Goal: Task Accomplishment & Management: Manage account settings

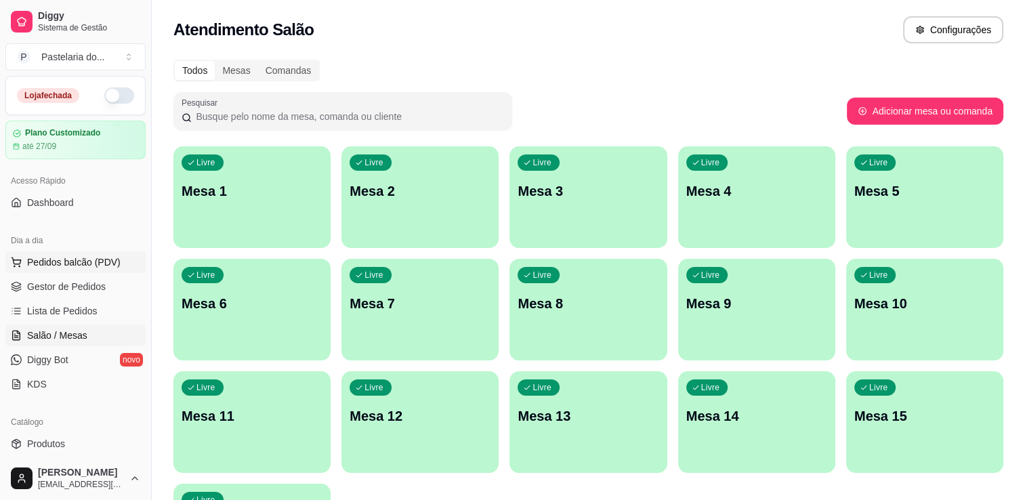
click at [92, 256] on span "Pedidos balcão (PDV)" at bounding box center [74, 263] width 94 height 14
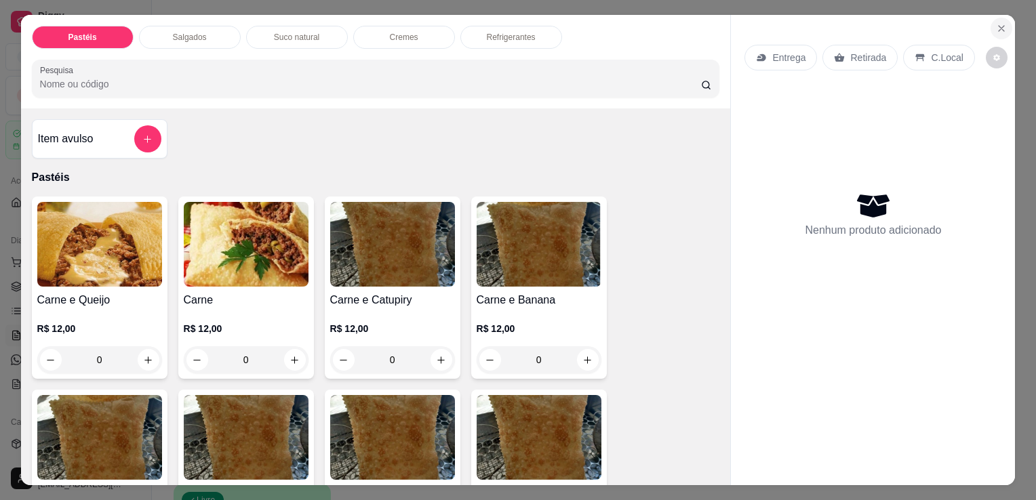
click at [998, 23] on icon "Close" at bounding box center [1001, 28] width 11 height 11
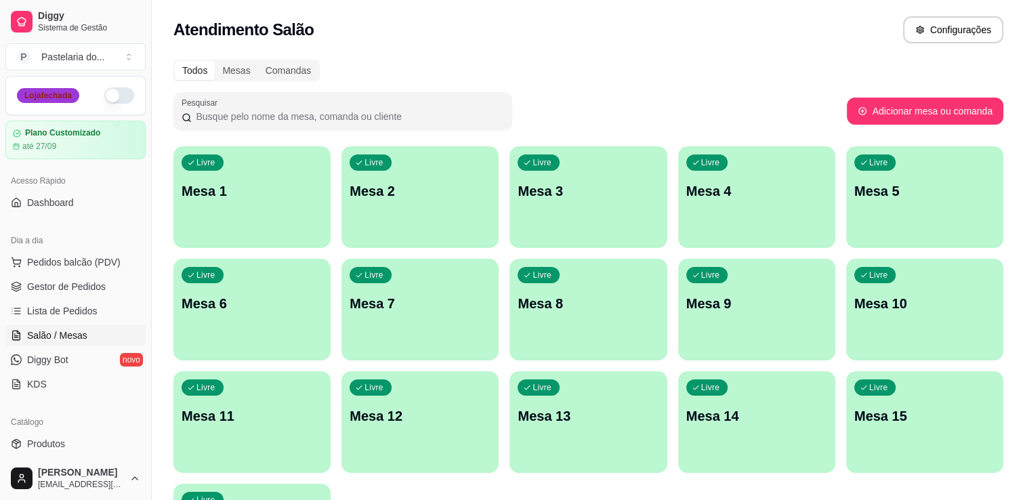
click at [62, 98] on div "Loja fechada" at bounding box center [48, 95] width 62 height 15
click at [106, 96] on div "Diggy Sistema de Gestão P Pastelaria do ... Loja fechada Plano Customizado até …" at bounding box center [75, 250] width 151 height 500
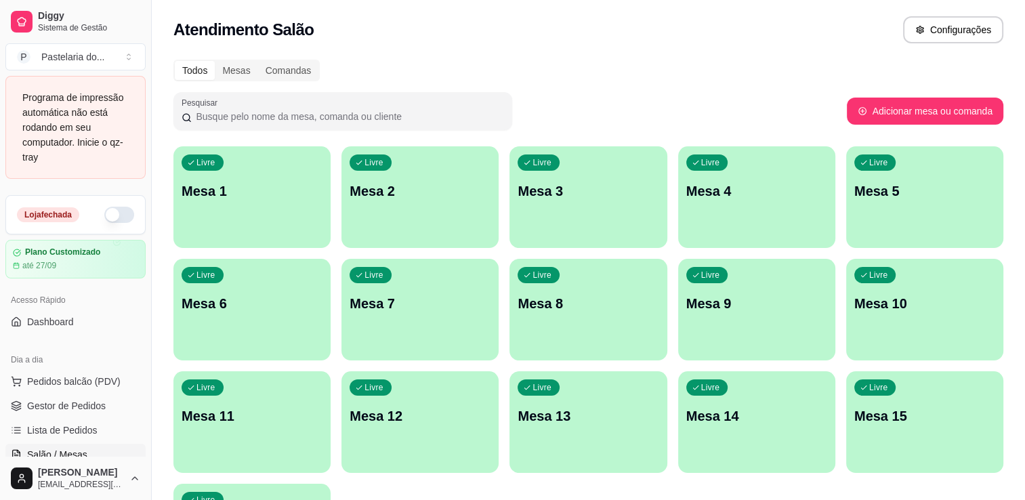
click at [939, 12] on div "Atendimento Salão Configurações" at bounding box center [589, 26] width 874 height 52
click at [948, 24] on button "Configurações" at bounding box center [953, 29] width 100 height 27
click at [90, 380] on span "Pedidos balcão (PDV)" at bounding box center [74, 382] width 94 height 14
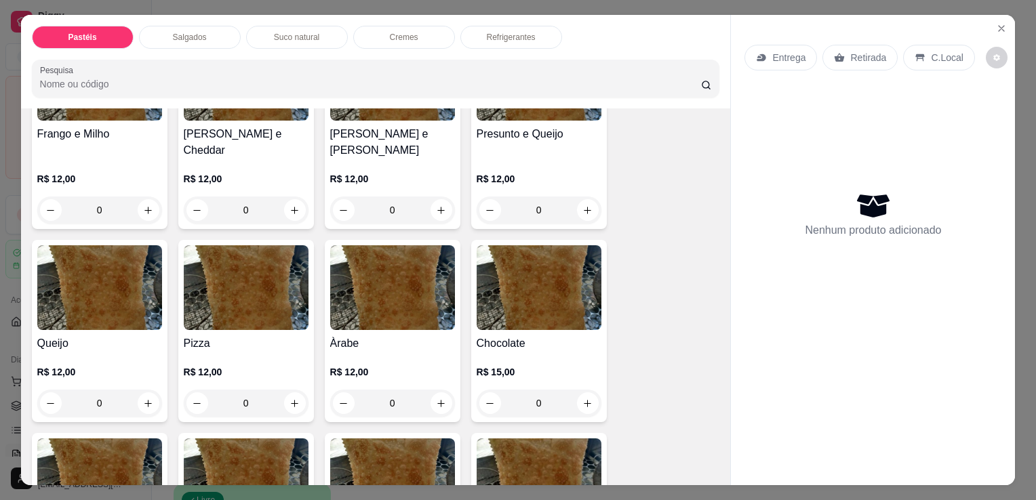
scroll to position [678, 0]
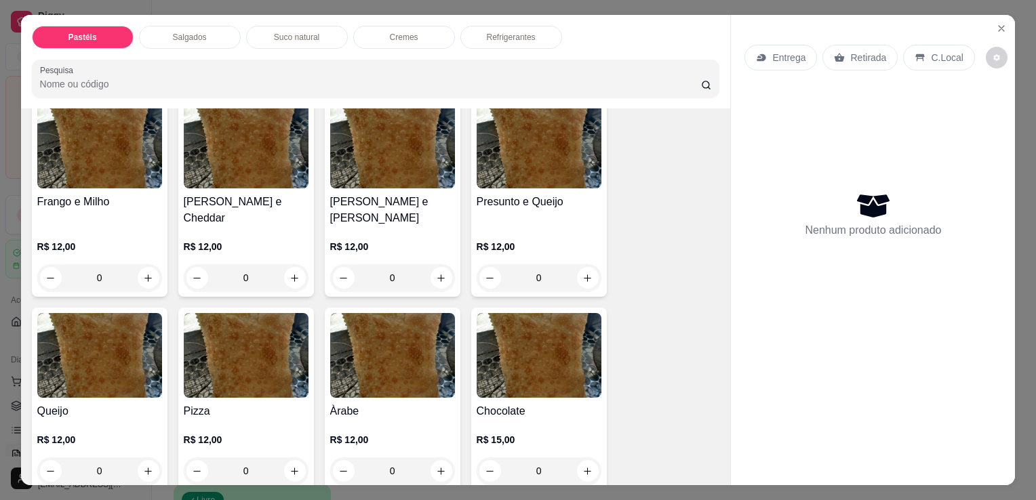
click at [579, 264] on div "0" at bounding box center [538, 277] width 125 height 27
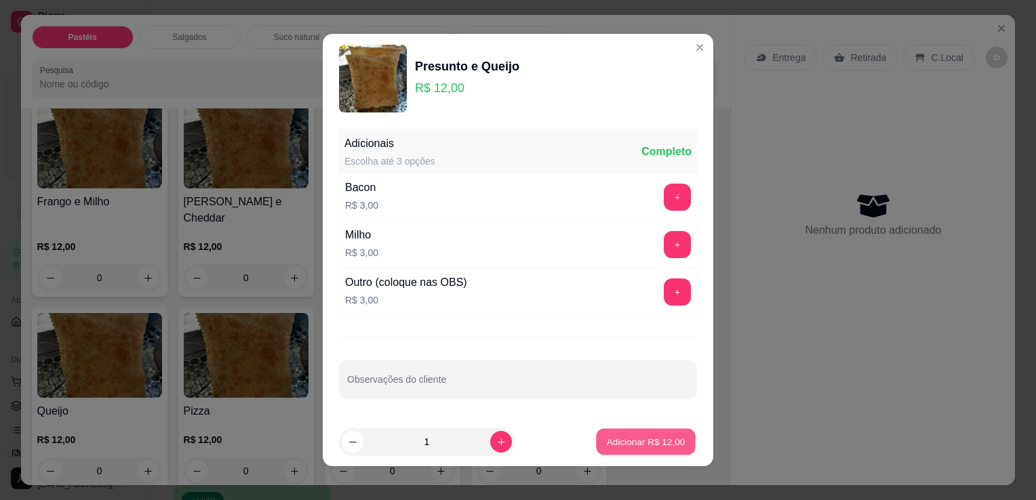
click at [621, 443] on p "Adicionar R$ 12,00" at bounding box center [646, 441] width 79 height 13
type input "1"
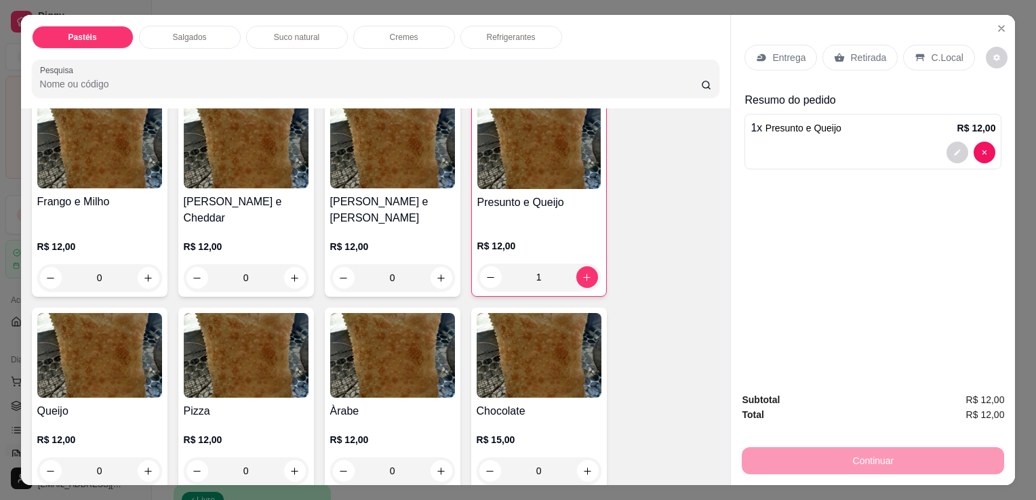
click at [850, 51] on p "Retirada" at bounding box center [868, 58] width 36 height 14
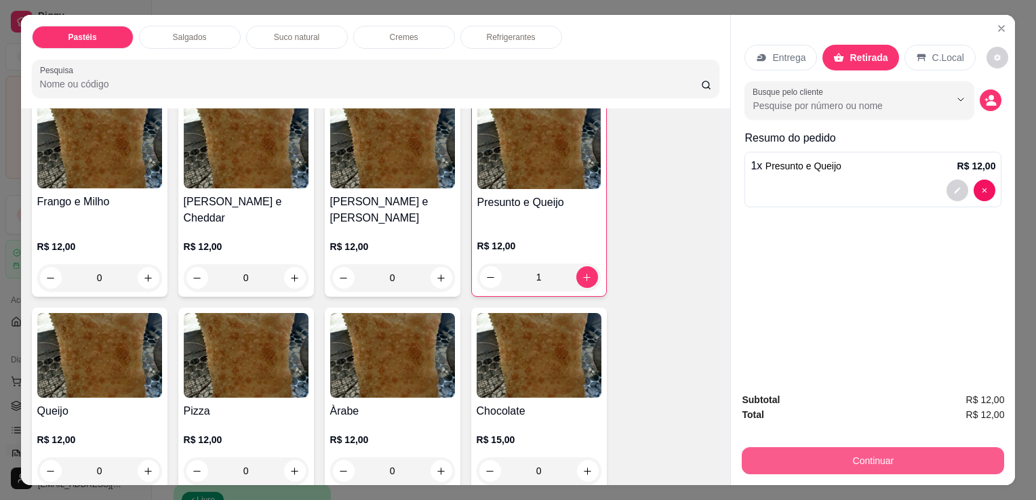
click at [895, 456] on button "Continuar" at bounding box center [873, 460] width 262 height 27
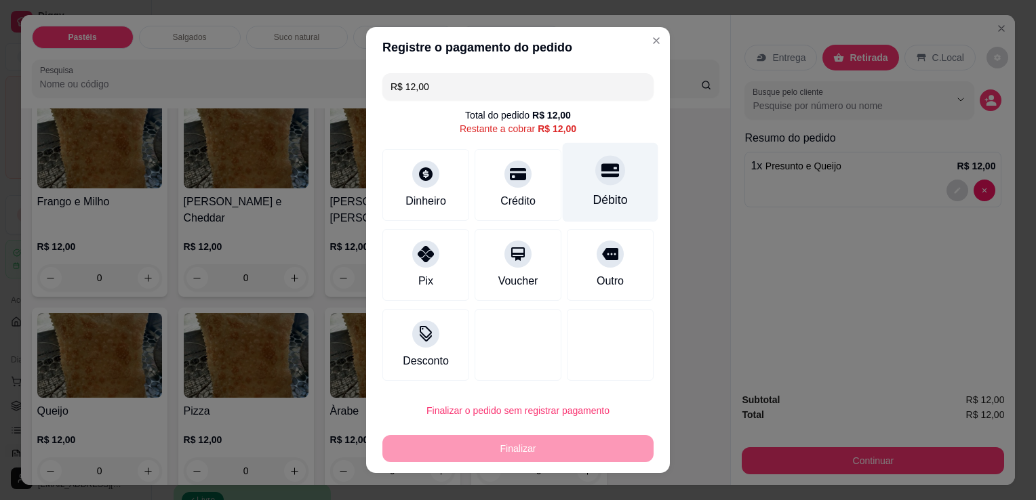
click at [595, 165] on div at bounding box center [610, 170] width 30 height 30
type input "R$ 0,00"
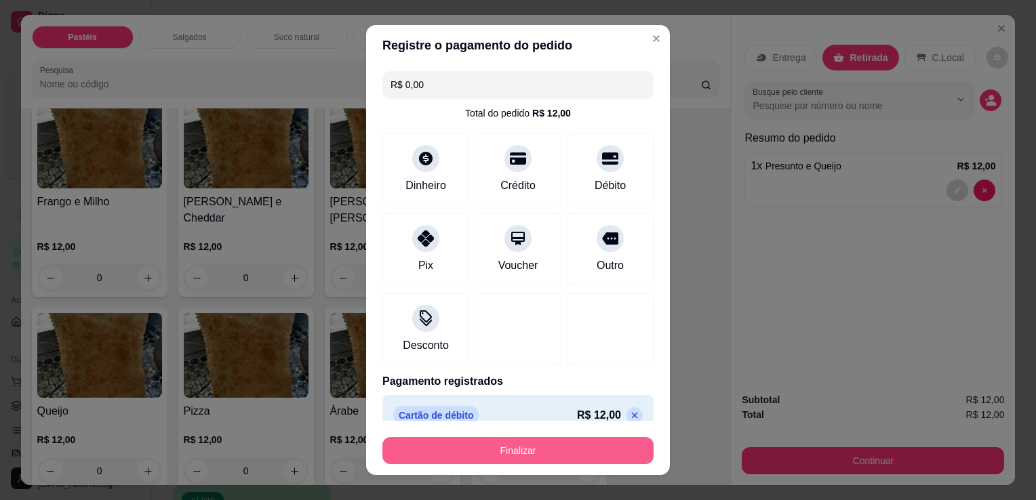
click at [522, 441] on button "Finalizar" at bounding box center [517, 450] width 271 height 27
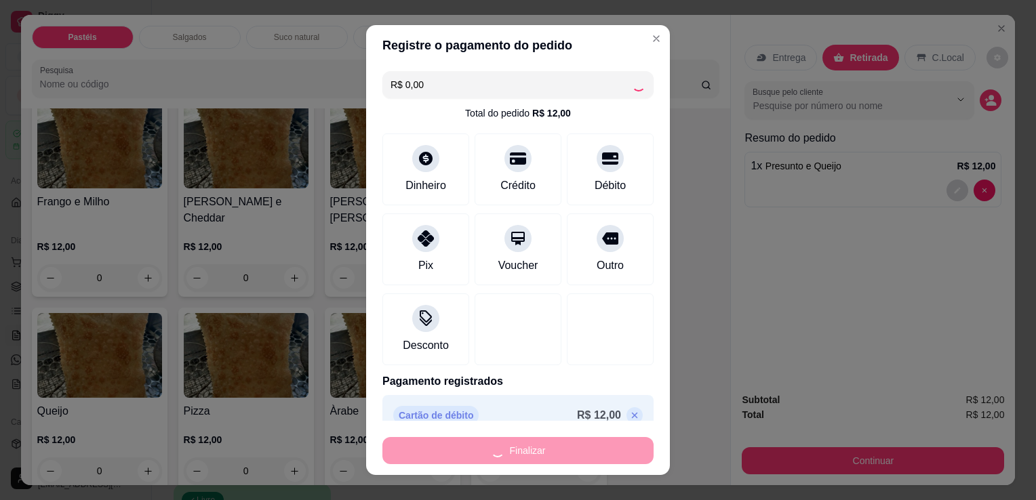
type input "0"
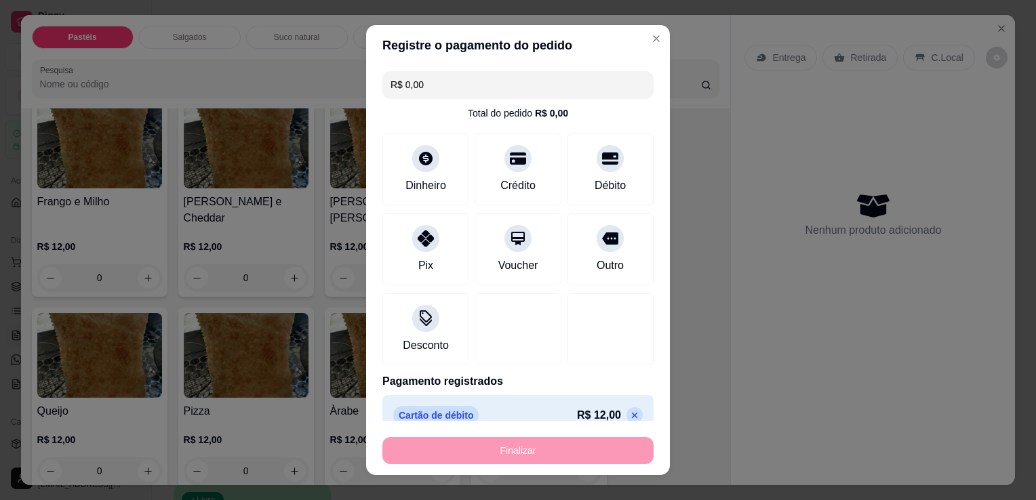
type input "-R$ 12,00"
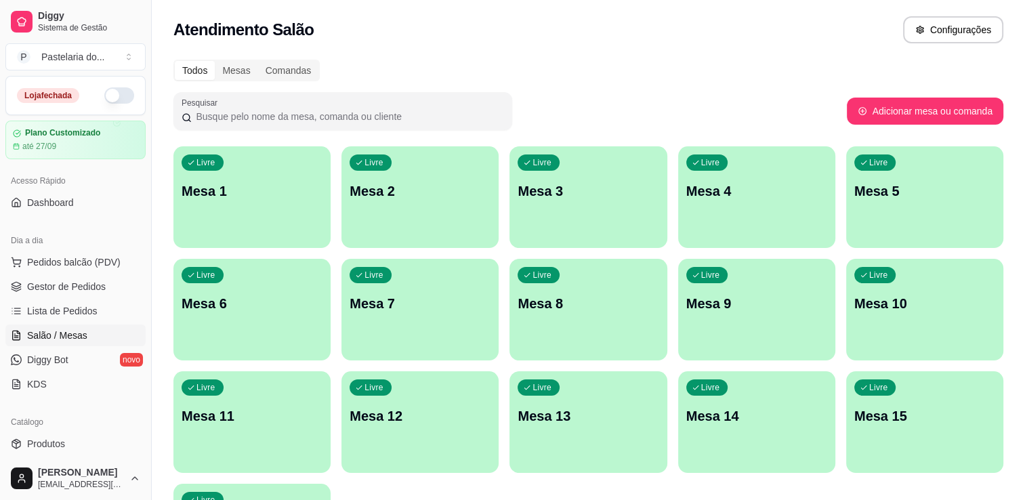
click at [222, 209] on div "Livre Mesa 1" at bounding box center [252, 188] width 157 height 85
click at [268, 291] on div "Livre Mesa 6" at bounding box center [252, 301] width 157 height 85
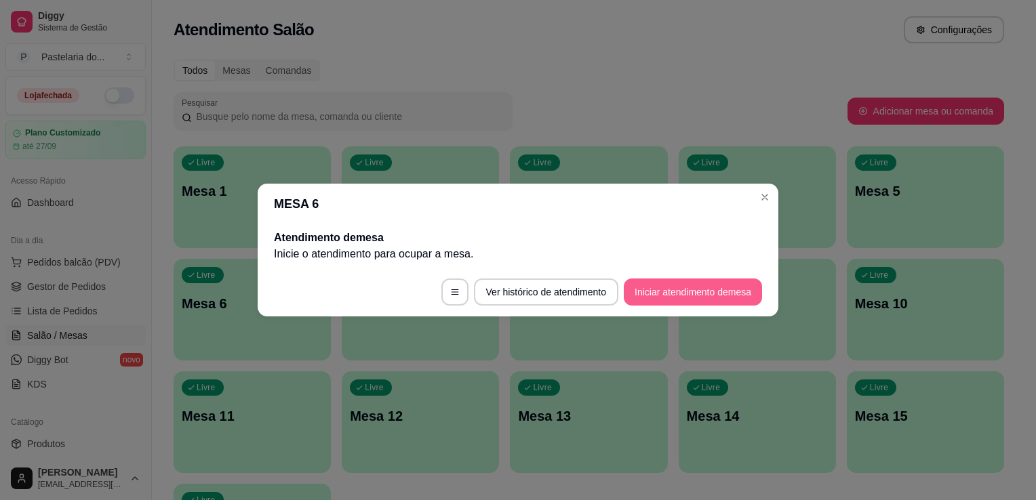
click at [633, 291] on button "Iniciar atendimento de mesa" at bounding box center [693, 292] width 138 height 27
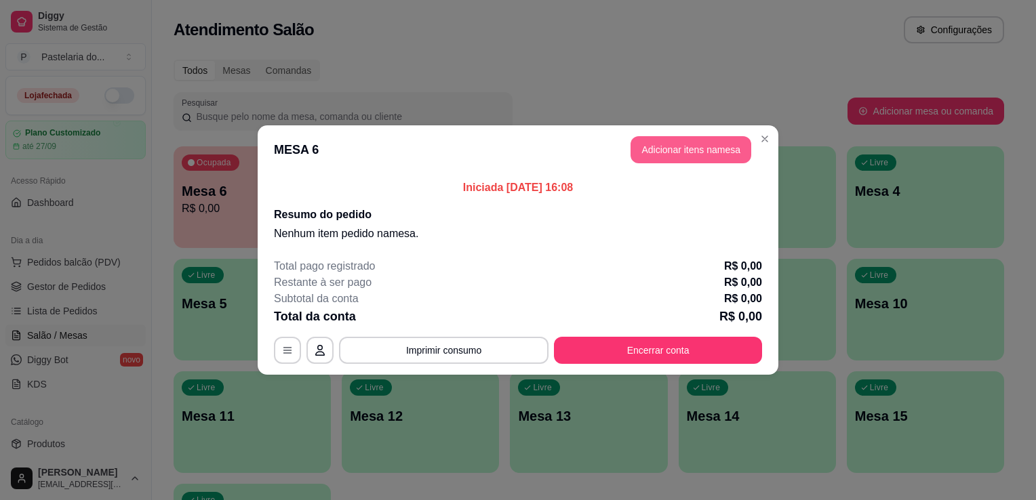
click at [663, 150] on button "Adicionar itens na mesa" at bounding box center [690, 149] width 121 height 27
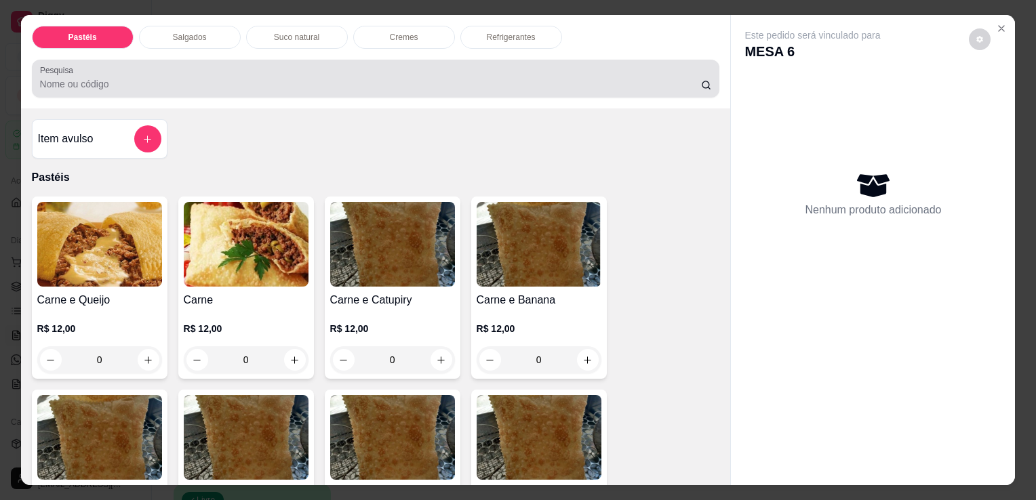
click at [361, 60] on div "Pesquisa" at bounding box center [376, 79] width 688 height 38
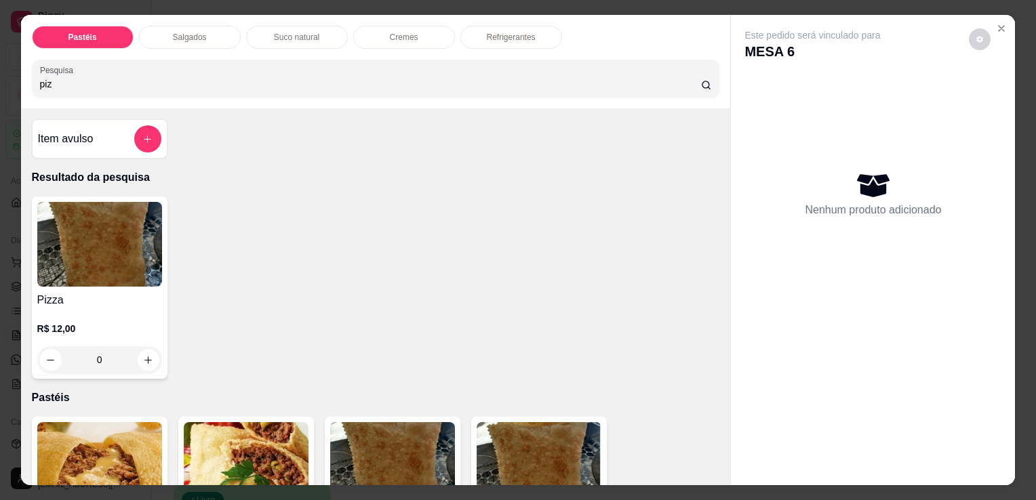
type input "piz"
click at [145, 362] on div "0" at bounding box center [99, 359] width 125 height 27
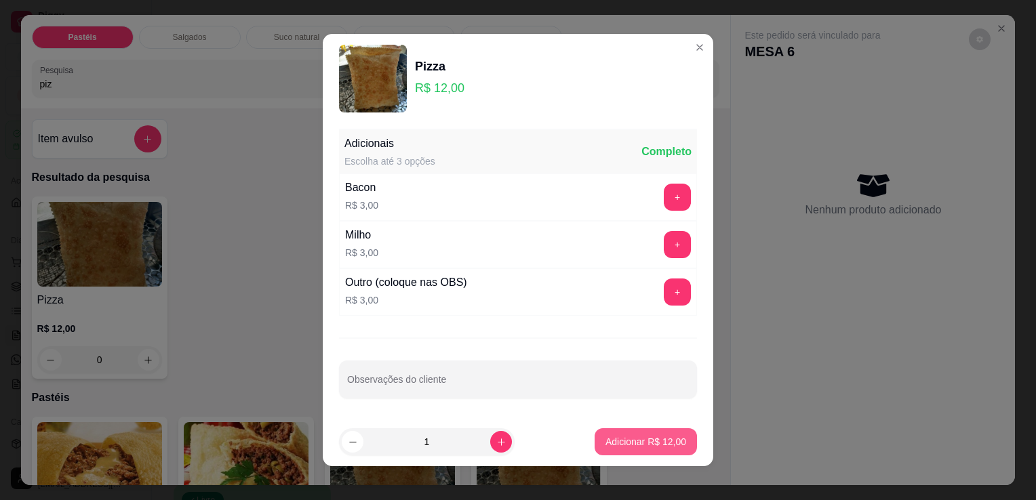
click at [615, 449] on button "Adicionar R$ 12,00" at bounding box center [645, 441] width 102 height 27
type input "1"
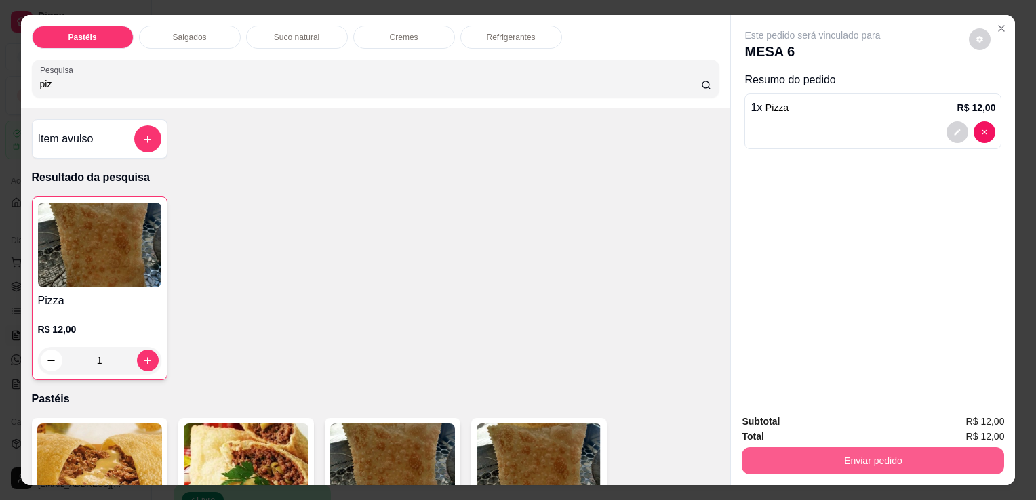
click at [768, 450] on button "Enviar pedido" at bounding box center [873, 460] width 262 height 27
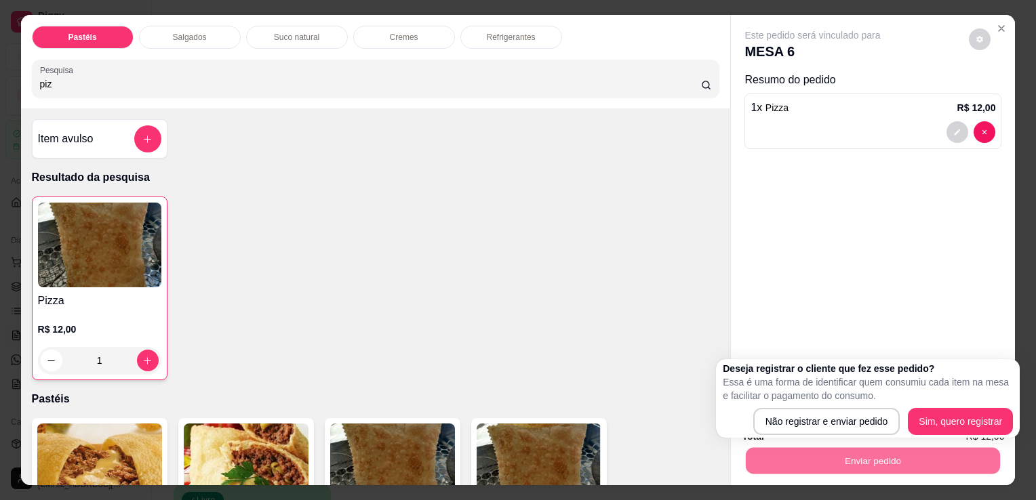
click at [953, 342] on div "Este pedido será vinculado para MESA 6 Resumo do pedido 1 x Pizza R$ 12,00" at bounding box center [873, 209] width 284 height 388
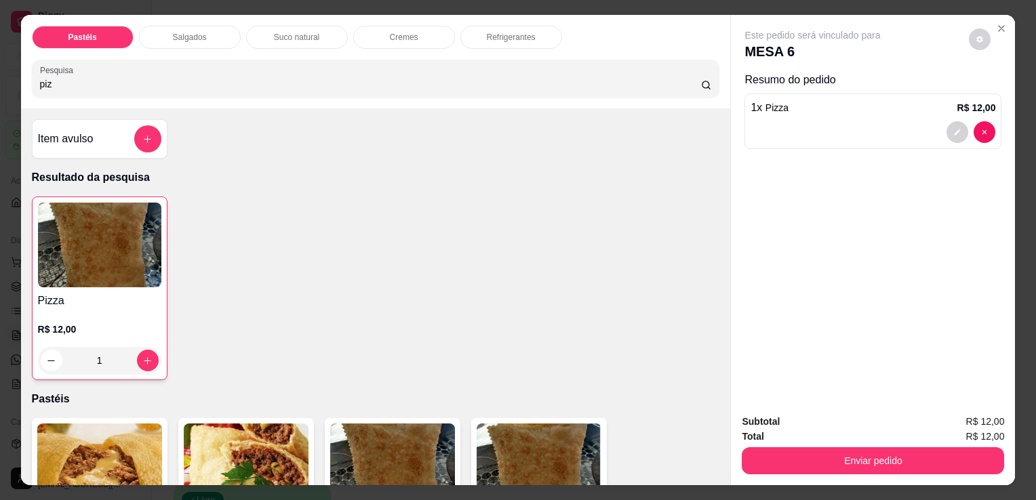
click at [986, 46] on div "Este pedido será vinculado para MESA 6 Resumo do pedido 1 x Pizza R$ 12,00" at bounding box center [872, 91] width 257 height 126
click at [980, 41] on button "decrease-product-quantity" at bounding box center [979, 39] width 21 height 21
click at [995, 82] on span "Automatic updates" at bounding box center [999, 89] width 27 height 16
click at [994, 89] on input "Automatic updates" at bounding box center [989, 93] width 9 height 9
checkbox input "false"
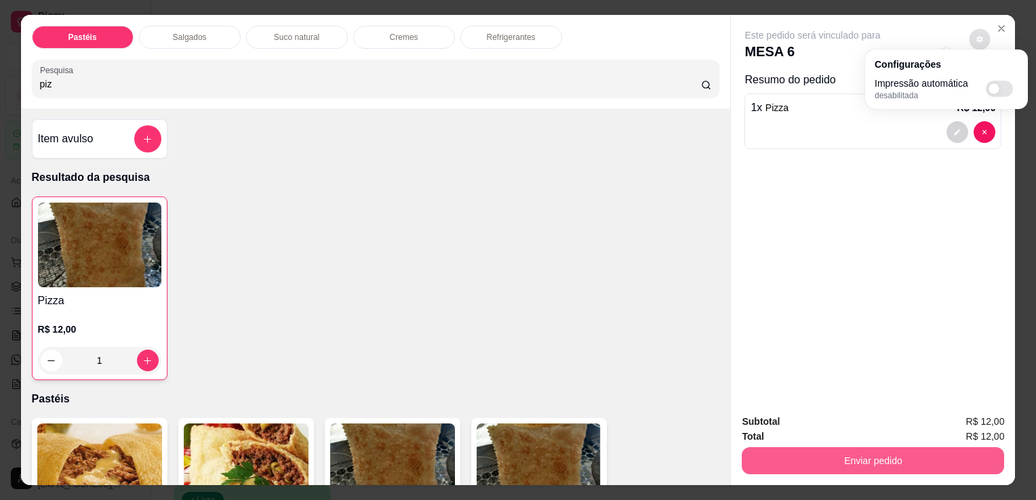
click at [897, 451] on button "Enviar pedido" at bounding box center [873, 460] width 262 height 27
click at [910, 449] on button "Enviar pedido" at bounding box center [873, 460] width 262 height 27
click at [918, 449] on button "Enviar pedido" at bounding box center [873, 460] width 262 height 27
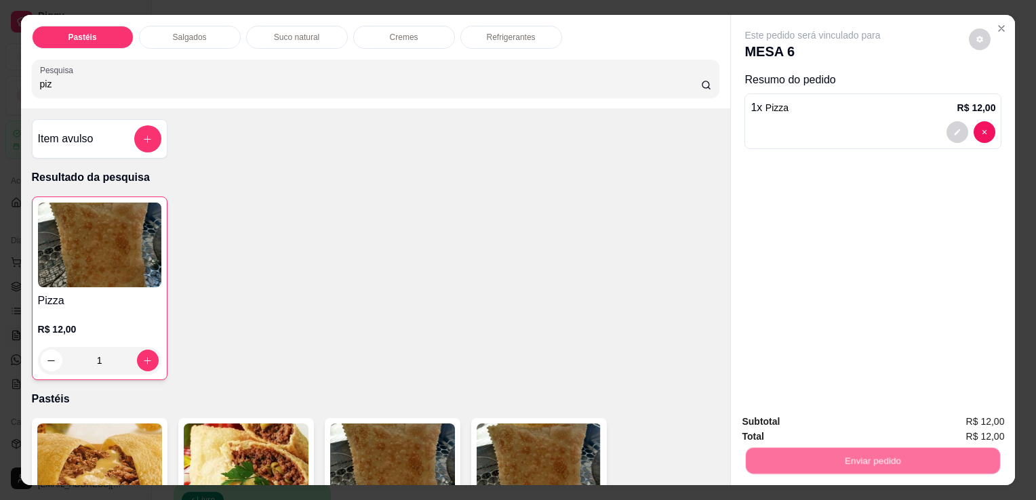
click at [946, 419] on button "Sim, quero registrar" at bounding box center [956, 422] width 101 height 26
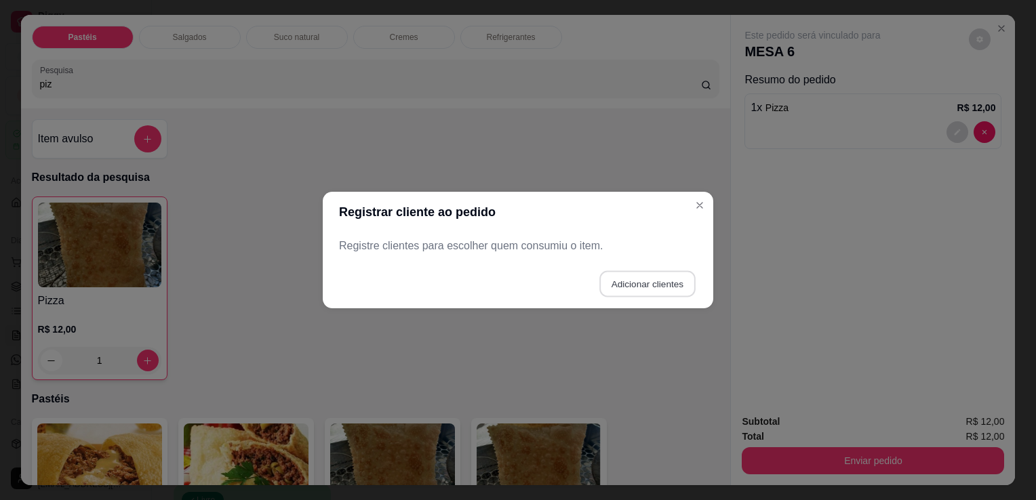
click at [638, 283] on button "Adicionar clientes" at bounding box center [647, 284] width 96 height 26
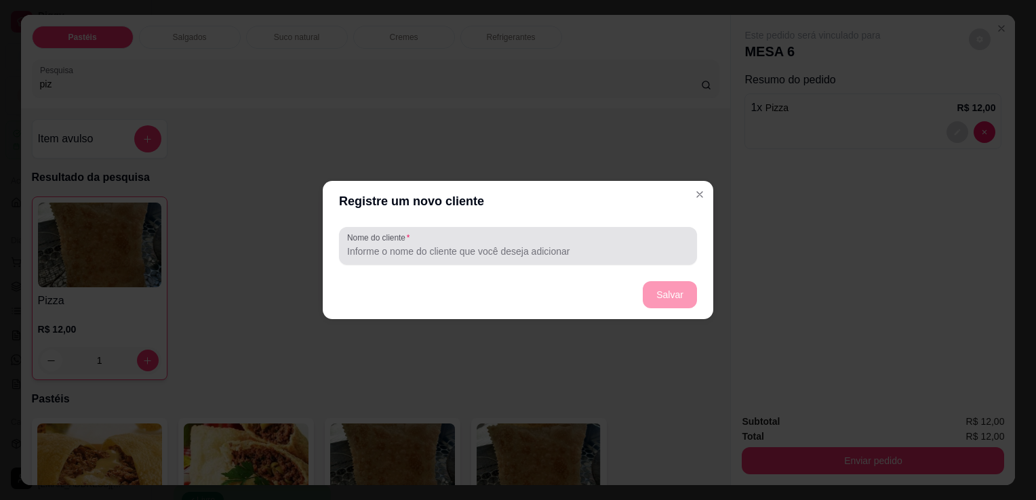
click at [561, 246] on input "Nome do cliente" at bounding box center [518, 252] width 342 height 14
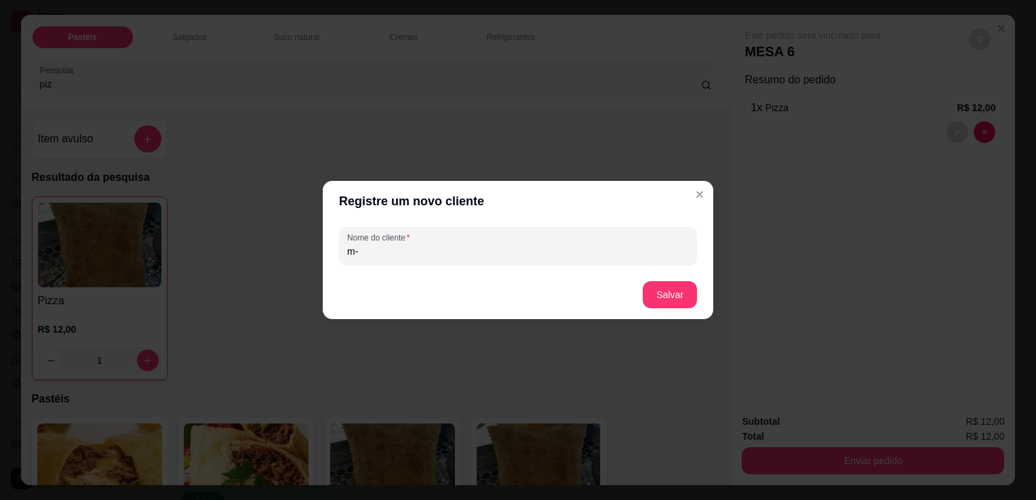
type input "m"
type input "MESA 6"
click at [662, 306] on button "Salvar" at bounding box center [669, 295] width 53 height 26
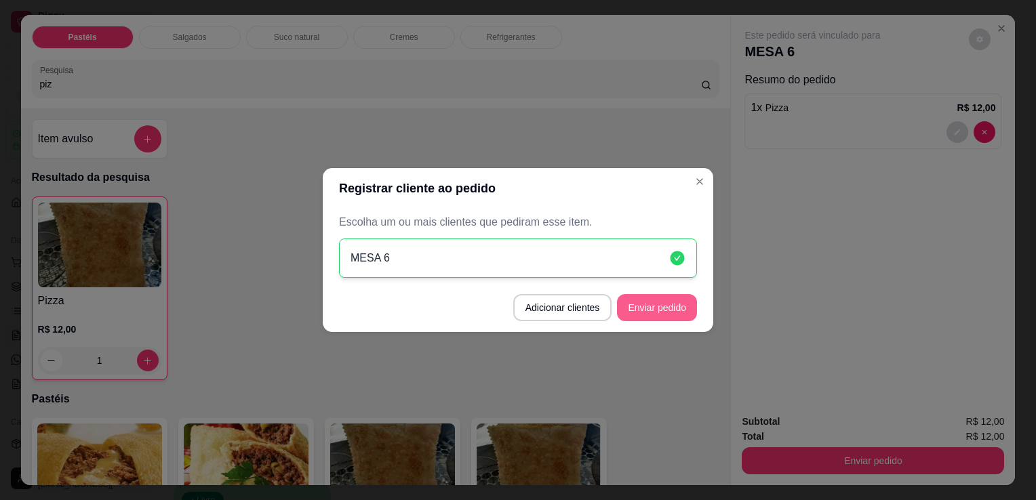
click at [667, 302] on button "Enviar pedido" at bounding box center [657, 307] width 80 height 27
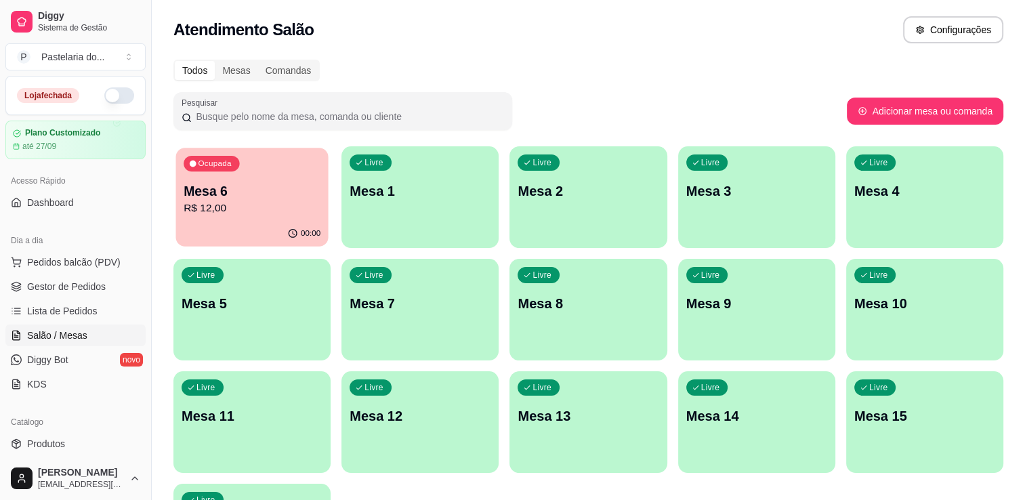
click at [262, 213] on p "R$ 12,00" at bounding box center [252, 209] width 137 height 16
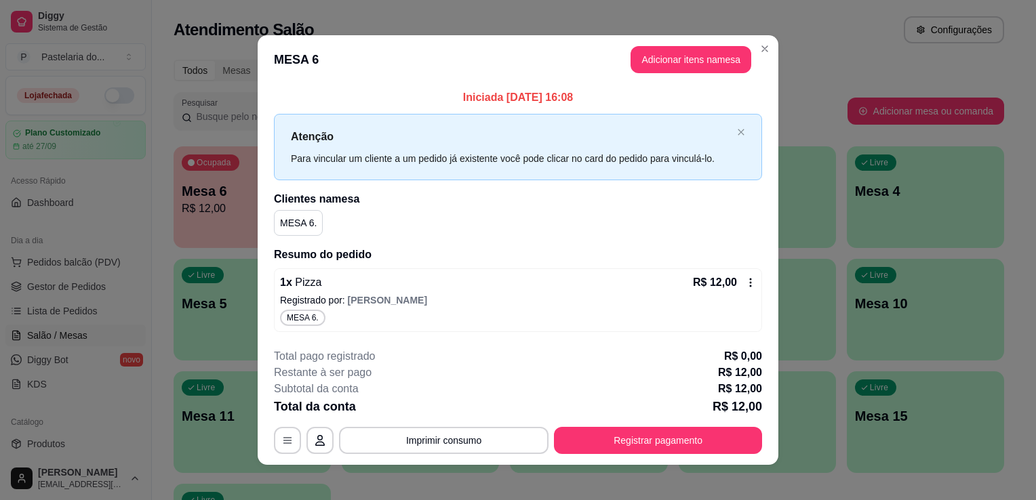
click at [685, 39] on header "MESA 6 Adicionar itens na mesa" at bounding box center [518, 59] width 521 height 49
click at [687, 45] on header "MESA 6 Adicionar itens na mesa" at bounding box center [518, 59] width 521 height 49
click at [694, 52] on button "Adicionar itens na mesa" at bounding box center [690, 59] width 121 height 27
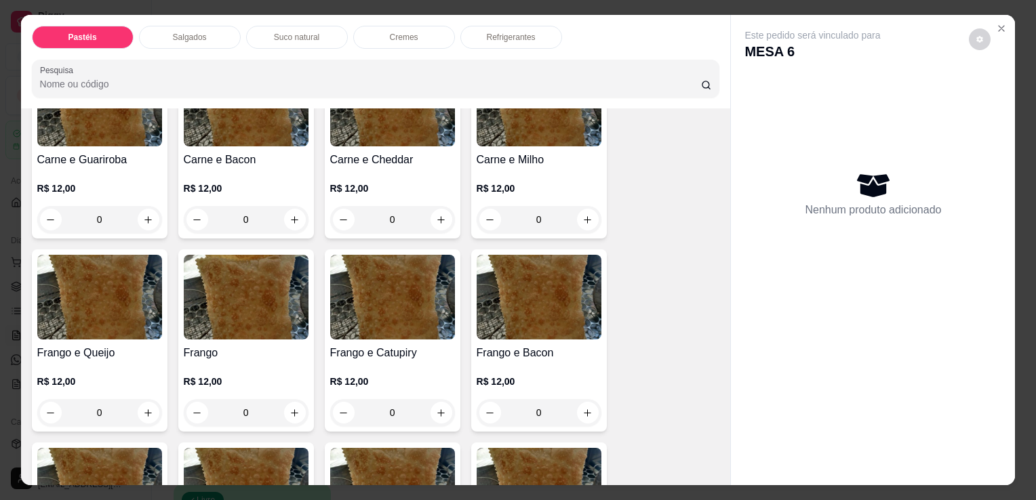
scroll to position [339, 0]
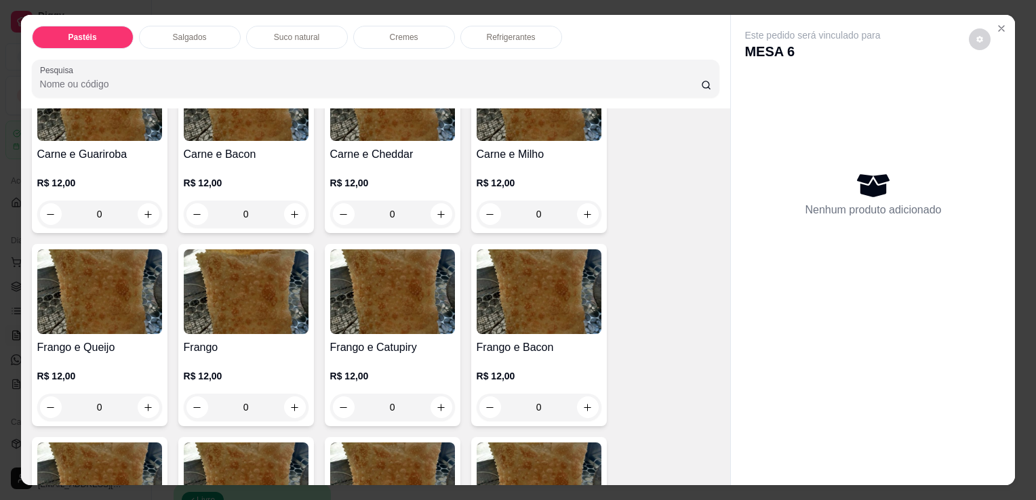
click at [436, 397] on div "0" at bounding box center [392, 407] width 125 height 27
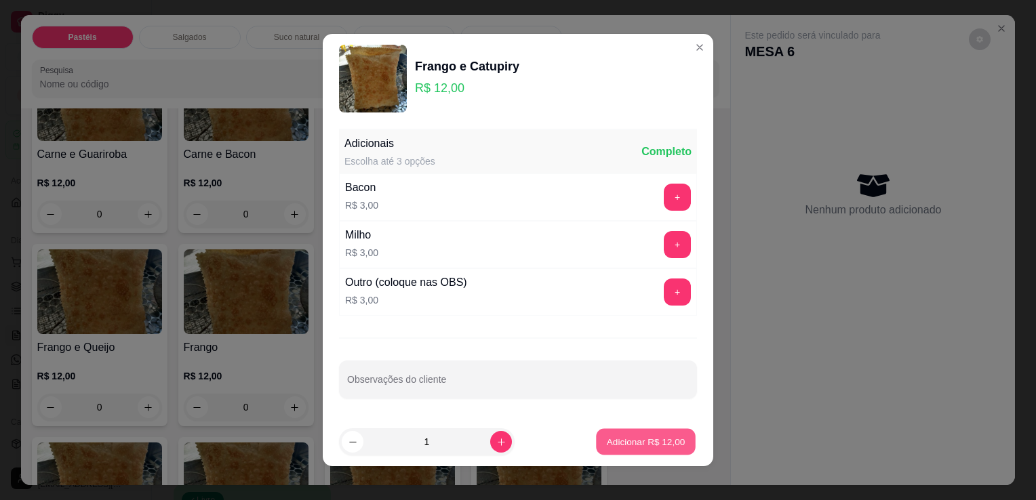
click at [632, 432] on button "Adicionar R$ 12,00" at bounding box center [646, 442] width 100 height 26
type input "1"
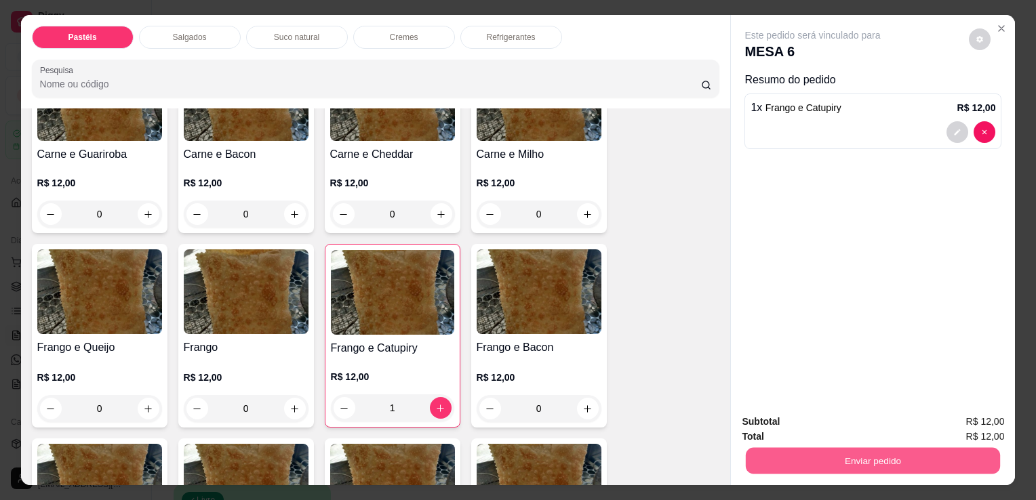
click at [816, 456] on button "Enviar pedido" at bounding box center [873, 460] width 254 height 26
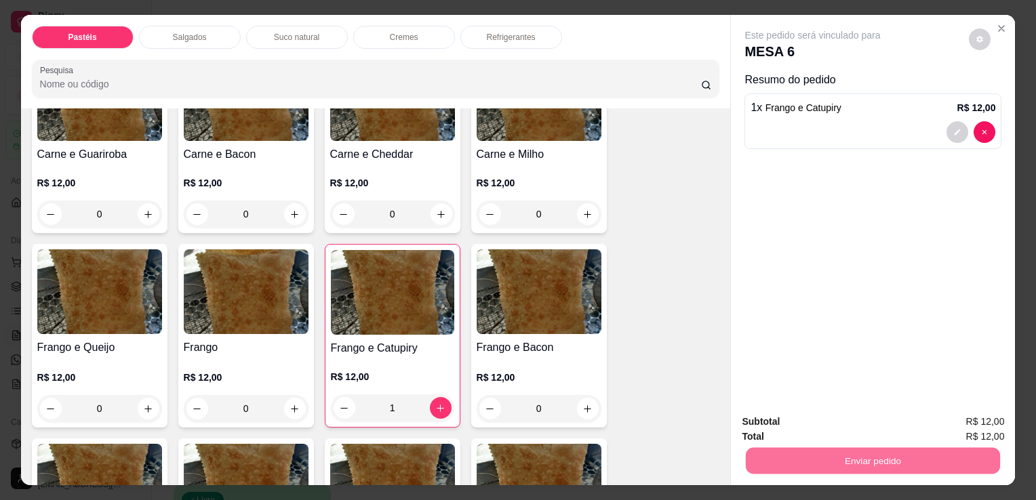
click at [962, 431] on button "Sim, quero registrar" at bounding box center [956, 422] width 101 height 26
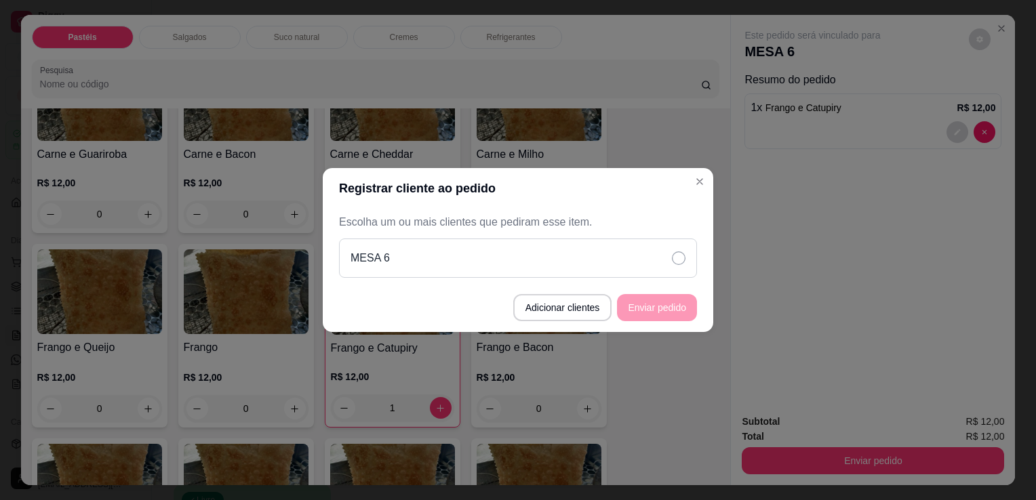
click at [662, 259] on div "MESA 6" at bounding box center [518, 258] width 358 height 39
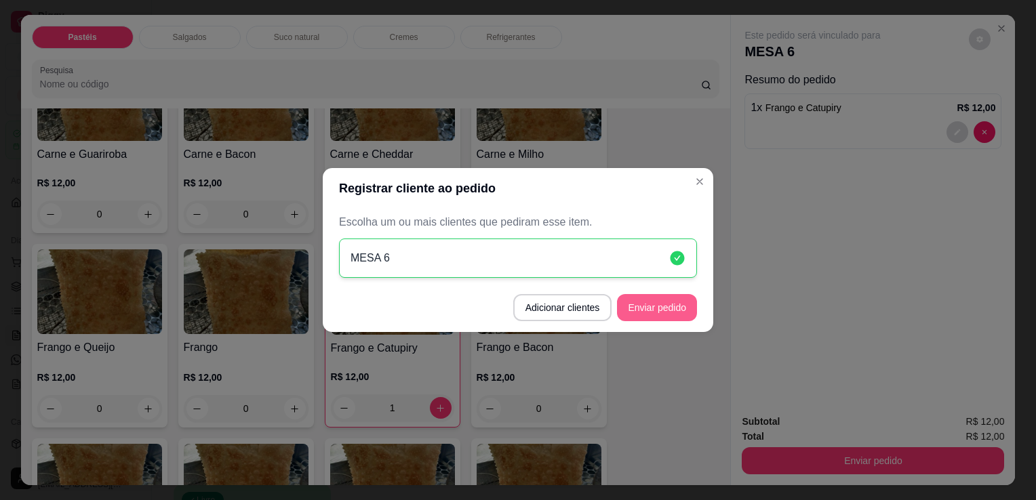
click at [675, 304] on button "Enviar pedido" at bounding box center [657, 307] width 80 height 27
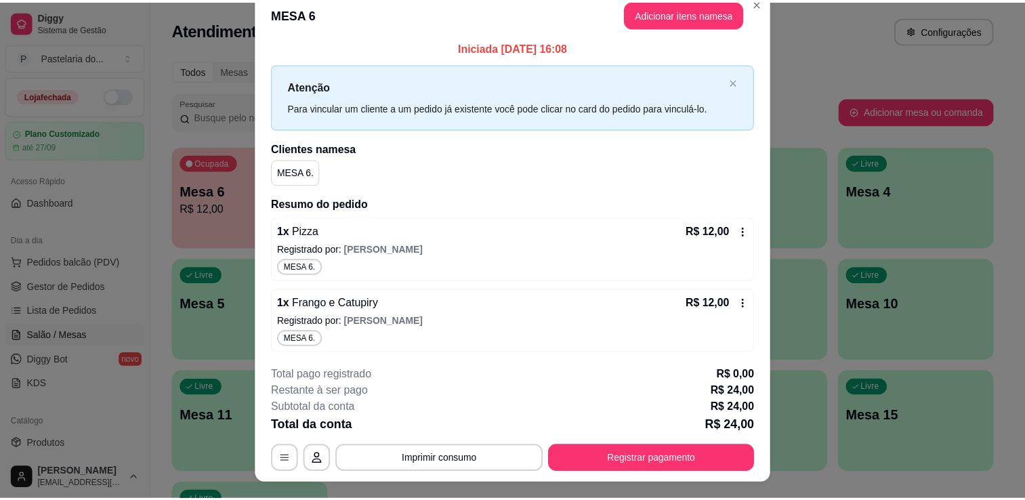
scroll to position [0, 0]
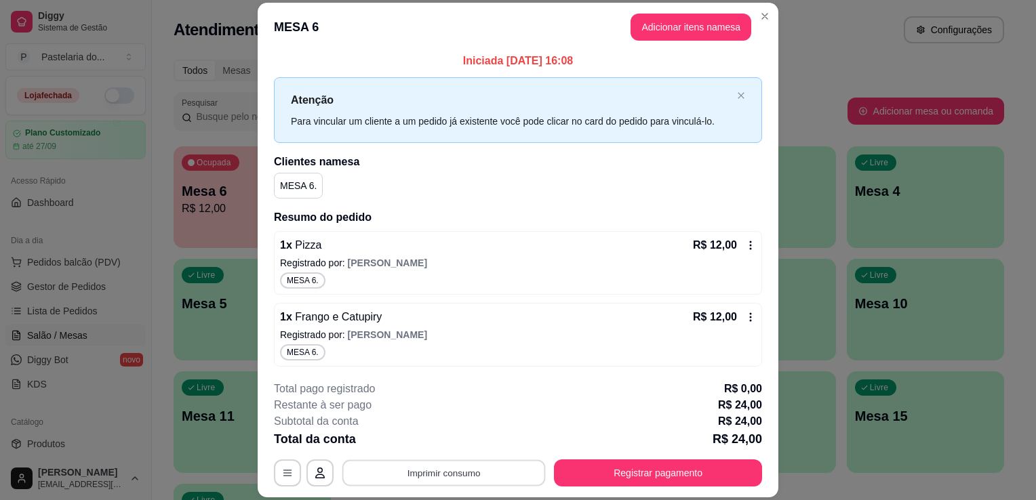
click at [451, 480] on button "Imprimir consumo" at bounding box center [443, 473] width 203 height 26
click at [460, 451] on button "IMPRESSORA" at bounding box center [442, 442] width 95 height 21
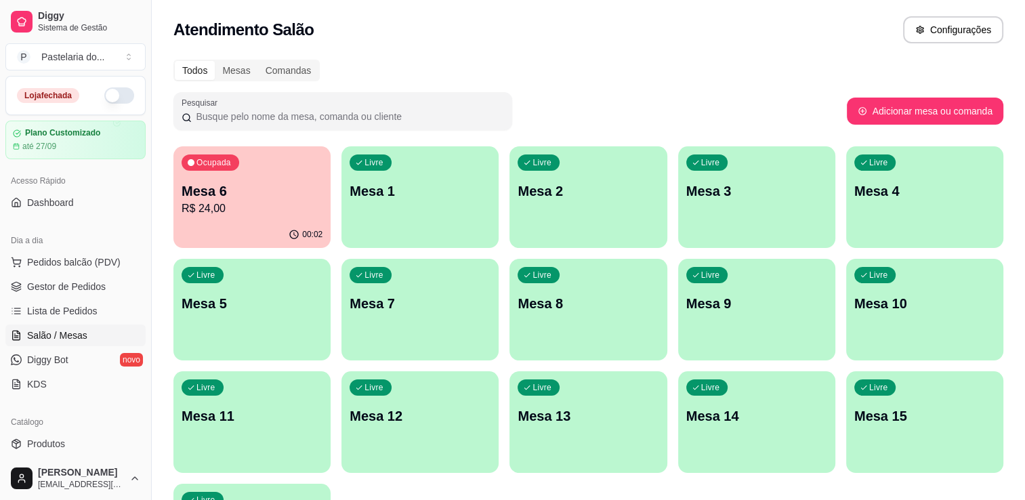
drag, startPoint x: 230, startPoint y: 121, endPoint x: 392, endPoint y: 45, distance: 178.3
click at [392, 45] on div "Atendimento Salão Configurações" at bounding box center [589, 26] width 874 height 52
click at [235, 178] on div "Ocupada Mesa 6 R$ 24,00" at bounding box center [252, 183] width 157 height 75
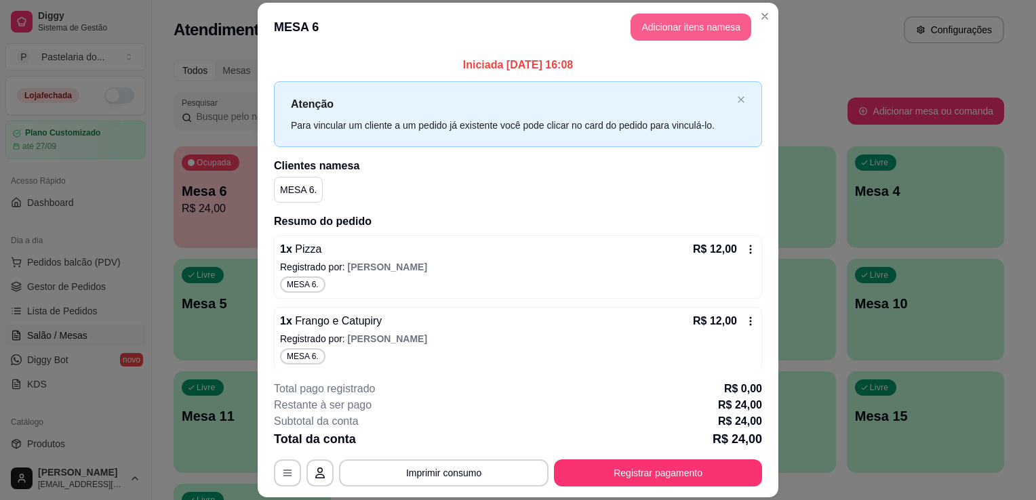
click at [710, 29] on button "Adicionar itens na mesa" at bounding box center [690, 27] width 121 height 27
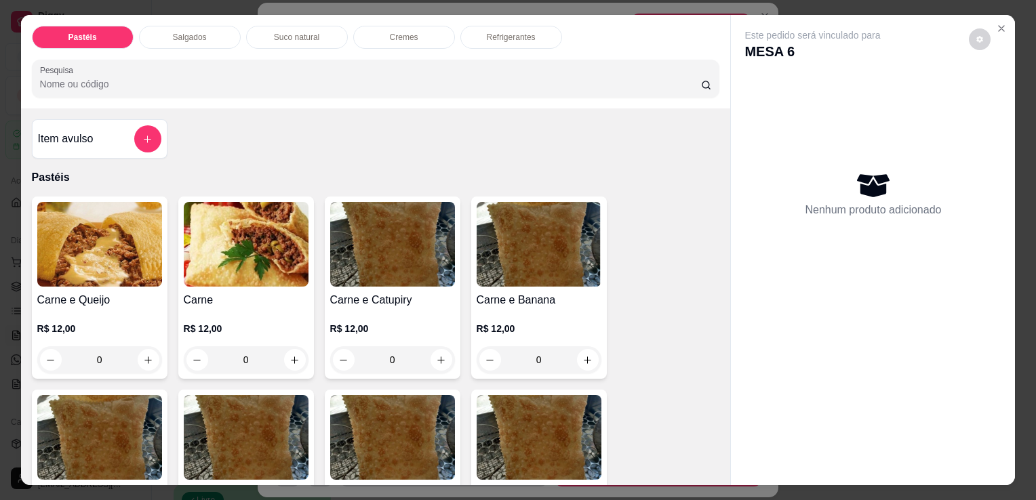
click at [507, 34] on p "Refrigerantes" at bounding box center [511, 37] width 49 height 11
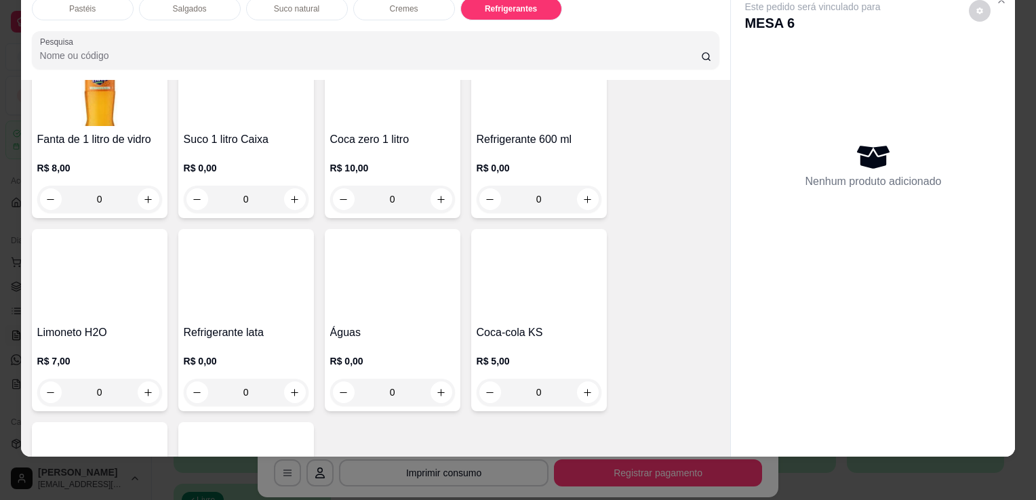
scroll to position [3674, 0]
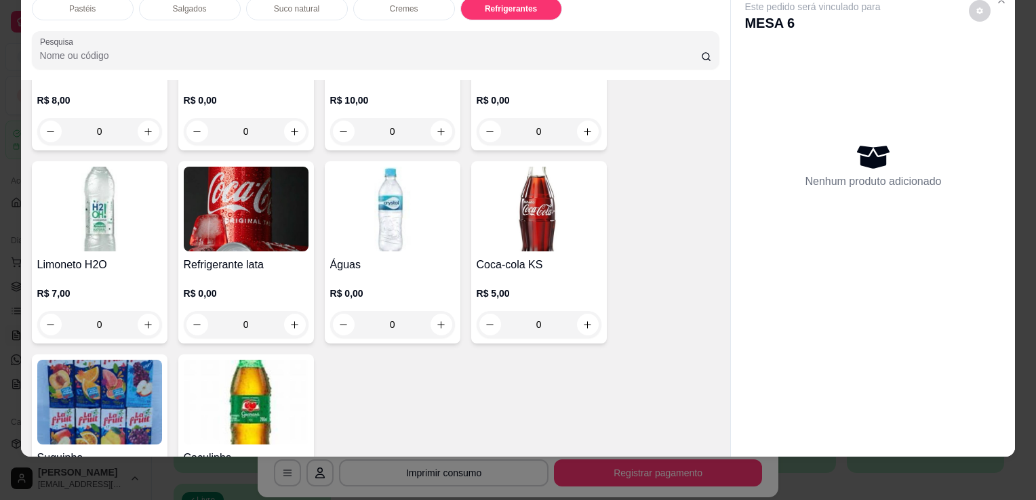
click at [283, 287] on p "R$ 0,00" at bounding box center [246, 294] width 125 height 14
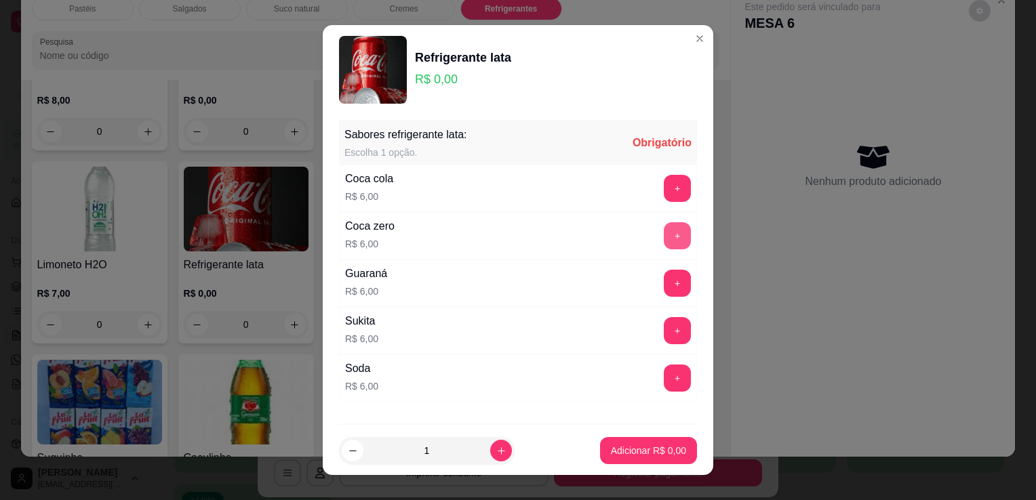
click at [674, 245] on div "Sabores refrigerante lata: Escolha 1 opção. Obrigatório Coca cola R$ 6,00 + Coc…" at bounding box center [518, 271] width 390 height 312
click at [664, 243] on button "+" at bounding box center [677, 236] width 26 height 26
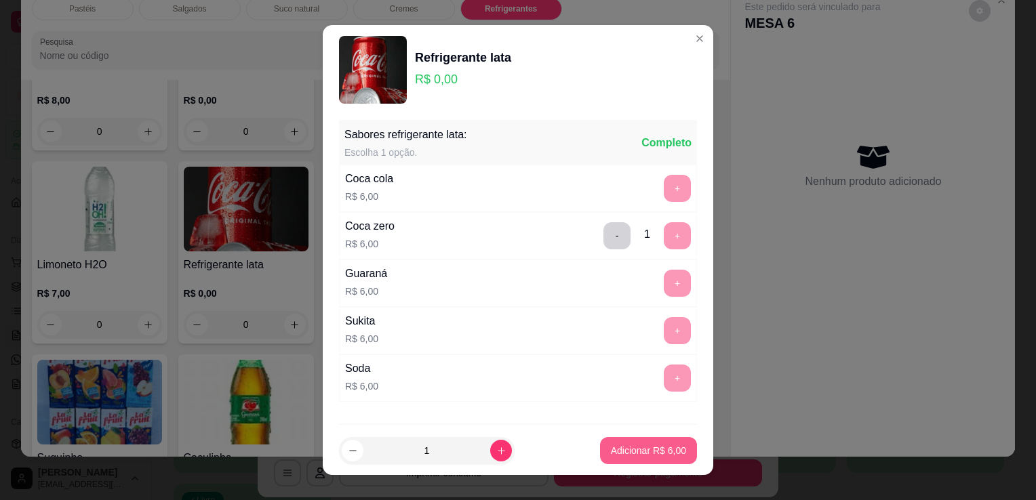
click at [636, 442] on button "Adicionar R$ 6,00" at bounding box center [648, 450] width 97 height 27
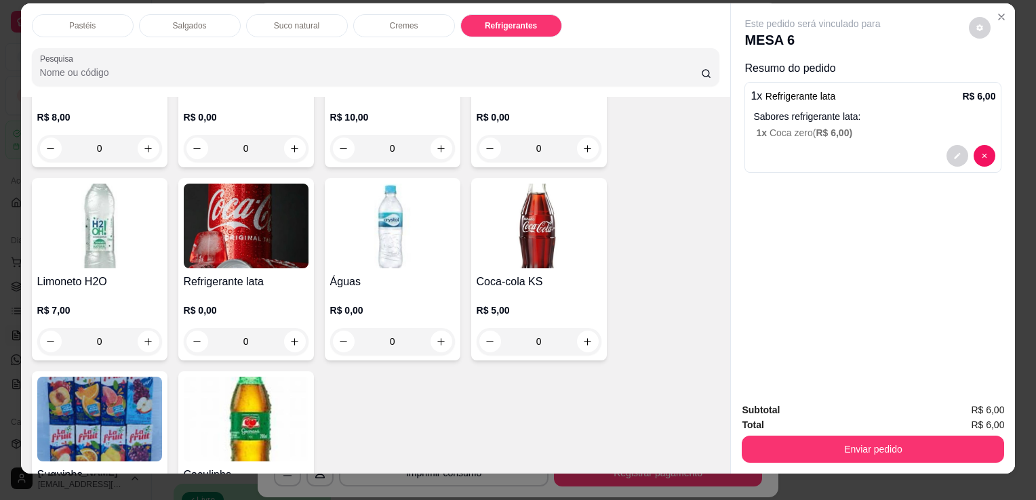
scroll to position [0, 0]
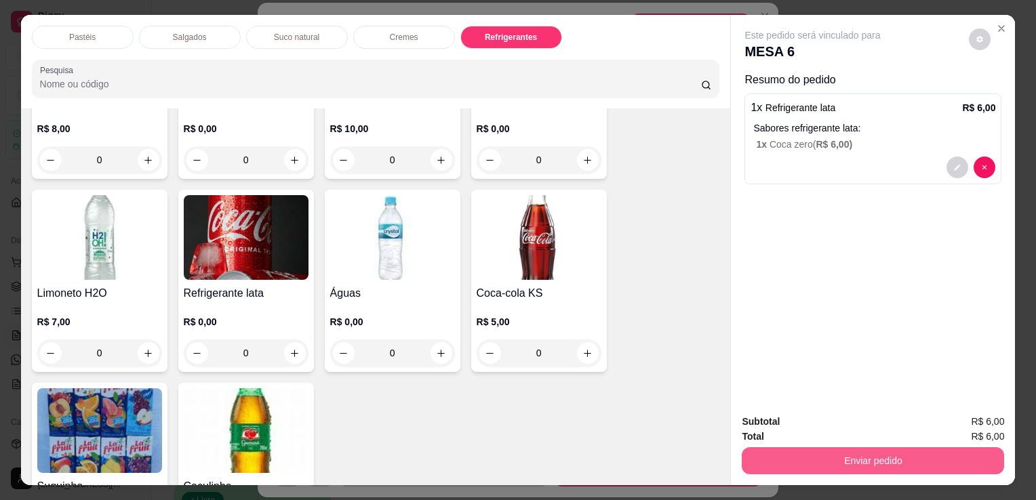
click at [881, 453] on button "Enviar pedido" at bounding box center [873, 460] width 262 height 27
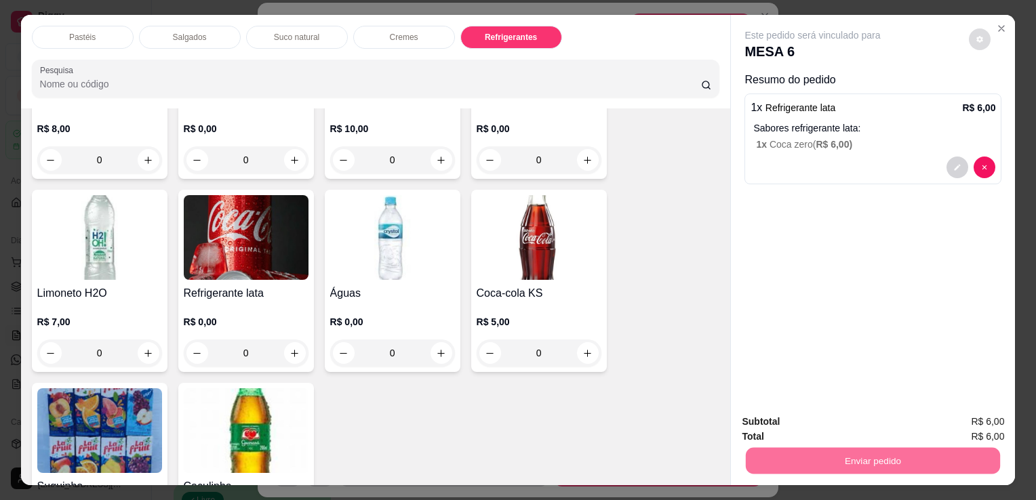
click at [981, 41] on button "decrease-product-quantity" at bounding box center [980, 39] width 22 height 22
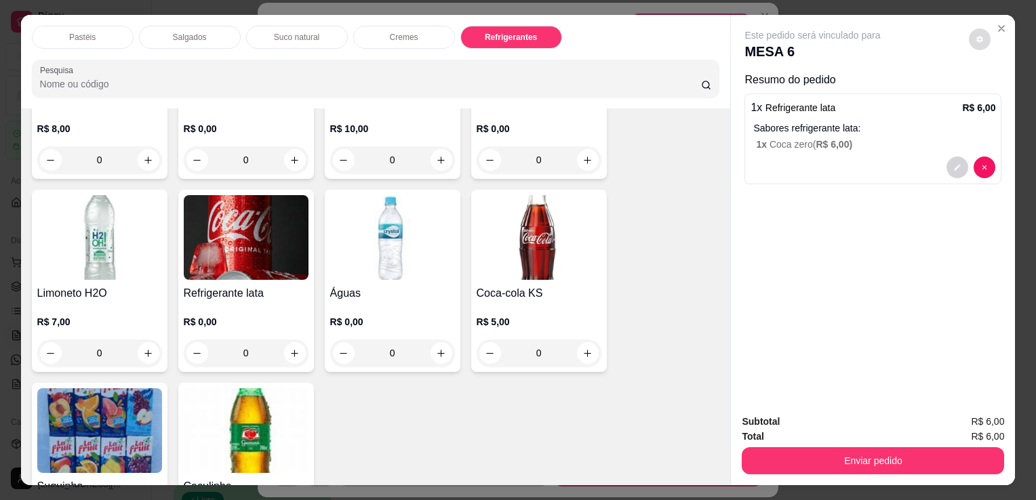
click at [973, 28] on button "decrease-product-quantity" at bounding box center [980, 39] width 22 height 22
click at [999, 87] on span "Automatic updates" at bounding box center [999, 89] width 27 height 16
click at [994, 89] on input "Automatic updates" at bounding box center [989, 93] width 9 height 9
checkbox input "true"
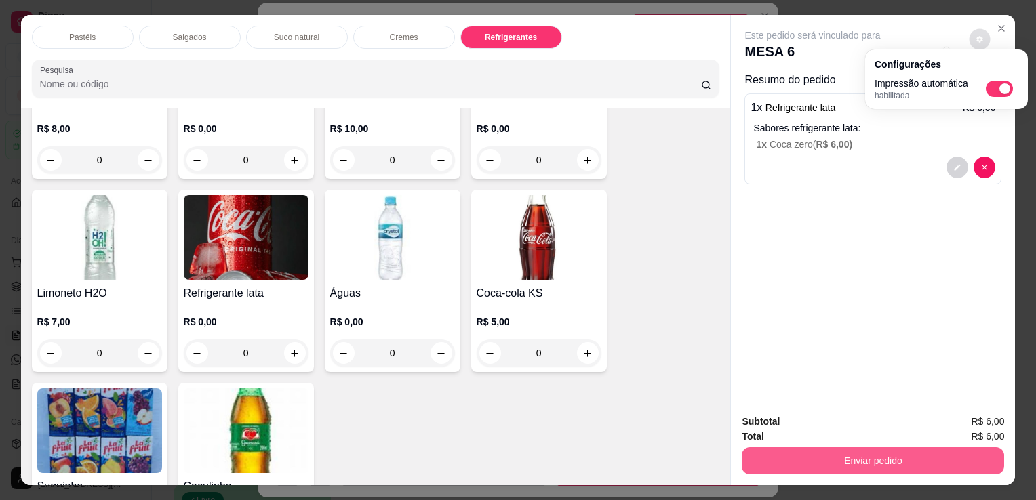
click at [918, 455] on button "Enviar pedido" at bounding box center [873, 460] width 262 height 27
click at [953, 460] on button "Enviar pedido" at bounding box center [873, 460] width 262 height 27
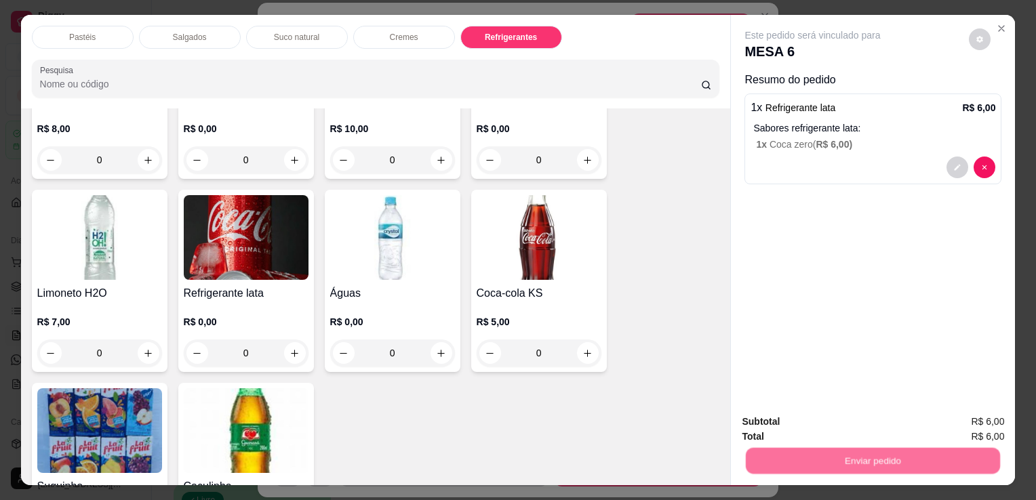
click at [962, 428] on button "Sim, quero registrar" at bounding box center [956, 422] width 101 height 26
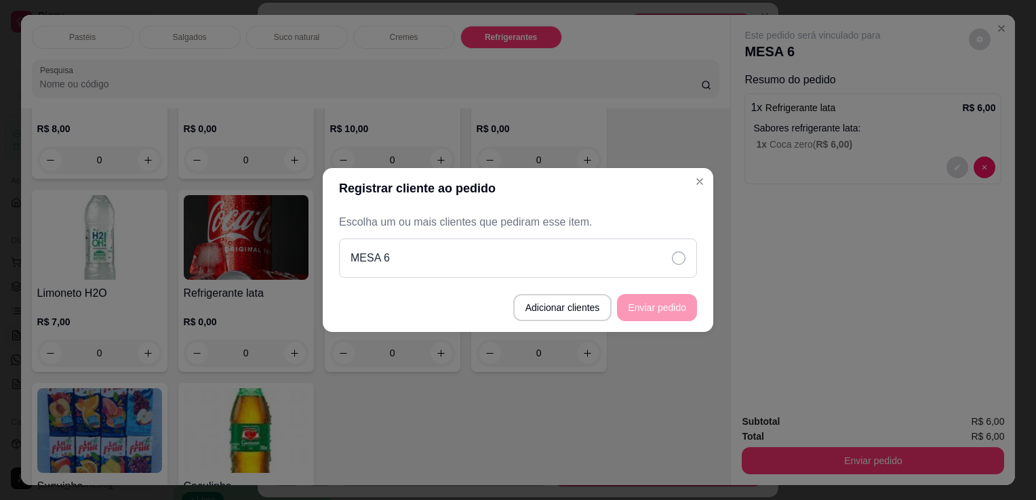
click at [673, 266] on div "MESA 6" at bounding box center [518, 258] width 358 height 39
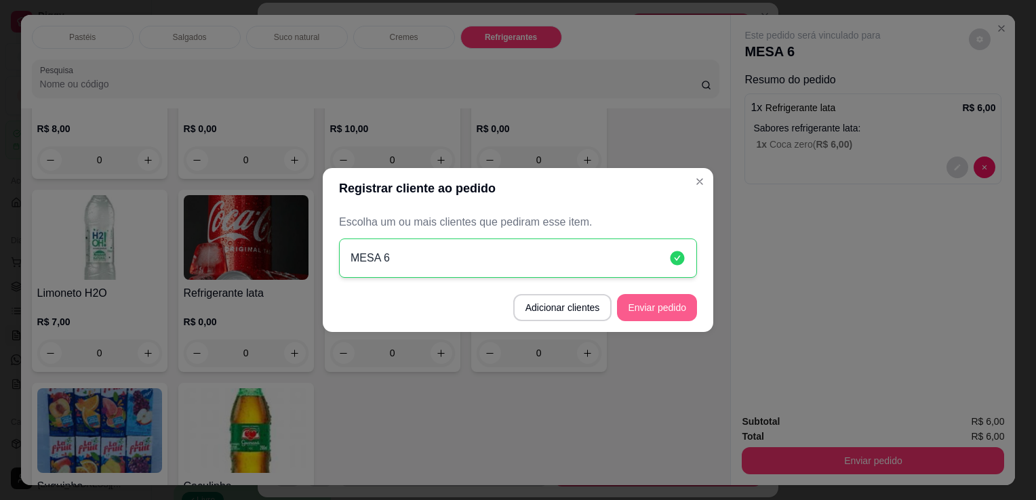
click at [670, 304] on button "Enviar pedido" at bounding box center [657, 307] width 80 height 27
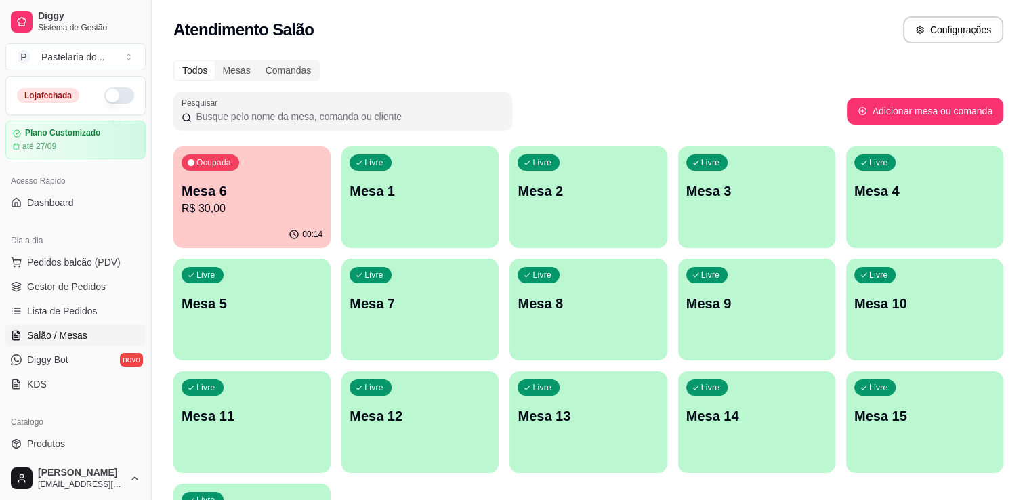
click at [107, 92] on button "button" at bounding box center [119, 95] width 30 height 16
click at [262, 242] on div "00:17" at bounding box center [252, 234] width 153 height 26
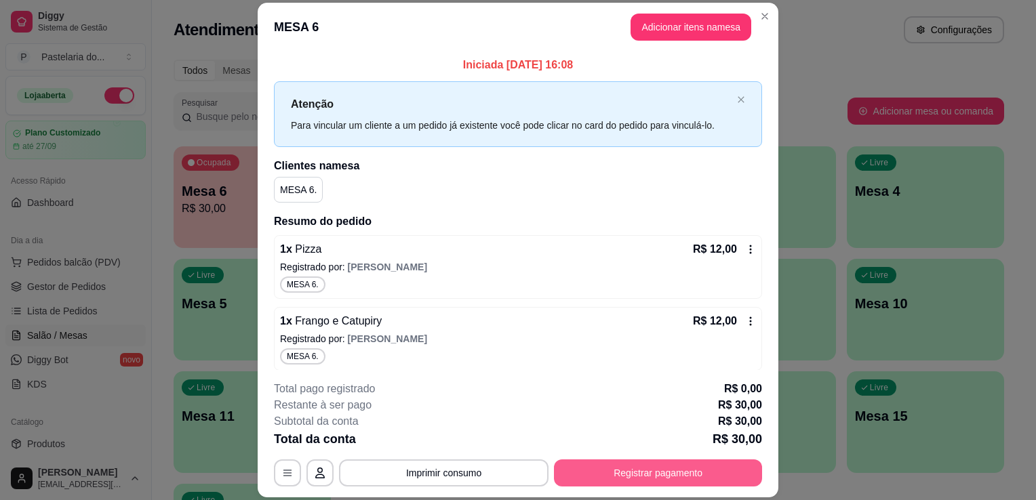
click at [699, 476] on button "Registrar pagamento" at bounding box center [658, 473] width 208 height 27
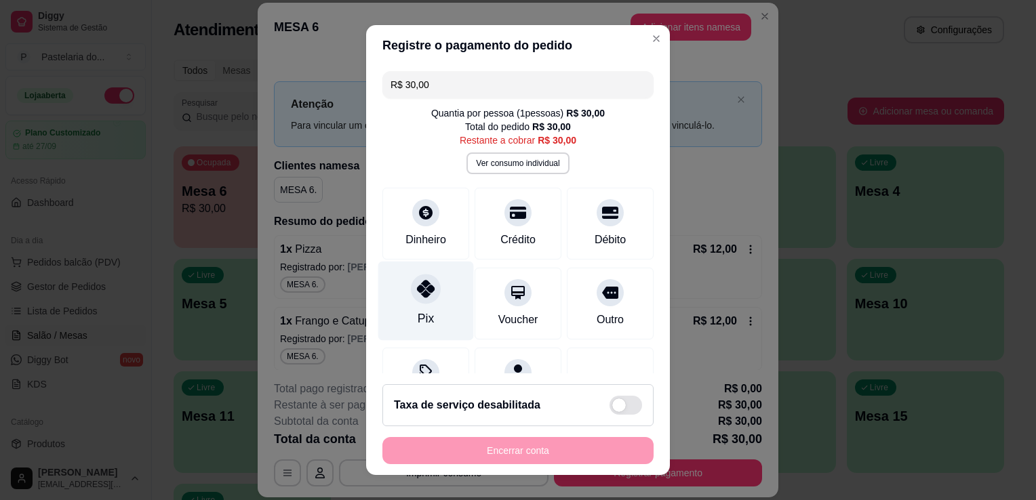
click at [399, 310] on div "Pix" at bounding box center [426, 301] width 96 height 79
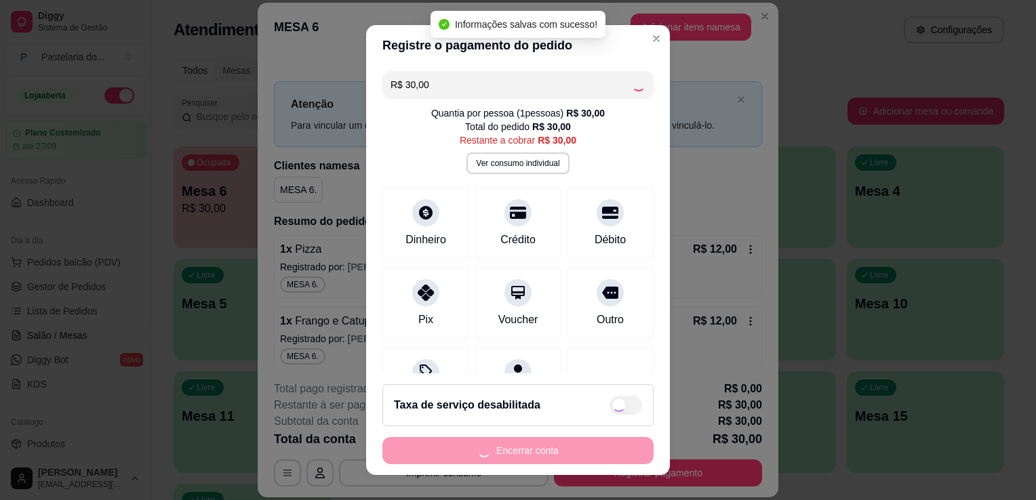
type input "R$ 0,00"
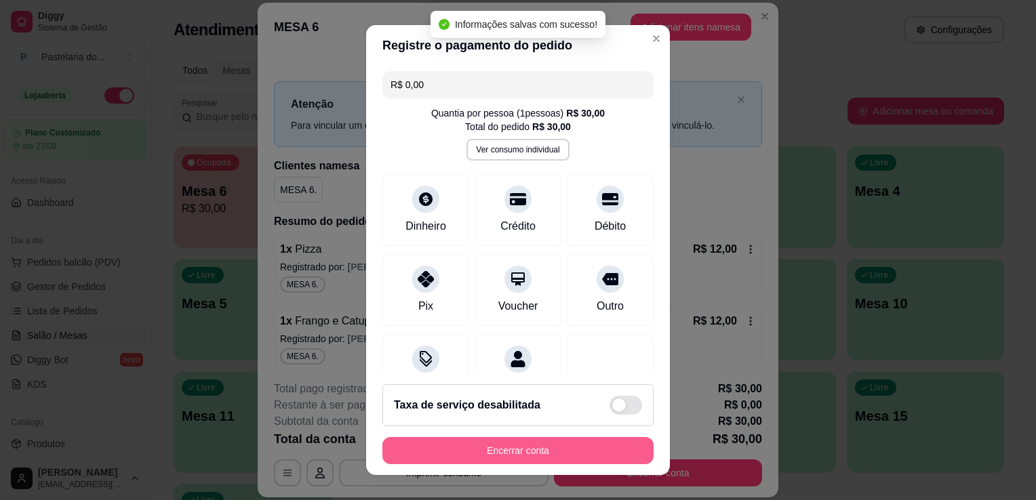
click at [514, 460] on button "Encerrar conta" at bounding box center [517, 450] width 271 height 27
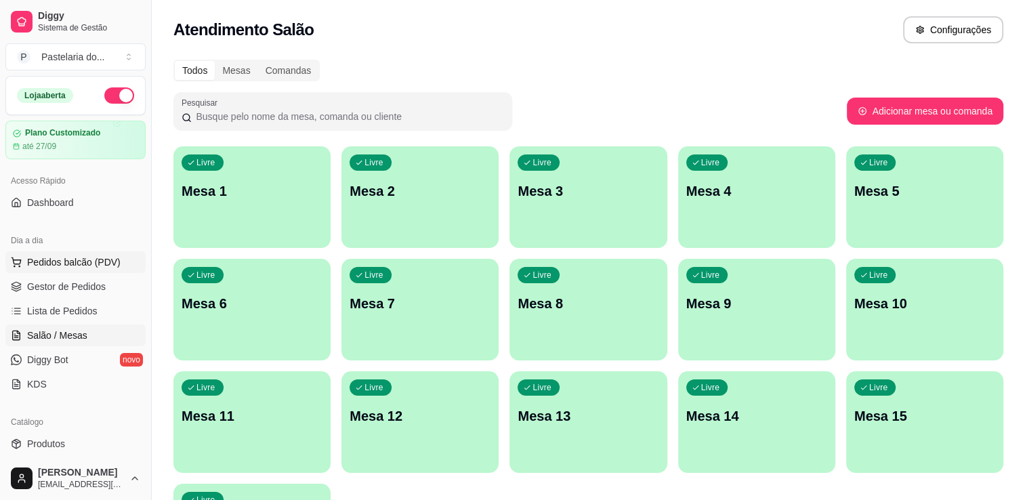
click at [42, 258] on span "Pedidos balcão (PDV)" at bounding box center [74, 263] width 94 height 14
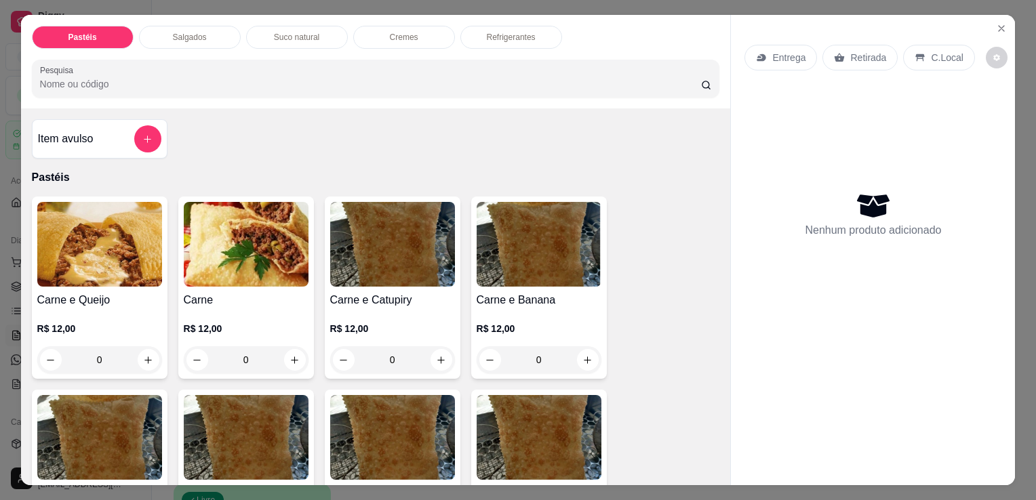
click at [317, 37] on div "Suco natural" at bounding box center [297, 37] width 102 height 23
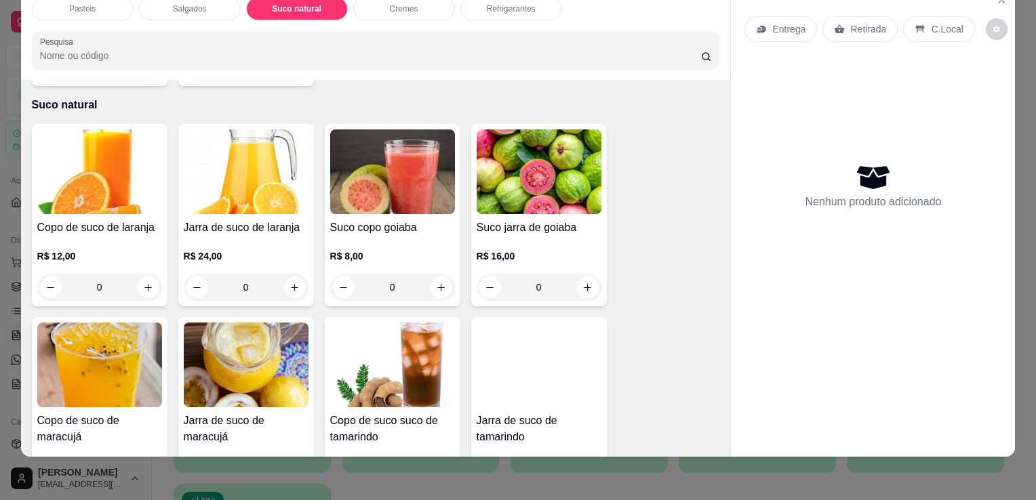
scroll to position [1953, 0]
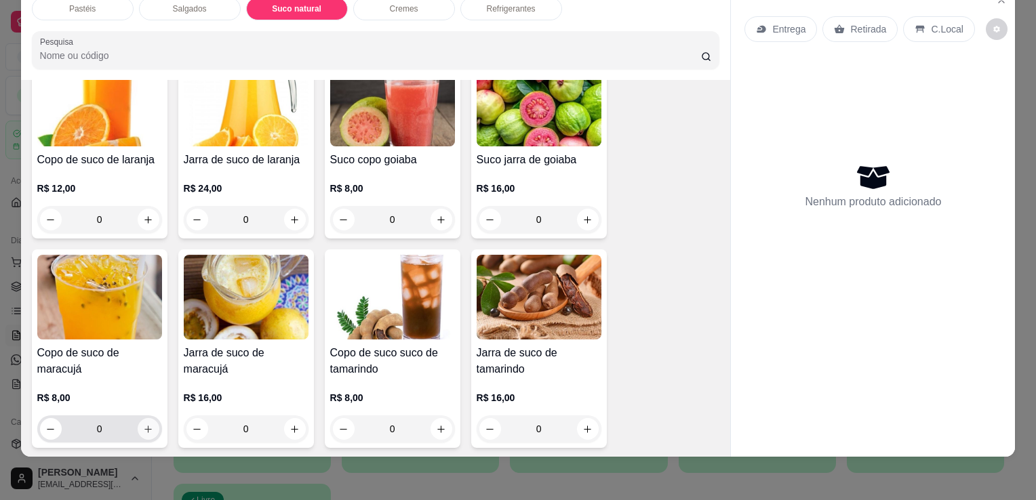
click at [138, 418] on button "increase-product-quantity" at bounding box center [149, 429] width 22 height 22
type input "1"
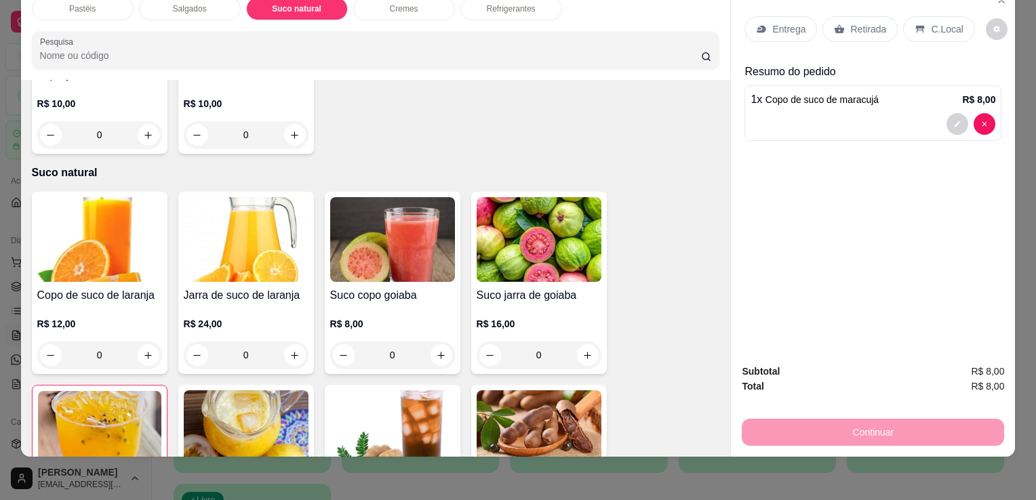
click at [473, 5] on div "Refrigerantes" at bounding box center [511, 8] width 102 height 23
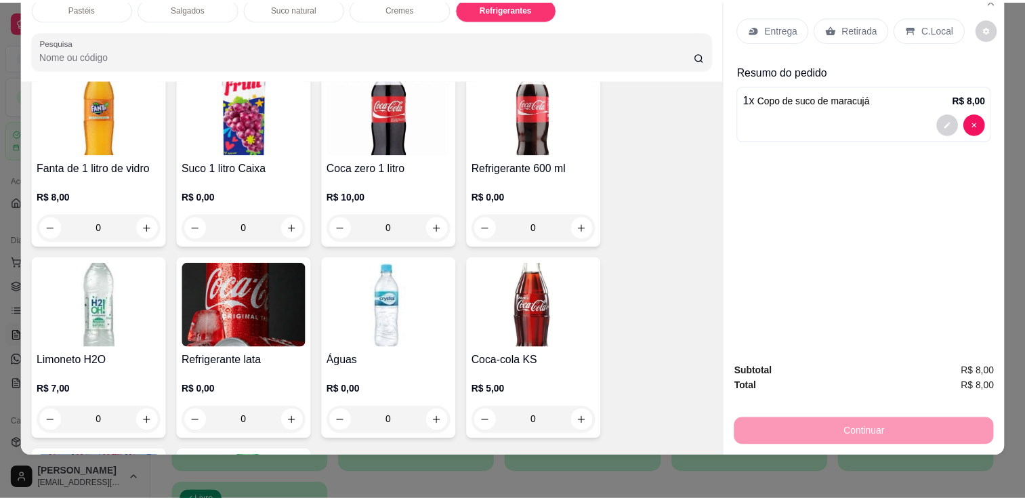
scroll to position [3675, 0]
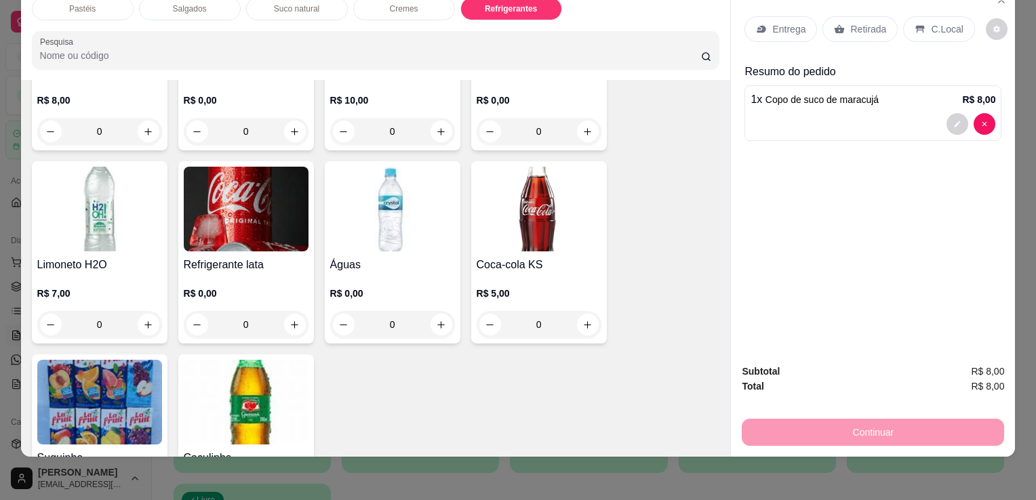
click at [534, 257] on h4 "Coca-cola KS" at bounding box center [538, 265] width 125 height 16
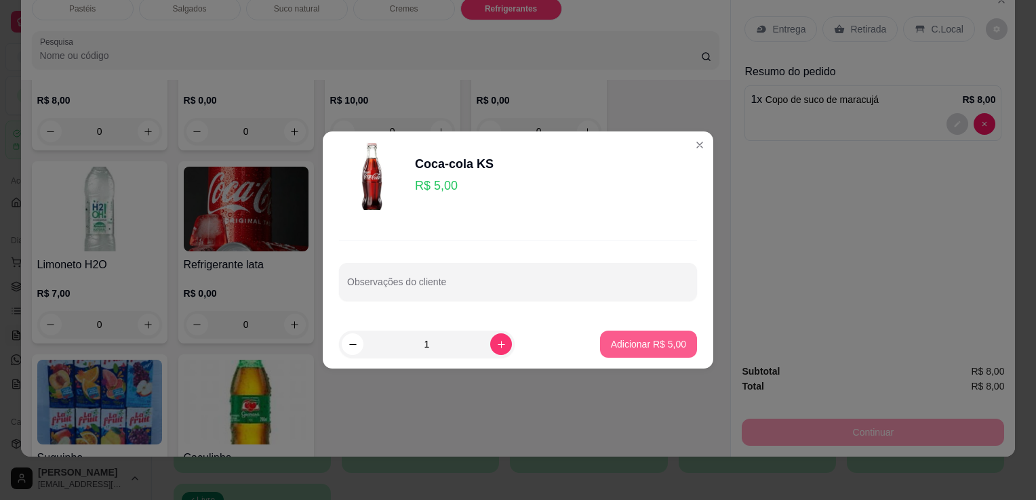
click at [625, 333] on button "Adicionar R$ 5,00" at bounding box center [648, 344] width 97 height 27
type input "1"
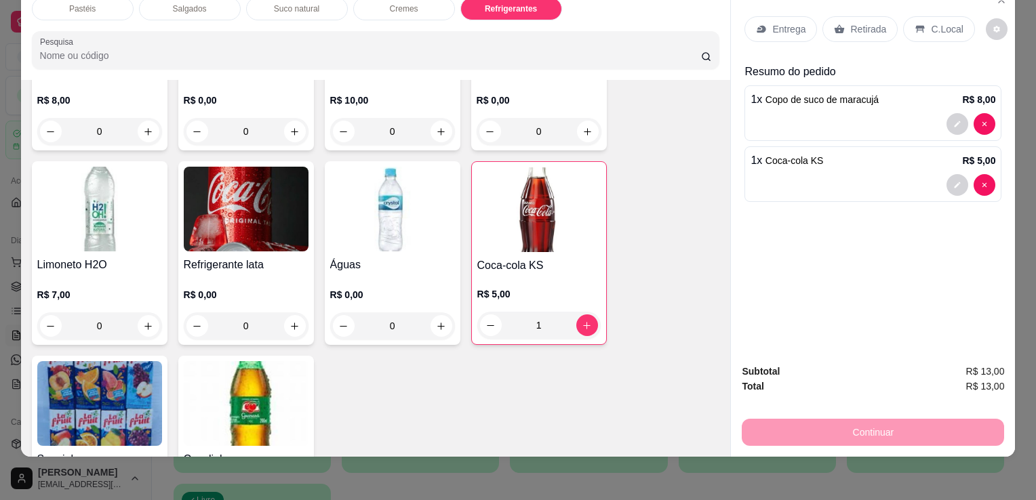
click at [838, 25] on div "Retirada" at bounding box center [859, 29] width 75 height 26
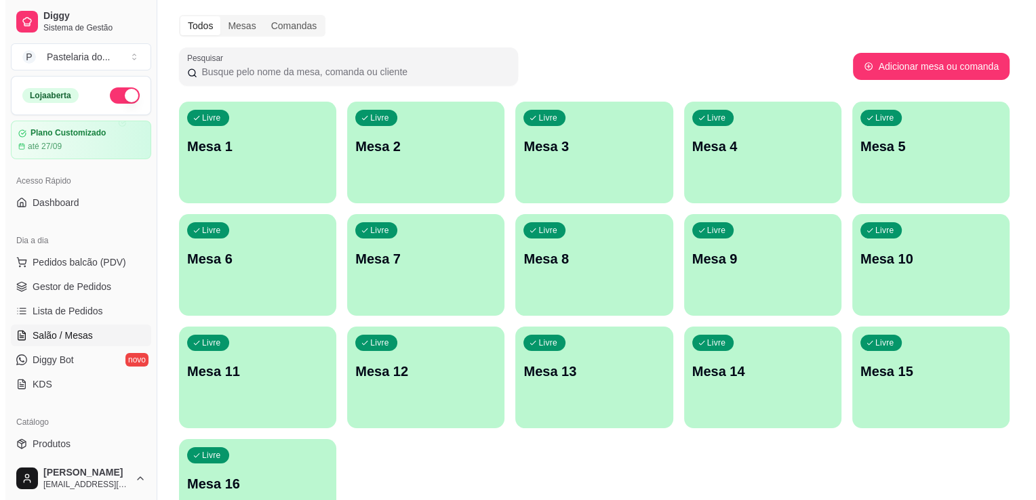
scroll to position [68, 0]
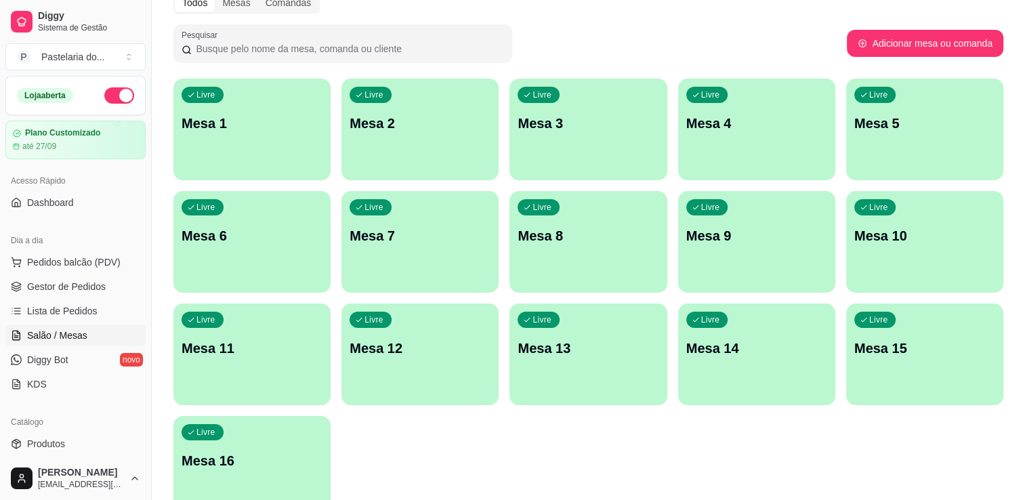
click at [943, 349] on p "Mesa 15" at bounding box center [925, 348] width 141 height 19
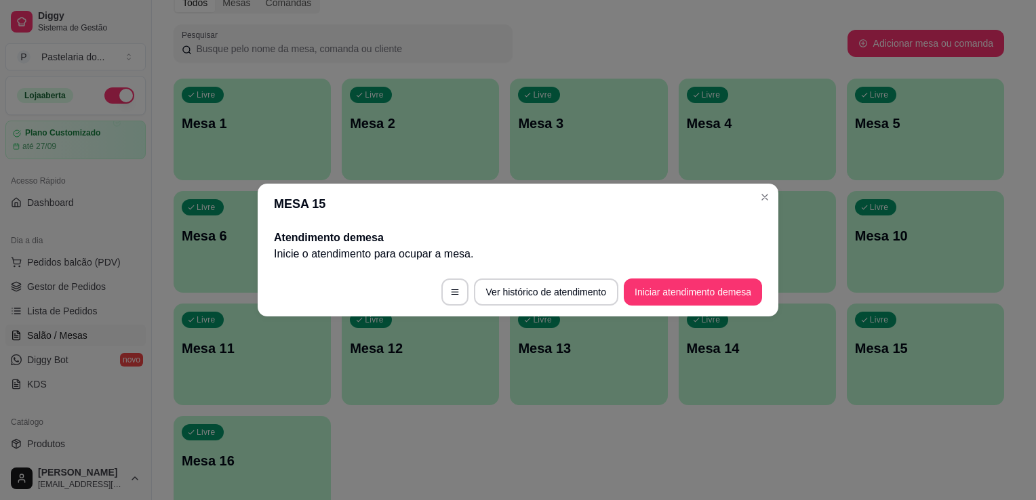
click at [672, 300] on button "Iniciar atendimento de mesa" at bounding box center [693, 292] width 138 height 27
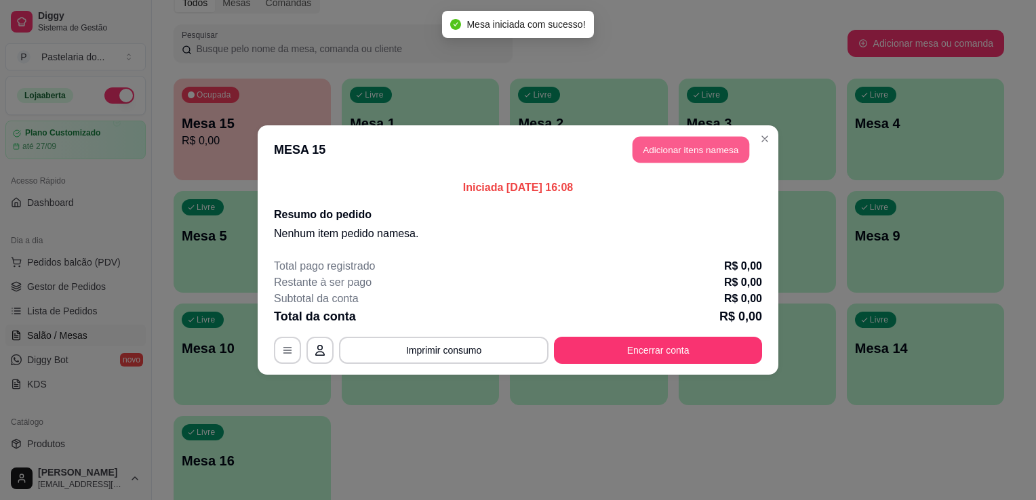
click at [664, 142] on button "Adicionar itens na mesa" at bounding box center [690, 150] width 117 height 26
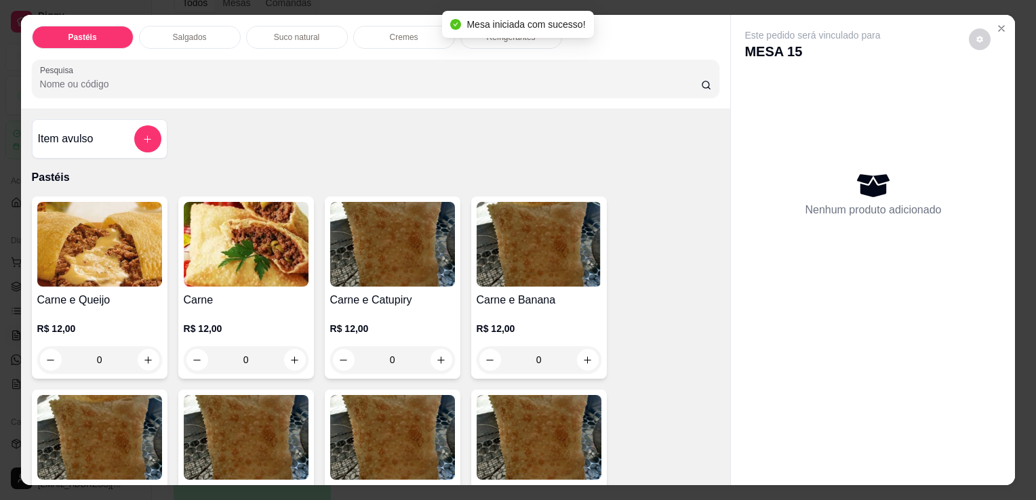
click at [314, 37] on div "Suco natural" at bounding box center [297, 37] width 102 height 23
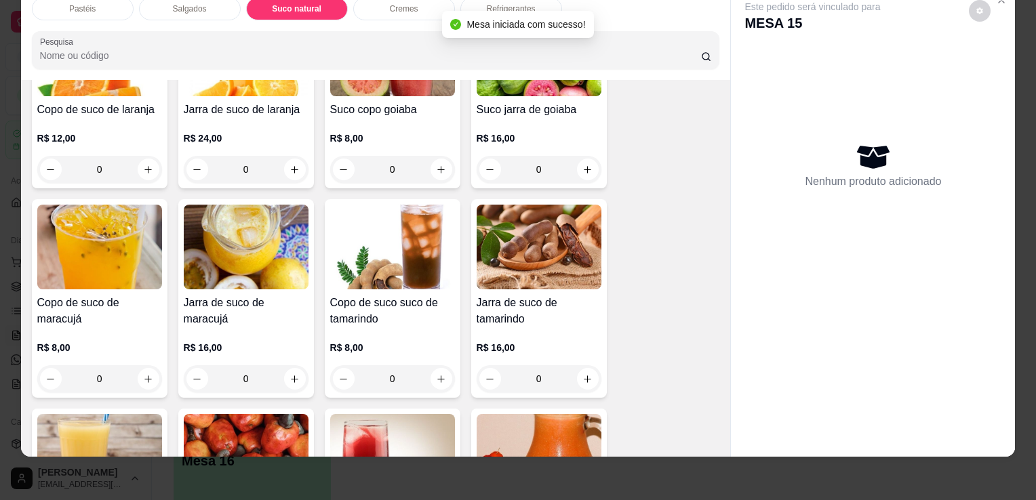
scroll to position [2157, 0]
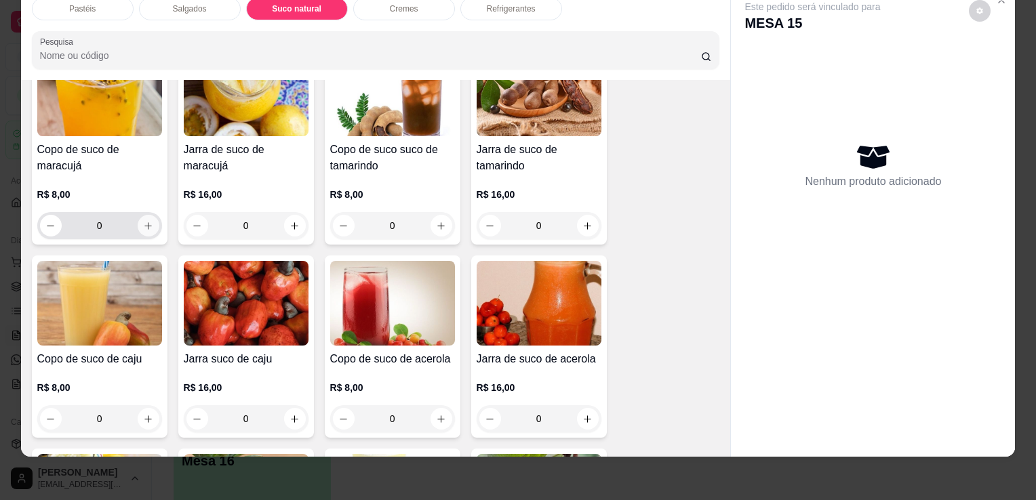
click at [138, 215] on button "increase-product-quantity" at bounding box center [149, 226] width 22 height 22
type input "1"
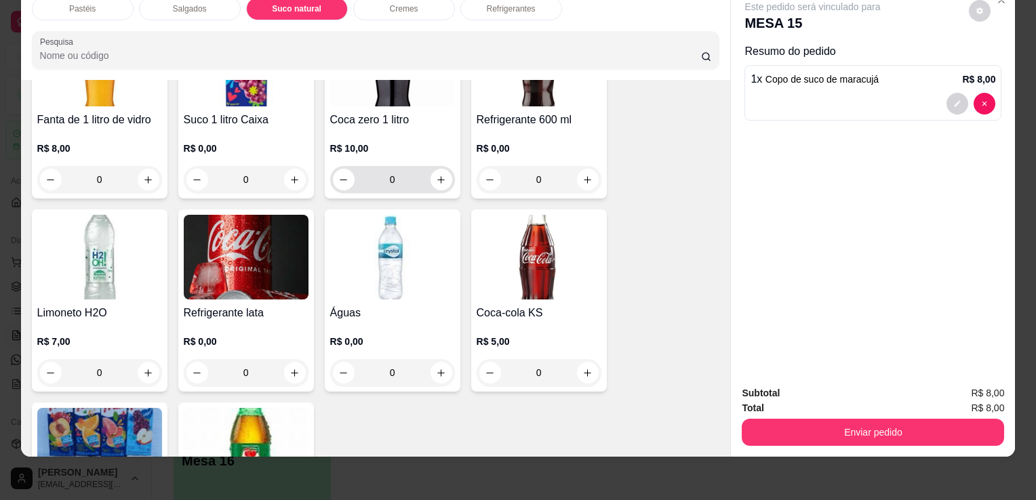
scroll to position [3649, 0]
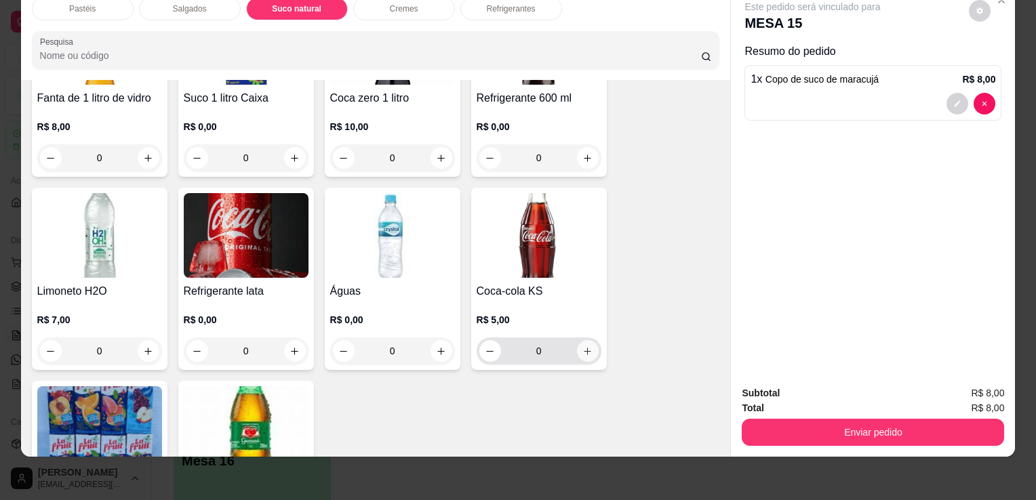
click at [584, 340] on button "increase-product-quantity" at bounding box center [588, 351] width 22 height 22
type input "1"
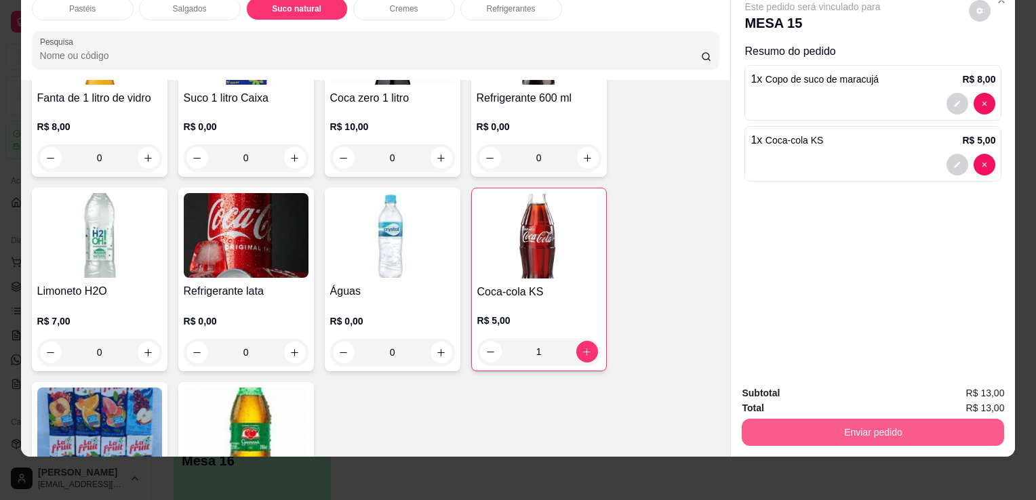
click at [845, 430] on button "Enviar pedido" at bounding box center [873, 432] width 262 height 27
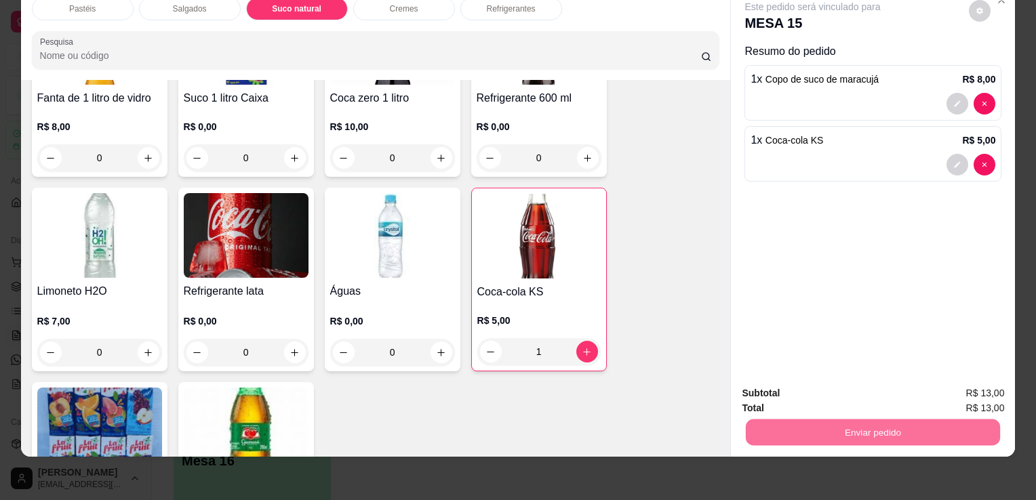
click at [947, 384] on button "Sim, quero registrar" at bounding box center [956, 389] width 101 height 26
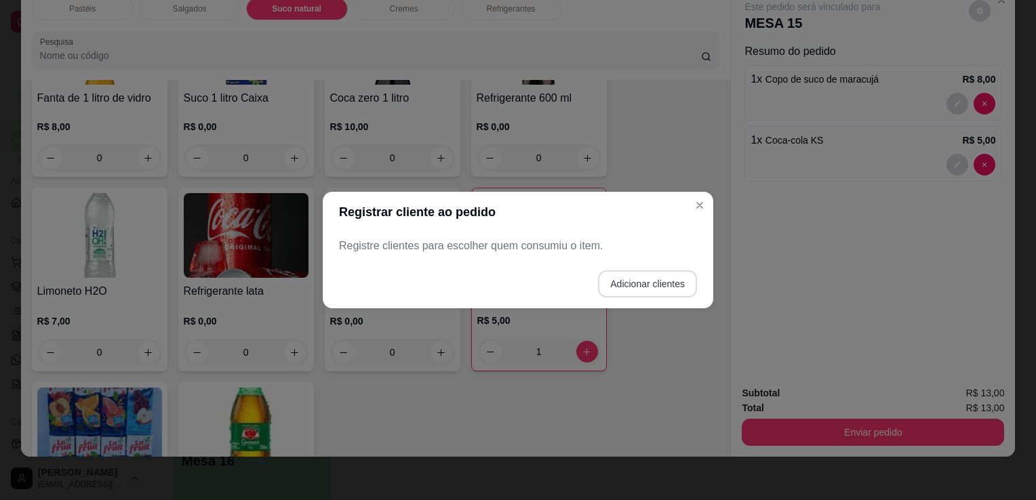
click at [689, 293] on button "Adicionar clientes" at bounding box center [647, 283] width 99 height 27
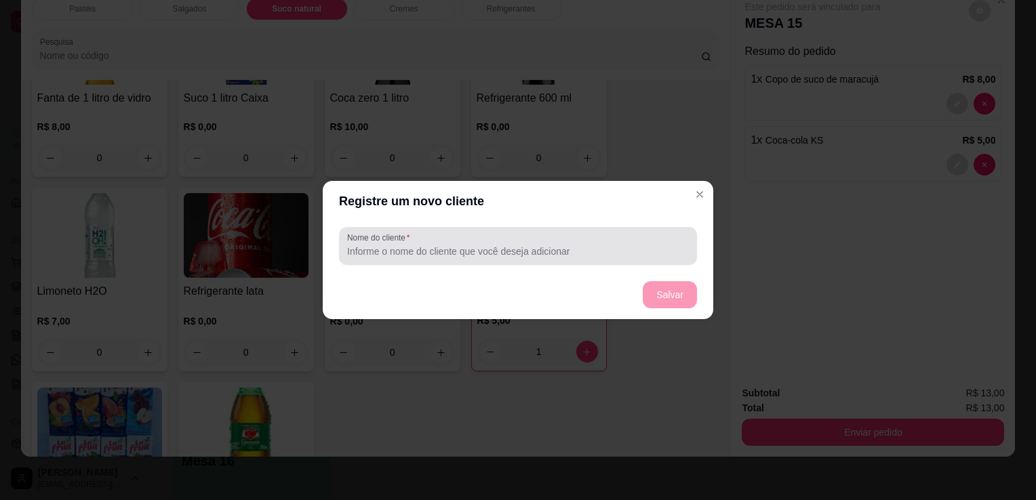
drag, startPoint x: 599, startPoint y: 234, endPoint x: 599, endPoint y: 249, distance: 14.9
click at [599, 239] on div at bounding box center [518, 245] width 342 height 27
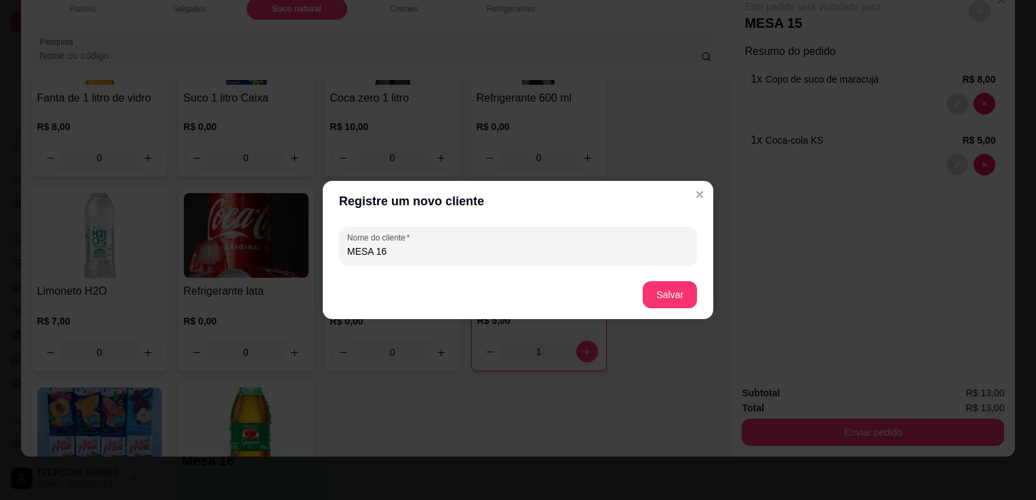
type input "MESA 16"
click at [672, 285] on button "Salvar" at bounding box center [669, 295] width 53 height 26
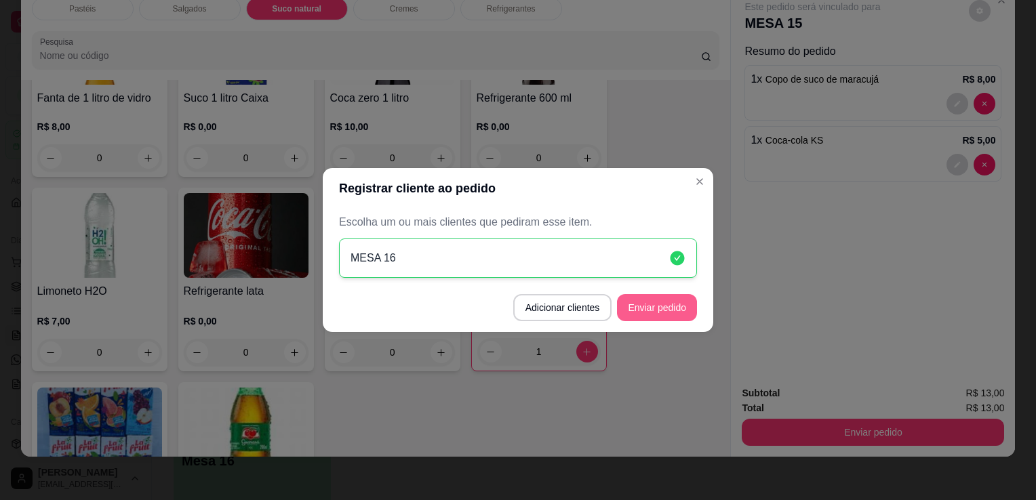
click at [657, 316] on button "Enviar pedido" at bounding box center [657, 307] width 80 height 27
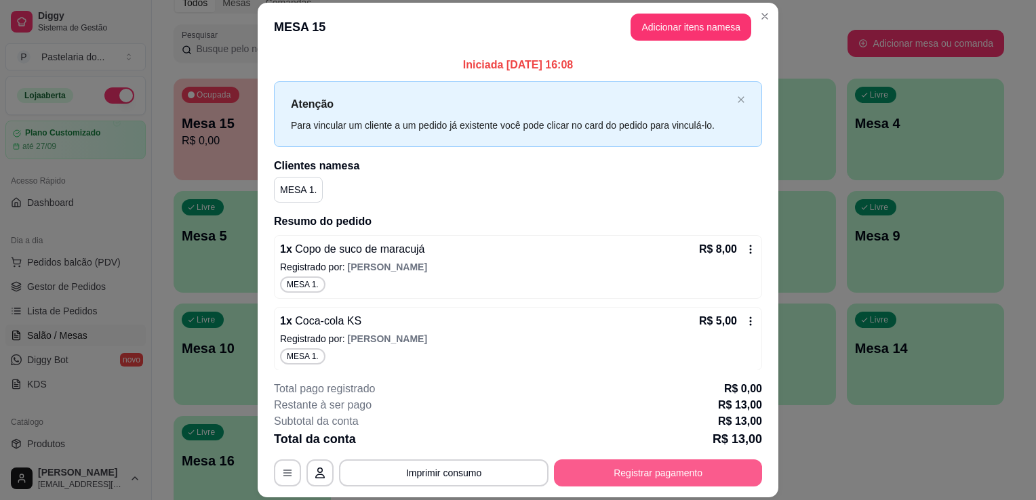
click at [721, 479] on button "Registrar pagamento" at bounding box center [658, 473] width 208 height 27
click at [748, 12] on header "MESA 15 Adicionar itens na mesa" at bounding box center [518, 27] width 521 height 49
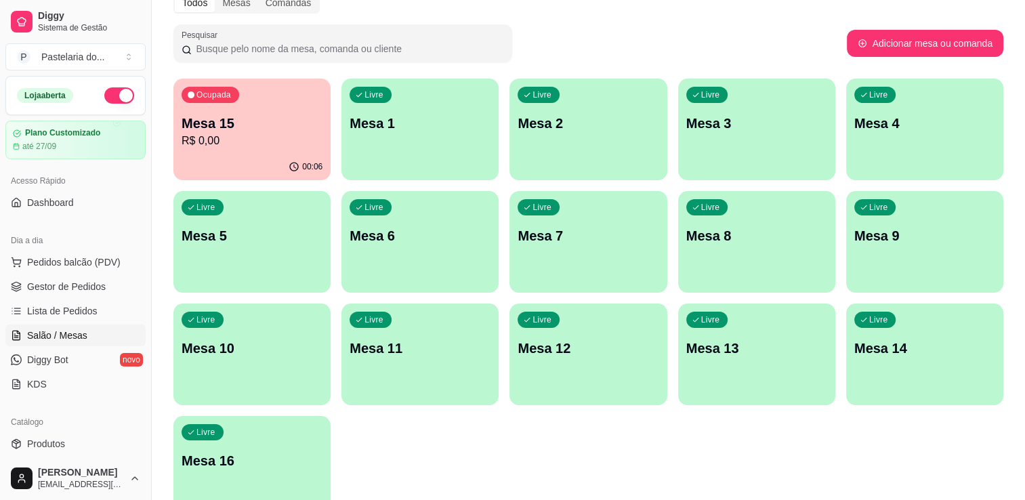
click at [781, 101] on div "Livre Mesa 3" at bounding box center [756, 121] width 157 height 85
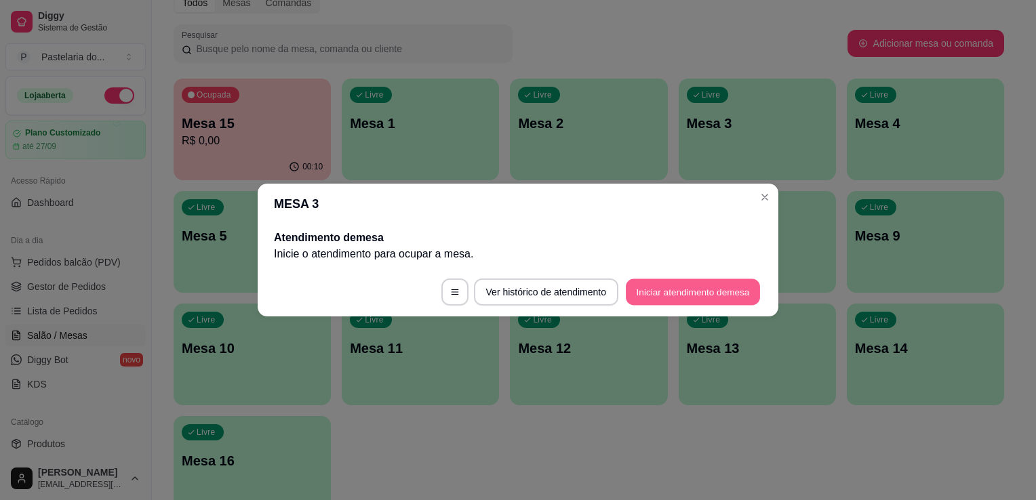
click at [724, 293] on button "Iniciar atendimento de mesa" at bounding box center [693, 292] width 134 height 26
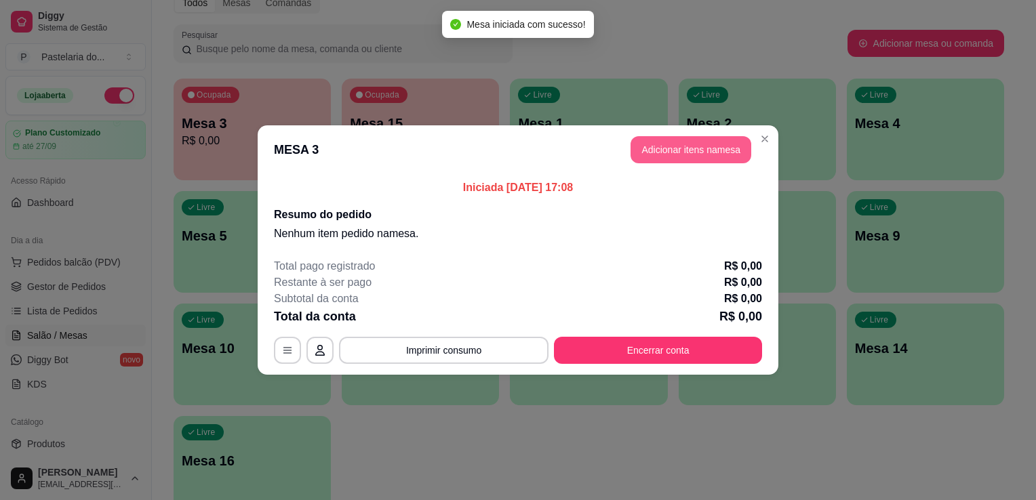
click at [678, 144] on button "Adicionar itens na mesa" at bounding box center [690, 149] width 121 height 27
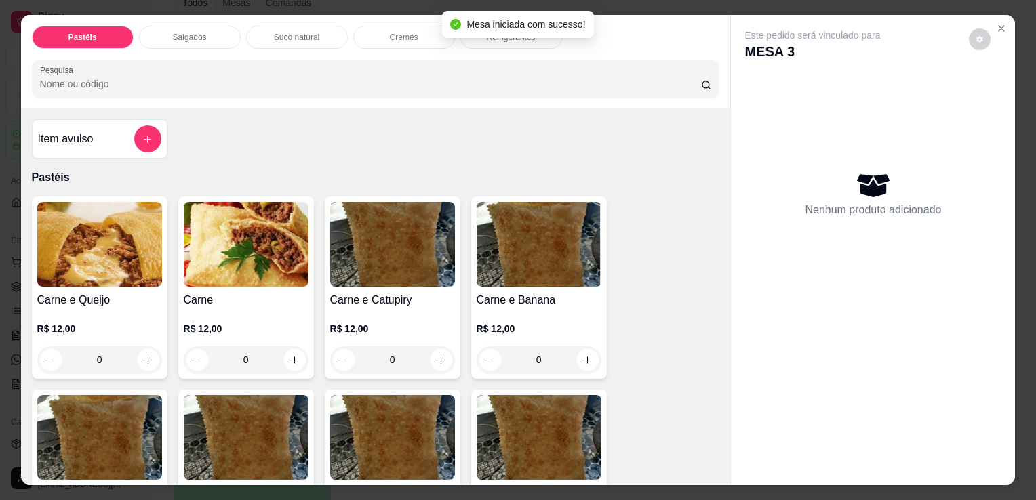
click at [146, 361] on div "0" at bounding box center [99, 359] width 125 height 27
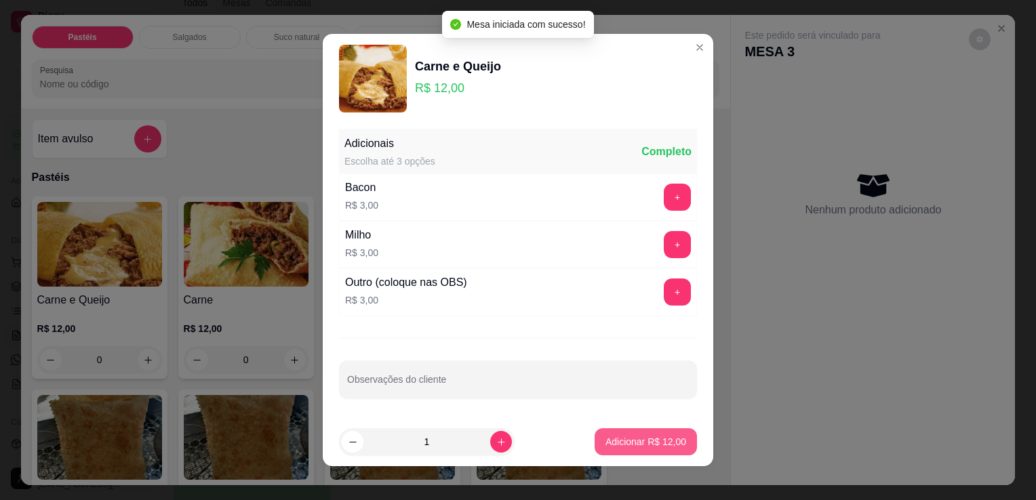
click at [656, 446] on p "Adicionar R$ 12,00" at bounding box center [645, 442] width 81 height 14
type input "1"
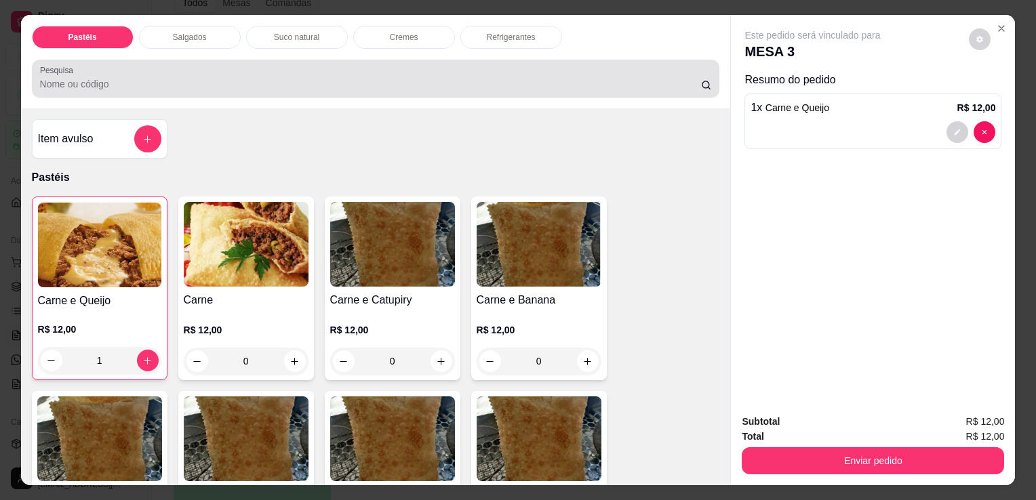
click at [386, 89] on div "Pesquisa" at bounding box center [376, 79] width 688 height 38
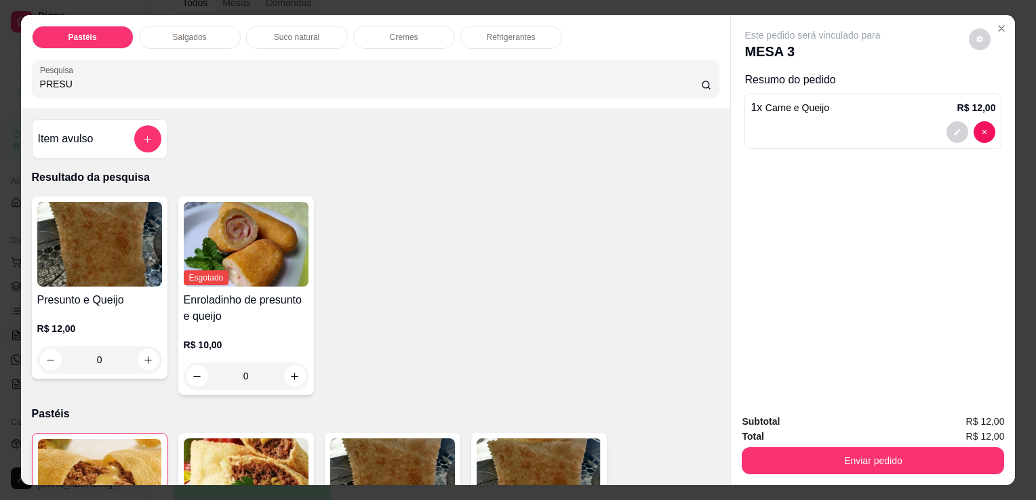
type input "PRESU"
click at [140, 357] on div "0" at bounding box center [99, 359] width 125 height 27
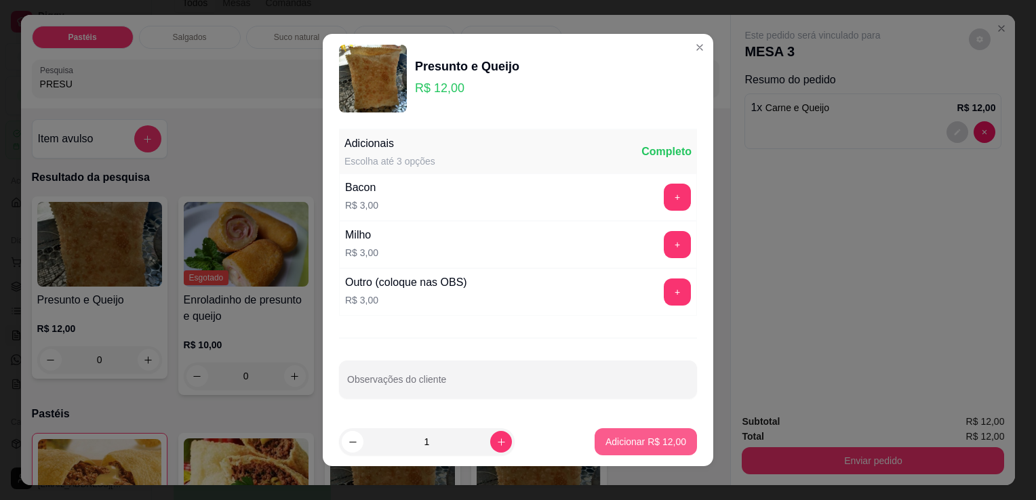
click at [605, 445] on p "Adicionar R$ 12,00" at bounding box center [645, 442] width 81 height 14
type input "1"
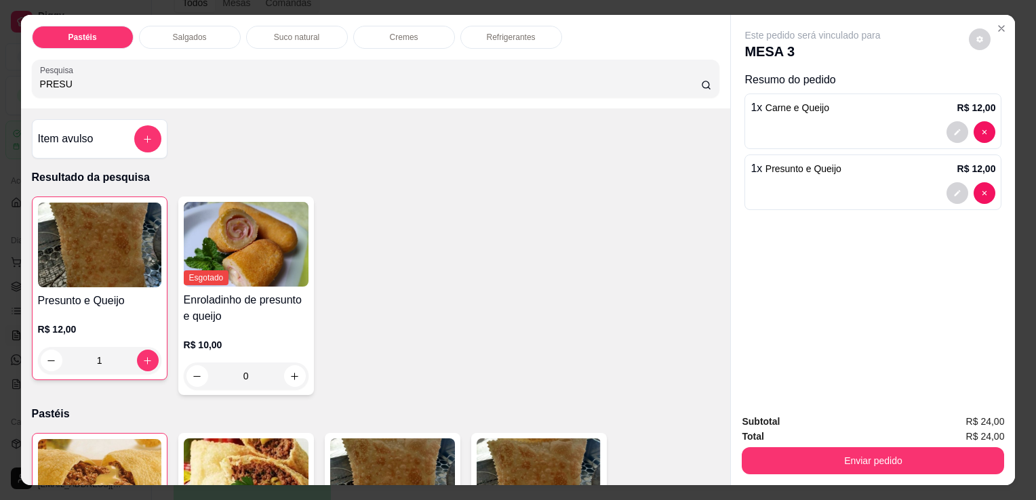
click at [337, 90] on div "Pesquisa PRESU" at bounding box center [376, 79] width 688 height 38
click at [338, 90] on div "Pesquisa PRESU" at bounding box center [376, 79] width 688 height 38
type input "P"
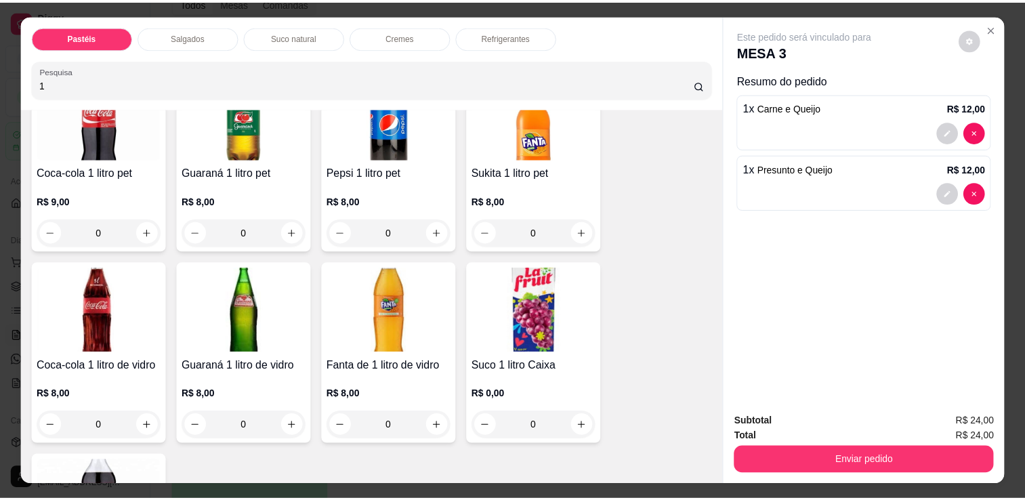
scroll to position [136, 0]
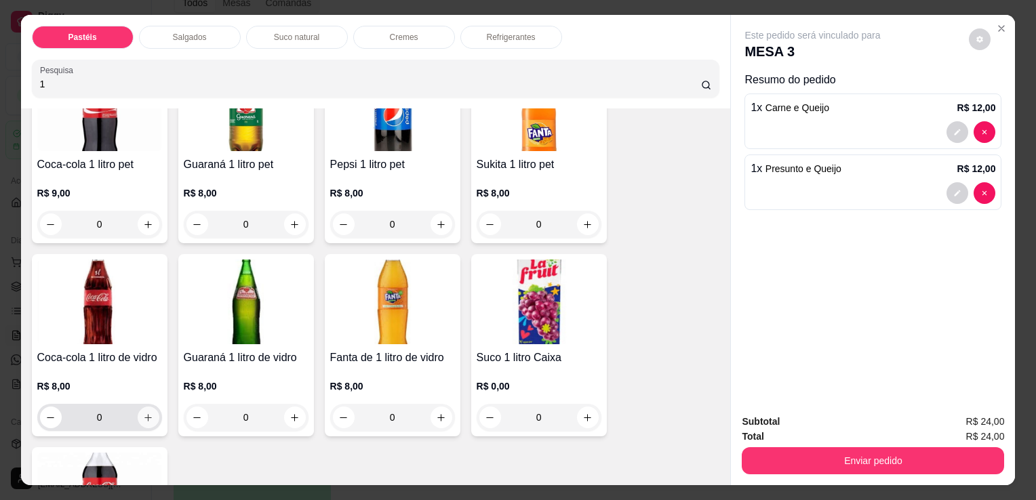
type input "1"
click at [143, 413] on icon "increase-product-quantity" at bounding box center [148, 418] width 10 height 10
type input "1"
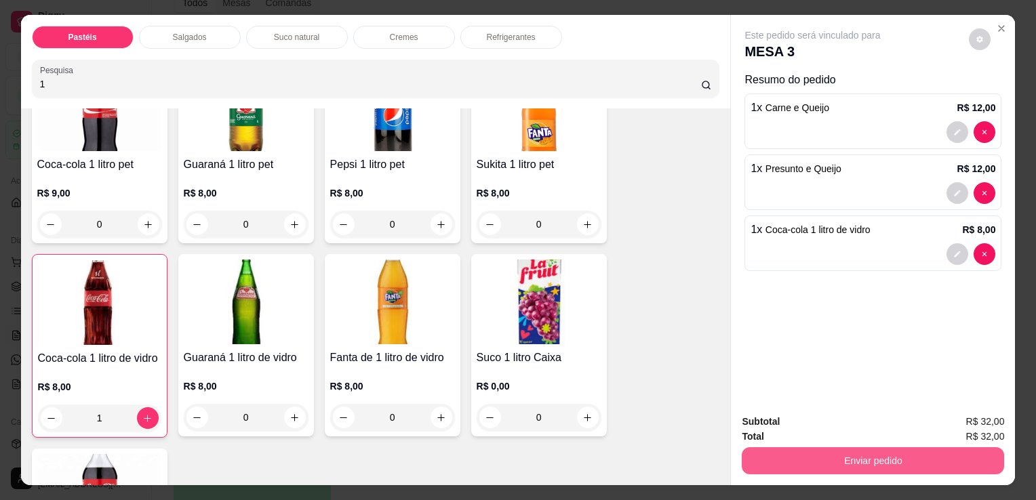
click at [822, 451] on button "Enviar pedido" at bounding box center [873, 460] width 262 height 27
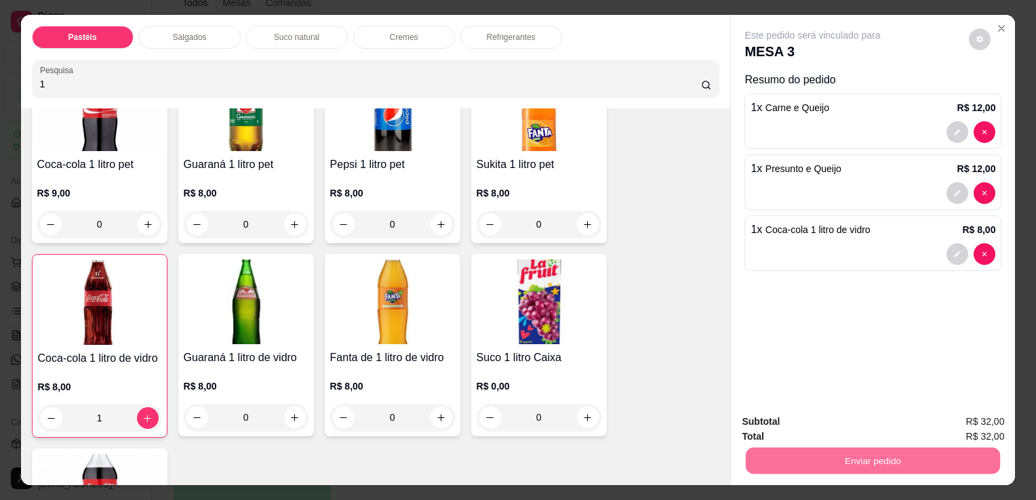
click at [1006, 424] on button "Sim, quero registrar" at bounding box center [956, 422] width 101 height 26
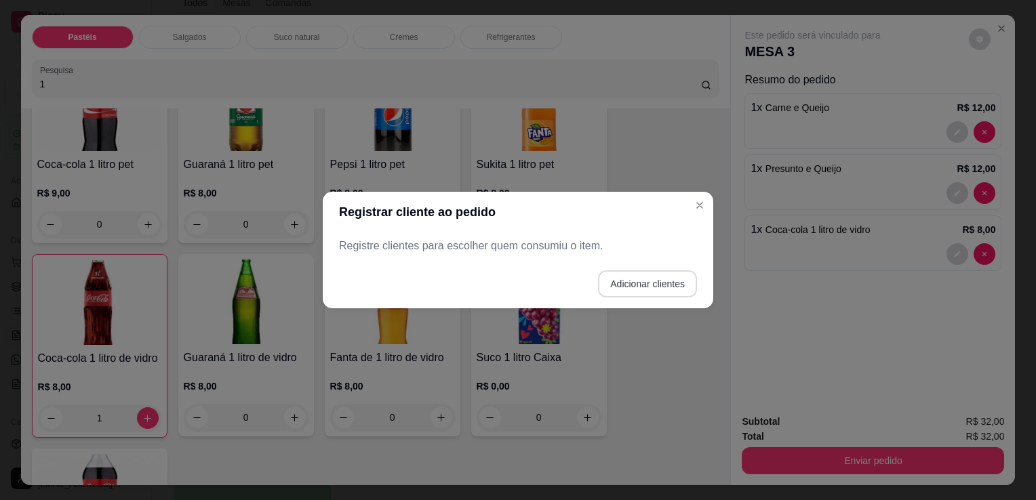
click at [664, 291] on button "Adicionar clientes" at bounding box center [647, 283] width 99 height 27
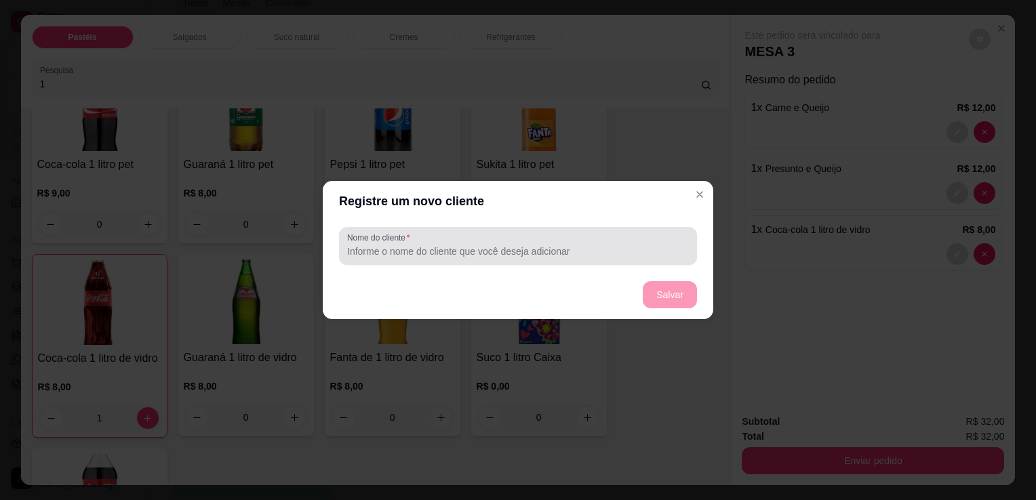
click at [606, 246] on input "Nome do cliente" at bounding box center [518, 252] width 342 height 14
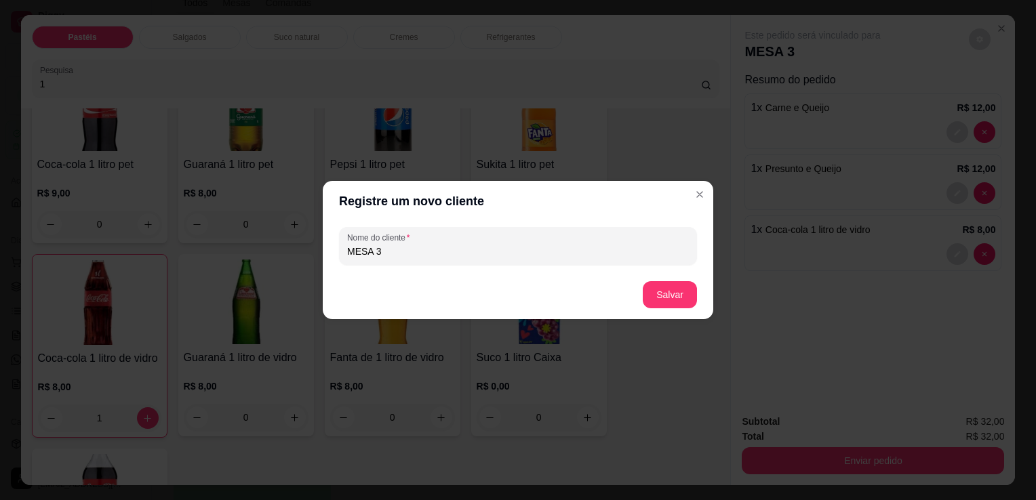
type input "MESA 3"
click at [689, 310] on footer "Salvar" at bounding box center [518, 294] width 390 height 49
click at [680, 300] on button "Salvar" at bounding box center [670, 294] width 54 height 27
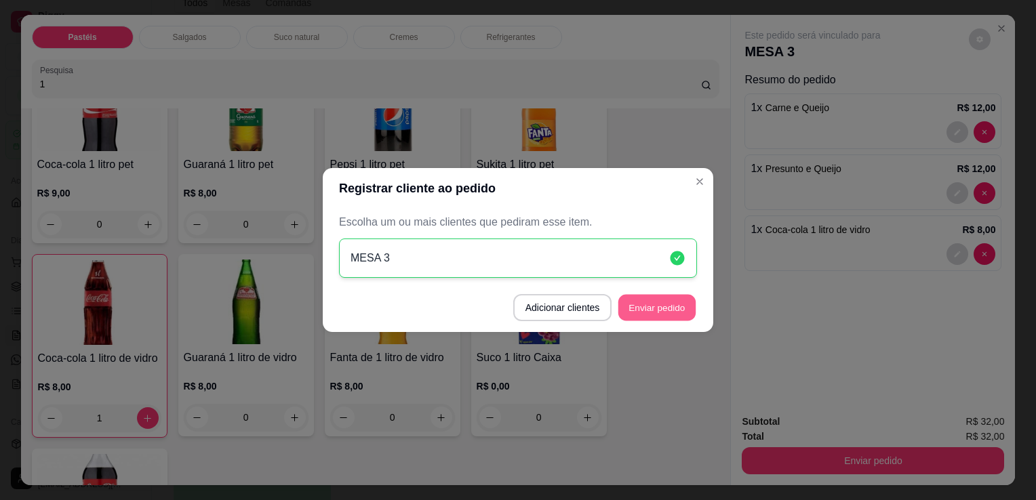
click at [677, 317] on button "Enviar pedido" at bounding box center [656, 308] width 77 height 26
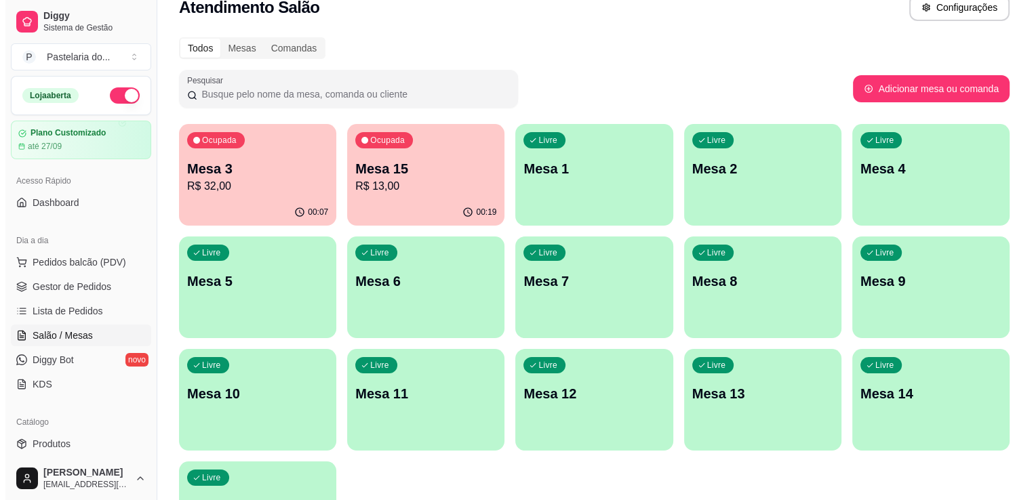
scroll to position [0, 0]
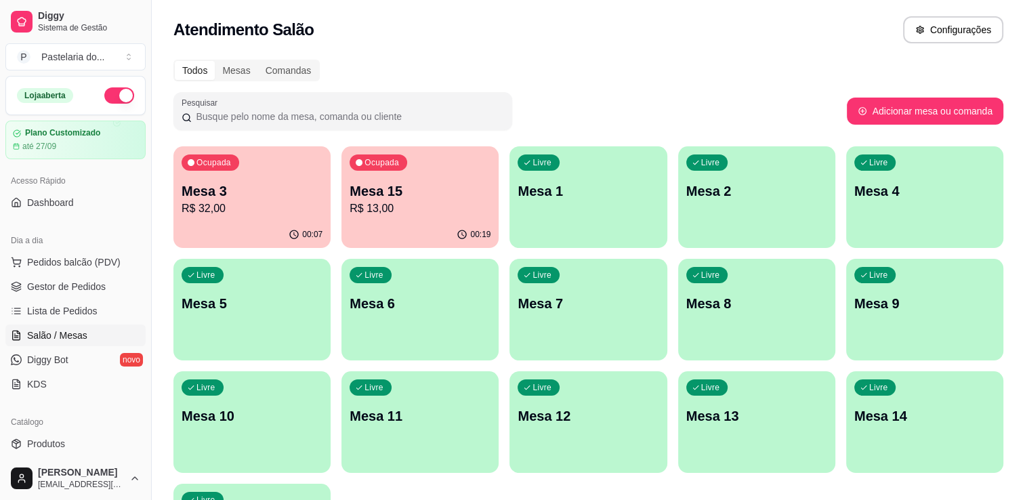
click at [256, 215] on p "R$ 32,00" at bounding box center [252, 209] width 141 height 16
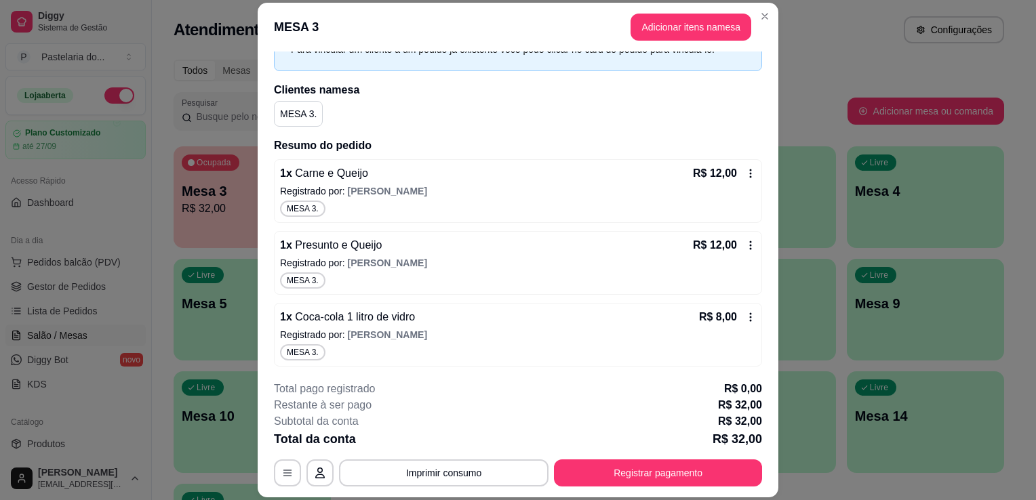
scroll to position [41, 0]
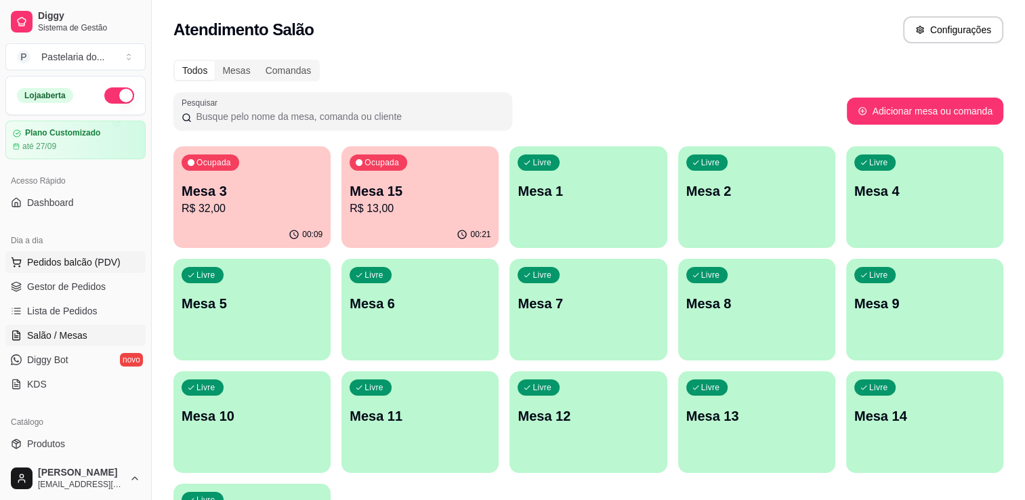
click at [102, 256] on span "Pedidos balcão (PDV)" at bounding box center [74, 263] width 94 height 14
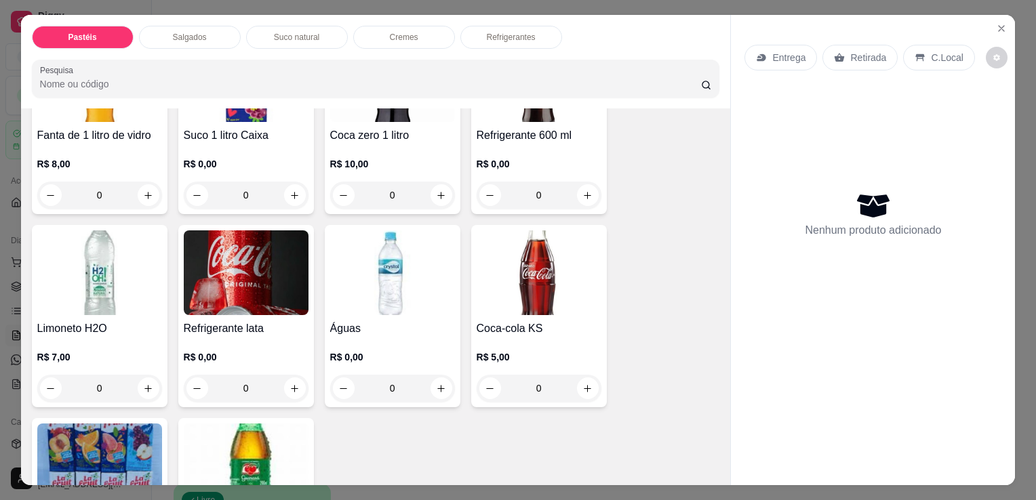
scroll to position [3660, 0]
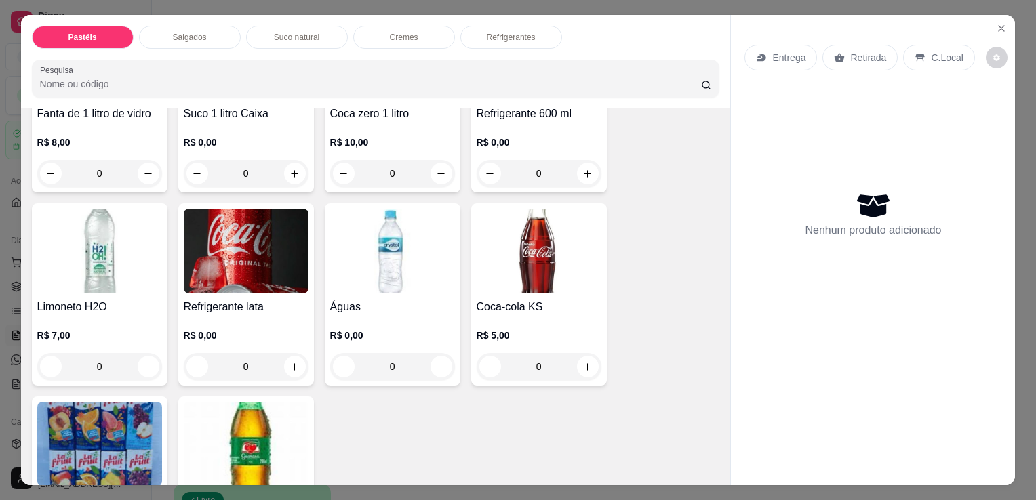
click at [290, 299] on h4 "Refrigerante lata" at bounding box center [246, 307] width 125 height 16
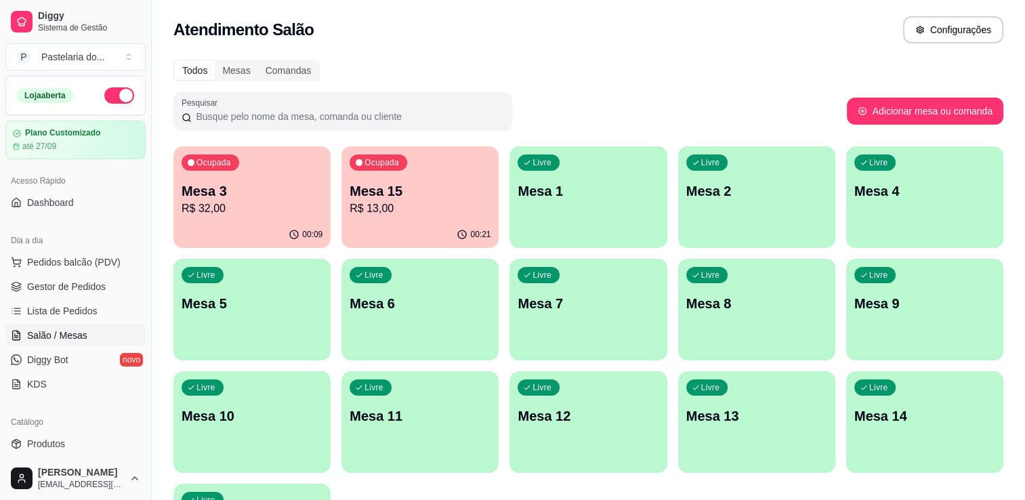
drag, startPoint x: 577, startPoint y: 4, endPoint x: 428, endPoint y: 67, distance: 161.9
click at [428, 66] on div "Todos Mesas Comandas" at bounding box center [589, 71] width 830 height 22
click at [902, 182] on p "Mesa 4" at bounding box center [925, 191] width 137 height 18
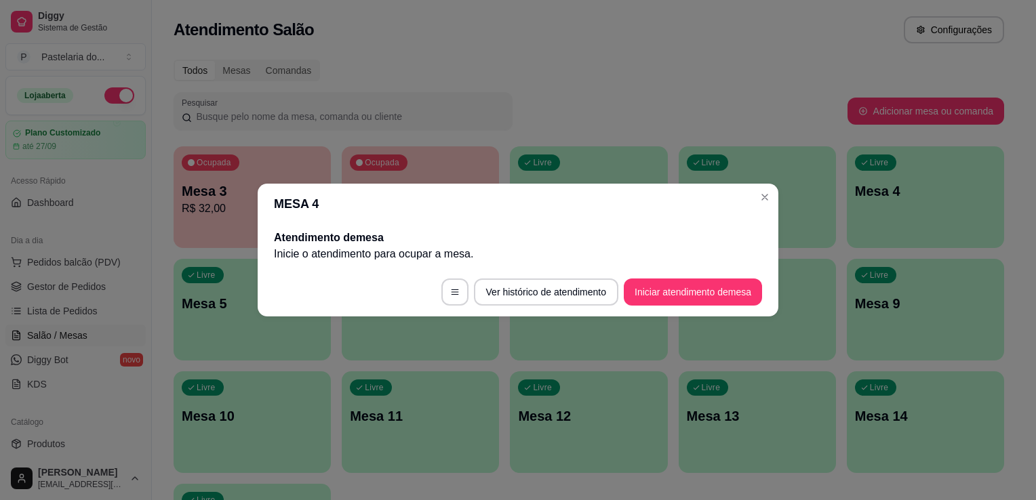
click at [723, 286] on button "Iniciar atendimento de mesa" at bounding box center [693, 292] width 138 height 27
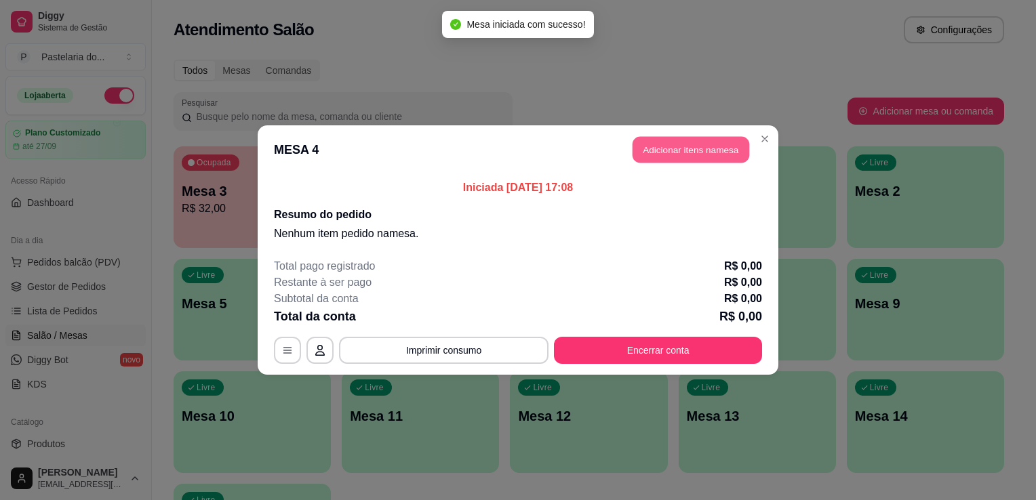
click at [691, 156] on button "Adicionar itens na mesa" at bounding box center [690, 150] width 117 height 26
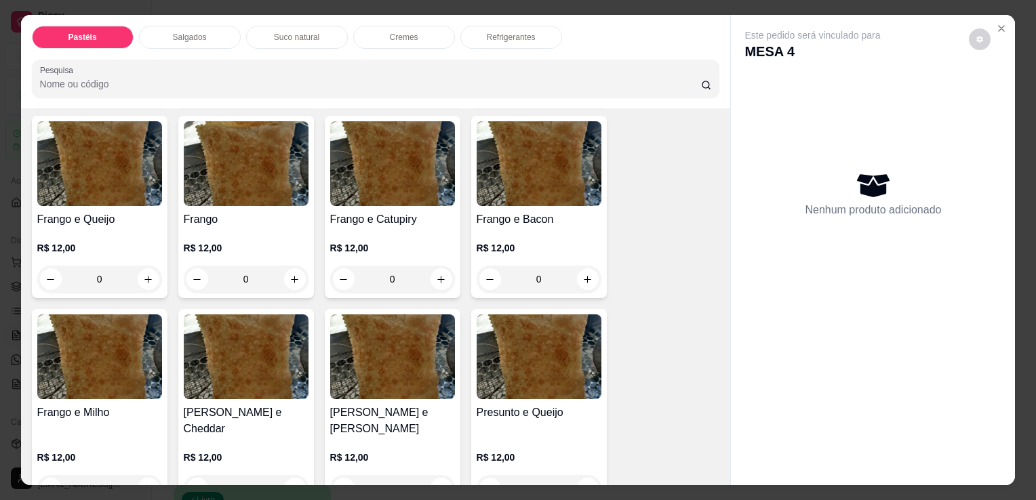
scroll to position [474, 0]
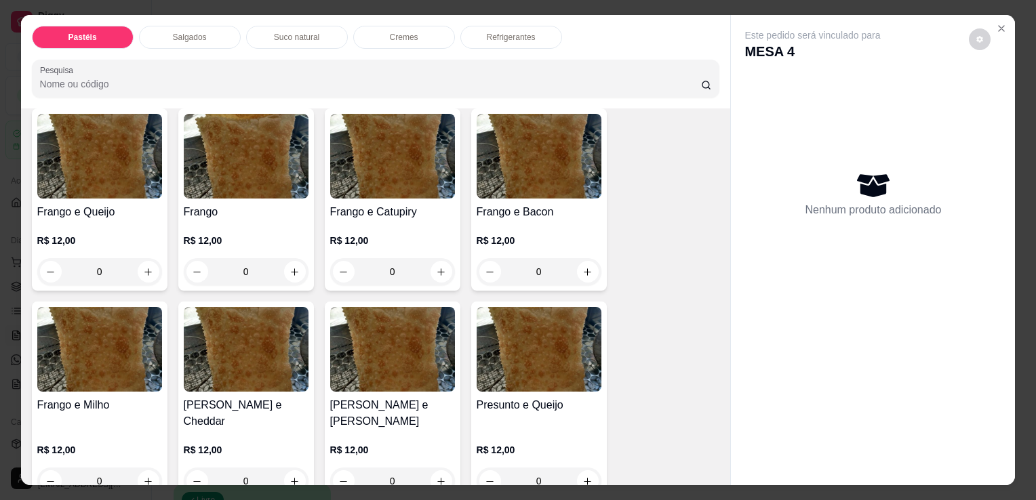
click at [567, 264] on div "0" at bounding box center [538, 271] width 125 height 27
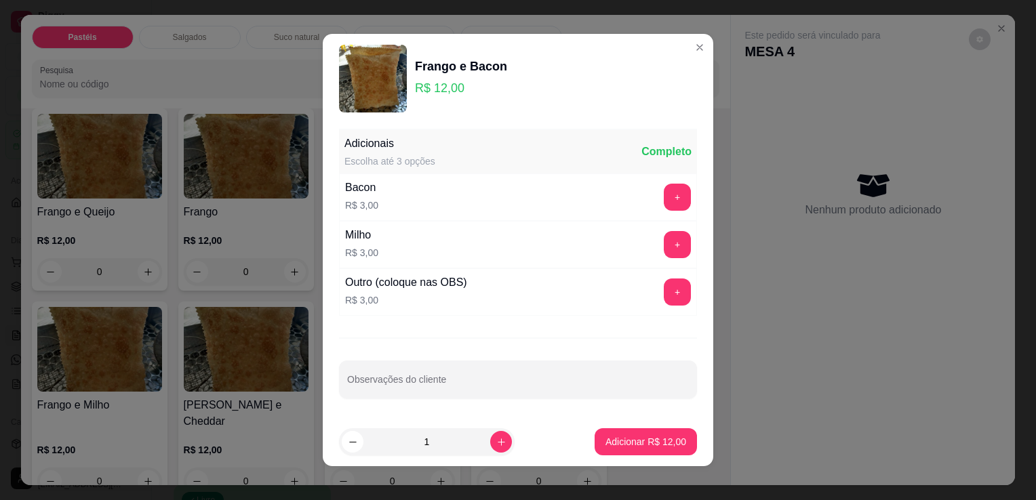
click at [632, 453] on button "Adicionar R$ 12,00" at bounding box center [645, 441] width 102 height 27
type input "1"
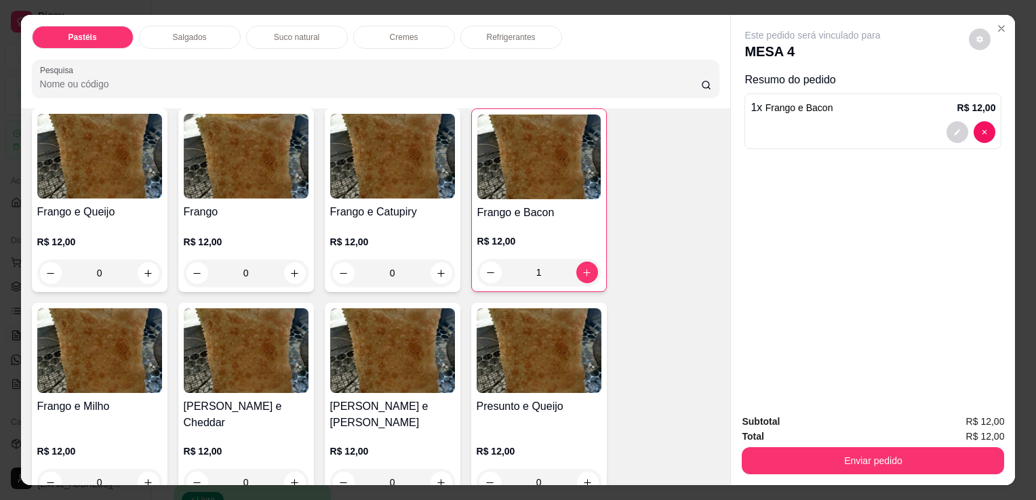
click at [472, 37] on div "Refrigerantes" at bounding box center [511, 37] width 102 height 23
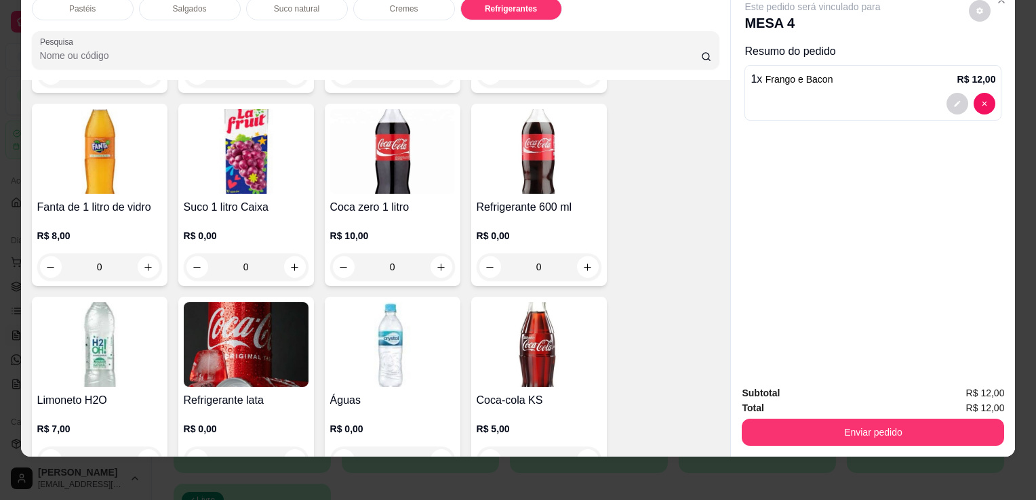
scroll to position [3748, 0]
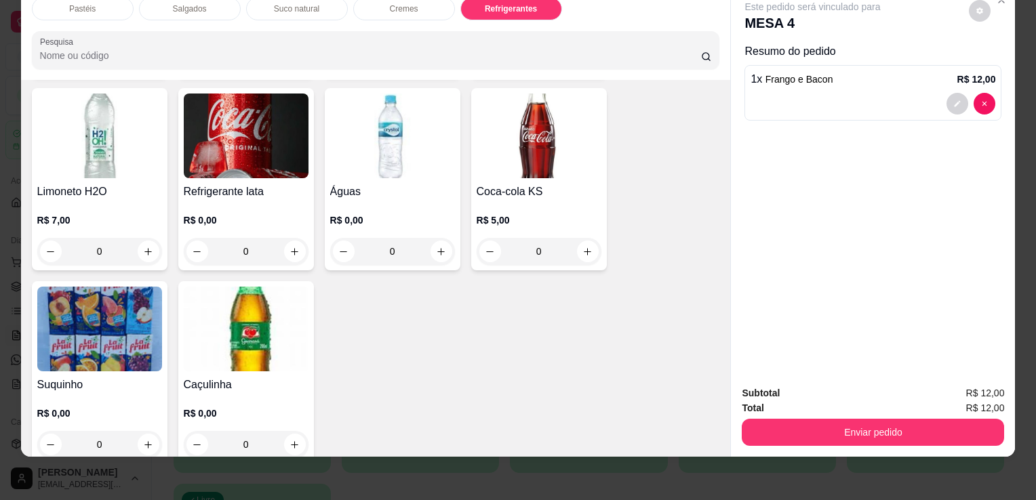
click at [260, 184] on h4 "Refrigerante lata" at bounding box center [246, 192] width 125 height 16
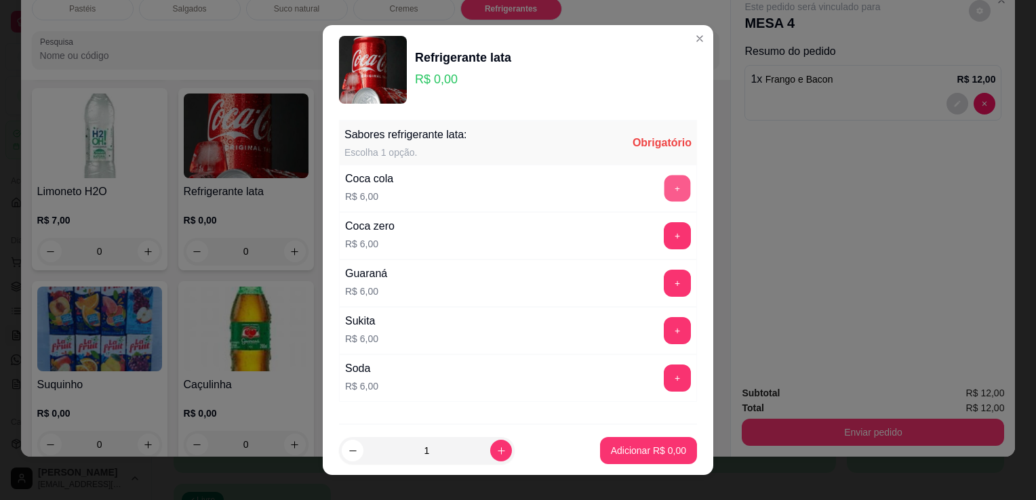
click at [664, 190] on button "+" at bounding box center [677, 189] width 26 height 26
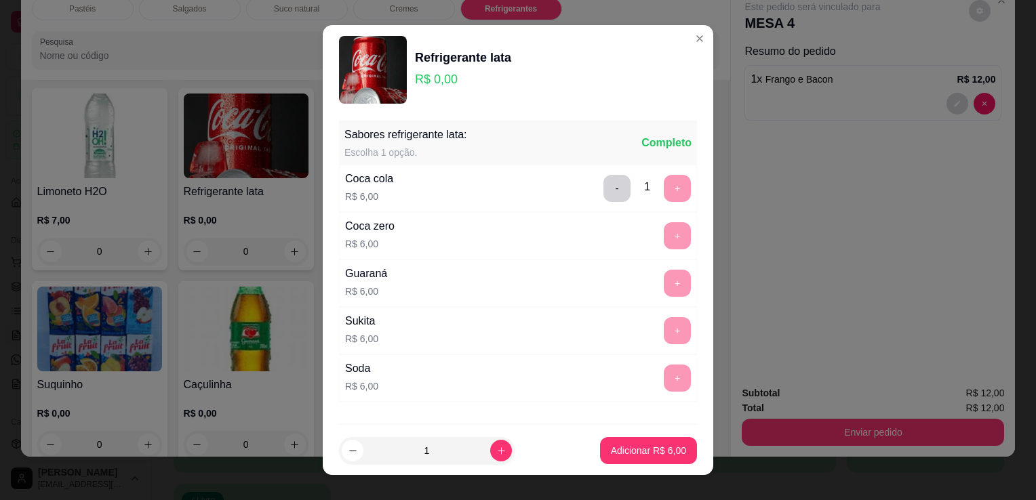
click at [656, 190] on div "- 1 +" at bounding box center [647, 188] width 98 height 27
click at [490, 446] on button "increase-product-quantity" at bounding box center [501, 451] width 22 height 22
type input "2"
click at [621, 442] on button "Adicionar R$ 12,00" at bounding box center [646, 451] width 100 height 26
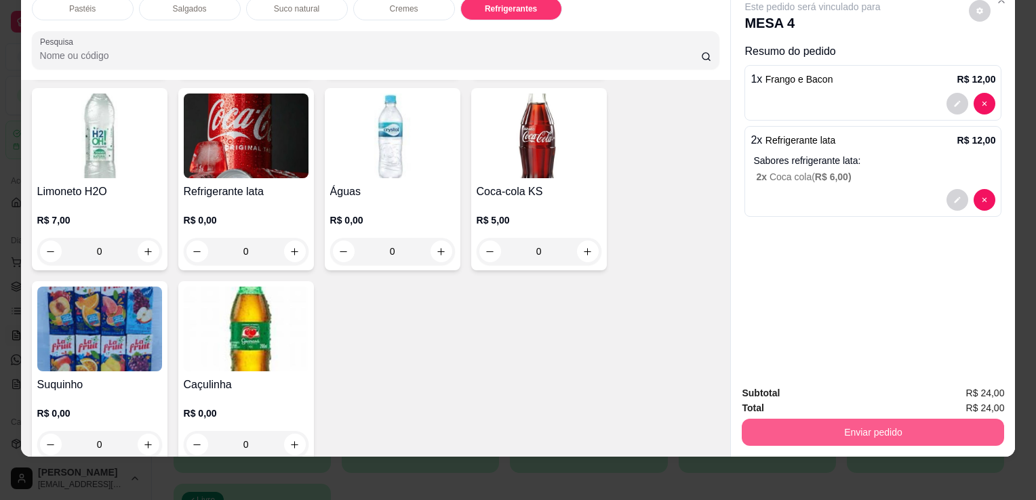
click at [884, 430] on button "Enviar pedido" at bounding box center [873, 432] width 262 height 27
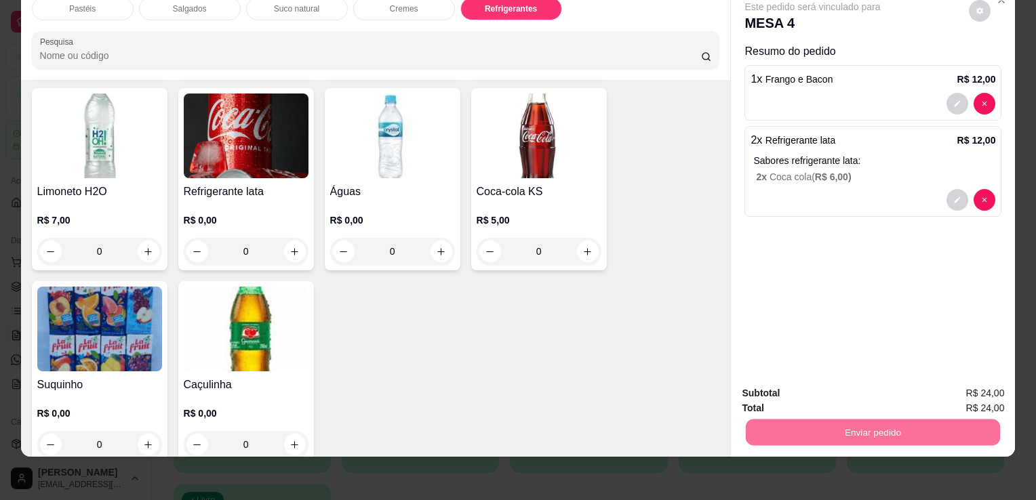
click at [972, 377] on button "Sim, quero registrar" at bounding box center [956, 389] width 101 height 26
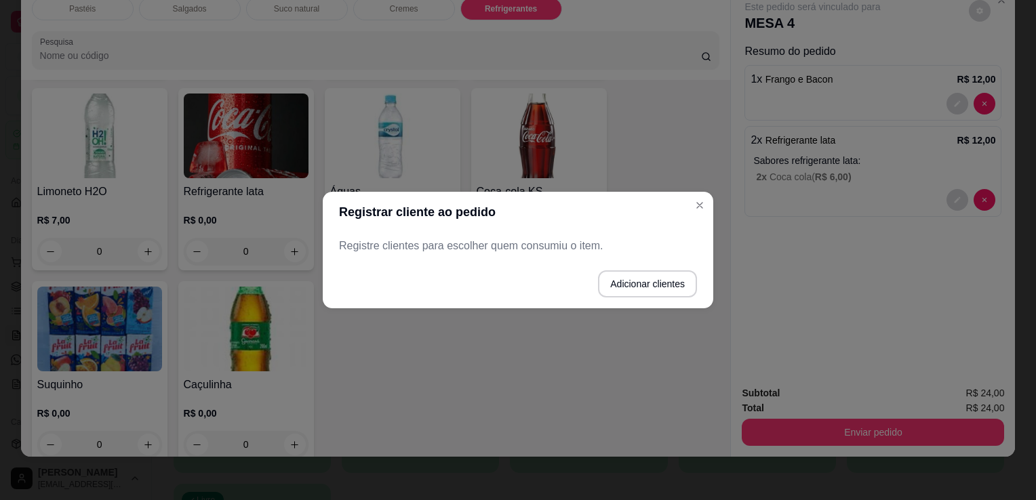
click at [592, 245] on p "Registre clientes para escolher quem consumiu o item." at bounding box center [518, 246] width 358 height 16
click at [638, 274] on button "Adicionar clientes" at bounding box center [647, 283] width 99 height 27
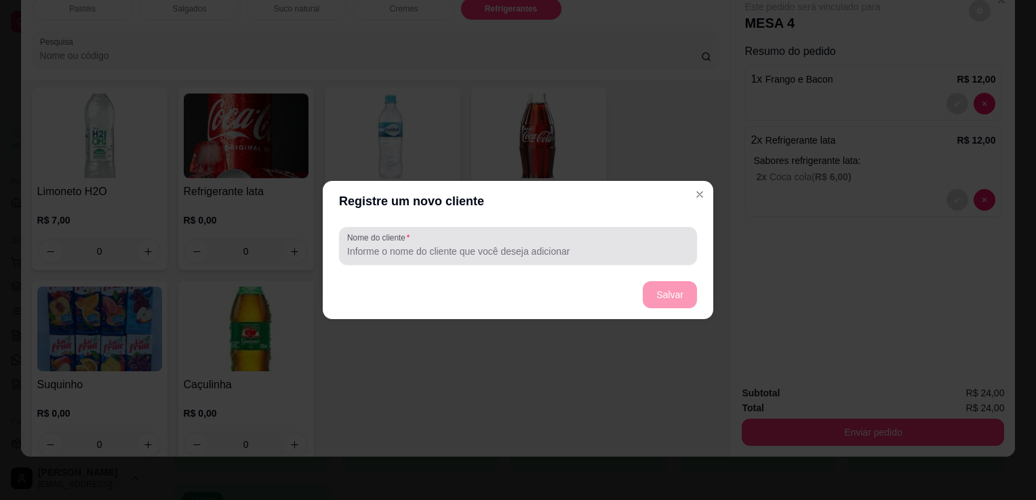
click at [537, 240] on div at bounding box center [518, 245] width 342 height 27
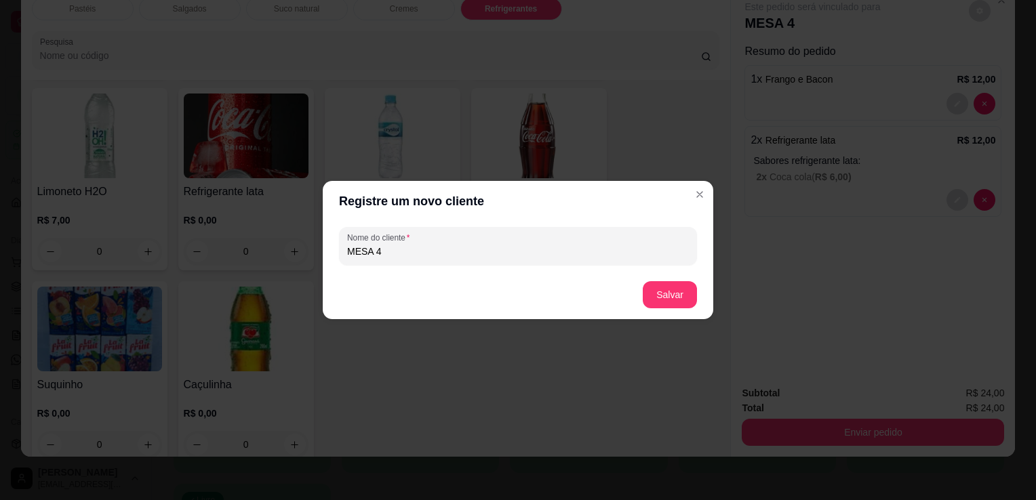
type input "MESA 4"
click at [669, 298] on button "Salvar" at bounding box center [669, 295] width 53 height 26
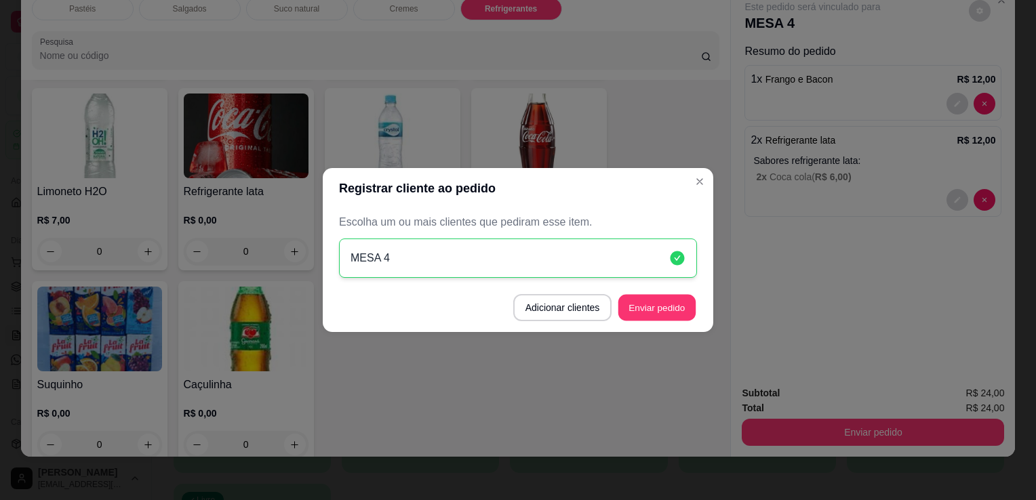
click at [694, 309] on button "Enviar pedido" at bounding box center [656, 308] width 77 height 26
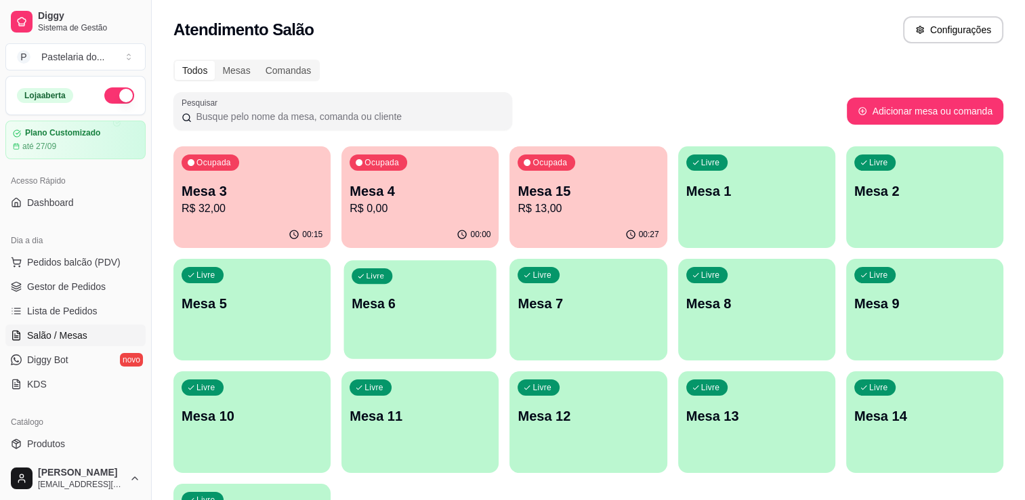
click at [386, 326] on div "Livre Mesa 6" at bounding box center [420, 301] width 153 height 83
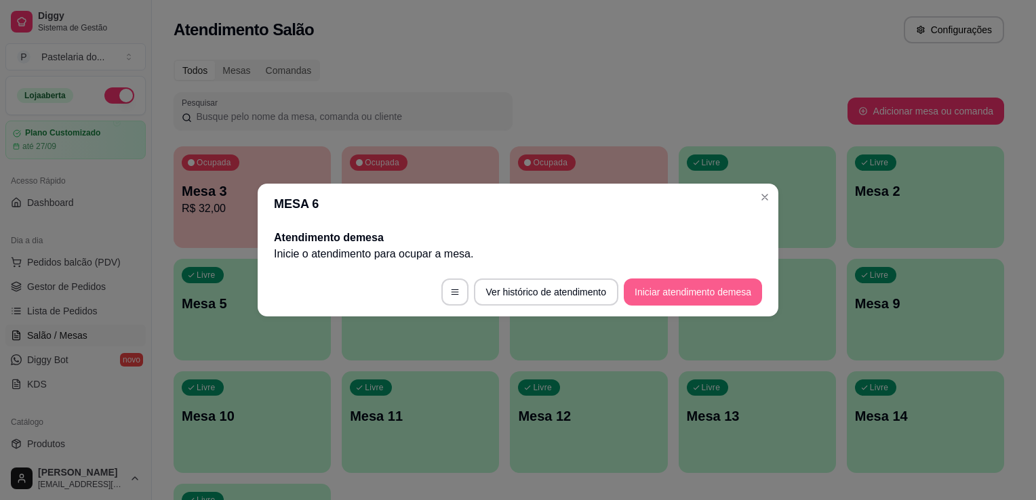
click at [689, 285] on button "Iniciar atendimento de mesa" at bounding box center [693, 292] width 138 height 27
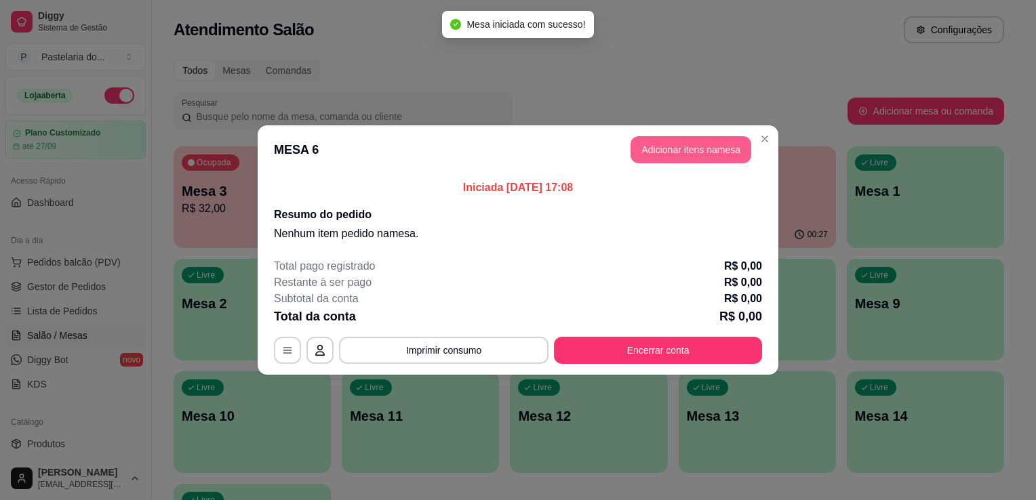
click at [671, 161] on button "Adicionar itens na mesa" at bounding box center [690, 149] width 121 height 27
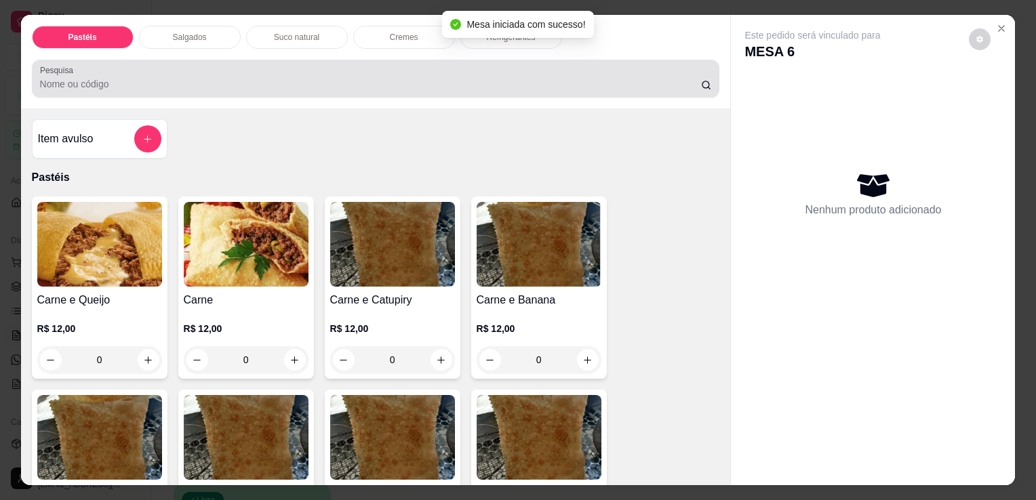
click at [359, 77] on input "Pesquisa" at bounding box center [370, 84] width 661 height 14
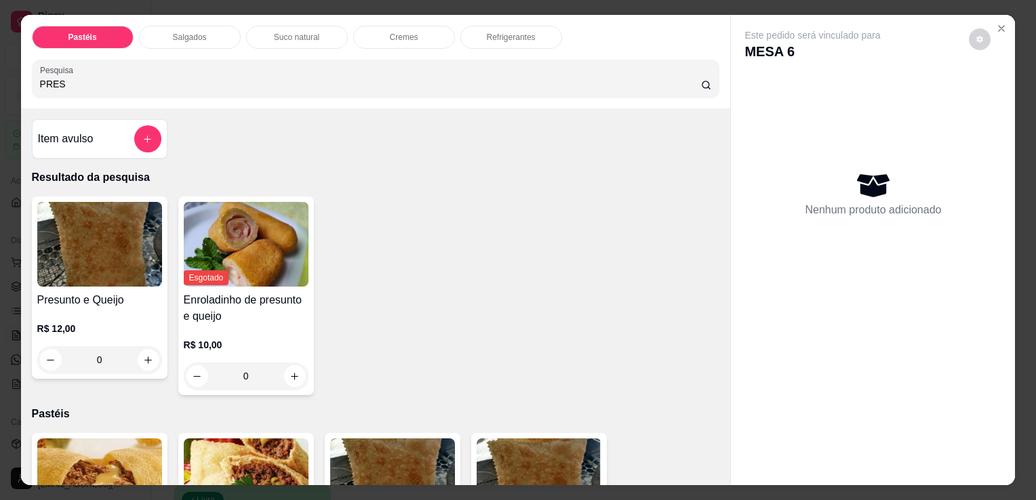
type input "PRES"
click at [146, 354] on div "0" at bounding box center [99, 359] width 125 height 27
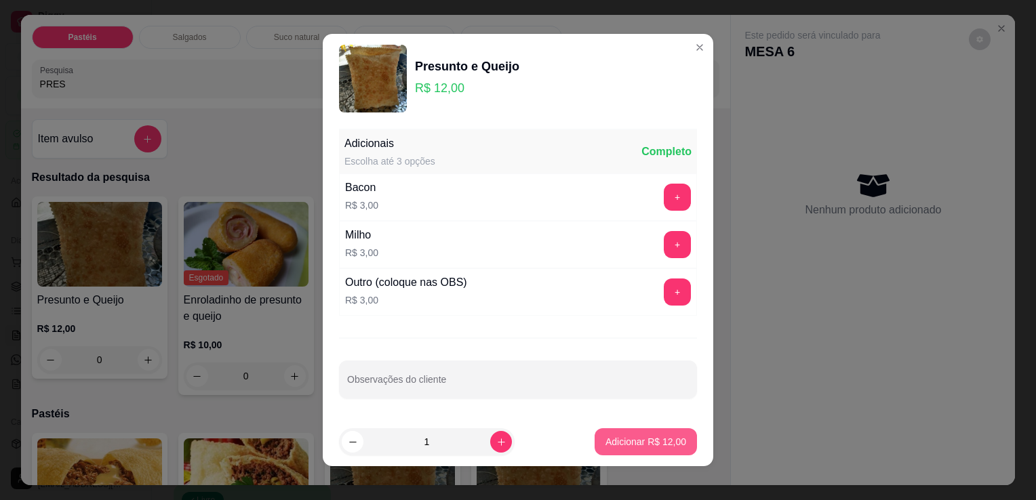
click at [608, 436] on p "Adicionar R$ 12,00" at bounding box center [645, 442] width 81 height 14
type input "1"
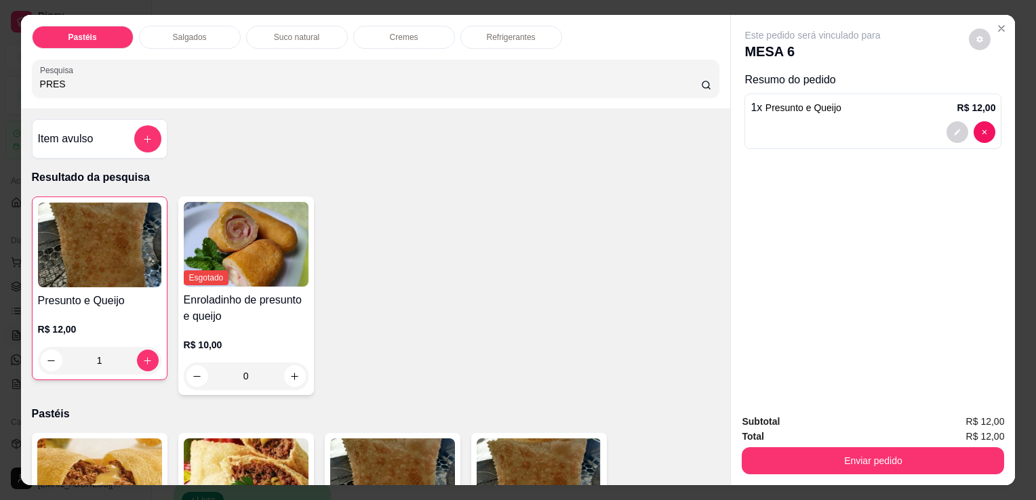
click at [148, 348] on div "1" at bounding box center [99, 360] width 123 height 27
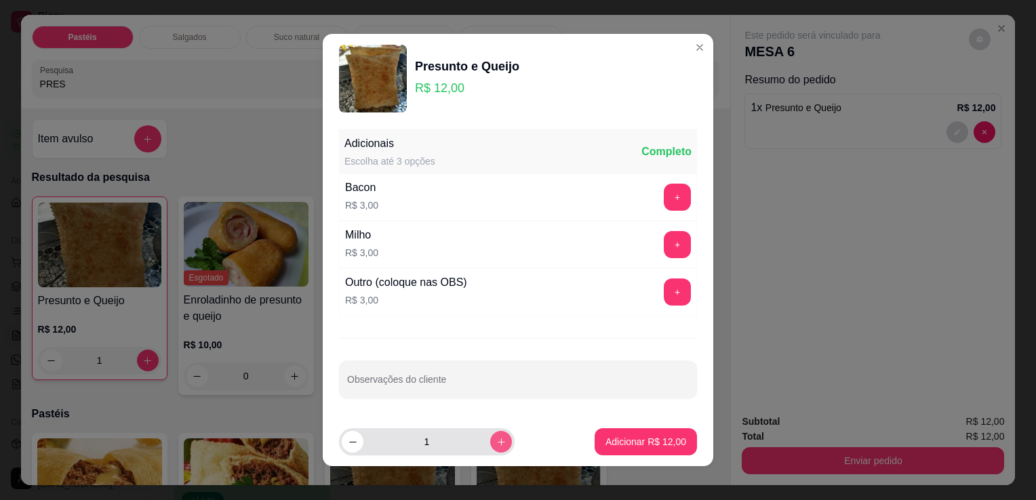
click at [490, 446] on button "increase-product-quantity" at bounding box center [501, 442] width 22 height 22
type input "2"
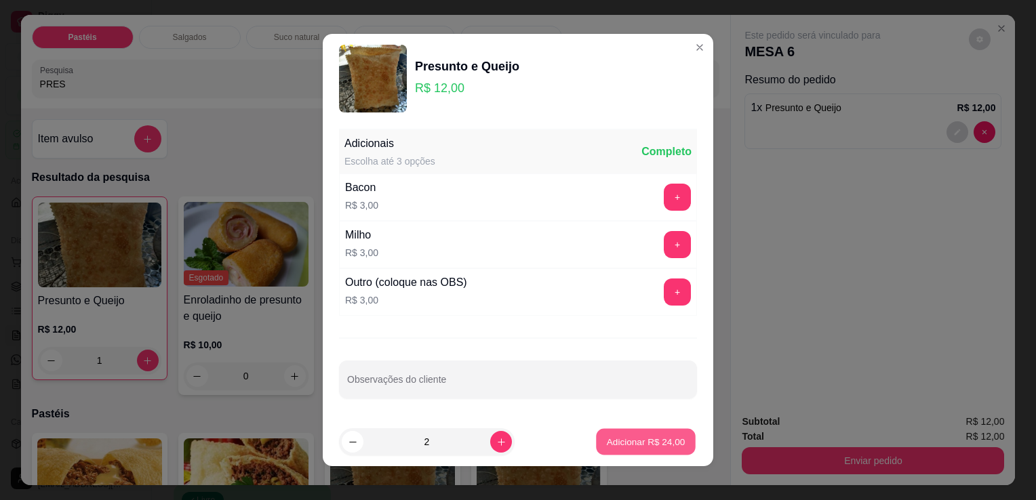
click at [619, 447] on p "Adicionar R$ 24,00" at bounding box center [646, 441] width 79 height 13
type input "3"
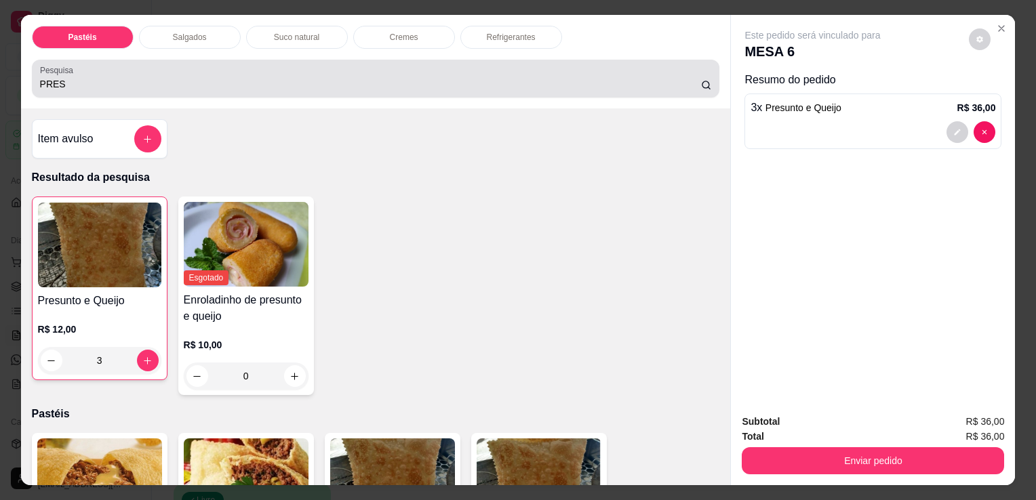
click at [455, 65] on div "PRES" at bounding box center [376, 78] width 672 height 27
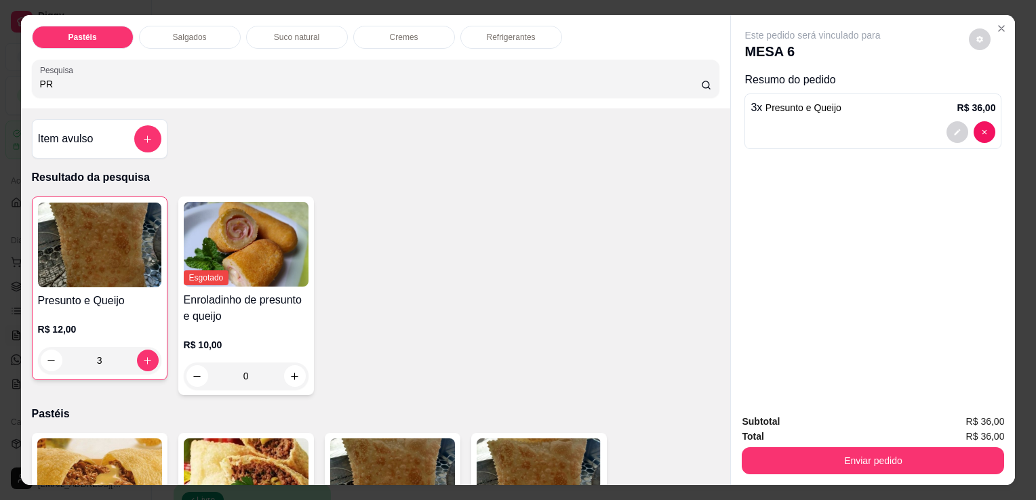
type input "P"
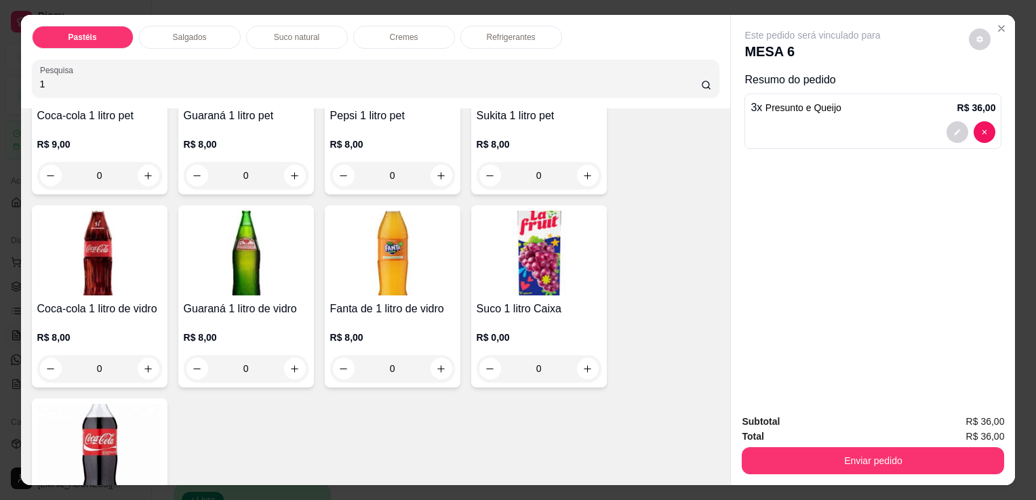
scroll to position [203, 0]
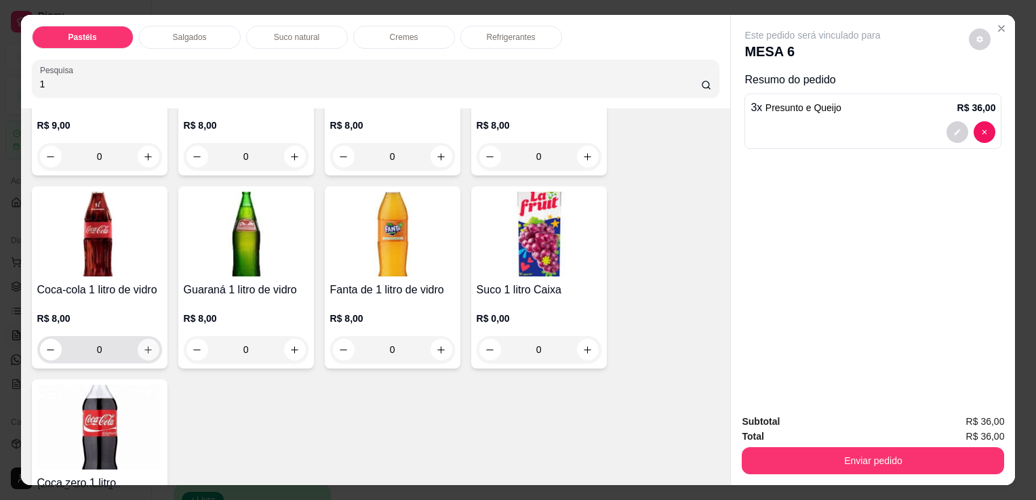
type input "1"
click at [143, 346] on icon "increase-product-quantity" at bounding box center [148, 350] width 10 height 10
type input "1"
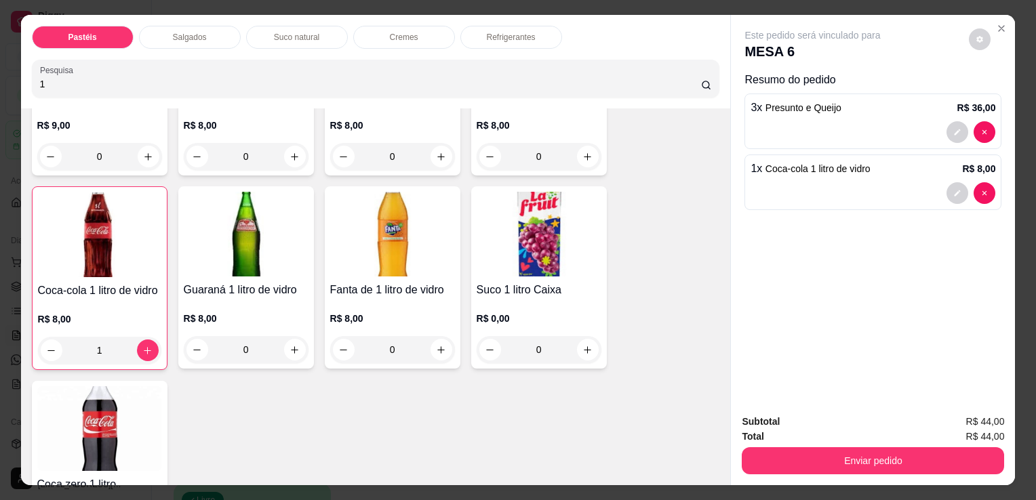
click at [926, 473] on div "Subtotal R$ 44,00 Total R$ 44,00 Enviar pedido" at bounding box center [873, 444] width 284 height 82
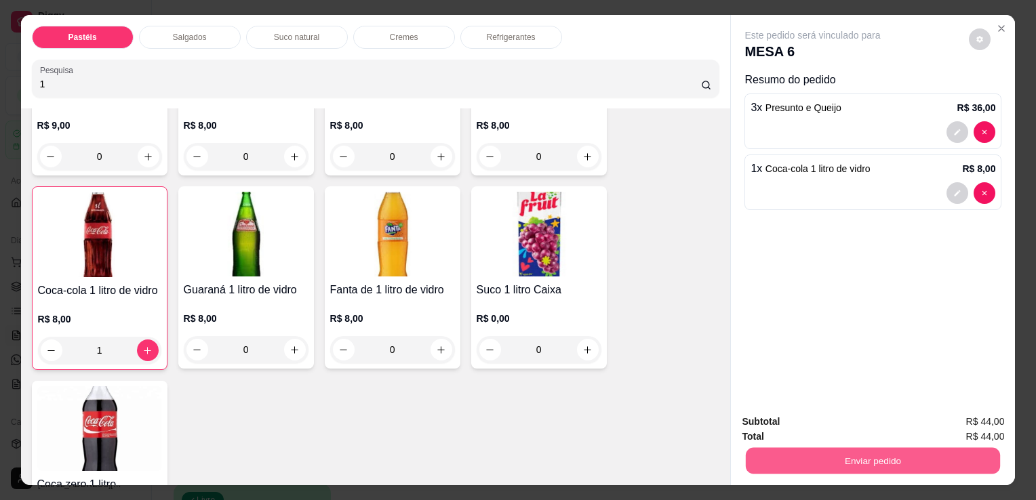
click at [919, 468] on button "Enviar pedido" at bounding box center [873, 460] width 254 height 26
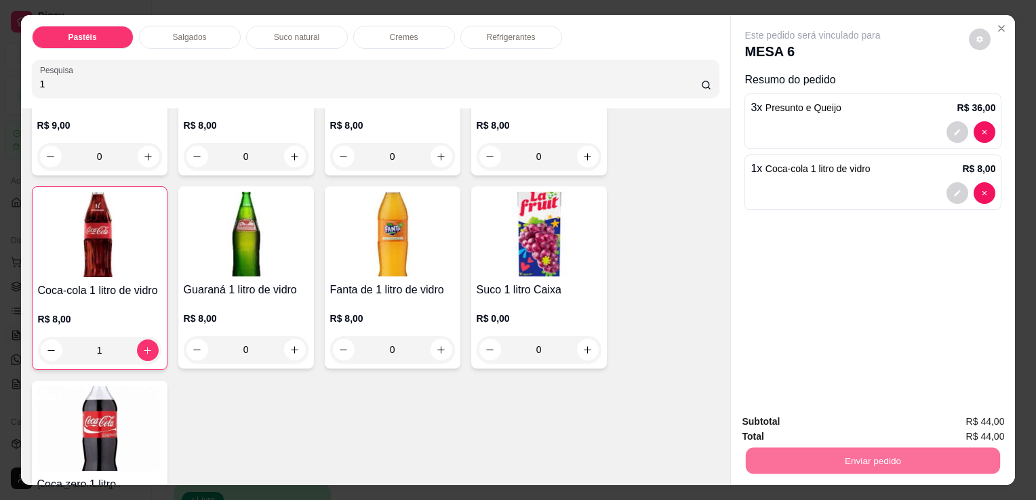
click at [954, 428] on button "Sim, quero registrar" at bounding box center [956, 422] width 101 height 26
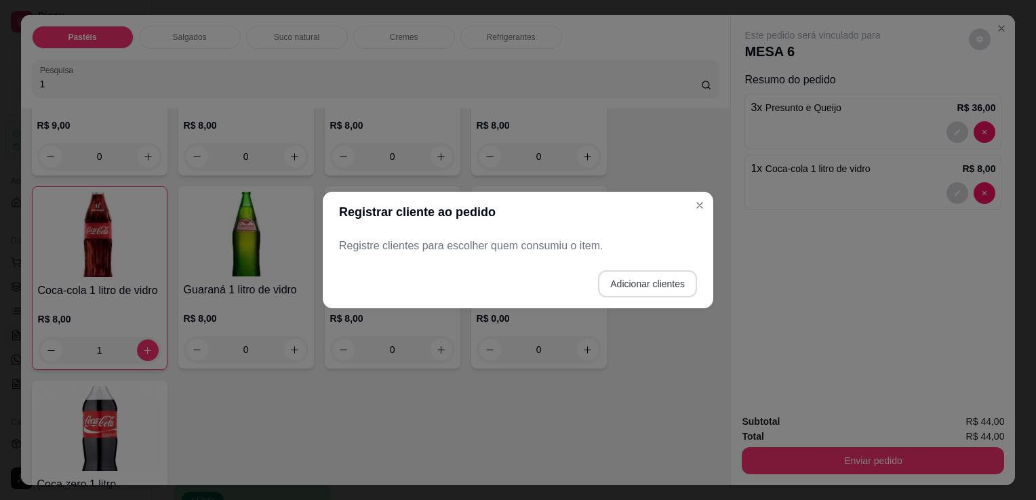
click at [670, 289] on button "Adicionar clientes" at bounding box center [647, 283] width 99 height 27
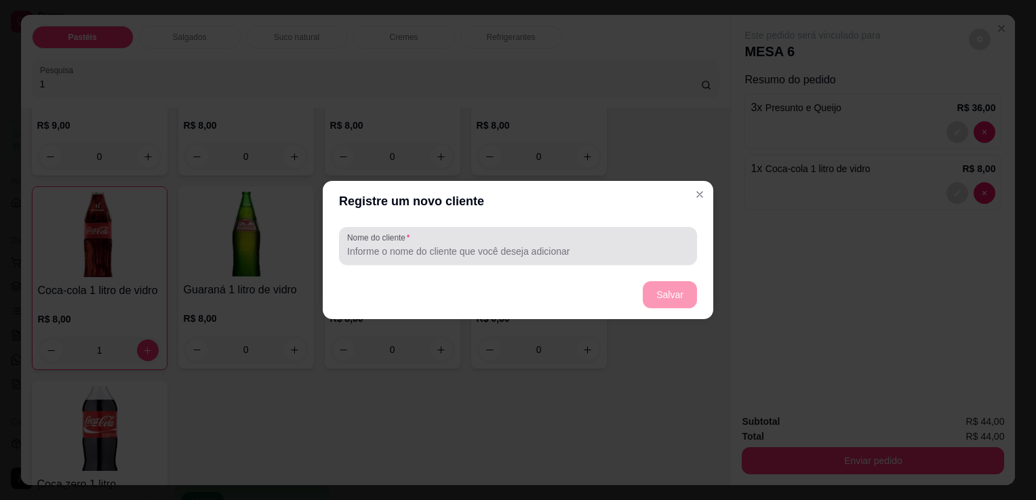
click at [489, 235] on div at bounding box center [518, 245] width 342 height 27
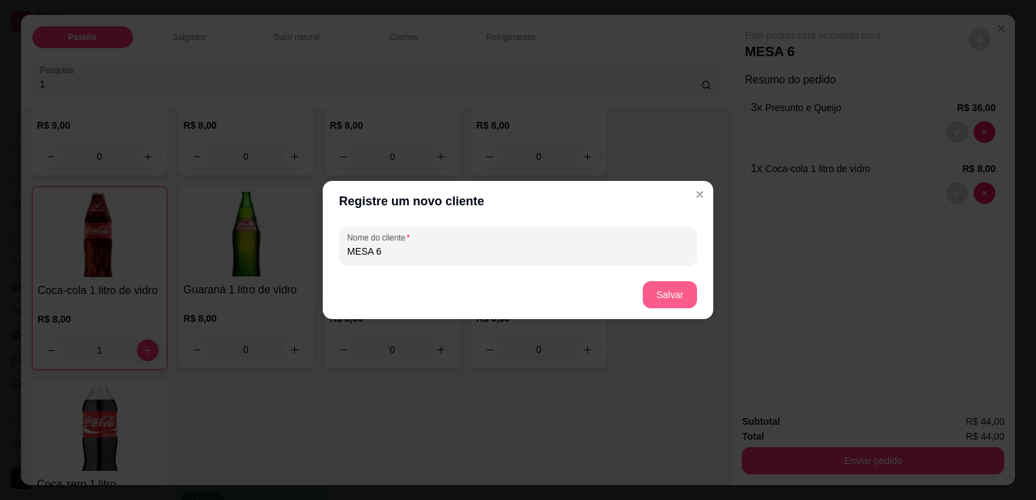
type input "MESA 6"
click at [659, 296] on button "Salvar" at bounding box center [670, 294] width 54 height 27
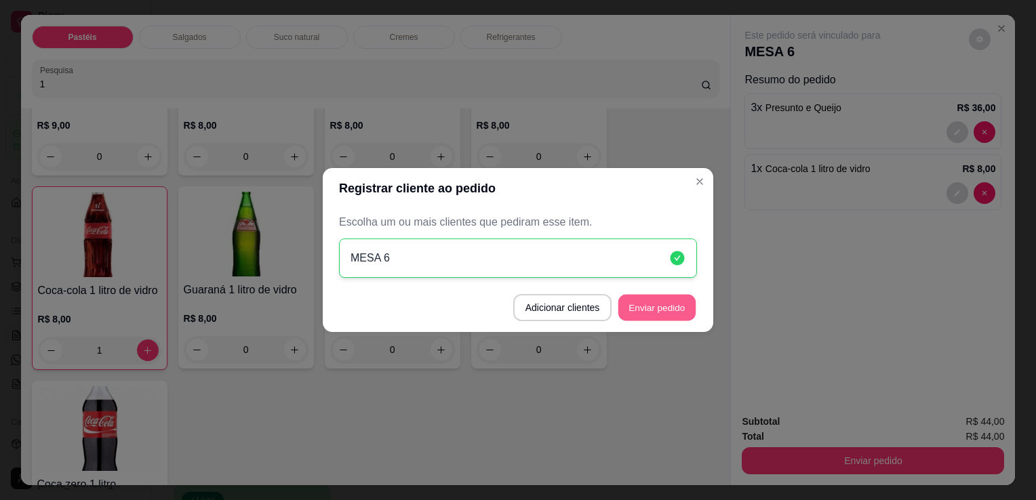
click at [680, 305] on button "Enviar pedido" at bounding box center [656, 308] width 77 height 26
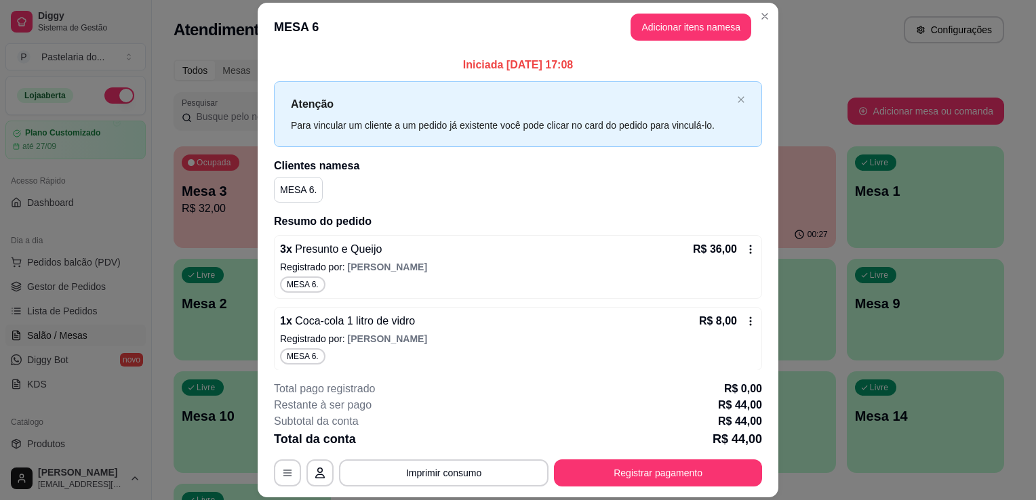
click at [868, 225] on div "Livre Mesa 1" at bounding box center [925, 188] width 157 height 85
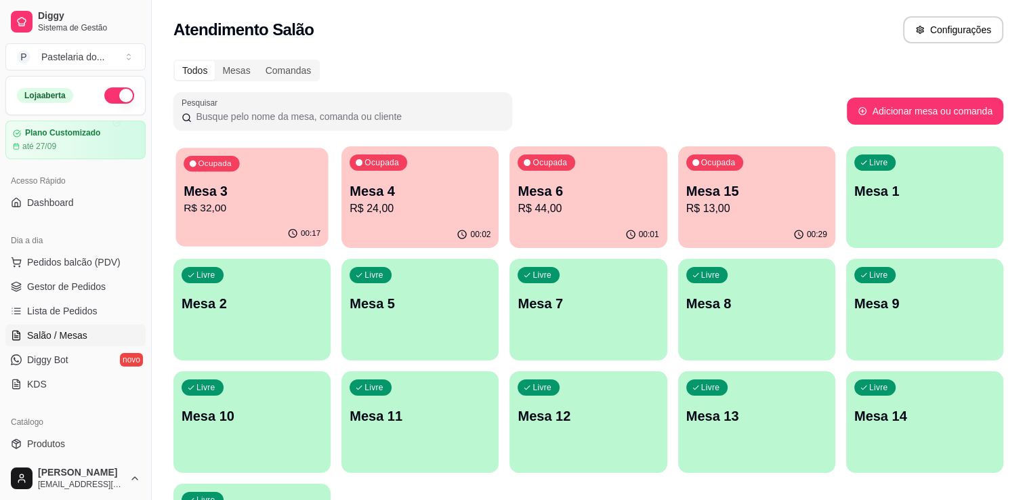
click at [209, 208] on p "R$ 32,00" at bounding box center [252, 209] width 137 height 16
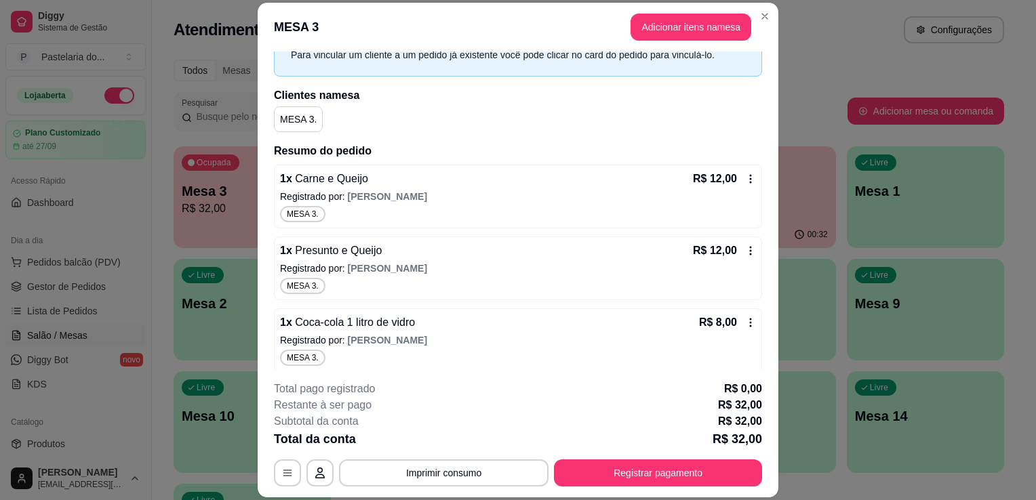
scroll to position [76, 0]
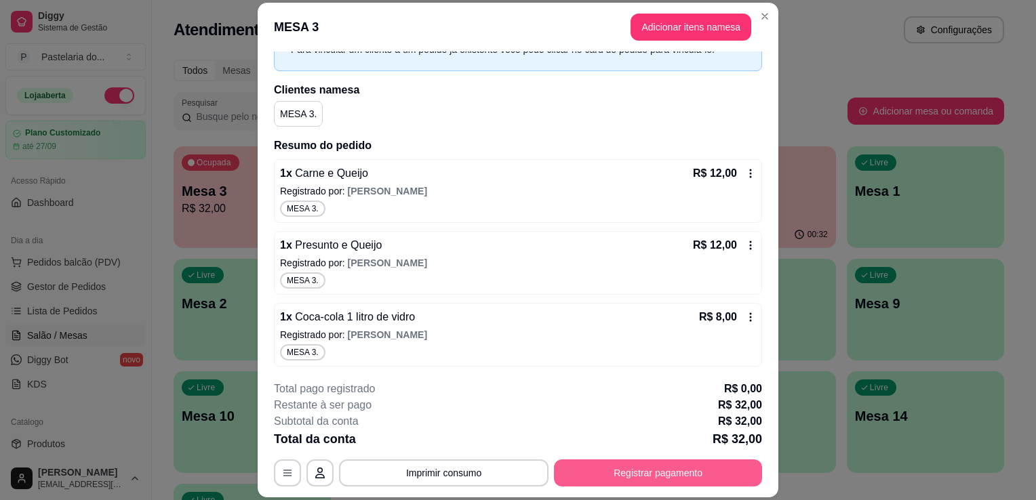
click at [678, 468] on button "Registrar pagamento" at bounding box center [658, 473] width 208 height 27
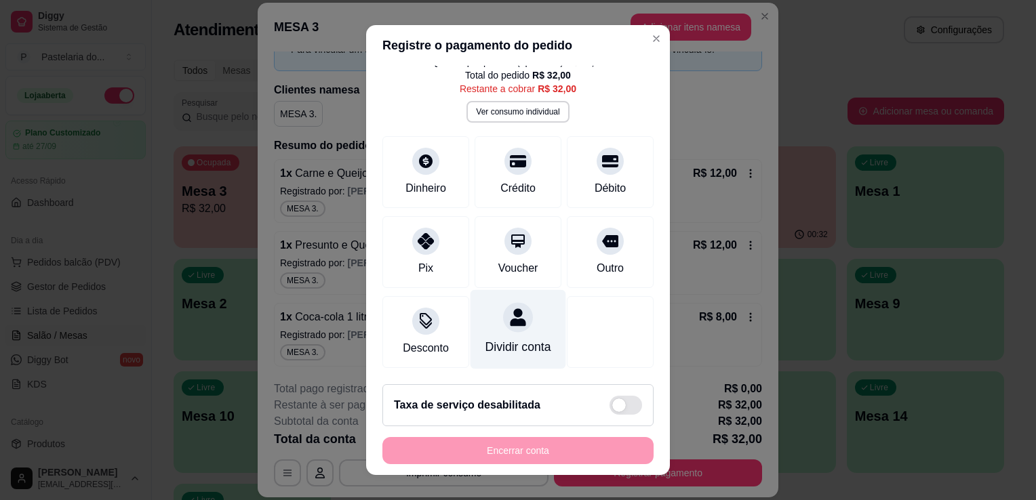
scroll to position [66, 0]
click at [516, 308] on div "Dividir conta" at bounding box center [518, 329] width 96 height 79
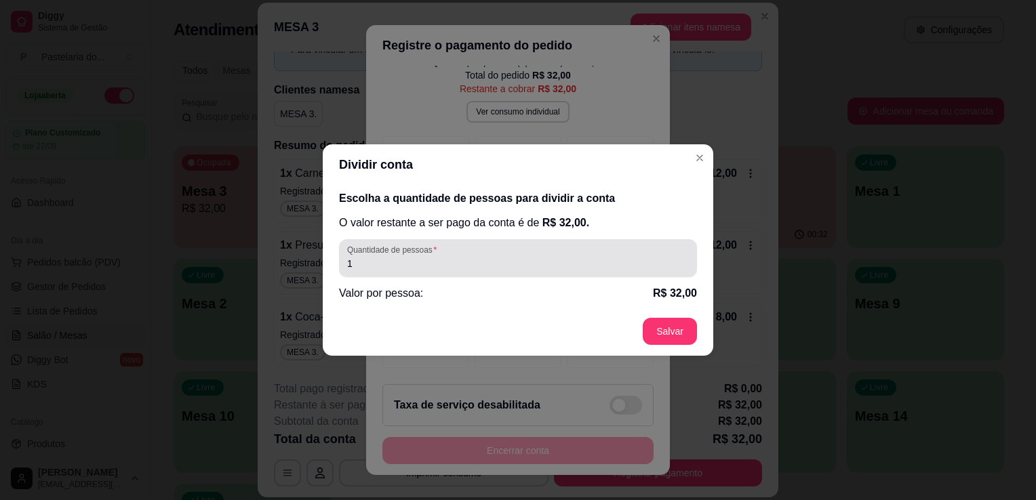
click at [521, 272] on div "Quantidade de pessoas 1" at bounding box center [518, 258] width 358 height 38
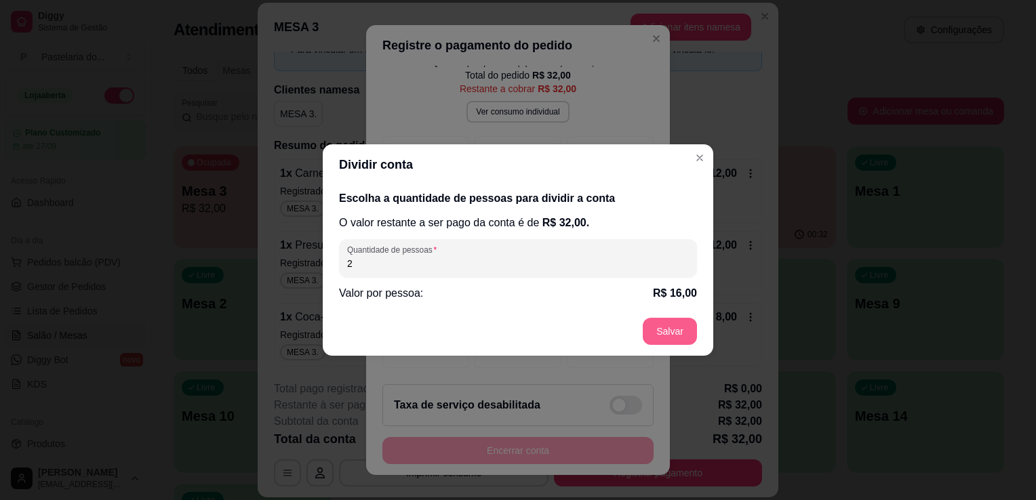
type input "2"
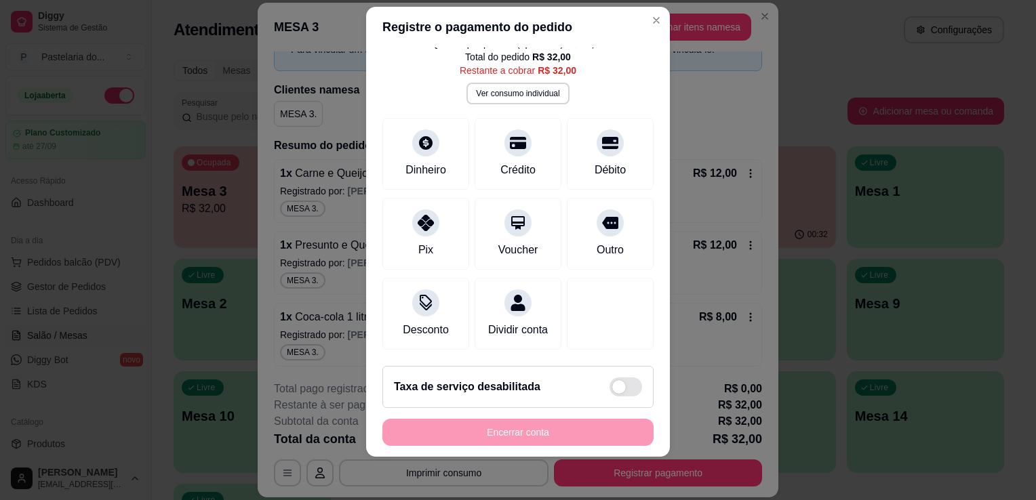
scroll to position [0, 0]
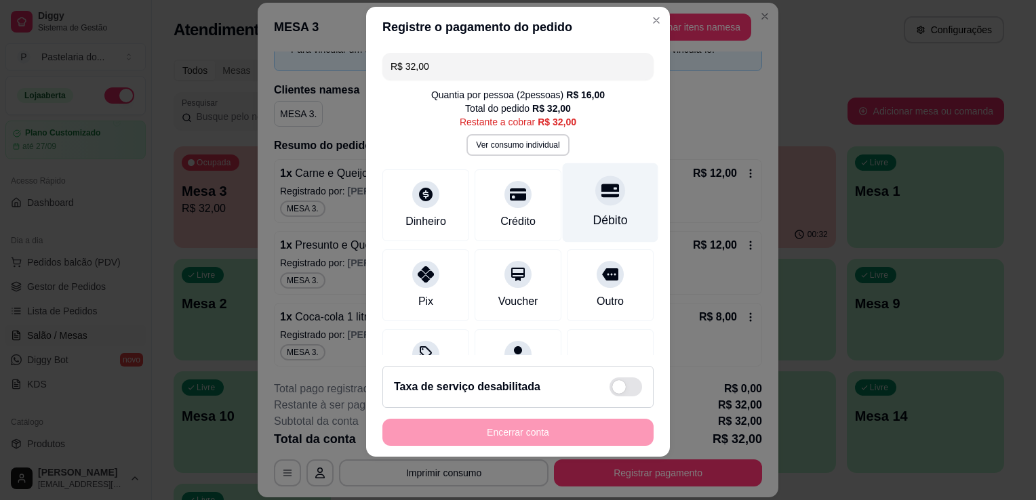
click at [598, 199] on div at bounding box center [610, 191] width 30 height 30
type input "R$ 0,00"
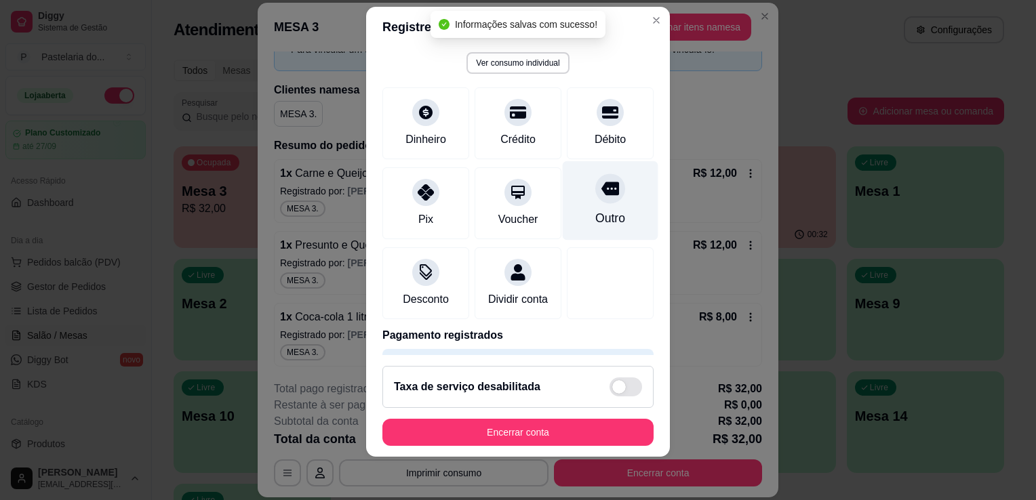
scroll to position [123, 0]
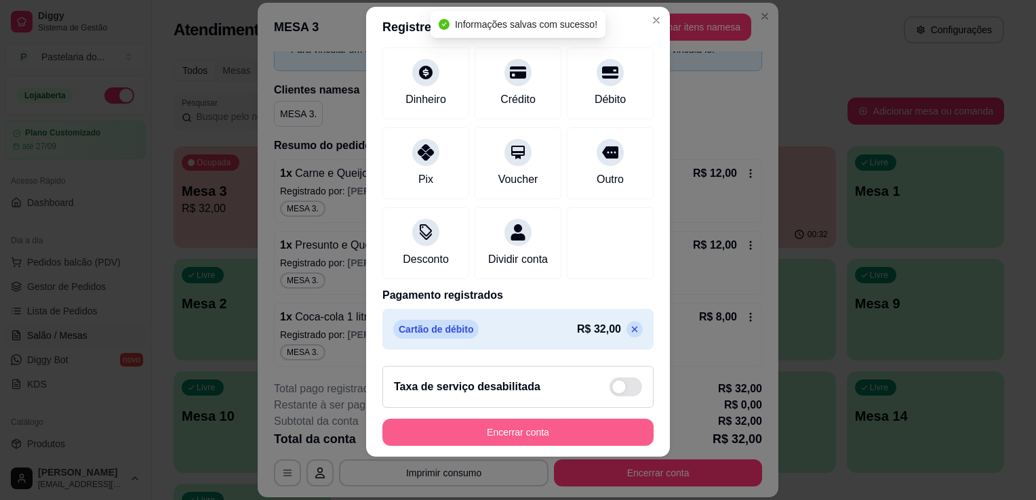
click at [534, 434] on button "Encerrar conta" at bounding box center [517, 432] width 271 height 27
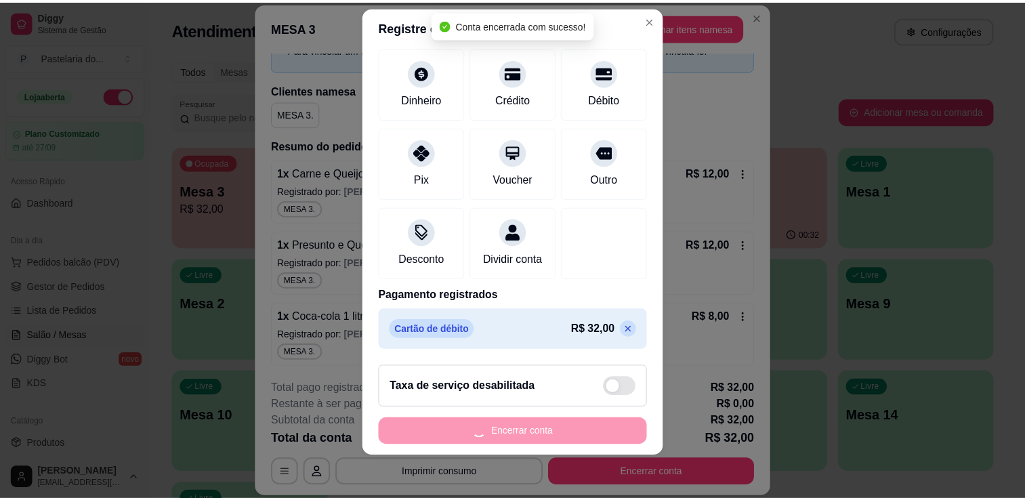
scroll to position [0, 0]
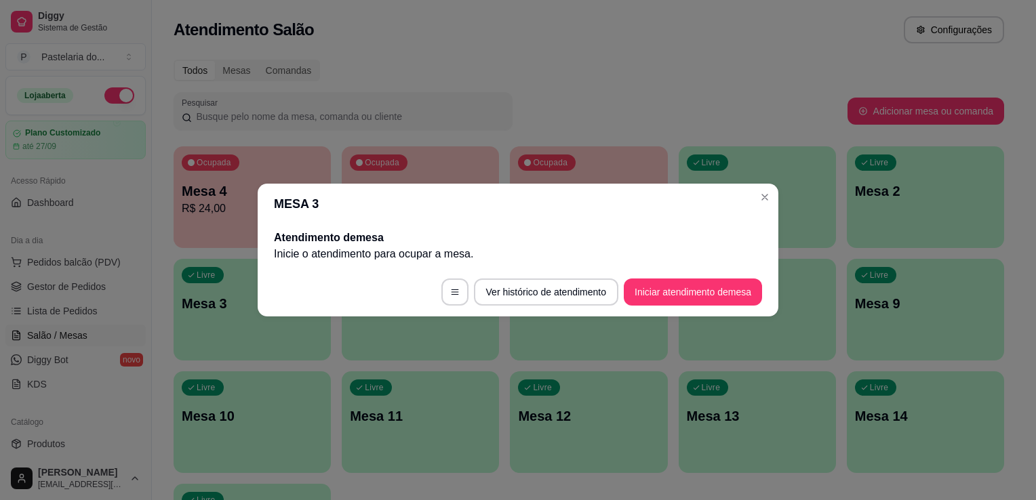
click at [769, 227] on div "Atendimento de mesa Inicie o atendimento para ocupar a mesa ." at bounding box center [518, 245] width 521 height 43
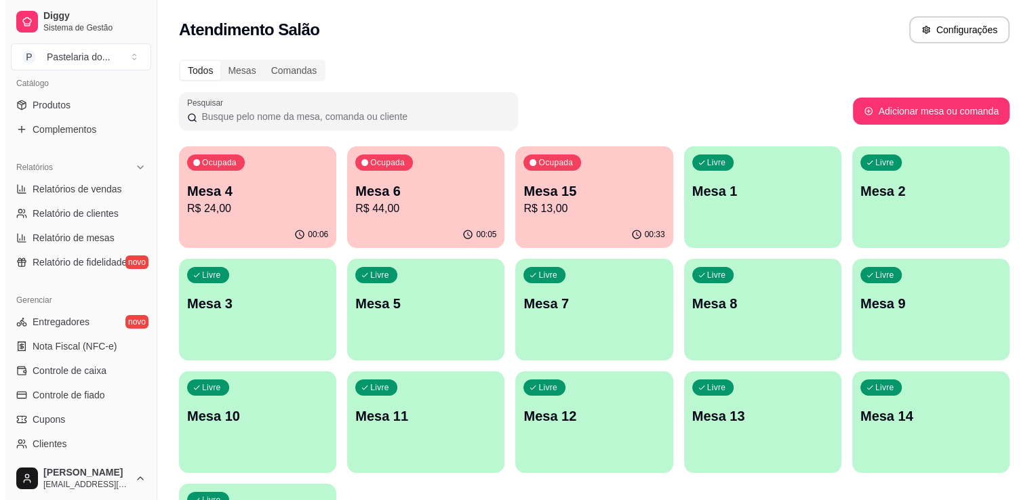
scroll to position [474, 0]
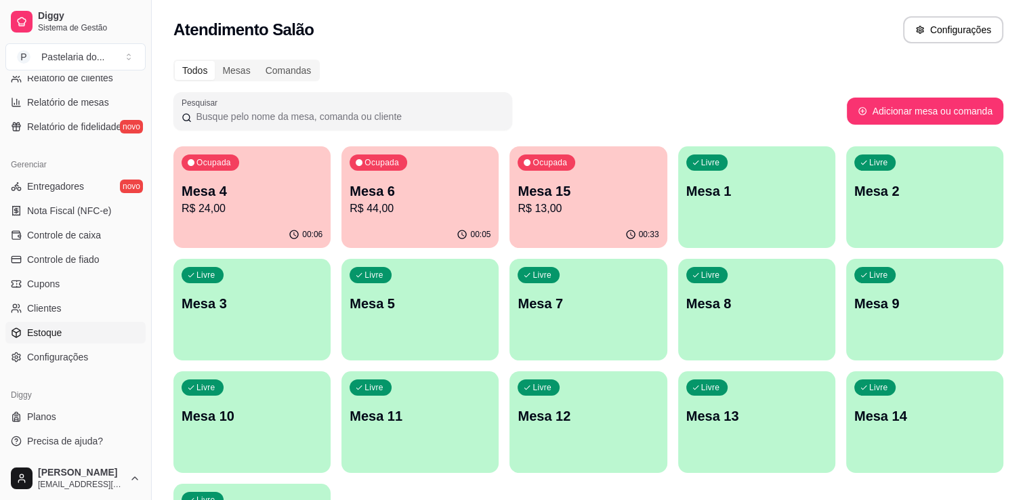
click at [64, 332] on link "Estoque" at bounding box center [75, 333] width 140 height 22
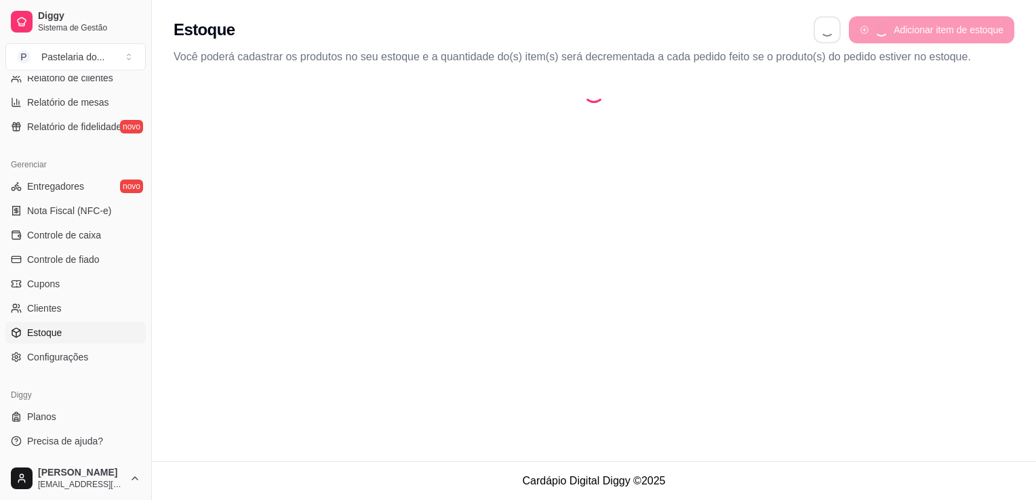
select select "QUANTITY_ORDER"
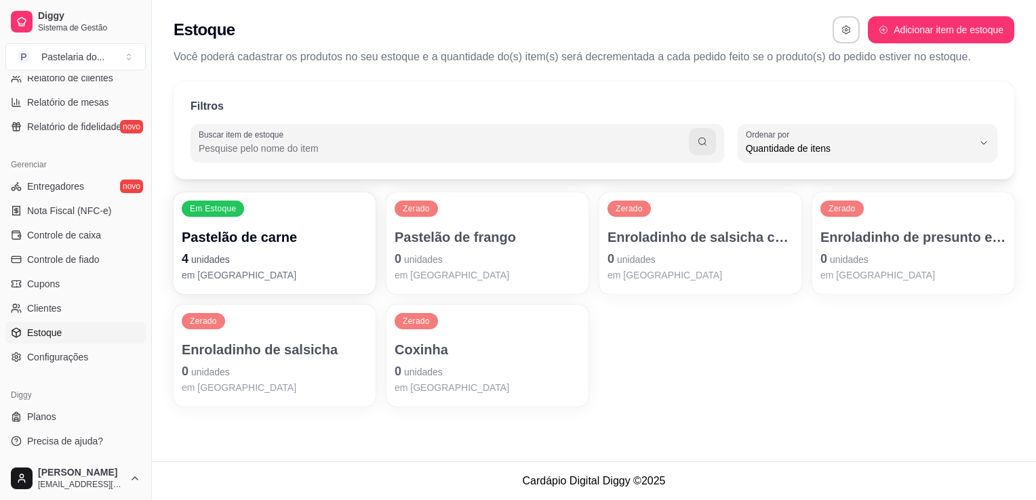
scroll to position [13, 0]
click at [258, 257] on p "4 unidades" at bounding box center [275, 258] width 186 height 19
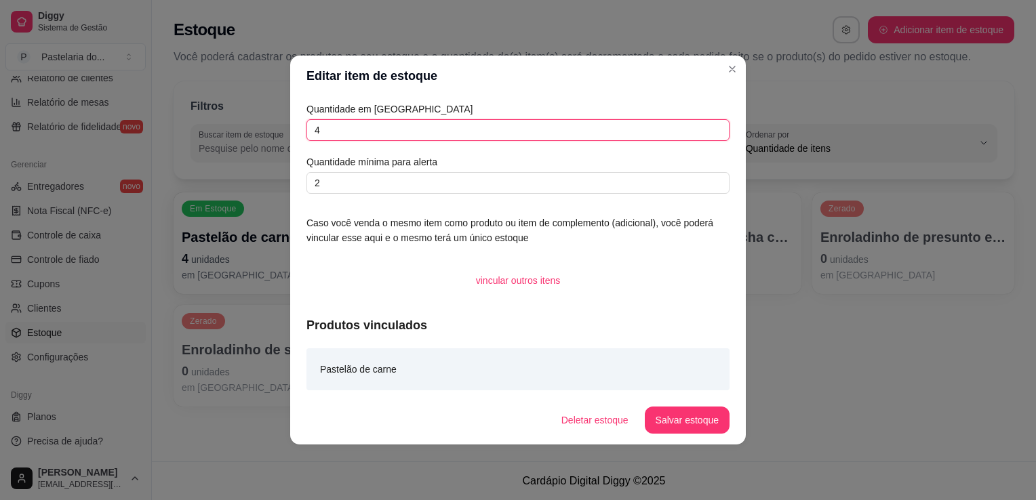
click at [424, 131] on input "4" at bounding box center [517, 130] width 423 height 22
type input "0"
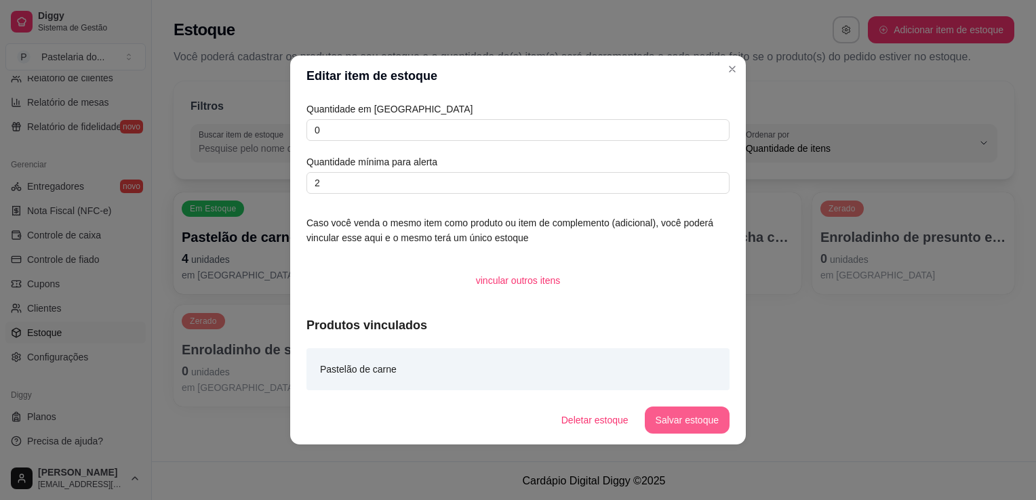
click at [699, 427] on button "Salvar estoque" at bounding box center [687, 420] width 85 height 27
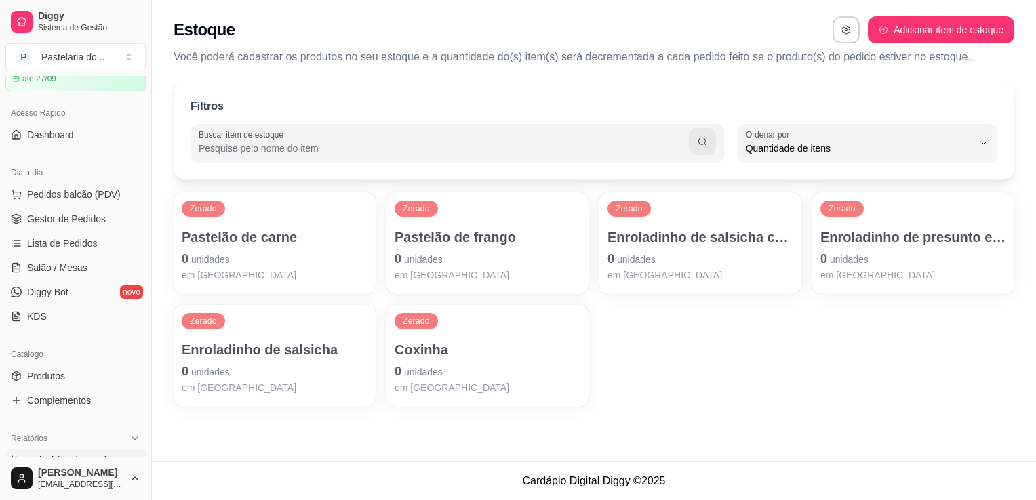
scroll to position [0, 0]
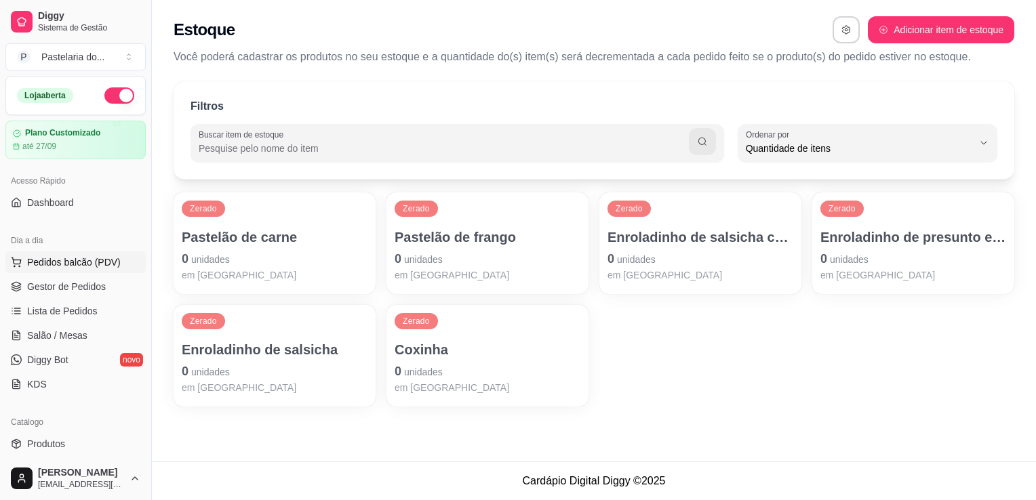
click at [87, 268] on button "Pedidos balcão (PDV)" at bounding box center [75, 262] width 140 height 22
click at [49, 282] on span "Gestor de Pedidos" at bounding box center [66, 287] width 79 height 14
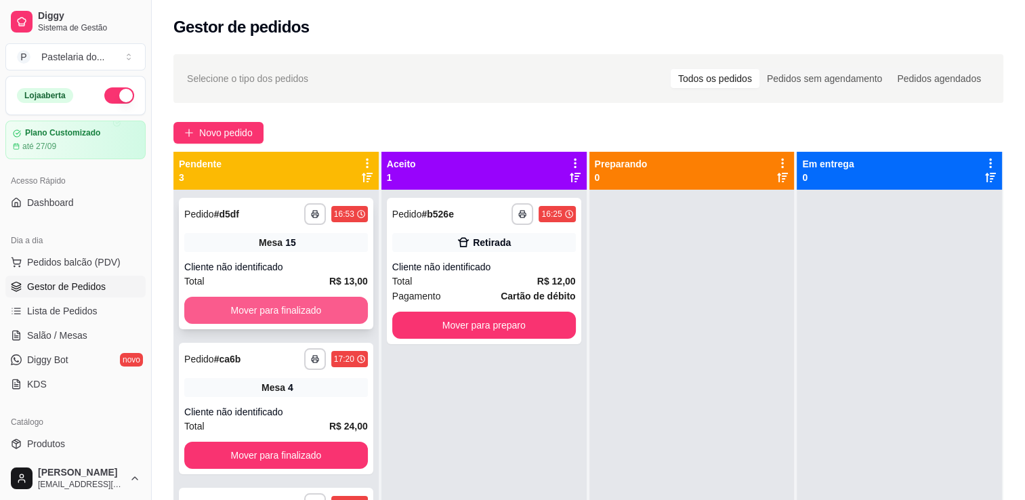
click at [320, 300] on button "Mover para finalizado" at bounding box center [276, 310] width 184 height 27
click at [334, 313] on button "Mover para finalizado" at bounding box center [276, 310] width 184 height 27
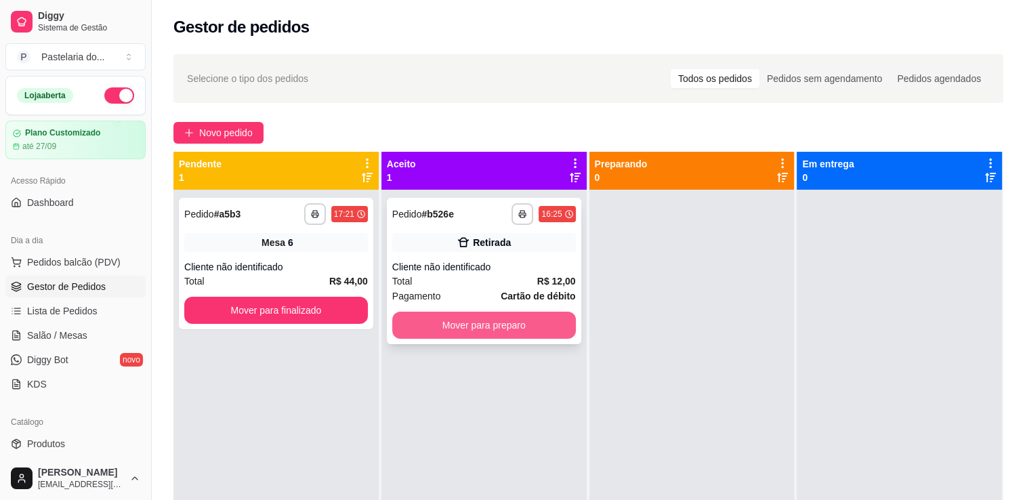
click at [442, 325] on button "Mover para preparo" at bounding box center [484, 325] width 184 height 27
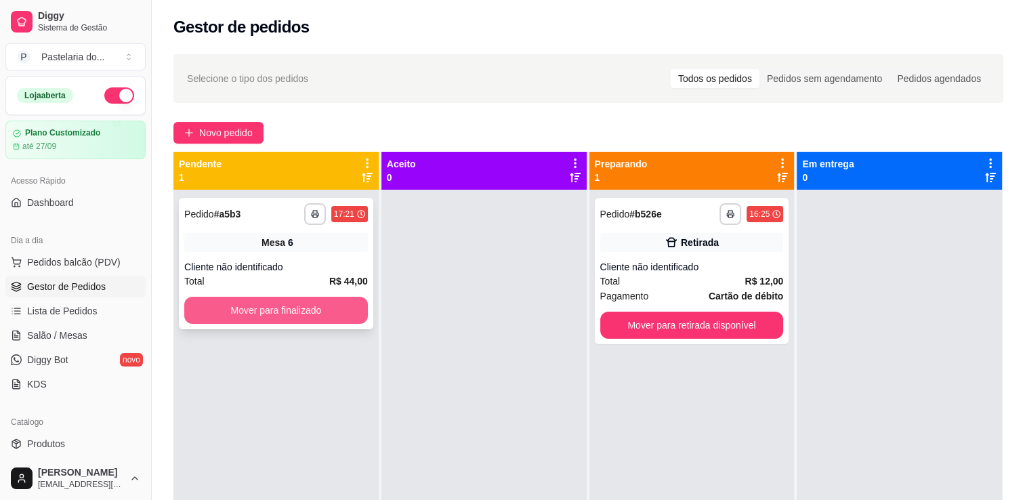
click at [344, 301] on button "Mover para finalizado" at bounding box center [276, 310] width 184 height 27
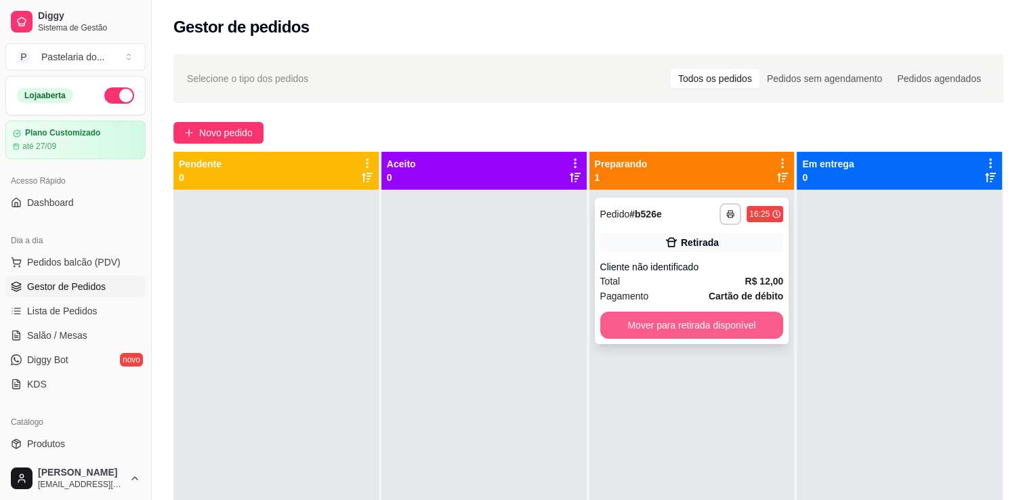
click at [663, 329] on button "Mover para retirada disponível" at bounding box center [693, 325] width 184 height 27
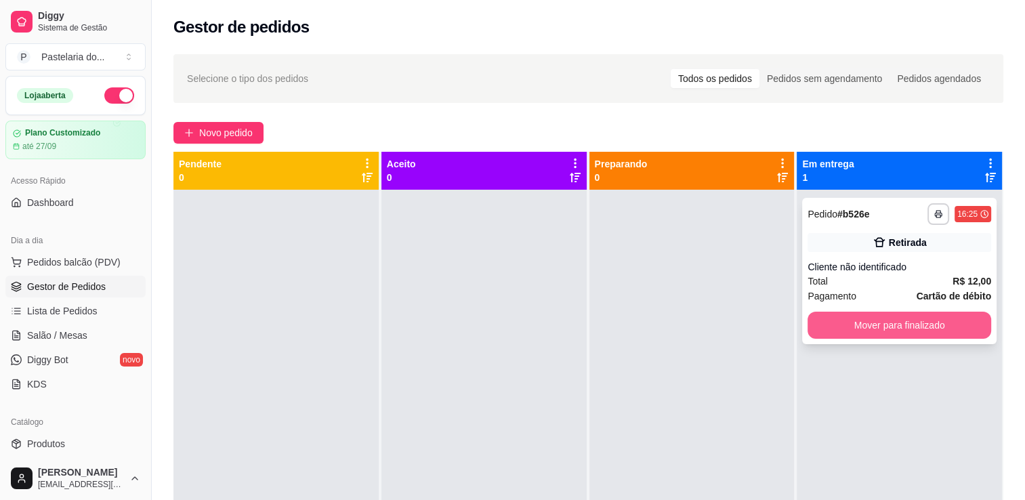
click at [851, 329] on button "Mover para finalizado" at bounding box center [900, 325] width 184 height 27
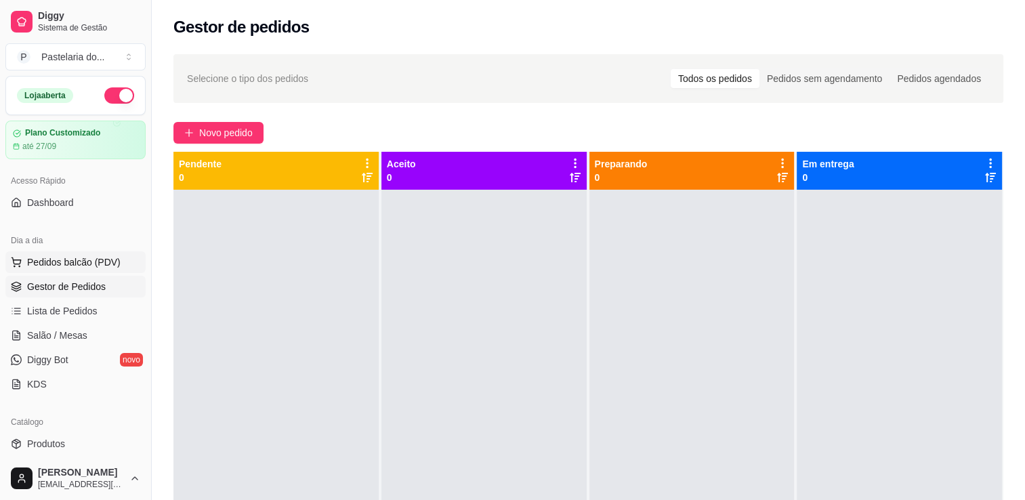
click at [60, 264] on span "Pedidos balcão (PDV)" at bounding box center [74, 263] width 94 height 14
click at [54, 331] on span "Salão / Mesas" at bounding box center [57, 336] width 60 height 14
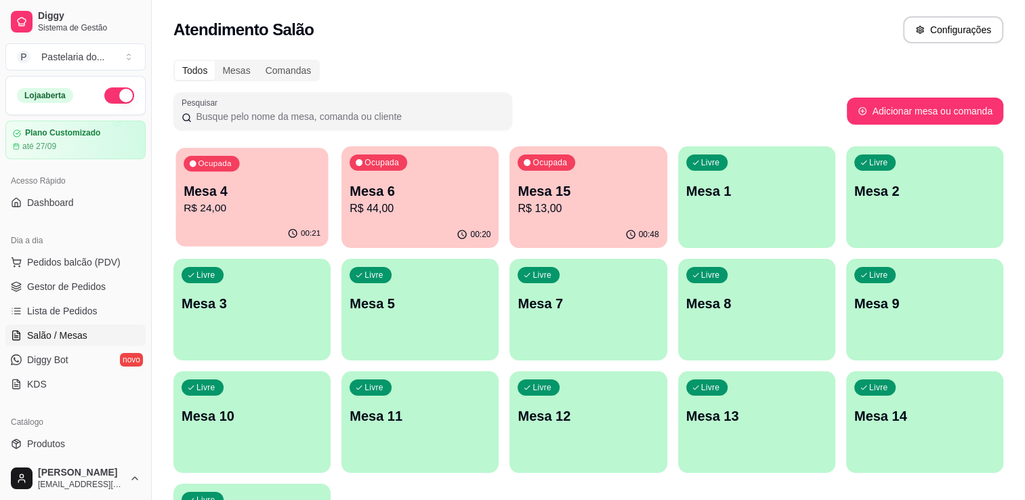
click at [244, 226] on div "00:21" at bounding box center [252, 234] width 153 height 26
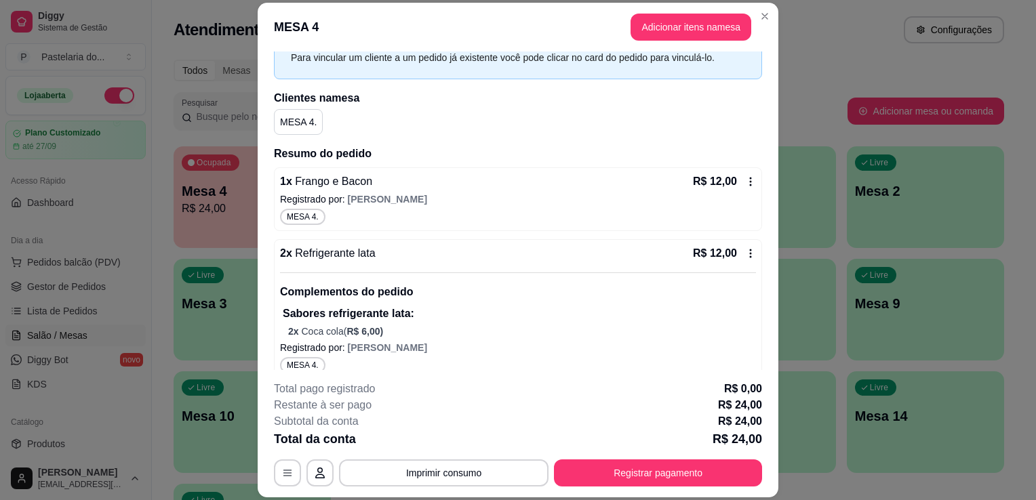
scroll to position [81, 0]
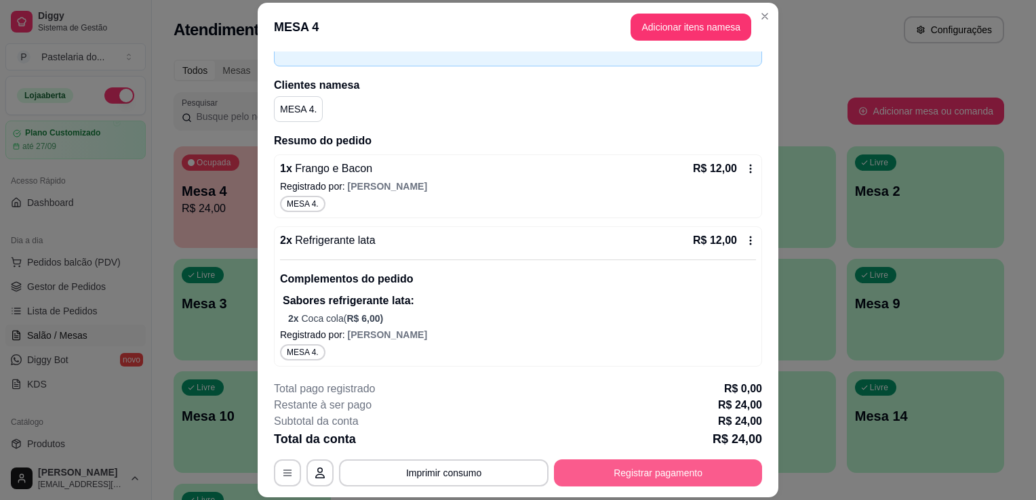
click at [606, 479] on button "Registrar pagamento" at bounding box center [658, 473] width 208 height 27
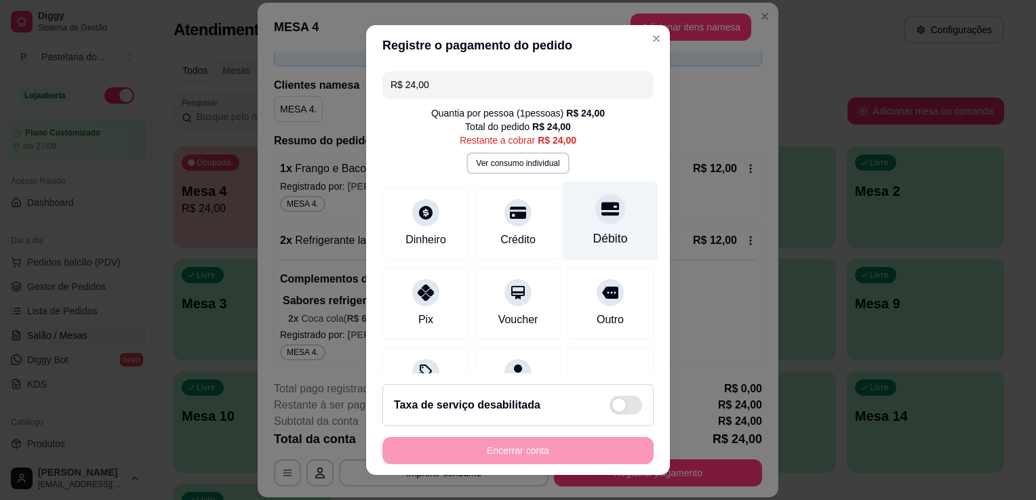
click at [593, 232] on div "Débito" at bounding box center [610, 239] width 35 height 18
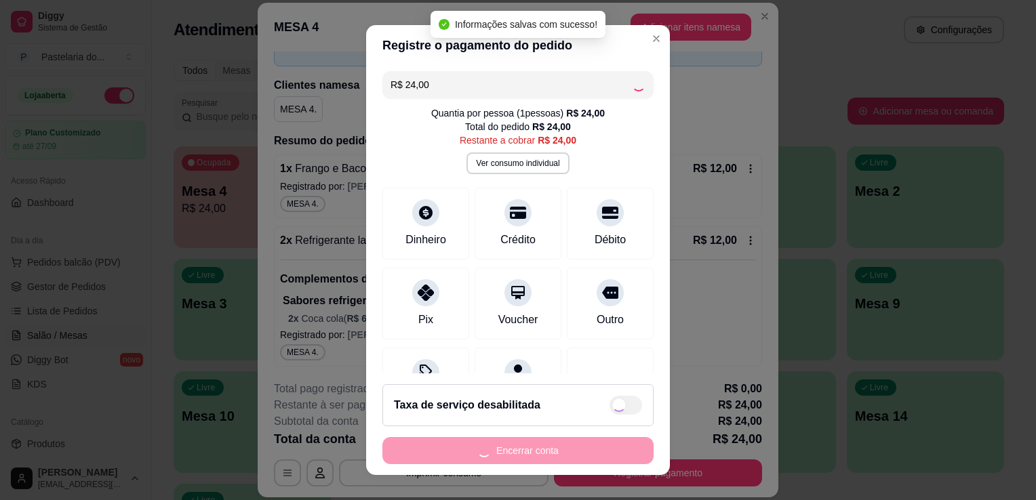
type input "R$ 0,00"
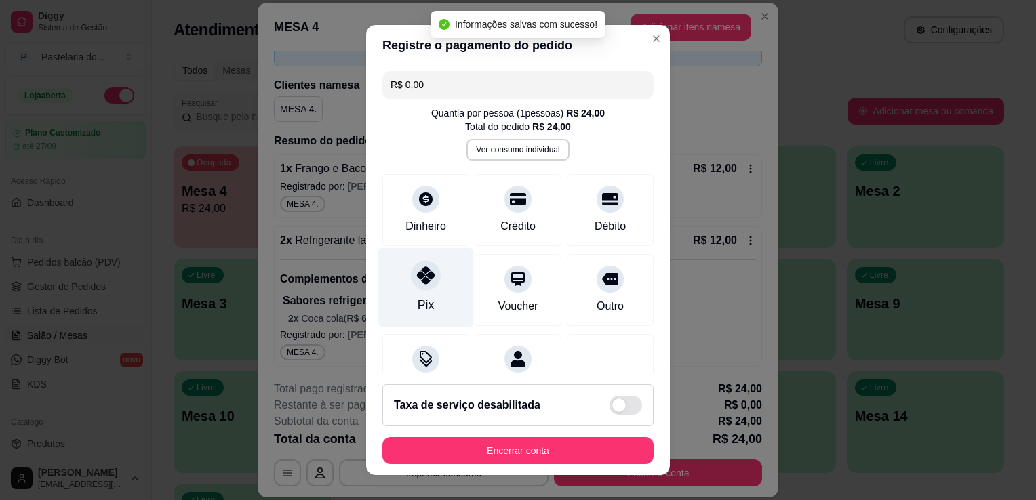
drag, startPoint x: 426, startPoint y: 283, endPoint x: 432, endPoint y: 291, distance: 10.1
click at [426, 283] on icon at bounding box center [426, 275] width 18 height 18
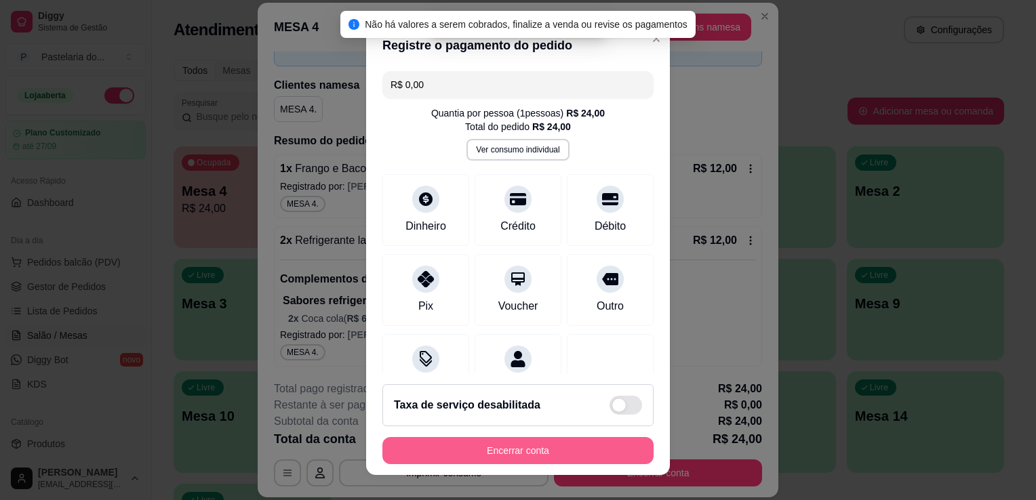
click at [513, 449] on button "Encerrar conta" at bounding box center [517, 450] width 271 height 27
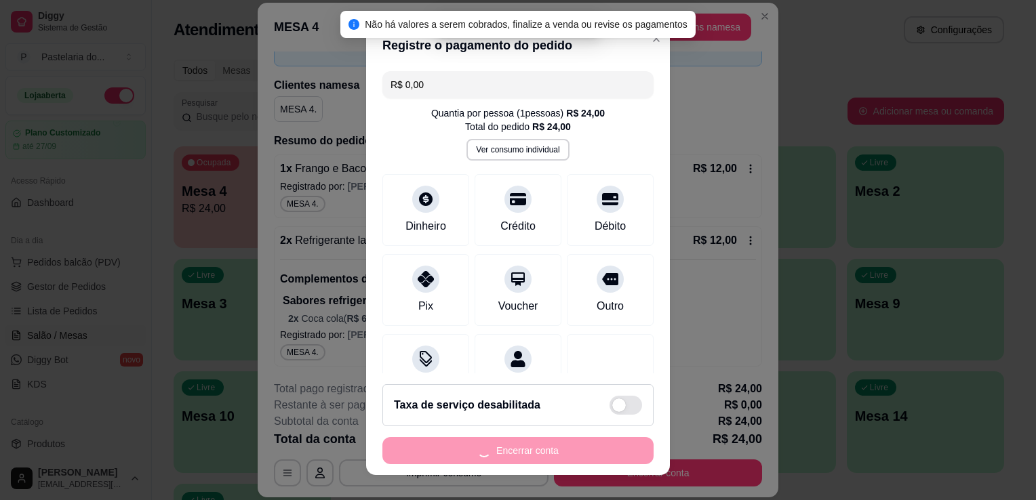
scroll to position [0, 0]
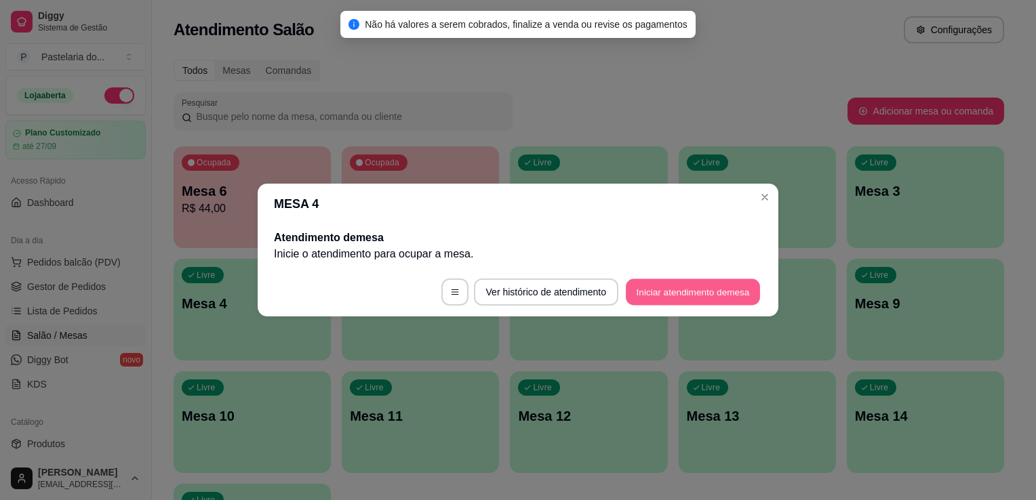
click at [702, 297] on button "Iniciar atendimento de mesa" at bounding box center [693, 292] width 134 height 26
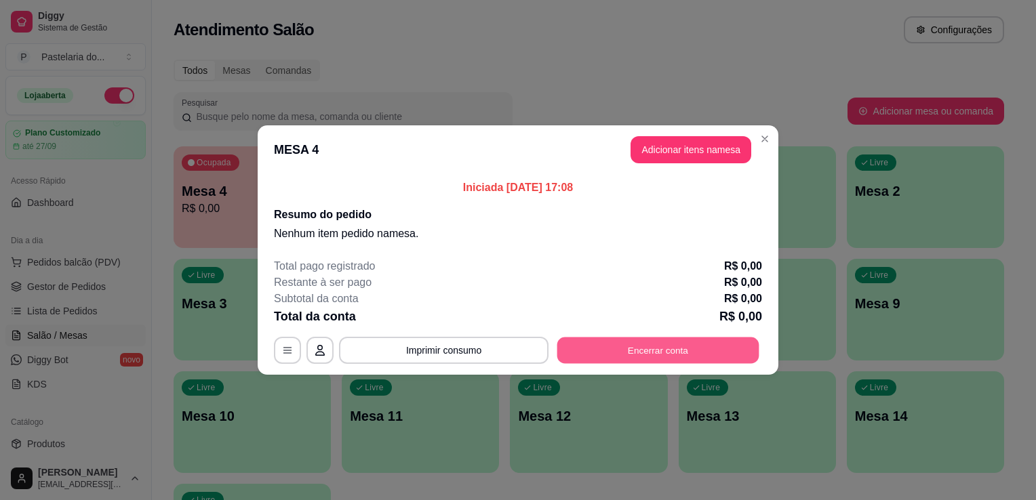
click at [625, 346] on button "Encerrar conta" at bounding box center [658, 351] width 202 height 26
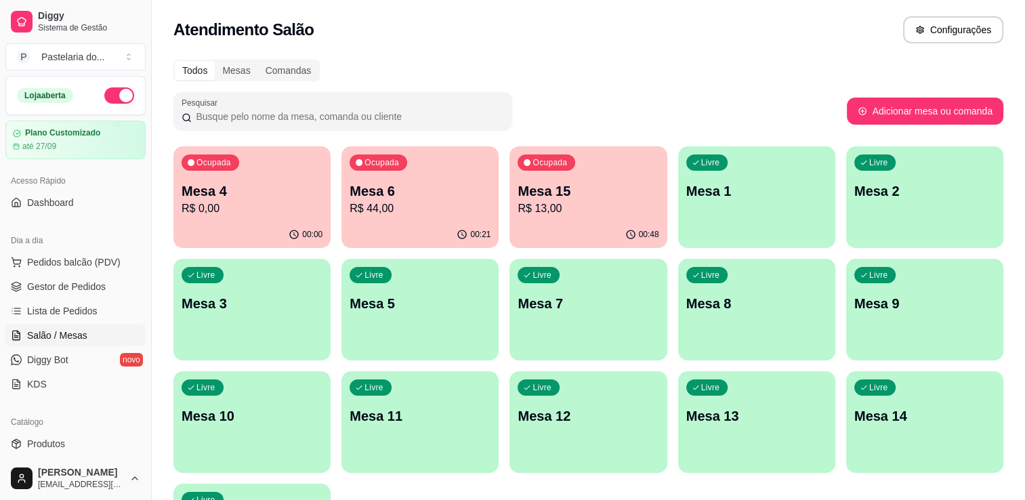
click at [283, 189] on p "Mesa 4" at bounding box center [252, 191] width 141 height 19
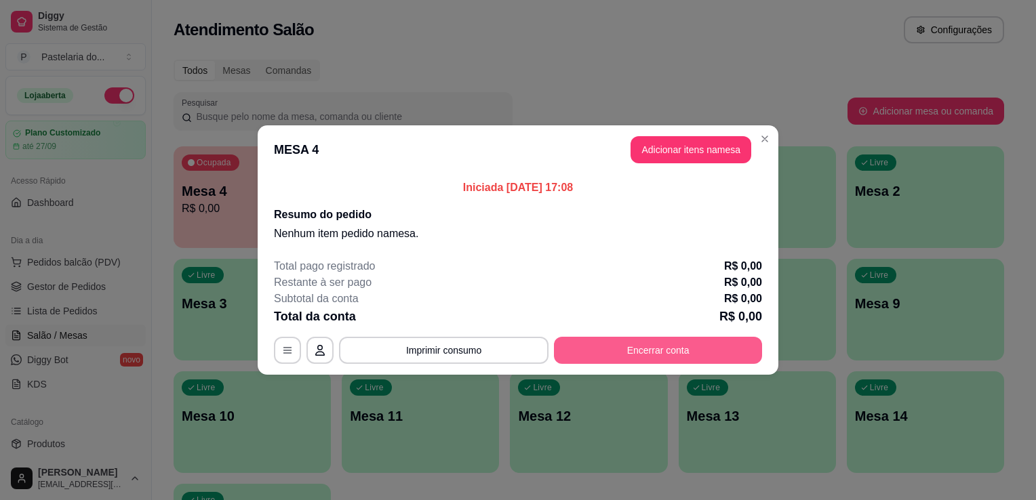
click at [621, 359] on button "Encerrar conta" at bounding box center [658, 350] width 208 height 27
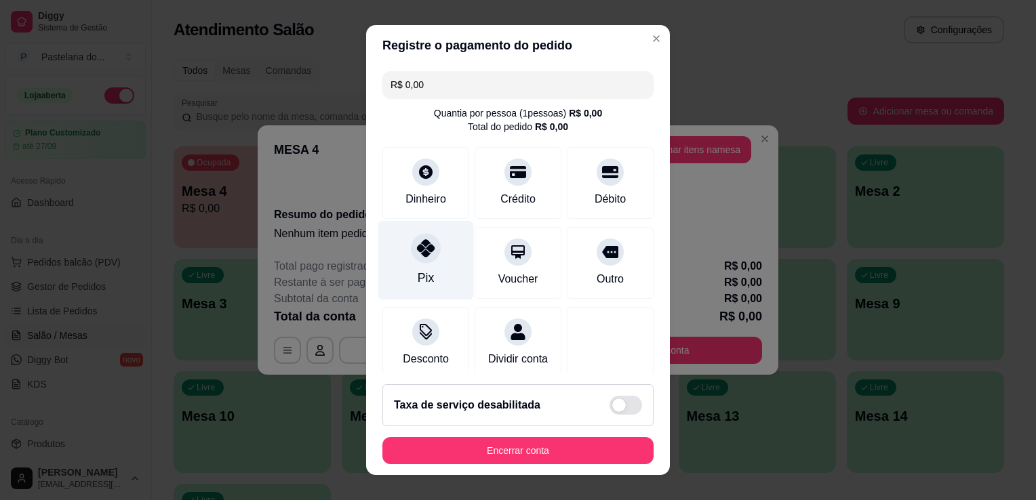
click at [417, 251] on icon at bounding box center [426, 248] width 18 height 18
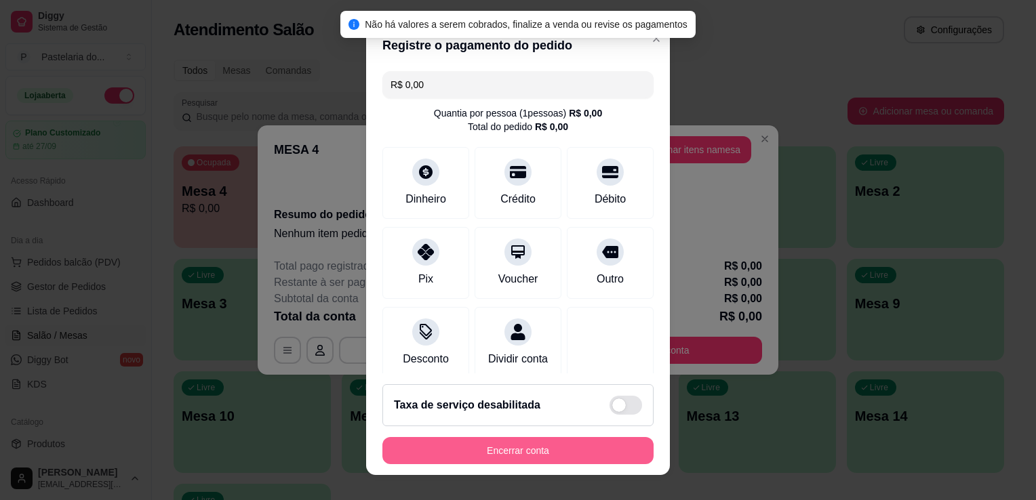
click at [468, 465] on footer "Taxa de serviço desabilitada Encerrar conta" at bounding box center [518, 424] width 304 height 102
click at [468, 448] on button "Encerrar conta" at bounding box center [517, 450] width 271 height 27
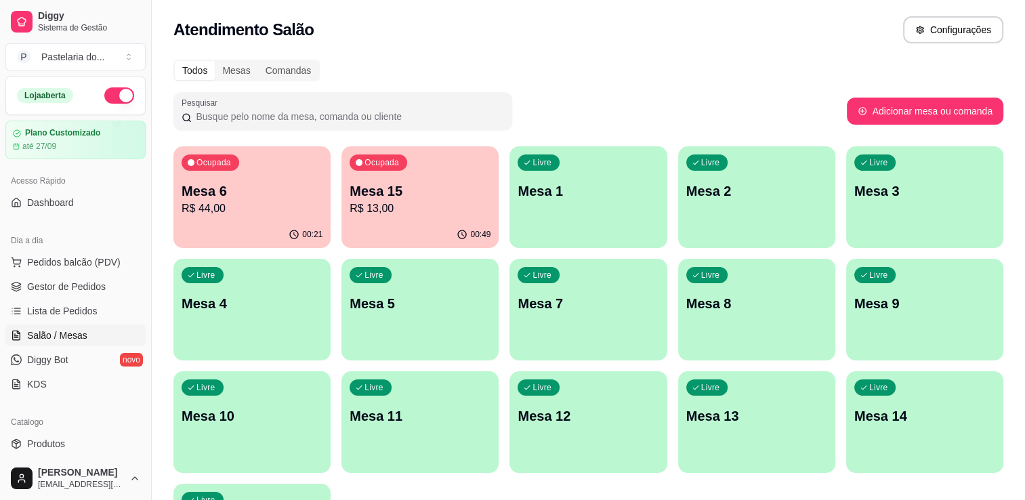
click at [272, 212] on p "R$ 44,00" at bounding box center [252, 209] width 141 height 16
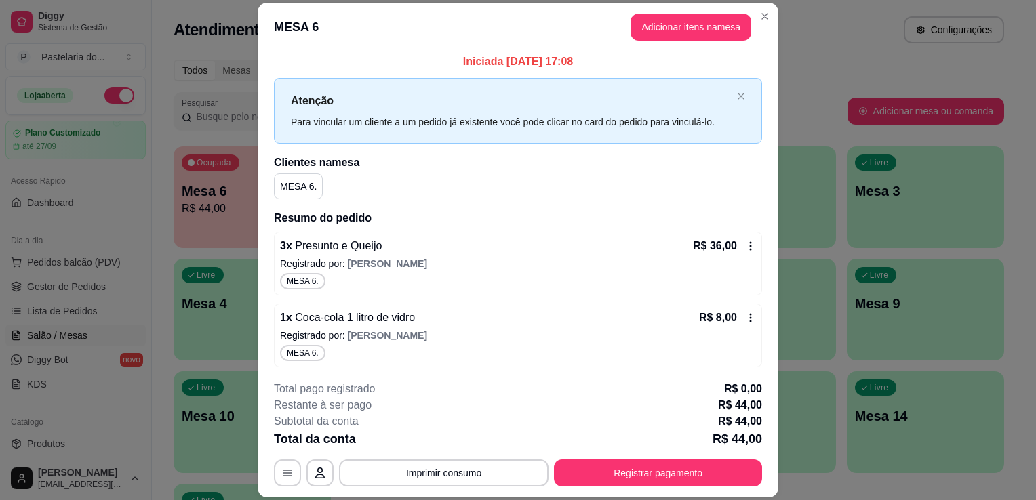
scroll to position [4, 0]
click at [677, 469] on button "Registrar pagamento" at bounding box center [658, 473] width 208 height 27
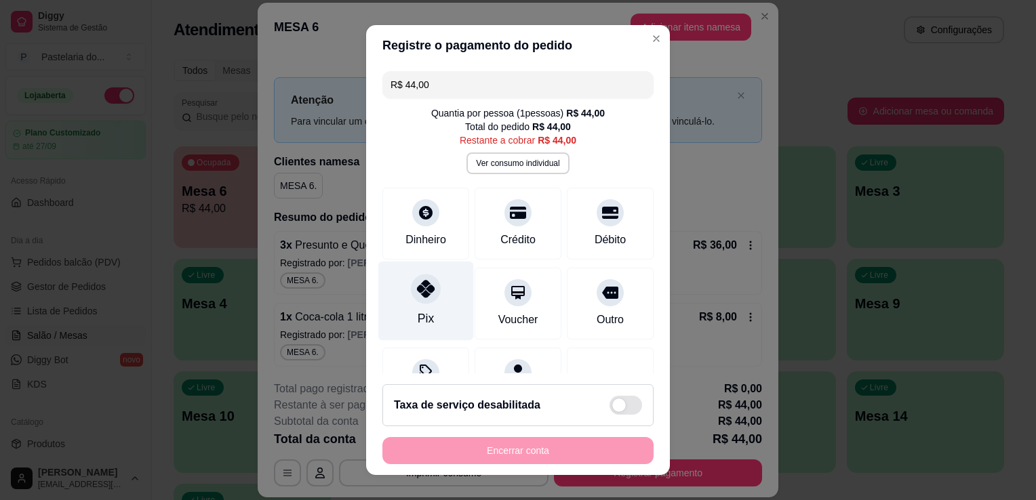
click at [411, 300] on div at bounding box center [426, 289] width 30 height 30
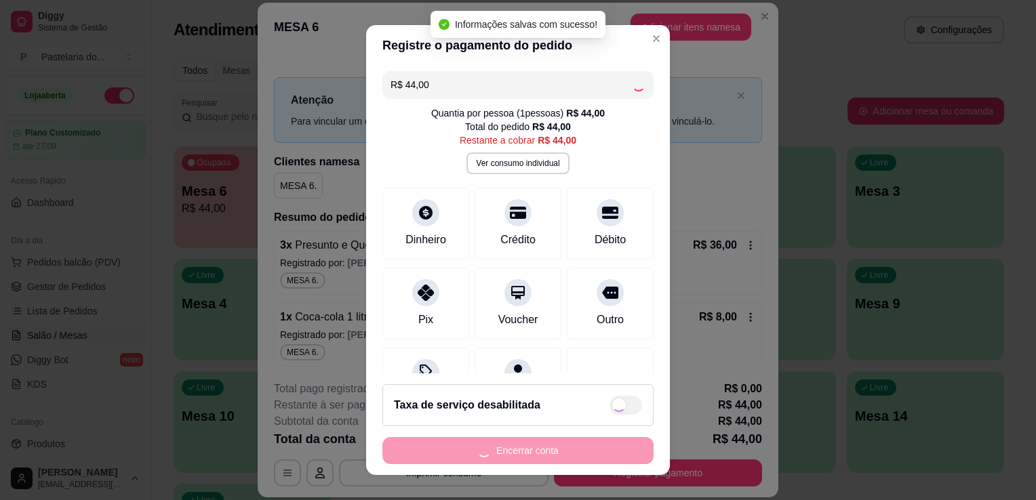
type input "R$ 0,00"
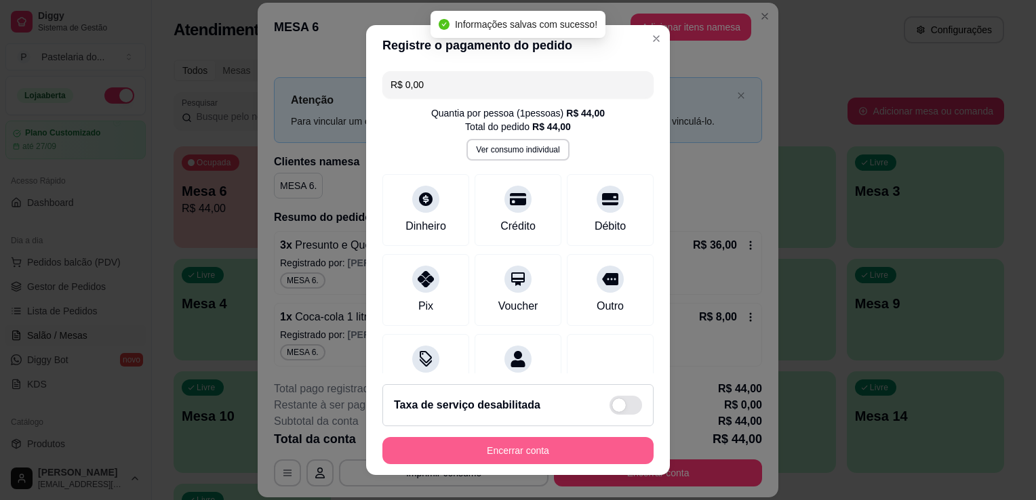
click at [548, 453] on button "Encerrar conta" at bounding box center [517, 450] width 271 height 27
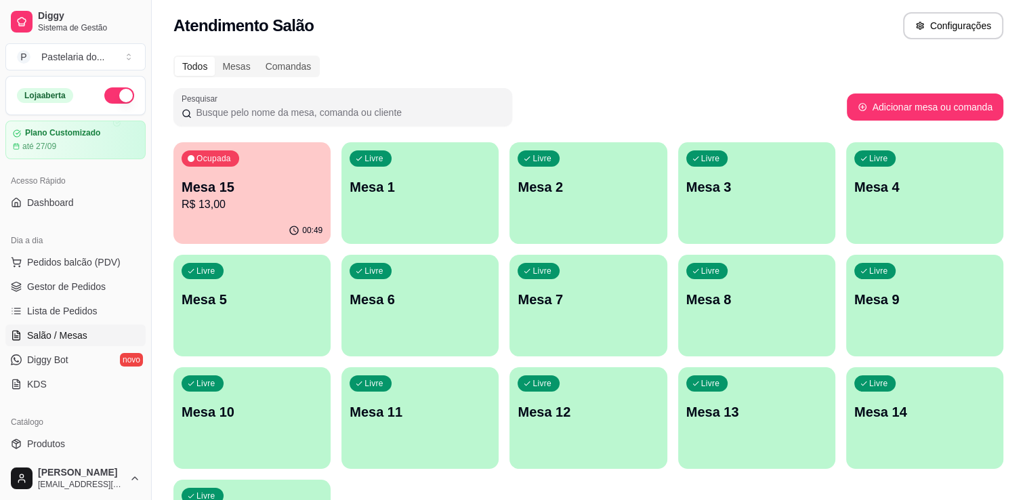
scroll to position [0, 0]
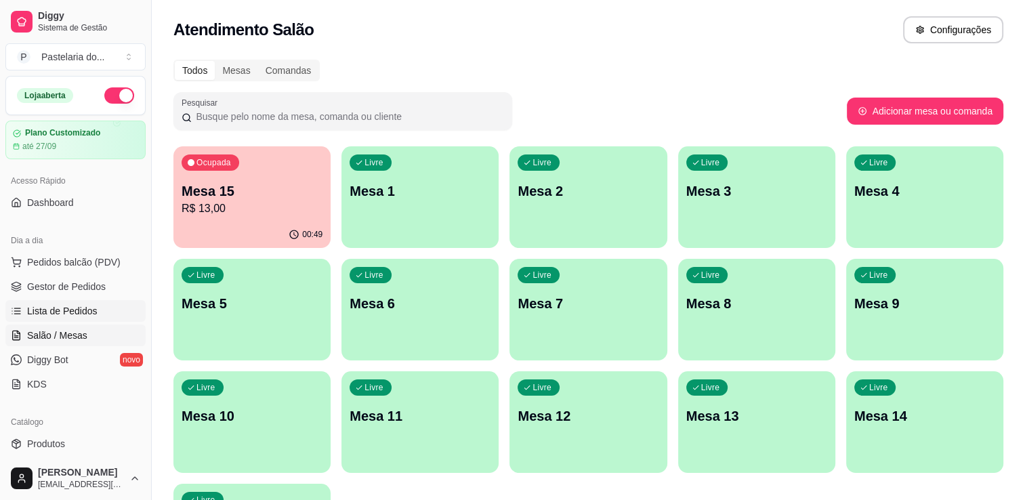
click at [43, 302] on link "Lista de Pedidos" at bounding box center [75, 311] width 140 height 22
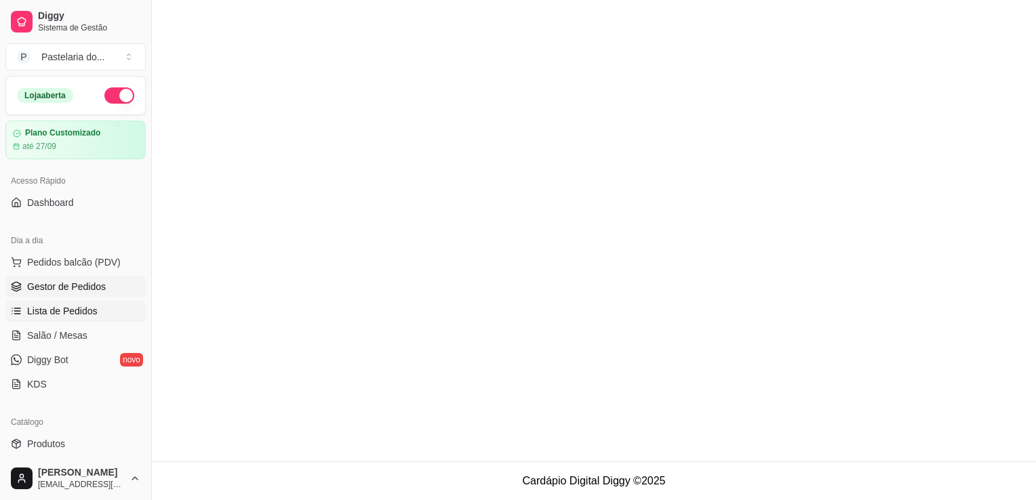
click at [47, 286] on span "Gestor de Pedidos" at bounding box center [66, 287] width 79 height 14
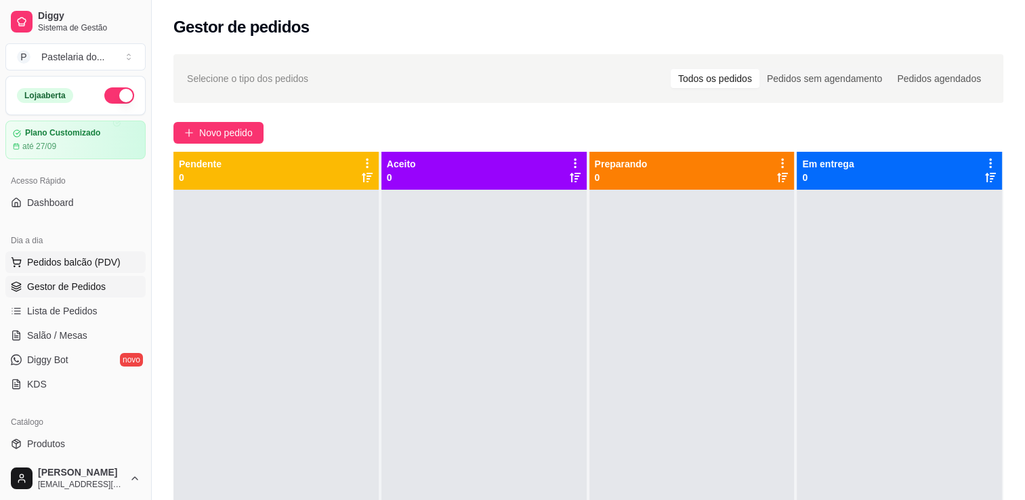
click at [75, 262] on span "Pedidos balcão (PDV)" at bounding box center [74, 263] width 94 height 14
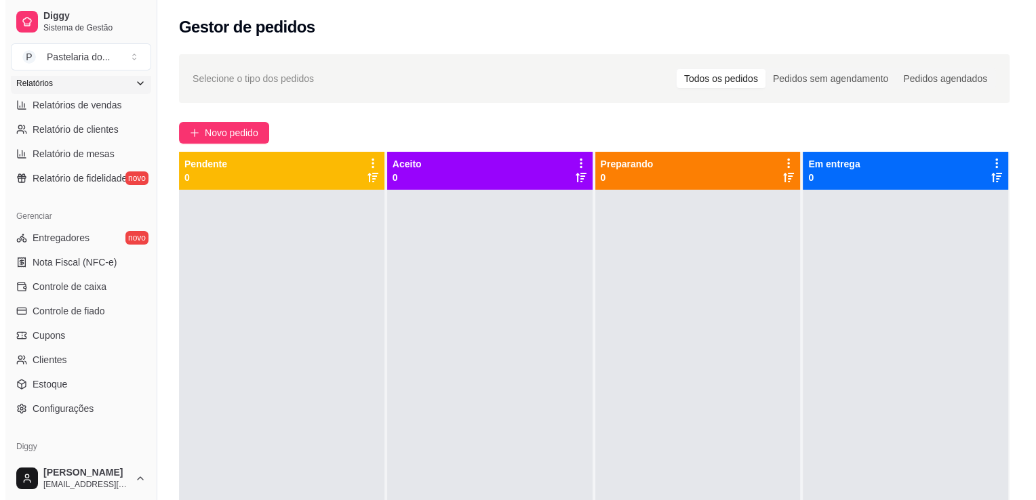
scroll to position [474, 0]
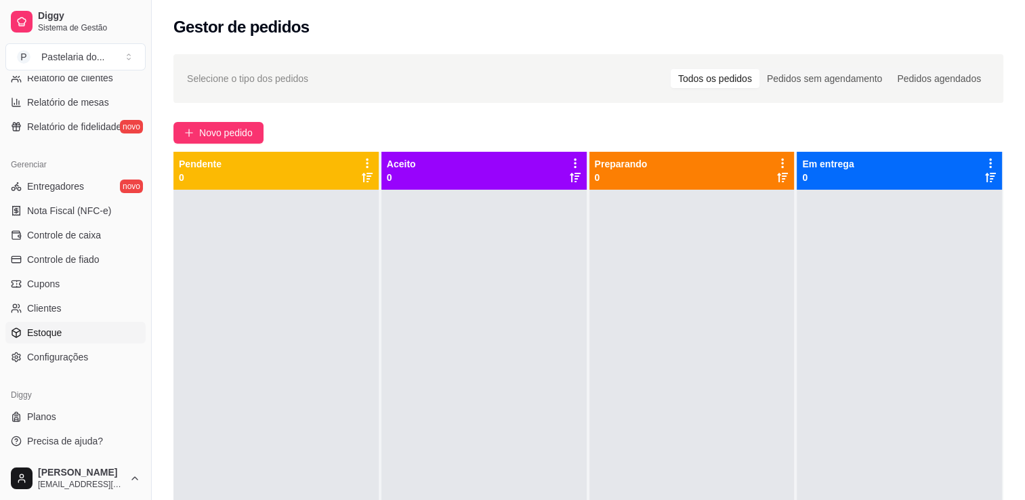
click at [72, 326] on link "Estoque" at bounding box center [75, 333] width 140 height 22
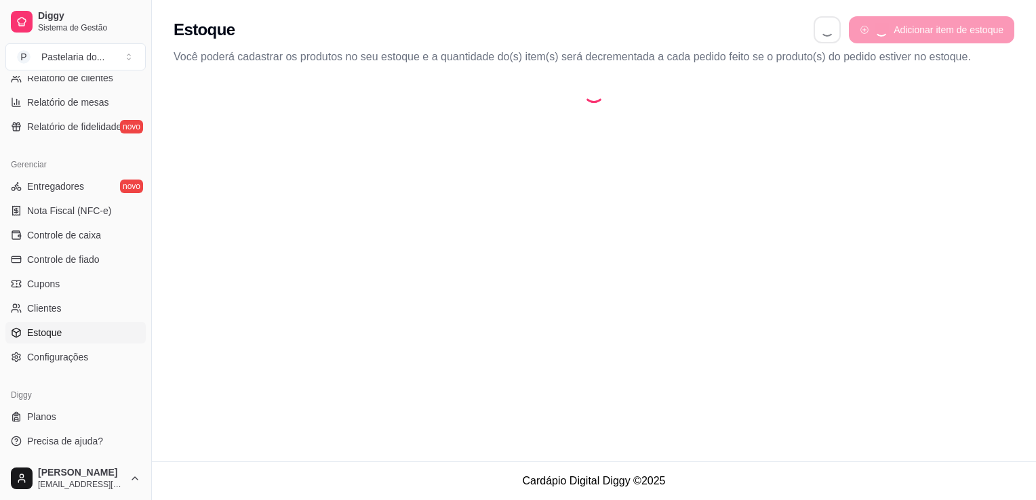
select select "QUANTITY_ORDER"
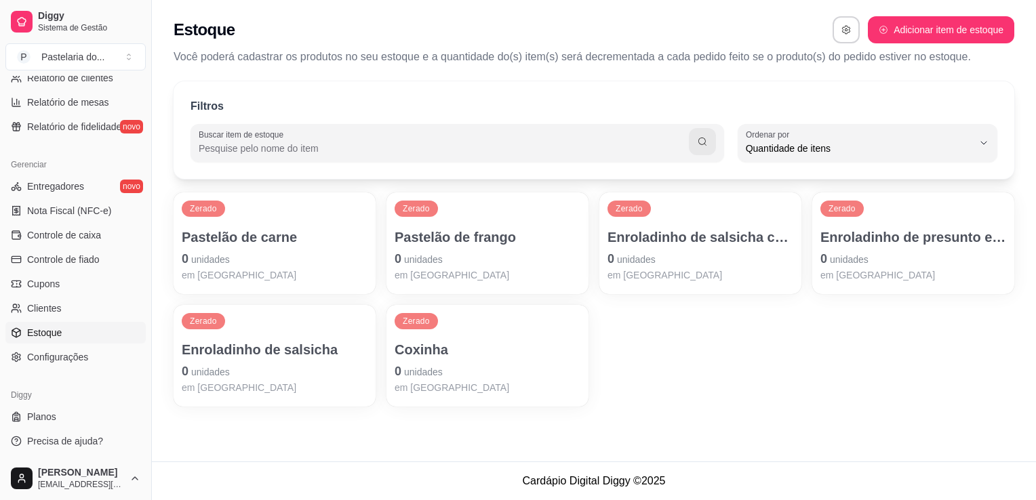
scroll to position [13, 0]
click at [342, 248] on div "Pastelão de carne 0 unidades em [GEOGRAPHIC_DATA]" at bounding box center [275, 255] width 186 height 54
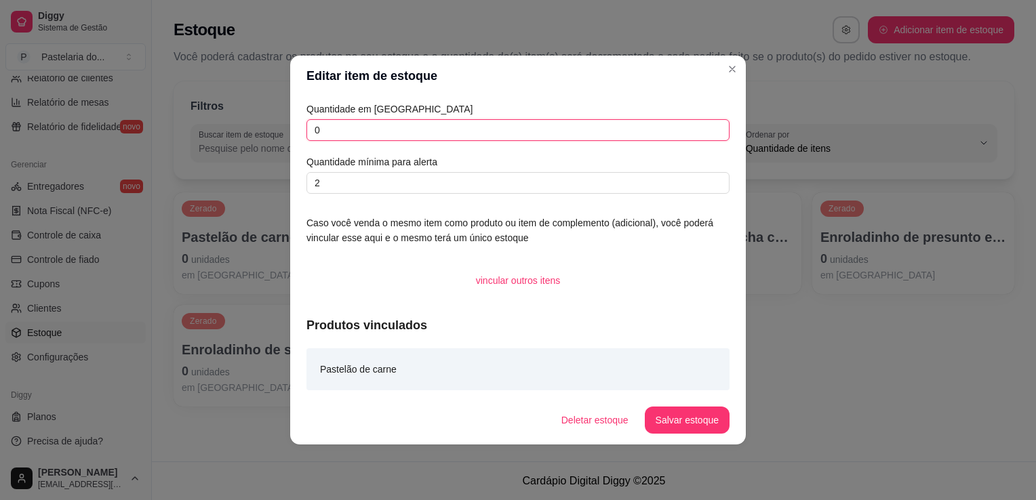
click at [420, 129] on input "0" at bounding box center [517, 130] width 423 height 22
type input "0"
type input "2"
click at [681, 418] on button "Salvar estoque" at bounding box center [687, 420] width 85 height 27
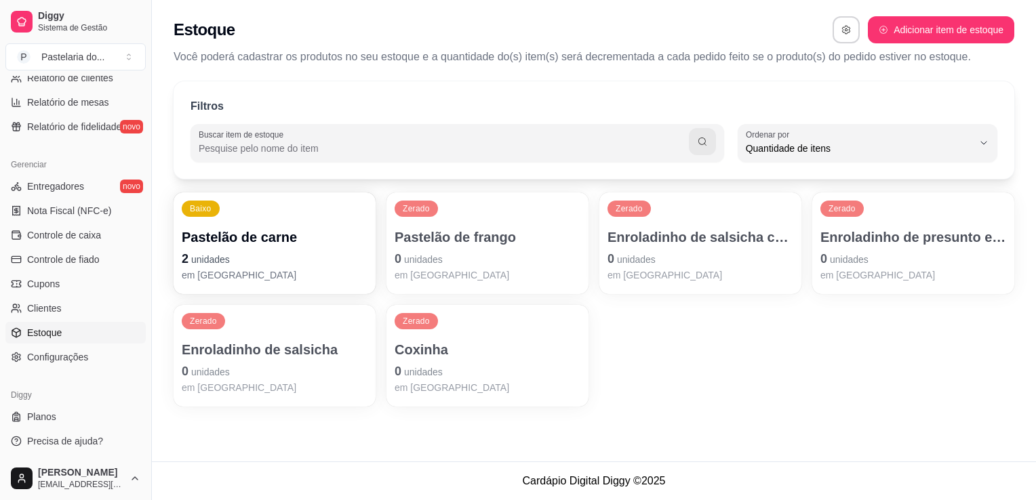
click at [485, 354] on p "Coxinha" at bounding box center [487, 349] width 186 height 19
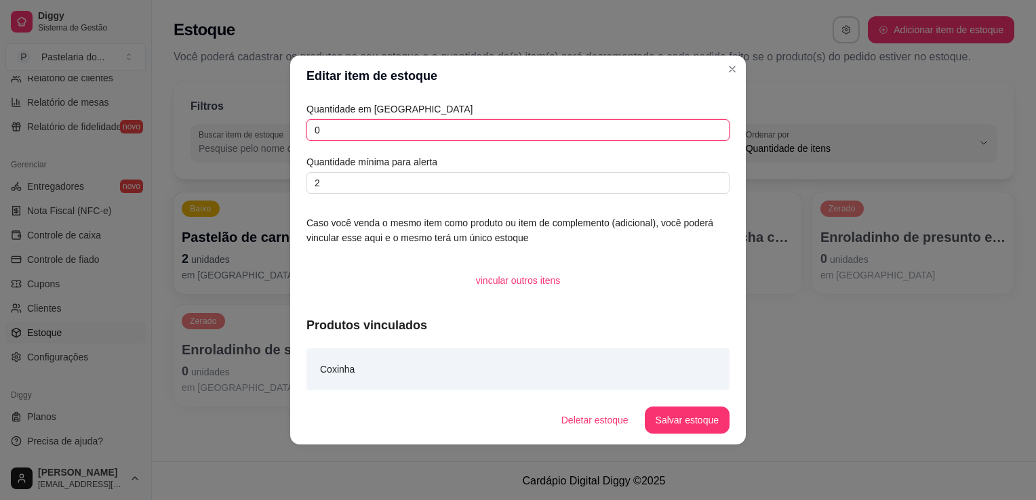
click at [544, 127] on input "0" at bounding box center [517, 130] width 423 height 22
type input "4"
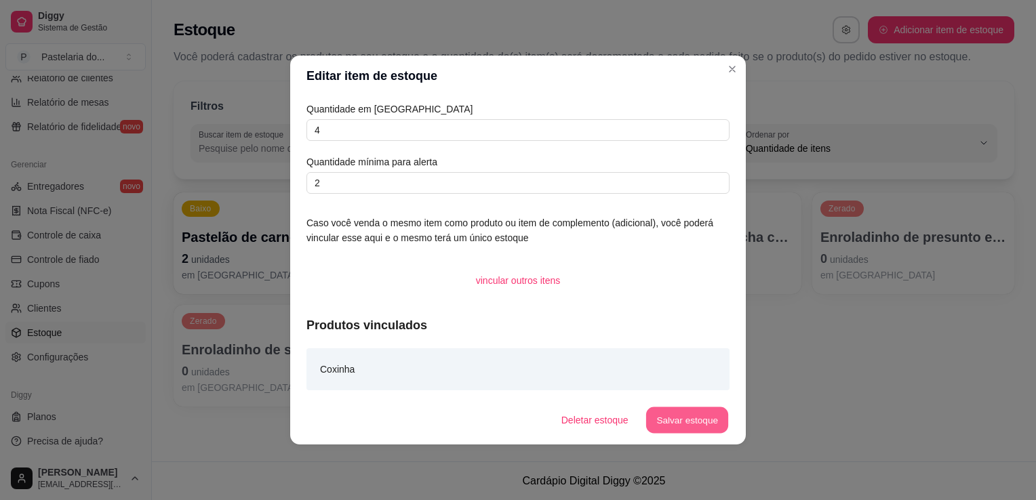
click at [664, 421] on button "Salvar estoque" at bounding box center [686, 420] width 83 height 26
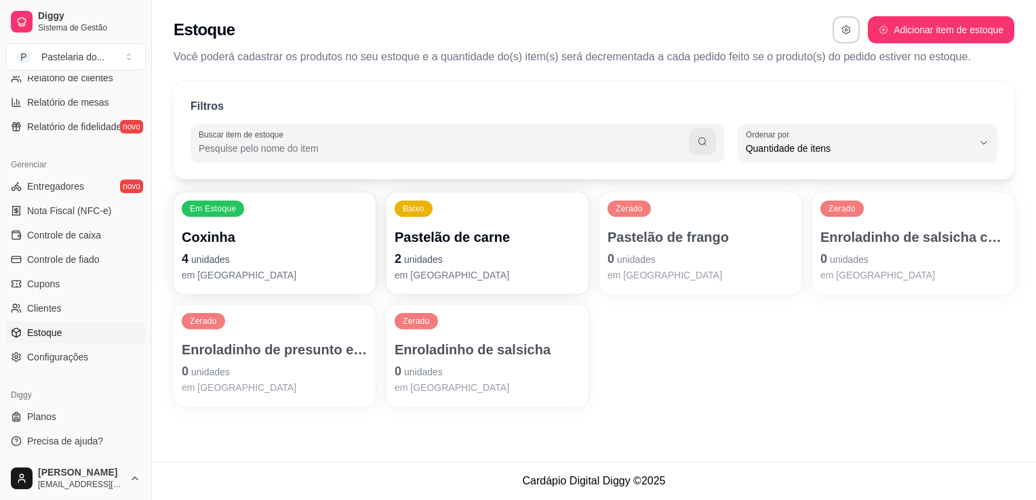
click at [298, 369] on p "0 unidades" at bounding box center [275, 371] width 186 height 19
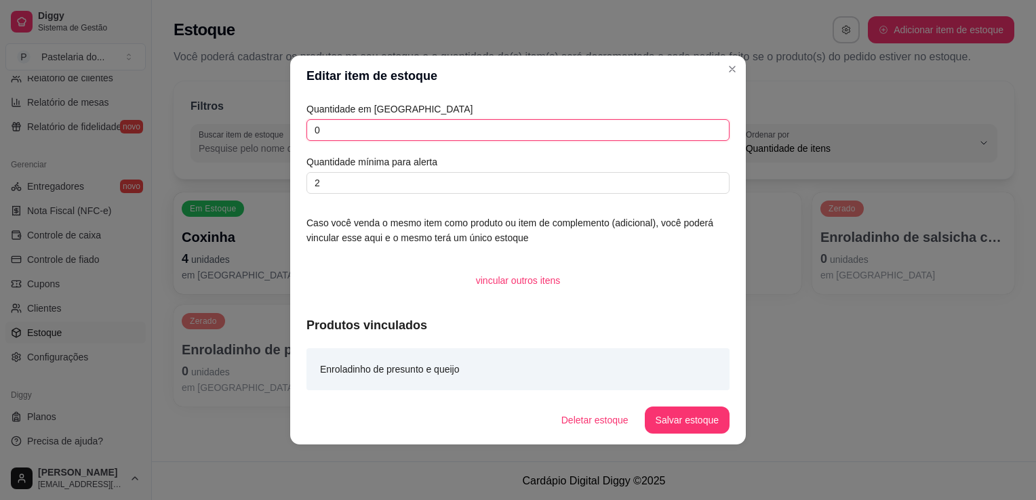
click at [528, 140] on input "0" at bounding box center [517, 130] width 423 height 22
type input "3"
click at [674, 398] on footer "Deletar estoque Salvar estoque" at bounding box center [517, 420] width 455 height 49
click at [678, 422] on button "Salvar estoque" at bounding box center [687, 420] width 85 height 27
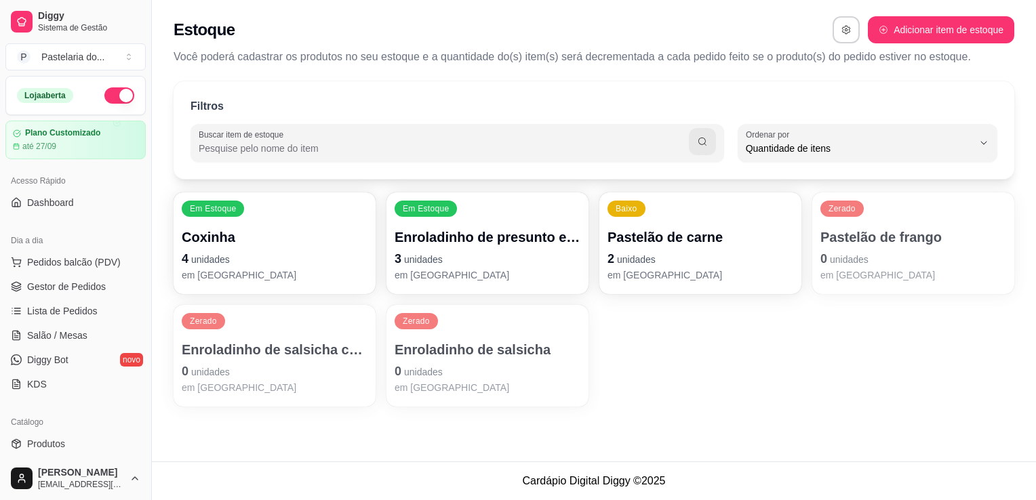
scroll to position [0, 0]
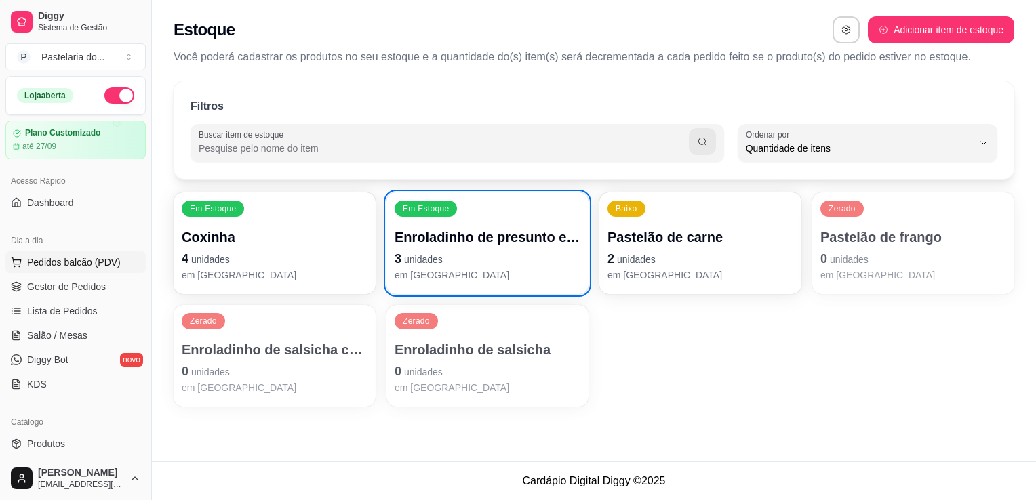
click at [47, 266] on span "Pedidos balcão (PDV)" at bounding box center [74, 263] width 94 height 14
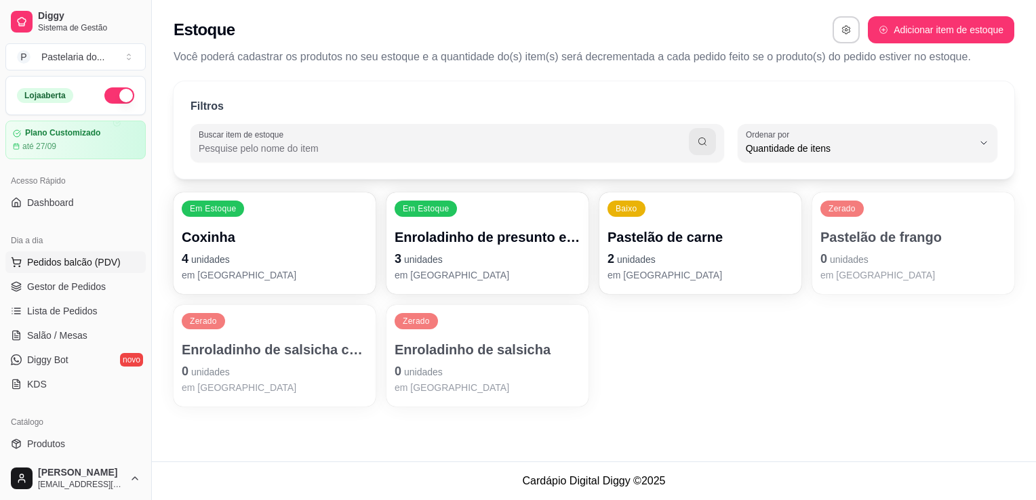
click at [57, 268] on button "Pedidos balcão (PDV)" at bounding box center [75, 262] width 140 height 22
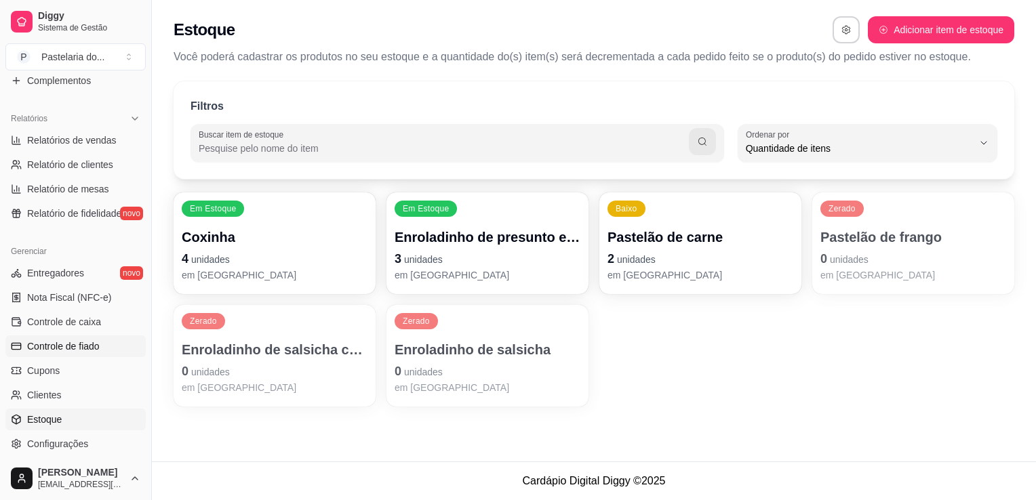
scroll to position [407, 0]
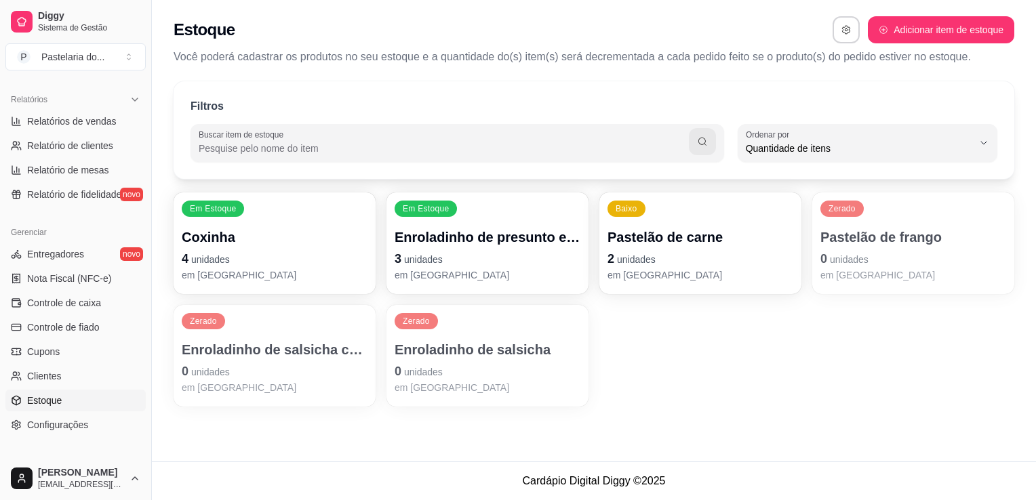
click at [62, 392] on link "Estoque" at bounding box center [75, 401] width 140 height 22
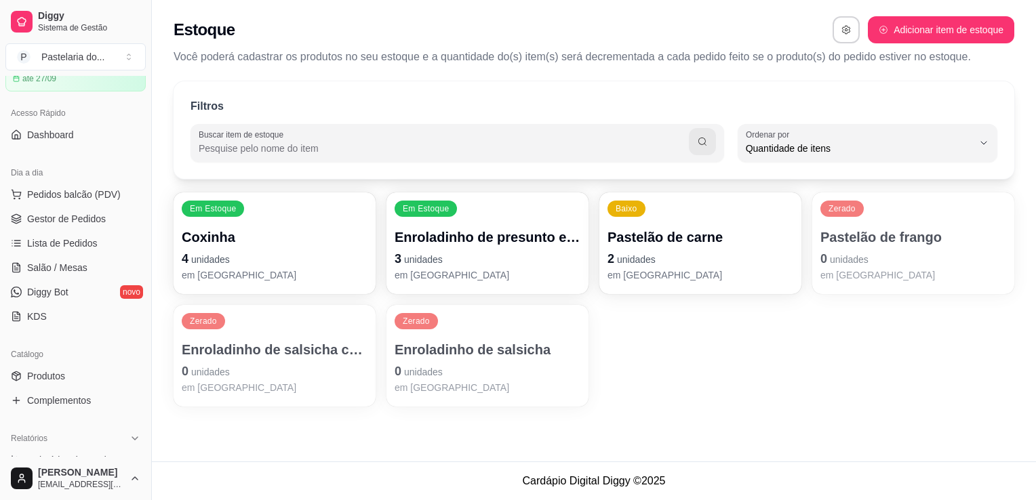
scroll to position [68, 0]
click at [79, 266] on span "Salão / Mesas" at bounding box center [57, 268] width 60 height 14
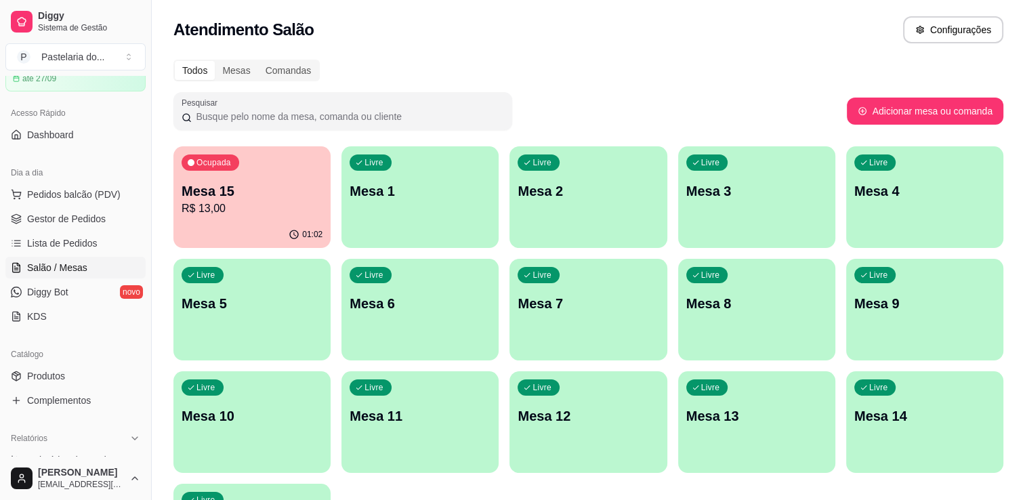
click at [262, 199] on p "Mesa 15" at bounding box center [252, 191] width 141 height 19
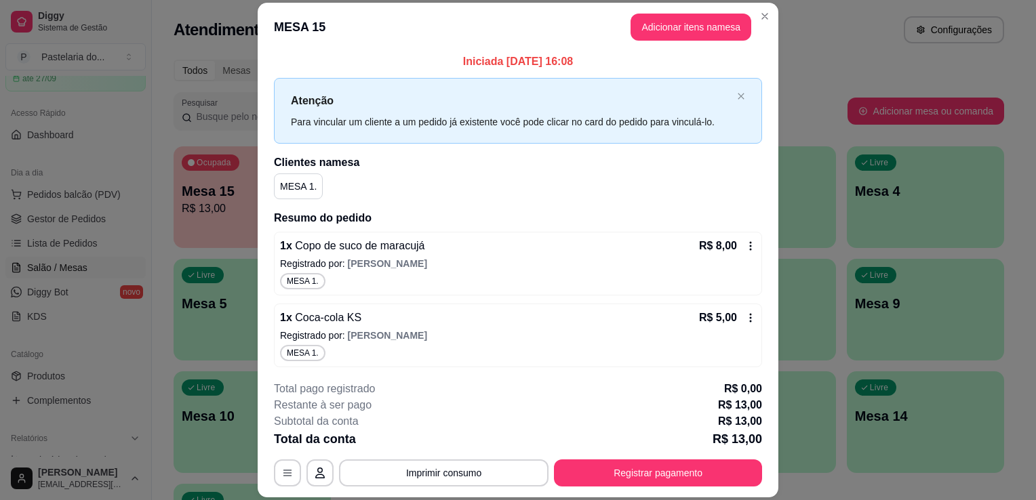
scroll to position [4, 0]
click at [667, 23] on button "Adicionar itens na mesa" at bounding box center [690, 27] width 117 height 26
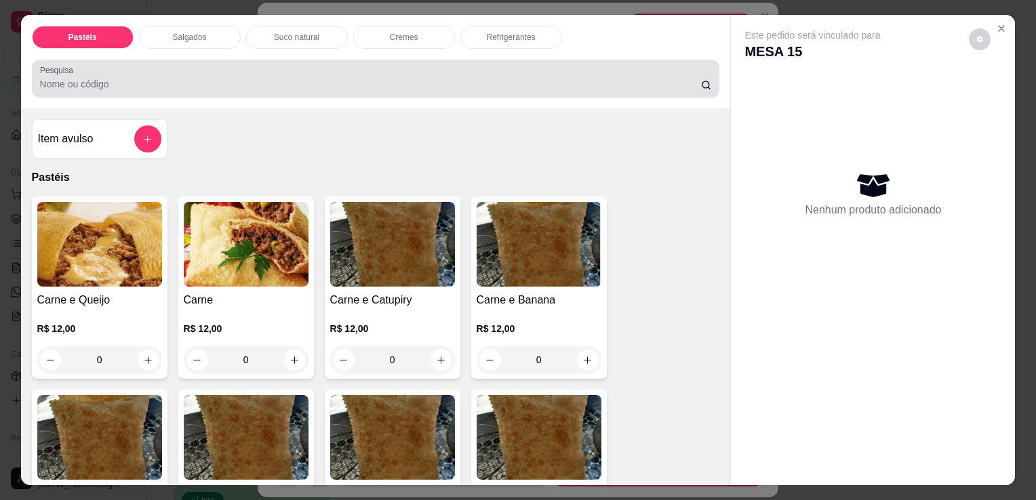
click at [470, 77] on input "Pesquisa" at bounding box center [370, 84] width 661 height 14
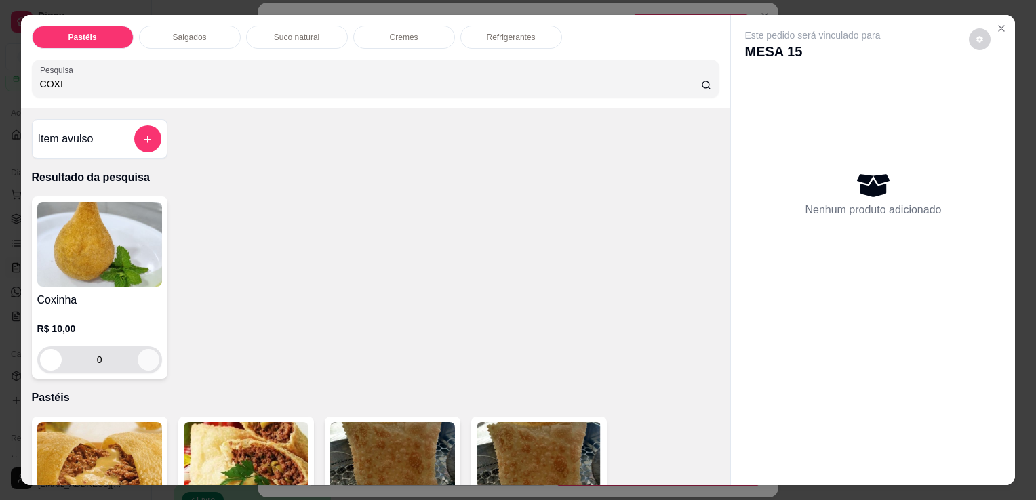
type input "COXI"
click at [144, 357] on icon "increase-product-quantity" at bounding box center [147, 360] width 7 height 7
type input "1"
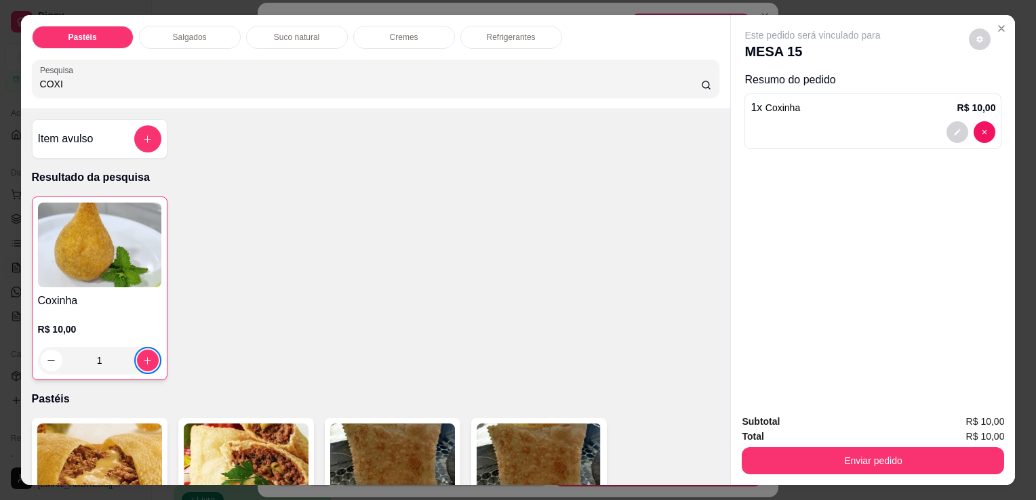
click at [194, 86] on div "COXI" at bounding box center [376, 78] width 672 height 27
type input "C"
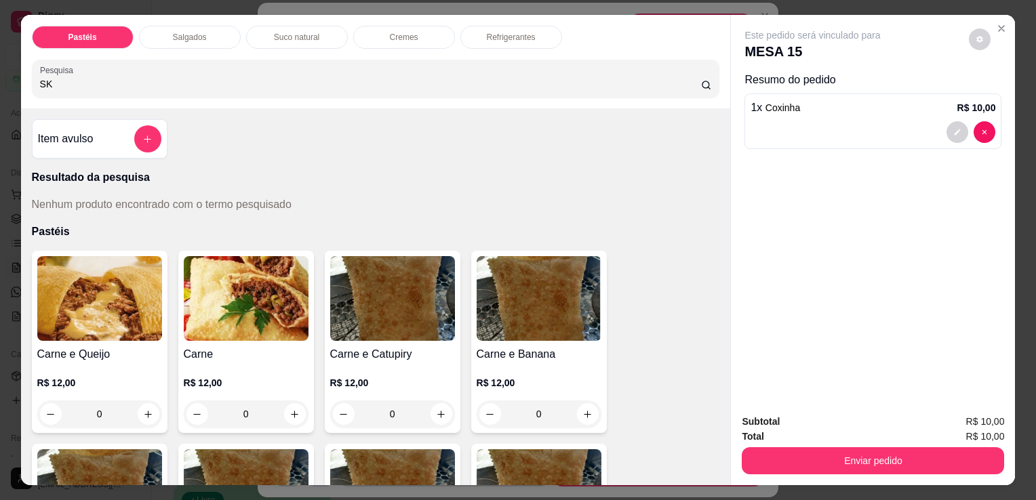
type input "S"
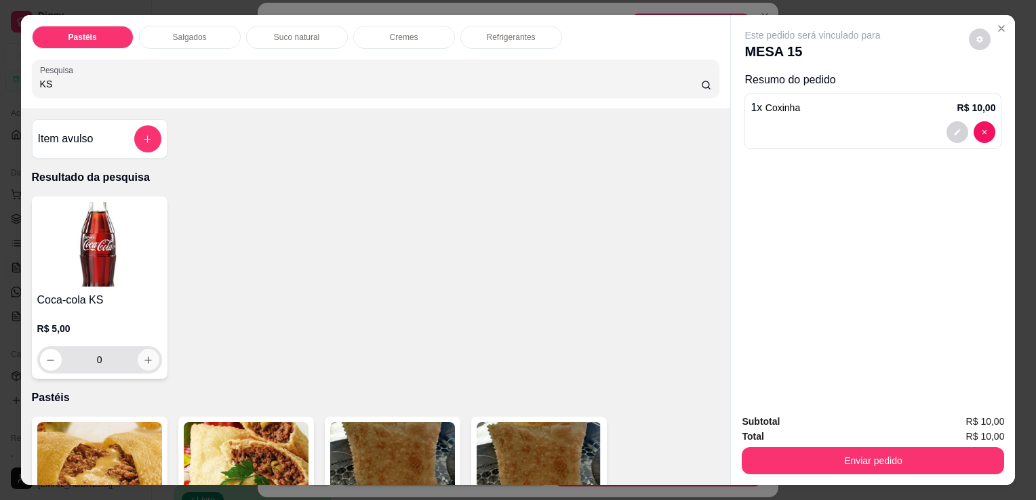
type input "KS"
click at [141, 361] on button "increase-product-quantity" at bounding box center [149, 360] width 22 height 22
type input "1"
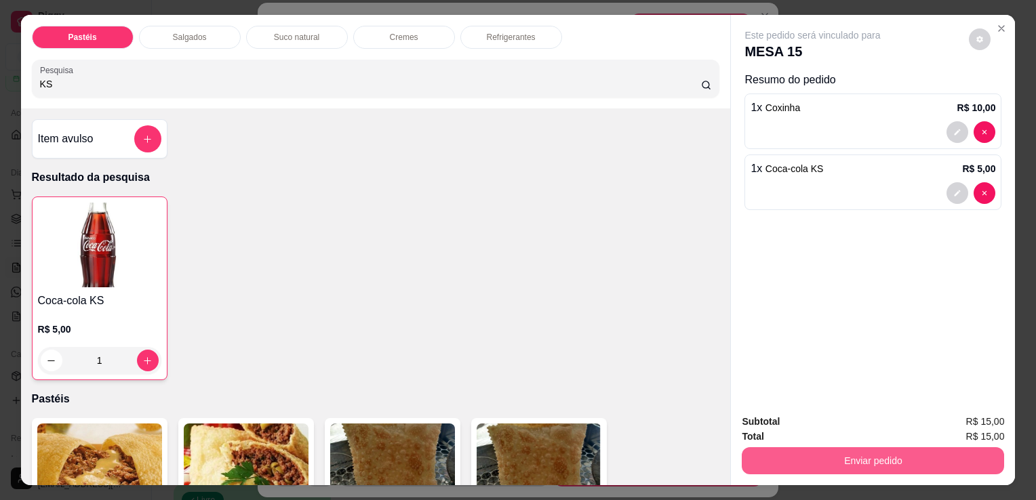
click at [795, 464] on button "Enviar pedido" at bounding box center [873, 460] width 262 height 27
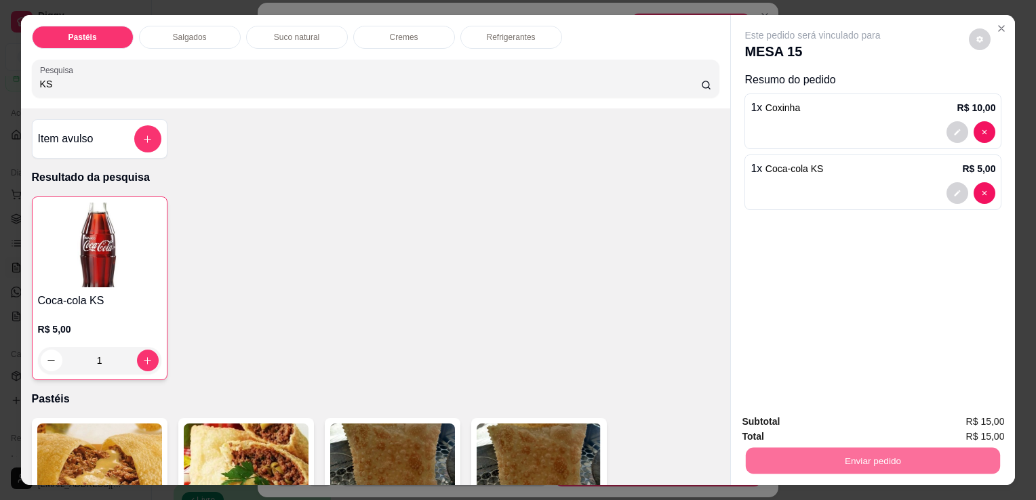
click at [999, 418] on button "Sim, quero registrar" at bounding box center [956, 423] width 101 height 26
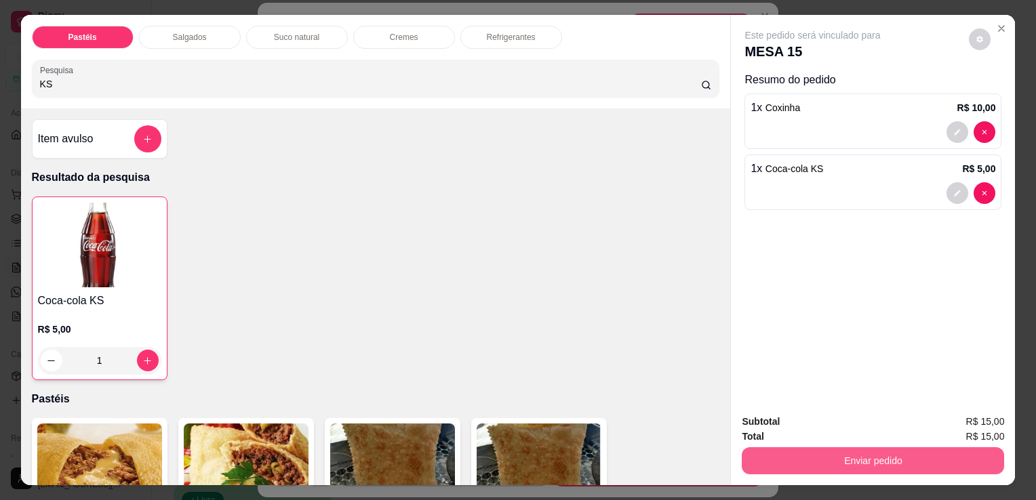
click at [975, 460] on button "Enviar pedido" at bounding box center [873, 460] width 262 height 27
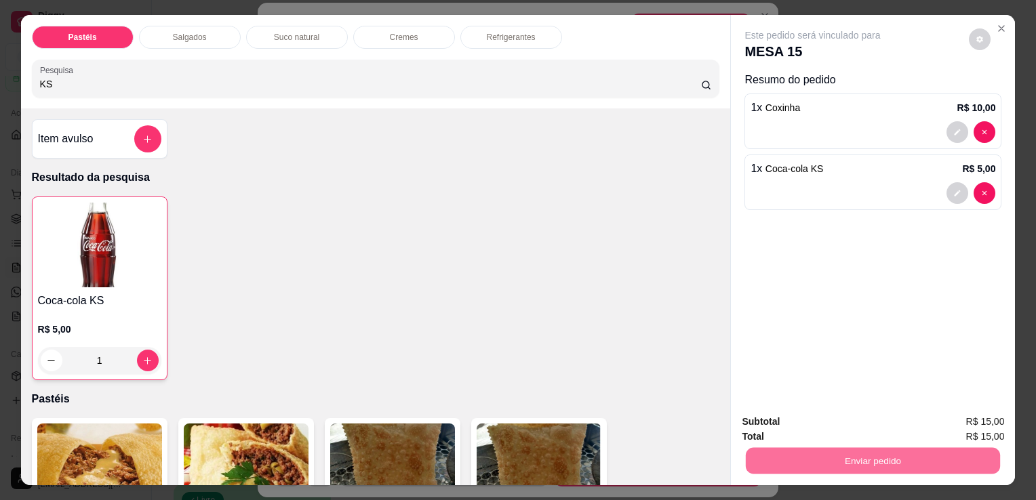
click at [977, 432] on button "Sim, quero registrar" at bounding box center [956, 422] width 101 height 26
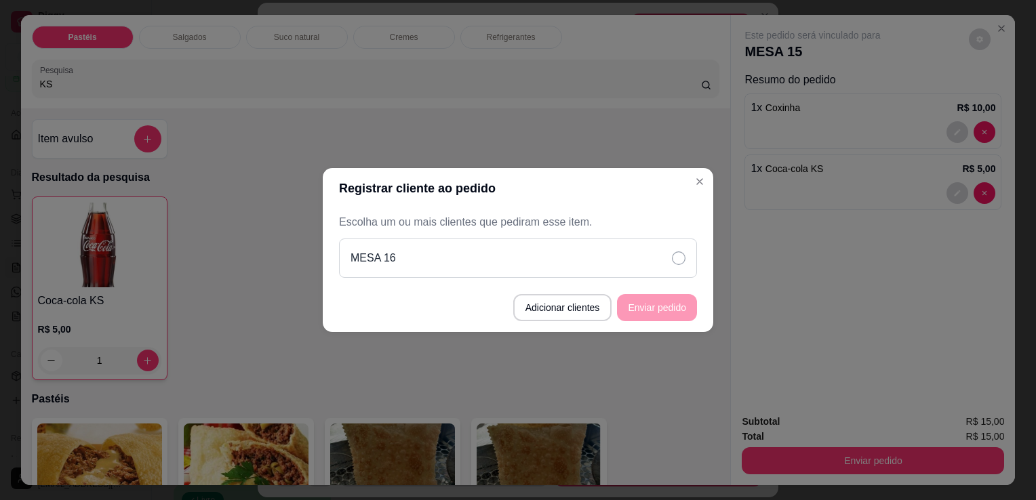
click at [630, 268] on div "MESA 16" at bounding box center [518, 258] width 358 height 39
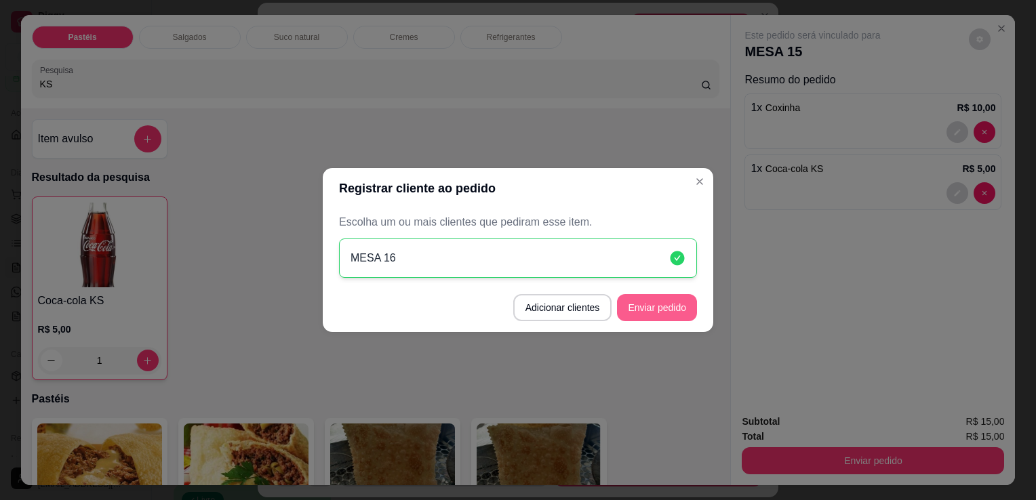
click at [654, 304] on button "Enviar pedido" at bounding box center [657, 307] width 80 height 27
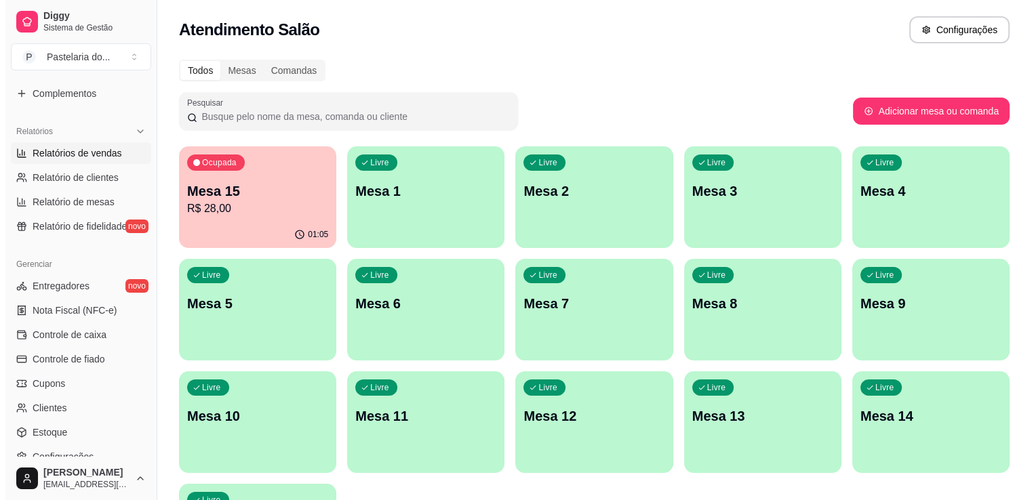
scroll to position [407, 0]
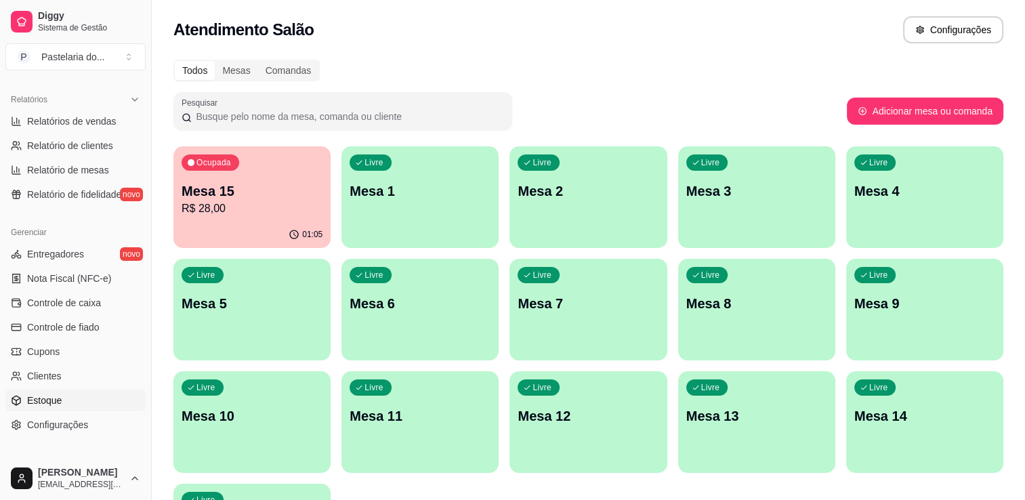
click at [70, 400] on link "Estoque" at bounding box center [75, 401] width 140 height 22
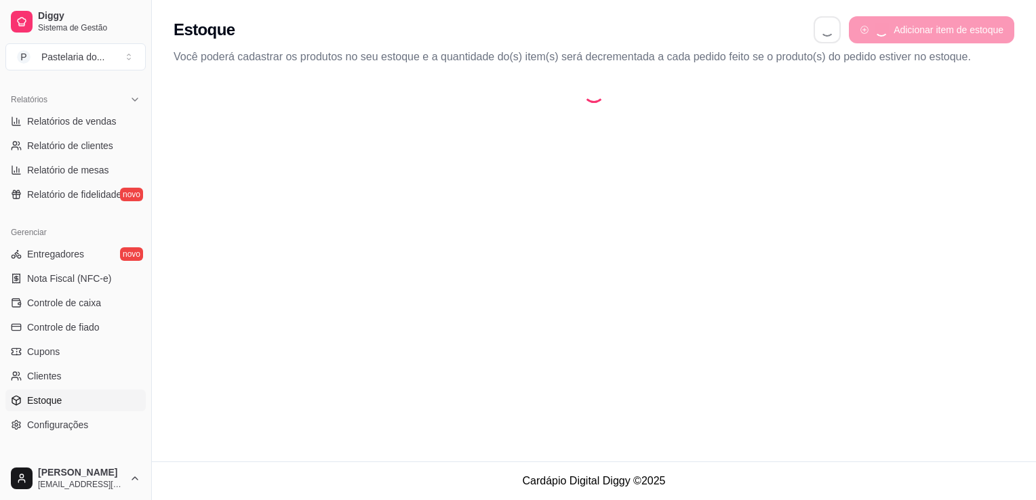
select select "QUANTITY_ORDER"
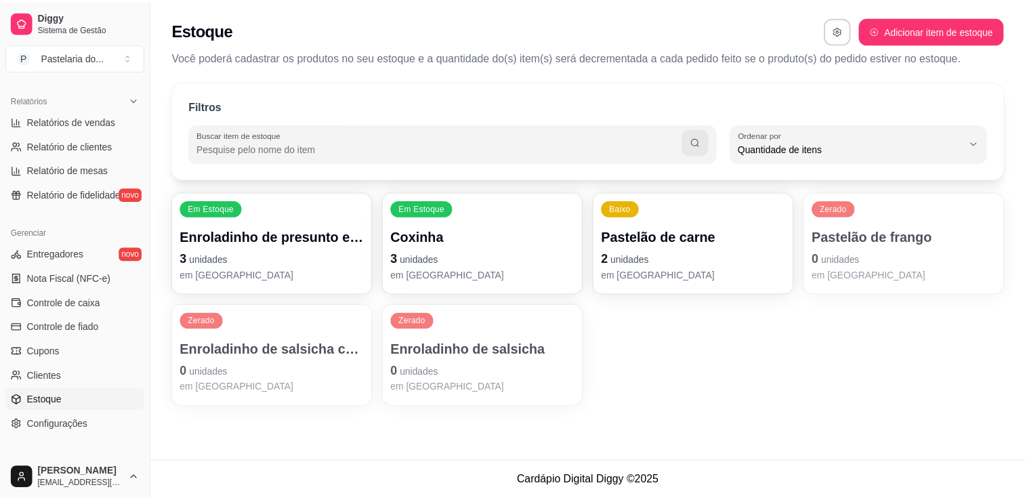
scroll to position [13, 0]
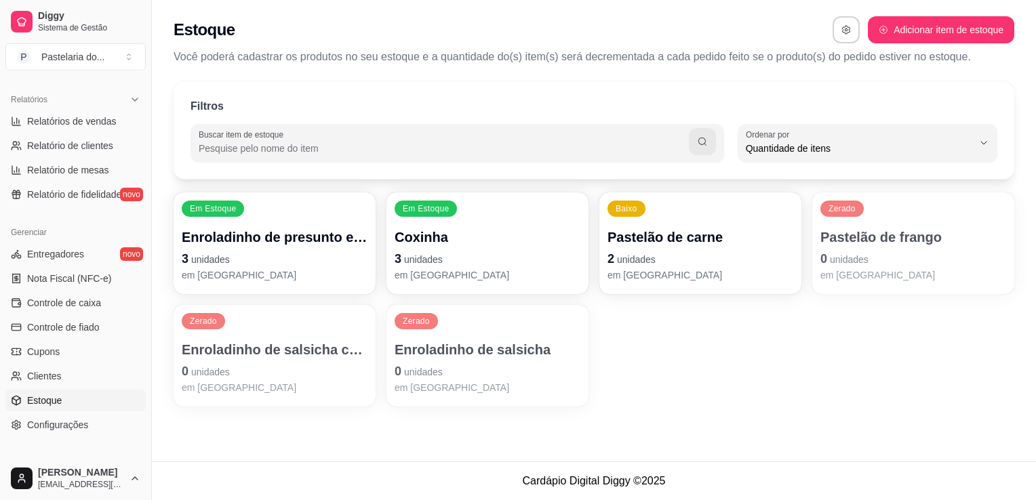
click at [274, 241] on p "Enroladinho de presunto e queijo" at bounding box center [275, 237] width 186 height 19
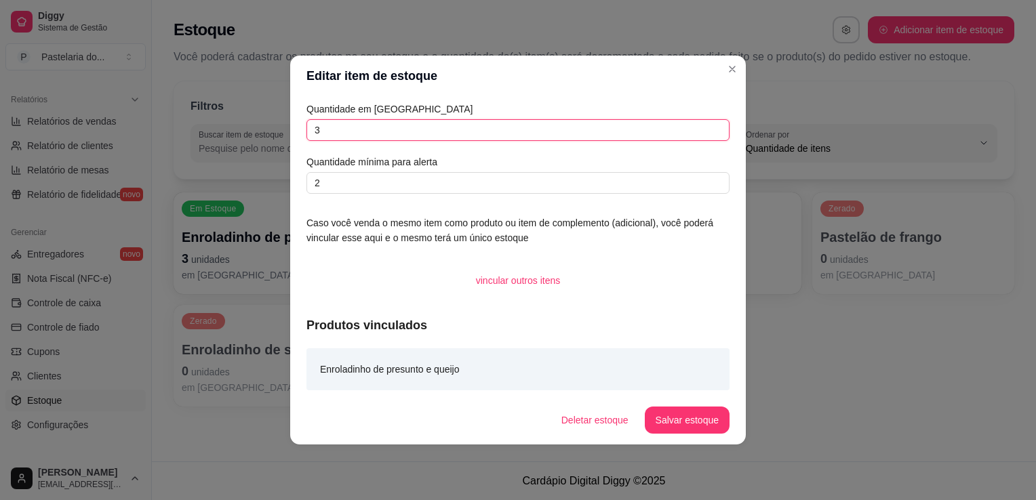
click at [430, 119] on input "3" at bounding box center [517, 130] width 423 height 22
type input "11"
click at [663, 422] on button "Salvar estoque" at bounding box center [687, 420] width 85 height 27
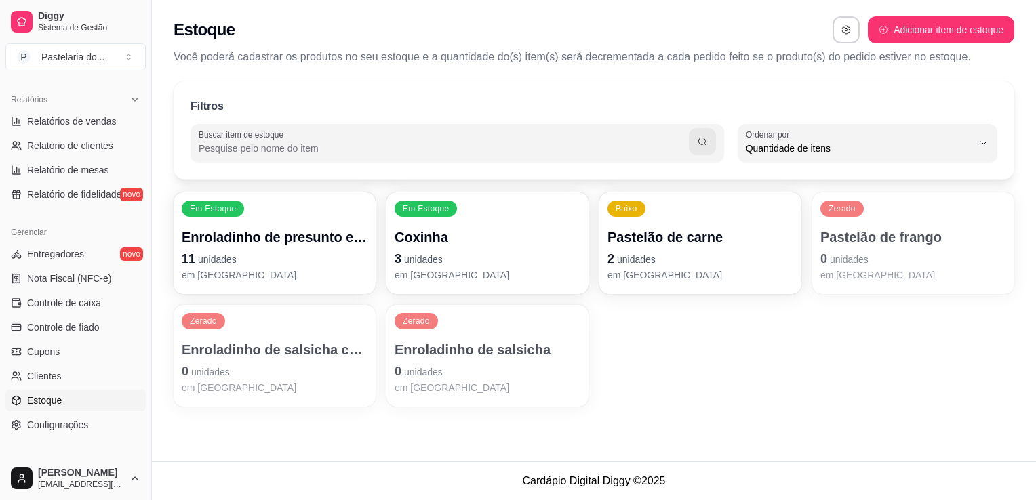
click at [477, 253] on p "3 unidades" at bounding box center [487, 258] width 186 height 19
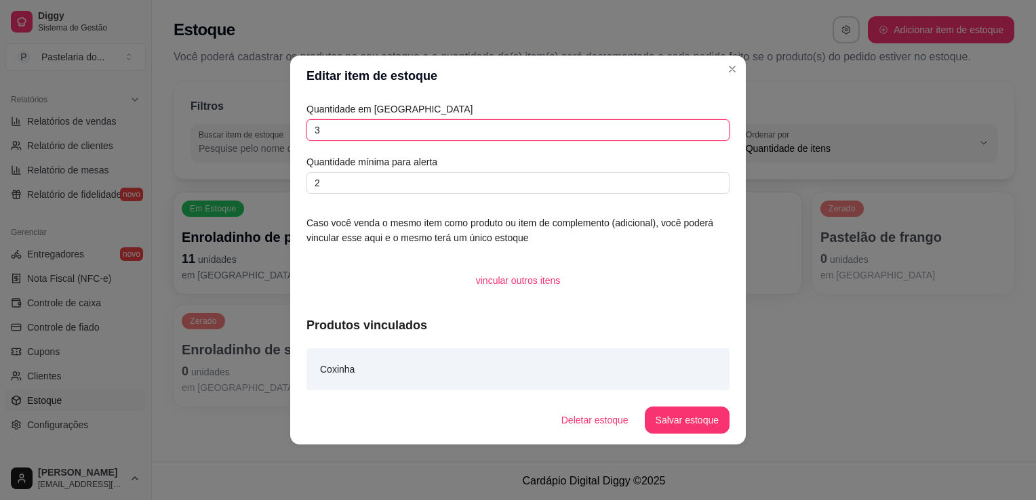
click at [468, 137] on input "3" at bounding box center [517, 130] width 423 height 22
type input "10"
click at [691, 431] on button "Salvar estoque" at bounding box center [687, 420] width 85 height 27
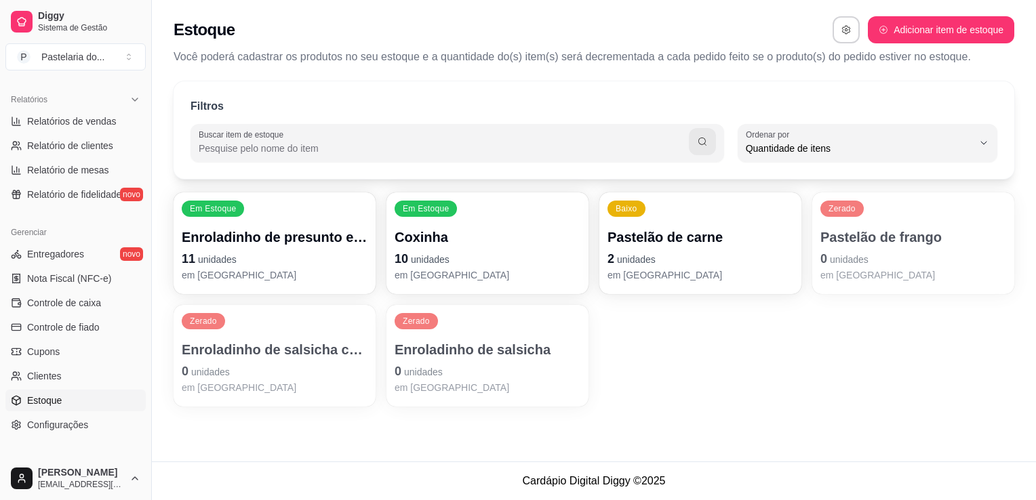
click at [859, 275] on p "em [GEOGRAPHIC_DATA]" at bounding box center [913, 275] width 186 height 14
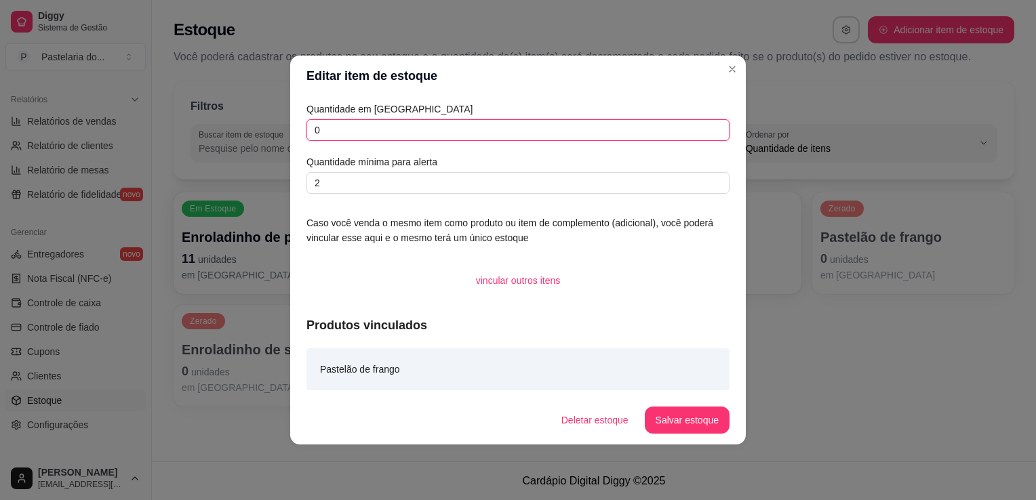
click at [493, 132] on input "0" at bounding box center [517, 130] width 423 height 22
type input "2"
click at [697, 434] on footer "Deletar estoque Salvar estoque" at bounding box center [517, 420] width 455 height 49
click at [708, 426] on button "Salvar estoque" at bounding box center [687, 420] width 85 height 27
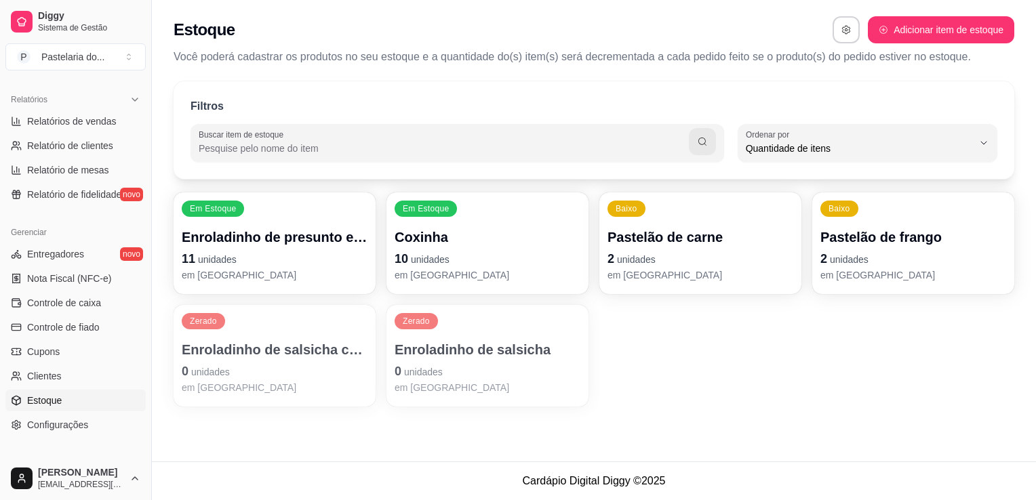
click at [672, 243] on p "Pastelão de carne" at bounding box center [700, 237] width 186 height 19
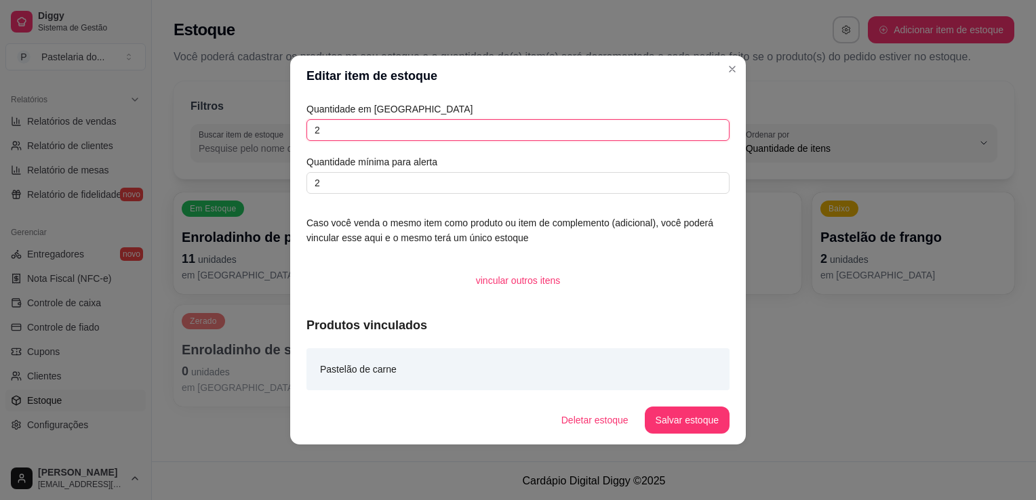
click at [466, 129] on input "2" at bounding box center [517, 130] width 423 height 22
type input "5"
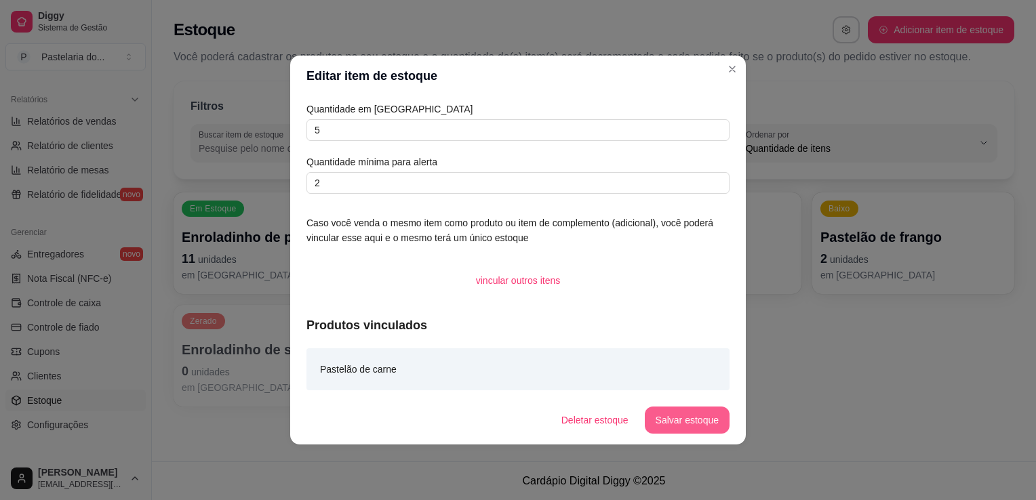
click at [686, 430] on button "Salvar estoque" at bounding box center [687, 420] width 85 height 27
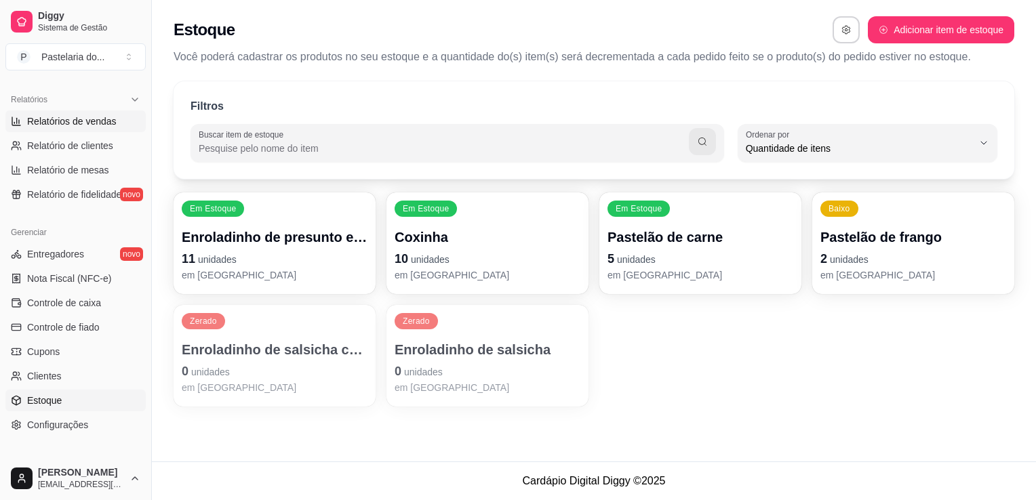
click at [49, 118] on span "Relatórios de vendas" at bounding box center [71, 122] width 89 height 14
select select "ALL"
select select "0"
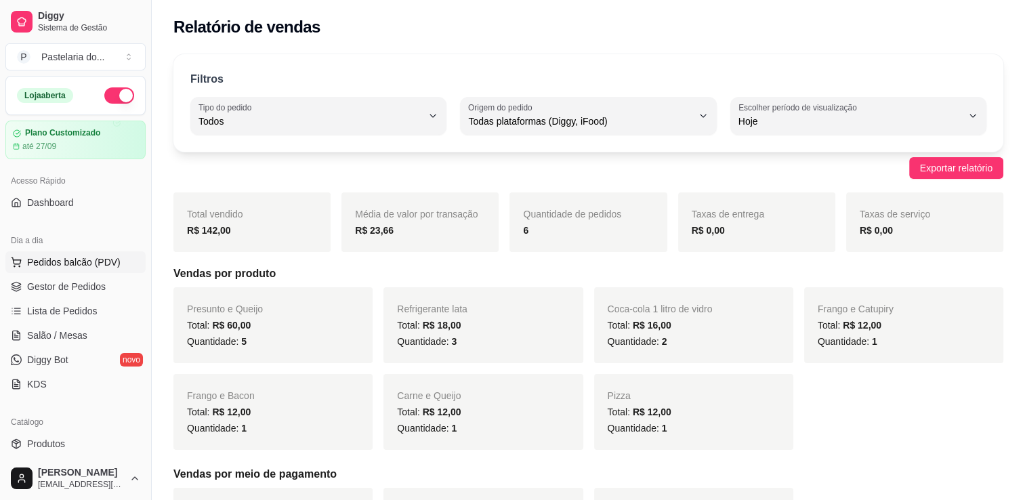
click at [87, 264] on span "Pedidos balcão (PDV)" at bounding box center [74, 263] width 94 height 14
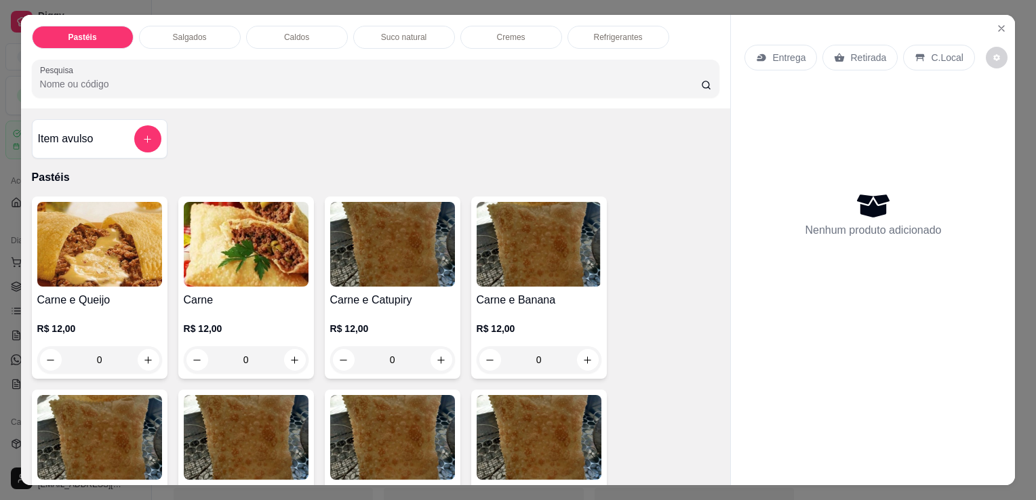
click at [140, 351] on div "0" at bounding box center [99, 359] width 125 height 27
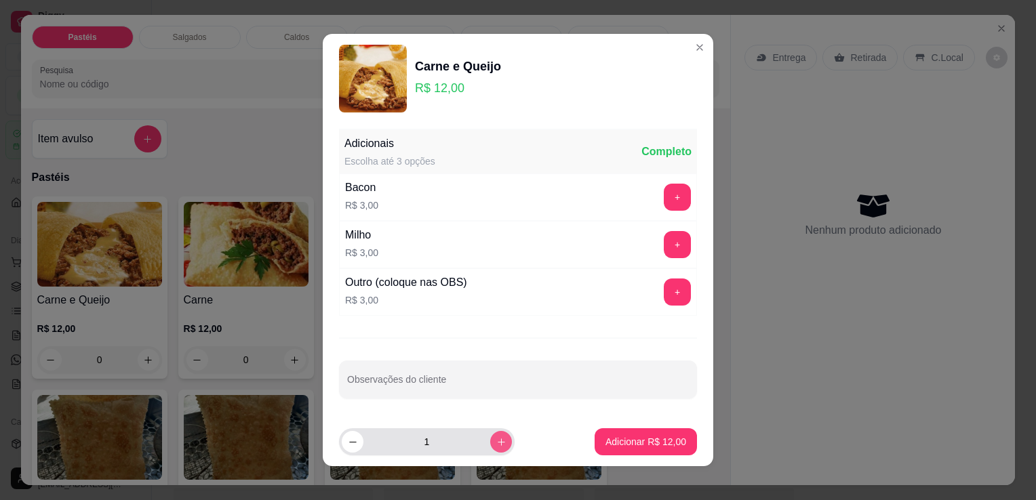
click at [496, 443] on icon "increase-product-quantity" at bounding box center [501, 442] width 10 height 10
type input "2"
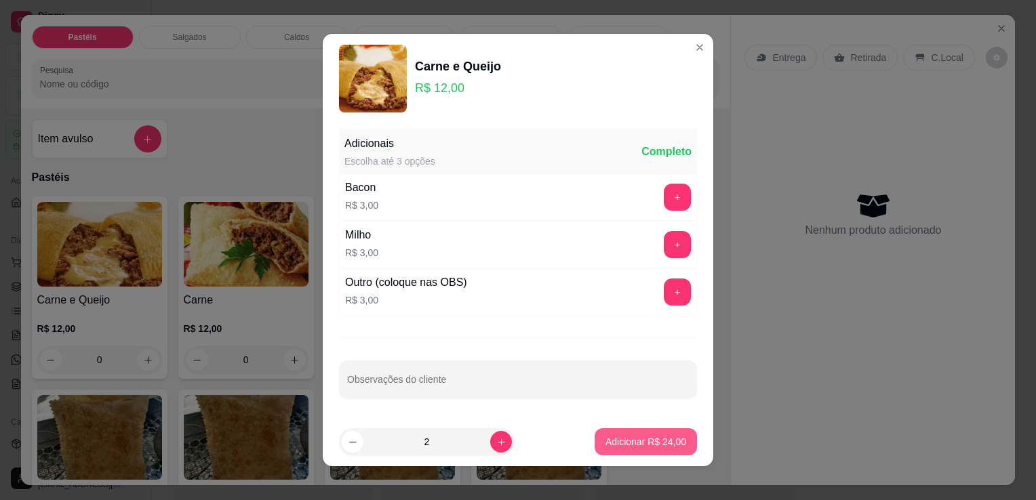
click at [634, 442] on p "Adicionar R$ 24,00" at bounding box center [645, 442] width 81 height 14
type input "2"
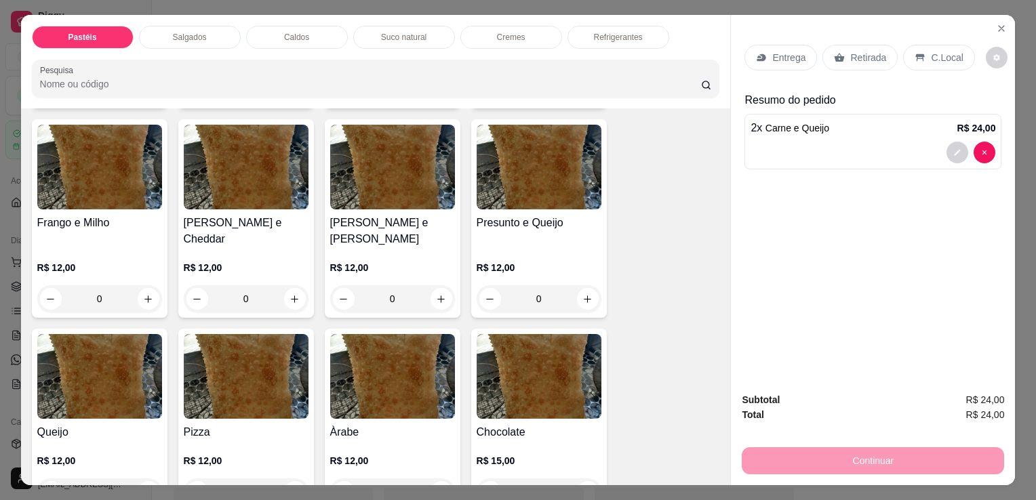
scroll to position [678, 0]
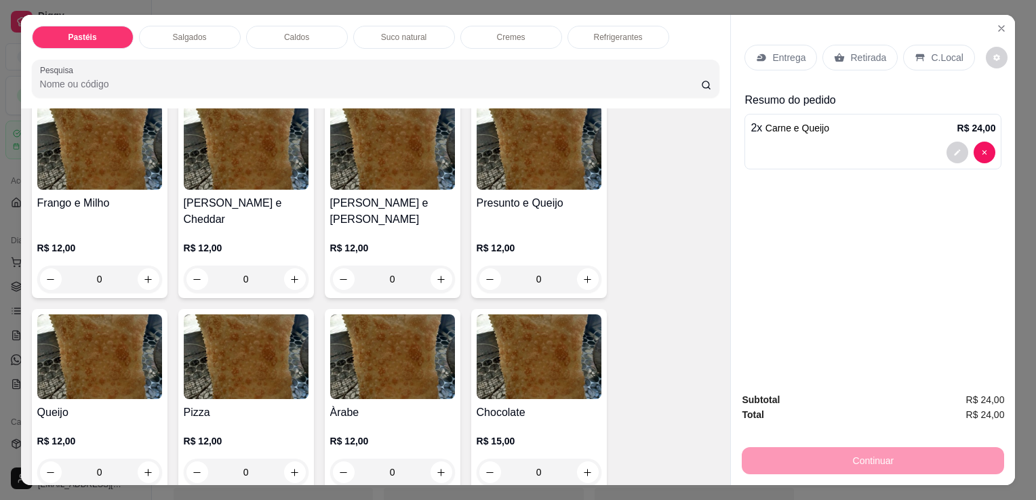
click at [582, 35] on div "Refrigerantes" at bounding box center [618, 37] width 102 height 23
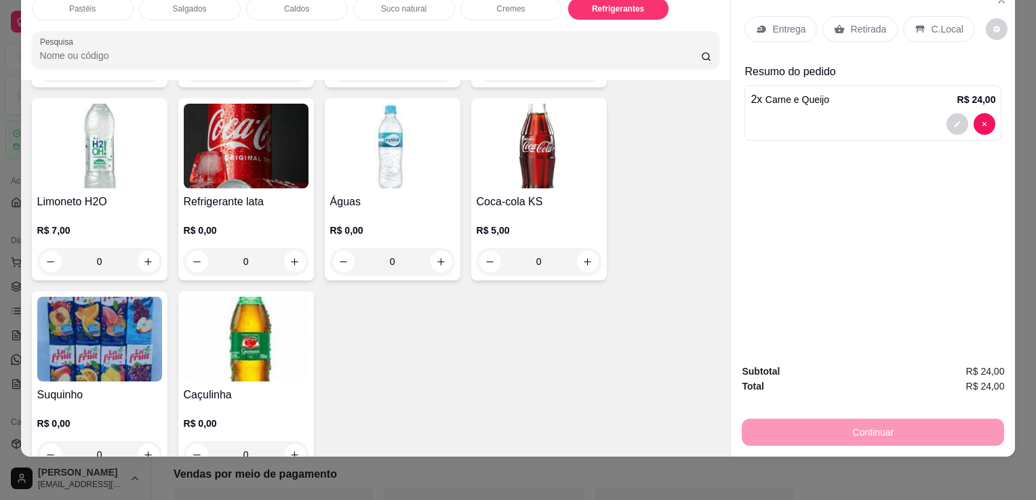
scroll to position [4162, 0]
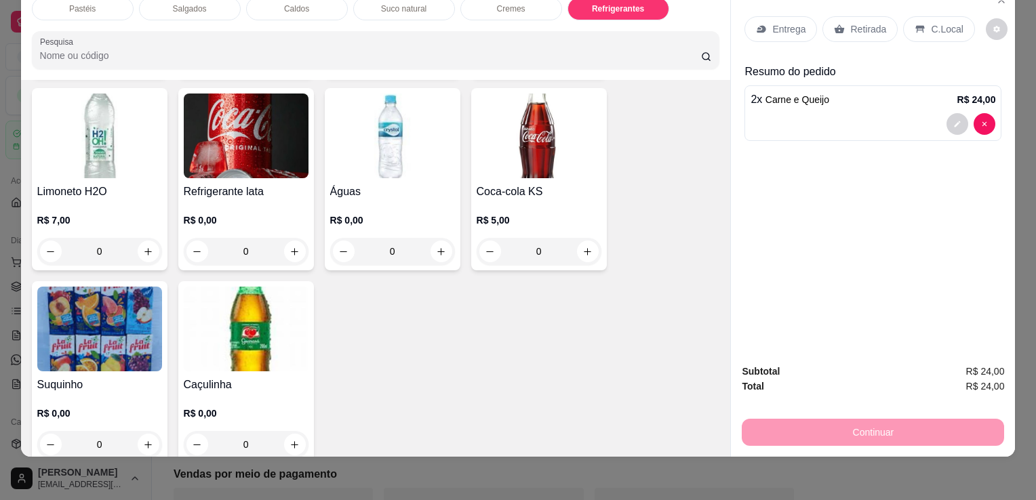
click at [258, 310] on img at bounding box center [246, 329] width 125 height 85
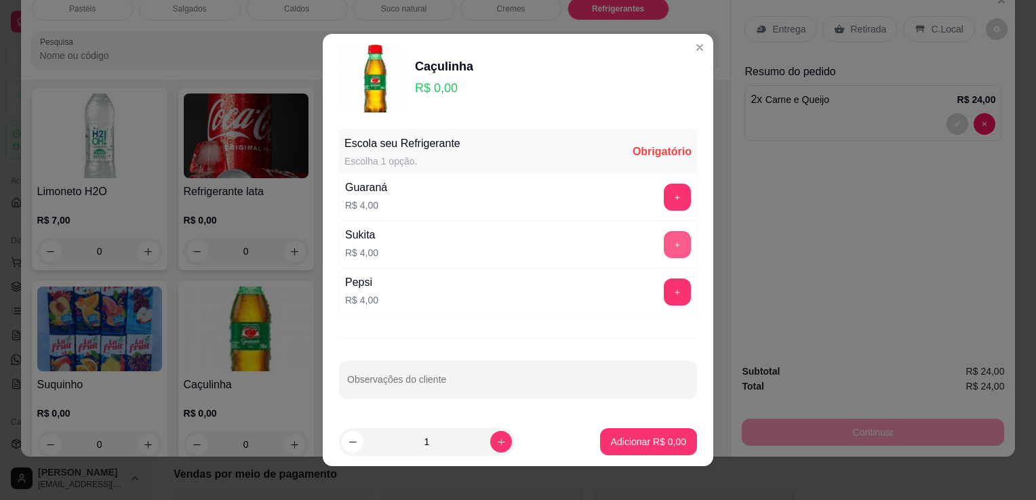
click at [664, 244] on button "+" at bounding box center [677, 244] width 27 height 27
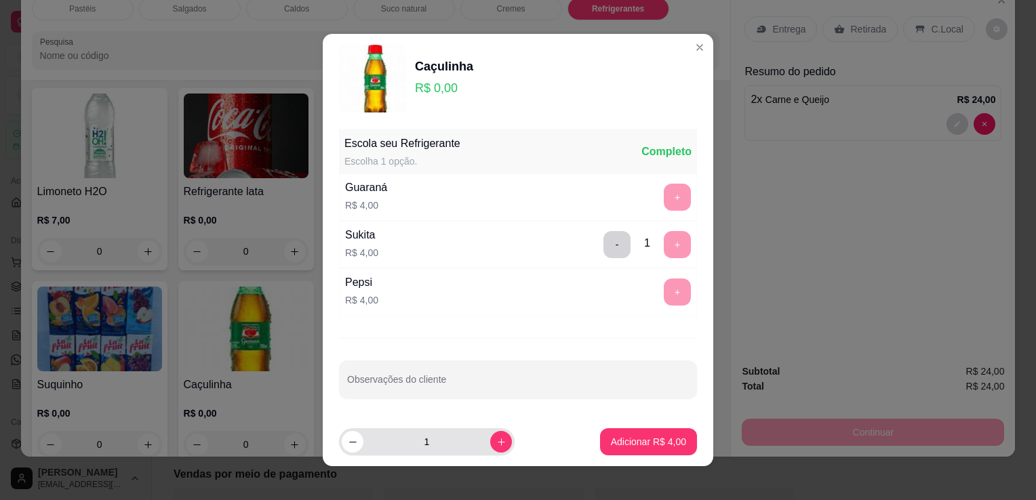
click at [342, 441] on button "decrease-product-quantity" at bounding box center [353, 442] width 22 height 22
type input "0"
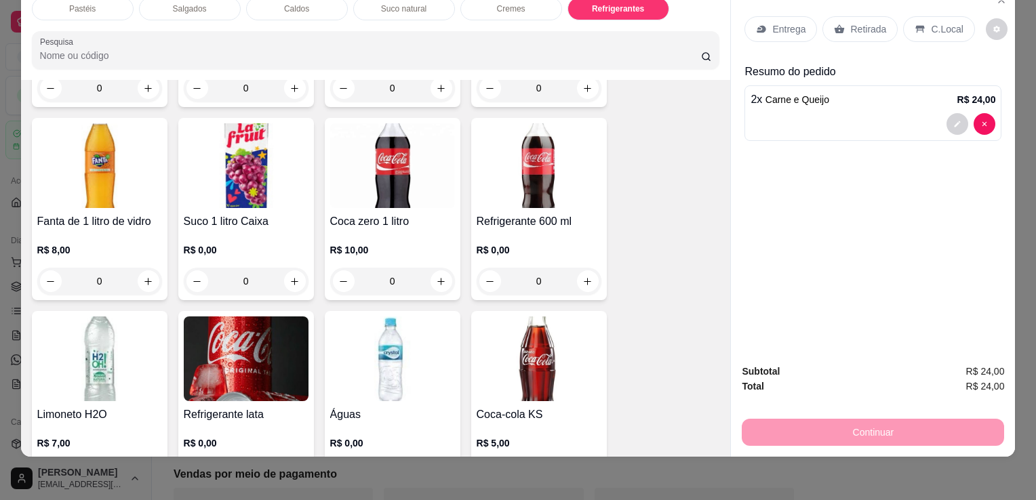
scroll to position [3958, 0]
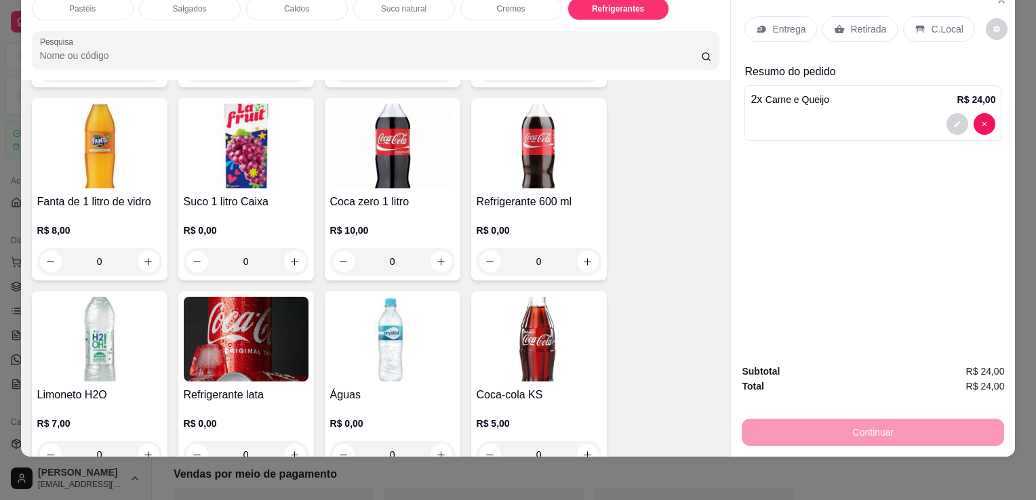
click at [279, 339] on img at bounding box center [246, 339] width 125 height 85
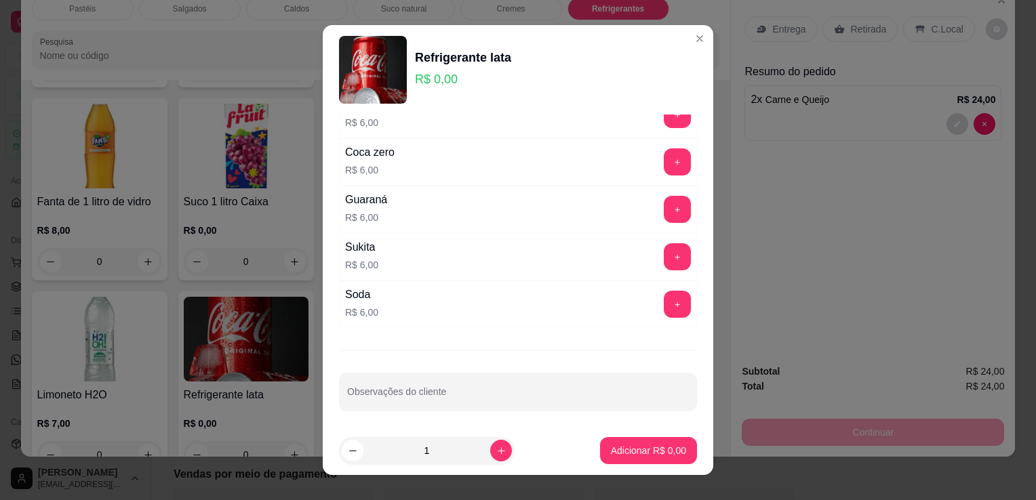
scroll to position [75, 0]
click at [664, 250] on button "+" at bounding box center [677, 256] width 26 height 26
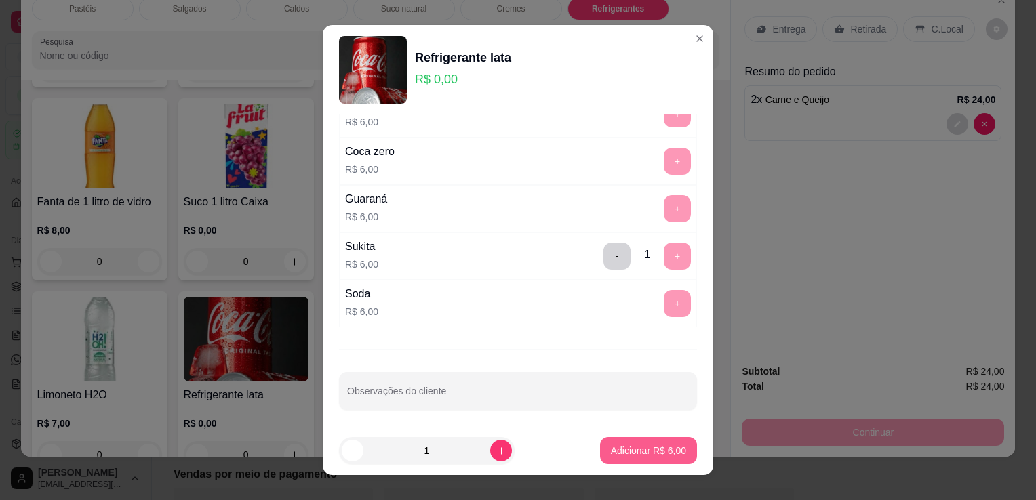
click at [648, 446] on p "Adicionar R$ 6,00" at bounding box center [648, 451] width 75 height 14
click at [648, 446] on div "Coca-cola 2 litros R$ 13,00 0 Guaraná 2 litros R$ 10,00 0 Coca-cola 1 litro pet…" at bounding box center [376, 189] width 688 height 955
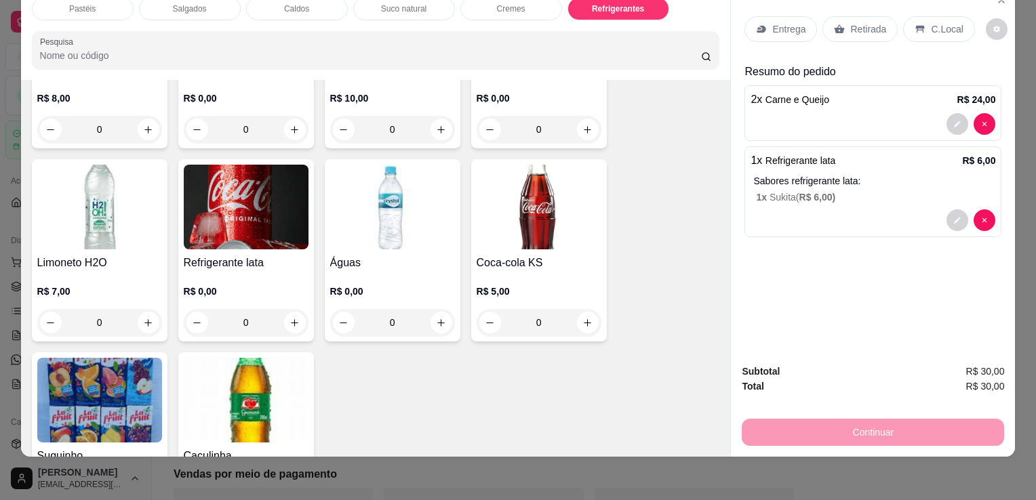
scroll to position [4162, 0]
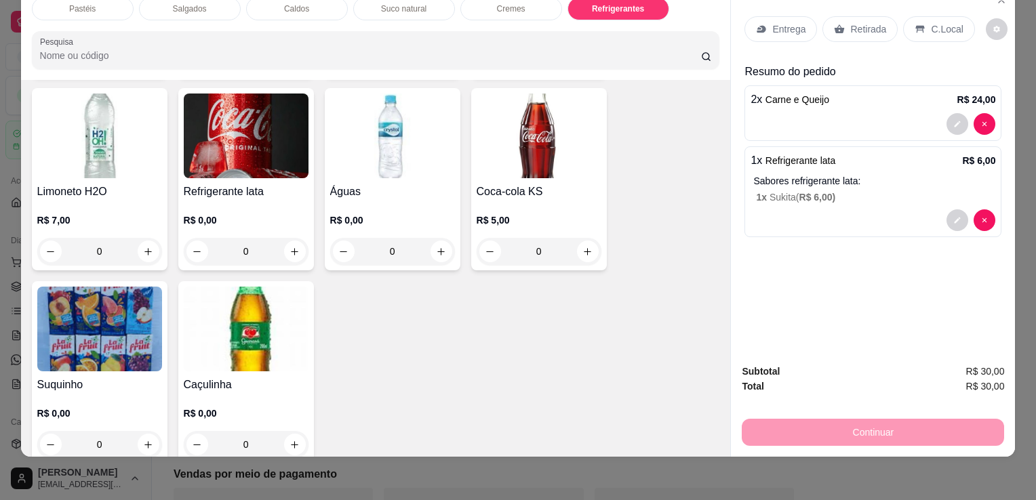
click at [106, 348] on div "Suquinho R$ 0,00 0" at bounding box center [100, 372] width 136 height 182
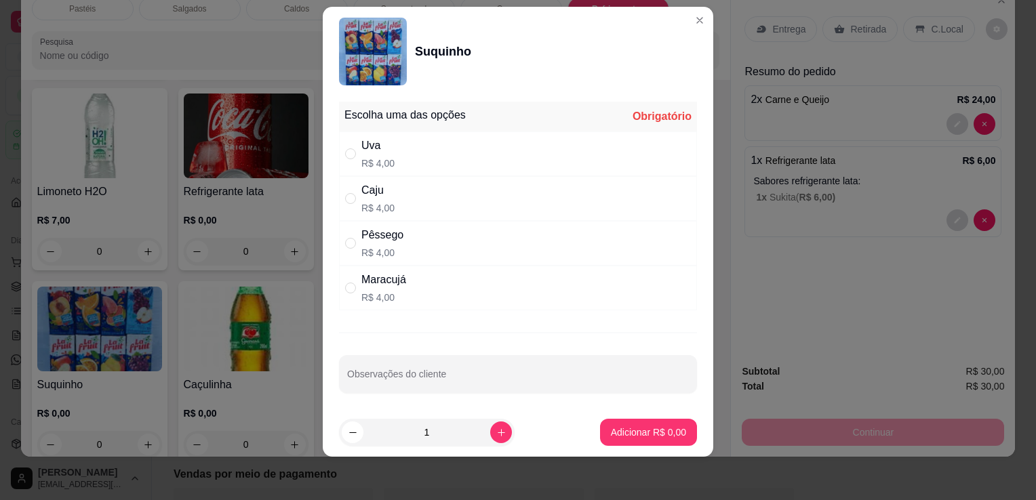
scroll to position [2, 0]
click at [414, 149] on div "Uva R$ 4,00" at bounding box center [518, 151] width 358 height 45
radio input "true"
click at [612, 439] on p "Adicionar R$ 4,00" at bounding box center [648, 433] width 75 height 14
type input "1"
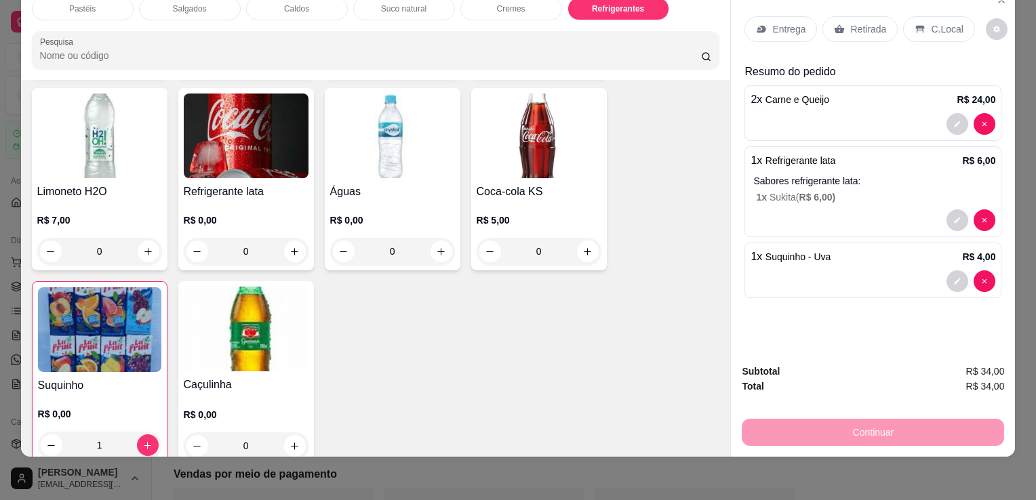
click at [825, 16] on div "Retirada" at bounding box center [859, 29] width 75 height 26
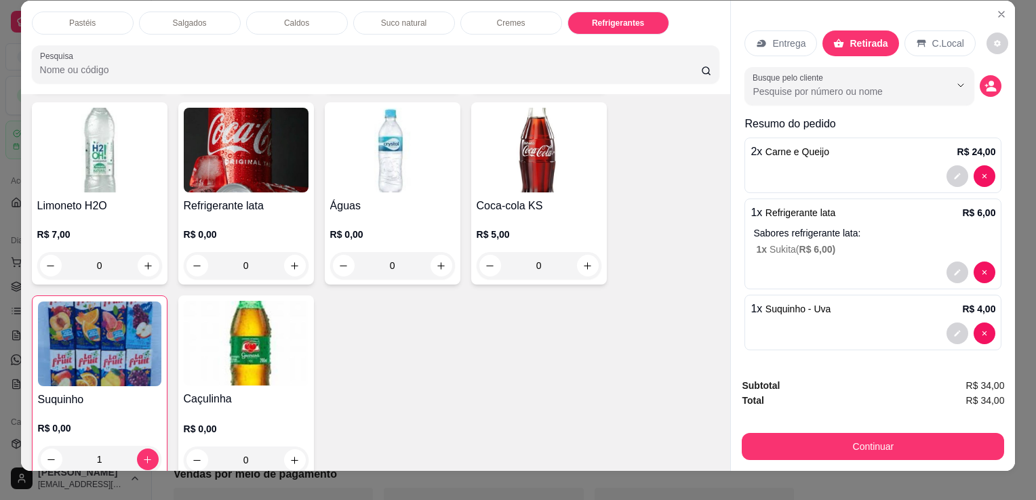
scroll to position [0, 0]
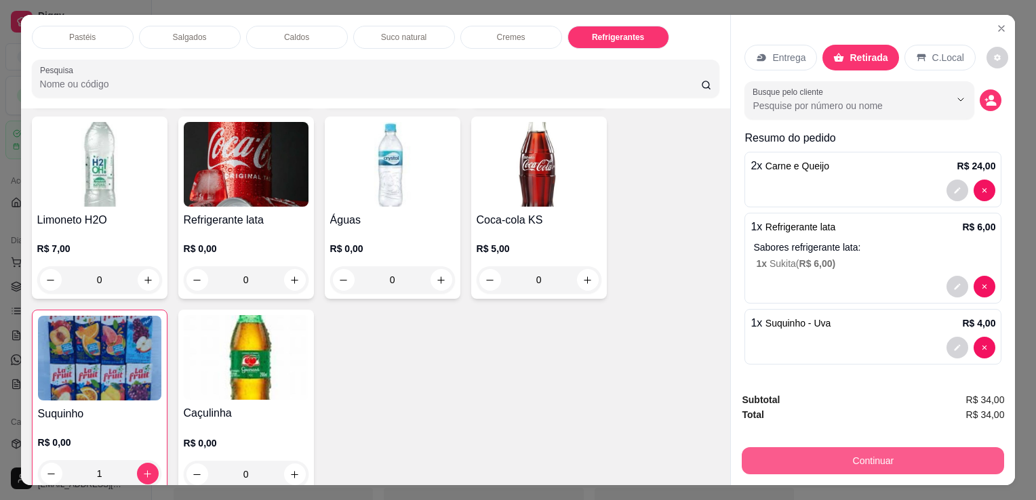
click at [870, 457] on button "Continuar" at bounding box center [873, 460] width 262 height 27
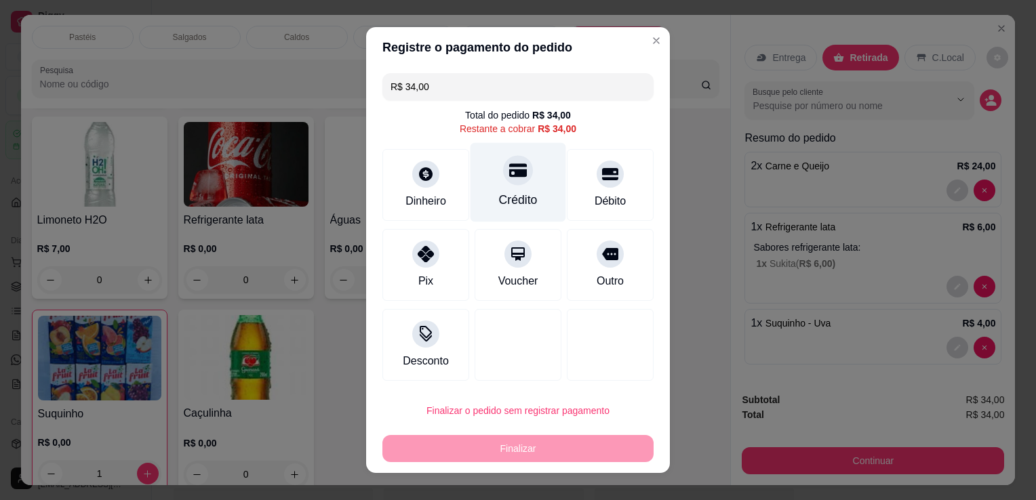
click at [504, 198] on div "Crédito" at bounding box center [518, 200] width 39 height 18
type input "R$ 0,00"
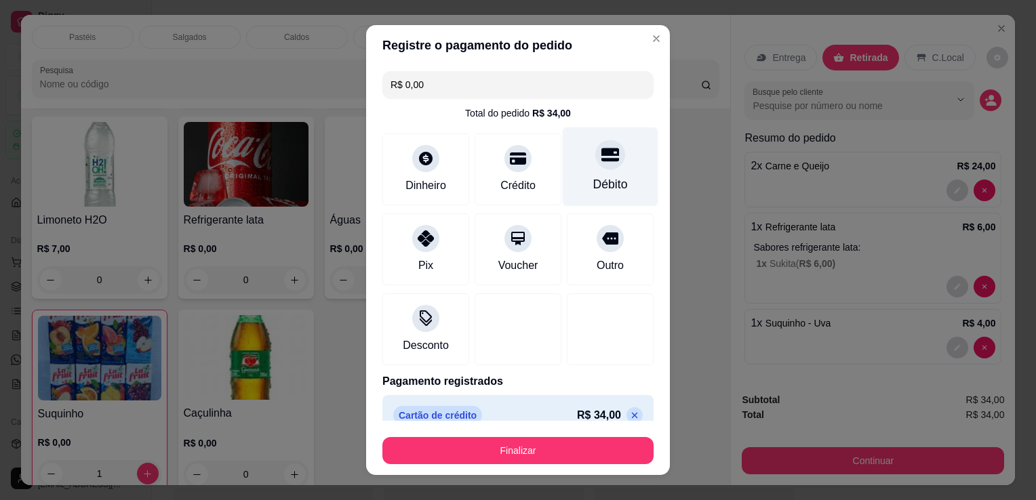
click at [595, 162] on div at bounding box center [610, 155] width 30 height 30
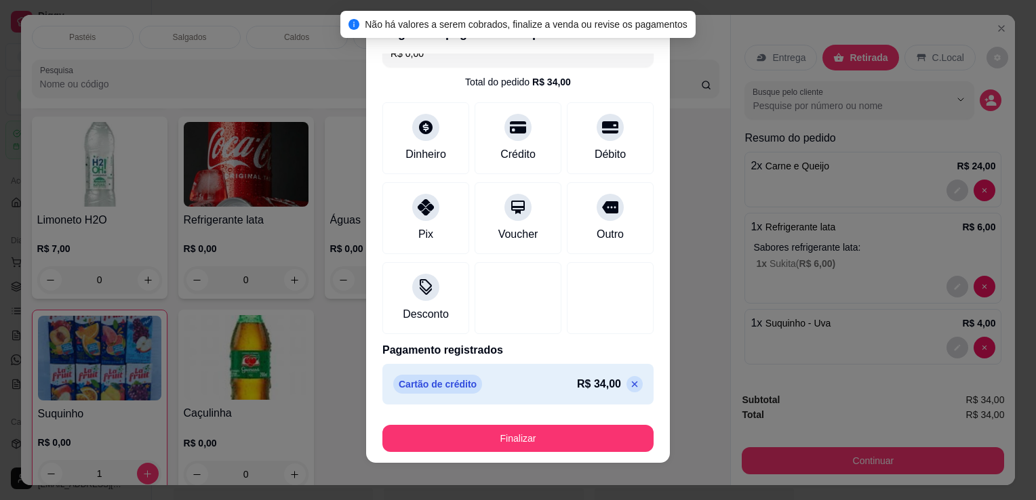
scroll to position [18, 0]
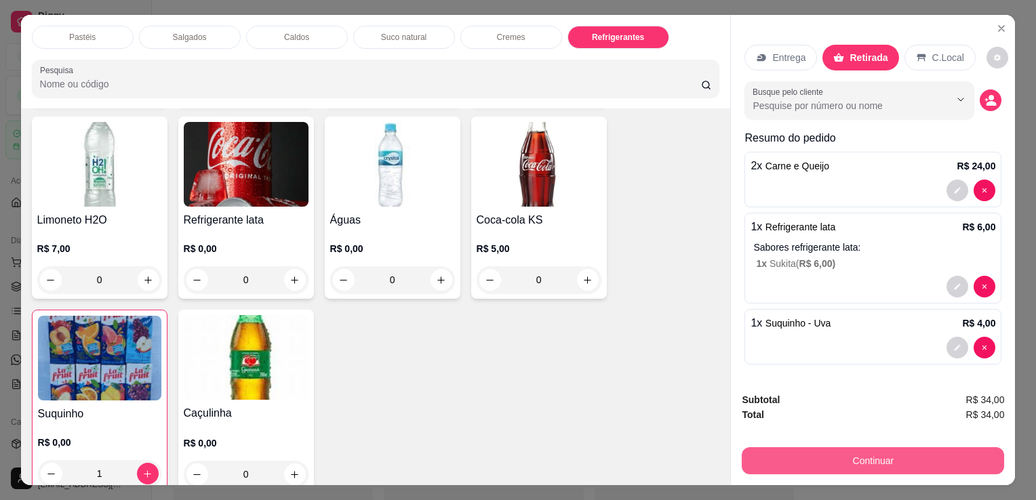
click at [800, 457] on button "Continuar" at bounding box center [873, 460] width 262 height 27
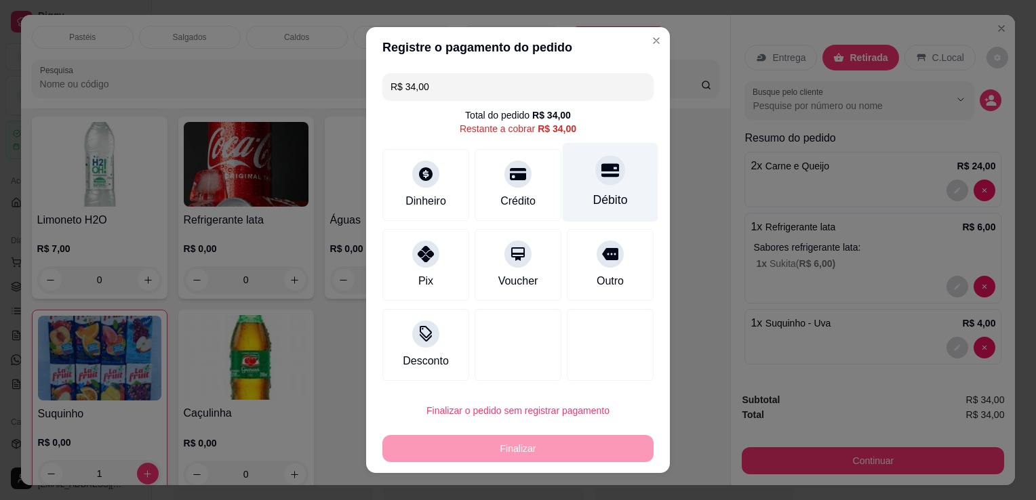
click at [601, 180] on div at bounding box center [610, 170] width 30 height 30
type input "R$ 0,00"
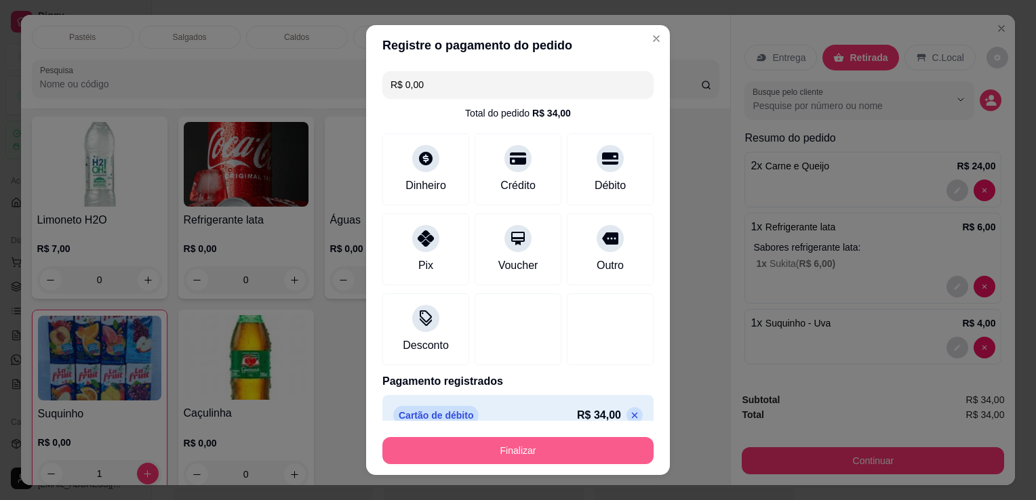
click at [538, 451] on button "Finalizar" at bounding box center [517, 450] width 271 height 27
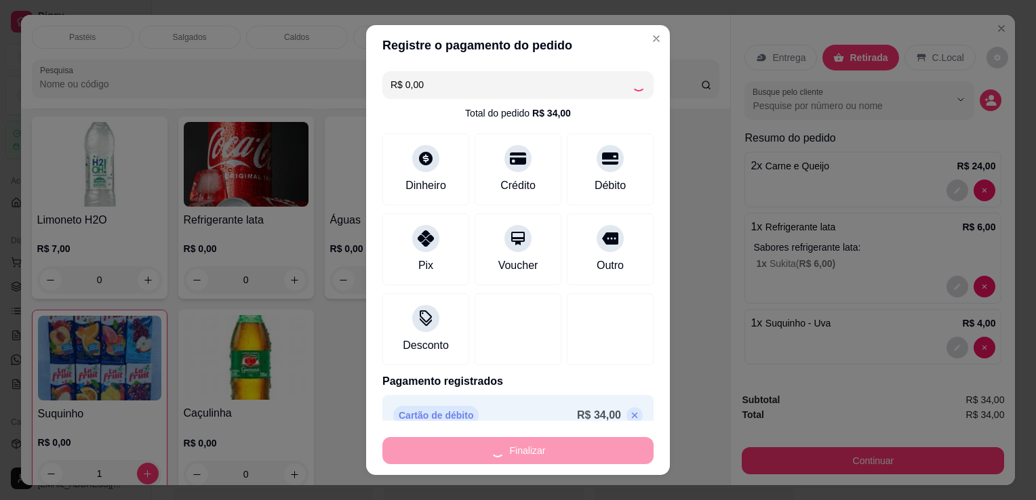
type input "0"
type input "-R$ 34,00"
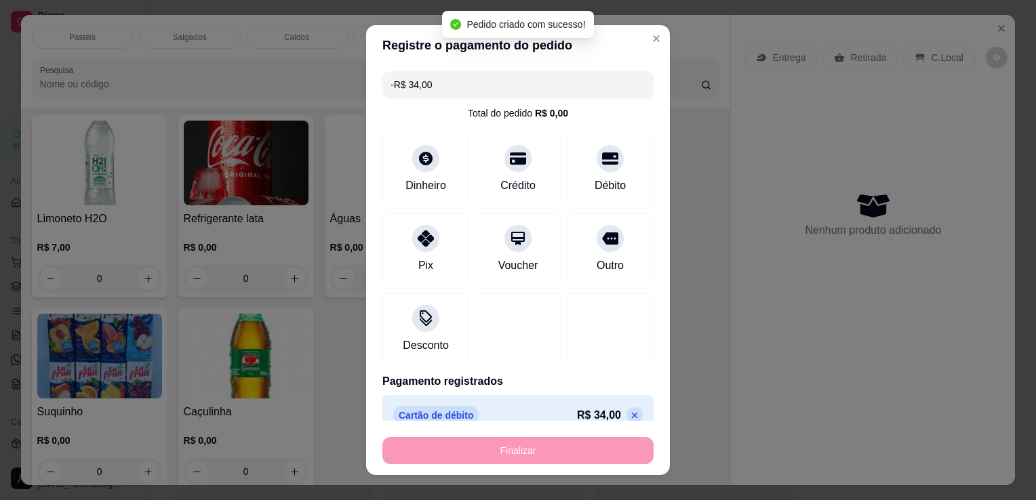
scroll to position [4161, 0]
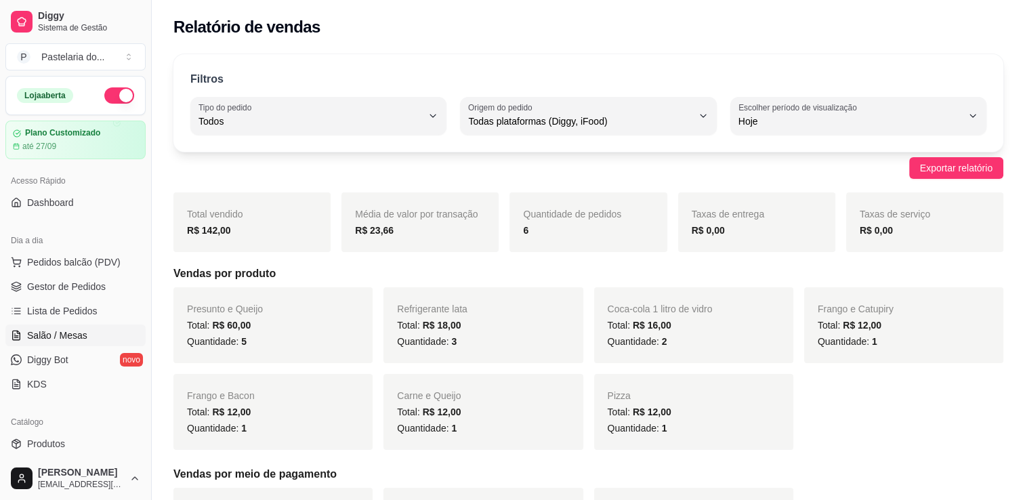
click at [49, 333] on span "Salão / Mesas" at bounding box center [57, 336] width 60 height 14
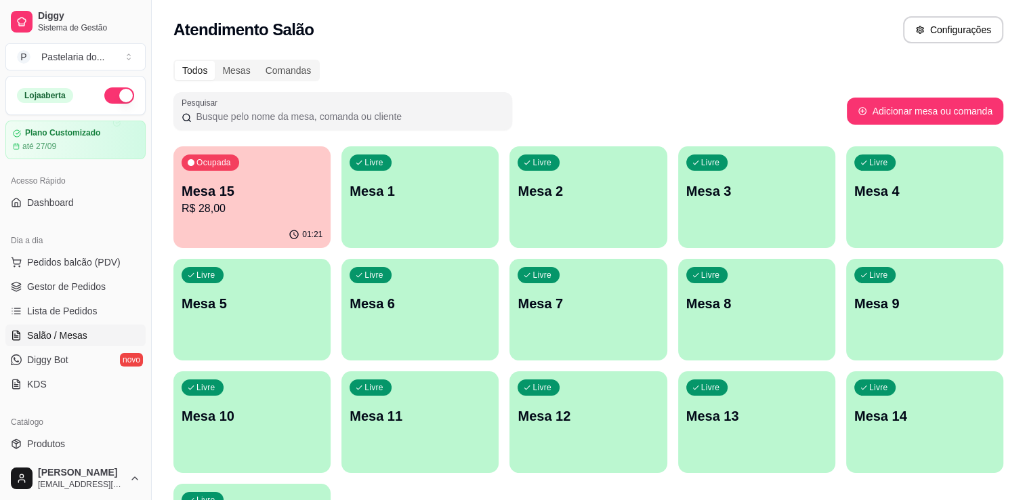
click at [214, 213] on p "R$ 28,00" at bounding box center [252, 209] width 141 height 16
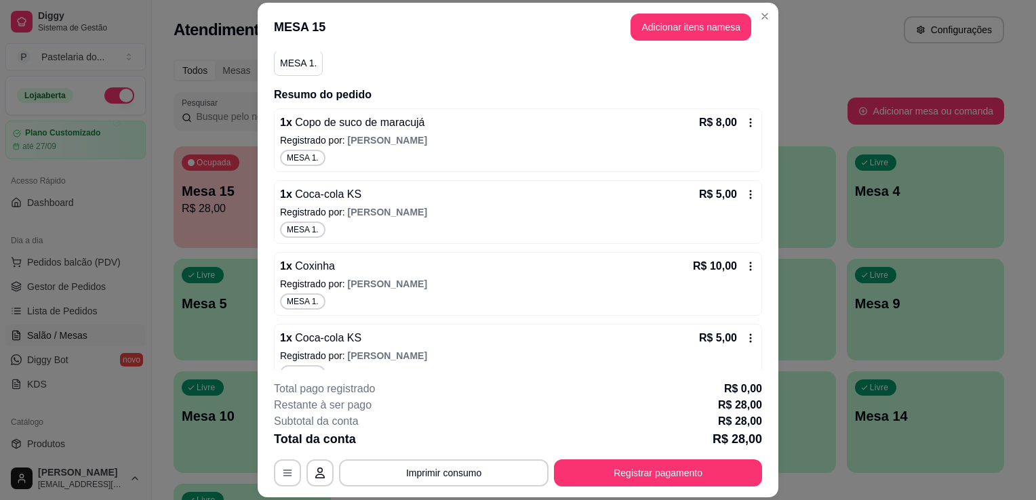
scroll to position [136, 0]
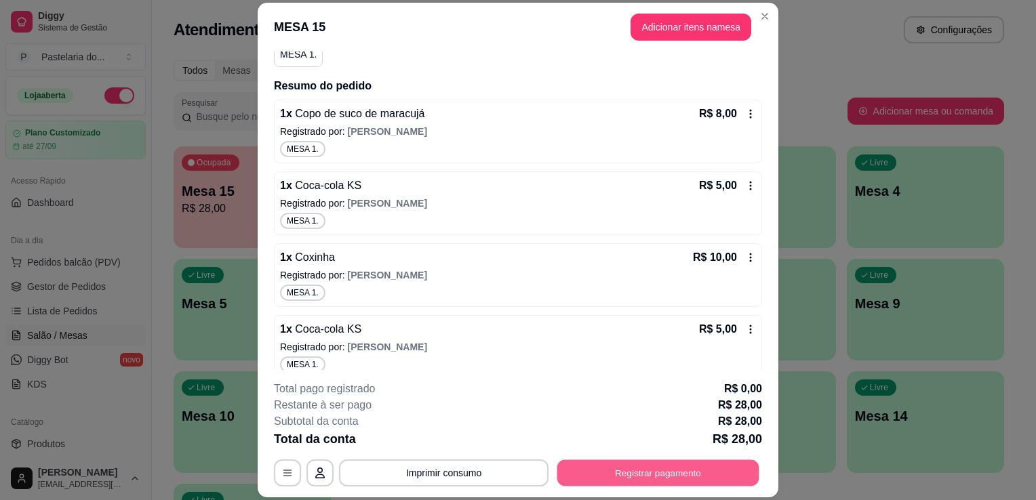
click at [643, 472] on button "Registrar pagamento" at bounding box center [658, 473] width 202 height 26
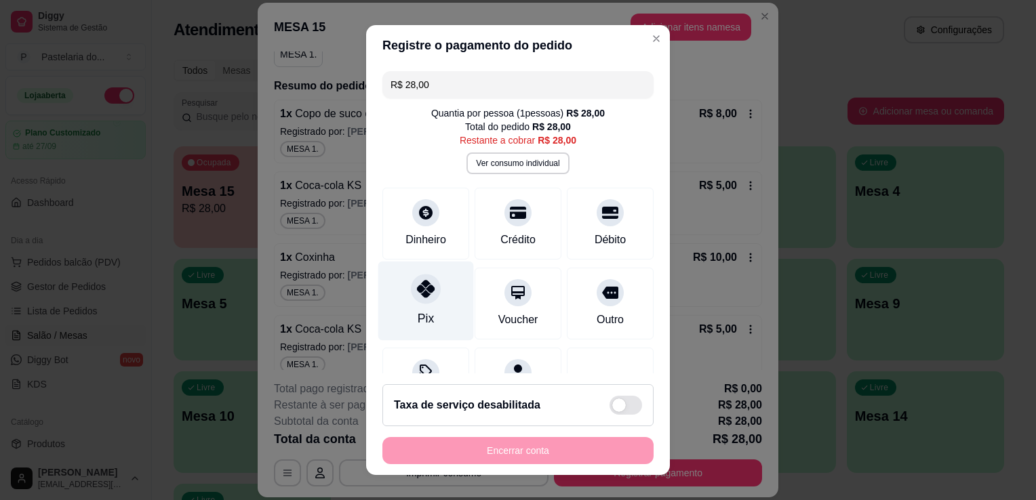
click at [426, 300] on div at bounding box center [426, 289] width 30 height 30
type input "R$ 0,00"
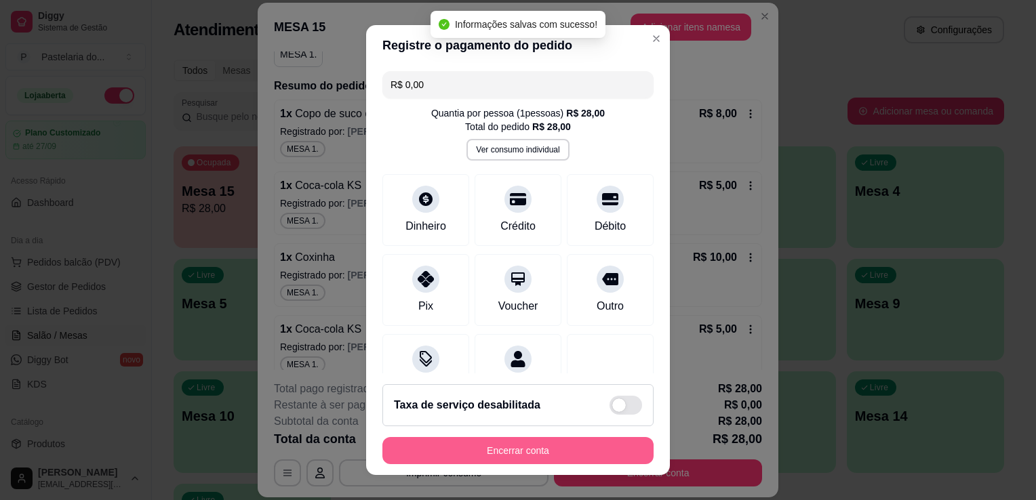
click at [487, 454] on button "Encerrar conta" at bounding box center [517, 450] width 271 height 27
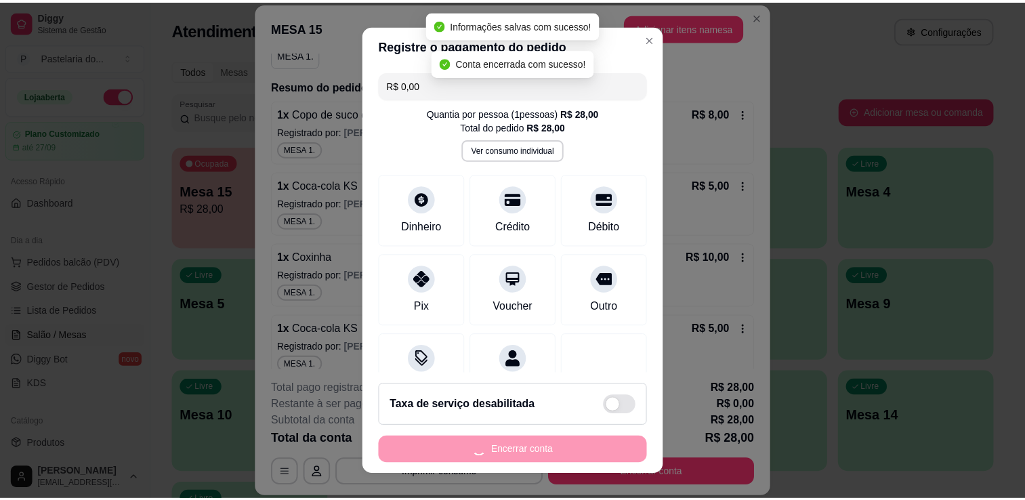
scroll to position [0, 0]
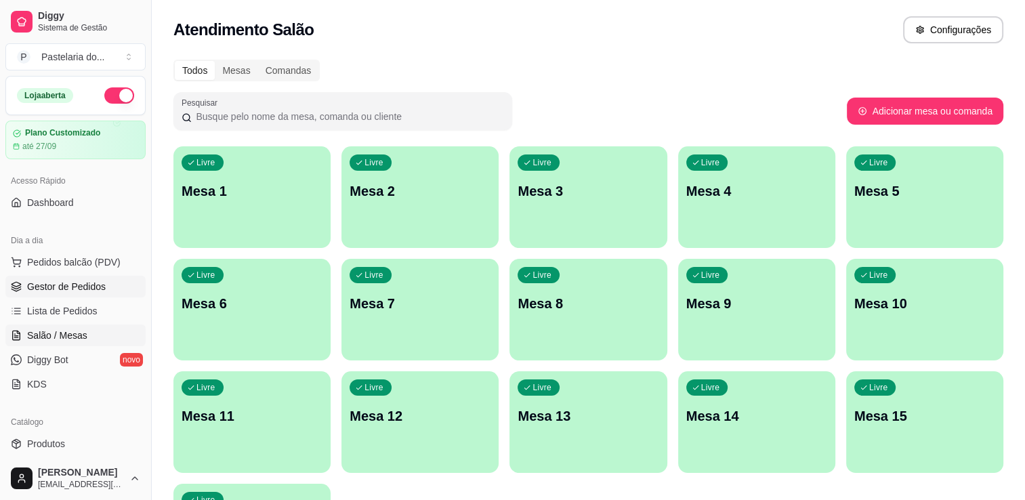
drag, startPoint x: 699, startPoint y: 245, endPoint x: 73, endPoint y: 291, distance: 628.0
click at [73, 291] on span "Gestor de Pedidos" at bounding box center [66, 287] width 79 height 14
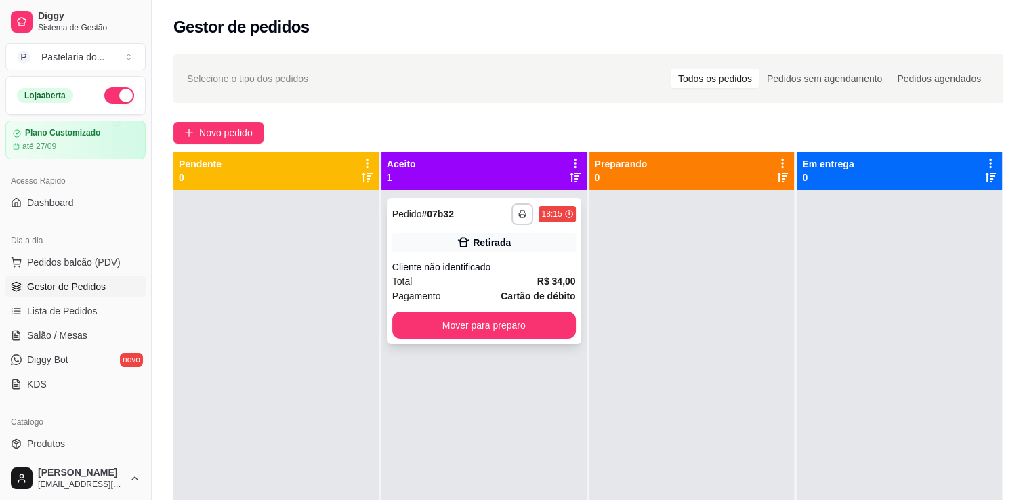
click at [530, 340] on div "**********" at bounding box center [484, 271] width 195 height 146
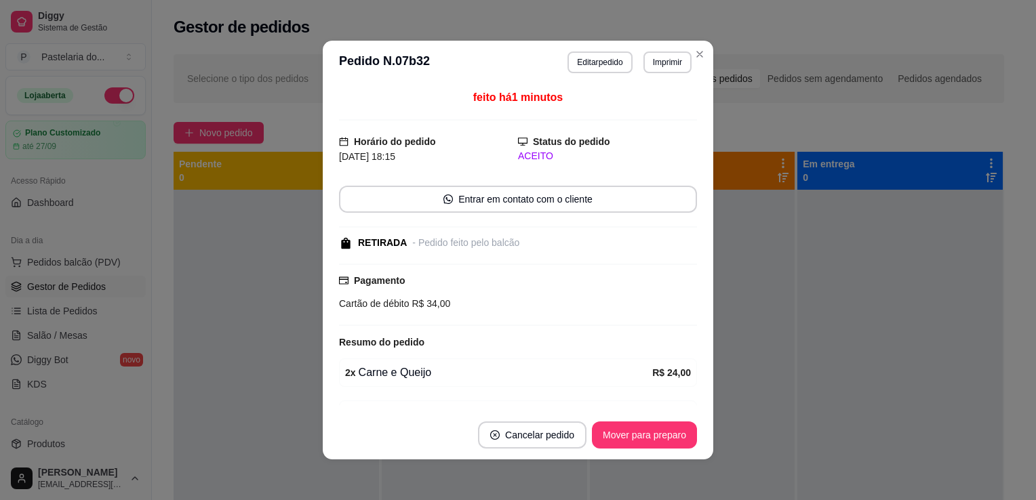
click at [687, 436] on button "Mover para preparo" at bounding box center [644, 435] width 105 height 27
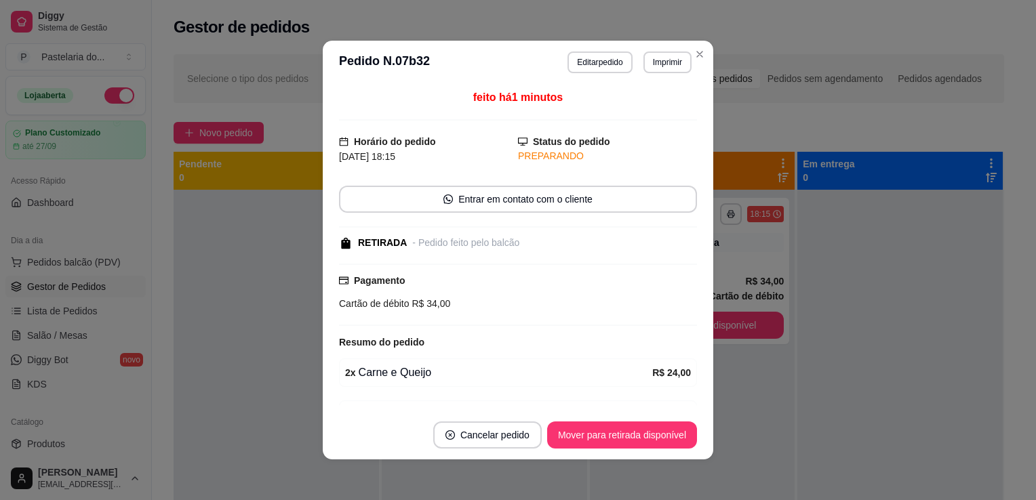
click at [651, 438] on button "Mover para retirada disponível" at bounding box center [622, 435] width 150 height 27
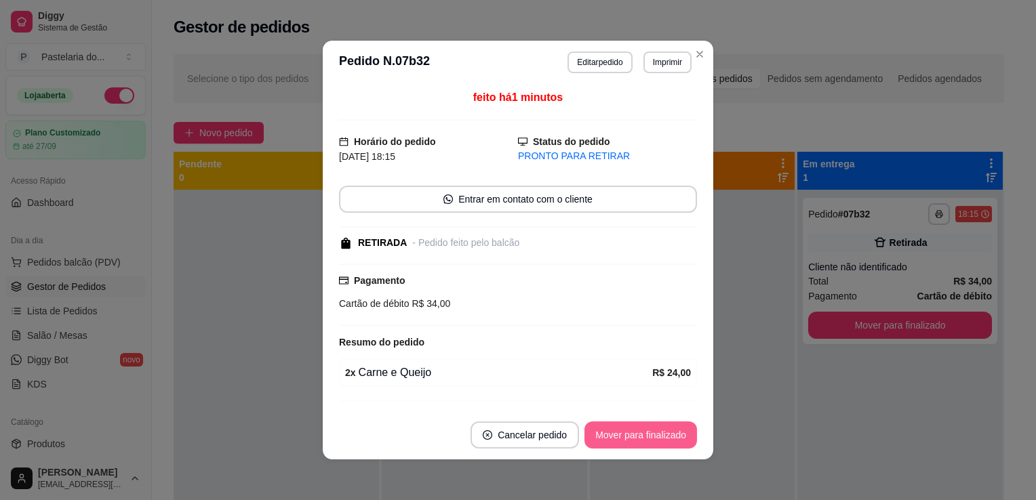
click at [651, 438] on button "Mover para finalizado" at bounding box center [640, 435] width 113 height 27
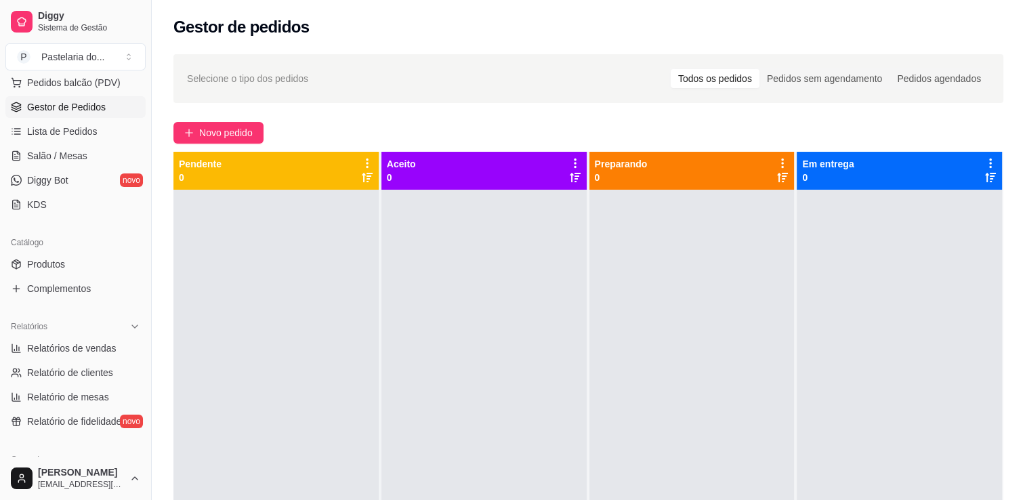
scroll to position [203, 0]
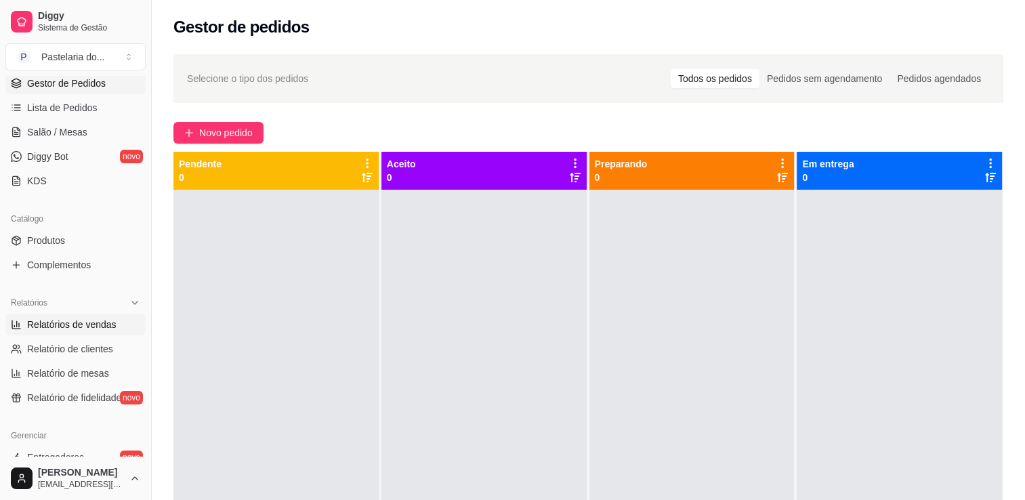
click at [65, 333] on link "Relatórios de vendas" at bounding box center [75, 325] width 140 height 22
select select "ALL"
select select "0"
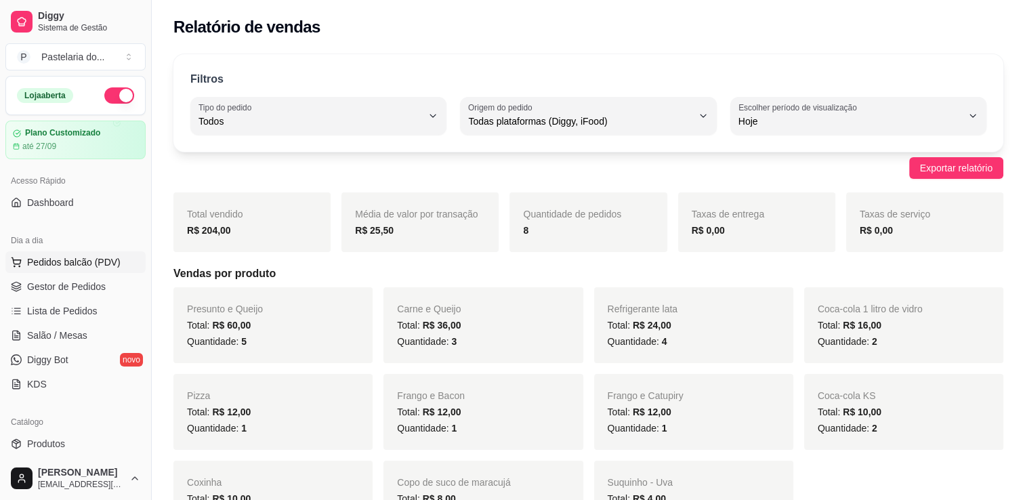
click at [79, 270] on button "Pedidos balcão (PDV)" at bounding box center [75, 262] width 140 height 22
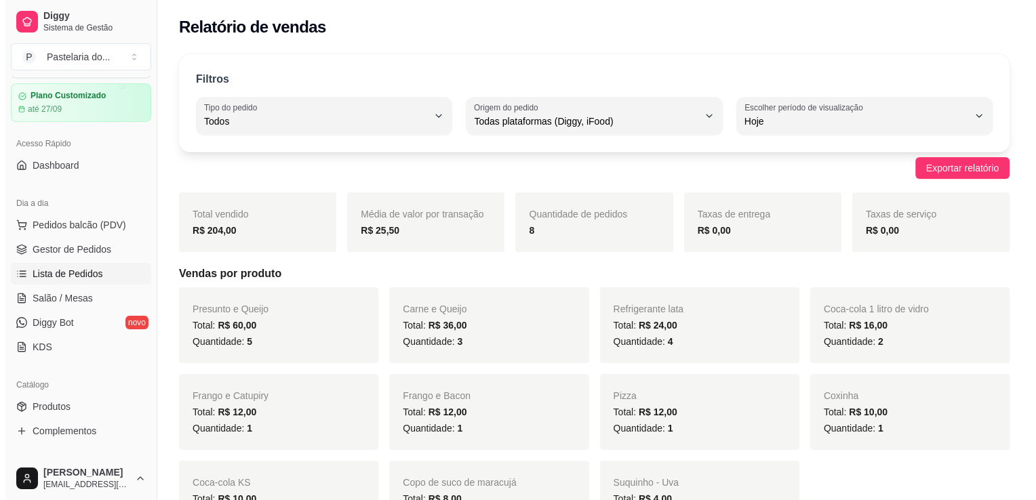
scroll to position [68, 0]
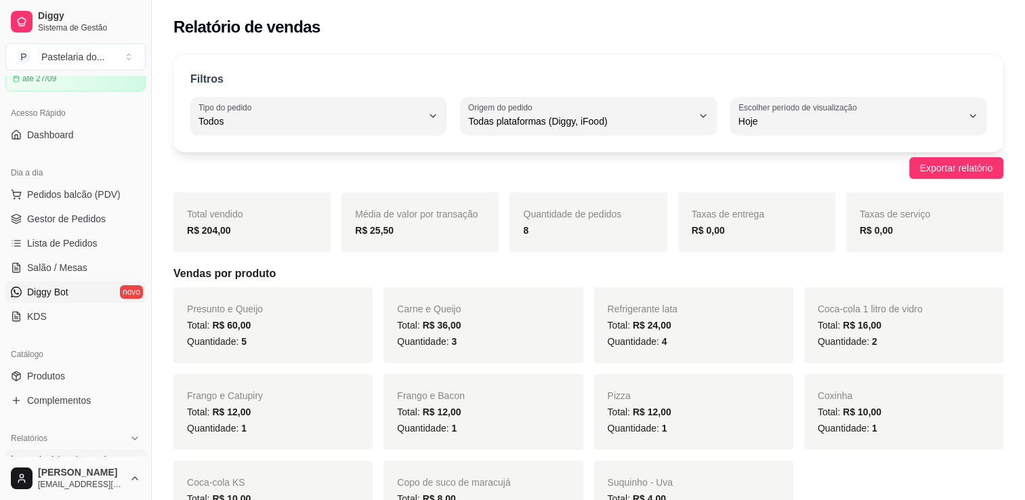
click at [91, 289] on link "Diggy Bot novo" at bounding box center [75, 292] width 140 height 22
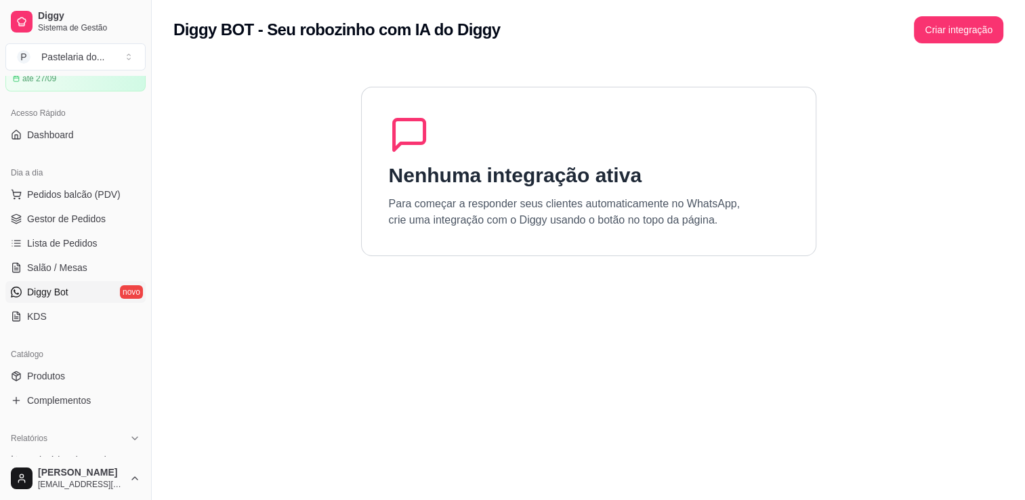
click at [370, 235] on div "Nenhuma integração ativa Para começar a responder seus clientes automaticamente…" at bounding box center [588, 171] width 455 height 169
click at [59, 199] on span "Pedidos balcão (PDV)" at bounding box center [74, 195] width 94 height 14
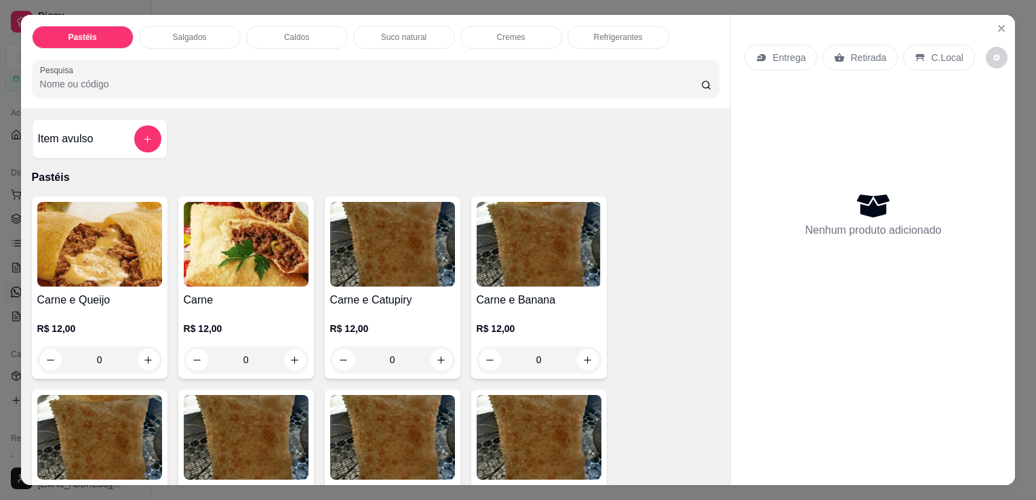
click at [201, 39] on div "Salgados" at bounding box center [190, 37] width 102 height 23
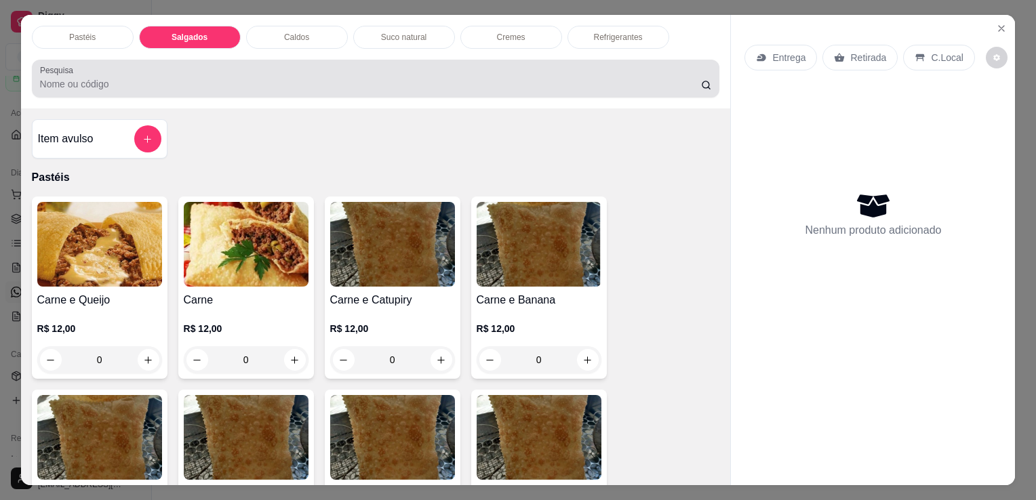
scroll to position [33, 0]
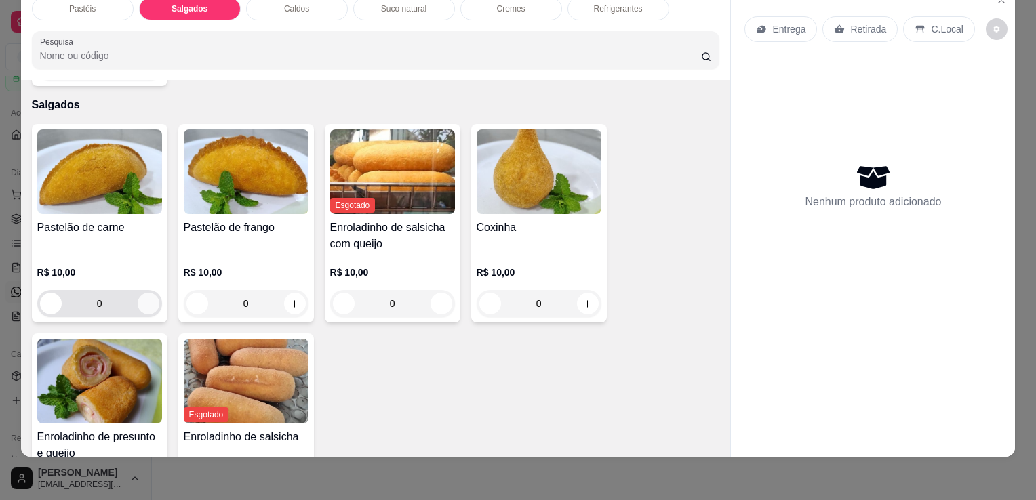
click at [146, 293] on button "increase-product-quantity" at bounding box center [149, 304] width 22 height 22
type input "1"
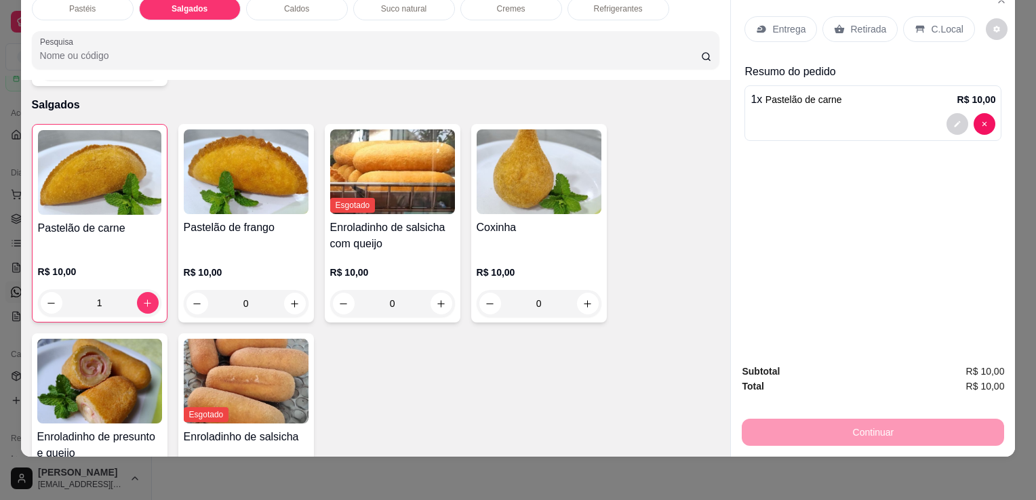
click at [861, 22] on p "Retirada" at bounding box center [868, 29] width 36 height 14
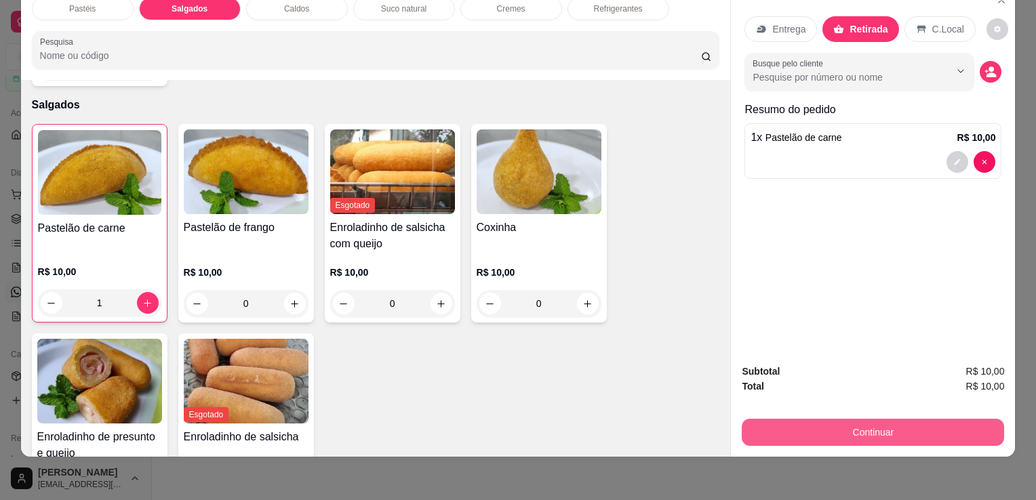
click at [949, 430] on button "Continuar" at bounding box center [873, 432] width 262 height 27
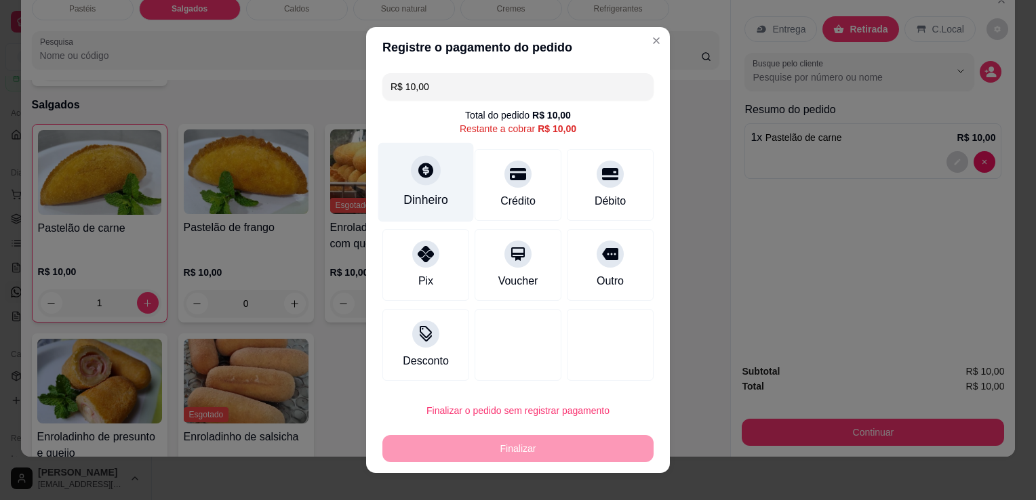
click at [428, 186] on div "Dinheiro" at bounding box center [426, 182] width 96 height 79
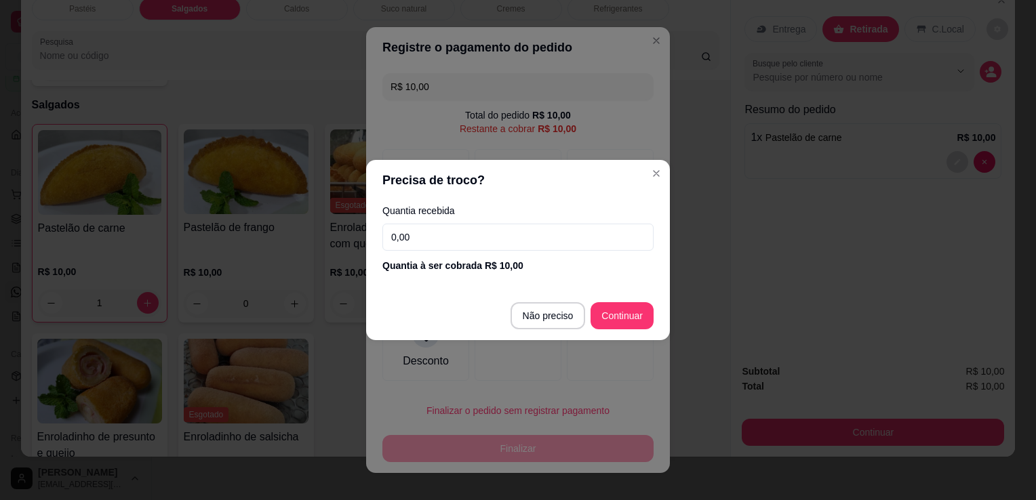
click at [532, 242] on input "0,00" at bounding box center [517, 237] width 271 height 27
type input "10,00"
type input "R$ 0,00"
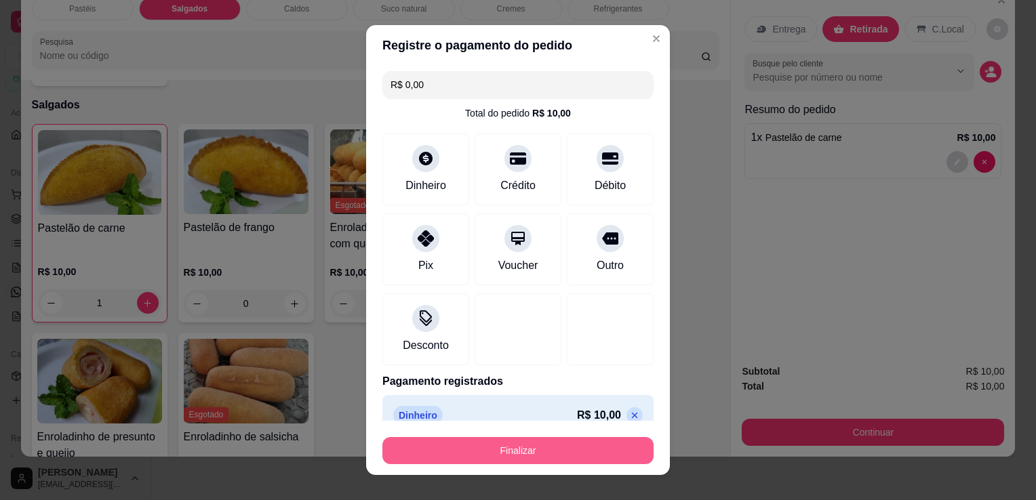
click at [546, 460] on button "Finalizar" at bounding box center [517, 450] width 271 height 27
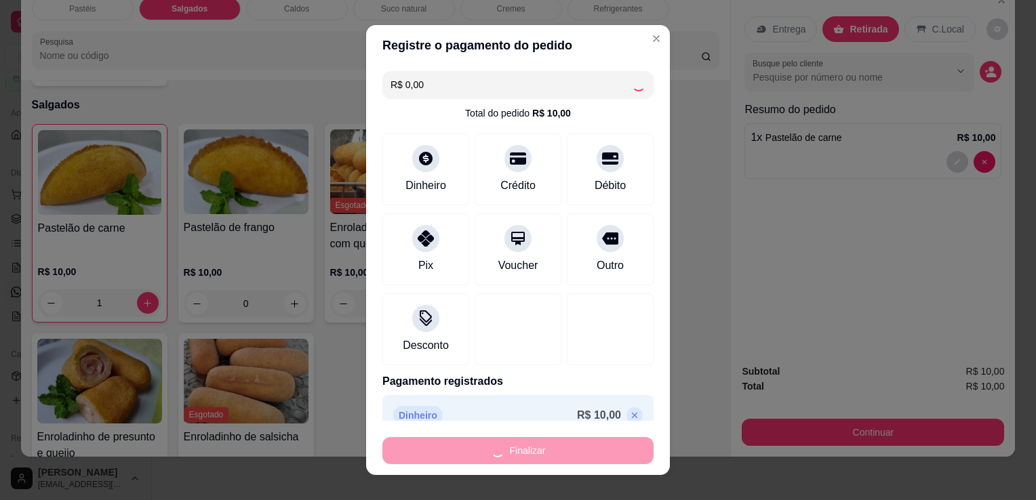
type input "0"
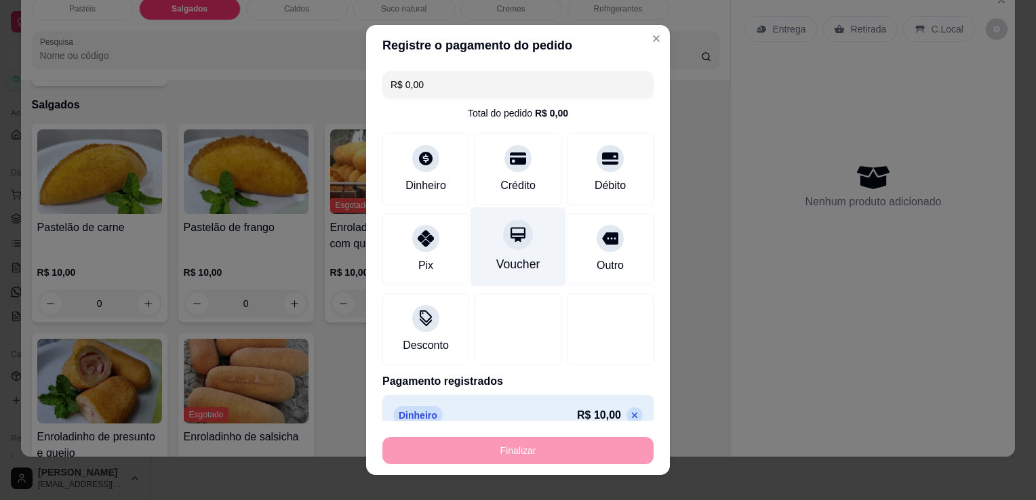
type input "-R$ 10,00"
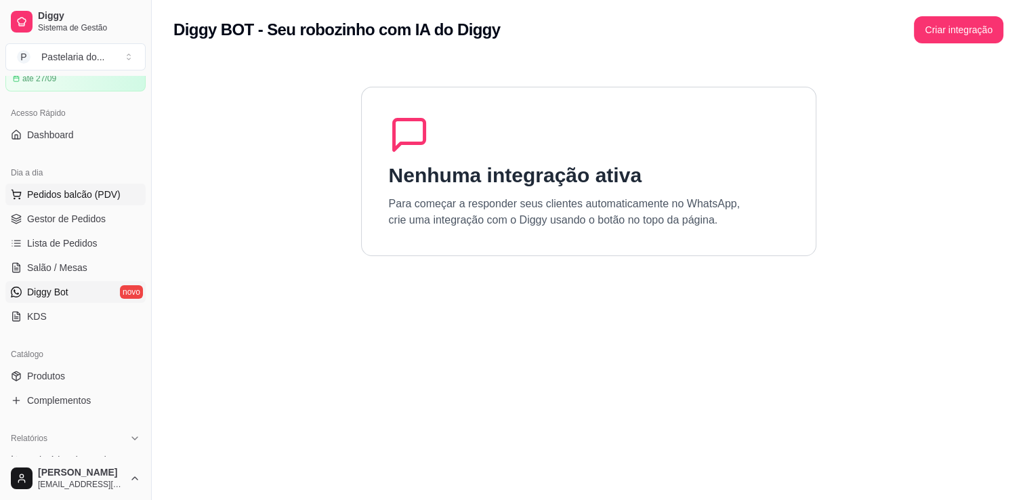
click at [47, 199] on span "Pedidos balcão (PDV)" at bounding box center [74, 195] width 94 height 14
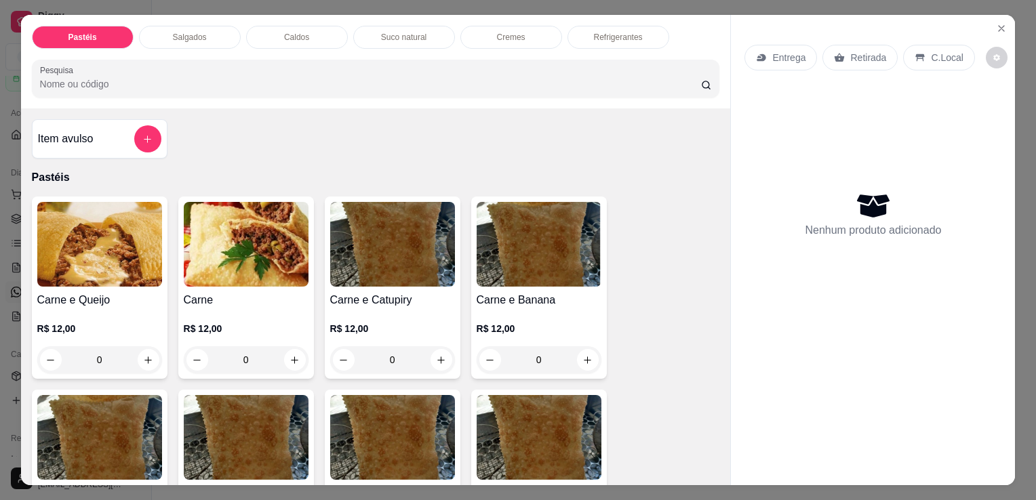
click at [230, 35] on div "Salgados" at bounding box center [190, 37] width 102 height 23
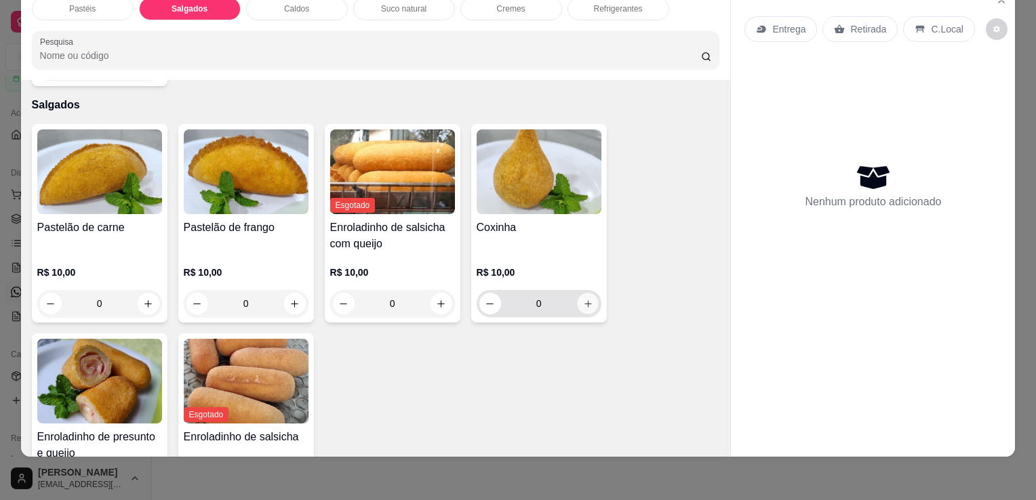
click at [587, 299] on icon "increase-product-quantity" at bounding box center [587, 304] width 10 height 10
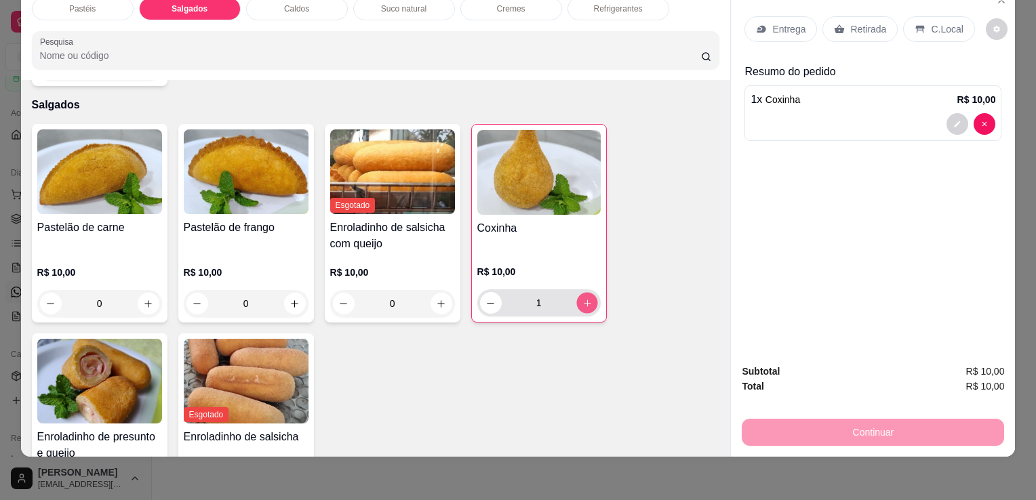
click at [587, 293] on button "increase-product-quantity" at bounding box center [586, 303] width 21 height 21
type input "2"
click at [872, 22] on p "Retirada" at bounding box center [868, 29] width 36 height 14
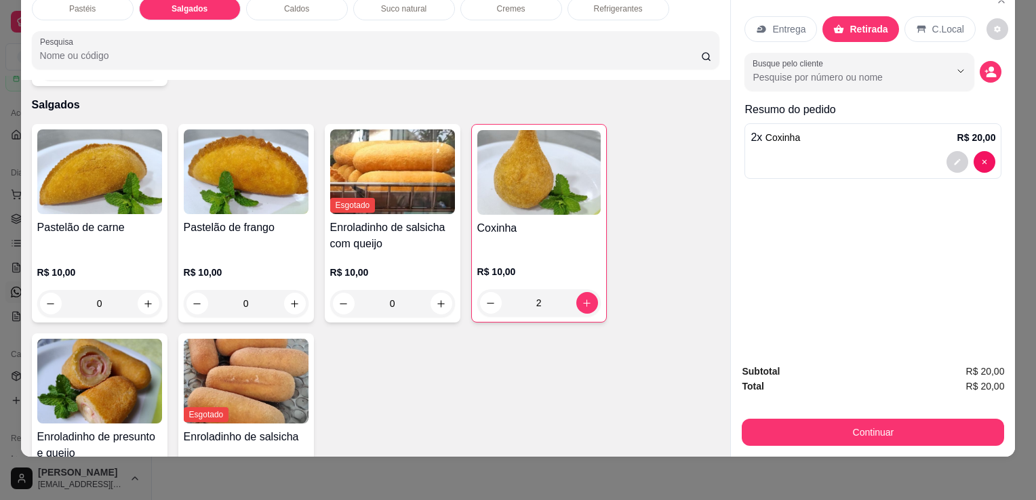
click at [873, 419] on button "Continuar" at bounding box center [873, 432] width 262 height 27
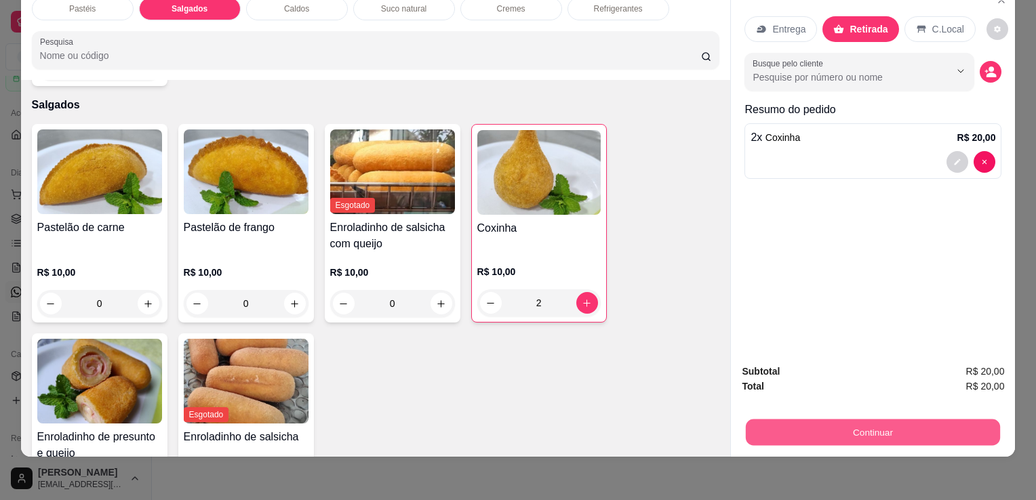
click at [794, 428] on button "Continuar" at bounding box center [873, 432] width 254 height 26
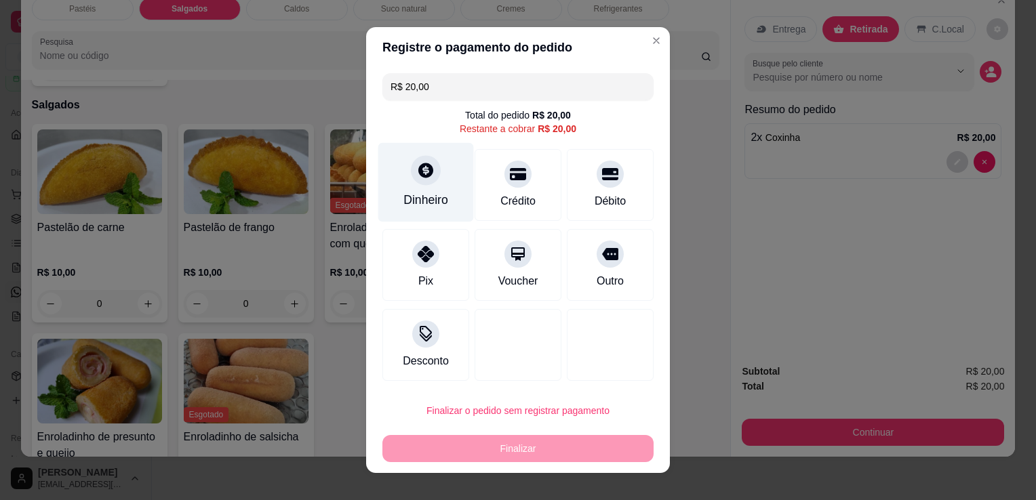
drag, startPoint x: 413, startPoint y: 178, endPoint x: 415, endPoint y: 171, distance: 7.3
click at [418, 171] on icon at bounding box center [425, 170] width 15 height 15
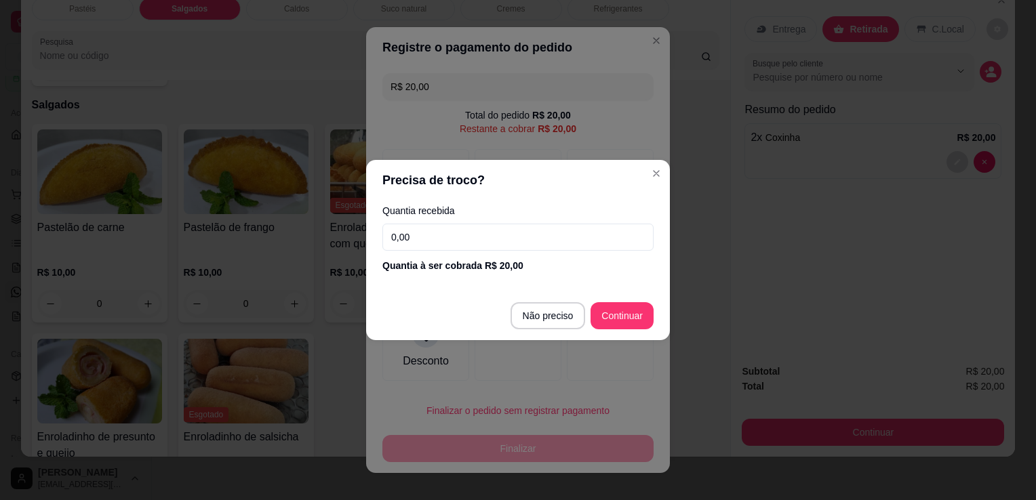
click at [439, 231] on input "0,00" at bounding box center [517, 237] width 271 height 27
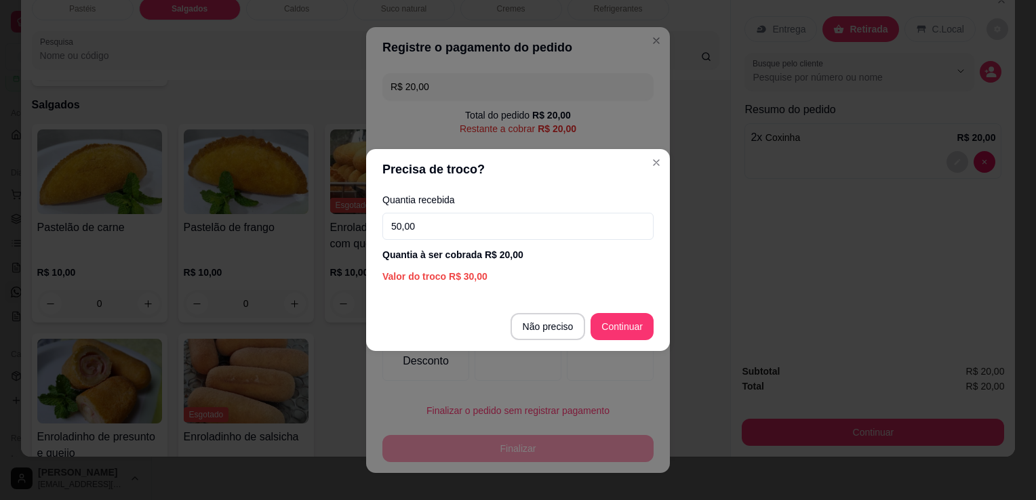
type input "50,00"
click at [655, 336] on footer "Não preciso Continuar" at bounding box center [518, 326] width 304 height 49
type input "R$ 0,00"
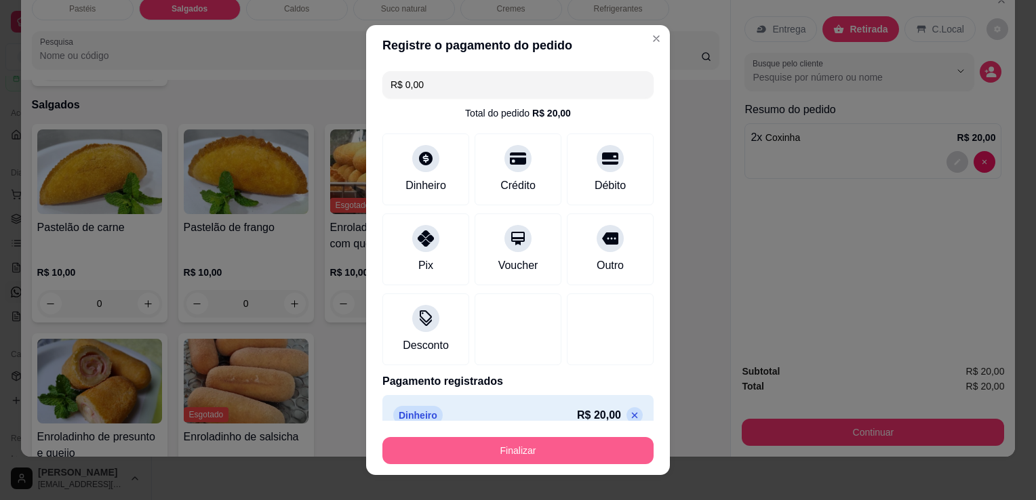
click at [560, 454] on button "Finalizar" at bounding box center [517, 450] width 271 height 27
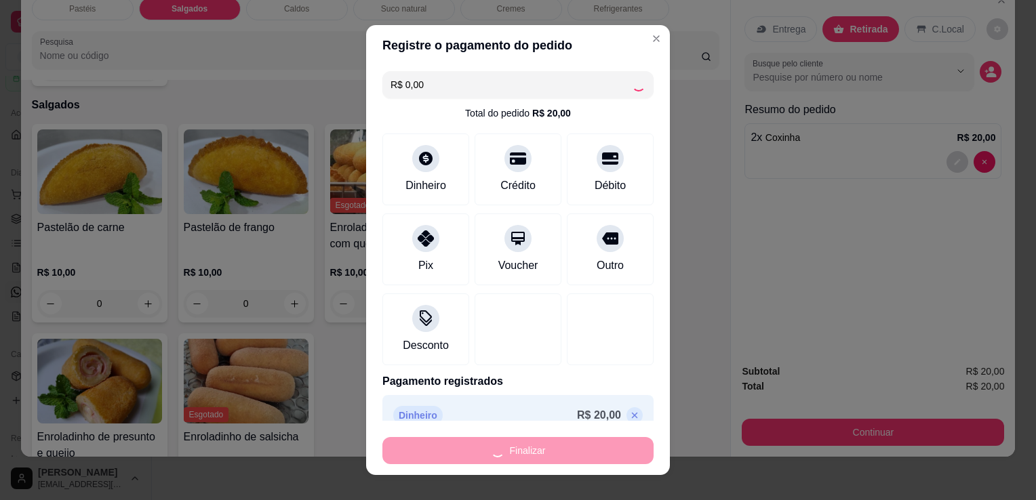
type input "0"
type input "-R$ 20,00"
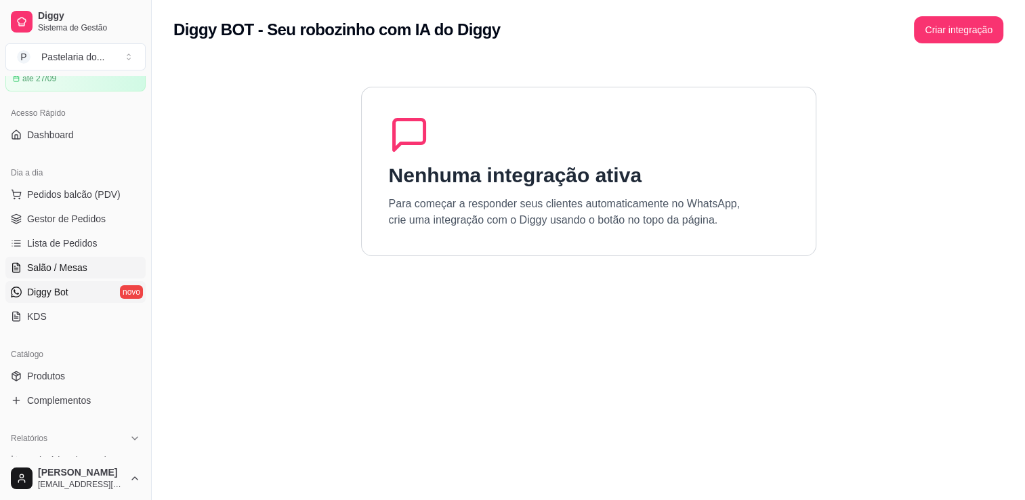
click at [98, 268] on link "Salão / Mesas" at bounding box center [75, 268] width 140 height 22
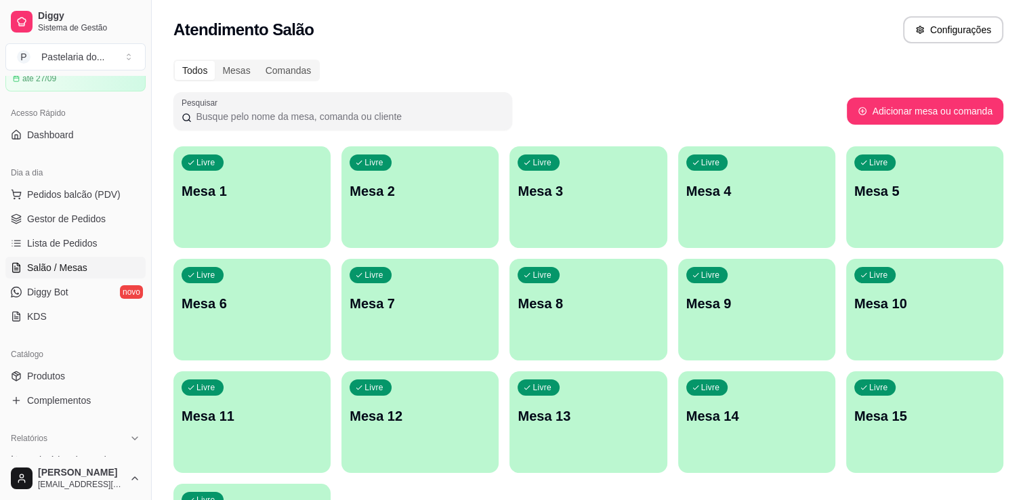
click at [342, 199] on div "Livre Mesa 1 Livre Mesa 2 Livre Mesa 3 Livre Mesa 4 Livre Mesa 5 Livre Mesa 6 L…" at bounding box center [589, 365] width 830 height 439
click at [361, 199] on p "Mesa 2" at bounding box center [420, 191] width 141 height 19
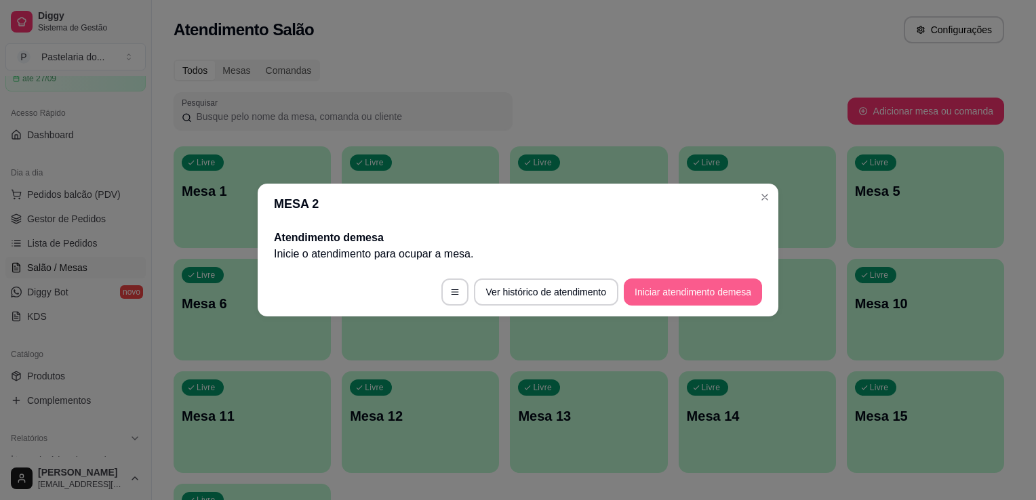
click at [685, 284] on button "Iniciar atendimento de mesa" at bounding box center [693, 292] width 138 height 27
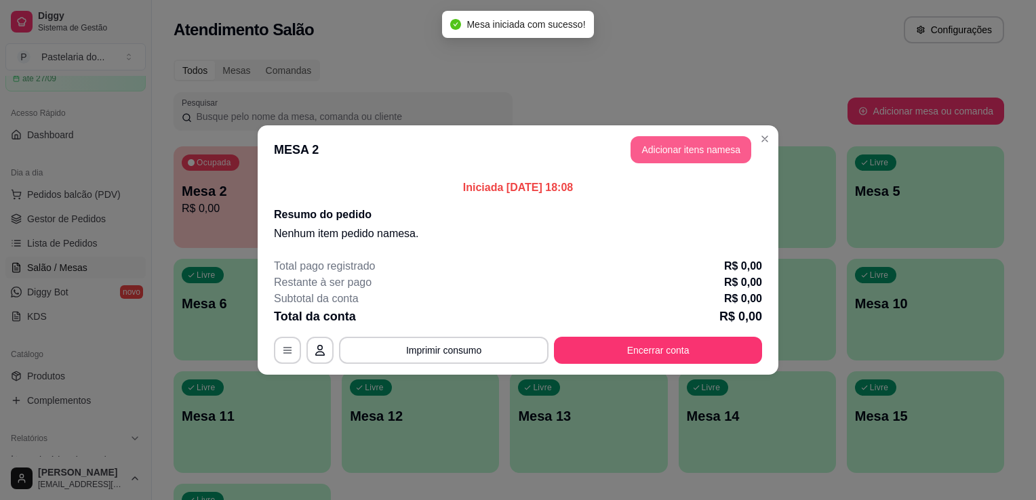
click at [680, 141] on button "Adicionar itens na mesa" at bounding box center [690, 149] width 121 height 27
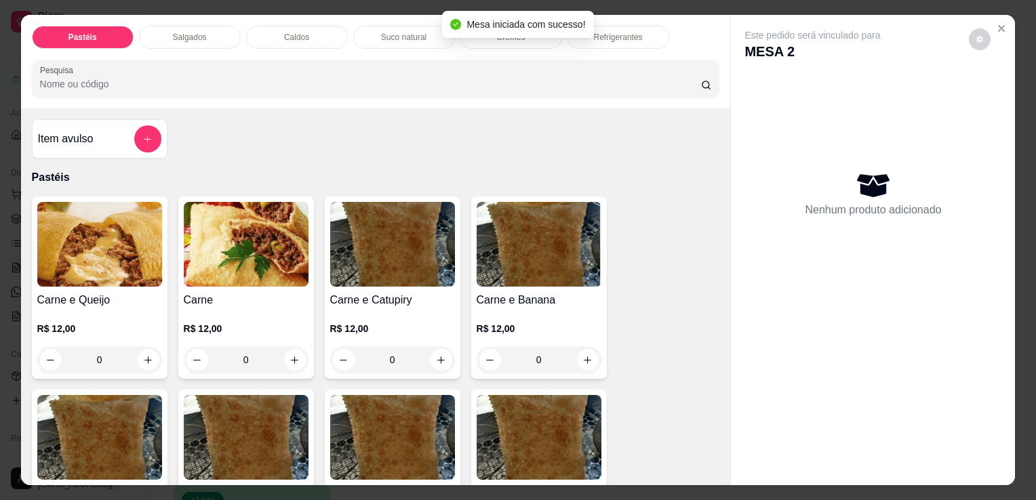
click at [176, 41] on div "Salgados" at bounding box center [190, 37] width 102 height 23
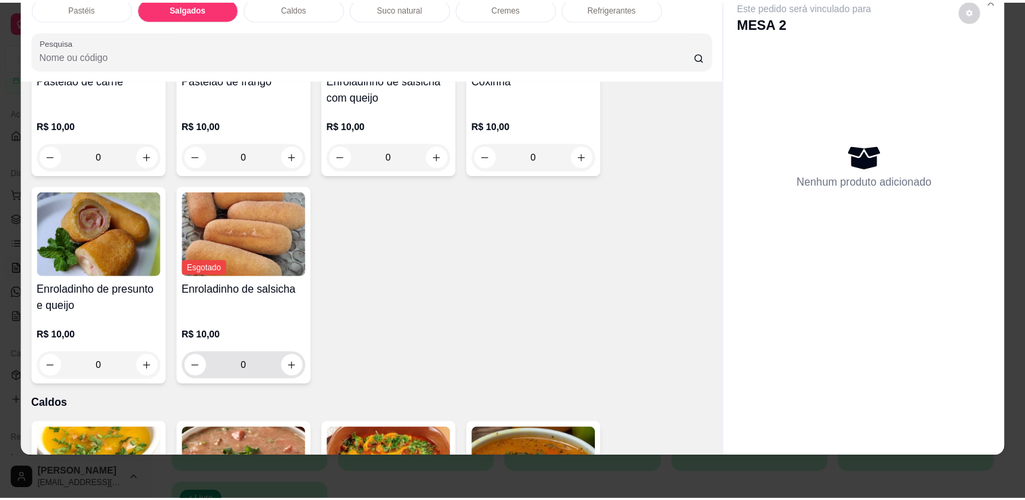
scroll to position [1507, 0]
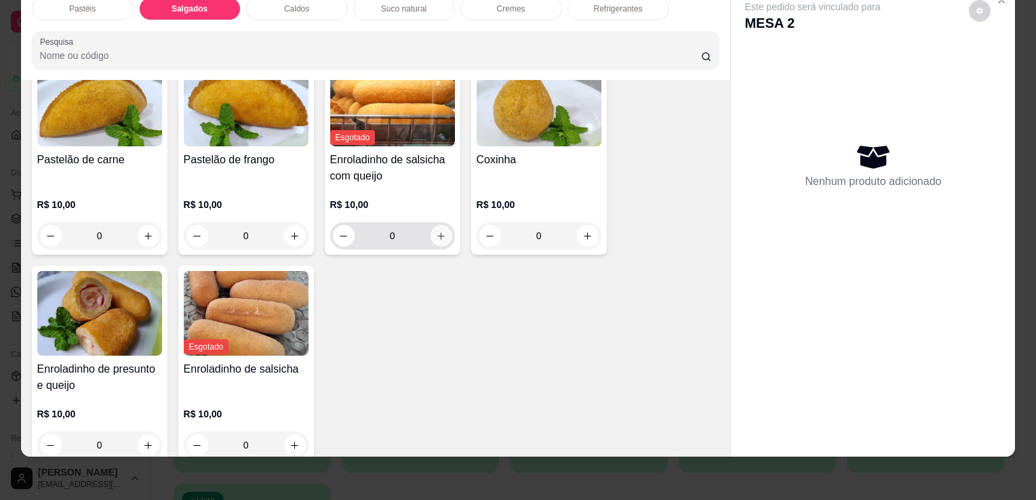
click at [435, 225] on button "increase-product-quantity" at bounding box center [441, 236] width 22 height 22
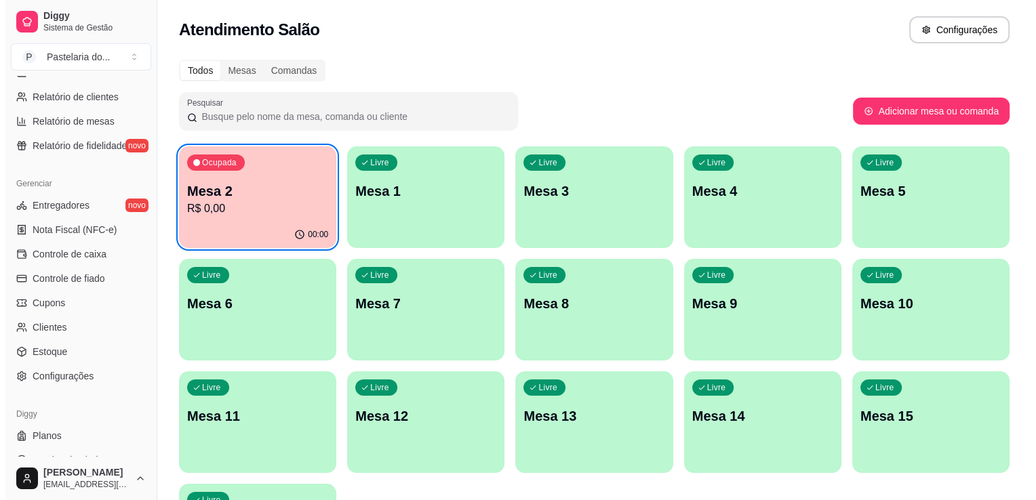
scroll to position [474, 0]
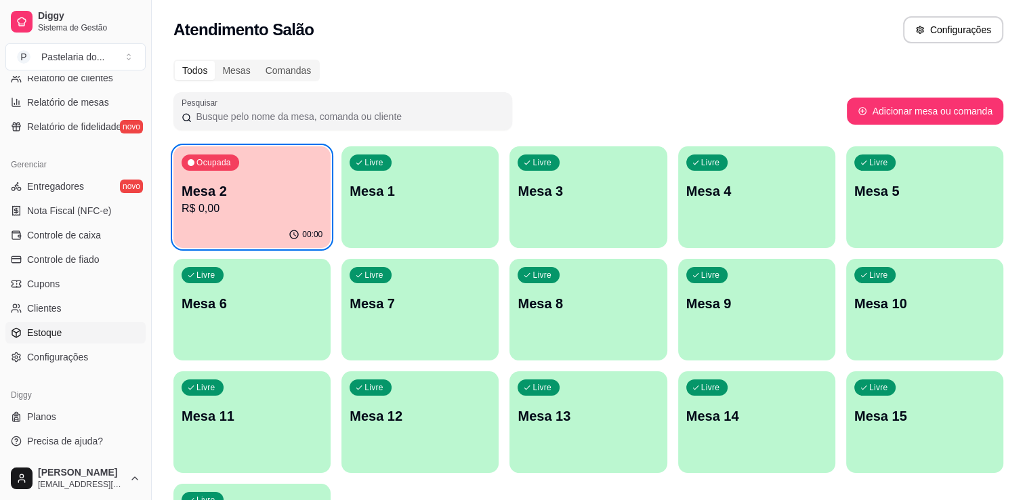
click at [75, 329] on link "Estoque" at bounding box center [75, 333] width 140 height 22
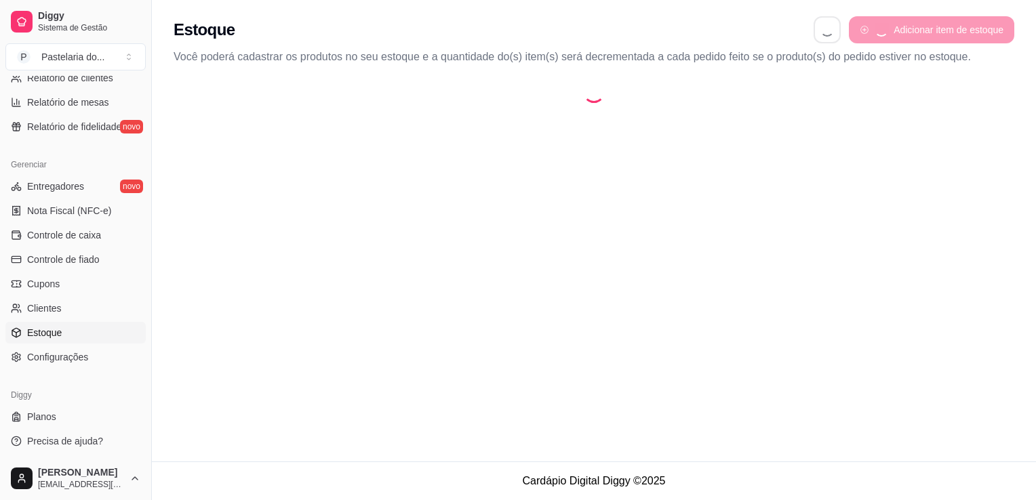
select select "QUANTITY_ORDER"
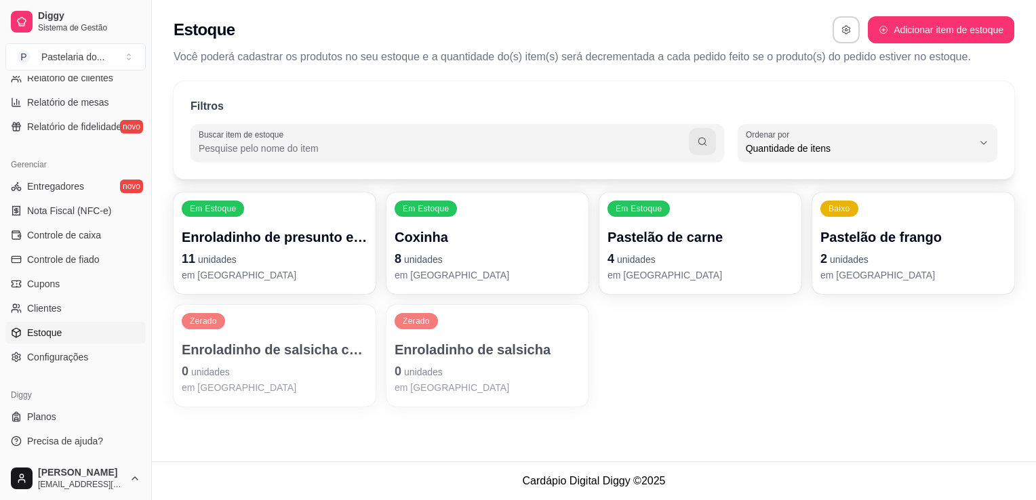
scroll to position [13, 0]
click at [314, 348] on p "Enroladinho de salsicha com queijo" at bounding box center [275, 349] width 186 height 19
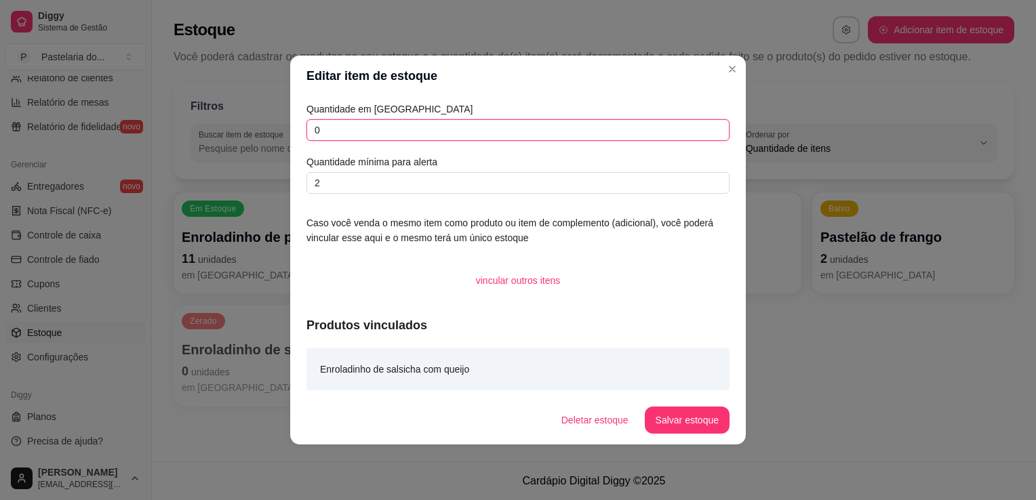
click at [470, 138] on input "0" at bounding box center [517, 130] width 423 height 22
type input "3"
click at [690, 422] on button "Salvar estoque" at bounding box center [687, 420] width 85 height 27
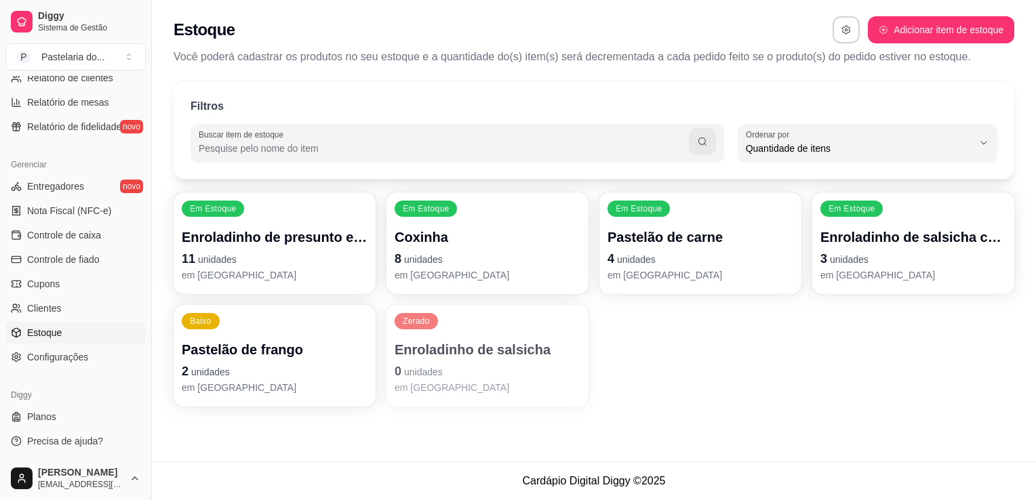
click at [452, 357] on p "Enroladinho de salsicha" at bounding box center [487, 349] width 186 height 19
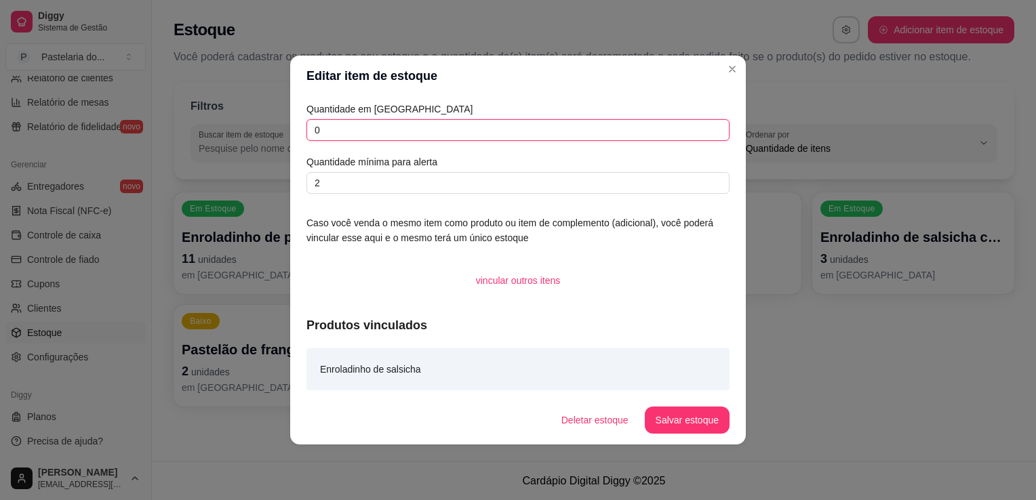
click at [427, 132] on input "0" at bounding box center [517, 130] width 423 height 22
type input "3"
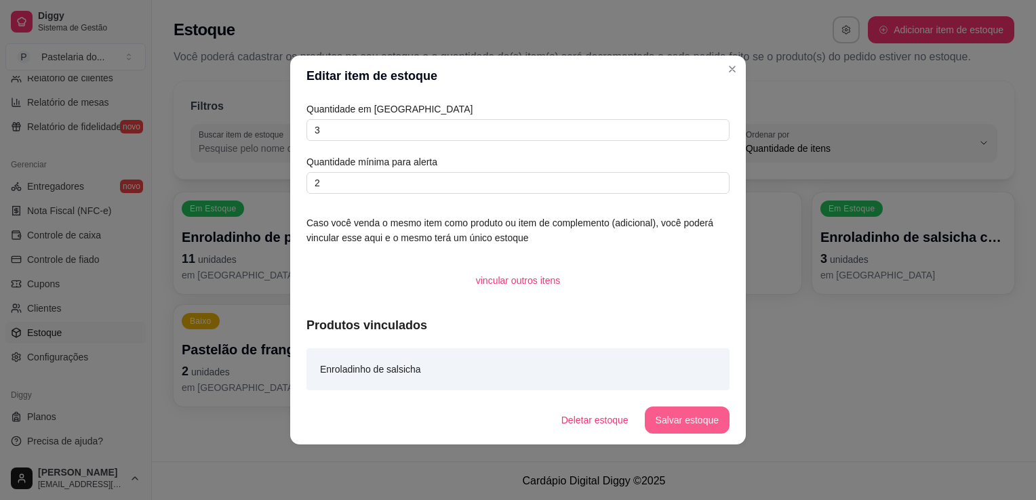
click at [702, 430] on button "Salvar estoque" at bounding box center [687, 420] width 85 height 27
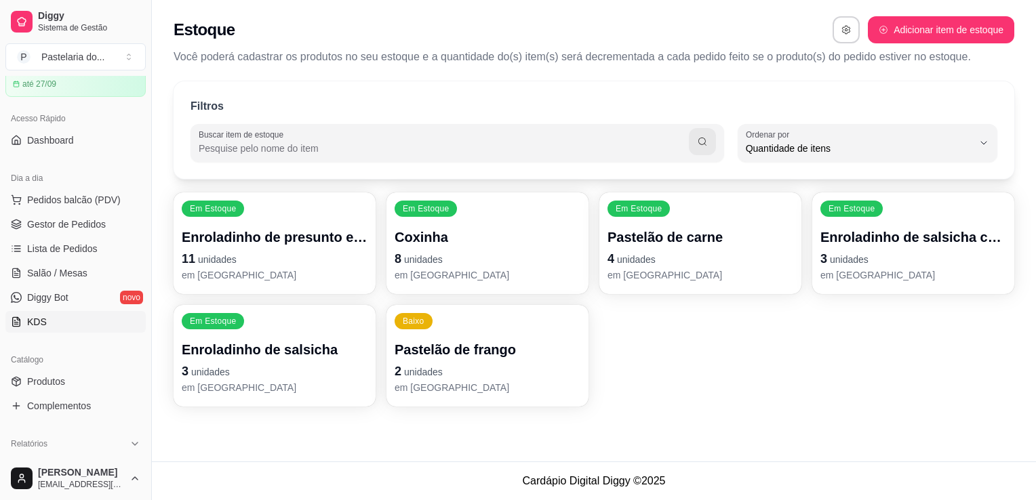
scroll to position [0, 0]
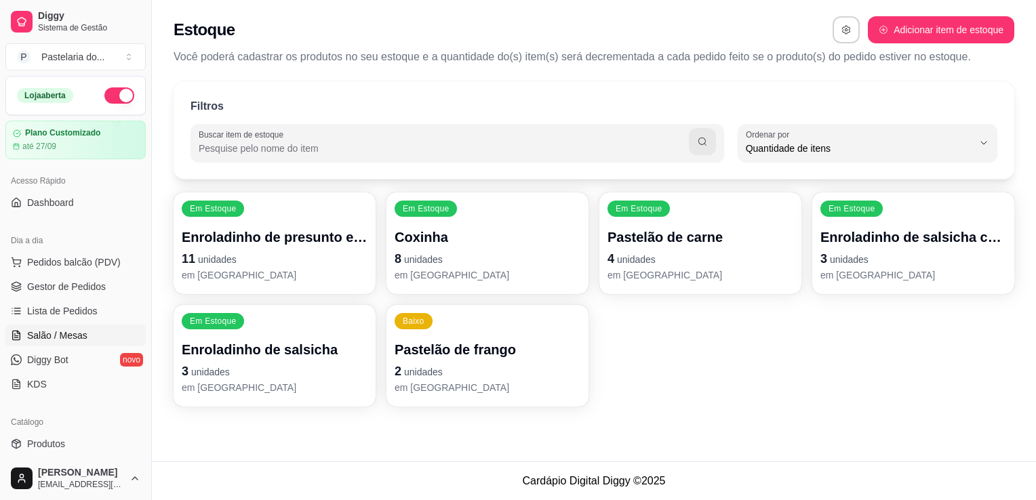
click at [92, 336] on link "Salão / Mesas" at bounding box center [75, 336] width 140 height 22
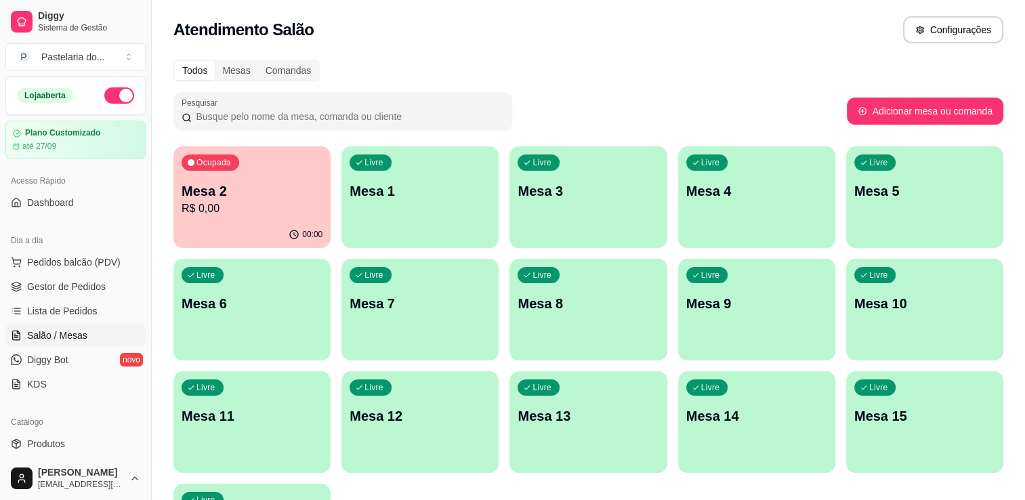
click at [423, 225] on div "Livre Mesa 1" at bounding box center [420, 188] width 157 height 85
click at [212, 199] on p "Mesa 2" at bounding box center [252, 191] width 141 height 19
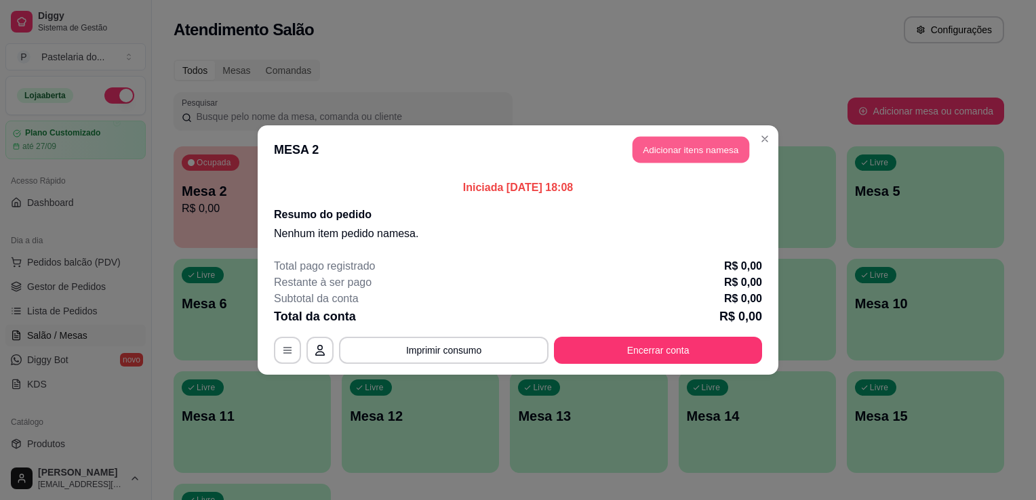
click at [699, 146] on button "Adicionar itens na mesa" at bounding box center [690, 150] width 117 height 26
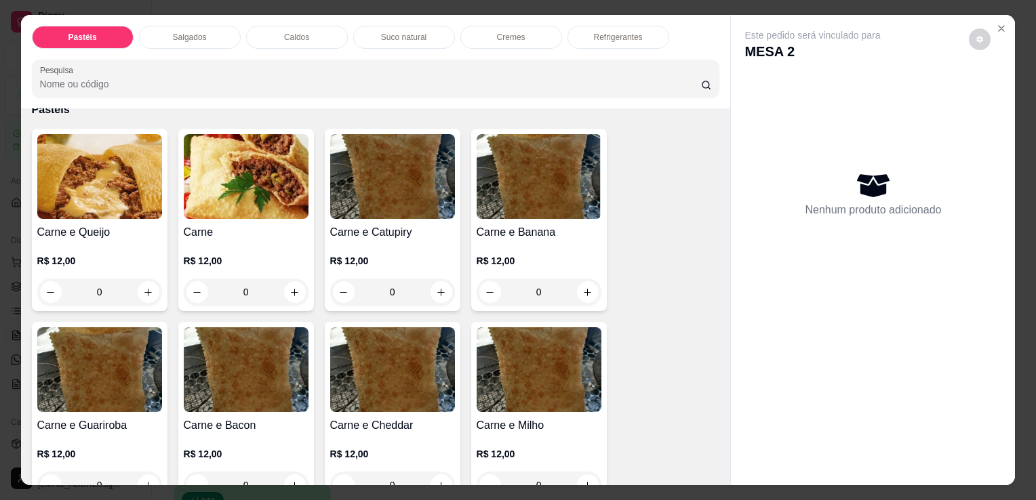
click at [188, 32] on p "Salgados" at bounding box center [190, 37] width 34 height 11
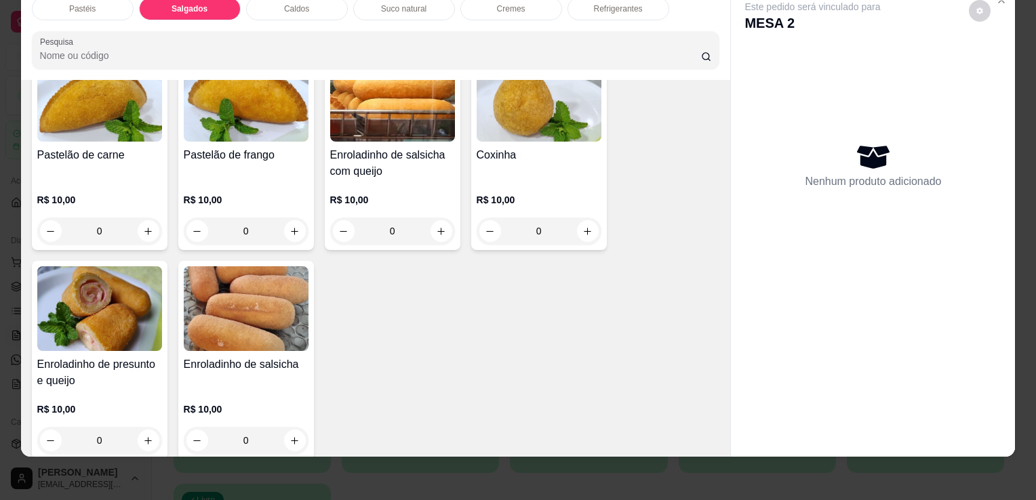
scroll to position [1440, 0]
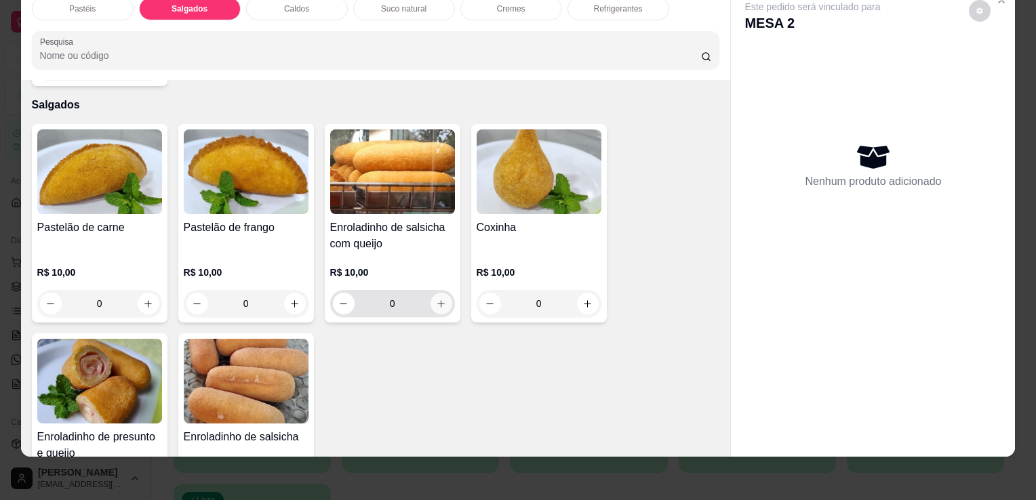
click at [436, 299] on icon "increase-product-quantity" at bounding box center [441, 304] width 10 height 10
type input "1"
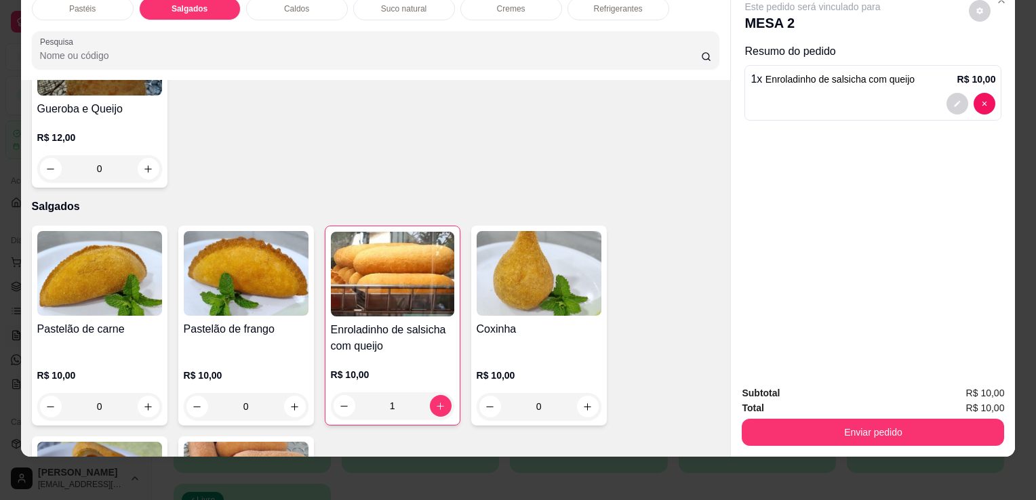
scroll to position [1236, 0]
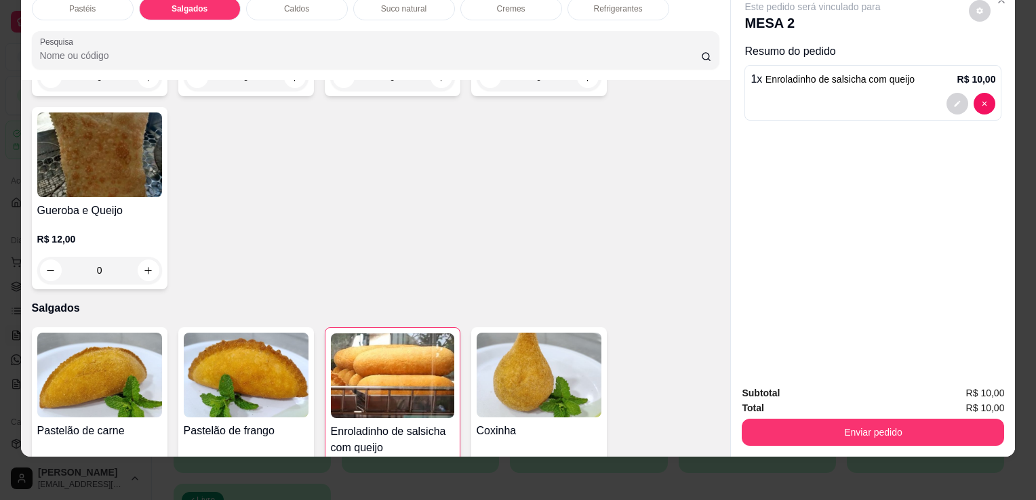
click at [588, 264] on div "Item avulso Pastéis Carne e Queijo R$ 12,00 0 Carne R$ 12,00 0 Carne e Catupiry…" at bounding box center [376, 268] width 710 height 377
click at [582, 8] on div "Refrigerantes" at bounding box center [618, 8] width 102 height 23
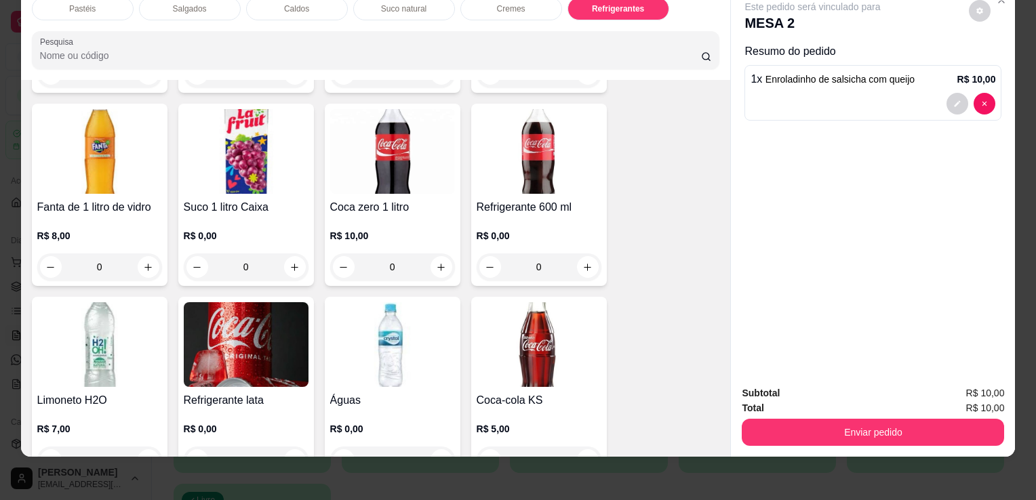
scroll to position [4088, 0]
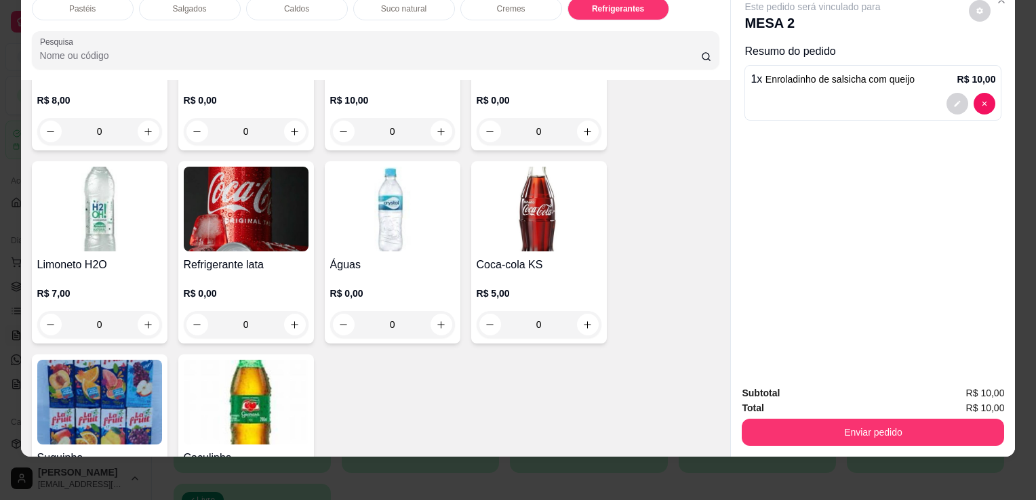
click at [290, 311] on div "0" at bounding box center [246, 324] width 125 height 27
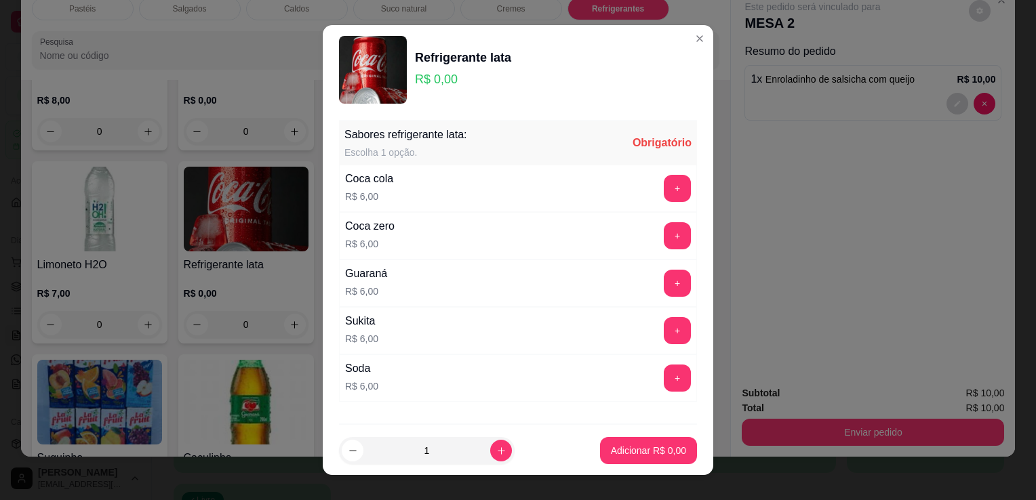
click at [664, 185] on button "+" at bounding box center [677, 188] width 27 height 27
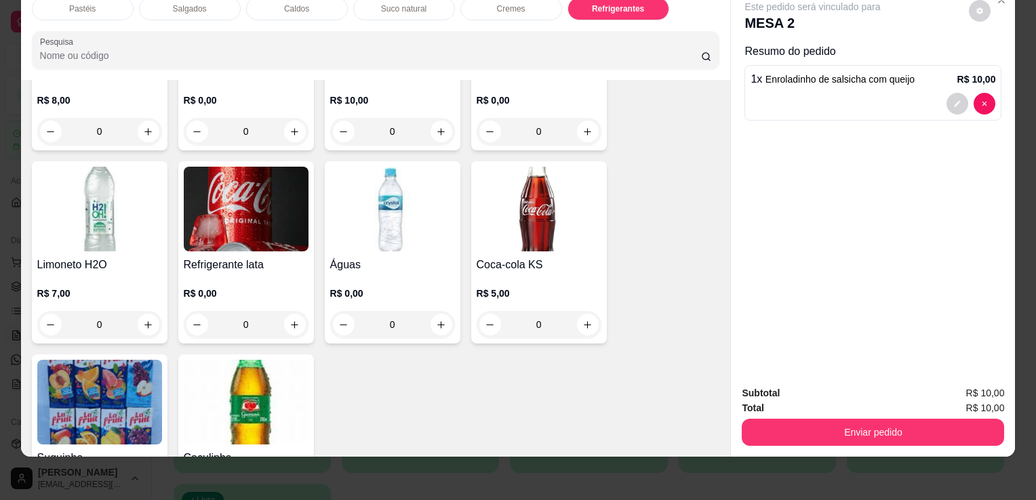
click at [285, 311] on div "0" at bounding box center [246, 324] width 125 height 27
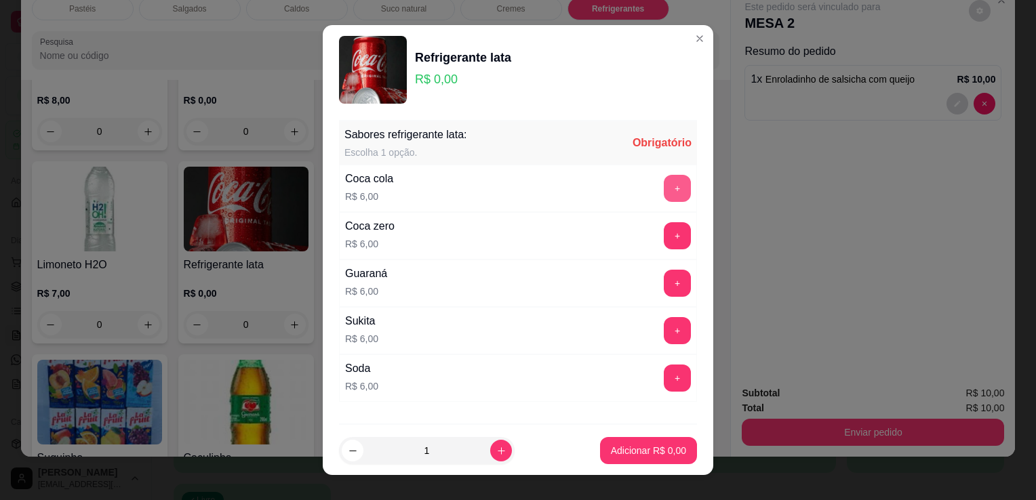
click at [664, 176] on button "+" at bounding box center [677, 188] width 27 height 27
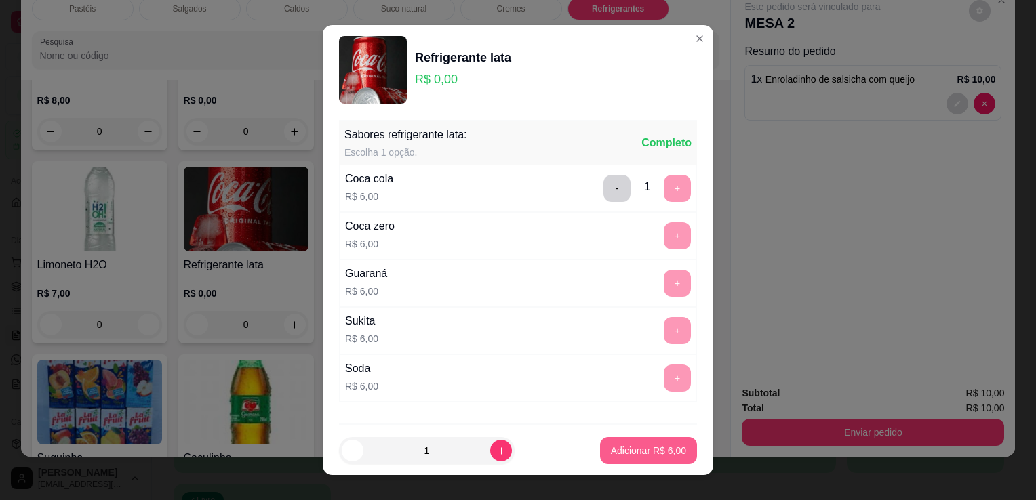
click at [662, 450] on p "Adicionar R$ 6,00" at bounding box center [648, 451] width 75 height 14
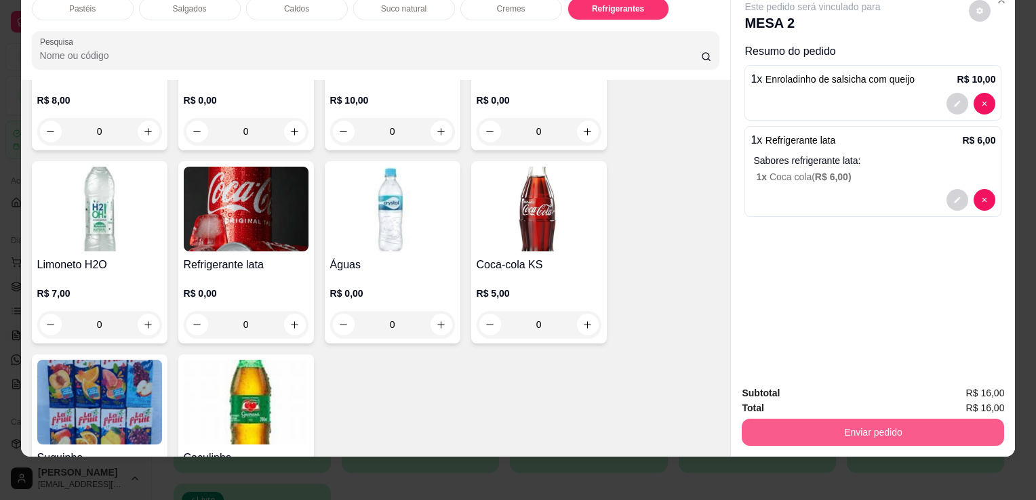
click at [885, 419] on button "Enviar pedido" at bounding box center [873, 432] width 262 height 27
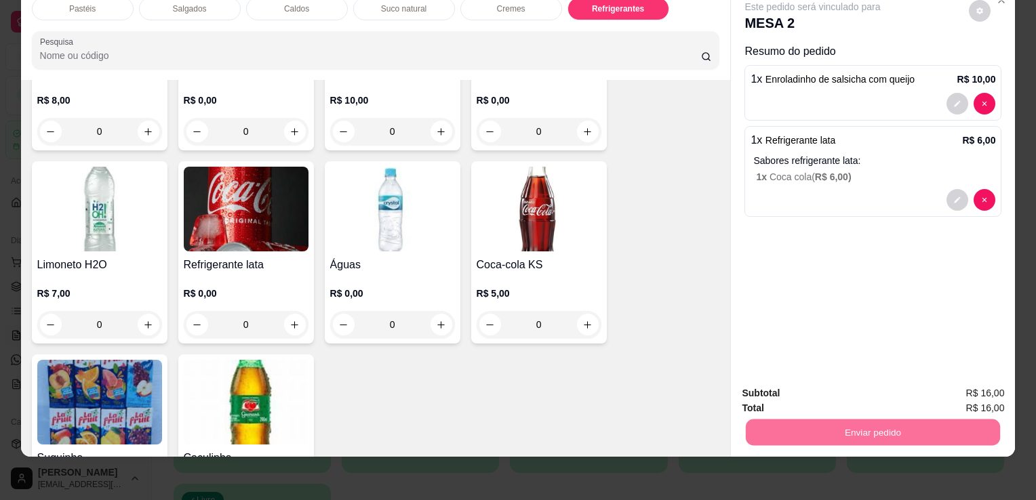
click at [998, 382] on button "Sim, quero registrar" at bounding box center [956, 389] width 101 height 26
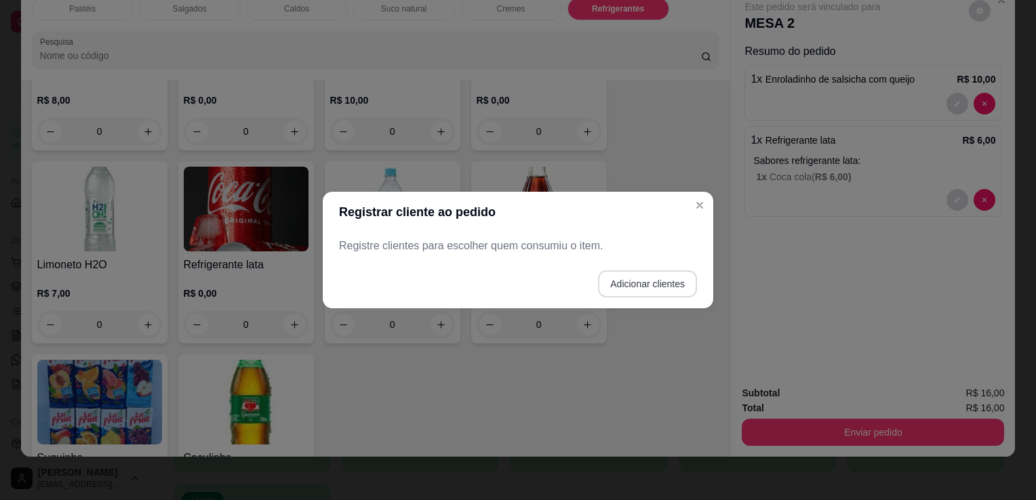
click at [659, 290] on button "Adicionar clientes" at bounding box center [647, 283] width 99 height 27
click at [483, 258] on div at bounding box center [518, 245] width 342 height 27
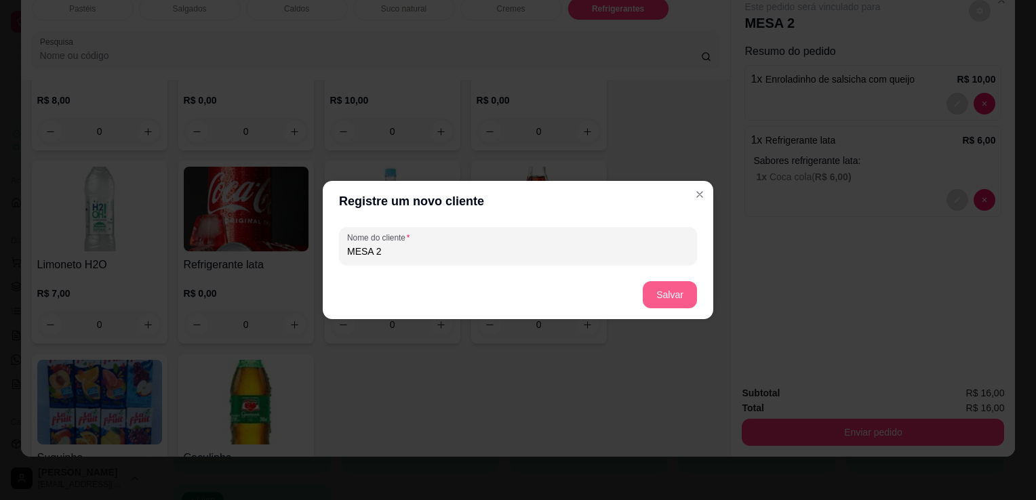
type input "MESA 2"
click at [664, 289] on button "Salvar" at bounding box center [670, 294] width 54 height 27
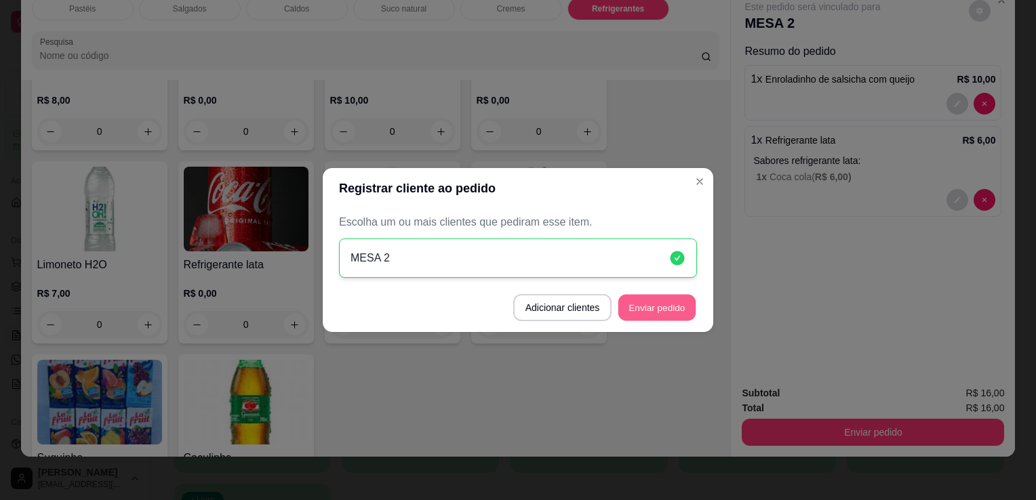
click at [683, 300] on button "Enviar pedido" at bounding box center [656, 308] width 77 height 26
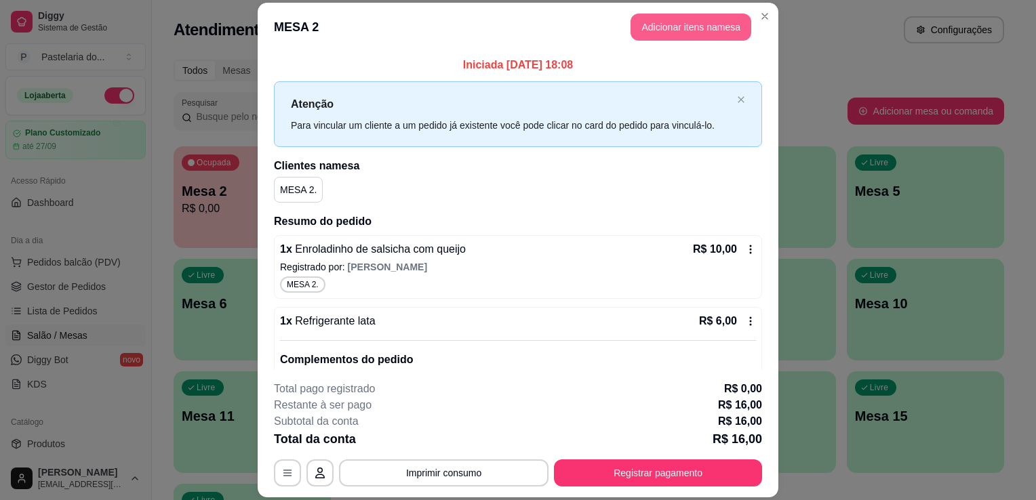
click at [689, 34] on button "Adicionar itens na mesa" at bounding box center [690, 27] width 121 height 27
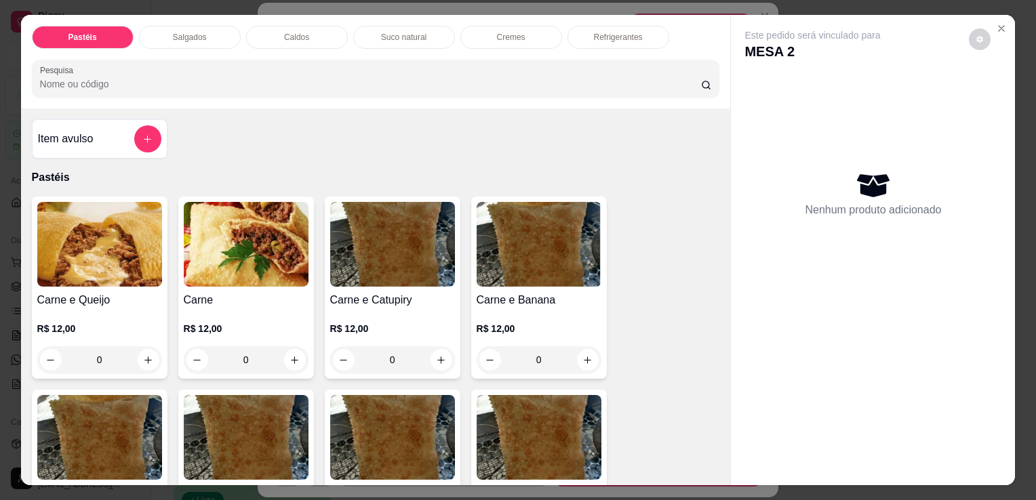
click at [219, 39] on div "Salgados" at bounding box center [190, 37] width 102 height 23
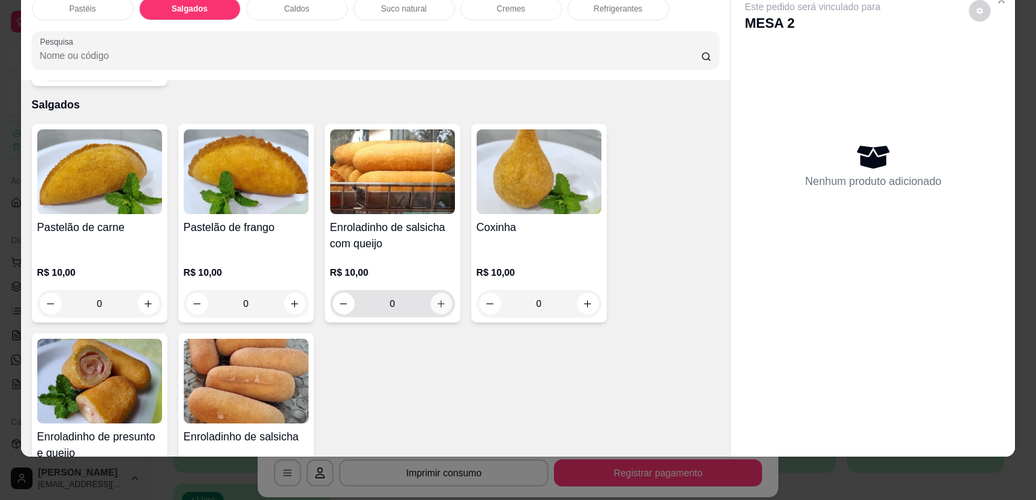
click at [436, 299] on icon "increase-product-quantity" at bounding box center [441, 304] width 10 height 10
type input "1"
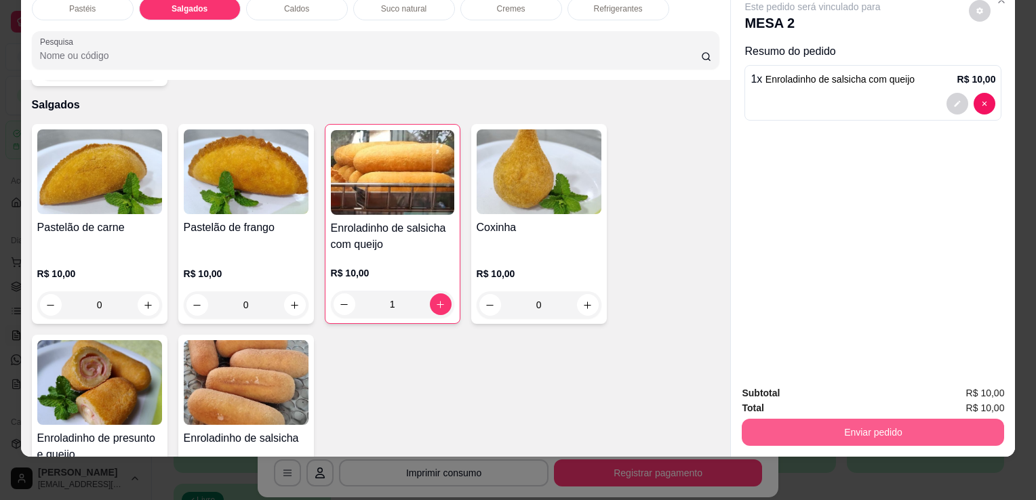
click at [830, 420] on button "Enviar pedido" at bounding box center [873, 432] width 262 height 27
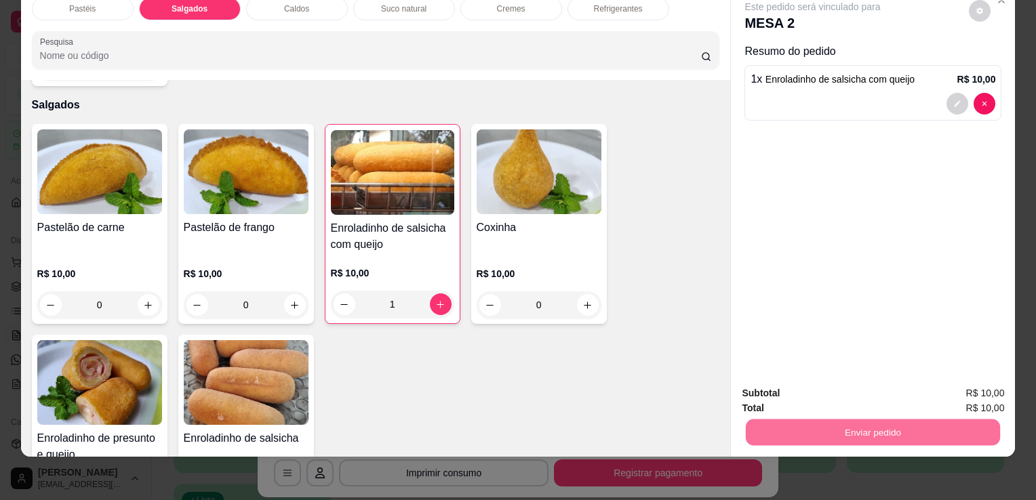
click at [969, 380] on button "Sim, quero registrar" at bounding box center [956, 389] width 101 height 26
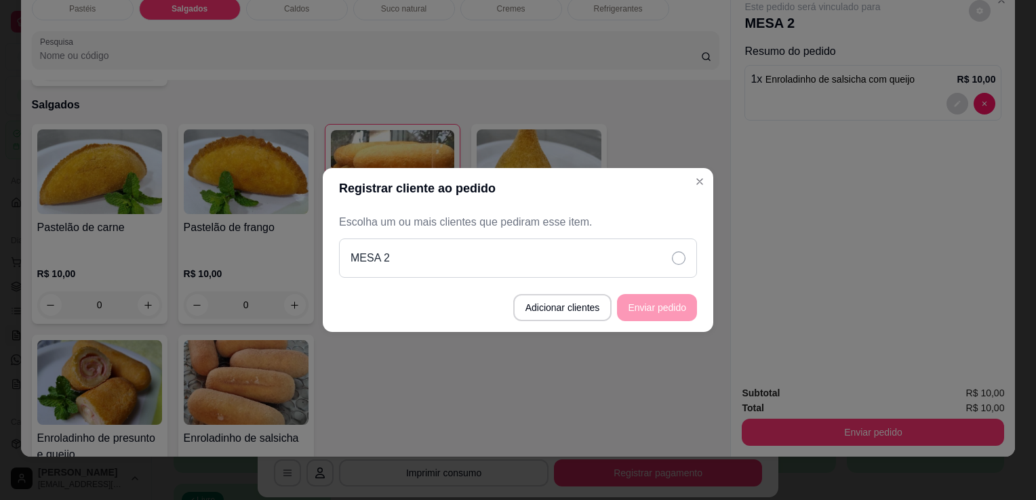
click at [636, 256] on div "MESA 2" at bounding box center [518, 258] width 358 height 39
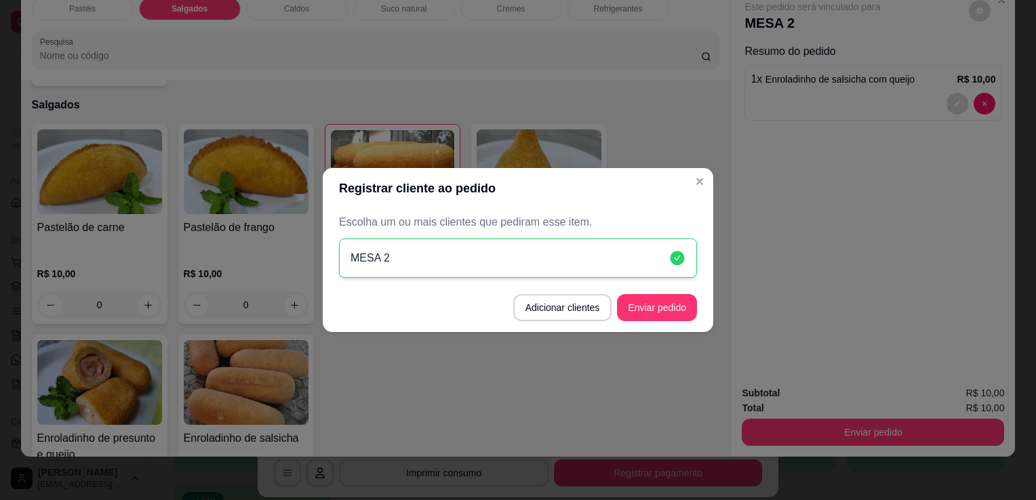
click at [656, 291] on footer "Adicionar clientes Enviar pedido" at bounding box center [518, 307] width 390 height 49
click at [659, 299] on button "Enviar pedido" at bounding box center [657, 307] width 80 height 27
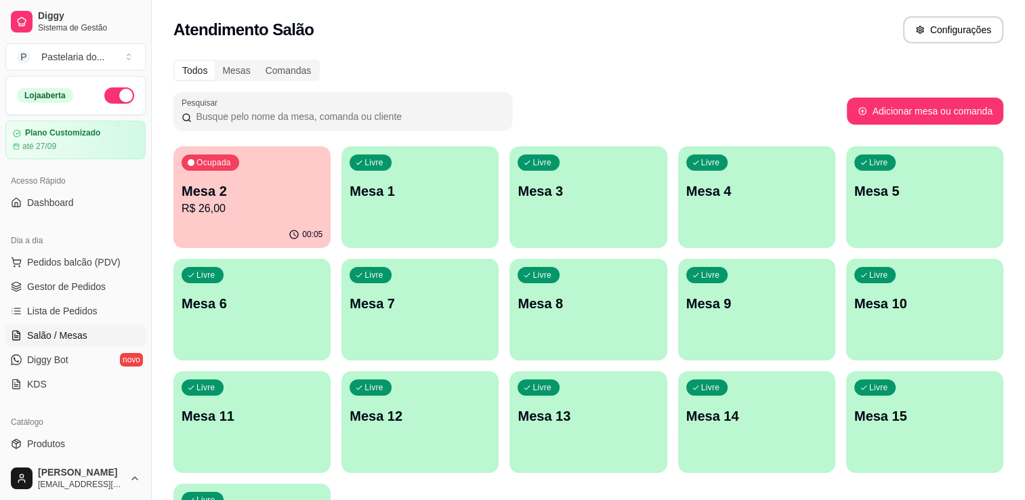
click at [100, 299] on ul "Pedidos balcão (PDV) Gestor de Pedidos Lista de Pedidos Salão / Mesas Diggy Bot…" at bounding box center [75, 323] width 140 height 144
click at [108, 283] on link "Gestor de Pedidos" at bounding box center [75, 287] width 140 height 22
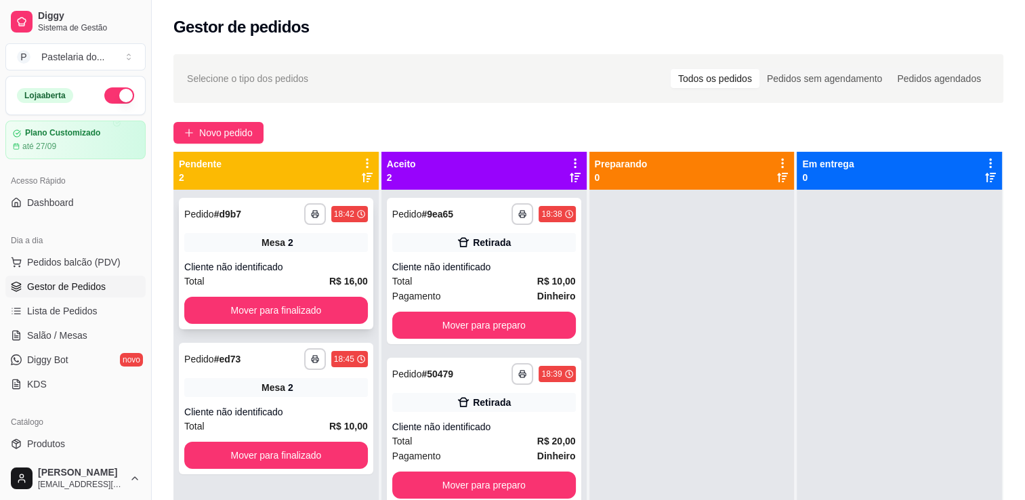
click at [293, 301] on button "Mover para finalizado" at bounding box center [276, 310] width 184 height 27
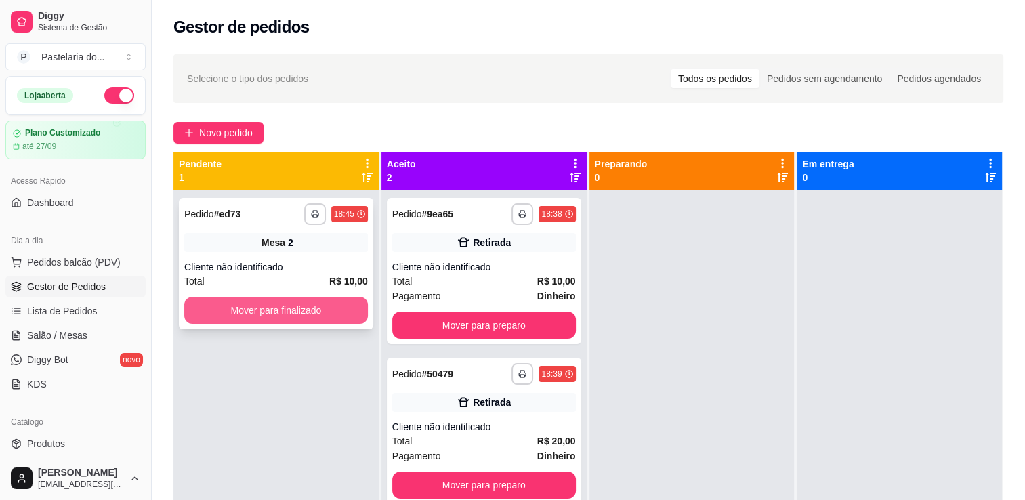
click at [302, 308] on button "Mover para finalizado" at bounding box center [276, 310] width 184 height 27
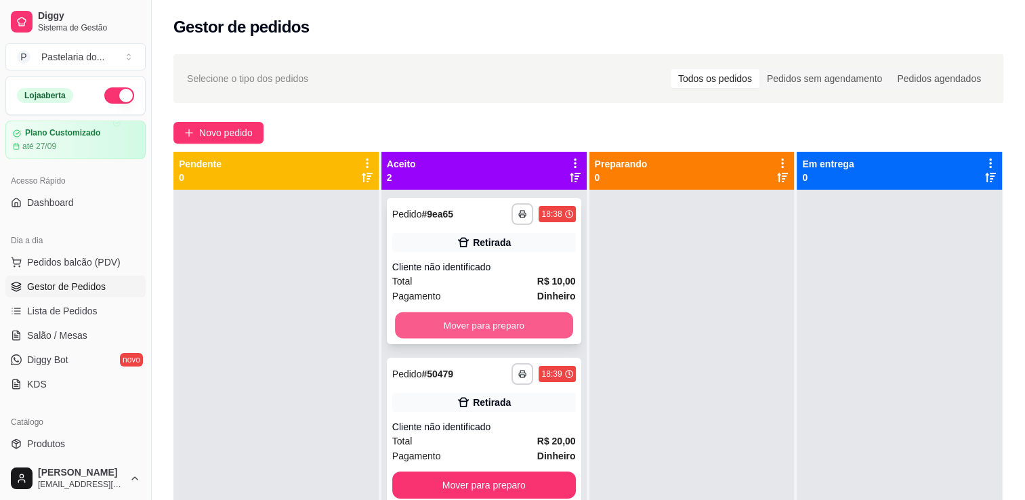
click at [493, 321] on button "Mover para preparo" at bounding box center [484, 325] width 178 height 26
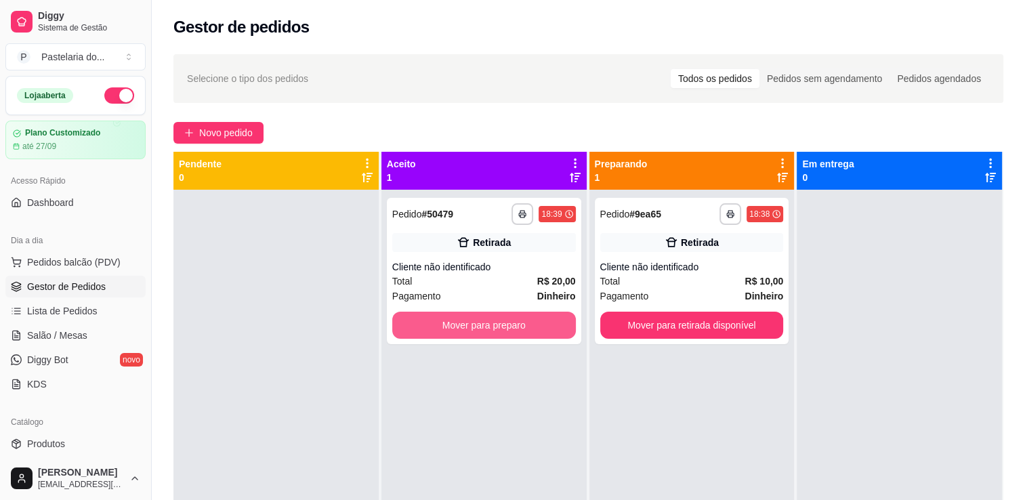
click at [493, 321] on button "Mover para preparo" at bounding box center [484, 325] width 184 height 27
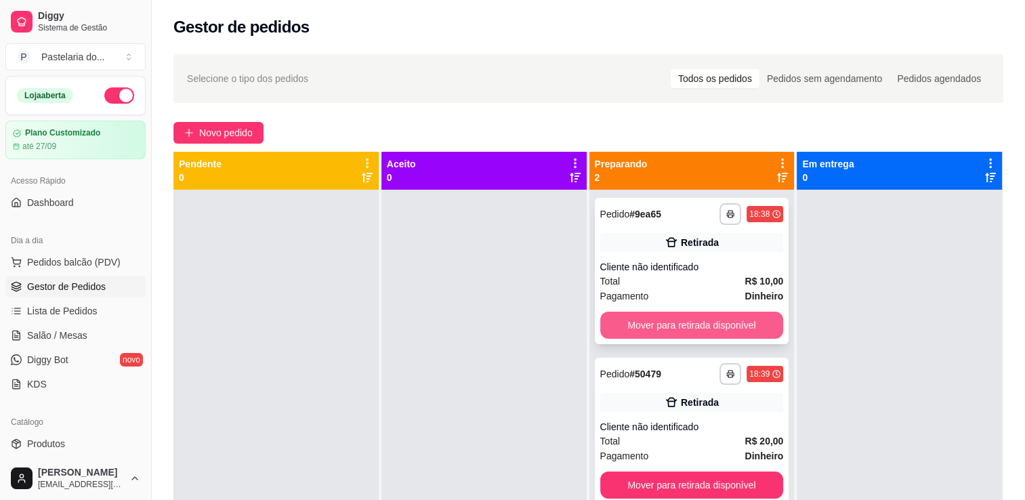
click at [633, 328] on button "Mover para retirada disponível" at bounding box center [693, 325] width 184 height 27
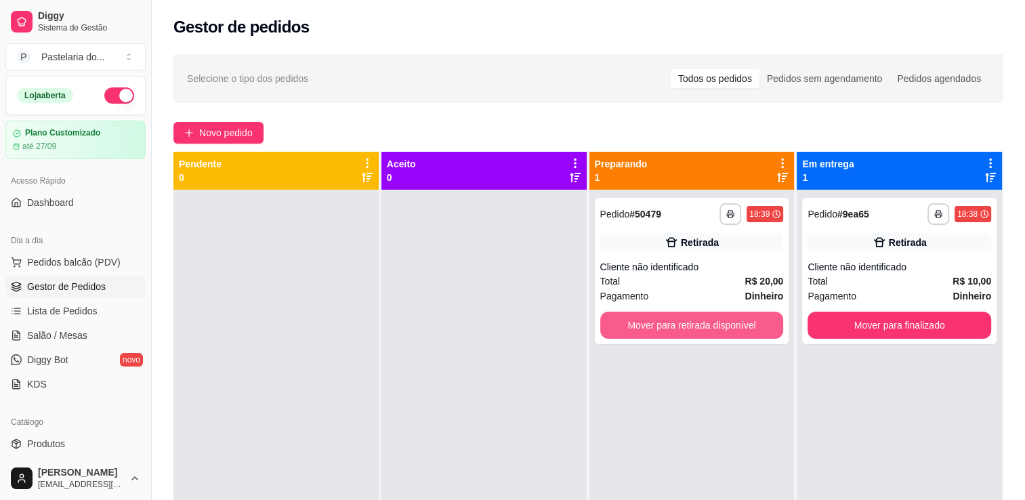
click at [633, 328] on button "Mover para retirada disponível" at bounding box center [693, 325] width 184 height 27
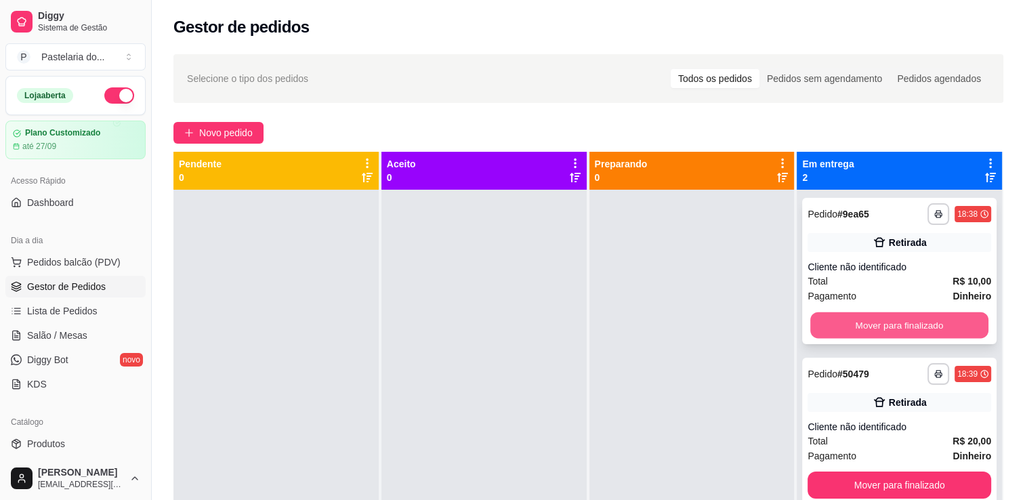
click at [898, 312] on button "Mover para finalizado" at bounding box center [900, 325] width 178 height 26
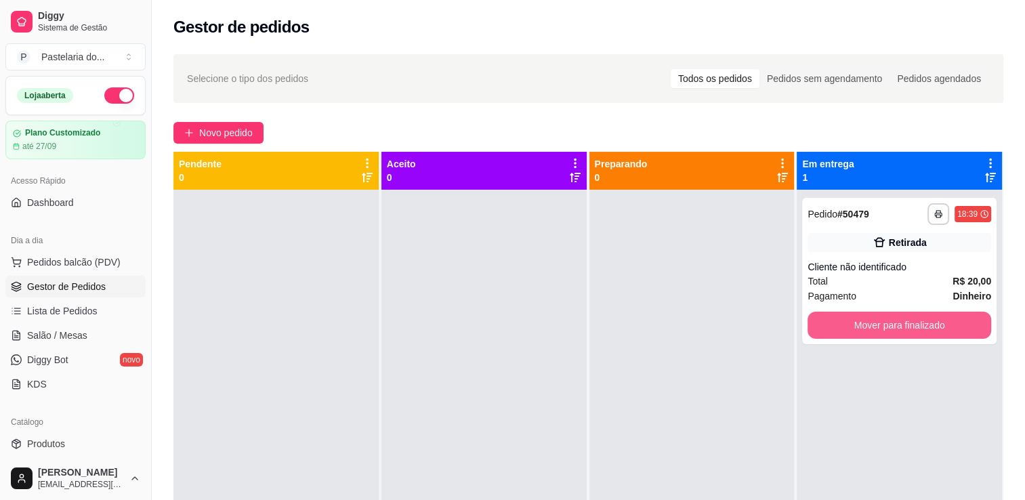
click at [898, 312] on button "Mover para finalizado" at bounding box center [900, 325] width 184 height 27
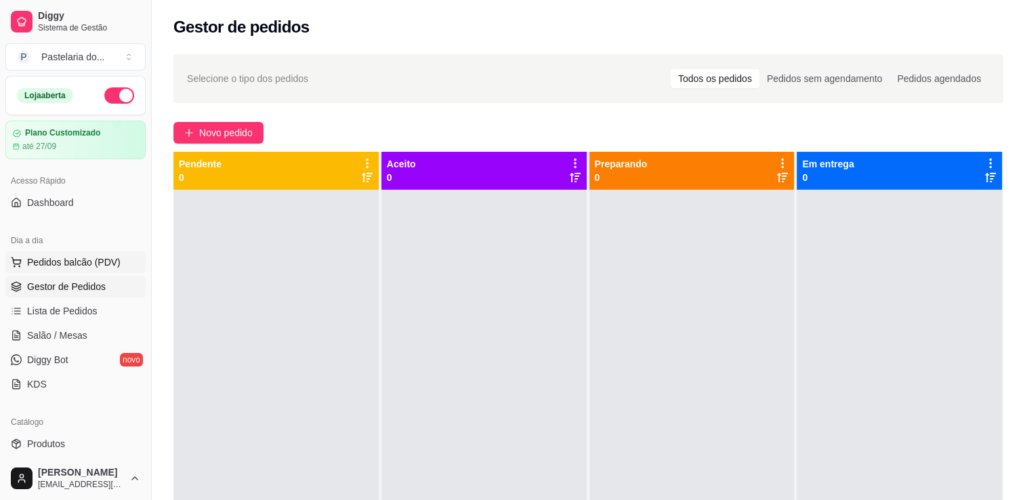
click at [75, 251] on button "Pedidos balcão (PDV)" at bounding box center [75, 262] width 140 height 22
click at [80, 332] on span "Salão / Mesas" at bounding box center [57, 336] width 60 height 14
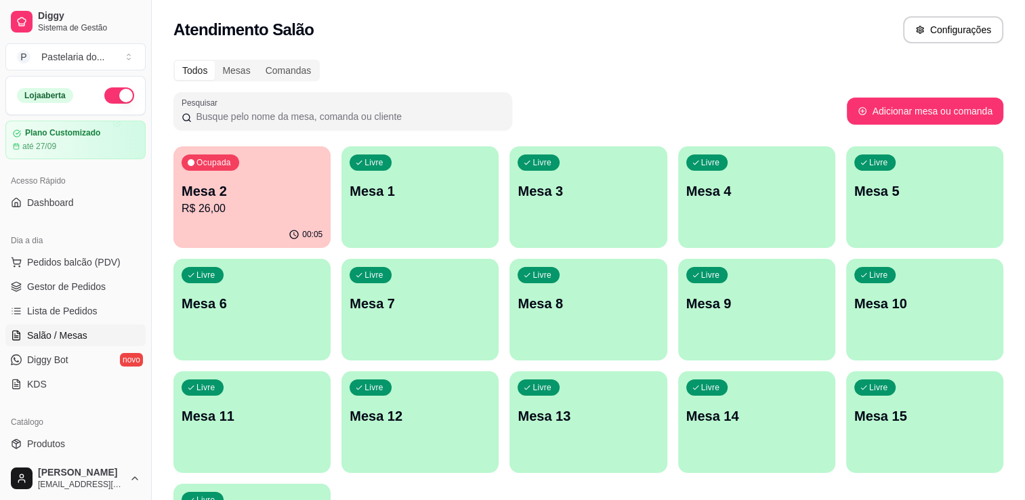
click at [197, 231] on div "00:05" at bounding box center [252, 235] width 157 height 26
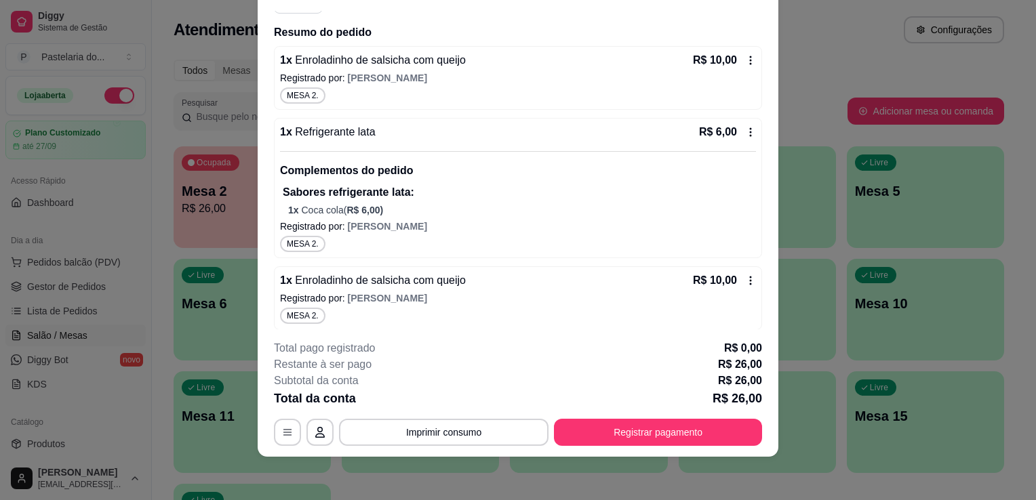
scroll to position [152, 0]
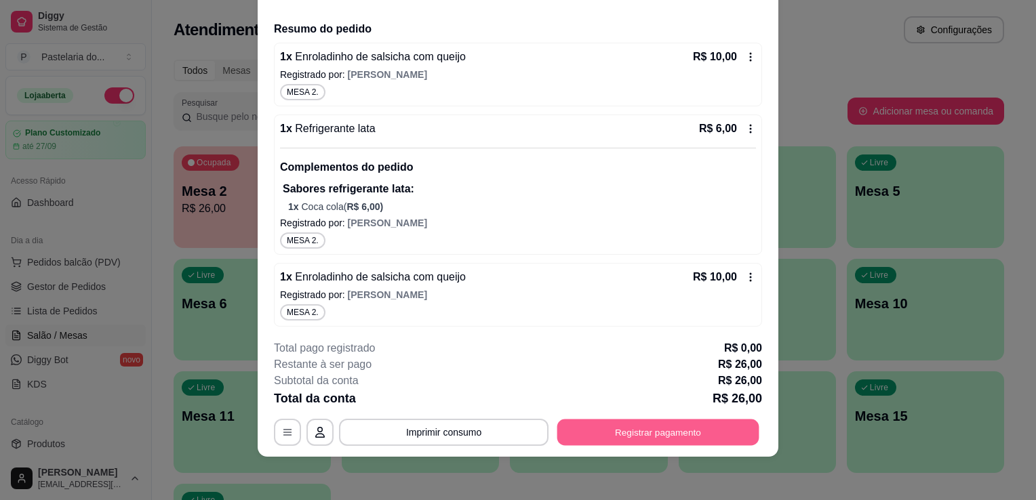
click at [697, 420] on button "Registrar pagamento" at bounding box center [658, 433] width 202 height 26
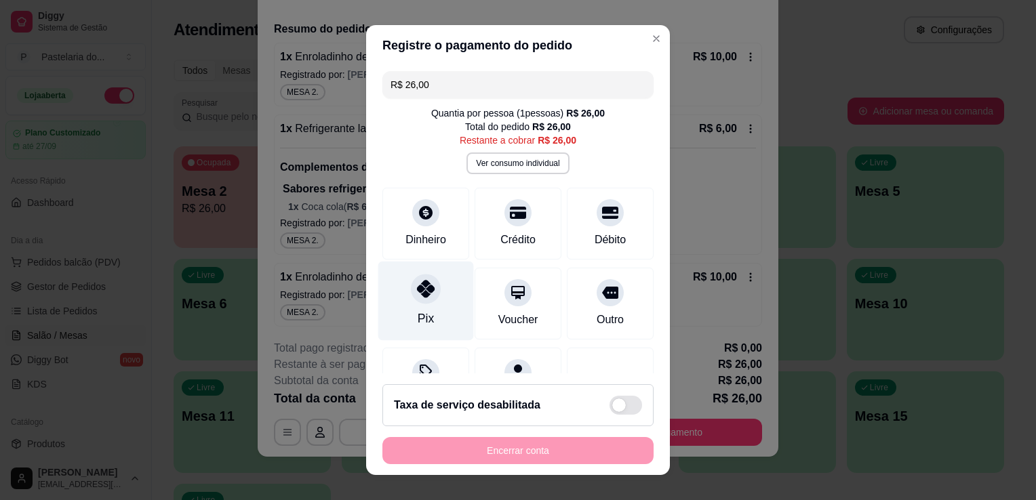
click at [420, 287] on icon at bounding box center [426, 289] width 18 height 18
type input "R$ 0,00"
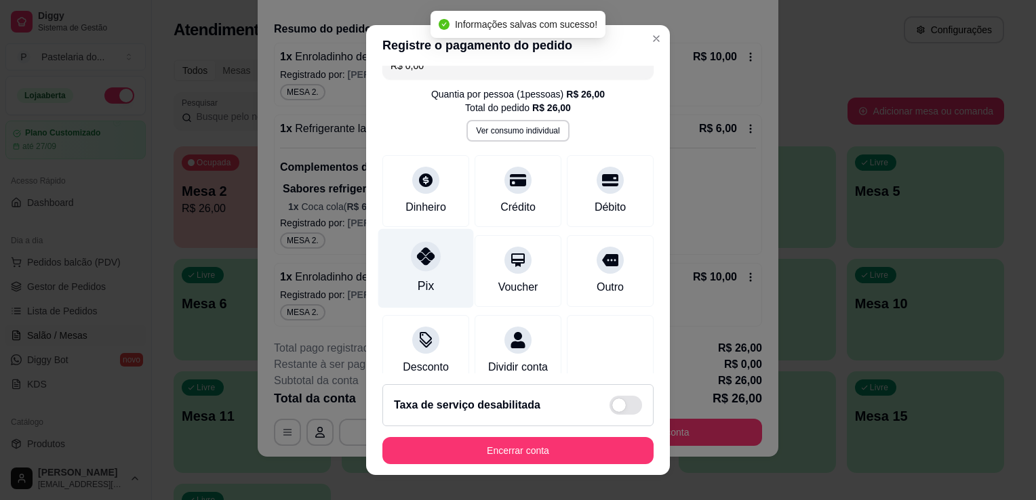
scroll to position [0, 0]
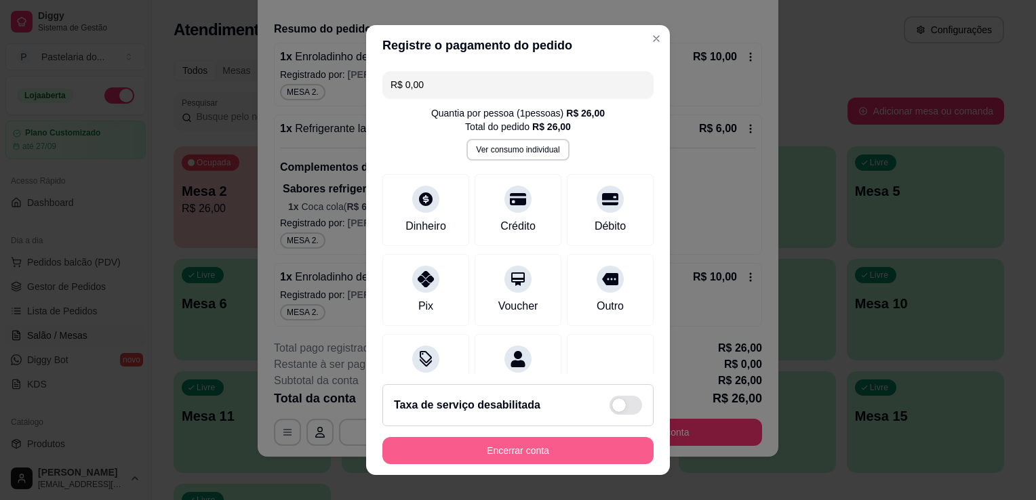
click at [483, 455] on button "Encerrar conta" at bounding box center [517, 450] width 271 height 27
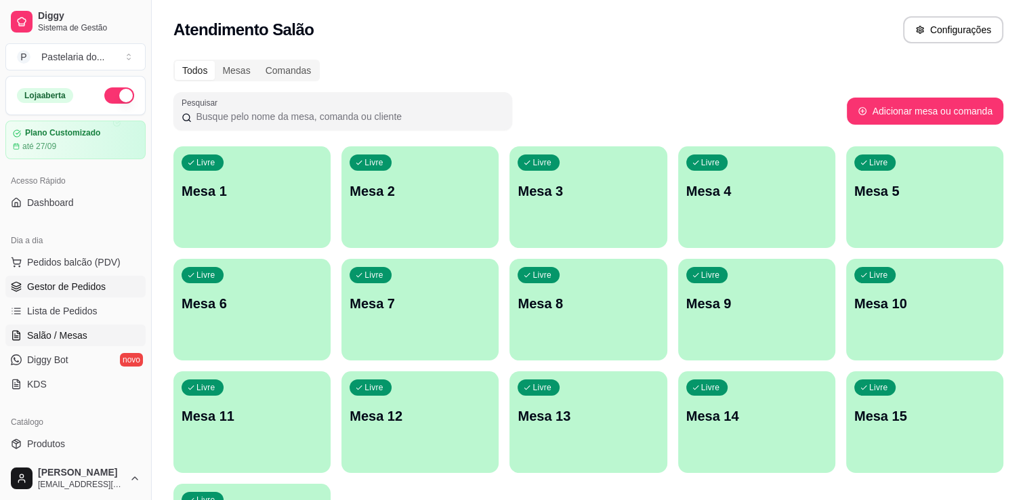
click at [90, 285] on span "Gestor de Pedidos" at bounding box center [66, 287] width 79 height 14
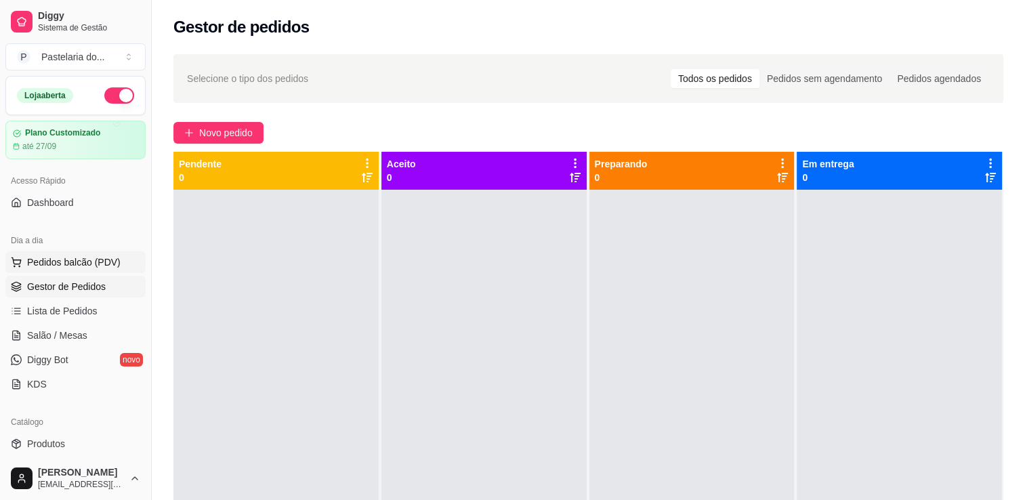
click at [85, 262] on span "Pedidos balcão (PDV)" at bounding box center [74, 263] width 94 height 14
click at [95, 256] on span "Pedidos balcão (PDV)" at bounding box center [74, 263] width 94 height 14
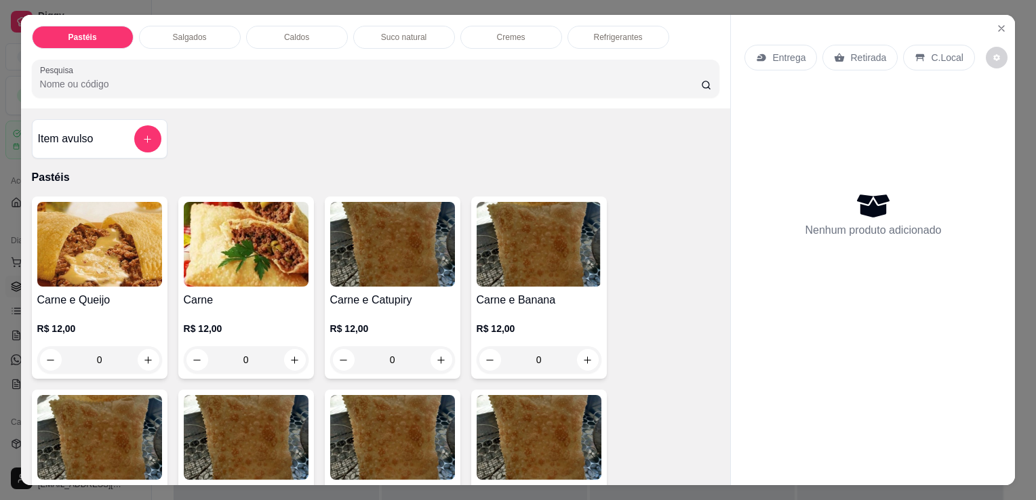
click at [288, 352] on div "0" at bounding box center [246, 359] width 125 height 27
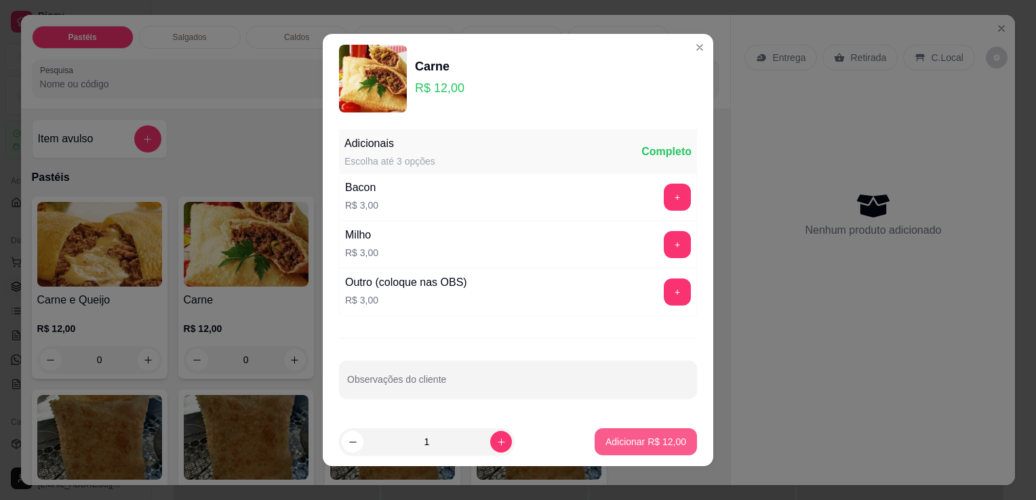
click at [620, 443] on p "Adicionar R$ 12,00" at bounding box center [645, 442] width 81 height 14
type input "1"
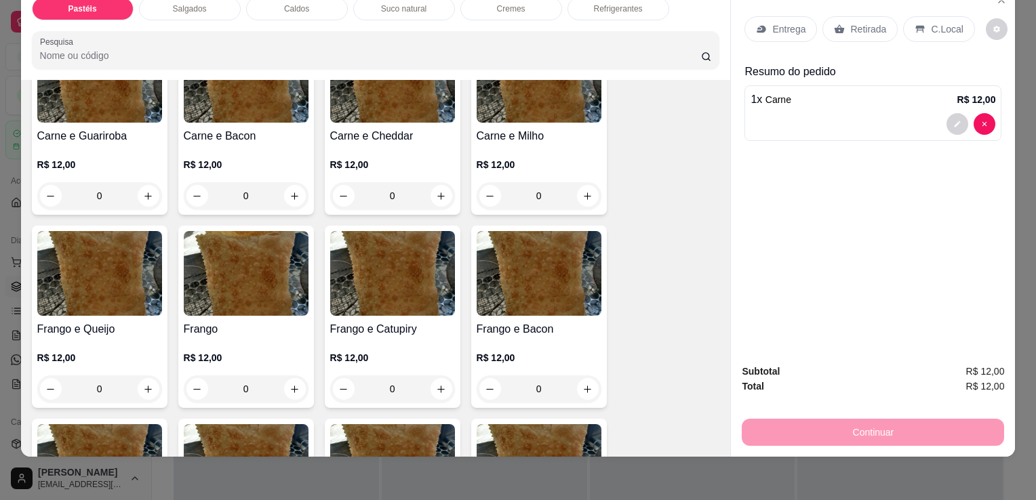
scroll to position [474, 0]
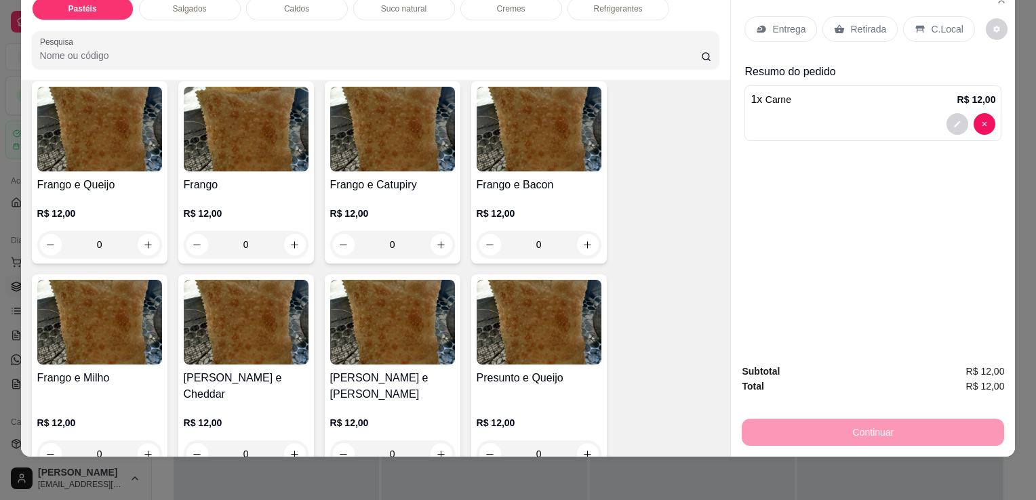
click at [437, 232] on div "0" at bounding box center [392, 244] width 125 height 27
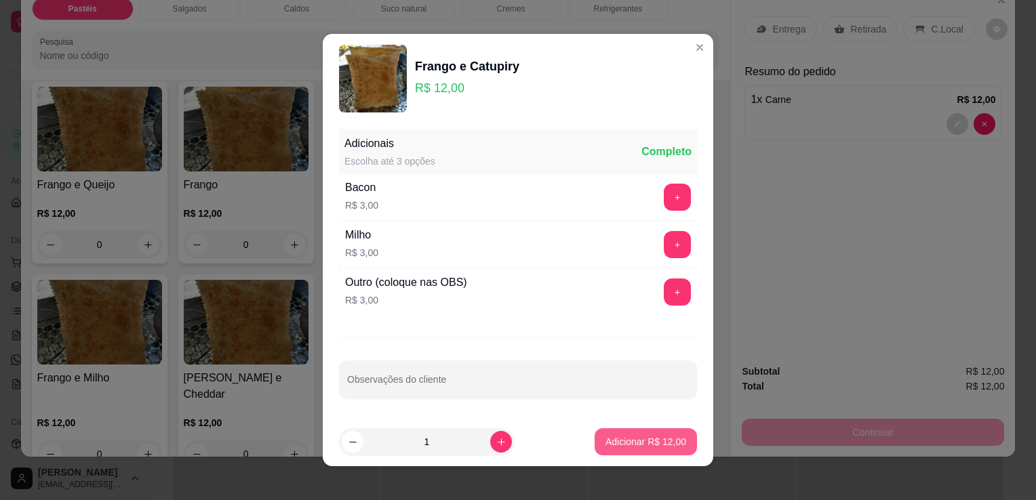
click at [617, 446] on p "Adicionar R$ 12,00" at bounding box center [645, 442] width 81 height 14
type input "1"
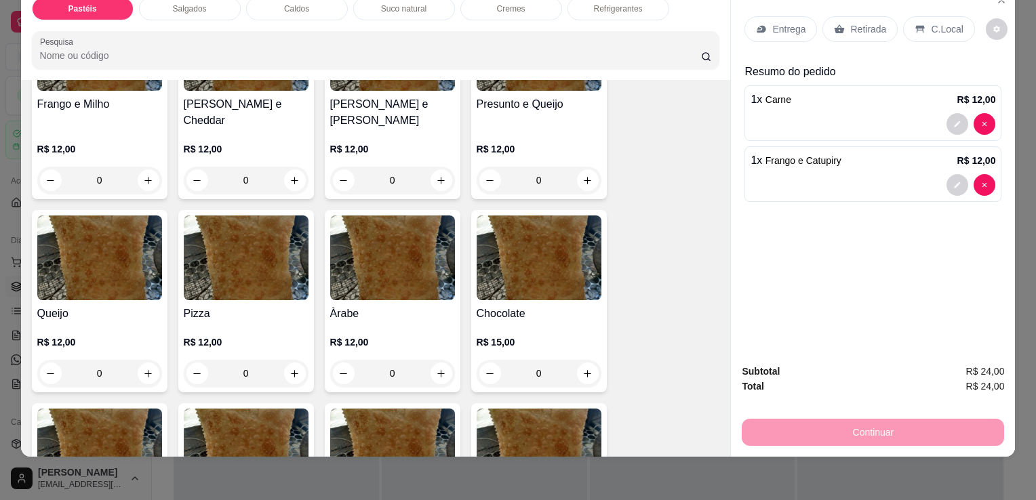
scroll to position [813, 0]
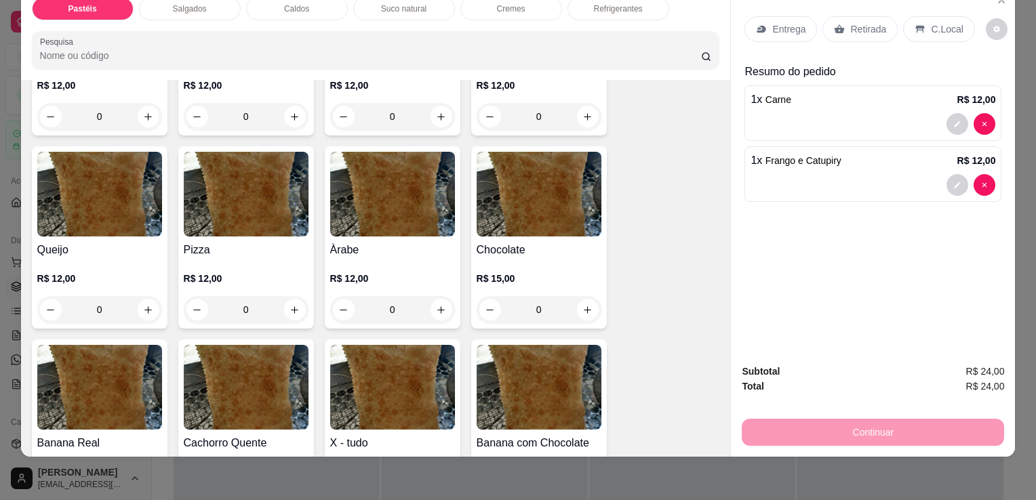
click at [131, 296] on div "0" at bounding box center [99, 309] width 125 height 27
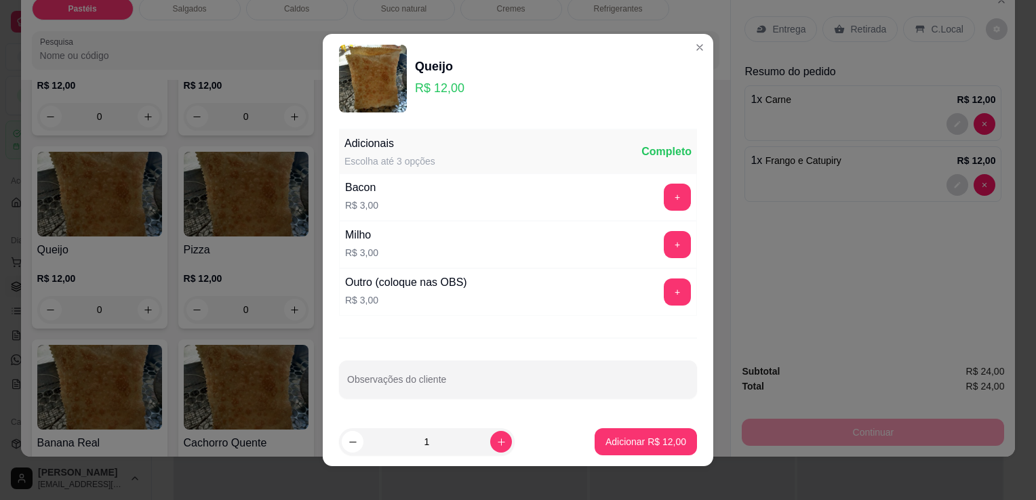
click at [636, 441] on p "Adicionar R$ 12,00" at bounding box center [645, 442] width 81 height 14
type input "1"
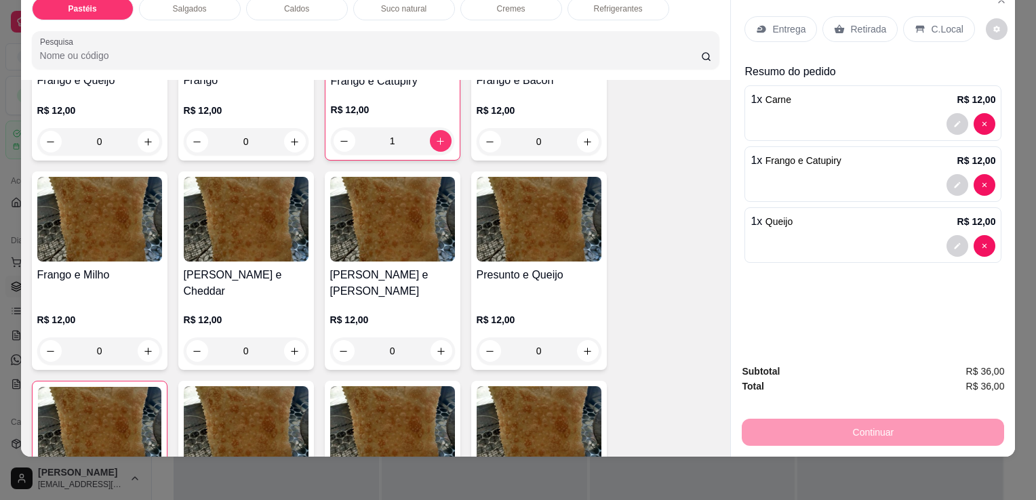
scroll to position [610, 0]
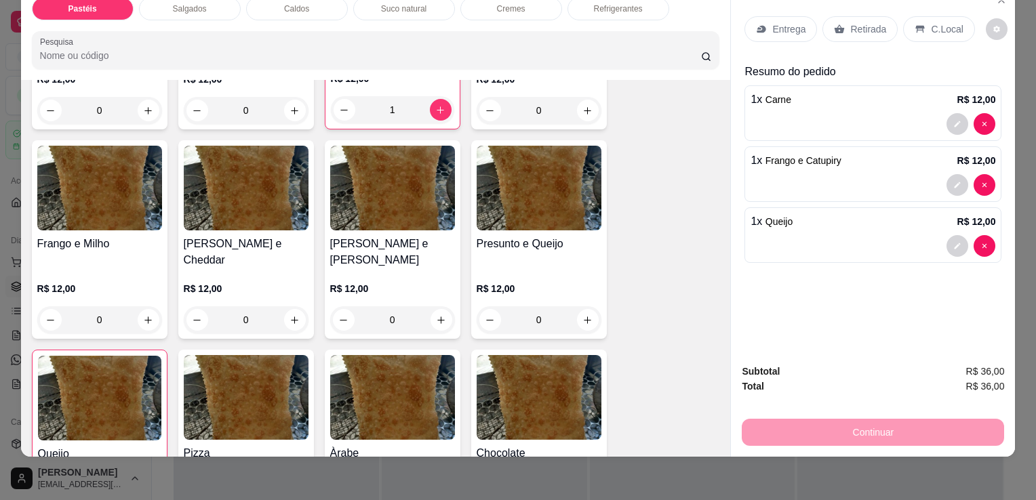
click at [583, 306] on div "0" at bounding box center [538, 319] width 125 height 27
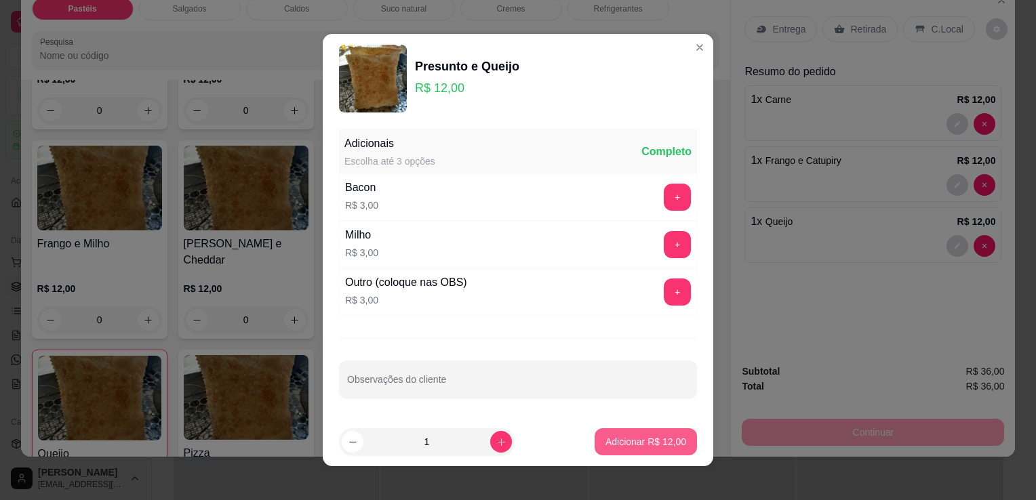
click at [651, 442] on p "Adicionar R$ 12,00" at bounding box center [645, 442] width 81 height 14
type input "1"
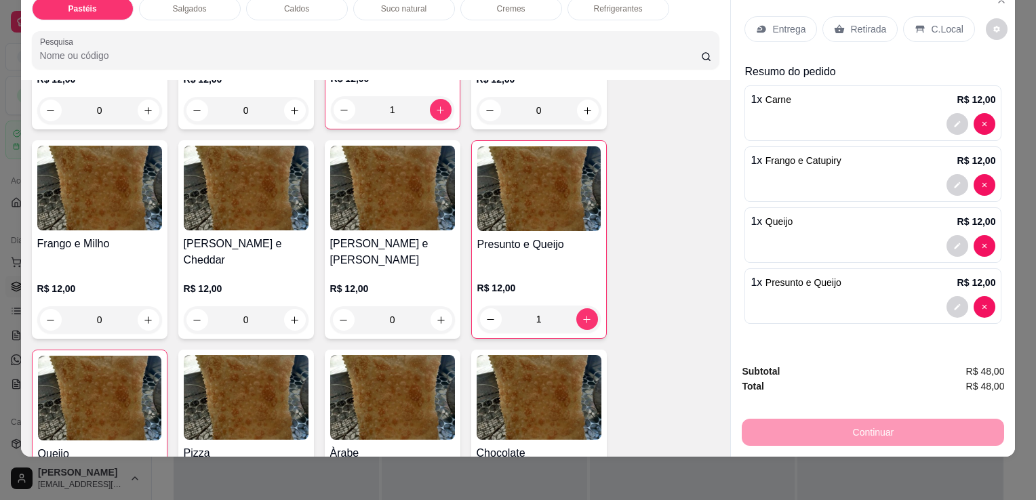
click at [864, 22] on p "Retirada" at bounding box center [868, 29] width 36 height 14
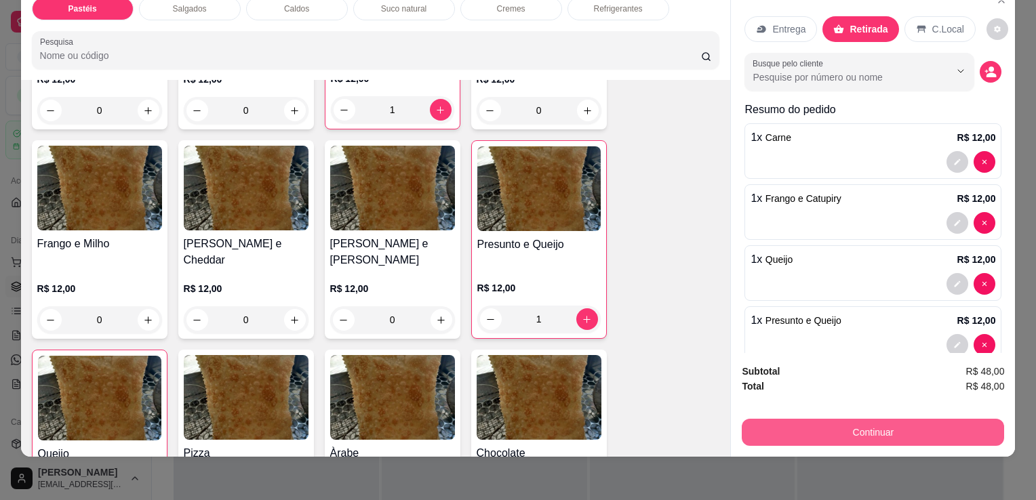
click at [881, 420] on button "Continuar" at bounding box center [873, 432] width 262 height 27
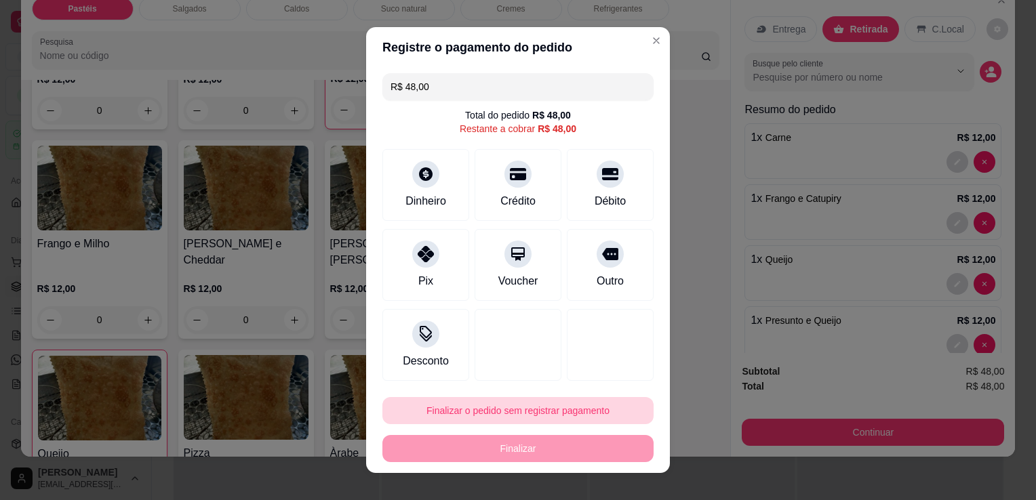
click at [493, 419] on button "Finalizar o pedido sem registrar pagamento" at bounding box center [517, 410] width 271 height 27
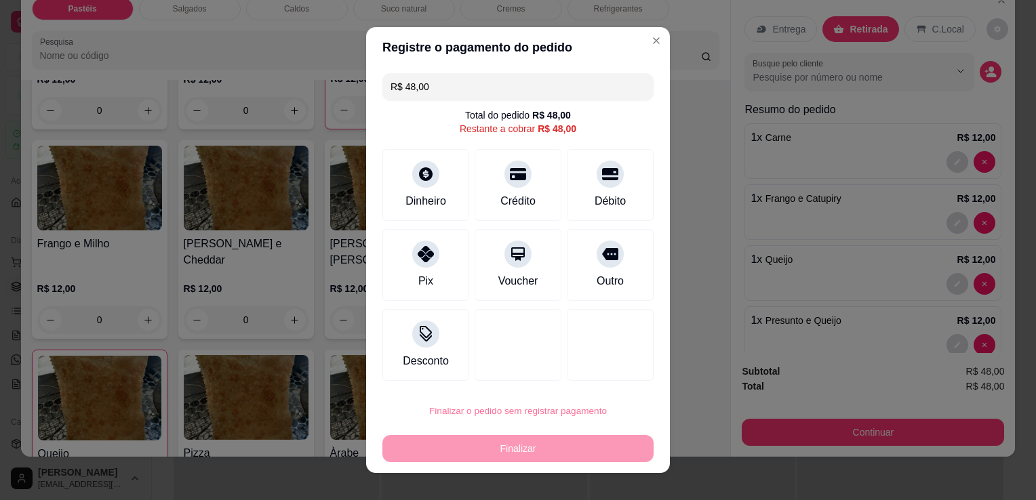
click at [599, 373] on button "Confirmar" at bounding box center [597, 371] width 50 height 21
type input "0"
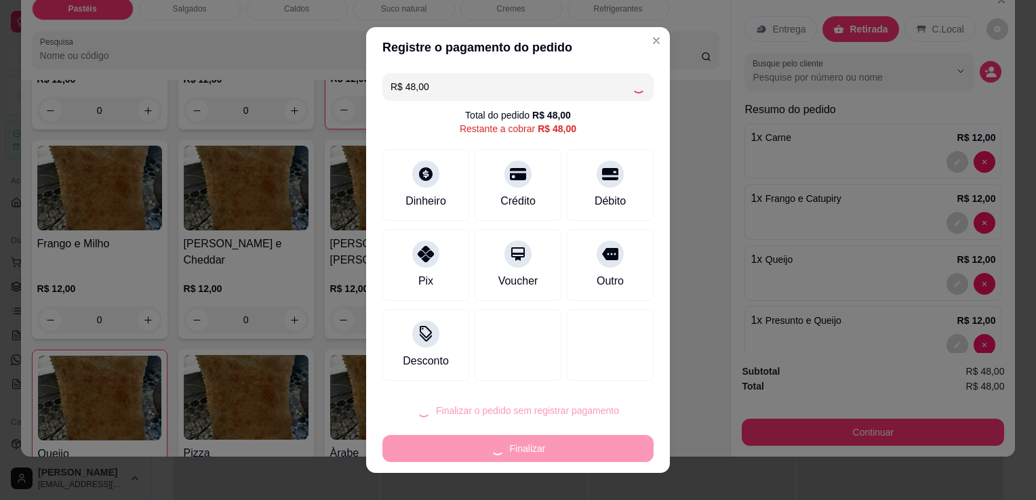
type input "R$ 0,00"
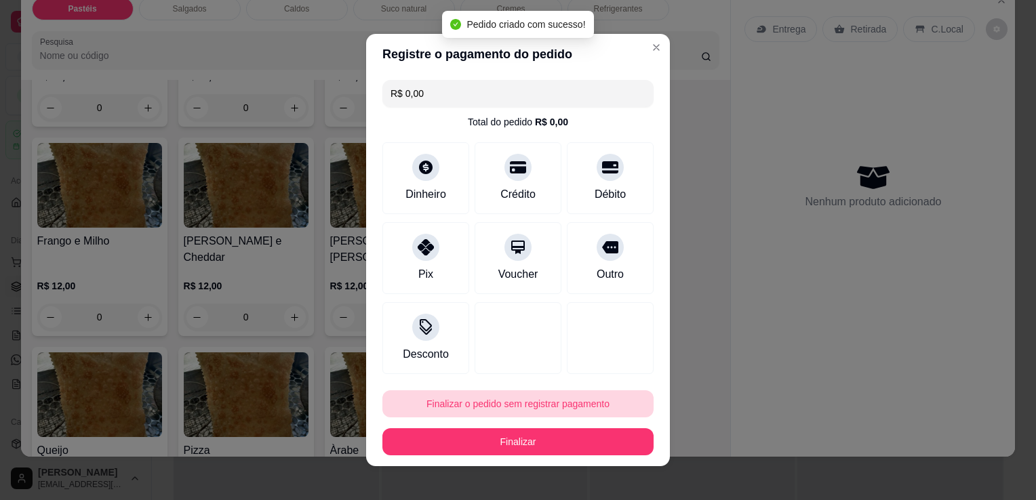
scroll to position [607, 0]
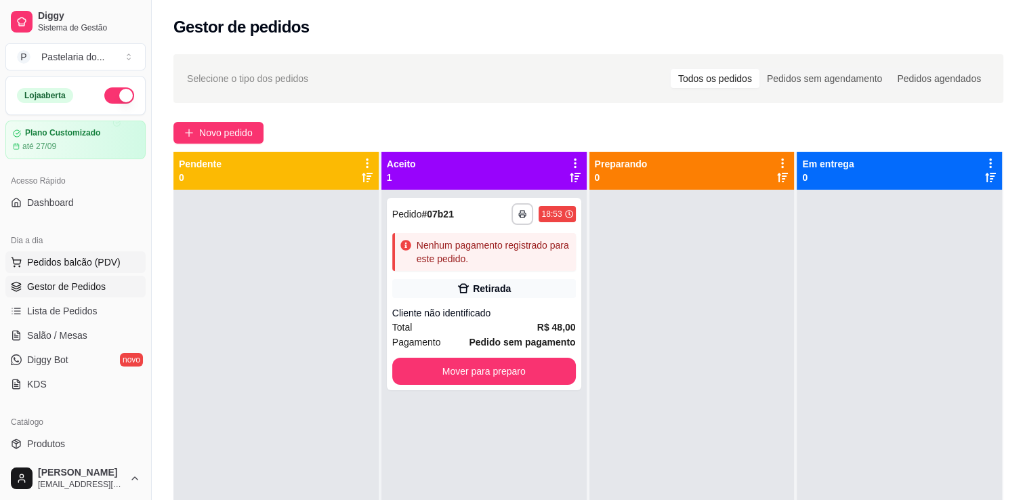
click at [94, 262] on span "Pedidos balcão (PDV)" at bounding box center [74, 263] width 94 height 14
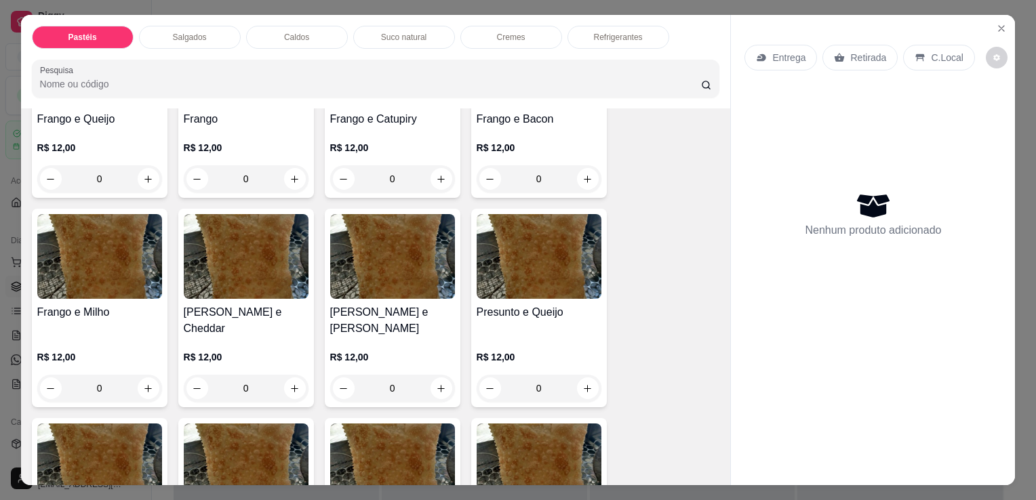
scroll to position [610, 0]
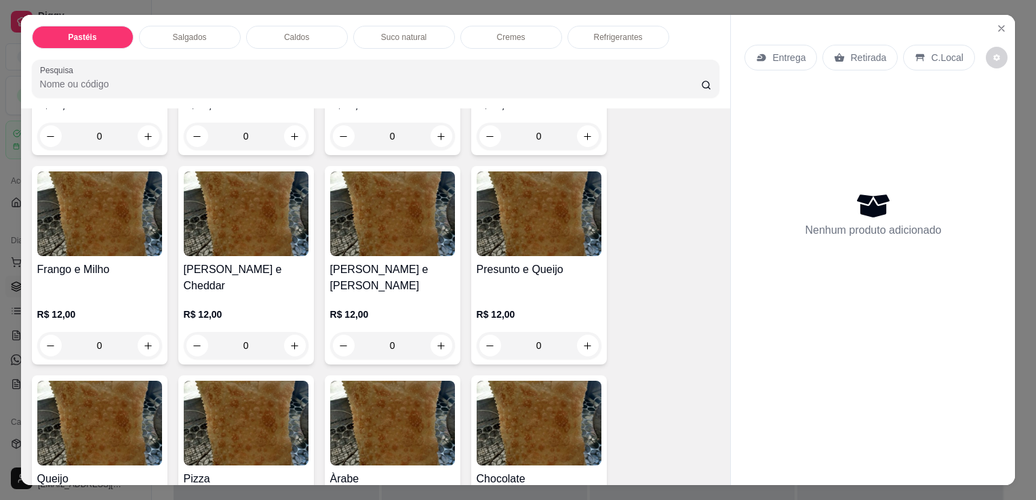
click at [378, 271] on h4 "[PERSON_NAME] e [PERSON_NAME]" at bounding box center [392, 278] width 125 height 33
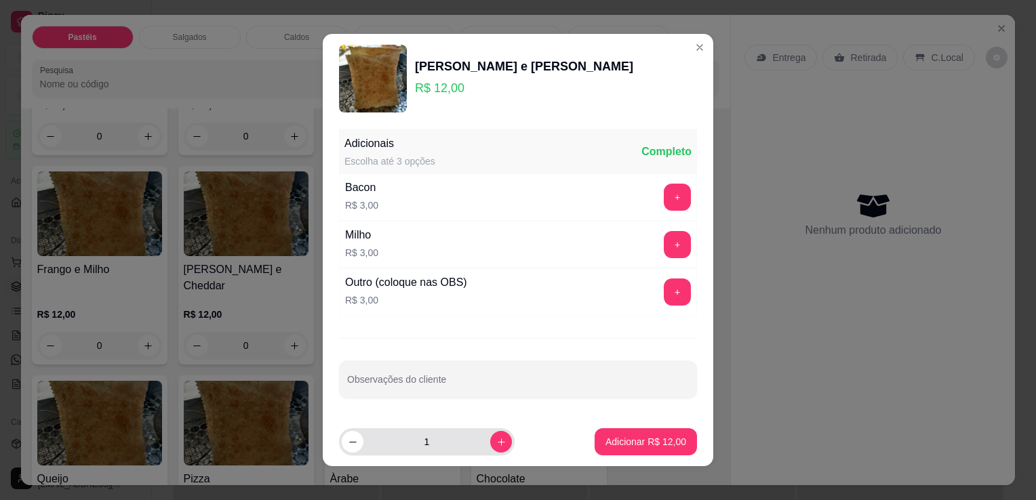
click at [490, 445] on button "increase-product-quantity" at bounding box center [501, 442] width 22 height 22
type input "3"
click at [605, 447] on p "Adicionar R$ 36,00" at bounding box center [645, 442] width 81 height 14
type input "3"
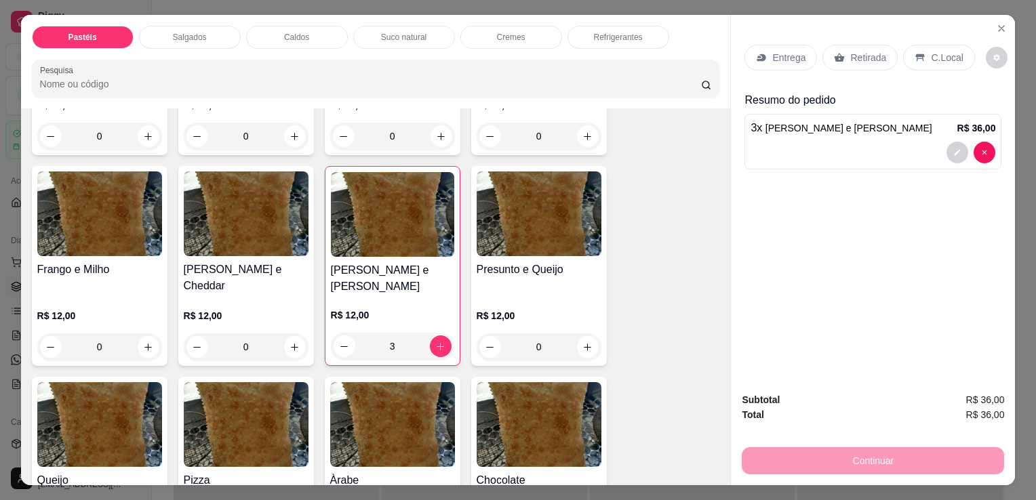
click at [381, 32] on p "Suco natural" at bounding box center [403, 37] width 45 height 11
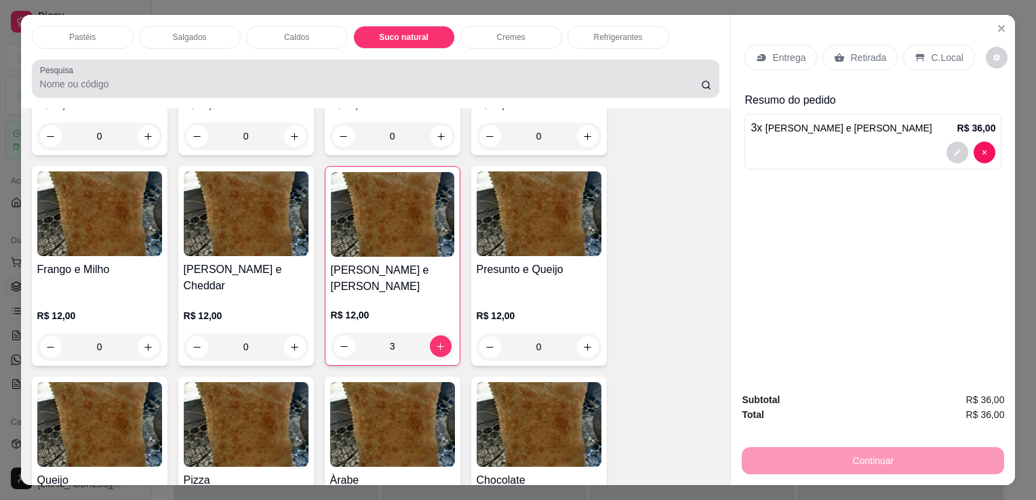
scroll to position [33, 0]
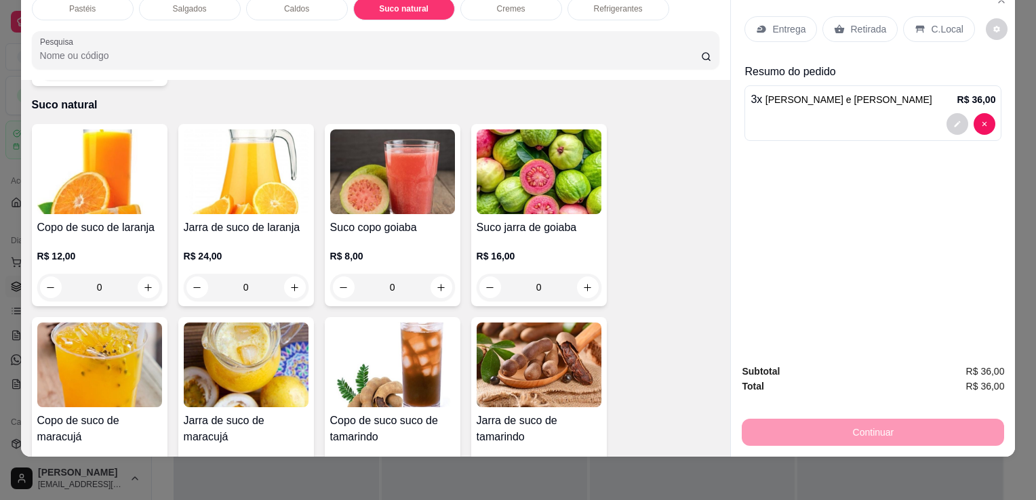
click at [137, 236] on div "R$ 12,00 0" at bounding box center [99, 268] width 125 height 65
click at [291, 283] on icon "increase-product-quantity" at bounding box center [294, 288] width 10 height 10
type input "1"
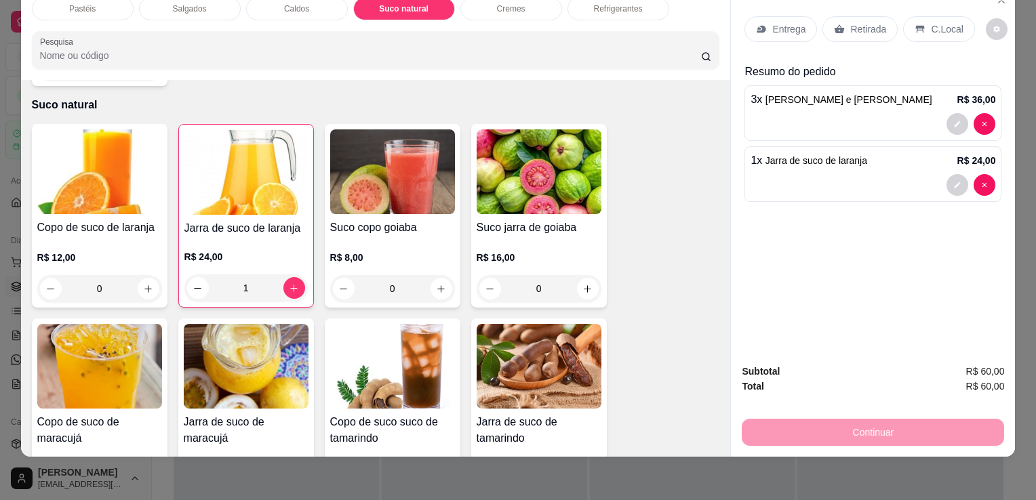
click at [876, 22] on p "Retirada" at bounding box center [868, 29] width 36 height 14
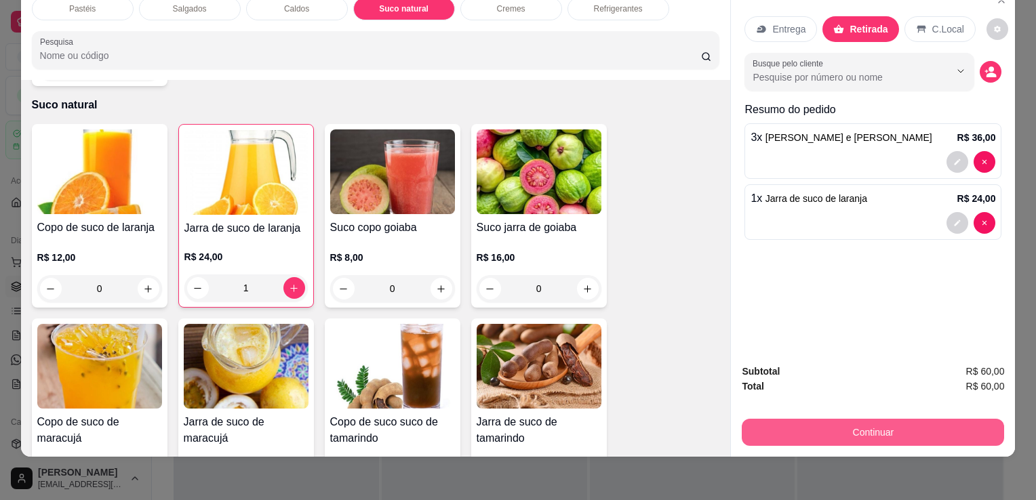
click at [924, 424] on button "Continuar" at bounding box center [873, 432] width 262 height 27
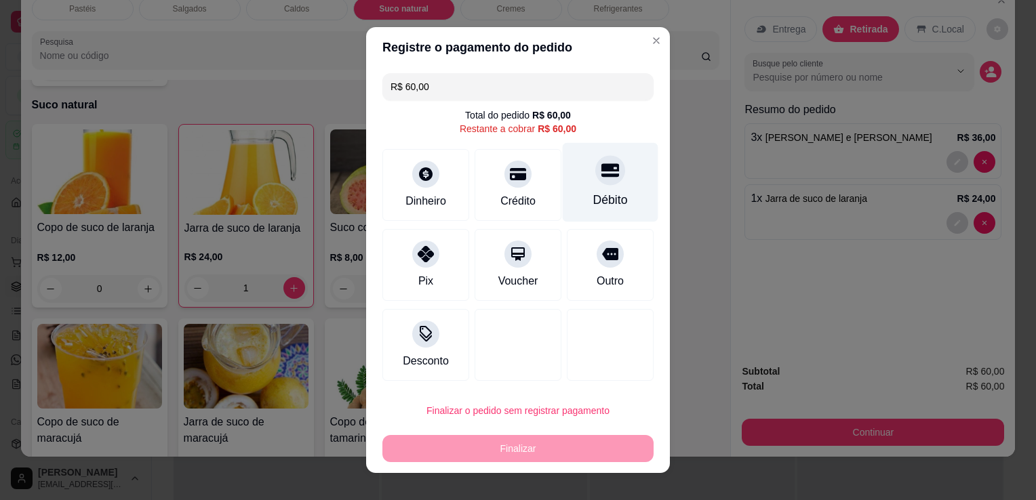
click at [610, 203] on div "Débito" at bounding box center [610, 200] width 35 height 18
type input "R$ 0,00"
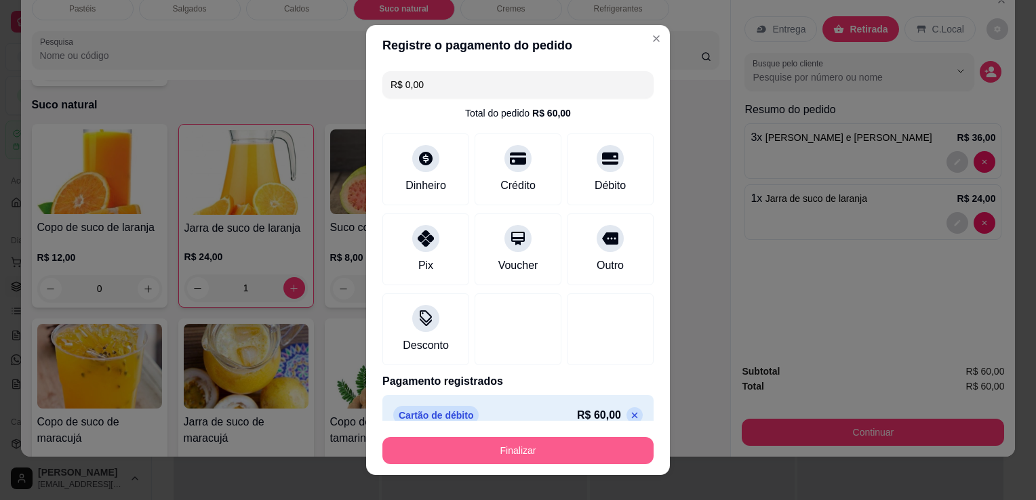
click at [511, 449] on button "Finalizar" at bounding box center [517, 450] width 271 height 27
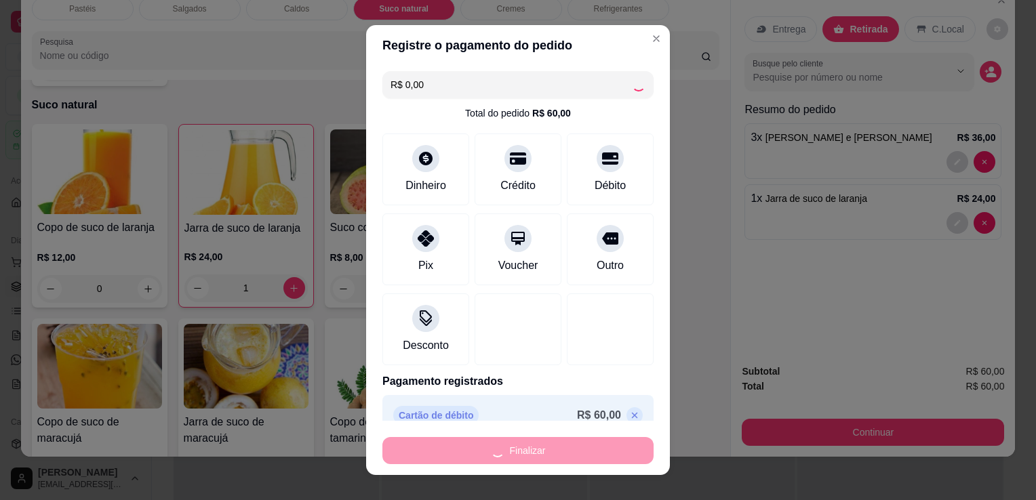
type input "0"
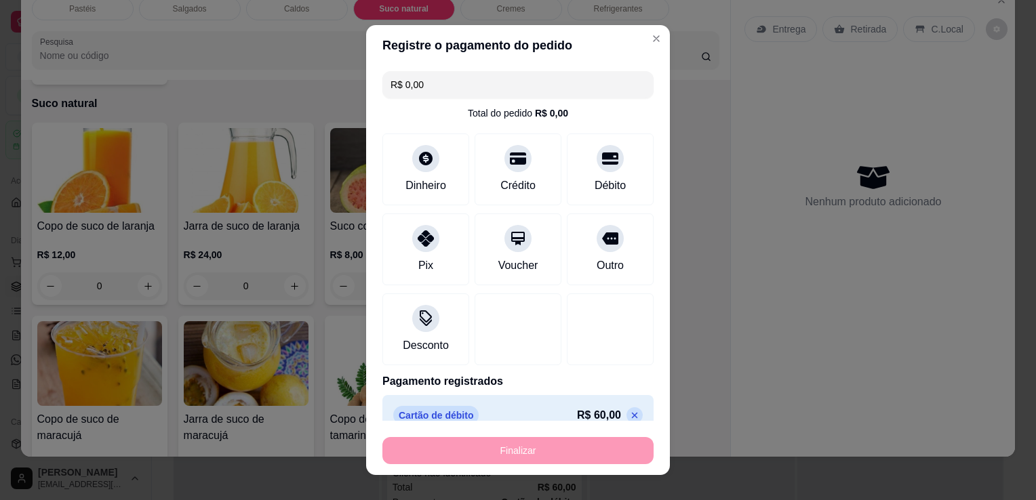
type input "-R$ 60,00"
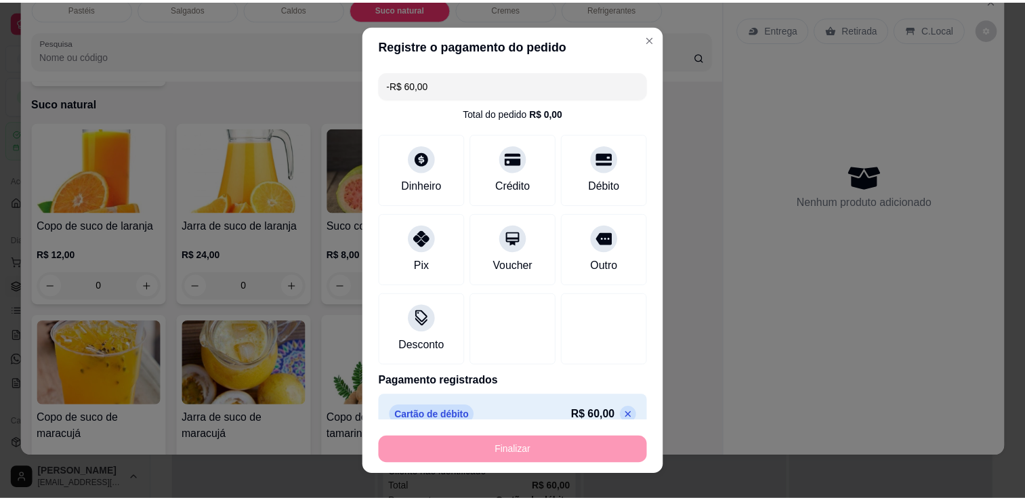
scroll to position [2299, 0]
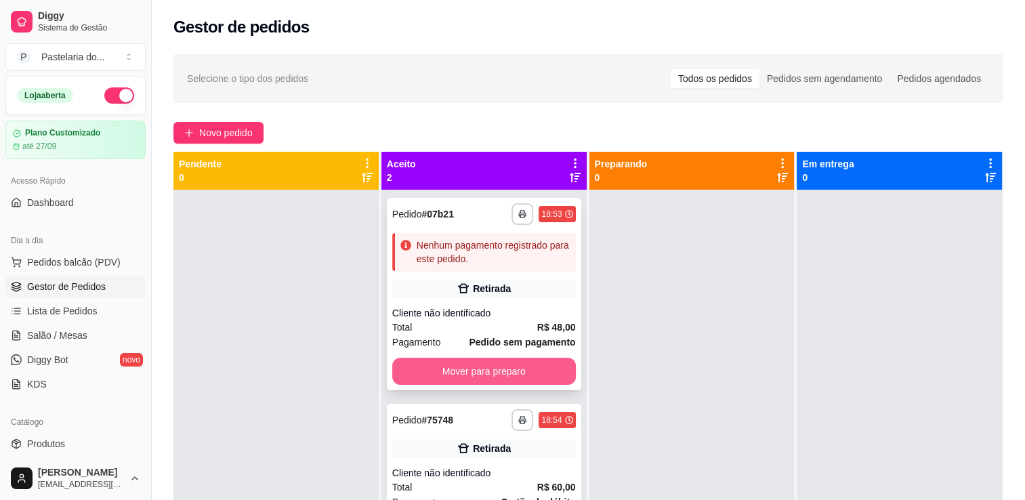
click at [440, 380] on button "Mover para preparo" at bounding box center [484, 371] width 184 height 27
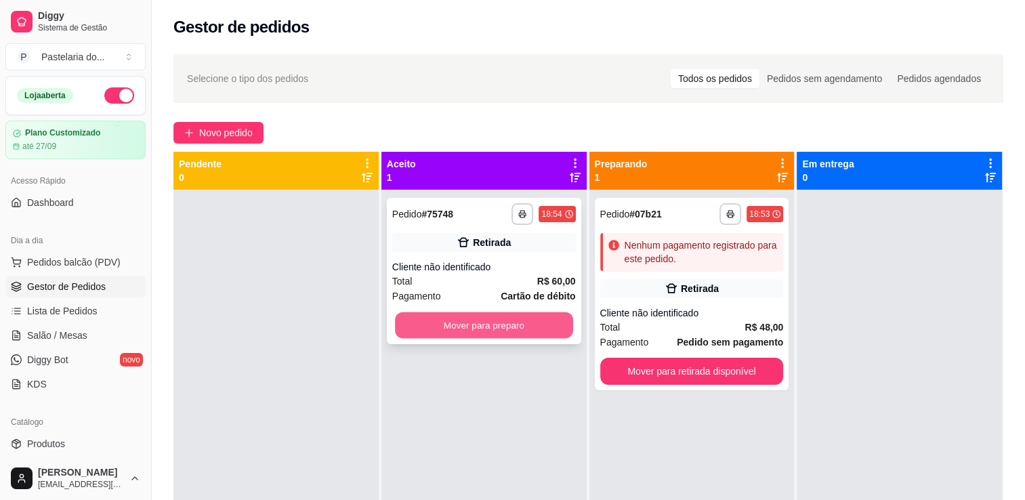
click at [488, 329] on button "Mover para preparo" at bounding box center [484, 325] width 178 height 26
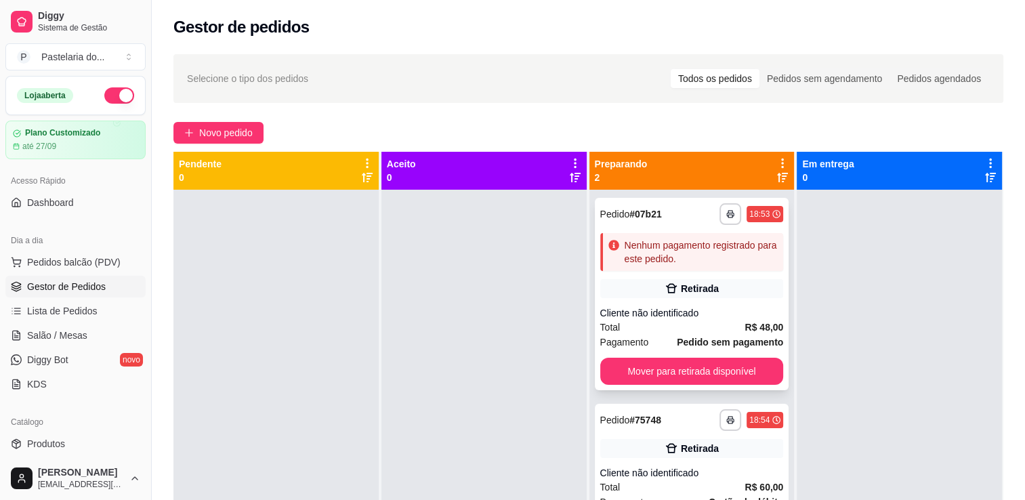
click at [662, 309] on div "Cliente não identificado" at bounding box center [693, 313] width 184 height 14
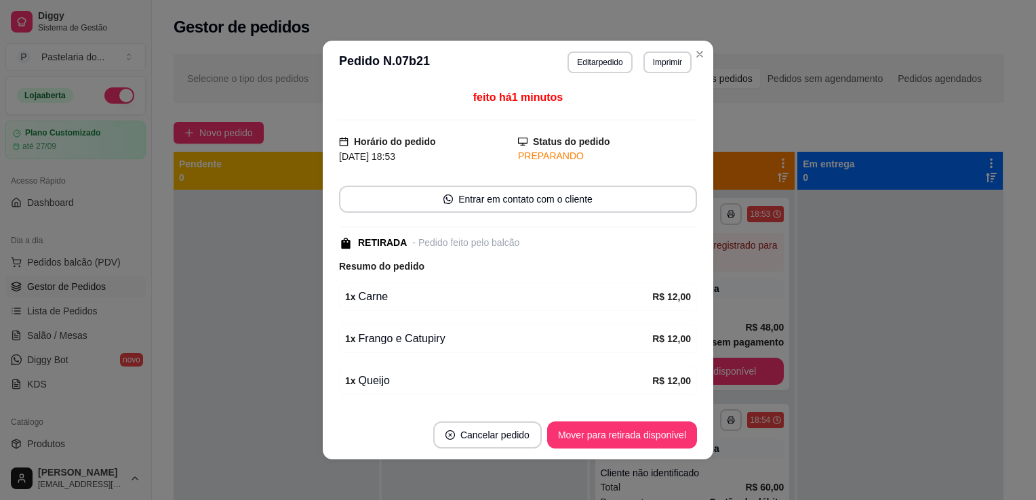
click at [601, 58] on button "Editar pedido" at bounding box center [599, 63] width 64 height 22
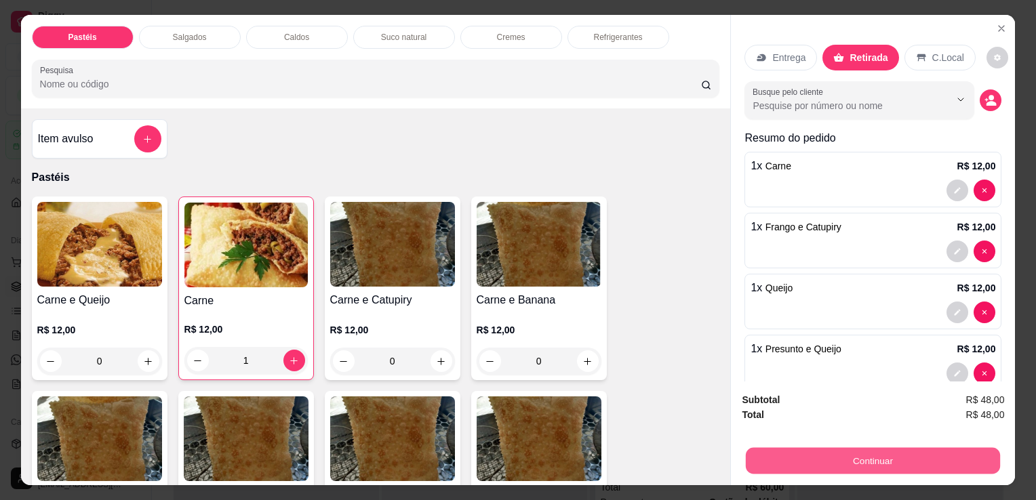
click at [940, 449] on button "Continuar" at bounding box center [873, 460] width 254 height 26
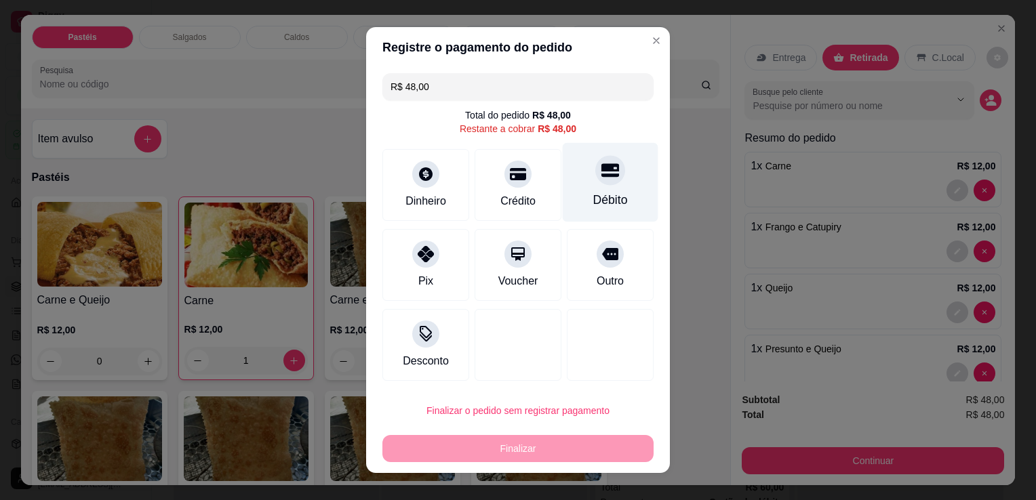
click at [593, 201] on div "Débito" at bounding box center [610, 200] width 35 height 18
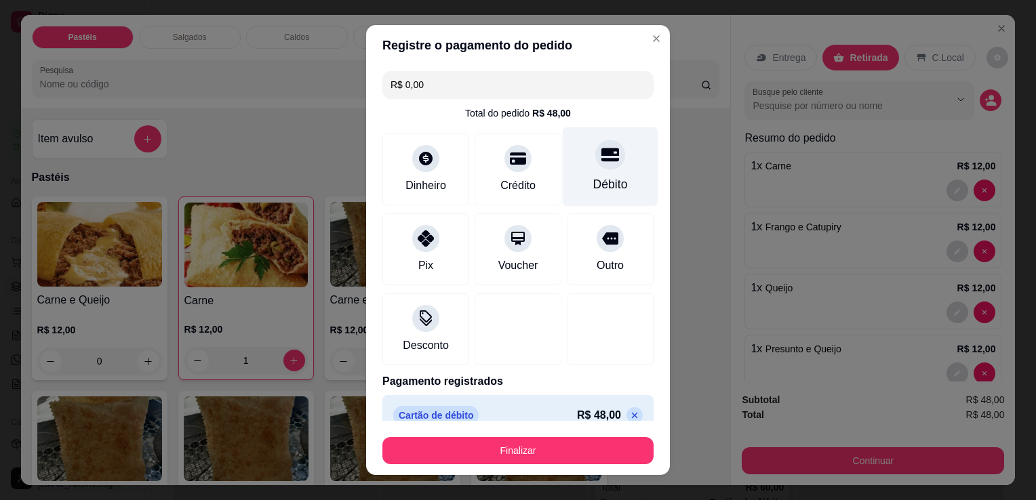
type input "R$ 0,00"
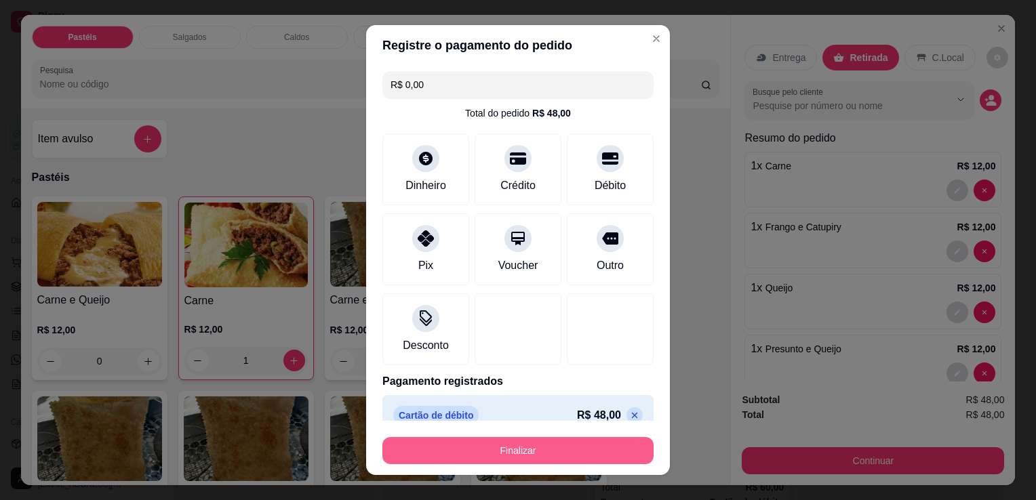
click at [579, 458] on button "Finalizar" at bounding box center [517, 450] width 271 height 27
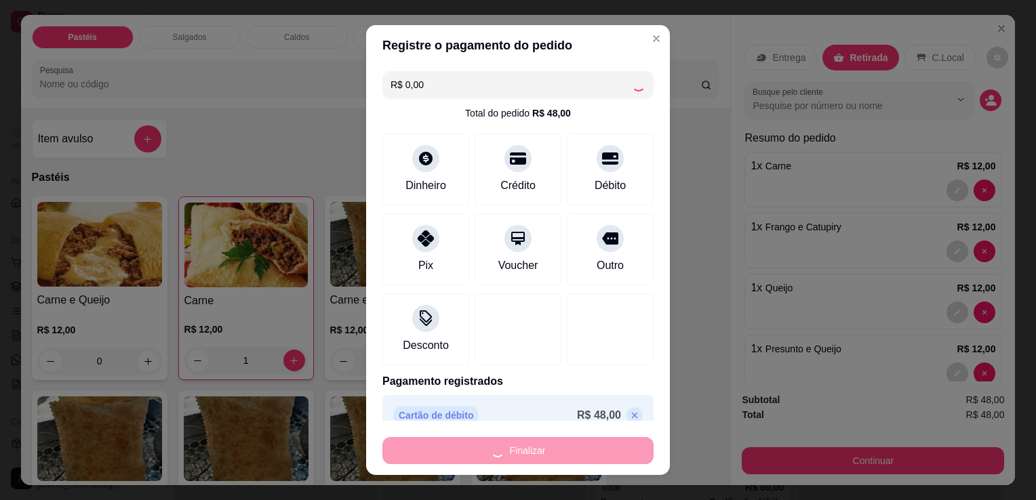
type input "0"
type input "-R$ 48,00"
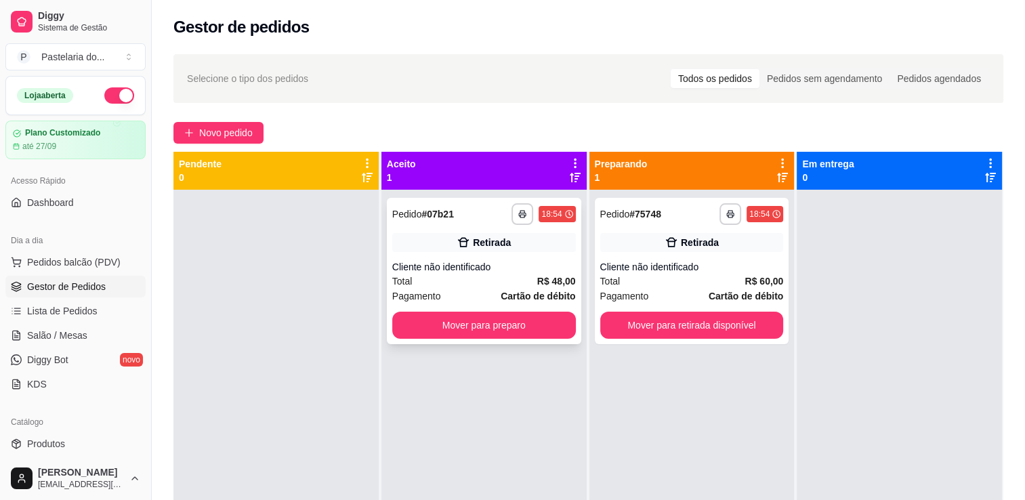
click at [439, 340] on div "**********" at bounding box center [484, 271] width 195 height 146
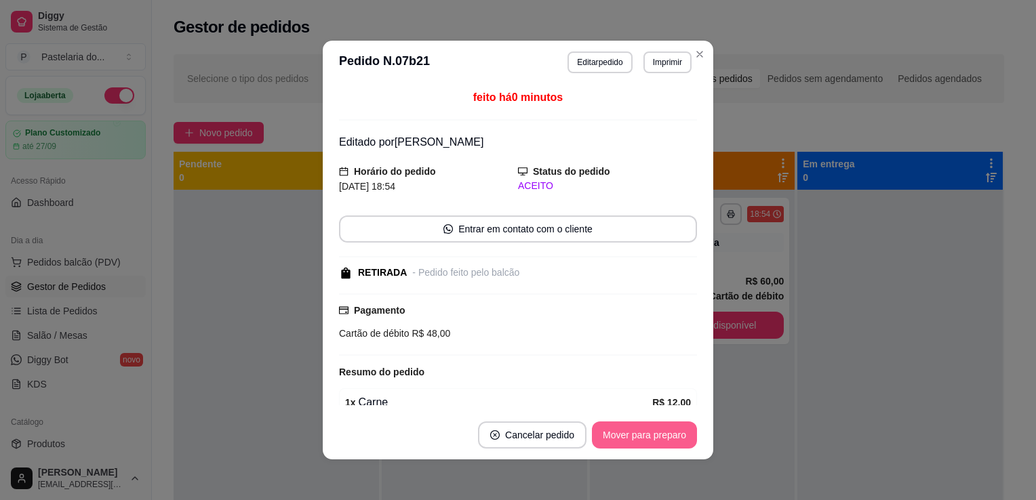
click at [660, 432] on button "Mover para preparo" at bounding box center [644, 435] width 105 height 27
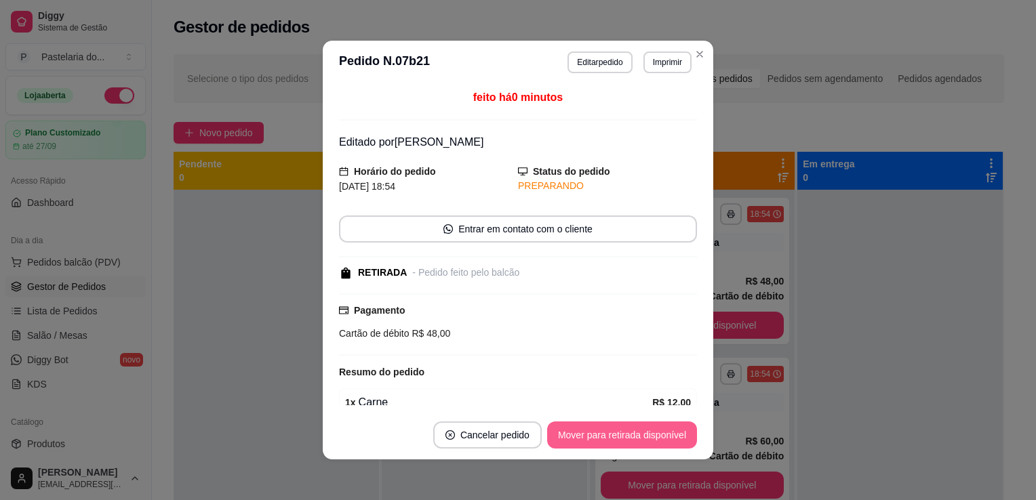
click at [670, 426] on button "Mover para retirada disponível" at bounding box center [622, 435] width 150 height 27
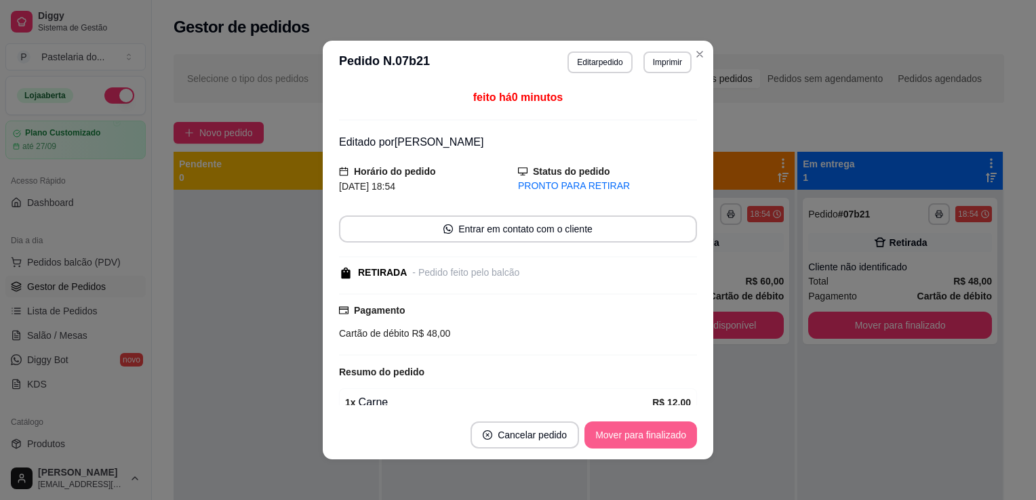
click at [657, 434] on button "Mover para finalizado" at bounding box center [640, 435] width 113 height 27
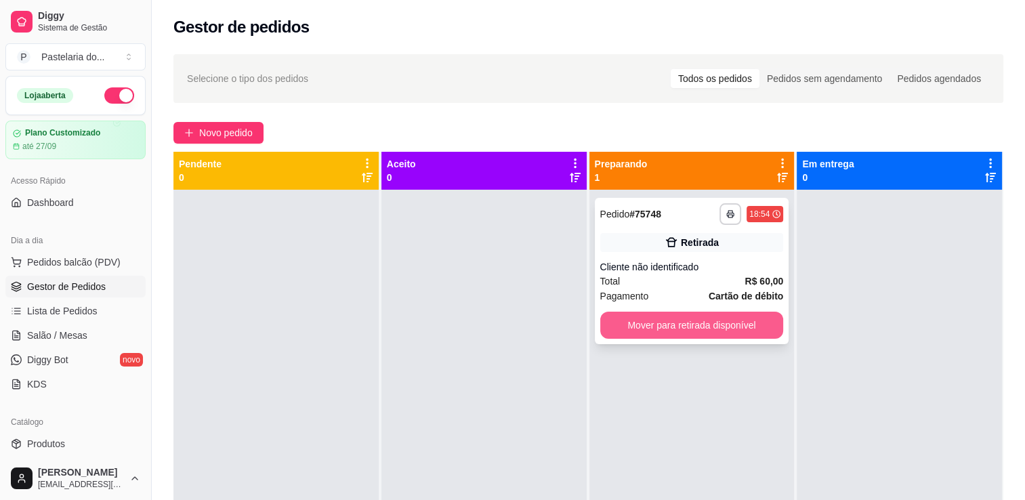
click at [634, 331] on button "Mover para retirada disponível" at bounding box center [693, 325] width 184 height 27
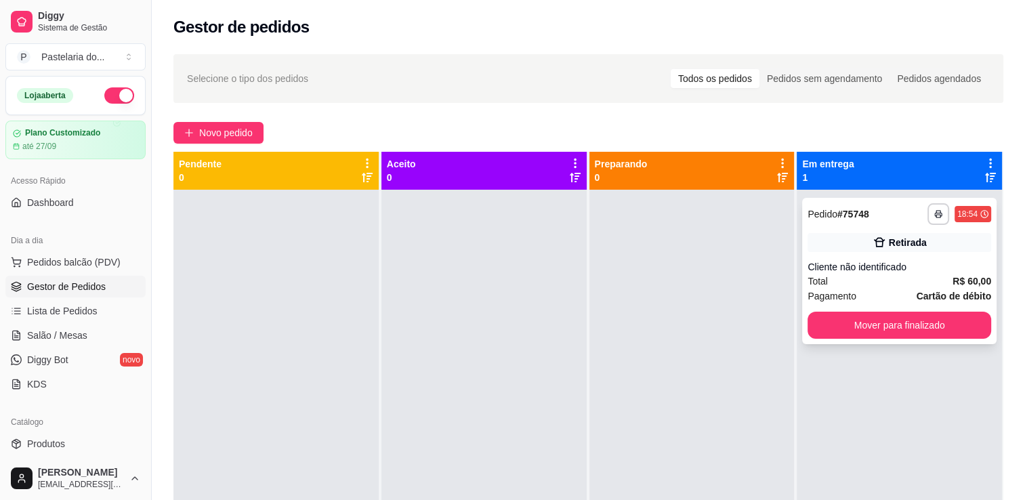
click at [917, 319] on button "Mover para finalizado" at bounding box center [900, 325] width 184 height 27
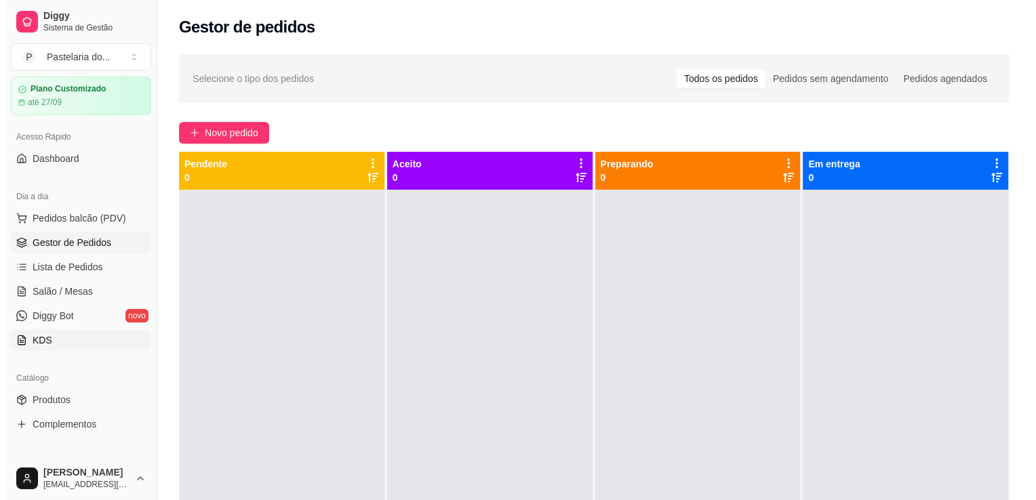
scroll to position [68, 0]
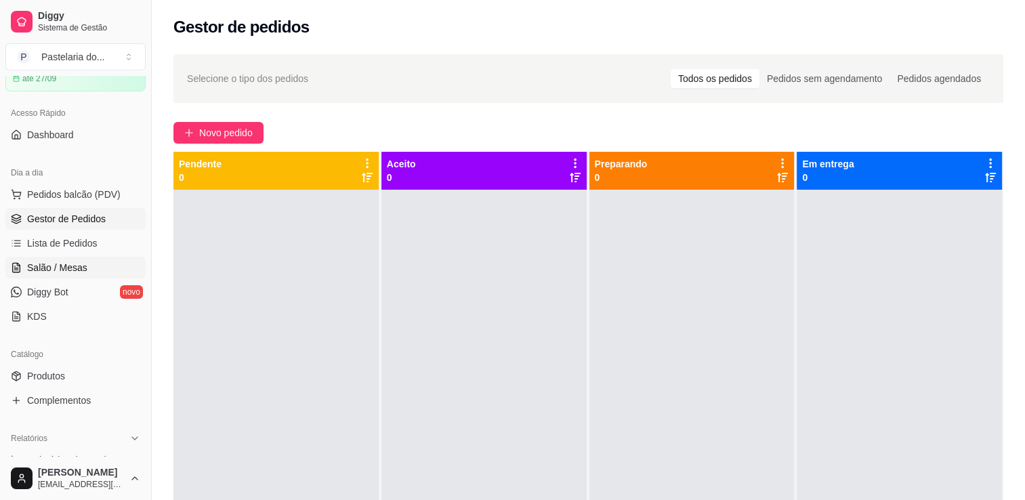
click at [68, 272] on span "Salão / Mesas" at bounding box center [57, 268] width 60 height 14
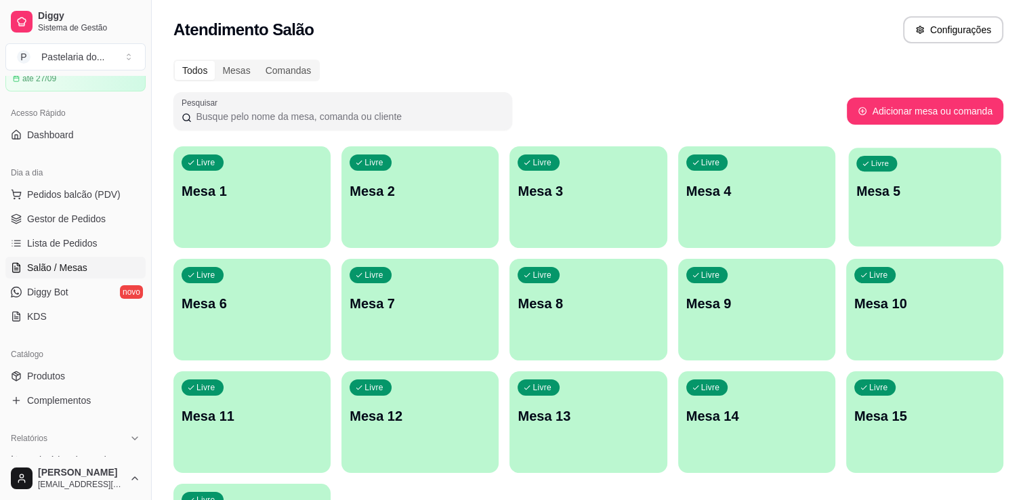
click at [899, 200] on p "Mesa 5" at bounding box center [925, 191] width 137 height 18
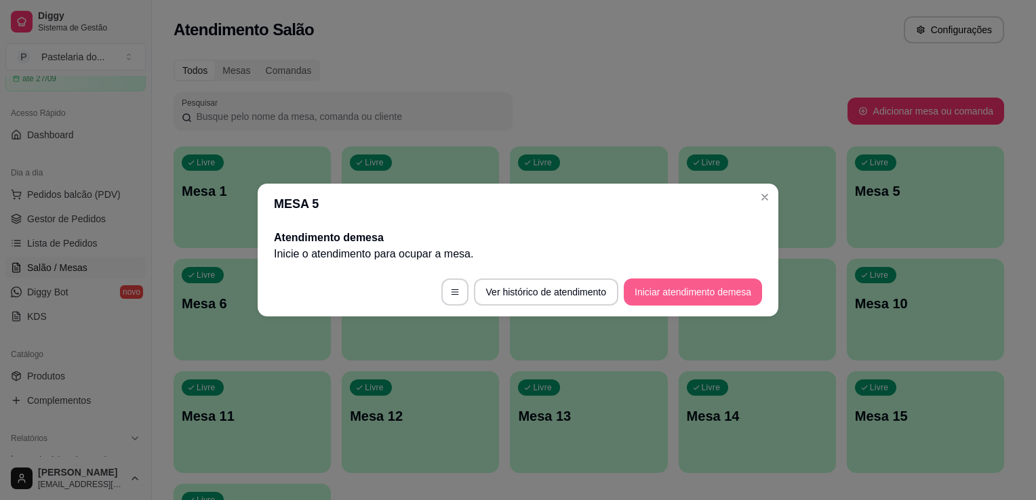
click at [672, 291] on button "Iniciar atendimento de mesa" at bounding box center [693, 292] width 138 height 27
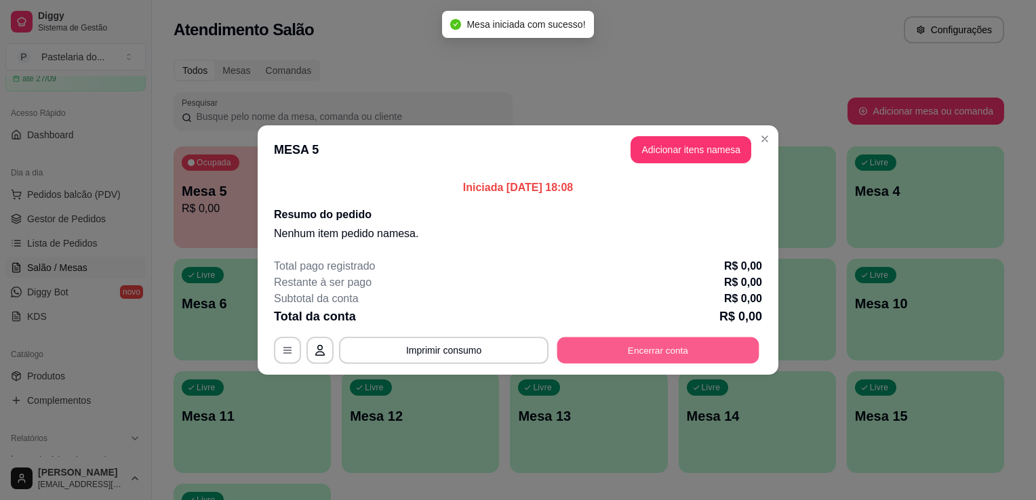
click at [629, 358] on button "Encerrar conta" at bounding box center [658, 351] width 202 height 26
click at [708, 156] on button "Adicionar itens na mesa" at bounding box center [690, 149] width 121 height 27
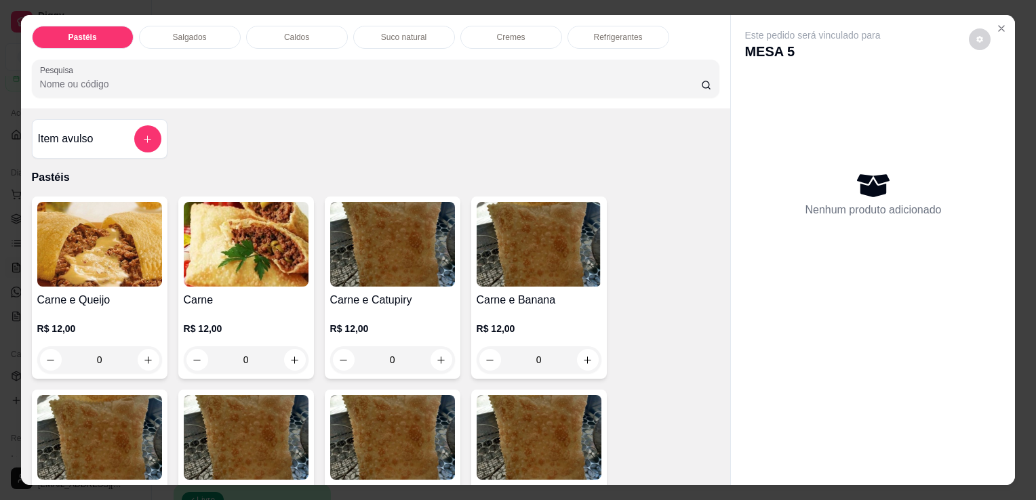
click at [191, 32] on p "Salgados" at bounding box center [190, 37] width 34 height 11
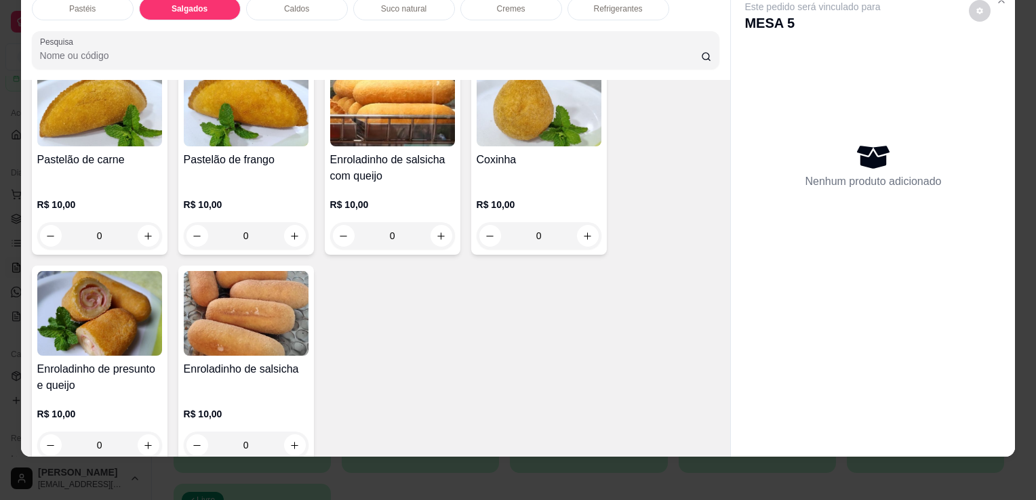
scroll to position [1507, 0]
click at [288, 435] on button "increase-product-quantity" at bounding box center [294, 445] width 21 height 21
type input "1"
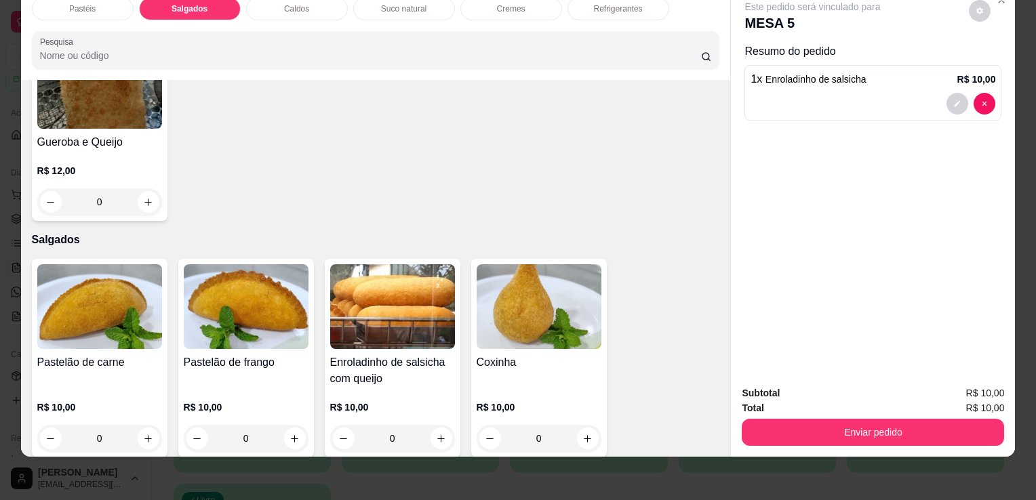
scroll to position [1304, 0]
click at [443, 5] on div "Suco natural" at bounding box center [404, 8] width 102 height 23
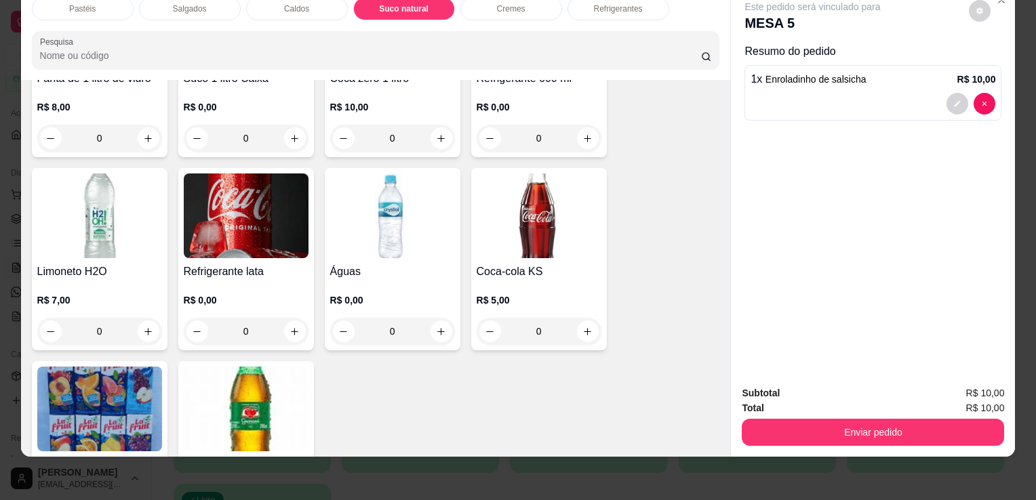
scroll to position [4129, 0]
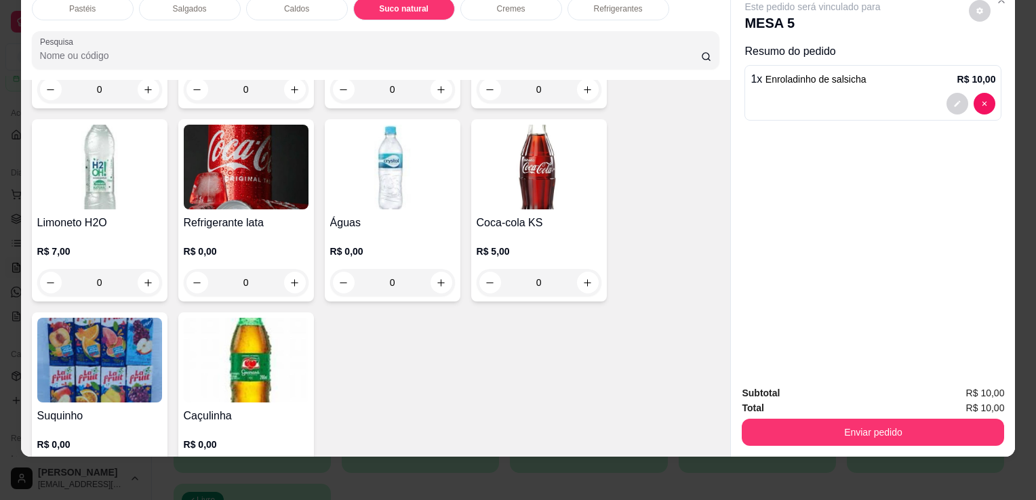
click at [73, 348] on img at bounding box center [99, 360] width 125 height 85
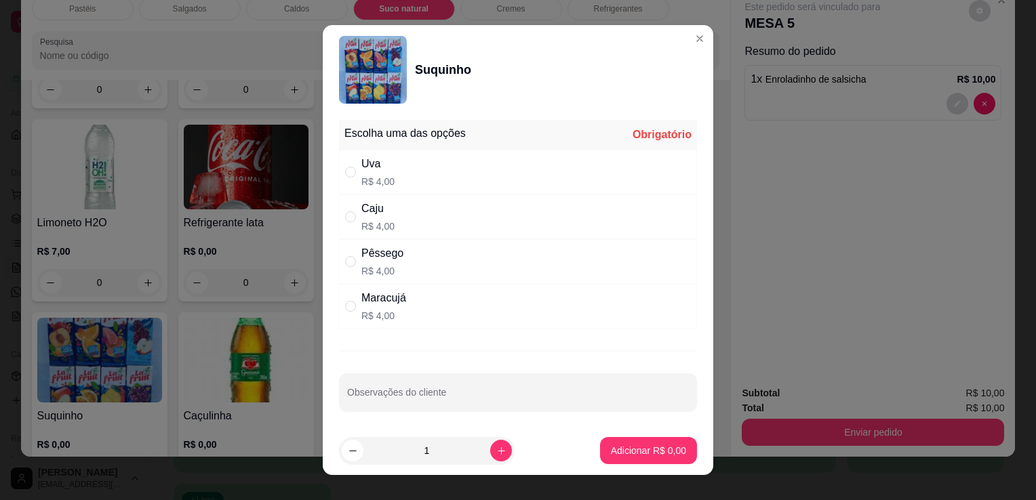
click at [557, 313] on div "Maracujá R$ 4,00" at bounding box center [518, 306] width 358 height 45
radio input "true"
click at [656, 458] on button "Adicionar R$ 4,00" at bounding box center [648, 451] width 94 height 26
type input "1"
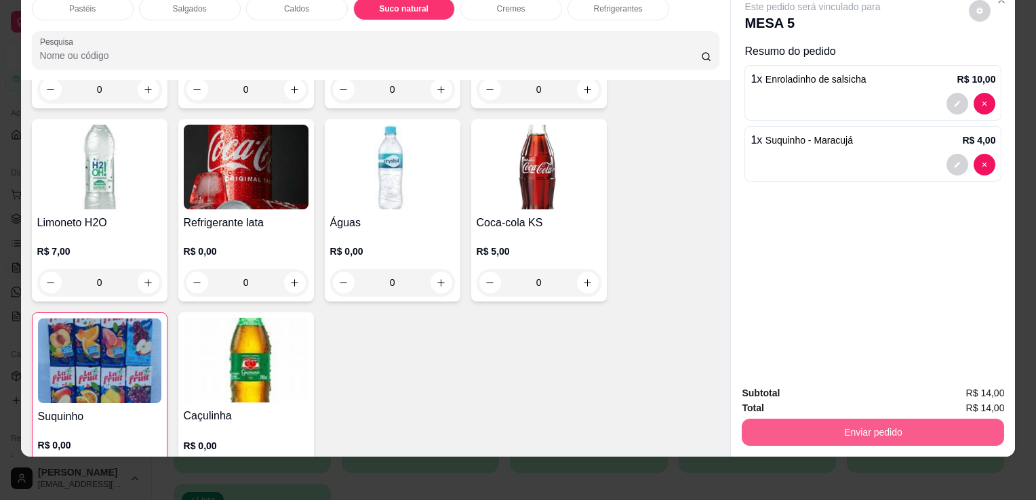
click at [882, 434] on button "Enviar pedido" at bounding box center [873, 432] width 262 height 27
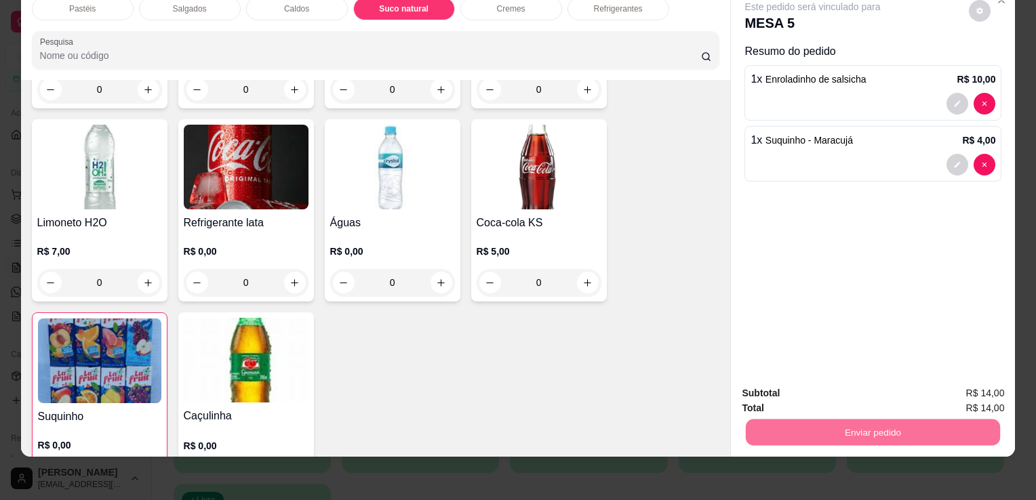
click at [963, 386] on button "Sim, quero registrar" at bounding box center [957, 388] width 98 height 25
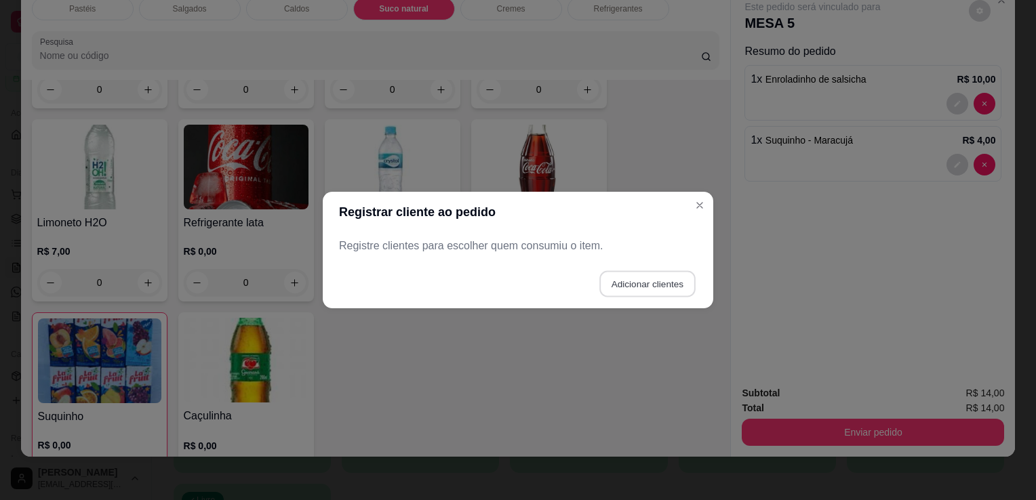
click at [653, 294] on button "Adicionar clientes" at bounding box center [647, 284] width 96 height 26
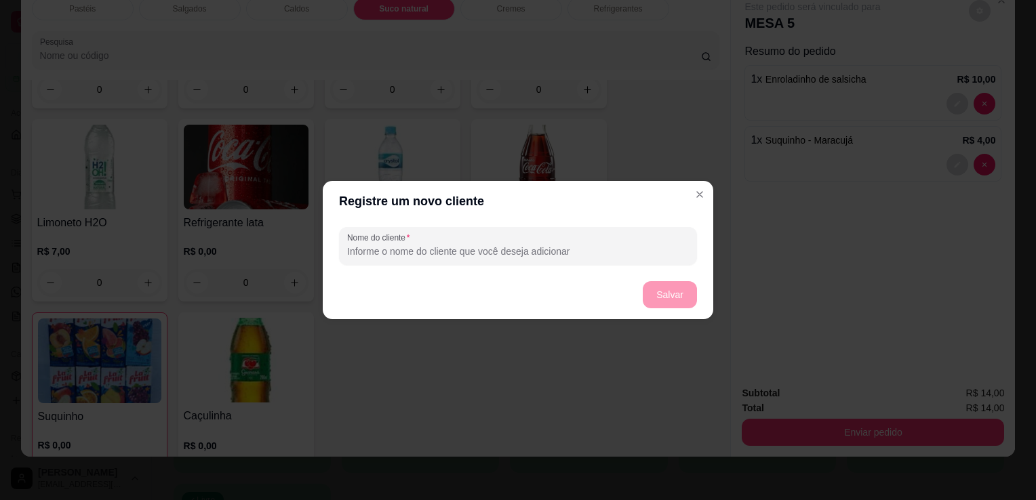
click at [614, 259] on div at bounding box center [518, 245] width 342 height 27
type input "MESA 5"
click at [645, 294] on button "Salvar" at bounding box center [669, 295] width 53 height 26
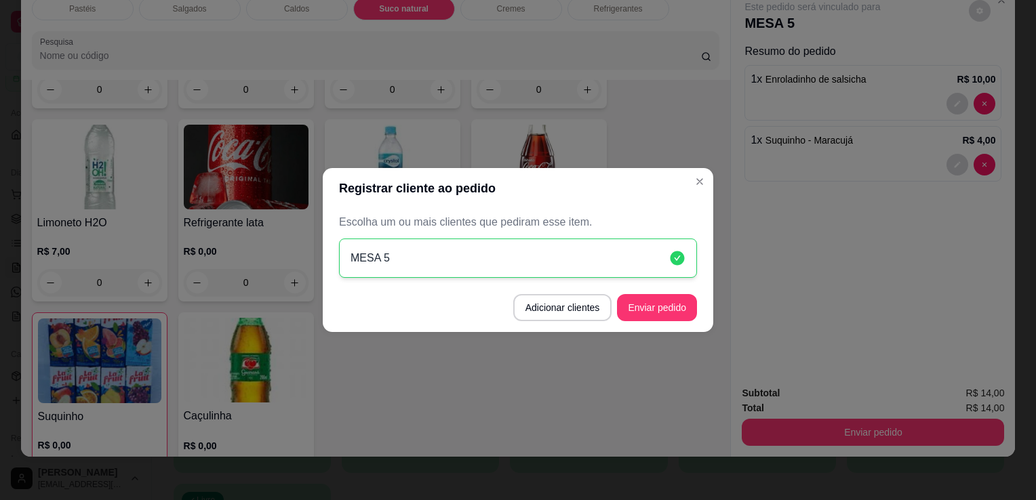
click at [697, 308] on footer "Adicionar clientes Enviar pedido" at bounding box center [518, 307] width 390 height 49
click at [692, 308] on button "Enviar pedido" at bounding box center [657, 307] width 80 height 27
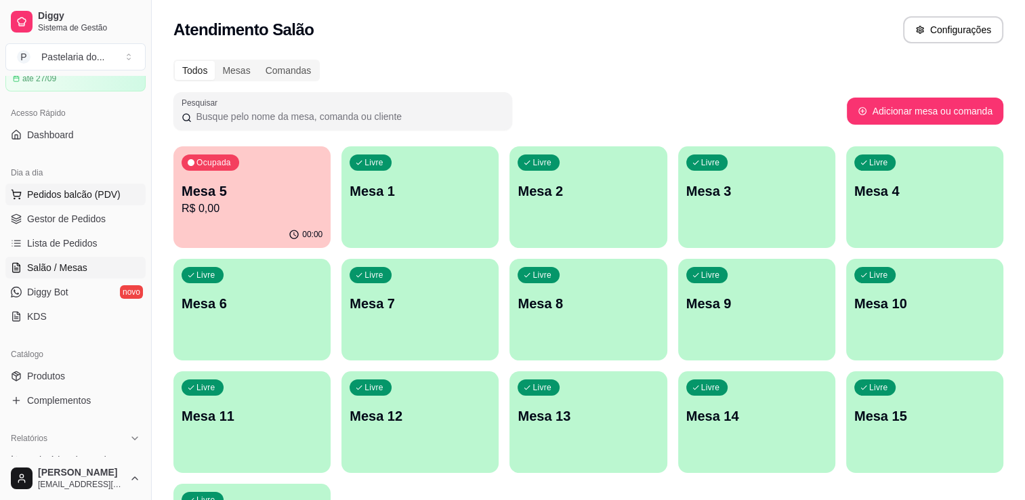
click at [70, 191] on span "Pedidos balcão (PDV)" at bounding box center [74, 195] width 94 height 14
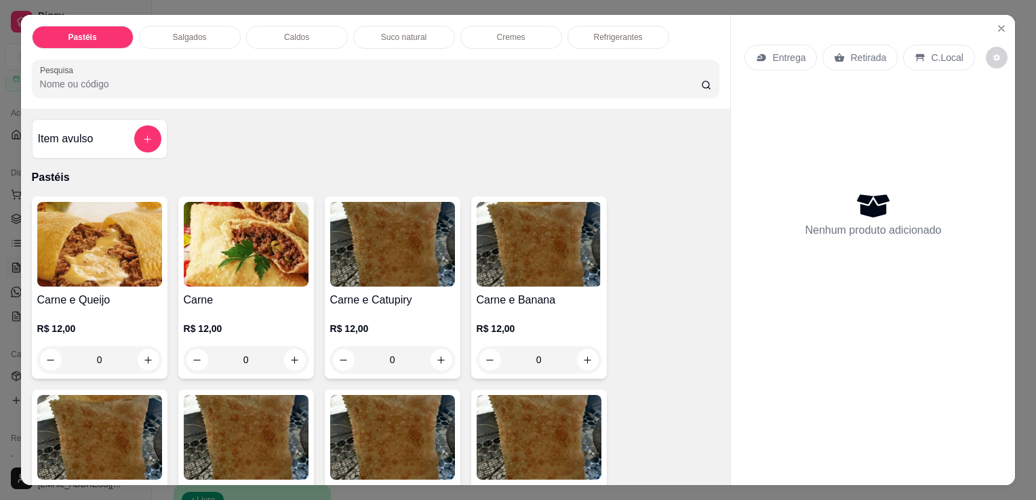
click at [178, 50] on div "Pastéis Salgados Caldos Suco natural Cremes Refrigerantes Pesquisa" at bounding box center [376, 62] width 710 height 94
click at [185, 32] on p "Salgados" at bounding box center [190, 37] width 34 height 11
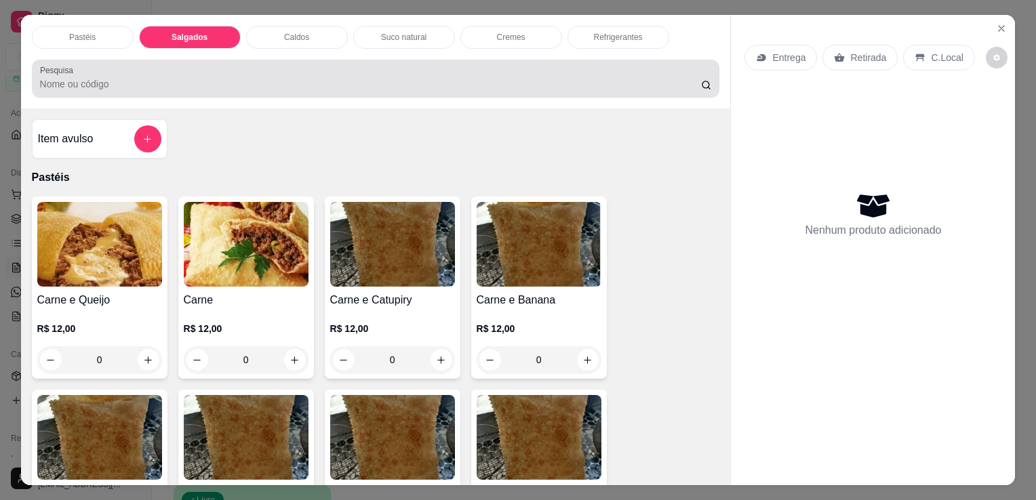
scroll to position [33, 0]
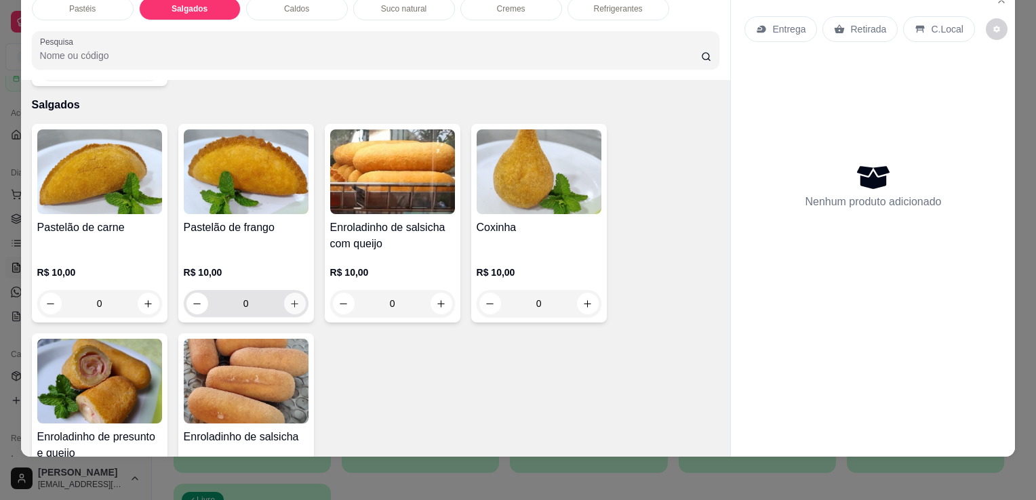
click at [293, 299] on icon "increase-product-quantity" at bounding box center [294, 304] width 10 height 10
type input "1"
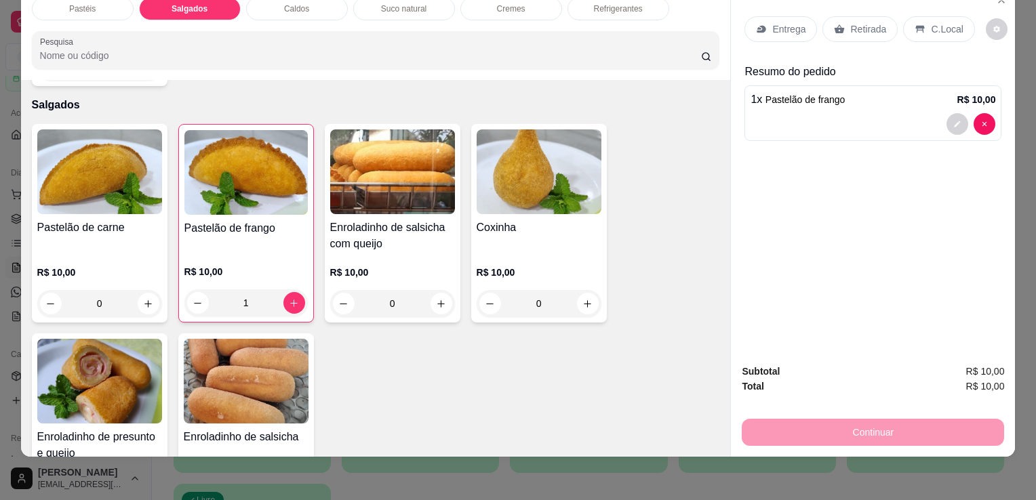
scroll to position [1507, 0]
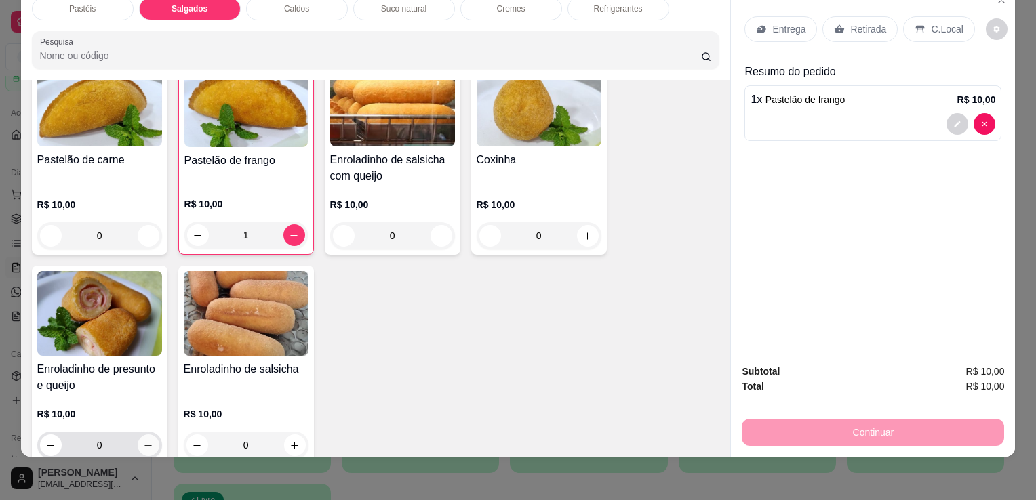
click at [149, 434] on button "increase-product-quantity" at bounding box center [149, 445] width 22 height 22
type input "1"
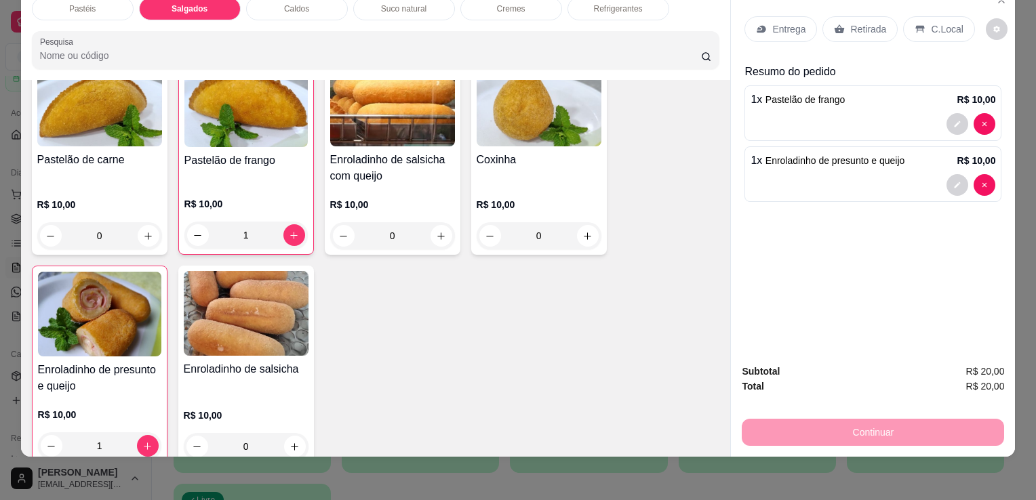
click at [859, 26] on div "Retirada" at bounding box center [859, 29] width 75 height 26
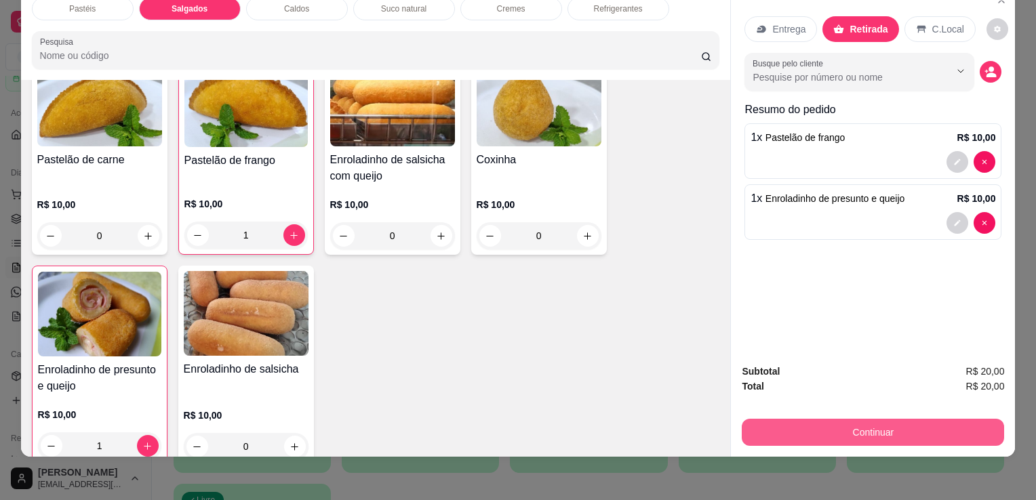
click at [884, 419] on button "Continuar" at bounding box center [873, 432] width 262 height 27
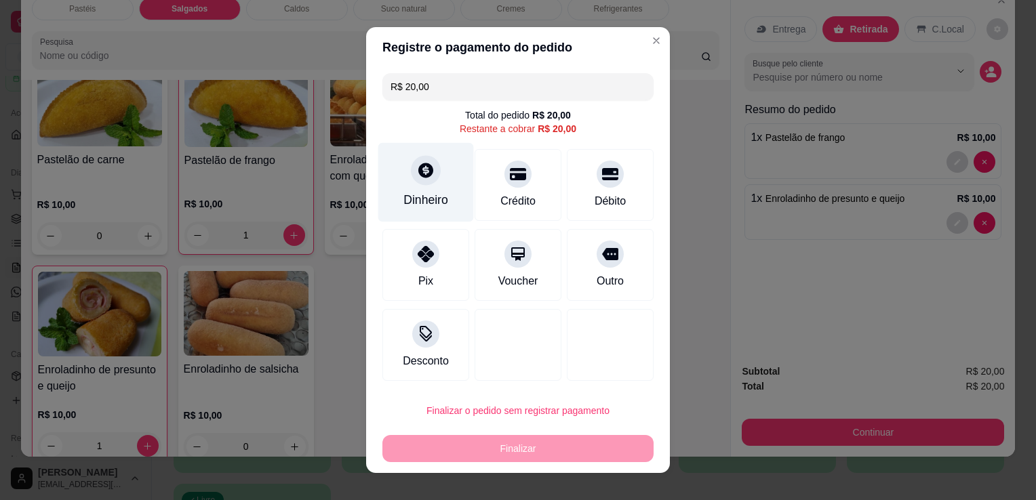
click at [417, 169] on icon at bounding box center [426, 170] width 18 height 18
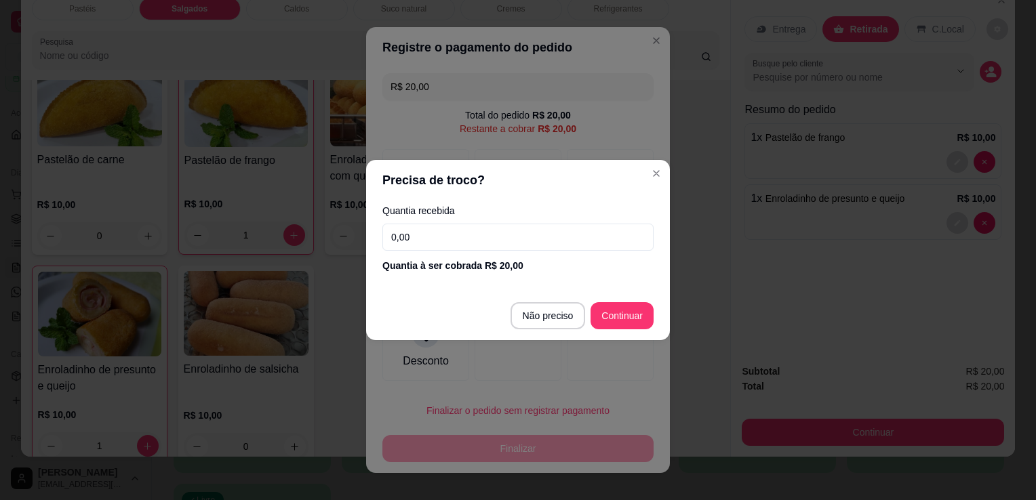
click at [495, 248] on input "0,00" at bounding box center [517, 237] width 271 height 27
type input "20,00"
type input "R$ 0,00"
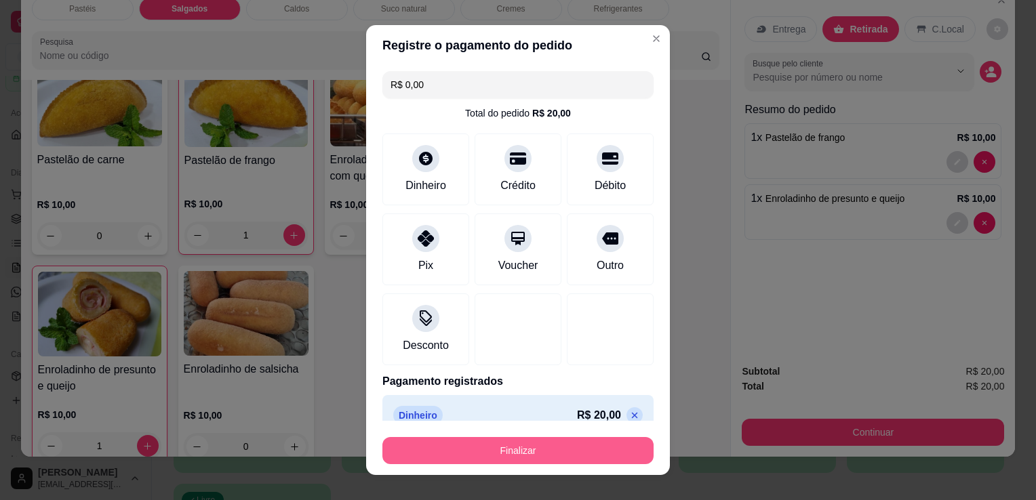
click at [531, 454] on button "Finalizar" at bounding box center [517, 450] width 271 height 27
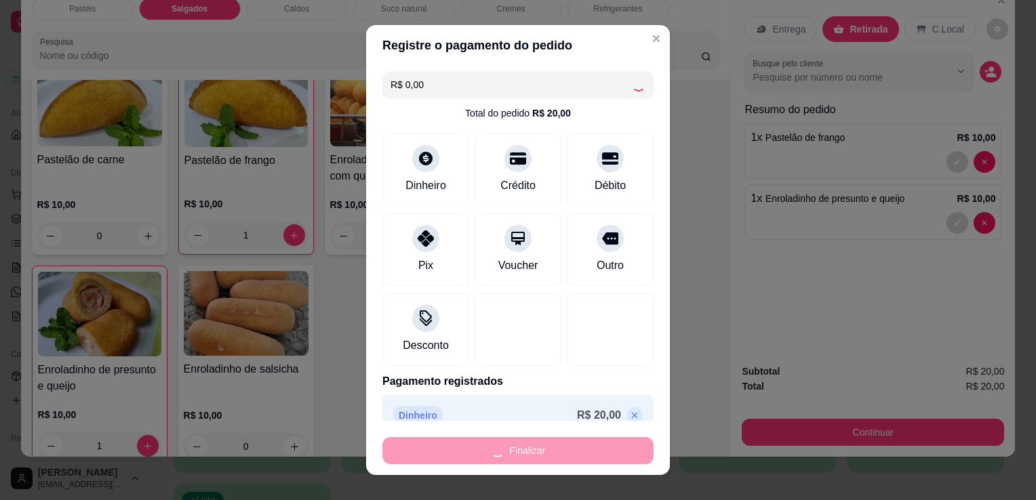
type input "0"
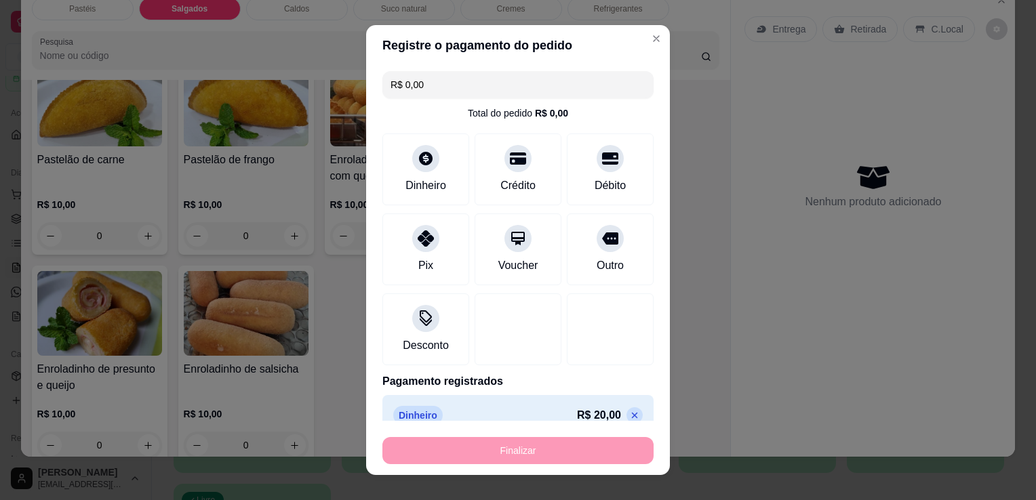
type input "-R$ 20,00"
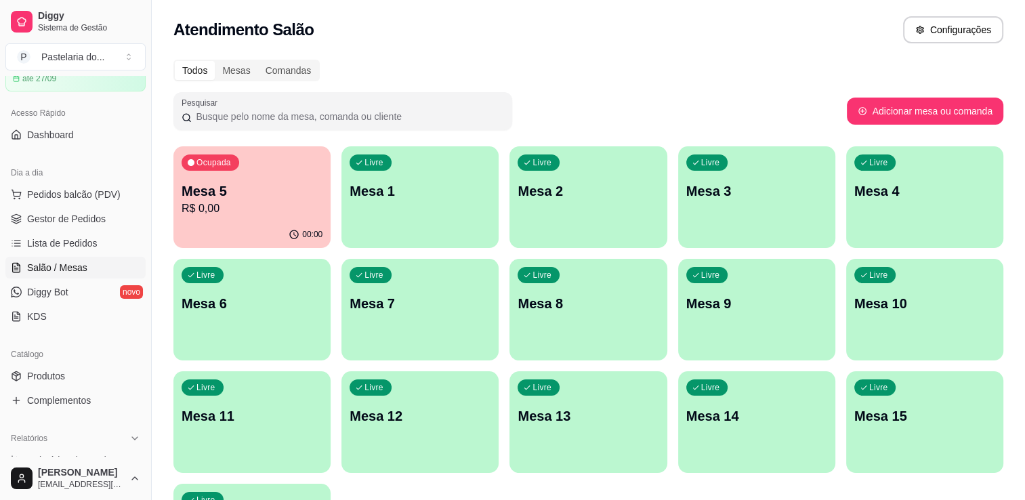
click at [425, 416] on p "Mesa 12" at bounding box center [420, 416] width 141 height 19
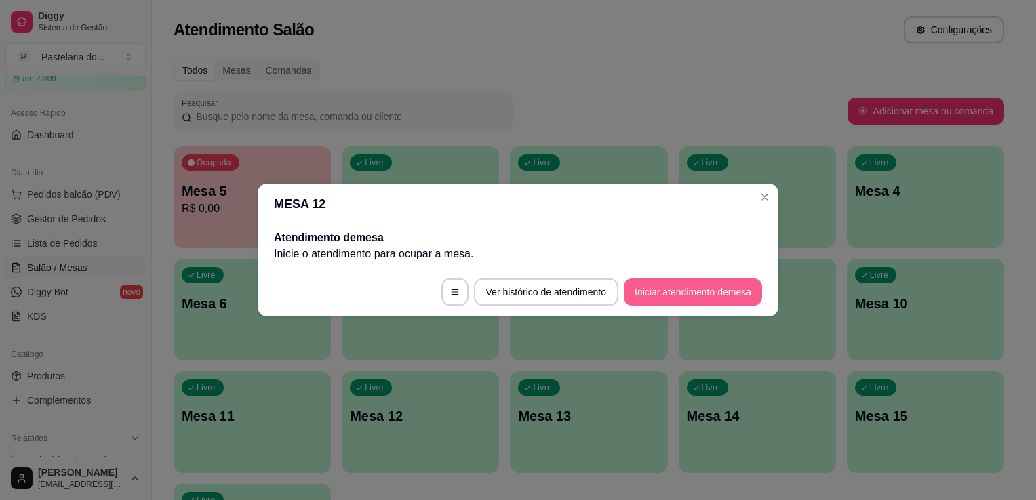
click at [667, 300] on button "Iniciar atendimento de mesa" at bounding box center [693, 292] width 138 height 27
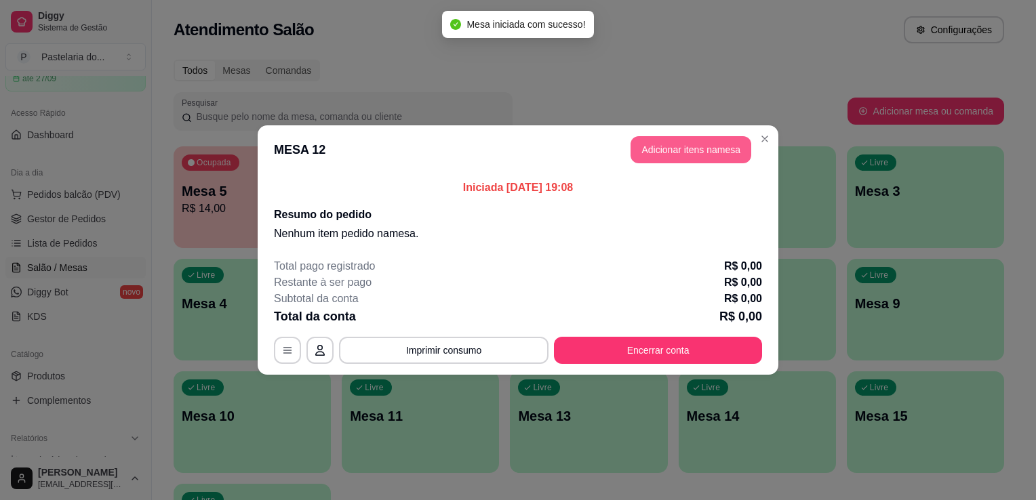
click at [732, 155] on button "Adicionar itens na mesa" at bounding box center [690, 149] width 121 height 27
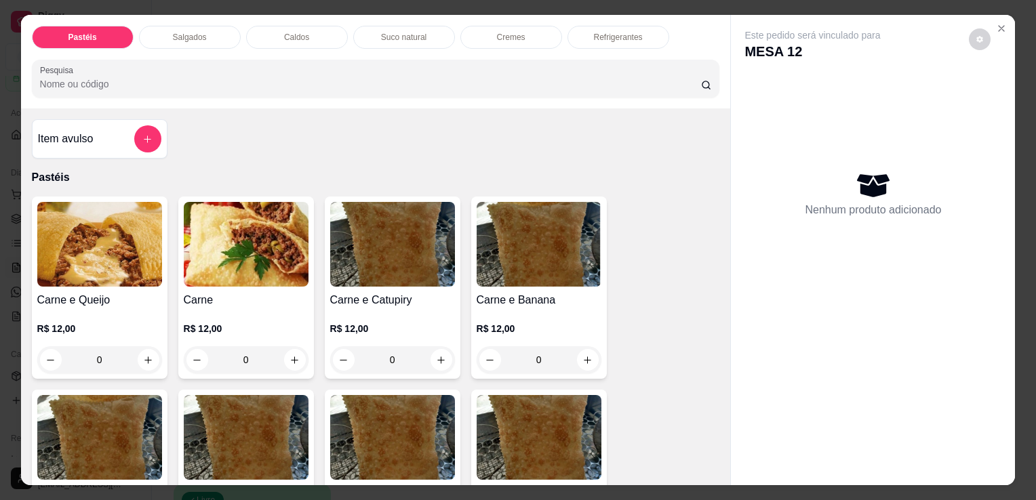
click at [415, 36] on p "Suco natural" at bounding box center [403, 37] width 45 height 11
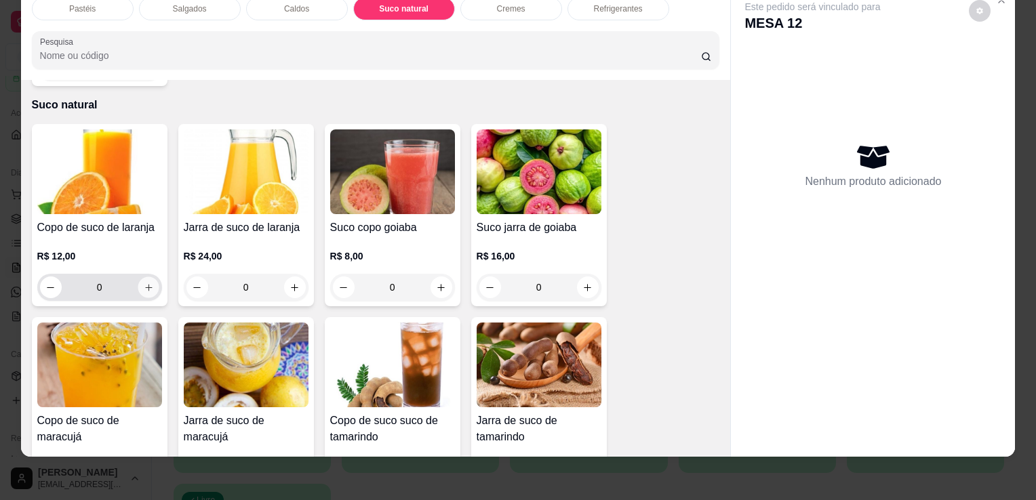
click at [145, 283] on icon "increase-product-quantity" at bounding box center [148, 288] width 10 height 10
type input "1"
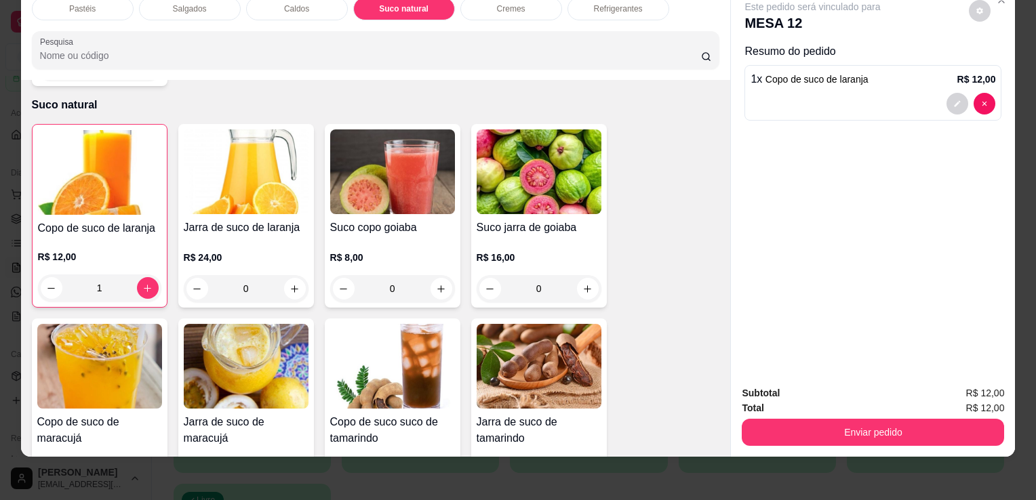
scroll to position [0, 0]
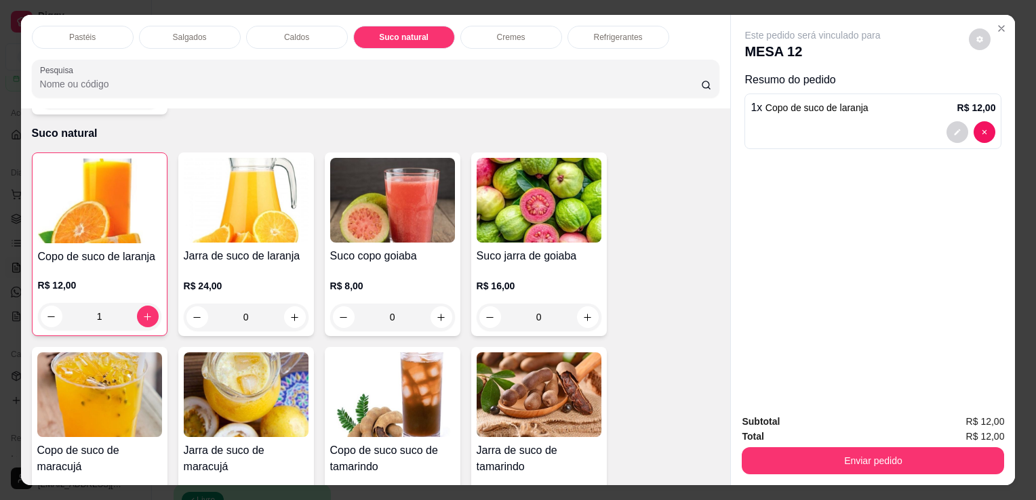
click at [69, 34] on p "Pastéis" at bounding box center [82, 37] width 26 height 11
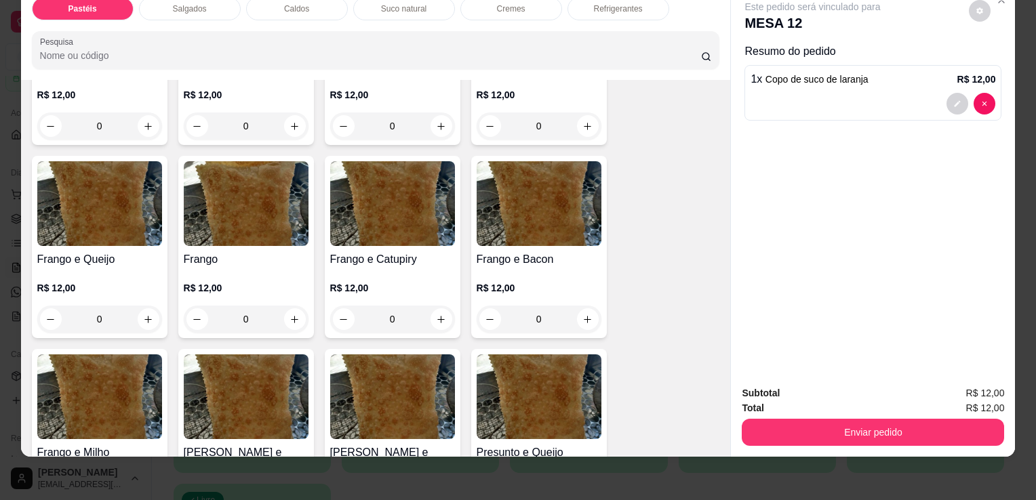
scroll to position [467, 0]
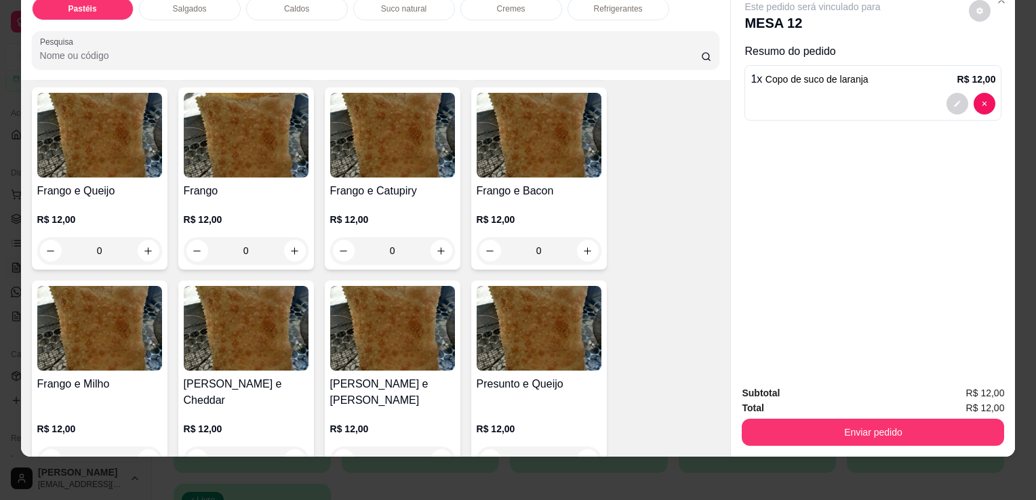
click at [282, 237] on div "0" at bounding box center [246, 250] width 125 height 27
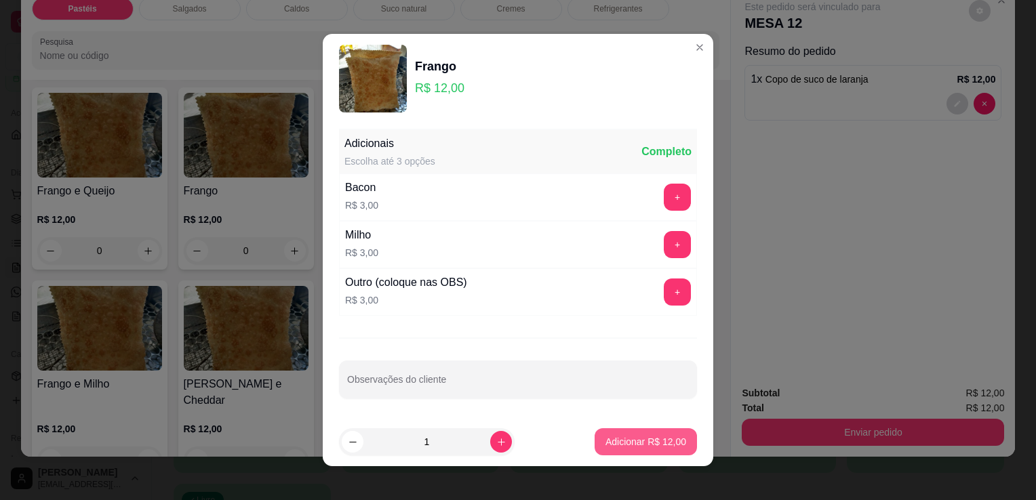
click at [643, 426] on footer "1 Adicionar R$ 12,00" at bounding box center [518, 442] width 390 height 49
click at [636, 445] on p "Adicionar R$ 12,00" at bounding box center [645, 442] width 81 height 14
type input "1"
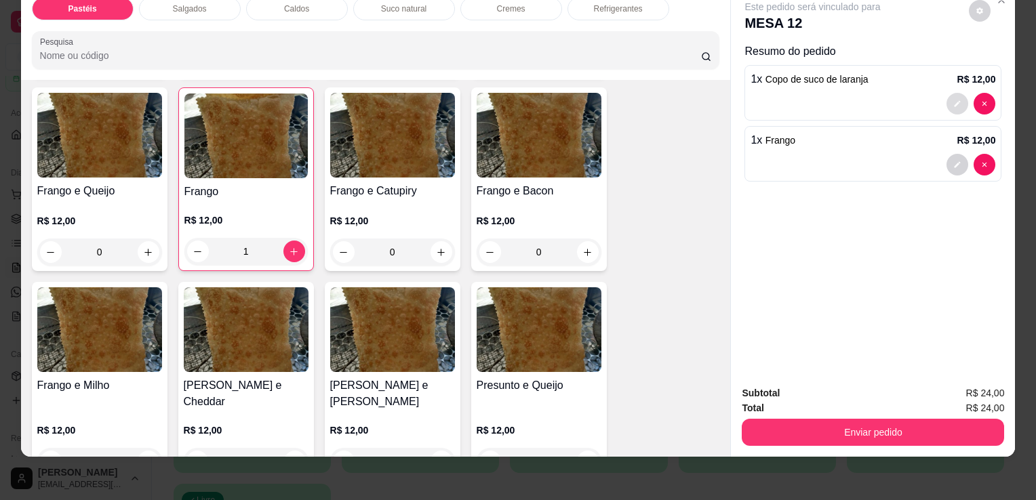
click at [956, 93] on button "decrease-product-quantity" at bounding box center [957, 104] width 22 height 22
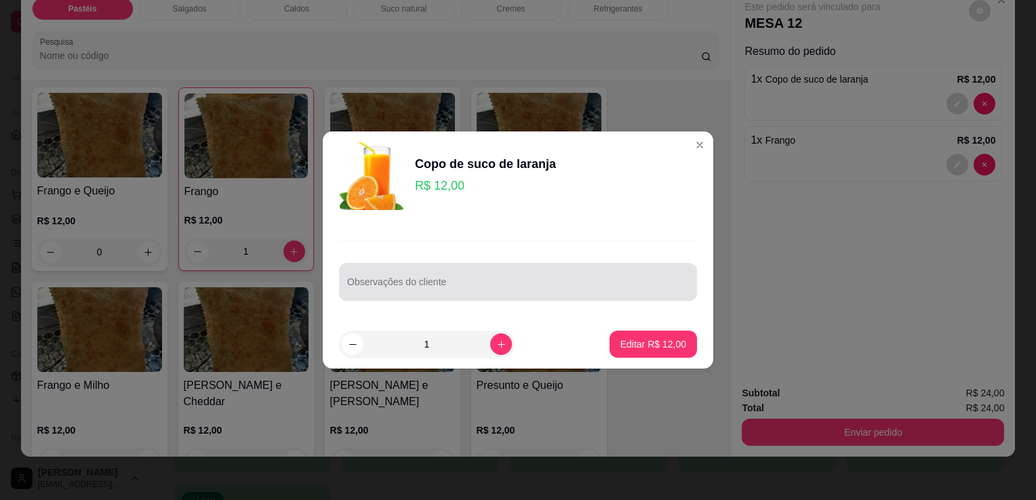
click at [550, 300] on div "Observações do cliente" at bounding box center [518, 282] width 358 height 38
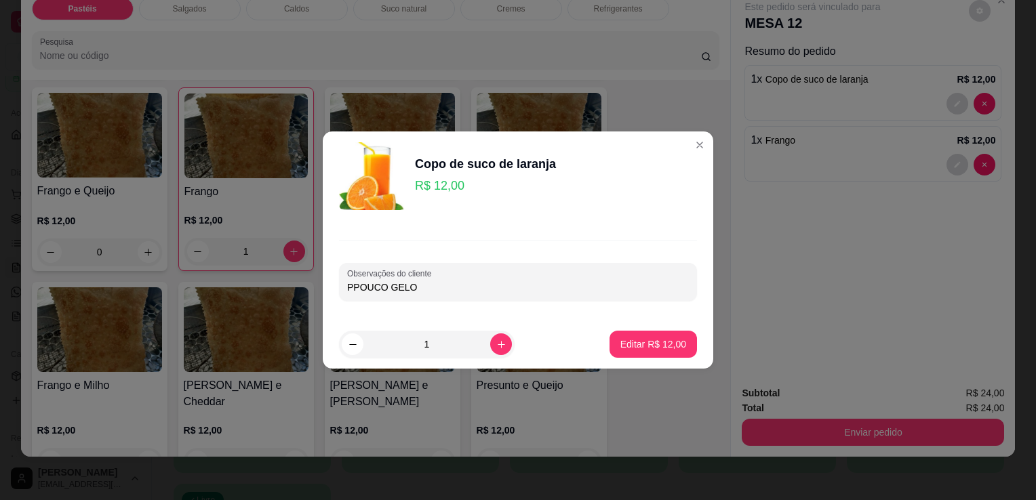
click at [350, 288] on input "PPOUCO GELO" at bounding box center [518, 288] width 342 height 14
type input "POUCO GELO"
click at [661, 357] on button "Editar R$ 12,00" at bounding box center [652, 344] width 87 height 27
type input "0"
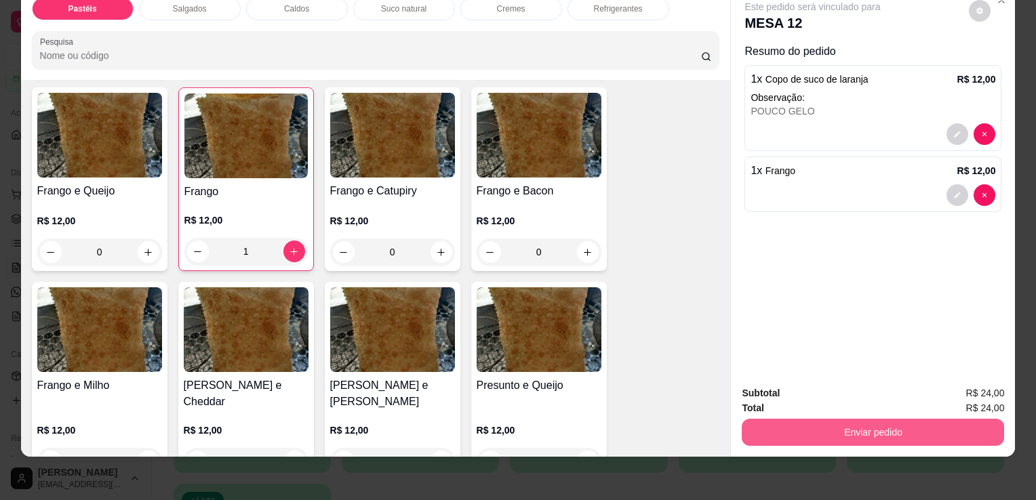
click at [778, 424] on button "Enviar pedido" at bounding box center [873, 432] width 262 height 27
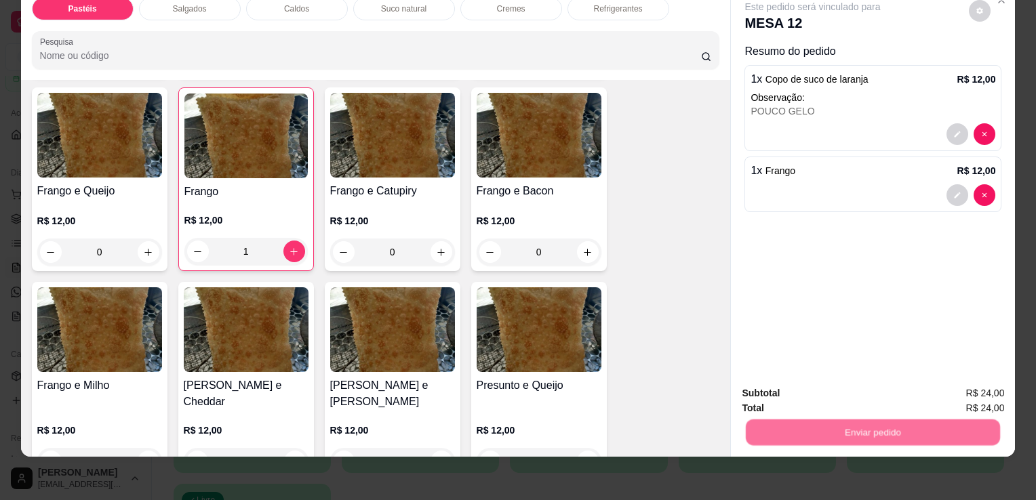
click at [780, 384] on button "Não registrar e enviar pedido" at bounding box center [828, 389] width 141 height 26
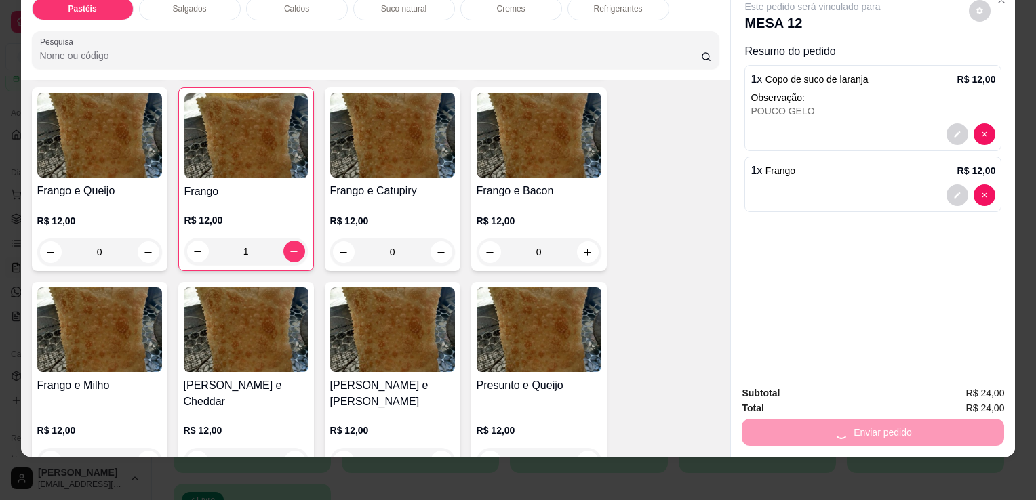
click at [780, 384] on button "Não registrar e enviar pedido" at bounding box center [828, 388] width 137 height 25
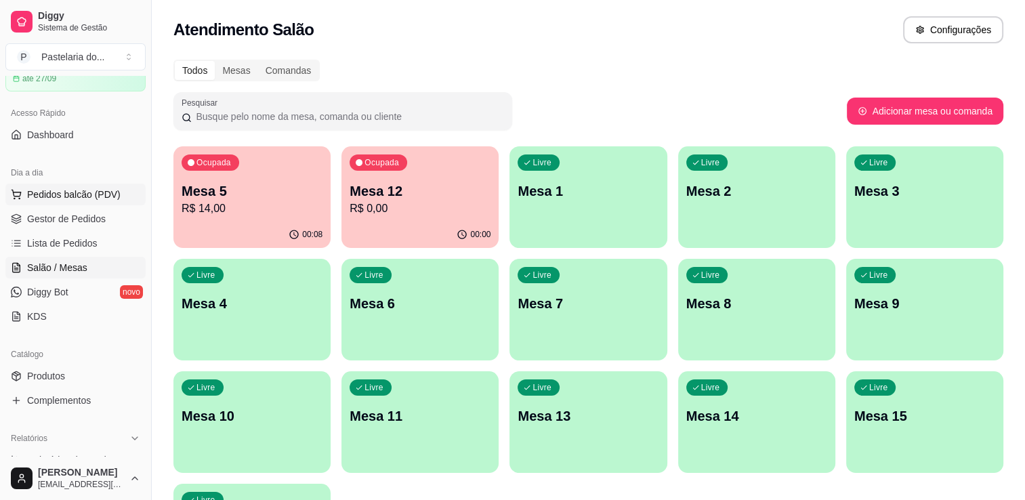
click at [71, 197] on span "Pedidos balcão (PDV)" at bounding box center [74, 195] width 94 height 14
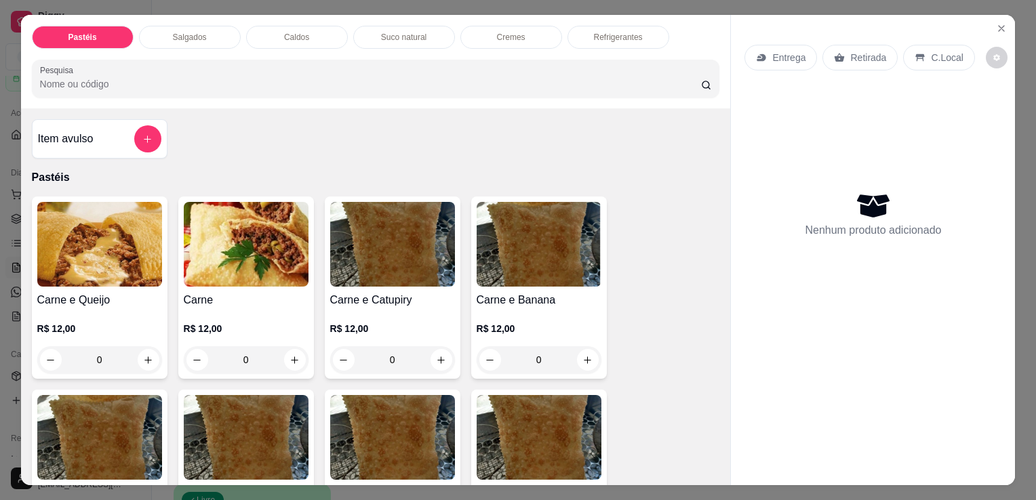
click at [141, 354] on div "0" at bounding box center [99, 359] width 125 height 27
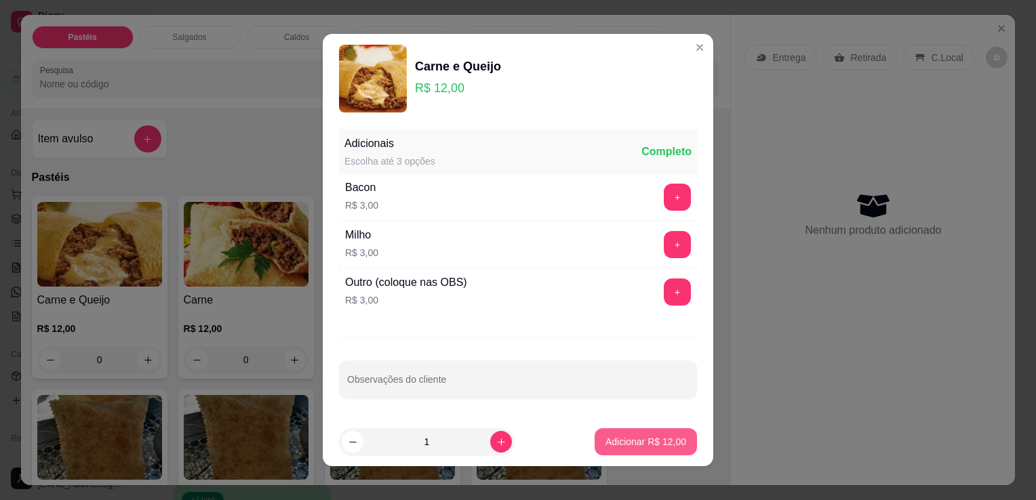
click at [610, 443] on p "Adicionar R$ 12,00" at bounding box center [645, 442] width 81 height 14
type input "1"
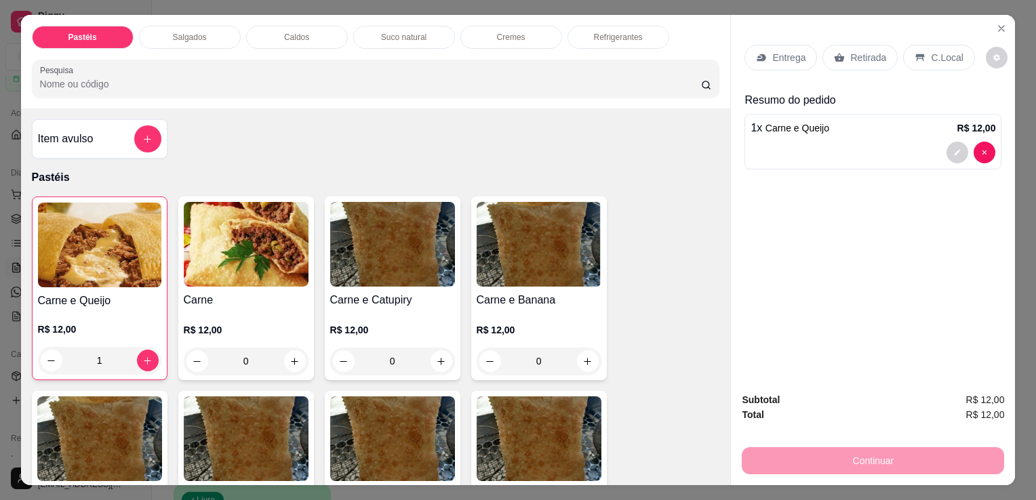
click at [497, 32] on p "Cremes" at bounding box center [511, 37] width 28 height 11
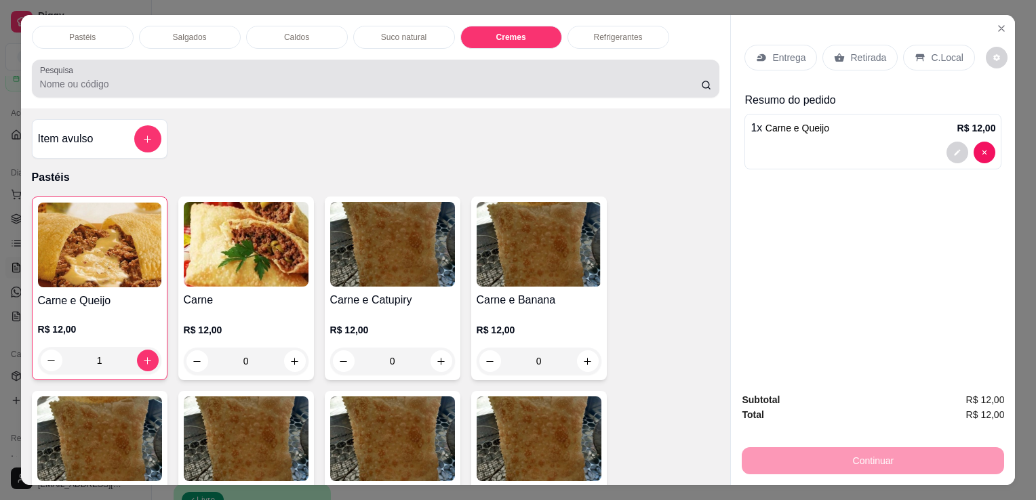
scroll to position [33, 0]
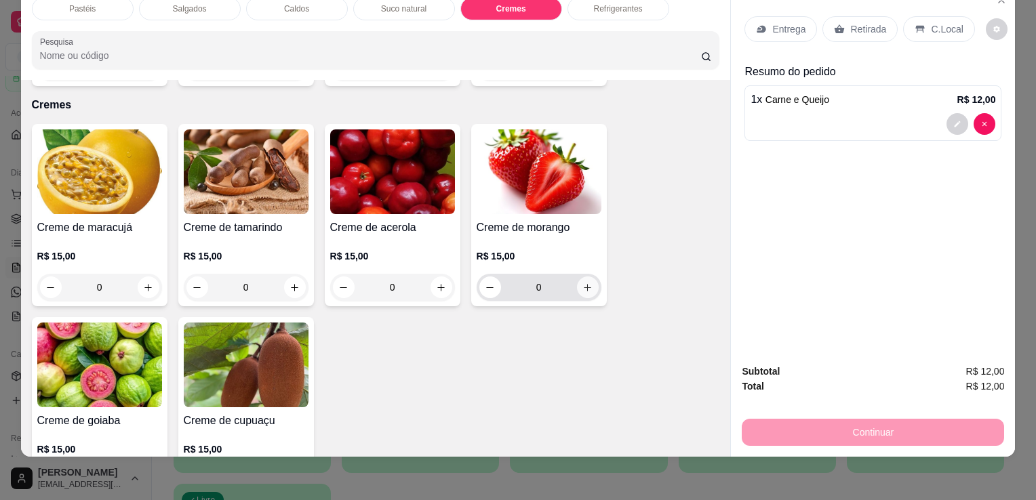
click at [582, 283] on icon "increase-product-quantity" at bounding box center [587, 288] width 10 height 10
type input "1"
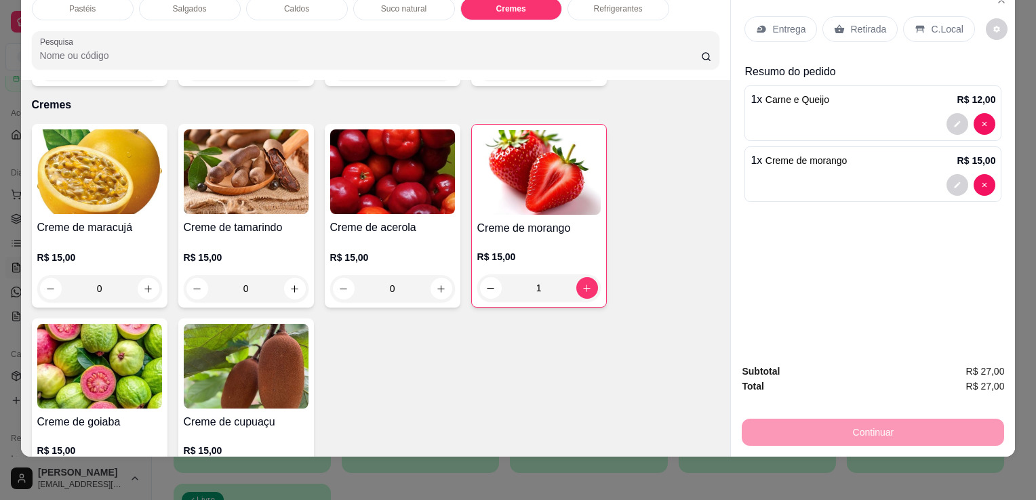
click at [838, 17] on div "Retirada" at bounding box center [859, 29] width 75 height 26
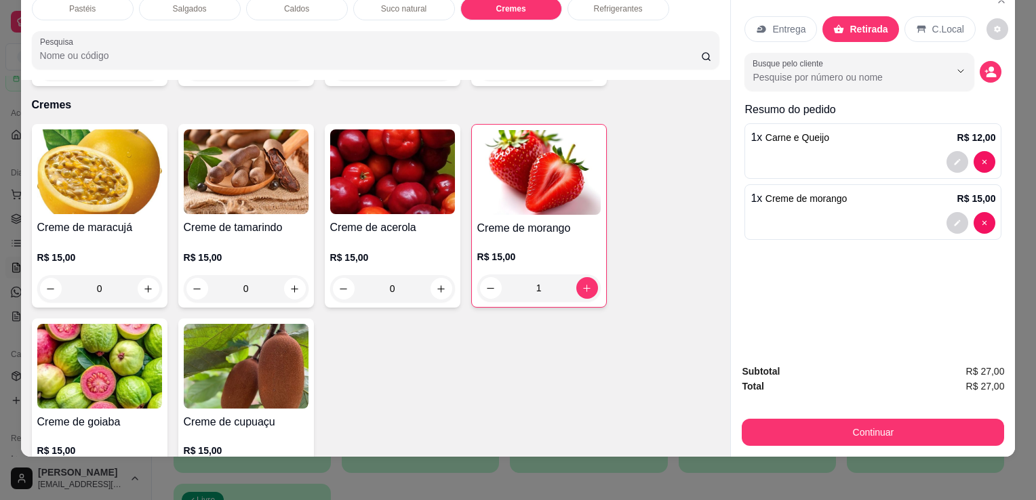
click at [897, 427] on button "Continuar" at bounding box center [873, 432] width 262 height 27
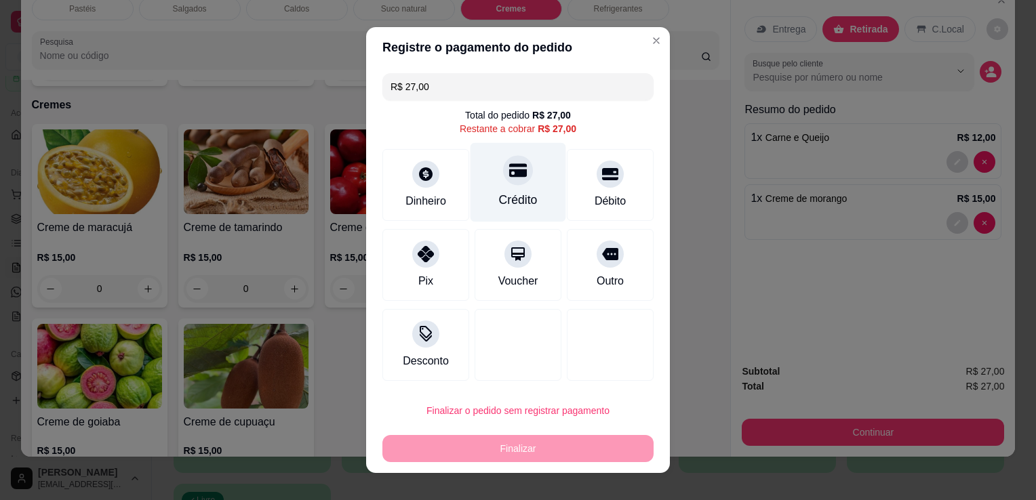
click at [527, 175] on div "Crédito" at bounding box center [518, 182] width 96 height 79
type input "R$ 0,00"
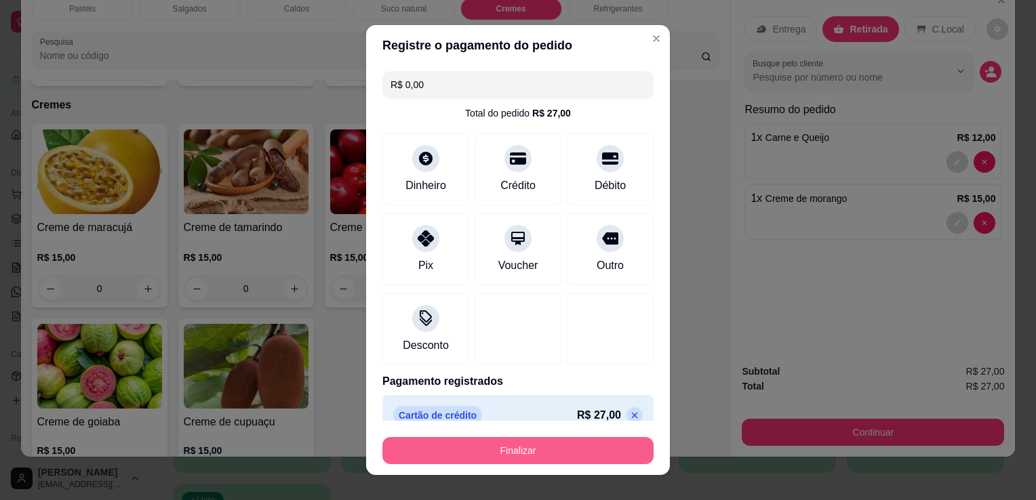
click at [537, 456] on button "Finalizar" at bounding box center [517, 450] width 271 height 27
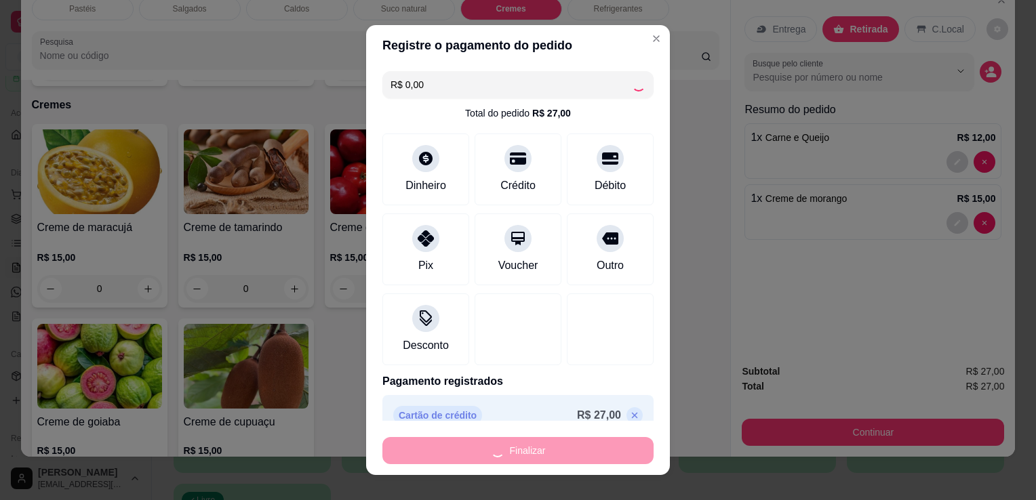
type input "0"
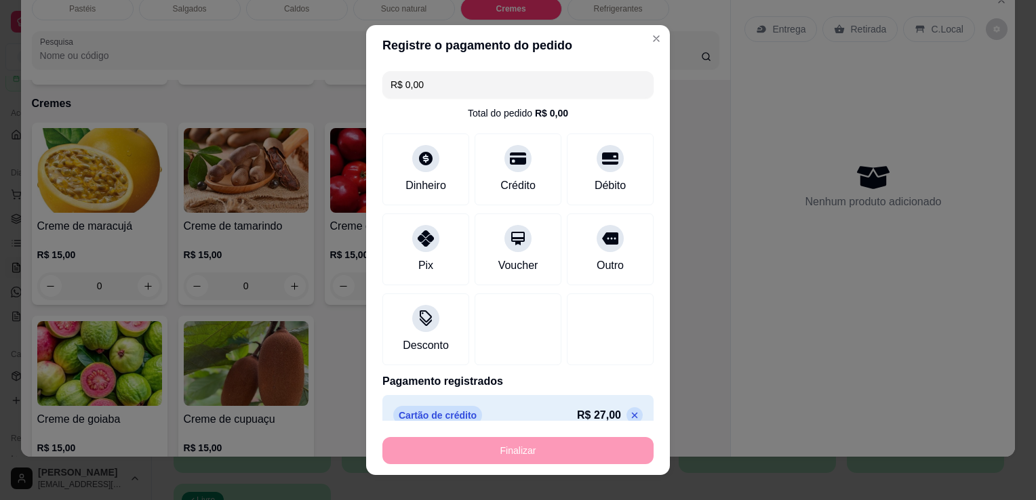
type input "-R$ 27,00"
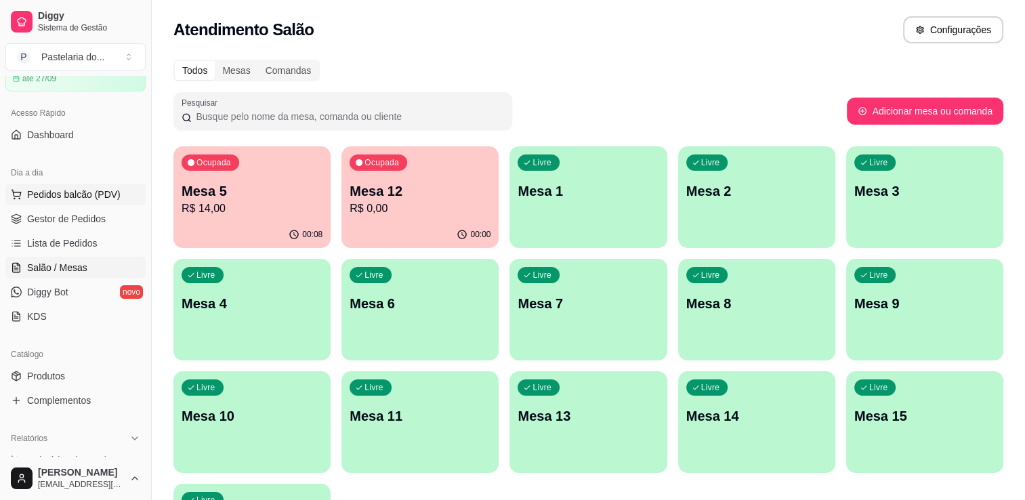
click at [100, 190] on span "Pedidos balcão (PDV)" at bounding box center [74, 195] width 94 height 14
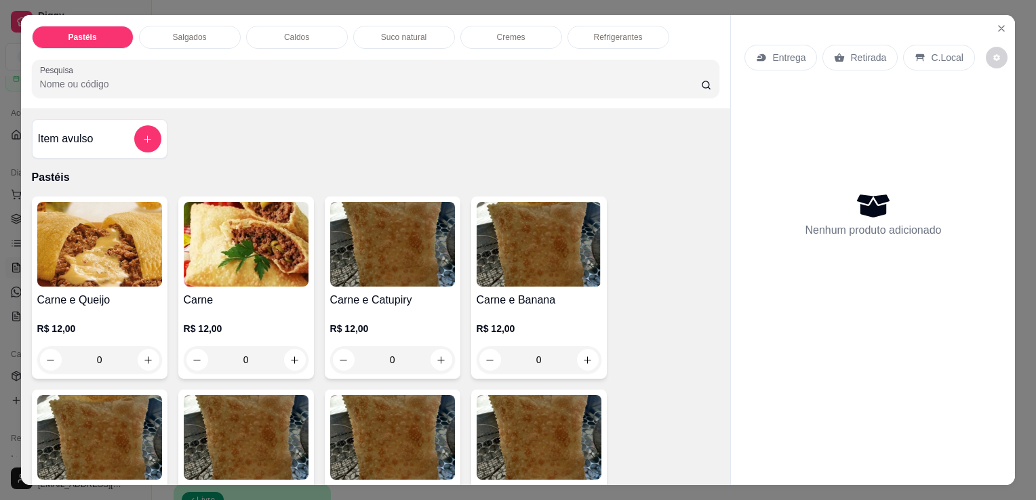
click at [196, 32] on p "Salgados" at bounding box center [190, 37] width 34 height 11
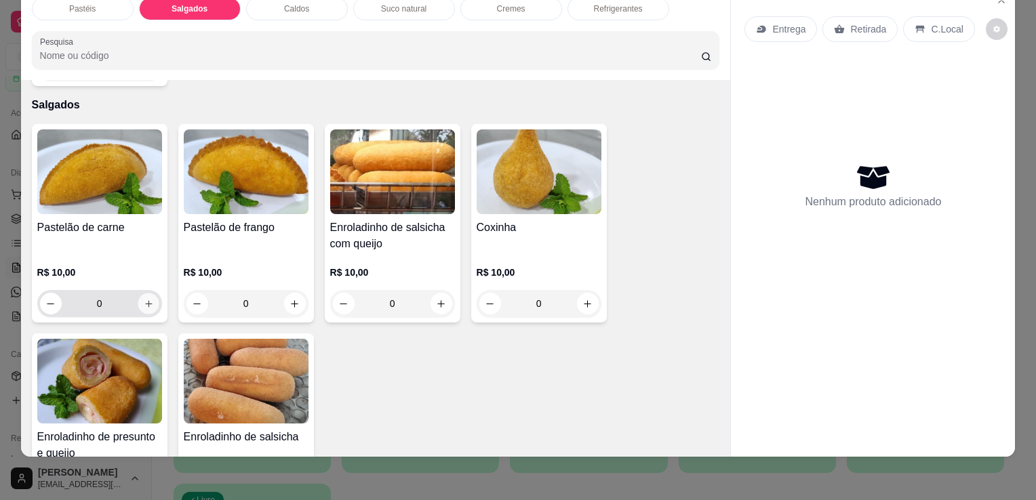
click at [143, 299] on icon "increase-product-quantity" at bounding box center [148, 304] width 10 height 10
type input "1"
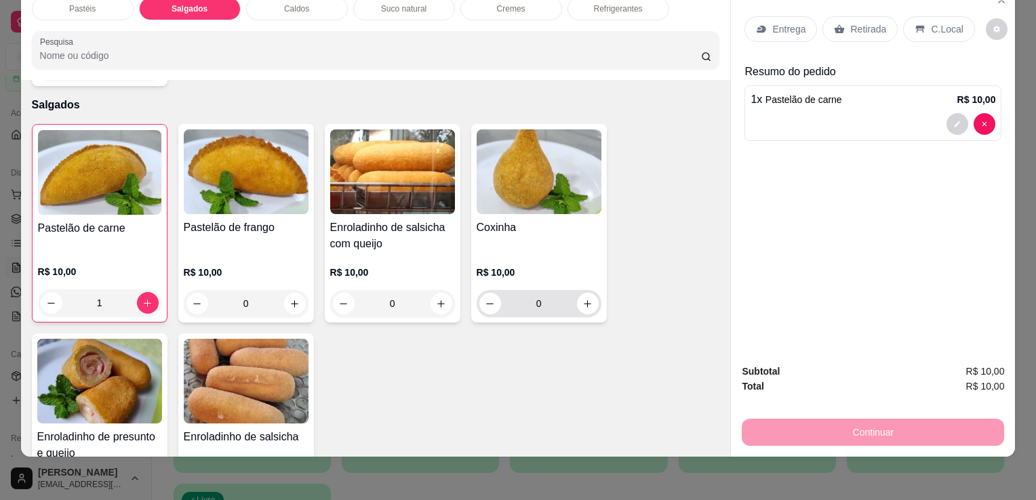
click at [579, 293] on button "increase-product-quantity" at bounding box center [588, 304] width 22 height 22
type input "1"
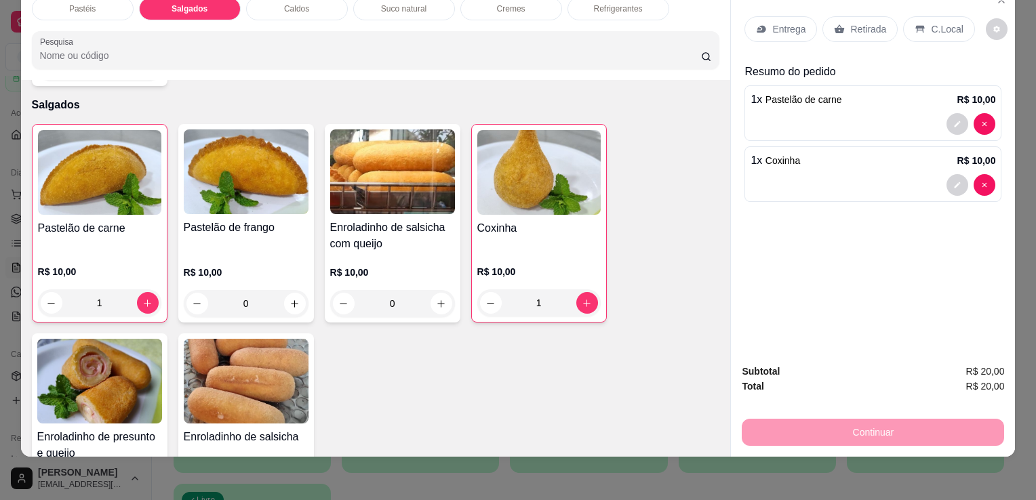
click at [863, 26] on div "Retirada" at bounding box center [859, 29] width 75 height 26
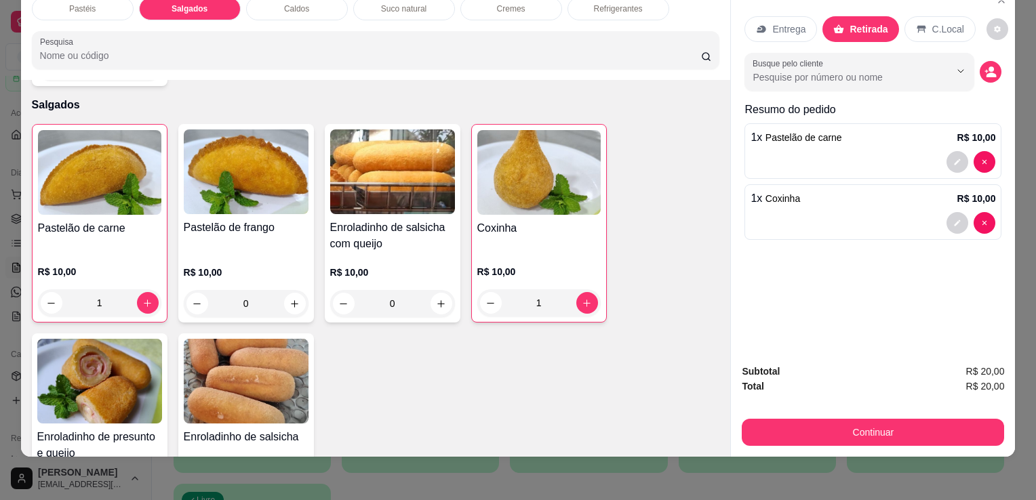
click at [861, 419] on button "Continuar" at bounding box center [873, 432] width 262 height 27
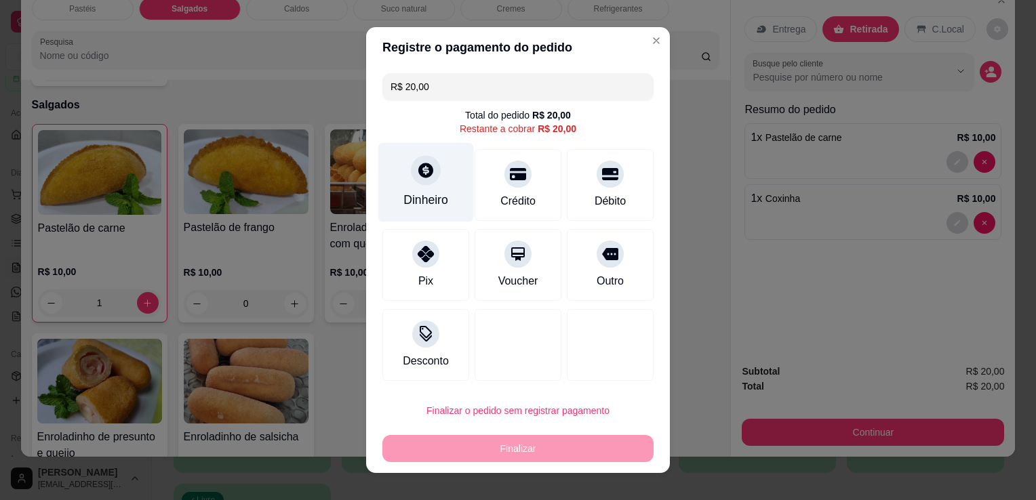
click at [424, 192] on div "Dinheiro" at bounding box center [425, 200] width 45 height 18
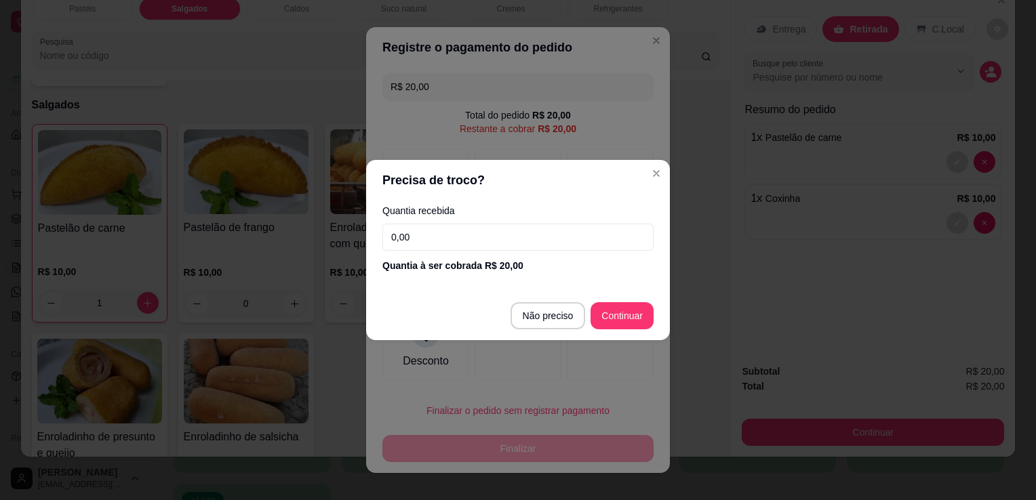
click at [479, 240] on input "0,00" at bounding box center [517, 237] width 271 height 27
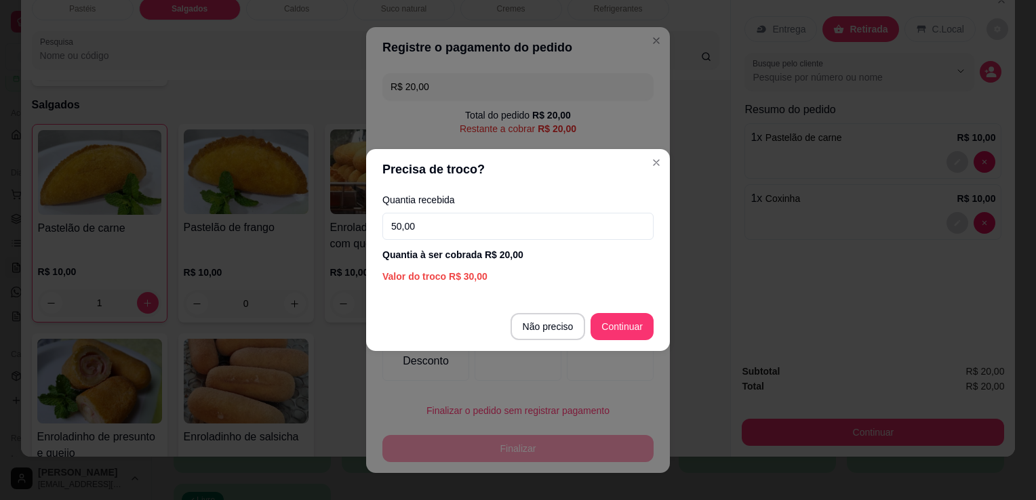
type input "50,00"
type input "R$ 0,00"
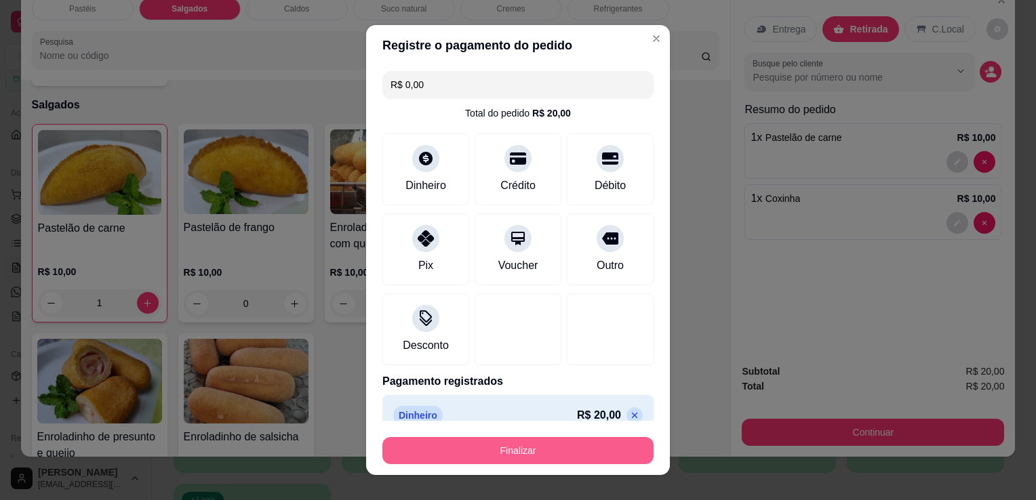
click at [529, 441] on button "Finalizar" at bounding box center [517, 450] width 271 height 27
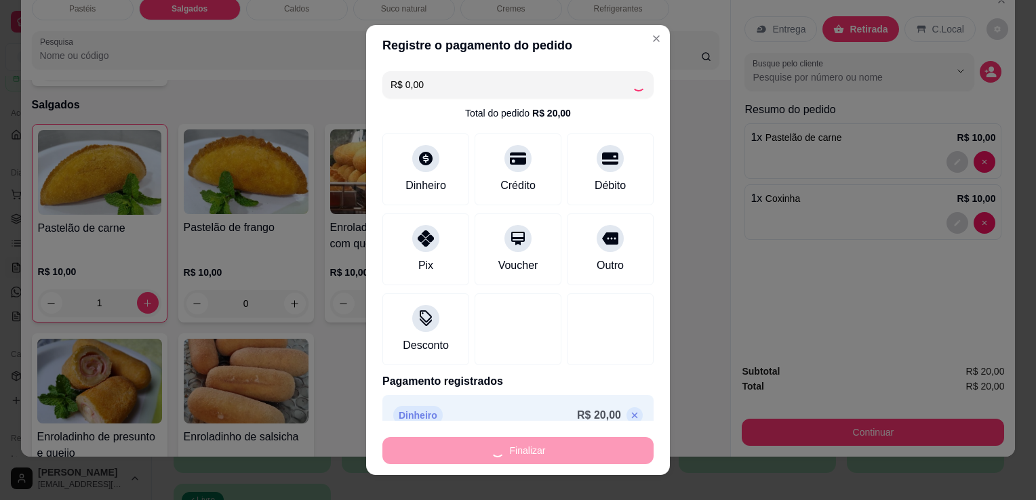
type input "0"
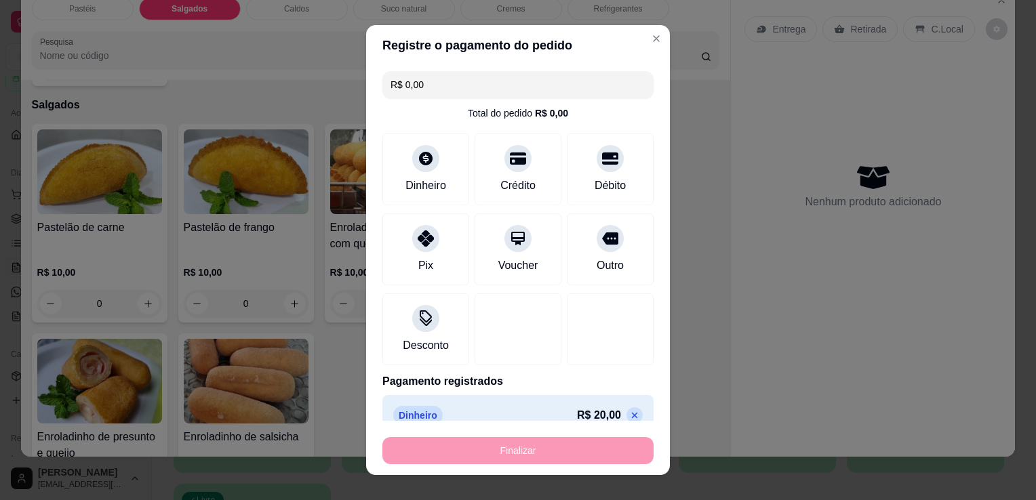
type input "-R$ 20,00"
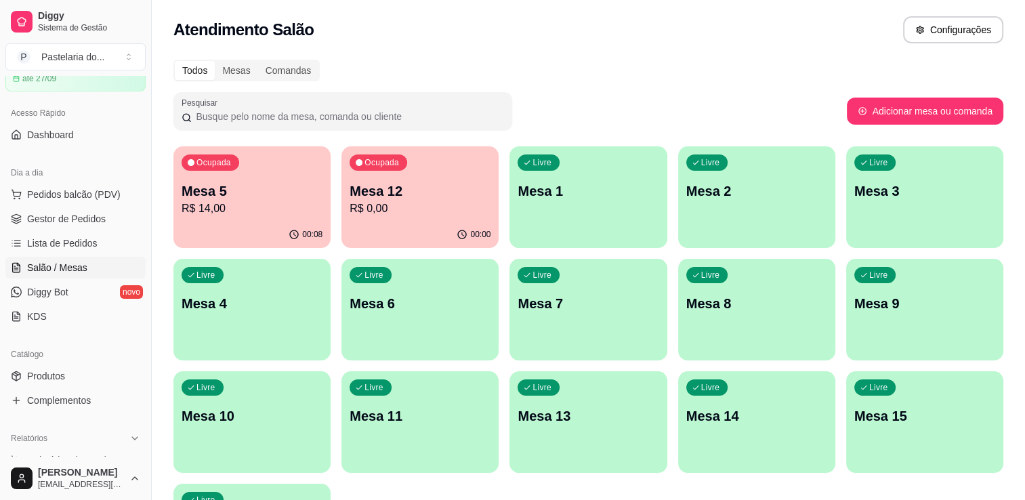
click at [287, 211] on p "R$ 14,00" at bounding box center [252, 209] width 141 height 16
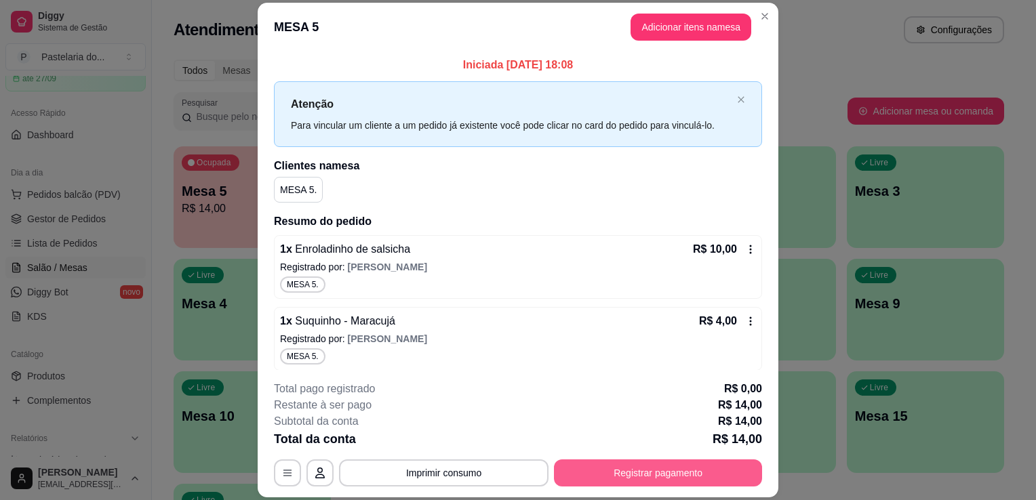
click at [628, 466] on button "Registrar pagamento" at bounding box center [658, 473] width 208 height 27
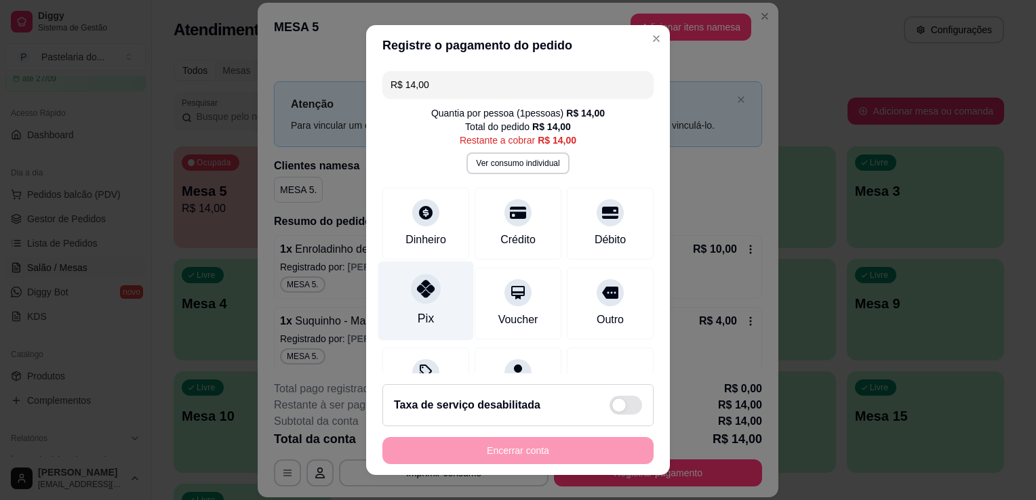
click at [432, 308] on div "Pix" at bounding box center [426, 301] width 96 height 79
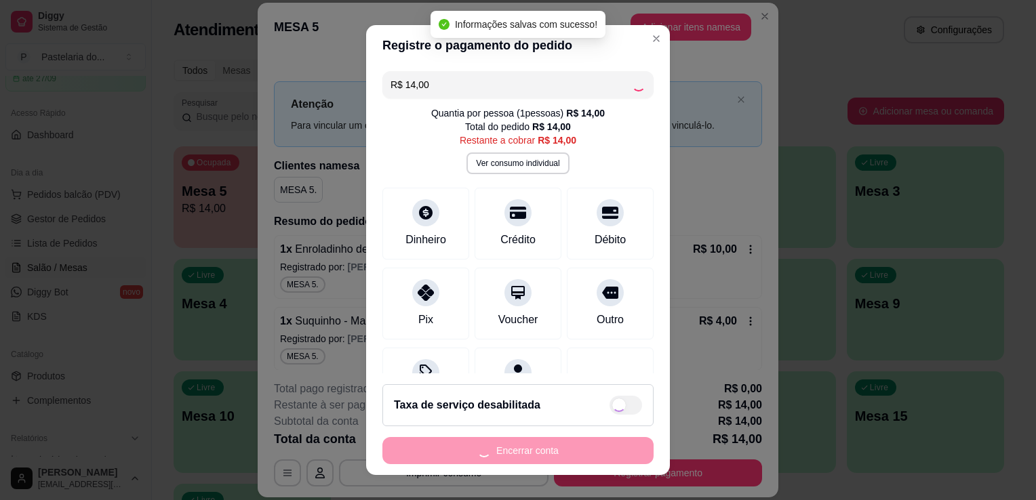
type input "R$ 0,00"
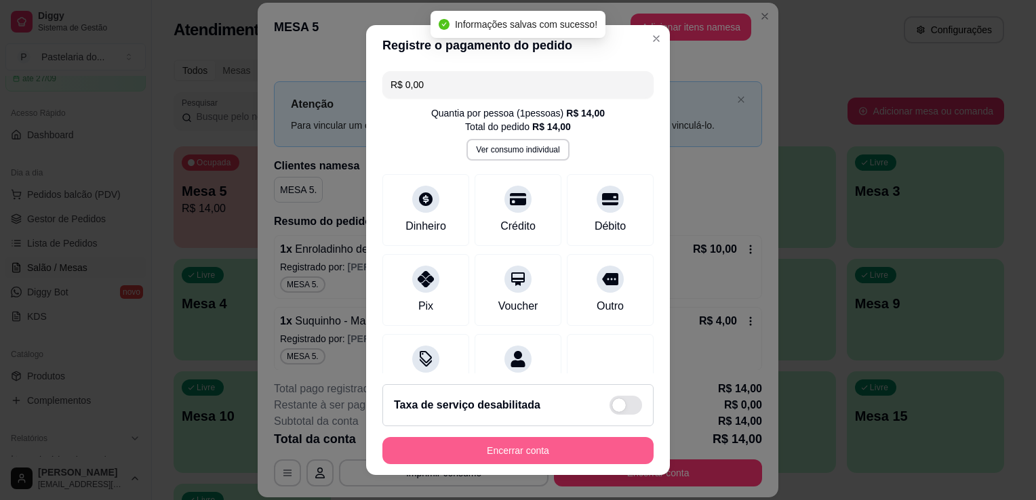
click at [510, 458] on button "Encerrar conta" at bounding box center [517, 450] width 271 height 27
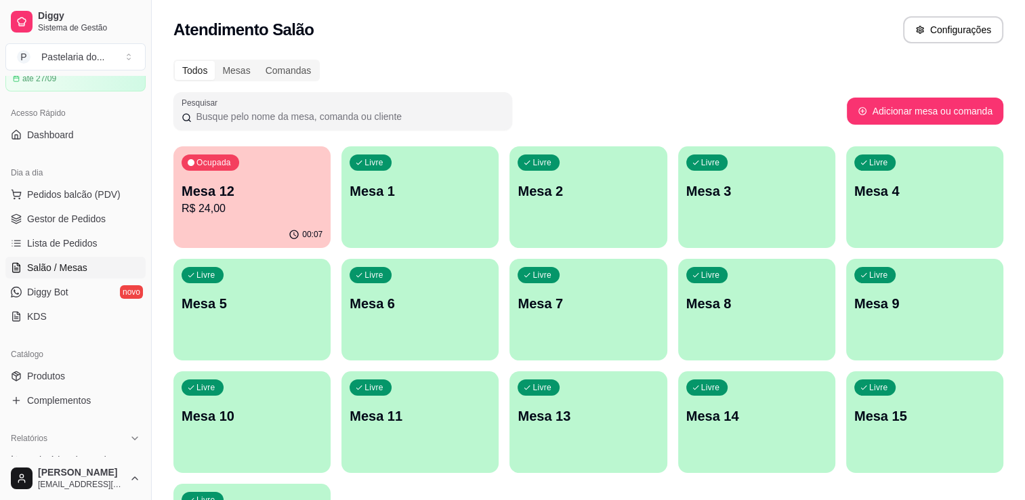
click at [198, 225] on div "00:07" at bounding box center [252, 235] width 157 height 26
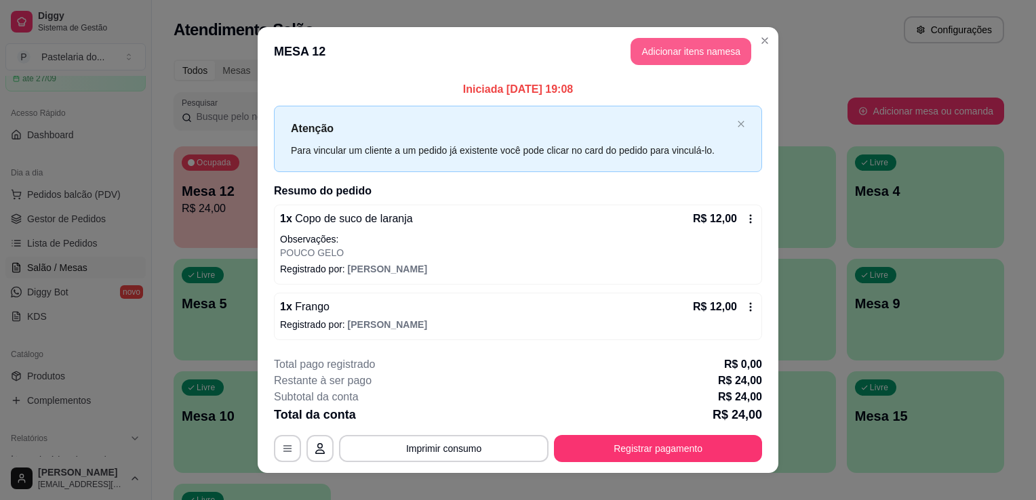
click at [659, 60] on button "Adicionar itens na mesa" at bounding box center [690, 51] width 121 height 27
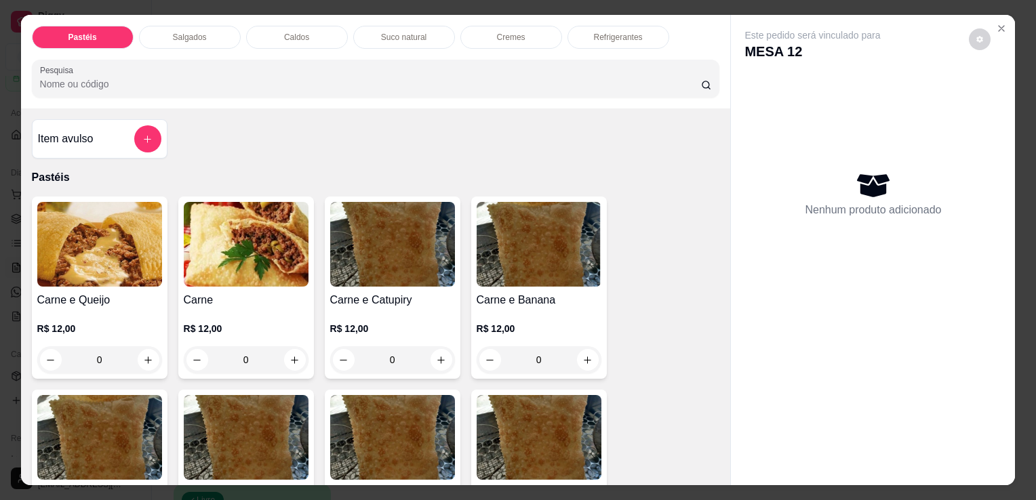
click at [205, 26] on div "Salgados" at bounding box center [190, 37] width 102 height 23
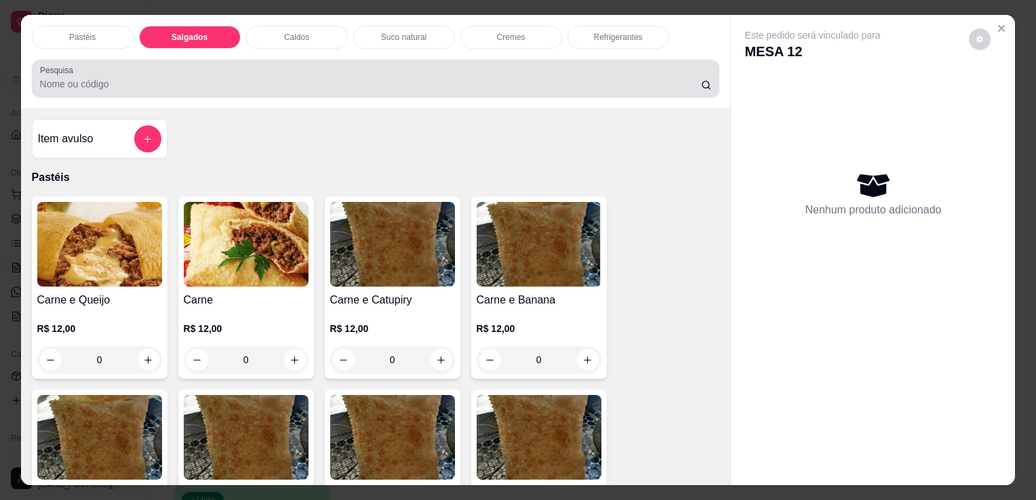
scroll to position [33, 0]
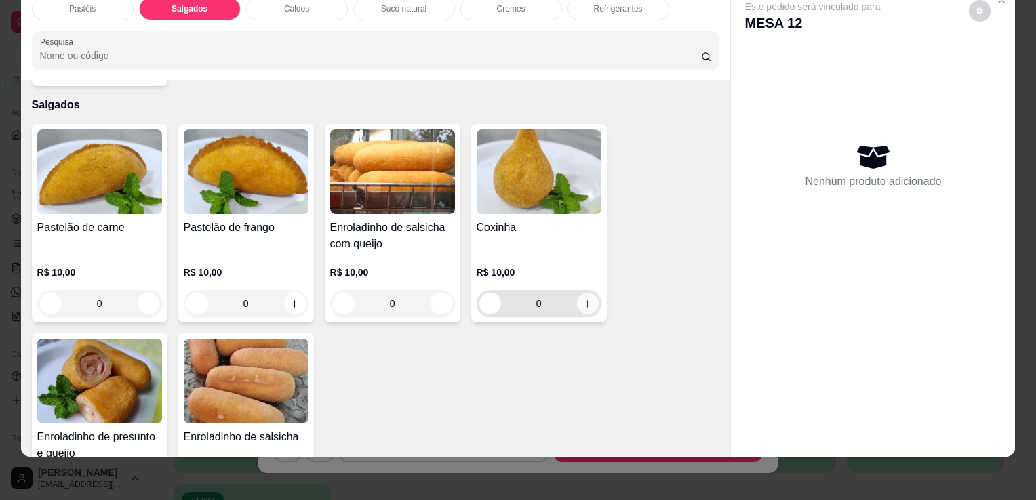
click at [582, 299] on icon "increase-product-quantity" at bounding box center [587, 304] width 10 height 10
type input "1"
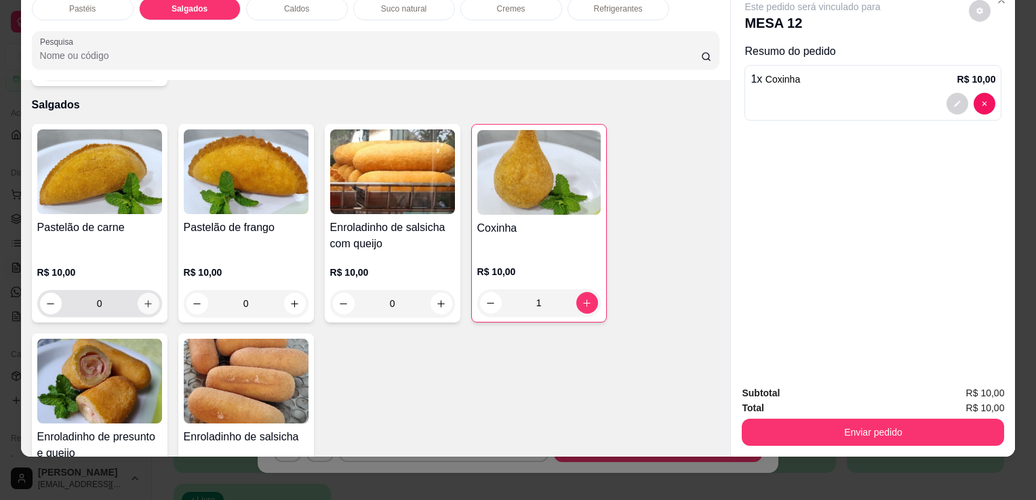
click at [146, 299] on icon "increase-product-quantity" at bounding box center [148, 304] width 10 height 10
type input "1"
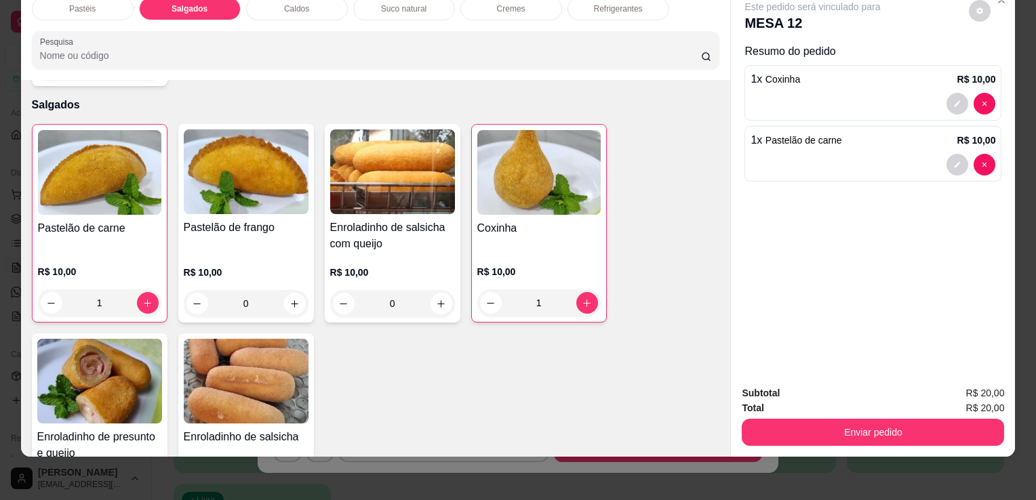
scroll to position [1372, 0]
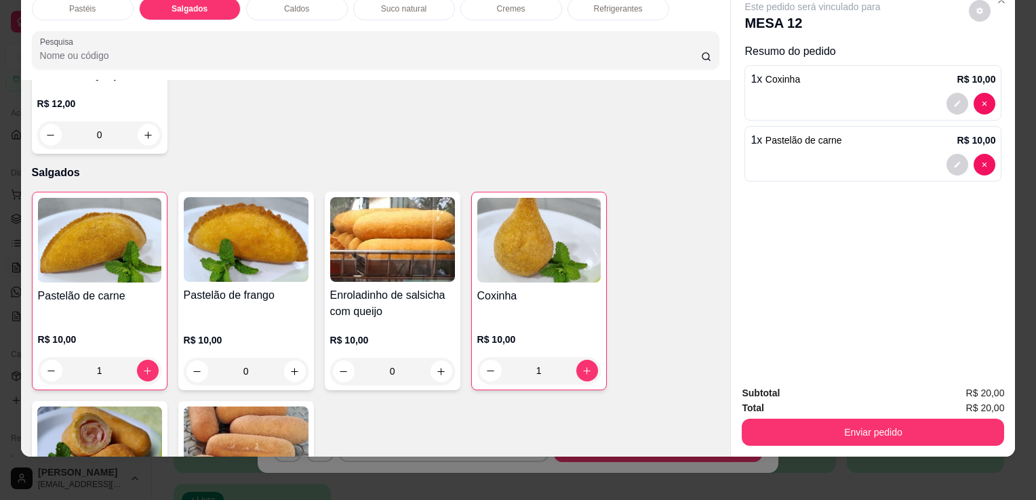
click at [588, 3] on div "Refrigerantes" at bounding box center [618, 8] width 102 height 23
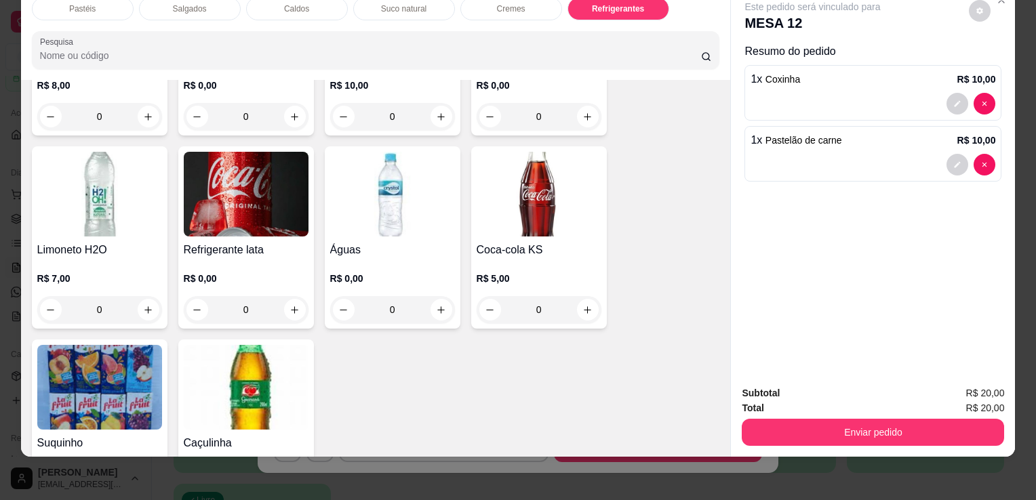
scroll to position [4155, 0]
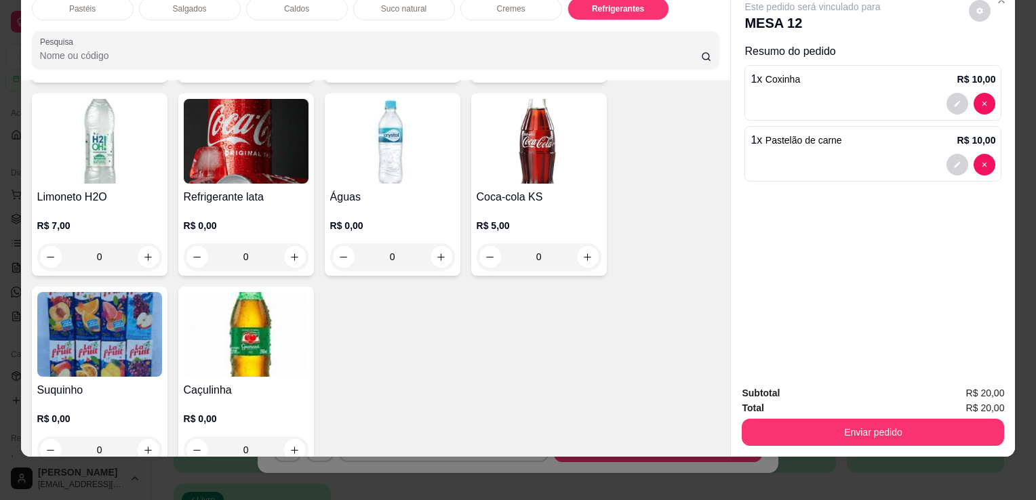
click at [207, 205] on div "R$ 0,00 0" at bounding box center [246, 237] width 125 height 65
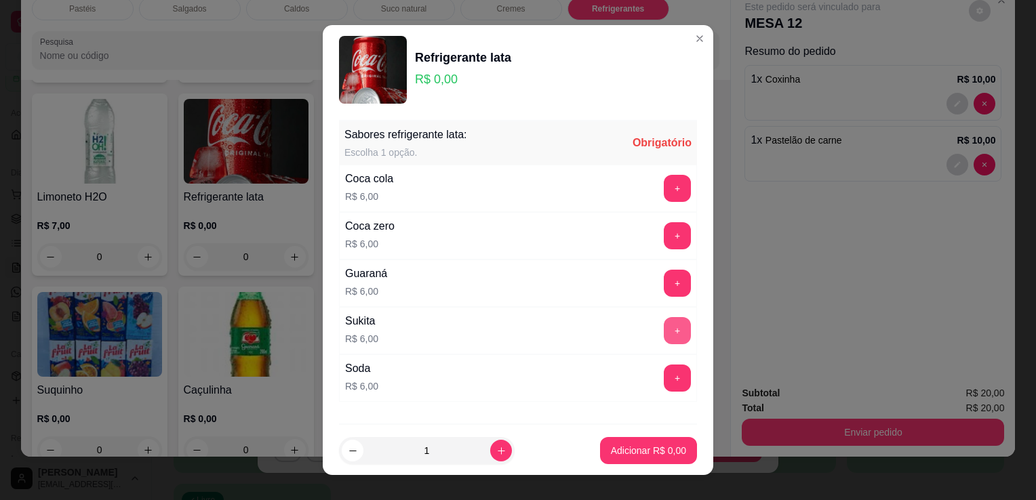
click at [664, 332] on button "+" at bounding box center [677, 330] width 27 height 27
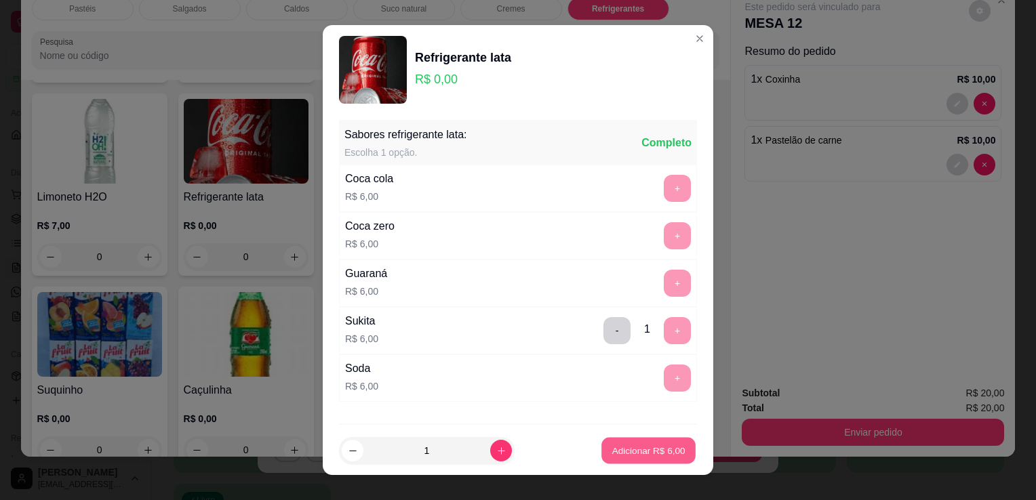
click at [630, 453] on p "Adicionar R$ 6,00" at bounding box center [647, 450] width 73 height 13
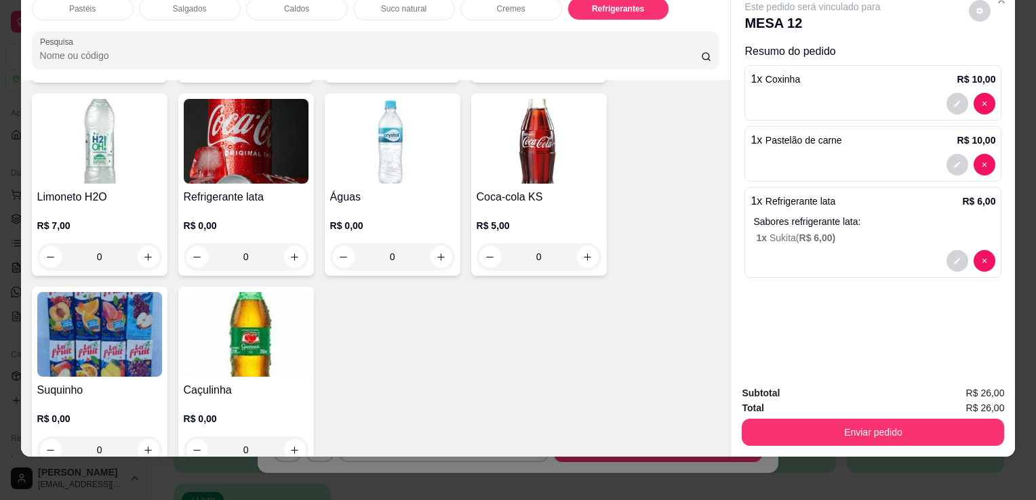
click at [793, 439] on div "Subtotal R$ 26,00 Total R$ 26,00 Enviar pedido" at bounding box center [873, 416] width 284 height 82
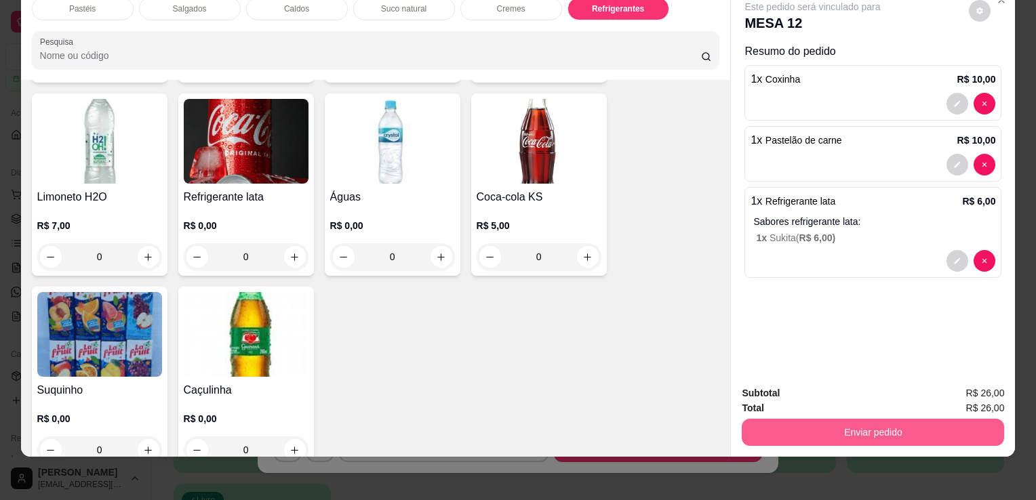
click at [796, 430] on button "Enviar pedido" at bounding box center [873, 432] width 262 height 27
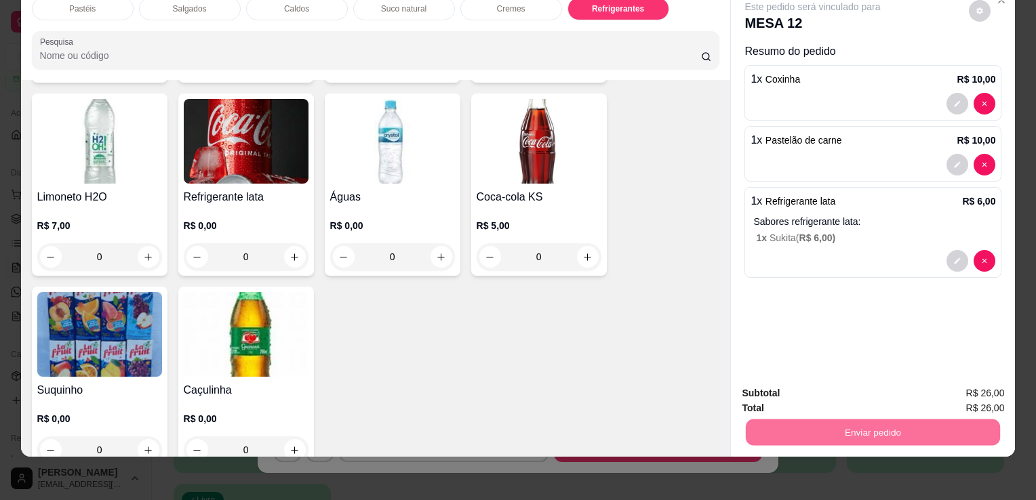
click at [933, 381] on button "Sim, quero registrar" at bounding box center [956, 389] width 101 height 26
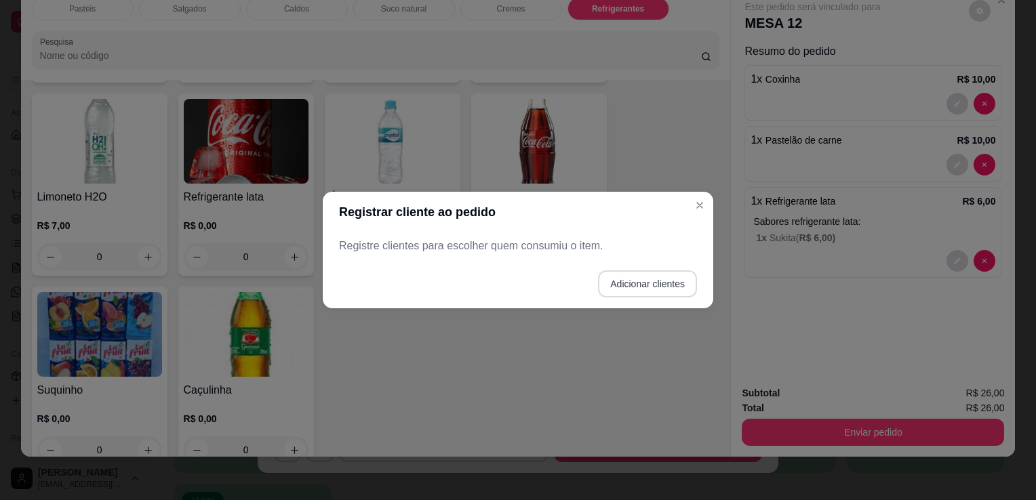
click at [620, 264] on footer "Adicionar clientes" at bounding box center [518, 284] width 390 height 49
click at [635, 283] on button "Adicionar clientes" at bounding box center [647, 283] width 99 height 27
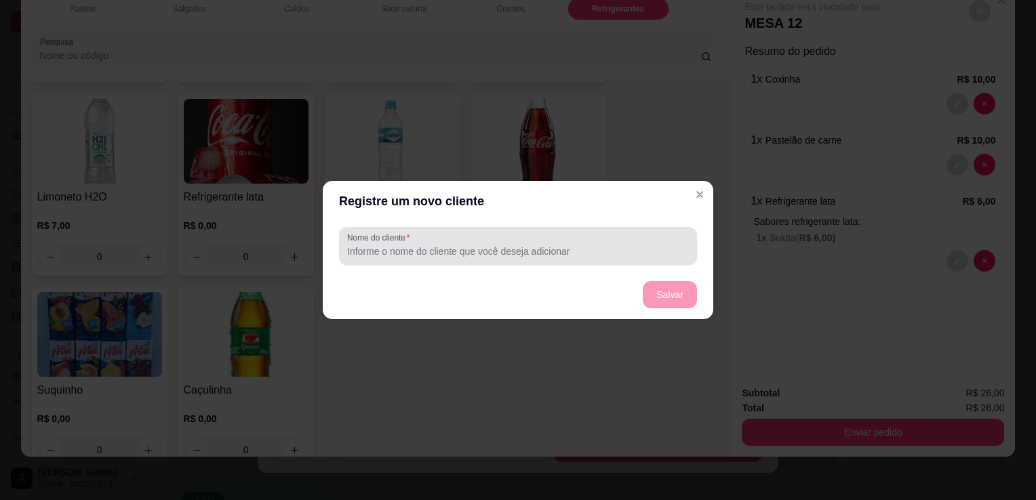
click at [508, 237] on div at bounding box center [518, 245] width 342 height 27
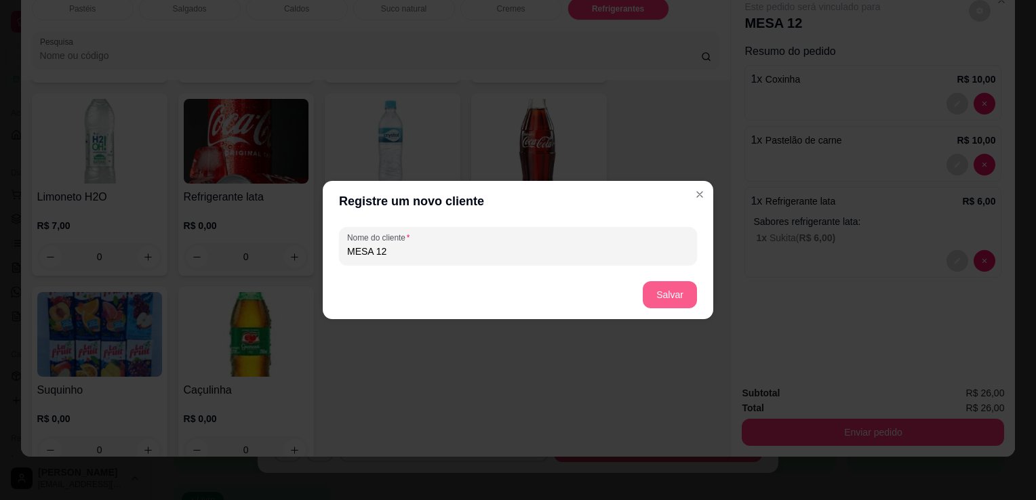
type input "MESA 12"
click at [686, 300] on button "Salvar" at bounding box center [670, 294] width 54 height 27
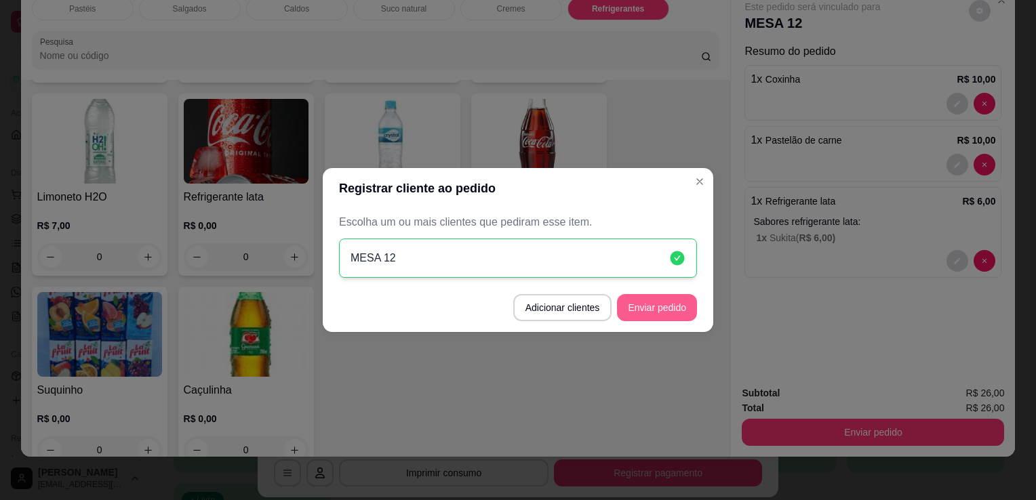
click at [676, 305] on button "Enviar pedido" at bounding box center [657, 307] width 80 height 27
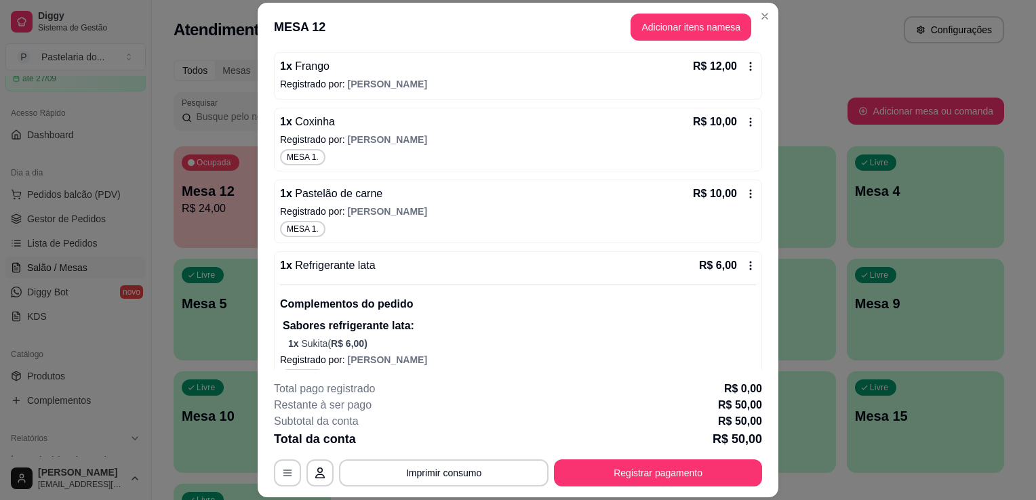
scroll to position [296, 0]
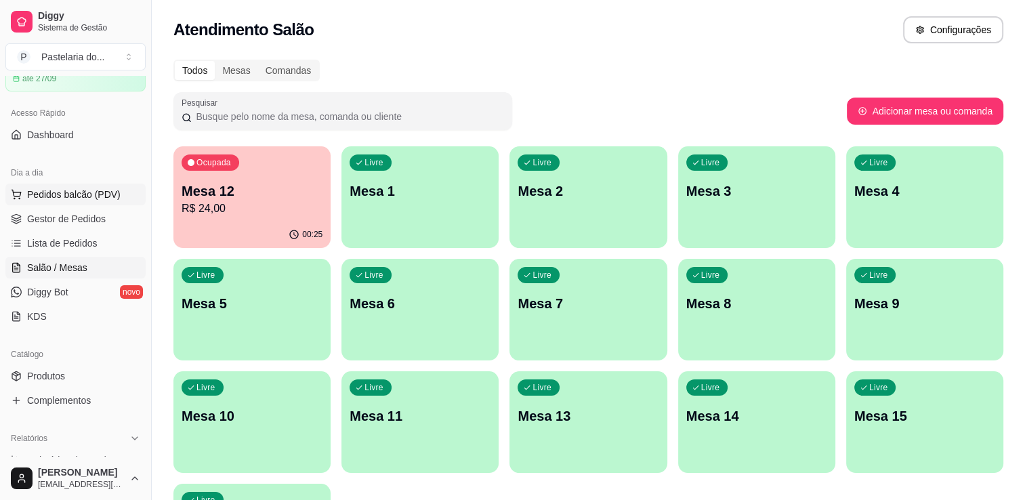
click at [70, 200] on span "Pedidos balcão (PDV)" at bounding box center [74, 195] width 94 height 14
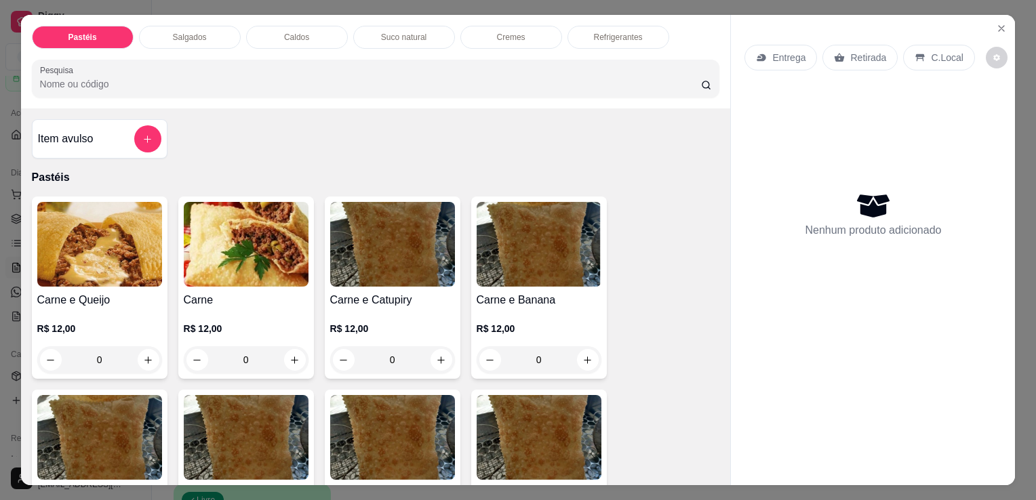
click at [70, 202] on img at bounding box center [99, 244] width 125 height 85
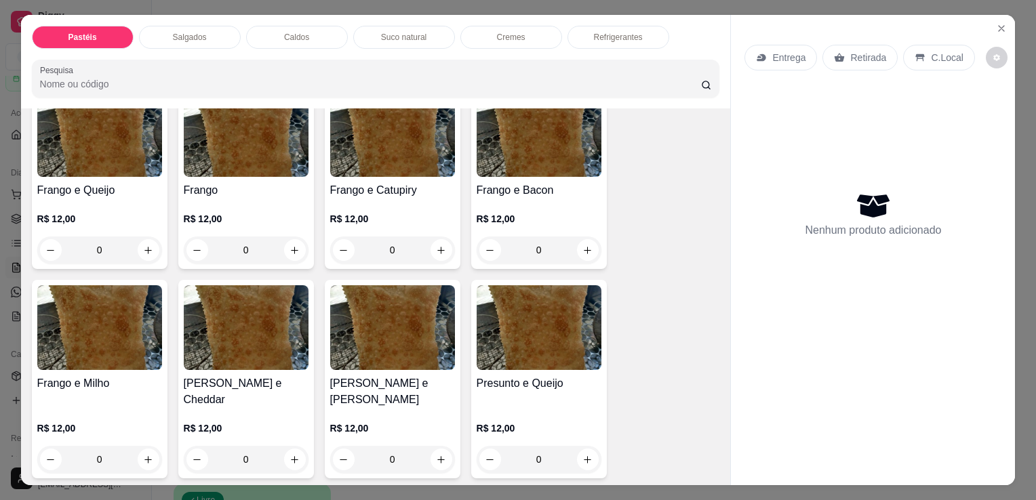
scroll to position [474, 0]
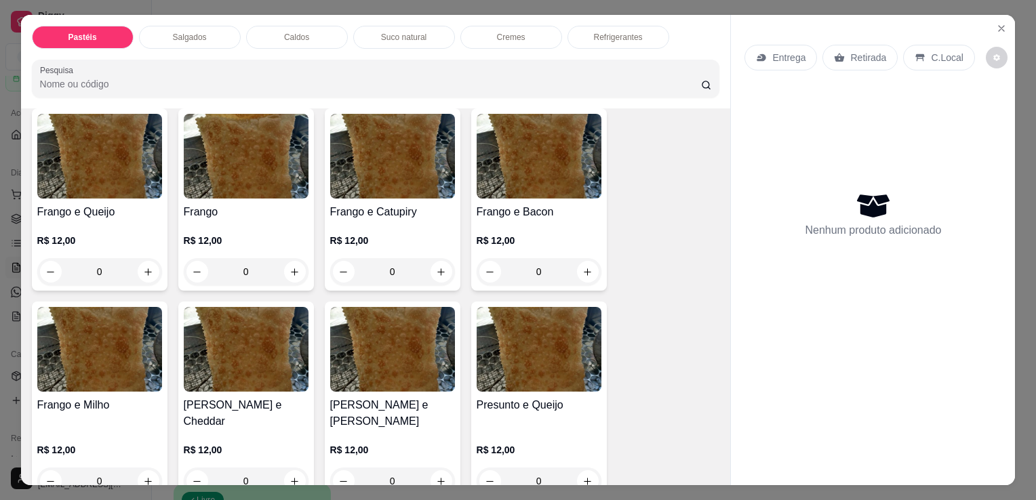
click at [143, 271] on div "0" at bounding box center [99, 271] width 125 height 27
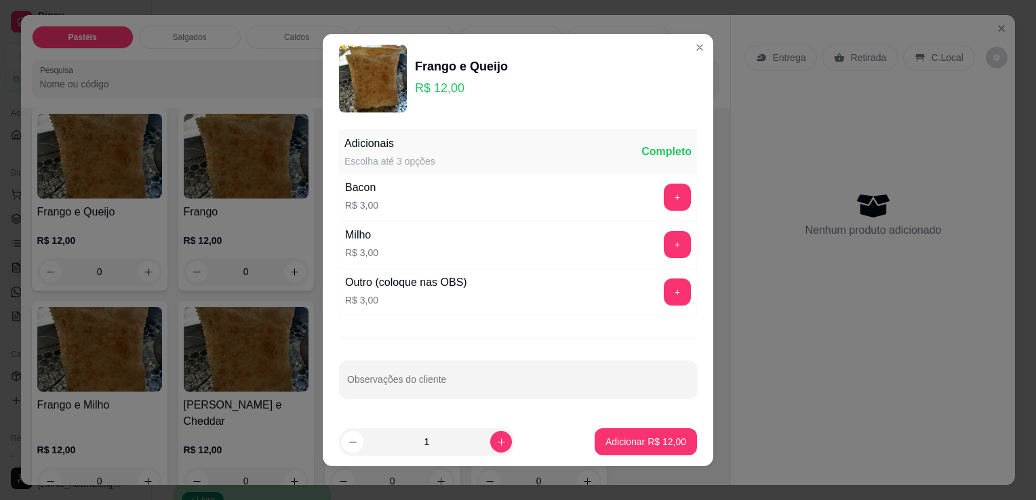
click at [813, 314] on div "Nenhum produto adicionado" at bounding box center [872, 214] width 257 height 266
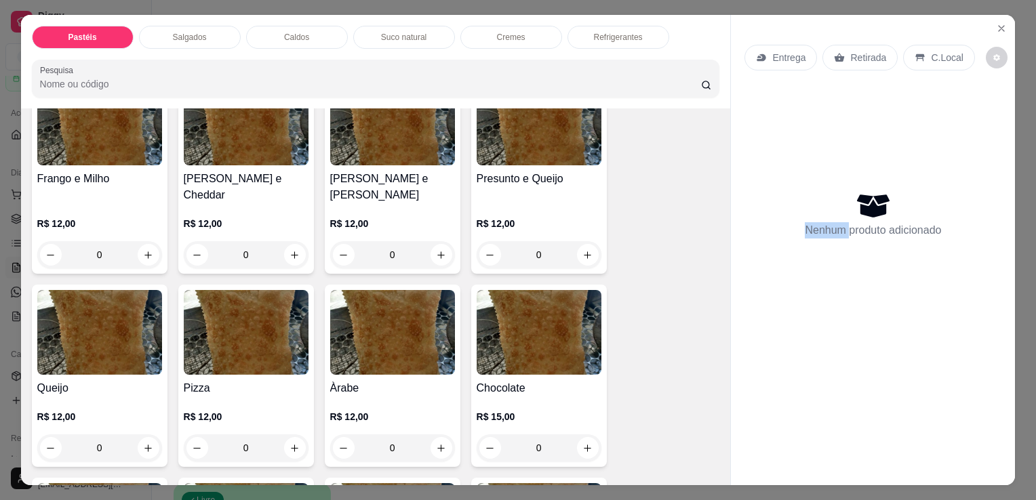
scroll to position [678, 0]
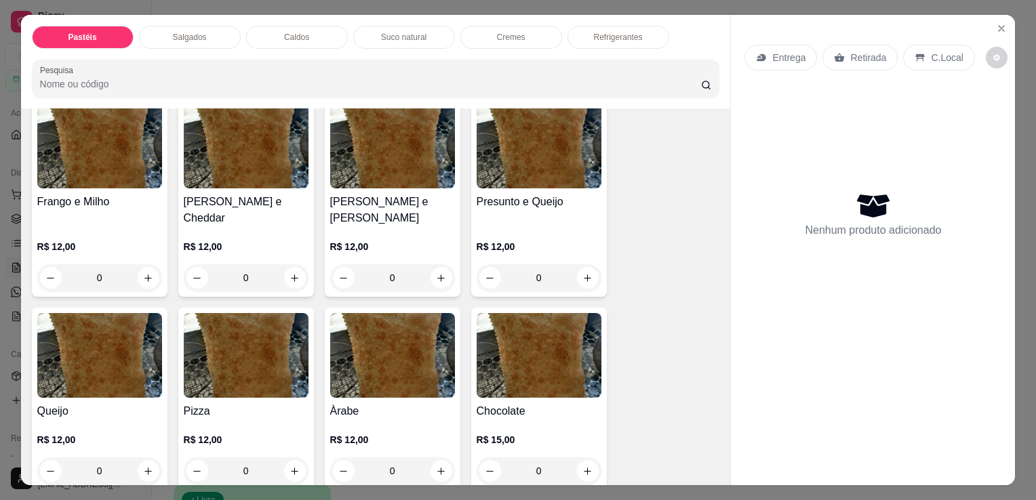
click at [148, 458] on div "0" at bounding box center [99, 471] width 125 height 27
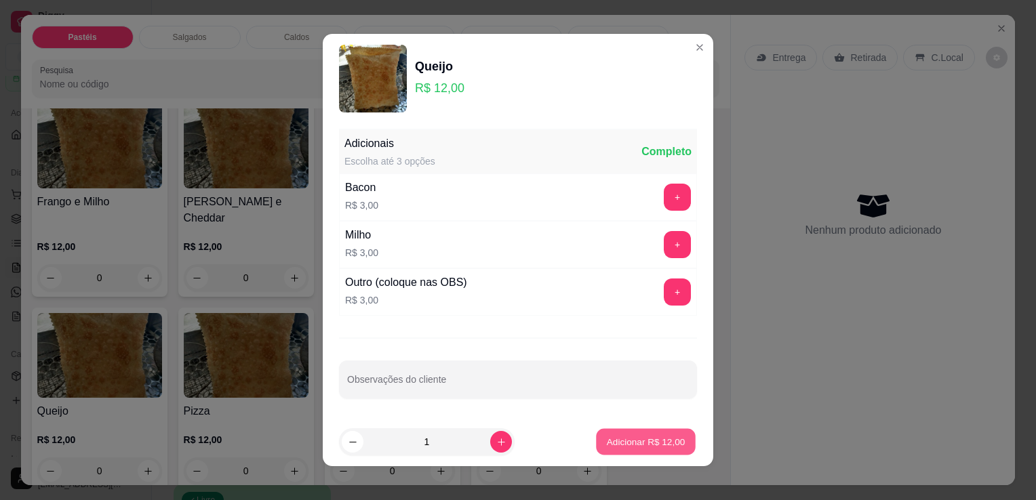
click at [601, 451] on button "Adicionar R$ 12,00" at bounding box center [646, 442] width 100 height 26
type input "1"
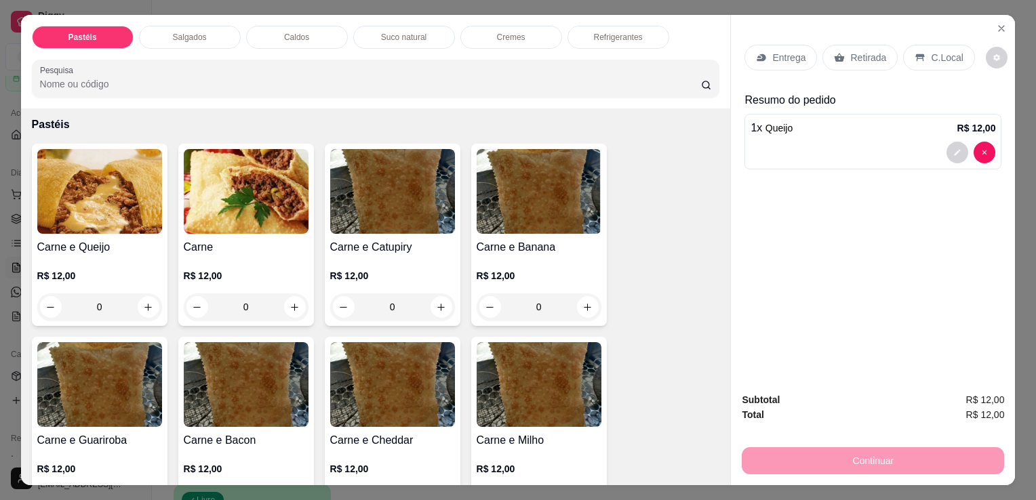
scroll to position [0, 0]
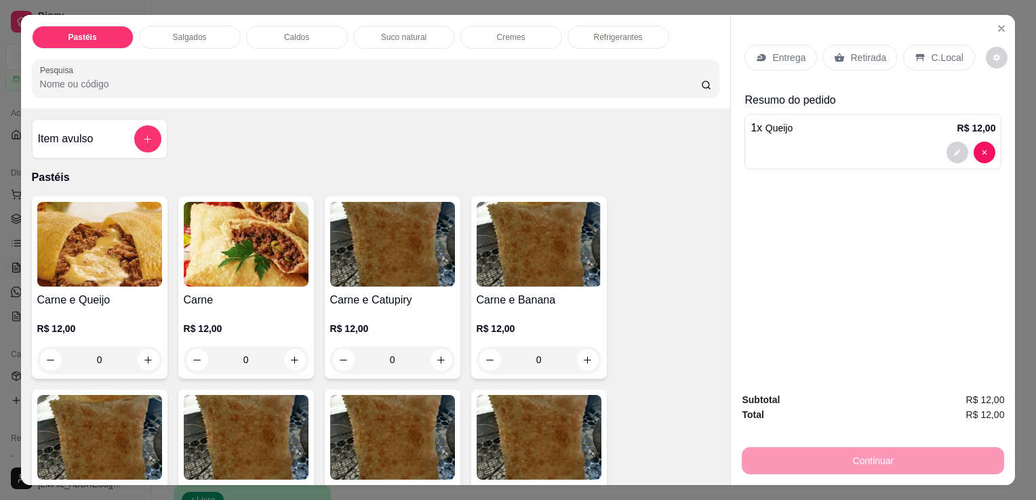
click at [144, 354] on div "0" at bounding box center [99, 359] width 125 height 27
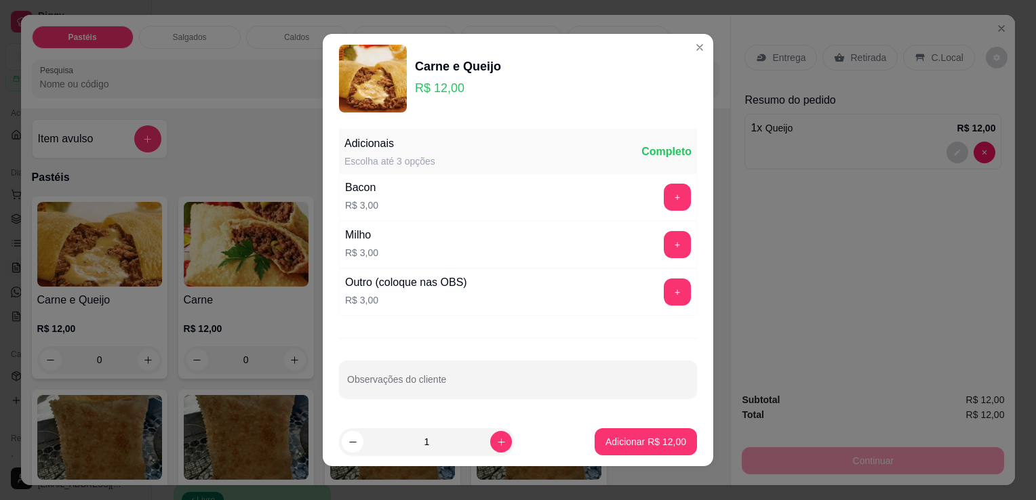
click at [636, 443] on p "Adicionar R$ 12,00" at bounding box center [645, 442] width 81 height 14
type input "1"
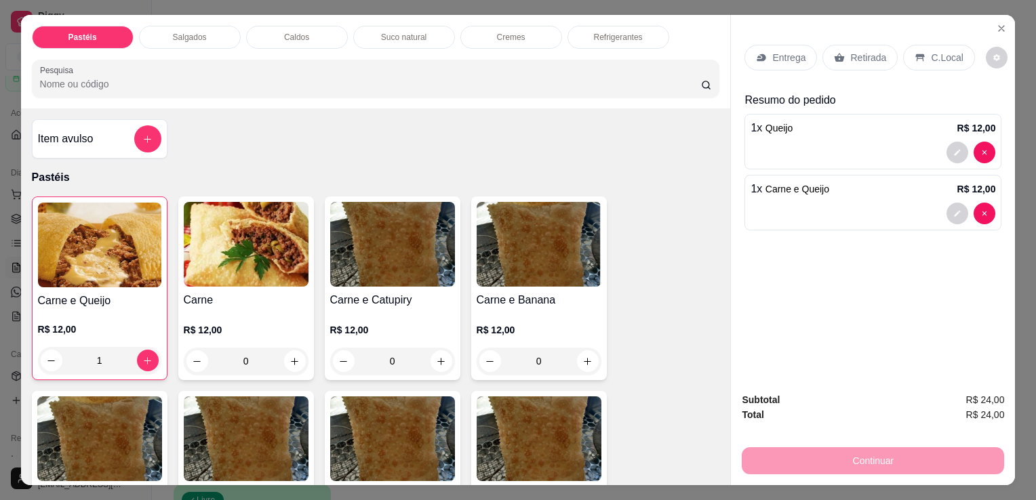
click at [836, 52] on icon at bounding box center [839, 57] width 11 height 11
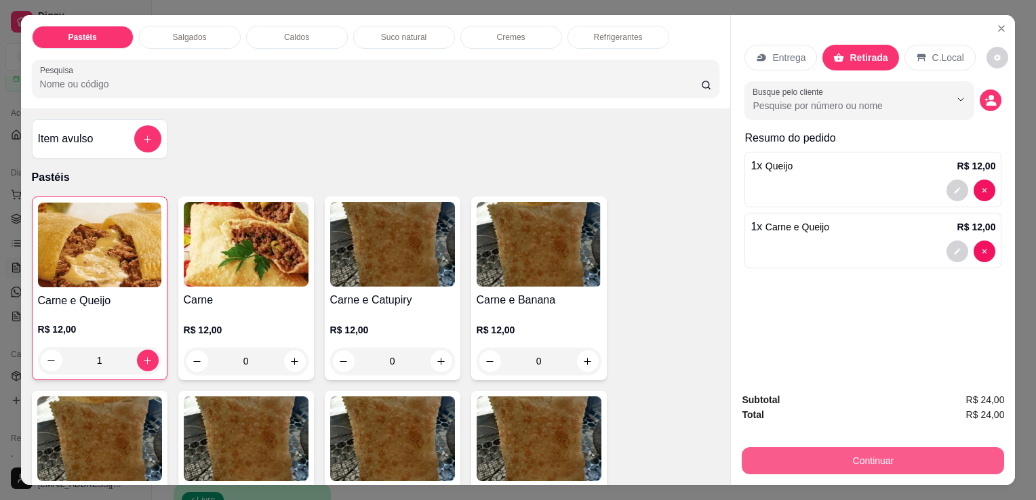
click at [900, 464] on button "Continuar" at bounding box center [873, 460] width 262 height 27
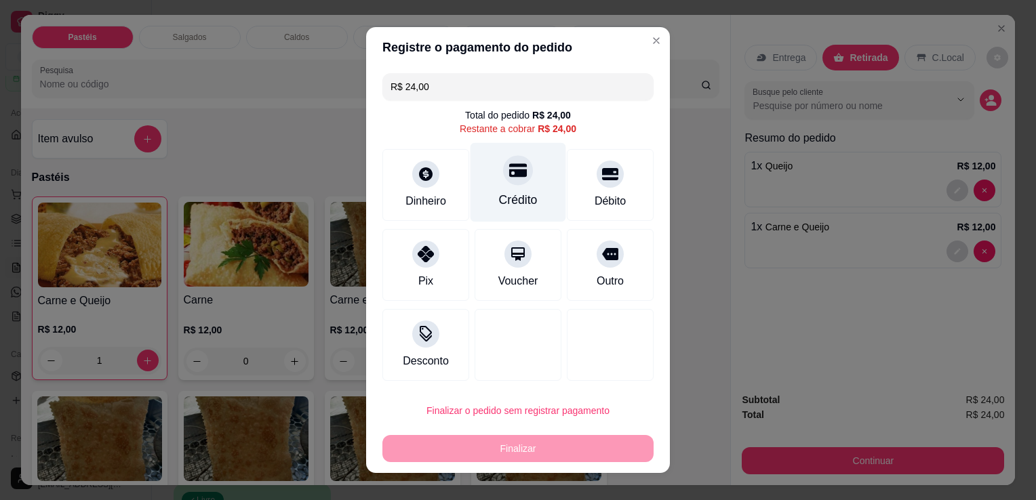
click at [520, 197] on div "Crédito" at bounding box center [518, 200] width 39 height 18
type input "R$ 0,00"
click at [520, 197] on div "Crédito" at bounding box center [518, 182] width 96 height 79
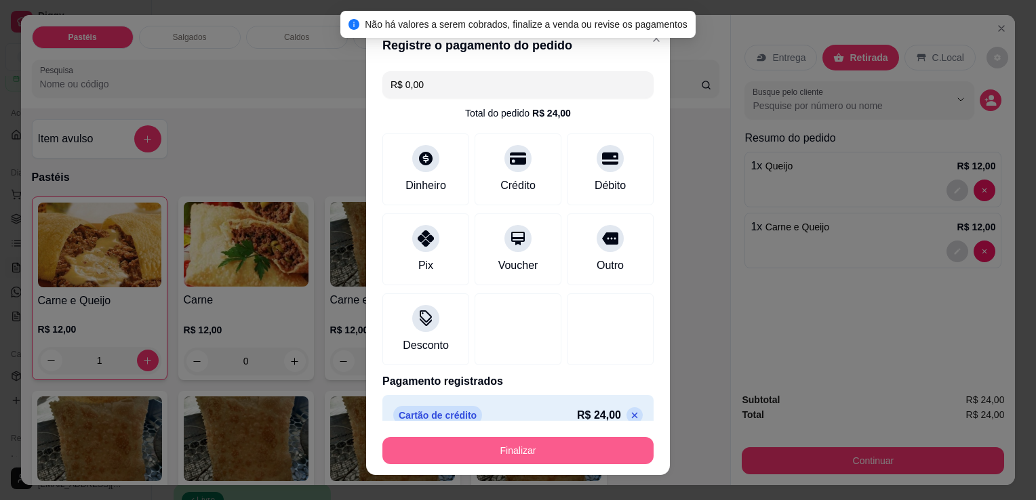
click at [599, 448] on button "Finalizar" at bounding box center [517, 450] width 271 height 27
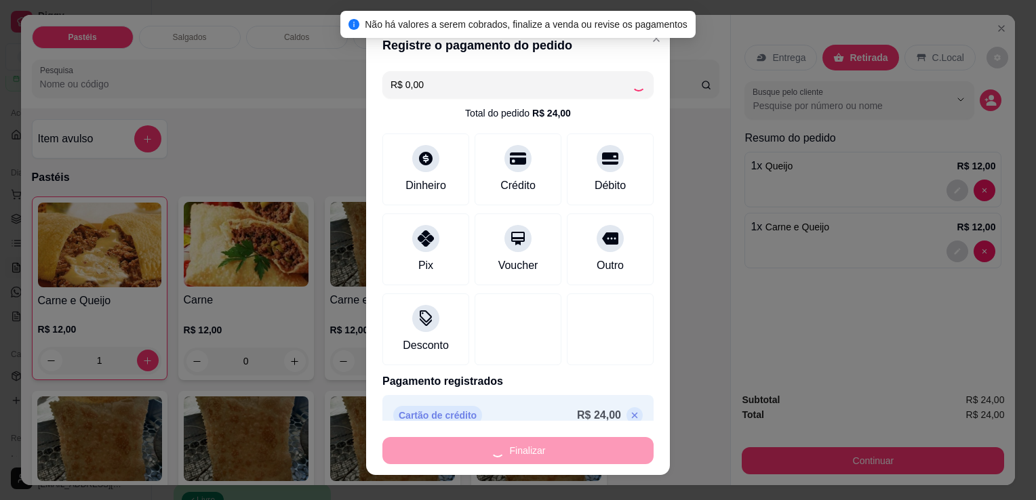
type input "0"
type input "-R$ 24,00"
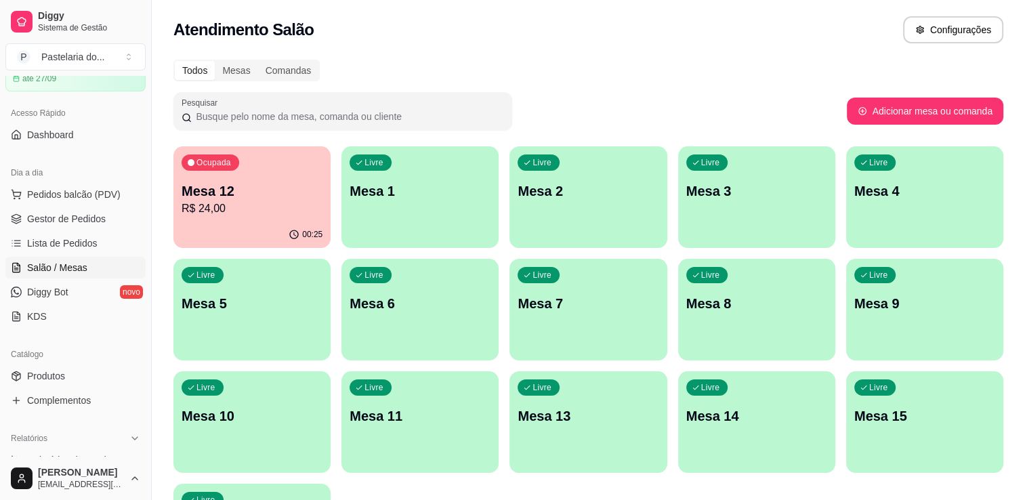
click at [327, 185] on div "Ocupada Mesa 12 R$ 24,00" at bounding box center [252, 183] width 157 height 75
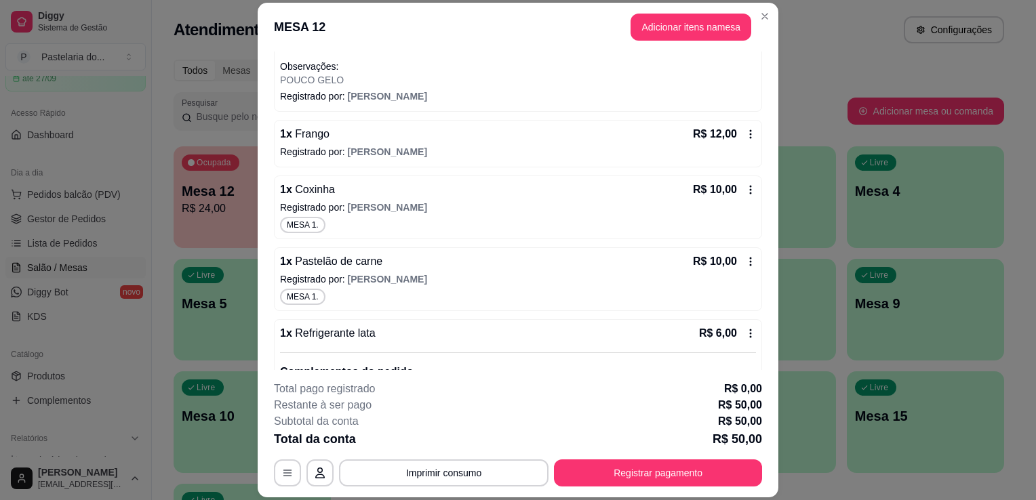
scroll to position [296, 0]
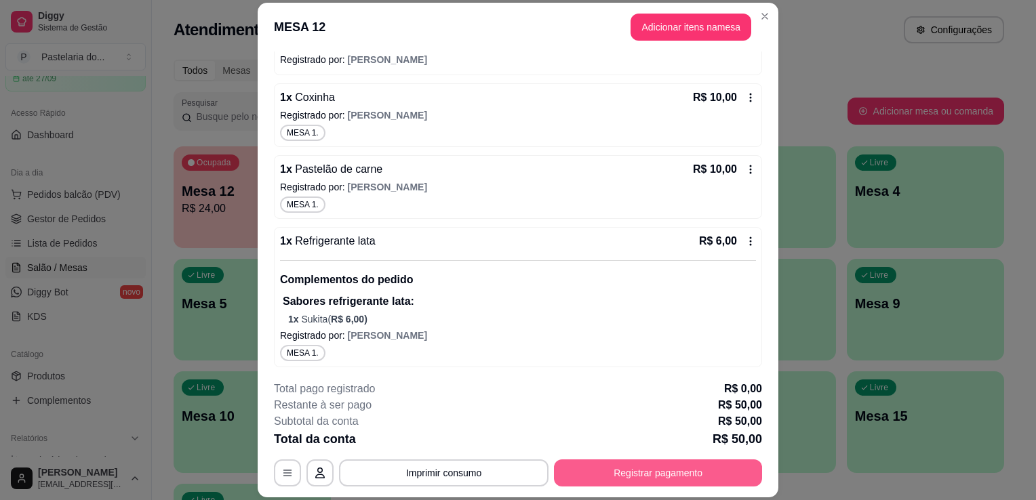
click at [688, 474] on button "Registrar pagamento" at bounding box center [658, 473] width 208 height 27
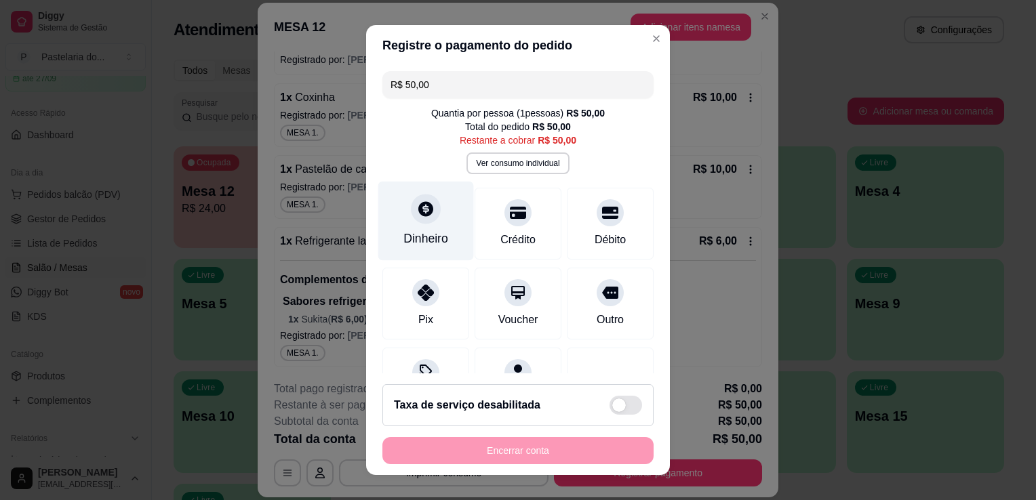
click at [434, 224] on div "Dinheiro" at bounding box center [426, 221] width 96 height 79
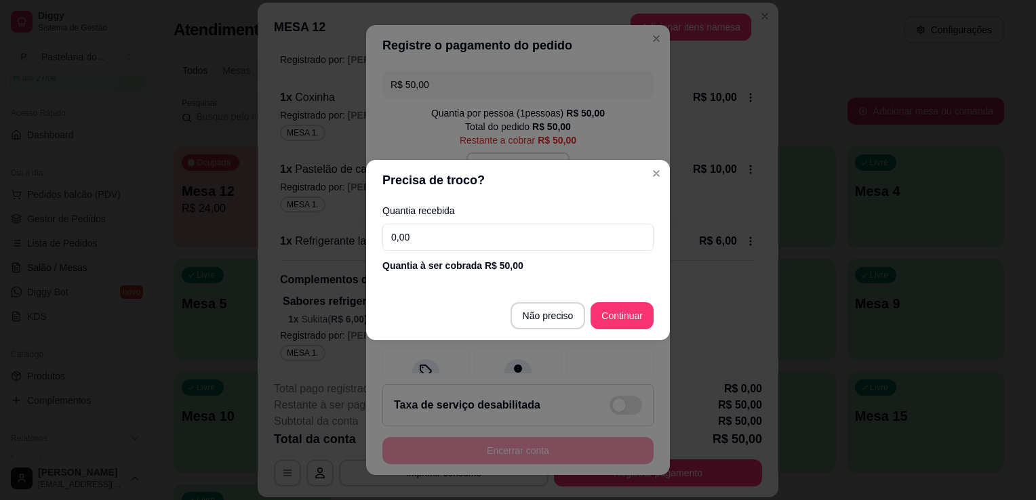
click at [553, 331] on footer "Não preciso Continuar" at bounding box center [518, 315] width 304 height 49
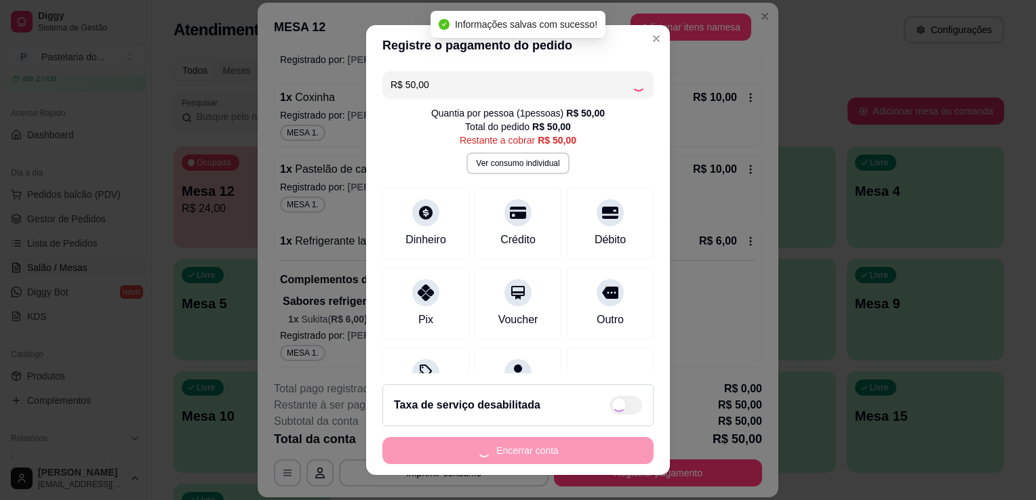
type input "R$ 0,00"
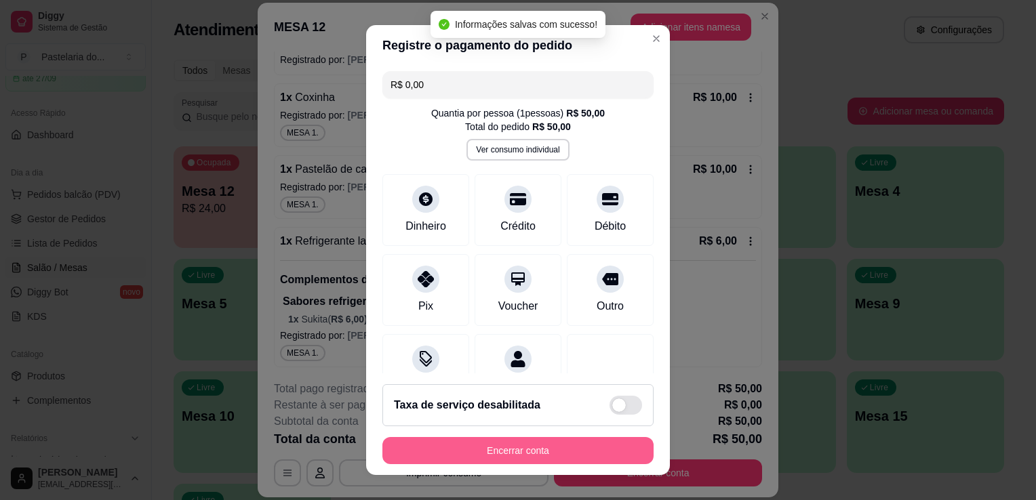
click at [561, 460] on button "Encerrar conta" at bounding box center [517, 450] width 271 height 27
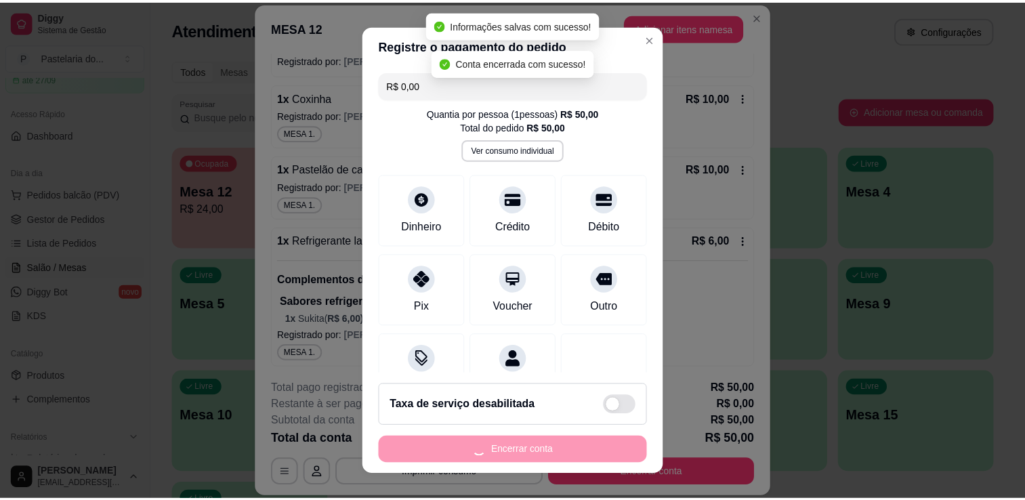
scroll to position [0, 0]
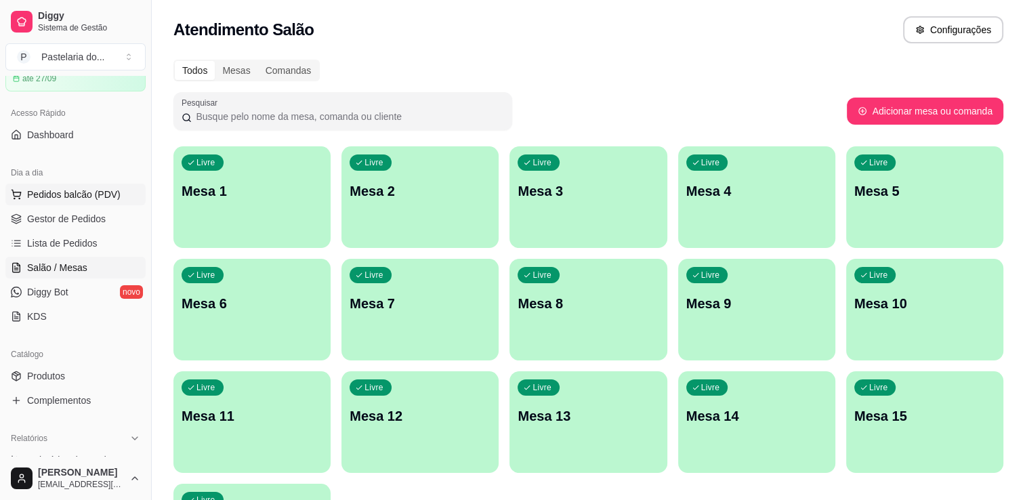
click at [71, 188] on span "Pedidos balcão (PDV)" at bounding box center [74, 195] width 94 height 14
click at [46, 220] on span "Gestor de Pedidos" at bounding box center [66, 219] width 79 height 14
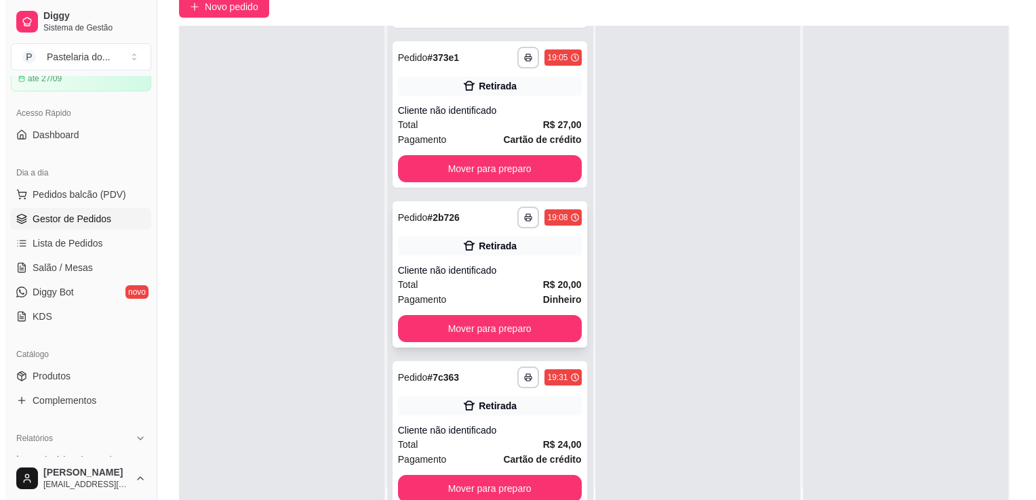
scroll to position [206, 0]
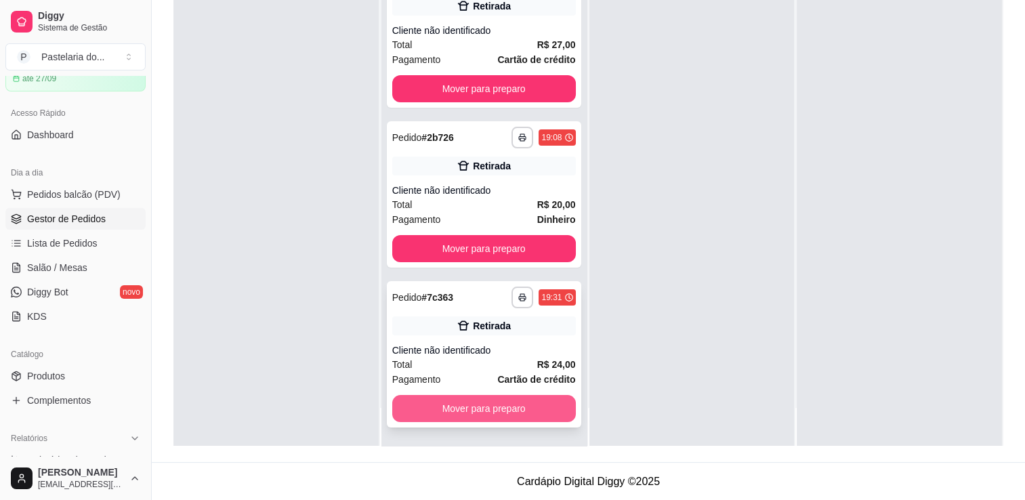
click at [514, 395] on button "Mover para preparo" at bounding box center [484, 408] width 184 height 27
click at [514, 395] on div "Mover para preparo" at bounding box center [484, 408] width 184 height 27
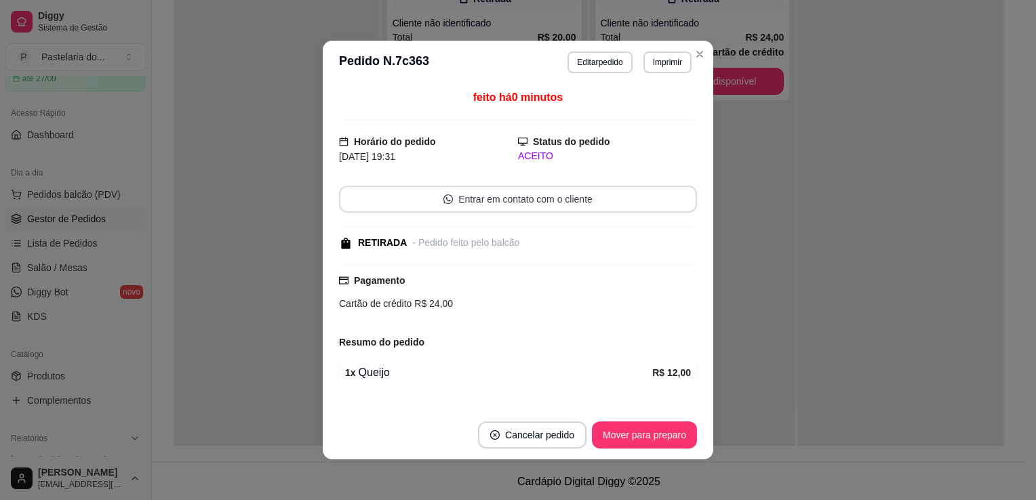
scroll to position [0, 0]
click at [592, 65] on button "Editar pedido" at bounding box center [599, 63] width 64 height 22
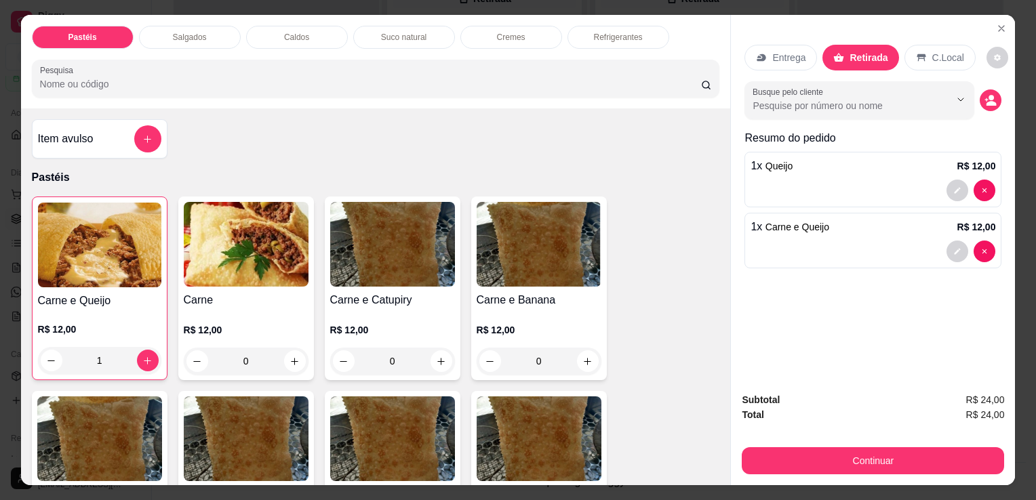
click at [215, 34] on div "Salgados" at bounding box center [190, 37] width 102 height 23
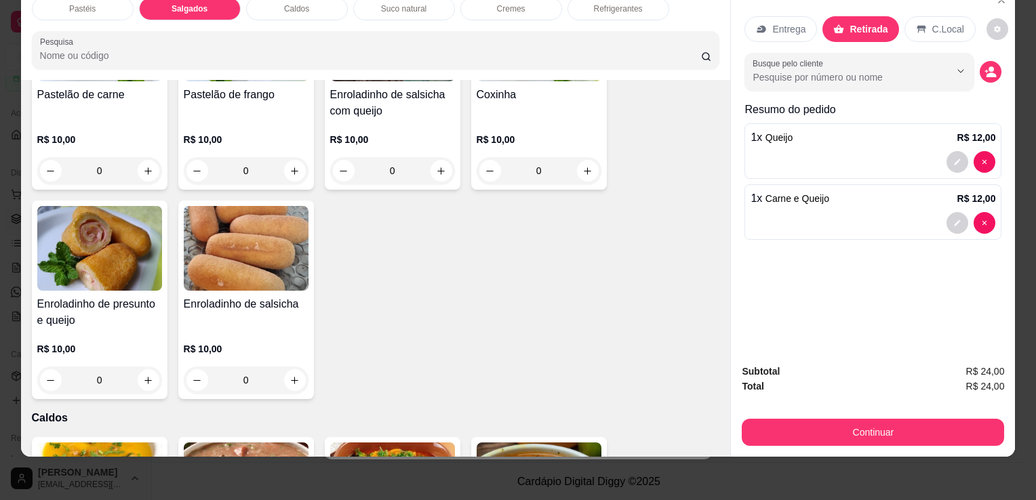
scroll to position [1578, 0]
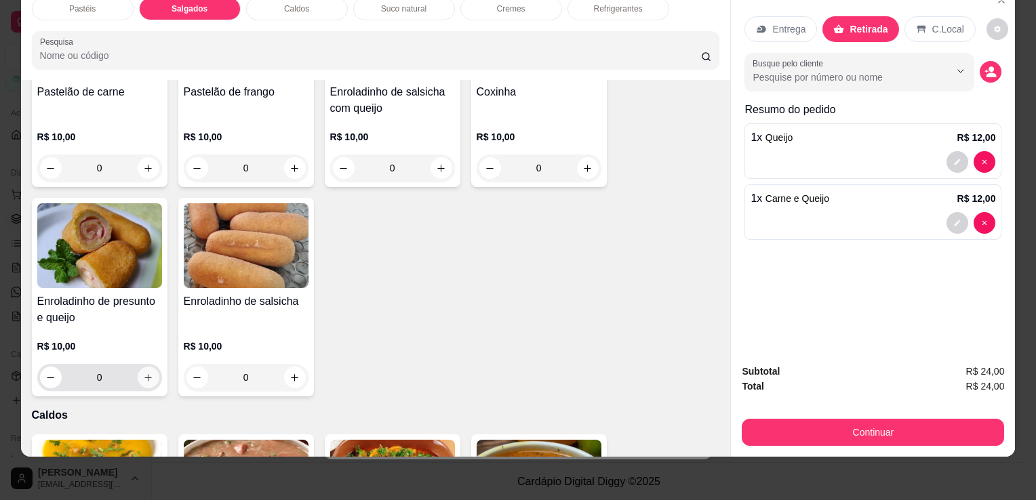
click at [143, 373] on icon "increase-product-quantity" at bounding box center [148, 378] width 10 height 10
type input "1"
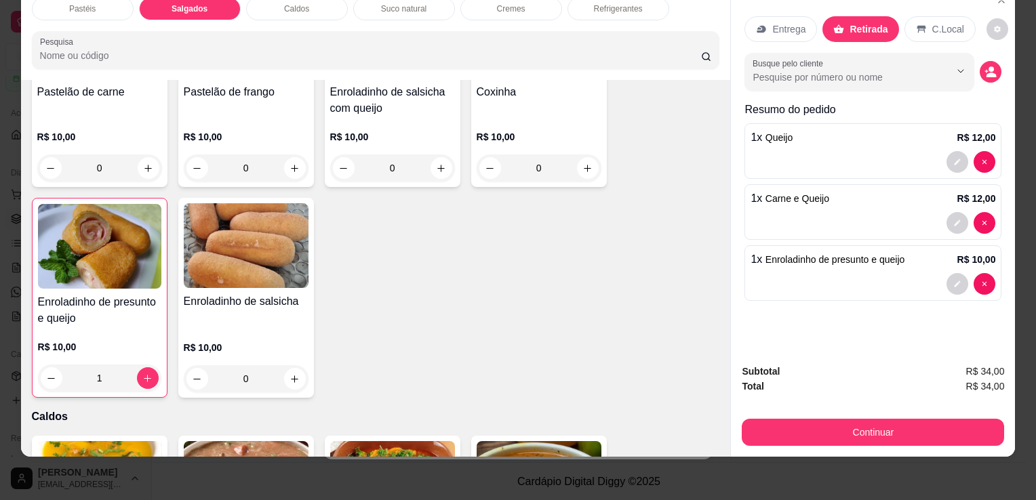
click at [919, 428] on button "Continuar" at bounding box center [873, 432] width 262 height 27
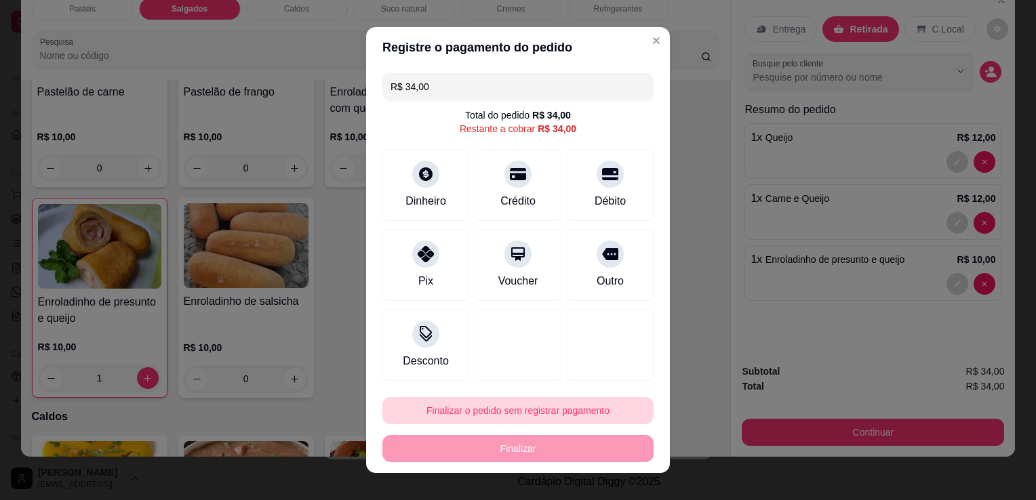
click at [458, 407] on button "Finalizar o pedido sem registrar pagamento" at bounding box center [517, 410] width 271 height 27
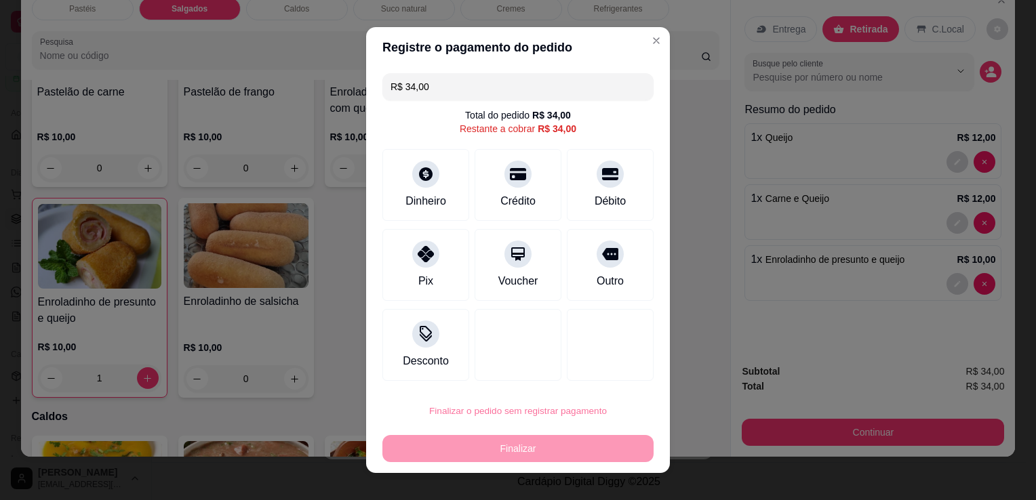
click at [601, 375] on button "Confirmar" at bounding box center [598, 372] width 50 height 21
type input "0"
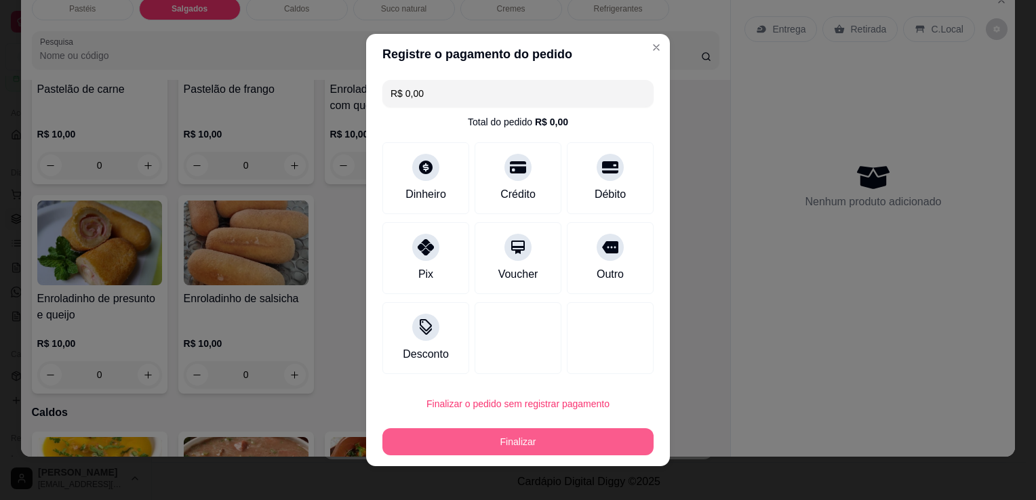
type input "R$ 0,00"
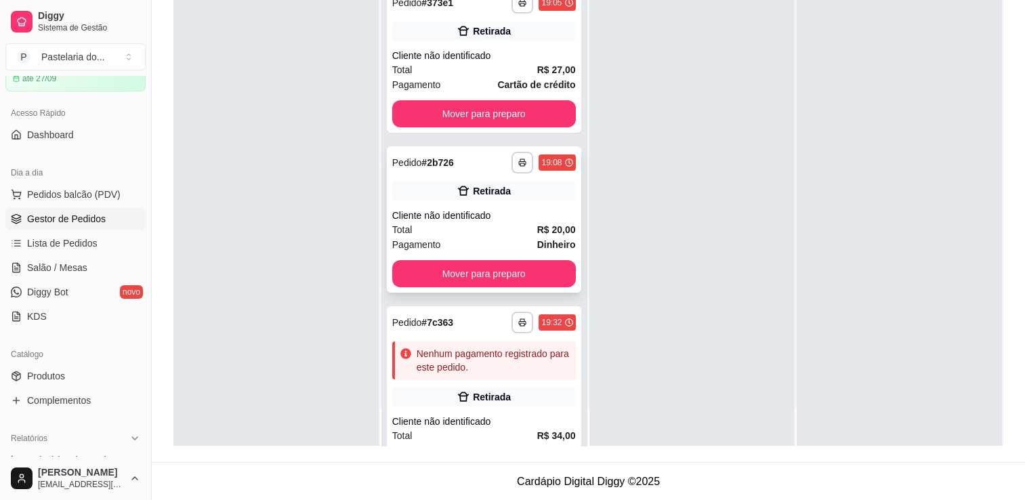
scroll to position [199, 0]
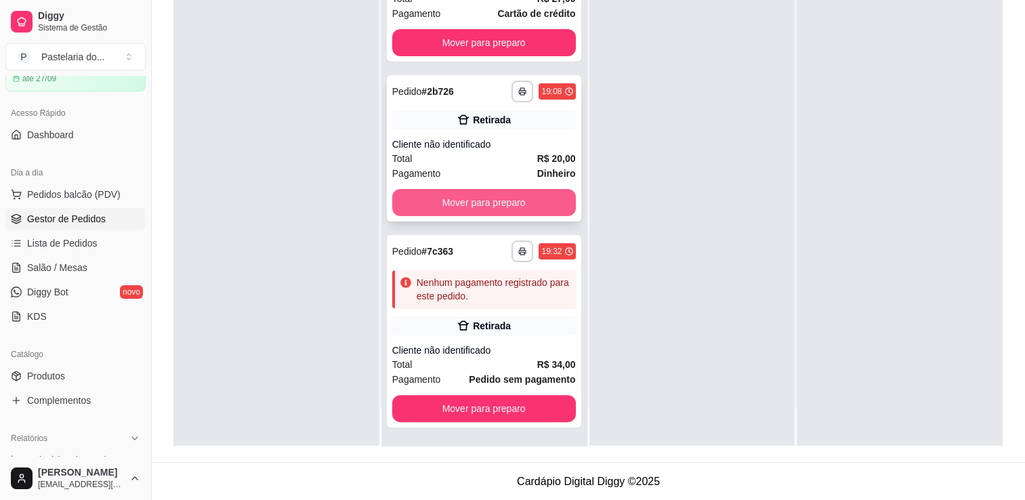
click at [502, 210] on button "Mover para preparo" at bounding box center [484, 202] width 184 height 27
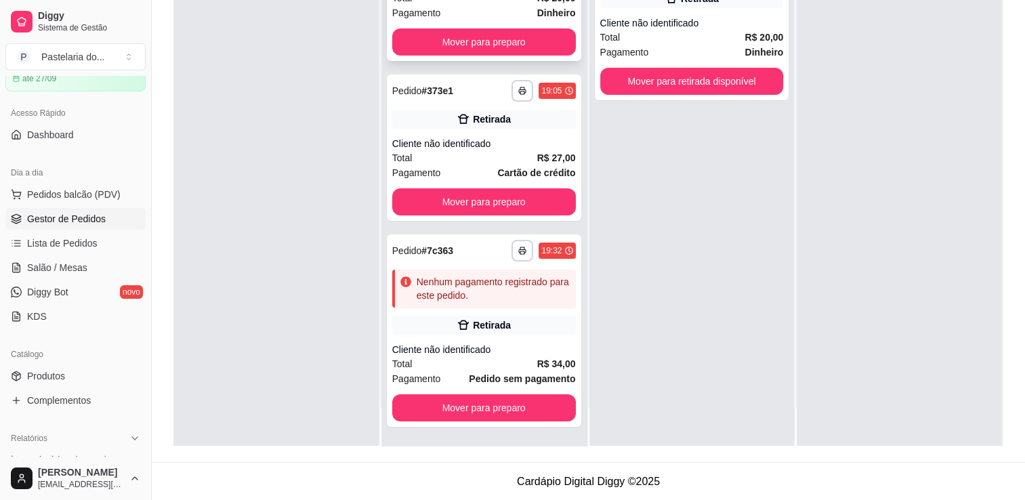
scroll to position [39, 0]
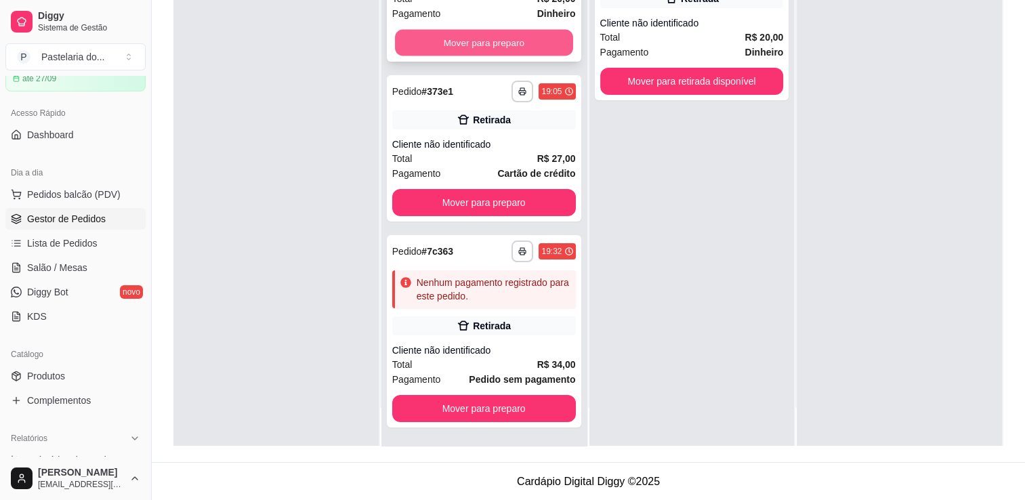
click at [502, 49] on button "Mover para preparo" at bounding box center [484, 43] width 178 height 26
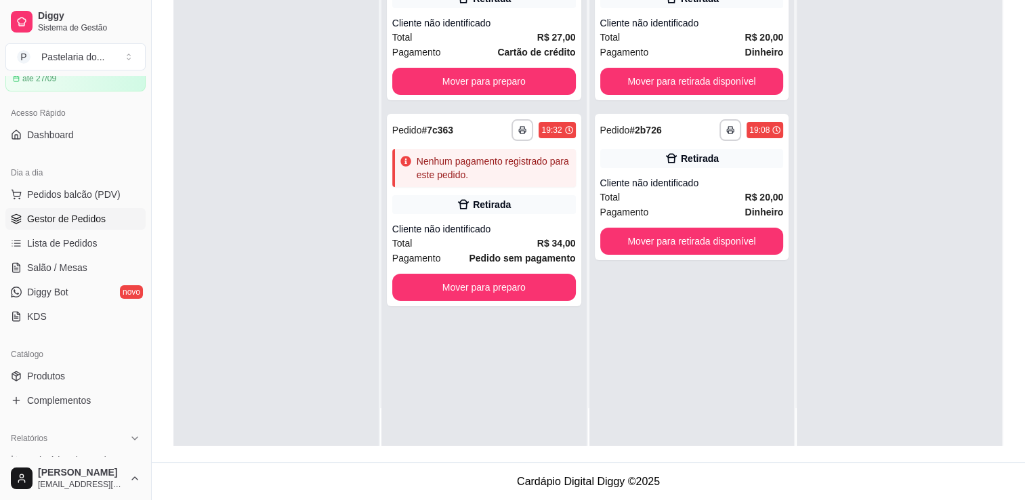
scroll to position [0, 0]
click at [502, 50] on strong "Cartão de crédito" at bounding box center [536, 52] width 78 height 11
click at [523, 86] on button "Mover para preparo" at bounding box center [484, 81] width 184 height 27
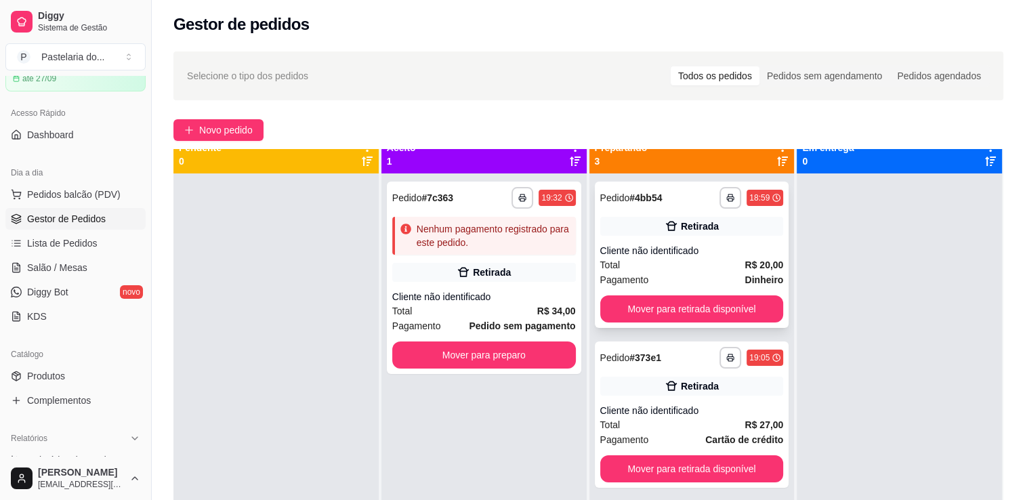
scroll to position [38, 0]
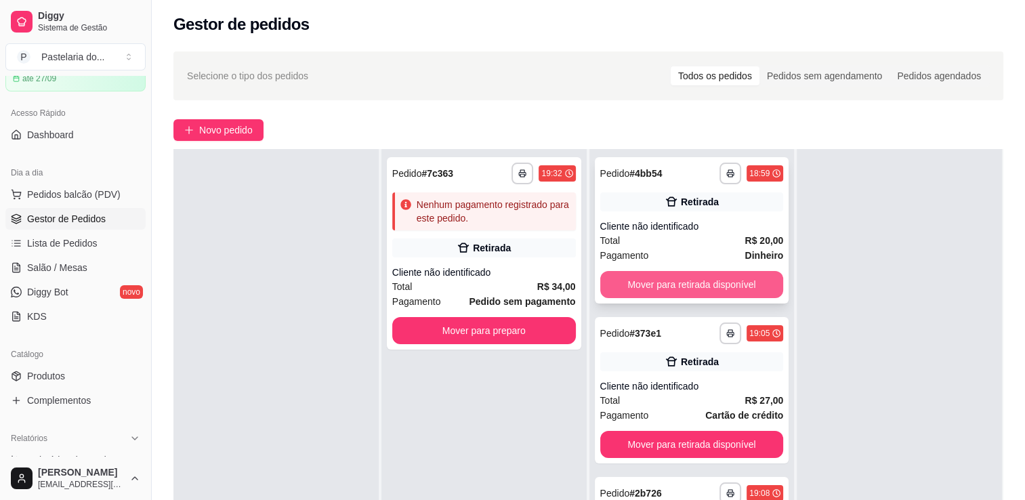
click at [712, 281] on button "Mover para retirada disponível" at bounding box center [693, 284] width 184 height 27
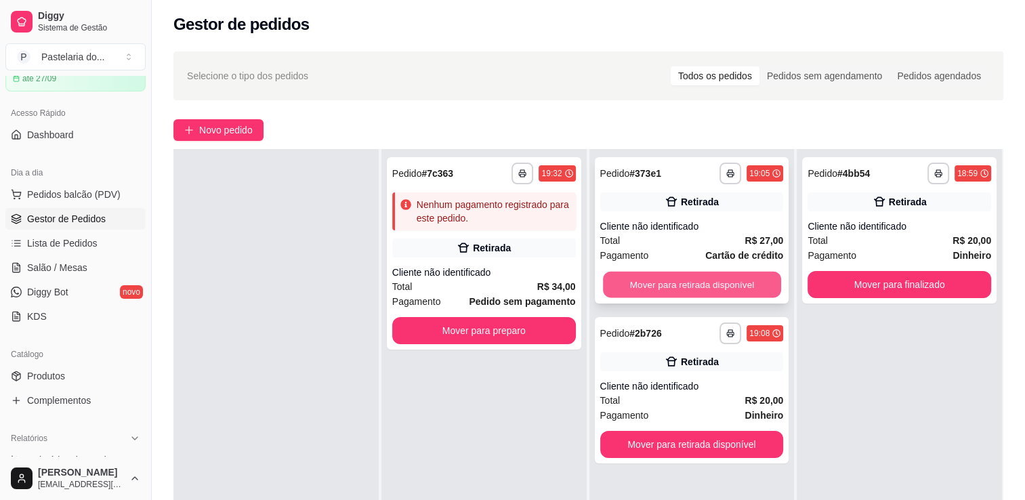
click at [720, 287] on button "Mover para retirada disponível" at bounding box center [692, 285] width 178 height 26
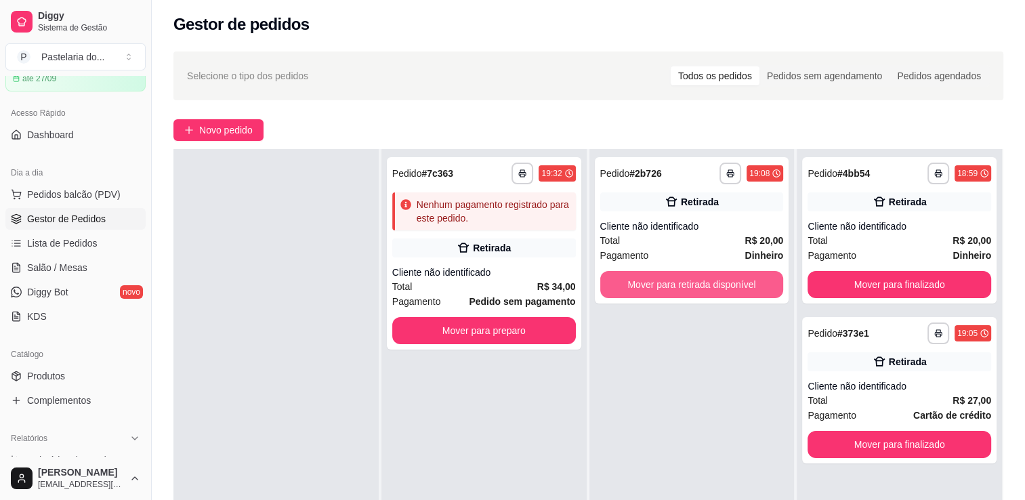
click at [720, 287] on button "Mover para retirada disponível" at bounding box center [693, 284] width 184 height 27
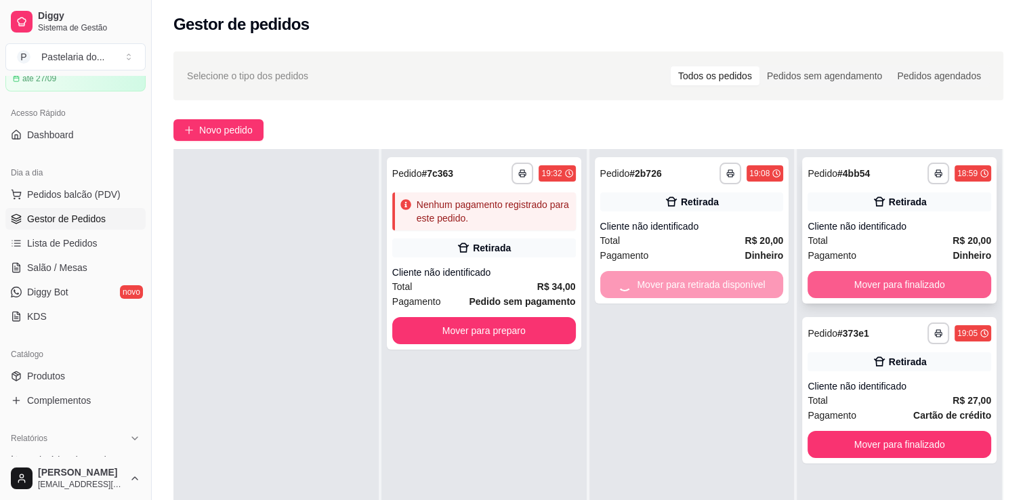
click at [912, 289] on button "Mover para finalizado" at bounding box center [900, 284] width 184 height 27
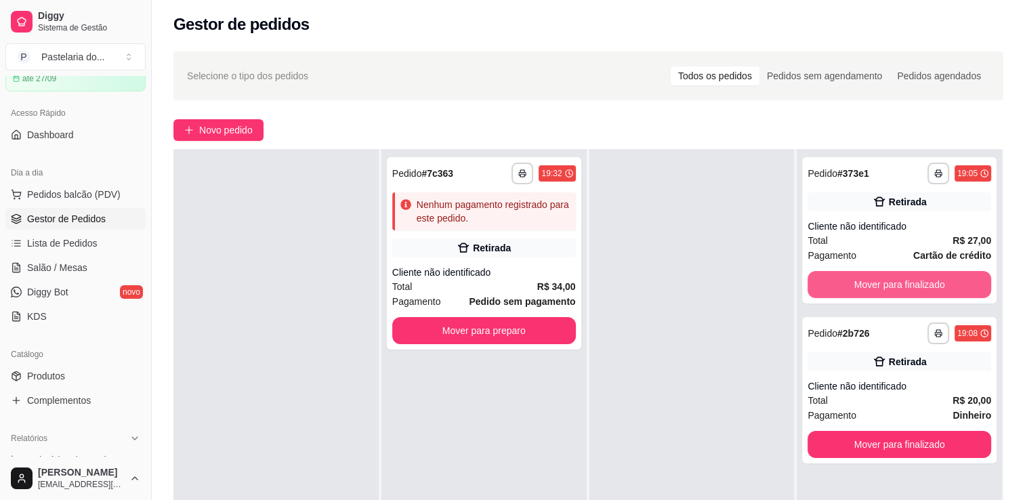
click at [912, 289] on button "Mover para finalizado" at bounding box center [900, 284] width 184 height 27
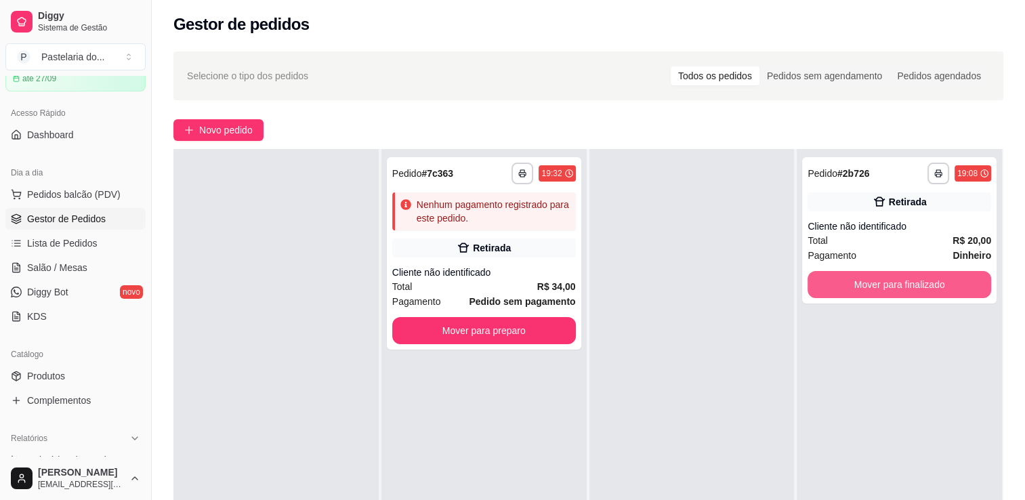
click at [912, 289] on button "Mover para finalizado" at bounding box center [900, 284] width 184 height 27
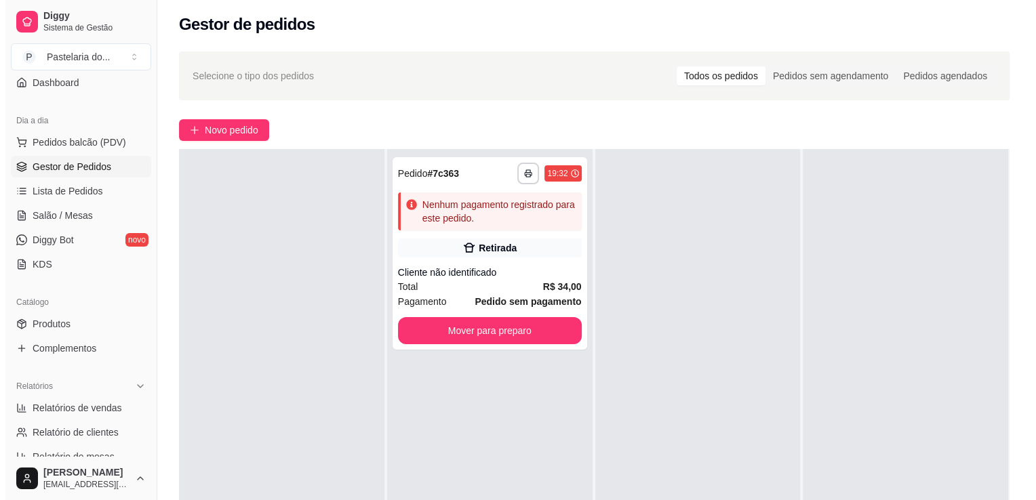
scroll to position [136, 0]
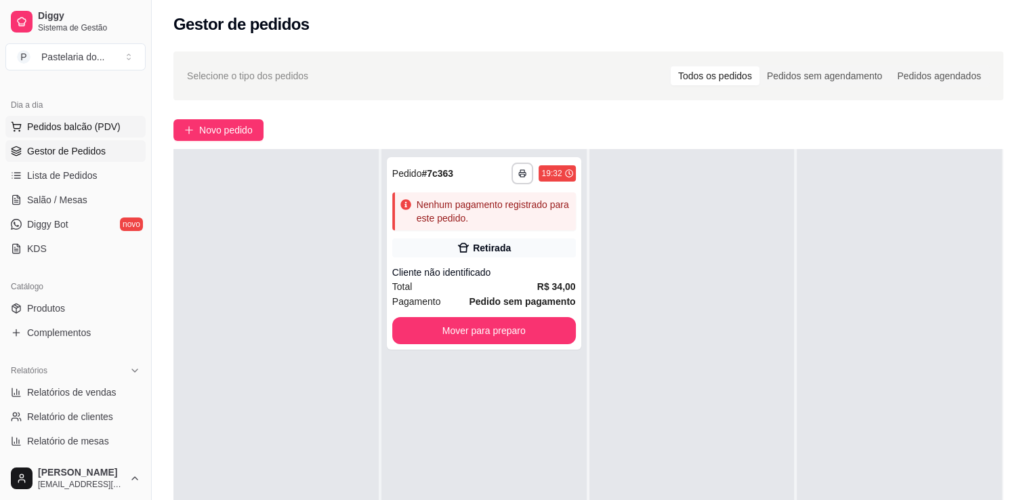
click at [87, 125] on span "Pedidos balcão (PDV)" at bounding box center [74, 127] width 94 height 14
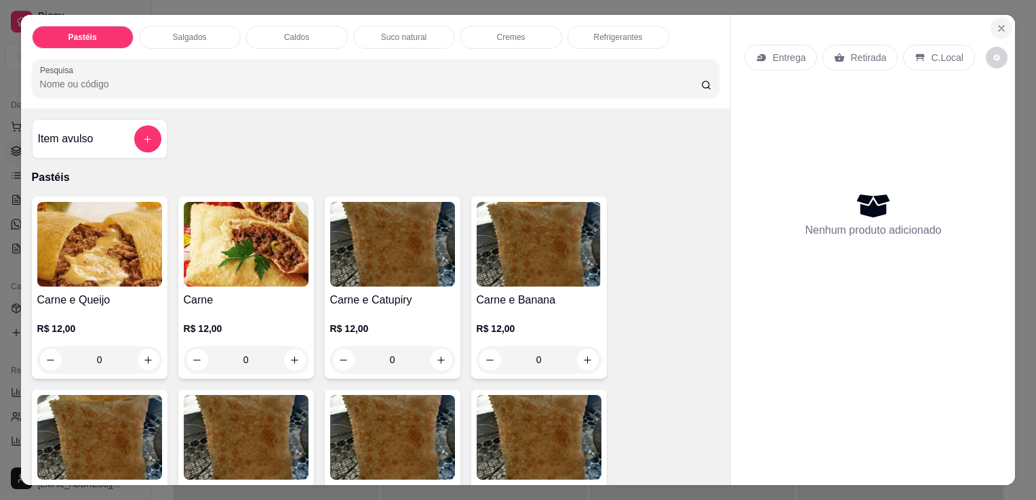
click at [1000, 23] on icon "Close" at bounding box center [1001, 28] width 11 height 11
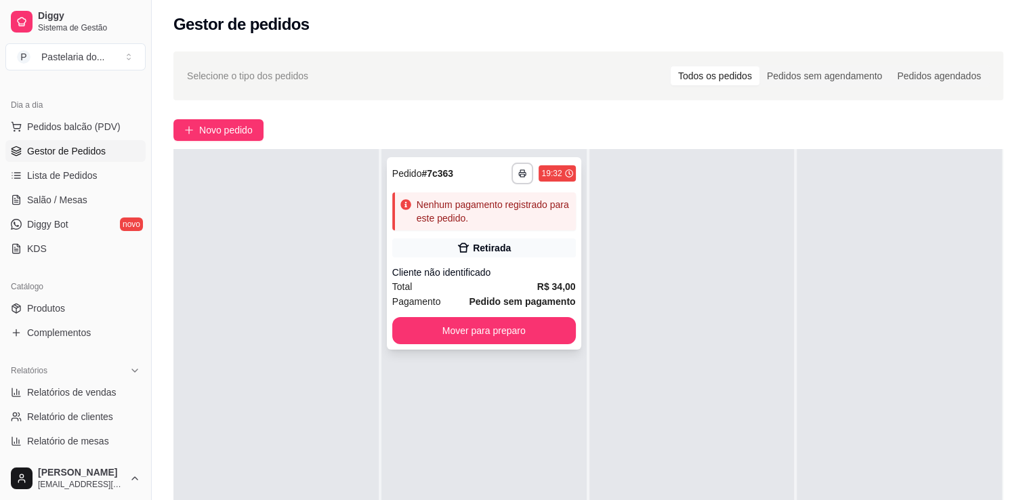
click at [441, 205] on div "Nenhum pagamento registrado para este pedido." at bounding box center [494, 211] width 154 height 27
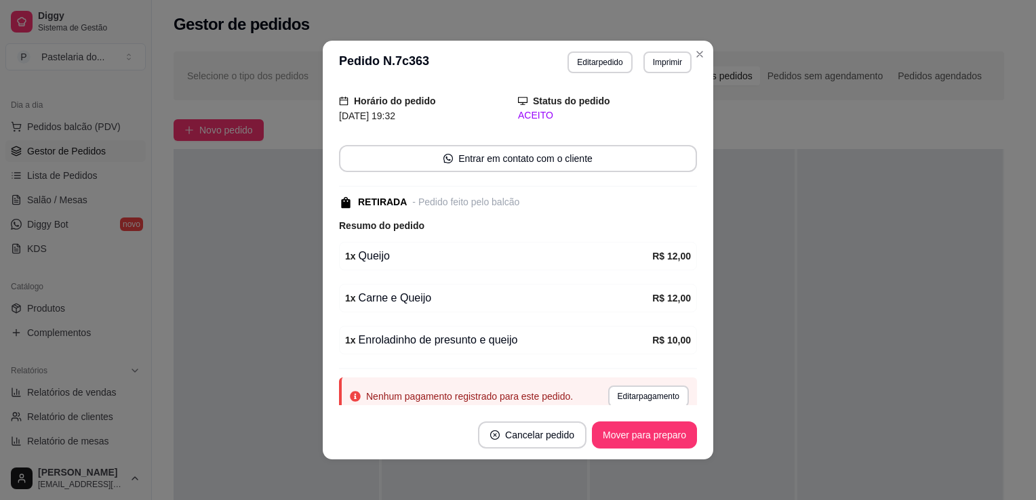
scroll to position [117, 0]
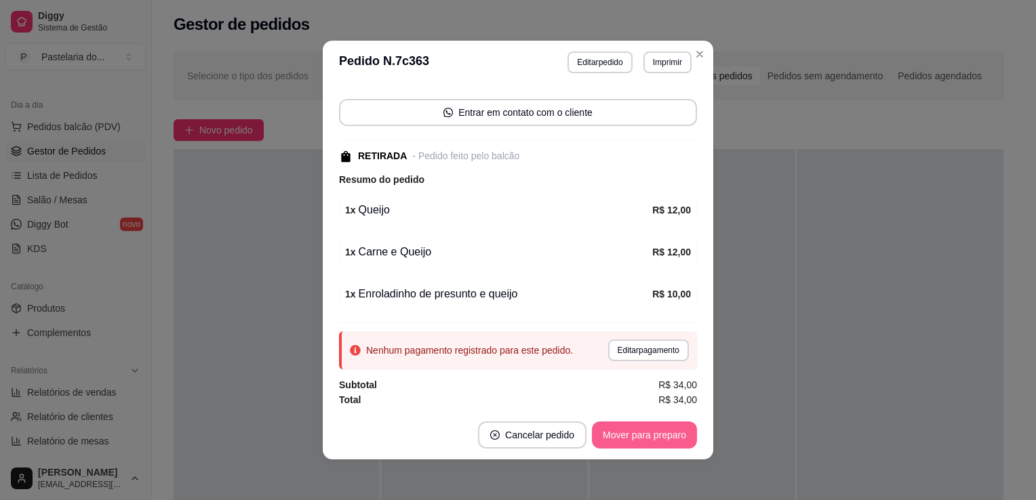
click at [648, 441] on button "Mover para preparo" at bounding box center [644, 435] width 105 height 27
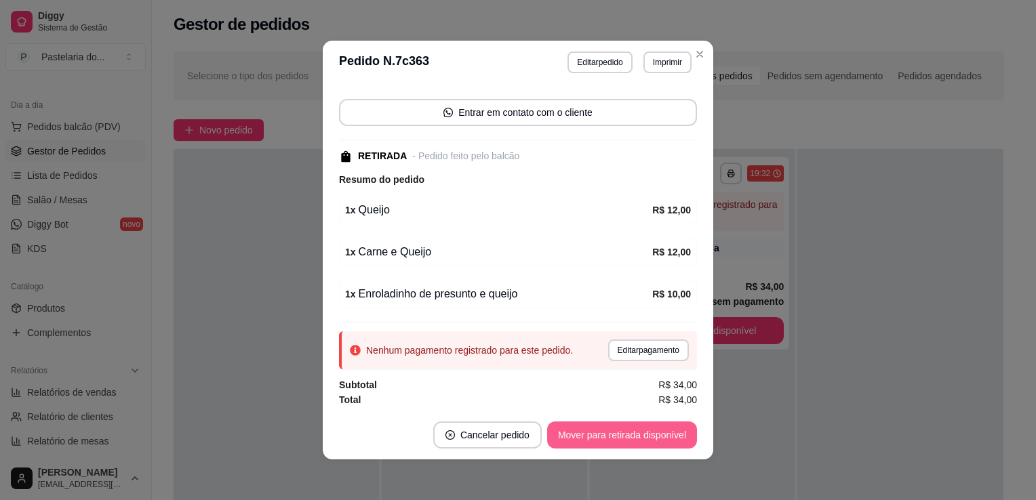
click at [657, 434] on button "Mover para retirada disponível" at bounding box center [622, 435] width 150 height 27
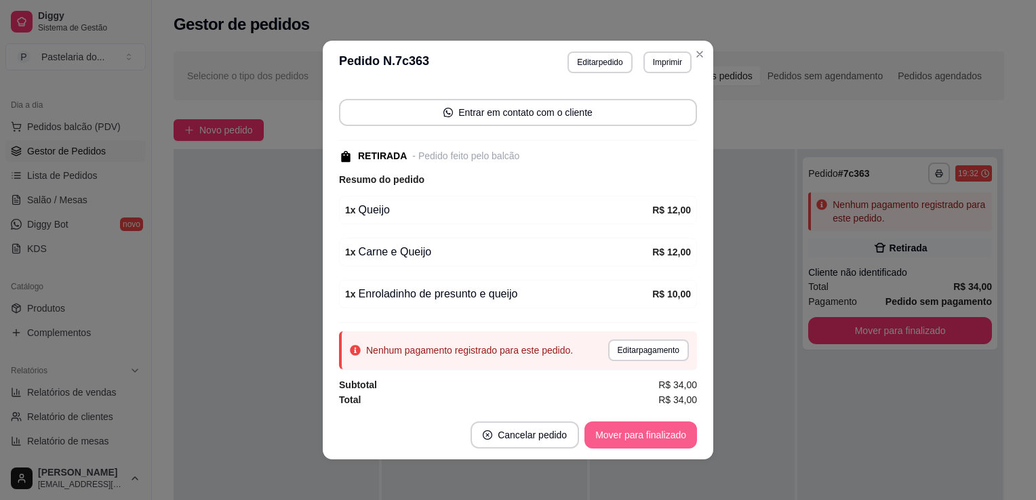
click at [657, 435] on button "Mover para finalizado" at bounding box center [640, 435] width 113 height 27
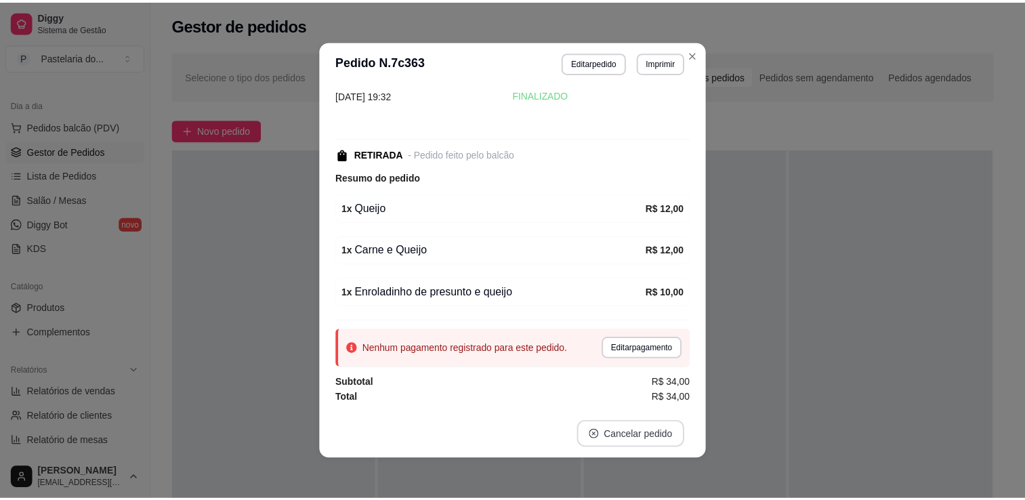
scroll to position [45, 0]
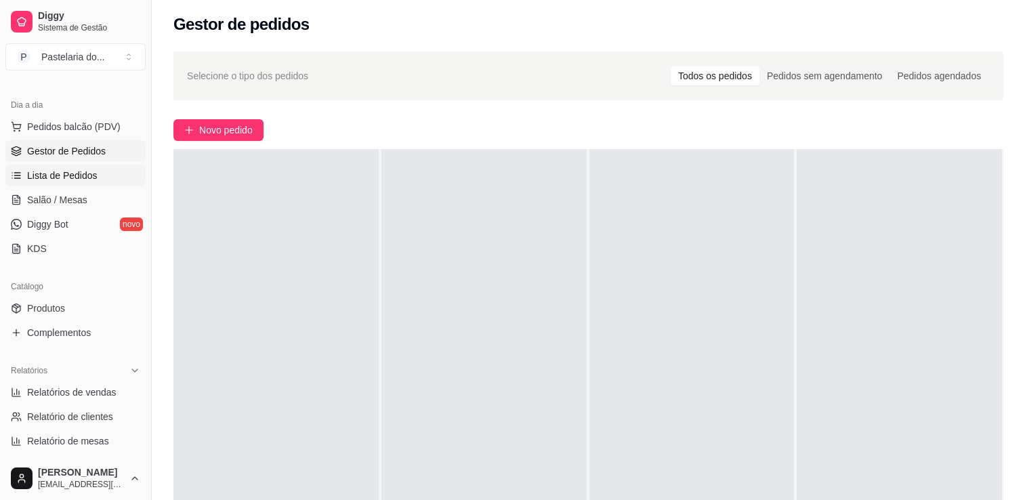
click at [91, 172] on span "Lista de Pedidos" at bounding box center [62, 176] width 70 height 14
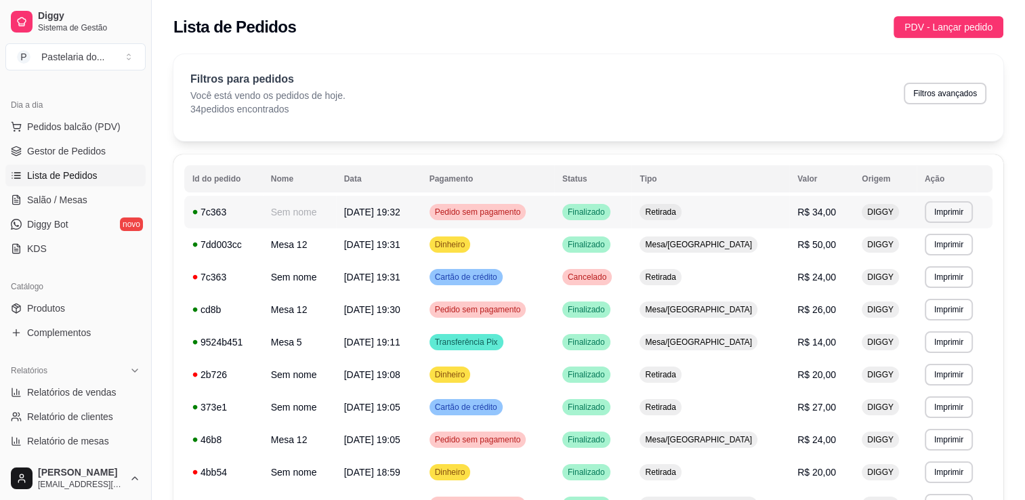
click at [485, 220] on td "Pedido sem pagamento" at bounding box center [488, 212] width 133 height 33
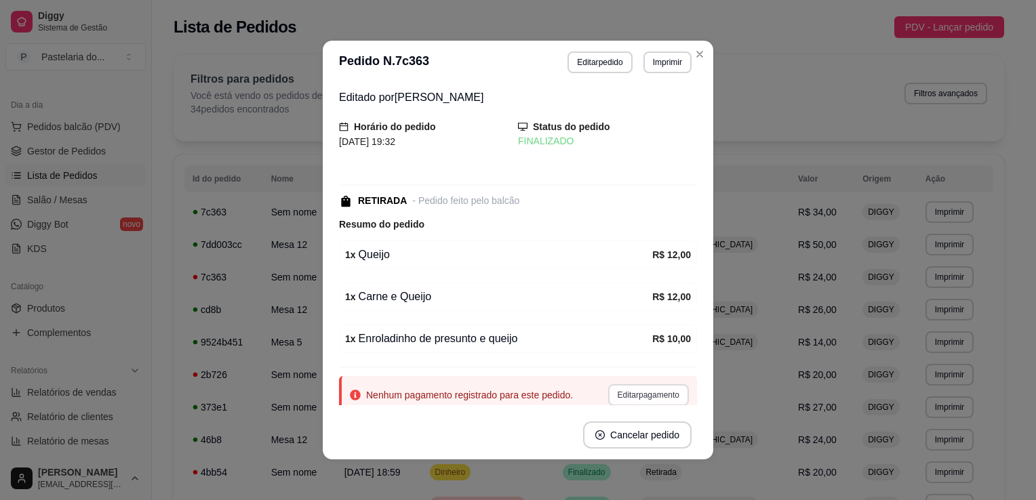
click at [610, 398] on button "Editar pagamento" at bounding box center [648, 395] width 81 height 22
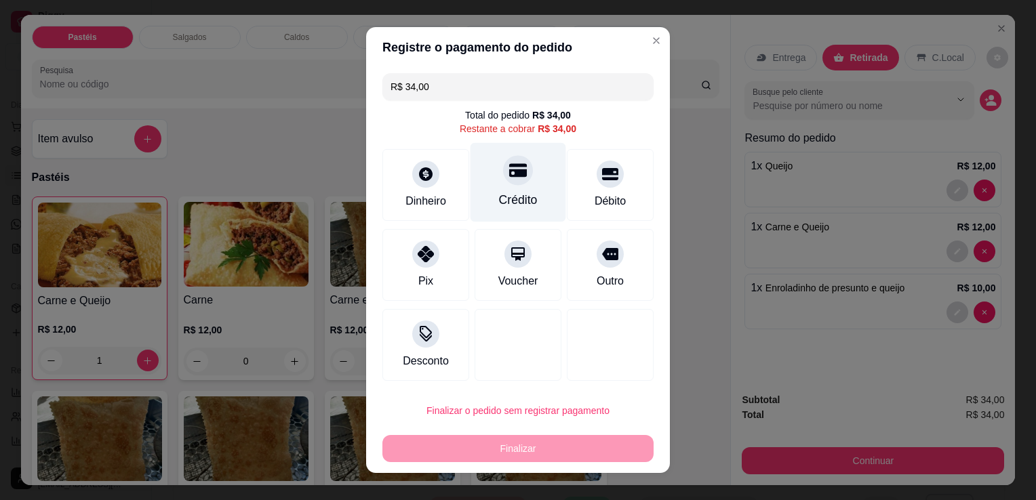
click at [509, 165] on icon at bounding box center [518, 170] width 18 height 18
type input "R$ 0,00"
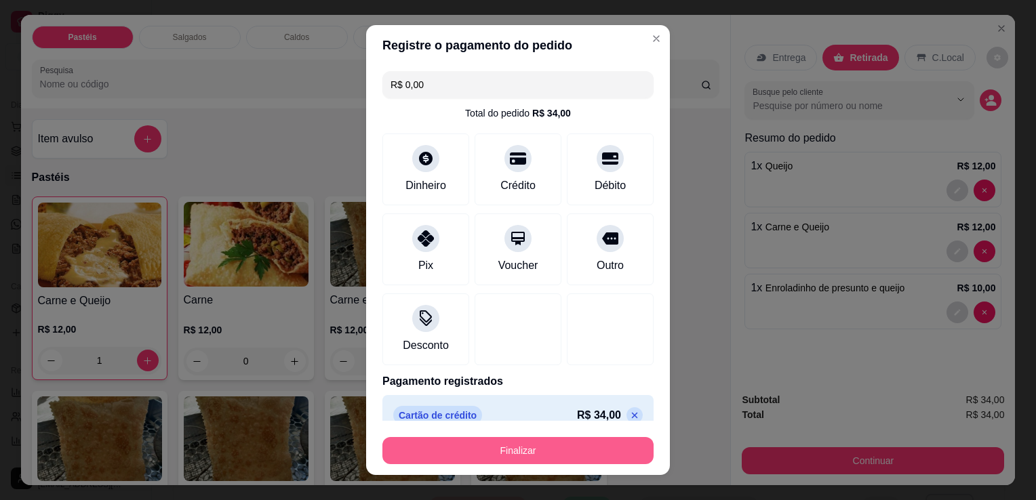
click at [529, 459] on button "Finalizar" at bounding box center [517, 450] width 271 height 27
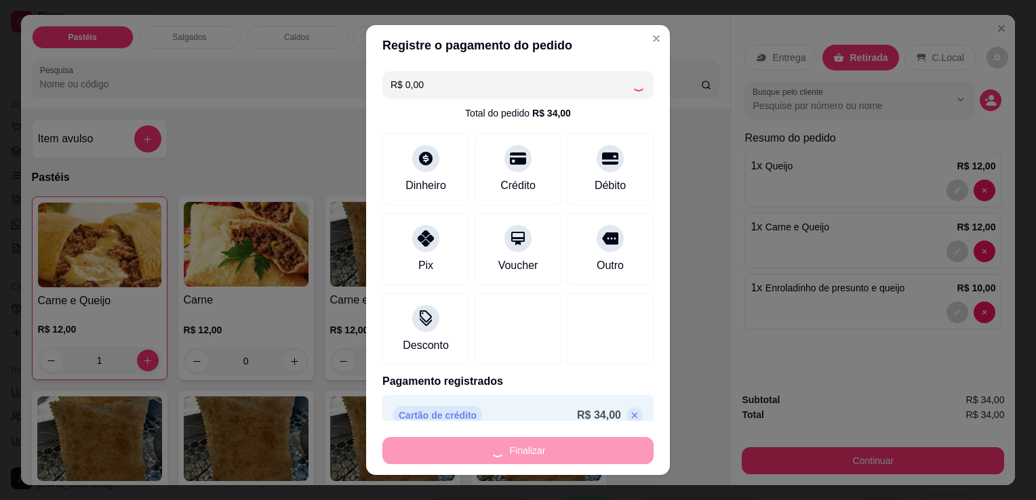
type input "0"
type input "-R$ 34,00"
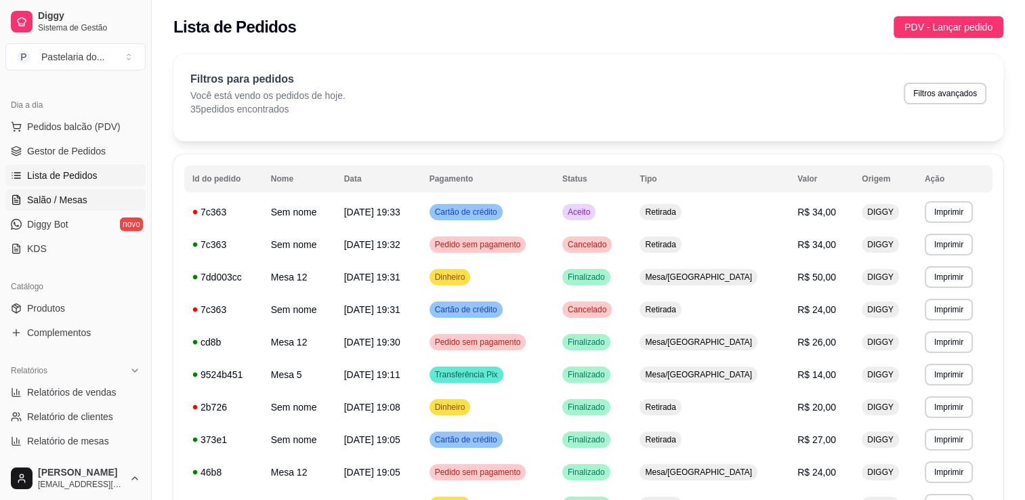
click at [83, 197] on span "Salão / Mesas" at bounding box center [57, 200] width 60 height 14
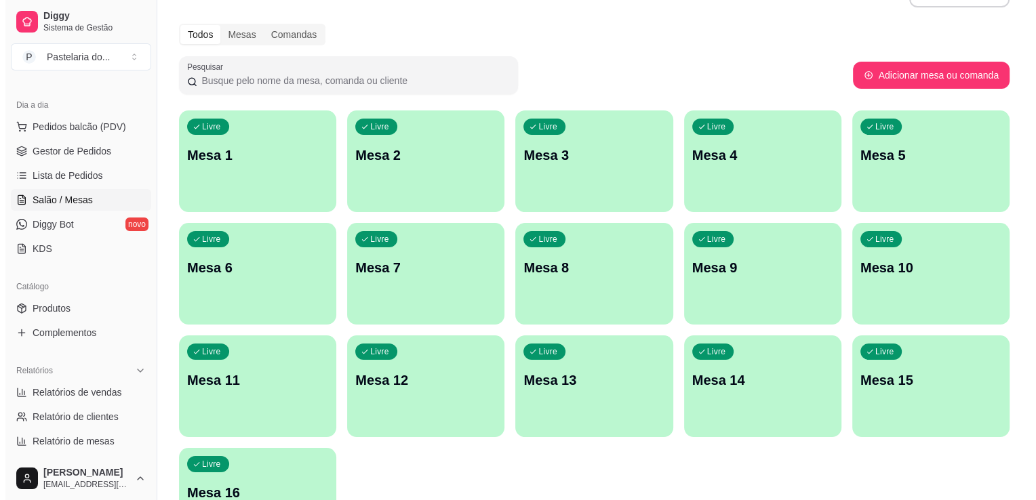
scroll to position [68, 0]
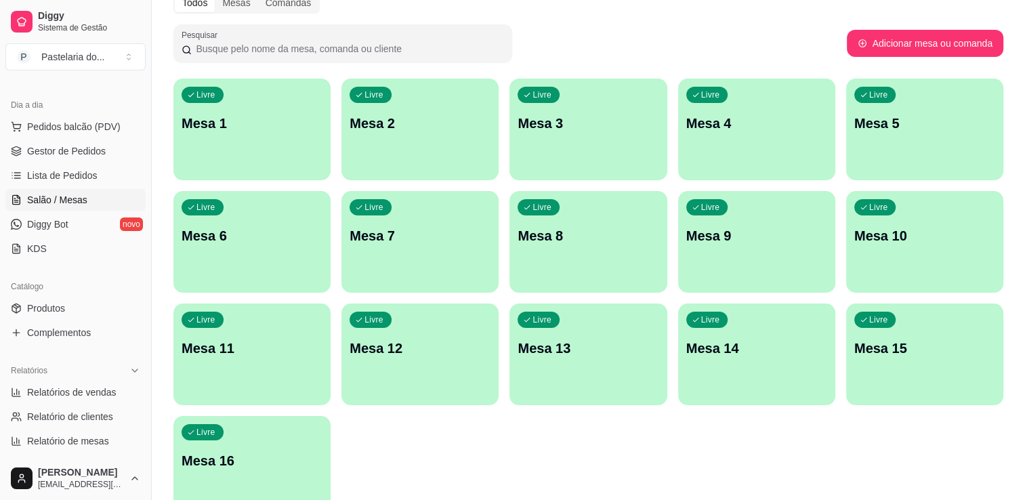
click at [887, 348] on p "Mesa 15" at bounding box center [925, 348] width 141 height 19
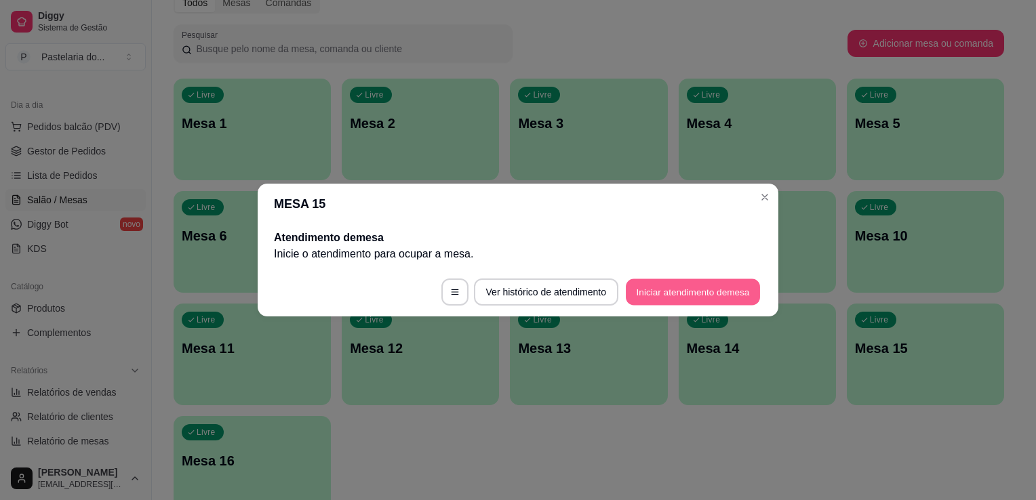
click at [741, 302] on button "Iniciar atendimento de mesa" at bounding box center [693, 292] width 134 height 26
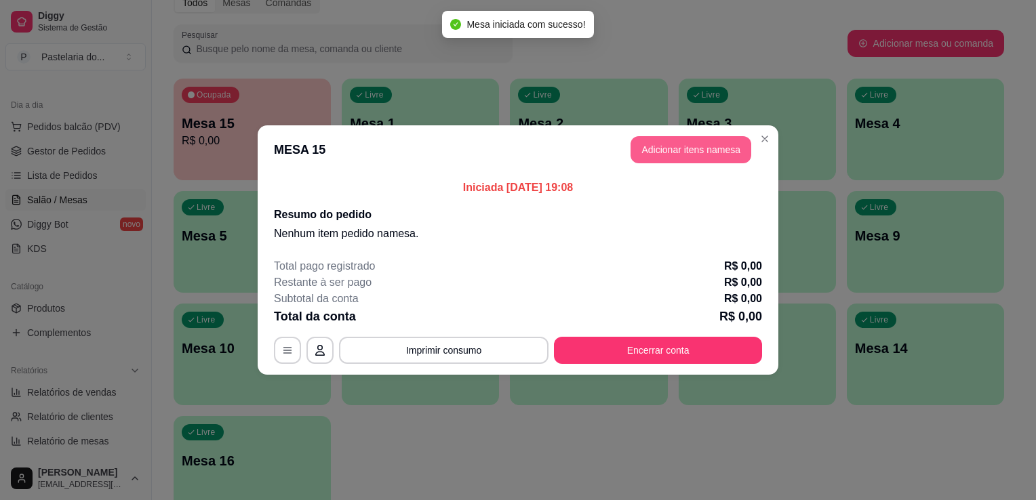
click at [743, 151] on button "Adicionar itens na mesa" at bounding box center [690, 149] width 121 height 27
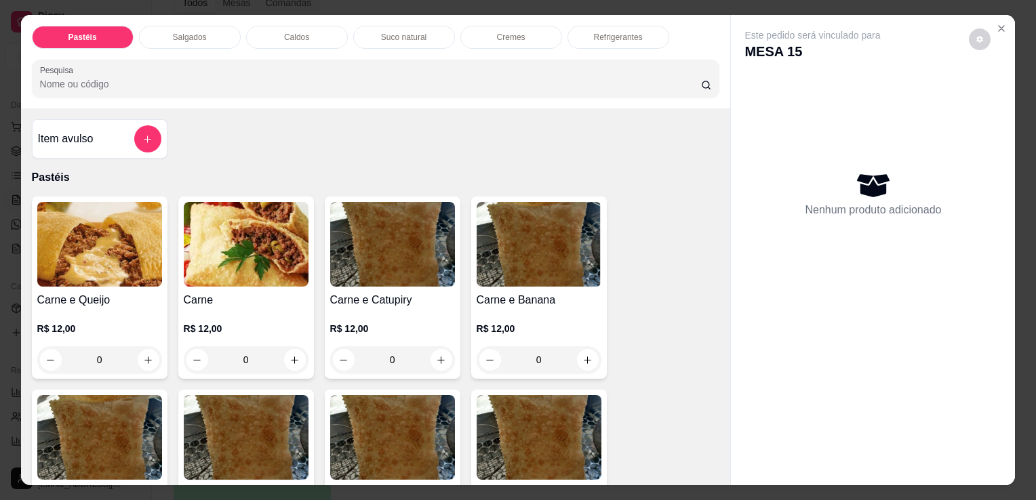
click at [610, 32] on p "Refrigerantes" at bounding box center [618, 37] width 49 height 11
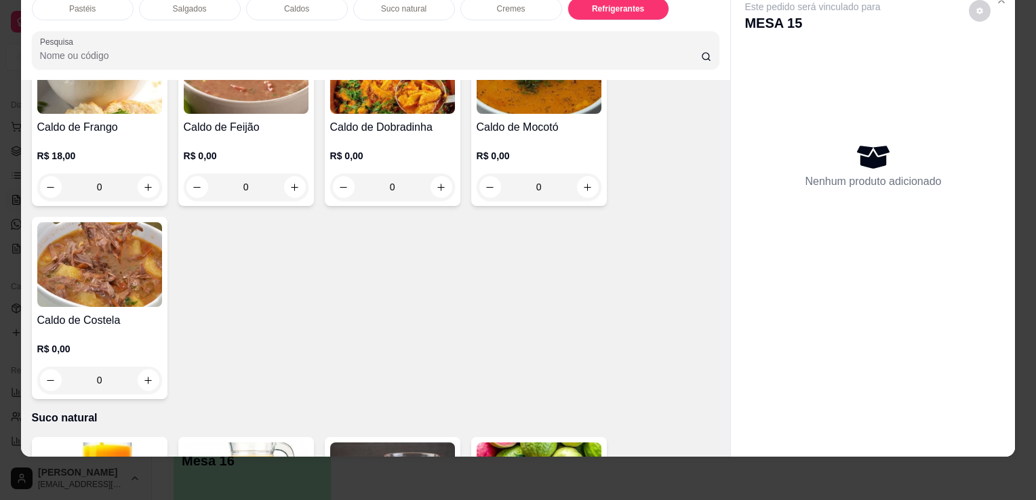
scroll to position [0, 0]
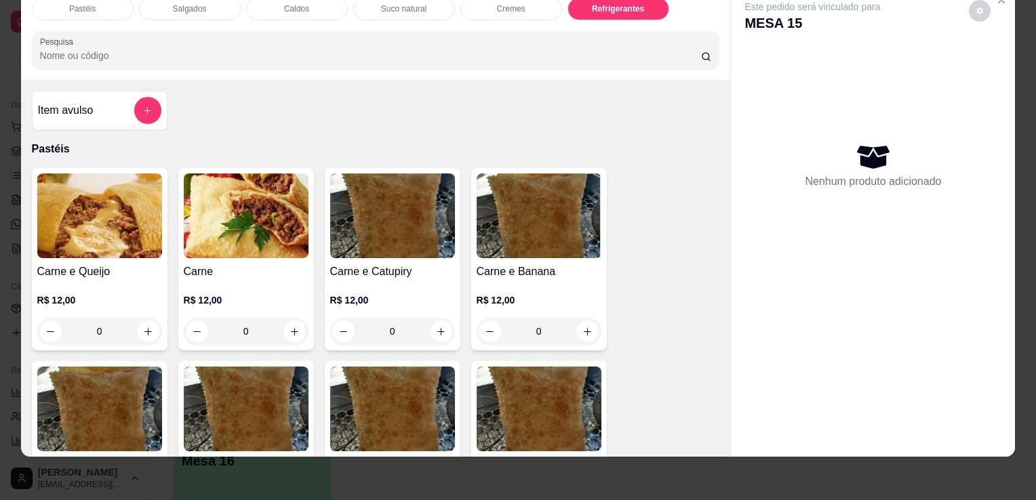
click at [146, 241] on img at bounding box center [99, 216] width 125 height 85
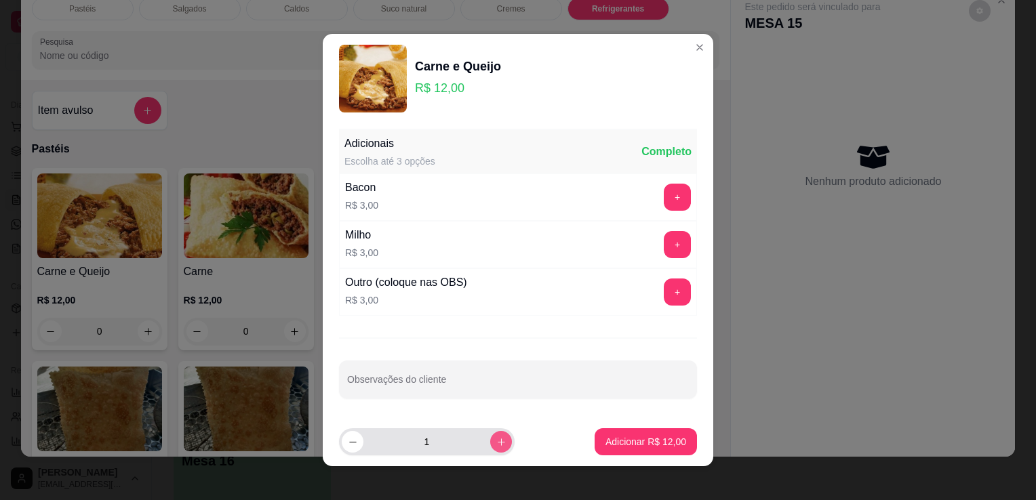
click at [490, 436] on button "increase-product-quantity" at bounding box center [501, 442] width 22 height 22
click at [490, 438] on button "increase-product-quantity" at bounding box center [501, 442] width 22 height 22
click at [496, 439] on icon "increase-product-quantity" at bounding box center [501, 442] width 10 height 10
type input "4"
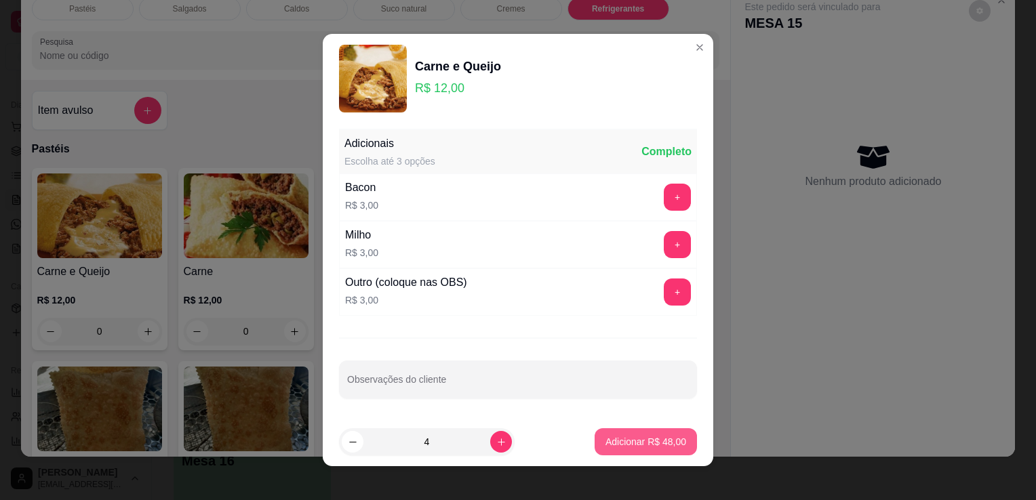
click at [629, 450] on button "Adicionar R$ 48,00" at bounding box center [645, 441] width 102 height 27
type input "4"
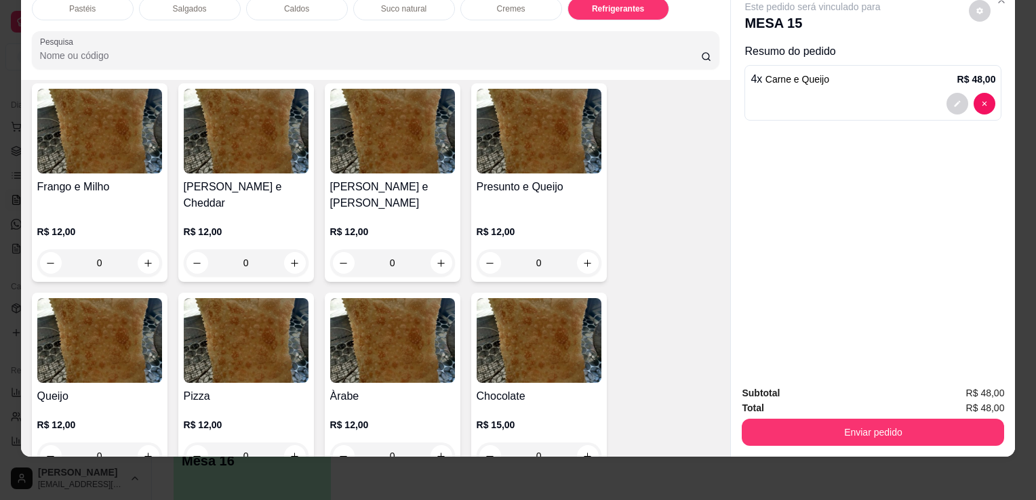
scroll to position [881, 0]
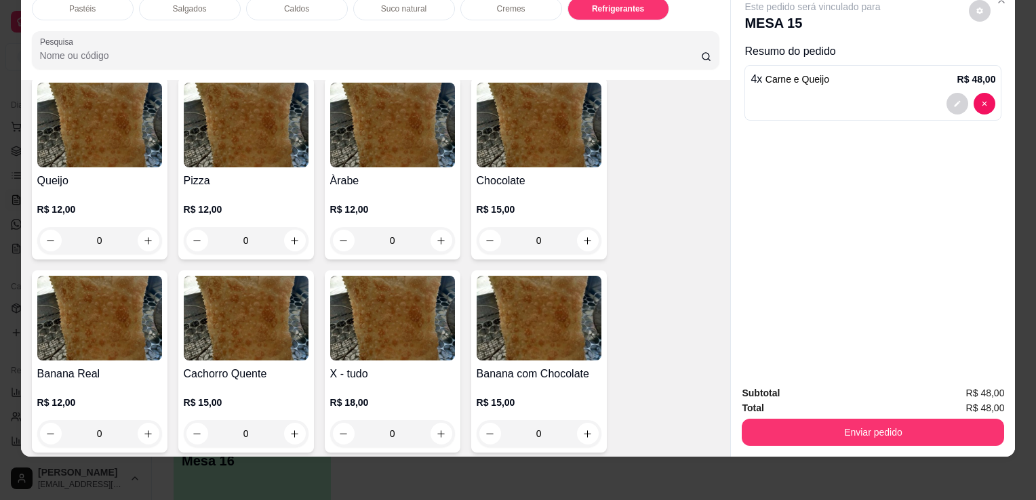
click at [435, 420] on div "0" at bounding box center [392, 433] width 125 height 27
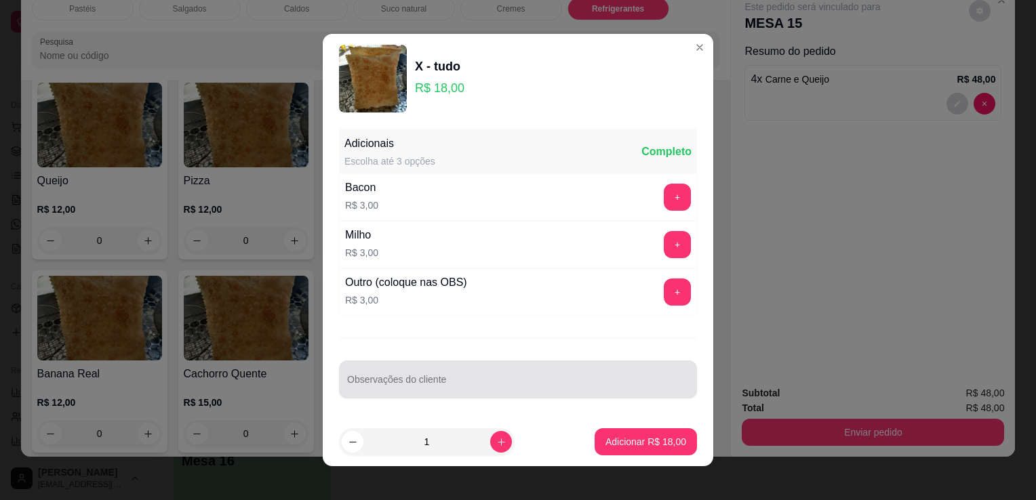
click at [510, 381] on input "Observações do cliente" at bounding box center [518, 385] width 342 height 14
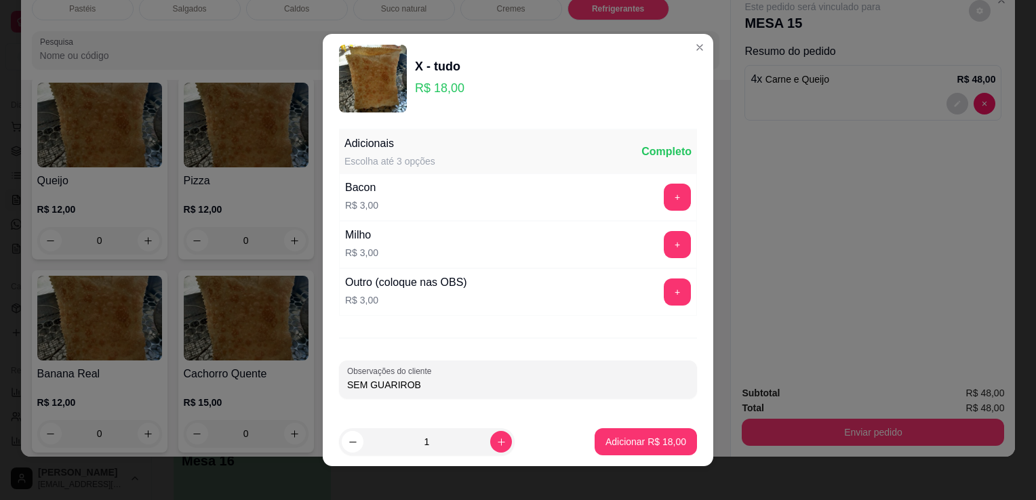
type input "SEM GUARIROBA"
click at [638, 441] on p "Adicionar R$ 18,00" at bounding box center [645, 442] width 81 height 14
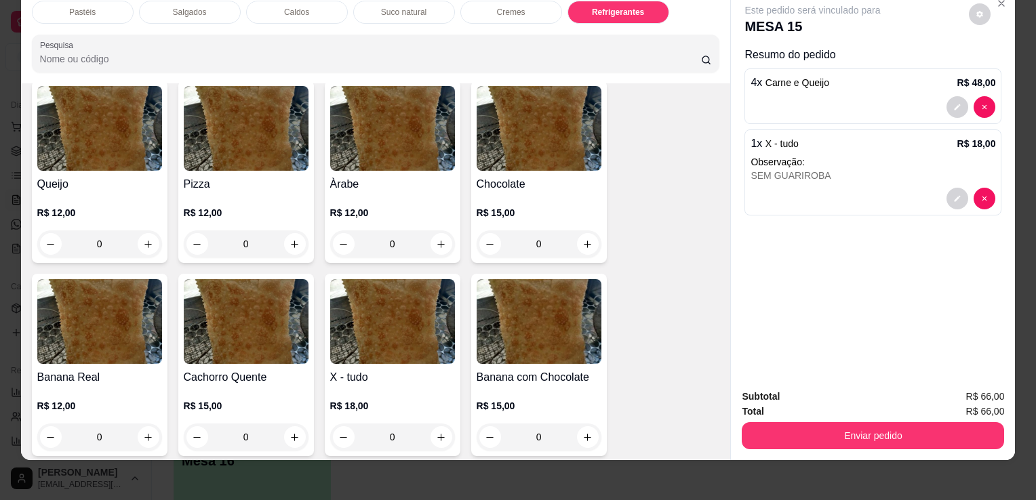
scroll to position [0, 0]
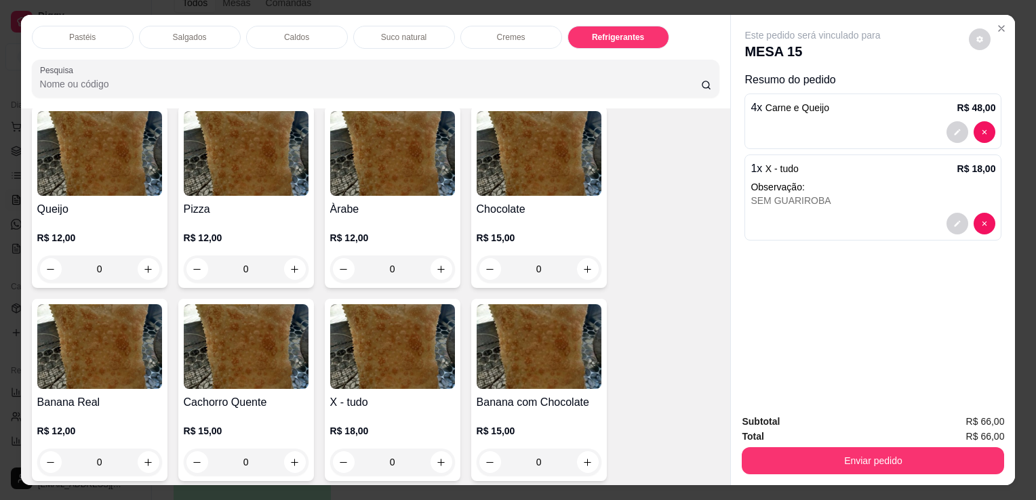
click at [396, 26] on div "Suco natural" at bounding box center [404, 37] width 102 height 23
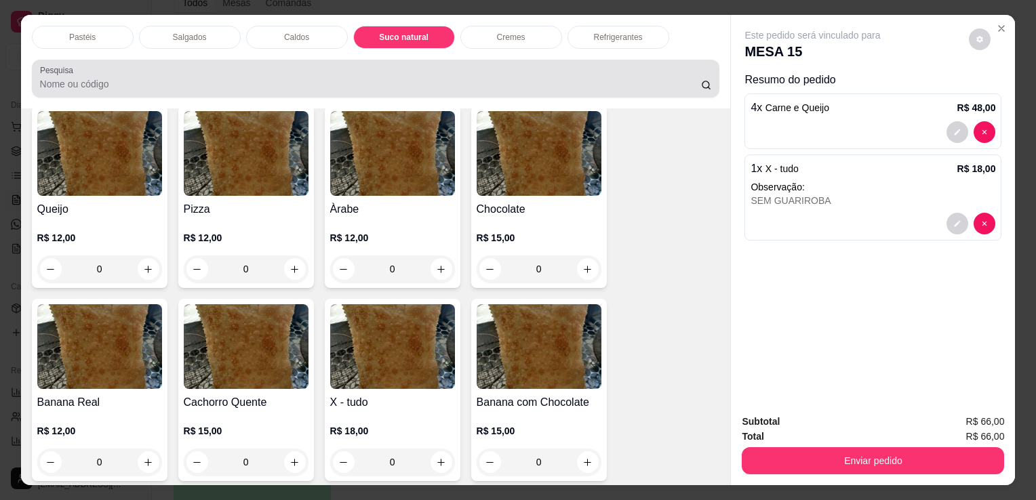
scroll to position [33, 0]
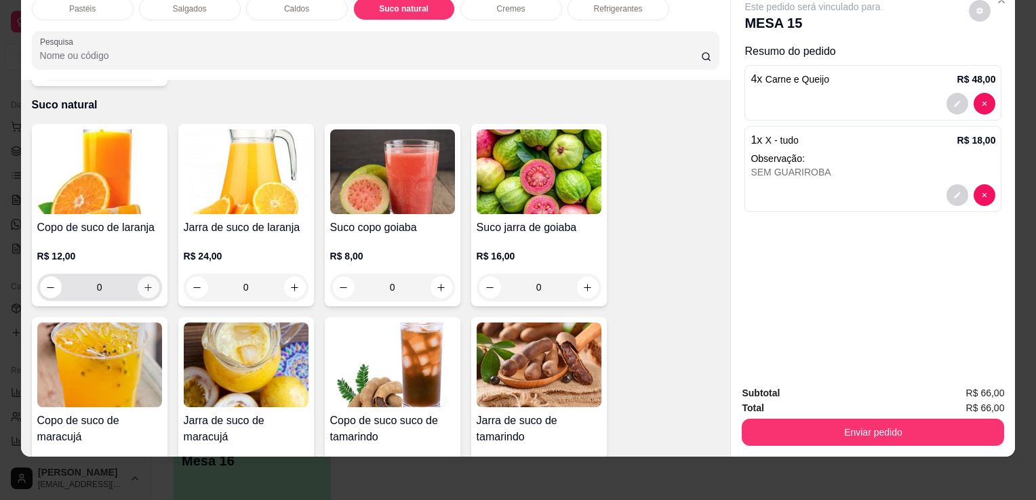
click at [151, 277] on button "increase-product-quantity" at bounding box center [149, 288] width 22 height 22
type input "1"
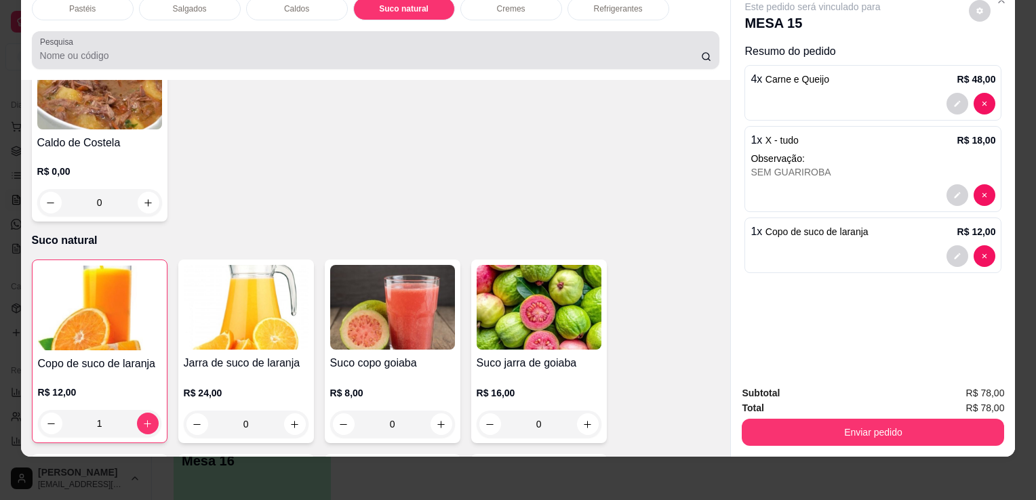
scroll to position [0, 0]
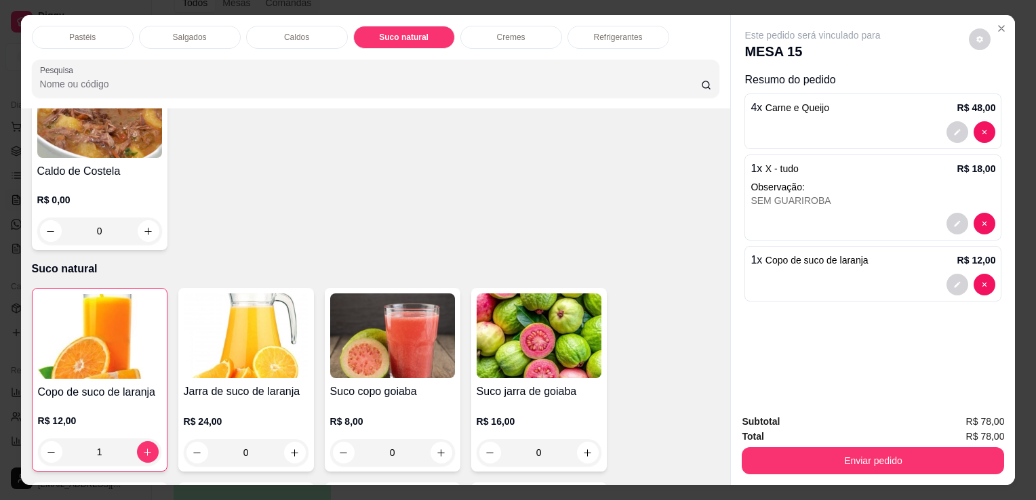
click at [597, 32] on p "Refrigerantes" at bounding box center [618, 37] width 49 height 11
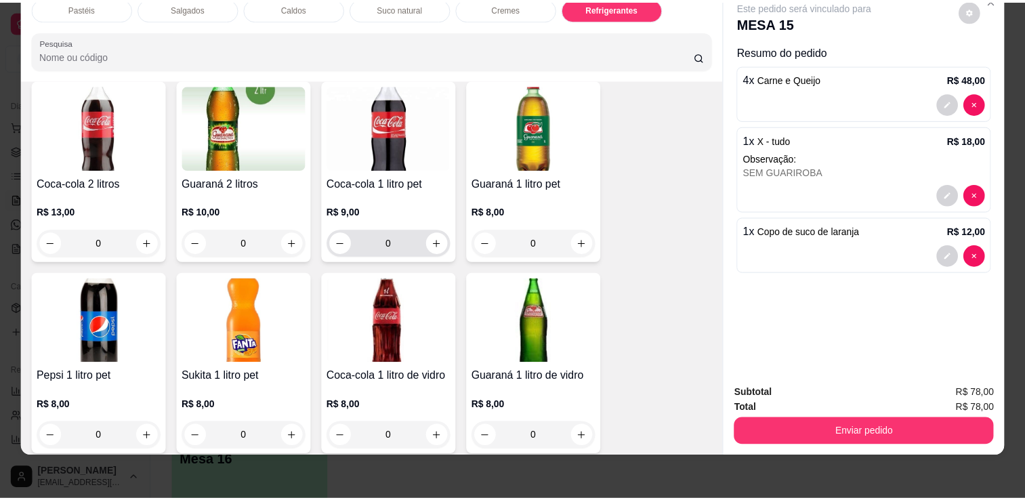
scroll to position [3615, 0]
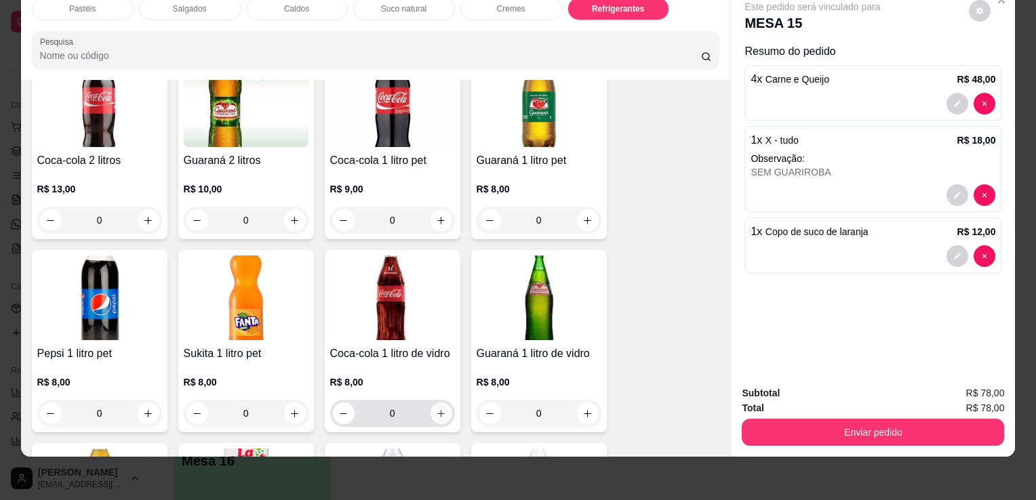
click at [442, 403] on button "increase-product-quantity" at bounding box center [441, 414] width 22 height 22
type input "1"
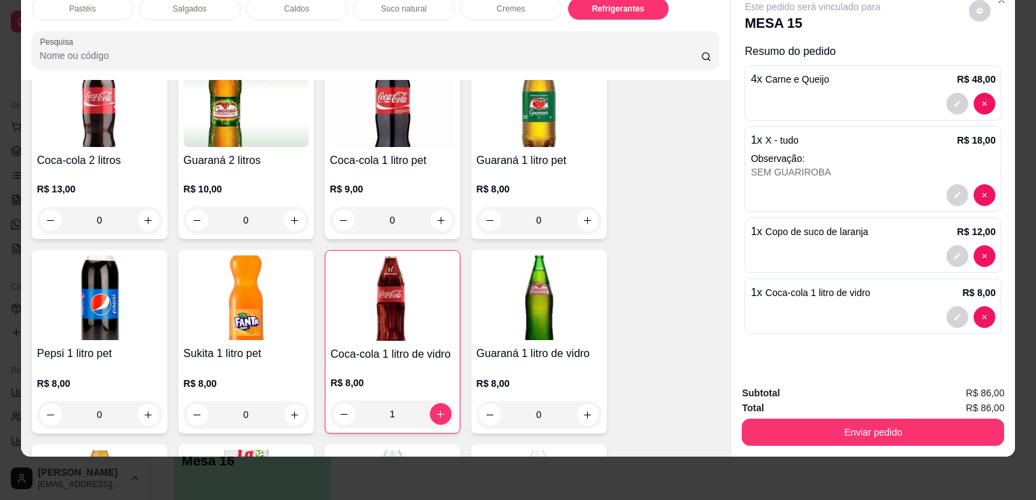
click at [908, 438] on div "Subtotal R$ 86,00 Total R$ 86,00 Enviar pedido" at bounding box center [873, 416] width 284 height 82
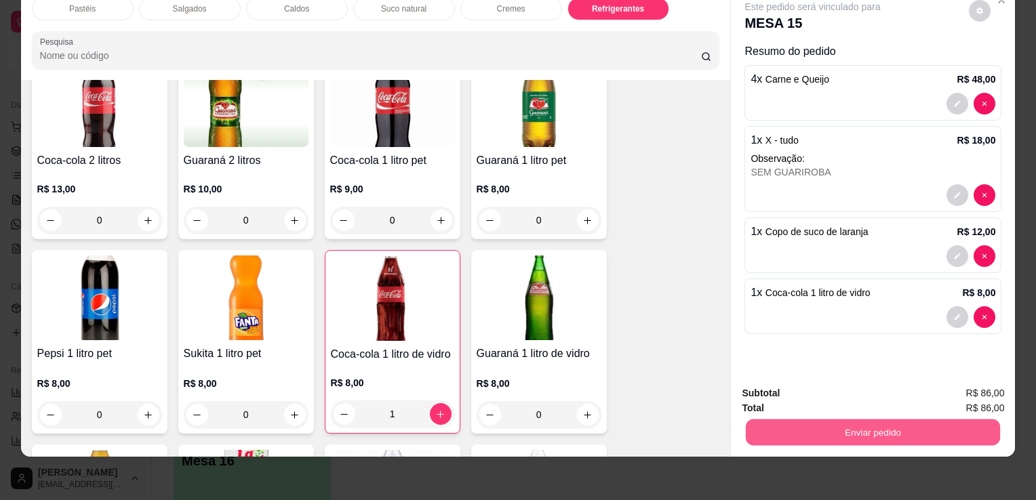
click at [909, 427] on button "Enviar pedido" at bounding box center [873, 432] width 254 height 26
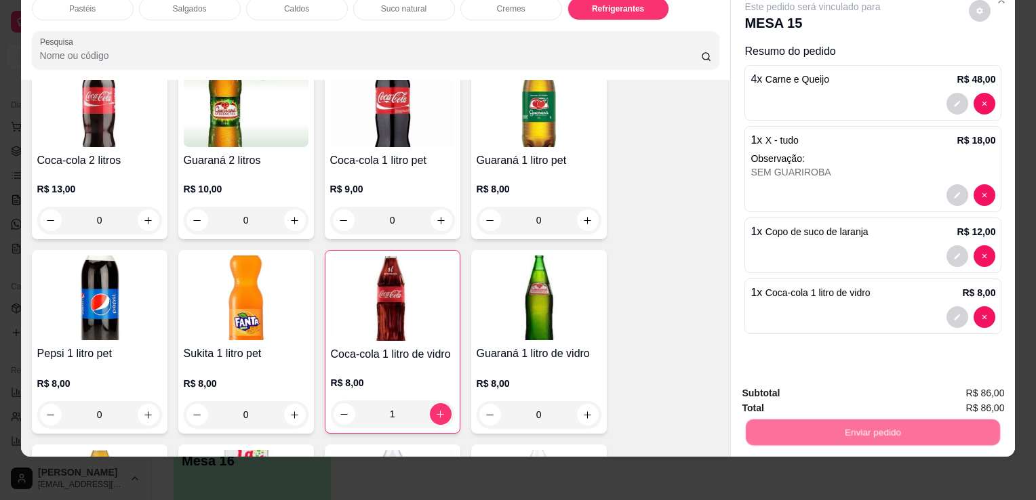
click at [827, 383] on button "Não registrar e enviar pedido" at bounding box center [828, 389] width 141 height 26
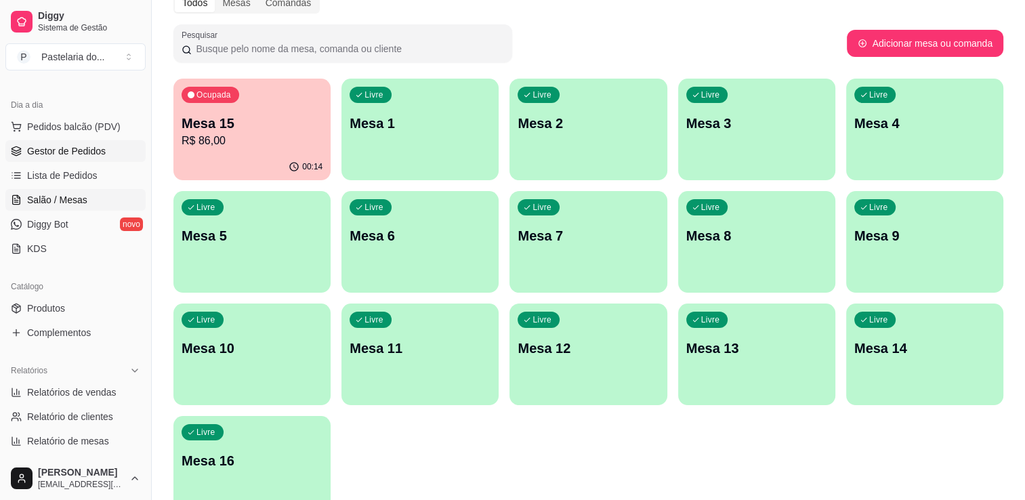
click at [89, 158] on link "Gestor de Pedidos" at bounding box center [75, 151] width 140 height 22
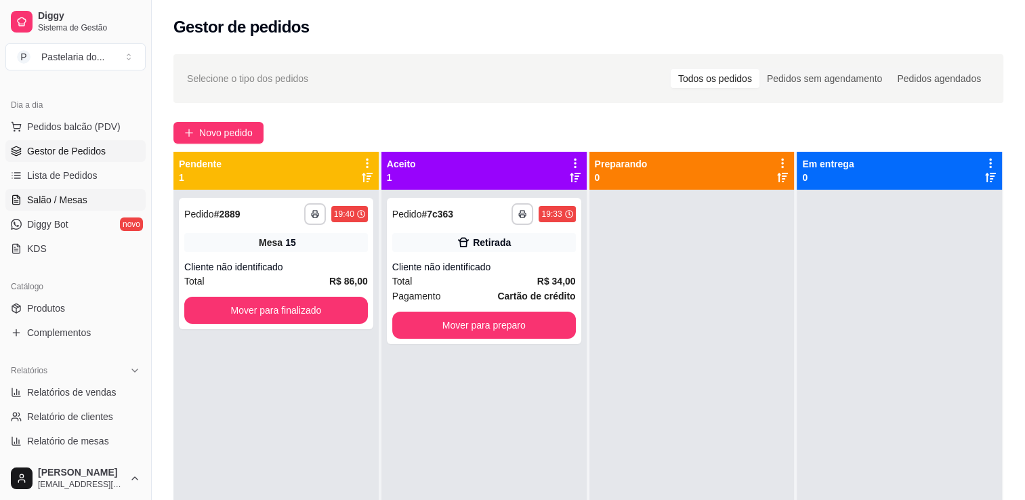
click at [89, 205] on link "Salão / Mesas" at bounding box center [75, 200] width 140 height 22
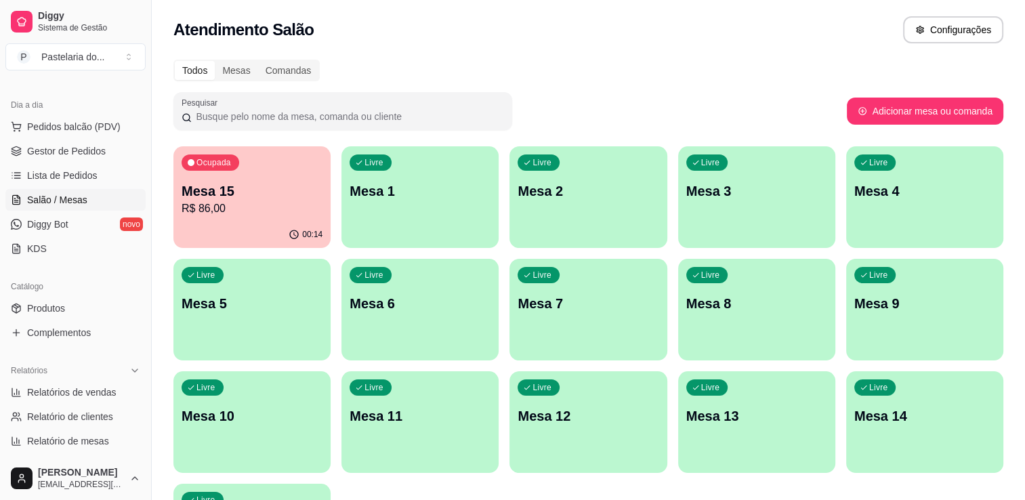
click at [394, 328] on div "Livre Mesa 6" at bounding box center [420, 301] width 157 height 85
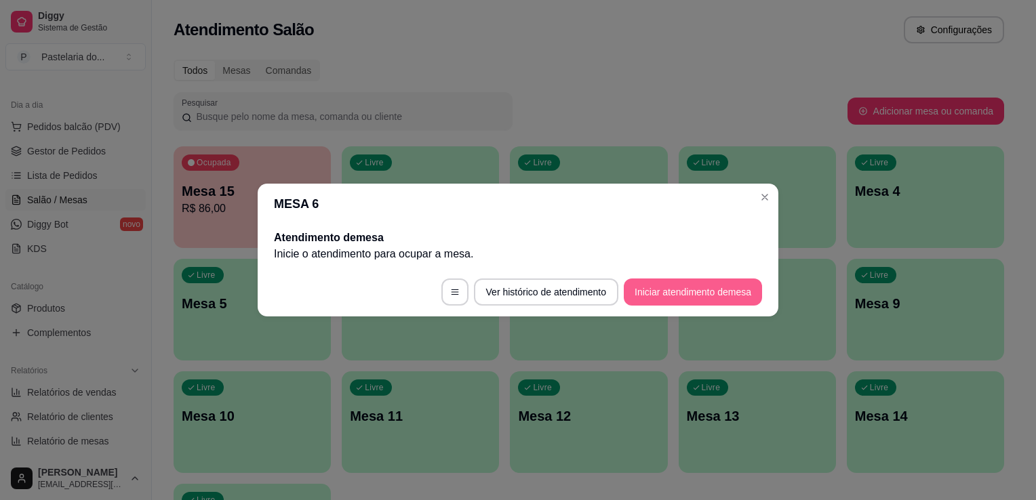
click at [641, 285] on button "Iniciar atendimento de mesa" at bounding box center [693, 292] width 138 height 27
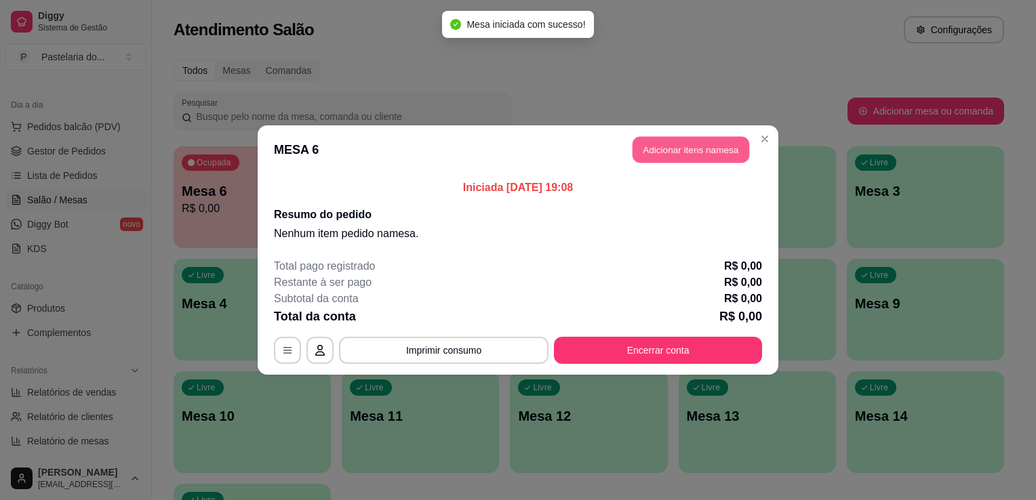
click at [659, 150] on button "Adicionar itens na mesa" at bounding box center [690, 150] width 117 height 26
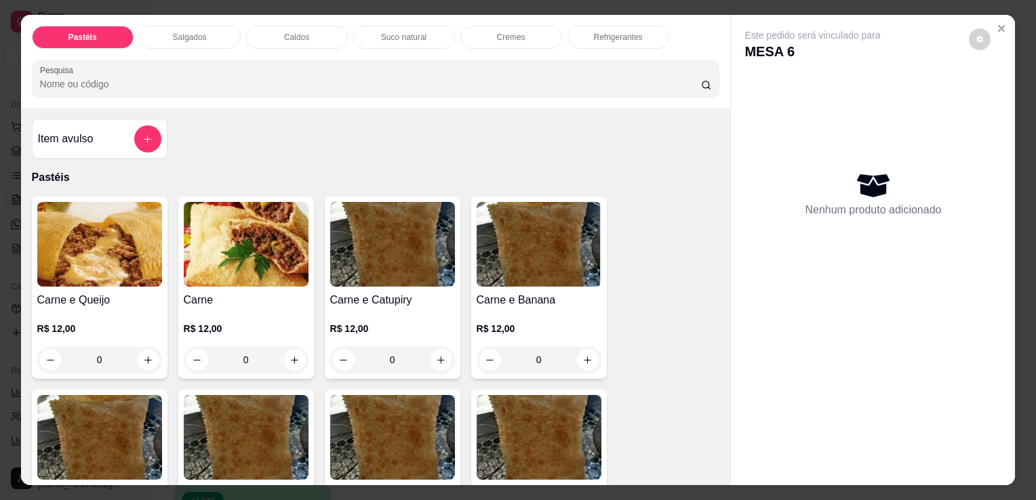
click at [182, 20] on div "Pastéis Salgados Caldos Suco natural Cremes Refrigerantes Pesquisa" at bounding box center [376, 62] width 710 height 94
click at [188, 32] on p "Salgados" at bounding box center [190, 37] width 34 height 11
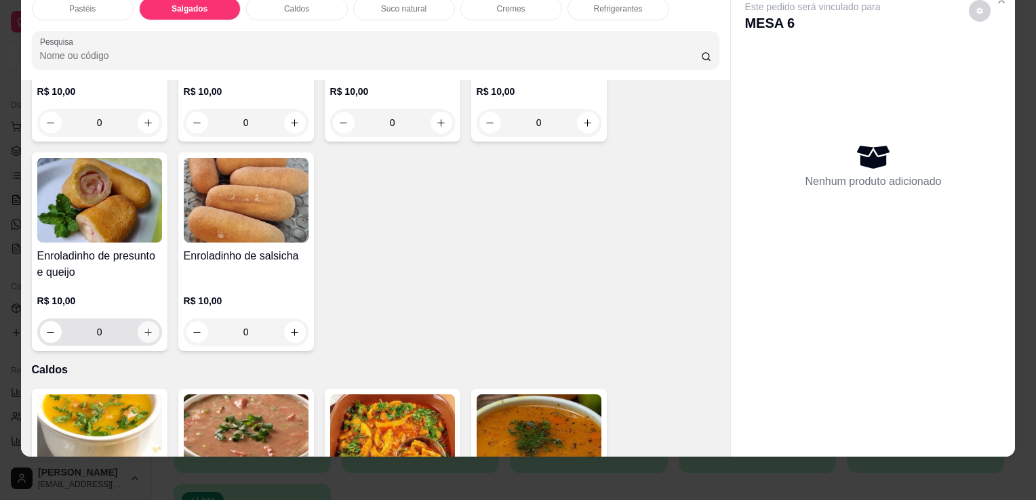
scroll to position [1643, 0]
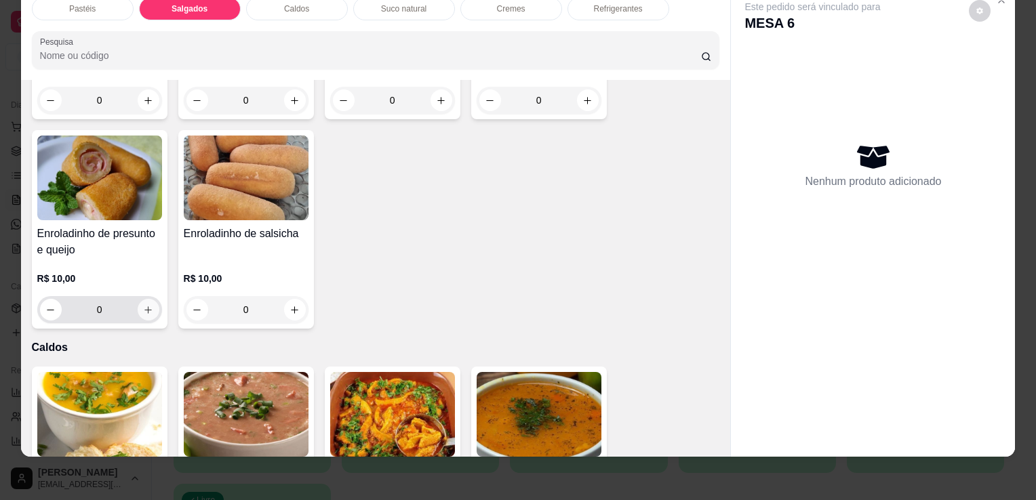
click at [145, 305] on icon "increase-product-quantity" at bounding box center [148, 310] width 10 height 10
type input "1"
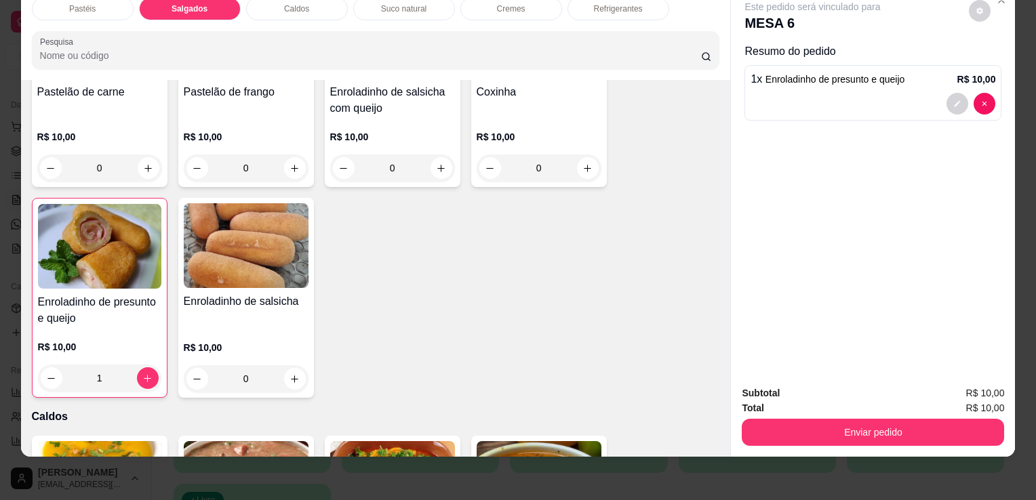
click at [419, 3] on p "Suco natural" at bounding box center [403, 8] width 45 height 11
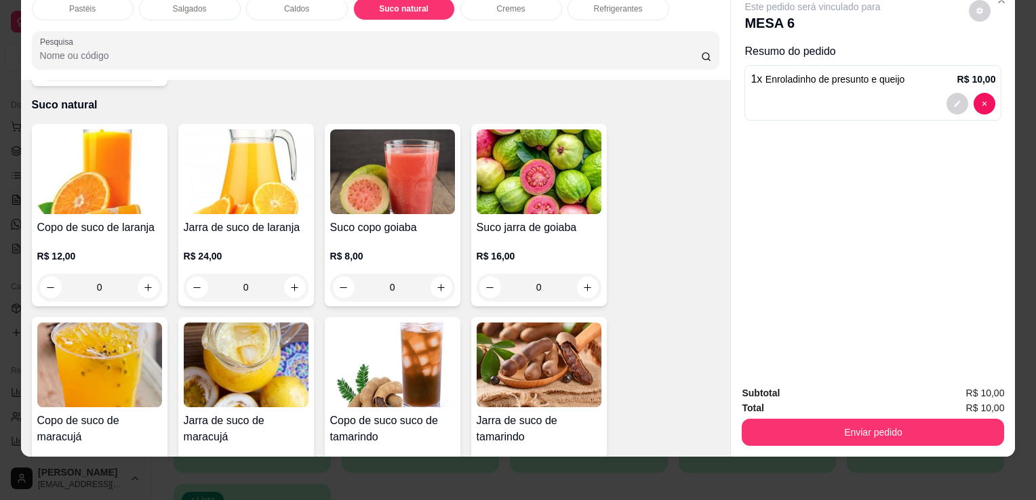
scroll to position [2436, 0]
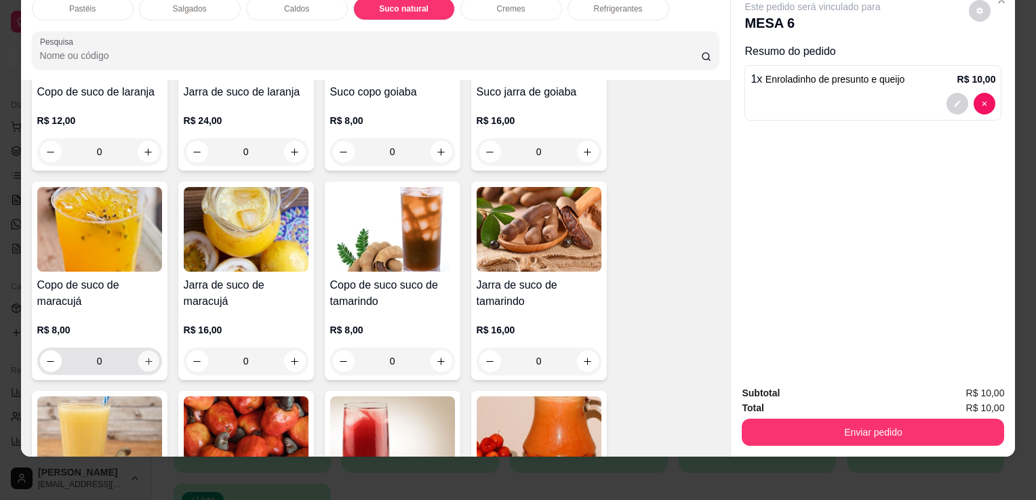
click at [149, 351] on button "increase-product-quantity" at bounding box center [148, 361] width 21 height 21
type input "1"
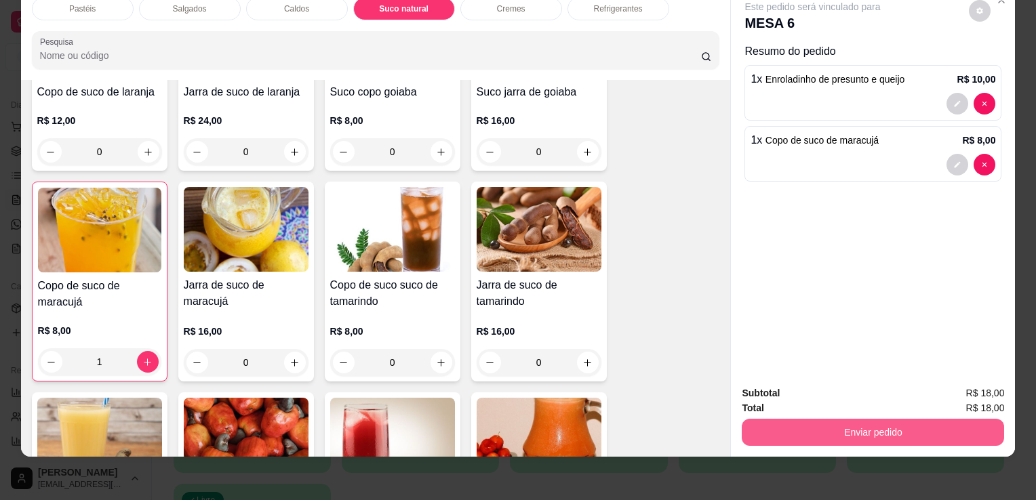
click at [807, 419] on button "Enviar pedido" at bounding box center [873, 432] width 262 height 27
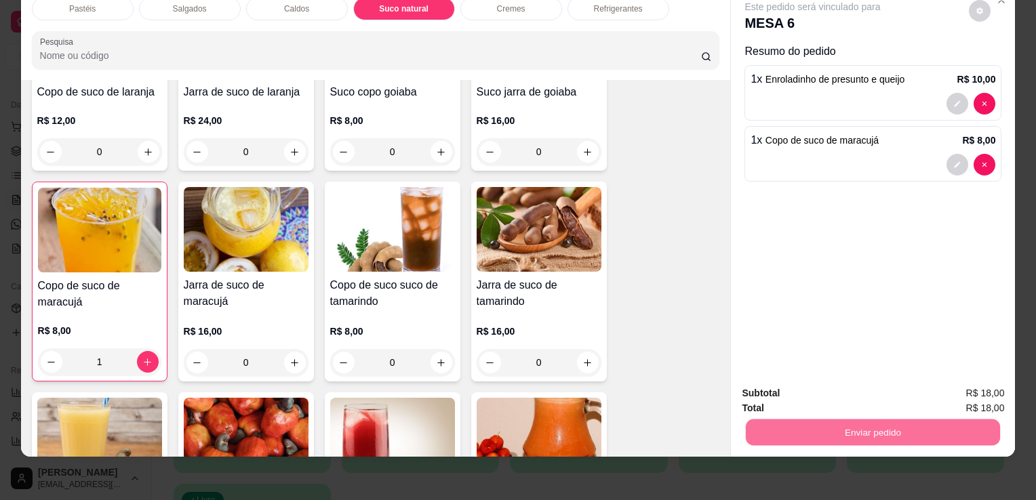
click at [967, 386] on button "Sim, quero registrar" at bounding box center [957, 388] width 98 height 25
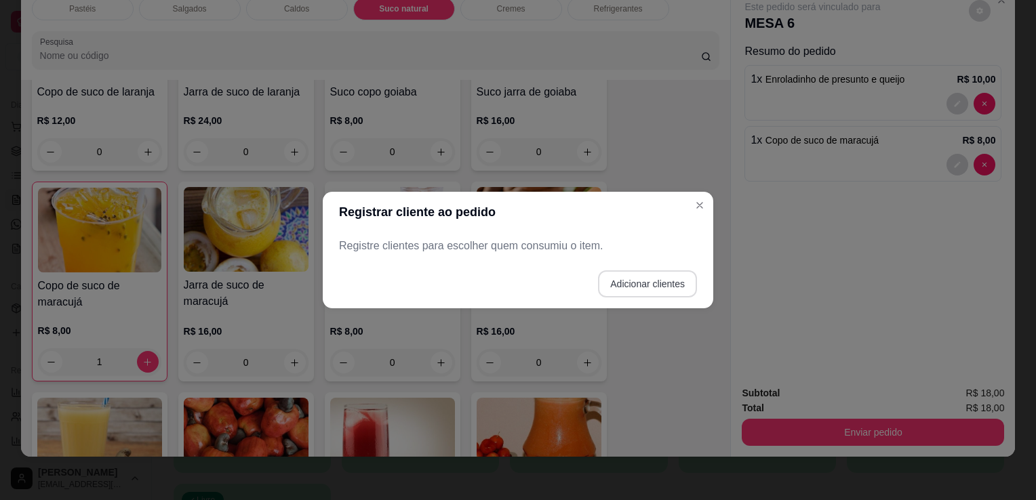
click at [653, 278] on button "Adicionar clientes" at bounding box center [647, 283] width 99 height 27
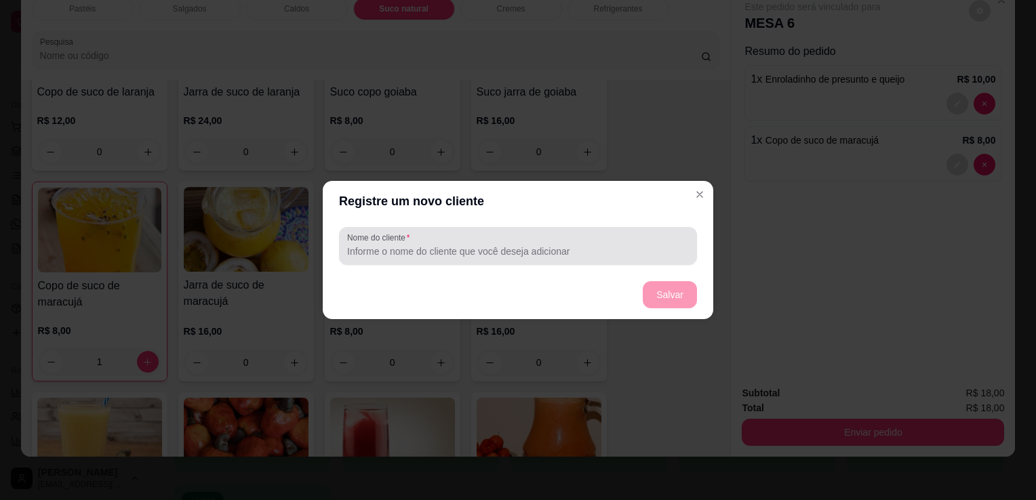
click at [622, 258] on div at bounding box center [518, 245] width 342 height 27
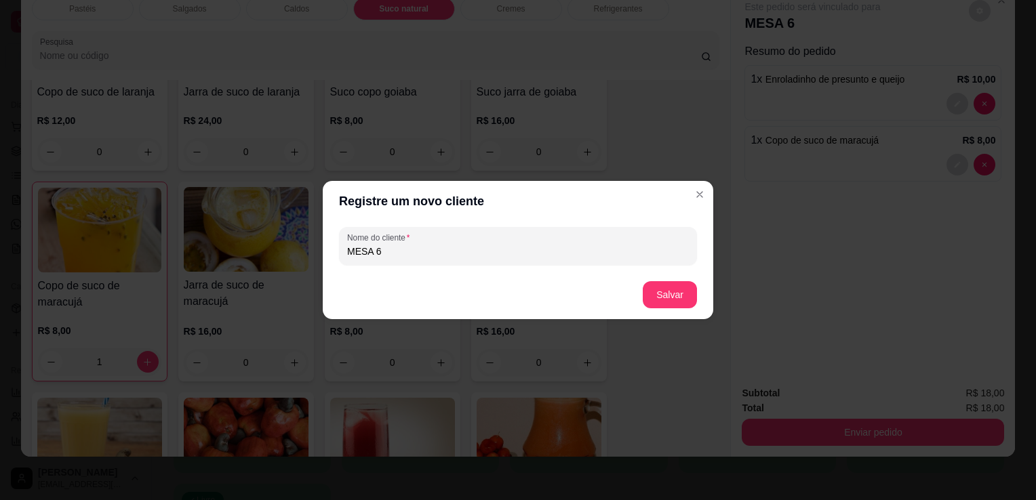
type input "MESA 6"
click at [671, 281] on footer "Salvar" at bounding box center [518, 294] width 390 height 49
click at [672, 294] on button "Salvar" at bounding box center [669, 295] width 53 height 26
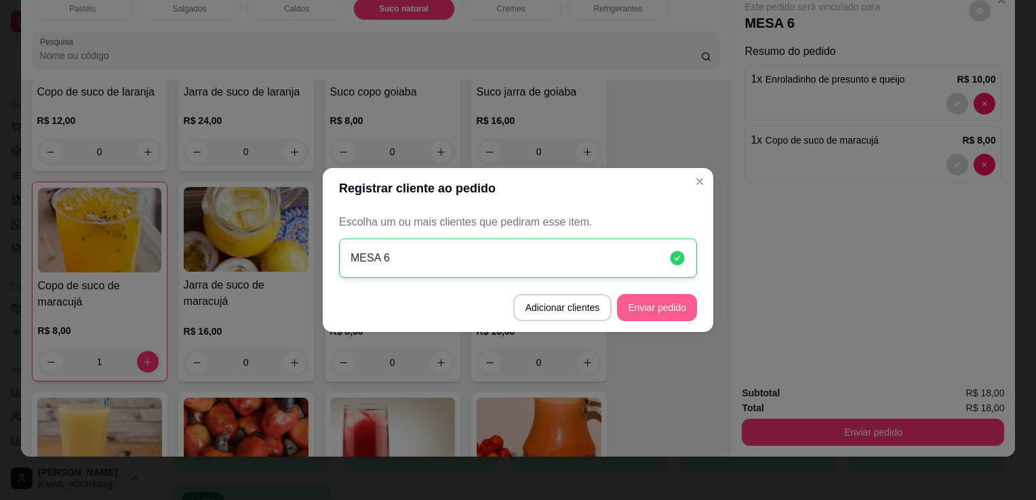
click at [689, 302] on button "Enviar pedido" at bounding box center [657, 307] width 80 height 27
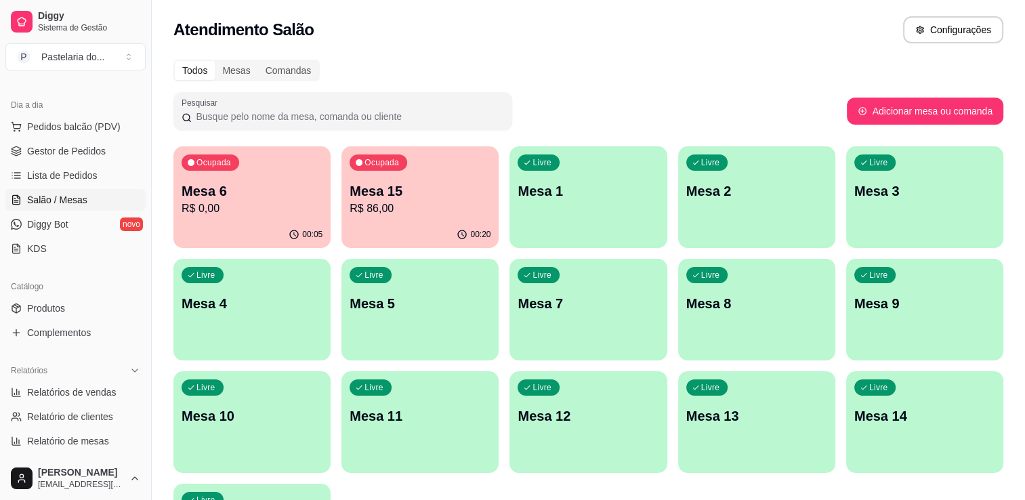
click at [613, 329] on div "Livre Mesa 7" at bounding box center [588, 301] width 157 height 85
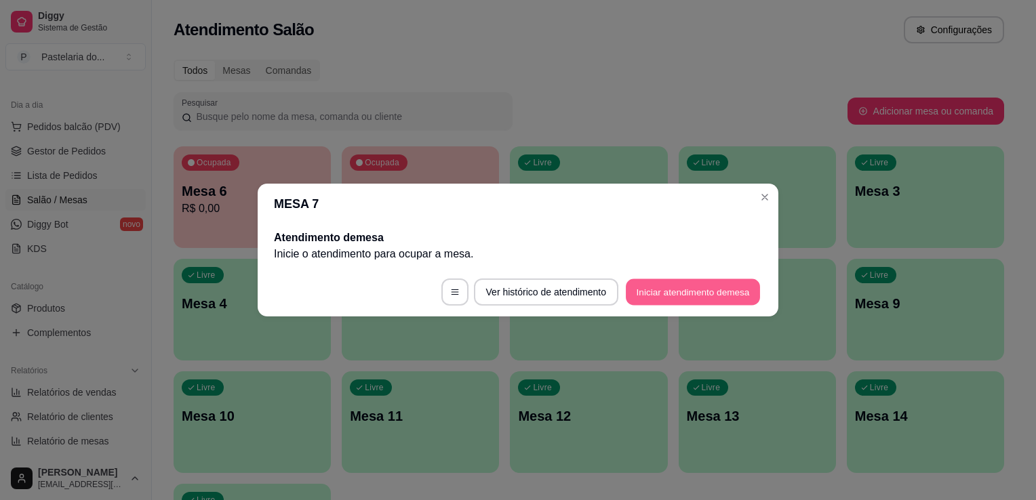
click at [667, 298] on button "Iniciar atendimento de mesa" at bounding box center [693, 292] width 134 height 26
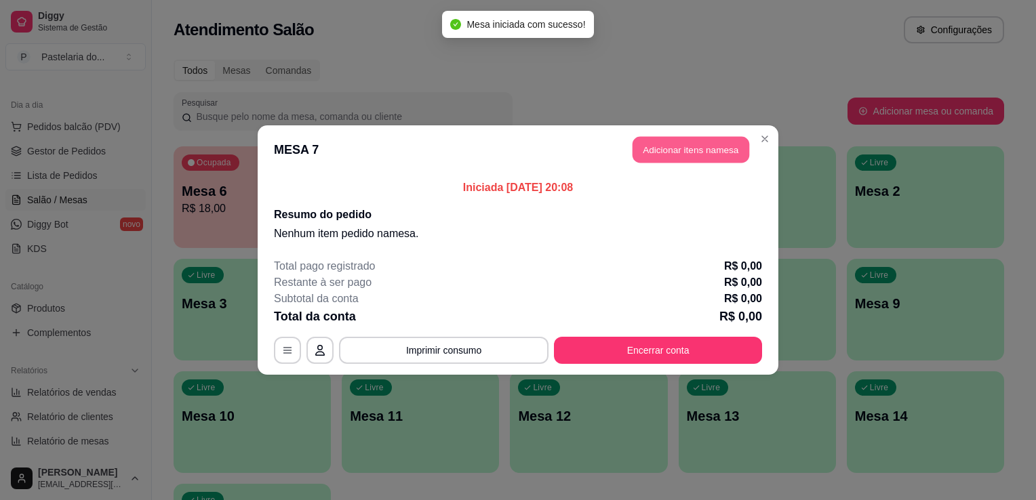
click at [681, 159] on button "Adicionar itens na mesa" at bounding box center [690, 150] width 117 height 26
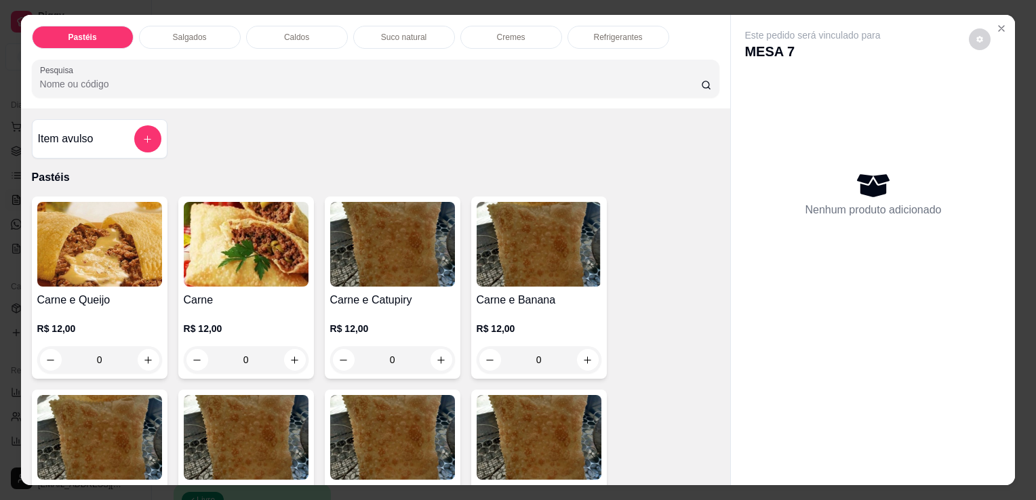
click at [293, 352] on div "0" at bounding box center [246, 359] width 125 height 27
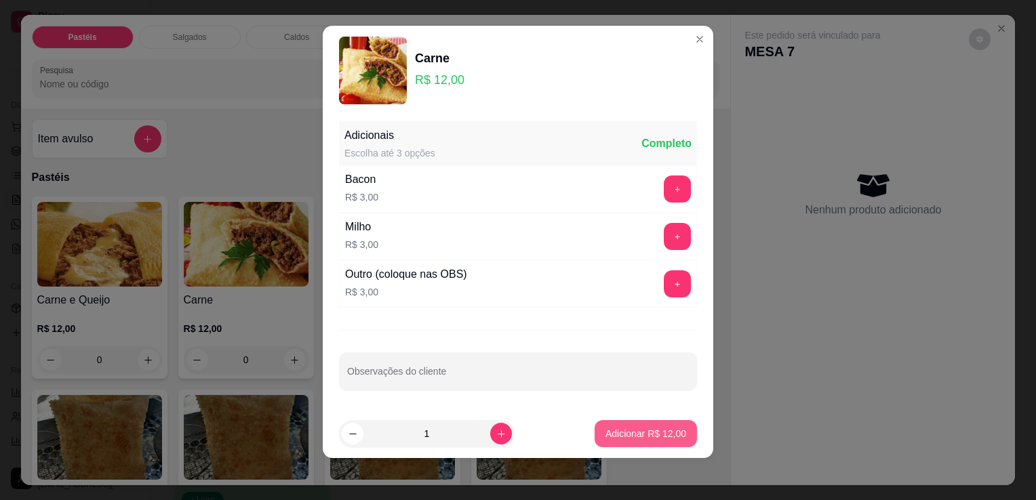
click at [605, 427] on p "Adicionar R$ 12,00" at bounding box center [645, 434] width 81 height 14
type input "1"
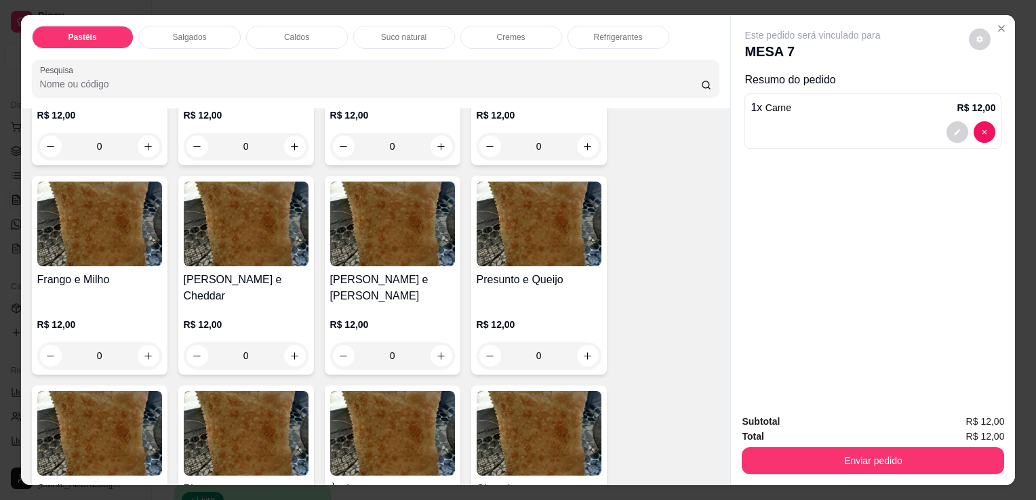
scroll to position [610, 0]
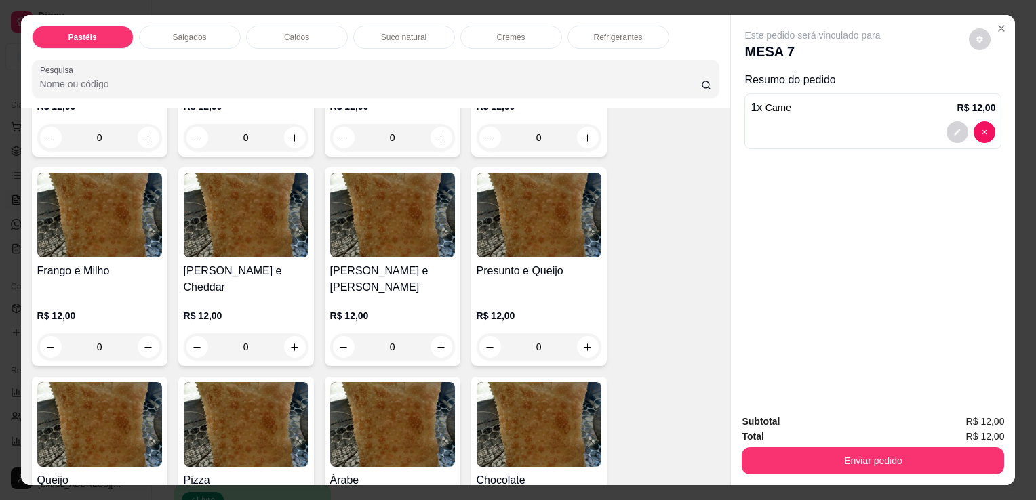
click at [577, 333] on div "0" at bounding box center [538, 346] width 125 height 27
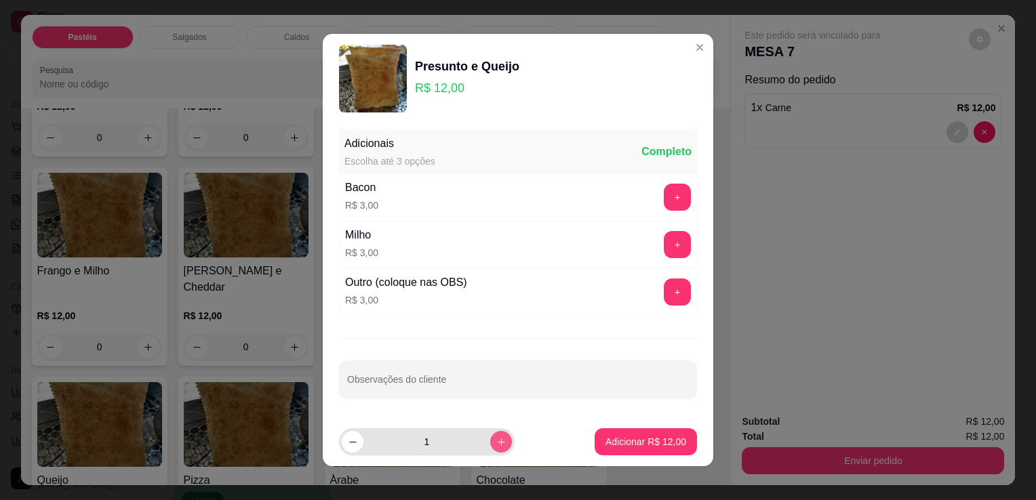
click at [496, 441] on icon "increase-product-quantity" at bounding box center [501, 442] width 10 height 10
type input "2"
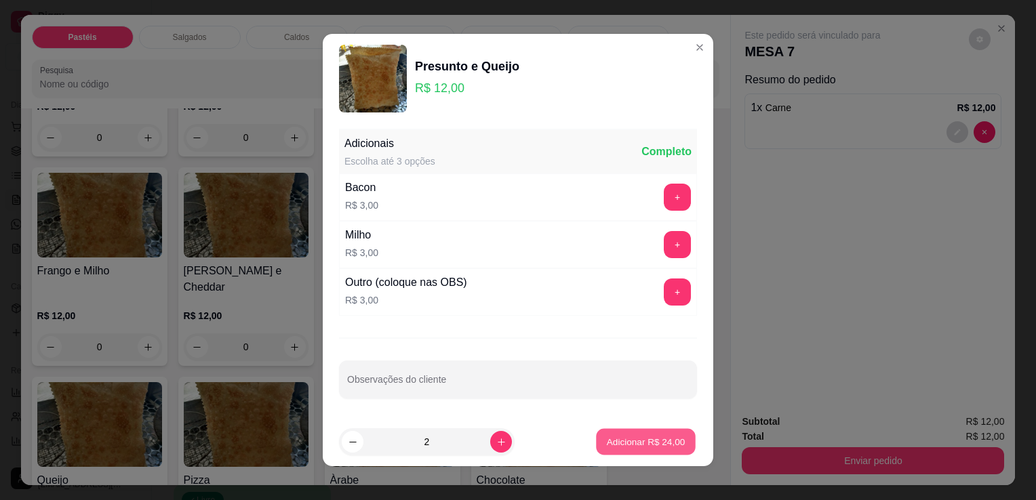
click at [632, 443] on p "Adicionar R$ 24,00" at bounding box center [646, 441] width 79 height 13
type input "2"
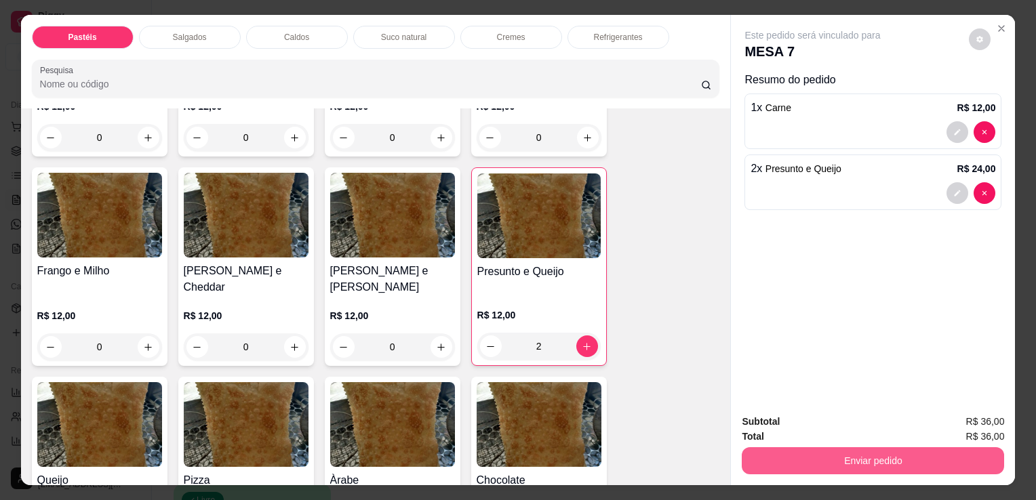
click at [808, 459] on button "Enviar pedido" at bounding box center [873, 460] width 262 height 27
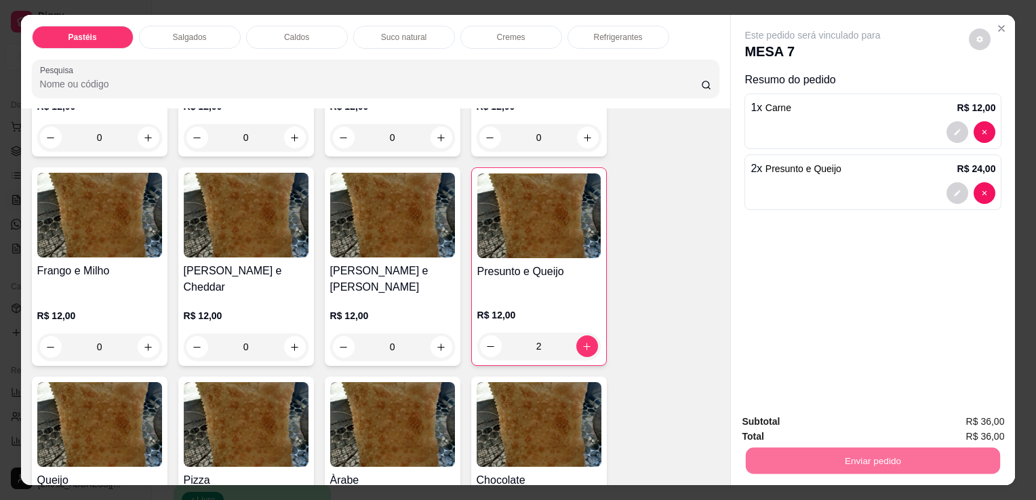
click at [956, 429] on button "Sim, quero registrar" at bounding box center [956, 422] width 101 height 26
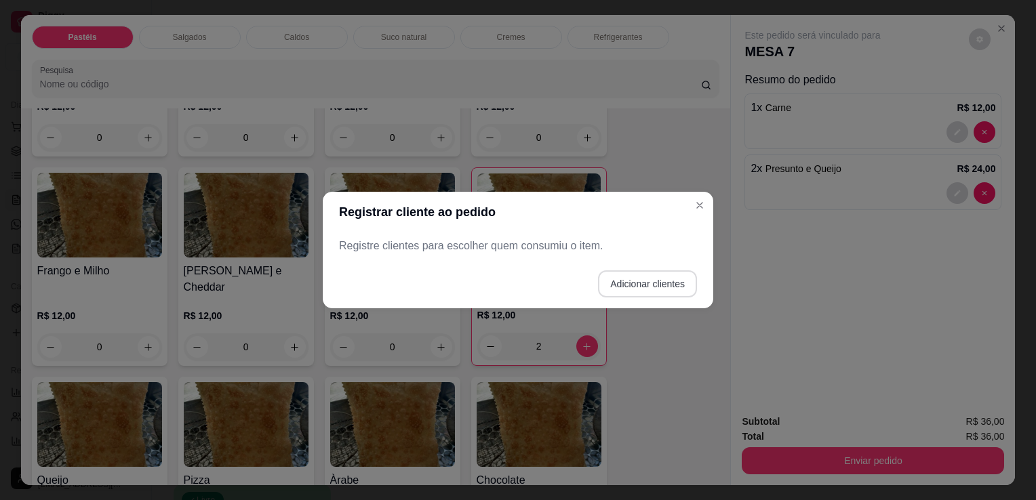
click at [678, 290] on button "Adicionar clientes" at bounding box center [647, 283] width 99 height 27
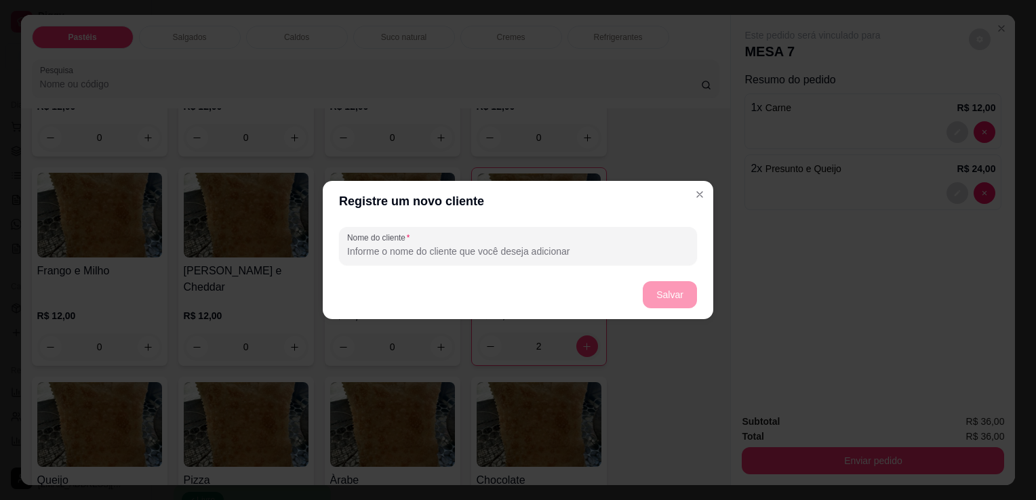
click at [575, 253] on input "Nome do cliente" at bounding box center [518, 252] width 342 height 14
type input "MESA 7"
click at [655, 291] on button "Salvar" at bounding box center [670, 294] width 54 height 27
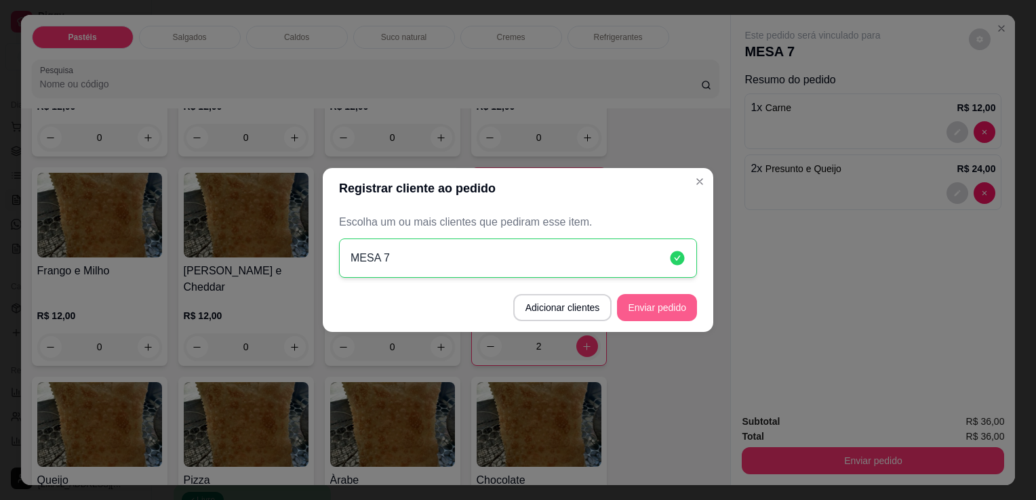
click at [666, 310] on button "Enviar pedido" at bounding box center [657, 307] width 80 height 27
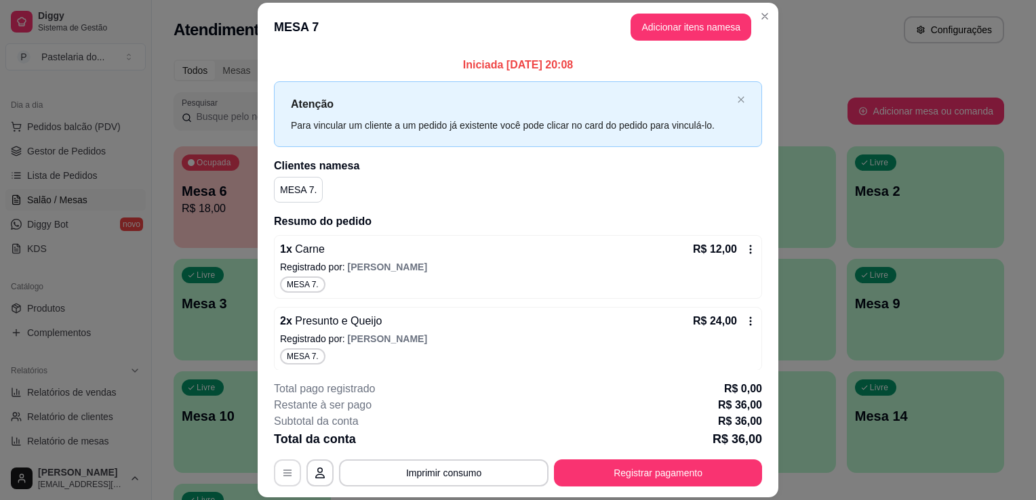
click at [292, 470] on button "button" at bounding box center [287, 473] width 27 height 27
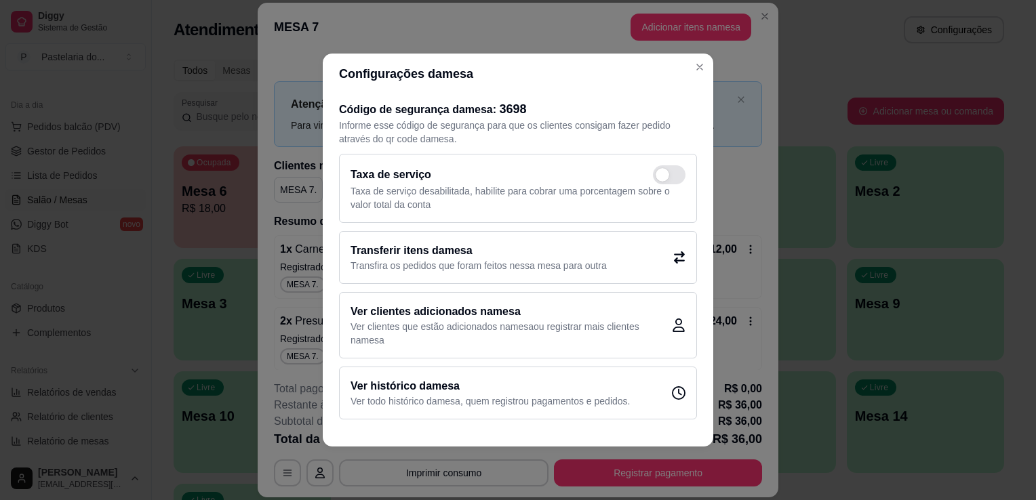
click at [510, 279] on div "Transferir itens da mesa Transfira os pedidos que foram feitos nessa mesa para …" at bounding box center [518, 257] width 358 height 53
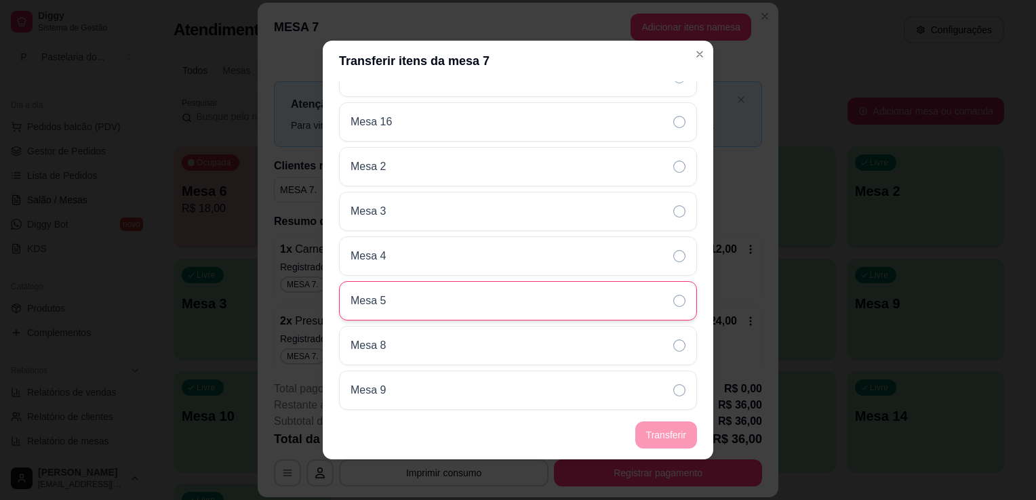
scroll to position [3, 0]
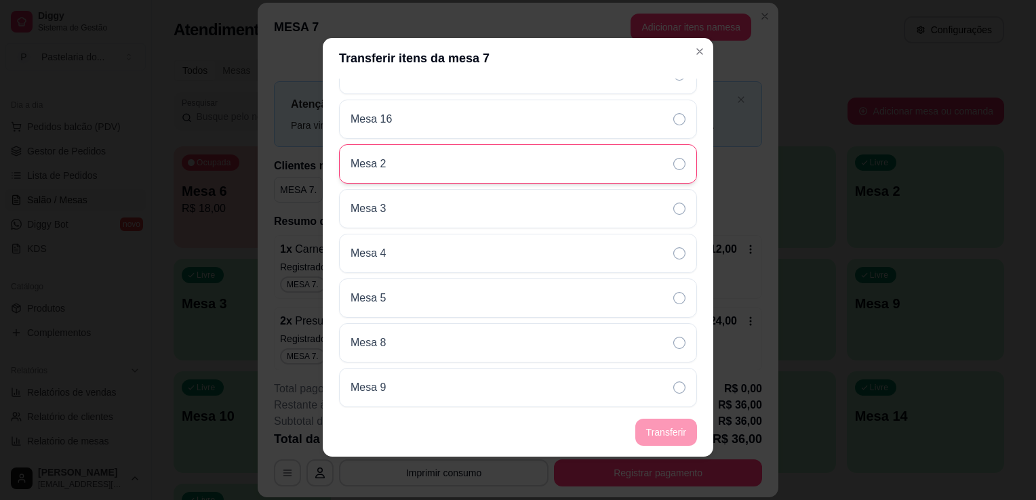
click at [474, 162] on div "Mesa 2" at bounding box center [518, 163] width 358 height 39
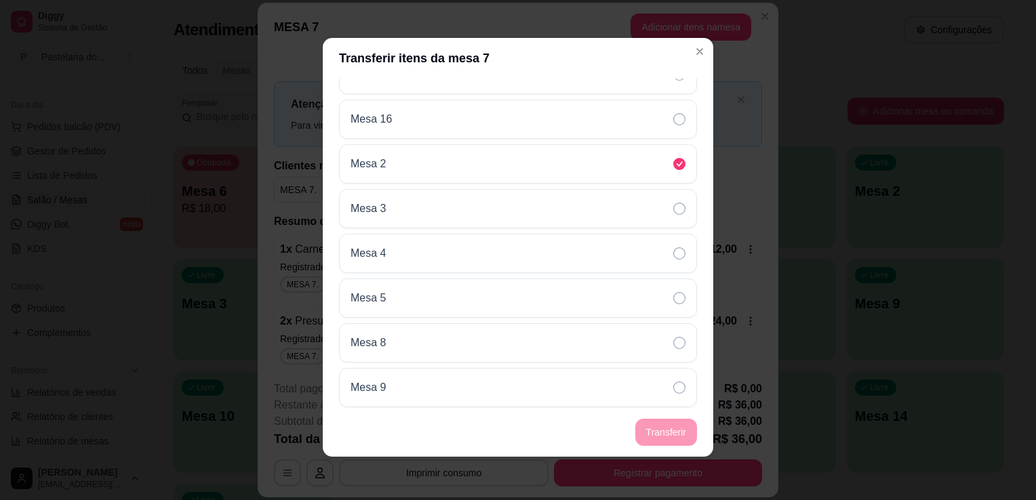
click at [683, 433] on footer "Transferir" at bounding box center [518, 432] width 390 height 49
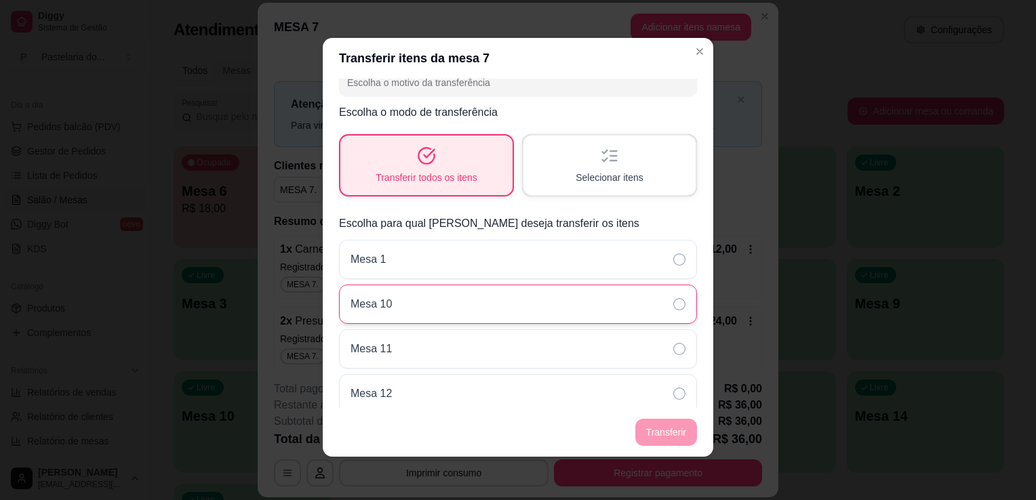
scroll to position [0, 0]
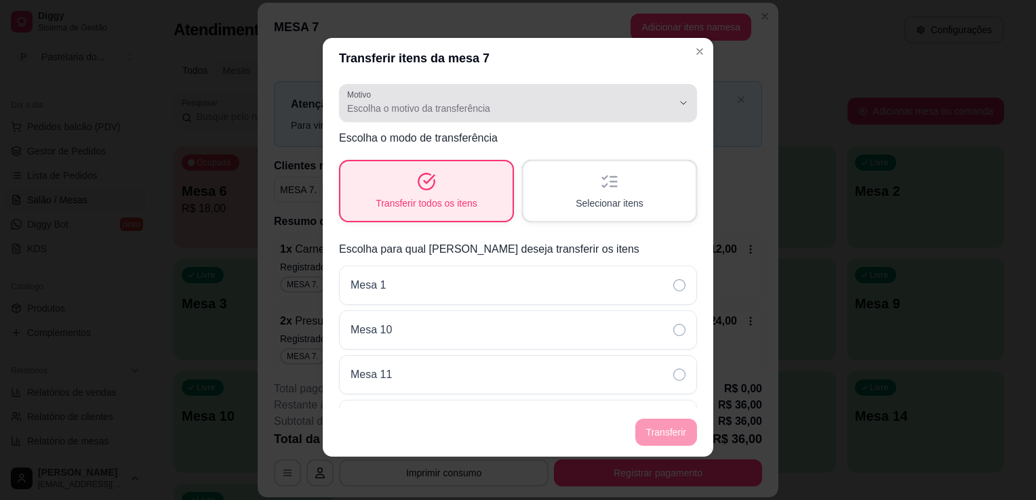
click at [513, 107] on span "Escolha o motivo da transferência" at bounding box center [509, 109] width 325 height 14
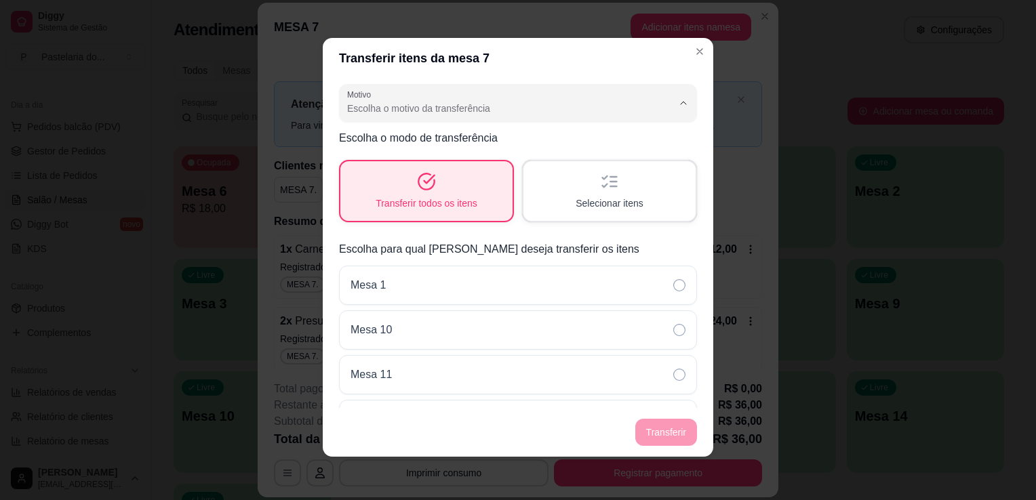
click at [483, 161] on span "Mudança de mesa" at bounding box center [501, 163] width 300 height 13
type input "TABLE_TRANSFER"
select select "TABLE_TRANSFER"
click at [670, 441] on button "Transferir" at bounding box center [666, 433] width 60 height 26
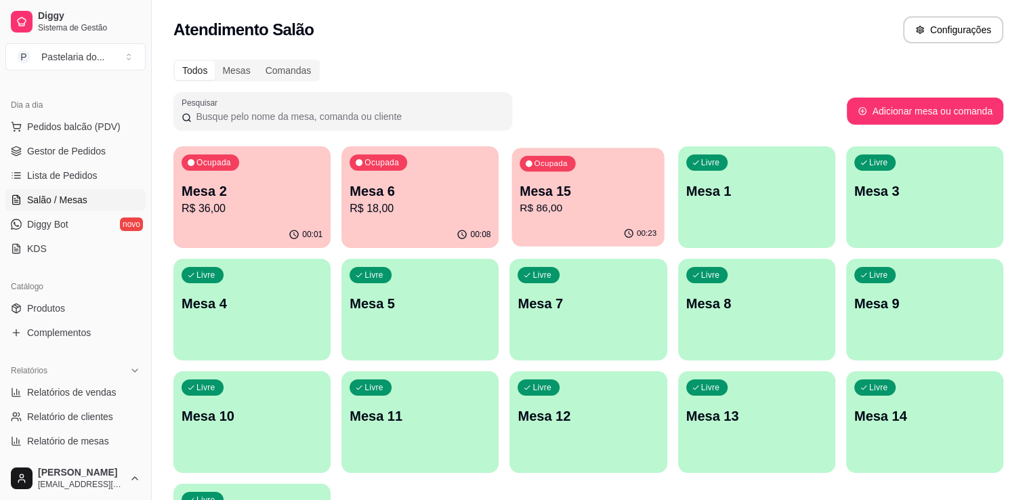
click at [598, 218] on div "Ocupada Mesa 15 R$ 86,00" at bounding box center [588, 184] width 153 height 73
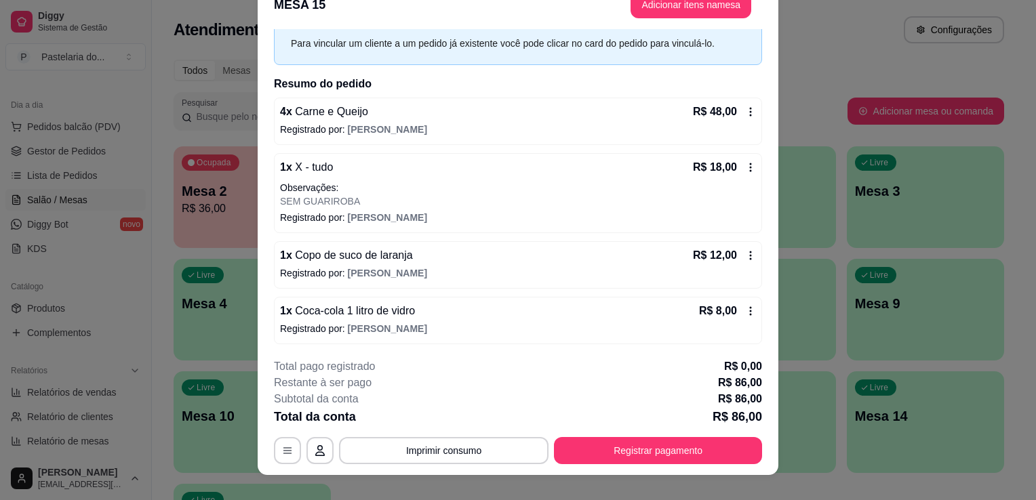
scroll to position [41, 0]
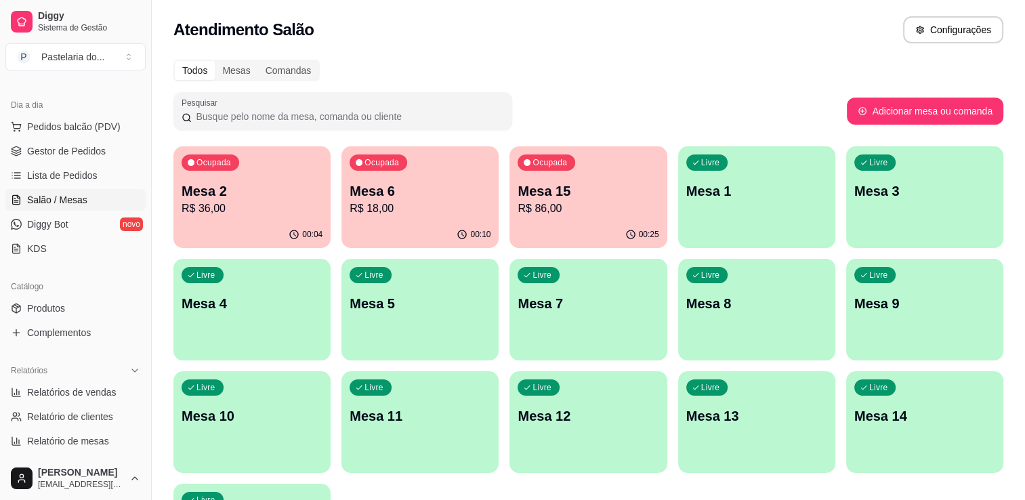
click at [434, 174] on div "Ocupada Mesa 6 R$ 18,00" at bounding box center [420, 183] width 157 height 75
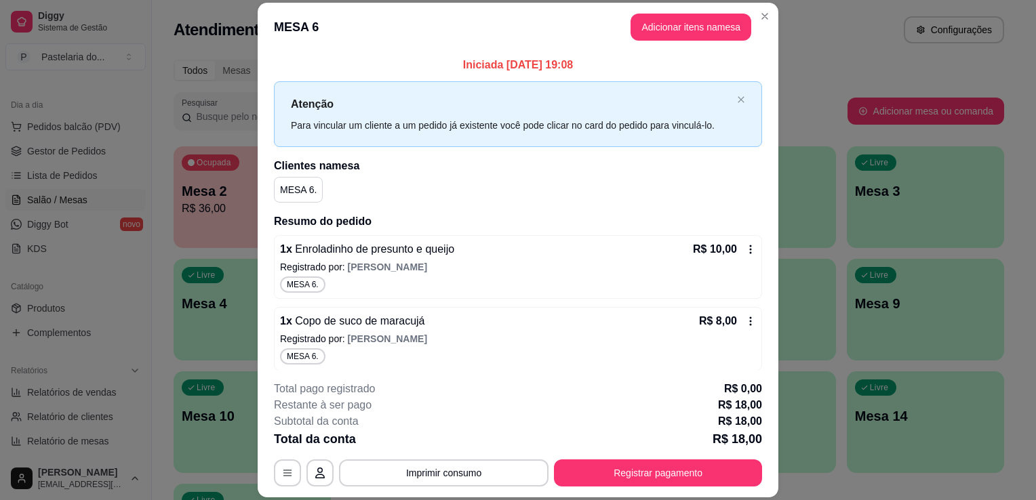
scroll to position [4, 0]
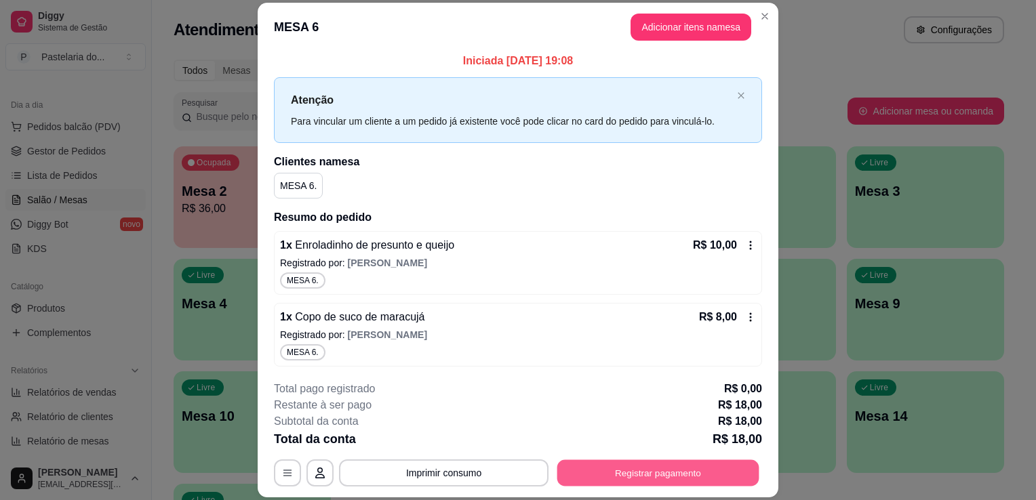
click at [615, 473] on button "Registrar pagamento" at bounding box center [658, 473] width 202 height 26
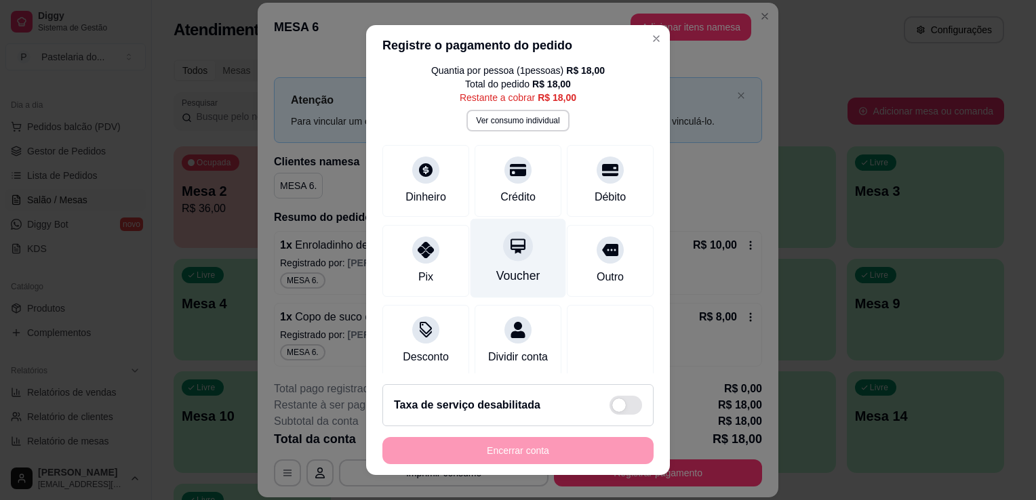
scroll to position [66, 0]
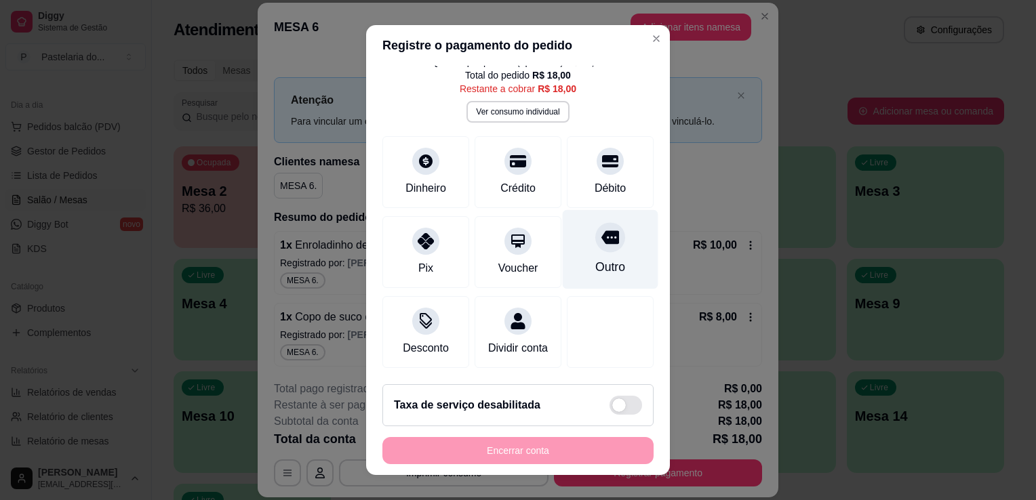
click at [595, 258] on div "Outro" at bounding box center [610, 267] width 30 height 18
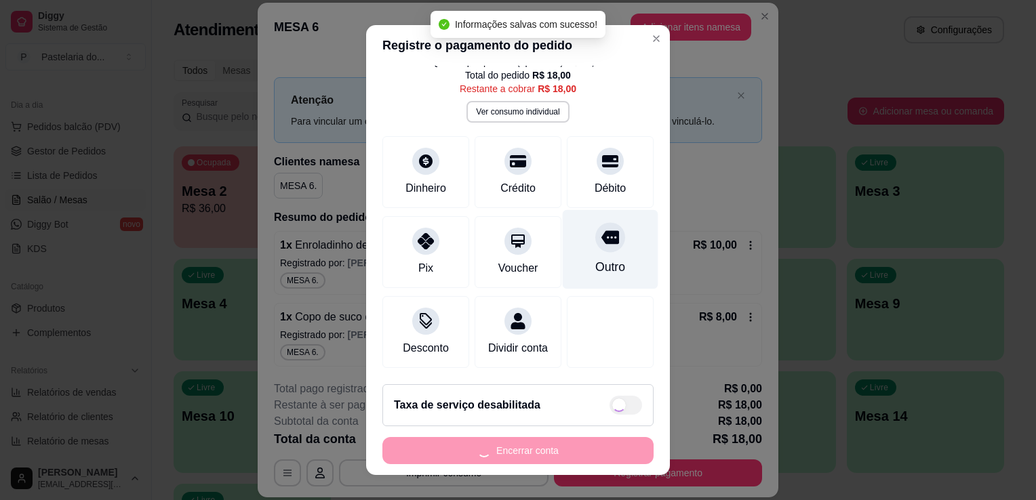
type input "R$ 0,00"
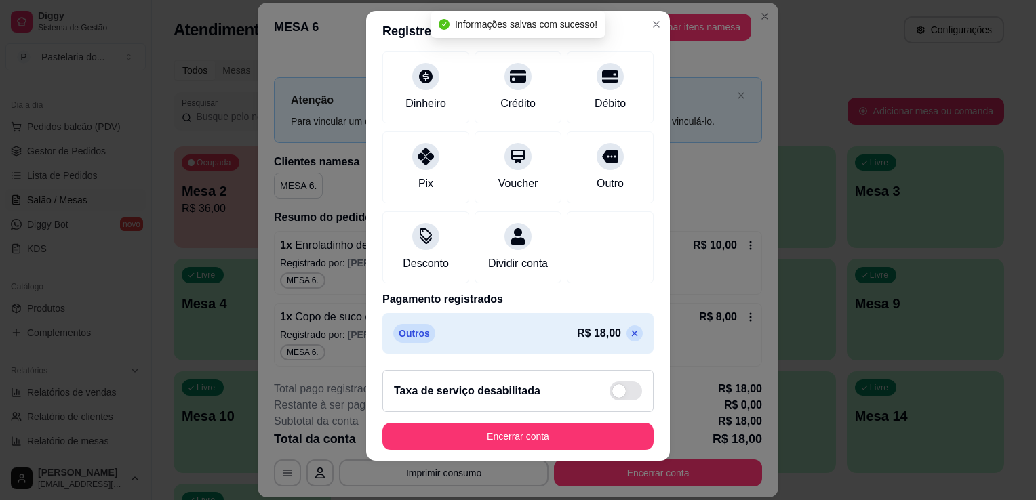
scroll to position [18, 0]
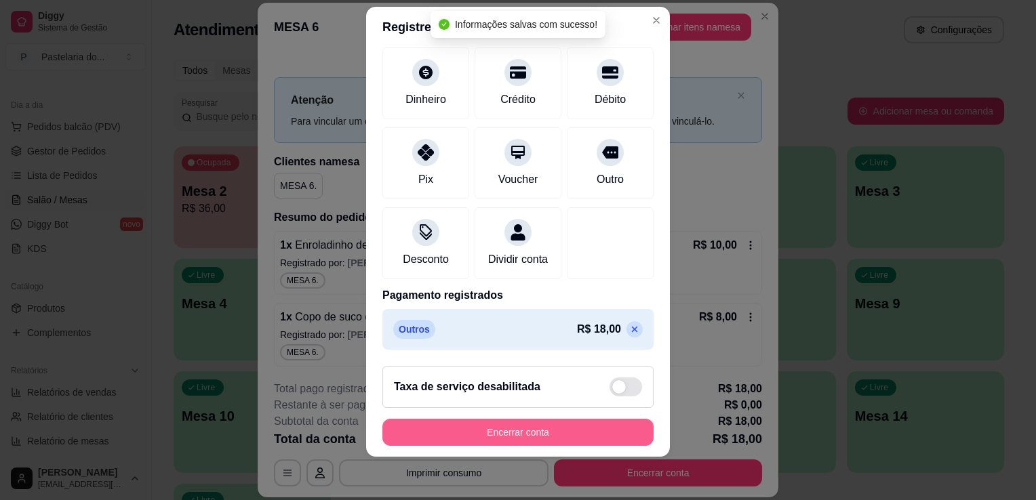
click at [479, 428] on button "Encerrar conta" at bounding box center [517, 432] width 271 height 27
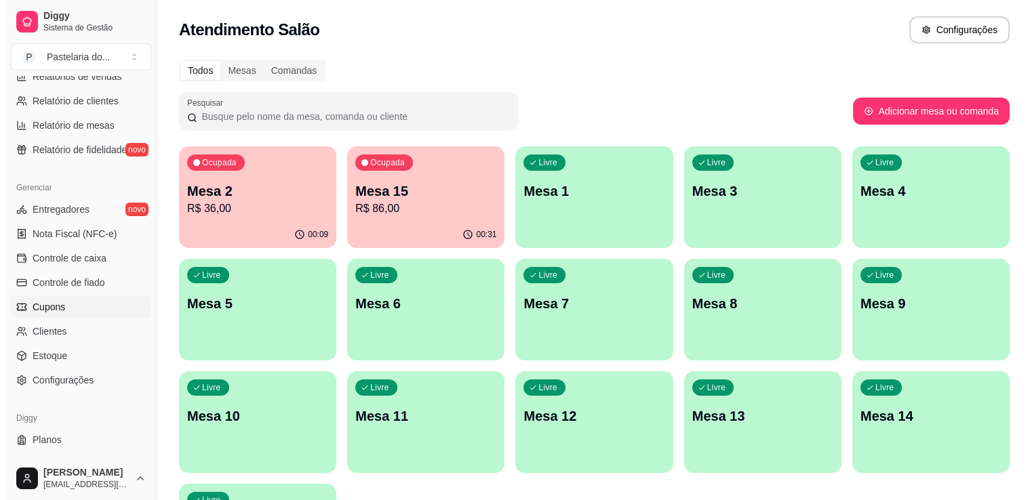
scroll to position [474, 0]
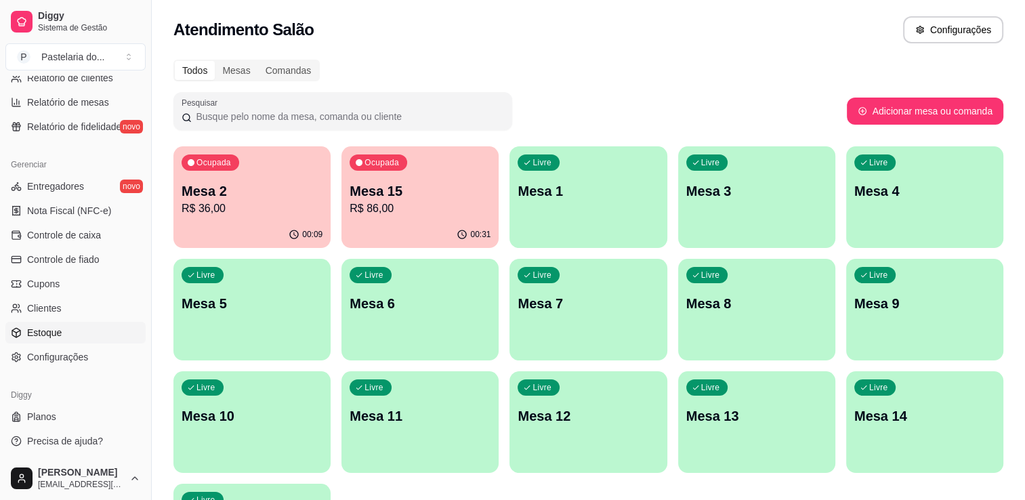
click at [74, 324] on link "Estoque" at bounding box center [75, 333] width 140 height 22
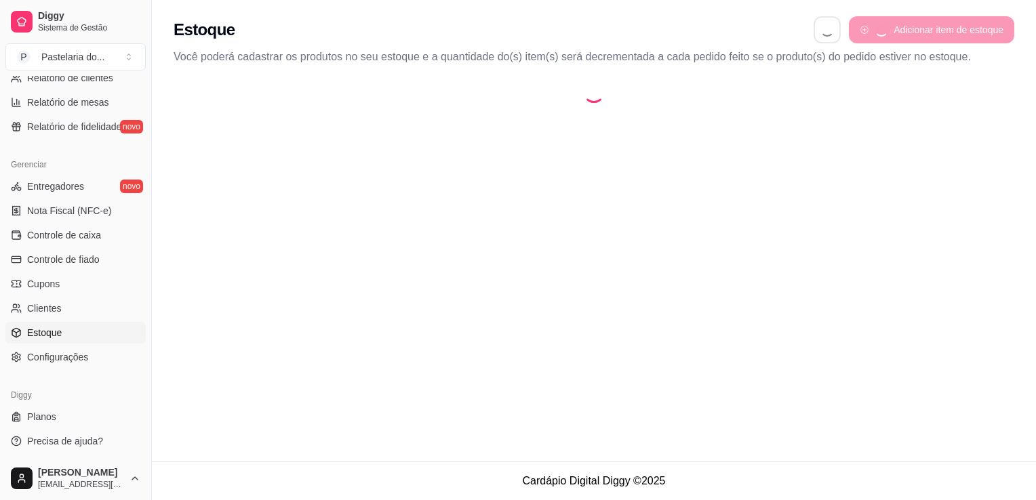
select select "QUANTITY_ORDER"
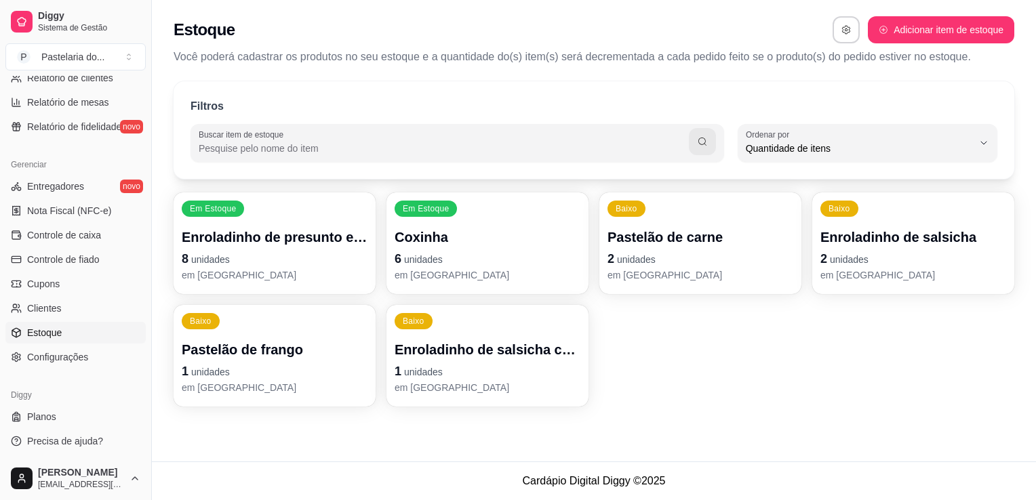
scroll to position [13, 0]
click at [327, 224] on div "Em Estoque Enroladinho de presunto e queijo 8 unidades em [GEOGRAPHIC_DATA]" at bounding box center [274, 243] width 196 height 99
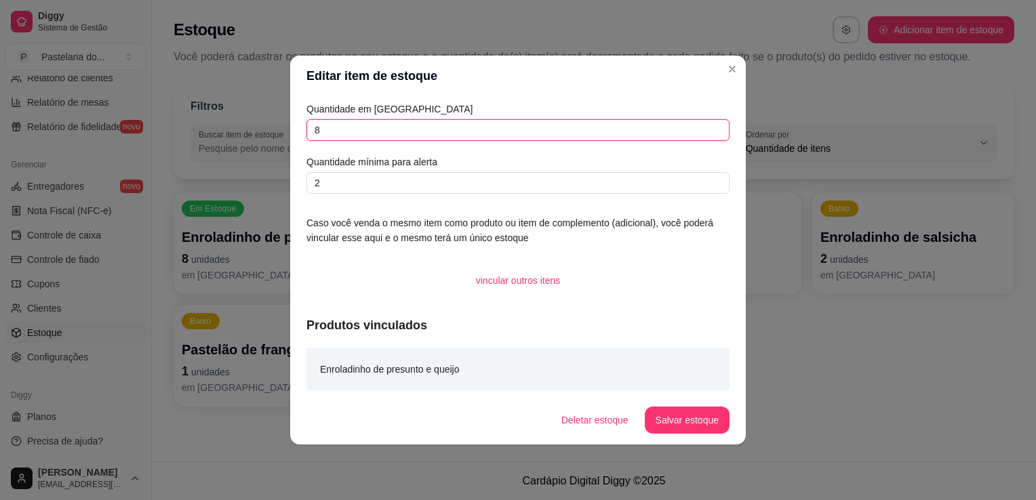
click at [480, 133] on input "8" at bounding box center [517, 130] width 423 height 22
type input "6"
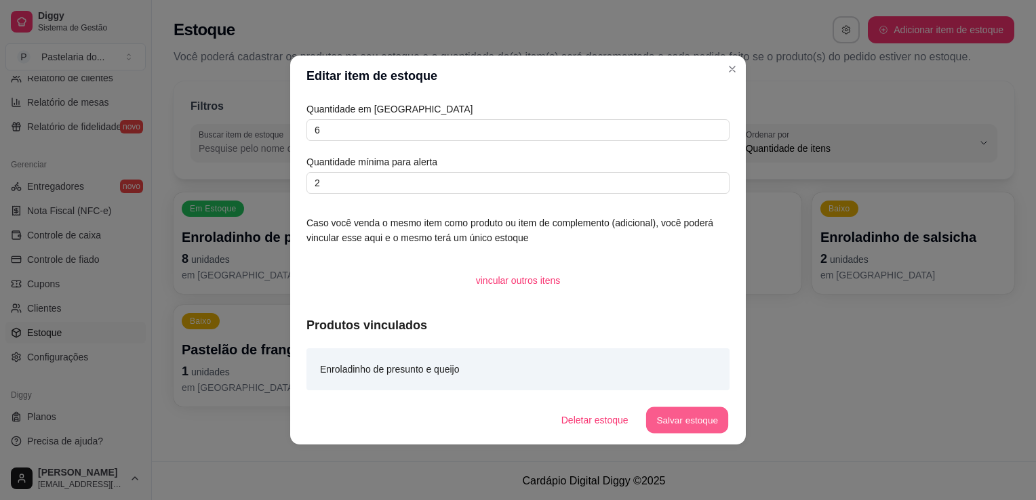
click at [676, 418] on button "Salvar estoque" at bounding box center [686, 420] width 83 height 26
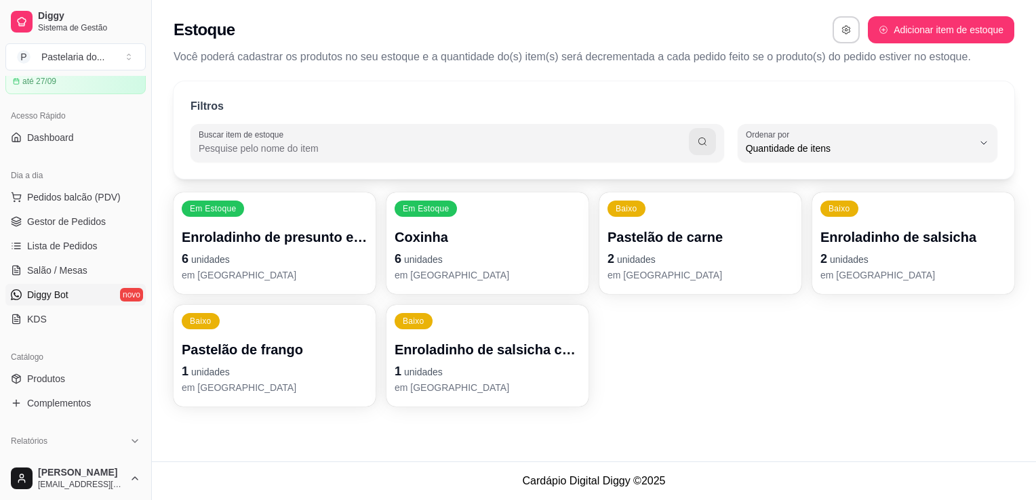
scroll to position [0, 0]
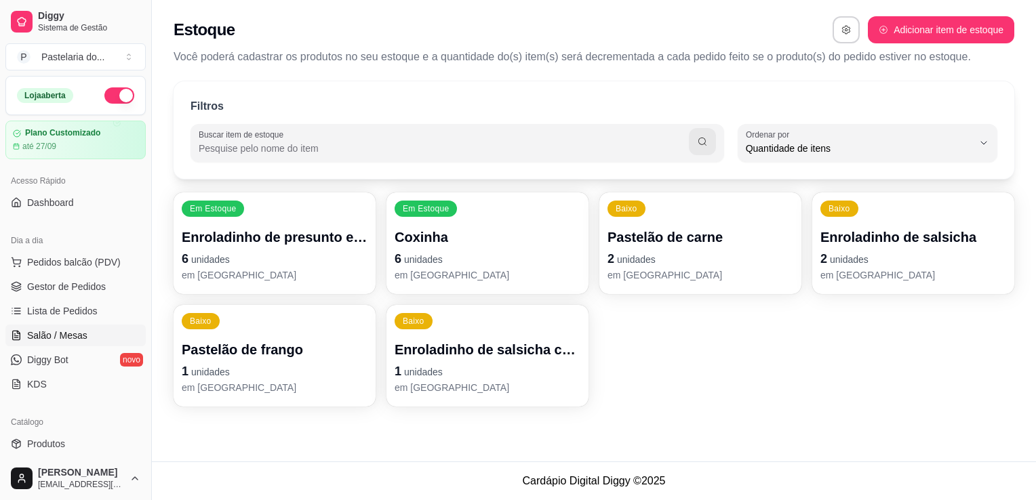
click at [80, 330] on span "Salão / Mesas" at bounding box center [57, 336] width 60 height 14
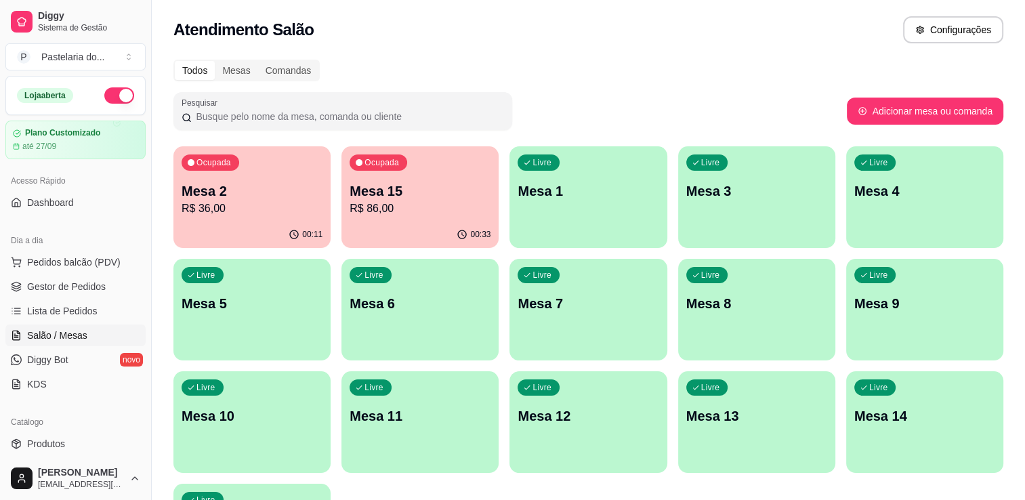
click at [418, 207] on p "R$ 86,00" at bounding box center [420, 209] width 141 height 16
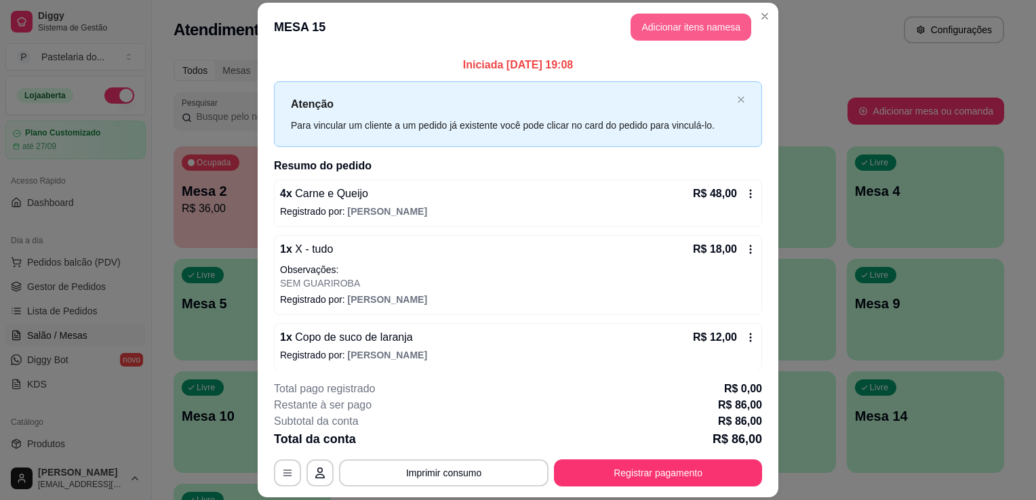
click at [634, 26] on button "Adicionar itens na mesa" at bounding box center [690, 27] width 121 height 27
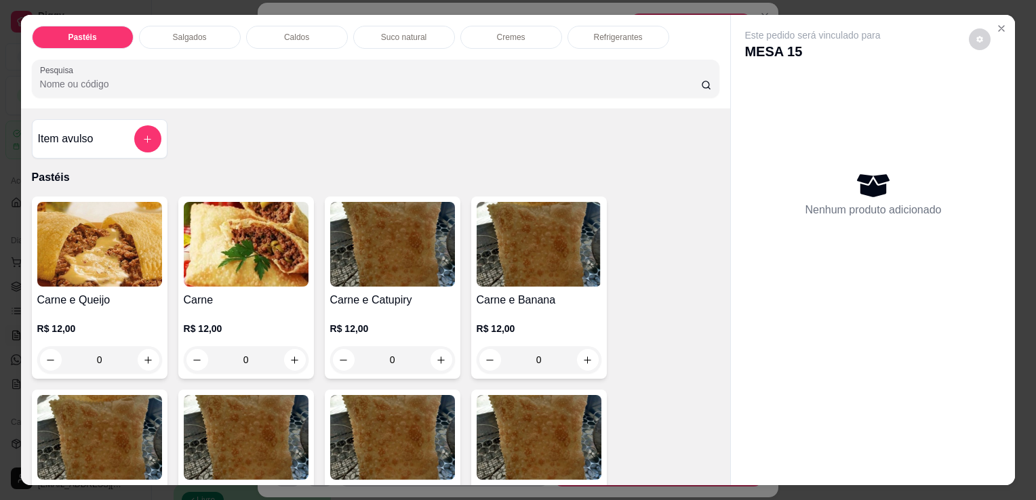
click at [138, 352] on div "0" at bounding box center [99, 359] width 125 height 27
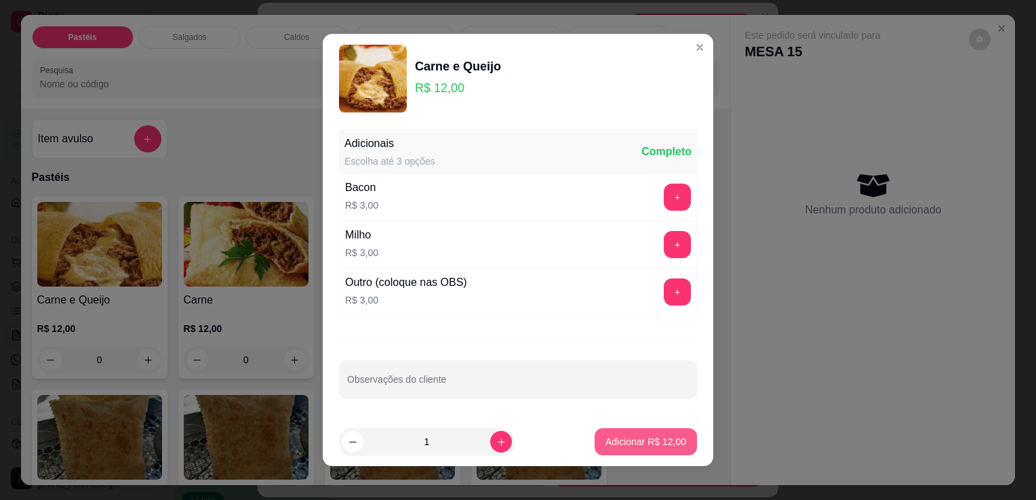
click at [605, 450] on button "Adicionar R$ 12,00" at bounding box center [645, 441] width 102 height 27
type input "1"
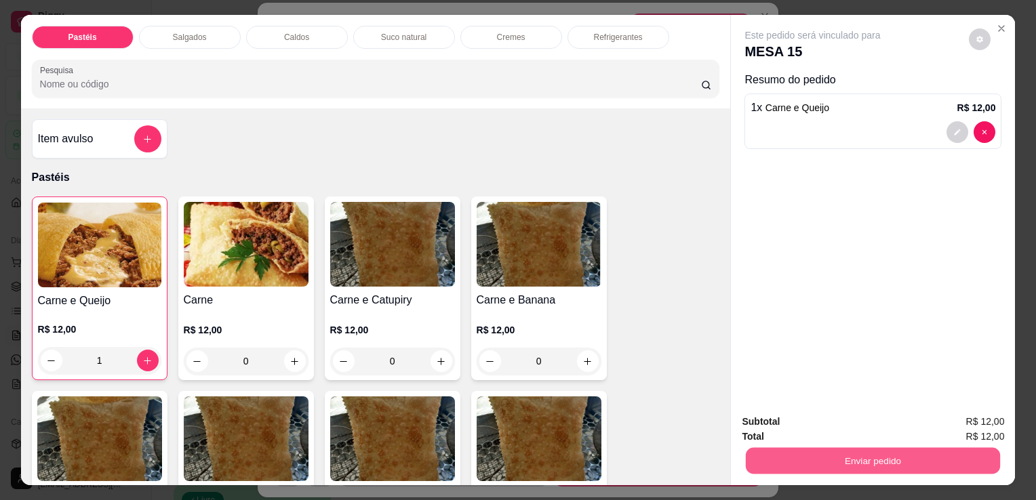
click at [916, 466] on button "Enviar pedido" at bounding box center [873, 460] width 254 height 26
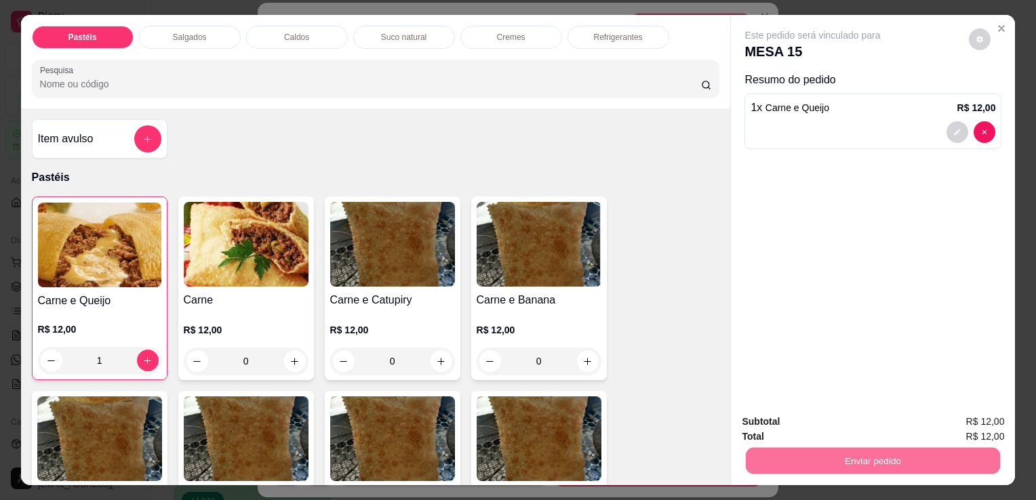
click at [983, 432] on button "Sim, quero registrar" at bounding box center [956, 423] width 101 height 26
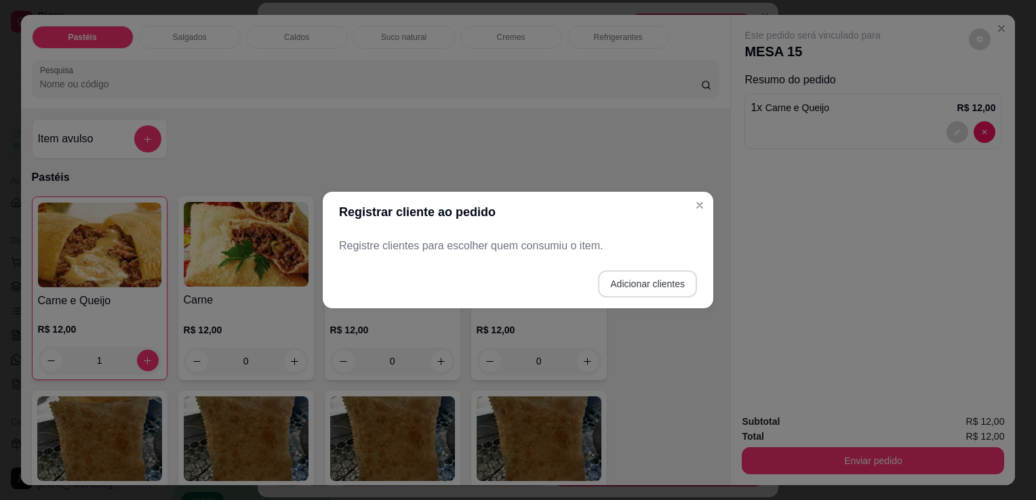
click at [660, 287] on button "Adicionar clientes" at bounding box center [647, 283] width 99 height 27
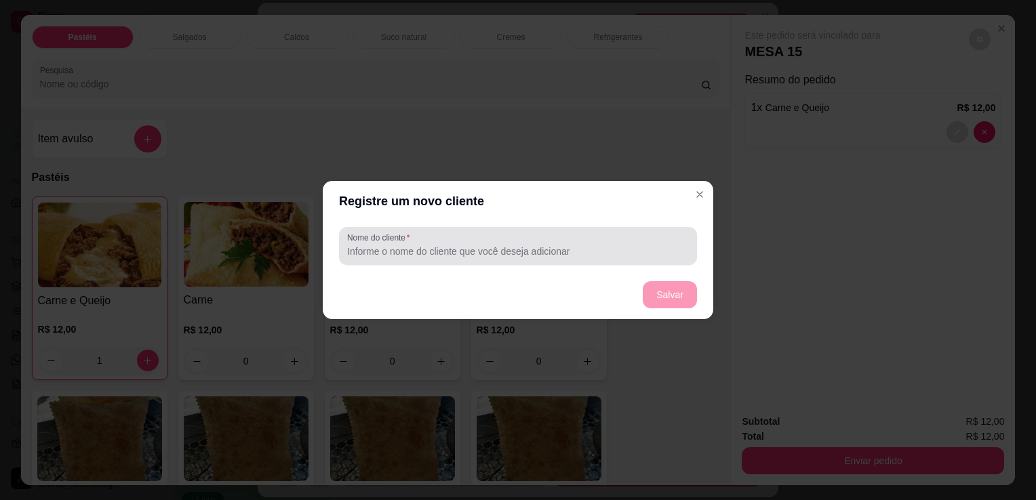
click at [624, 237] on div at bounding box center [518, 245] width 342 height 27
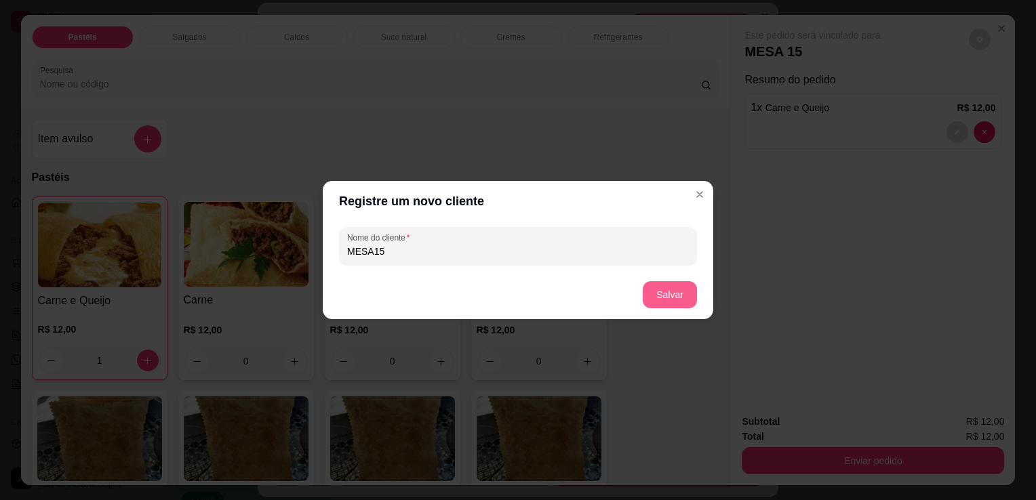
type input "MESA15"
click at [659, 283] on button "Salvar" at bounding box center [669, 295] width 53 height 26
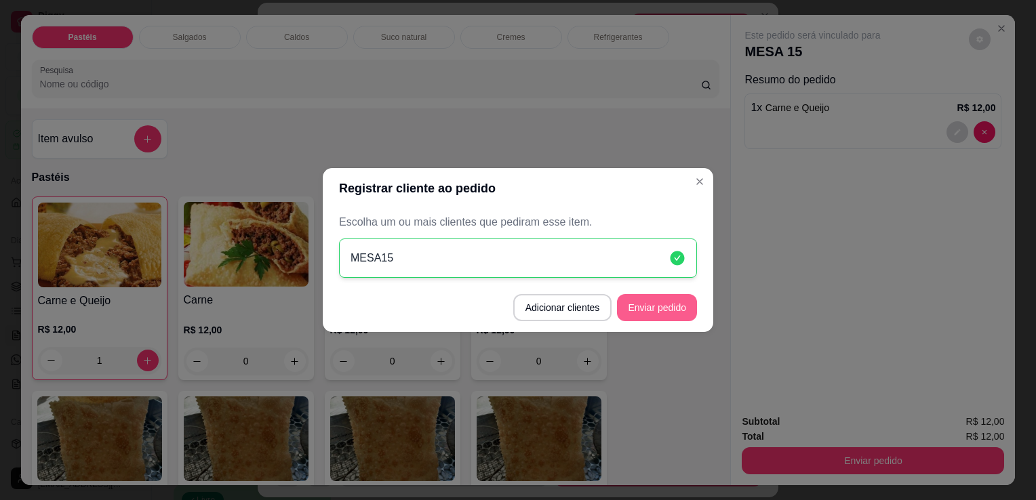
click at [681, 309] on button "Enviar pedido" at bounding box center [657, 307] width 80 height 27
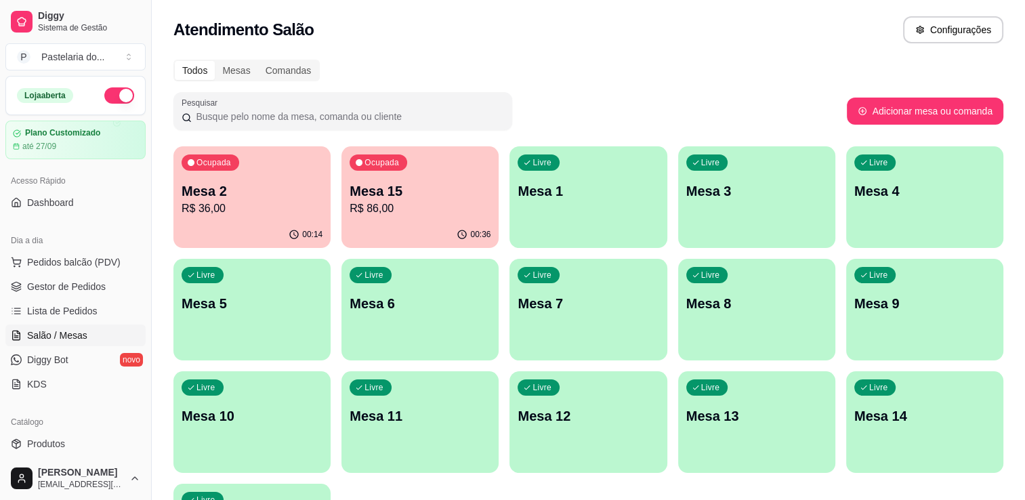
drag, startPoint x: 423, startPoint y: 252, endPoint x: 424, endPoint y: 245, distance: 6.8
click at [423, 251] on div "Ocupada Mesa 2 R$ 36,00 00:14 Ocupada Mesa 15 R$ 86,00 00:36 Livre Mesa 1 Livre…" at bounding box center [589, 365] width 830 height 439
click at [426, 230] on div "00:36" at bounding box center [420, 235] width 157 height 26
click at [321, 235] on p "00:15" at bounding box center [311, 233] width 20 height 11
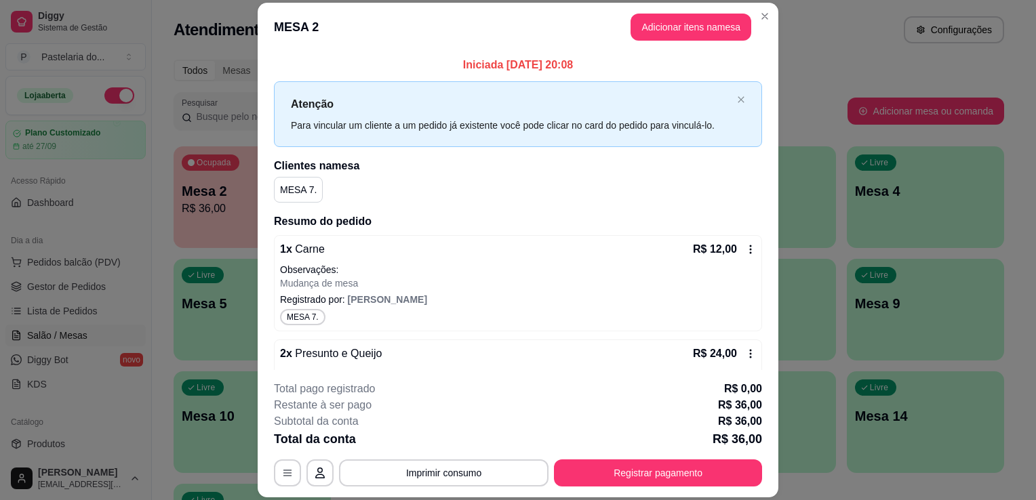
drag, startPoint x: 710, startPoint y: 6, endPoint x: 706, endPoint y: 27, distance: 21.3
click at [710, 7] on header "MESA 2 Adicionar itens na mesa" at bounding box center [518, 27] width 521 height 49
click at [706, 27] on button "Adicionar itens na mesa" at bounding box center [690, 27] width 117 height 26
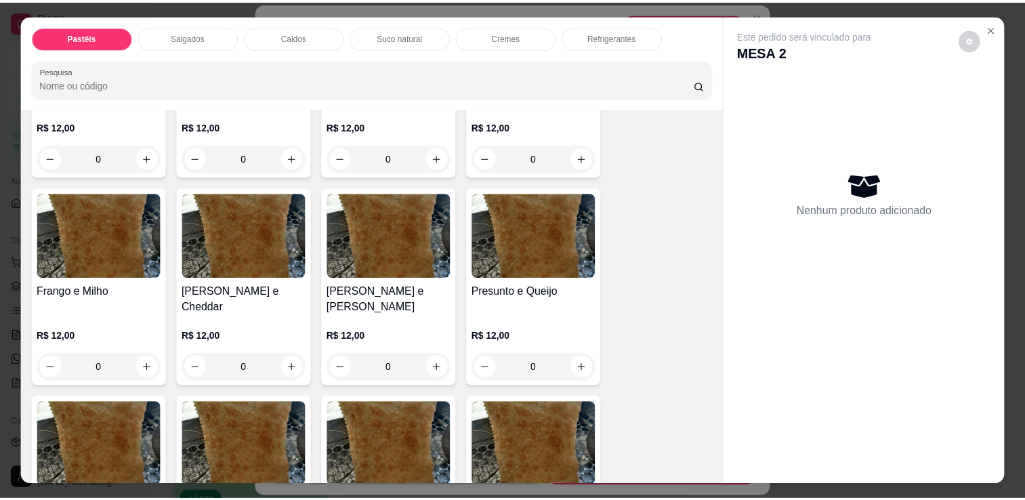
scroll to position [610, 0]
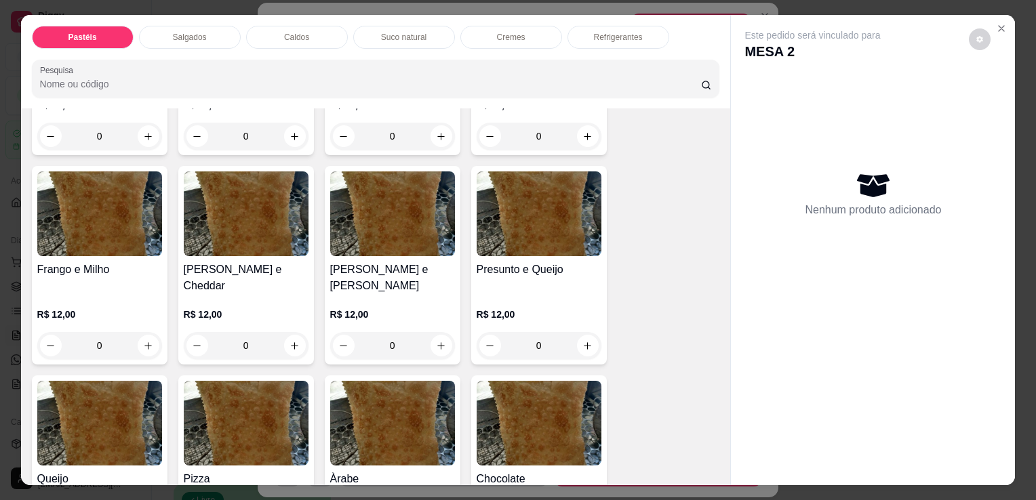
click at [580, 332] on div "0" at bounding box center [538, 345] width 125 height 27
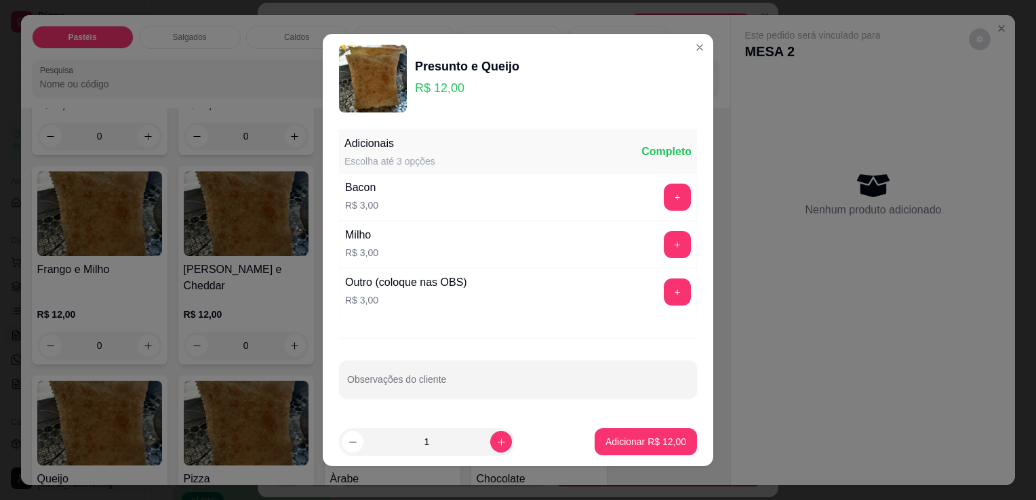
click at [497, 447] on div "1" at bounding box center [427, 441] width 176 height 27
click at [490, 449] on button "increase-product-quantity" at bounding box center [501, 442] width 22 height 22
type input "2"
click at [601, 449] on button "Adicionar R$ 24,00" at bounding box center [646, 442] width 100 height 26
type input "2"
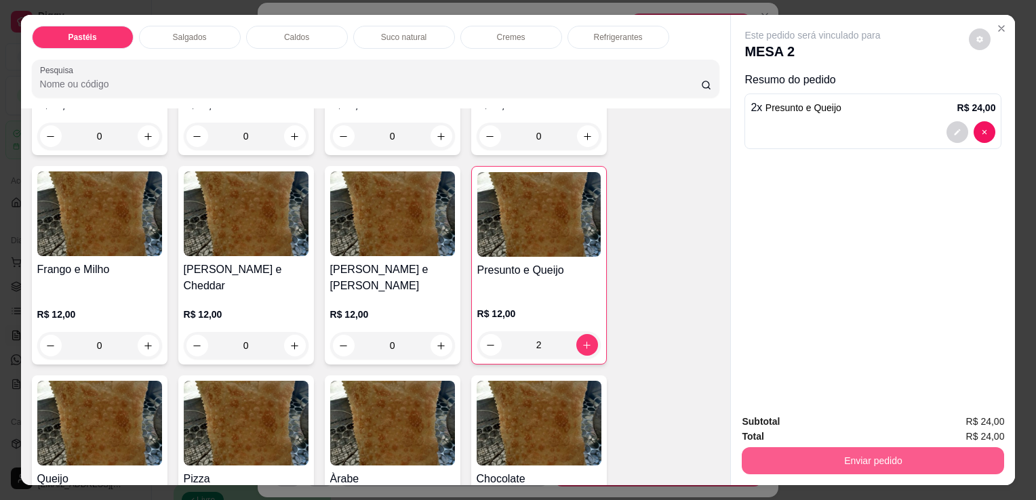
click at [987, 455] on button "Enviar pedido" at bounding box center [873, 460] width 262 height 27
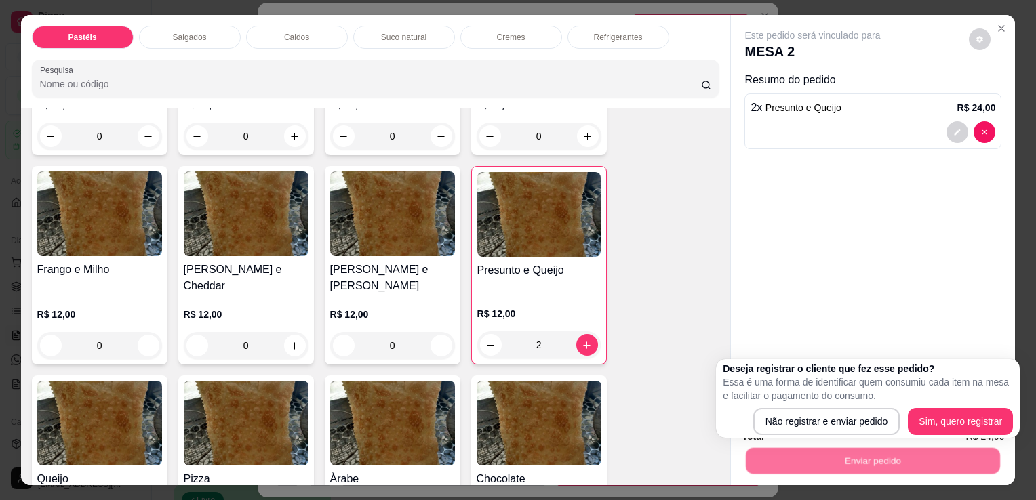
click at [983, 435] on div "Deseja registrar o cliente que fez esse pedido? Essa é uma forma de identificar…" at bounding box center [868, 398] width 304 height 79
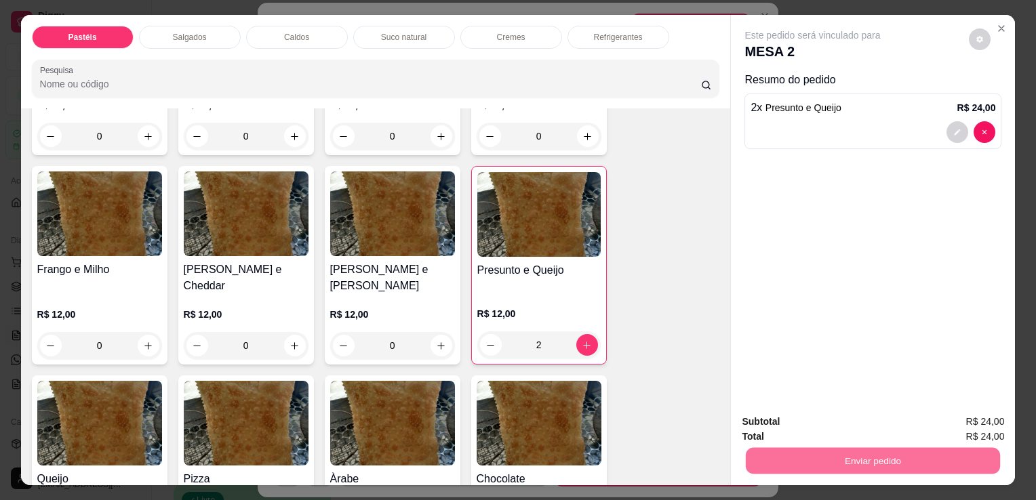
click at [981, 431] on button "Sim, quero registrar" at bounding box center [957, 421] width 98 height 25
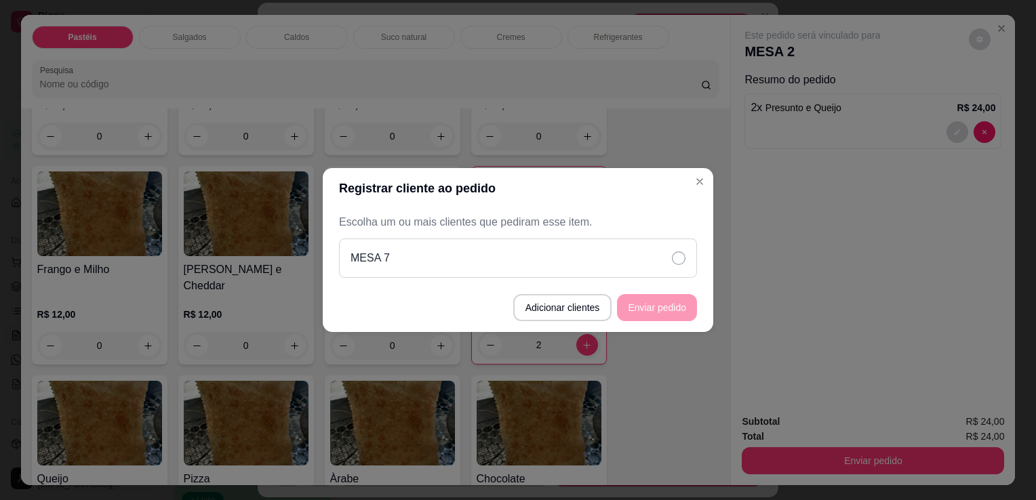
click at [620, 258] on div "MESA 7" at bounding box center [518, 258] width 358 height 39
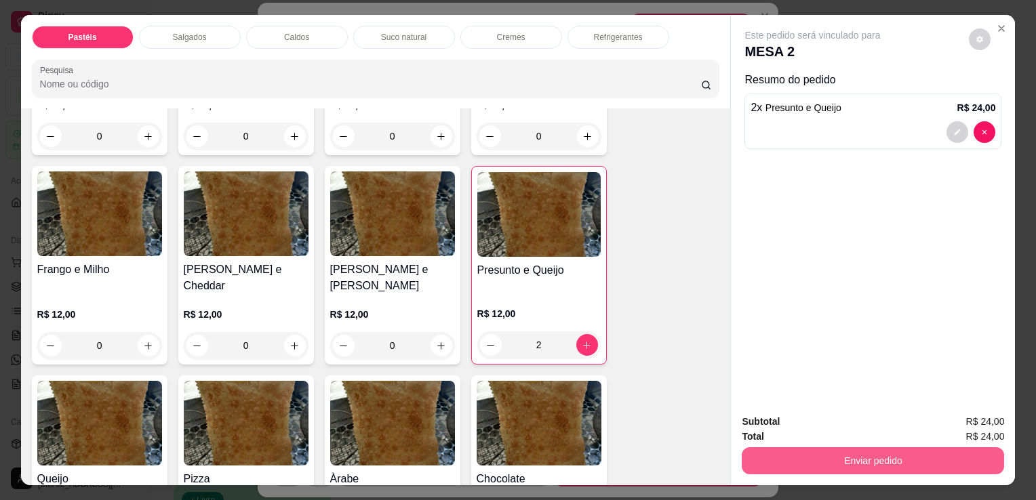
click at [828, 460] on button "Enviar pedido" at bounding box center [873, 460] width 262 height 27
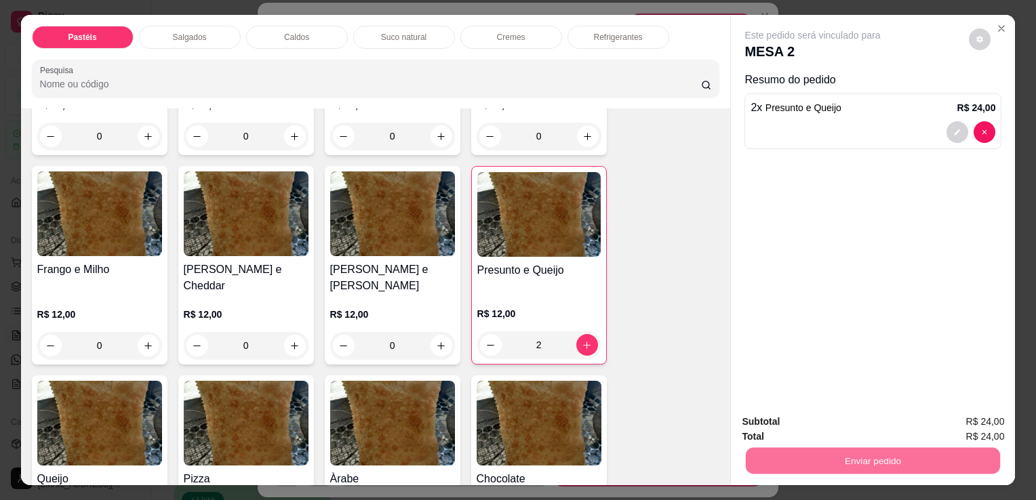
click at [974, 418] on button "Sim, quero registrar" at bounding box center [957, 421] width 98 height 25
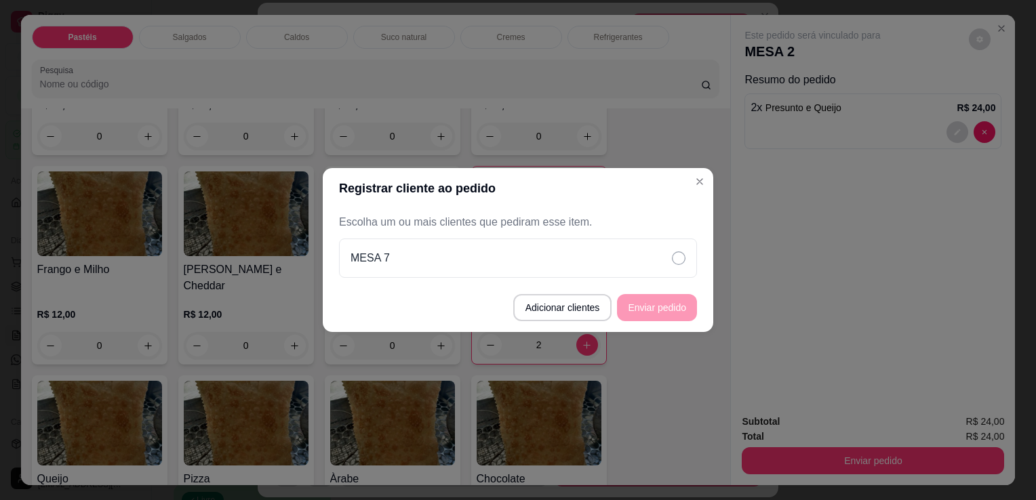
click at [645, 237] on div "Escolha um ou mais clientes que pediram esse item. MESA 7" at bounding box center [518, 246] width 358 height 64
click at [642, 252] on div "MESA 7" at bounding box center [518, 258] width 358 height 39
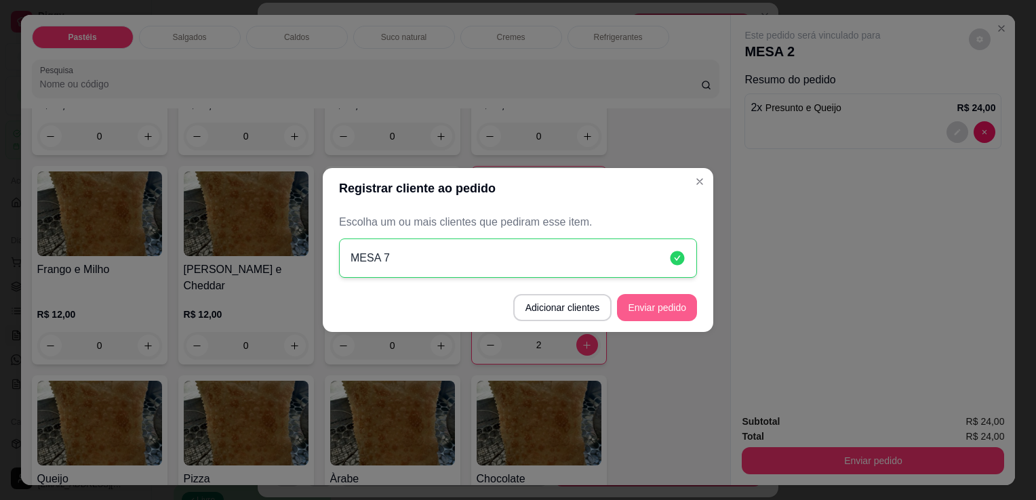
click at [681, 311] on button "Enviar pedido" at bounding box center [657, 307] width 80 height 27
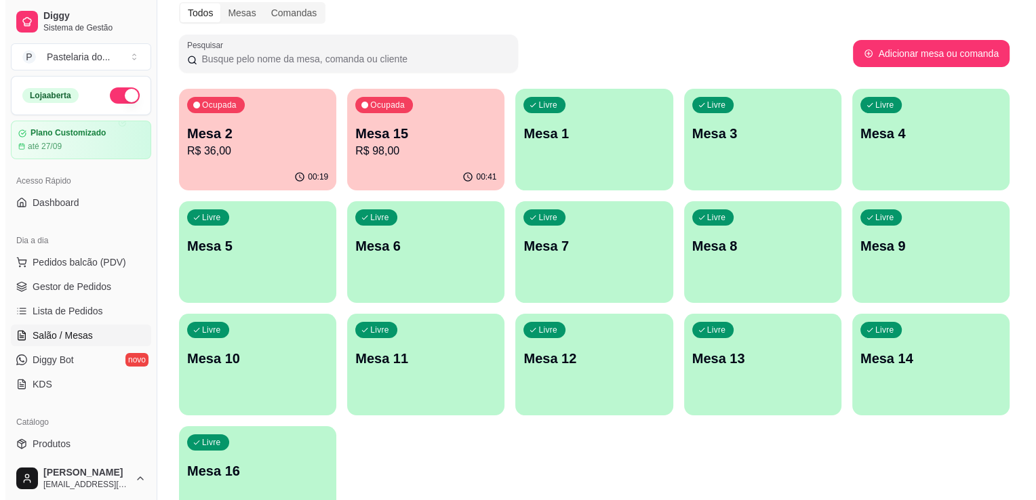
scroll to position [0, 0]
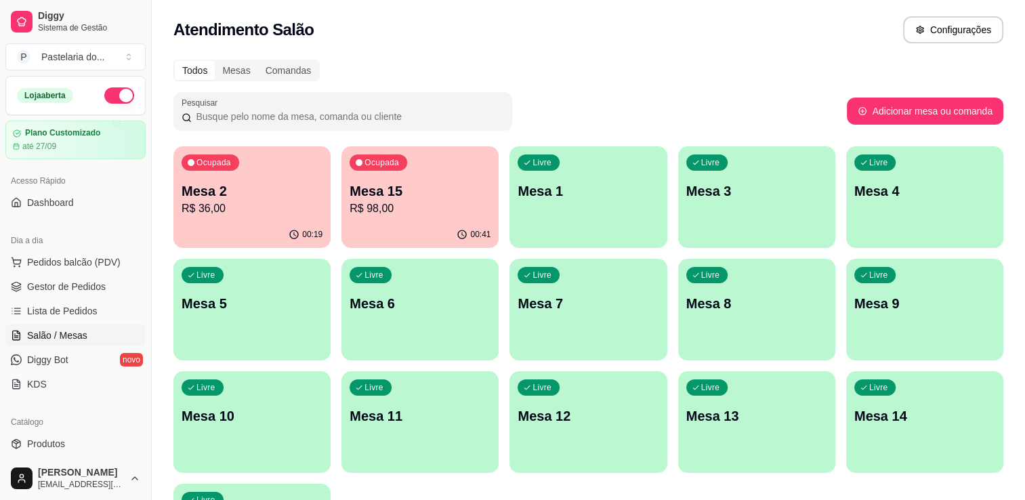
click at [249, 192] on p "Mesa 2" at bounding box center [252, 191] width 141 height 19
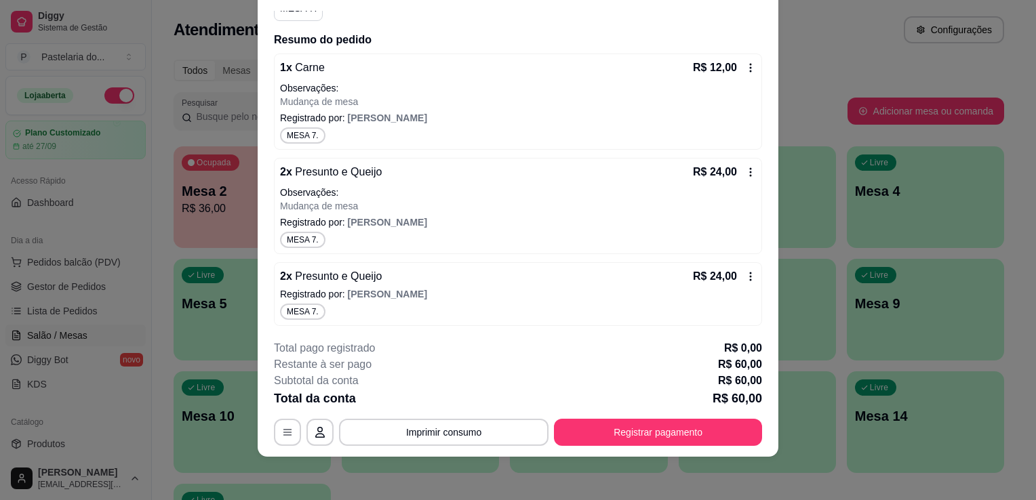
scroll to position [5, 0]
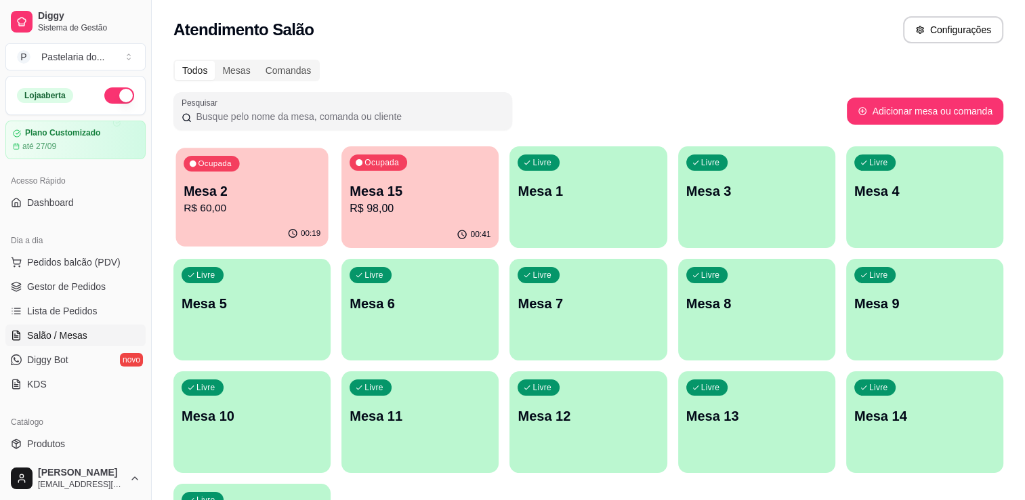
click at [249, 201] on p "R$ 60,00" at bounding box center [252, 209] width 137 height 16
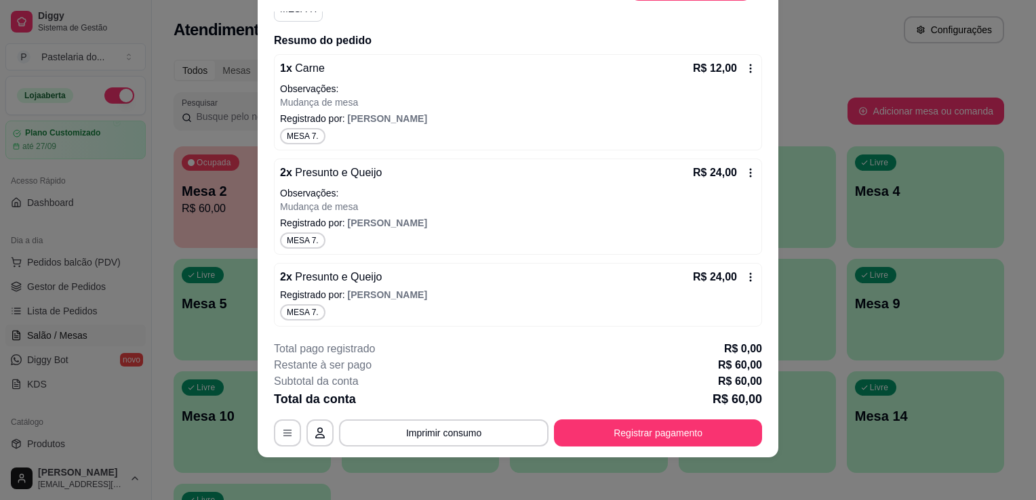
scroll to position [41, 0]
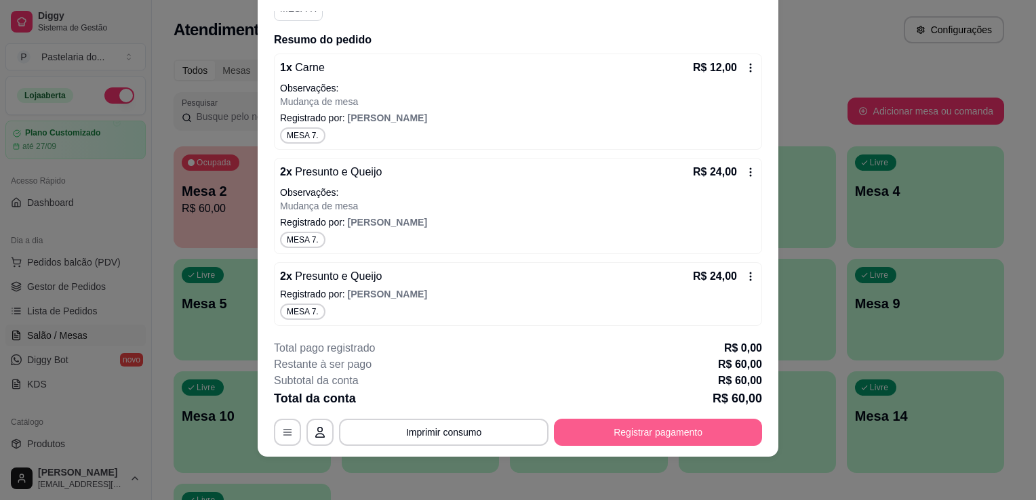
click at [613, 431] on button "Registrar pagamento" at bounding box center [658, 432] width 208 height 27
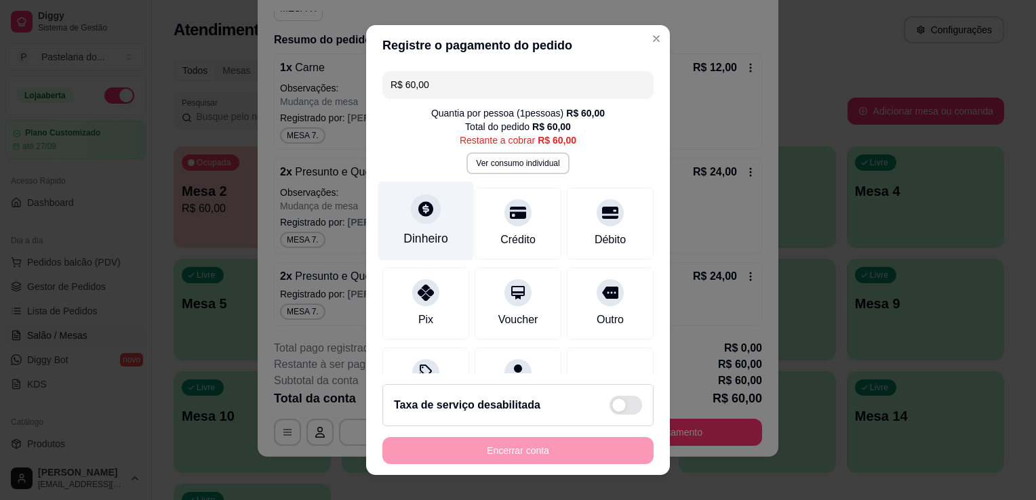
click at [413, 220] on div at bounding box center [426, 209] width 30 height 30
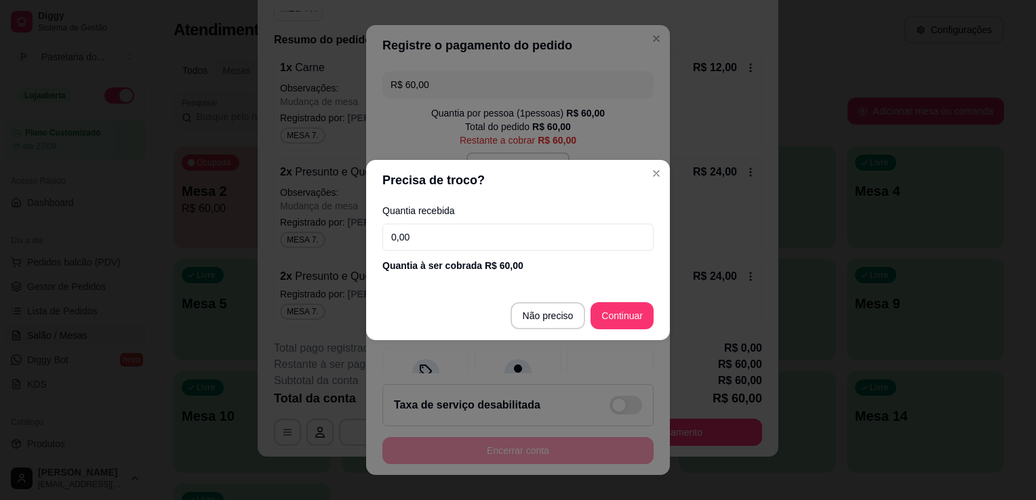
click at [460, 241] on input "0,00" at bounding box center [517, 237] width 271 height 27
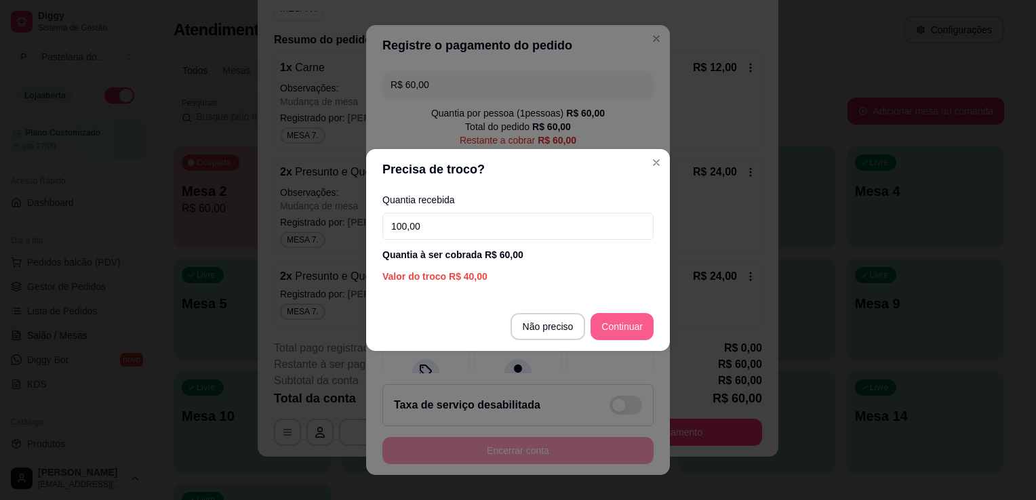
type input "100,00"
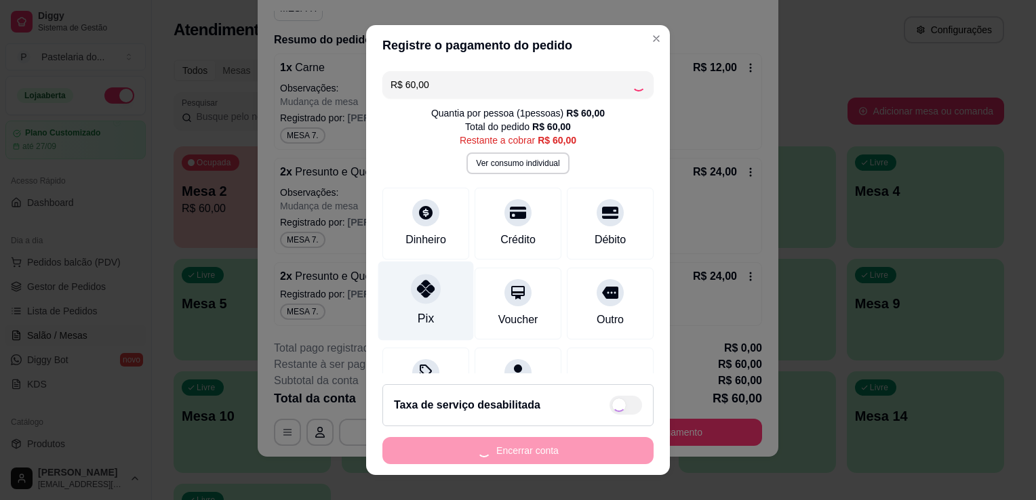
type input "R$ 0,00"
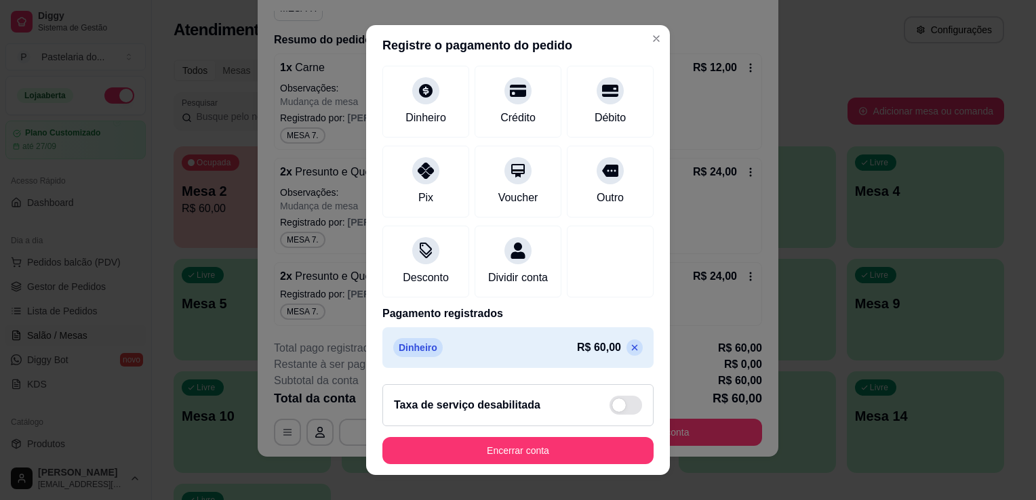
scroll to position [18, 0]
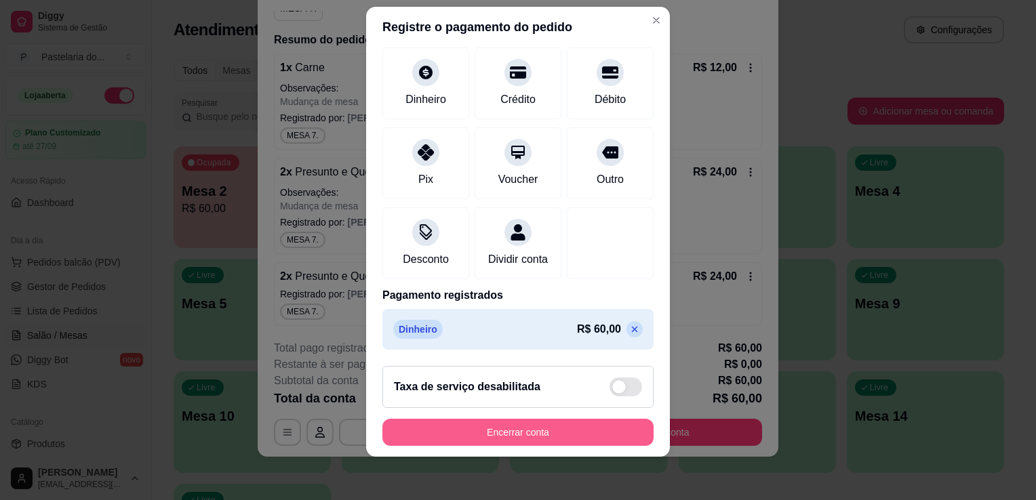
click at [506, 430] on button "Encerrar conta" at bounding box center [517, 432] width 271 height 27
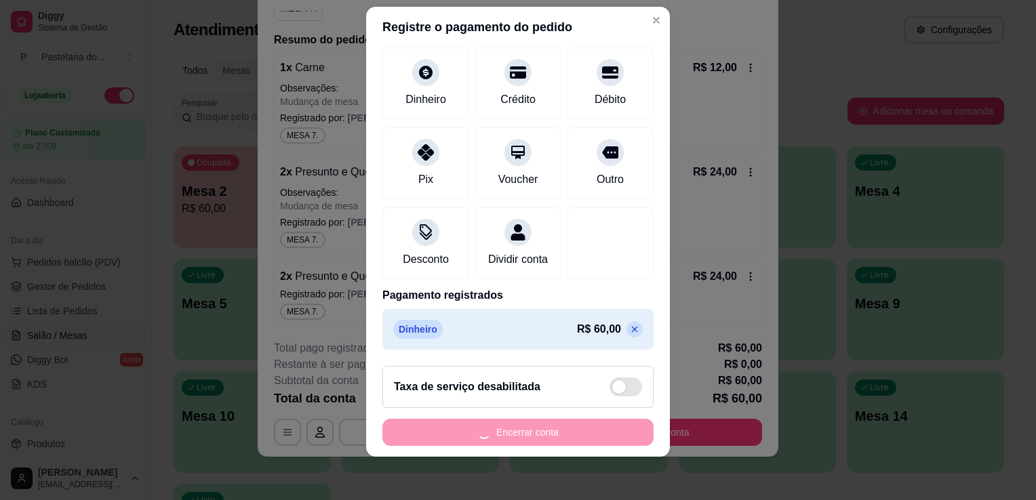
click at [506, 429] on div "Encerrar conta" at bounding box center [517, 432] width 271 height 27
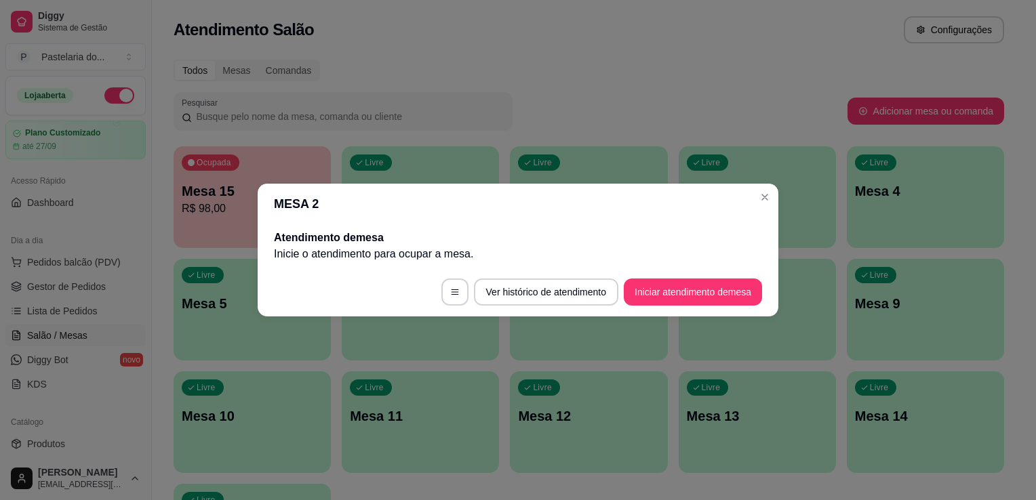
scroll to position [0, 0]
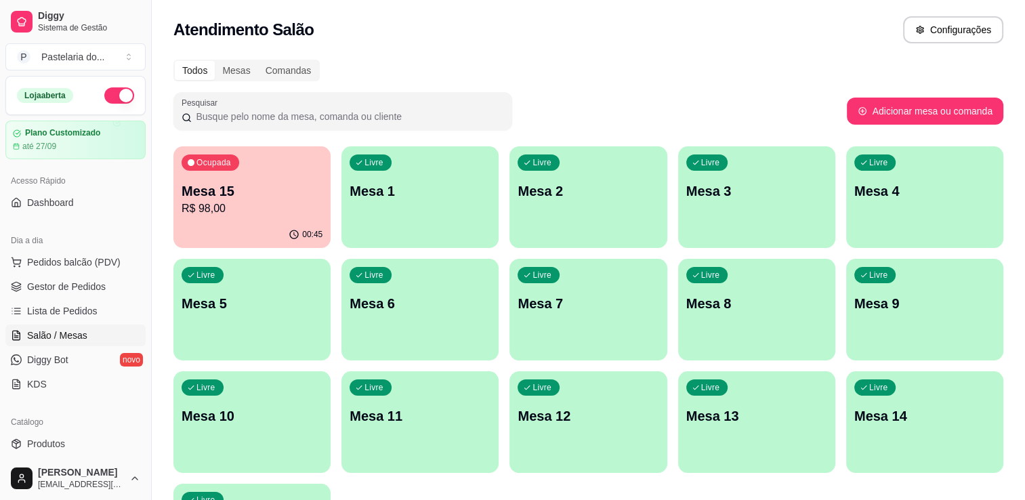
click at [230, 222] on div "00:45" at bounding box center [252, 235] width 157 height 26
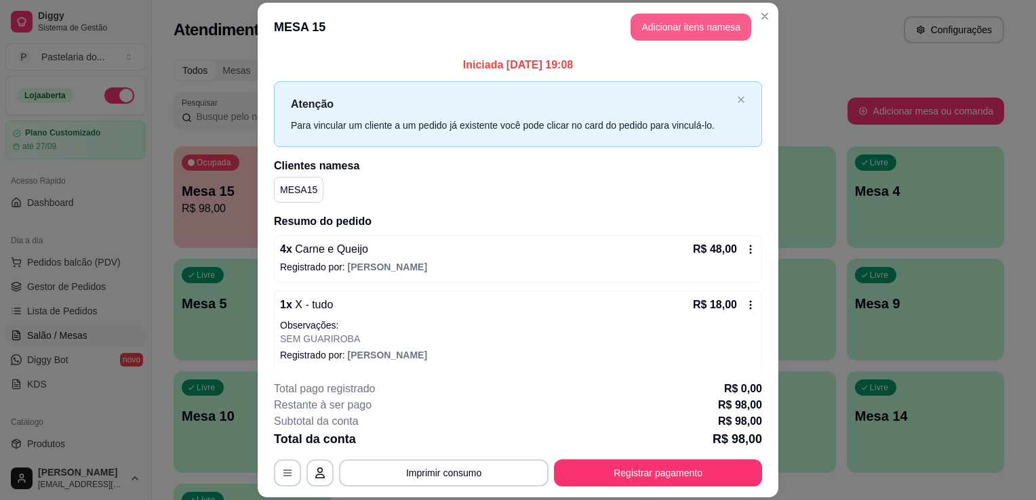
click at [681, 24] on button "Adicionar itens na mesa" at bounding box center [690, 27] width 121 height 27
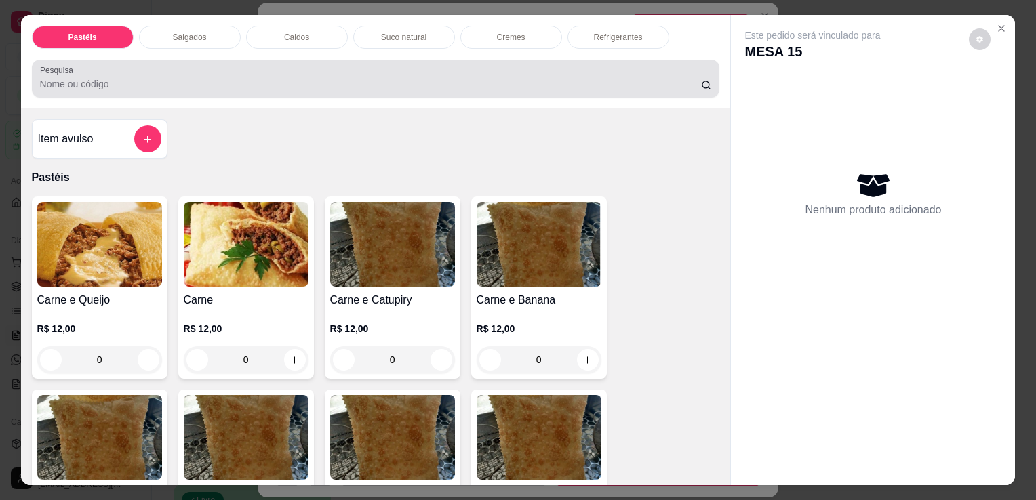
click at [384, 81] on input "Pesquisa" at bounding box center [370, 84] width 661 height 14
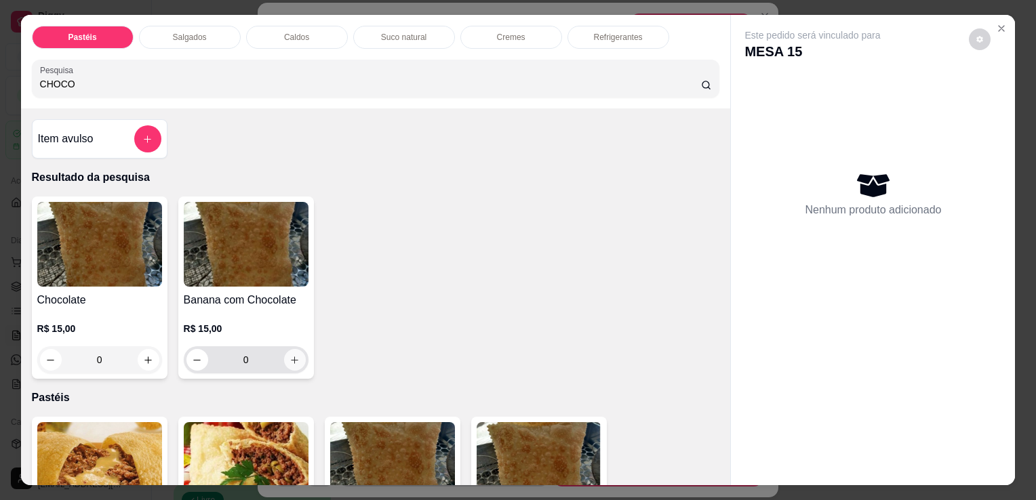
type input "CHOCO"
click at [289, 357] on icon "increase-product-quantity" at bounding box center [294, 360] width 10 height 10
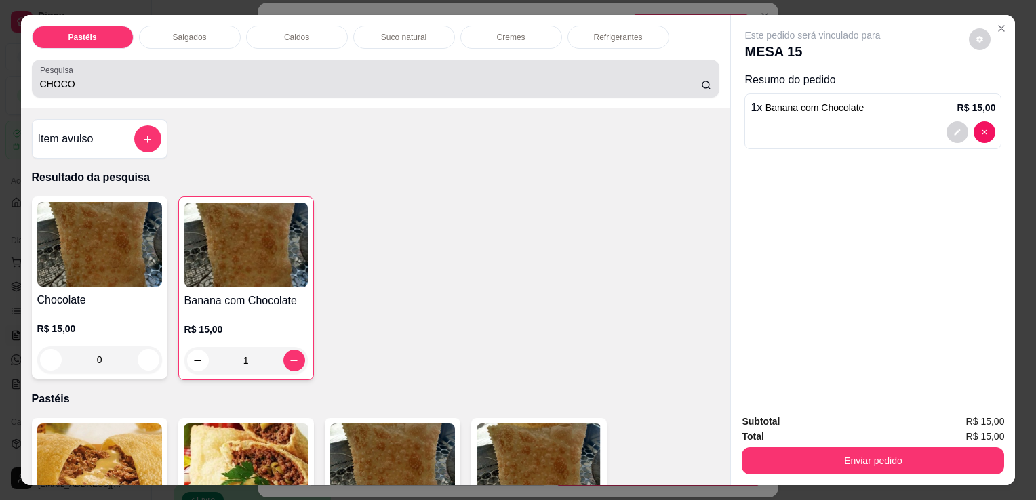
click at [171, 79] on input "CHOCO" at bounding box center [370, 84] width 661 height 14
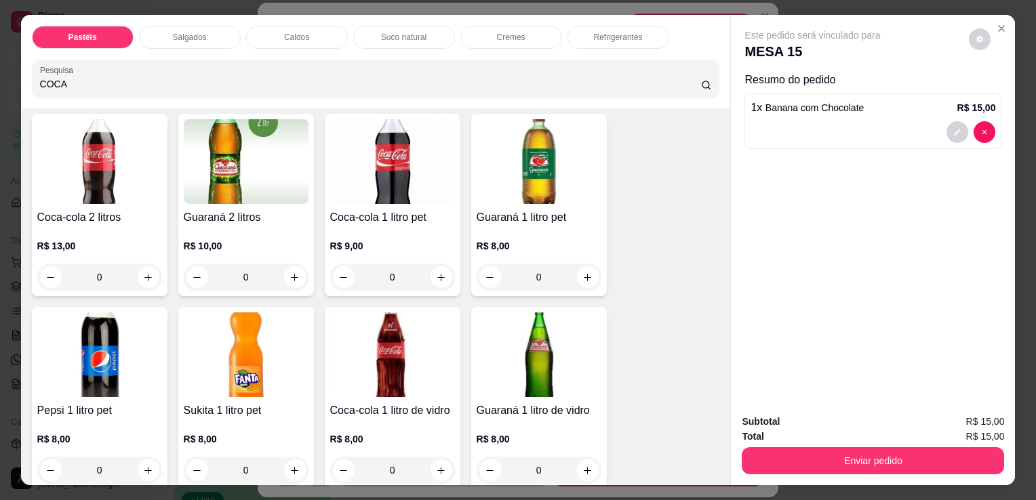
scroll to position [3863, 0]
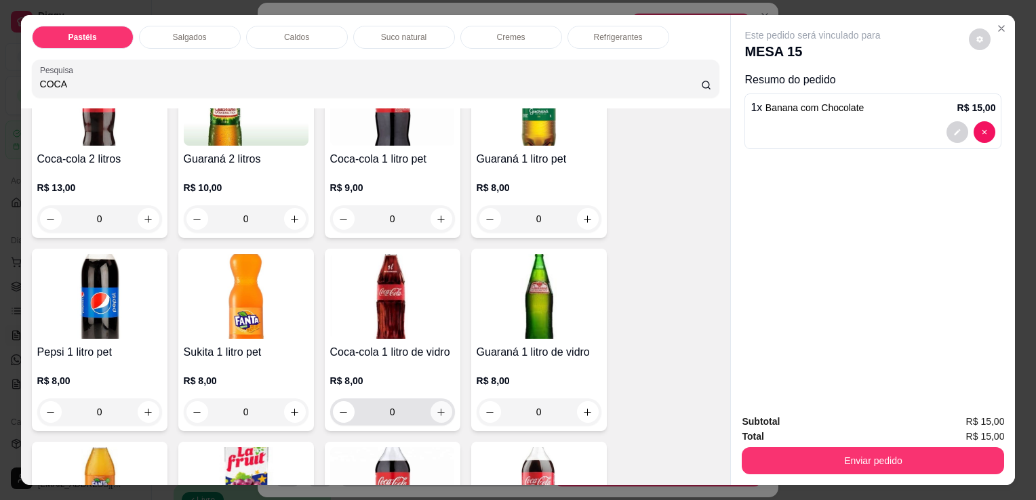
click at [430, 401] on button "increase-product-quantity" at bounding box center [441, 412] width 22 height 22
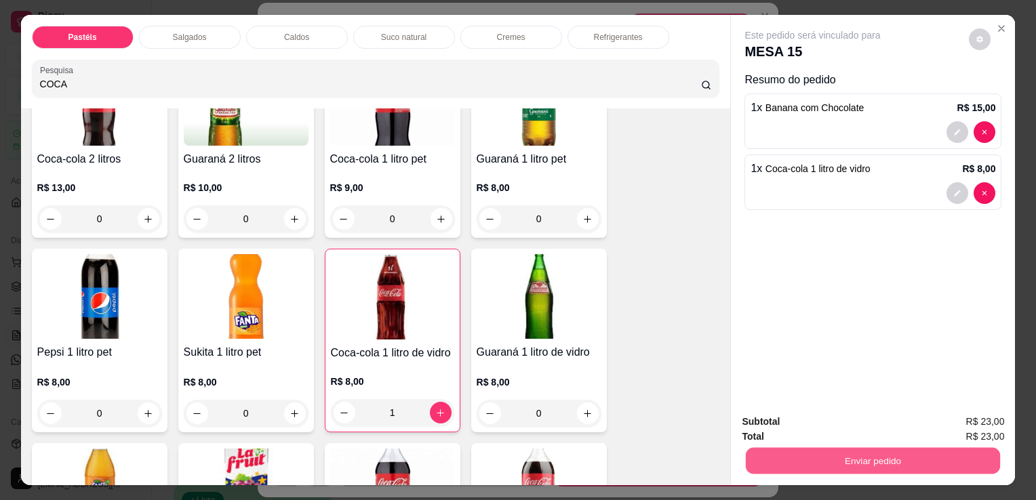
click at [901, 469] on button "Enviar pedido" at bounding box center [873, 460] width 254 height 26
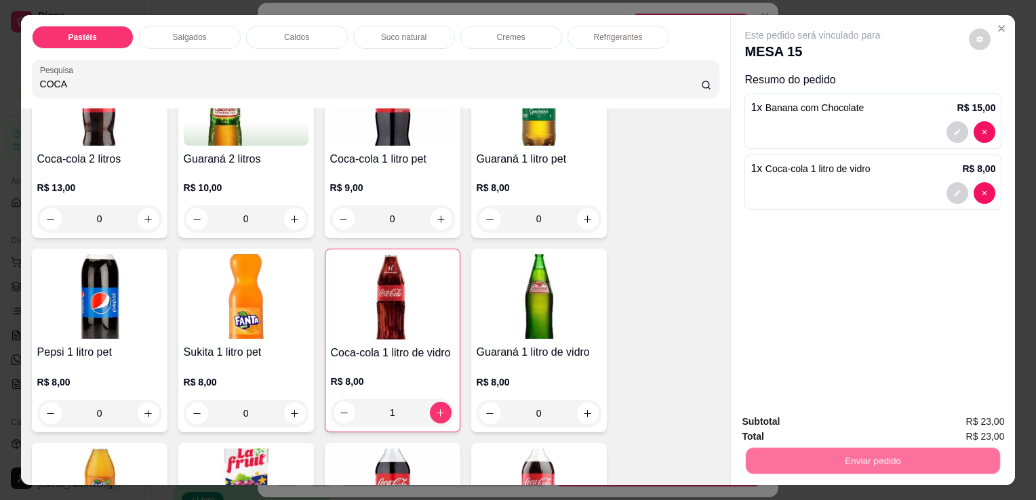
click at [988, 415] on button "Sim, quero registrar" at bounding box center [956, 422] width 101 height 26
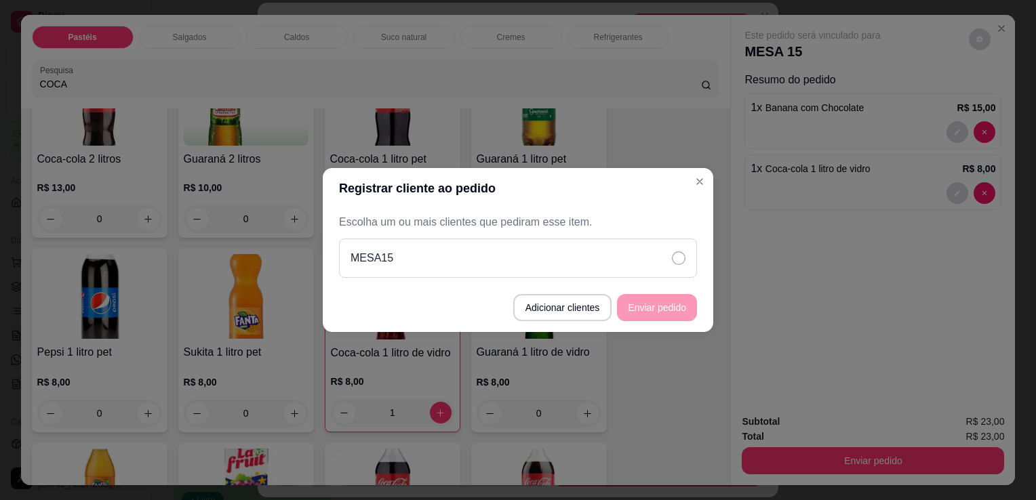
click at [672, 270] on div "MESA15" at bounding box center [518, 258] width 358 height 39
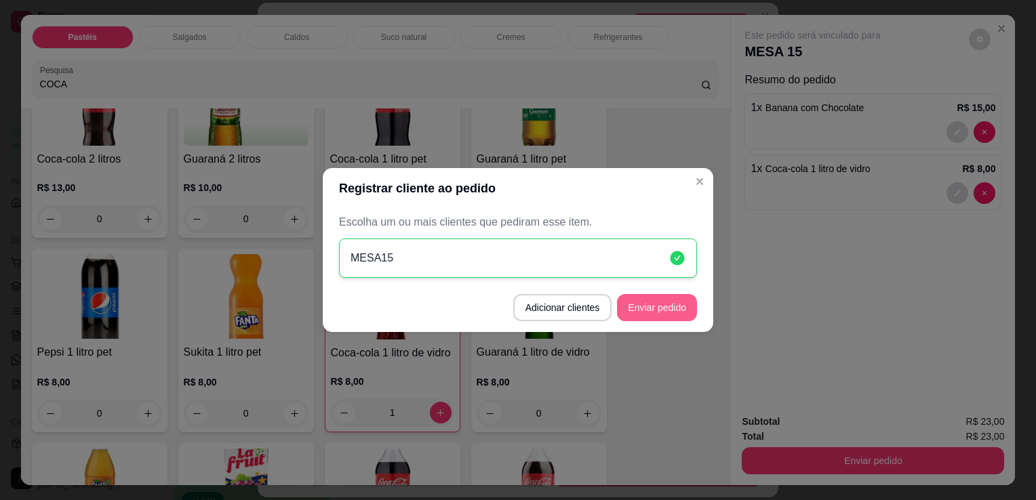
click at [659, 308] on button "Enviar pedido" at bounding box center [657, 307] width 80 height 27
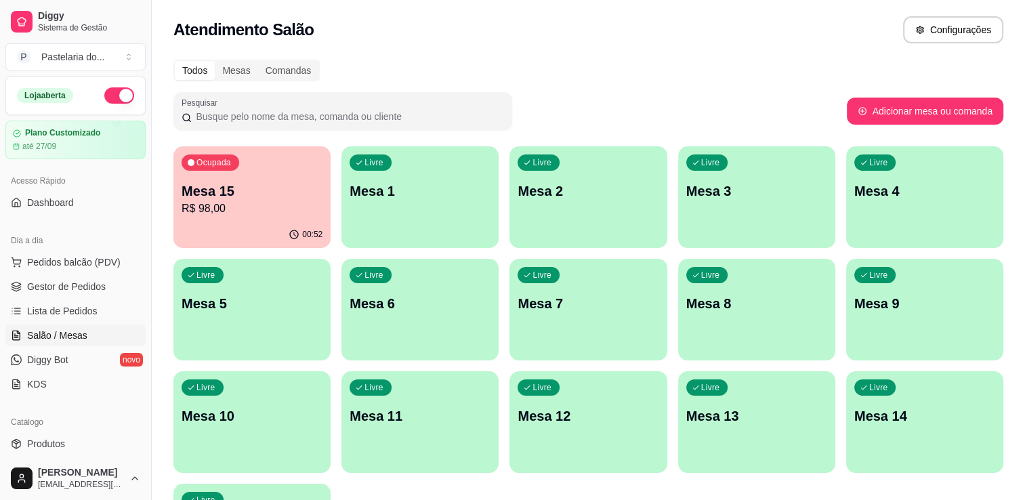
click at [401, 182] on p "Mesa 1" at bounding box center [420, 191] width 141 height 19
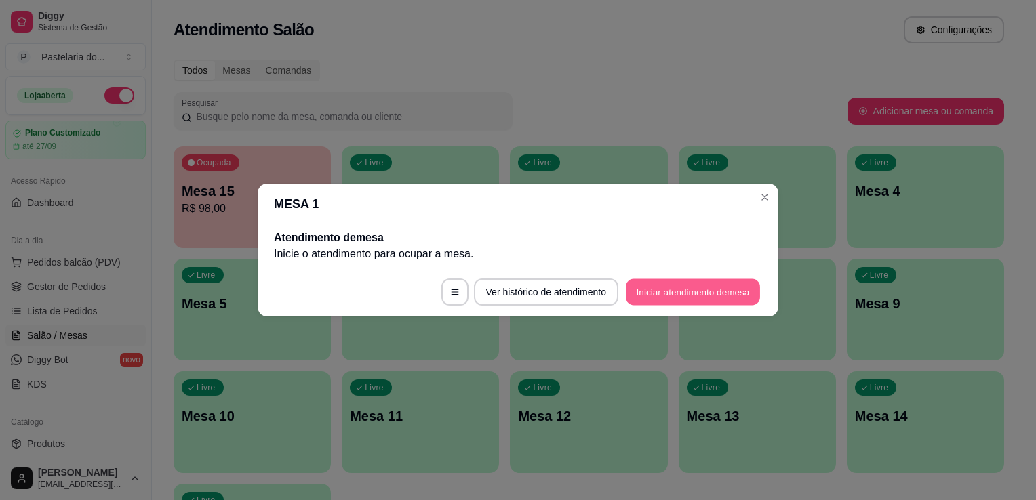
click at [708, 289] on button "Iniciar atendimento de mesa" at bounding box center [693, 292] width 134 height 26
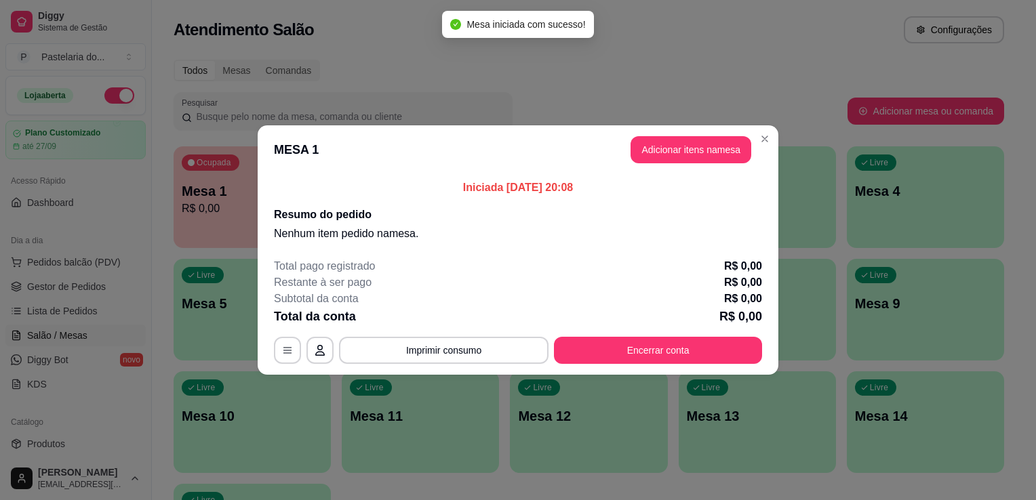
click at [723, 130] on header "MESA 1 Adicionar itens na mesa" at bounding box center [518, 149] width 521 height 49
click at [723, 142] on button "Adicionar itens na mesa" at bounding box center [690, 149] width 121 height 27
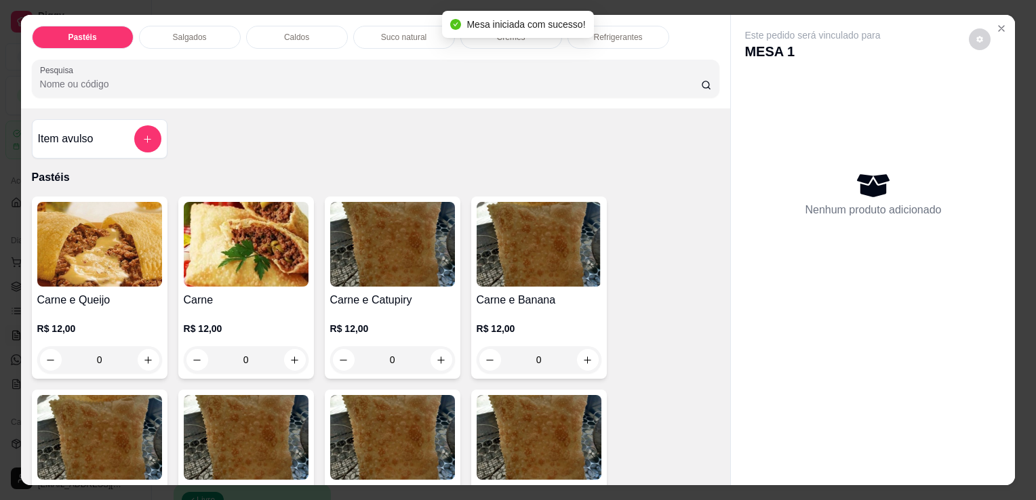
click at [203, 37] on div "Salgados" at bounding box center [190, 37] width 102 height 23
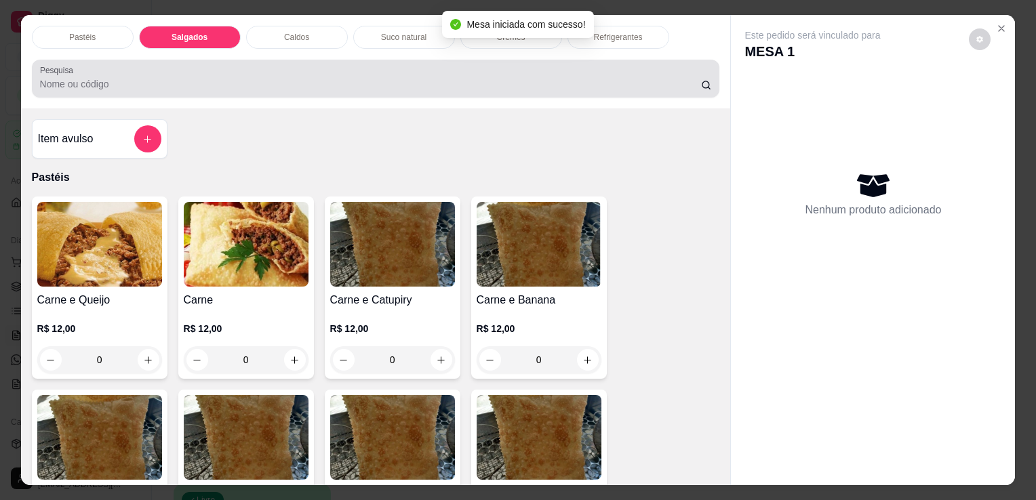
scroll to position [33, 0]
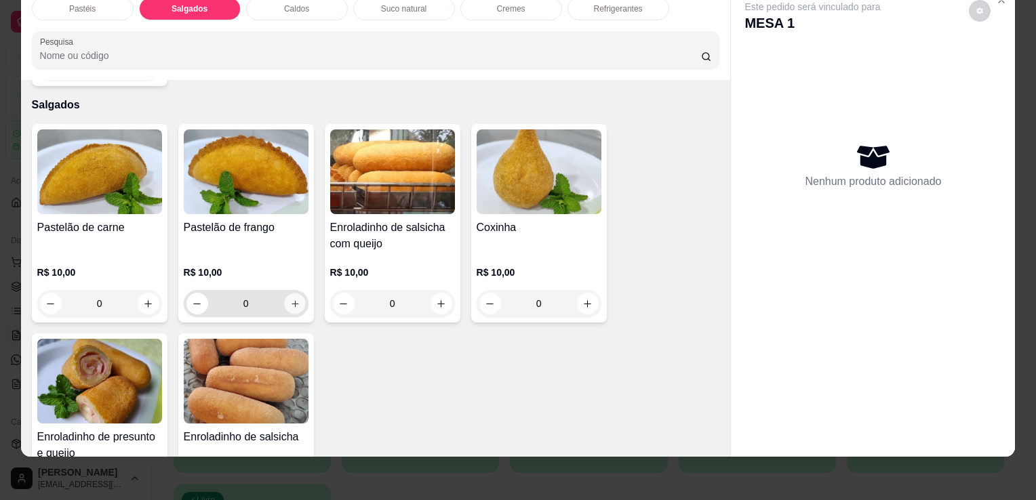
click at [291, 300] on icon "increase-product-quantity" at bounding box center [294, 303] width 7 height 7
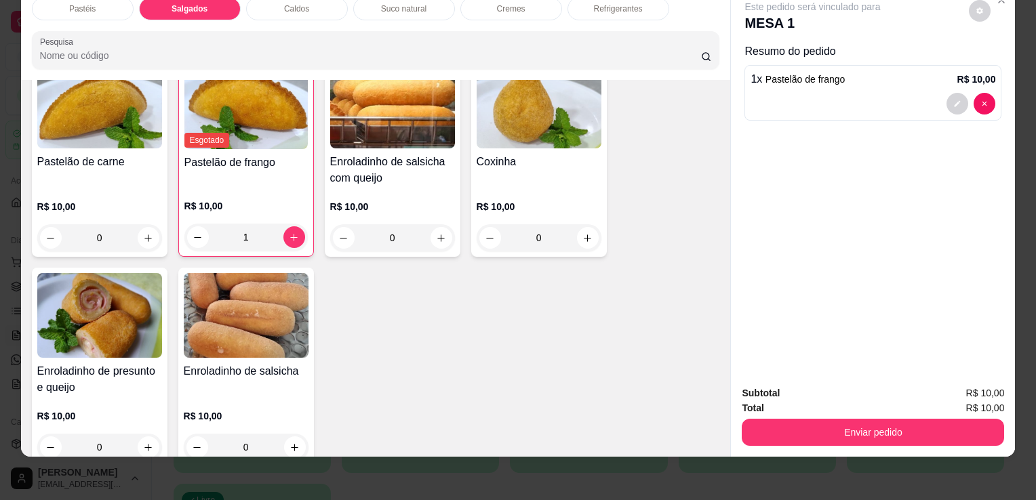
scroll to position [1507, 0]
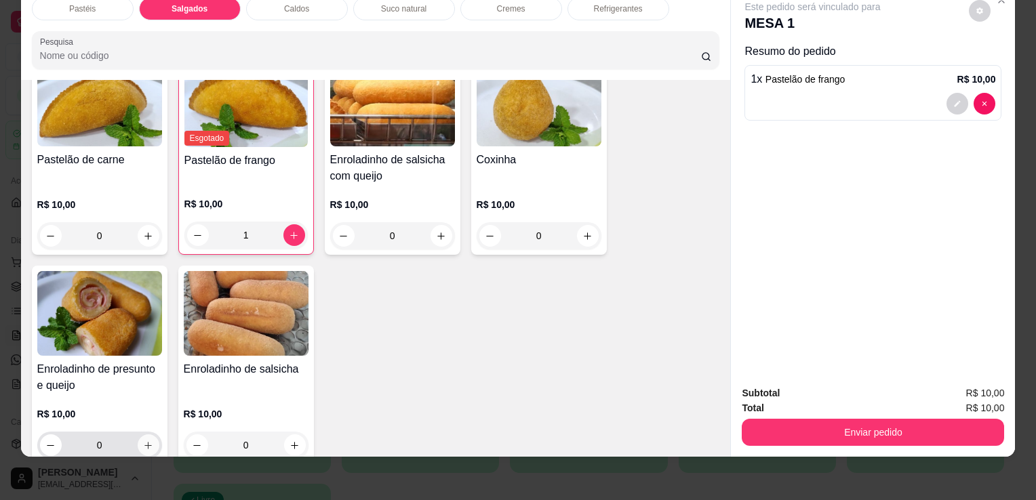
click at [146, 441] on icon "increase-product-quantity" at bounding box center [148, 446] width 10 height 10
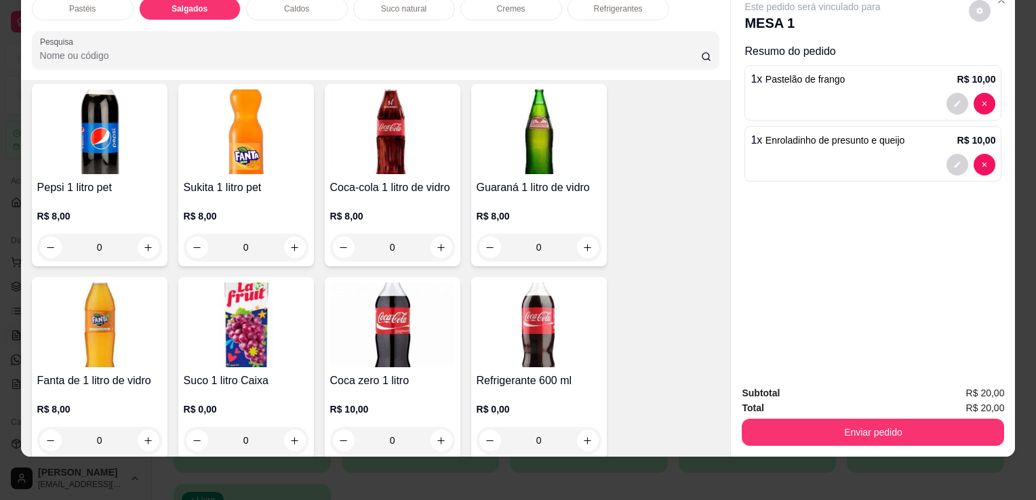
scroll to position [3812, 0]
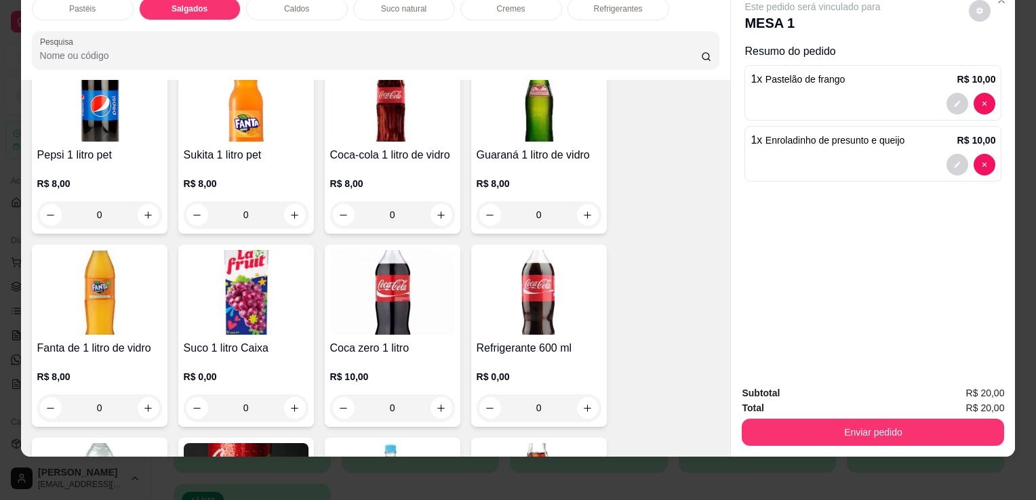
click at [249, 276] on img at bounding box center [246, 292] width 125 height 85
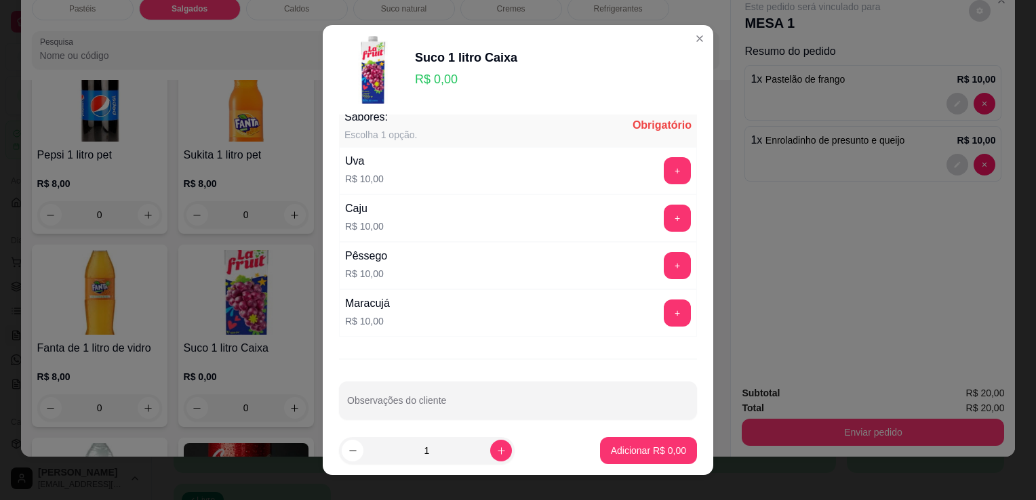
scroll to position [27, 0]
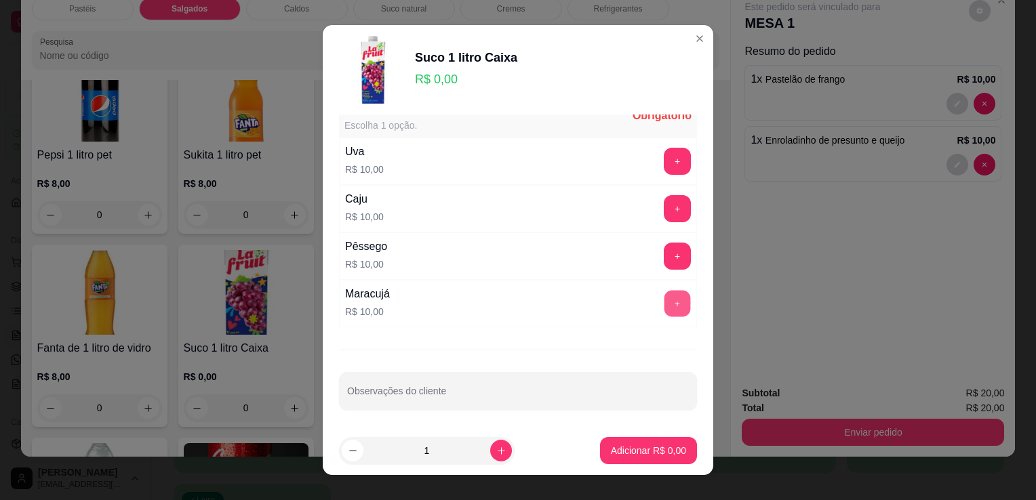
click at [664, 308] on button "+" at bounding box center [677, 304] width 26 height 26
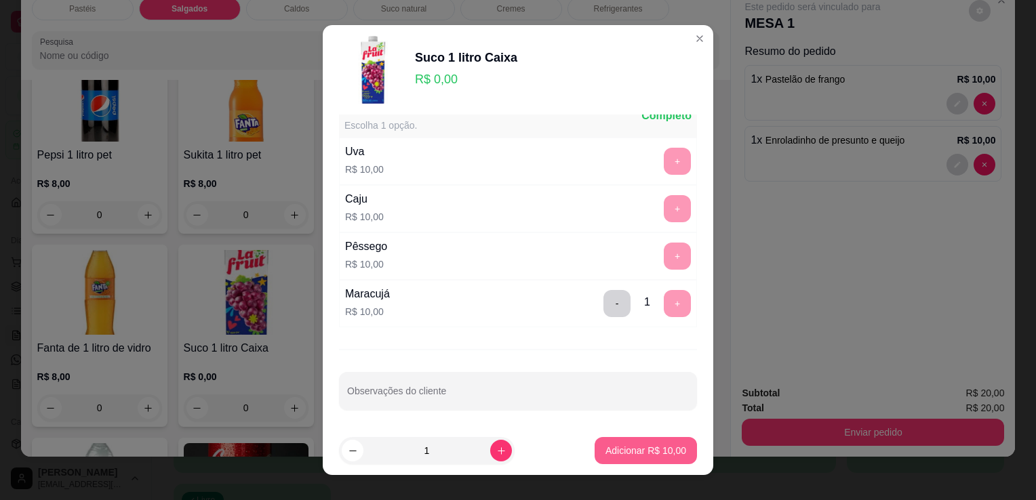
click at [651, 460] on button "Adicionar R$ 10,00" at bounding box center [645, 450] width 102 height 27
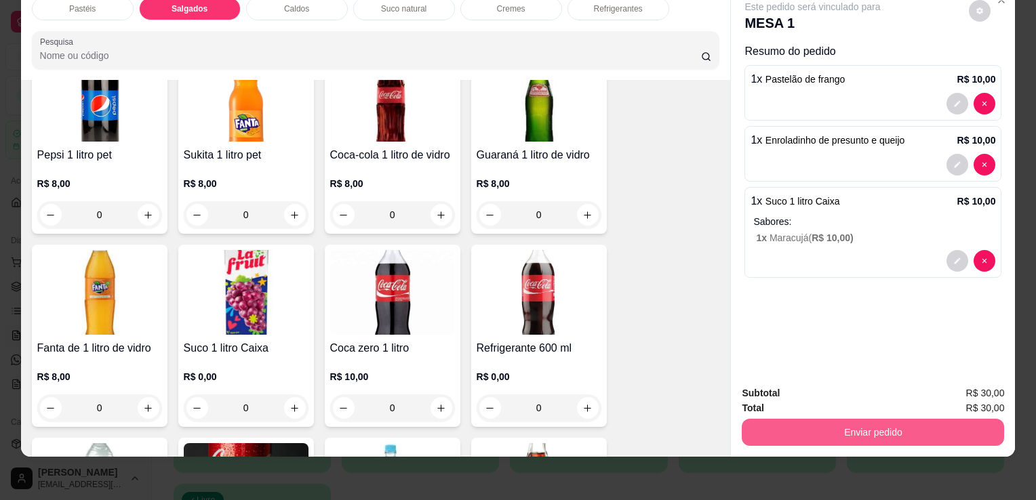
click at [872, 433] on button "Enviar pedido" at bounding box center [873, 432] width 262 height 27
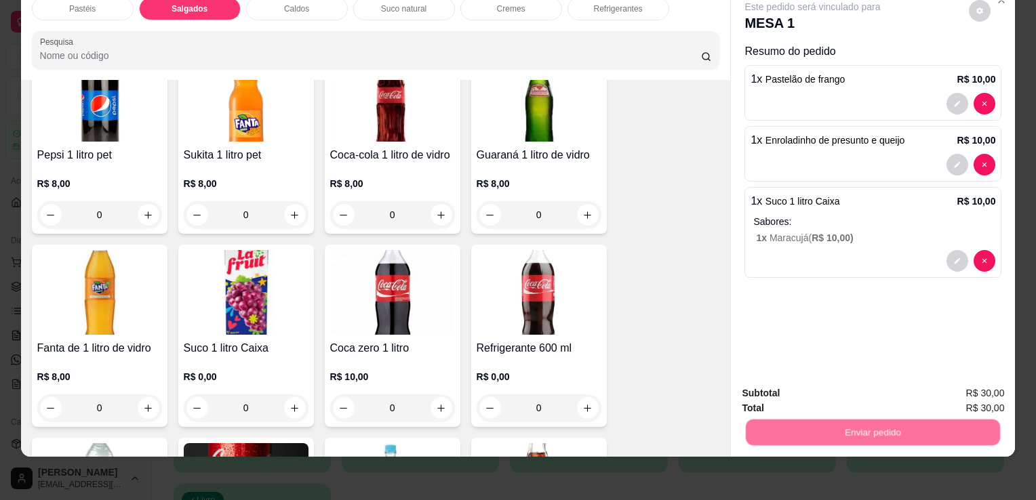
click at [972, 391] on button "Sim, quero registrar" at bounding box center [957, 388] width 98 height 25
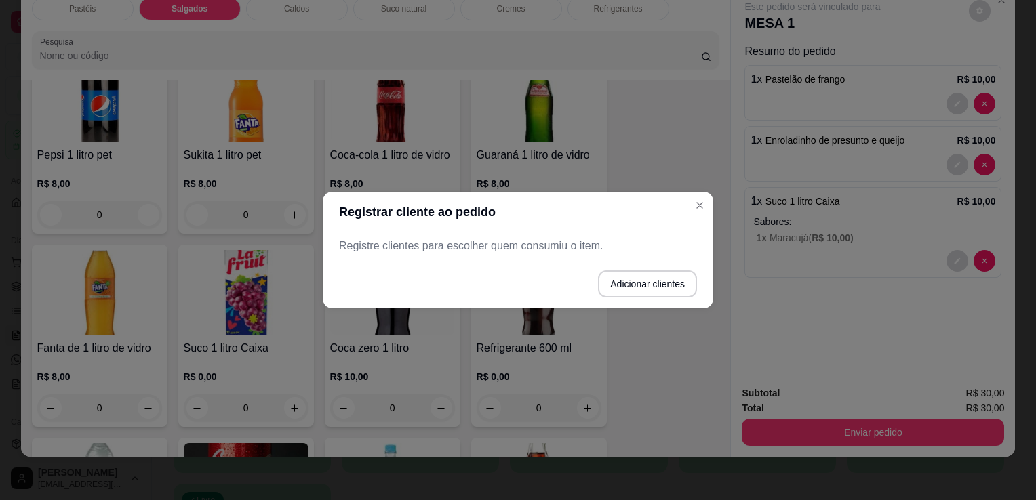
click at [620, 248] on p "Registre clientes para escolher quem consumiu o item." at bounding box center [518, 246] width 358 height 16
click at [617, 292] on button "Adicionar clientes" at bounding box center [647, 283] width 99 height 27
click at [558, 260] on div "Nome do cliente" at bounding box center [517, 246] width 359 height 38
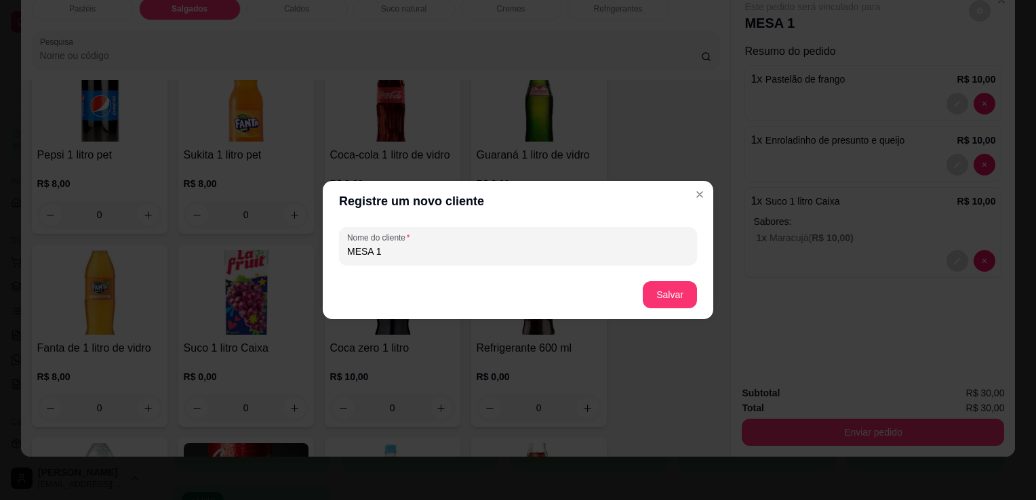
click at [663, 287] on button "Salvar" at bounding box center [670, 294] width 54 height 27
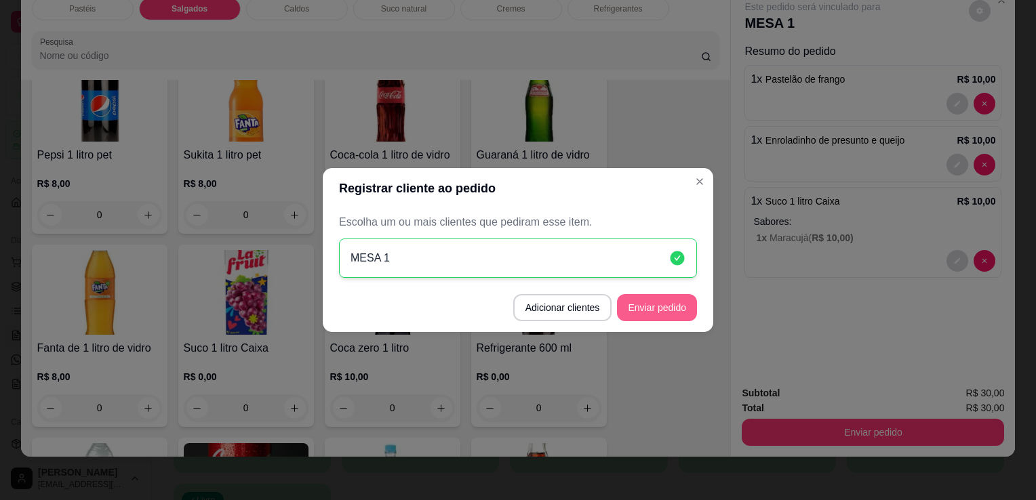
click at [645, 308] on button "Enviar pedido" at bounding box center [657, 307] width 80 height 27
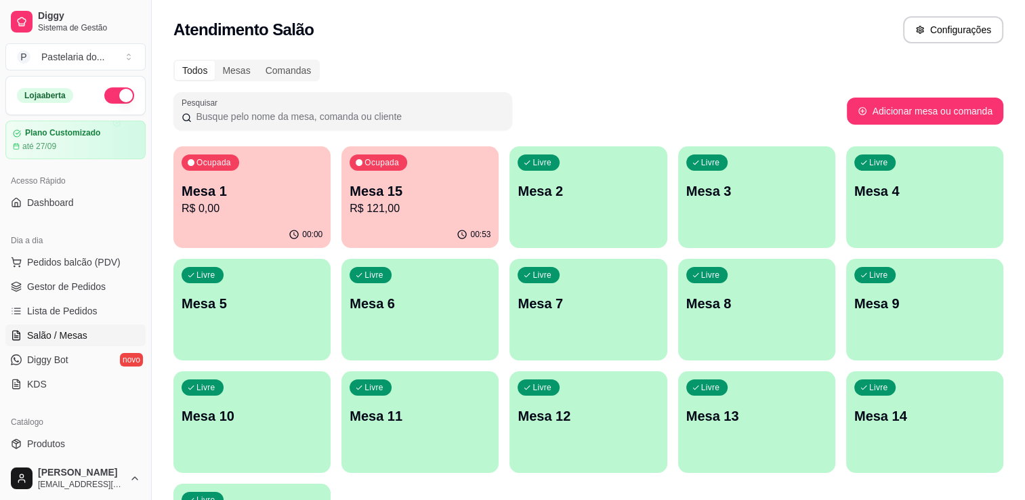
click at [887, 195] on p "Mesa 4" at bounding box center [925, 191] width 141 height 19
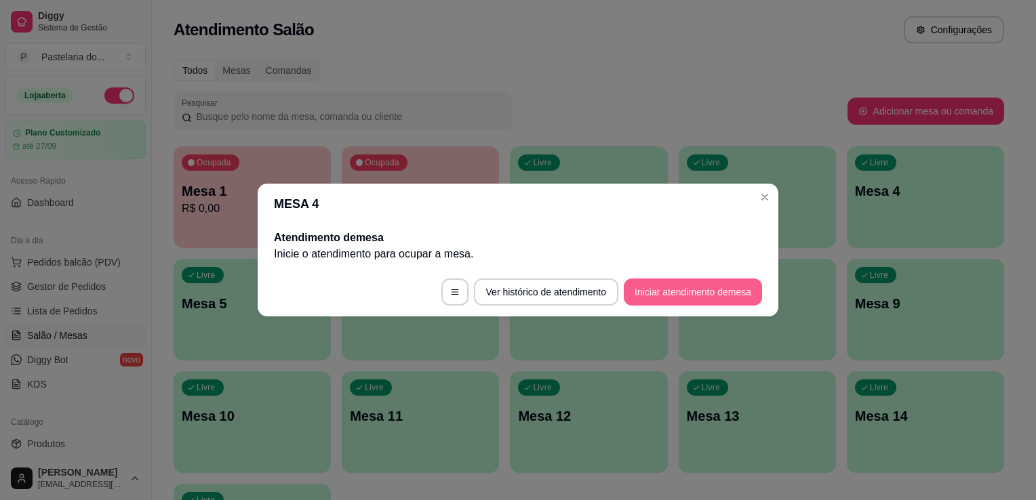
click at [727, 289] on button "Iniciar atendimento de mesa" at bounding box center [693, 292] width 138 height 27
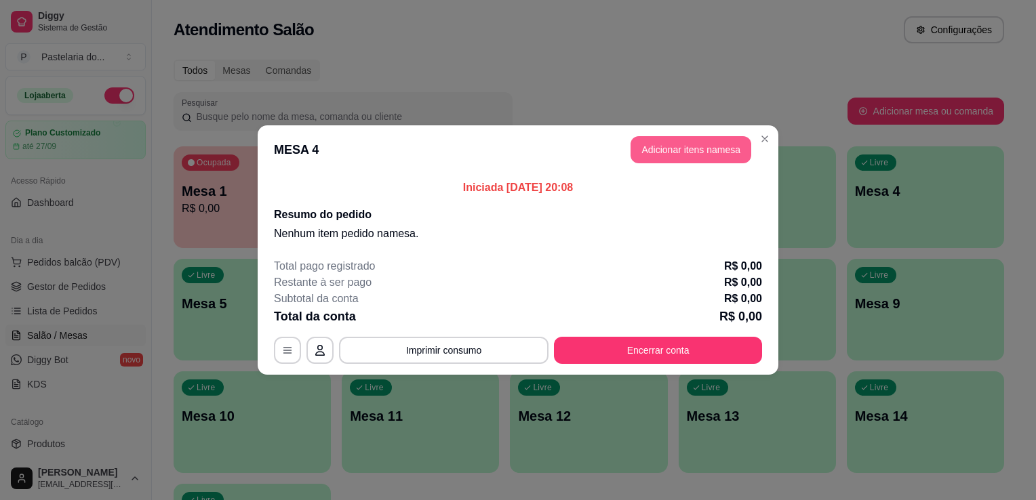
click at [661, 153] on button "Adicionar itens na mesa" at bounding box center [690, 149] width 121 height 27
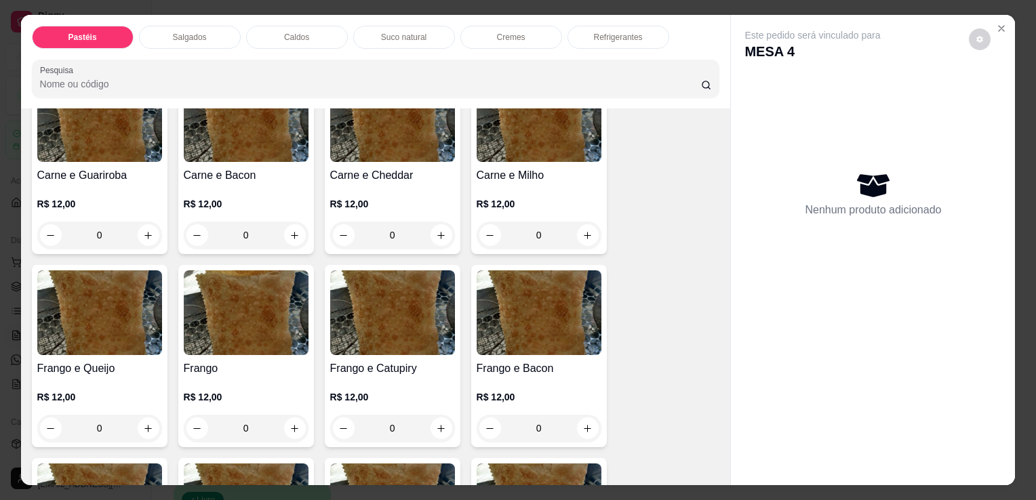
scroll to position [407, 0]
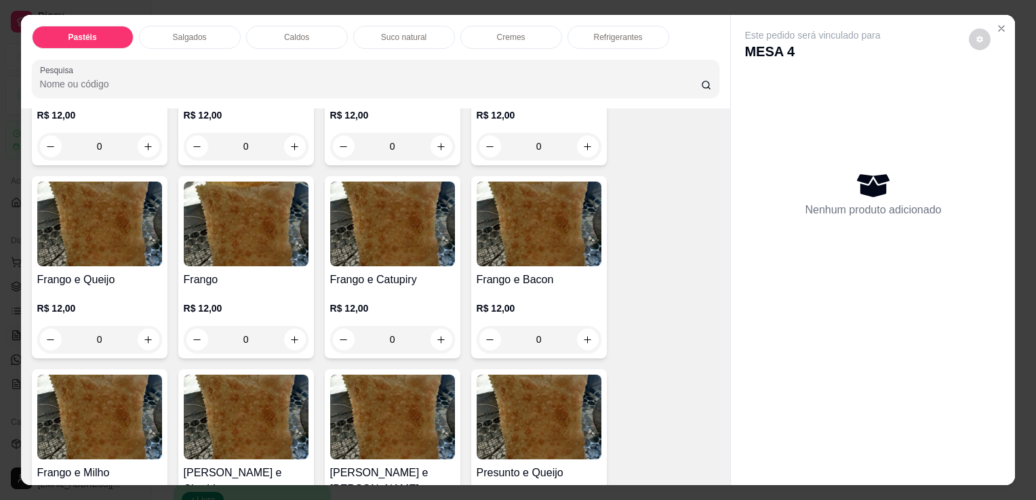
click at [144, 329] on div "0" at bounding box center [99, 339] width 125 height 27
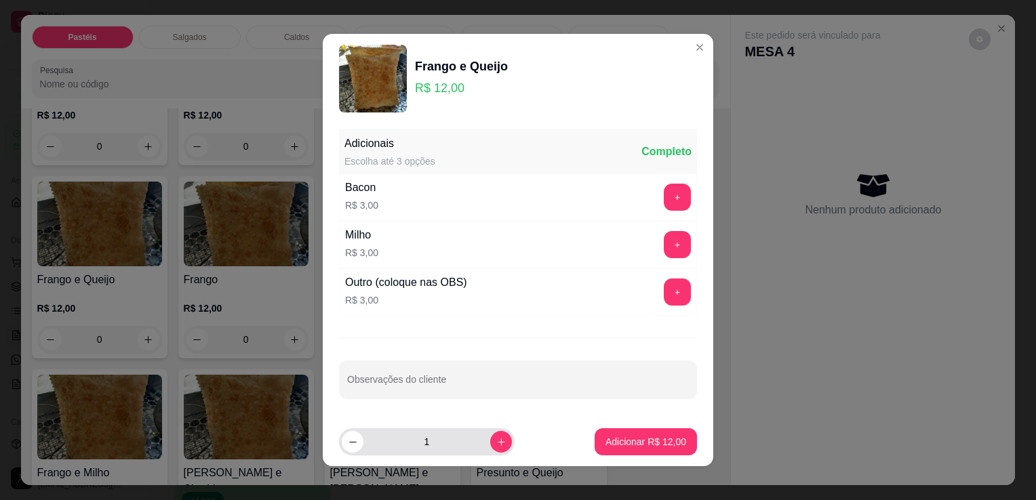
click at [469, 446] on input "1" at bounding box center [426, 441] width 127 height 27
click at [490, 444] on button "increase-product-quantity" at bounding box center [501, 442] width 22 height 22
click at [609, 446] on p "Adicionar R$ 24,00" at bounding box center [645, 442] width 81 height 14
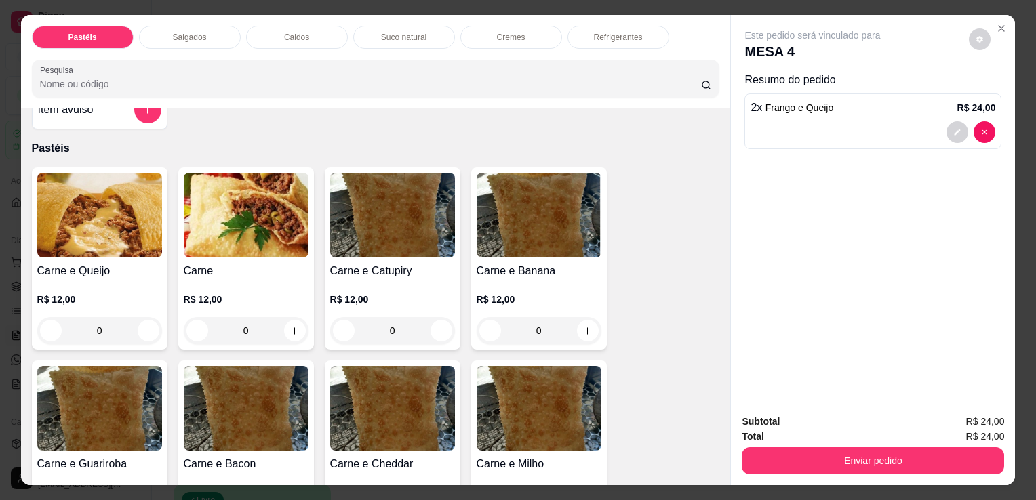
scroll to position [0, 0]
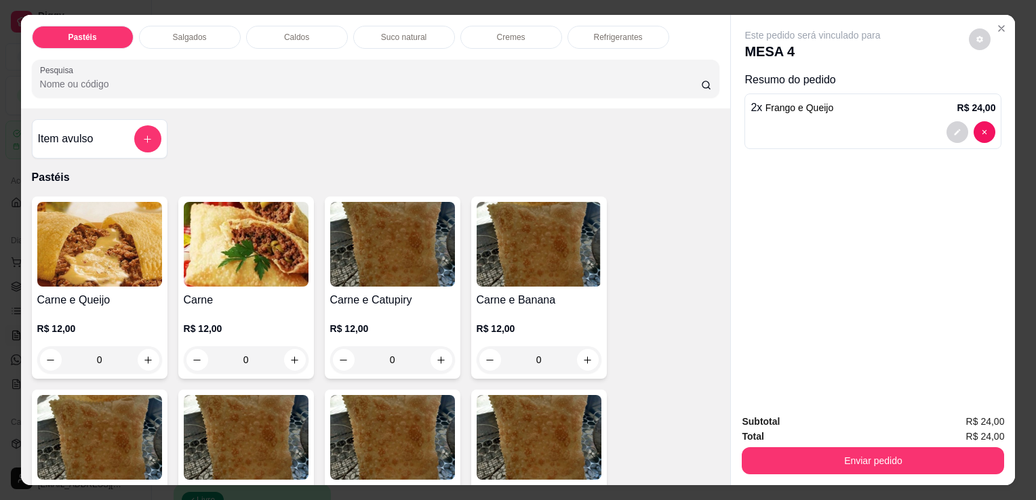
click at [285, 359] on div "0" at bounding box center [246, 359] width 125 height 27
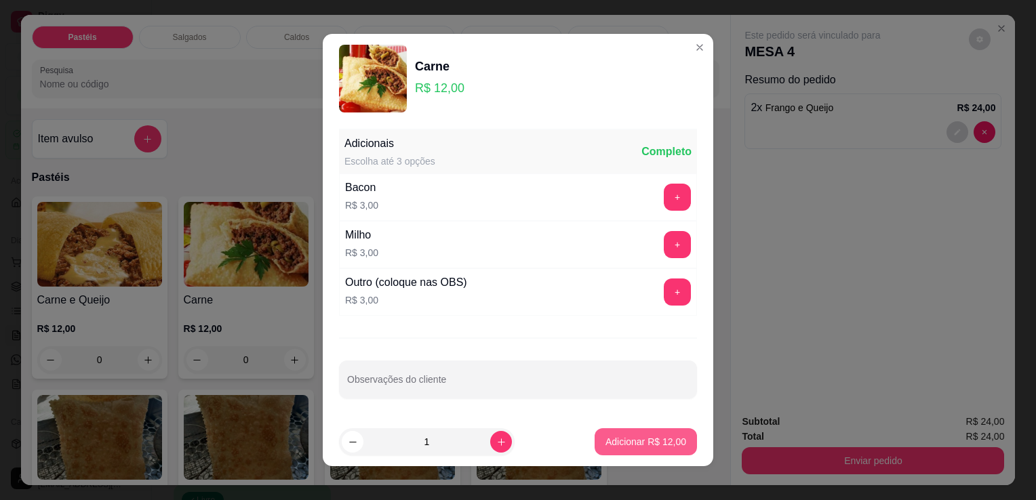
click at [599, 433] on button "Adicionar R$ 12,00" at bounding box center [645, 441] width 102 height 27
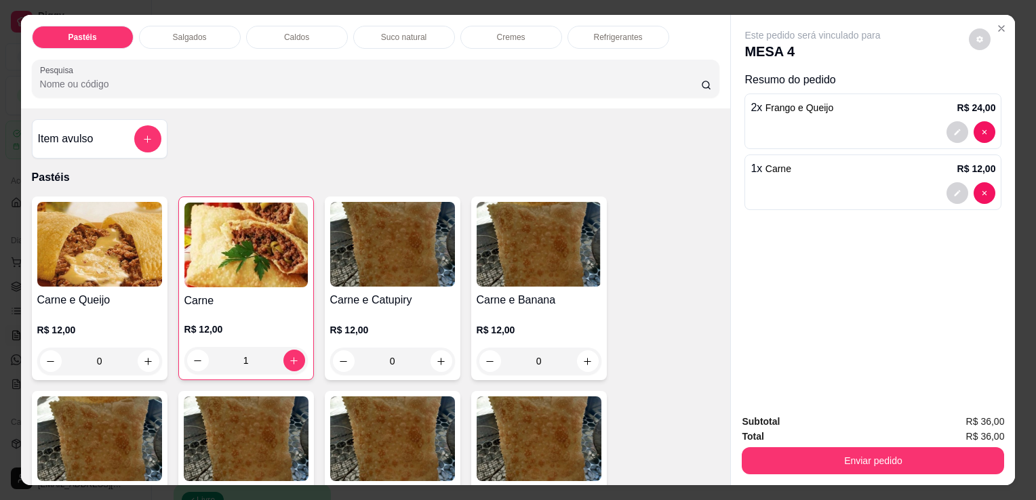
click at [153, 33] on div "Salgados" at bounding box center [190, 37] width 102 height 23
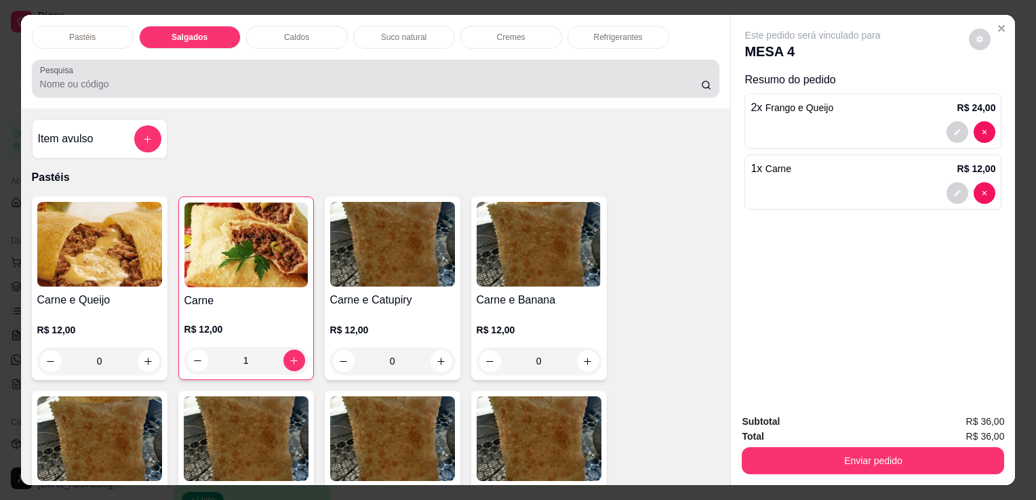
scroll to position [33, 0]
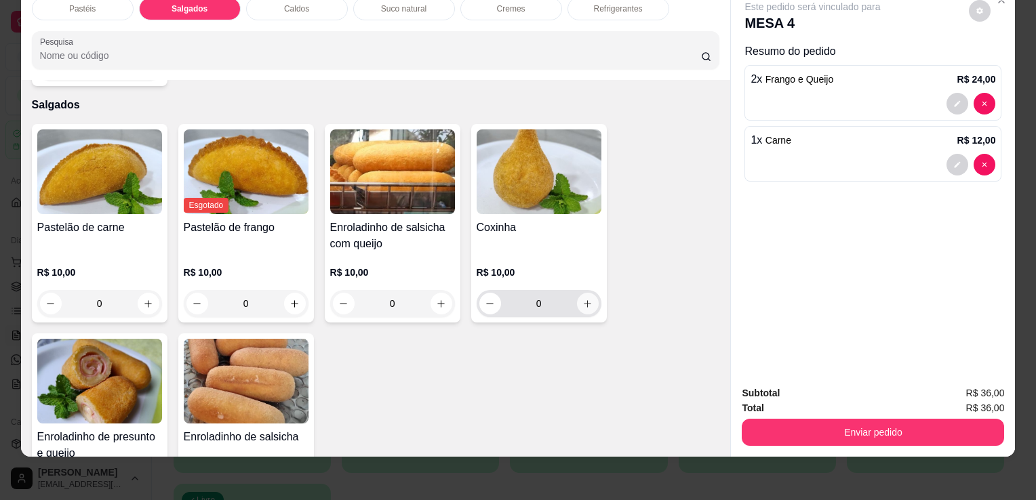
click at [585, 293] on button "increase-product-quantity" at bounding box center [588, 304] width 22 height 22
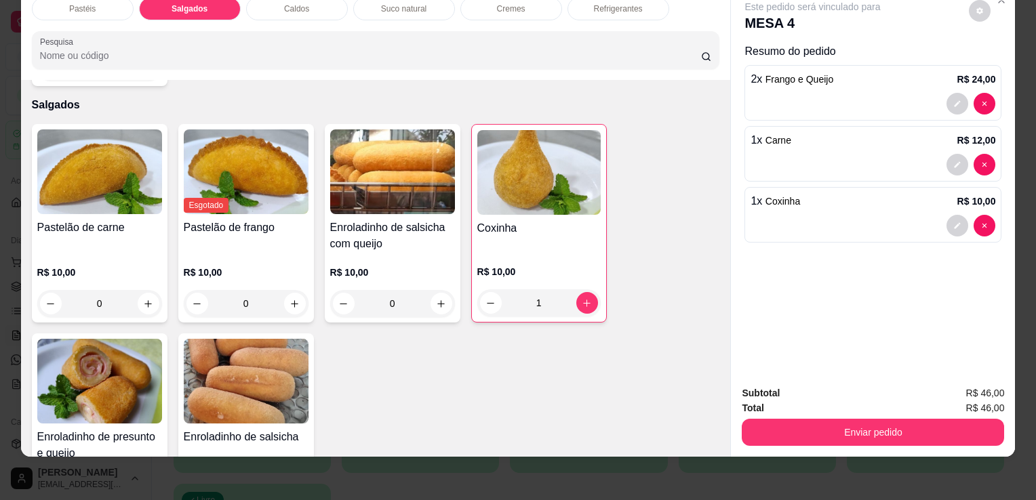
click at [607, 6] on div "Refrigerantes" at bounding box center [618, 8] width 102 height 23
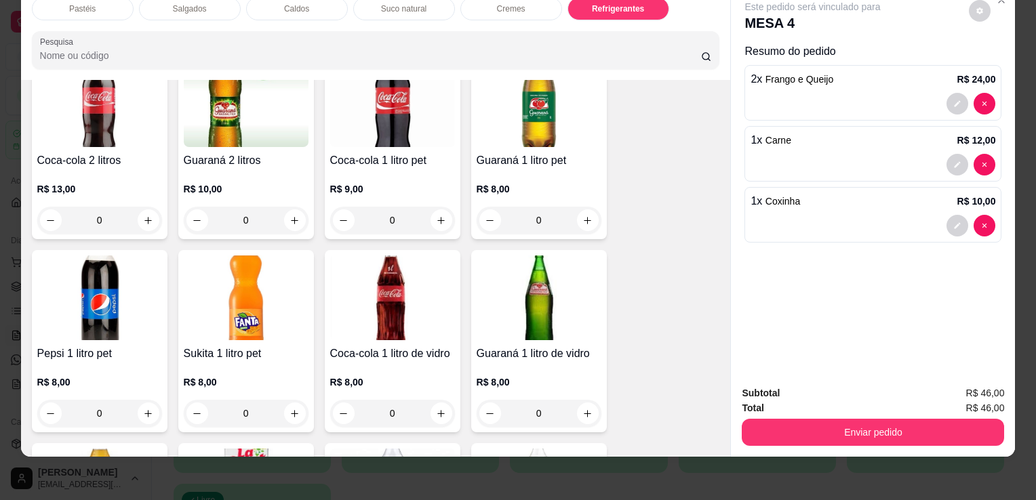
scroll to position [3682, 0]
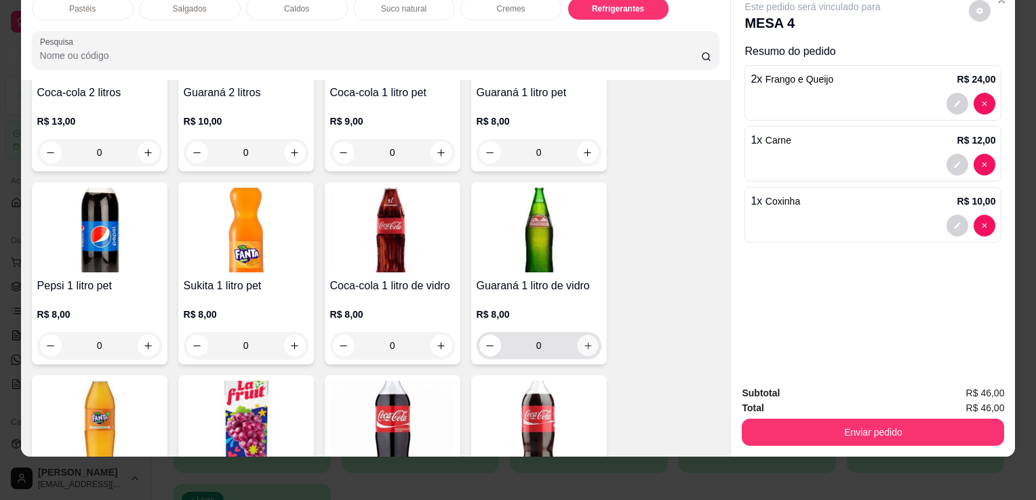
click at [584, 341] on icon "increase-product-quantity" at bounding box center [587, 346] width 10 height 10
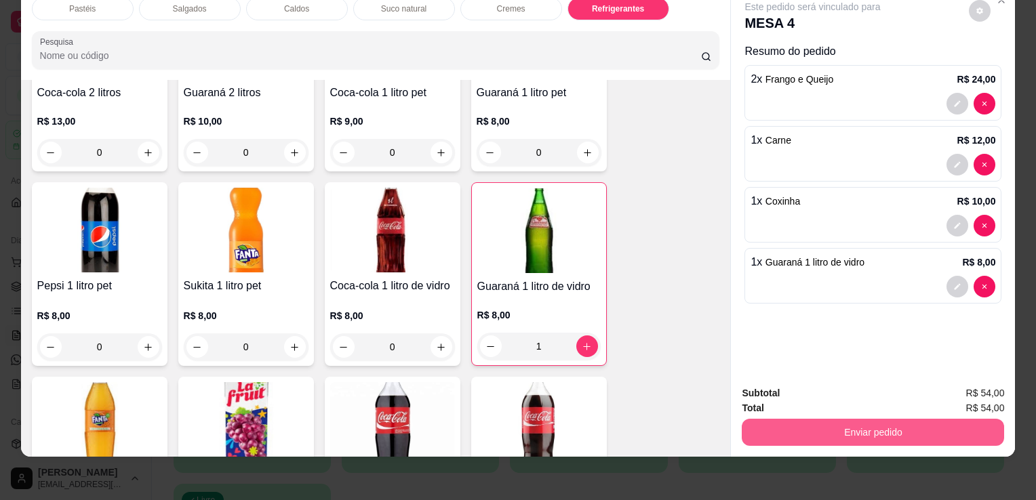
click at [895, 432] on button "Enviar pedido" at bounding box center [873, 432] width 262 height 27
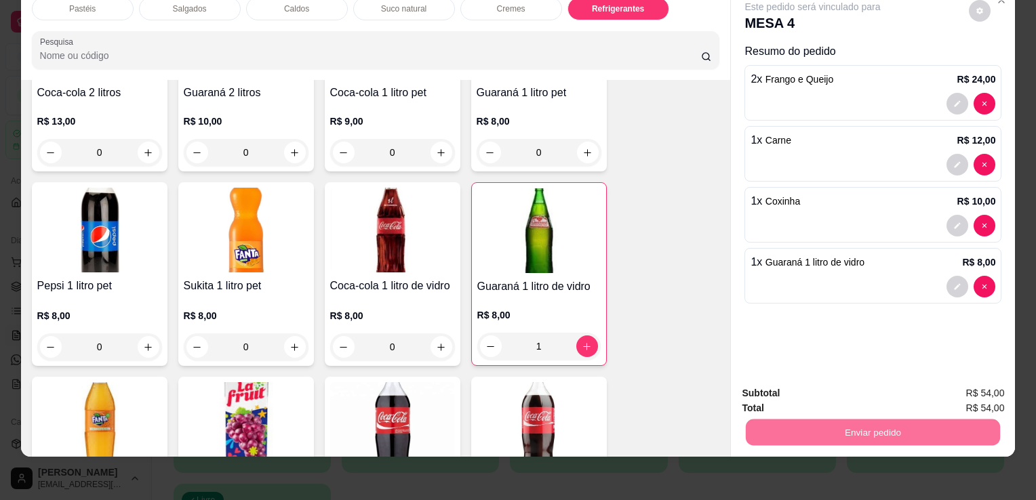
click at [954, 395] on button "Sim, quero registrar" at bounding box center [956, 389] width 101 height 26
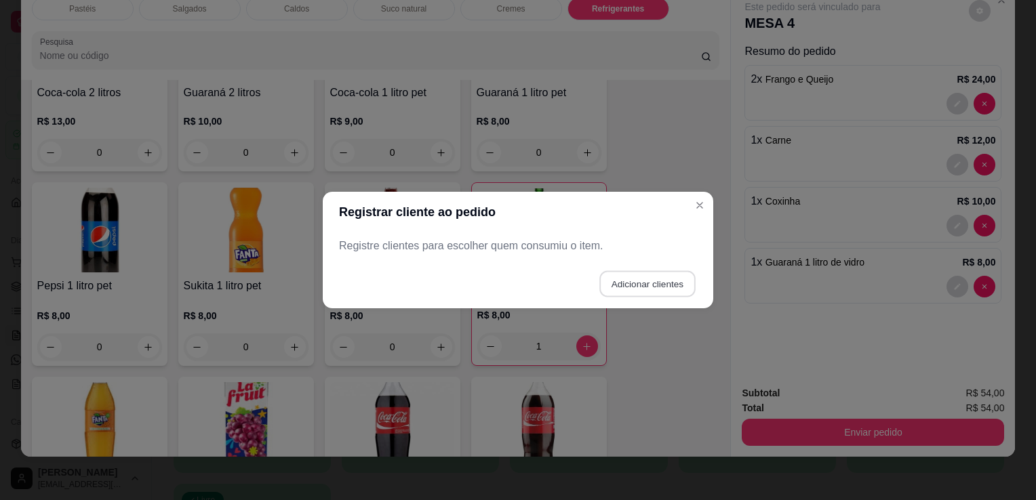
click at [678, 284] on button "Adicionar clientes" at bounding box center [647, 284] width 96 height 26
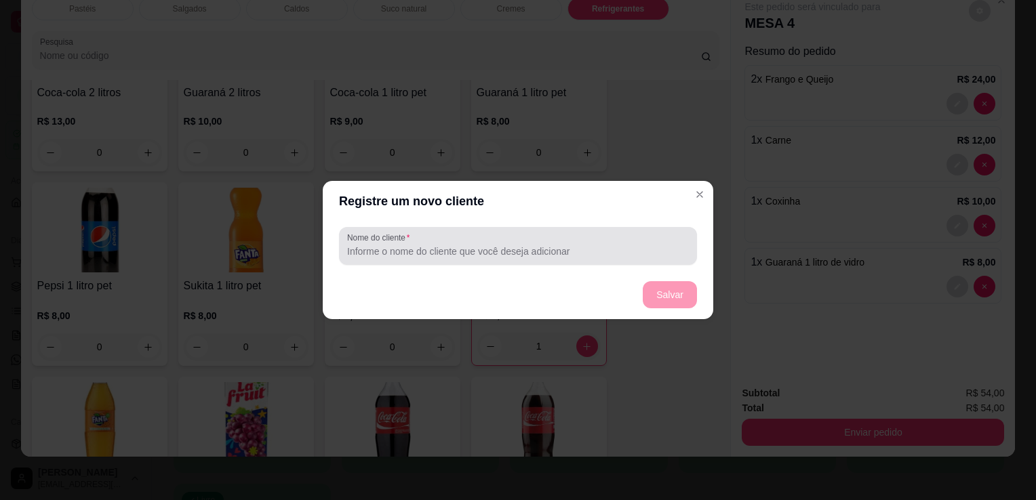
click at [649, 259] on div at bounding box center [518, 245] width 342 height 27
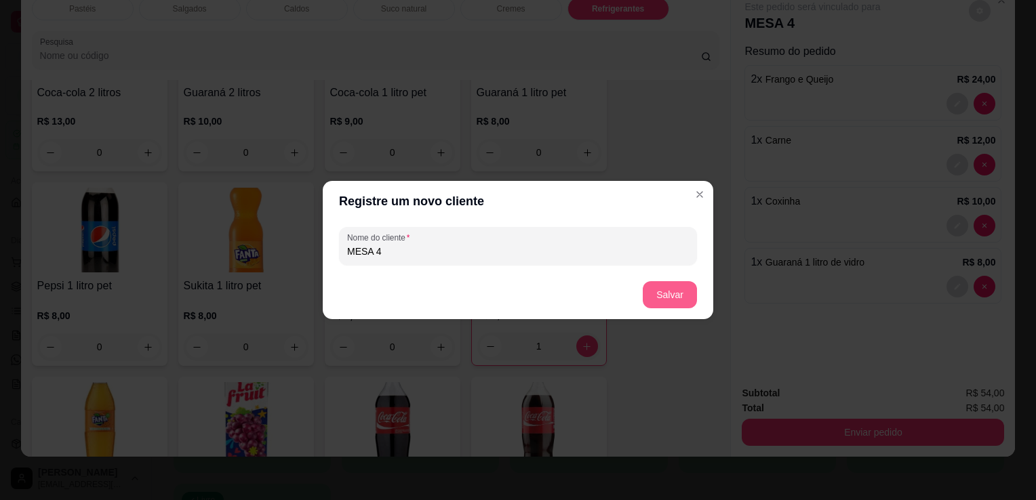
click at [672, 305] on button "Salvar" at bounding box center [670, 294] width 54 height 27
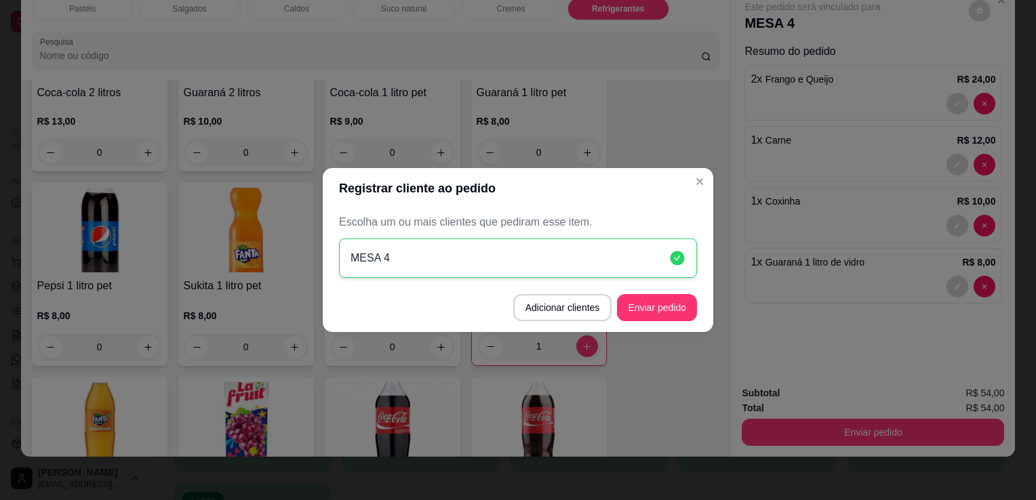
click at [670, 329] on footer "Adicionar clientes Enviar pedido" at bounding box center [518, 307] width 390 height 49
click at [669, 314] on button "Enviar pedido" at bounding box center [657, 307] width 80 height 27
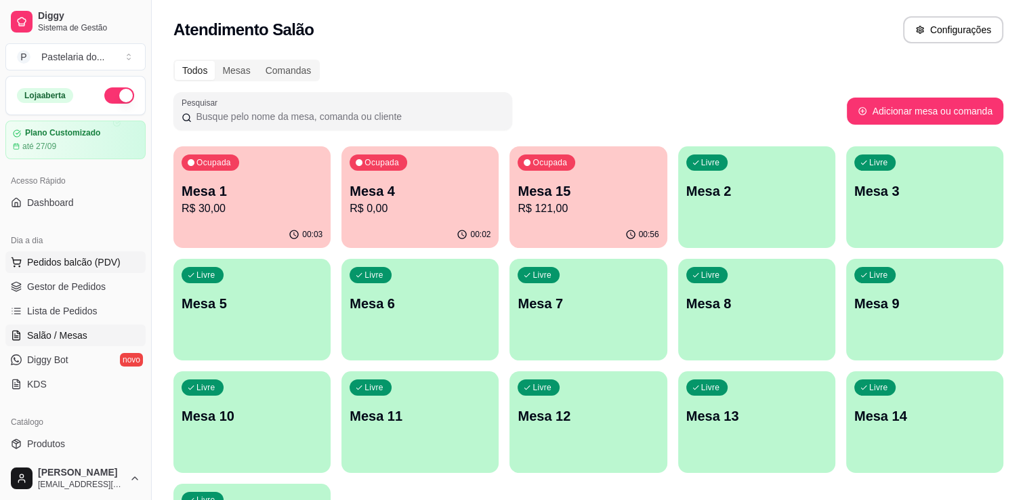
click at [83, 267] on span "Pedidos balcão (PDV)" at bounding box center [74, 263] width 94 height 14
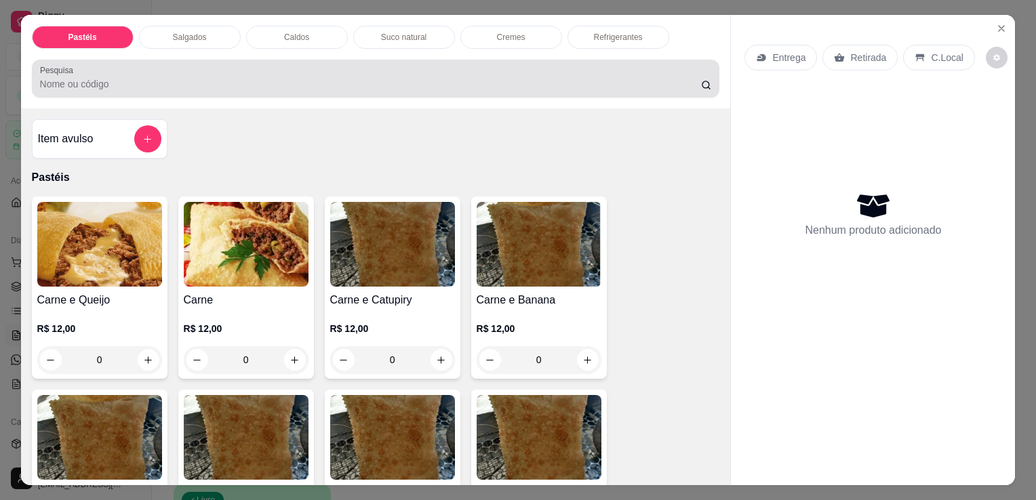
click at [260, 85] on div at bounding box center [376, 78] width 672 height 27
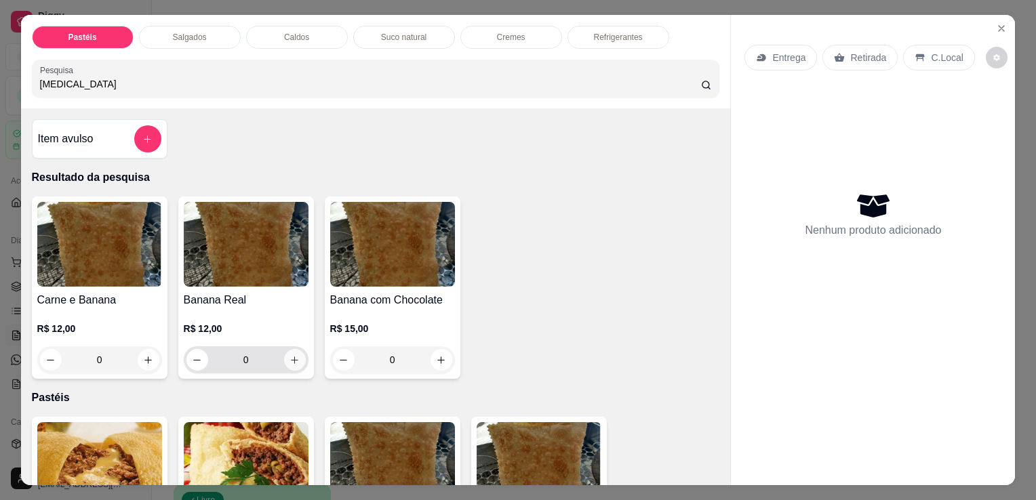
click at [290, 357] on icon "increase-product-quantity" at bounding box center [294, 360] width 10 height 10
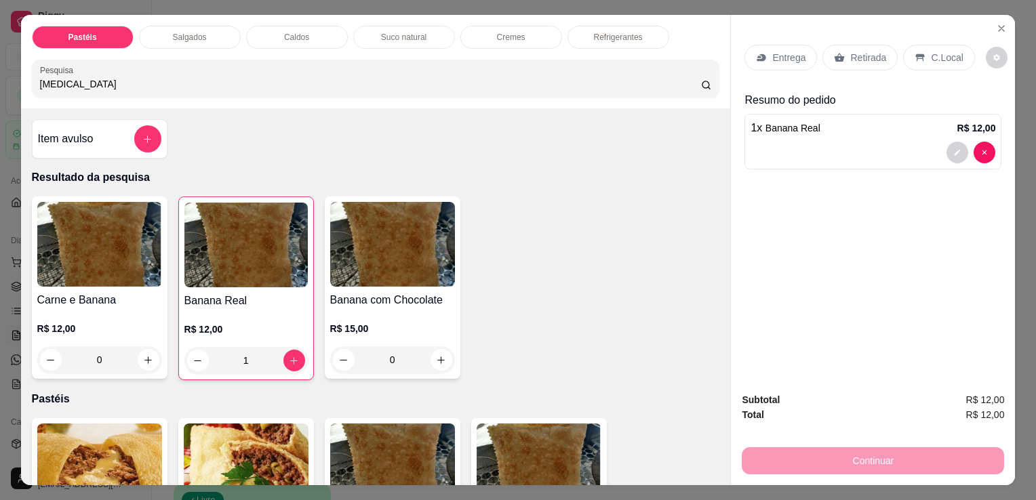
click at [193, 26] on div "Salgados" at bounding box center [190, 37] width 102 height 23
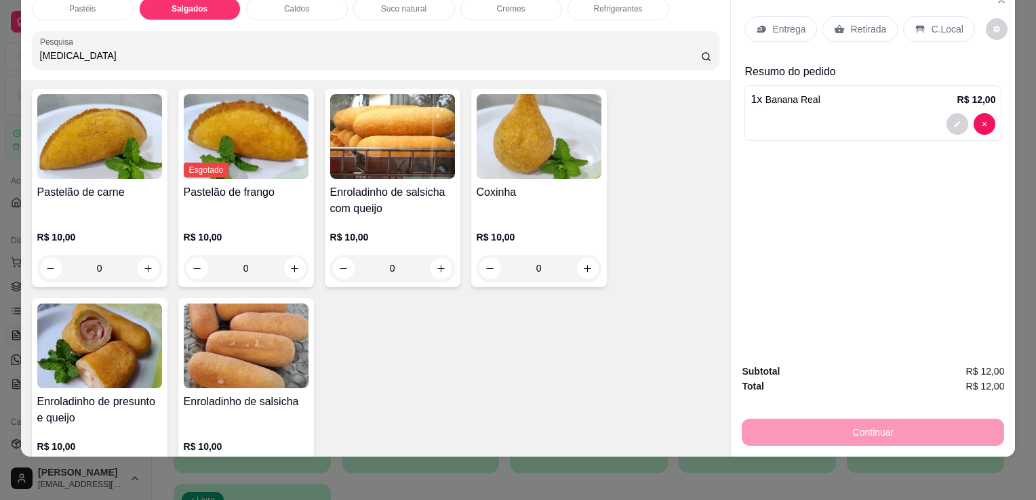
scroll to position [1730, 0]
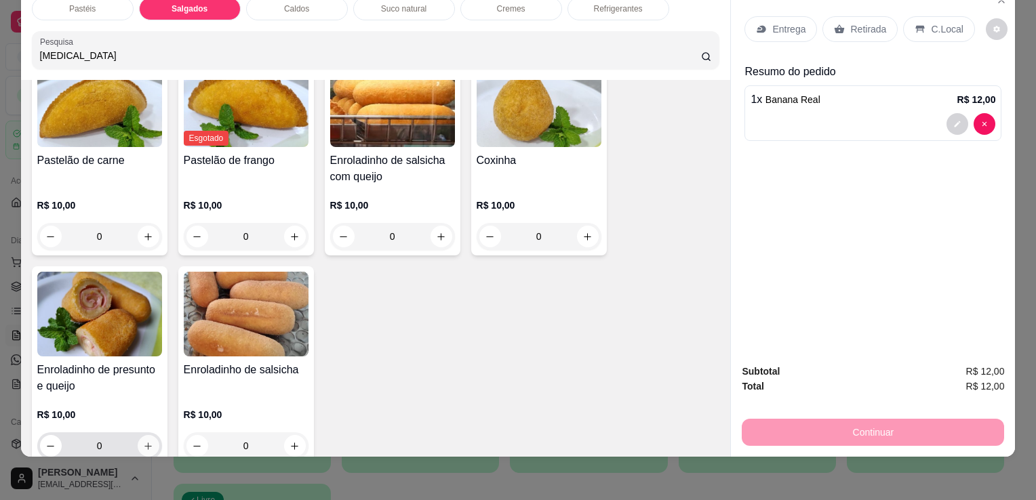
click at [144, 441] on icon "increase-product-quantity" at bounding box center [148, 446] width 10 height 10
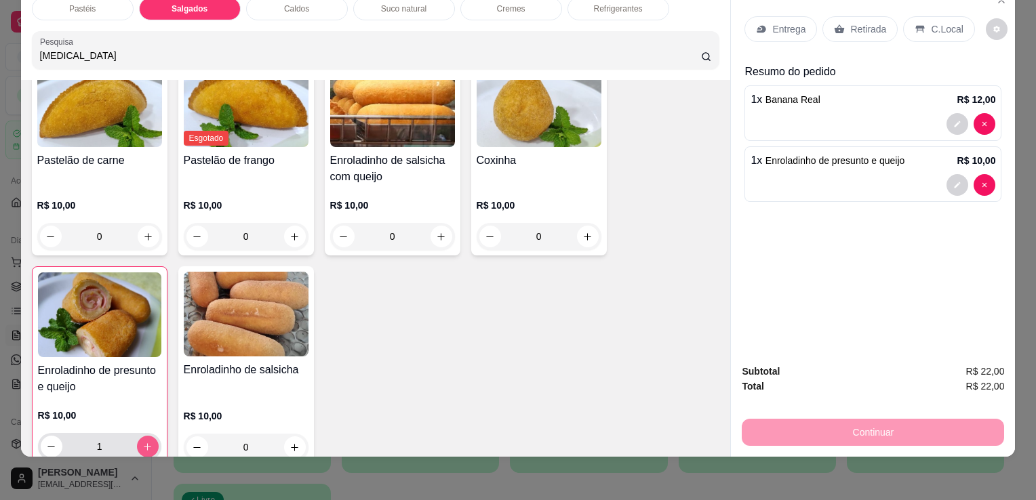
click at [144, 442] on icon "increase-product-quantity" at bounding box center [147, 447] width 10 height 10
click at [840, 26] on div "Retirada" at bounding box center [859, 29] width 75 height 26
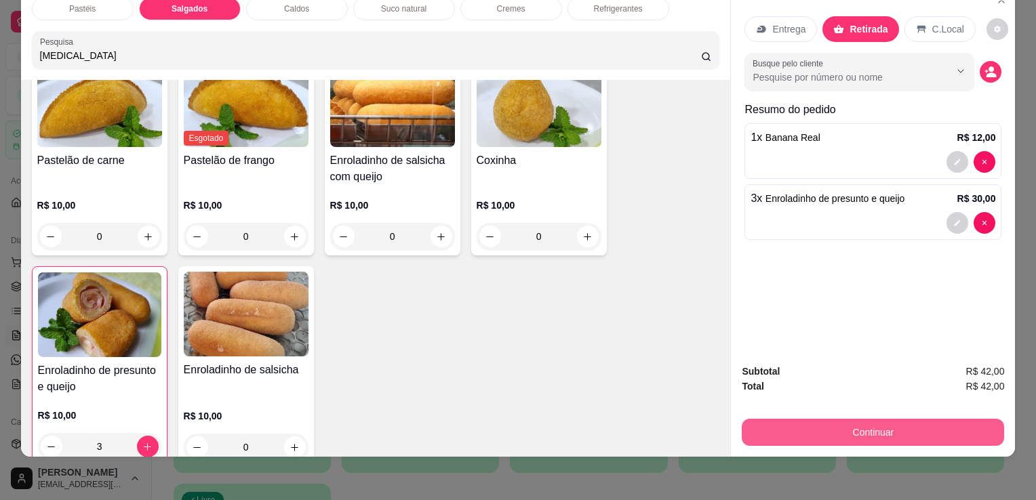
click at [876, 426] on button "Continuar" at bounding box center [873, 432] width 262 height 27
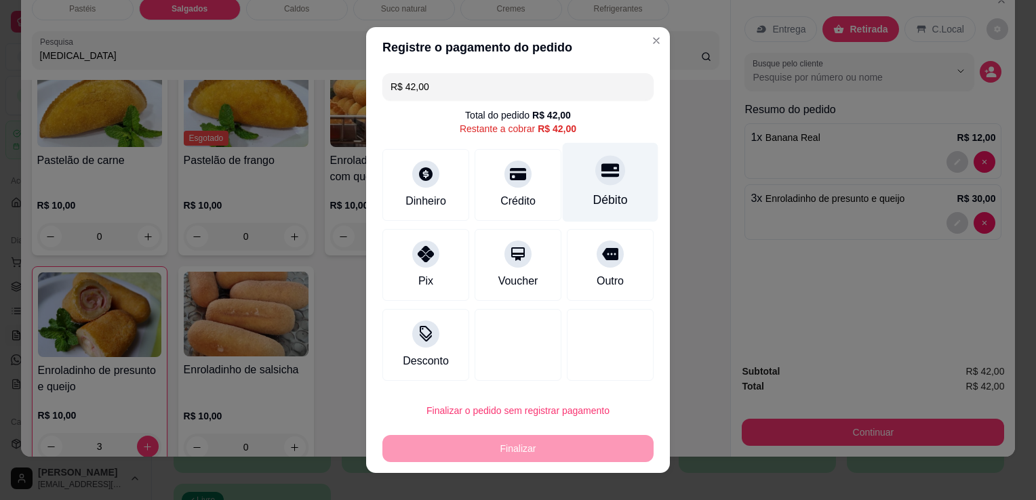
click at [568, 195] on div "Débito" at bounding box center [611, 182] width 96 height 79
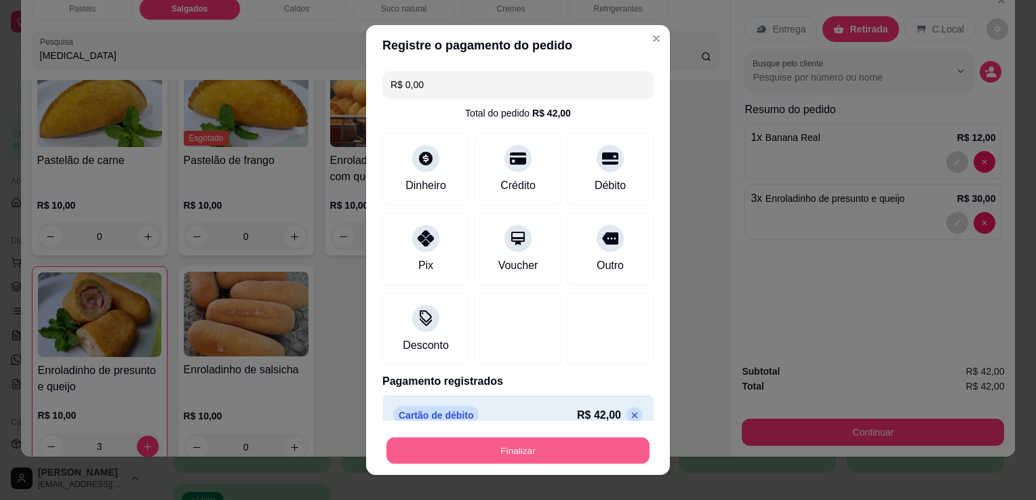
click at [556, 460] on button "Finalizar" at bounding box center [517, 451] width 263 height 26
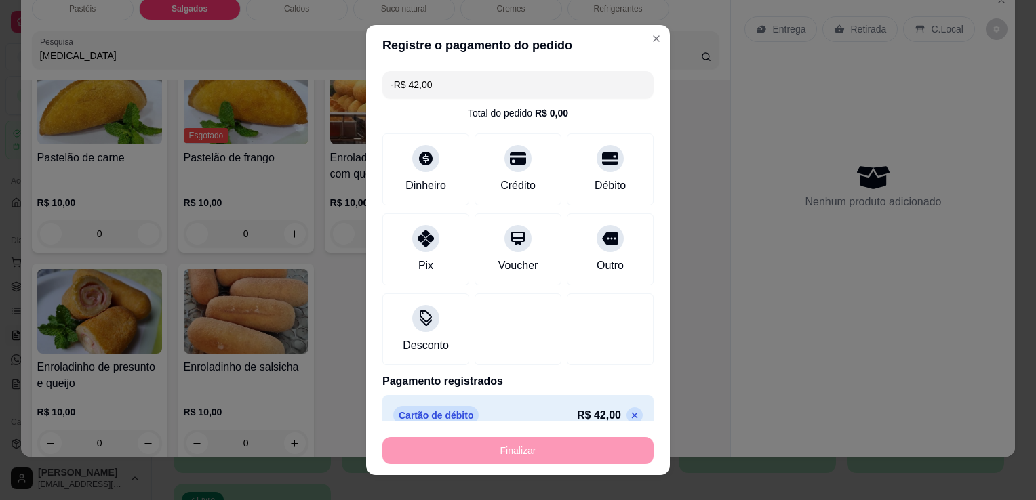
scroll to position [1728, 0]
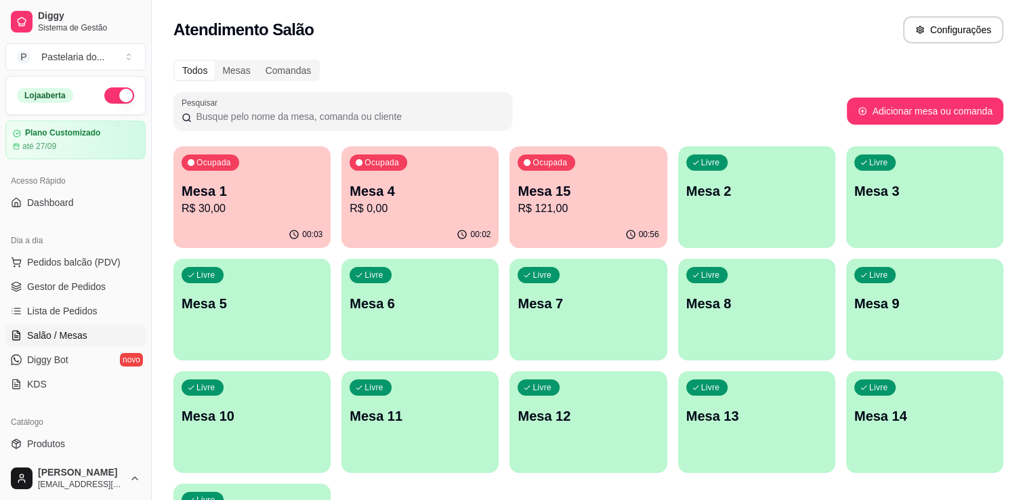
click at [604, 205] on p "R$ 121,00" at bounding box center [588, 209] width 141 height 16
click at [447, 223] on div "00:08" at bounding box center [420, 235] width 157 height 26
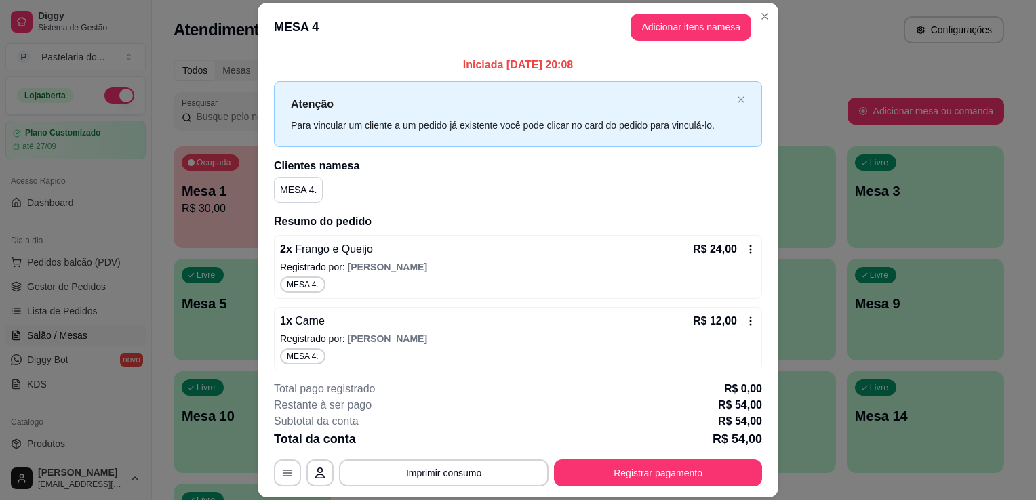
scroll to position [147, 0]
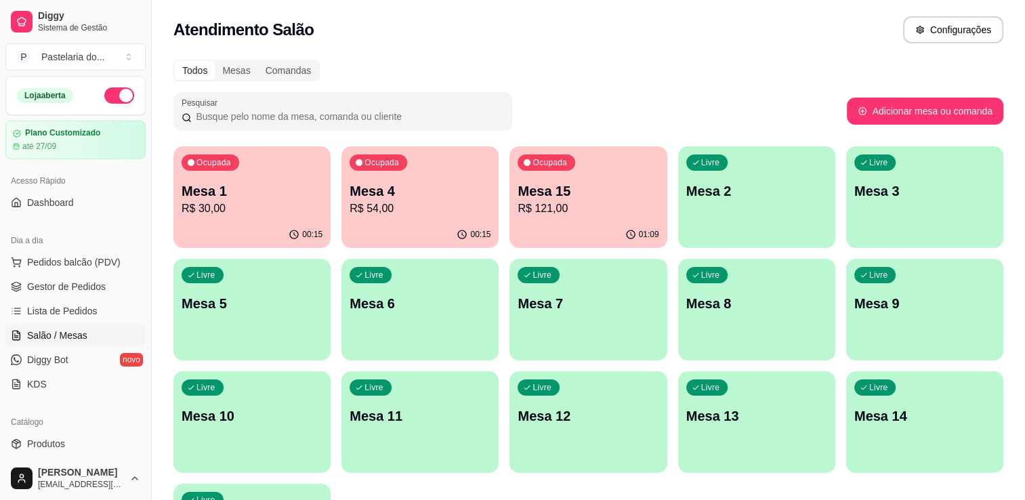
click at [211, 197] on p "Mesa 1" at bounding box center [252, 191] width 141 height 19
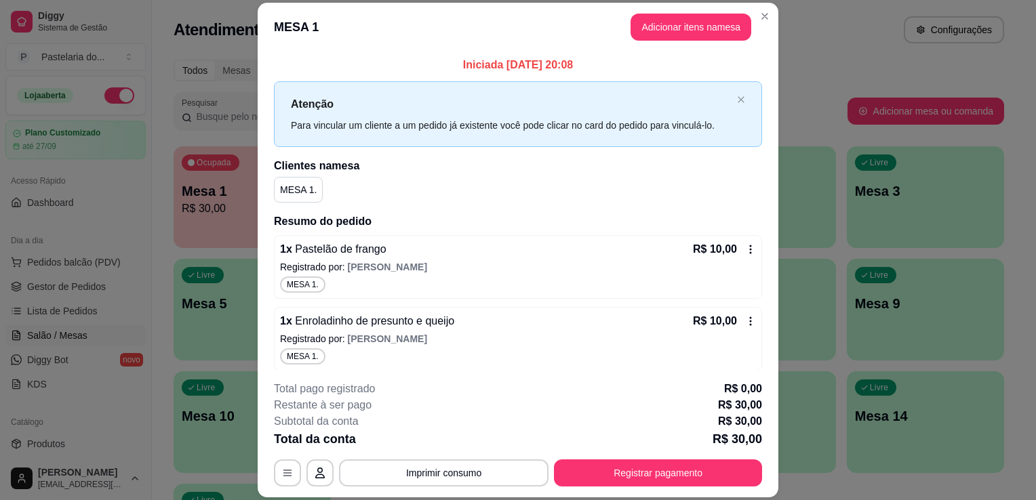
scroll to position [152, 0]
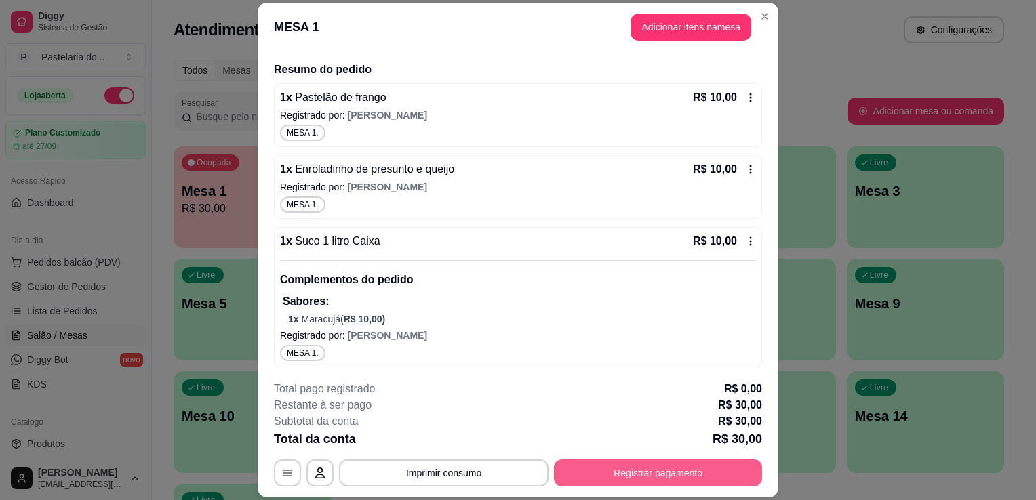
click at [655, 481] on button "Registrar pagamento" at bounding box center [658, 473] width 208 height 27
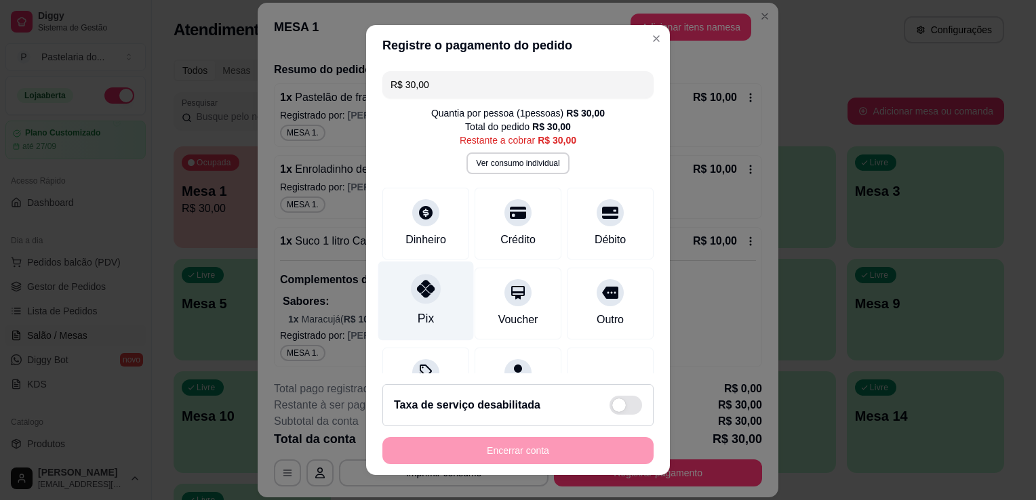
click at [402, 295] on div "Pix" at bounding box center [426, 301] width 96 height 79
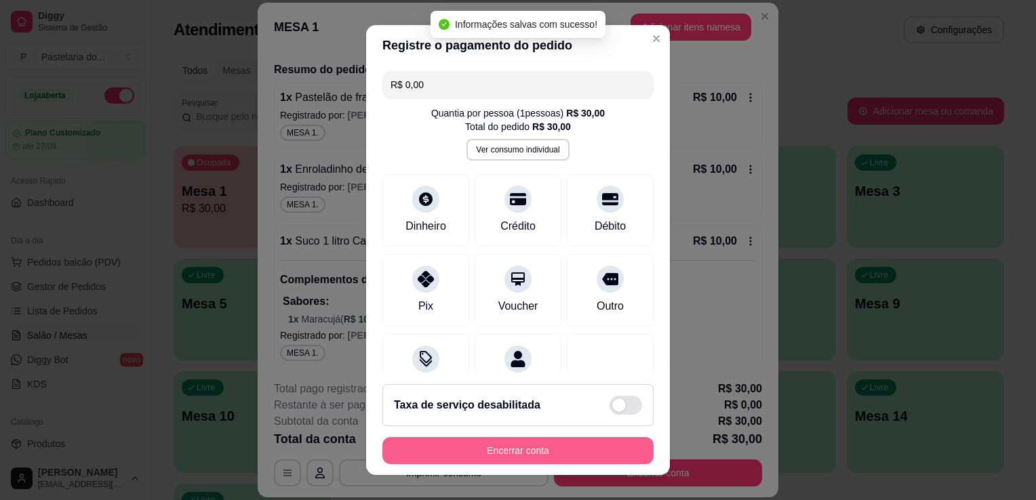
click at [531, 461] on button "Encerrar conta" at bounding box center [517, 450] width 271 height 27
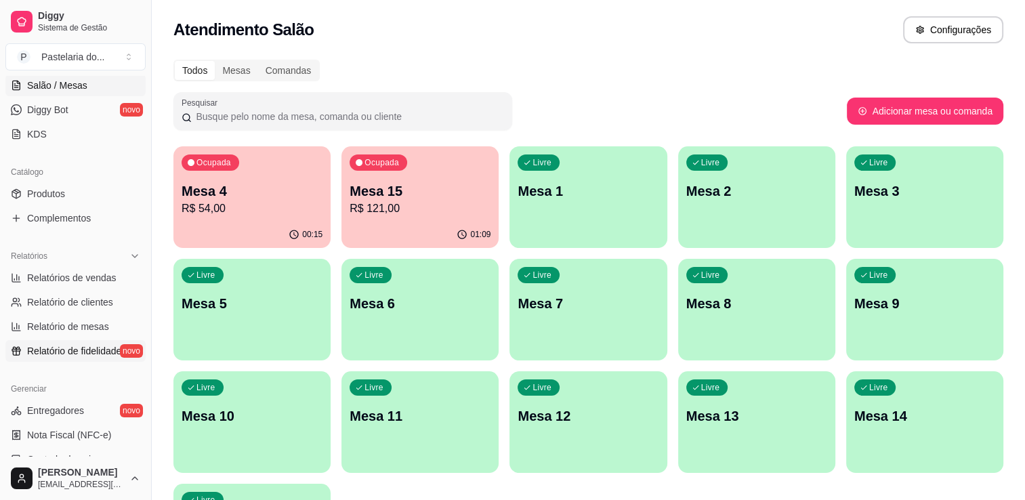
scroll to position [271, 0]
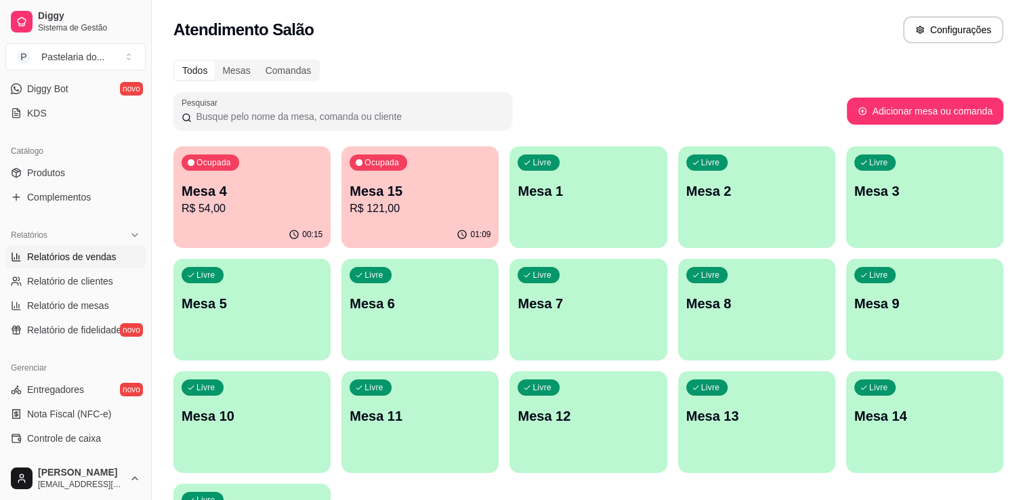
click at [64, 264] on link "Relatórios de vendas" at bounding box center [75, 257] width 140 height 22
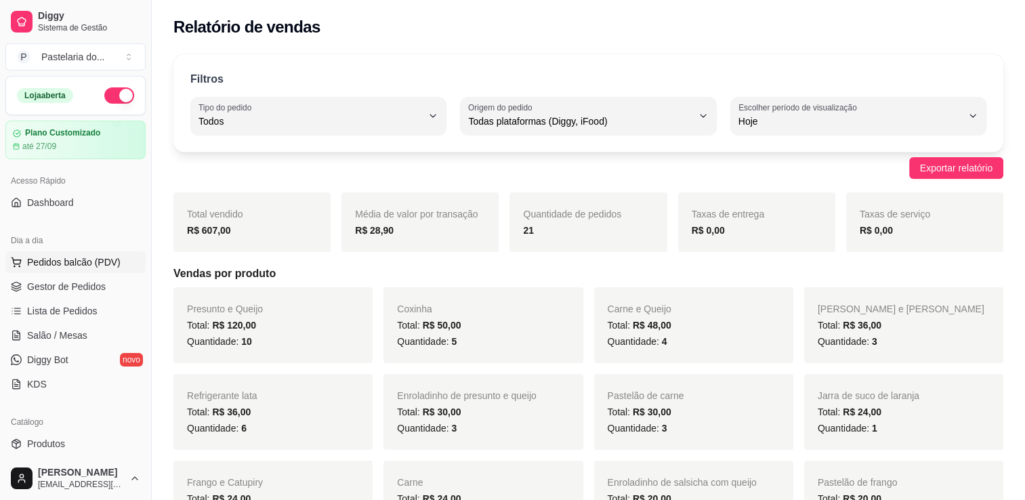
click at [68, 270] on button "Pedidos balcão (PDV)" at bounding box center [75, 262] width 140 height 22
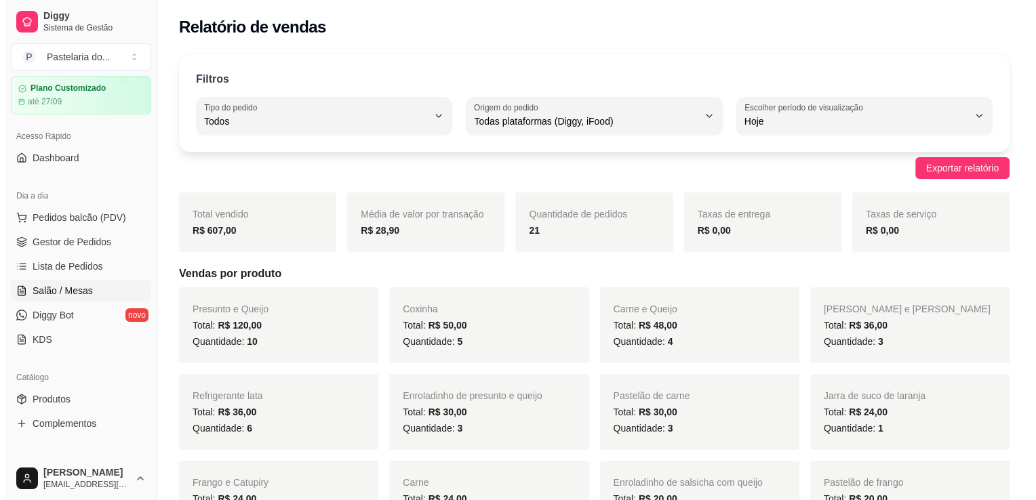
scroll to position [68, 0]
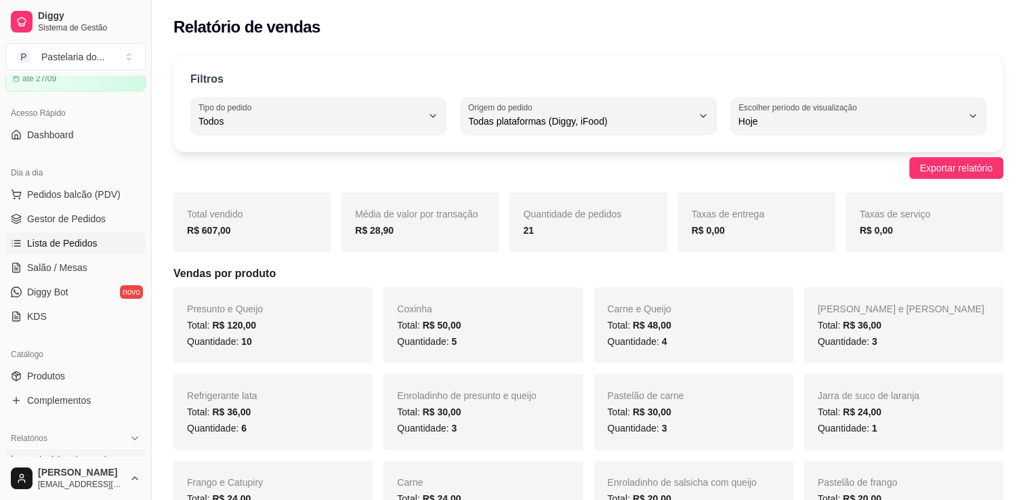
click at [92, 251] on link "Lista de Pedidos" at bounding box center [75, 243] width 140 height 22
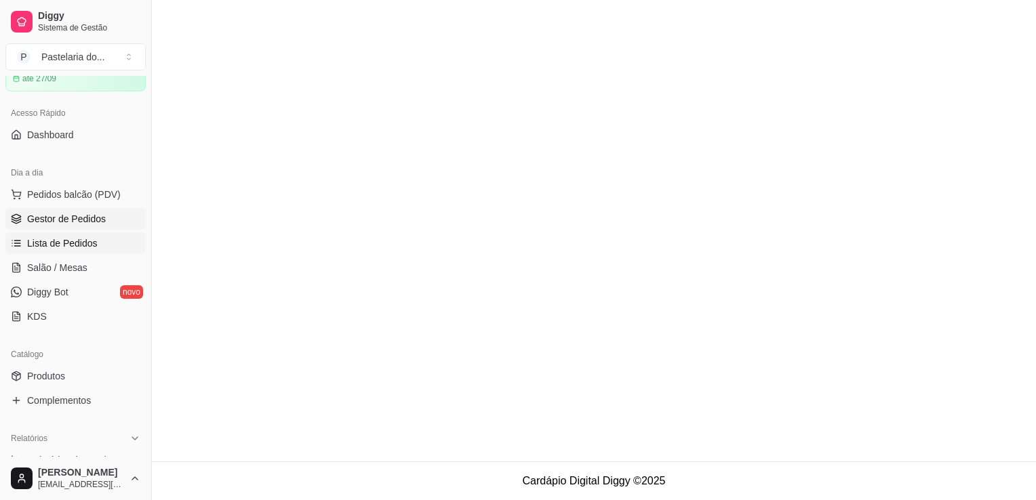
click at [102, 220] on span "Gestor de Pedidos" at bounding box center [66, 219] width 79 height 14
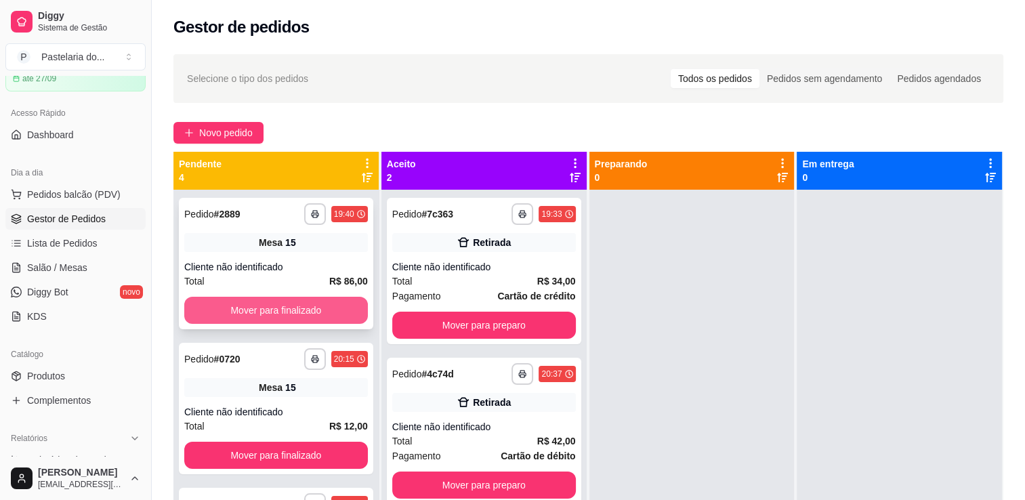
click at [314, 306] on button "Mover para finalizado" at bounding box center [276, 310] width 184 height 27
click at [353, 323] on button "Mover para finalizado" at bounding box center [276, 310] width 184 height 27
click at [353, 323] on div "Mover para finalizado" at bounding box center [276, 310] width 184 height 27
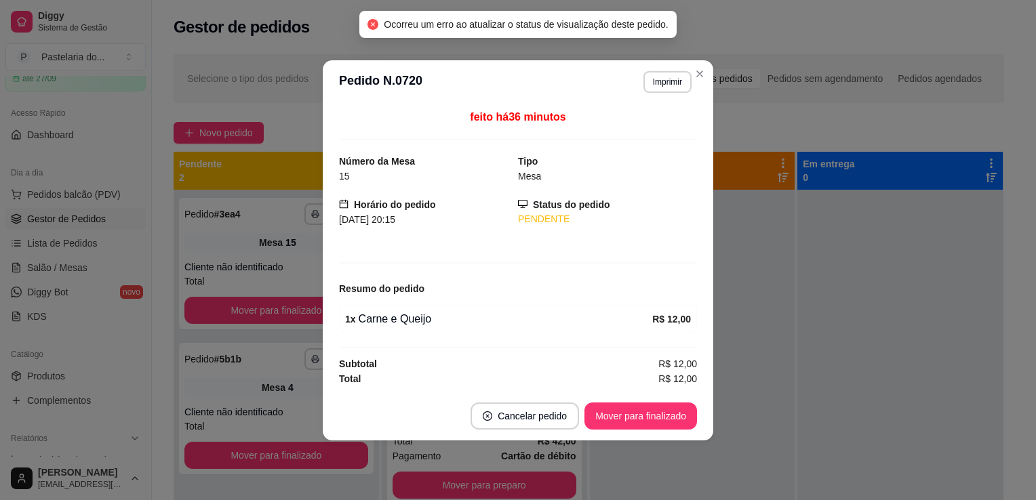
drag, startPoint x: 697, startPoint y: 432, endPoint x: 687, endPoint y: 425, distance: 12.2
click at [697, 430] on footer "Cancelar pedido Mover para finalizado" at bounding box center [518, 416] width 390 height 49
click at [685, 424] on button "Mover para finalizado" at bounding box center [640, 416] width 113 height 27
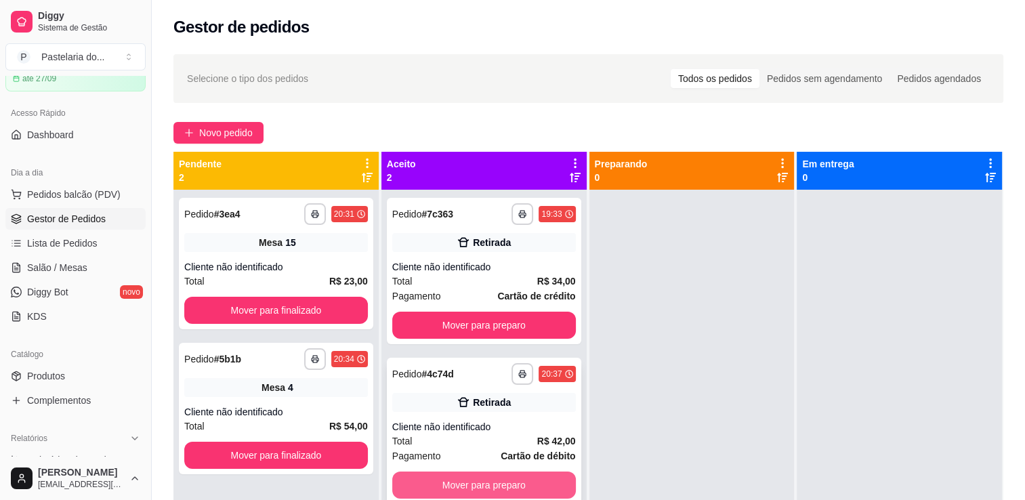
click at [522, 476] on button "Mover para preparo" at bounding box center [484, 485] width 184 height 27
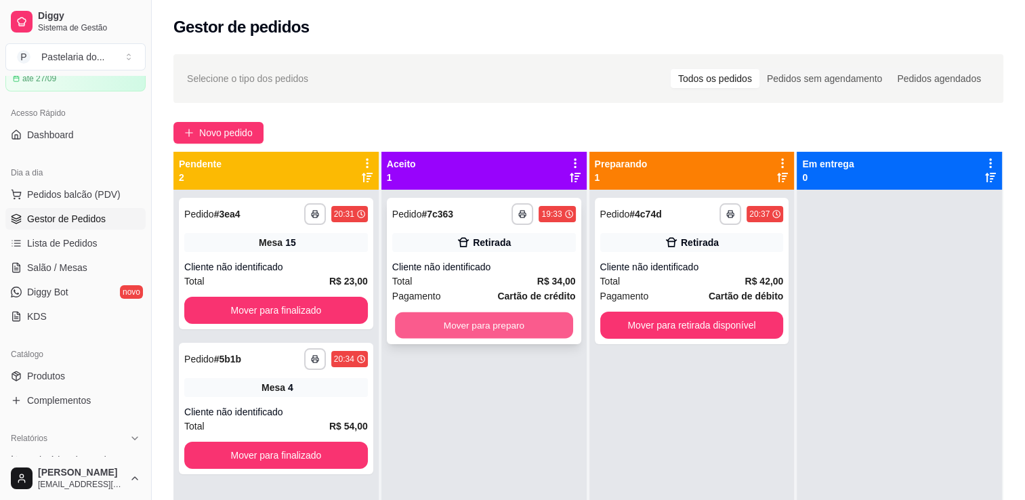
click at [538, 313] on button "Mover para preparo" at bounding box center [484, 325] width 178 height 26
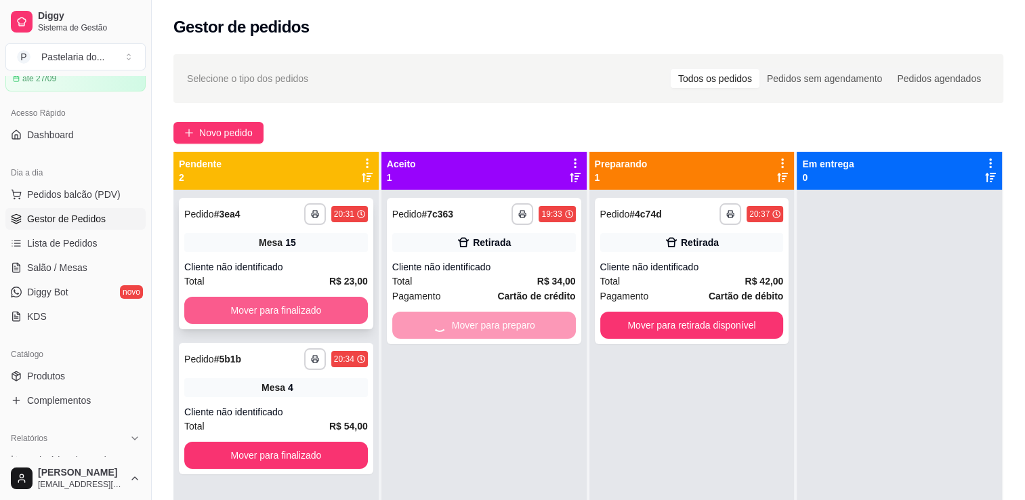
click at [320, 302] on button "Mover para finalizado" at bounding box center [276, 310] width 184 height 27
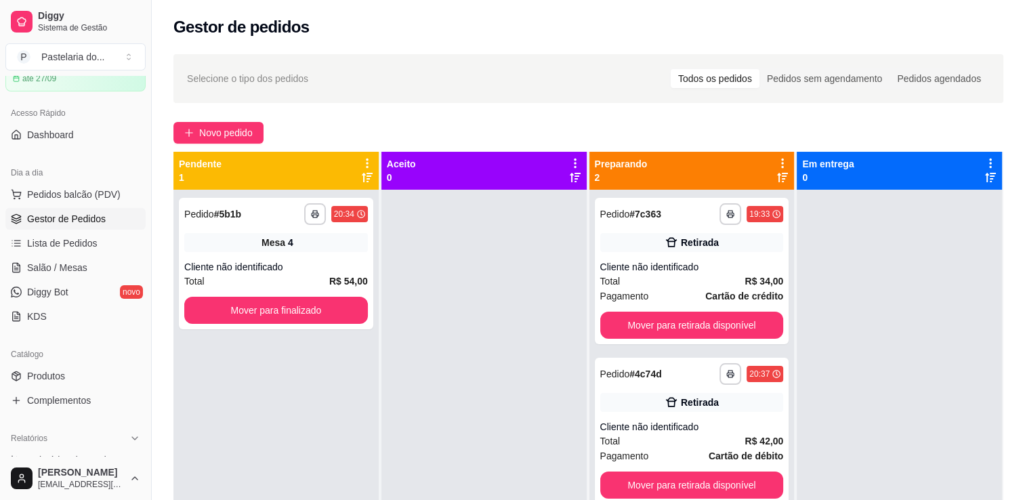
click at [329, 455] on div "**********" at bounding box center [276, 440] width 205 height 500
click at [357, 314] on button "Mover para finalizado" at bounding box center [276, 310] width 184 height 27
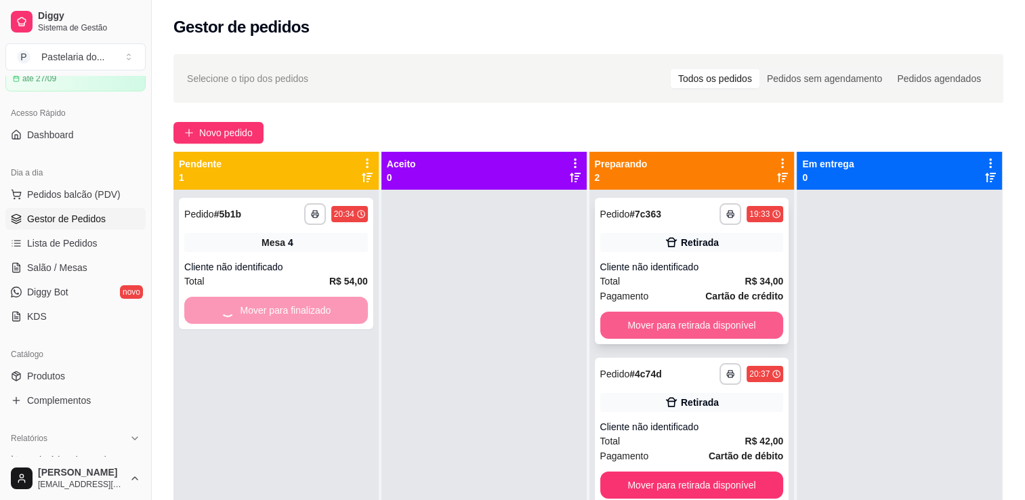
click at [662, 331] on button "Mover para retirada disponível" at bounding box center [693, 325] width 184 height 27
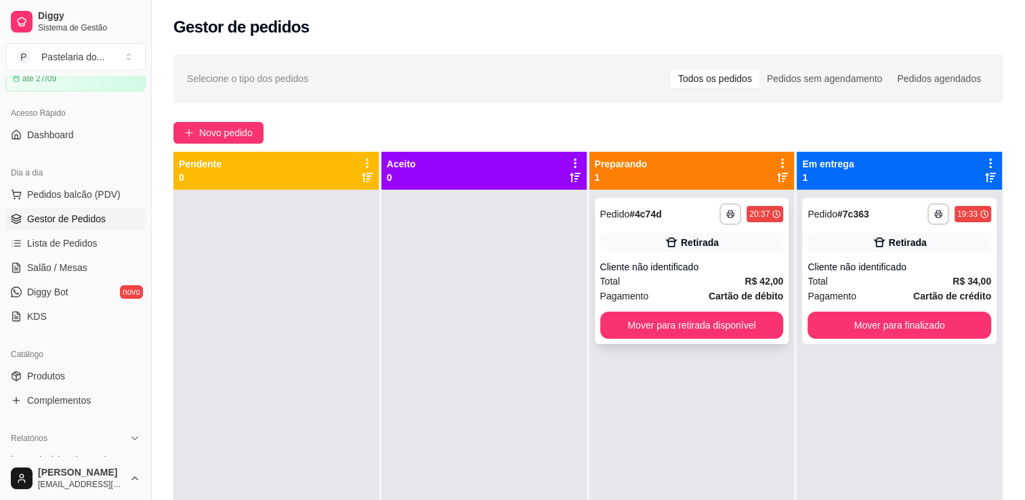
click at [694, 339] on div "**********" at bounding box center [692, 271] width 195 height 146
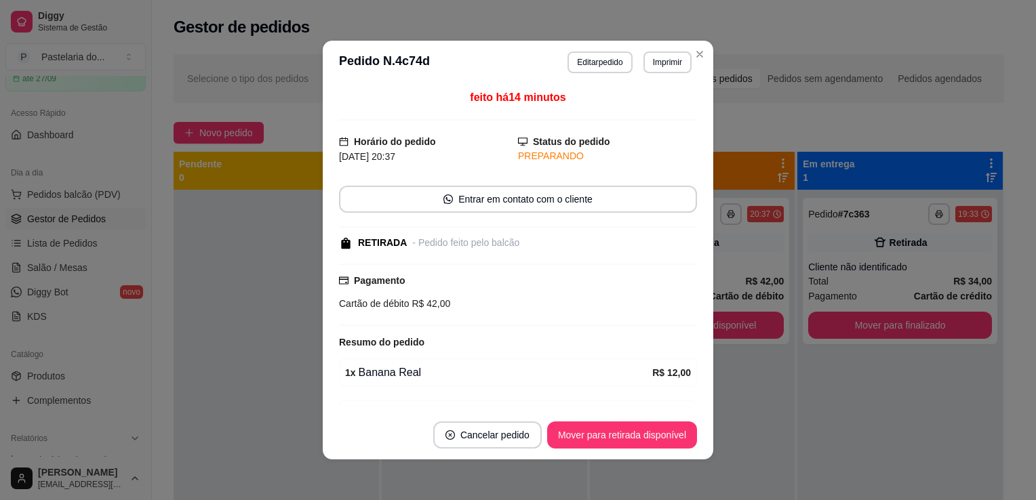
click at [615, 449] on footer "Cancelar pedido Mover para retirada disponível" at bounding box center [518, 435] width 390 height 49
click at [628, 443] on button "Mover para retirada disponível" at bounding box center [622, 435] width 150 height 27
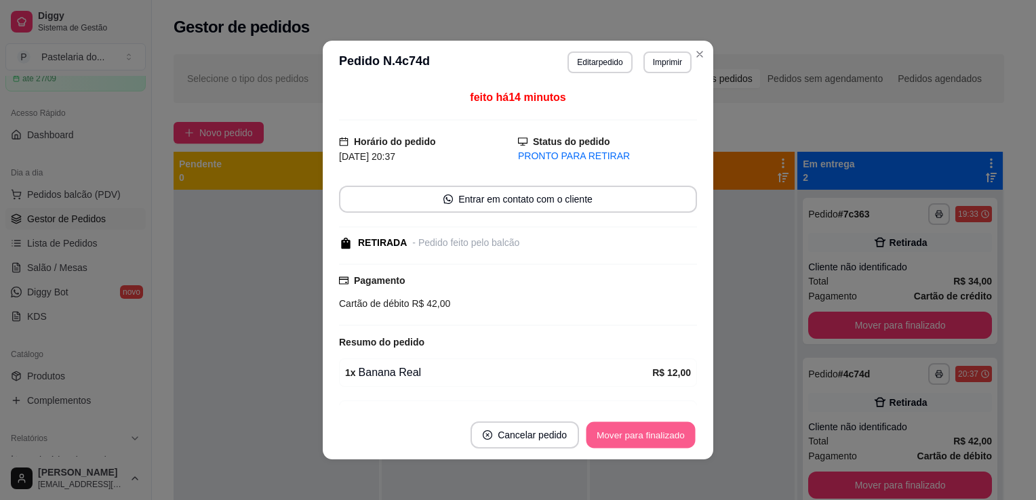
click at [668, 432] on button "Mover para finalizado" at bounding box center [640, 435] width 109 height 26
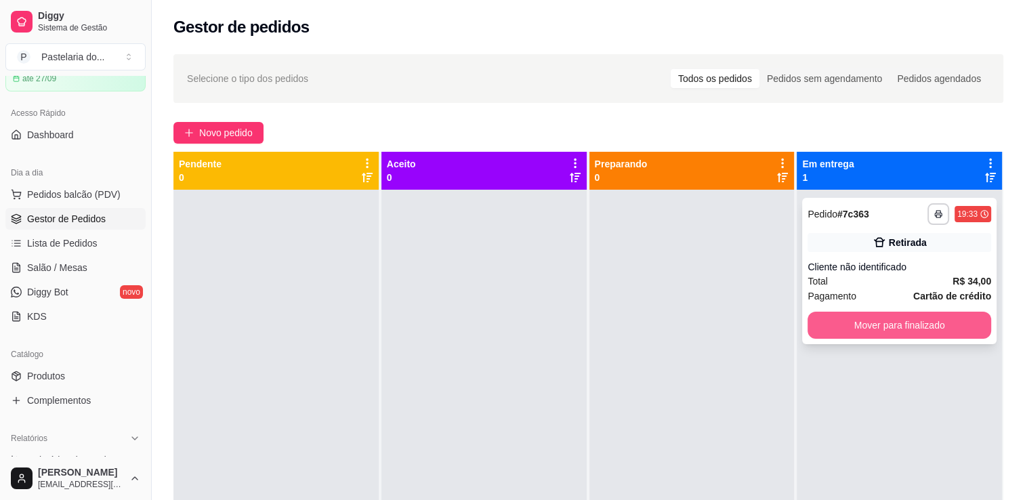
click at [904, 321] on button "Mover para finalizado" at bounding box center [900, 325] width 184 height 27
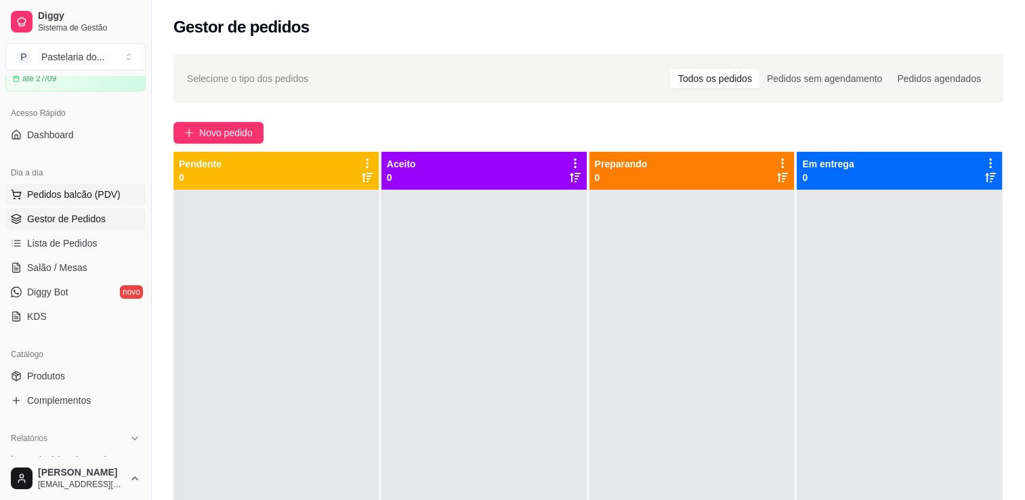
click at [79, 186] on button "Pedidos balcão (PDV)" at bounding box center [75, 195] width 140 height 22
click at [96, 264] on link "Salão / Mesas" at bounding box center [75, 268] width 140 height 22
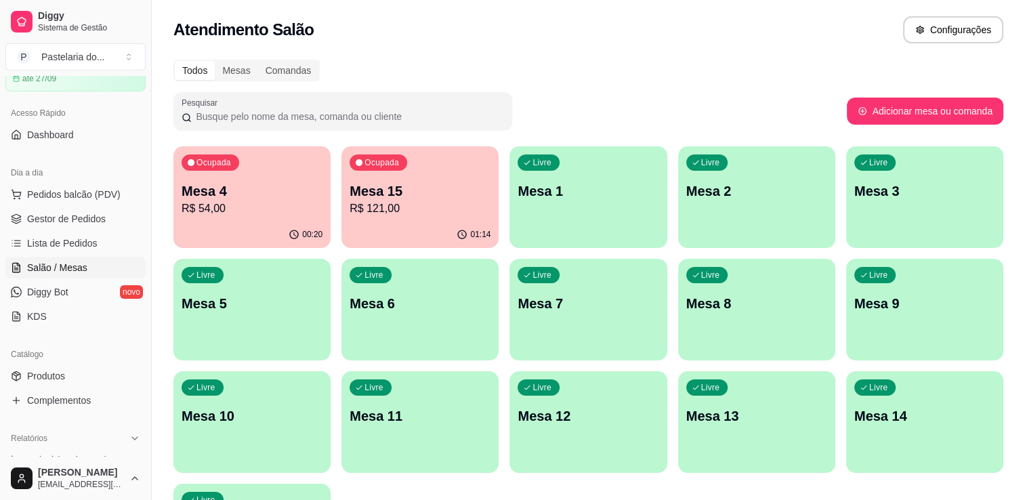
click at [305, 216] on p "R$ 54,00" at bounding box center [252, 209] width 141 height 16
click at [418, 222] on div "01:14" at bounding box center [420, 235] width 157 height 26
click at [404, 207] on p "R$ 121,00" at bounding box center [420, 209] width 141 height 16
click at [192, 310] on p "Mesa 5" at bounding box center [252, 303] width 141 height 19
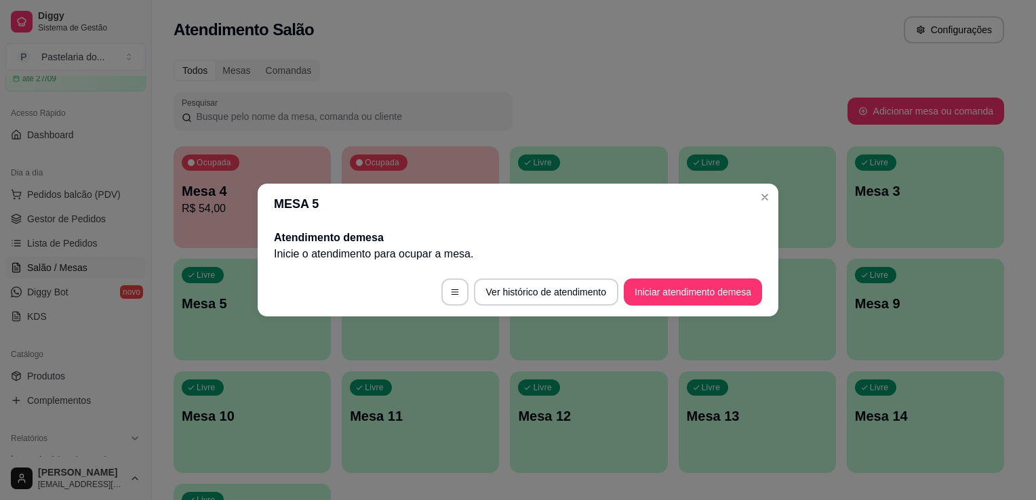
click at [659, 297] on button "Iniciar atendimento de mesa" at bounding box center [693, 292] width 138 height 27
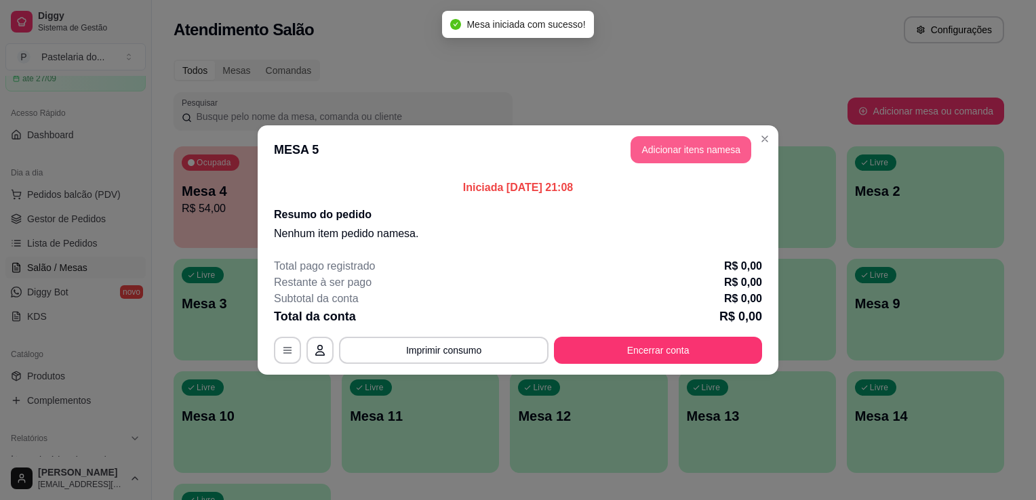
click at [666, 157] on button "Adicionar itens na mesa" at bounding box center [690, 149] width 121 height 27
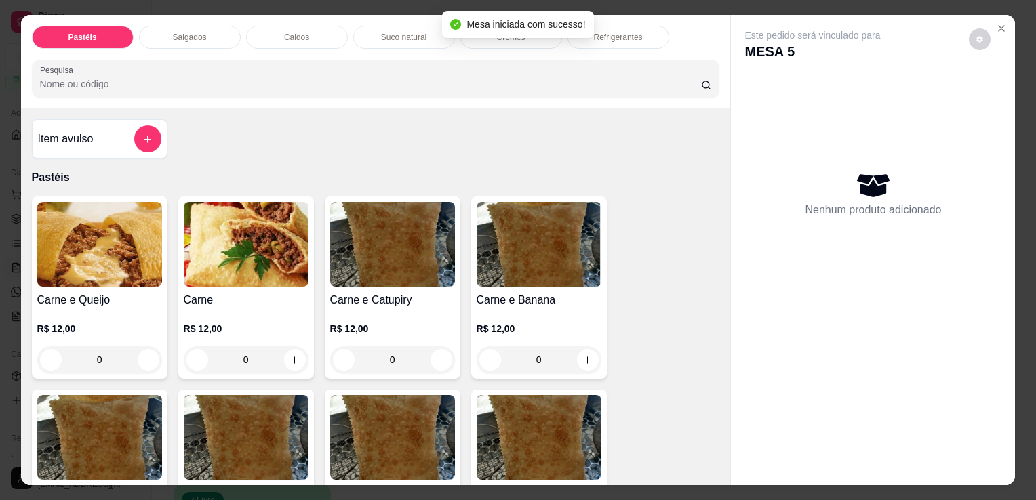
click at [217, 41] on div "Salgados" at bounding box center [190, 37] width 102 height 23
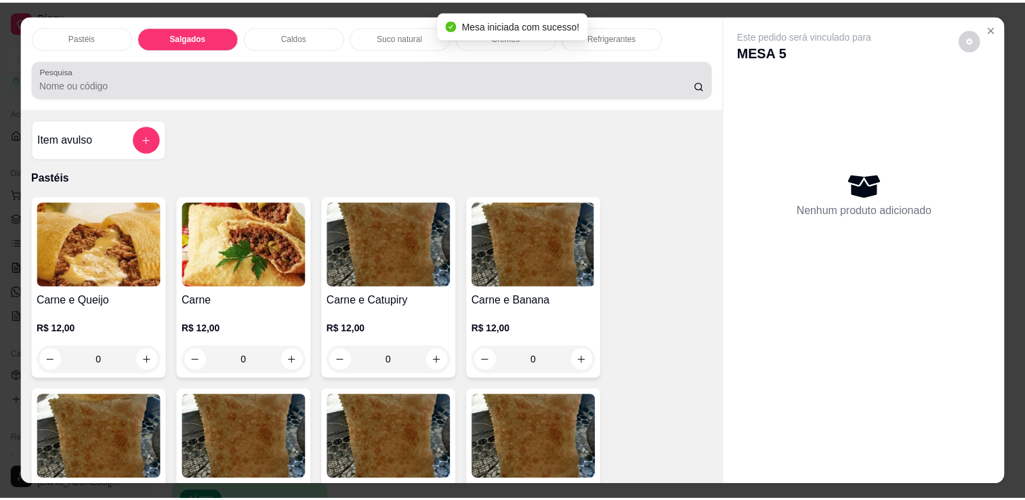
scroll to position [33, 0]
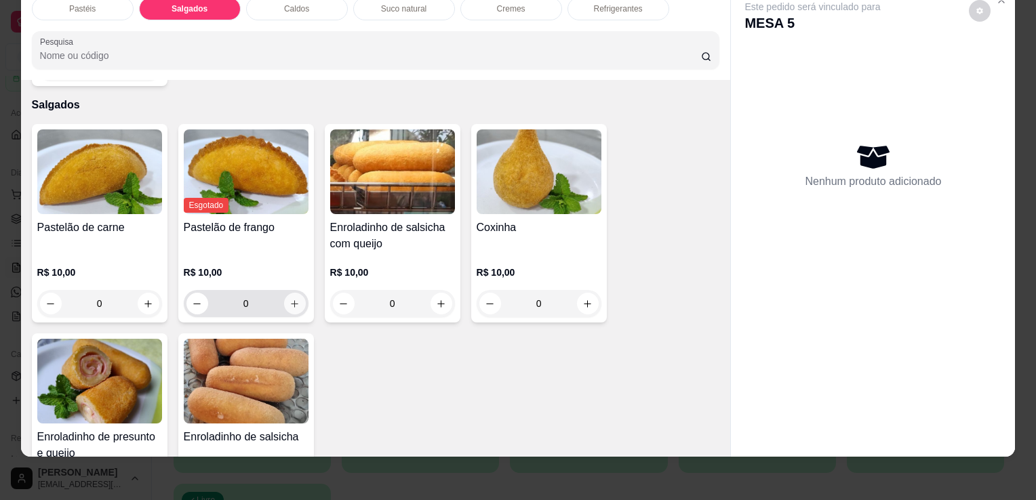
click at [298, 293] on button "increase-product-quantity" at bounding box center [295, 304] width 22 height 22
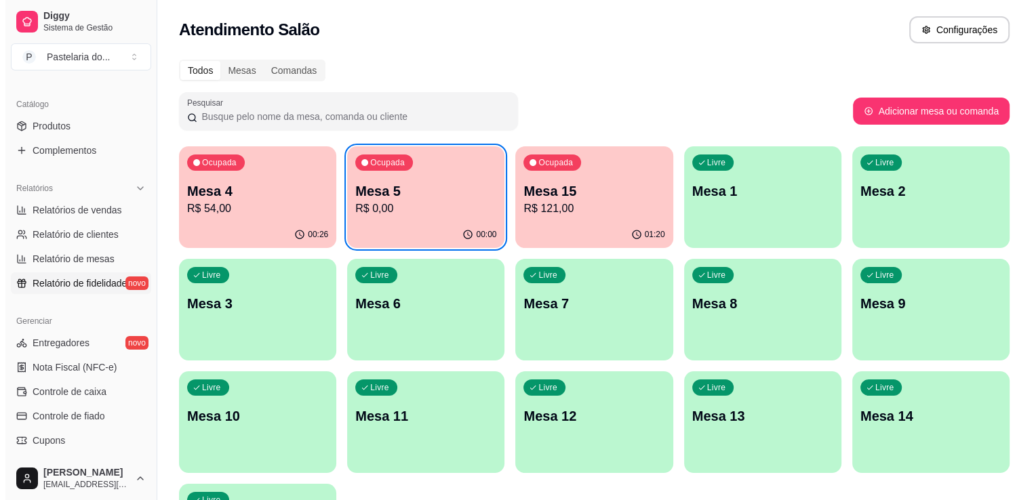
scroll to position [474, 0]
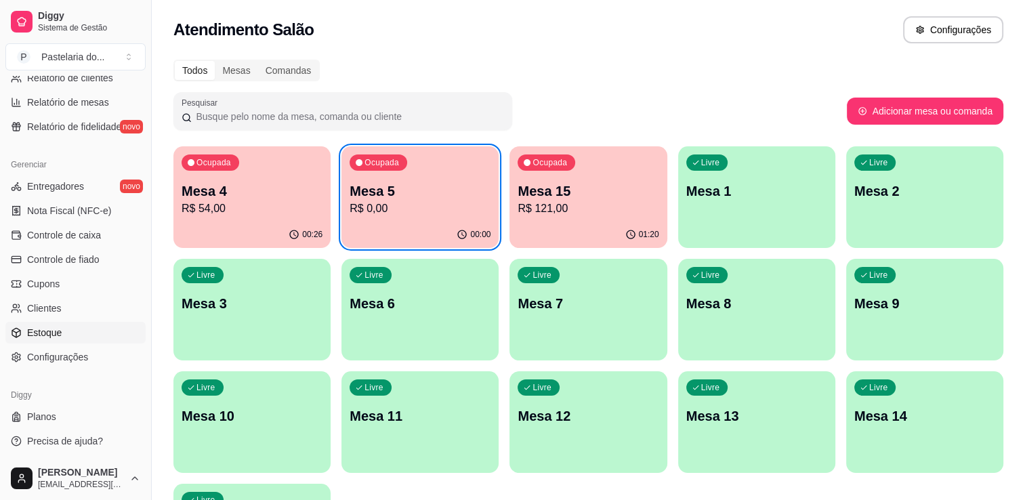
click at [75, 327] on link "Estoque" at bounding box center [75, 333] width 140 height 22
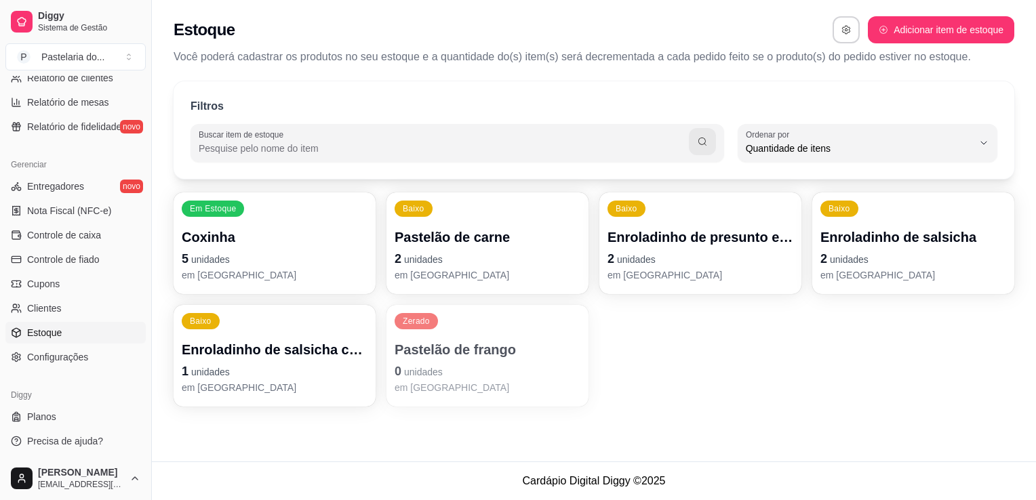
scroll to position [13, 0]
click at [463, 253] on p "2 unidades" at bounding box center [487, 258] width 186 height 19
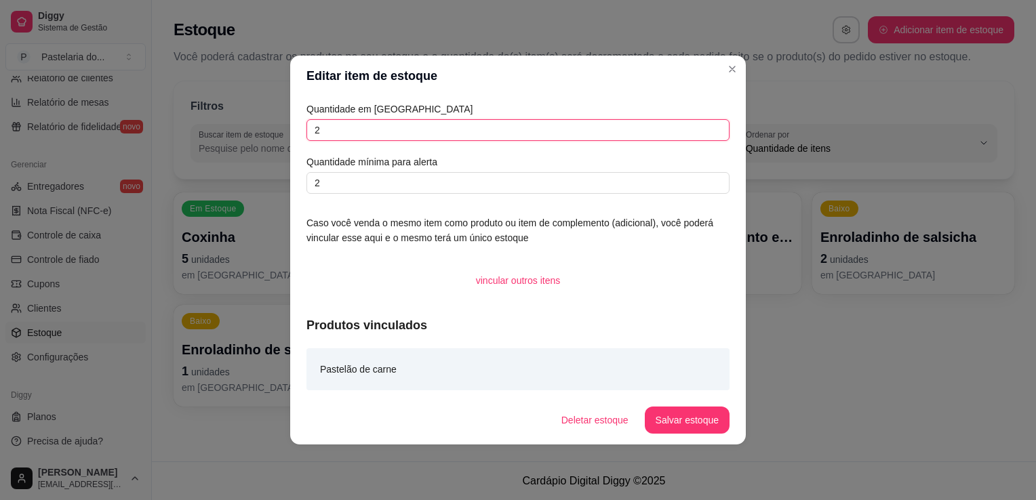
click at [442, 121] on input "2" at bounding box center [517, 130] width 423 height 22
click at [675, 422] on button "Salvar estoque" at bounding box center [687, 420] width 85 height 27
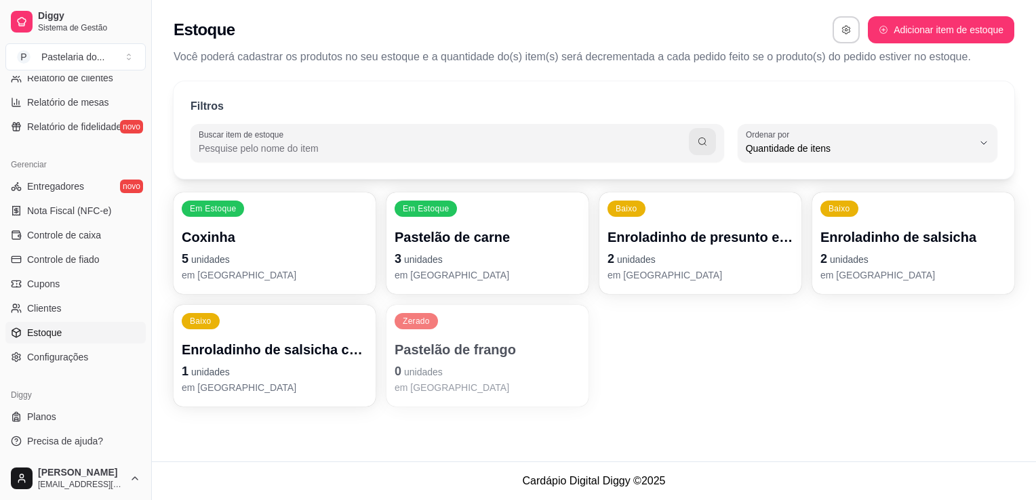
click at [476, 381] on p "em [GEOGRAPHIC_DATA]" at bounding box center [487, 388] width 186 height 14
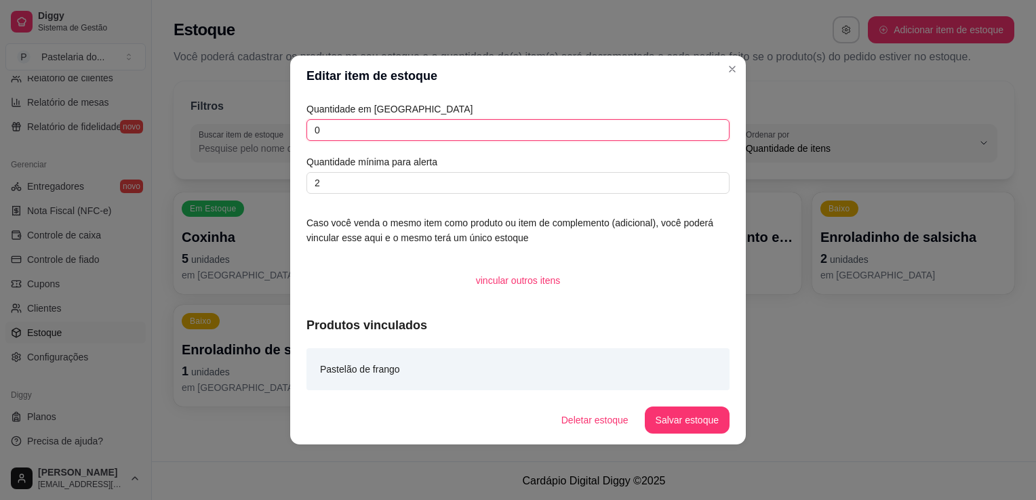
click at [456, 127] on input "0" at bounding box center [517, 130] width 423 height 22
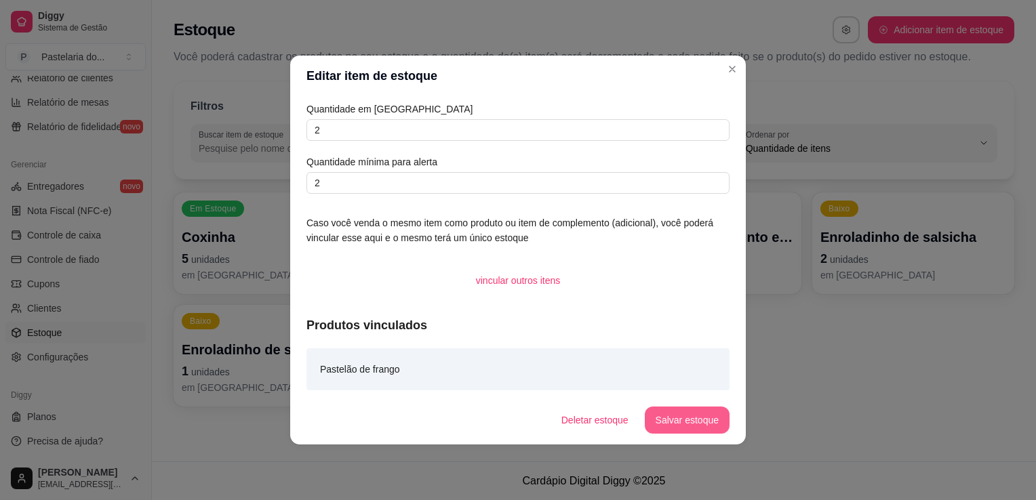
click at [662, 424] on button "Salvar estoque" at bounding box center [687, 420] width 85 height 27
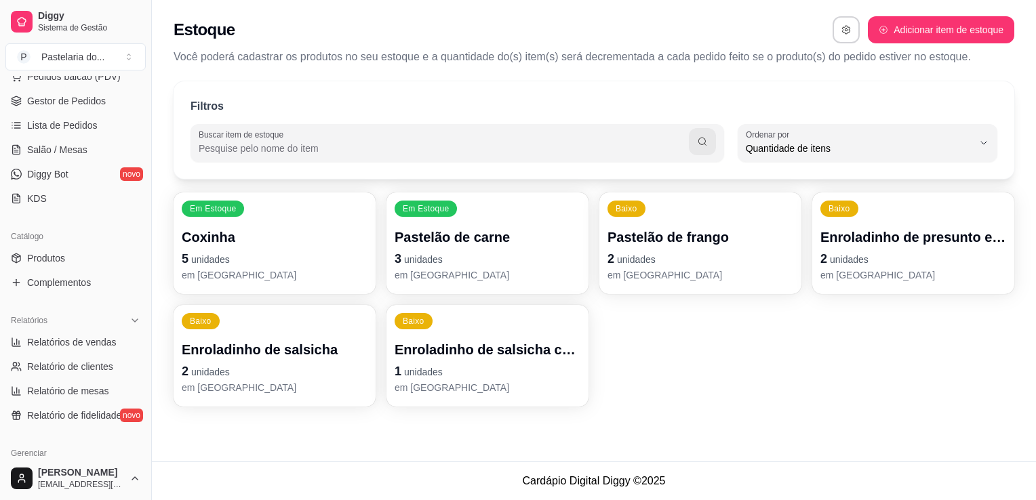
scroll to position [68, 0]
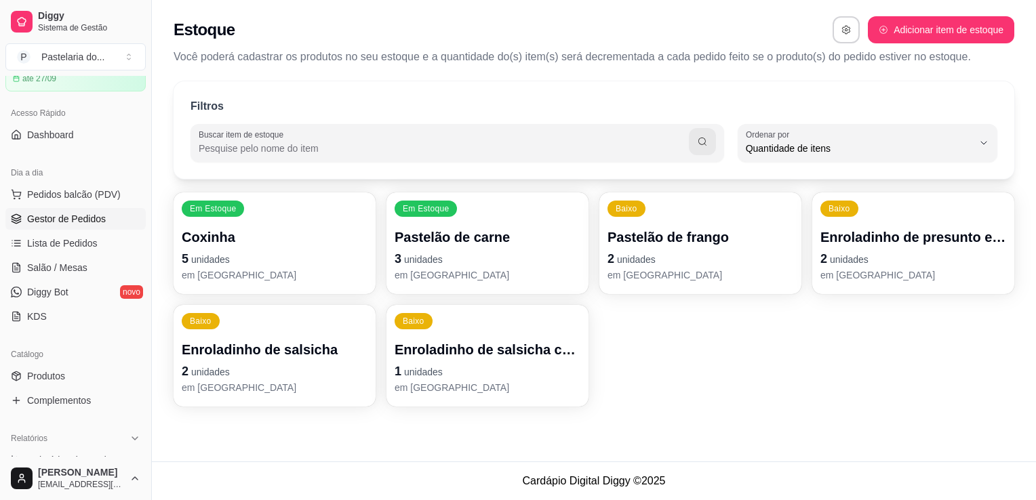
click at [79, 229] on link "Gestor de Pedidos" at bounding box center [75, 219] width 140 height 22
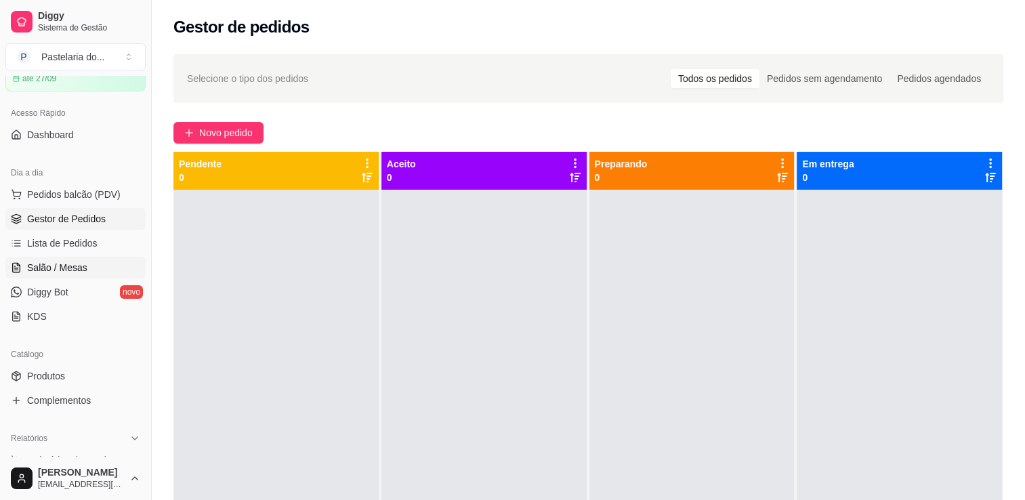
click at [73, 262] on span "Salão / Mesas" at bounding box center [57, 268] width 60 height 14
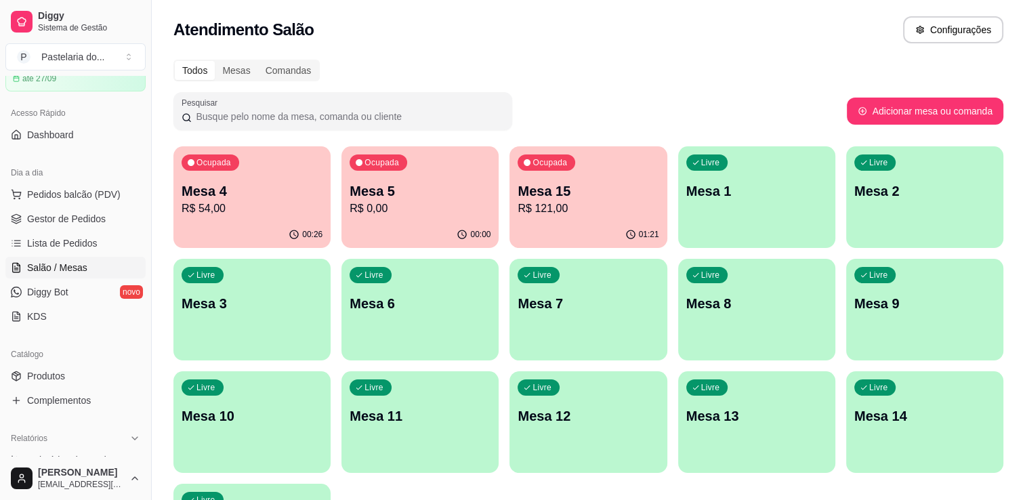
click at [432, 294] on p "Mesa 6" at bounding box center [420, 303] width 141 height 19
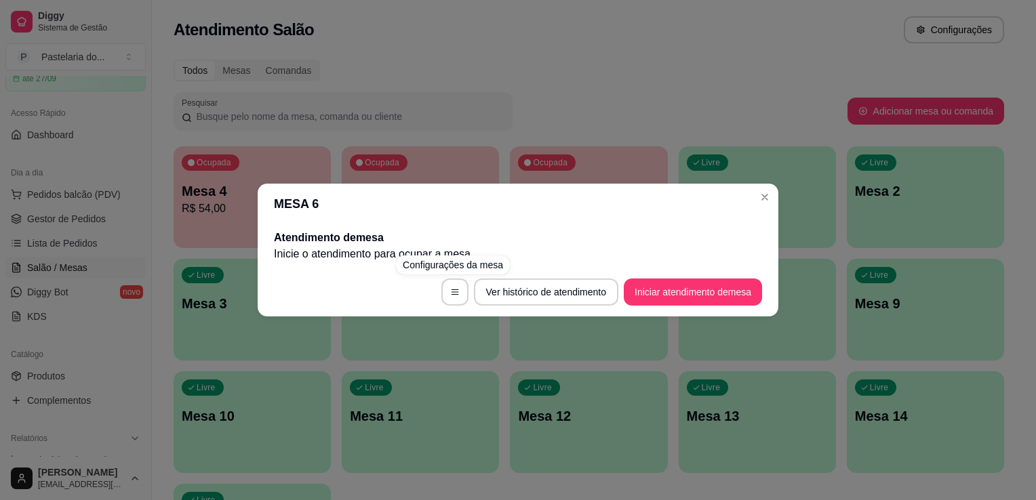
click at [681, 304] on button "Iniciar atendimento de mesa" at bounding box center [693, 292] width 138 height 27
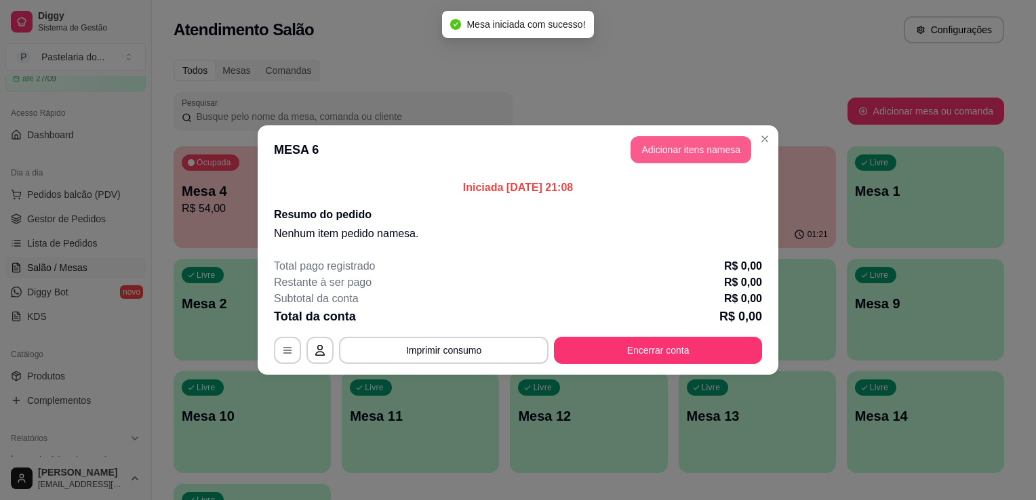
click at [678, 153] on button "Adicionar itens na mesa" at bounding box center [690, 149] width 121 height 27
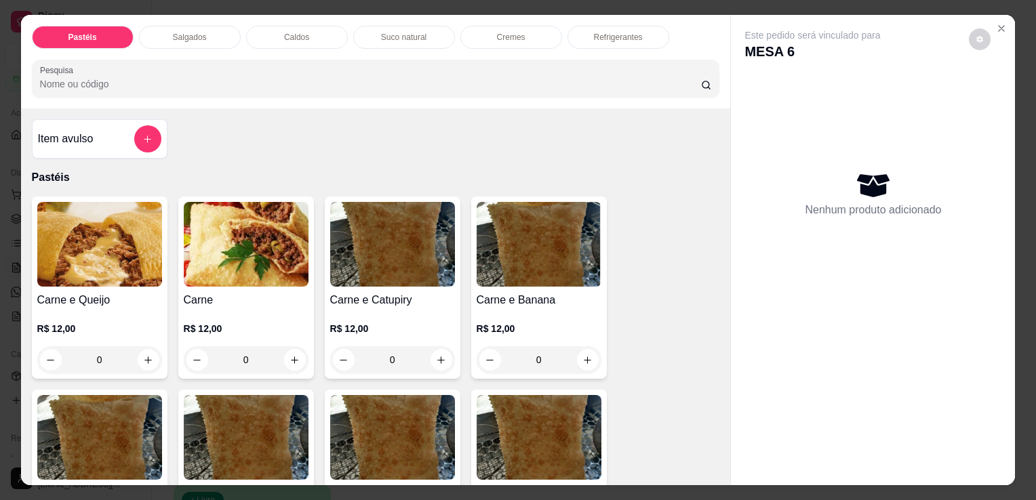
click at [203, 34] on div "Salgados" at bounding box center [190, 37] width 102 height 23
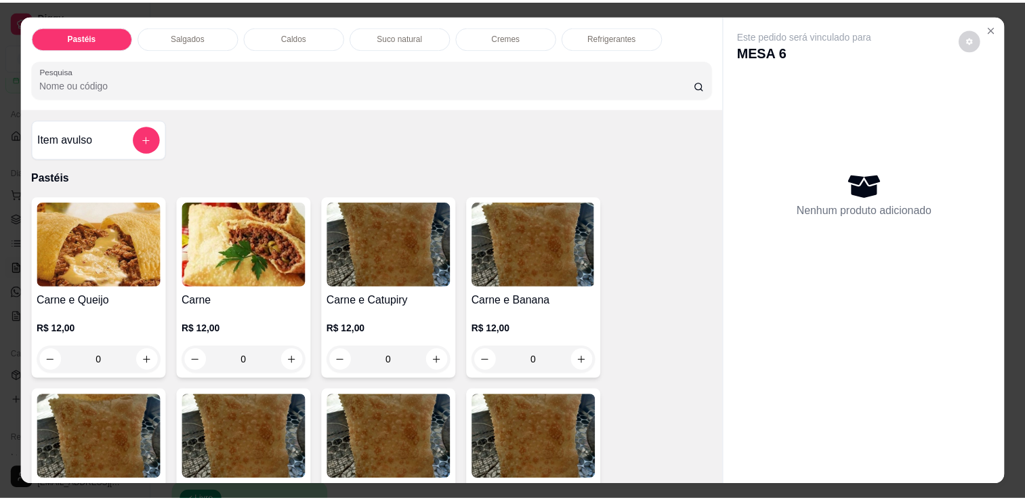
scroll to position [33, 0]
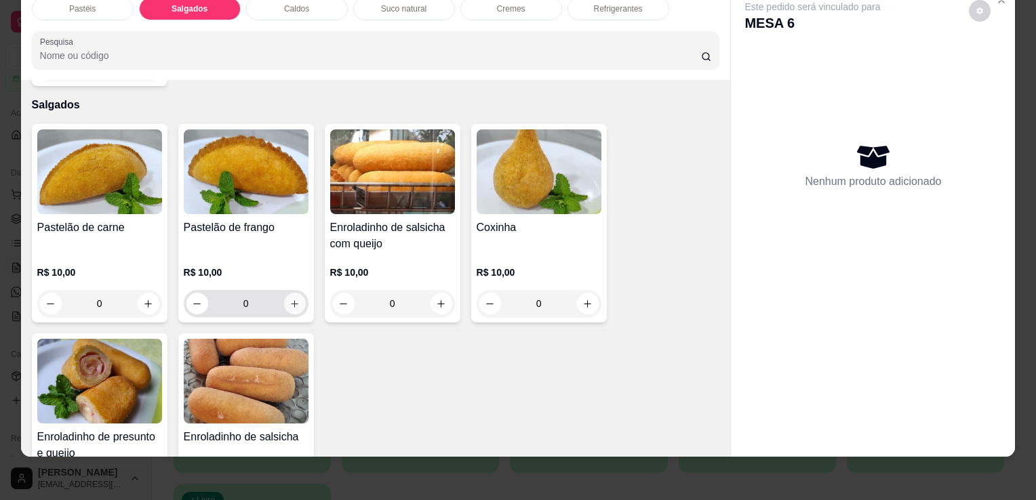
click at [293, 299] on icon "increase-product-quantity" at bounding box center [294, 304] width 10 height 10
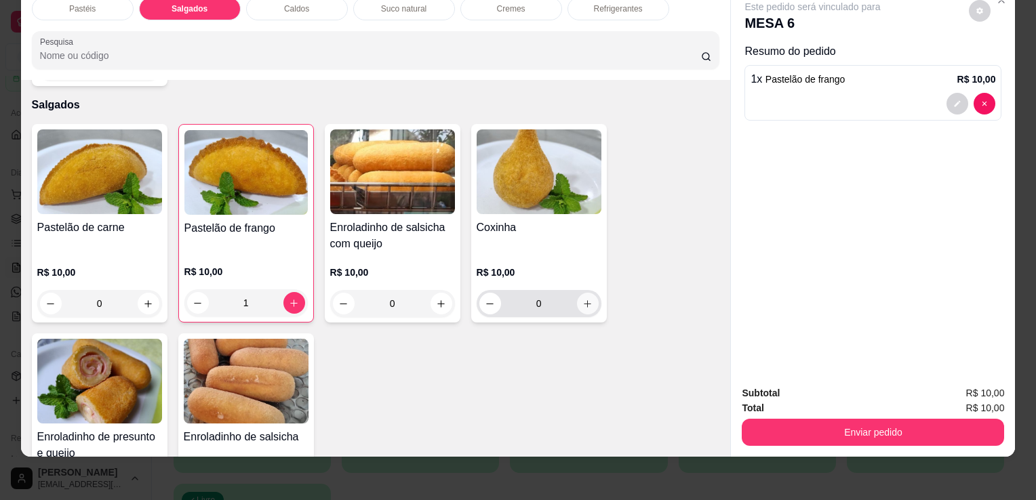
click at [579, 293] on button "increase-product-quantity" at bounding box center [588, 304] width 22 height 22
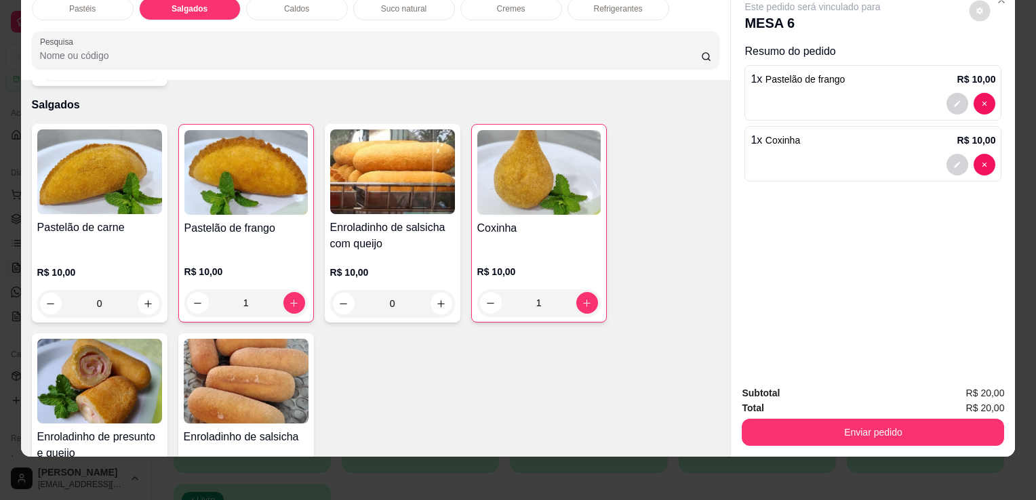
click at [977, 7] on icon "decrease-product-quantity" at bounding box center [980, 10] width 6 height 6
click at [1004, 48] on span "Automatic updates" at bounding box center [999, 55] width 27 height 16
click at [994, 55] on input "Automatic updates" at bounding box center [989, 59] width 9 height 9
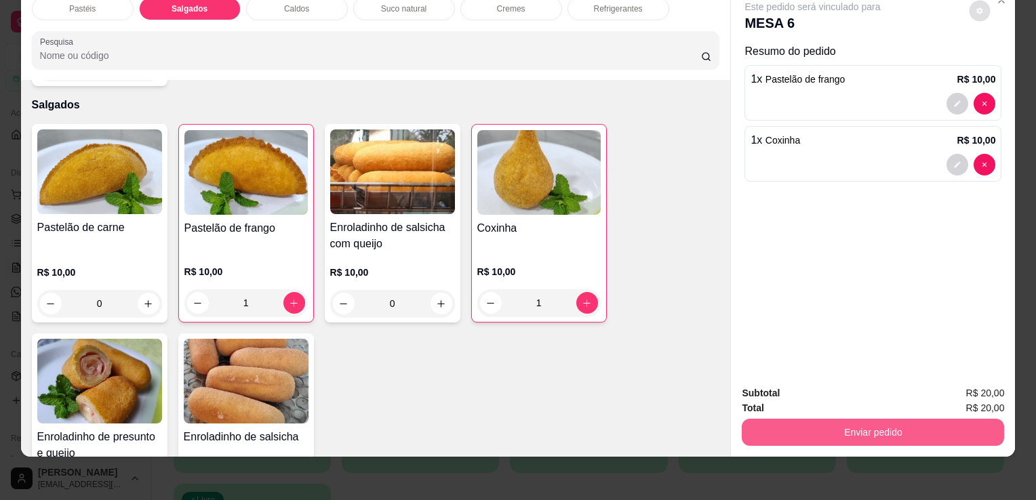
click at [852, 427] on button "Enviar pedido" at bounding box center [873, 432] width 262 height 27
click at [897, 419] on button "Enviar pedido" at bounding box center [873, 432] width 262 height 27
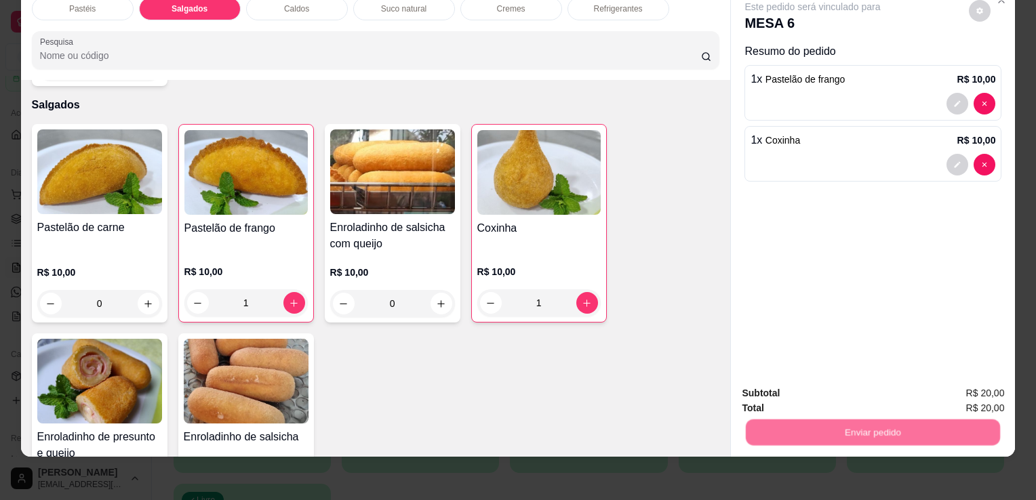
click at [940, 388] on button "Sim, quero registrar" at bounding box center [956, 389] width 101 height 26
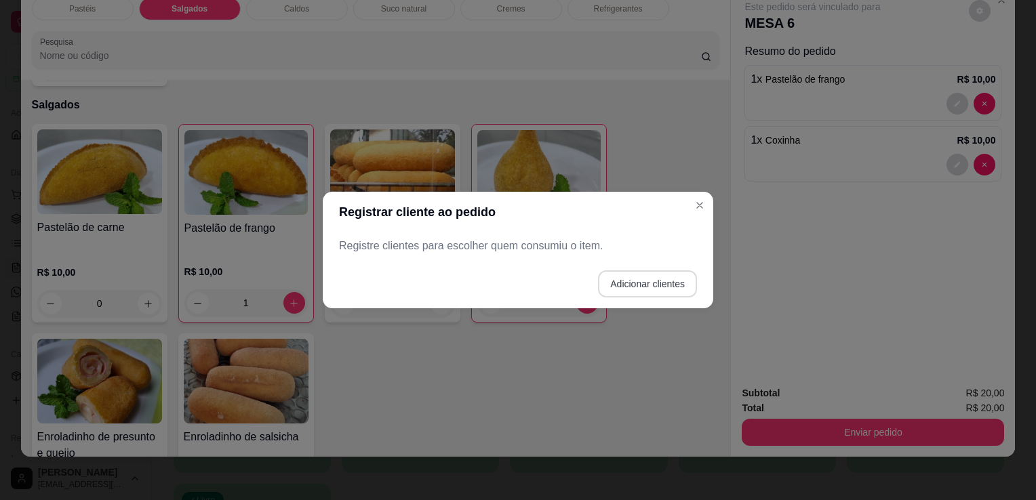
click at [694, 286] on button "Adicionar clientes" at bounding box center [647, 283] width 99 height 27
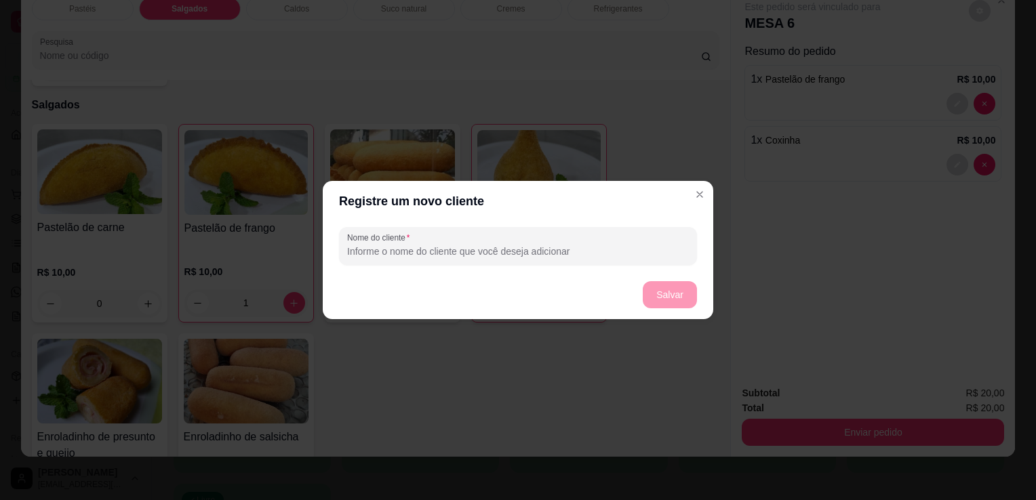
click at [586, 248] on input "Nome do cliente" at bounding box center [518, 252] width 342 height 14
click at [666, 293] on button "Salvar" at bounding box center [670, 294] width 54 height 27
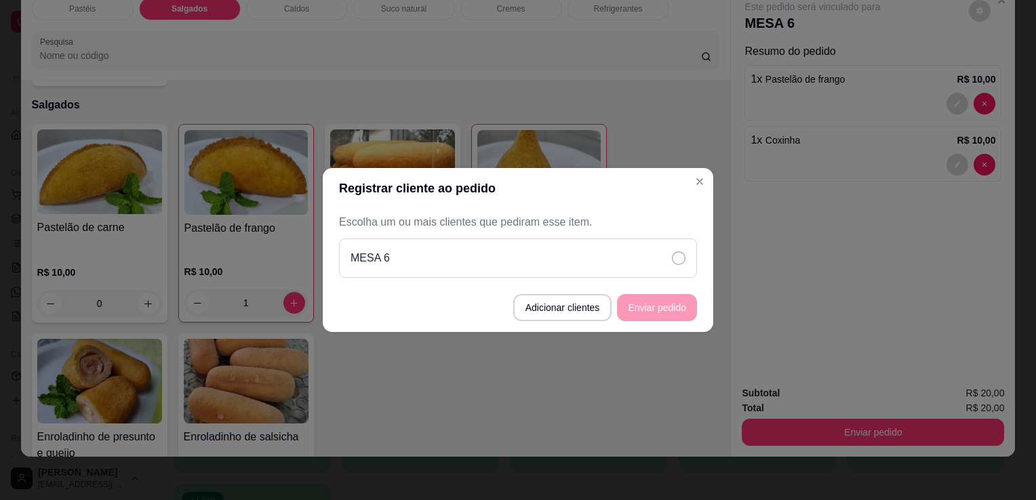
click at [672, 246] on div "MESA 6" at bounding box center [518, 258] width 358 height 39
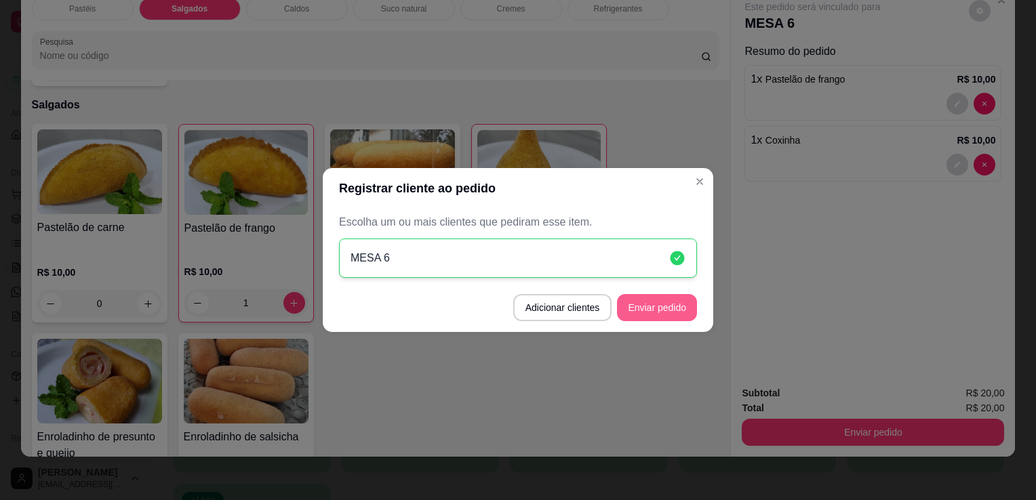
click at [643, 319] on button "Enviar pedido" at bounding box center [657, 307] width 80 height 27
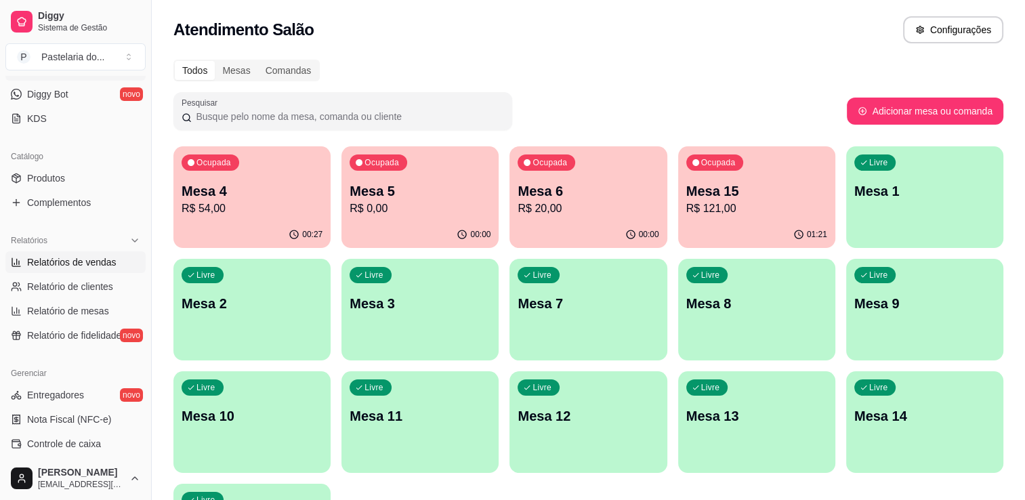
scroll to position [339, 0]
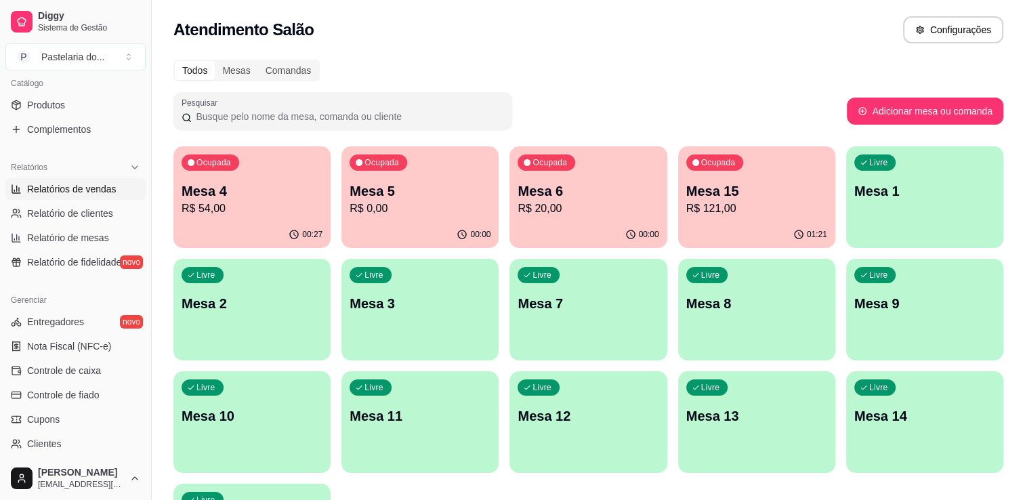
click at [60, 184] on span "Relatórios de vendas" at bounding box center [71, 189] width 89 height 14
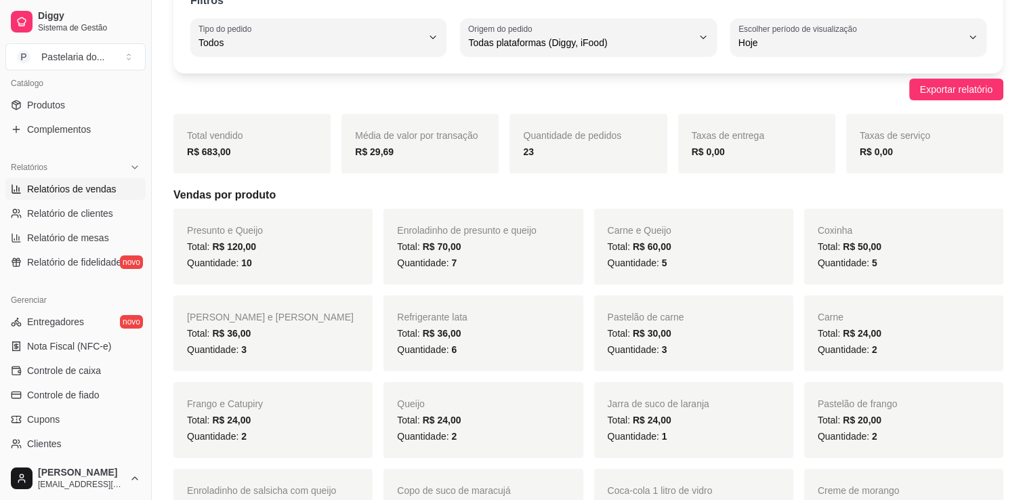
scroll to position [203, 0]
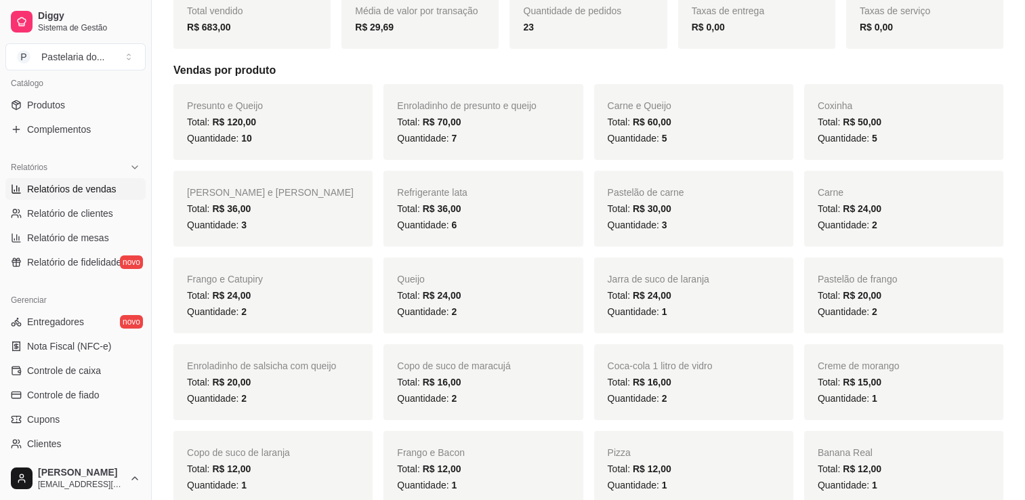
click at [828, 141] on span "Quantidade: 5" at bounding box center [848, 138] width 60 height 11
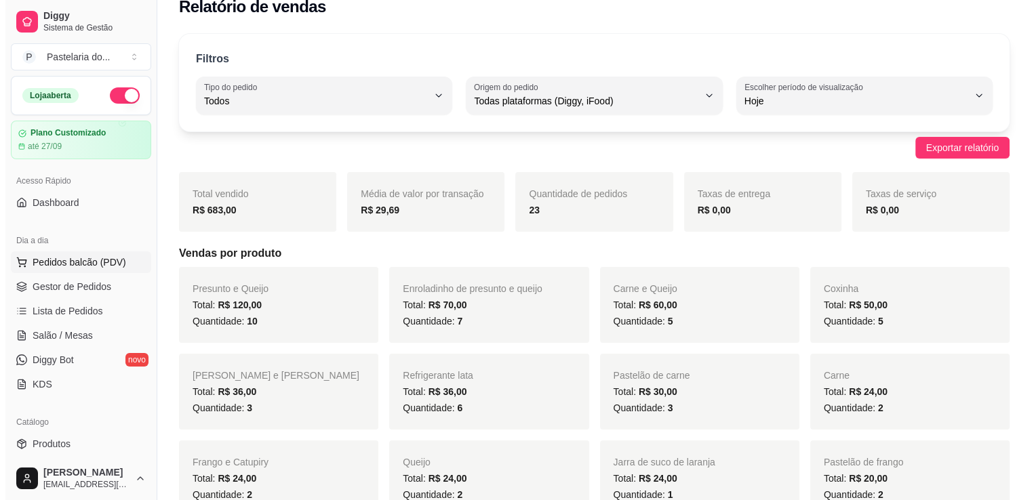
scroll to position [0, 0]
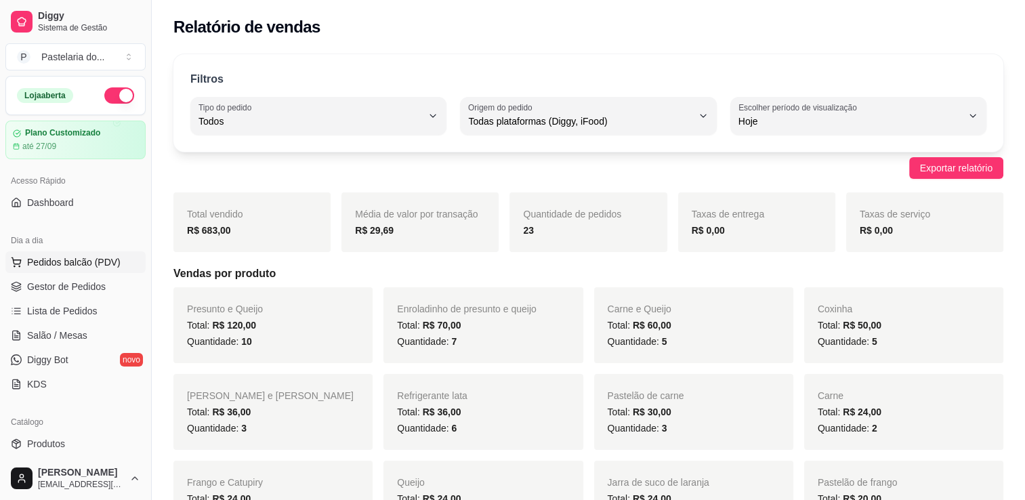
click at [62, 270] on button "Pedidos balcão (PDV)" at bounding box center [75, 262] width 140 height 22
click at [73, 336] on span "Salão / Mesas" at bounding box center [57, 336] width 60 height 14
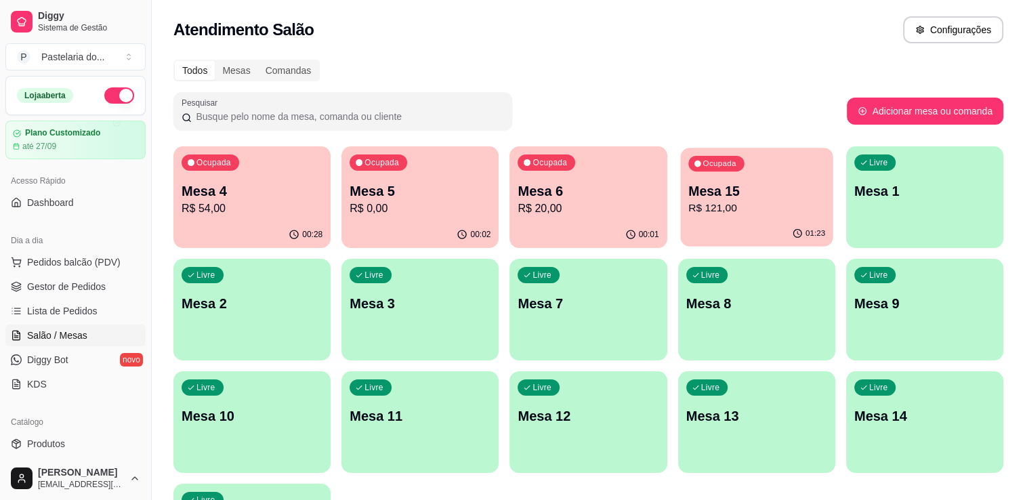
click at [694, 182] on p "Mesa 15" at bounding box center [757, 191] width 137 height 18
click at [765, 225] on div "01:23" at bounding box center [757, 234] width 153 height 26
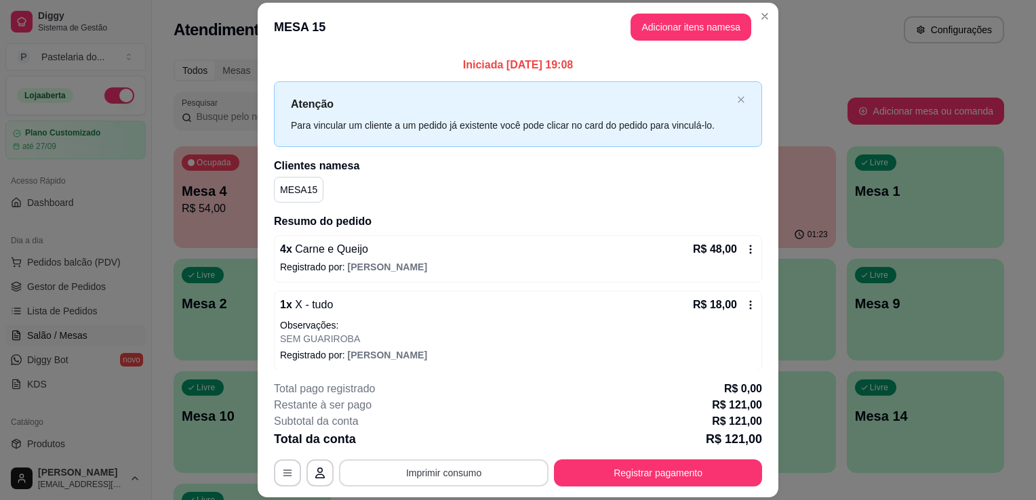
click at [455, 481] on button "Imprimir consumo" at bounding box center [443, 473] width 209 height 27
click at [460, 445] on button "IMPRESSORA" at bounding box center [442, 442] width 95 height 21
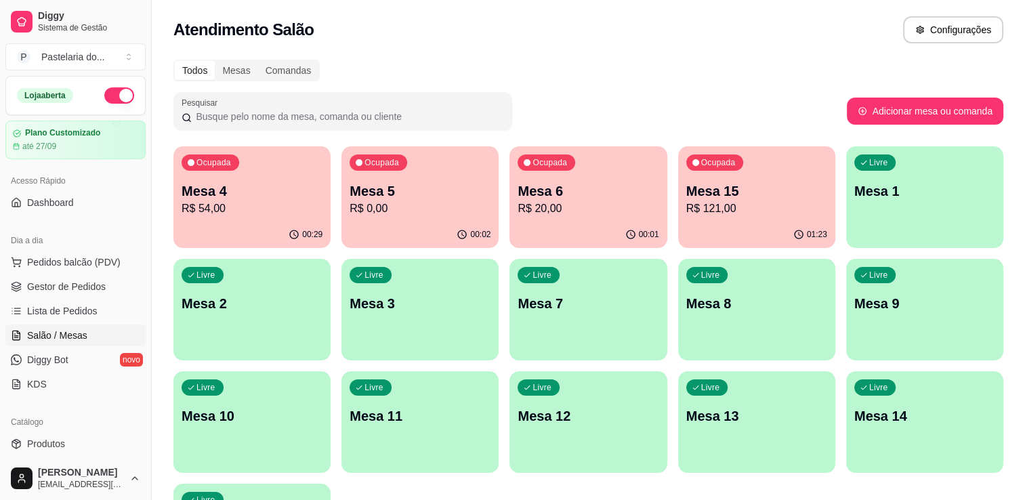
click at [211, 209] on p "R$ 54,00" at bounding box center [252, 209] width 141 height 16
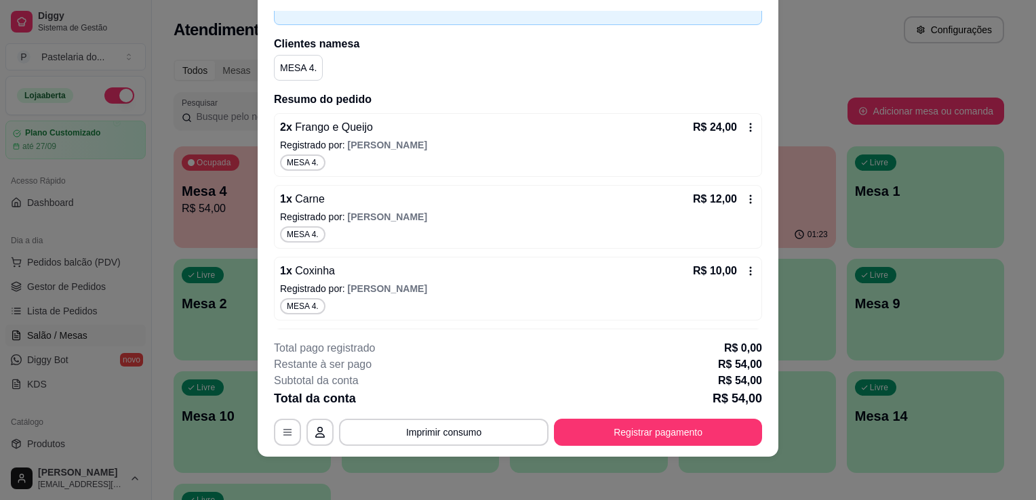
scroll to position [147, 0]
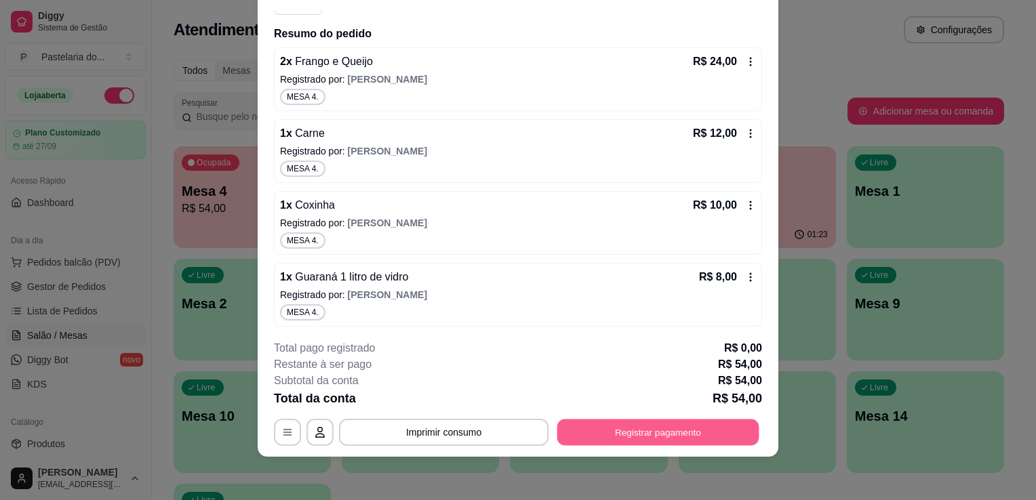
click at [664, 436] on button "Registrar pagamento" at bounding box center [658, 433] width 202 height 26
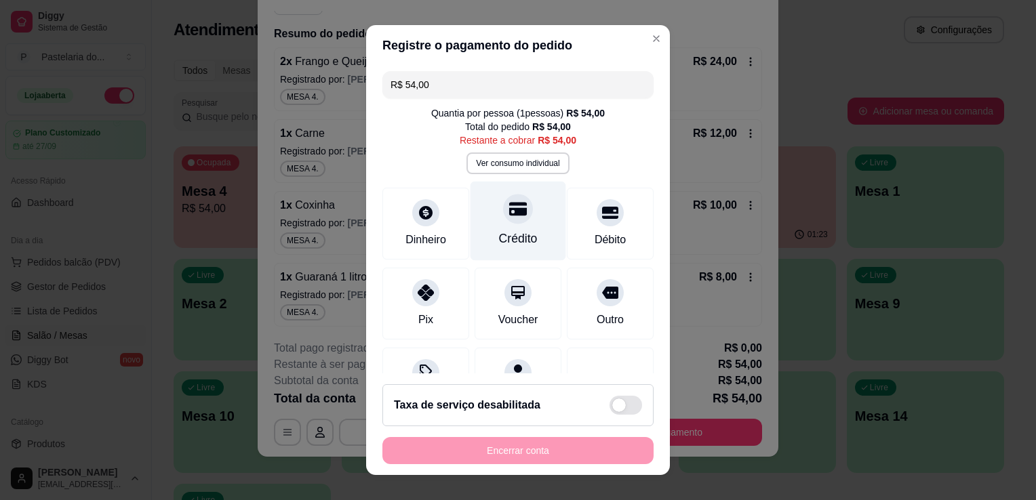
click at [503, 218] on div at bounding box center [518, 209] width 30 height 30
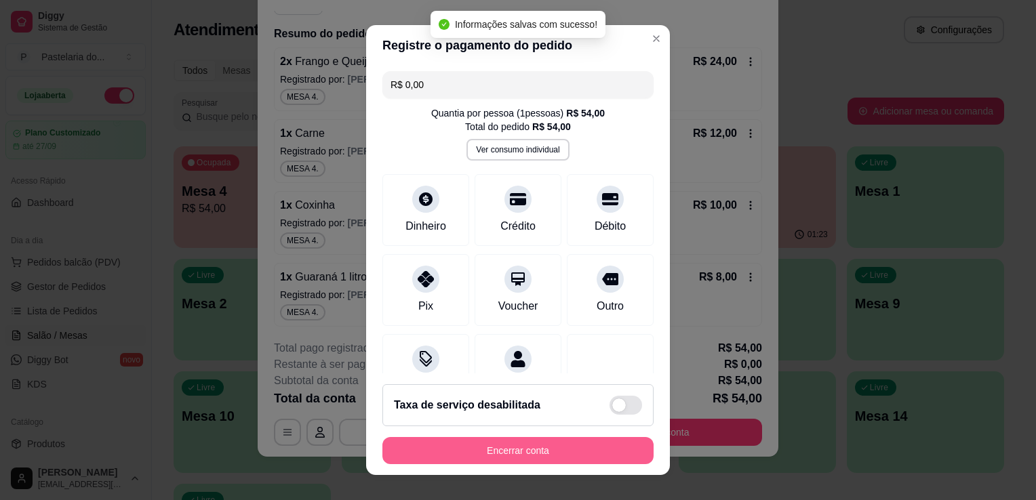
click at [579, 453] on button "Encerrar conta" at bounding box center [517, 450] width 271 height 27
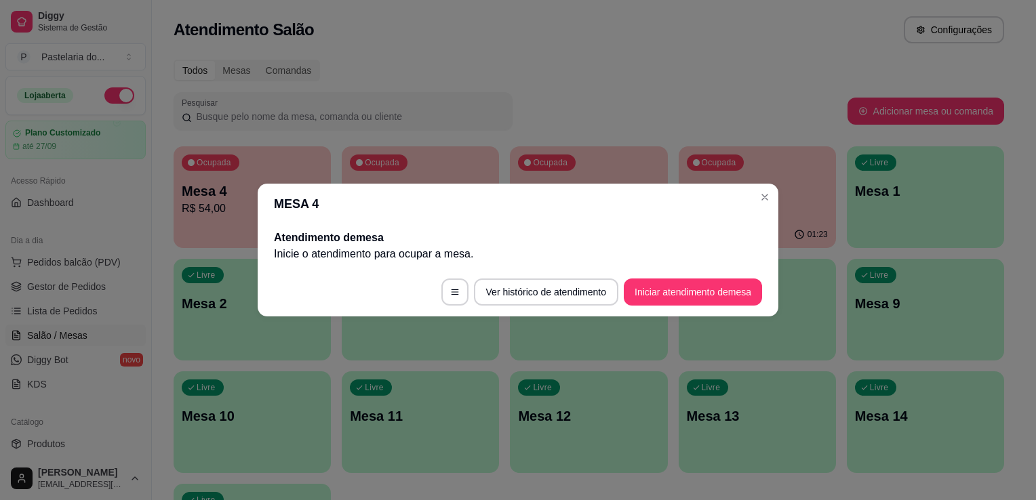
scroll to position [0, 0]
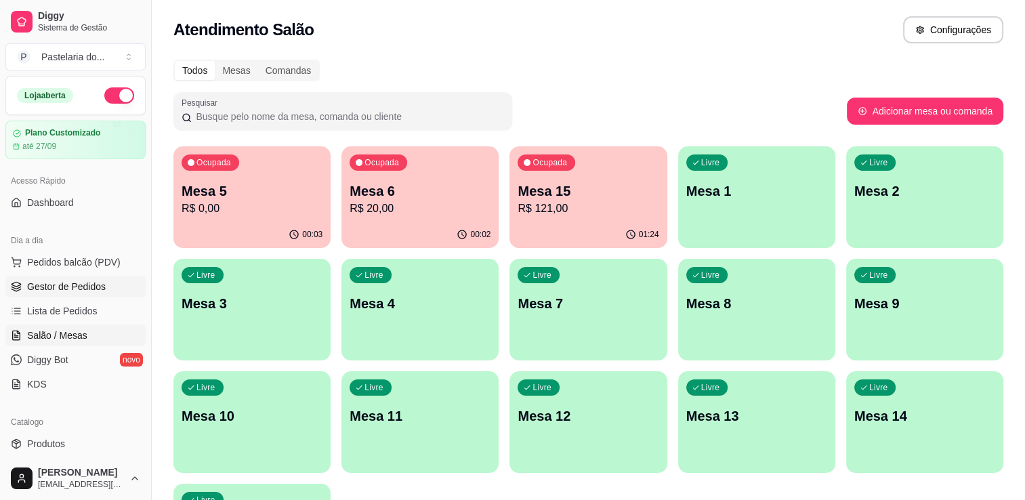
click at [105, 292] on link "Gestor de Pedidos" at bounding box center [75, 287] width 140 height 22
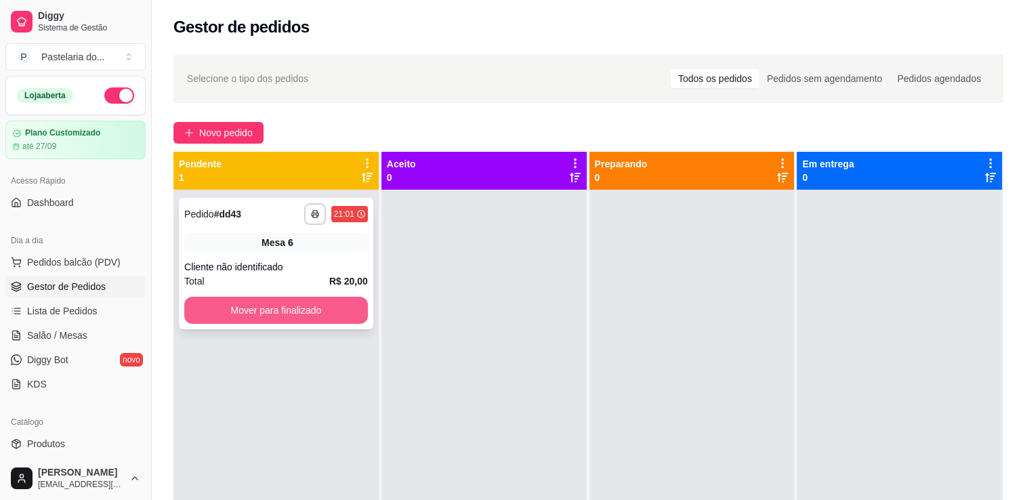
click at [285, 312] on button "Mover para finalizado" at bounding box center [276, 310] width 184 height 27
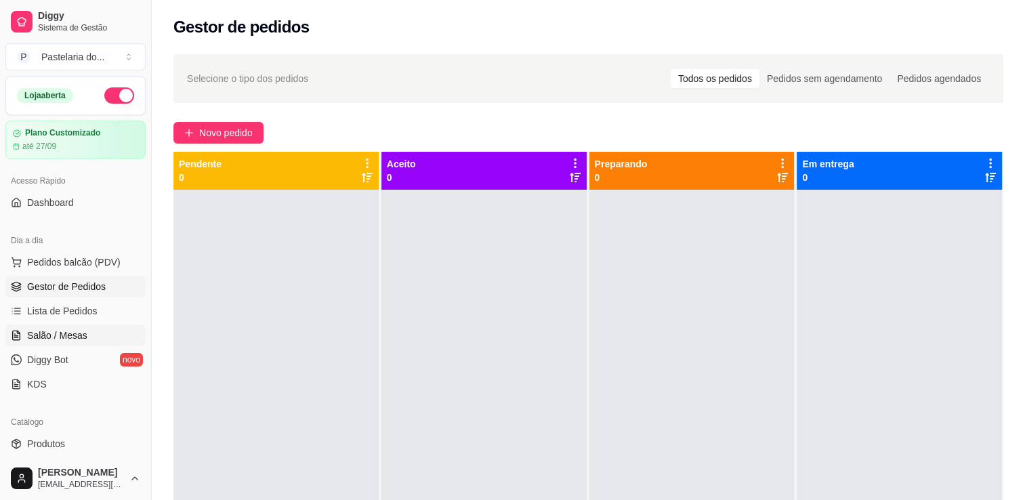
click at [85, 340] on link "Salão / Mesas" at bounding box center [75, 336] width 140 height 22
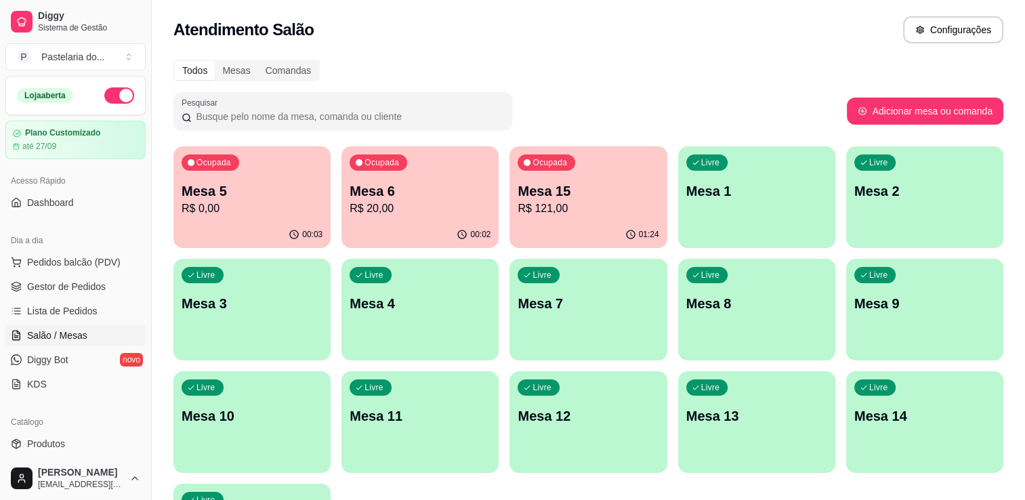
click at [253, 205] on p "R$ 0,00" at bounding box center [252, 209] width 141 height 16
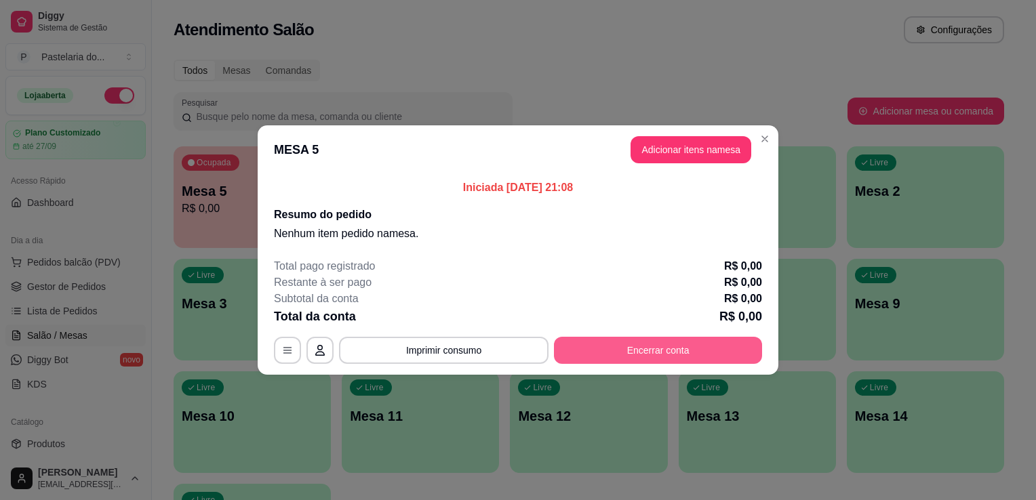
click at [688, 360] on button "Encerrar conta" at bounding box center [658, 350] width 208 height 27
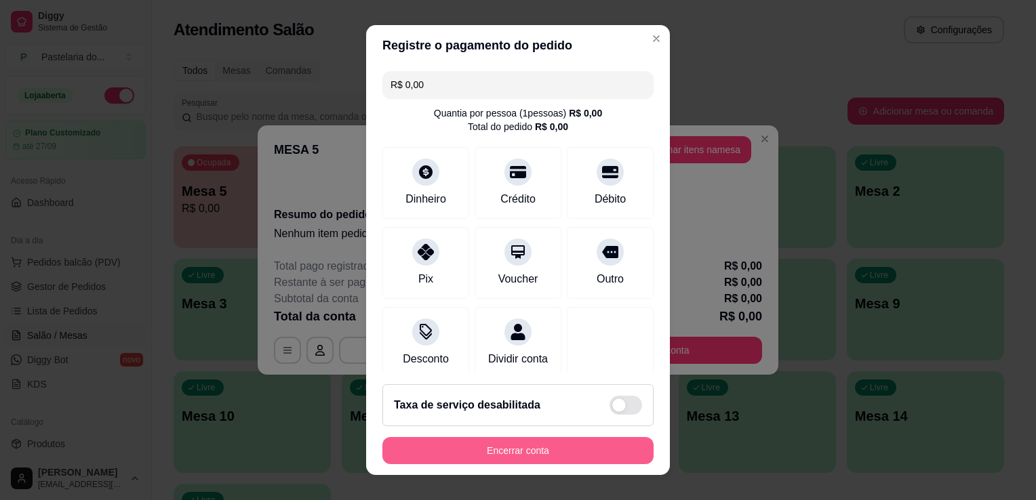
click at [549, 462] on button "Encerrar conta" at bounding box center [517, 450] width 271 height 27
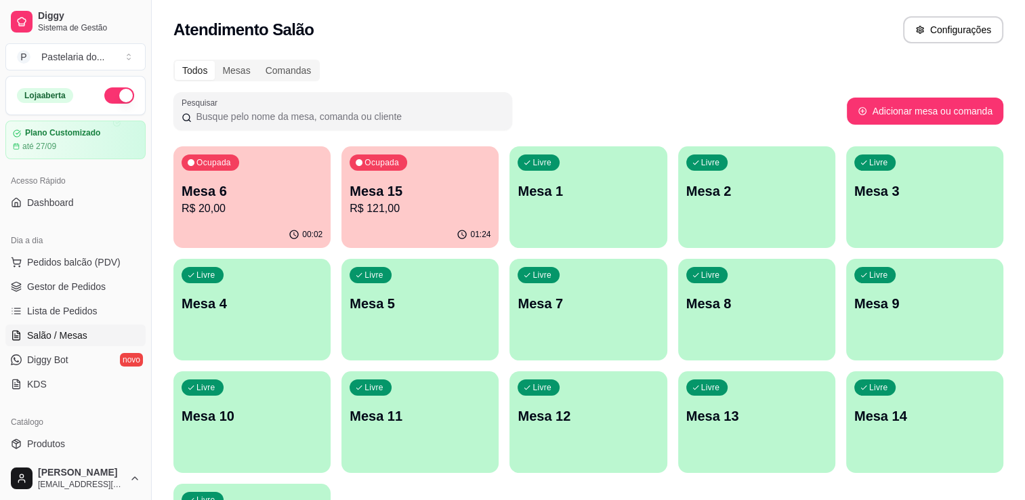
click at [235, 203] on p "R$ 20,00" at bounding box center [252, 209] width 141 height 16
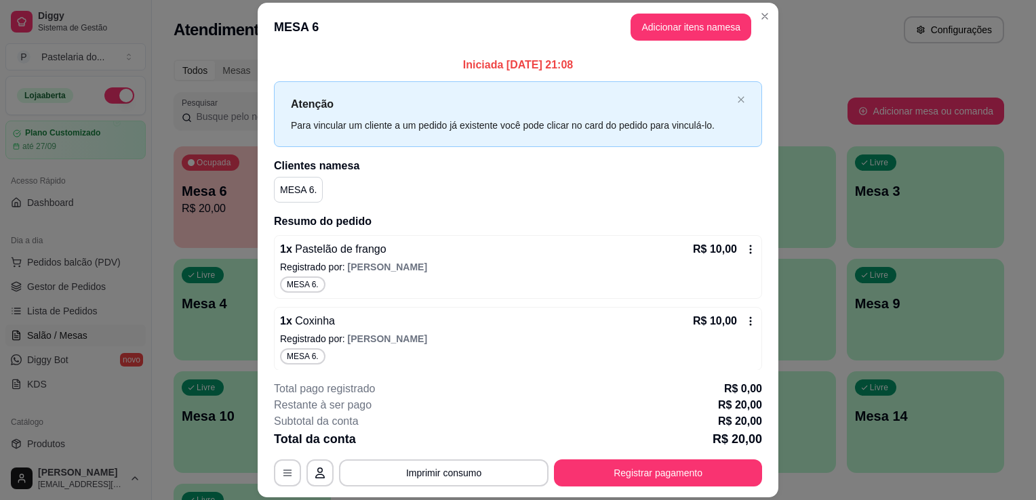
scroll to position [4, 0]
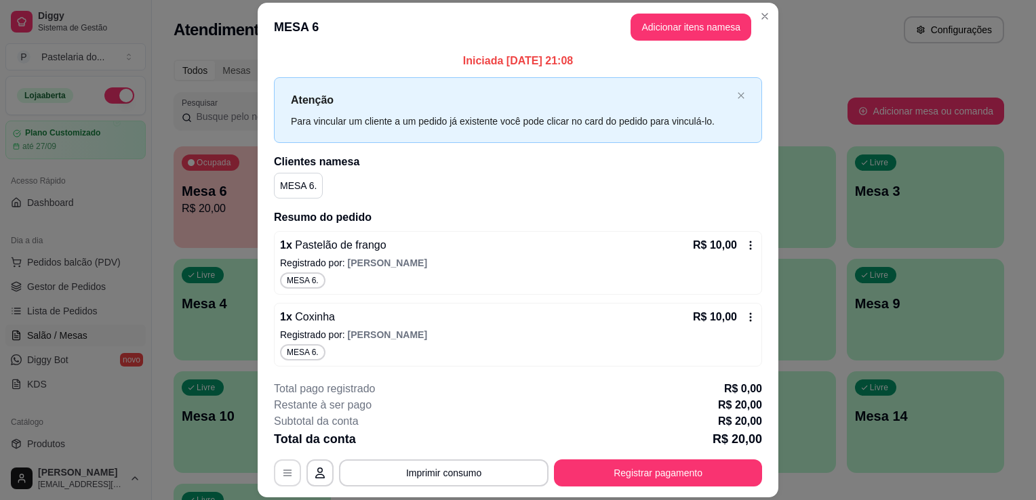
click at [274, 477] on button "button" at bounding box center [287, 473] width 27 height 27
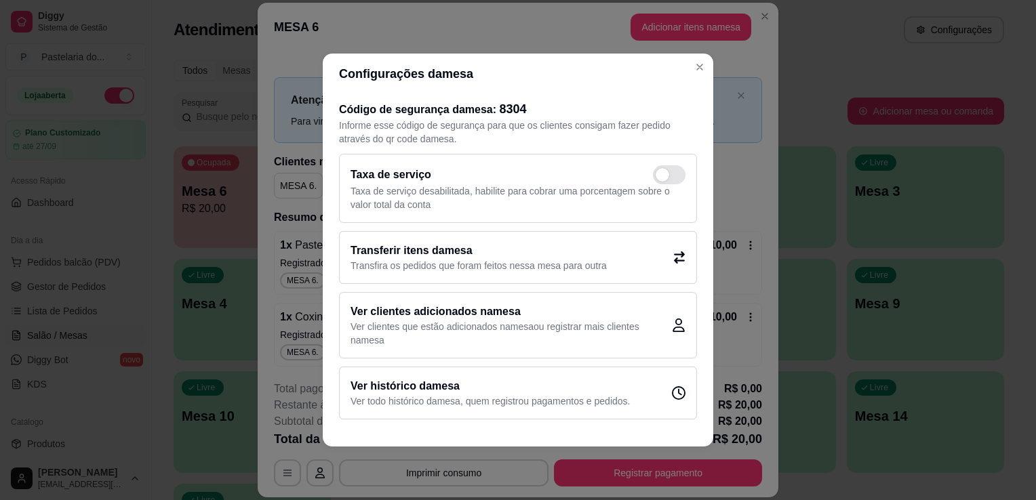
click at [628, 264] on div "Transferir itens da mesa Transfira os pedidos que foram feitos nessa mesa para …" at bounding box center [518, 257] width 358 height 53
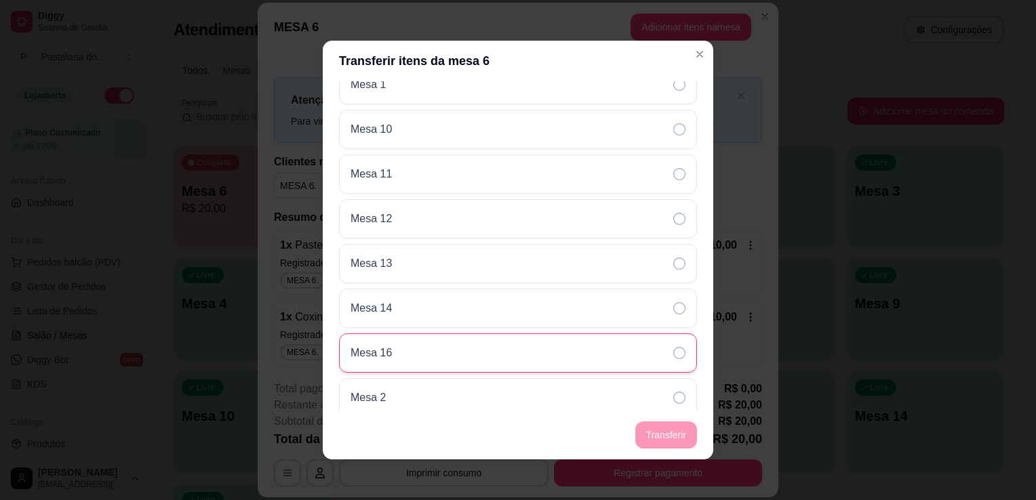
scroll to position [339, 0]
click at [433, 403] on div "Mesa 5" at bounding box center [518, 396] width 358 height 39
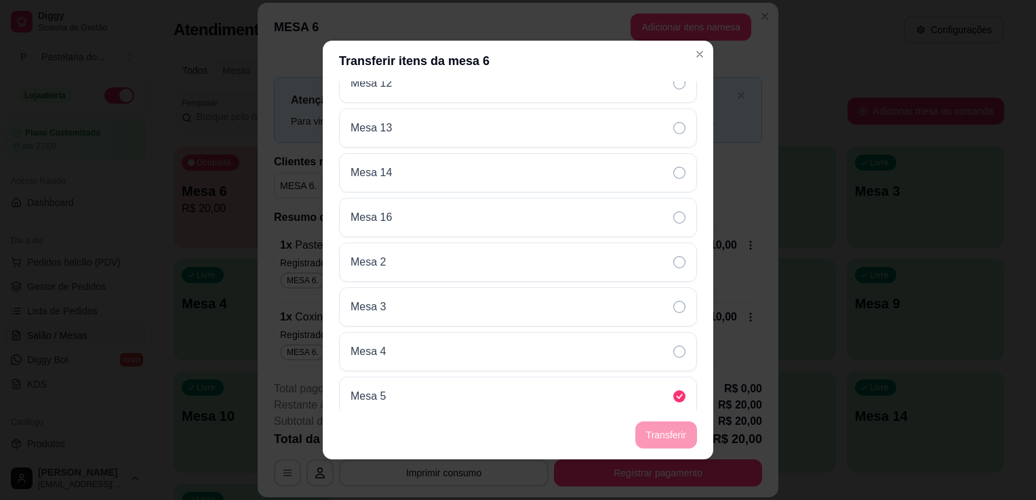
click at [653, 430] on footer "Transferir" at bounding box center [518, 435] width 390 height 49
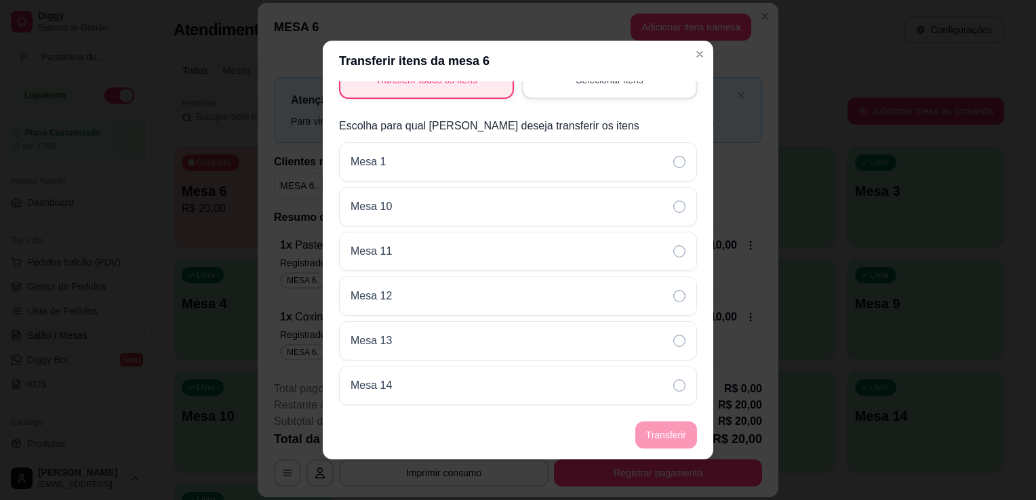
scroll to position [0, 0]
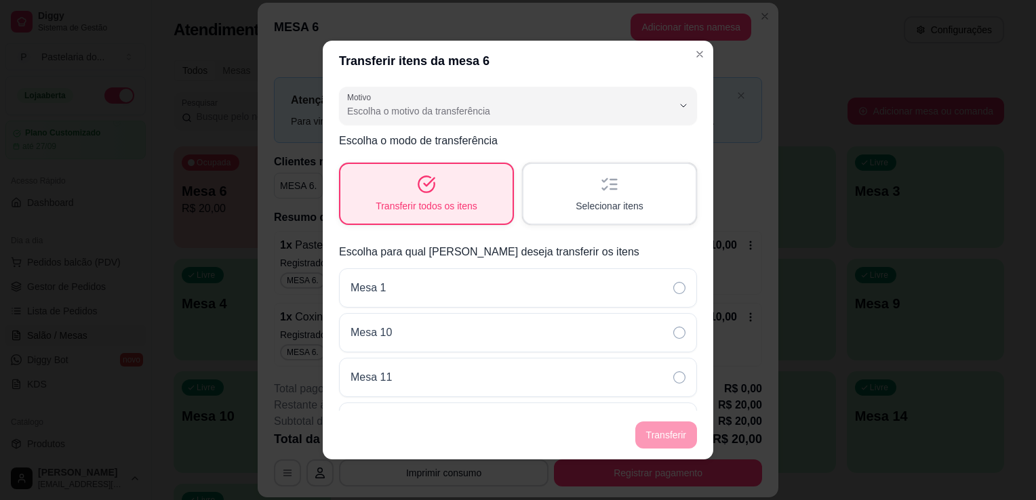
click at [471, 167] on div "Transferir todos os itens" at bounding box center [426, 194] width 172 height 60
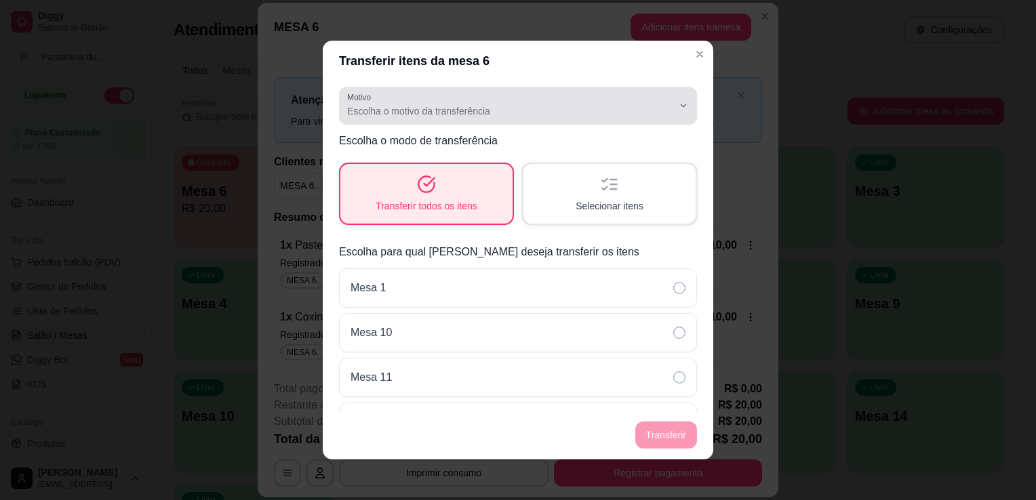
click at [496, 108] on span "Escolha o motivo da transferência" at bounding box center [509, 111] width 325 height 14
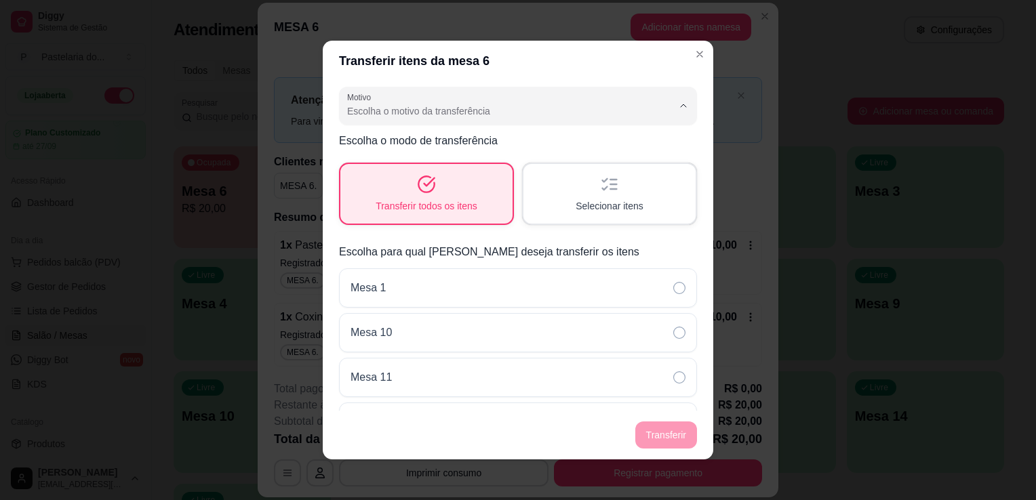
click at [428, 159] on li "Mudança de mesa" at bounding box center [507, 165] width 323 height 21
click at [660, 443] on button "Transferir" at bounding box center [666, 435] width 60 height 26
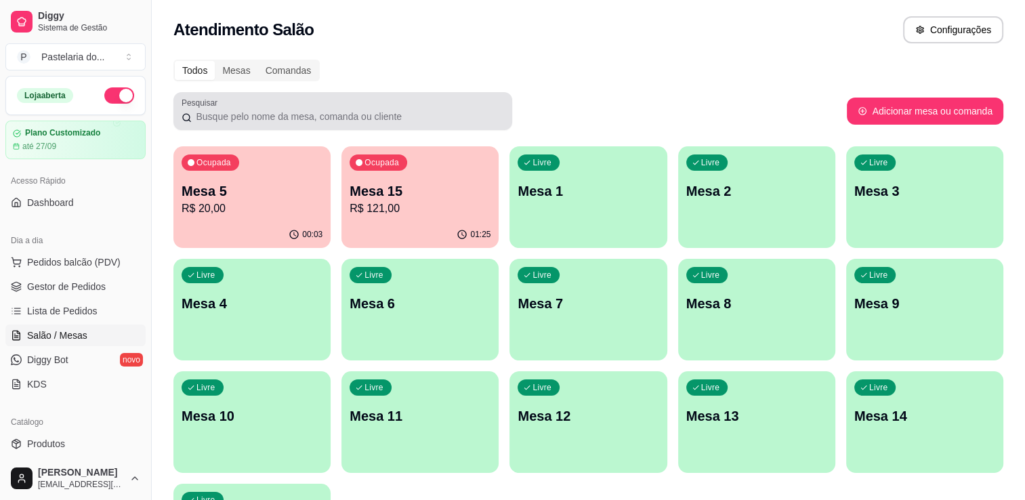
click at [418, 166] on div "Ocupada Mesa 15 R$ 121,00" at bounding box center [420, 183] width 157 height 75
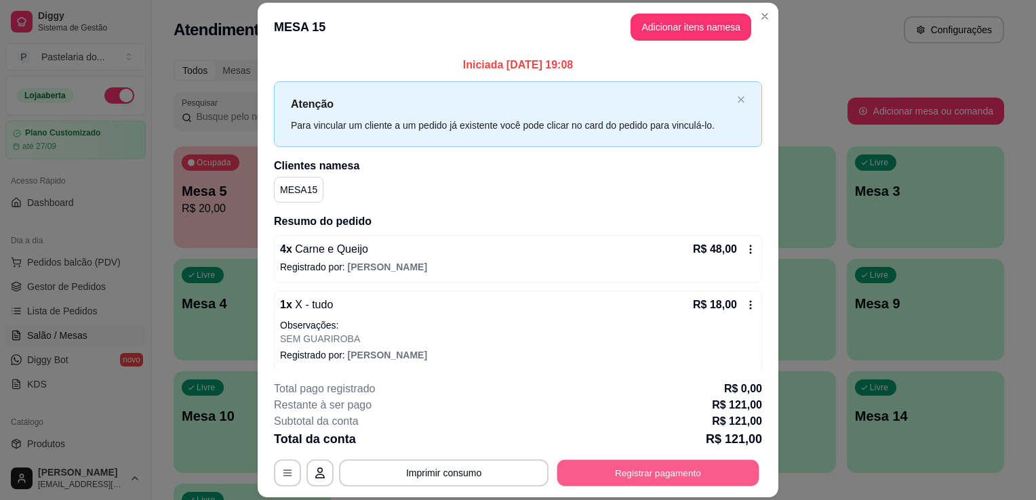
click at [648, 478] on button "Registrar pagamento" at bounding box center [658, 473] width 202 height 26
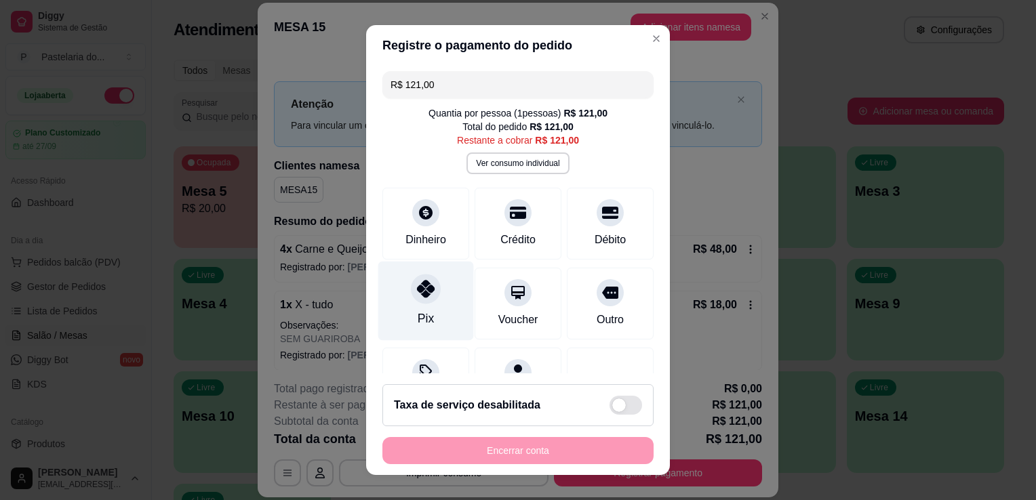
drag, startPoint x: 432, startPoint y: 296, endPoint x: 451, endPoint y: 326, distance: 35.9
click at [432, 296] on div "Pix" at bounding box center [426, 301] width 96 height 79
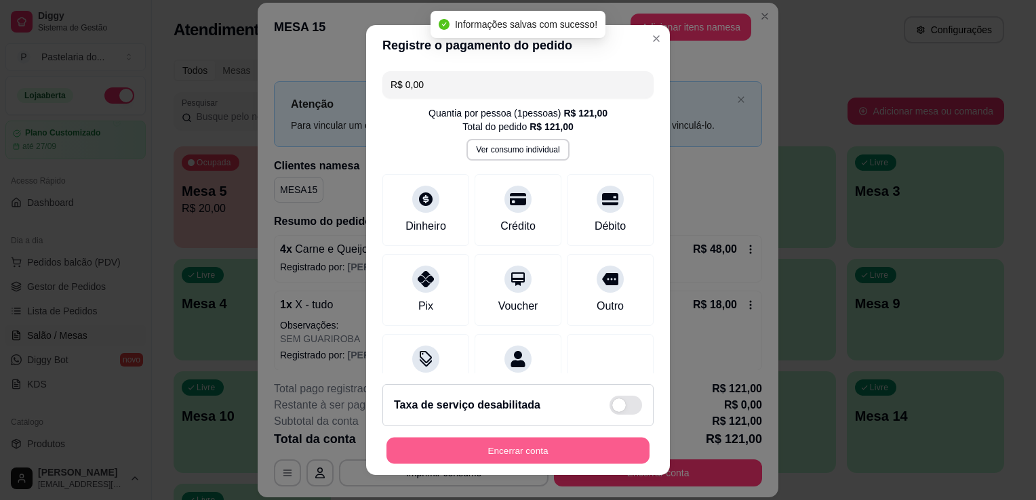
click at [563, 444] on button "Encerrar conta" at bounding box center [517, 451] width 263 height 26
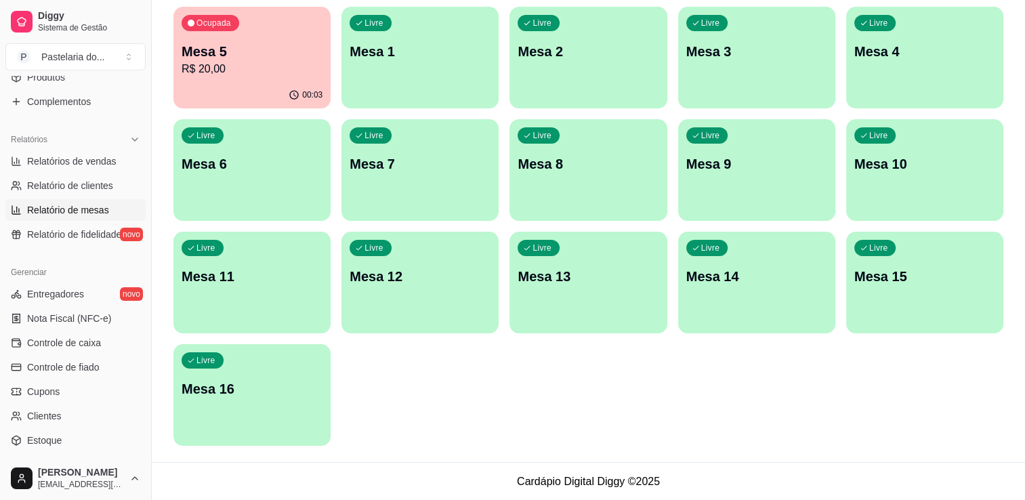
scroll to position [407, 0]
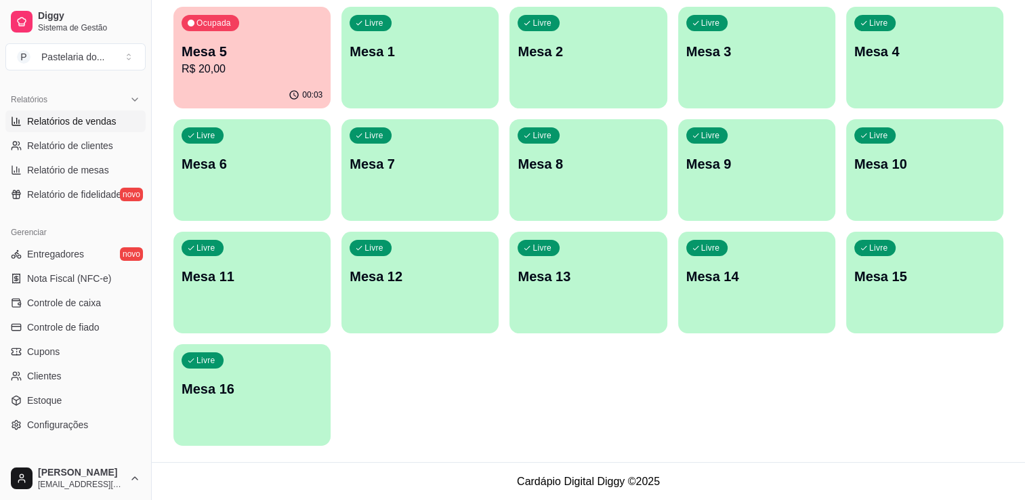
click at [84, 118] on span "Relatórios de vendas" at bounding box center [71, 122] width 89 height 14
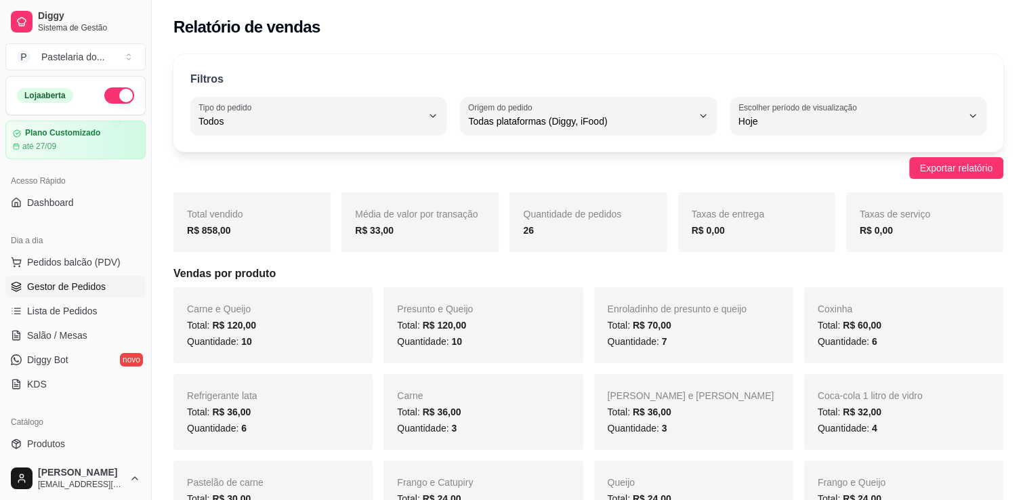
click at [90, 286] on span "Gestor de Pedidos" at bounding box center [66, 287] width 79 height 14
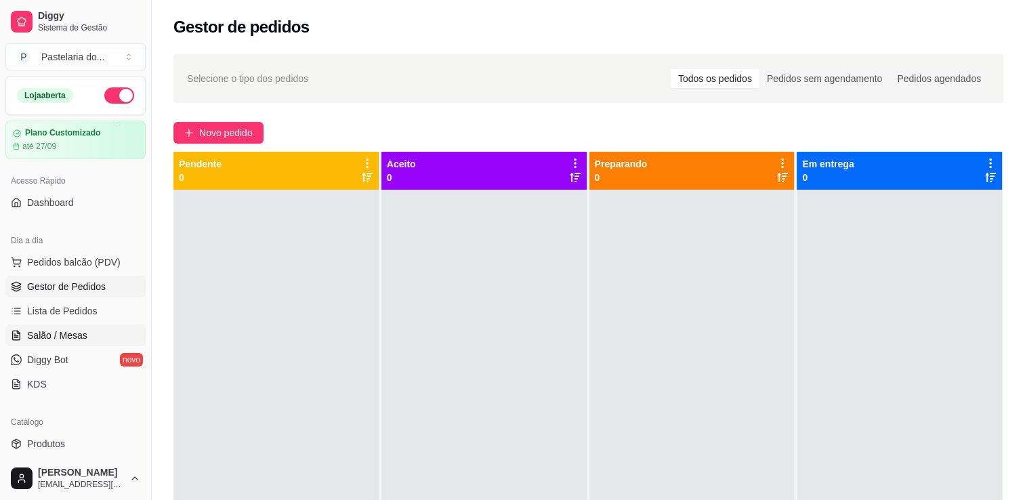
click at [75, 334] on span "Salão / Mesas" at bounding box center [57, 336] width 60 height 14
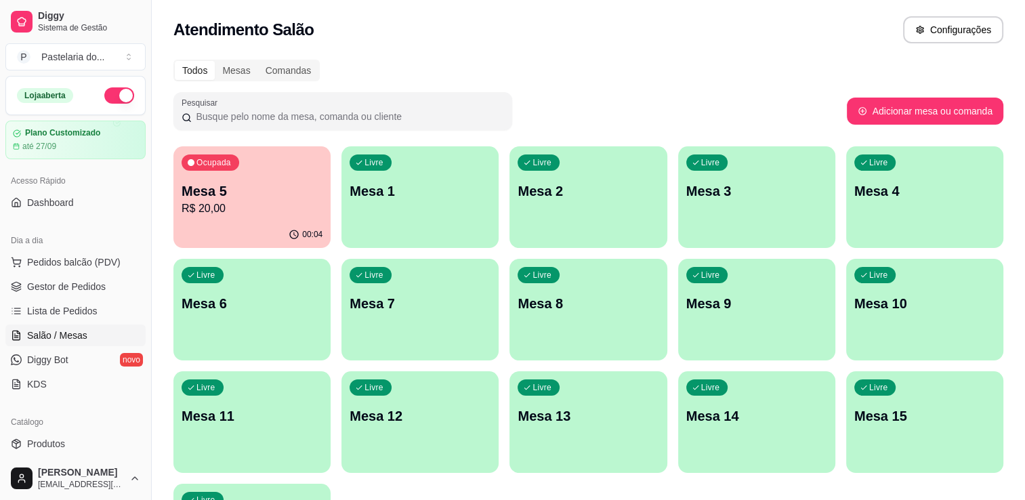
click at [318, 202] on p "R$ 20,00" at bounding box center [252, 209] width 141 height 16
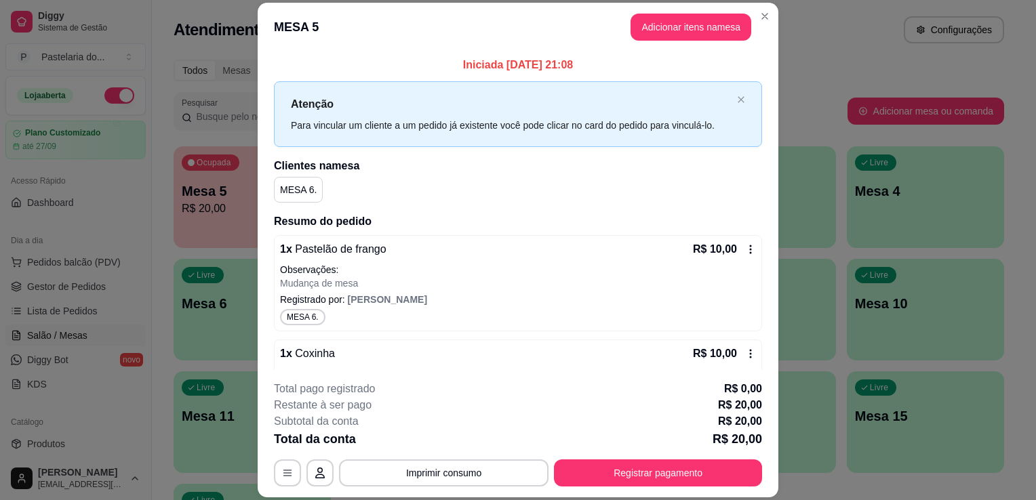
click at [678, 39] on button "Adicionar itens na mesa" at bounding box center [690, 27] width 121 height 27
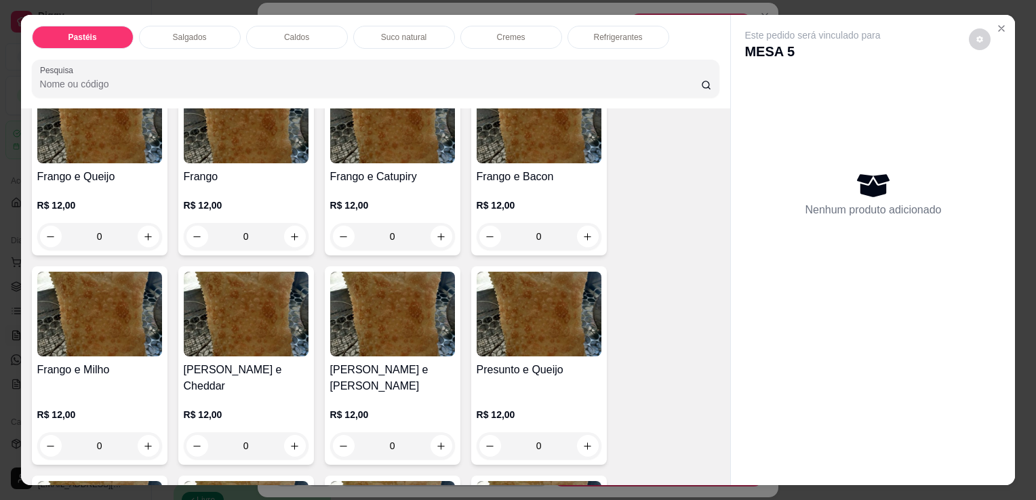
scroll to position [542, 0]
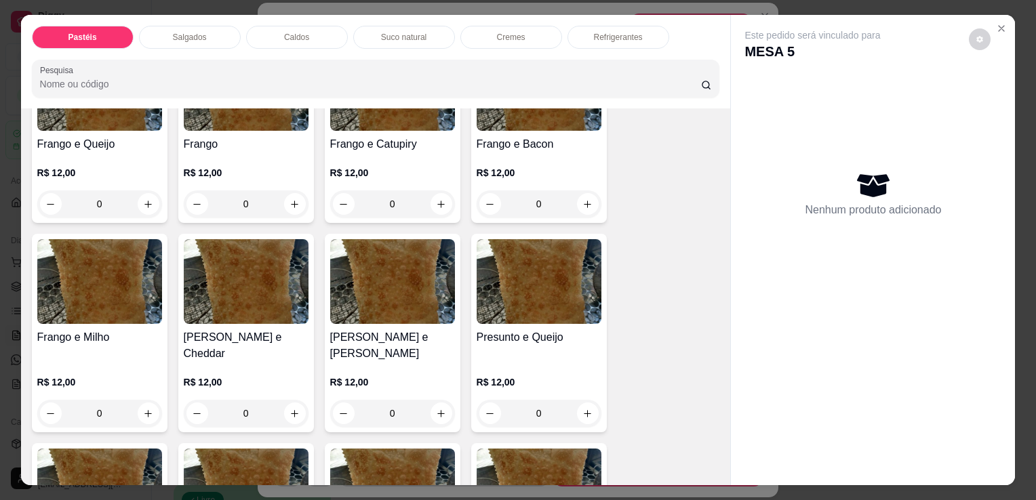
click at [581, 400] on div "0" at bounding box center [538, 413] width 125 height 27
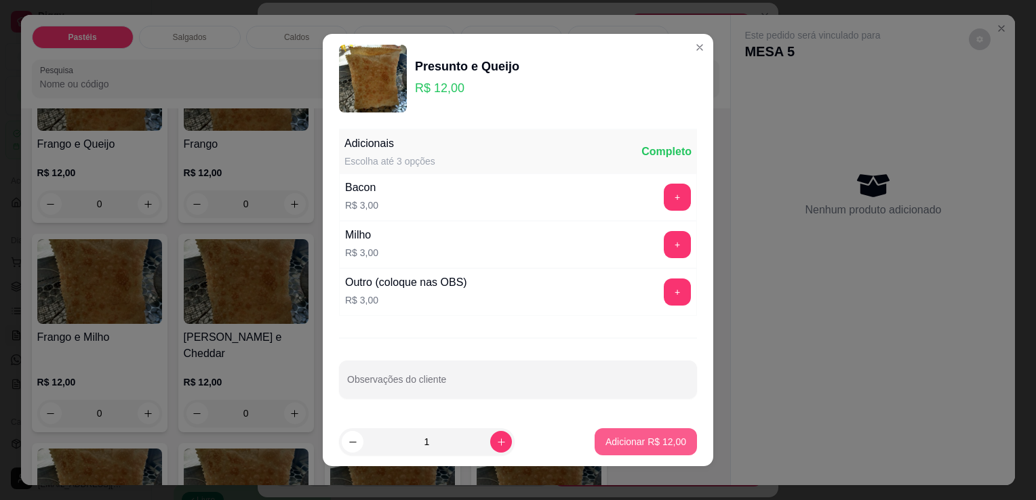
click at [656, 444] on p "Adicionar R$ 12,00" at bounding box center [645, 442] width 81 height 14
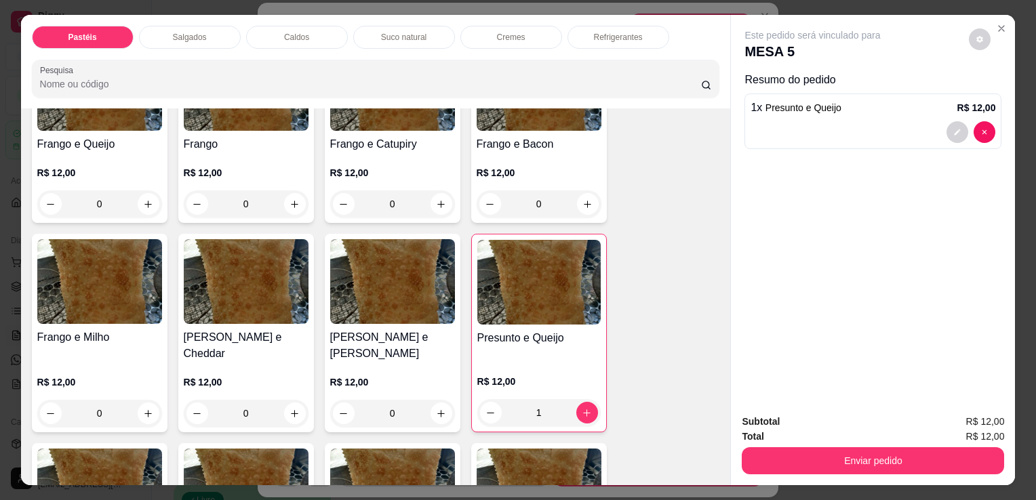
click at [439, 205] on div "0" at bounding box center [392, 203] width 125 height 27
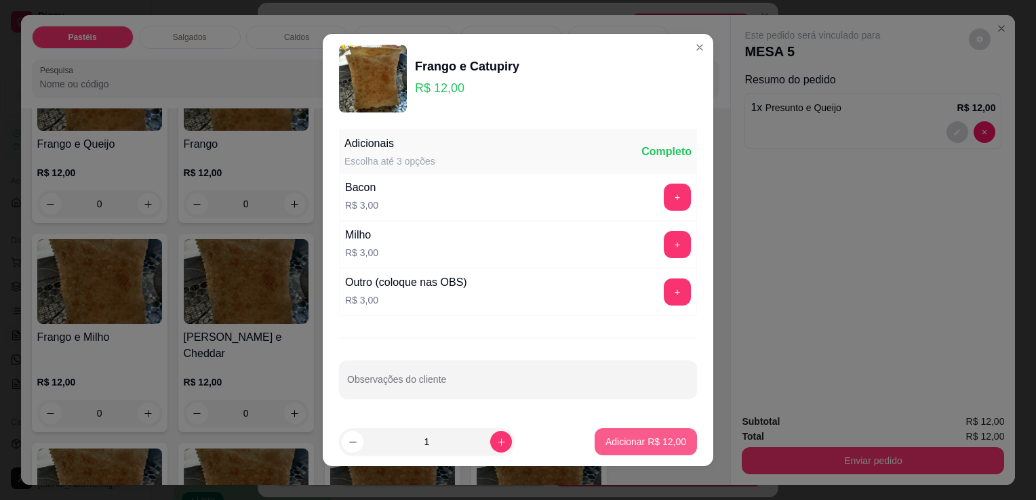
click at [624, 445] on p "Adicionar R$ 12,00" at bounding box center [645, 442] width 81 height 14
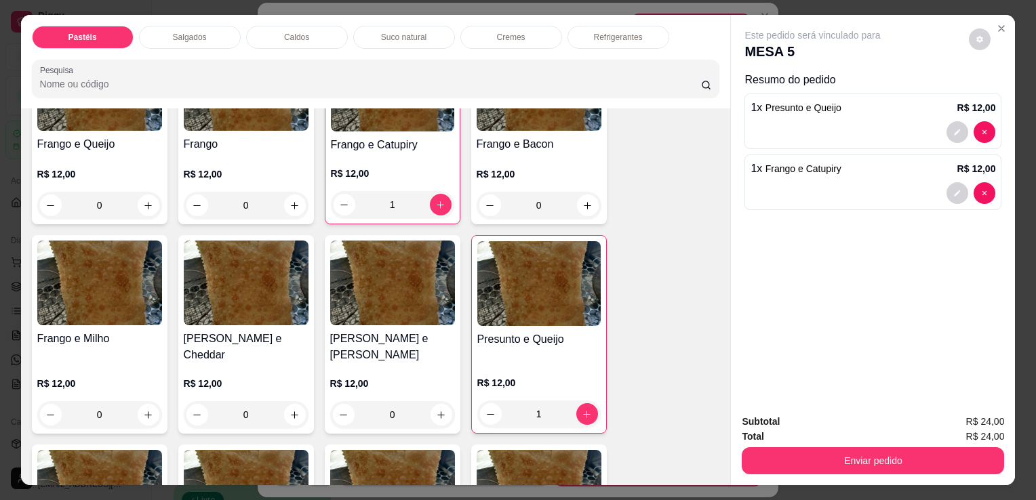
click at [385, 153] on div "R$ 12,00 1" at bounding box center [392, 185] width 123 height 65
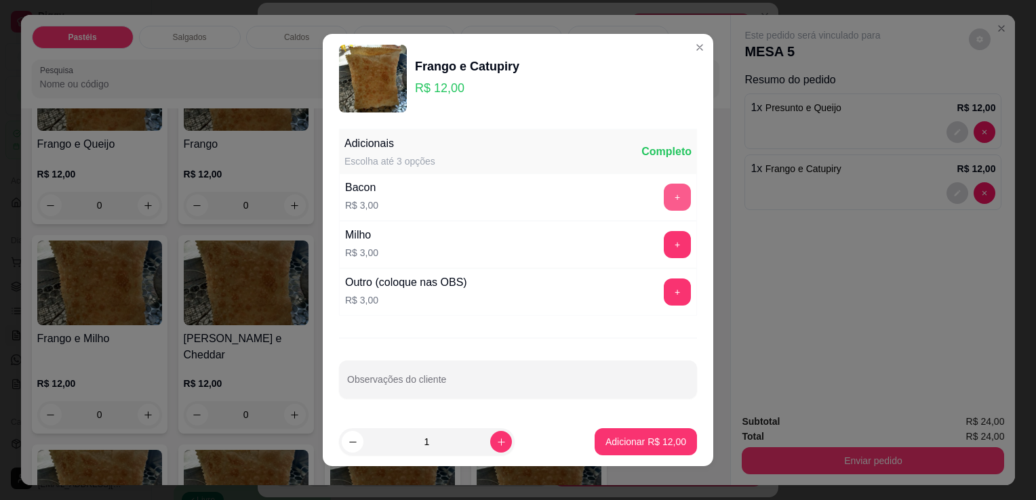
click at [664, 199] on button "+" at bounding box center [677, 197] width 27 height 27
click at [617, 436] on p "Adicionar R$ 15,00" at bounding box center [646, 441] width 79 height 13
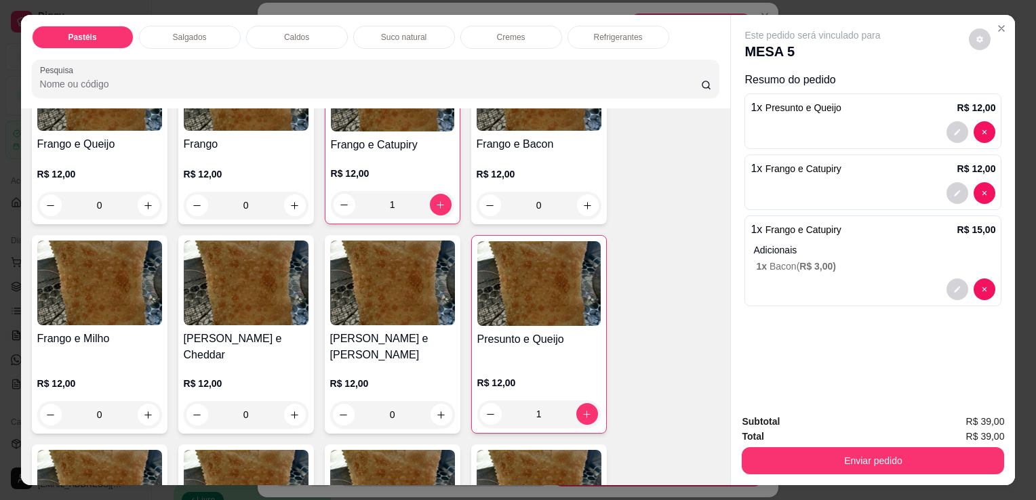
click at [404, 153] on div "R$ 12,00 1" at bounding box center [392, 185] width 123 height 65
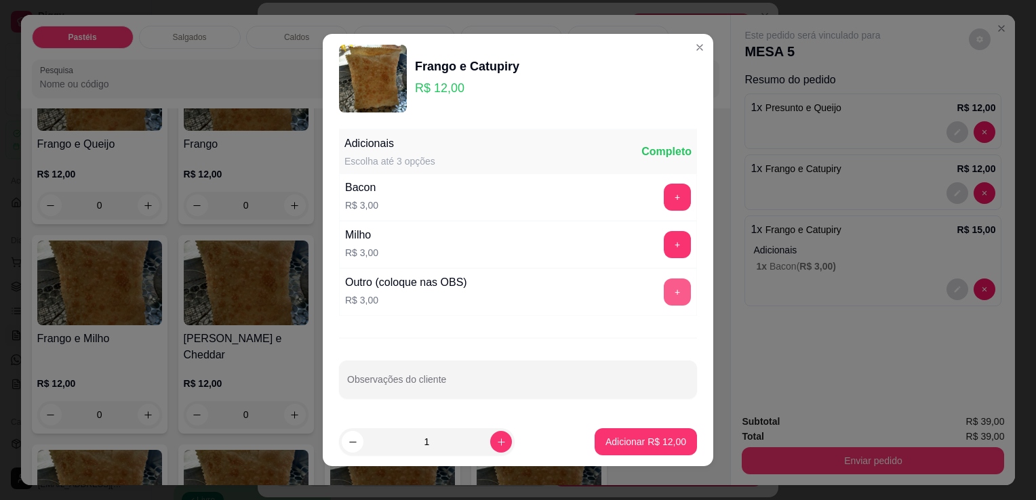
click at [664, 287] on button "+" at bounding box center [677, 292] width 27 height 27
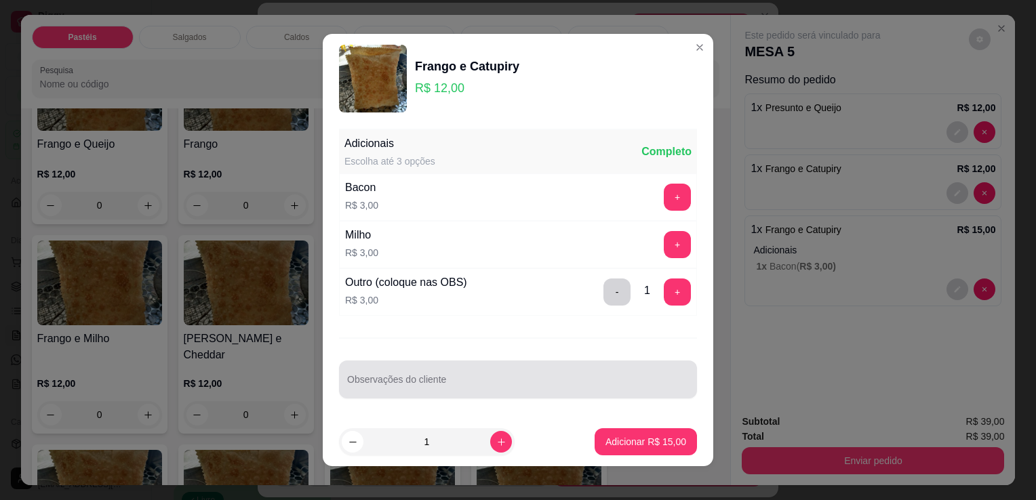
click at [488, 388] on input "Observações do cliente" at bounding box center [518, 385] width 342 height 14
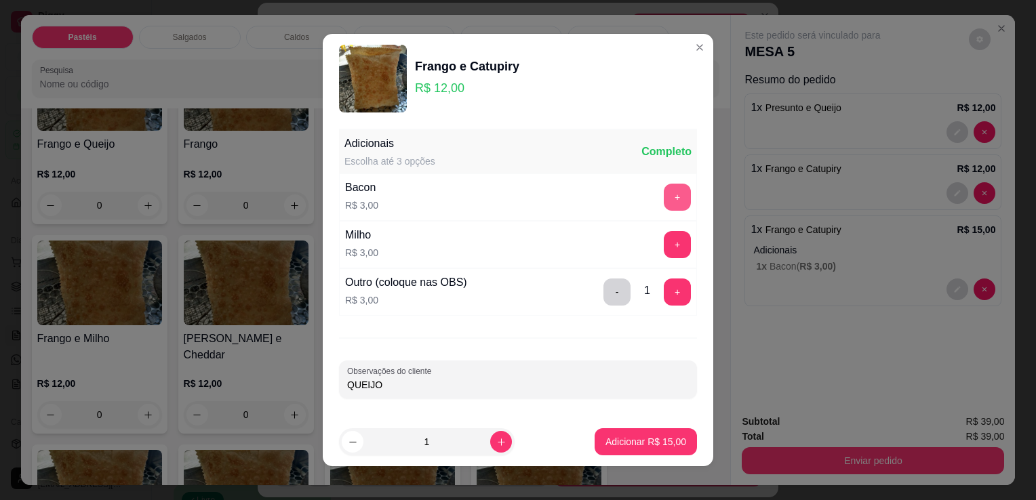
click at [667, 197] on button "+" at bounding box center [677, 197] width 27 height 27
click at [655, 448] on button "Adicionar R$ 18,00" at bounding box center [645, 441] width 102 height 27
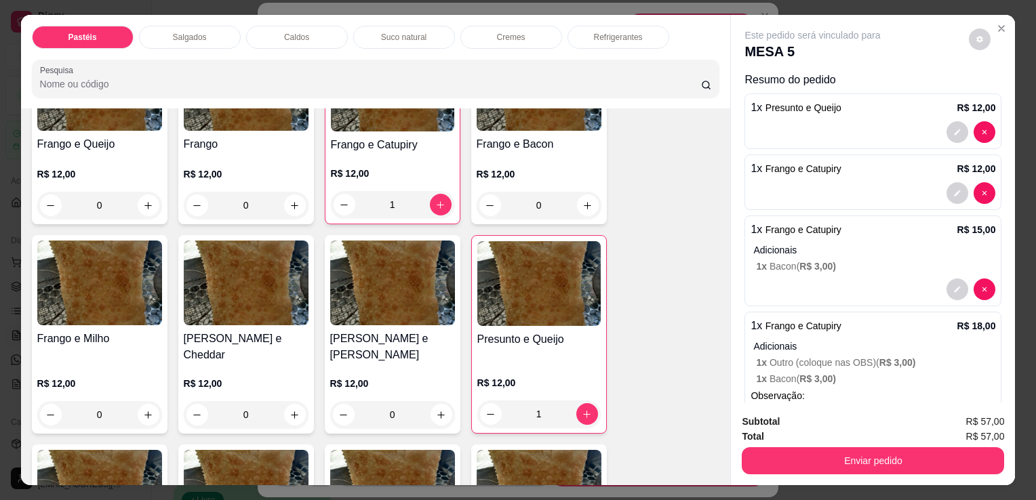
click at [979, 287] on div at bounding box center [970, 290] width 49 height 22
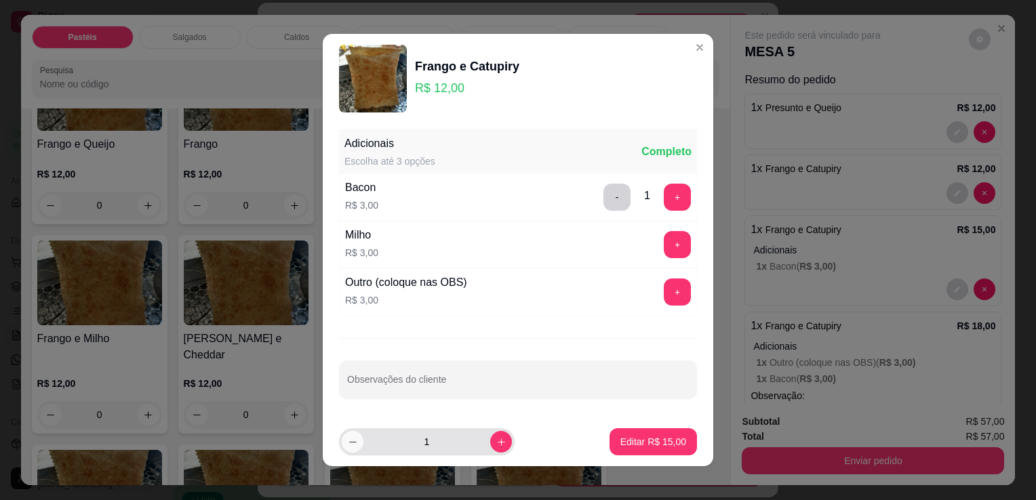
click at [342, 441] on button "decrease-product-quantity" at bounding box center [353, 442] width 22 height 22
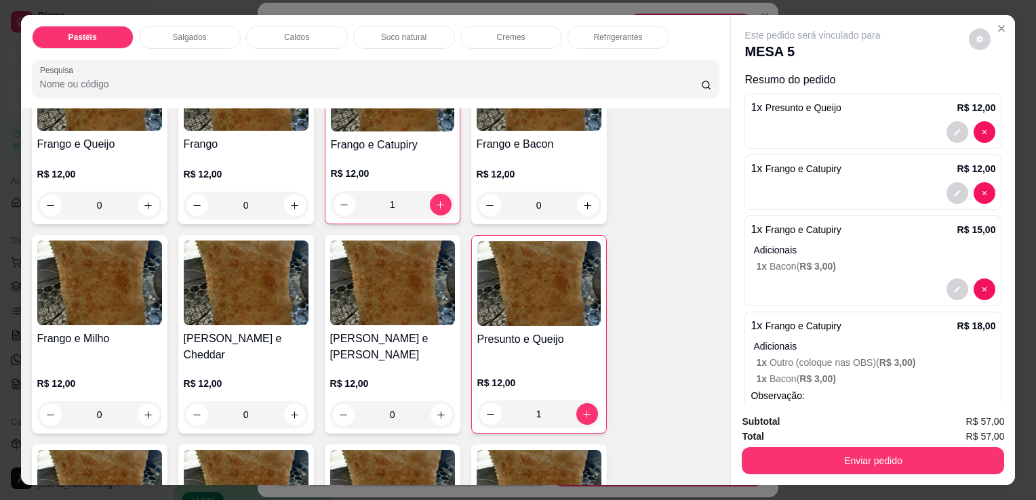
scroll to position [63, 0]
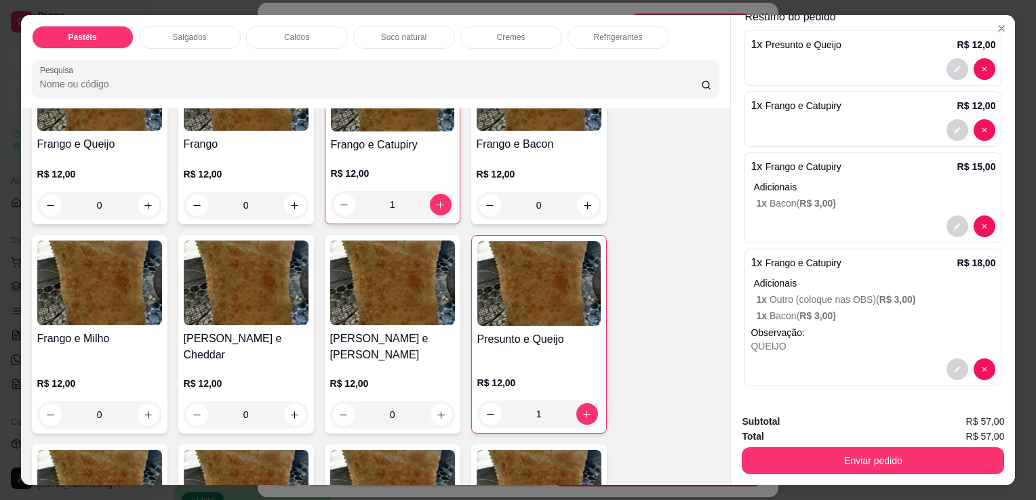
click at [632, 42] on div "Refrigerantes" at bounding box center [618, 37] width 102 height 23
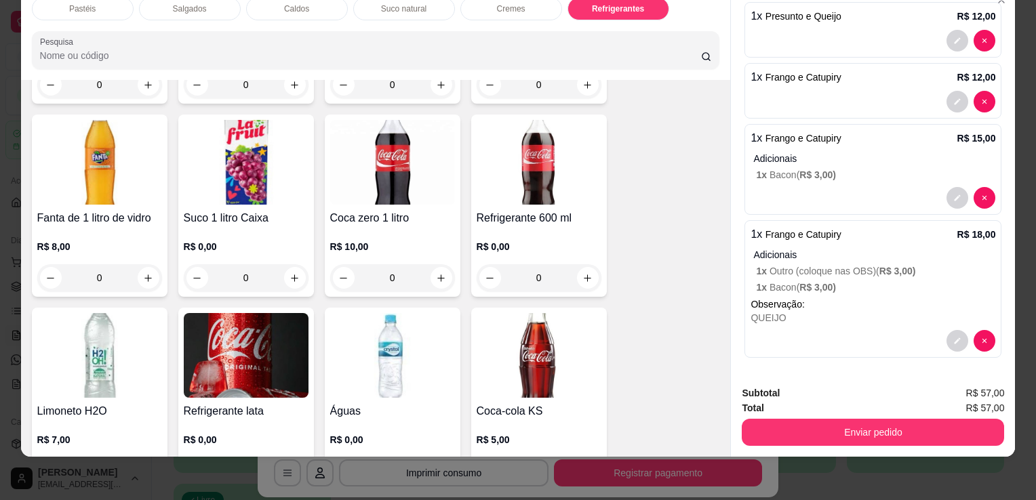
scroll to position [3954, 0]
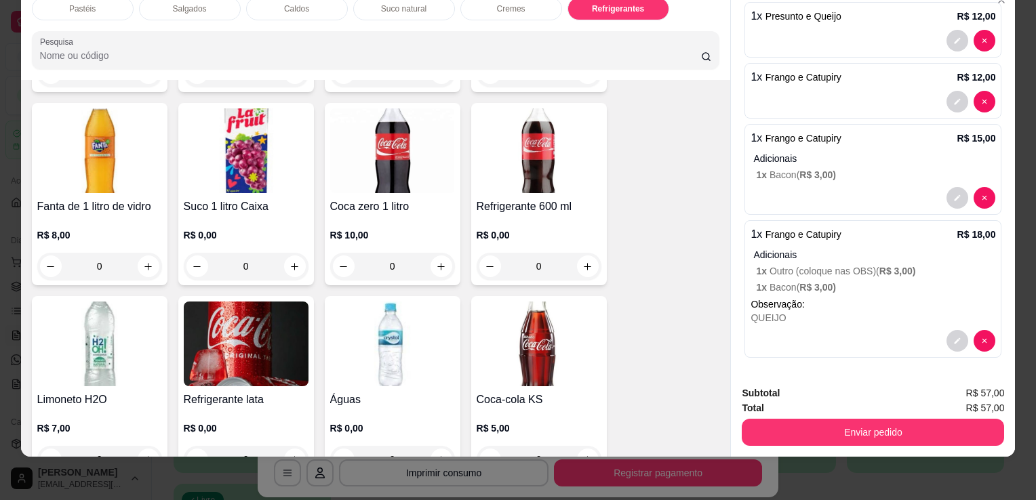
click at [576, 253] on div "0" at bounding box center [538, 266] width 125 height 27
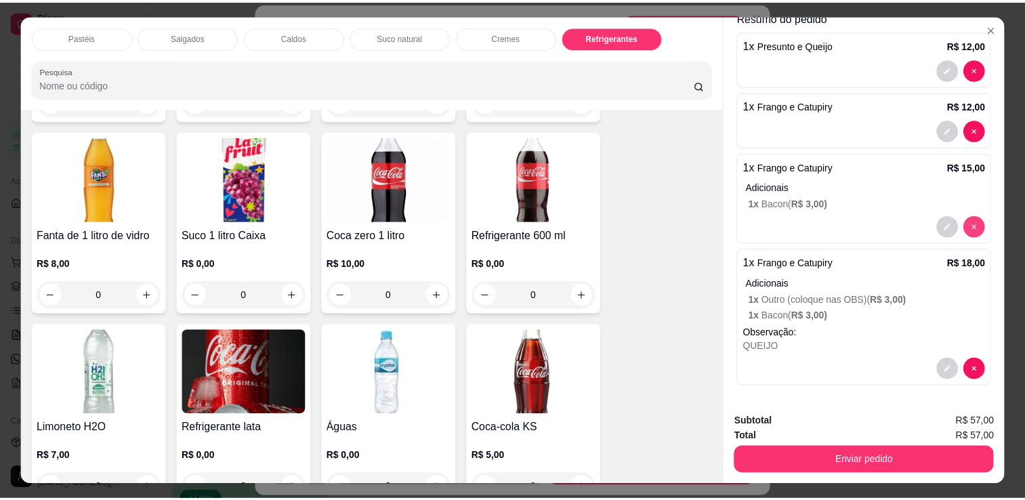
scroll to position [0, 0]
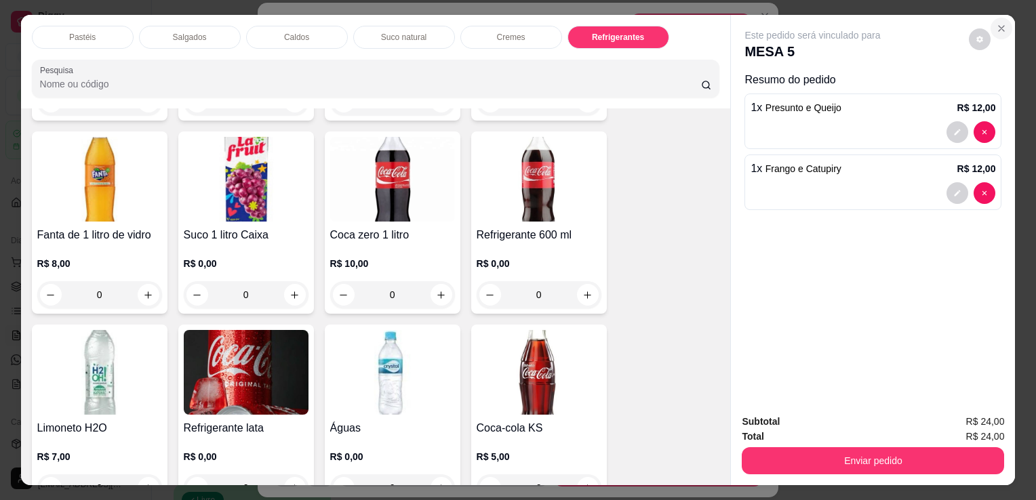
click at [998, 26] on icon "Close" at bounding box center [1000, 28] width 5 height 5
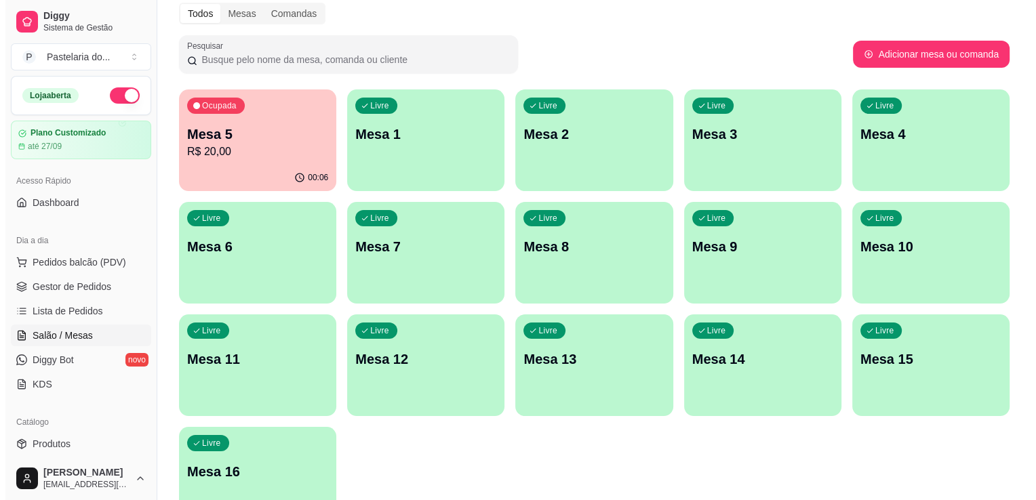
scroll to position [136, 0]
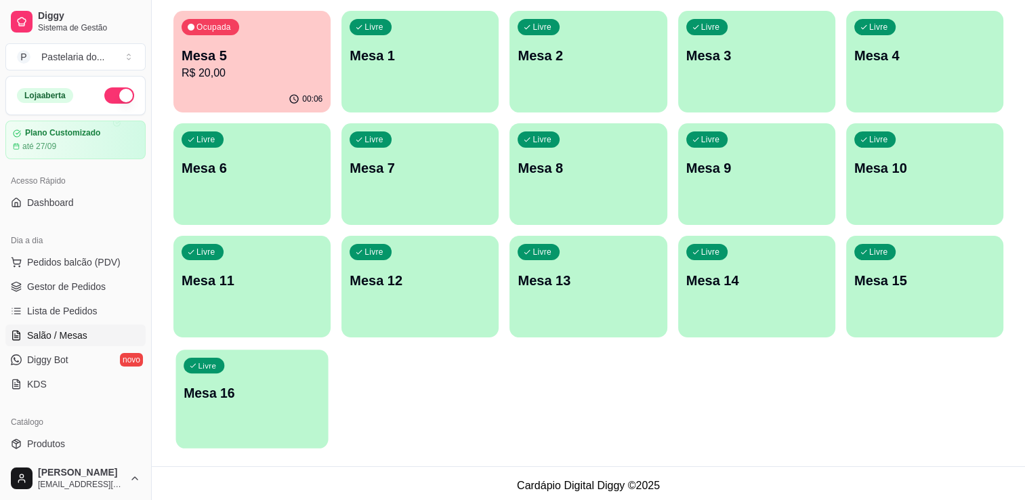
click at [247, 419] on div "Livre Mesa 16" at bounding box center [252, 391] width 153 height 83
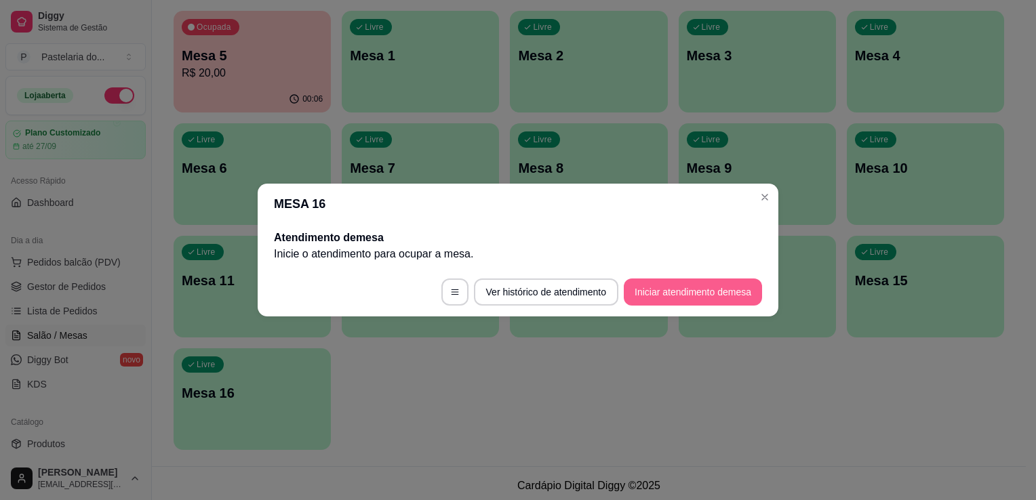
click at [695, 300] on button "Iniciar atendimento de mesa" at bounding box center [693, 292] width 138 height 27
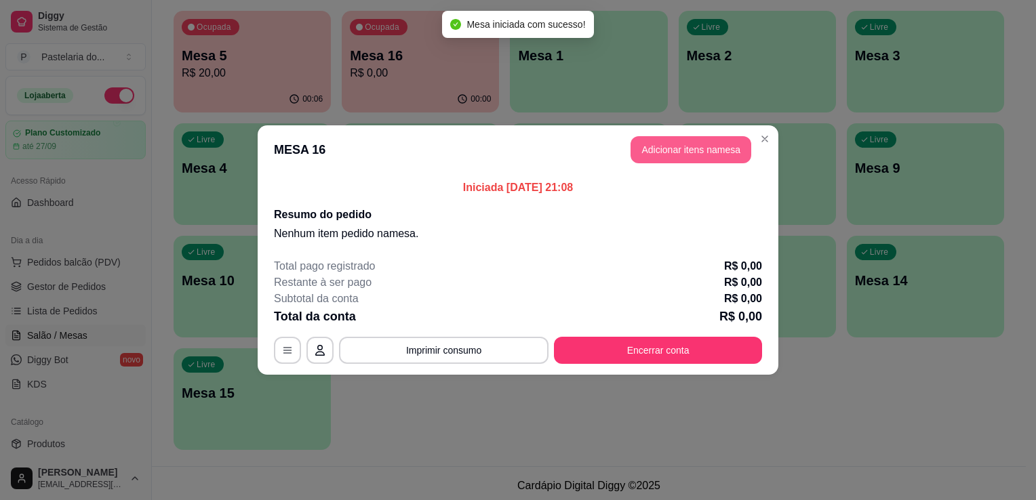
click at [701, 155] on button "Adicionar itens na mesa" at bounding box center [690, 149] width 121 height 27
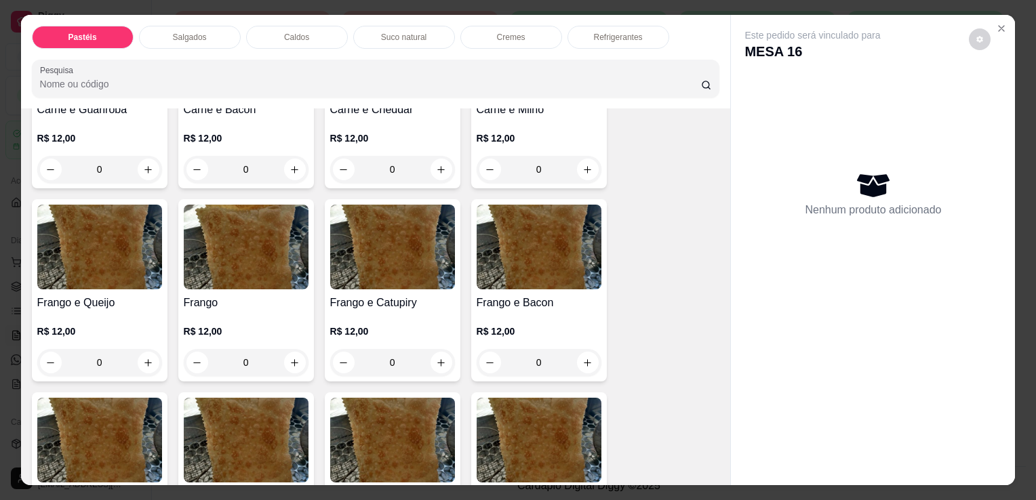
scroll to position [407, 0]
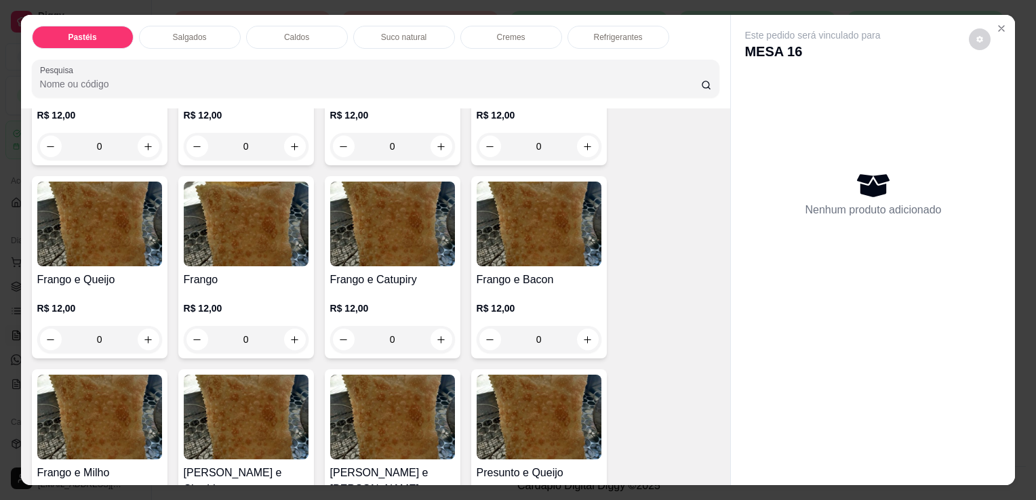
click at [434, 332] on div "0" at bounding box center [392, 339] width 125 height 27
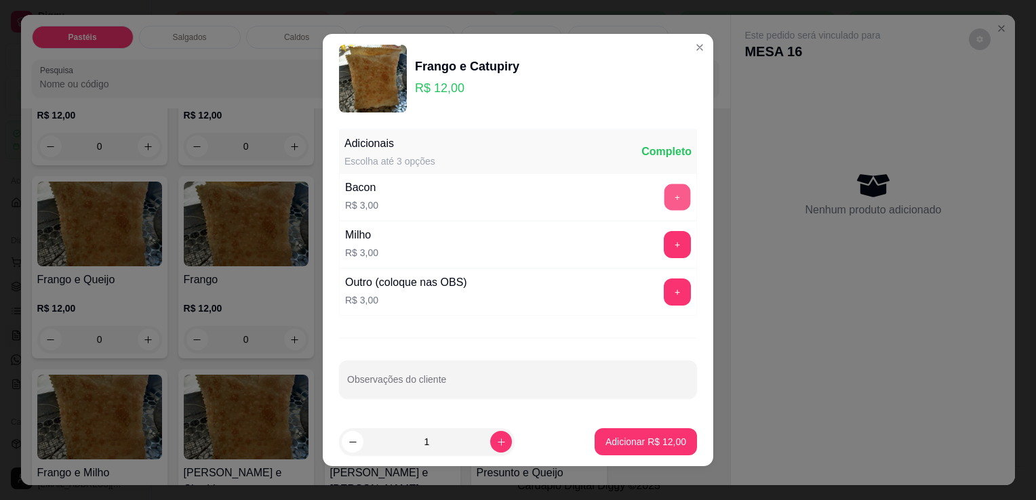
click at [664, 195] on button "+" at bounding box center [677, 197] width 26 height 26
click at [664, 291] on button "+" at bounding box center [677, 292] width 27 height 27
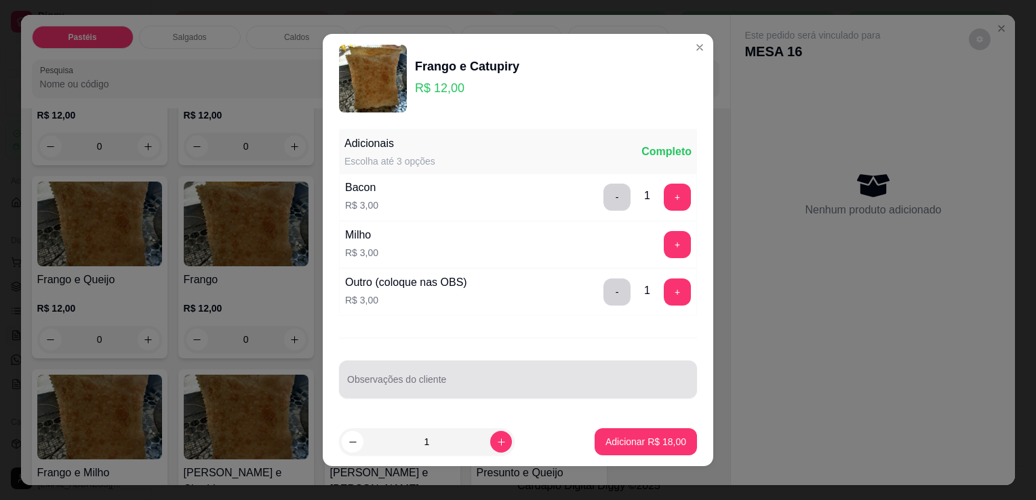
click at [613, 363] on div "Observações do cliente" at bounding box center [518, 380] width 358 height 38
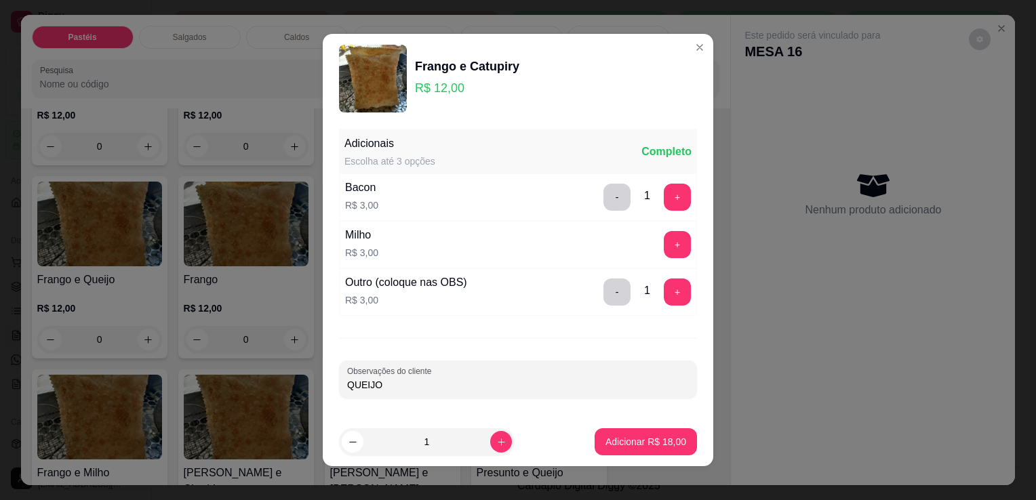
click at [659, 449] on button "Adicionar R$ 18,00" at bounding box center [645, 441] width 102 height 27
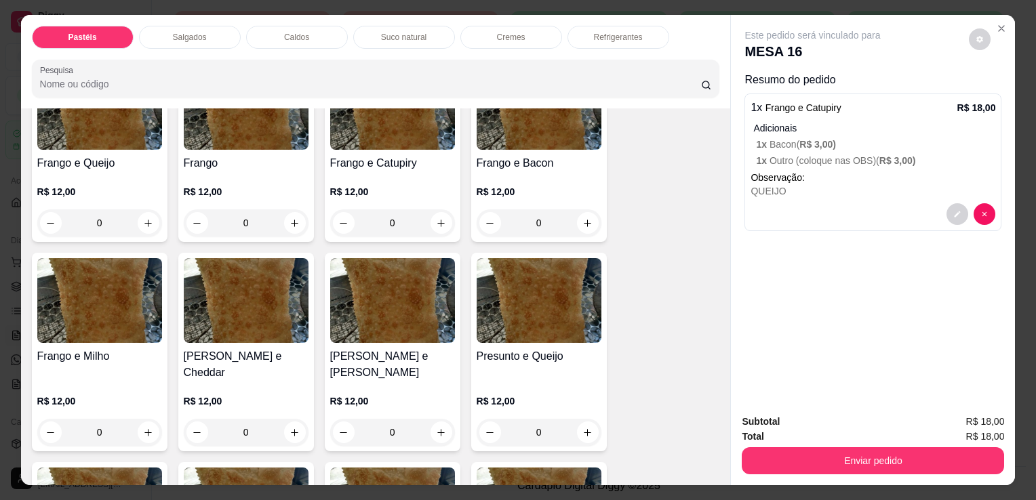
scroll to position [542, 0]
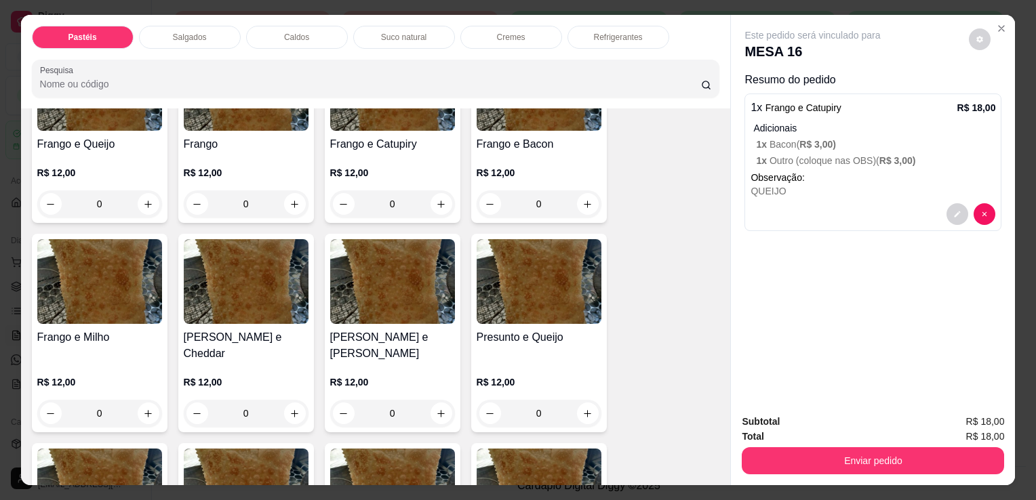
click at [583, 400] on div "0" at bounding box center [538, 413] width 125 height 27
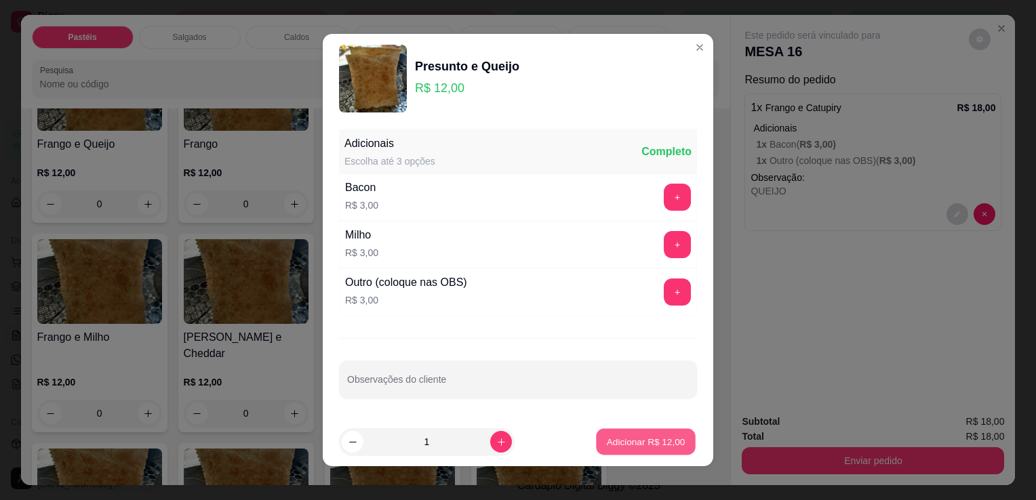
click at [643, 445] on p "Adicionar R$ 12,00" at bounding box center [646, 441] width 79 height 13
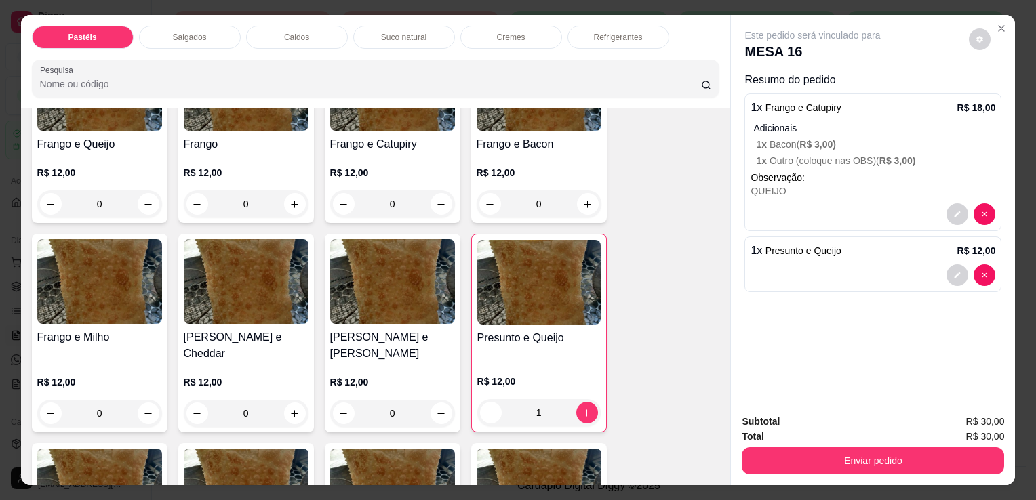
click at [632, 26] on div "Refrigerantes" at bounding box center [618, 37] width 102 height 23
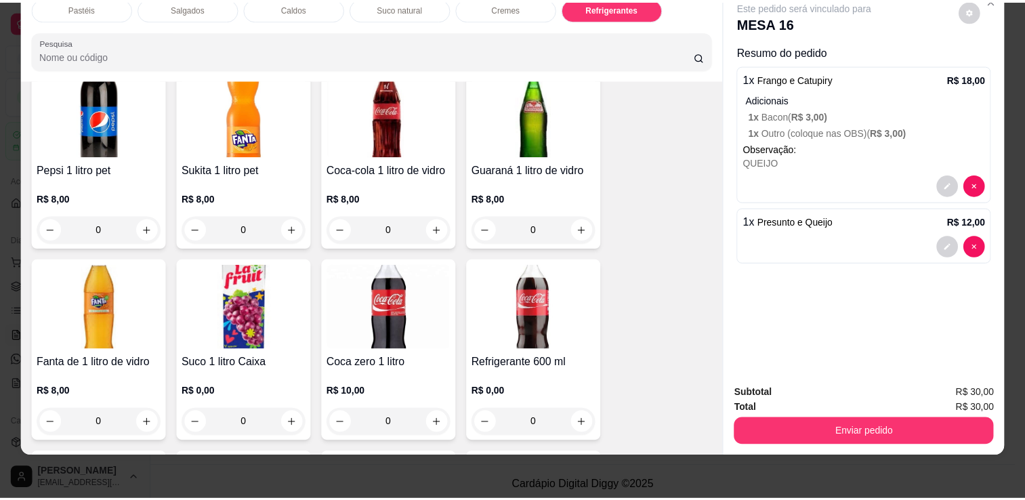
scroll to position [3817, 0]
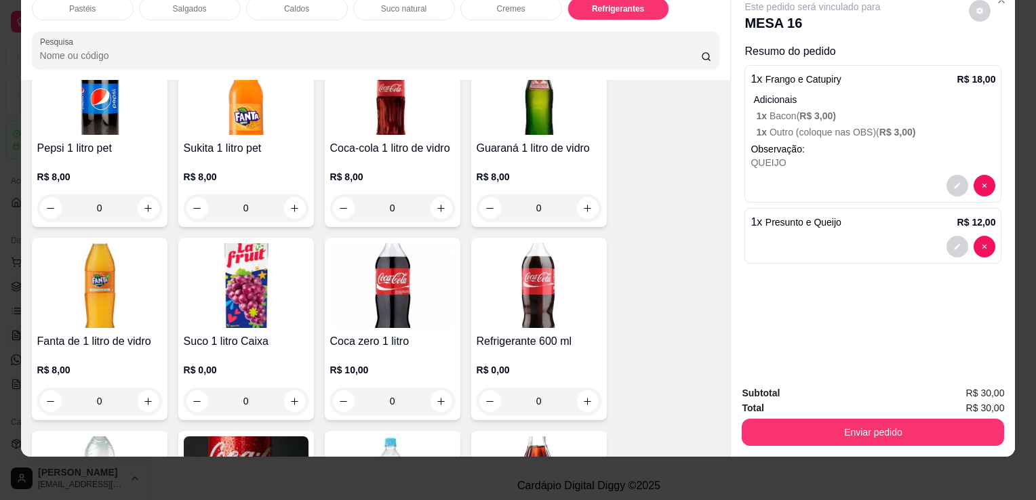
click at [582, 388] on div "0" at bounding box center [538, 401] width 125 height 27
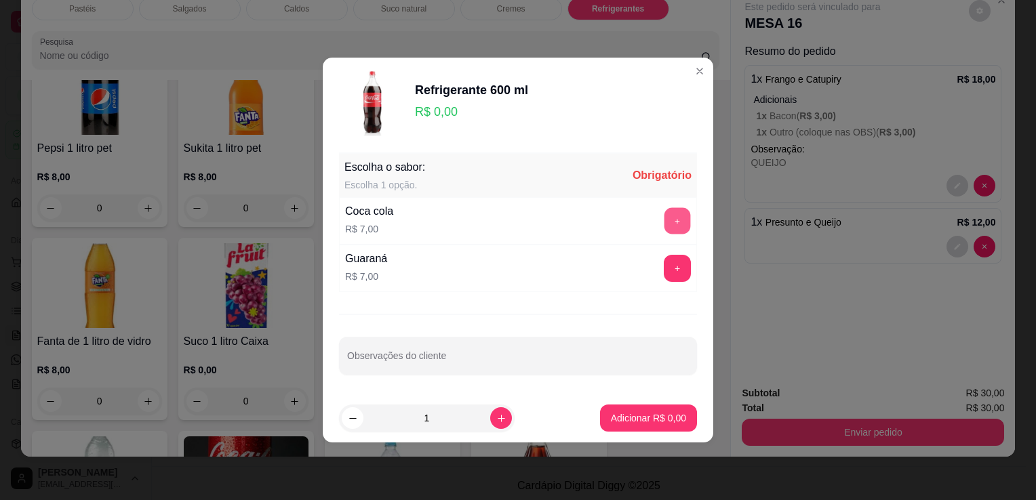
click at [668, 216] on button "+" at bounding box center [677, 221] width 26 height 26
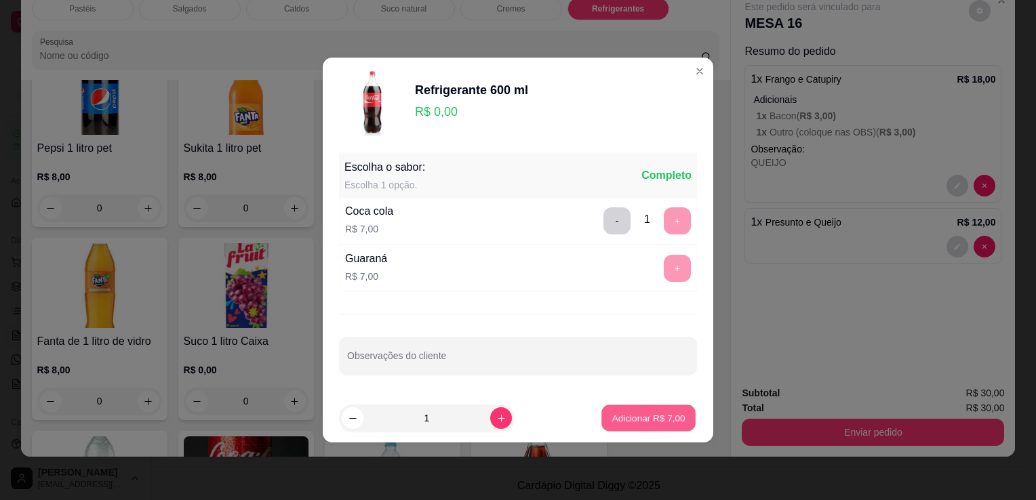
click at [646, 416] on p "Adicionar R$ 7,00" at bounding box center [647, 417] width 73 height 13
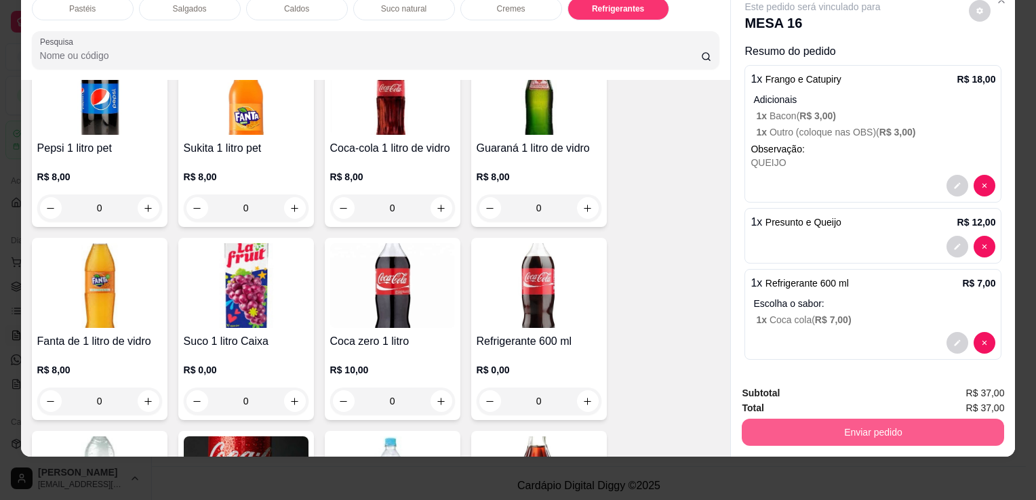
click at [859, 419] on button "Enviar pedido" at bounding box center [873, 432] width 262 height 27
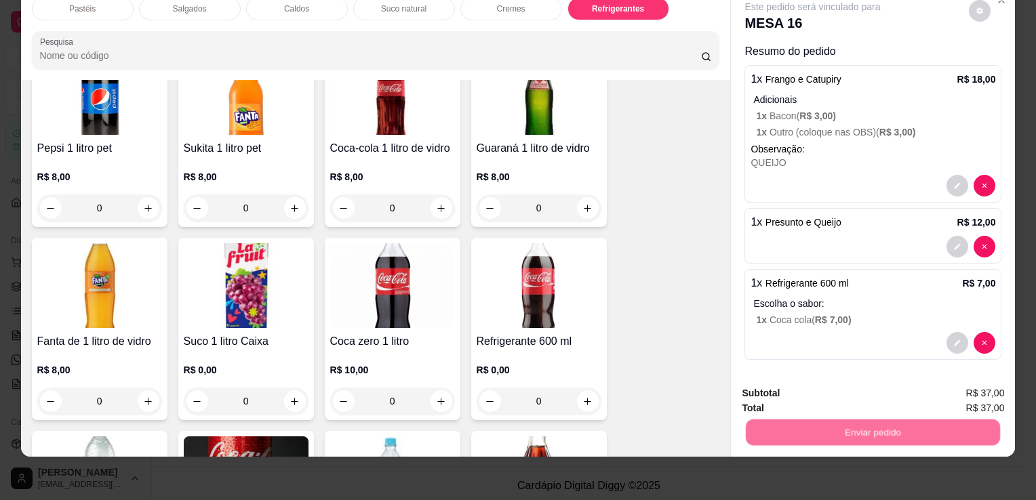
click at [851, 390] on button "Não registrar e enviar pedido" at bounding box center [828, 389] width 141 height 26
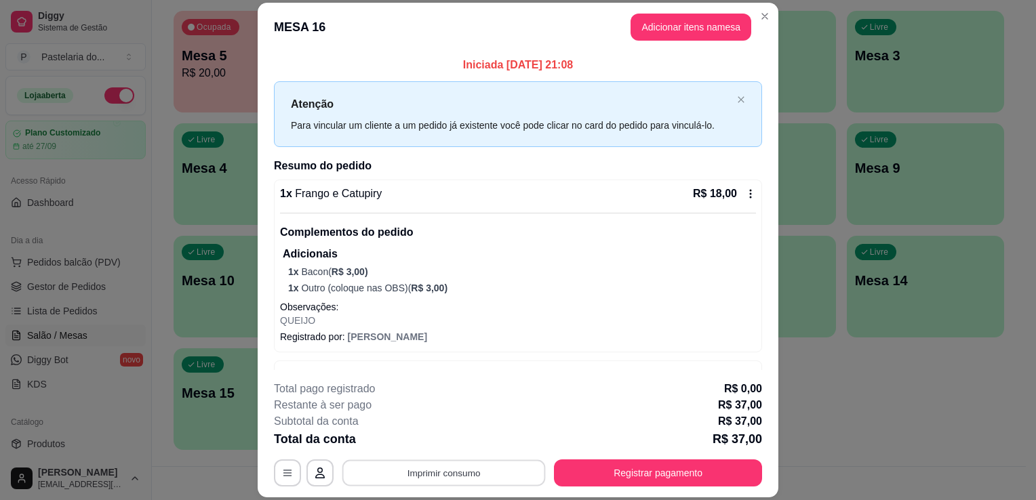
click at [429, 472] on button "Imprimir consumo" at bounding box center [443, 473] width 203 height 26
click at [432, 443] on button "IMPRESSORA" at bounding box center [443, 443] width 98 height 22
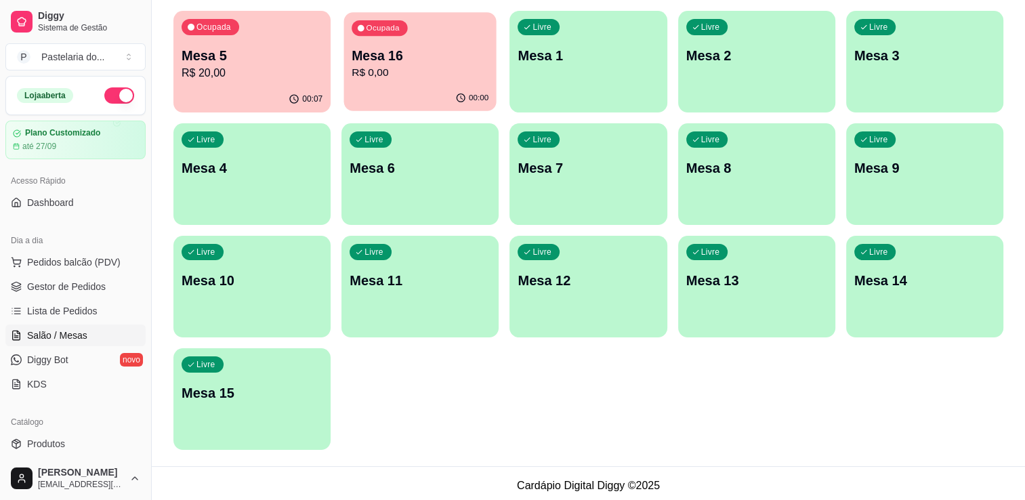
click at [436, 65] on p "R$ 0,00" at bounding box center [420, 73] width 137 height 16
click at [87, 264] on span "Pedidos balcão (PDV)" at bounding box center [74, 263] width 94 height 14
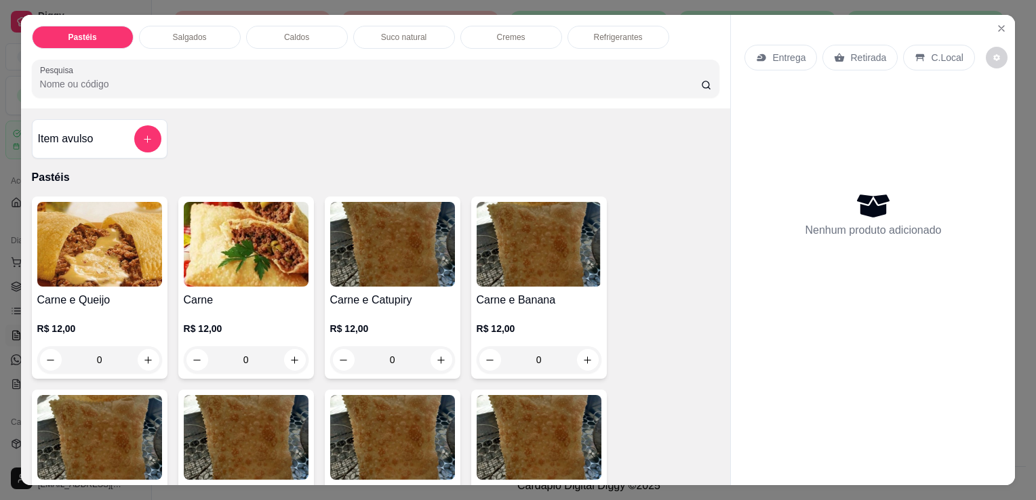
click at [333, 264] on img at bounding box center [392, 244] width 125 height 85
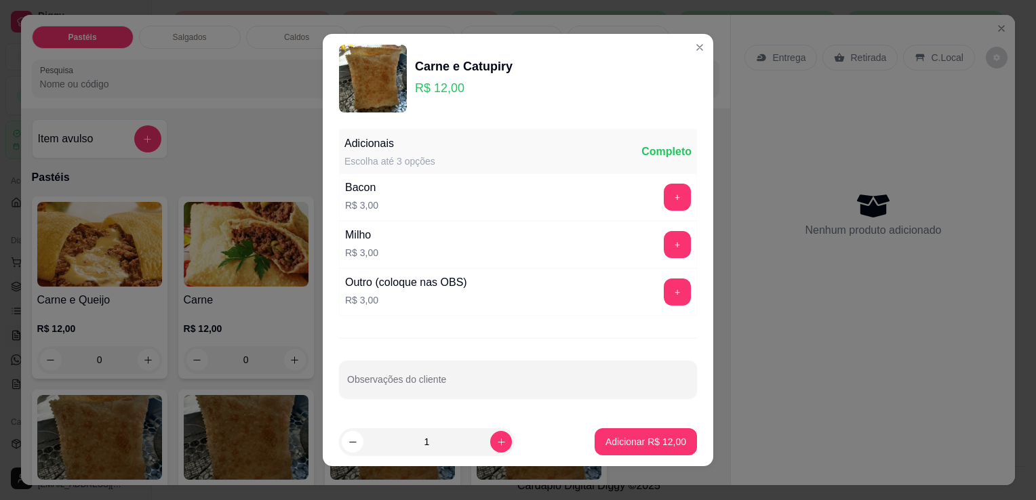
click at [607, 424] on footer "1 Adicionar R$ 12,00" at bounding box center [518, 442] width 390 height 49
click at [612, 438] on p "Adicionar R$ 12,00" at bounding box center [645, 442] width 81 height 14
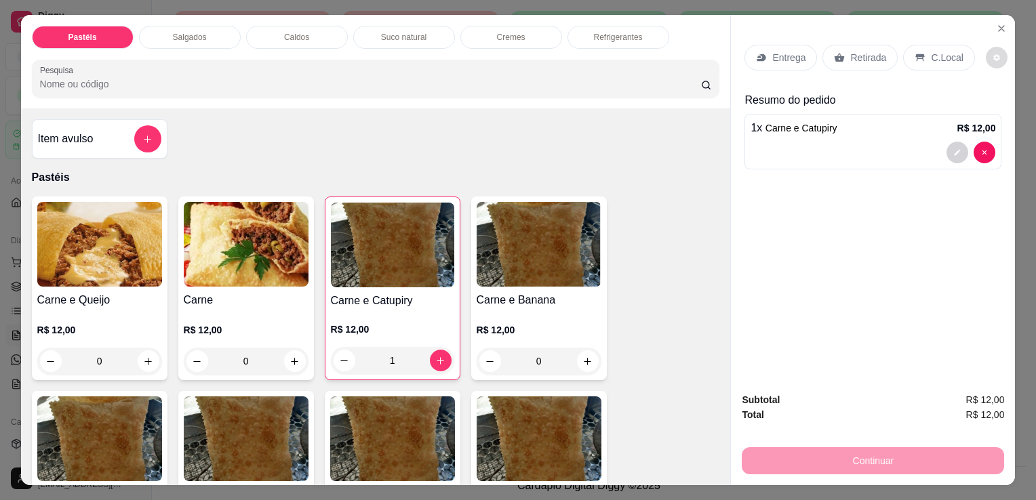
click at [986, 57] on button "decrease-product-quantity" at bounding box center [997, 58] width 22 height 22
click at [1018, 178] on div "Pastéis Salgados Caldos Suco natural Cremes Refrigerantes Pesquisa Item avulso …" at bounding box center [518, 250] width 1036 height 500
click at [996, 26] on icon "Close" at bounding box center [1001, 28] width 11 height 11
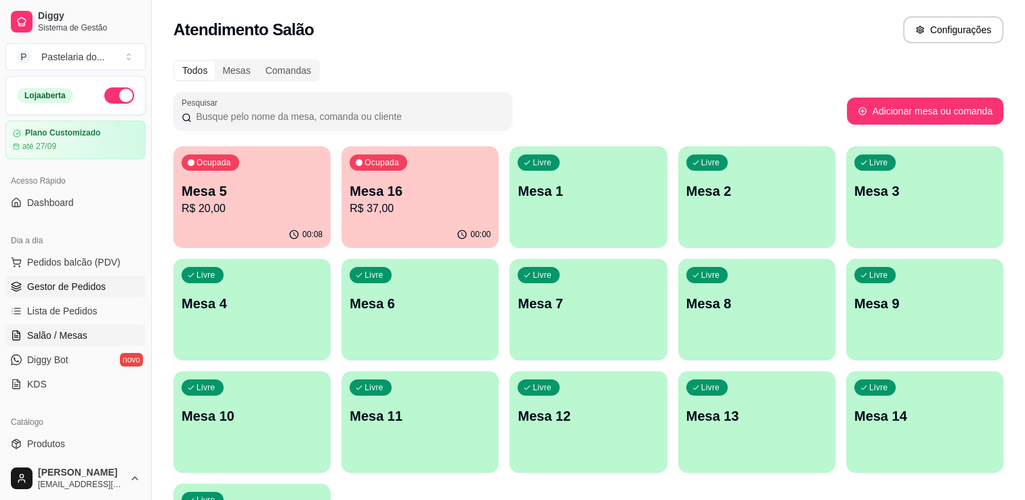
click at [76, 293] on link "Gestor de Pedidos" at bounding box center [75, 287] width 140 height 22
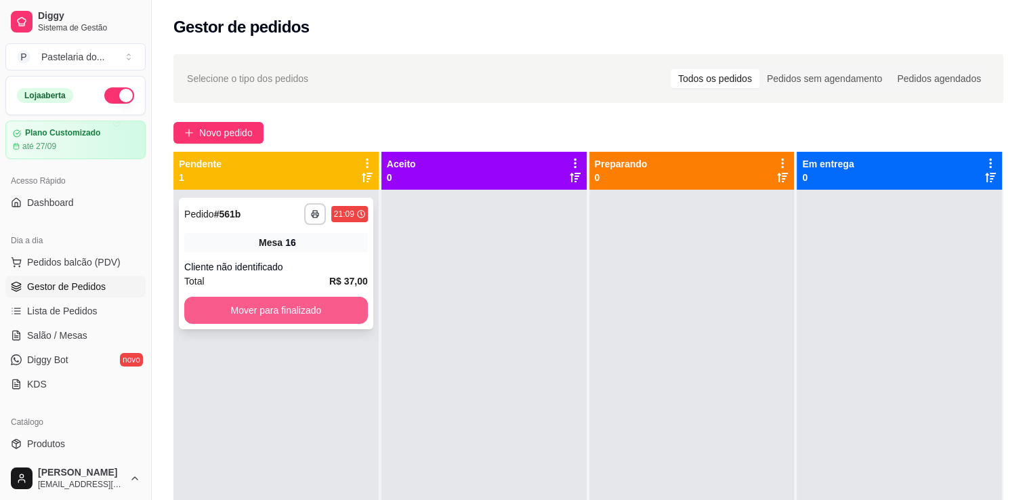
click at [329, 300] on button "Mover para finalizado" at bounding box center [276, 310] width 184 height 27
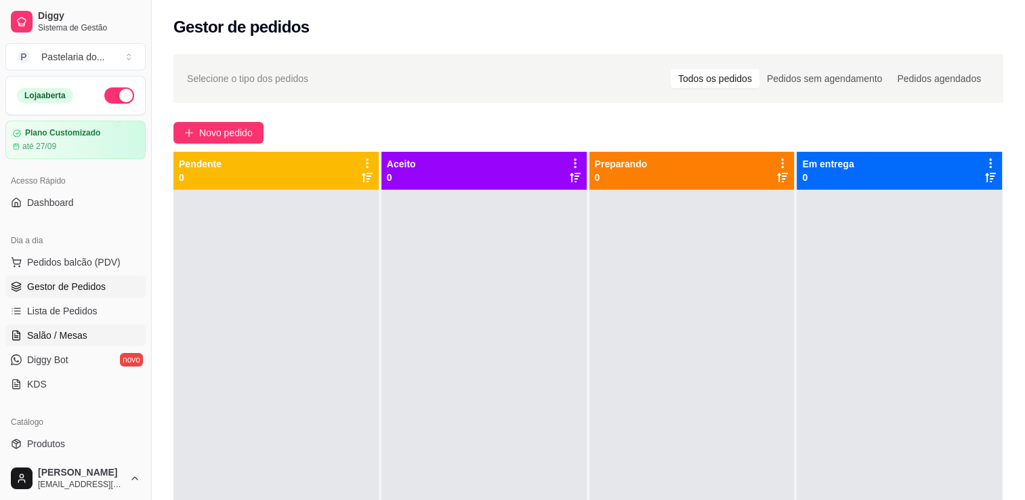
click at [89, 340] on link "Salão / Mesas" at bounding box center [75, 336] width 140 height 22
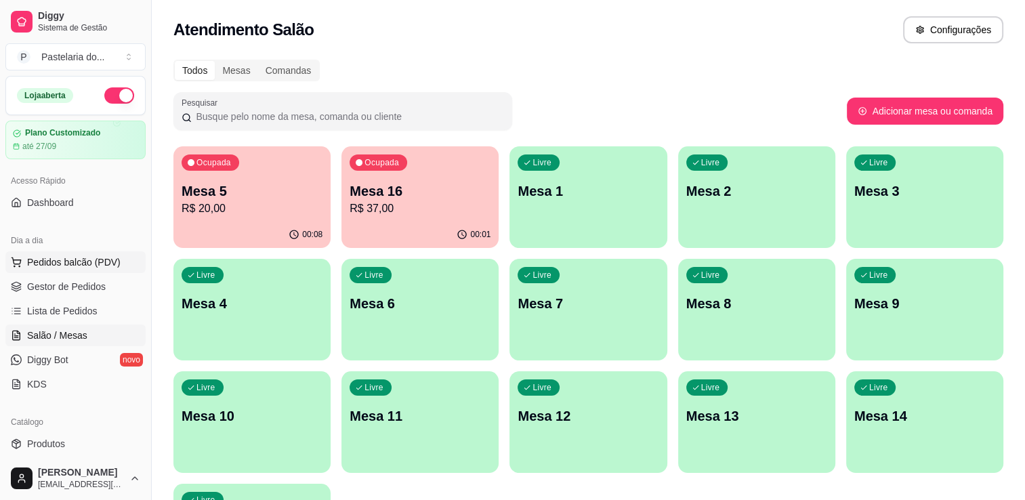
click at [76, 258] on span "Pedidos balcão (PDV)" at bounding box center [74, 263] width 94 height 14
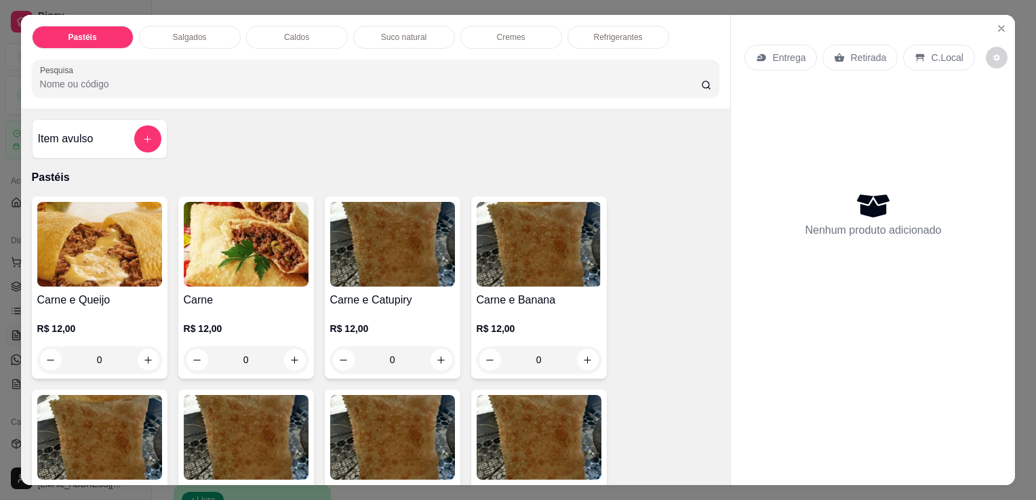
click at [199, 26] on div "Salgados" at bounding box center [190, 37] width 102 height 23
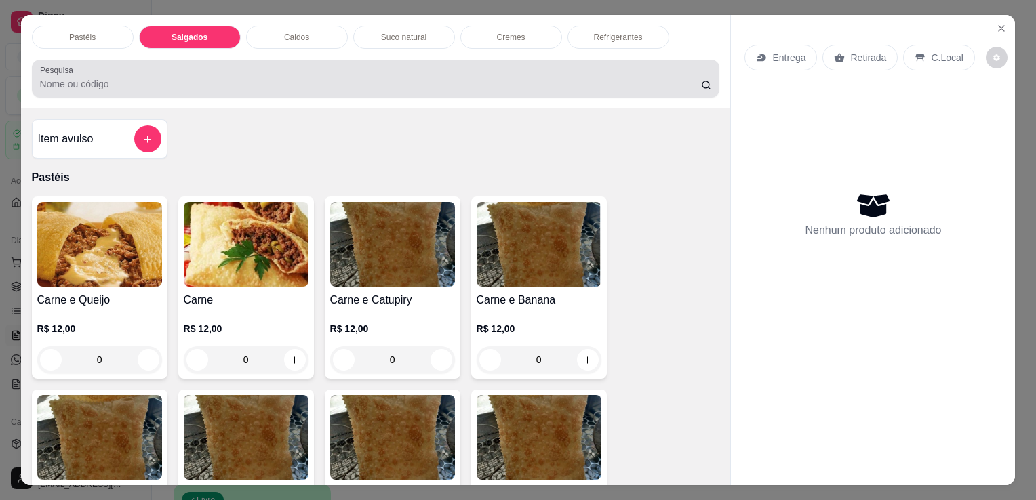
scroll to position [33, 0]
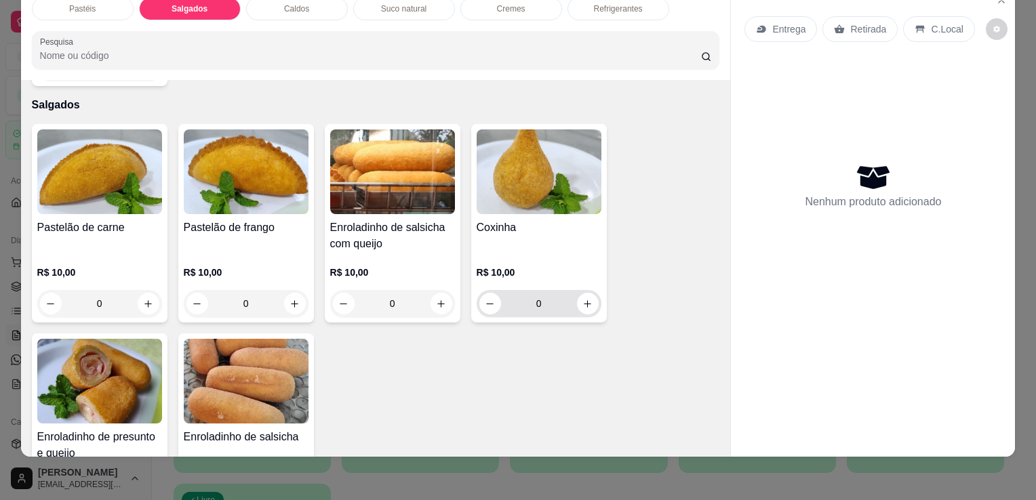
click at [582, 299] on icon "increase-product-quantity" at bounding box center [587, 304] width 10 height 10
type input "1"
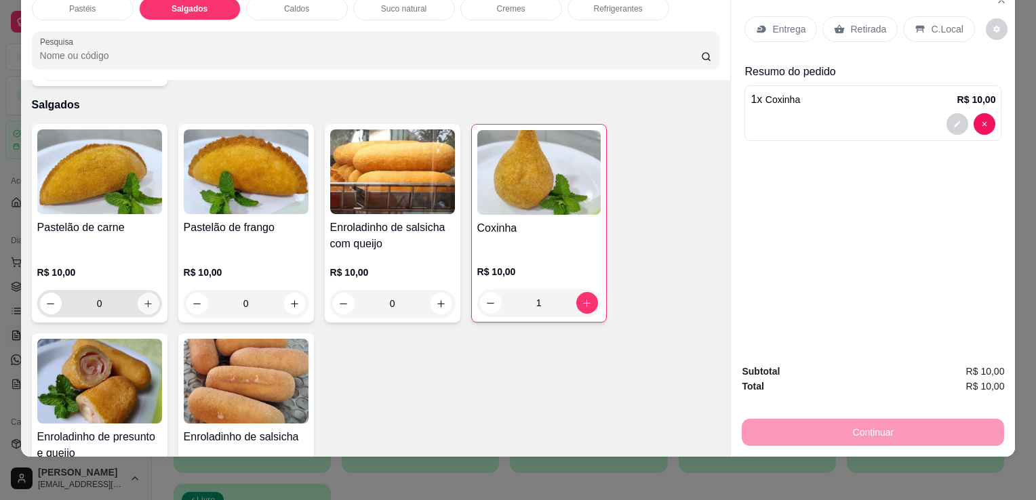
click at [146, 299] on icon "increase-product-quantity" at bounding box center [148, 304] width 10 height 10
type input "1"
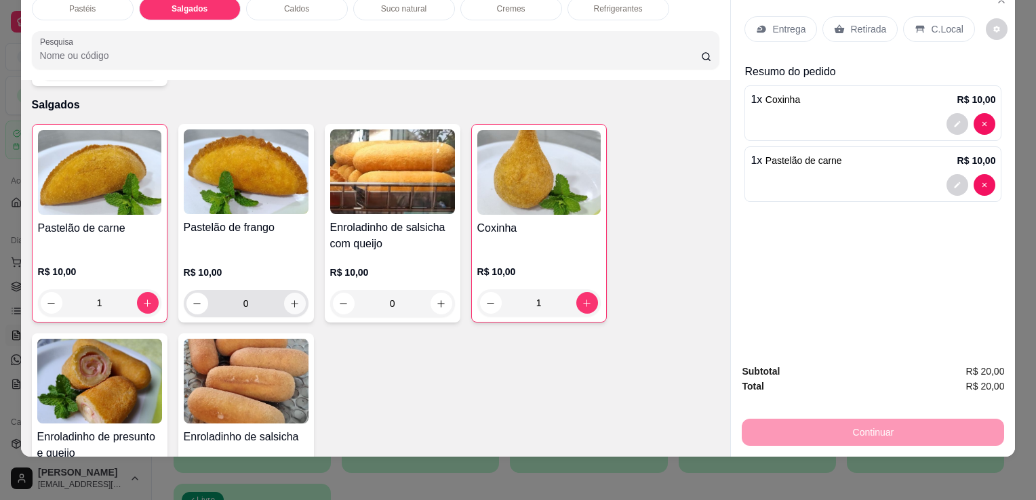
click at [293, 299] on icon "increase-product-quantity" at bounding box center [294, 304] width 10 height 10
type input "1"
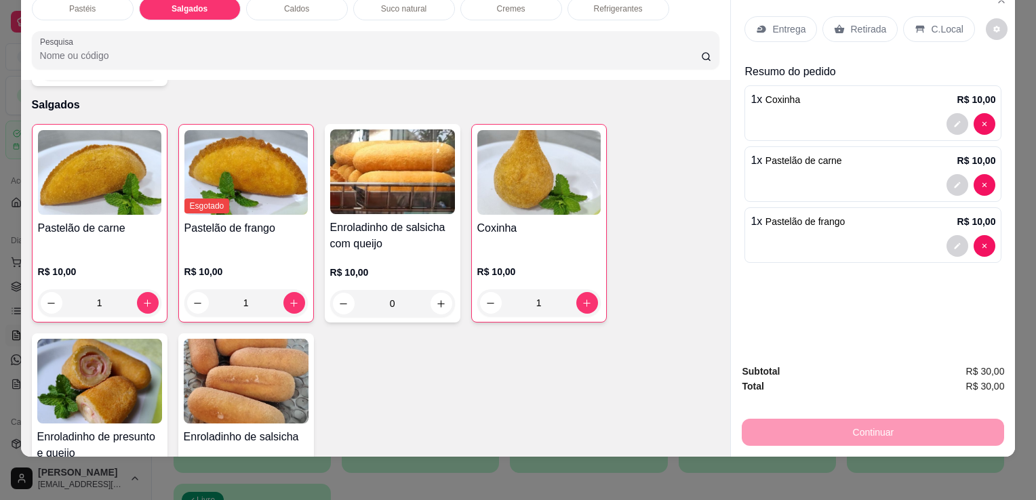
click at [850, 22] on p "Retirada" at bounding box center [868, 29] width 36 height 14
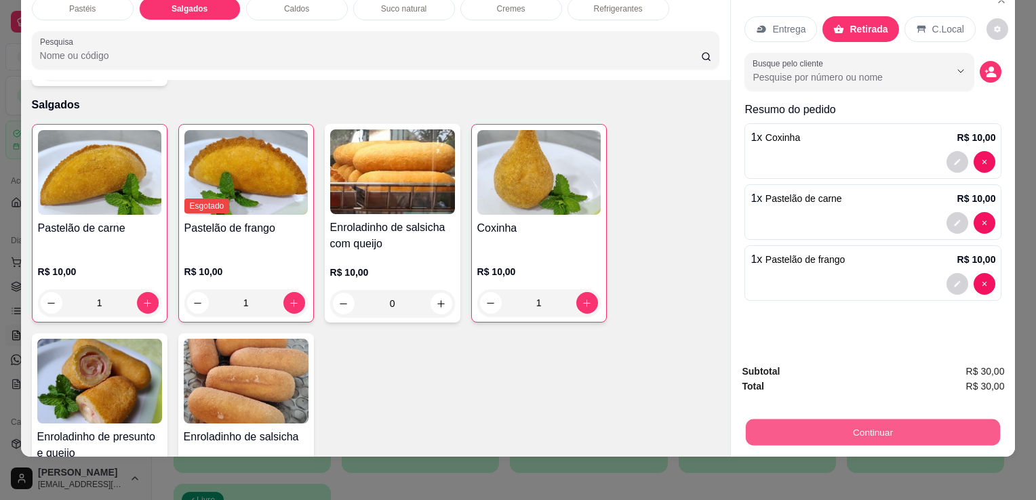
click at [897, 424] on button "Continuar" at bounding box center [873, 432] width 254 height 26
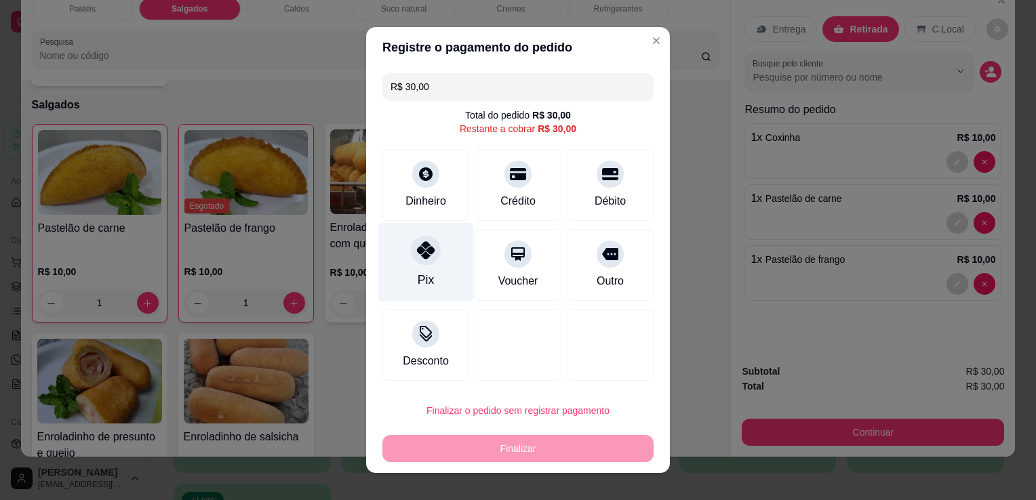
click at [428, 239] on div at bounding box center [426, 250] width 30 height 30
type input "R$ 0,00"
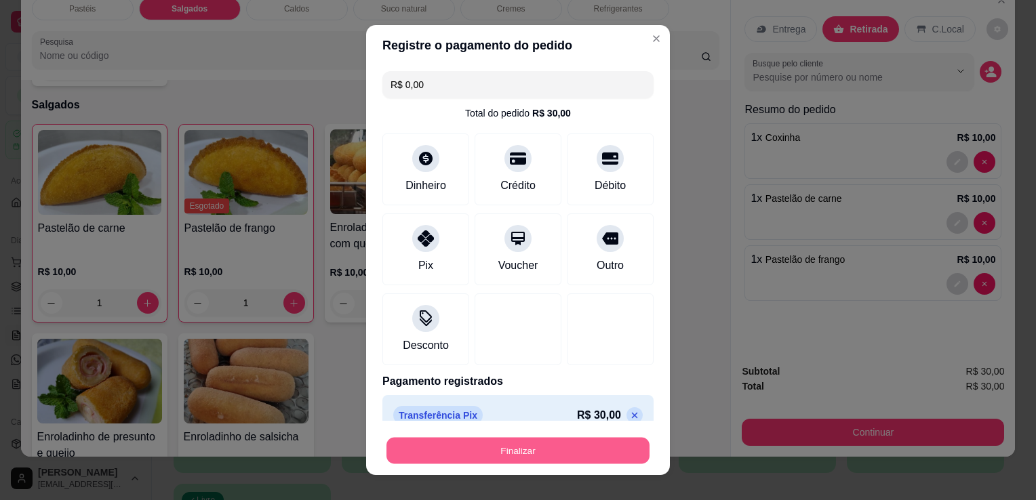
click at [533, 457] on button "Finalizar" at bounding box center [517, 451] width 263 height 26
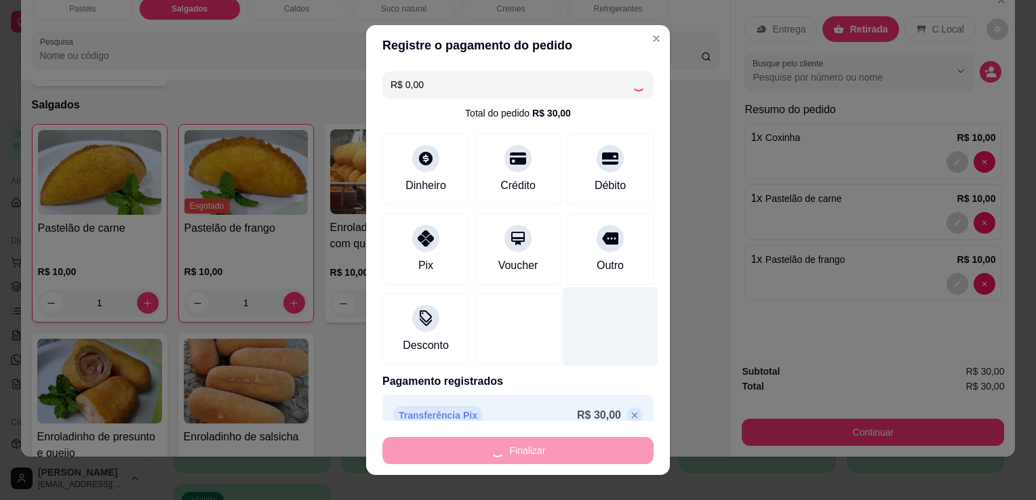
type input "0"
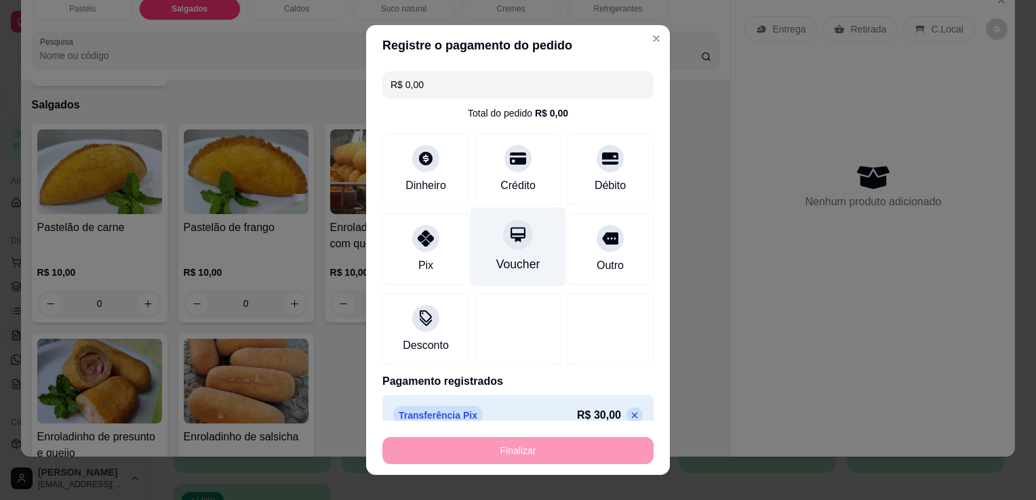
type input "-R$ 30,00"
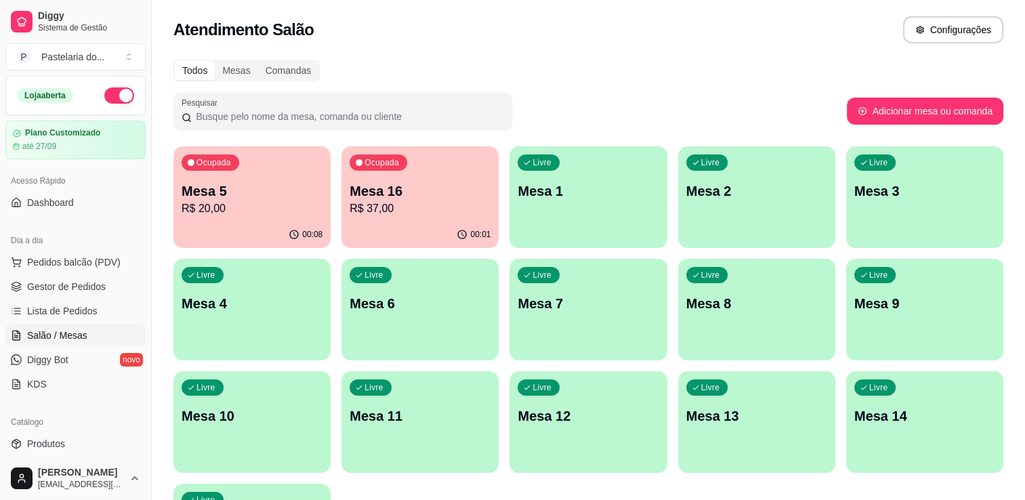
click at [415, 215] on p "R$ 37,00" at bounding box center [420, 209] width 141 height 16
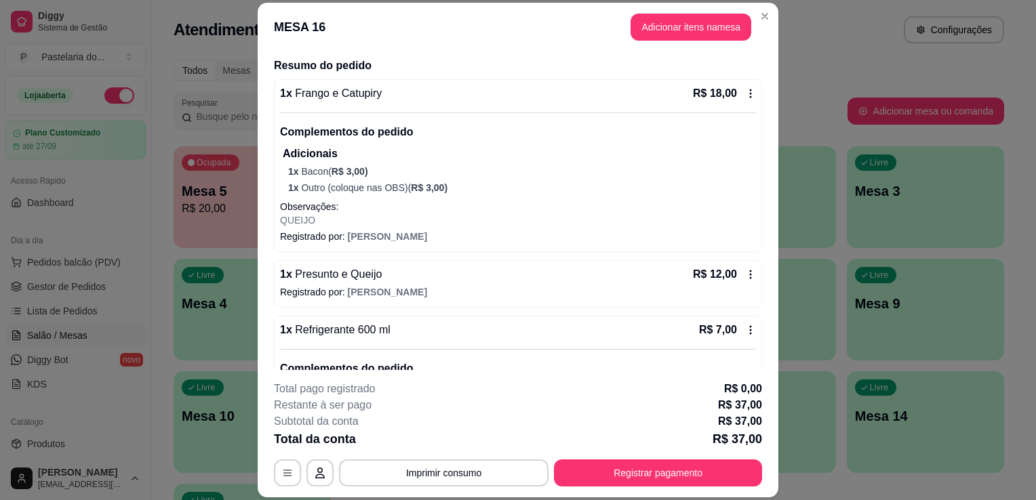
scroll to position [174, 0]
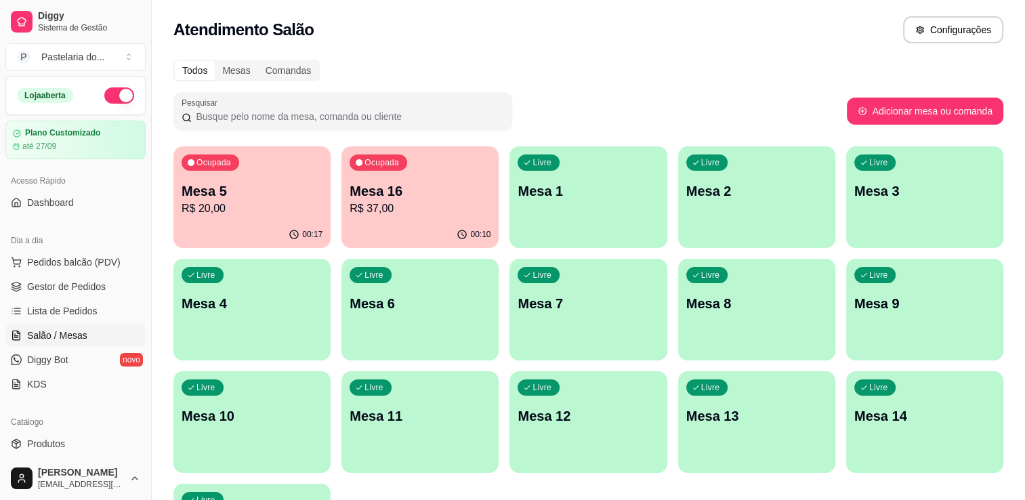
click at [210, 201] on p "R$ 20,00" at bounding box center [252, 209] width 141 height 16
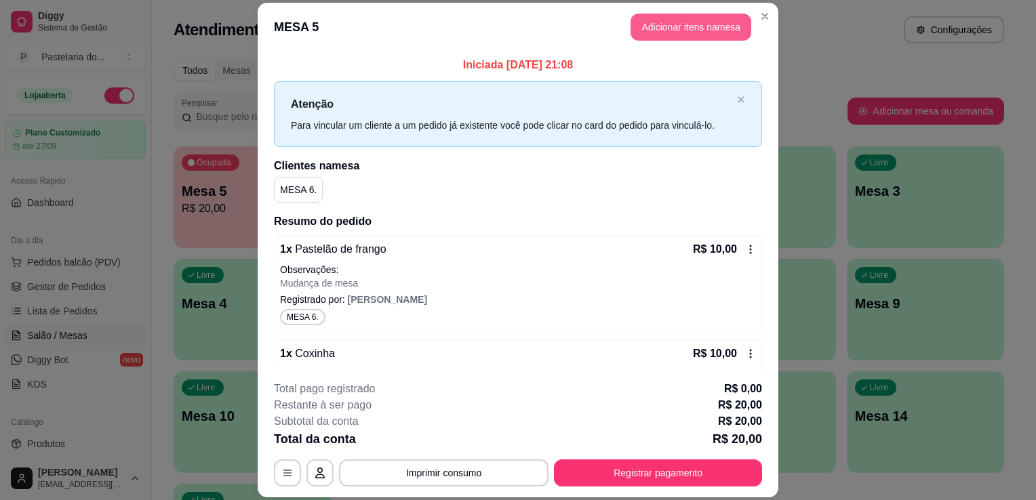
click at [664, 29] on button "Adicionar itens na mesa" at bounding box center [690, 27] width 121 height 27
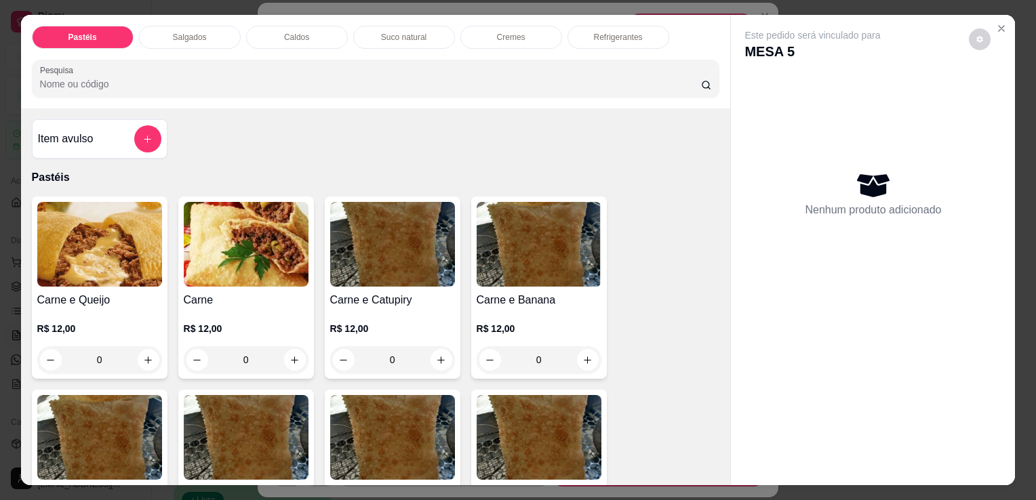
click at [206, 42] on div "Salgados" at bounding box center [190, 37] width 102 height 23
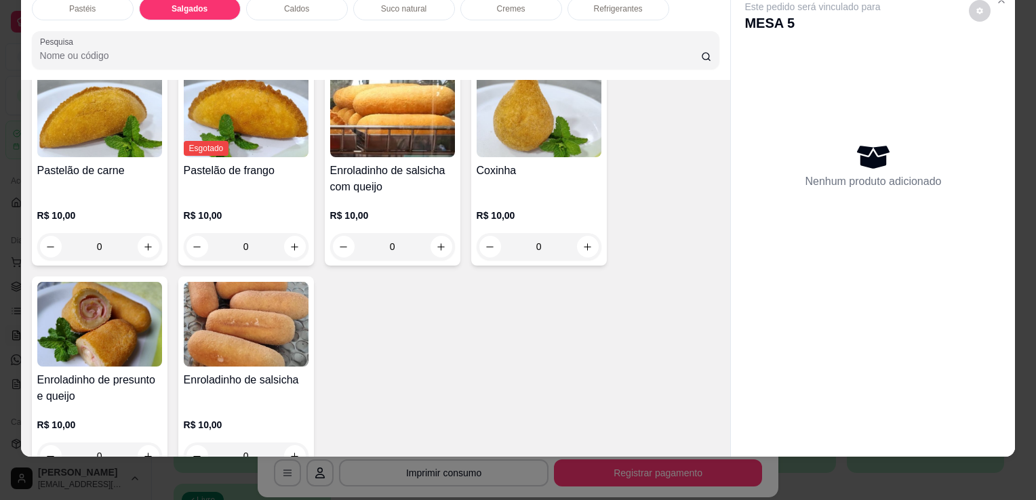
scroll to position [1575, 0]
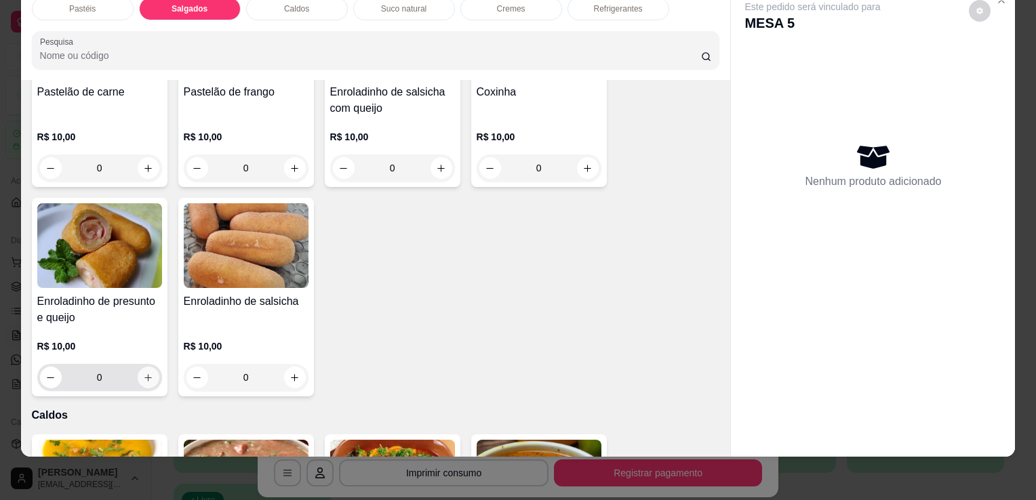
click at [138, 367] on button "increase-product-quantity" at bounding box center [149, 378] width 22 height 22
type input "1"
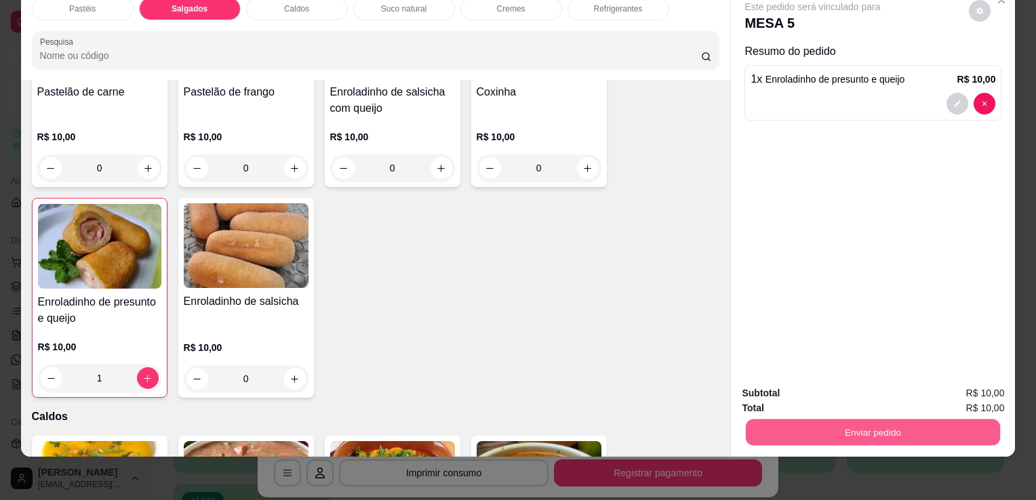
click at [776, 419] on button "Enviar pedido" at bounding box center [873, 432] width 254 height 26
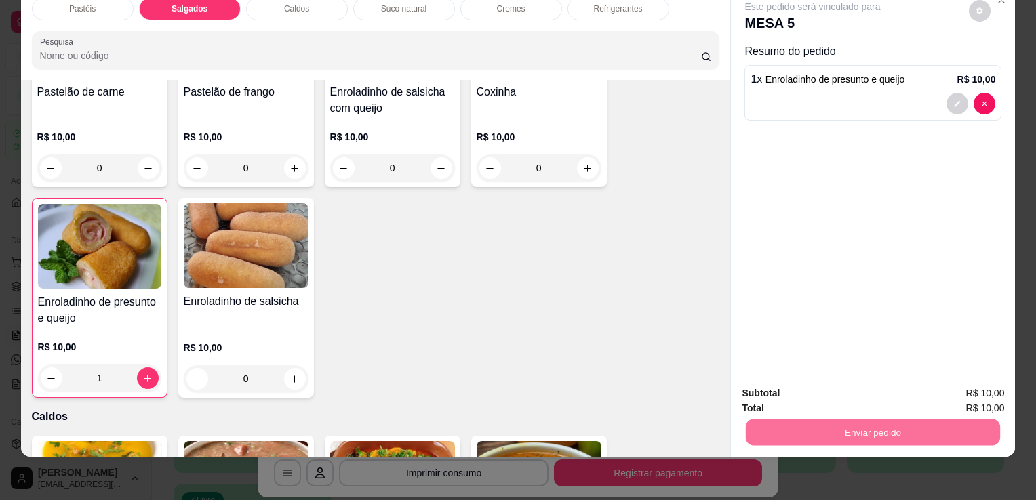
click at [941, 382] on button "Sim, quero registrar" at bounding box center [956, 389] width 101 height 26
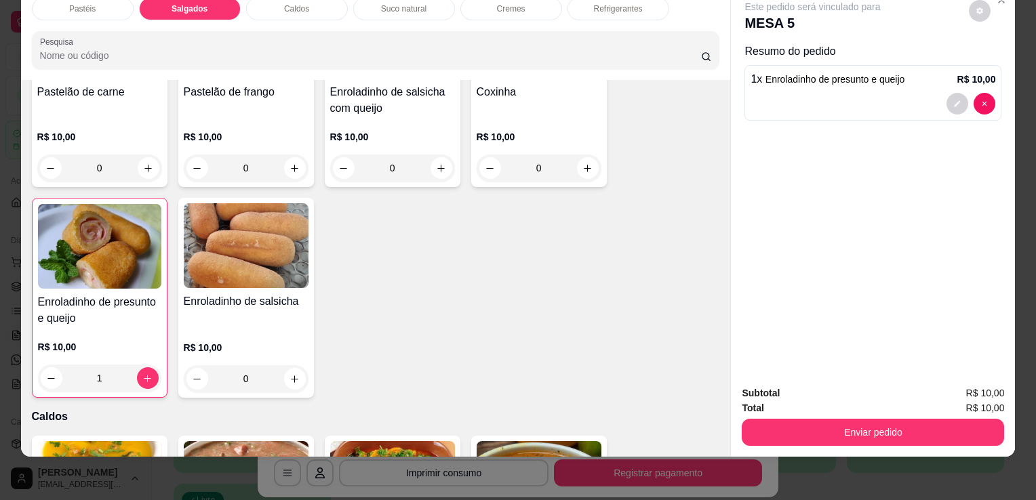
click at [941, 386] on div "Subtotal R$ 10,00" at bounding box center [873, 393] width 262 height 15
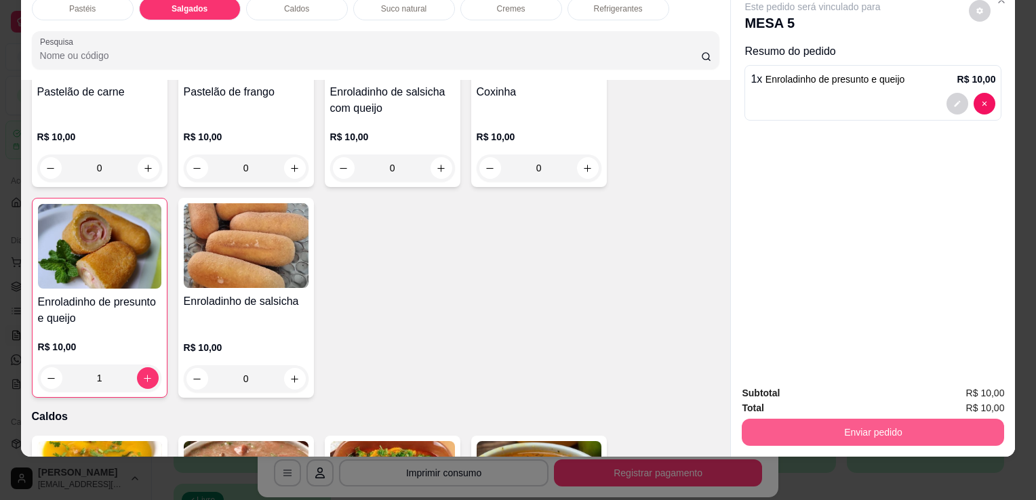
click at [941, 419] on button "Enviar pedido" at bounding box center [873, 432] width 262 height 27
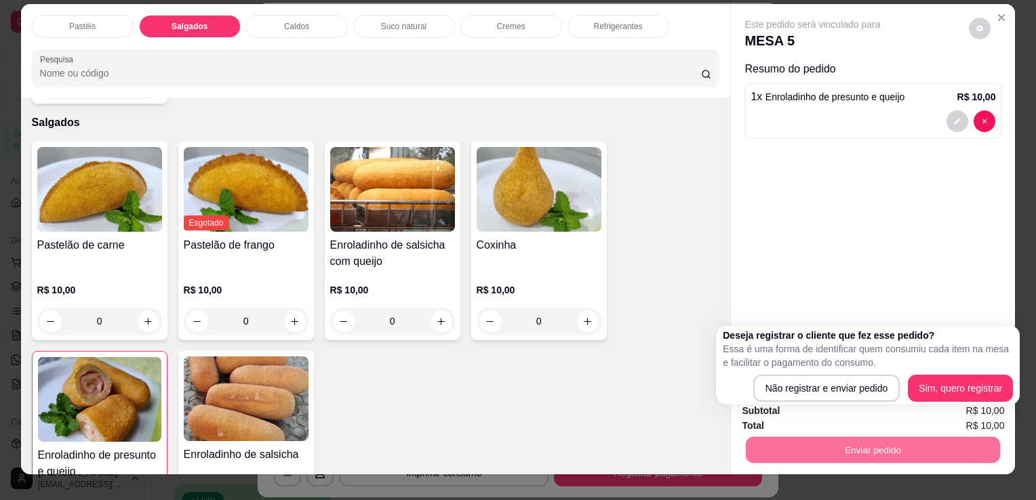
scroll to position [0, 0]
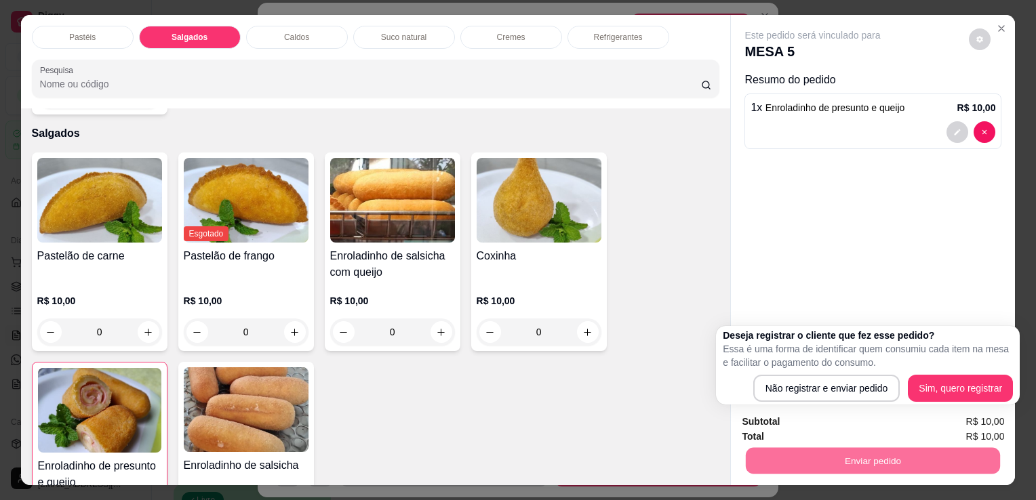
click at [623, 32] on p "Refrigerantes" at bounding box center [618, 37] width 49 height 11
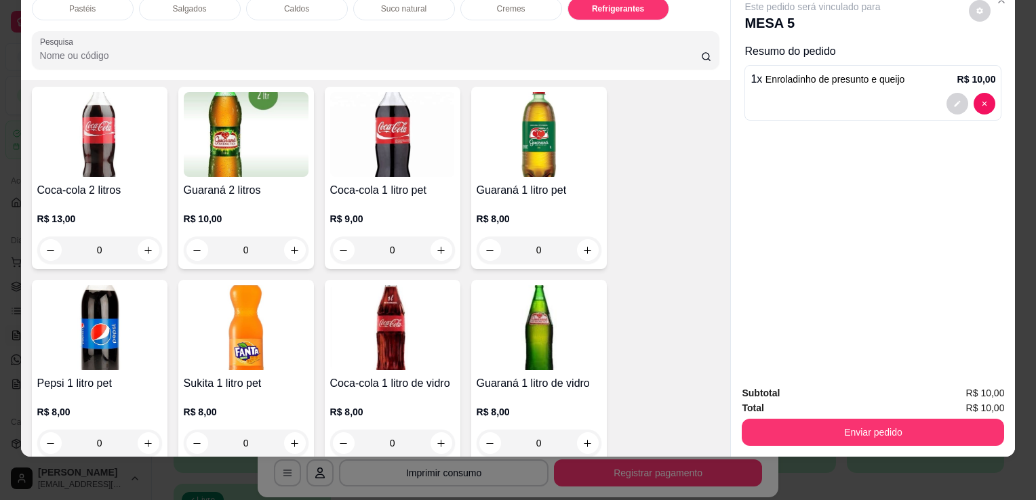
scroll to position [3614, 0]
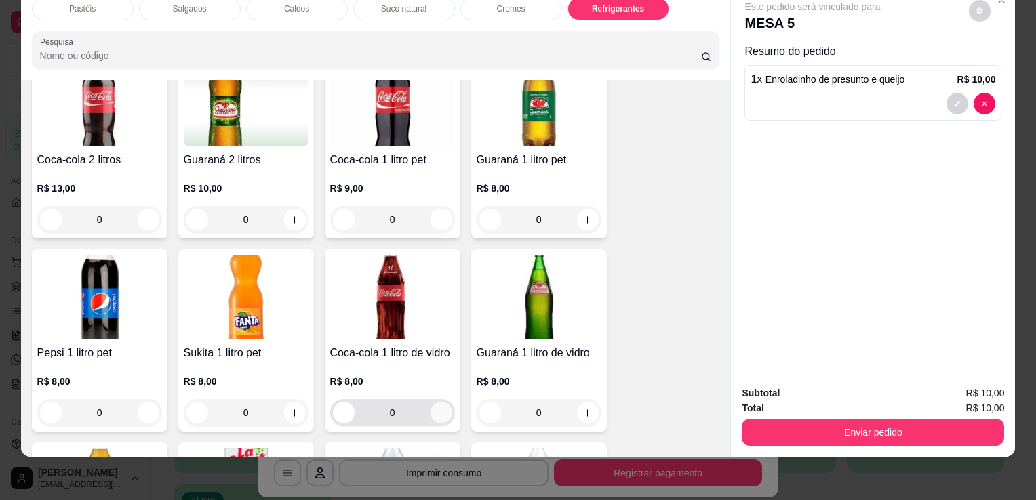
click at [436, 408] on icon "increase-product-quantity" at bounding box center [441, 413] width 10 height 10
type input "1"
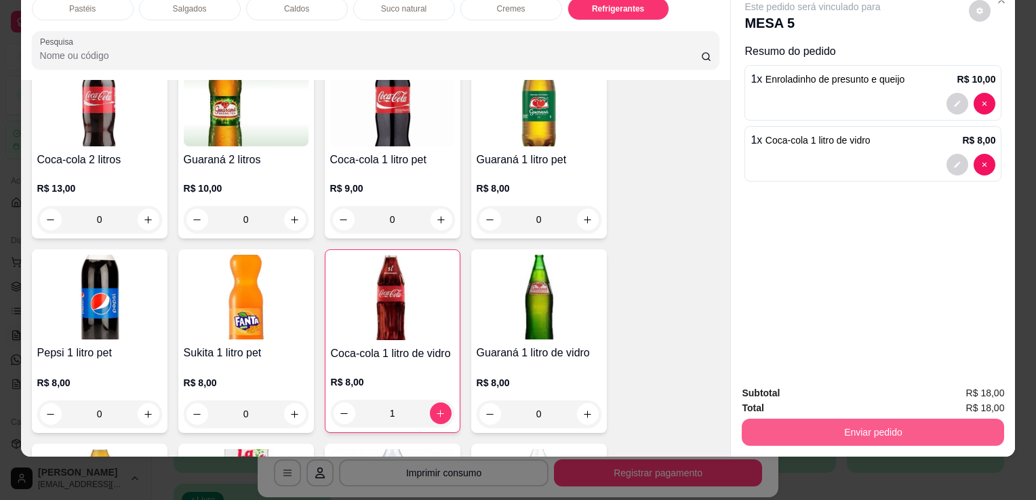
click at [849, 419] on button "Enviar pedido" at bounding box center [873, 432] width 262 height 27
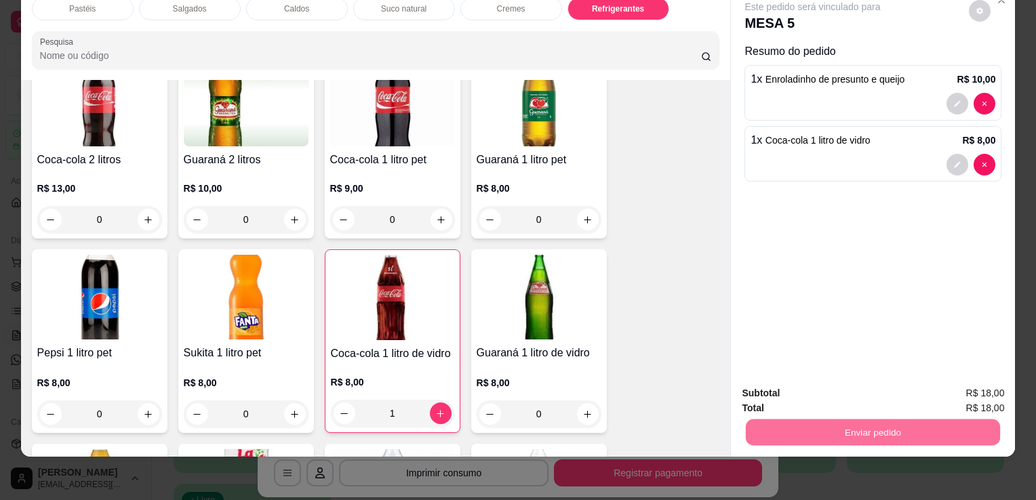
click at [947, 390] on button "Sim, quero registrar" at bounding box center [956, 389] width 101 height 26
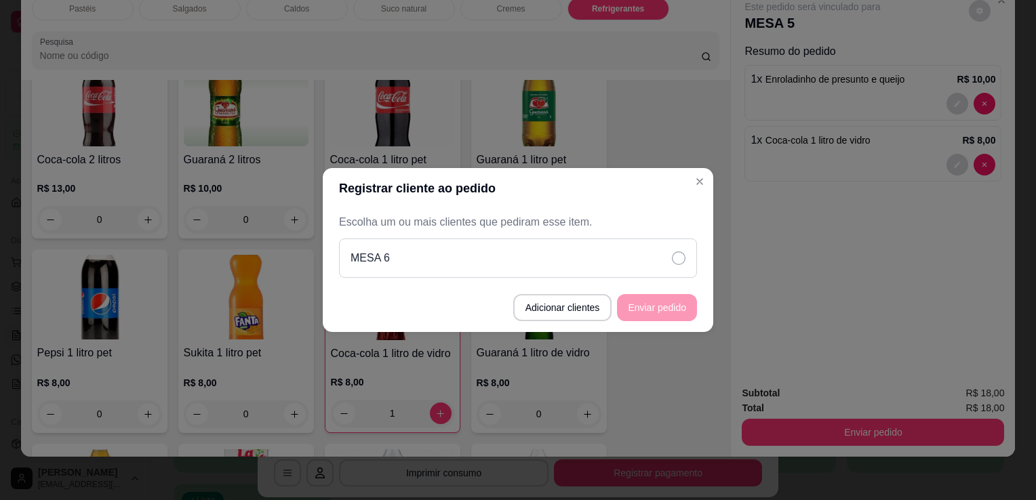
click at [637, 272] on div "MESA 6" at bounding box center [518, 258] width 358 height 39
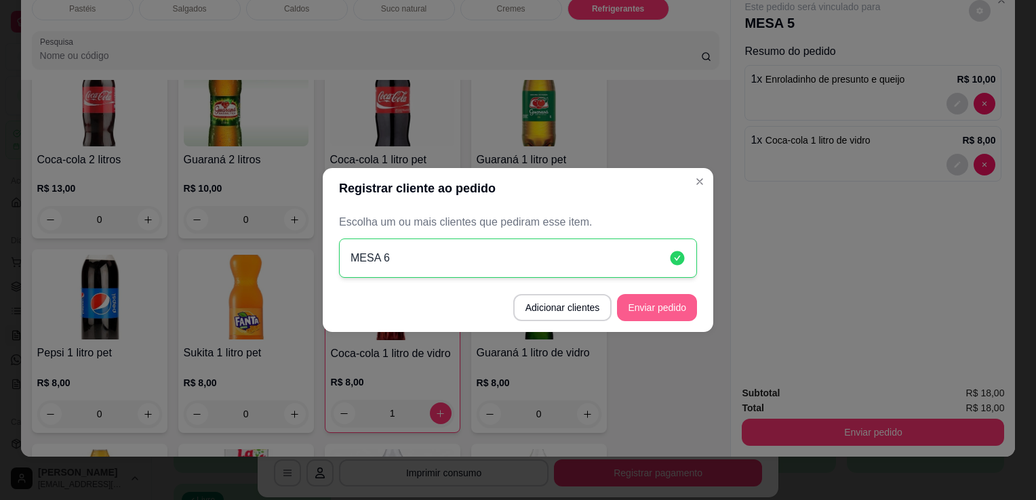
click at [653, 320] on button "Enviar pedido" at bounding box center [657, 307] width 80 height 27
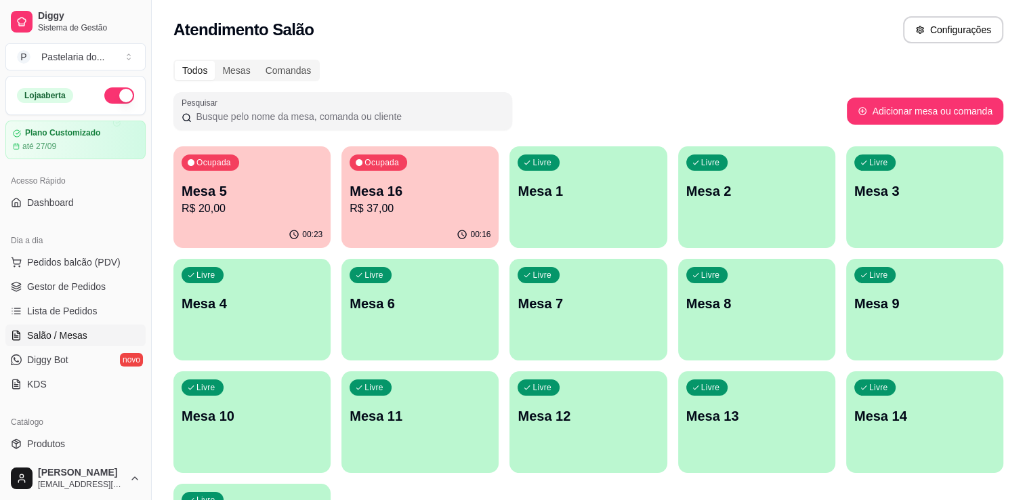
click at [411, 184] on p "Mesa 16" at bounding box center [420, 191] width 141 height 19
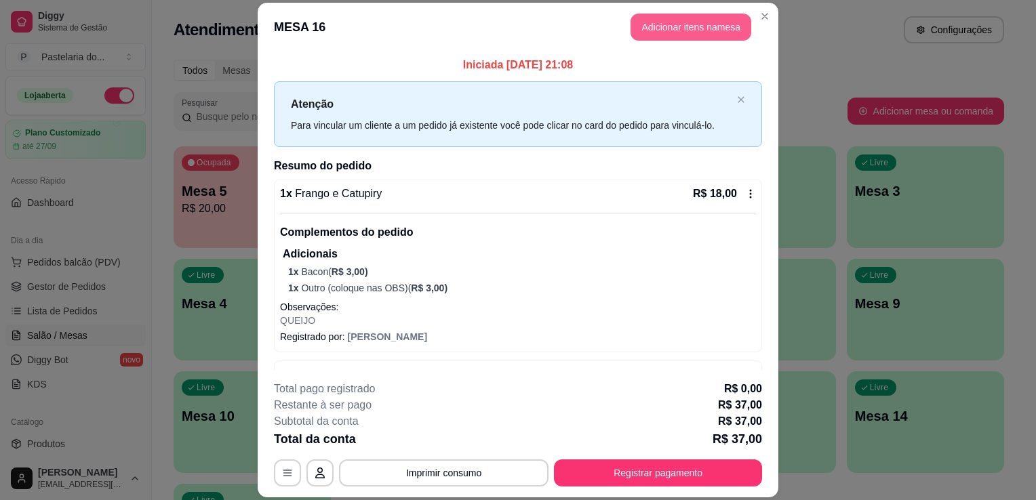
click at [661, 24] on button "Adicionar itens na mesa" at bounding box center [690, 27] width 121 height 27
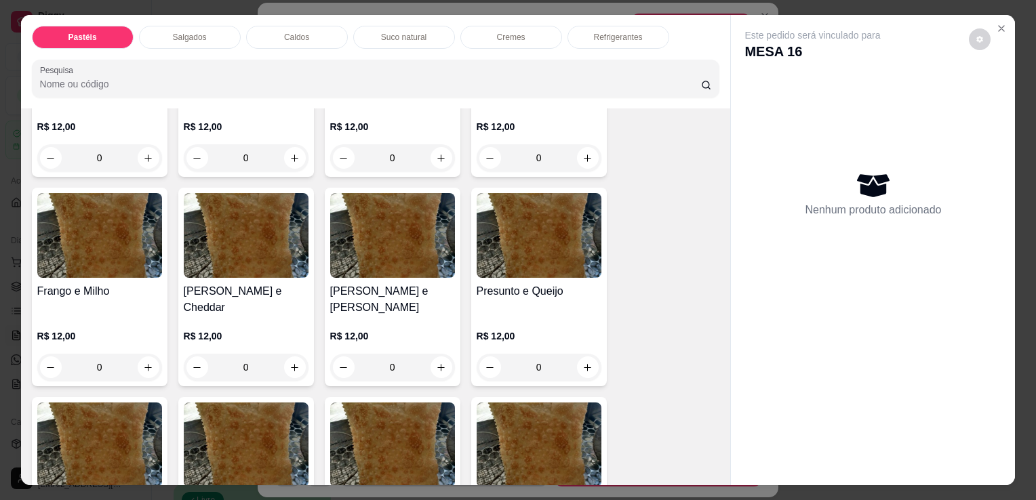
scroll to position [610, 0]
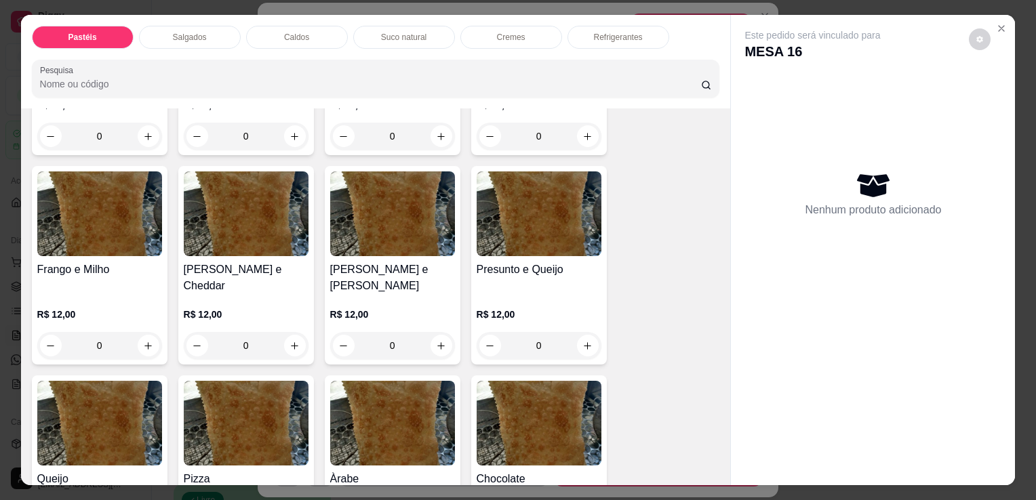
click at [588, 332] on div "0" at bounding box center [538, 345] width 125 height 27
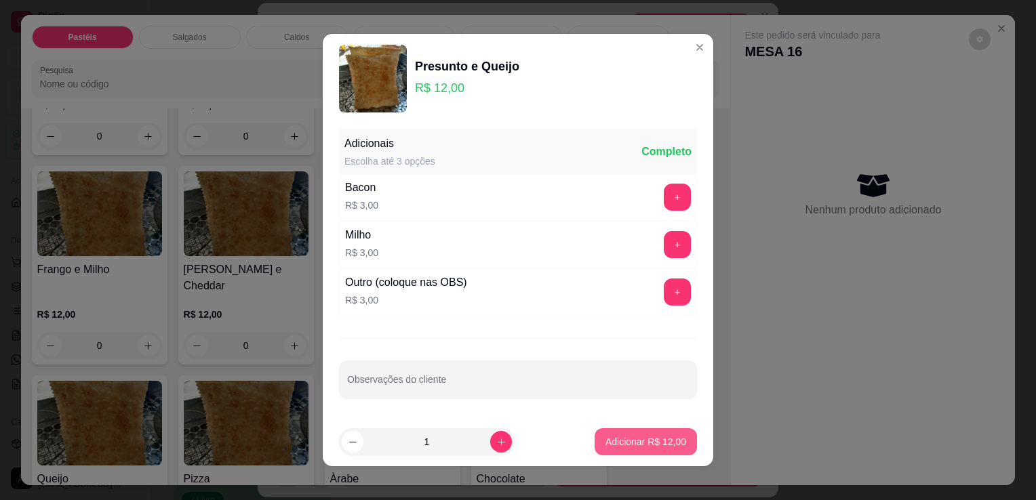
click at [626, 435] on p "Adicionar R$ 12,00" at bounding box center [645, 442] width 81 height 14
type input "1"
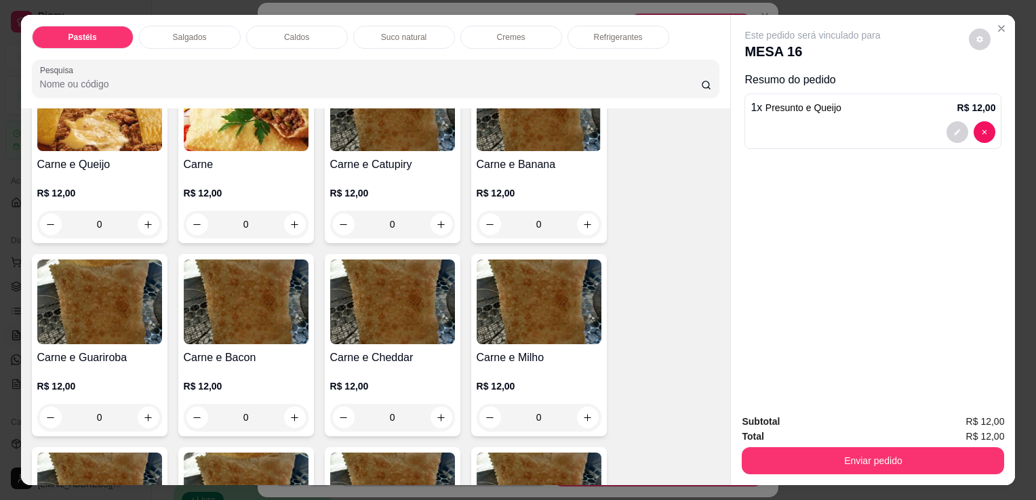
scroll to position [0, 0]
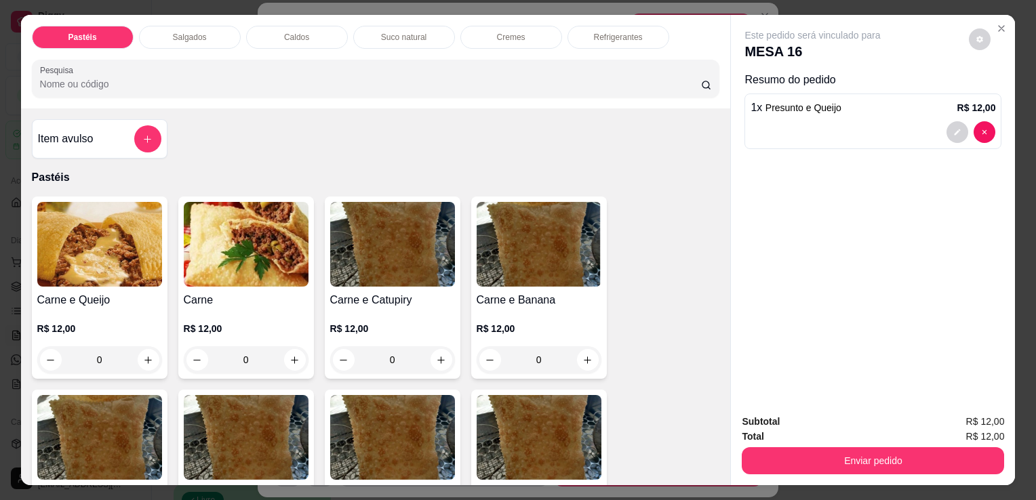
click at [138, 359] on div "0" at bounding box center [99, 359] width 125 height 27
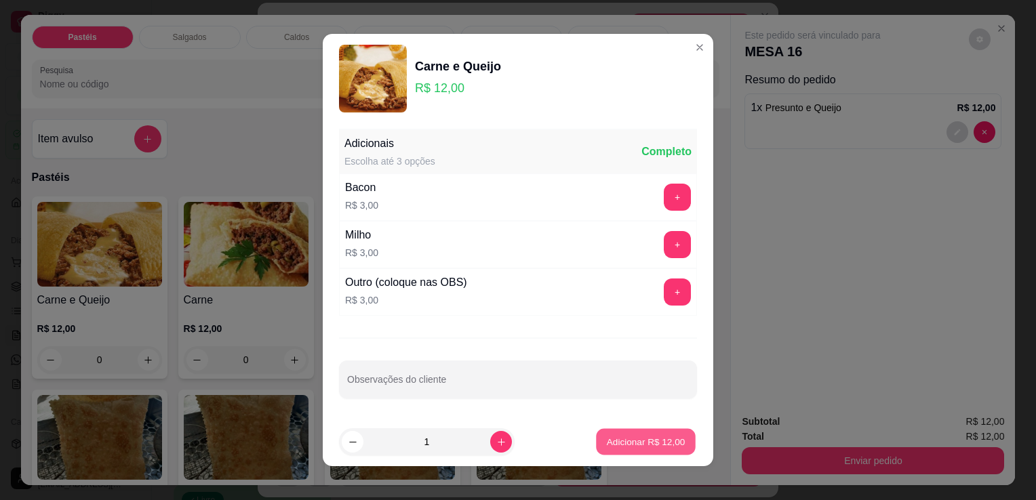
click at [613, 448] on button "Adicionar R$ 12,00" at bounding box center [646, 442] width 100 height 26
type input "1"
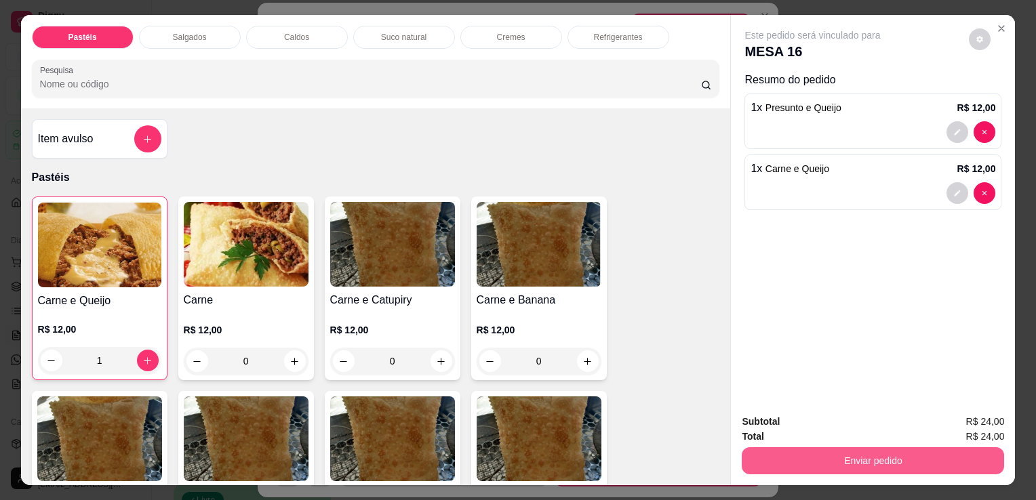
click at [825, 455] on button "Enviar pedido" at bounding box center [873, 460] width 262 height 27
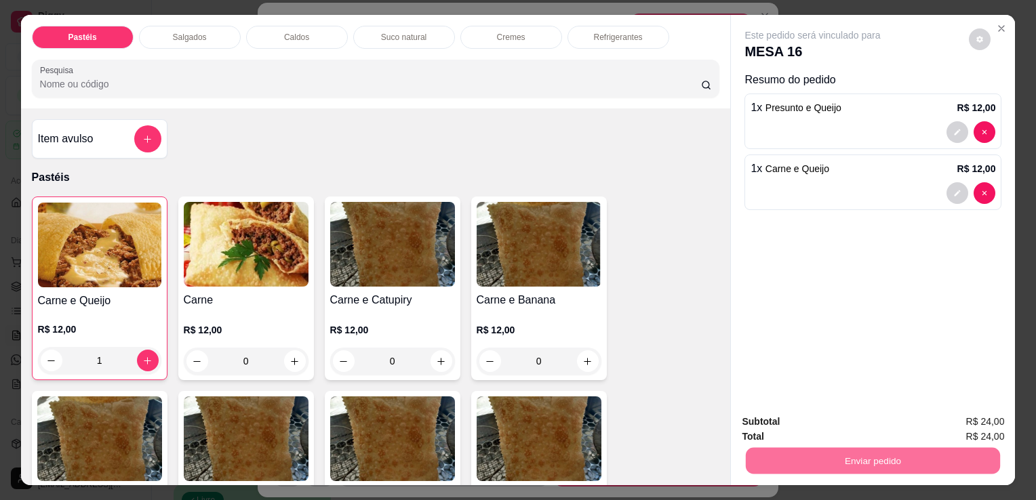
click at [962, 426] on button "Sim, quero registrar" at bounding box center [957, 421] width 98 height 25
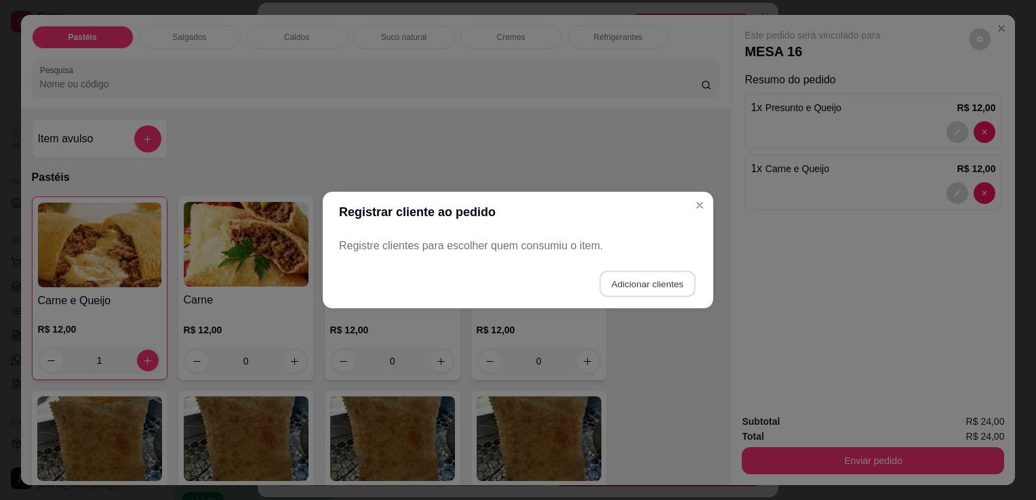
click at [624, 295] on button "Adicionar clientes" at bounding box center [647, 284] width 96 height 26
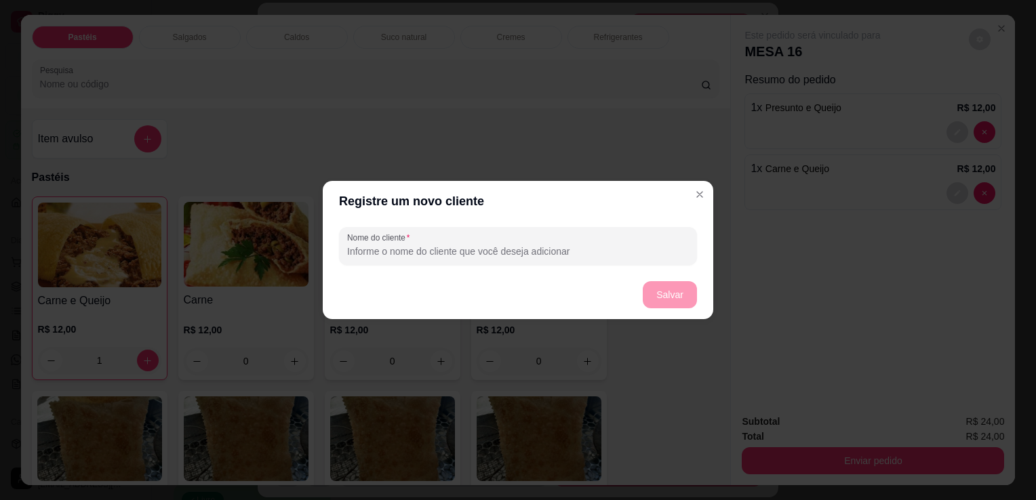
click at [594, 267] on div "Nome do cliente" at bounding box center [518, 246] width 390 height 49
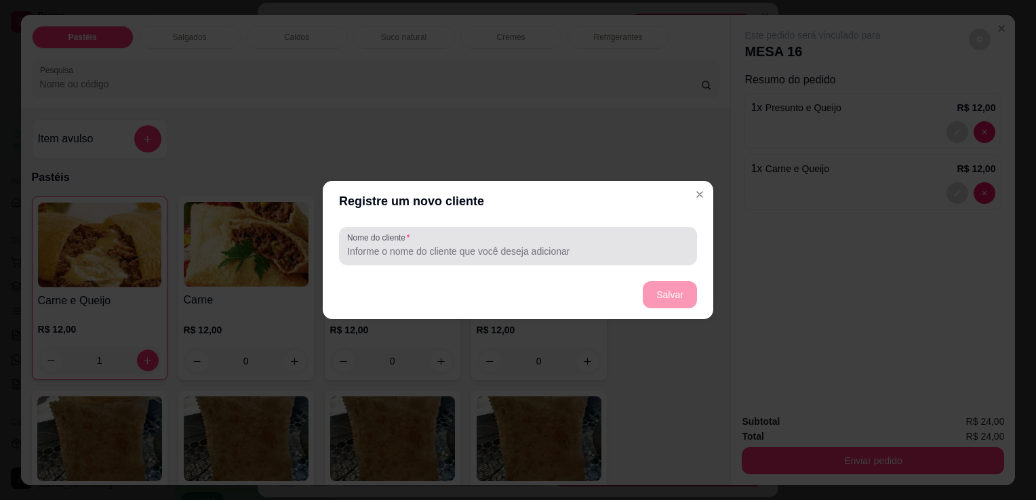
click at [592, 260] on div "Nome do cliente" at bounding box center [518, 246] width 358 height 38
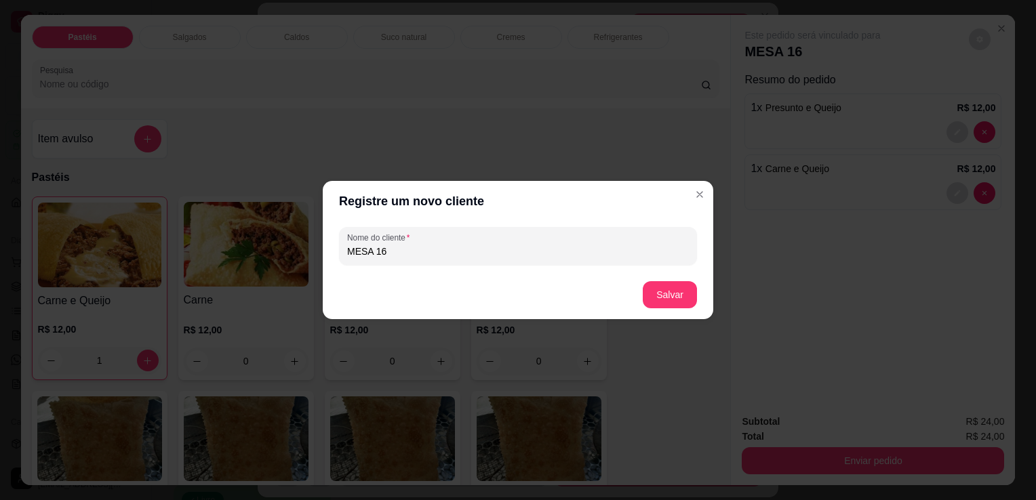
type input "MESA 16"
click at [663, 293] on button "Salvar" at bounding box center [670, 294] width 54 height 27
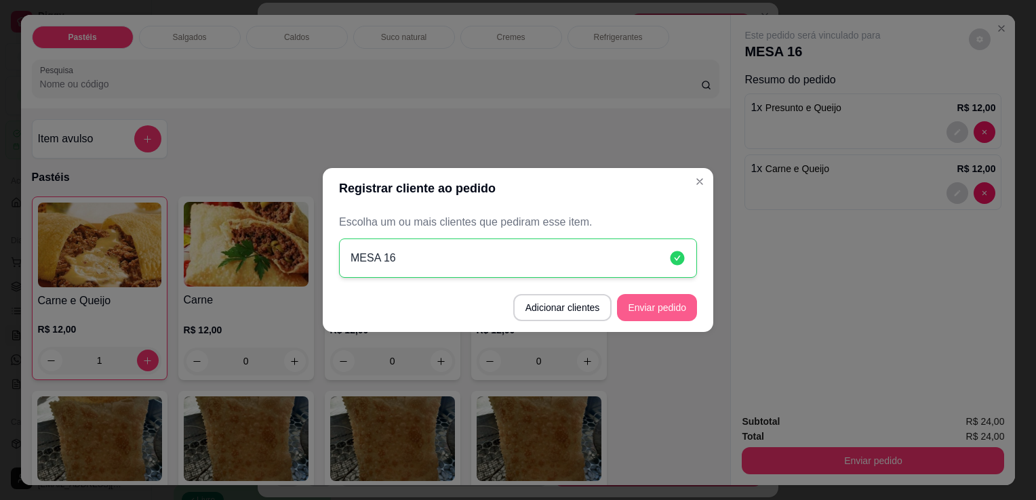
click at [653, 318] on button "Enviar pedido" at bounding box center [657, 307] width 80 height 27
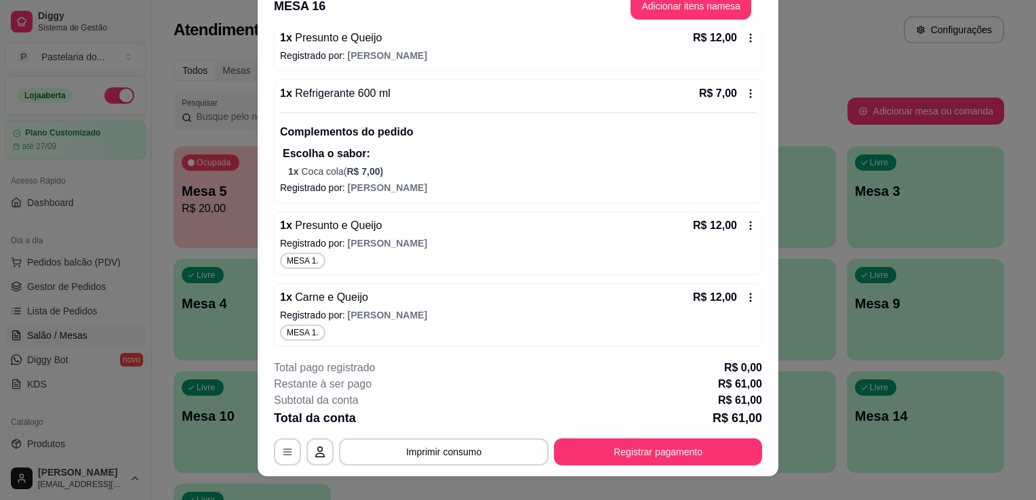
scroll to position [41, 0]
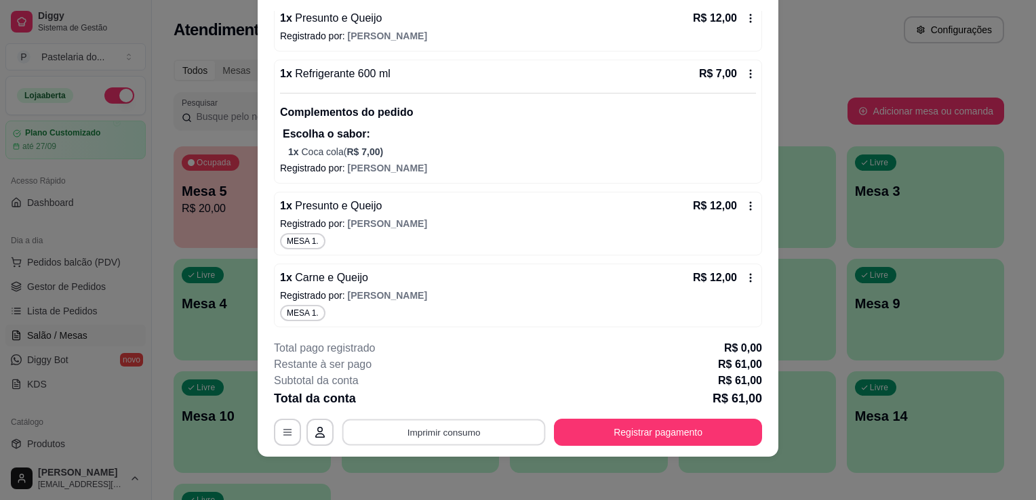
click at [450, 436] on button "Imprimir consumo" at bounding box center [443, 433] width 203 height 26
click at [461, 403] on button "IMPRESSORA" at bounding box center [443, 402] width 98 height 22
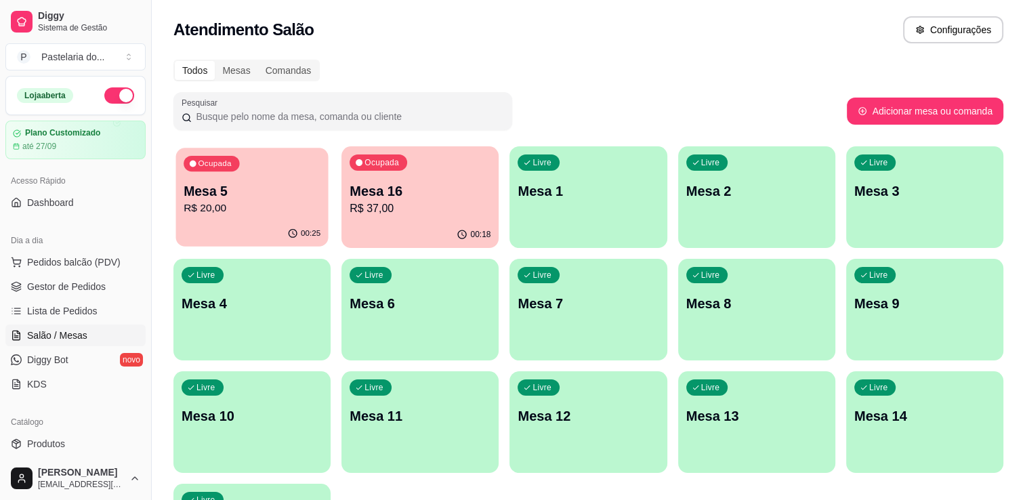
click at [214, 218] on div "Ocupada Mesa 5 R$ 20,00" at bounding box center [252, 184] width 153 height 73
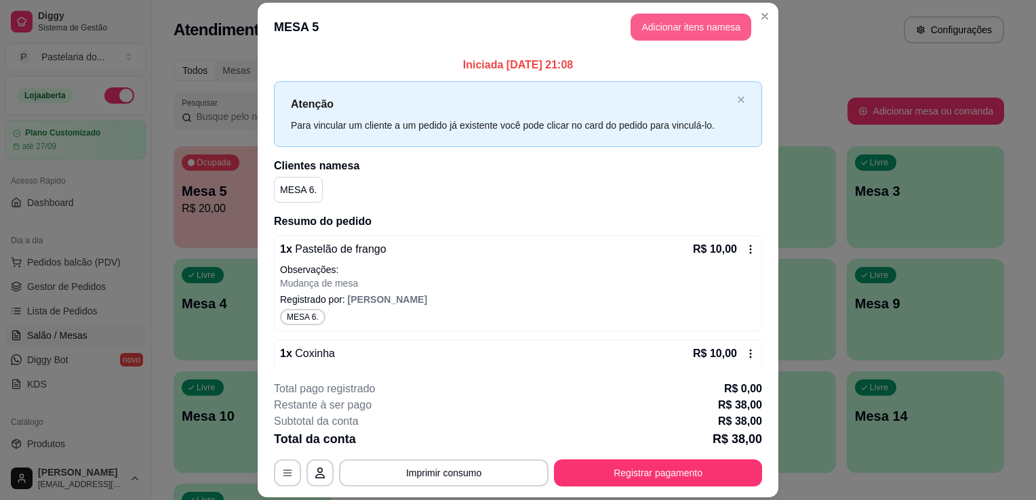
click at [717, 29] on button "Adicionar itens na mesa" at bounding box center [690, 27] width 121 height 27
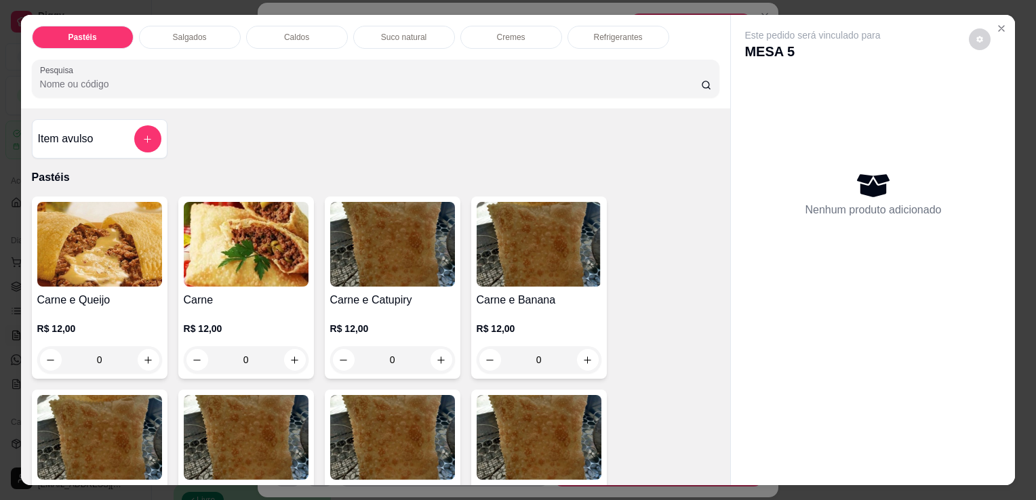
click at [558, 208] on img at bounding box center [538, 244] width 125 height 85
click at [969, 42] on button "decrease-product-quantity" at bounding box center [980, 39] width 22 height 22
click at [1002, 91] on span "Automatic updates" at bounding box center [999, 89] width 27 height 16
click at [994, 91] on input "Automatic updates" at bounding box center [989, 93] width 9 height 9
checkbox input "true"
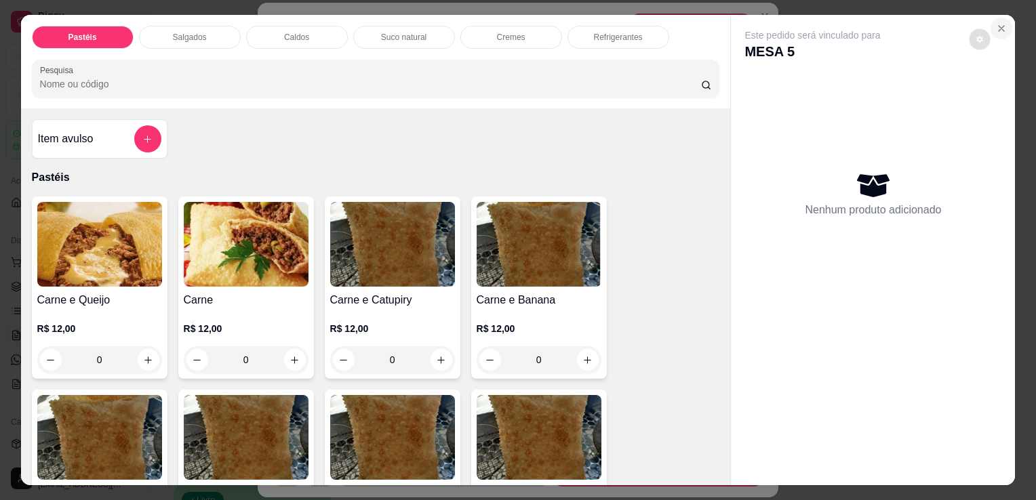
click at [998, 26] on icon "Close" at bounding box center [1000, 28] width 5 height 5
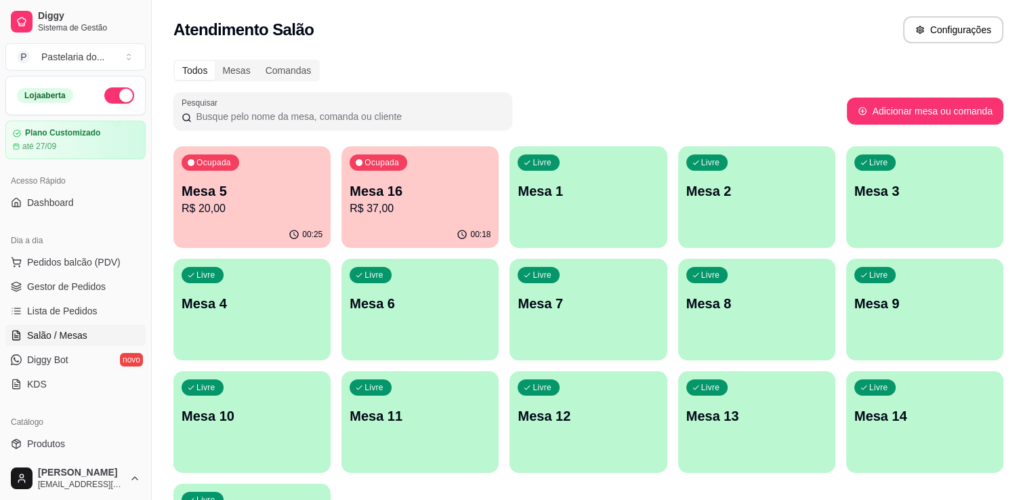
click at [409, 210] on p "R$ 37,00" at bounding box center [420, 209] width 141 height 16
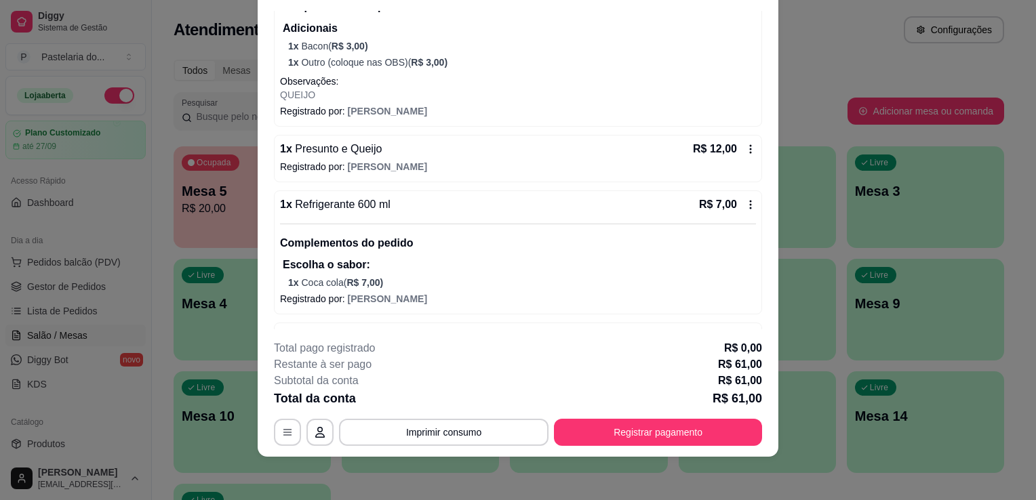
scroll to position [339, 0]
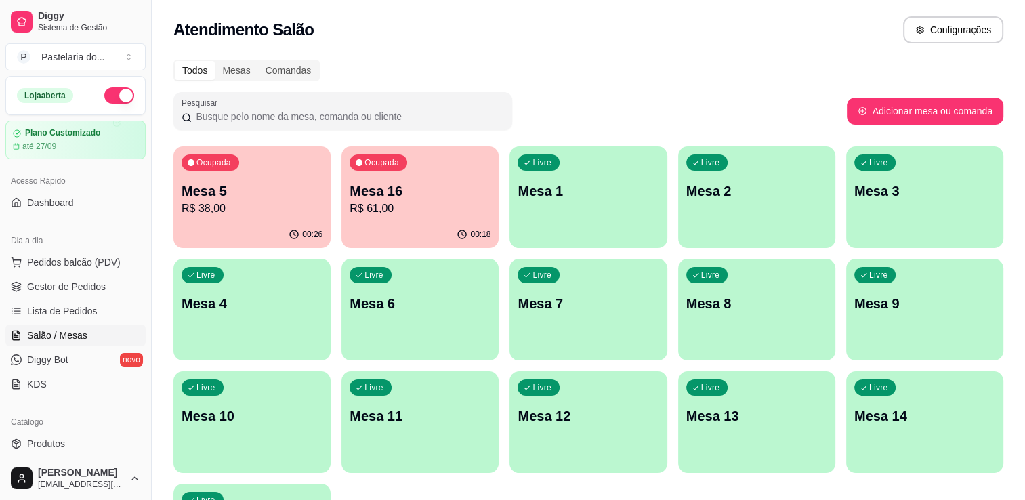
click at [260, 210] on p "R$ 38,00" at bounding box center [252, 209] width 141 height 16
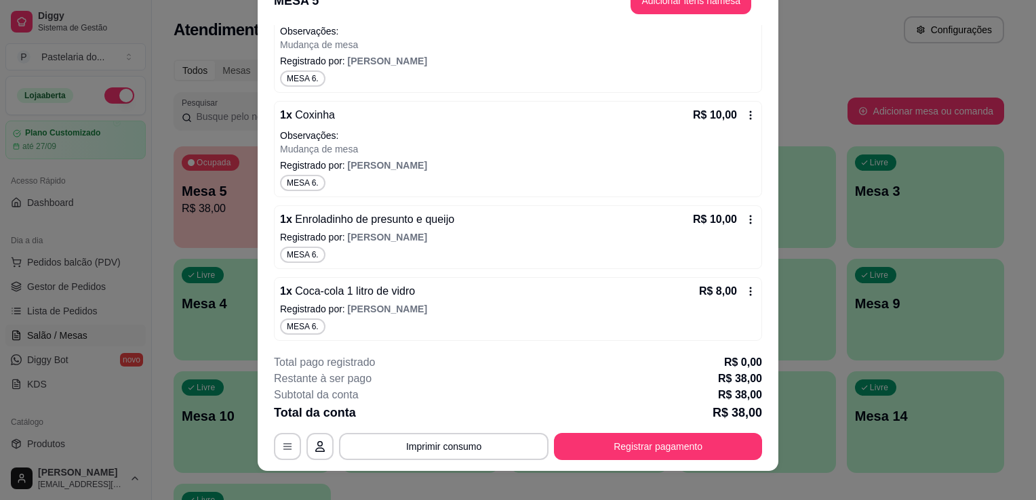
scroll to position [41, 0]
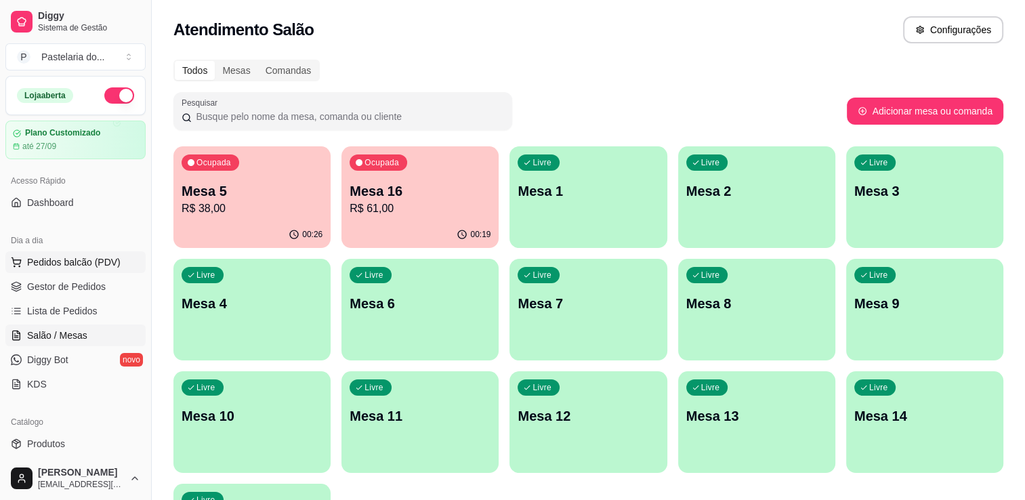
click at [87, 251] on button "Pedidos balcão (PDV)" at bounding box center [75, 262] width 140 height 22
click at [369, 229] on div "00:19" at bounding box center [420, 235] width 157 height 26
click at [277, 186] on p "Mesa 5" at bounding box center [252, 191] width 141 height 19
click at [441, 189] on p "Mesa 16" at bounding box center [420, 191] width 137 height 18
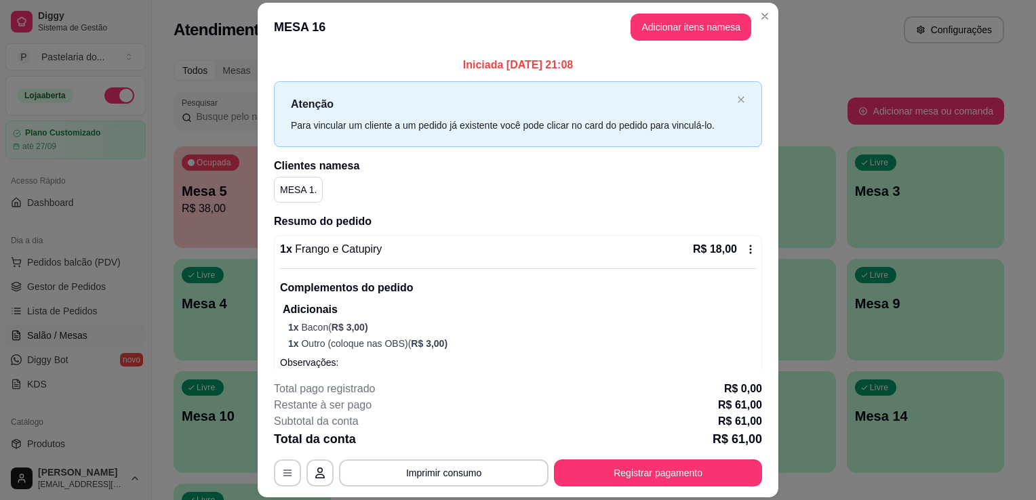
click at [706, 42] on header "MESA 16 Adicionar itens na mesa" at bounding box center [518, 27] width 521 height 49
click at [706, 31] on button "Adicionar itens na mesa" at bounding box center [690, 27] width 121 height 27
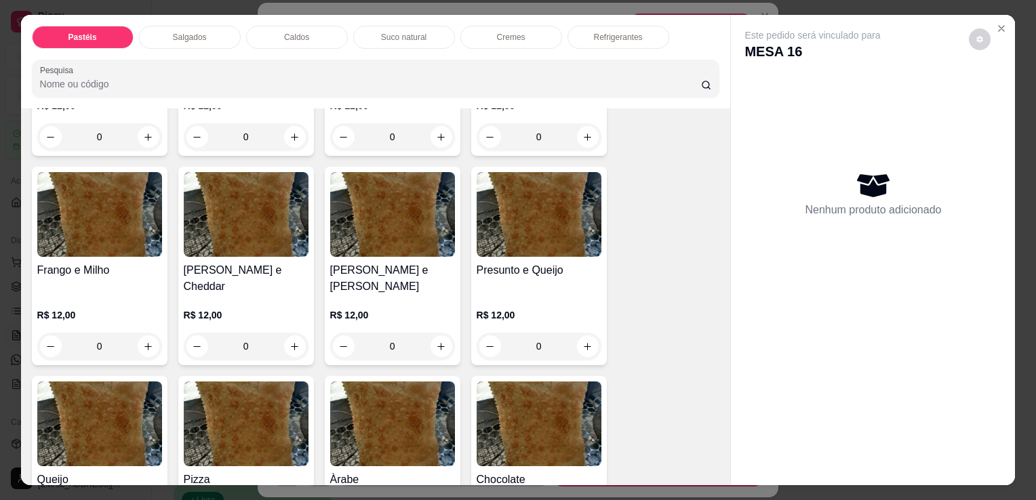
scroll to position [610, 0]
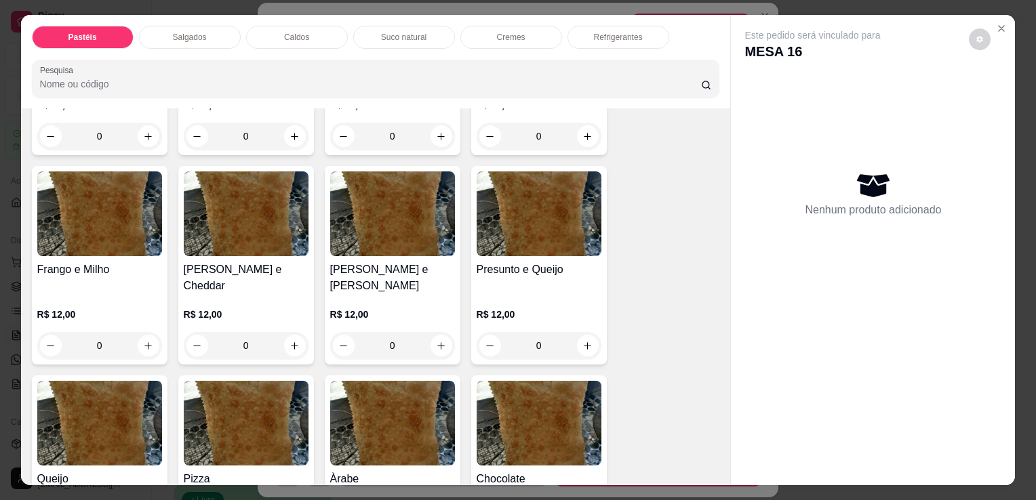
click at [585, 332] on div "0" at bounding box center [538, 345] width 125 height 27
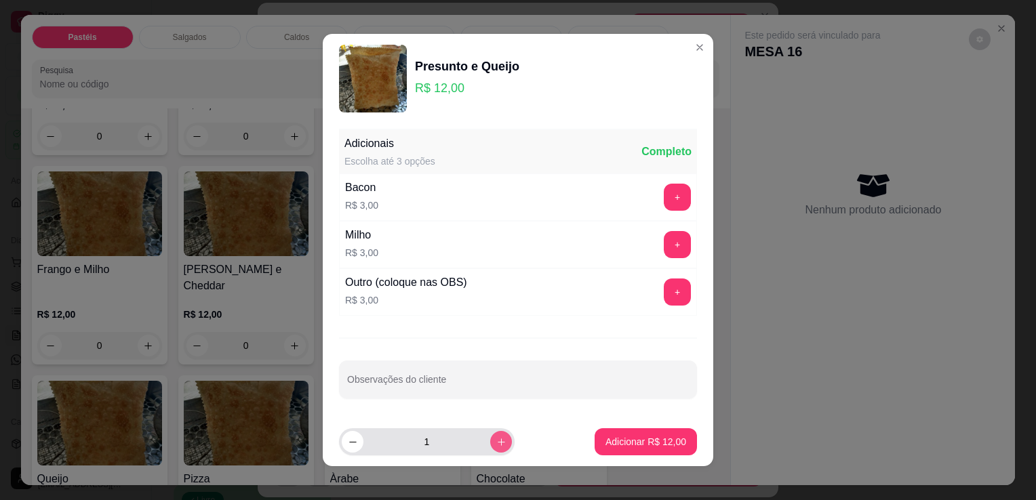
click at [492, 441] on button "increase-product-quantity" at bounding box center [501, 442] width 22 height 22
type input "2"
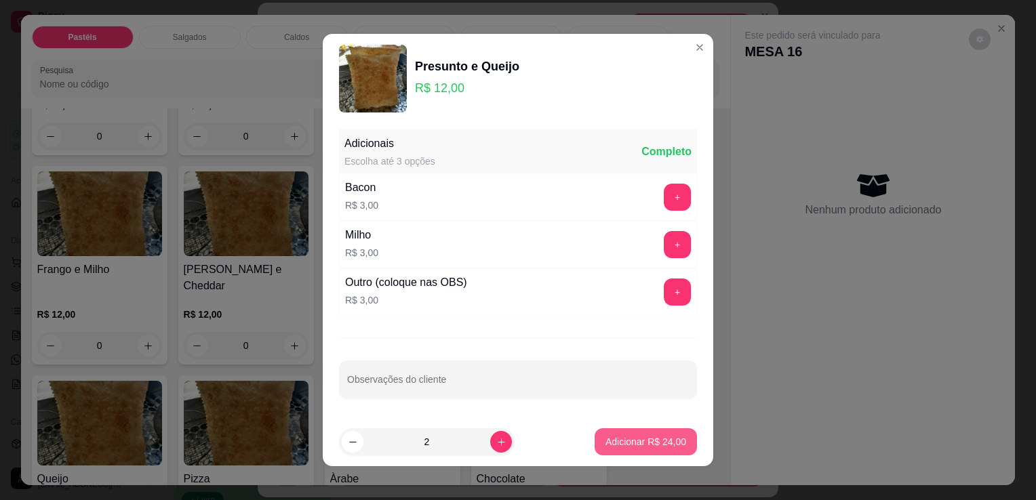
click at [610, 448] on button "Adicionar R$ 24,00" at bounding box center [645, 441] width 102 height 27
type input "2"
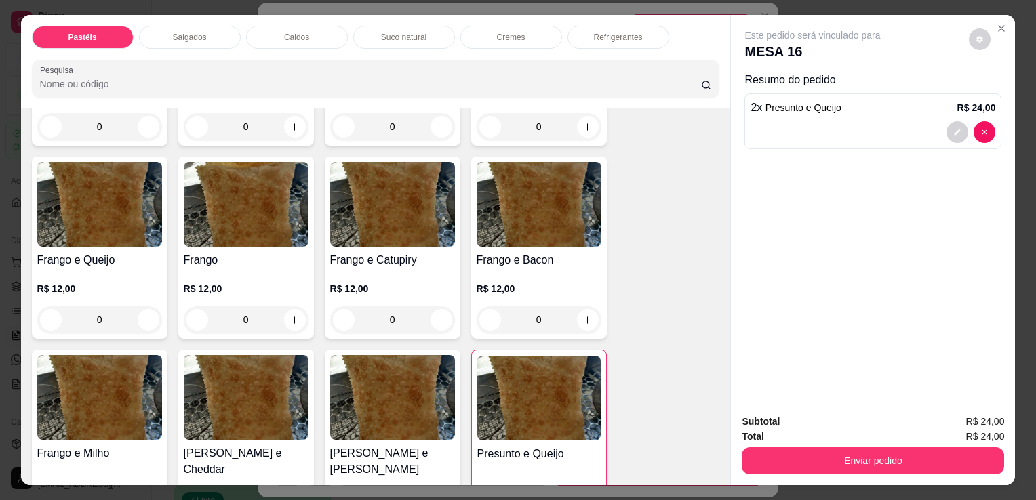
scroll to position [407, 0]
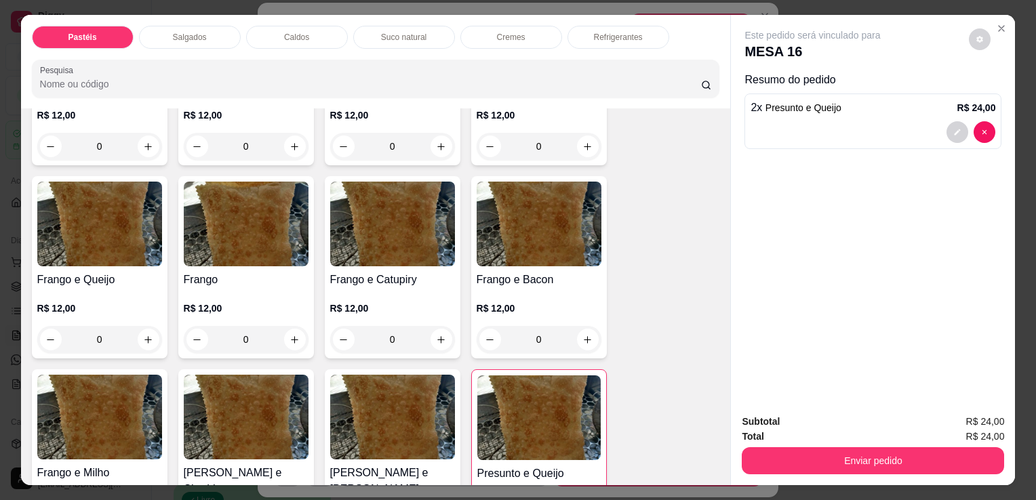
click at [120, 329] on div "0" at bounding box center [99, 339] width 125 height 27
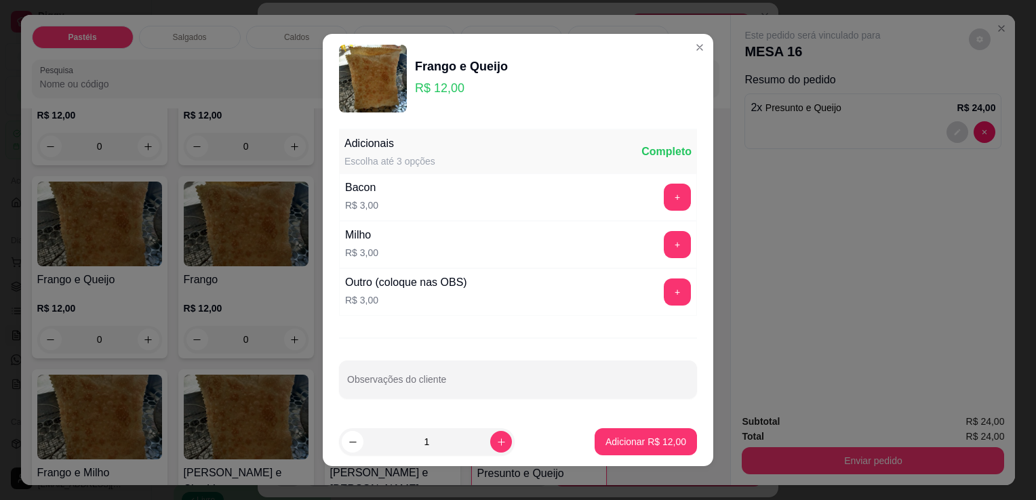
click at [605, 460] on footer "1 Adicionar R$ 12,00" at bounding box center [518, 442] width 390 height 49
click at [607, 452] on button "Adicionar R$ 12,00" at bounding box center [645, 441] width 102 height 27
type input "1"
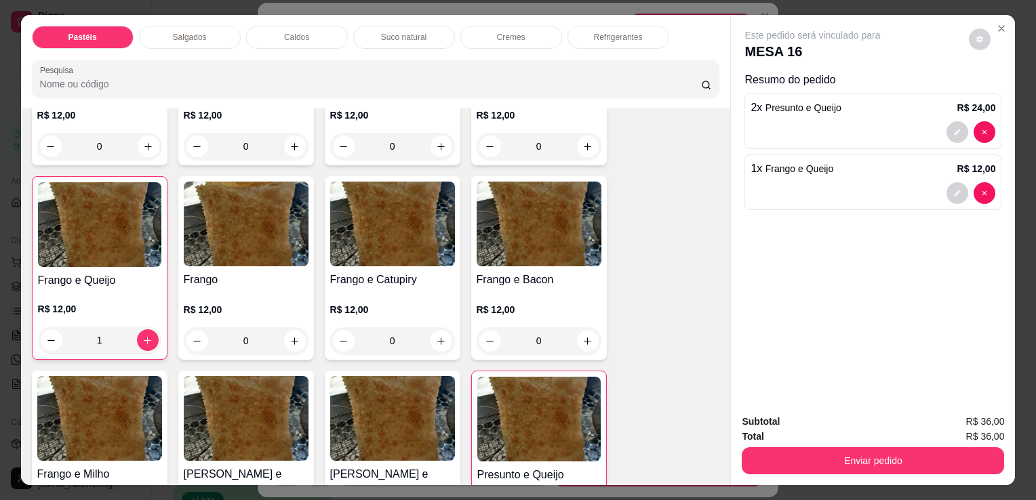
click at [809, 466] on button "Enviar pedido" at bounding box center [873, 460] width 262 height 27
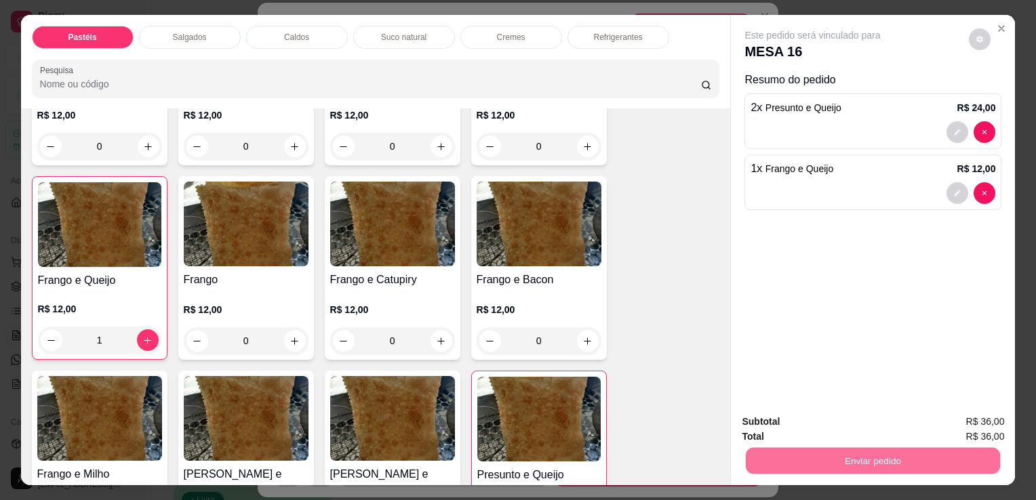
click at [933, 430] on button "Sim, quero registrar" at bounding box center [956, 422] width 101 height 26
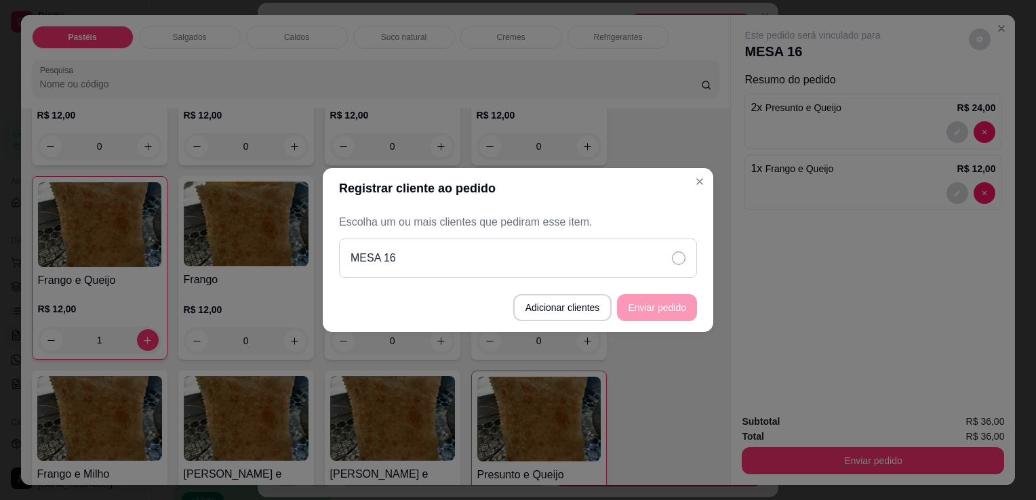
click at [576, 265] on div "MESA 16" at bounding box center [518, 258] width 358 height 39
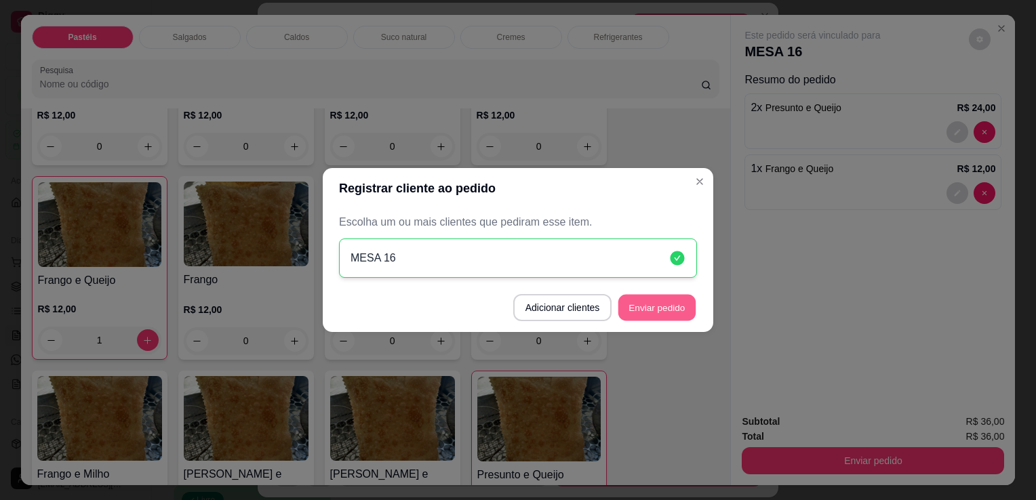
click at [670, 299] on button "Enviar pedido" at bounding box center [656, 308] width 77 height 26
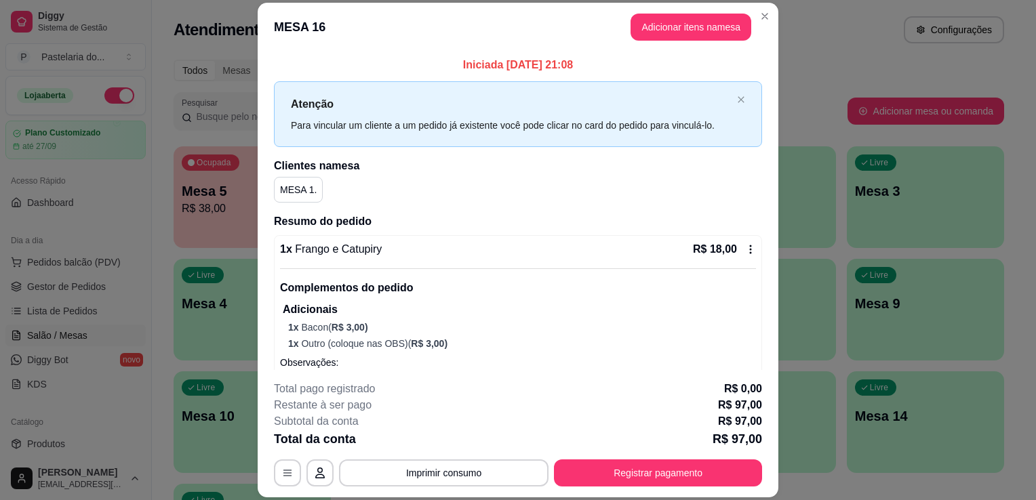
scroll to position [0, 0]
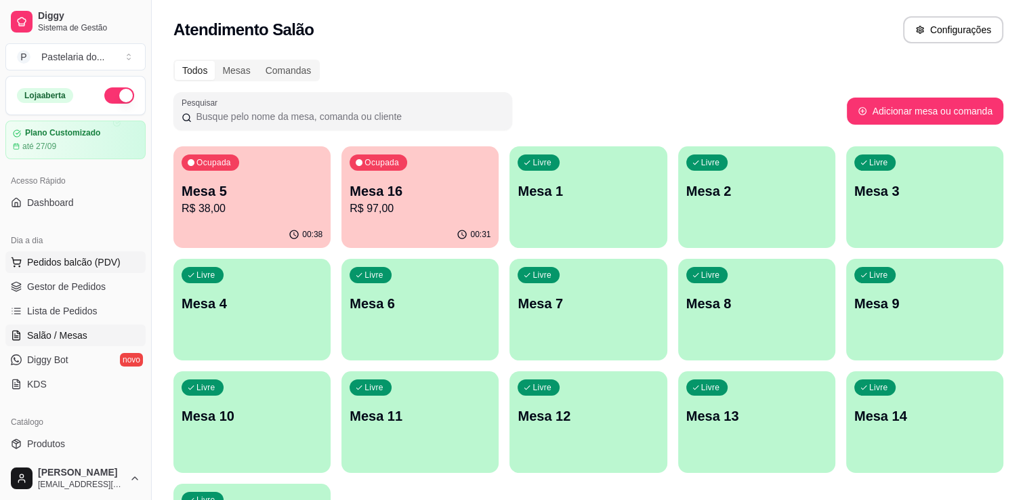
click at [94, 259] on span "Pedidos balcão (PDV)" at bounding box center [74, 263] width 94 height 14
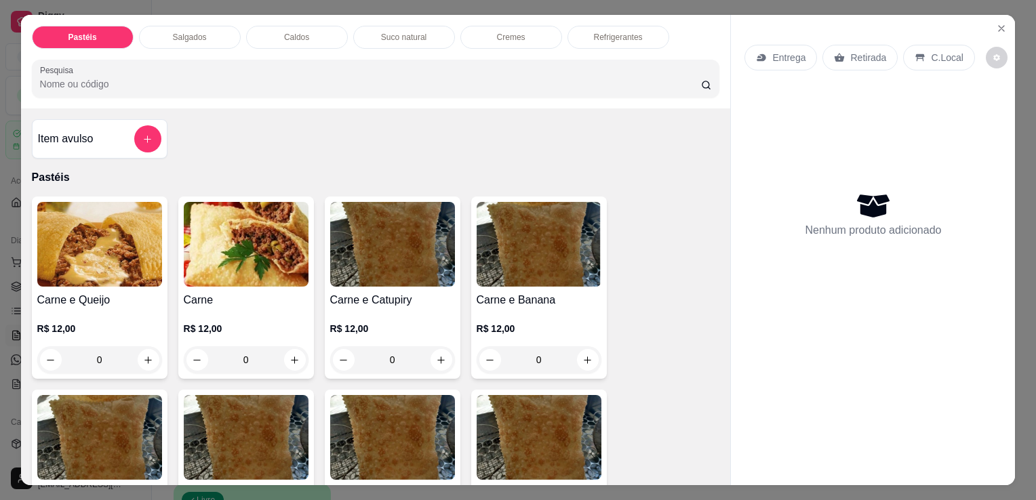
click at [153, 354] on div "0" at bounding box center [99, 359] width 125 height 27
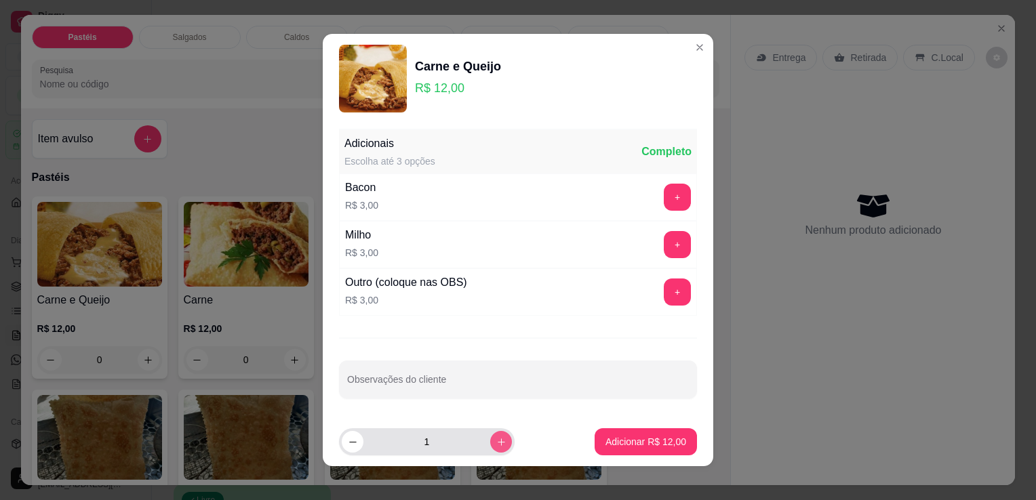
click at [491, 447] on button "increase-product-quantity" at bounding box center [501, 442] width 22 height 22
type input "2"
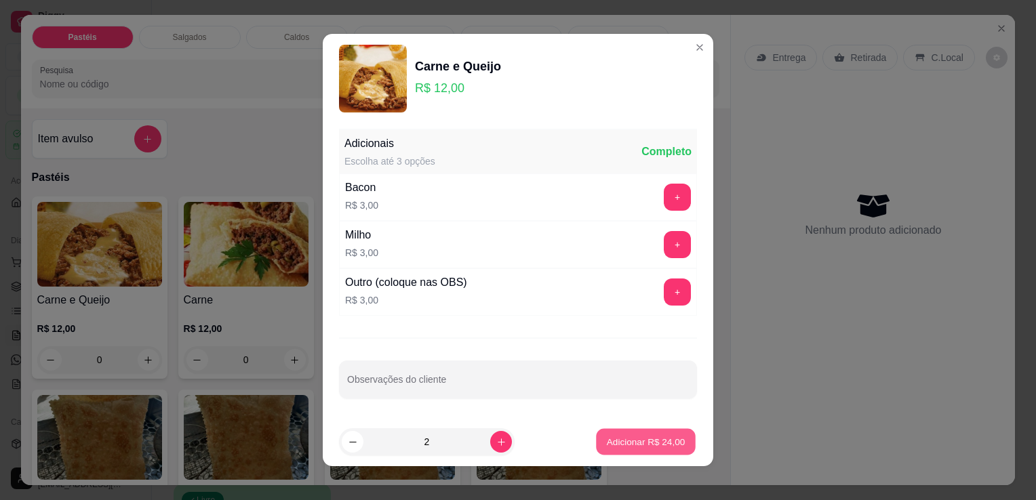
click at [613, 449] on button "Adicionar R$ 24,00" at bounding box center [646, 442] width 100 height 26
type input "2"
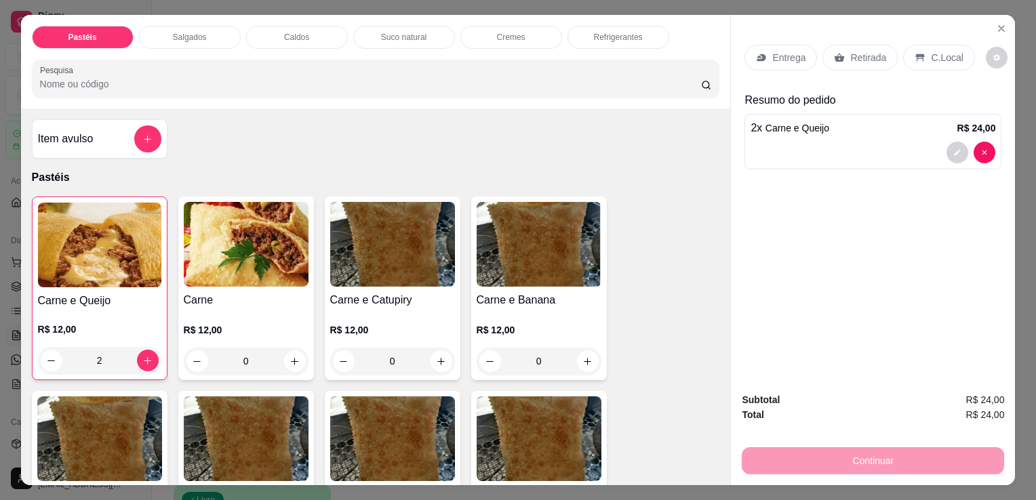
click at [850, 51] on p "Retirada" at bounding box center [868, 58] width 36 height 14
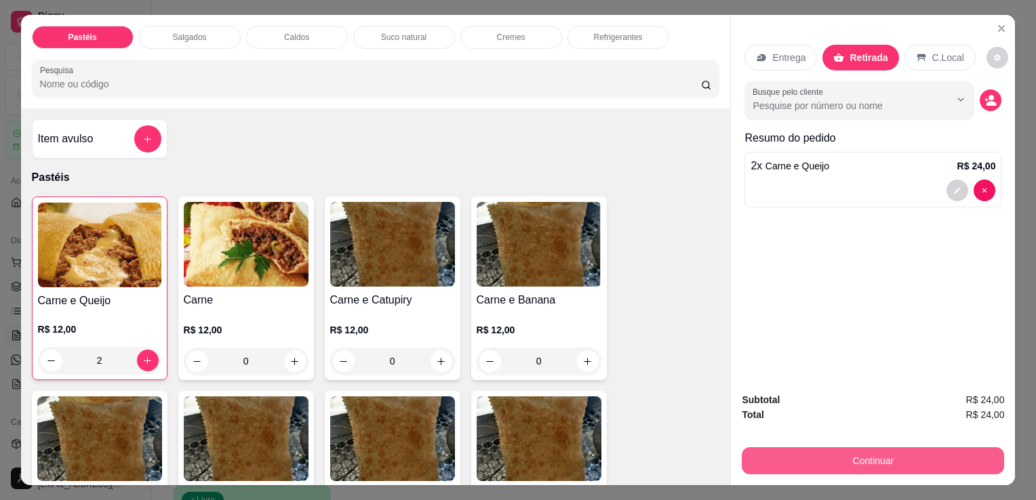
click at [899, 455] on button "Continuar" at bounding box center [873, 460] width 262 height 27
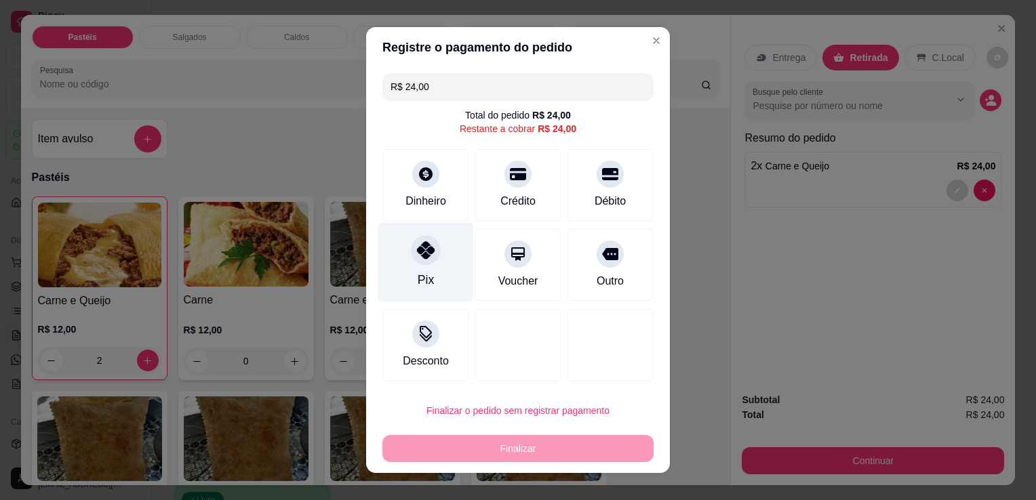
click at [417, 249] on icon at bounding box center [426, 250] width 18 height 18
type input "R$ 0,00"
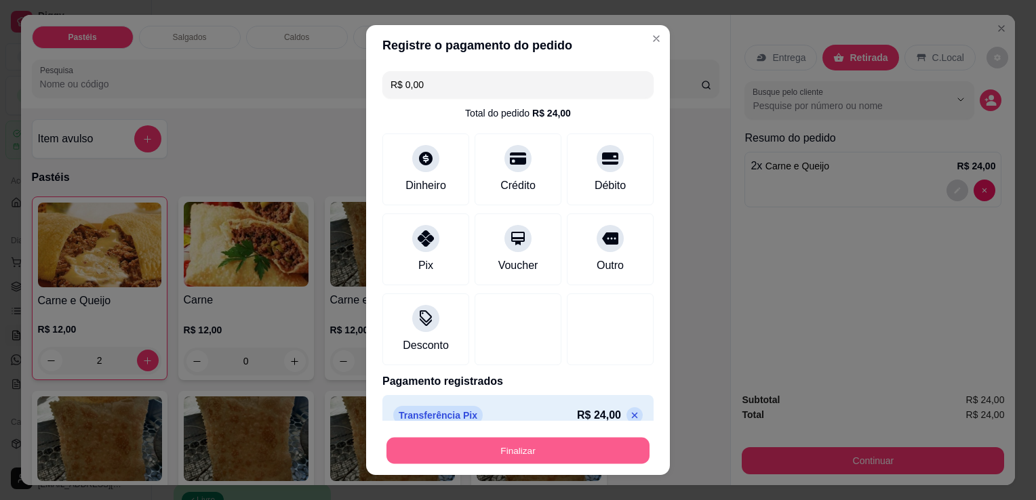
click at [509, 456] on button "Finalizar" at bounding box center [517, 451] width 263 height 26
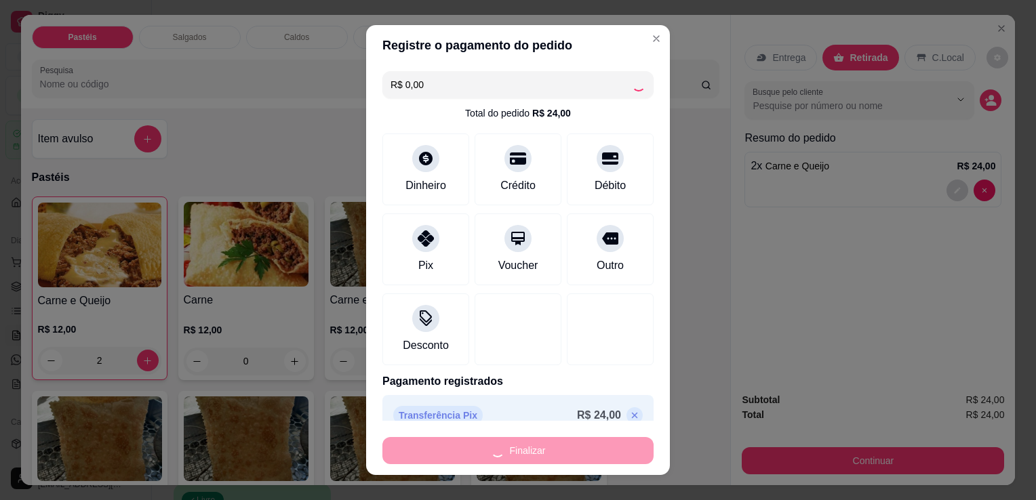
type input "0"
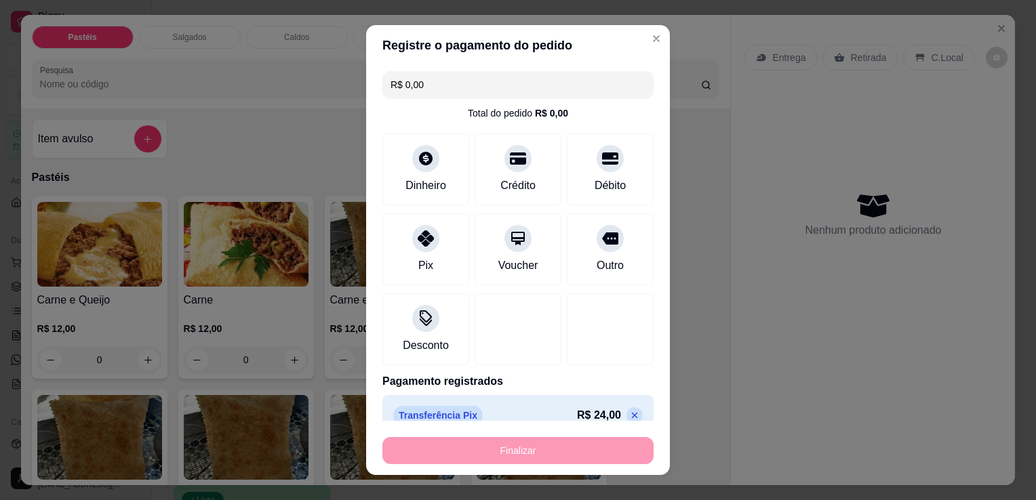
type input "-R$ 24,00"
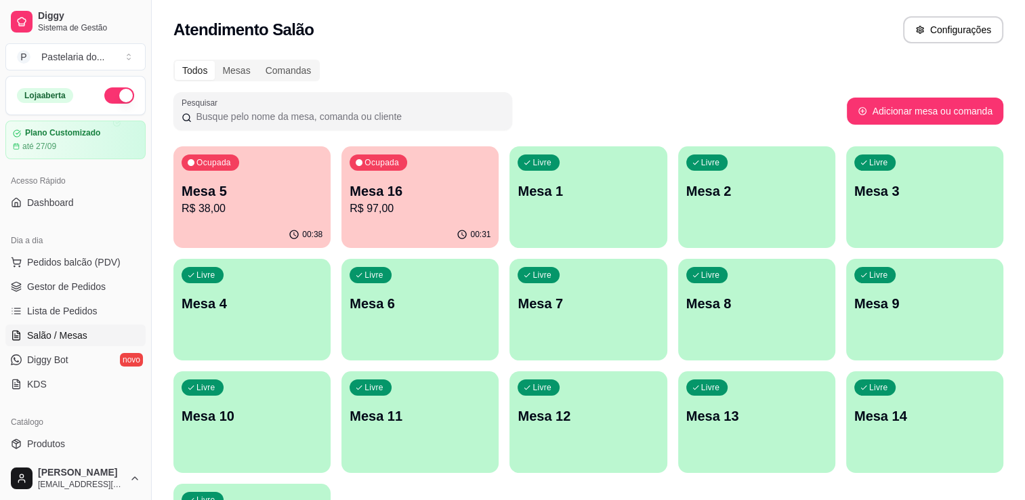
click at [389, 216] on div "Ocupada Mesa 16 R$ 97,00" at bounding box center [420, 183] width 157 height 75
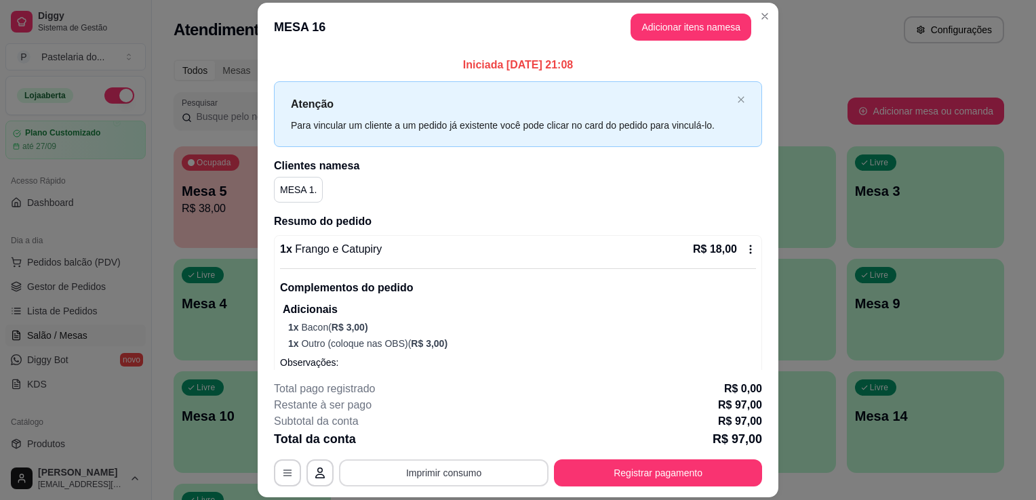
click at [430, 474] on button "Imprimir consumo" at bounding box center [443, 473] width 209 height 27
click at [436, 444] on button "IMPRESSORA" at bounding box center [443, 443] width 98 height 22
click at [586, 479] on button "Registrar pagamento" at bounding box center [658, 473] width 202 height 26
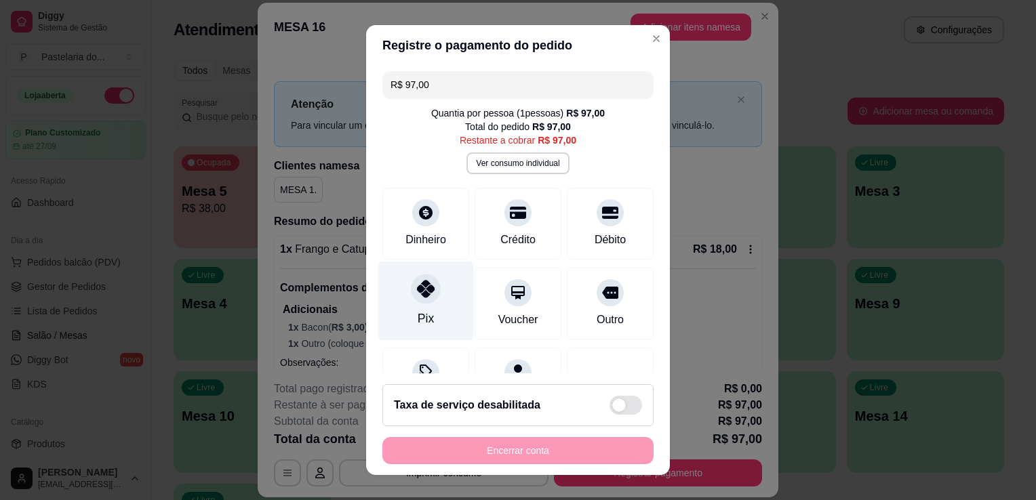
click at [417, 295] on icon at bounding box center [426, 289] width 18 height 18
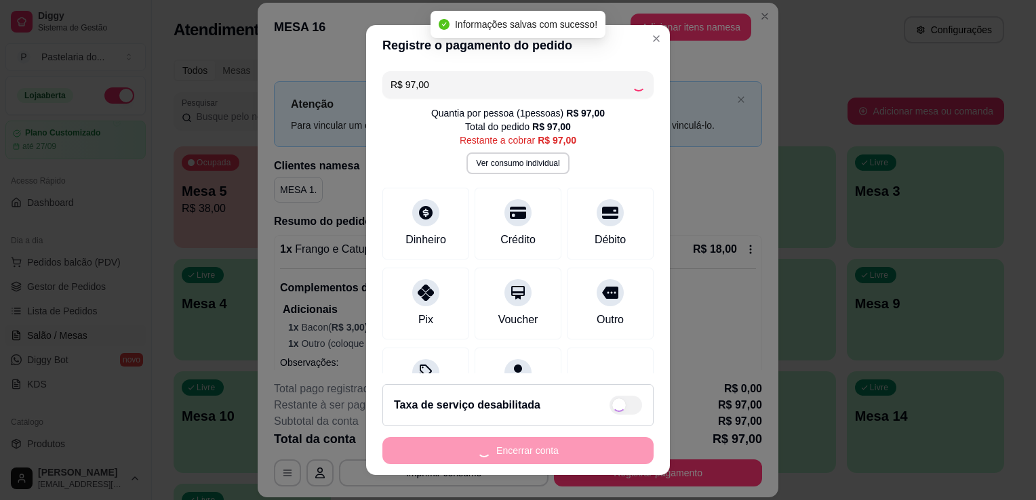
type input "R$ 0,00"
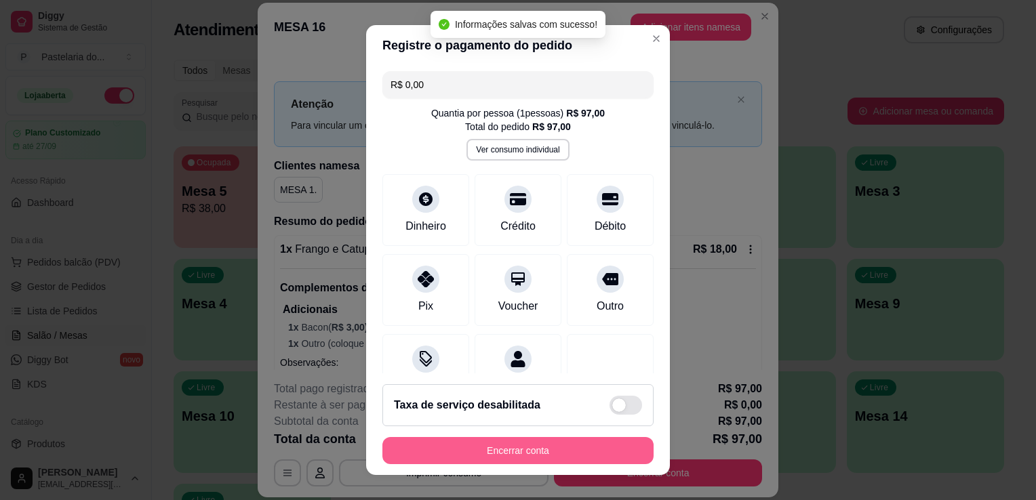
click at [563, 451] on button "Encerrar conta" at bounding box center [517, 450] width 271 height 27
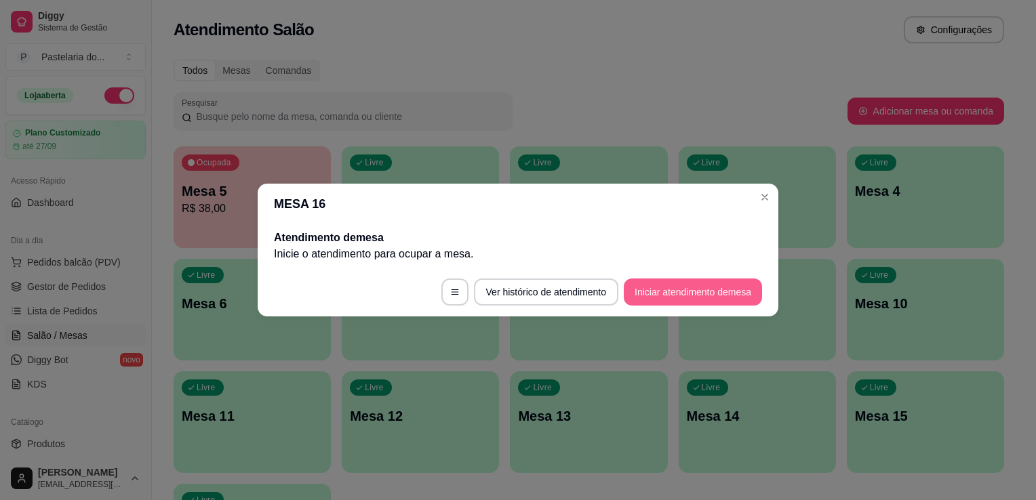
click at [695, 296] on button "Iniciar atendimento de mesa" at bounding box center [693, 292] width 138 height 27
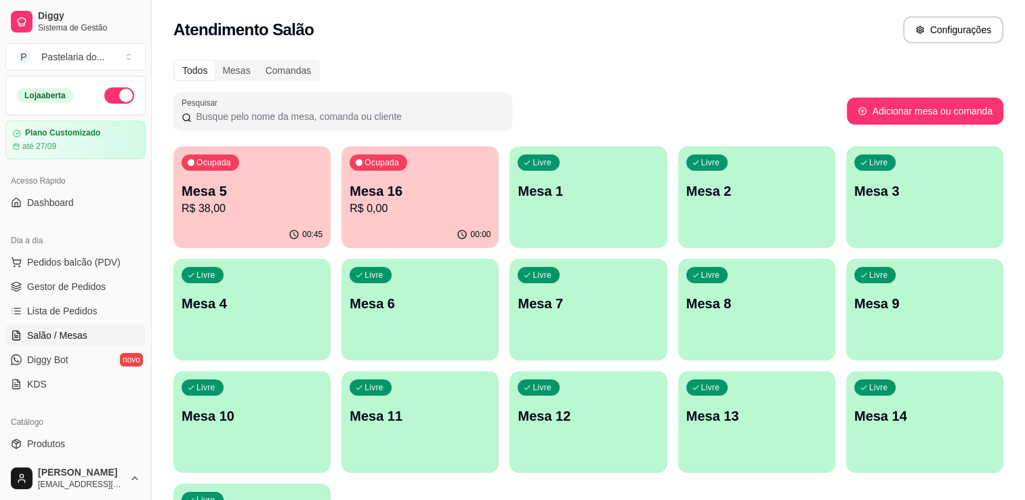
click at [393, 205] on p "R$ 0,00" at bounding box center [420, 209] width 141 height 16
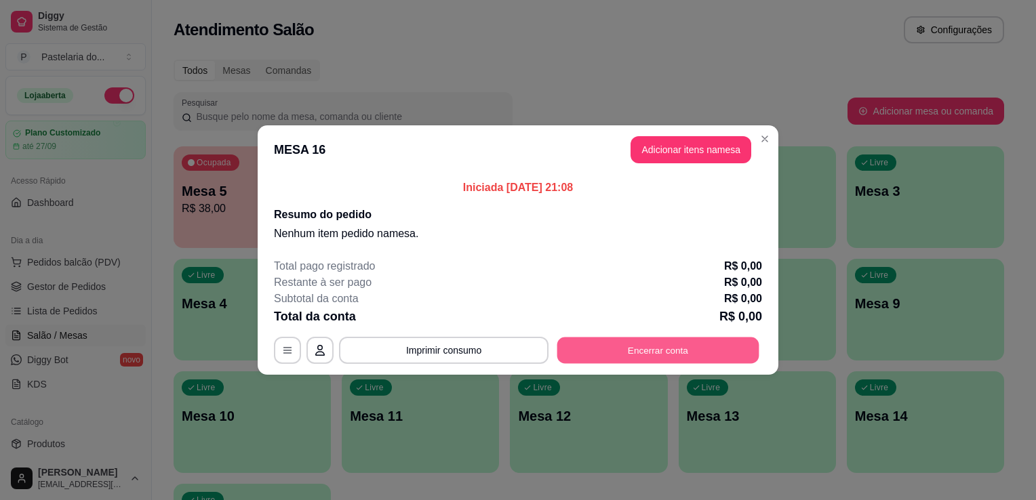
click at [669, 348] on button "Encerrar conta" at bounding box center [658, 351] width 202 height 26
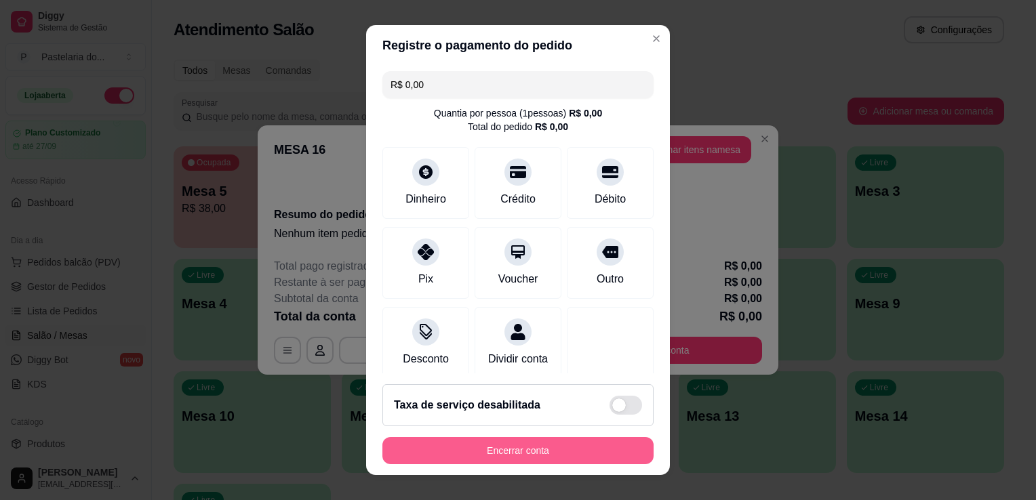
click at [614, 445] on button "Encerrar conta" at bounding box center [517, 450] width 271 height 27
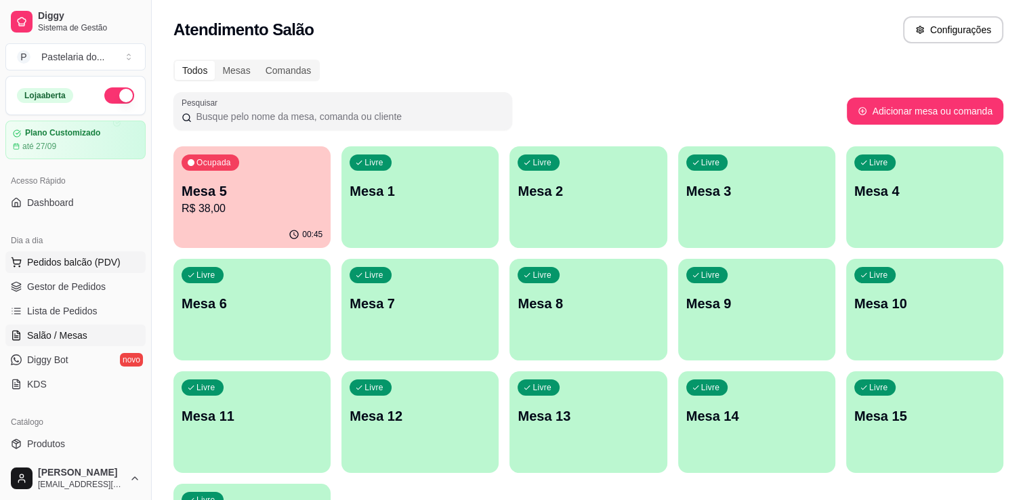
click at [77, 267] on span "Pedidos balcão (PDV)" at bounding box center [74, 263] width 94 height 14
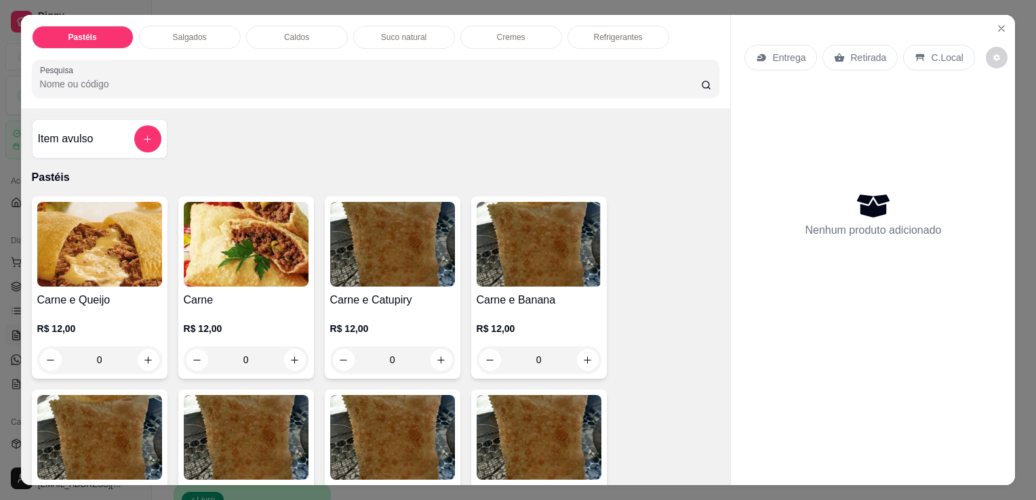
click at [106, 127] on div "Item avulso" at bounding box center [99, 138] width 123 height 27
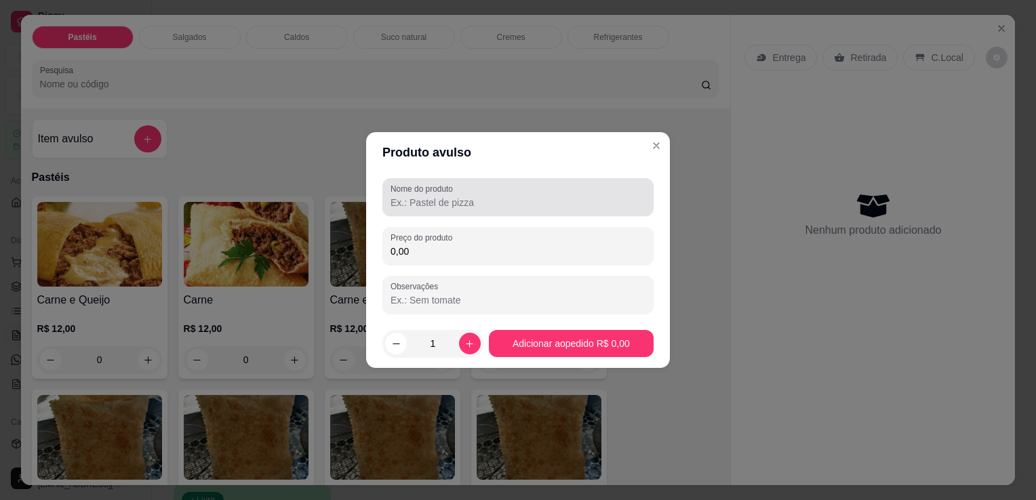
click at [507, 203] on input "Nome do produto" at bounding box center [517, 203] width 255 height 14
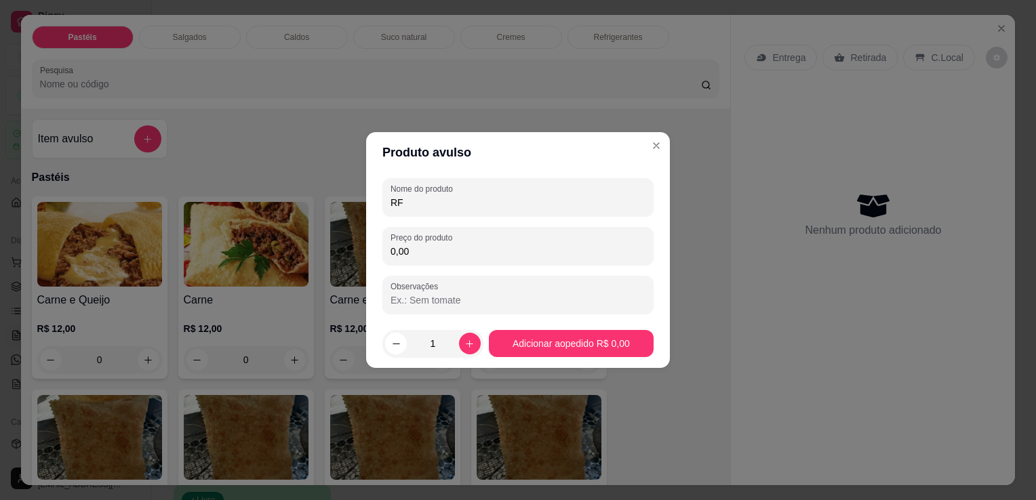
type input "R"
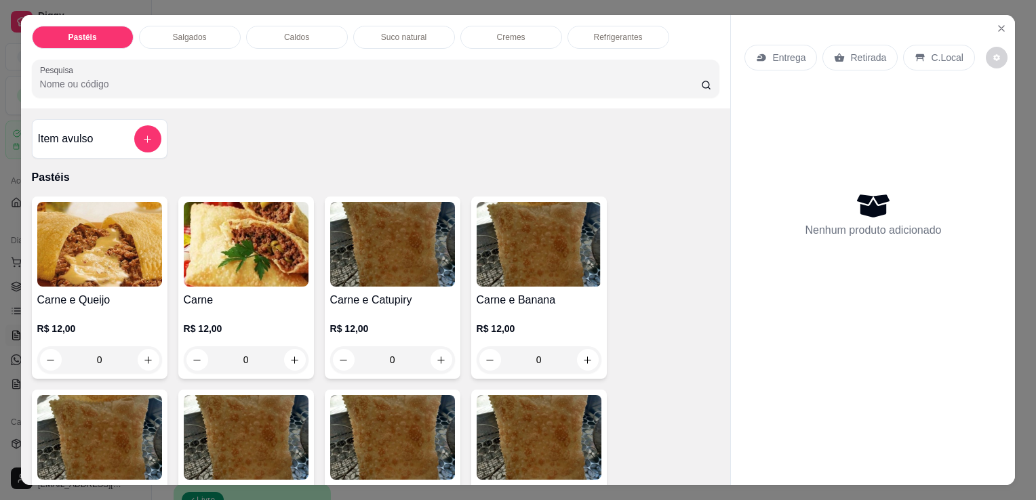
click at [634, 33] on p "Refrigerantes" at bounding box center [618, 37] width 49 height 11
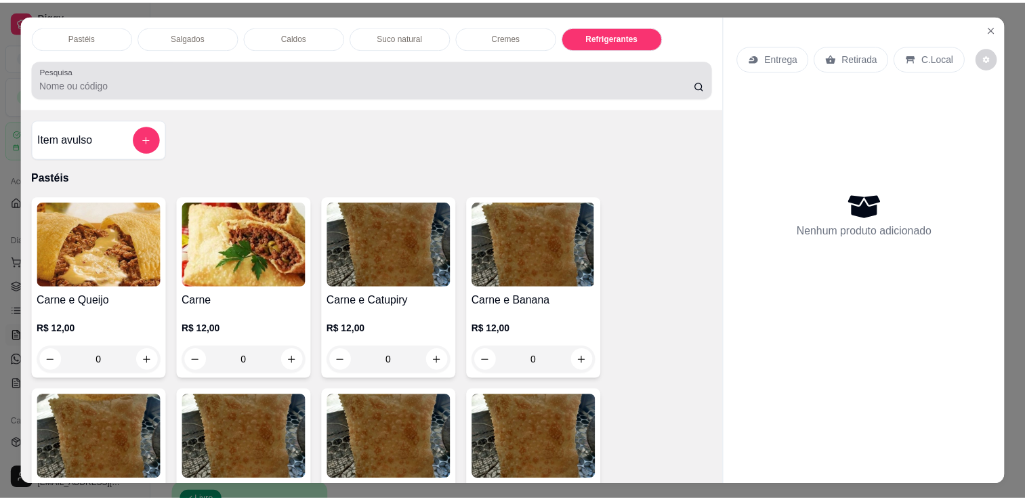
scroll to position [33, 0]
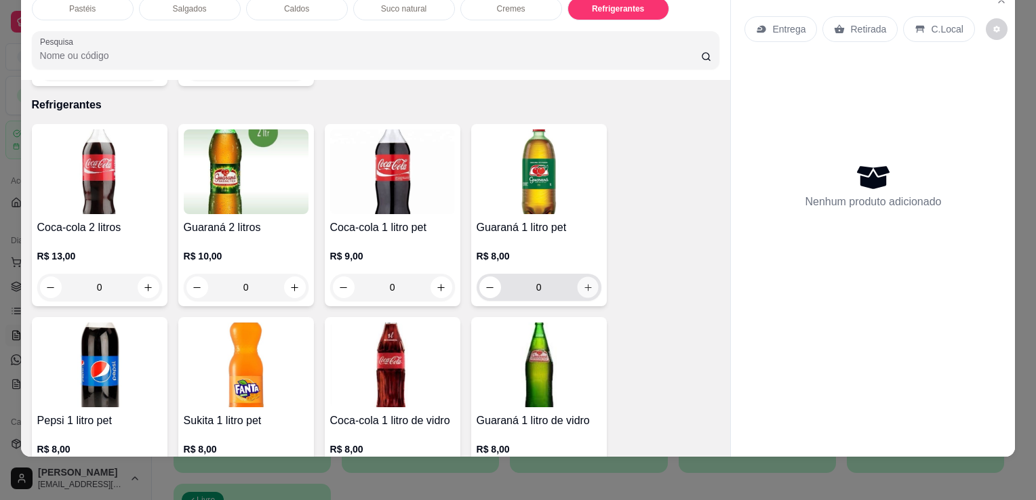
click at [577, 277] on button "increase-product-quantity" at bounding box center [587, 287] width 21 height 21
type input "1"
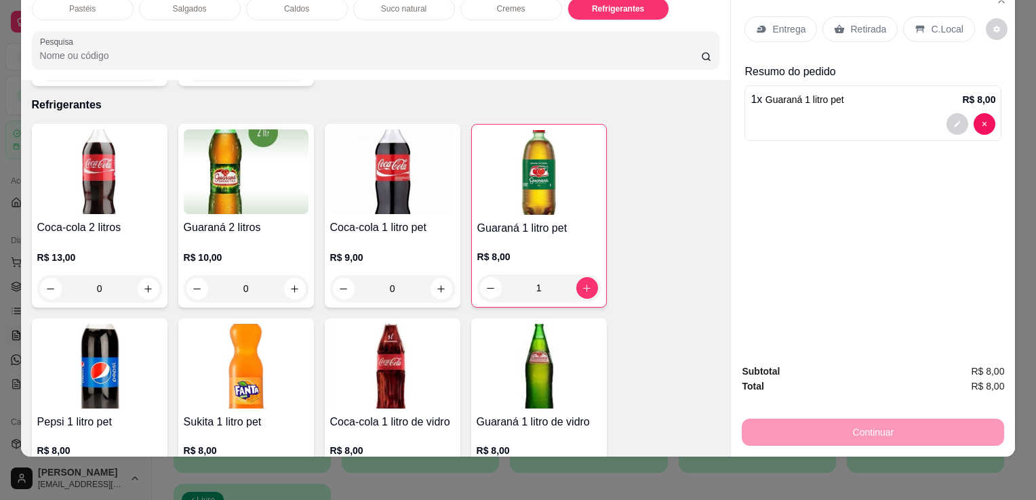
click at [870, 30] on div "Retirada" at bounding box center [859, 29] width 75 height 26
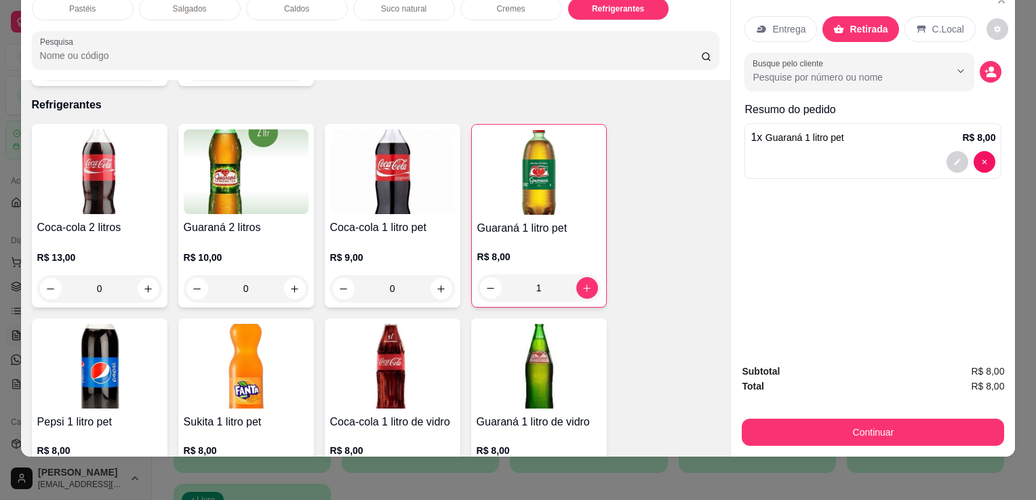
click at [889, 439] on div "Subtotal R$ 8,00 Total R$ 8,00 Continuar" at bounding box center [873, 405] width 284 height 104
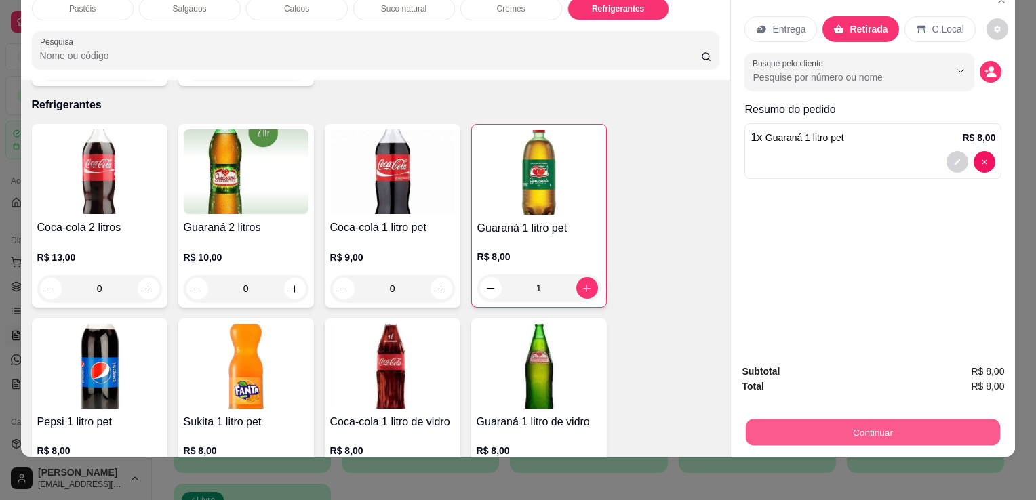
click at [889, 435] on button "Continuar" at bounding box center [873, 432] width 254 height 26
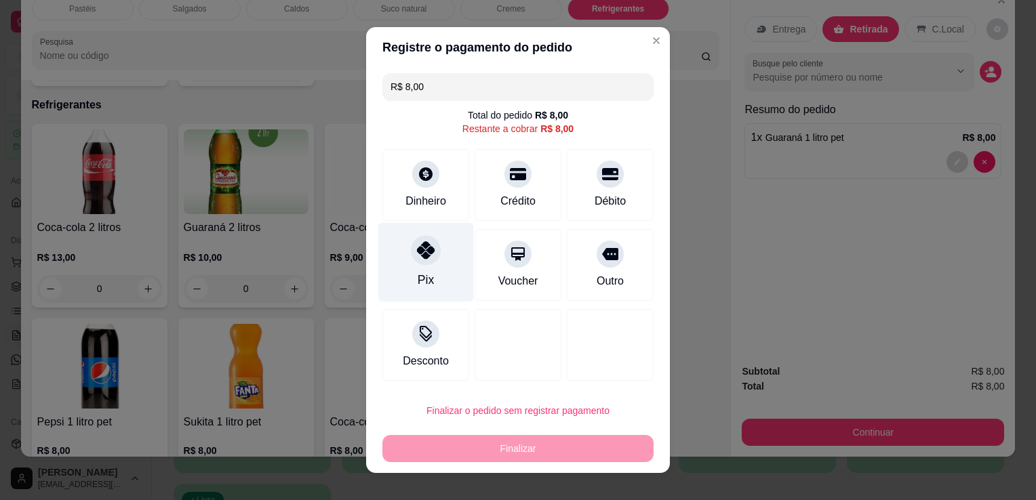
click at [411, 259] on div at bounding box center [426, 250] width 30 height 30
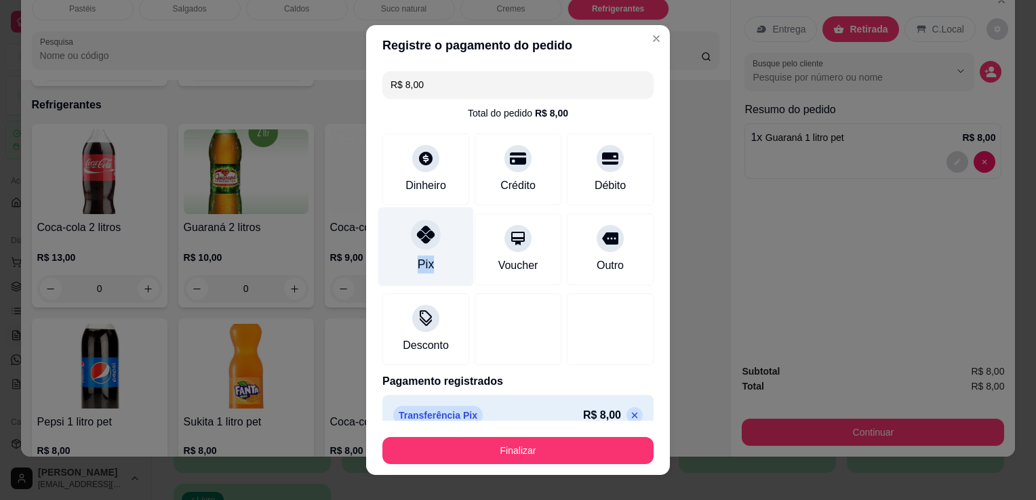
type input "R$ 0,00"
click at [407, 259] on div "Pix" at bounding box center [426, 246] width 96 height 79
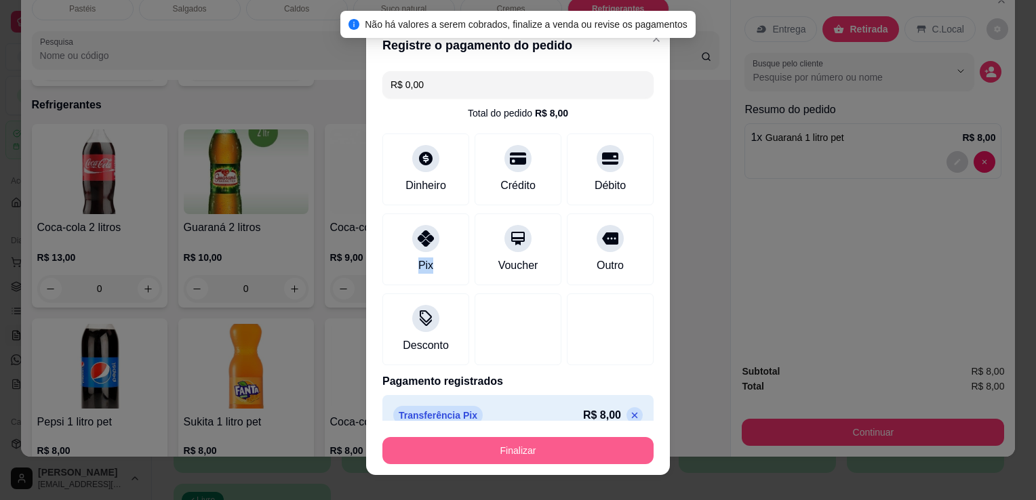
click at [534, 459] on button "Finalizar" at bounding box center [517, 450] width 271 height 27
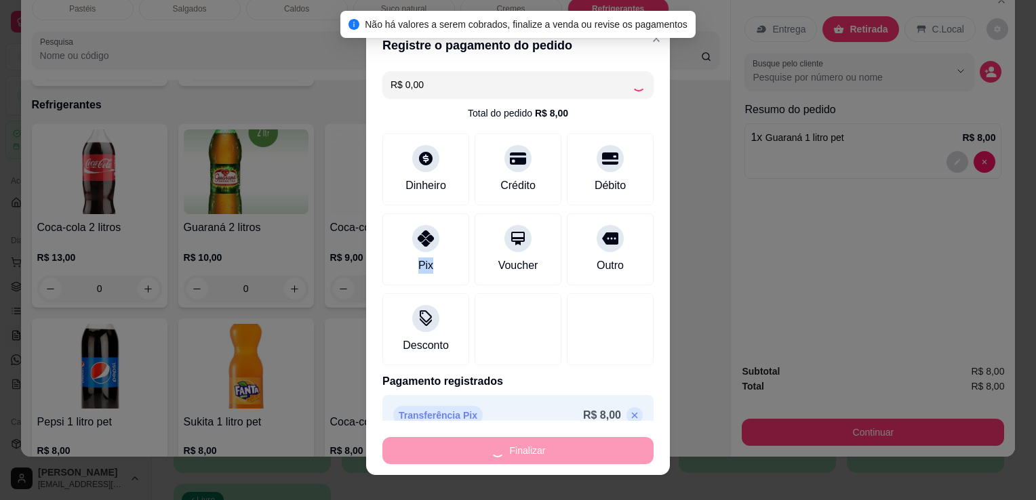
type input "0"
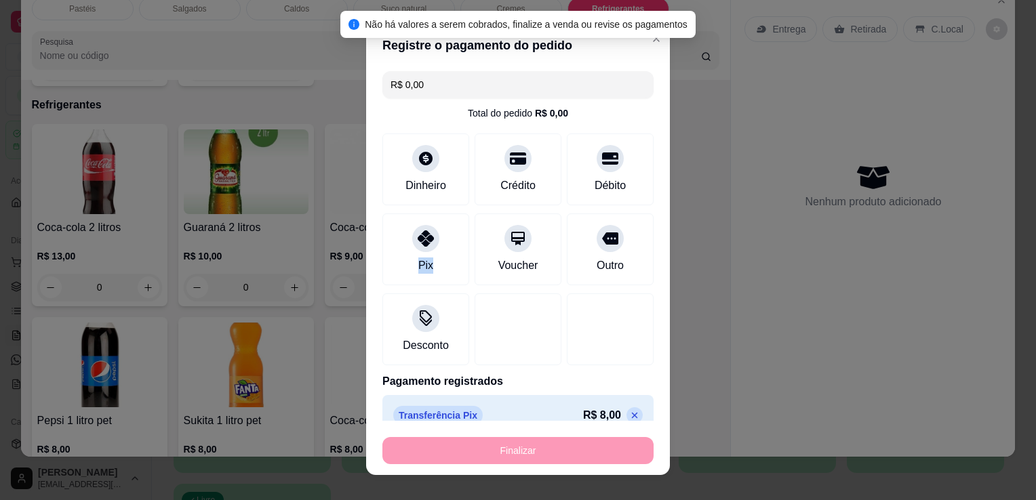
type input "-R$ 8,00"
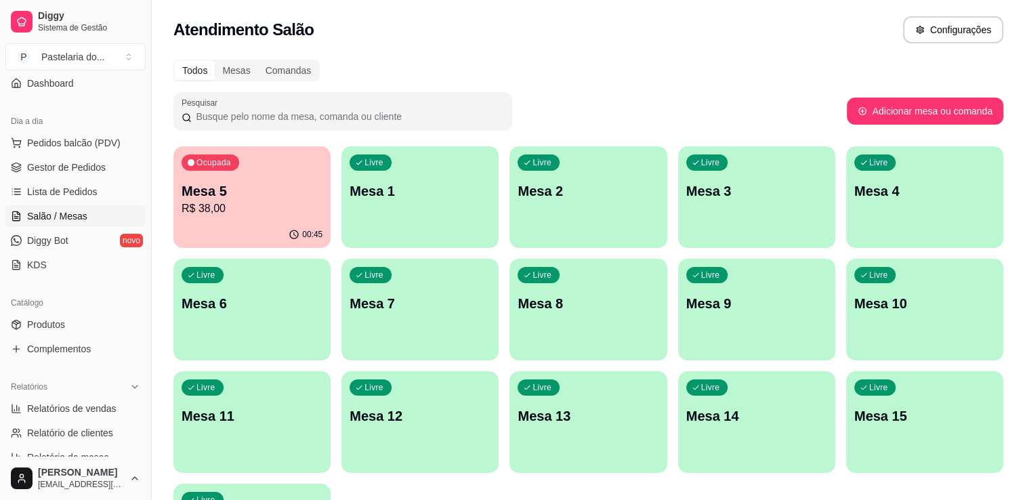
scroll to position [271, 0]
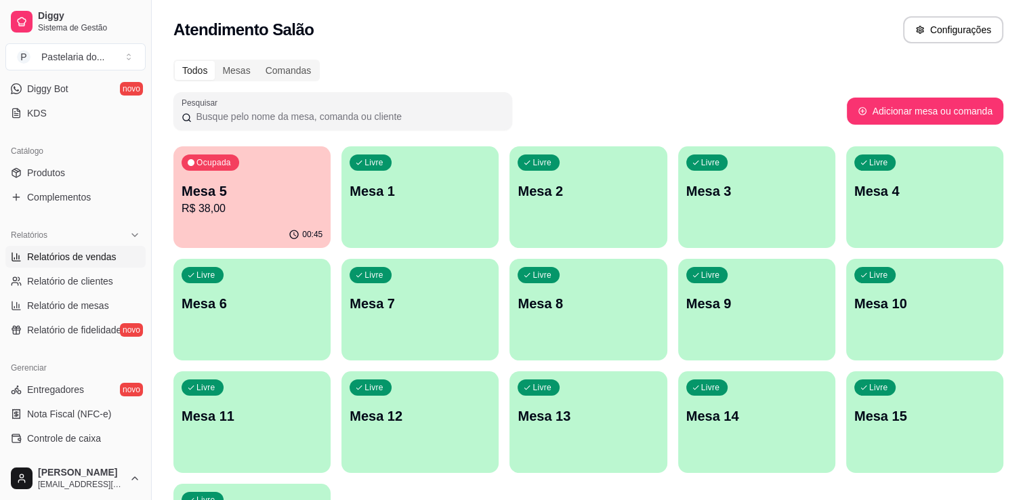
click at [75, 262] on span "Relatórios de vendas" at bounding box center [71, 257] width 89 height 14
select select "ALL"
select select "0"
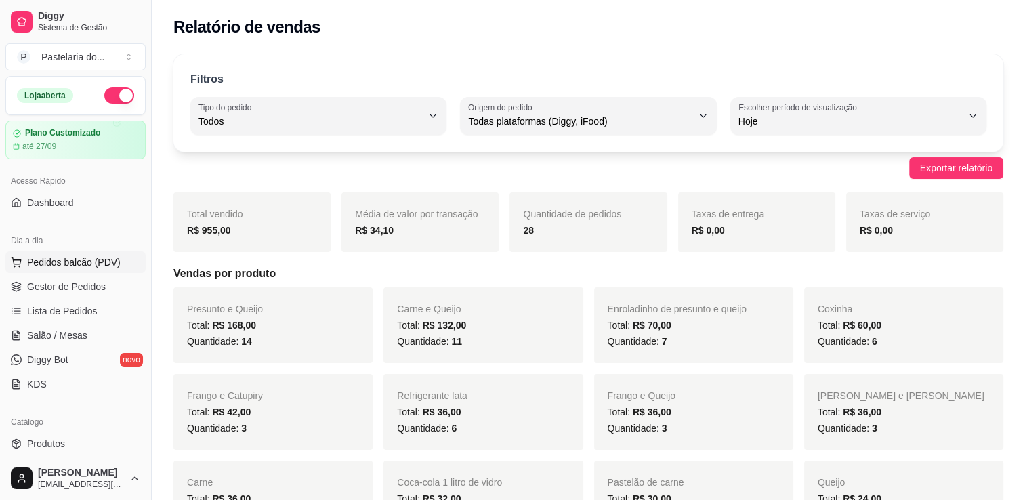
click at [111, 258] on span "Pedidos balcão (PDV)" at bounding box center [74, 263] width 94 height 14
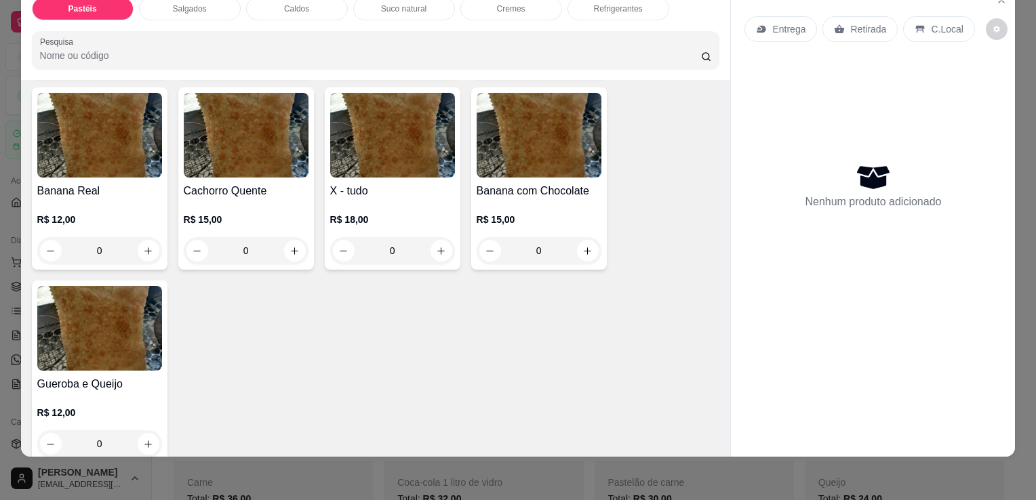
scroll to position [1084, 0]
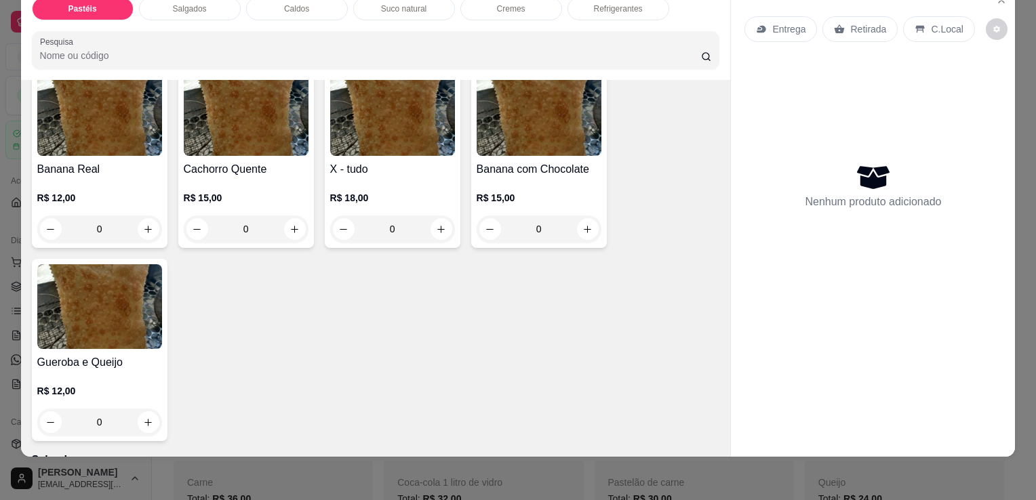
click at [442, 216] on div "0" at bounding box center [392, 229] width 125 height 27
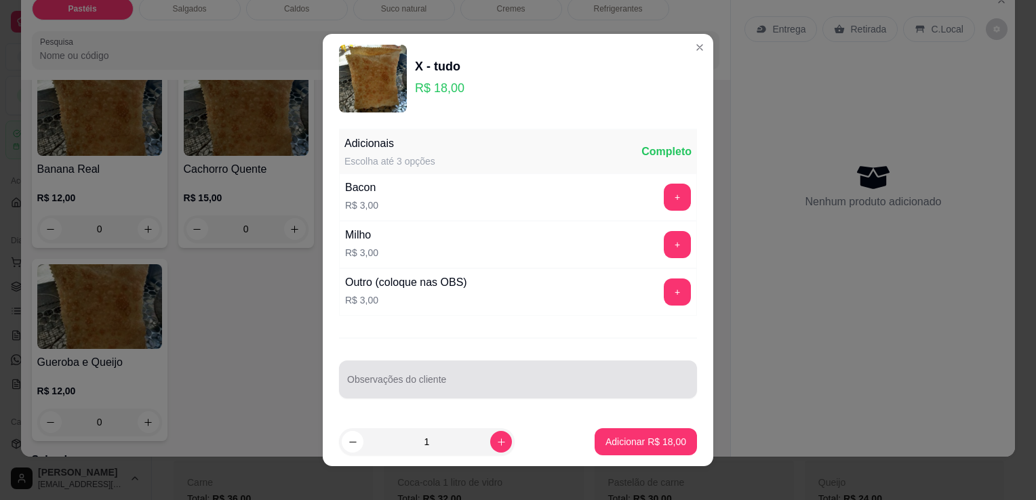
click at [418, 371] on div at bounding box center [518, 379] width 342 height 27
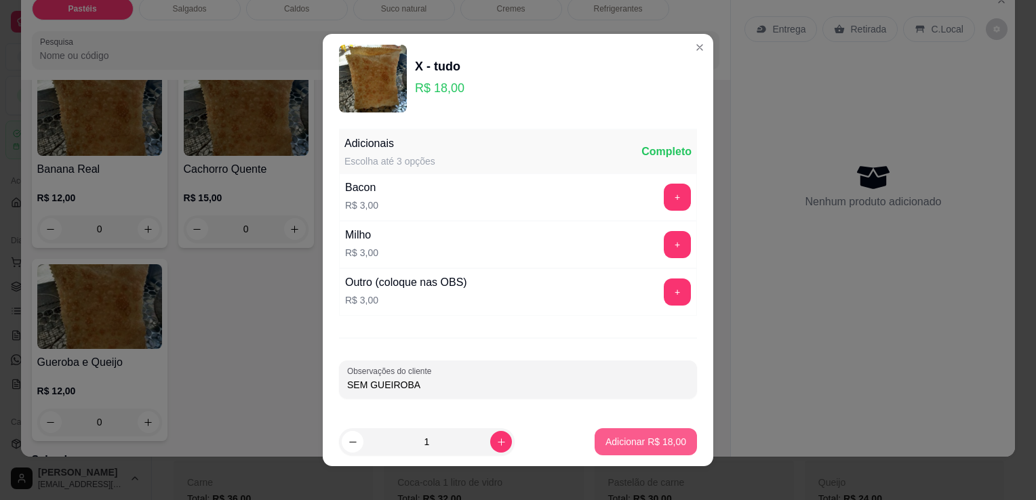
type input "SEM GUEIROBA"
click at [644, 431] on button "Adicionar R$ 18,00" at bounding box center [645, 441] width 102 height 27
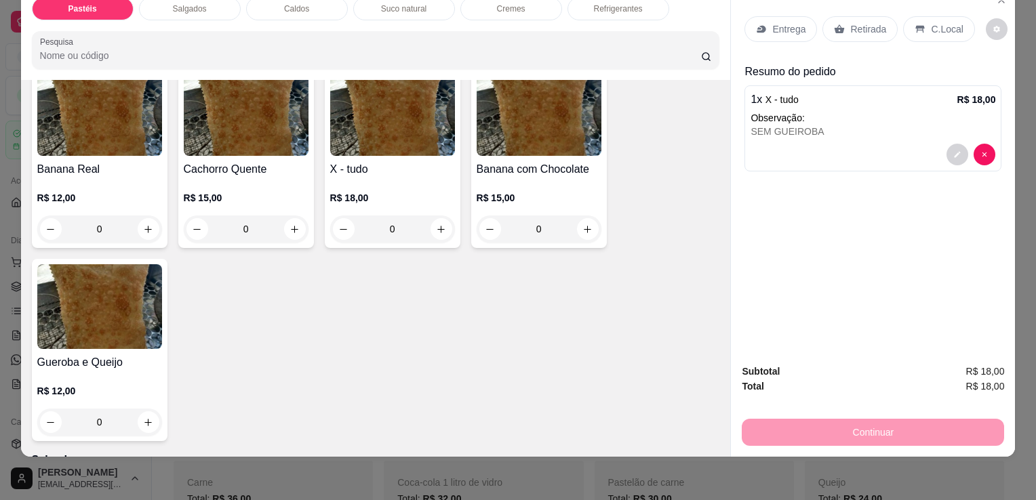
click at [874, 22] on p "Retirada" at bounding box center [868, 29] width 36 height 14
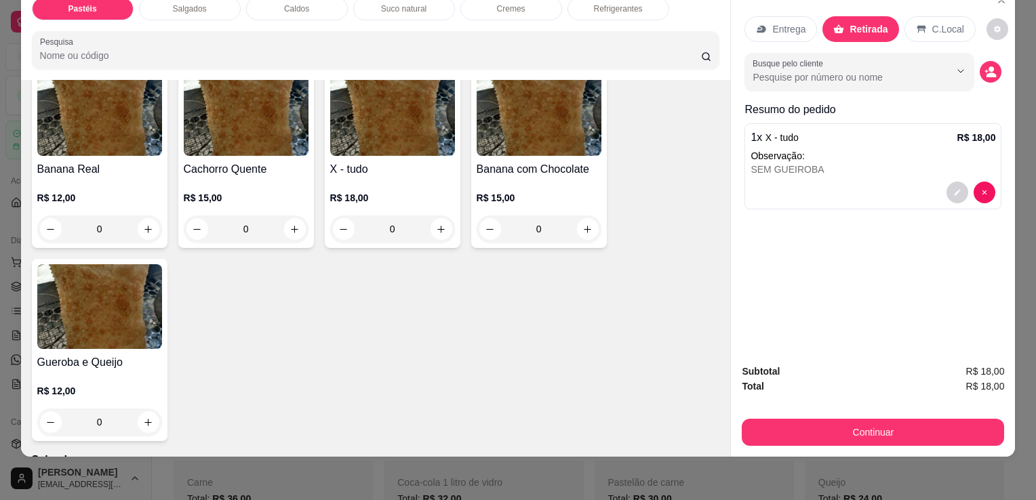
click at [352, 191] on p "R$ 18,00" at bounding box center [392, 198] width 125 height 14
click at [835, 438] on div "Subtotal R$ 18,00 Total R$ 18,00 Continuar" at bounding box center [873, 405] width 284 height 104
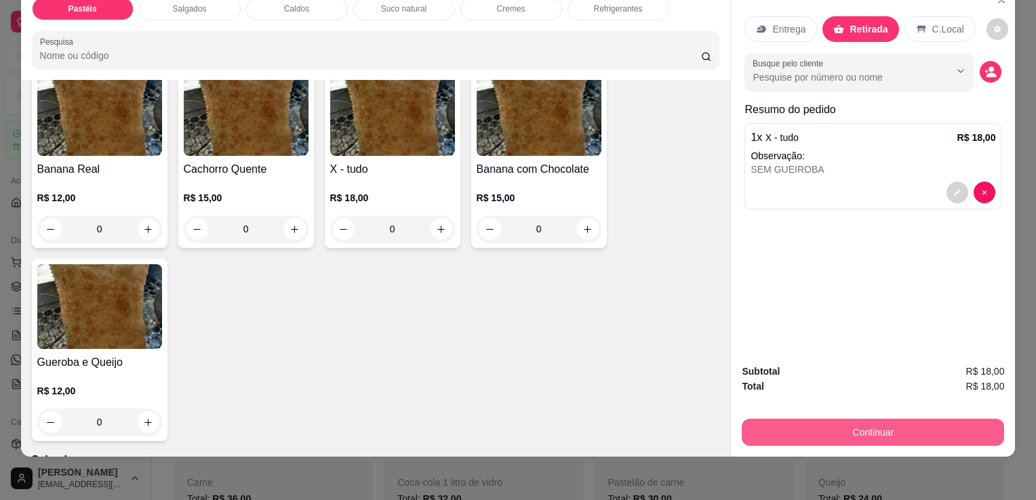
click at [835, 426] on button "Continuar" at bounding box center [873, 432] width 262 height 27
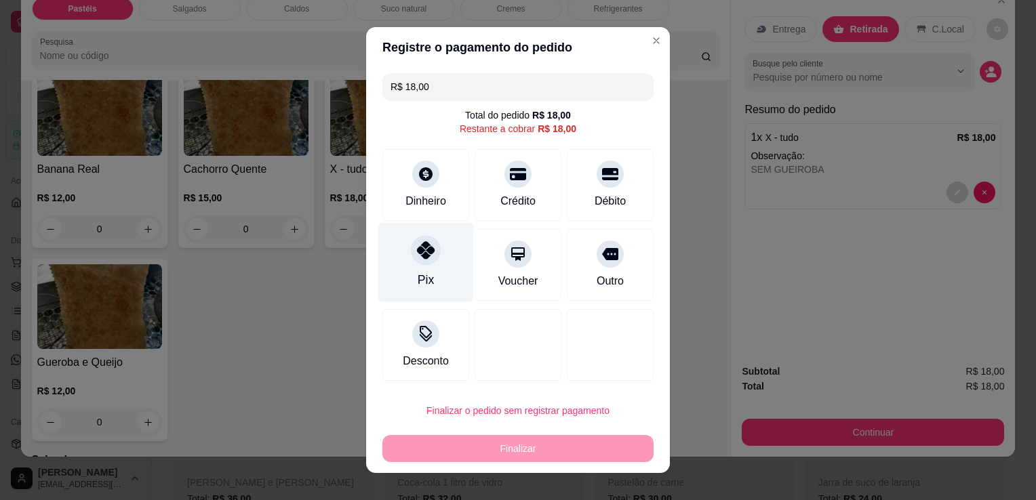
click at [429, 278] on div "Pix" at bounding box center [426, 262] width 96 height 79
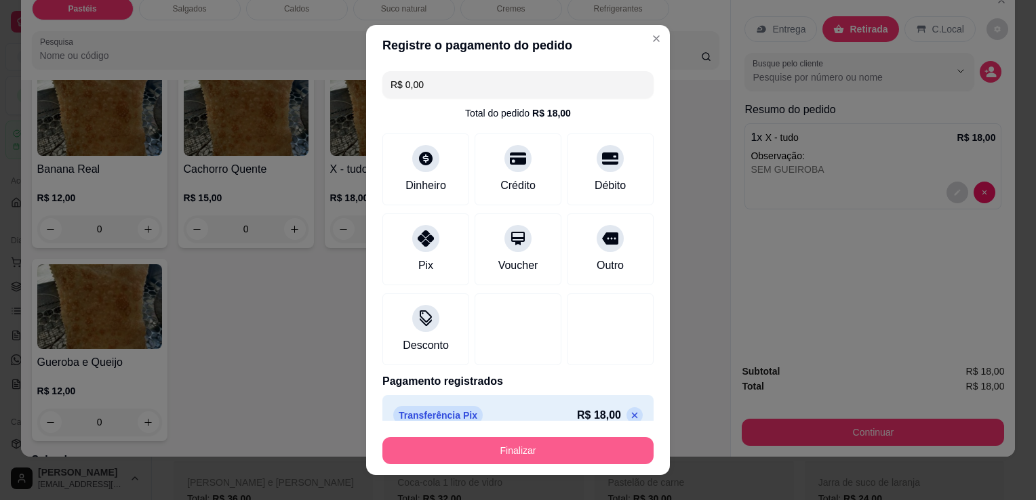
click at [552, 464] on button "Finalizar" at bounding box center [517, 450] width 271 height 27
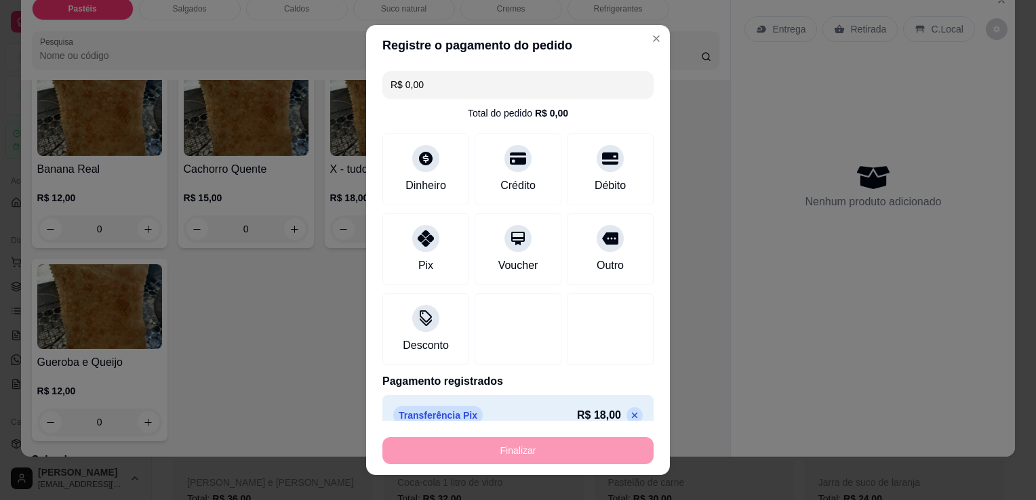
type input "-R$ 18,00"
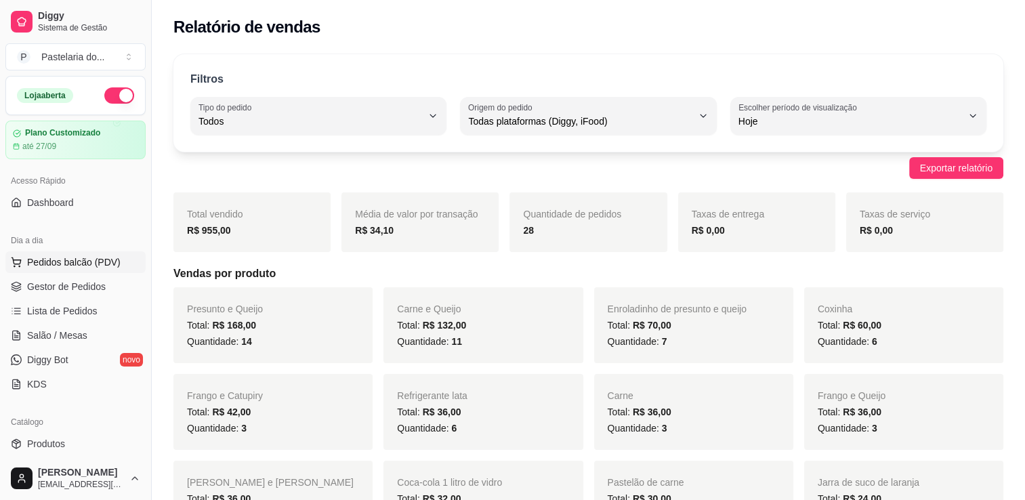
click at [57, 256] on span "Pedidos balcão (PDV)" at bounding box center [74, 263] width 94 height 14
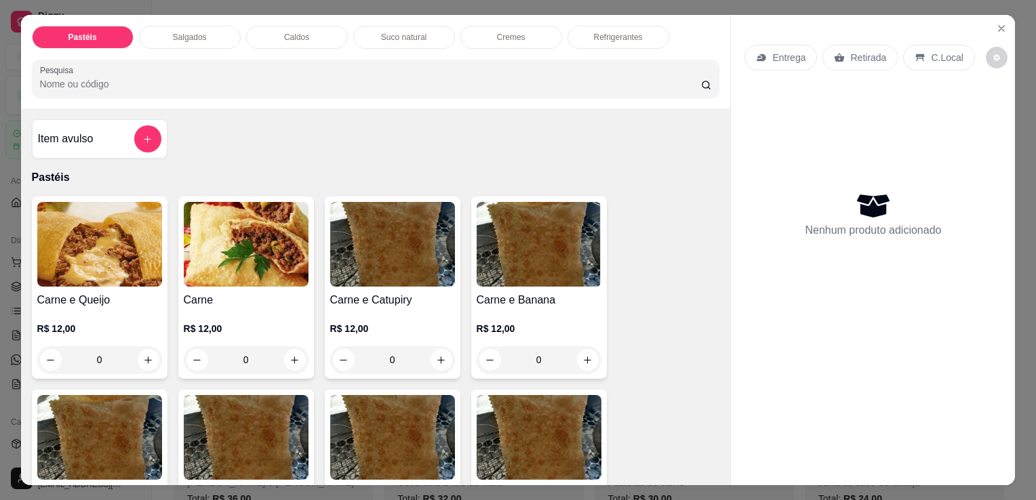
click at [200, 36] on p "Salgados" at bounding box center [190, 37] width 34 height 11
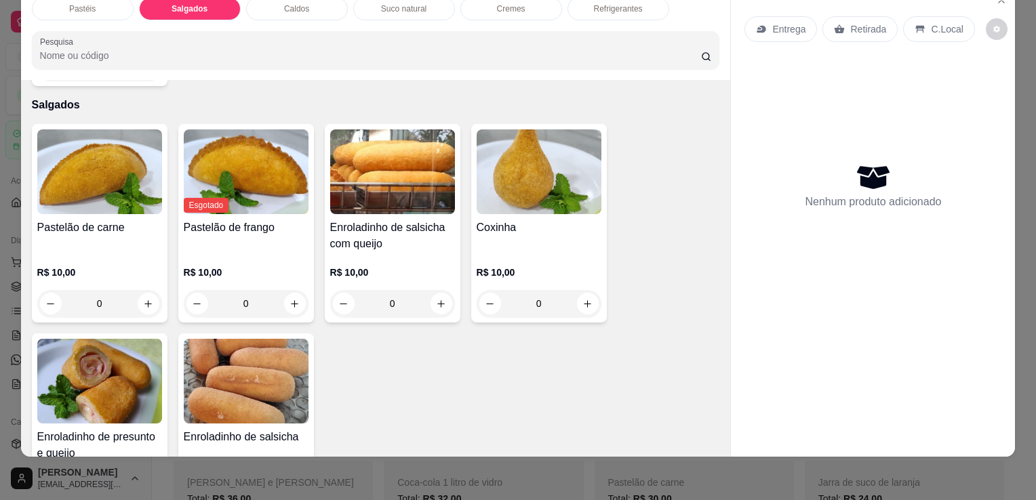
scroll to position [1507, 0]
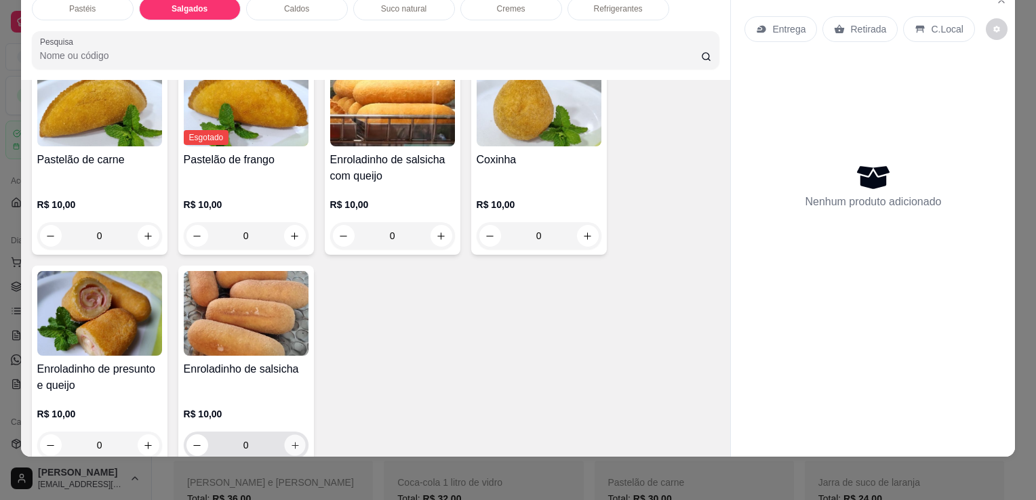
click at [298, 435] on button "increase-product-quantity" at bounding box center [294, 445] width 21 height 21
type input "1"
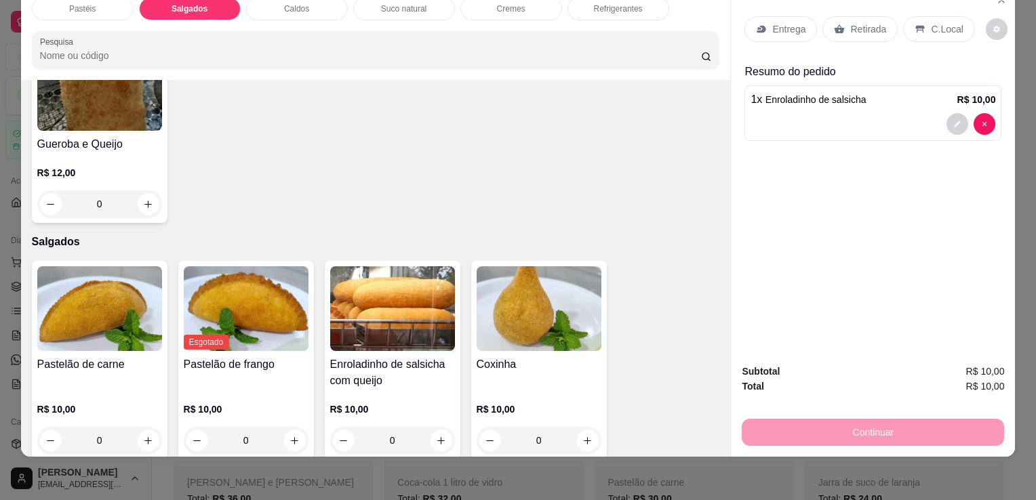
scroll to position [1304, 0]
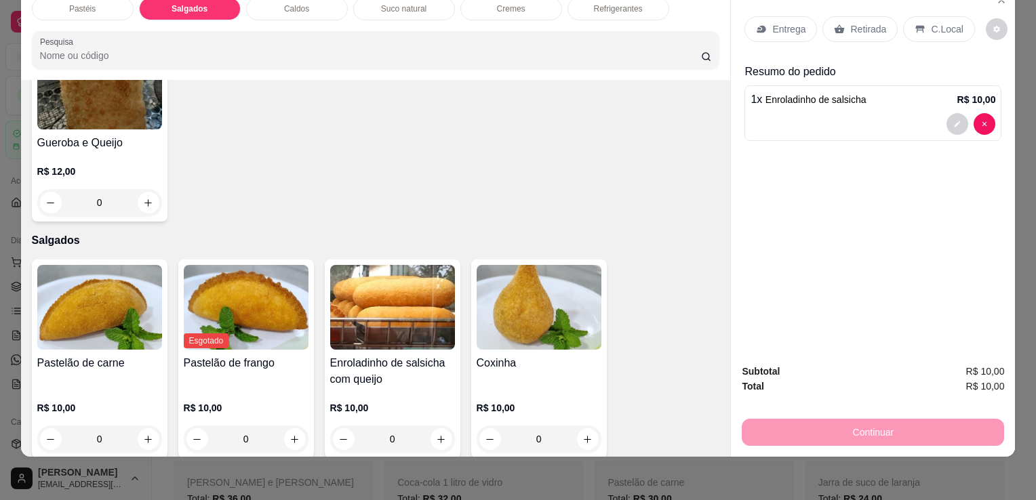
click at [1028, 142] on div "Pastéis Salgados Caldos Suco natural Cremes Refrigerantes Pesquisa Item avulso …" at bounding box center [518, 250] width 1036 height 500
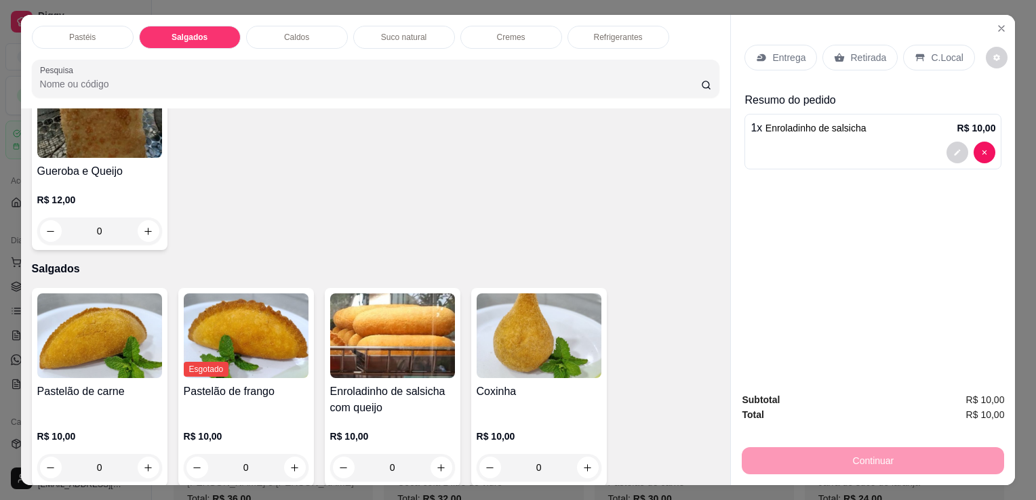
click at [388, 39] on div "Suco natural" at bounding box center [404, 37] width 102 height 23
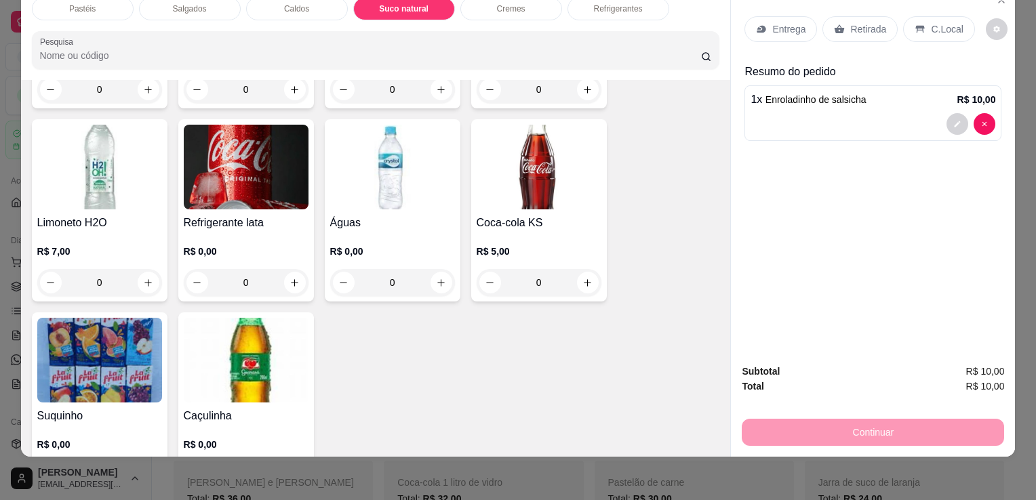
scroll to position [4161, 0]
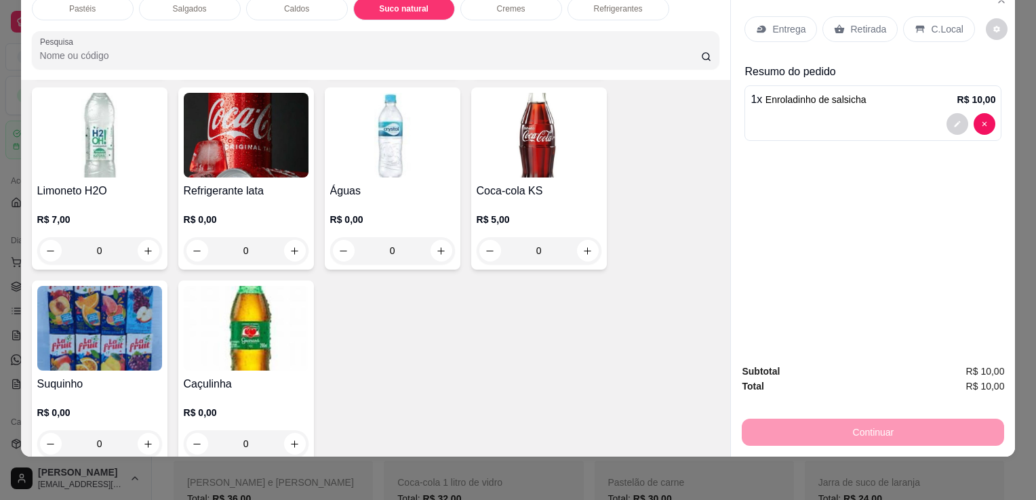
click at [113, 316] on img at bounding box center [99, 328] width 125 height 85
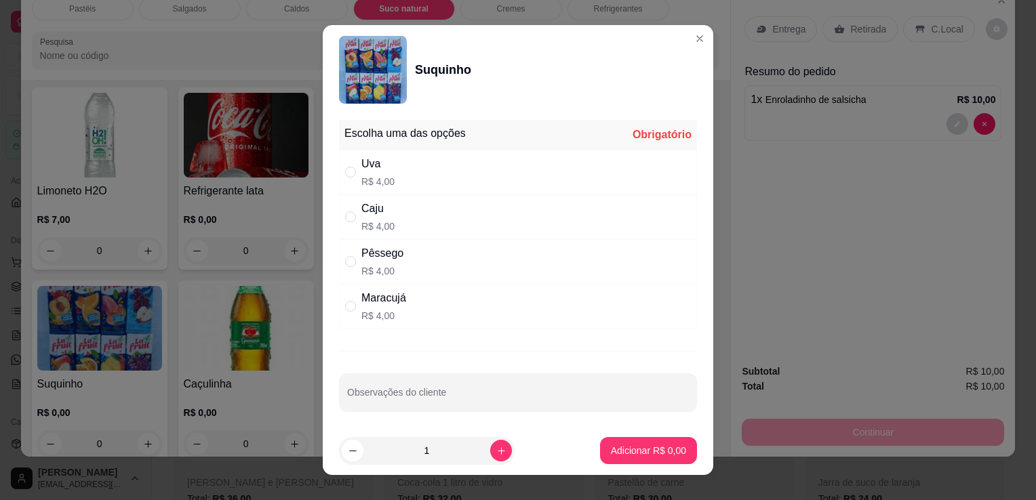
click at [500, 216] on div "Caju R$ 4,00" at bounding box center [518, 217] width 358 height 45
radio input "true"
click at [623, 466] on footer "1 Adicionar R$ 4,00" at bounding box center [518, 450] width 390 height 49
click at [624, 454] on p "Adicionar R$ 4,00" at bounding box center [647, 450] width 73 height 13
type input "1"
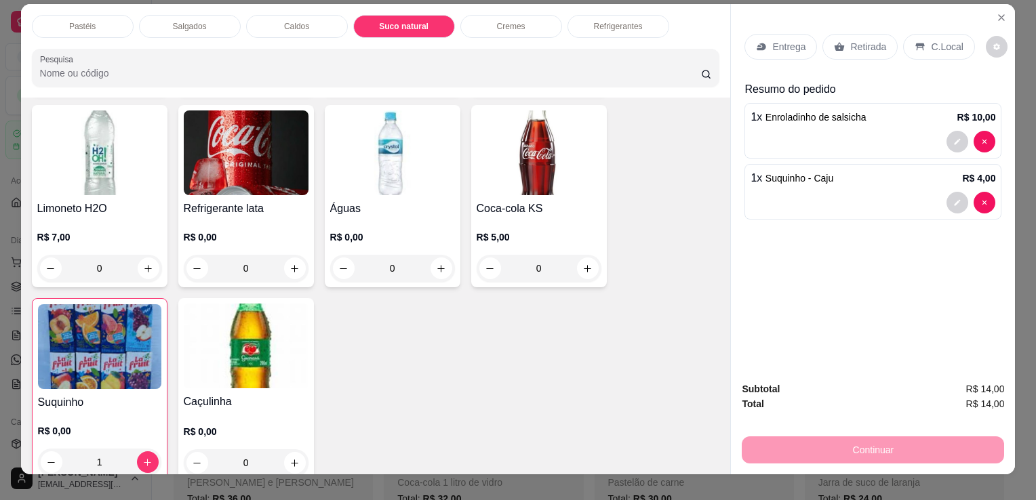
scroll to position [0, 0]
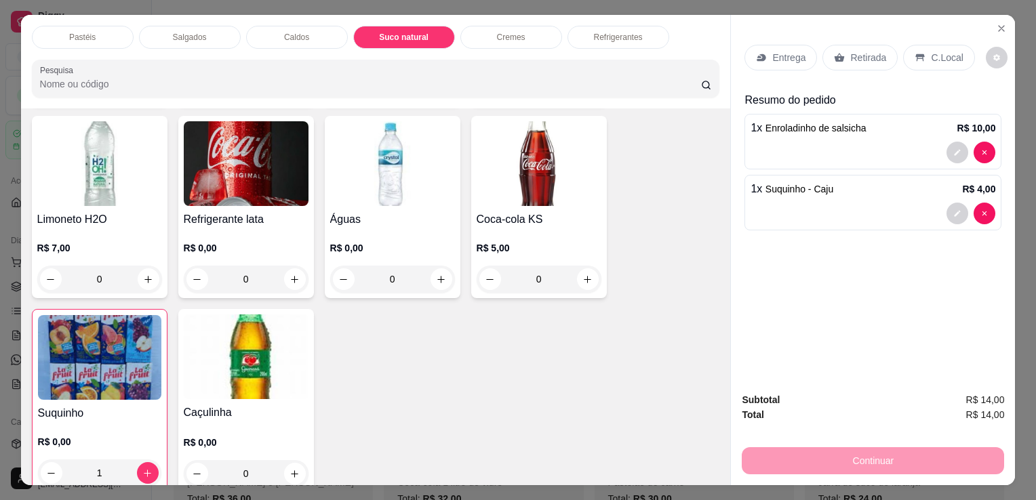
click at [834, 53] on icon at bounding box center [839, 57] width 10 height 9
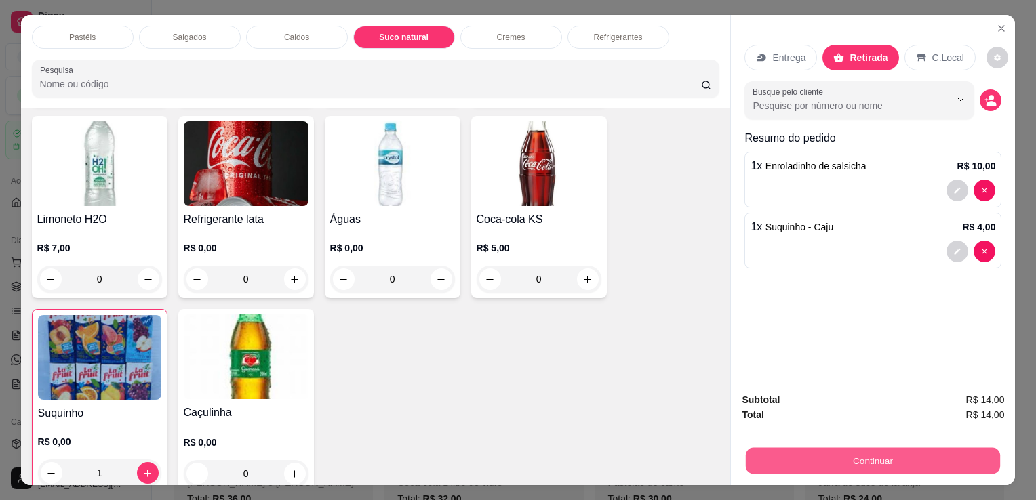
click at [821, 463] on button "Continuar" at bounding box center [873, 460] width 254 height 26
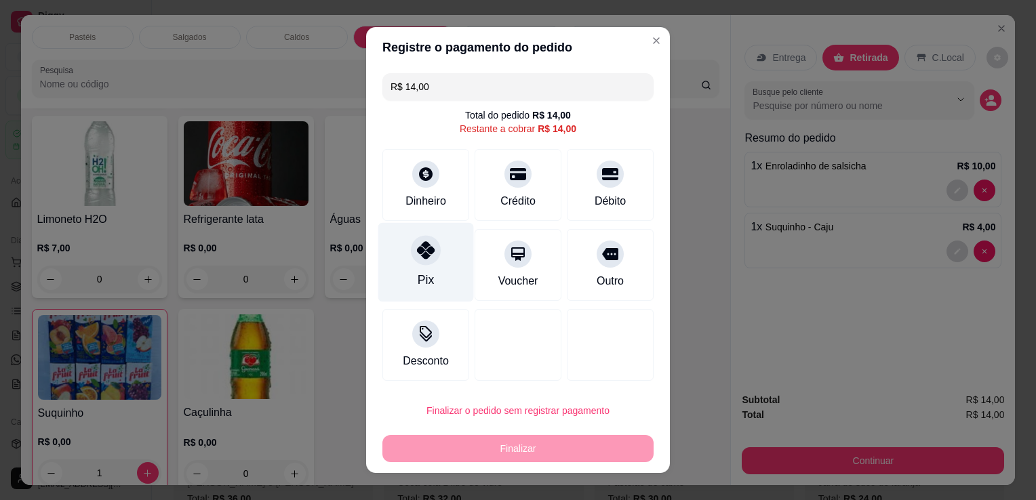
click at [411, 253] on div at bounding box center [426, 250] width 30 height 30
type input "R$ 0,00"
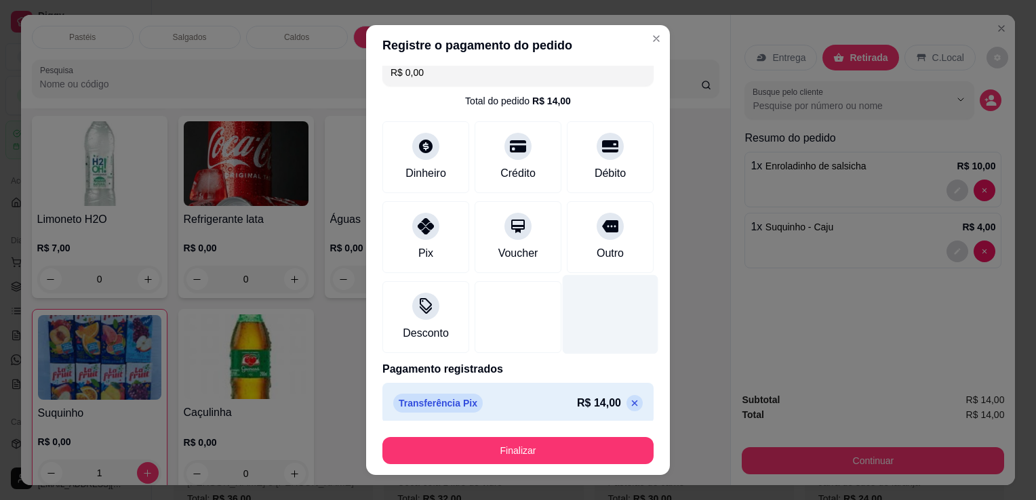
scroll to position [19, 0]
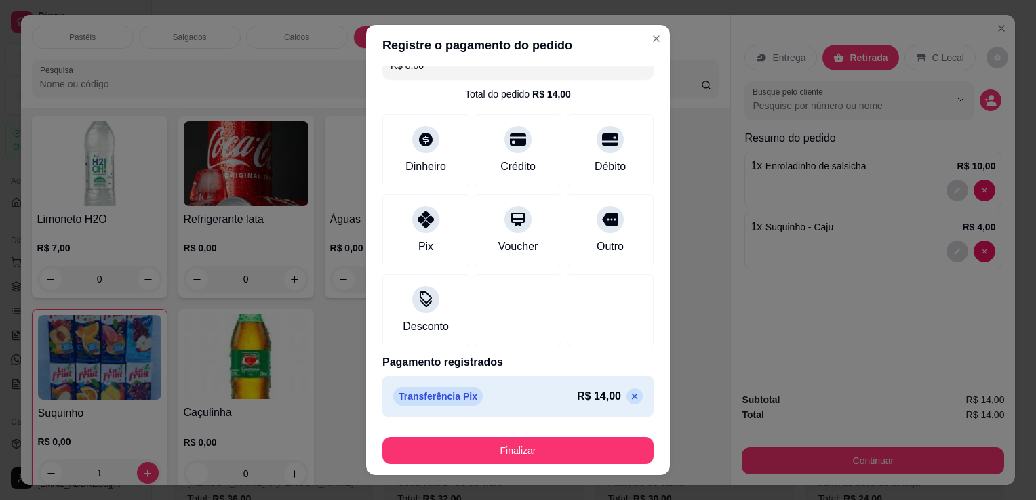
click at [600, 466] on footer "Finalizar" at bounding box center [518, 448] width 304 height 54
click at [598, 462] on button "Finalizar" at bounding box center [517, 450] width 271 height 27
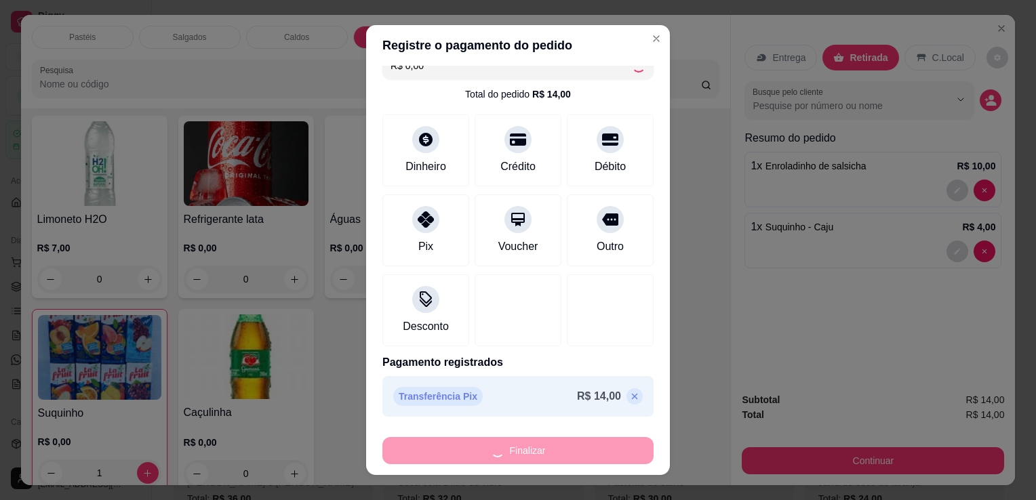
type input "0"
type input "-R$ 14,00"
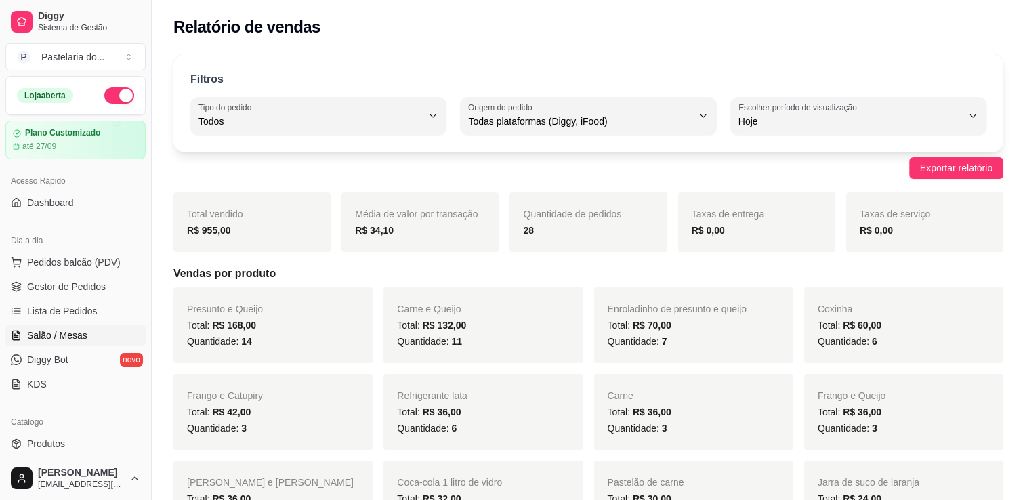
click at [73, 337] on span "Salão / Mesas" at bounding box center [57, 336] width 60 height 14
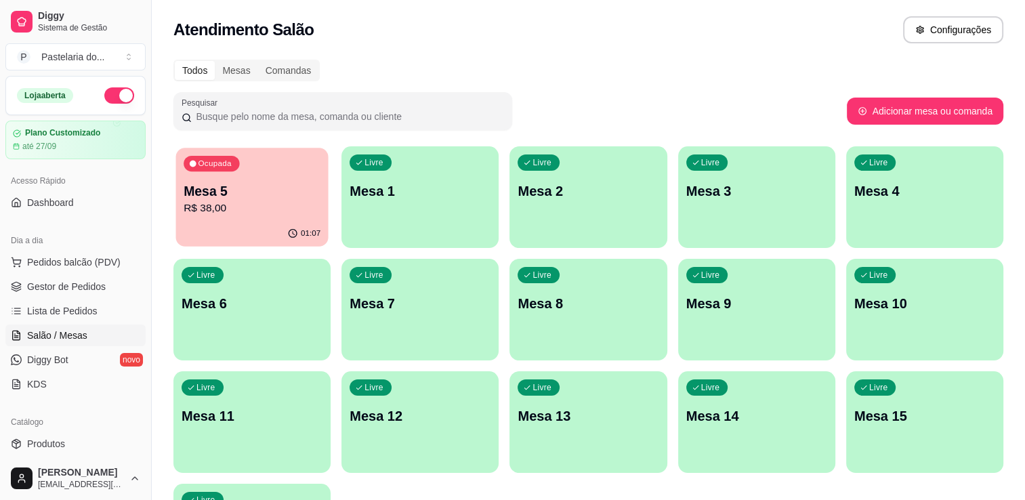
click at [259, 204] on p "R$ 38,00" at bounding box center [252, 209] width 137 height 16
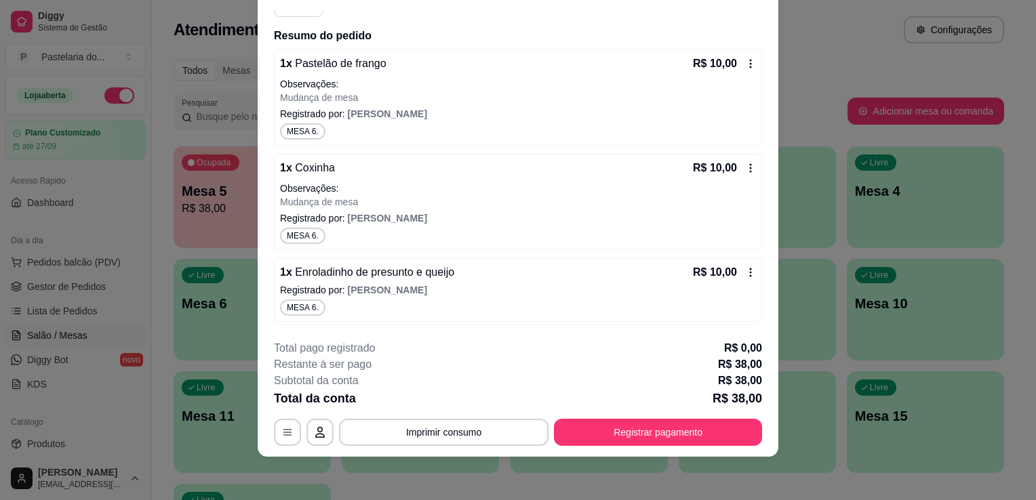
scroll to position [203, 0]
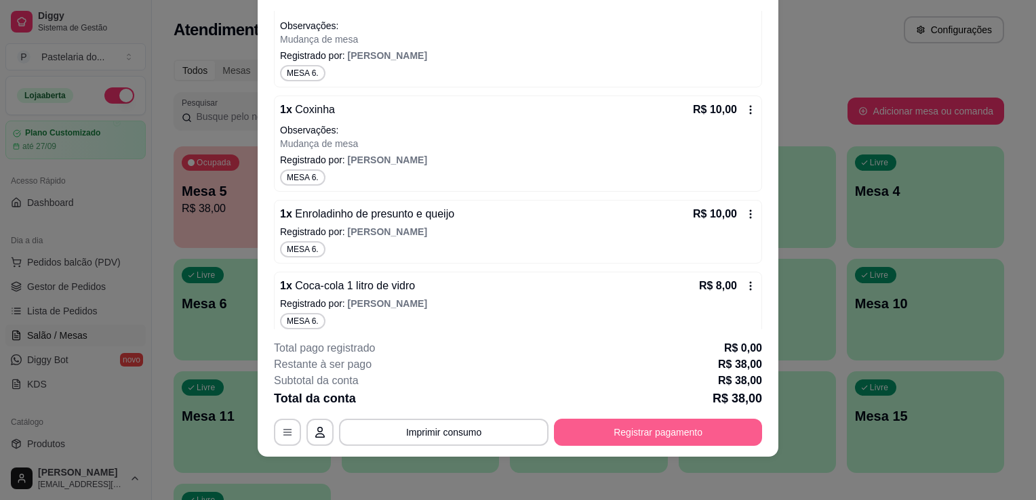
click at [649, 431] on button "Registrar pagamento" at bounding box center [658, 432] width 208 height 27
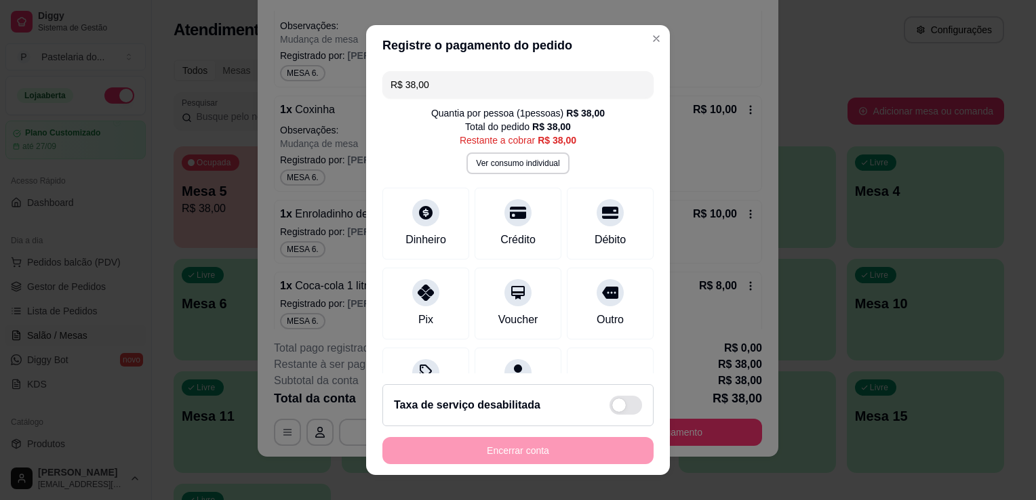
drag, startPoint x: 483, startPoint y: 77, endPoint x: 380, endPoint y: 87, distance: 102.8
click at [382, 86] on div "R$ 38,00" at bounding box center [517, 84] width 271 height 27
click at [423, 308] on div "Pix" at bounding box center [426, 301] width 96 height 79
click at [510, 69] on div "R$ 25,34 Quantia por pessoa ( 1 pessoas) R$ 38,00 Total do pedido R$ 38,00 Rest…" at bounding box center [518, 220] width 304 height 308
click at [496, 77] on input "R$ 25,34" at bounding box center [517, 84] width 255 height 27
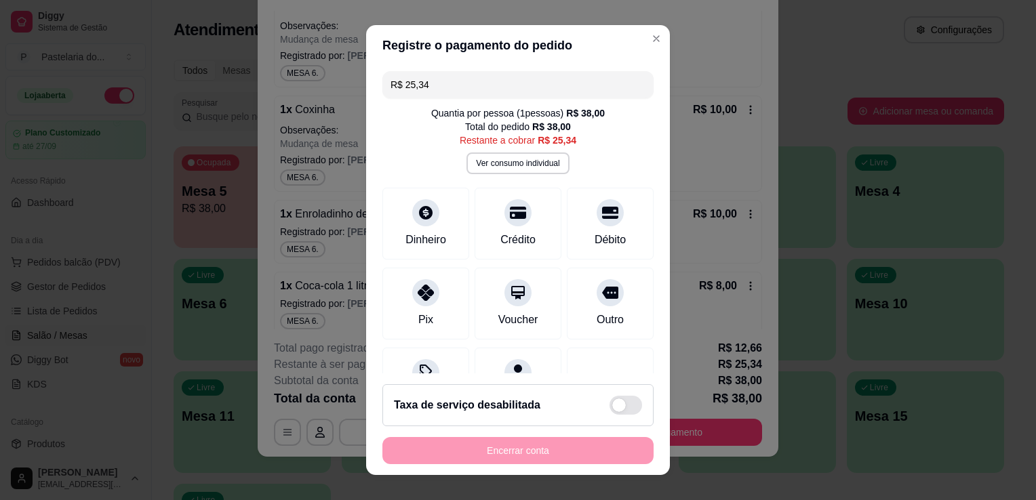
click at [496, 77] on input "R$ 25,34" at bounding box center [517, 84] width 255 height 27
click at [430, 310] on div "Pix" at bounding box center [426, 301] width 96 height 79
click at [569, 194] on div "Débito" at bounding box center [611, 221] width 96 height 79
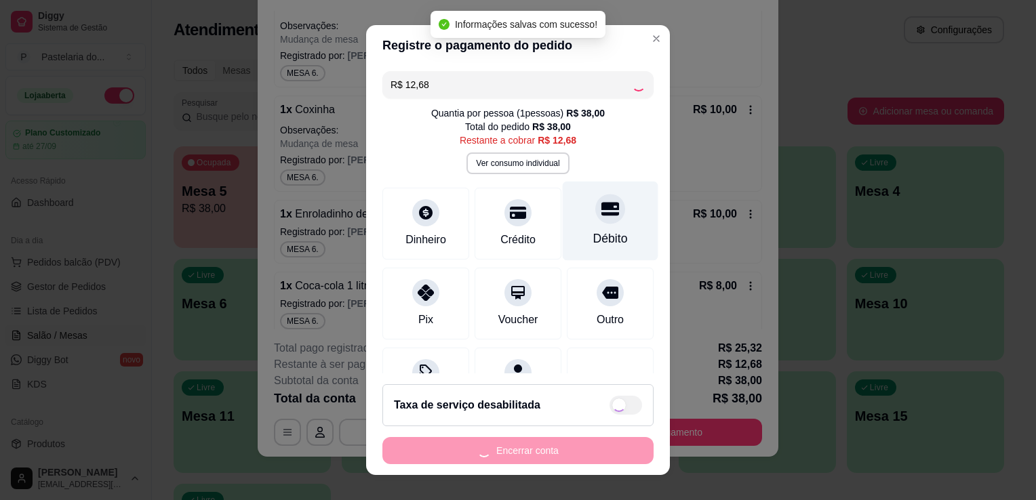
type input "R$ 0,00"
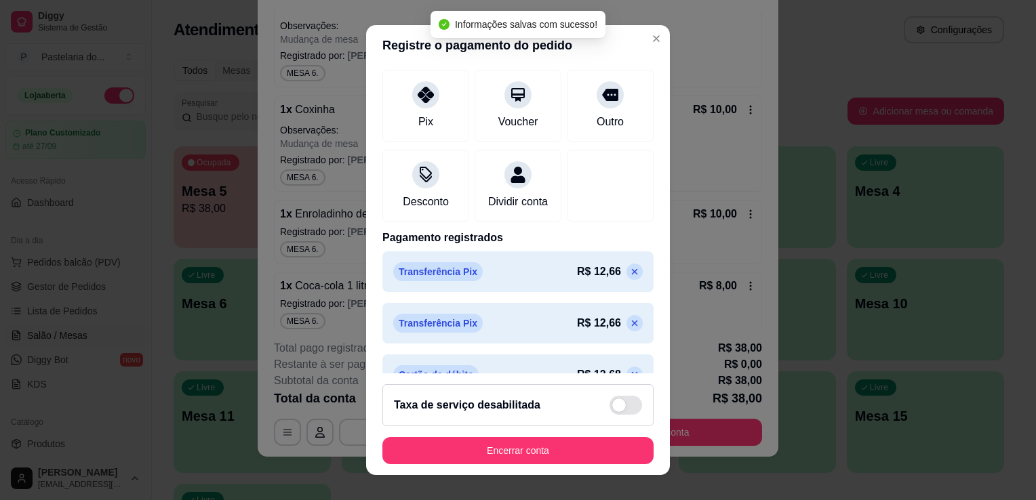
scroll to position [226, 0]
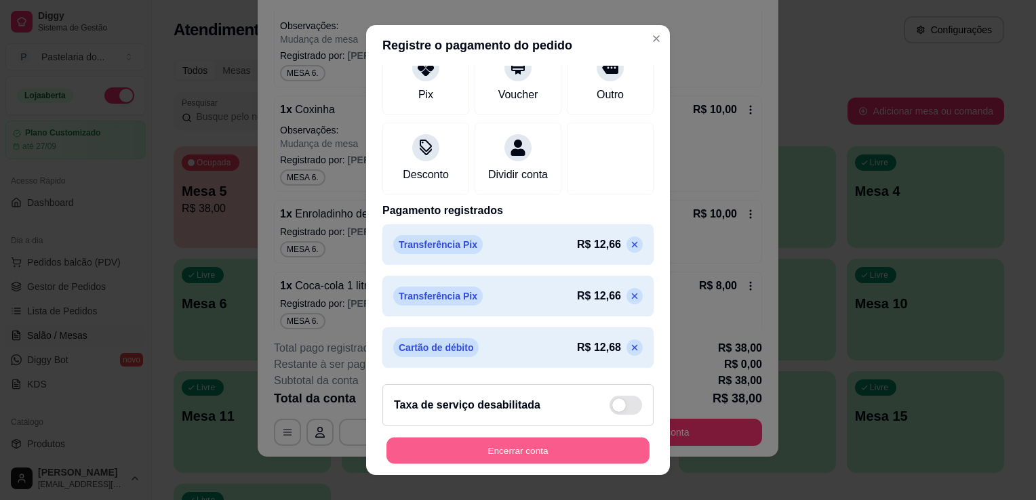
click at [493, 447] on button "Encerrar conta" at bounding box center [517, 451] width 263 height 26
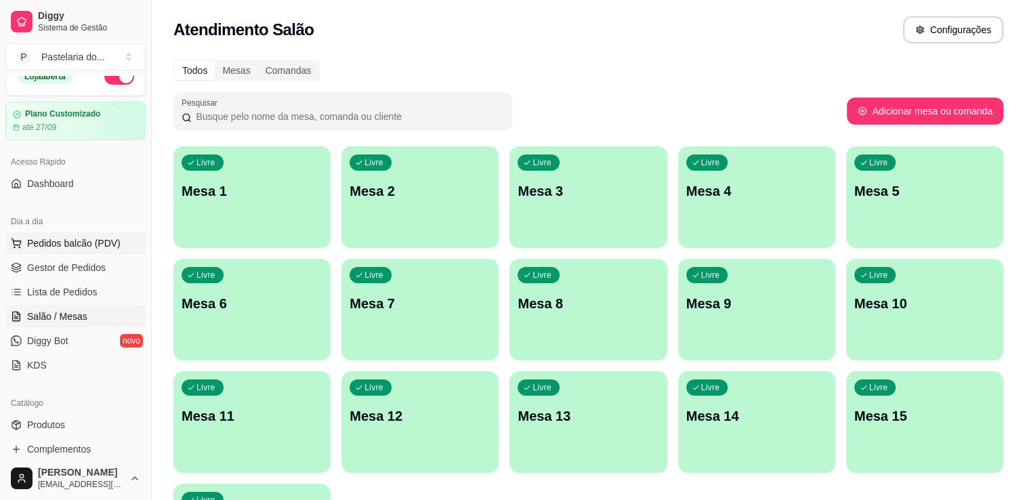
scroll to position [0, 0]
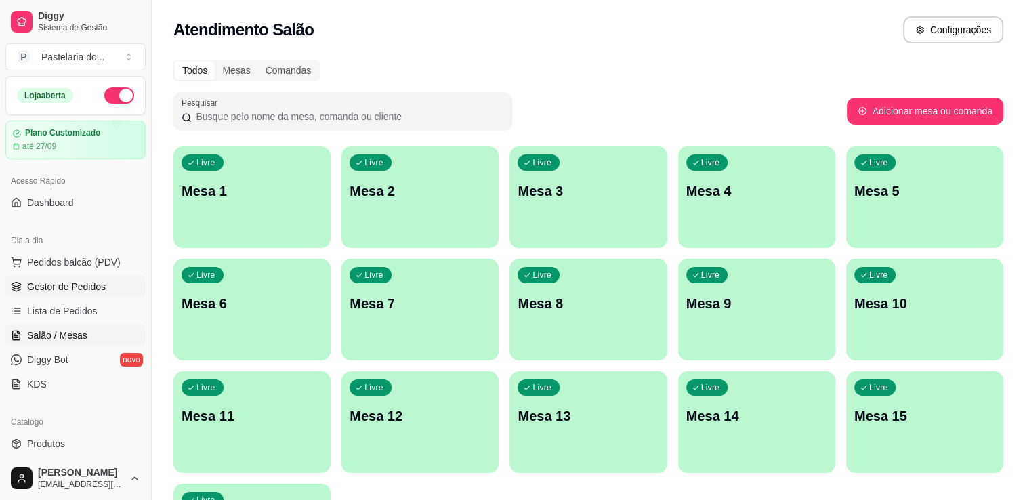
click at [101, 296] on link "Gestor de Pedidos" at bounding box center [75, 287] width 140 height 22
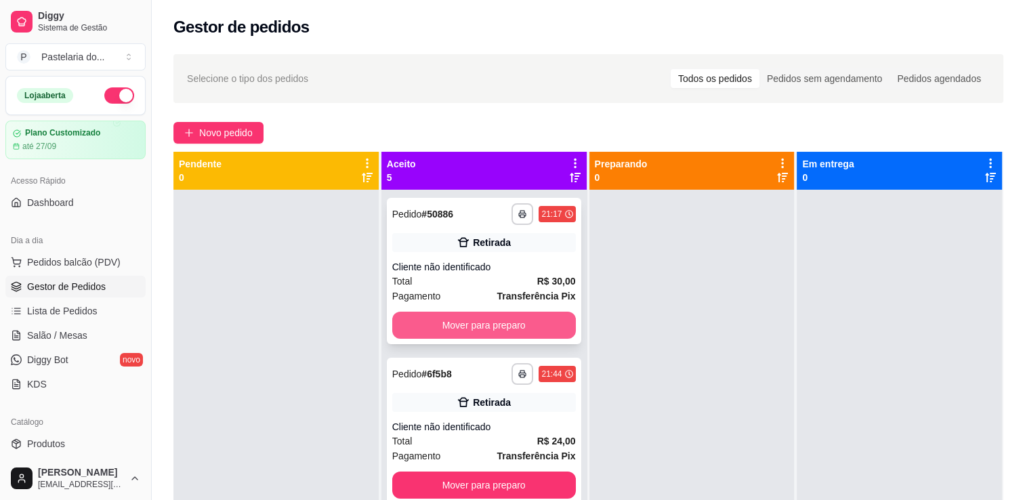
click at [484, 324] on button "Mover para preparo" at bounding box center [484, 325] width 184 height 27
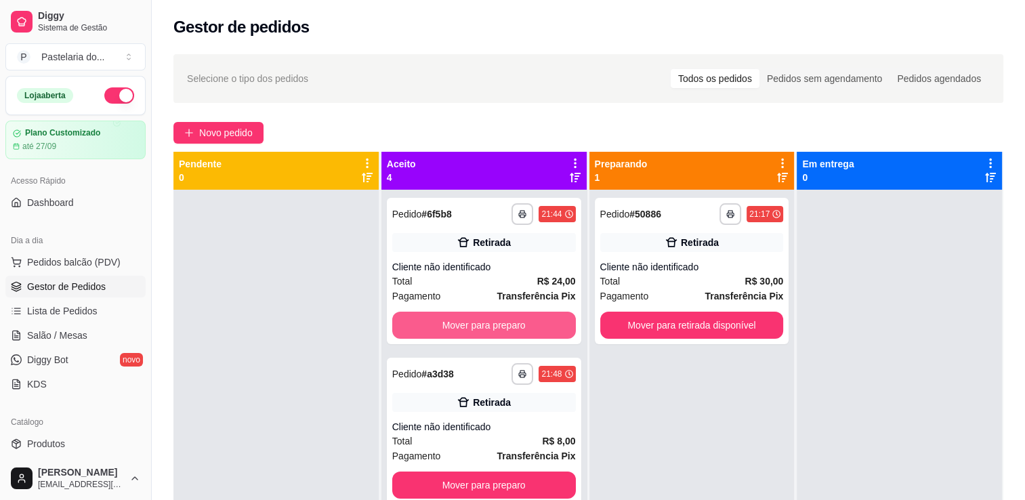
click at [484, 324] on button "Mover para preparo" at bounding box center [484, 325] width 184 height 27
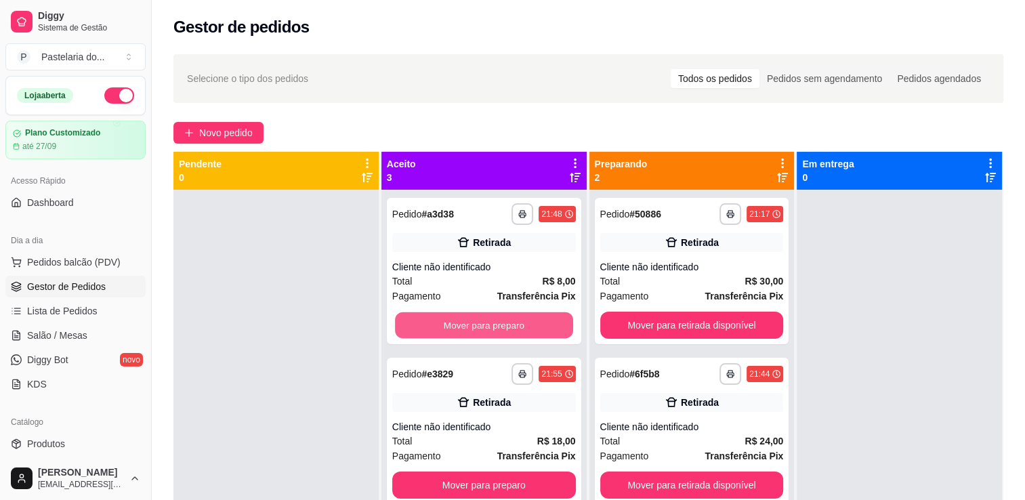
click at [484, 324] on button "Mover para preparo" at bounding box center [484, 325] width 178 height 26
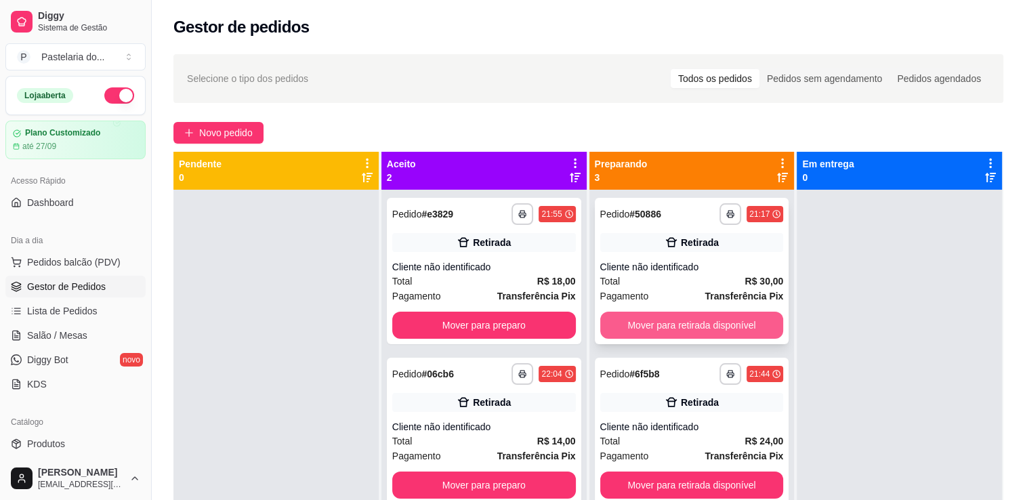
click at [737, 334] on button "Mover para retirada disponível" at bounding box center [693, 325] width 184 height 27
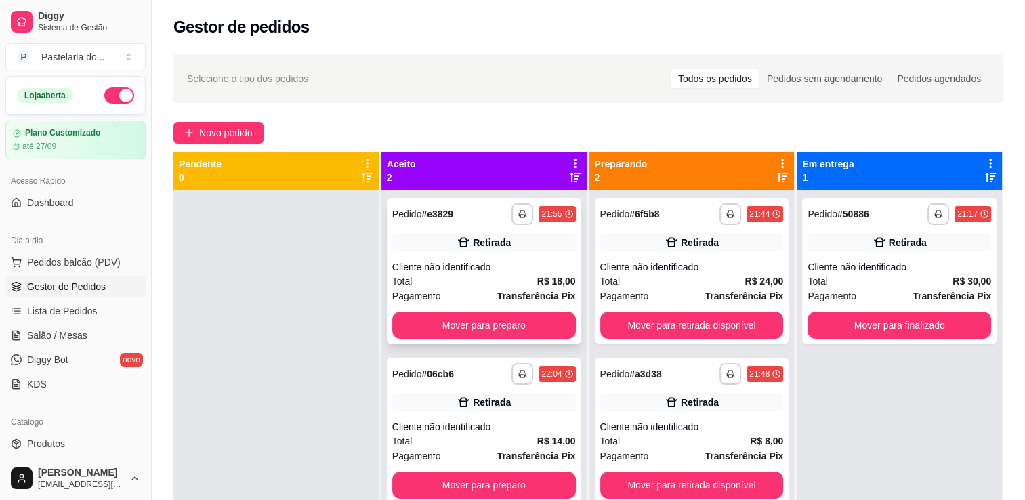
click at [480, 333] on button "Mover para preparo" at bounding box center [484, 325] width 184 height 27
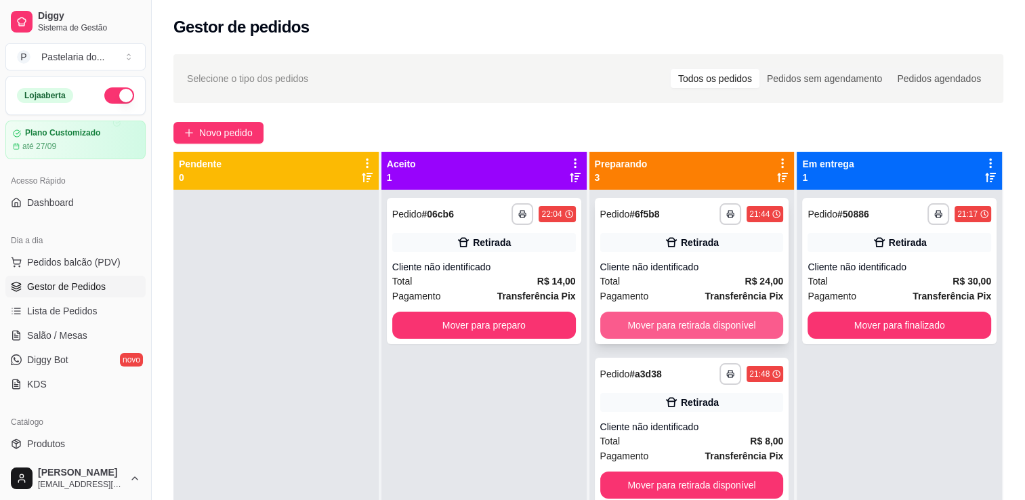
click at [723, 325] on button "Mover para retirada disponível" at bounding box center [693, 325] width 184 height 27
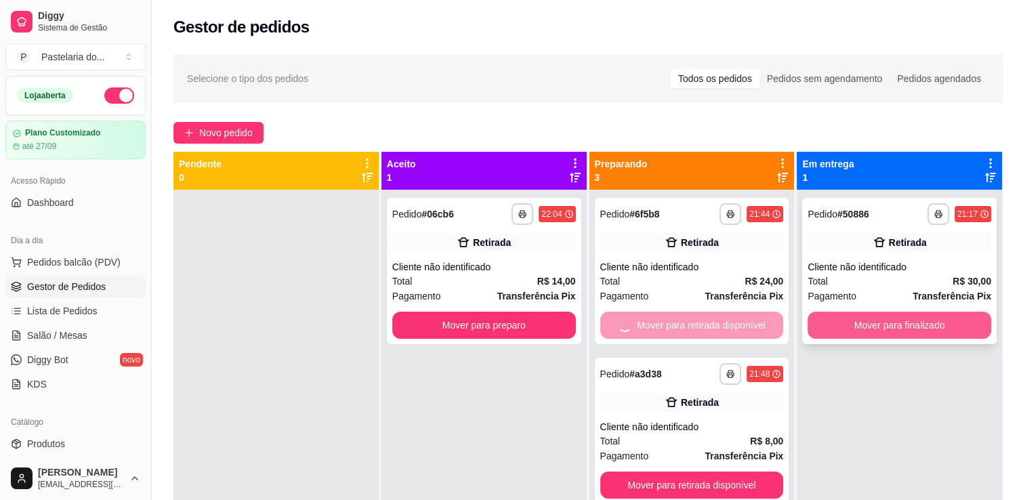
click at [859, 325] on button "Mover para finalizado" at bounding box center [900, 325] width 184 height 27
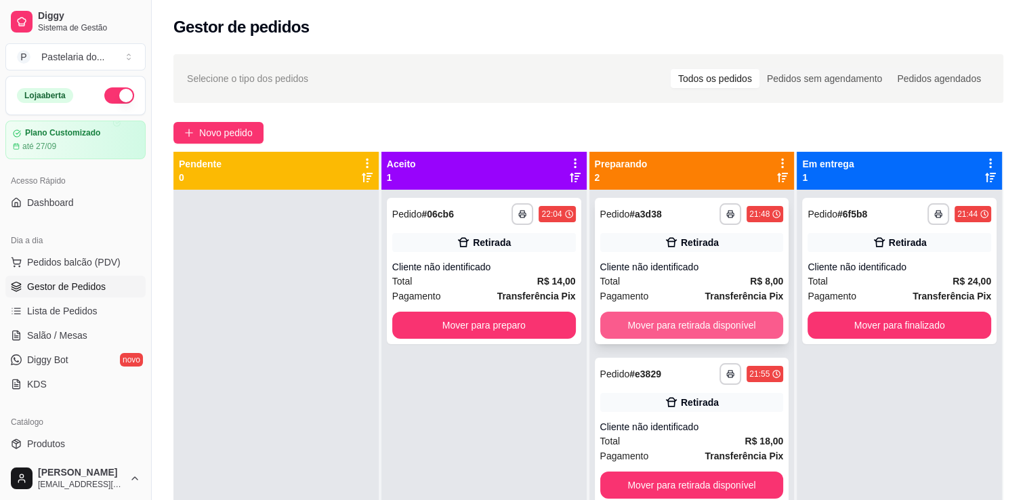
click at [723, 321] on button "Mover para retirada disponível" at bounding box center [693, 325] width 184 height 27
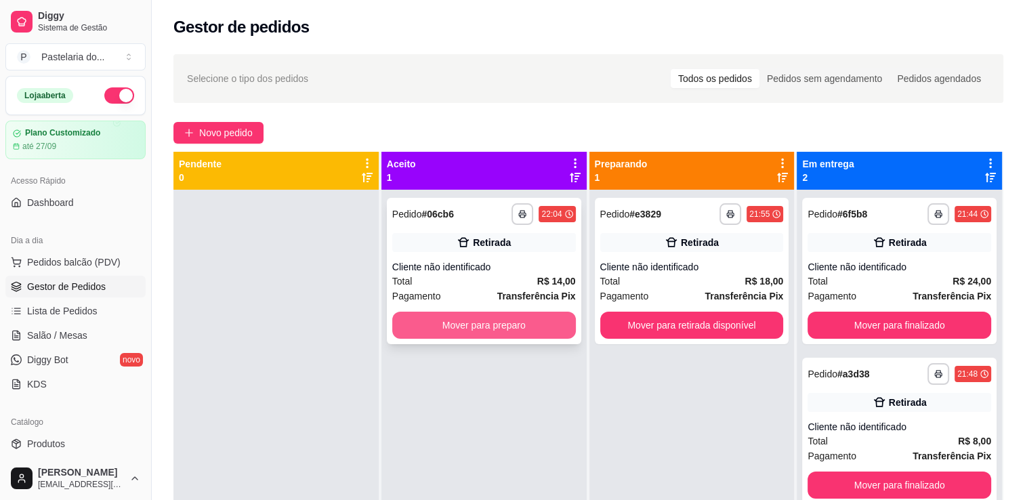
click at [509, 322] on button "Mover para preparo" at bounding box center [484, 325] width 184 height 27
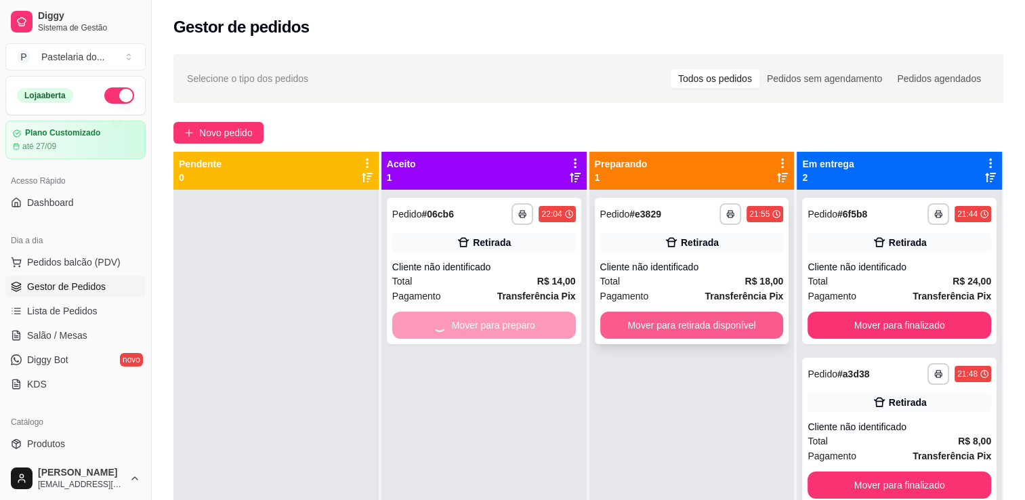
click at [714, 334] on button "Mover para retirada disponível" at bounding box center [693, 325] width 184 height 27
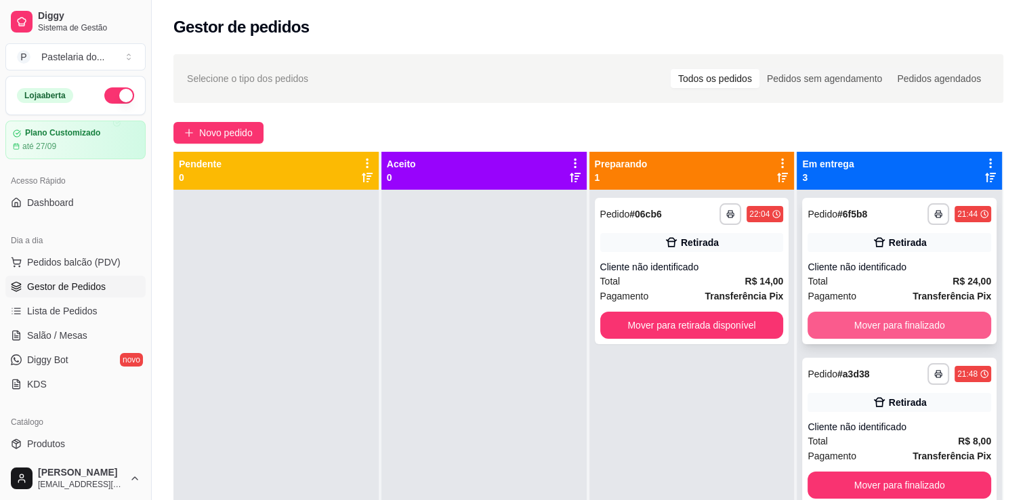
click at [868, 315] on button "Mover para finalizado" at bounding box center [900, 325] width 184 height 27
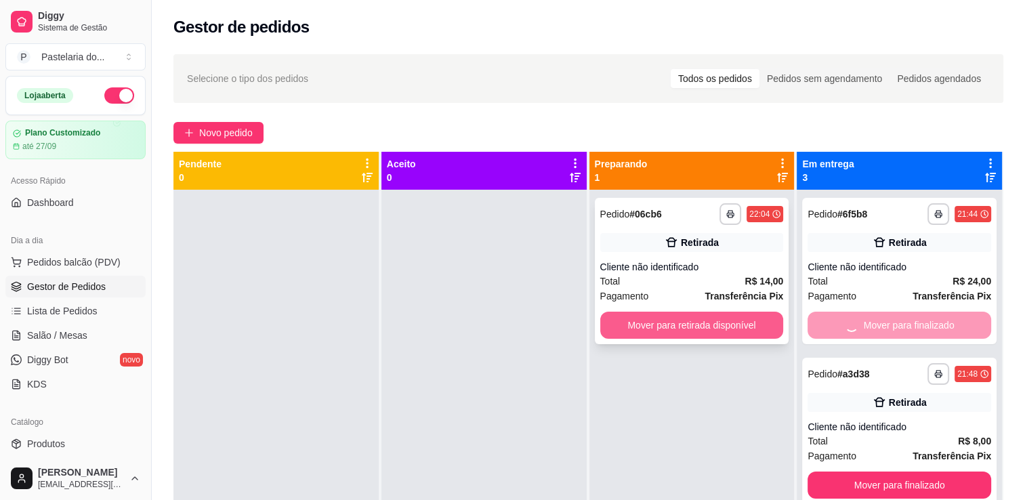
click at [739, 321] on button "Mover para retirada disponível" at bounding box center [693, 325] width 184 height 27
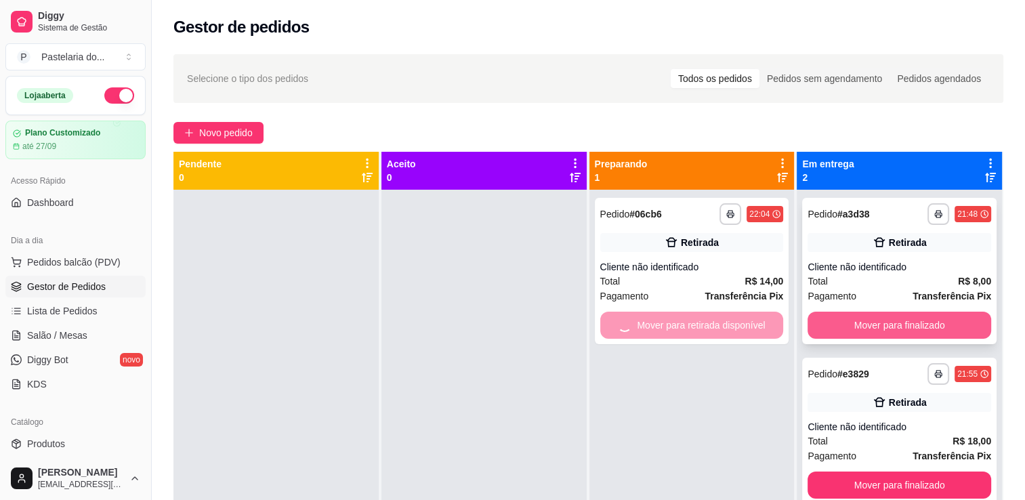
click at [885, 324] on button "Mover para finalizado" at bounding box center [900, 325] width 184 height 27
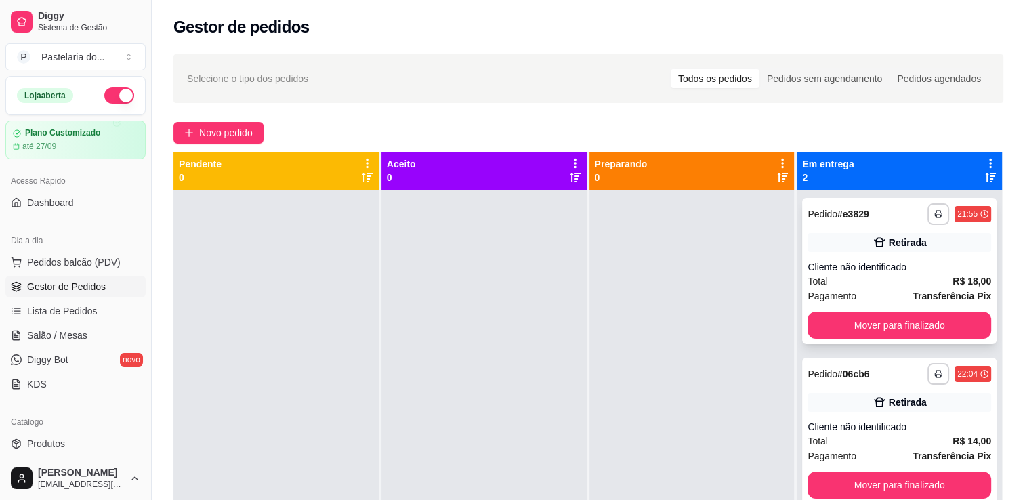
click at [890, 327] on button "Mover para finalizado" at bounding box center [900, 325] width 184 height 27
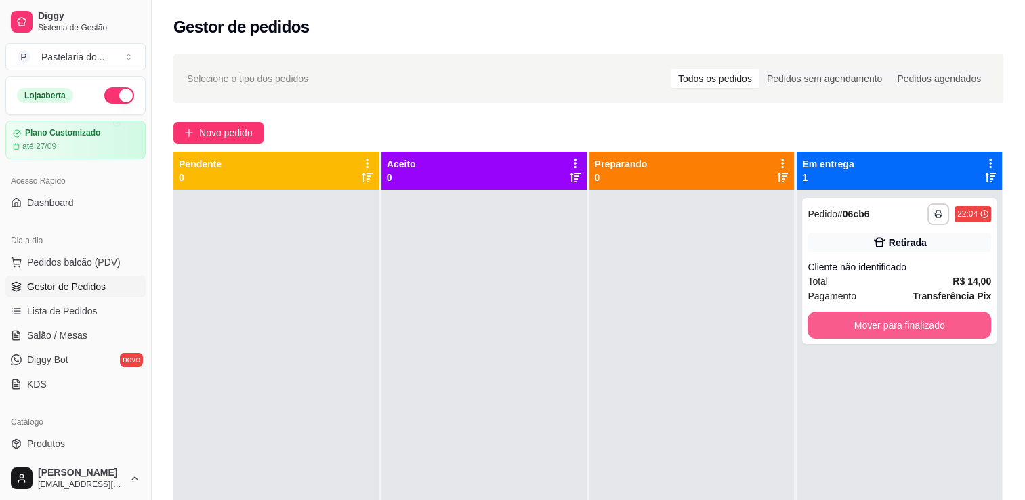
click at [889, 328] on button "Mover para finalizado" at bounding box center [900, 325] width 184 height 27
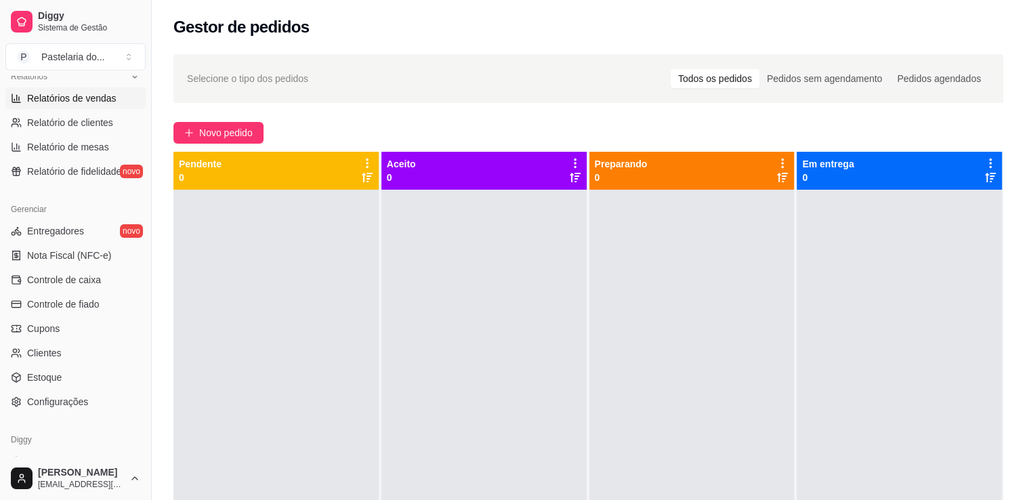
scroll to position [407, 0]
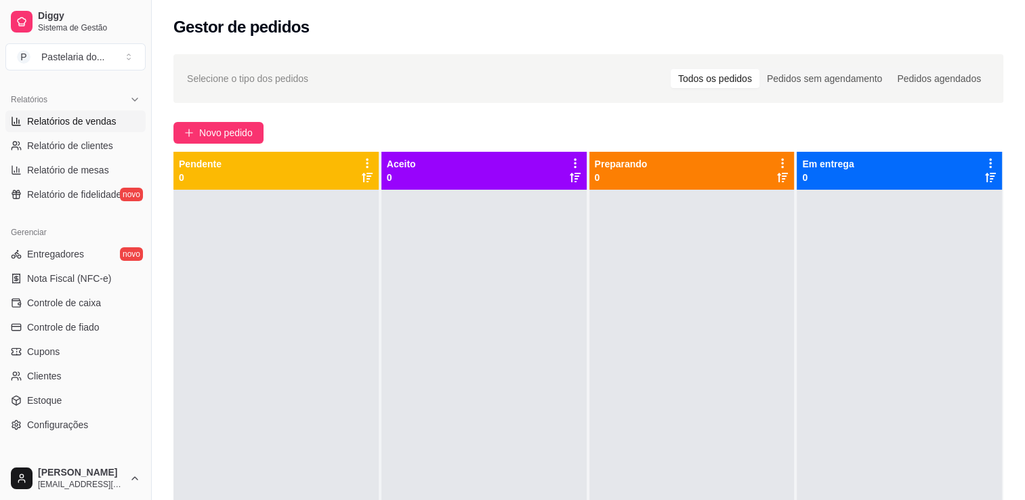
click at [81, 111] on link "Relatórios de vendas" at bounding box center [75, 121] width 140 height 22
select select "ALL"
select select "0"
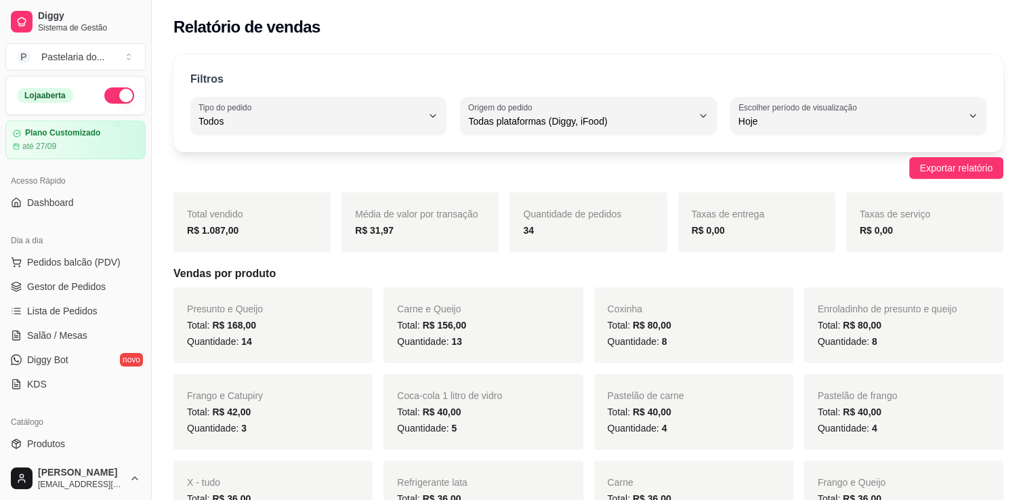
click at [114, 96] on button "button" at bounding box center [119, 95] width 30 height 16
